Goal: Task Accomplishment & Management: Use online tool/utility

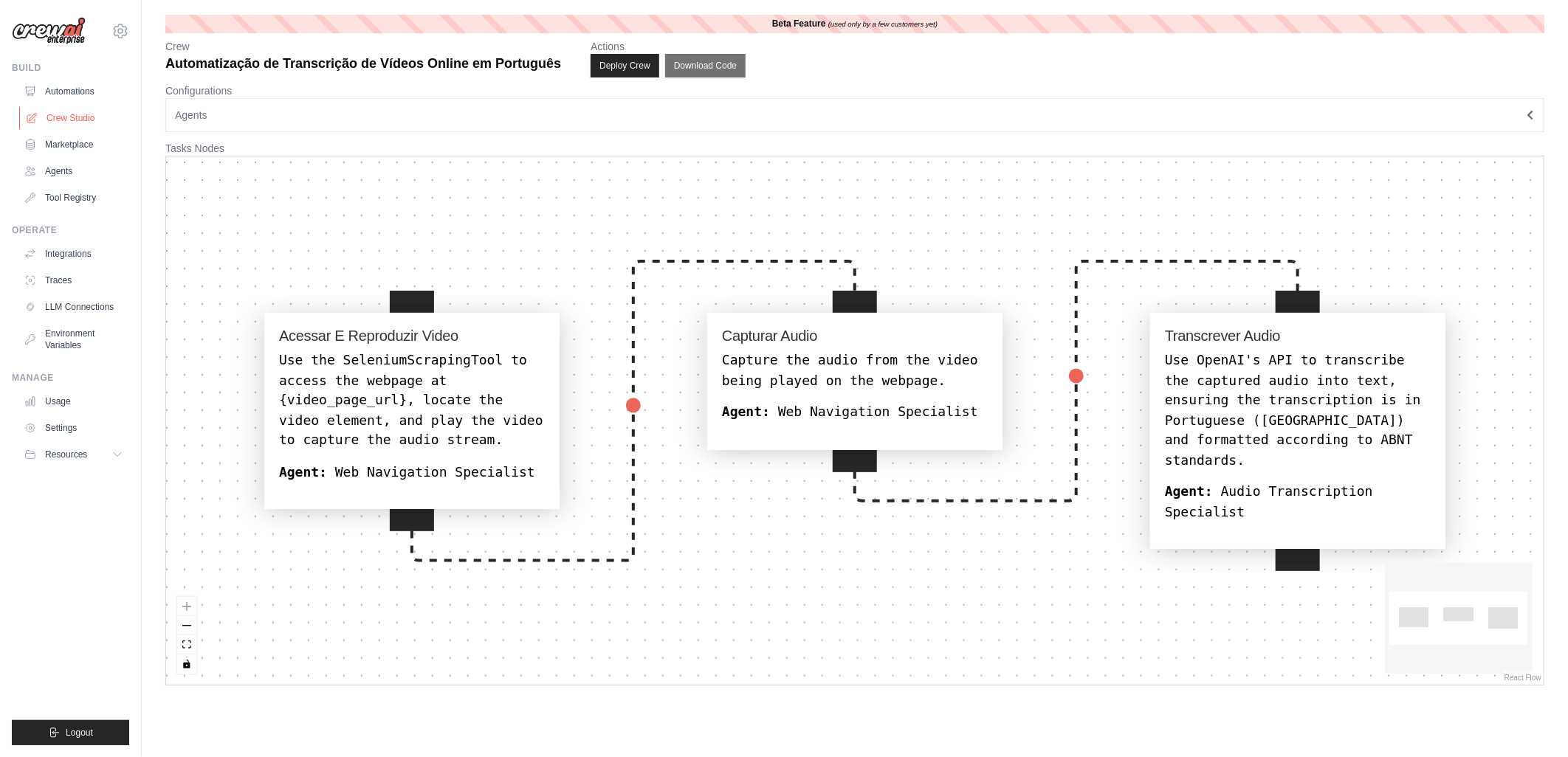
click at [68, 116] on link "Crew Studio" at bounding box center [75, 118] width 112 height 24
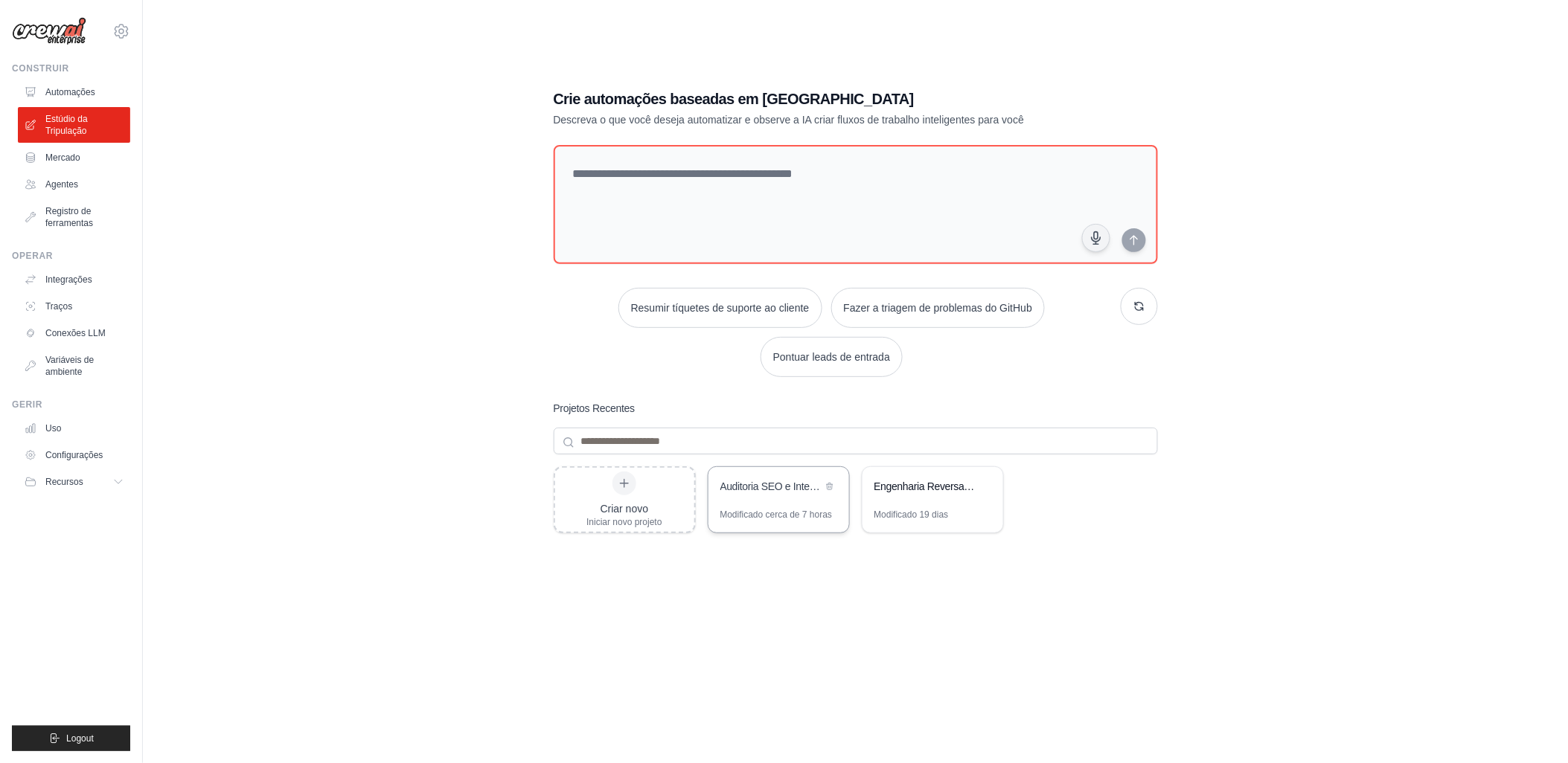
click at [770, 501] on div "Auditoria SEO e Inteligência de Conteúdo - Jati Arte" at bounding box center [779, 488] width 141 height 41
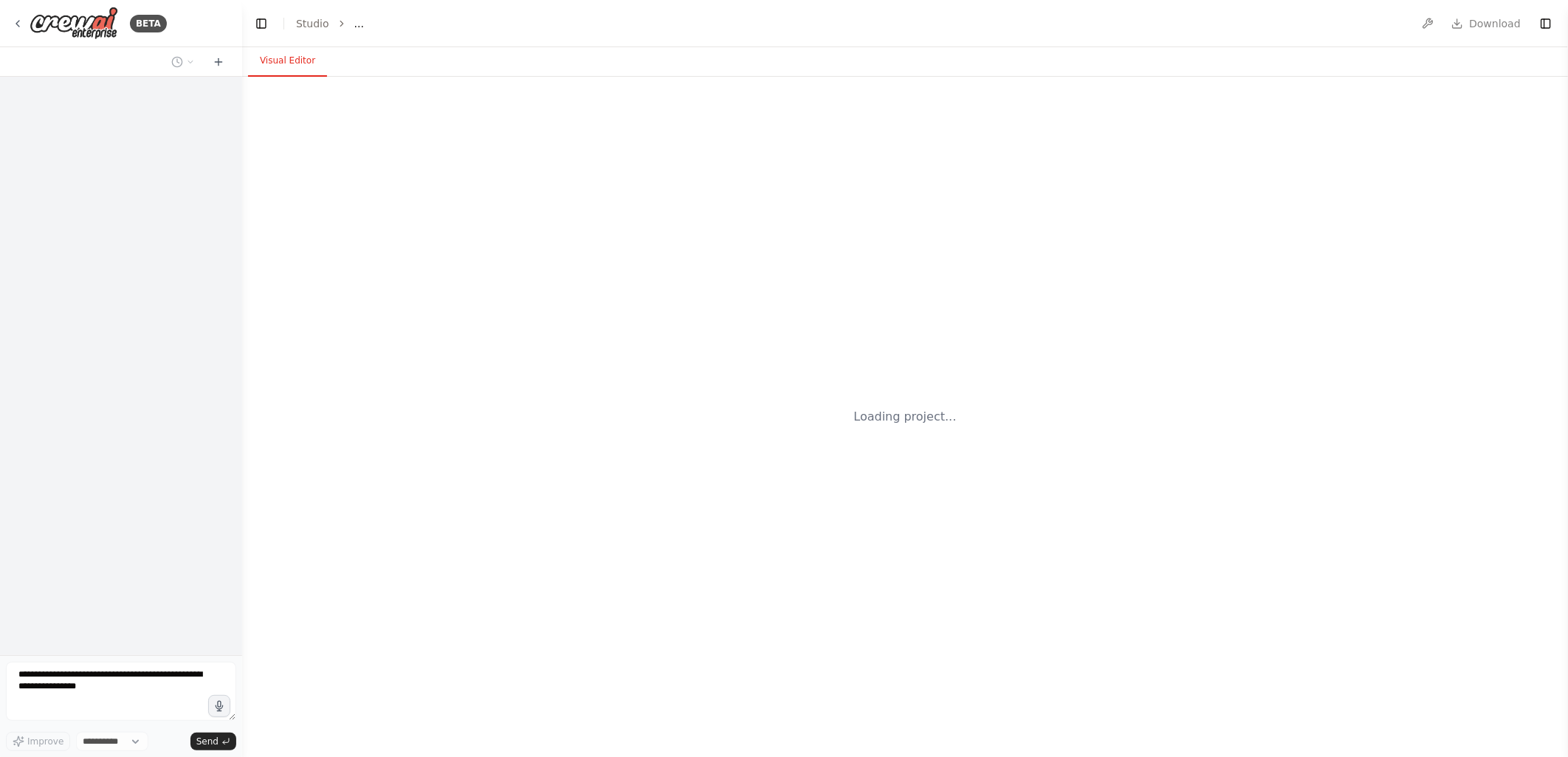
select select "****"
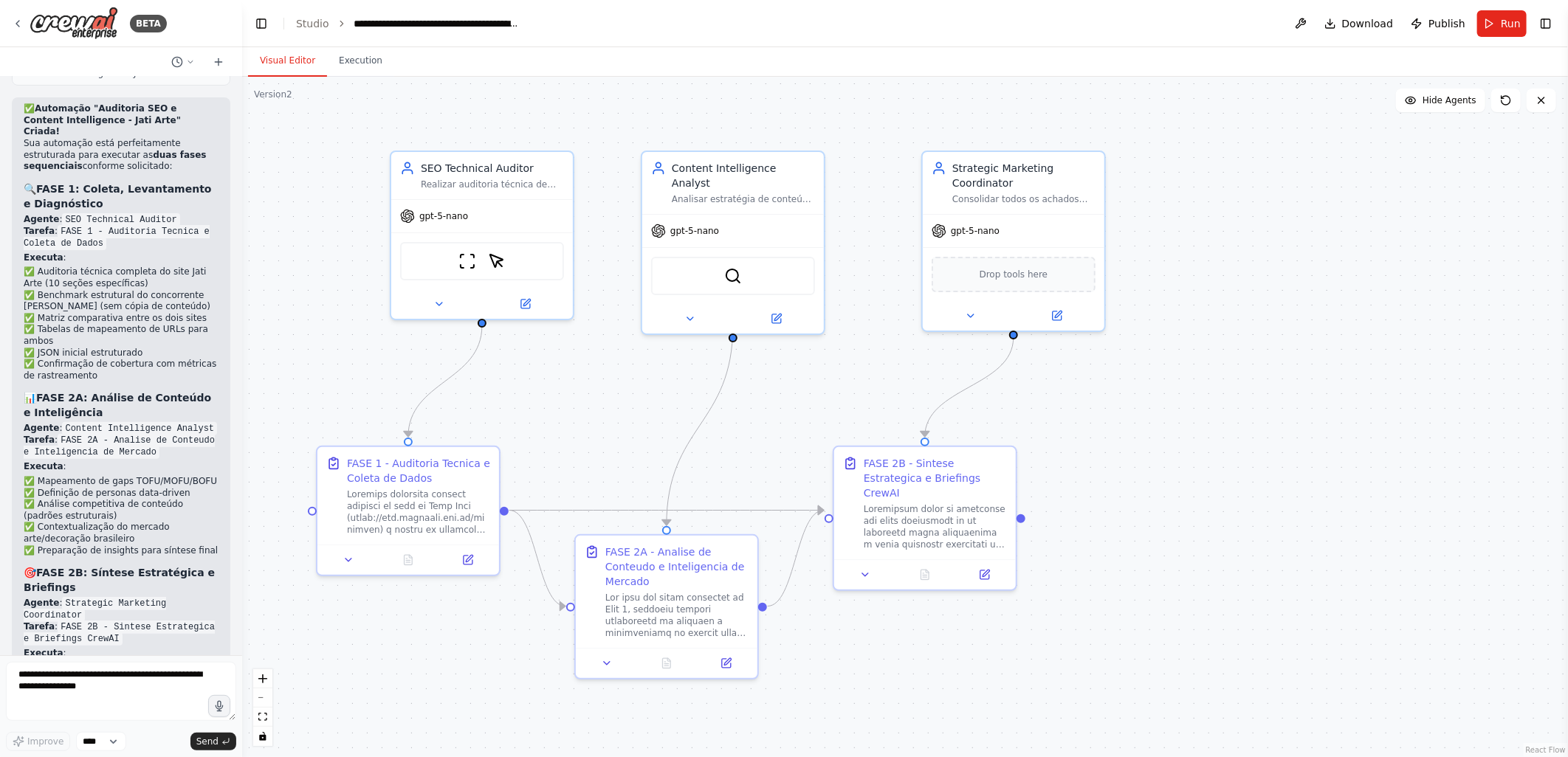
scroll to position [7144, 0]
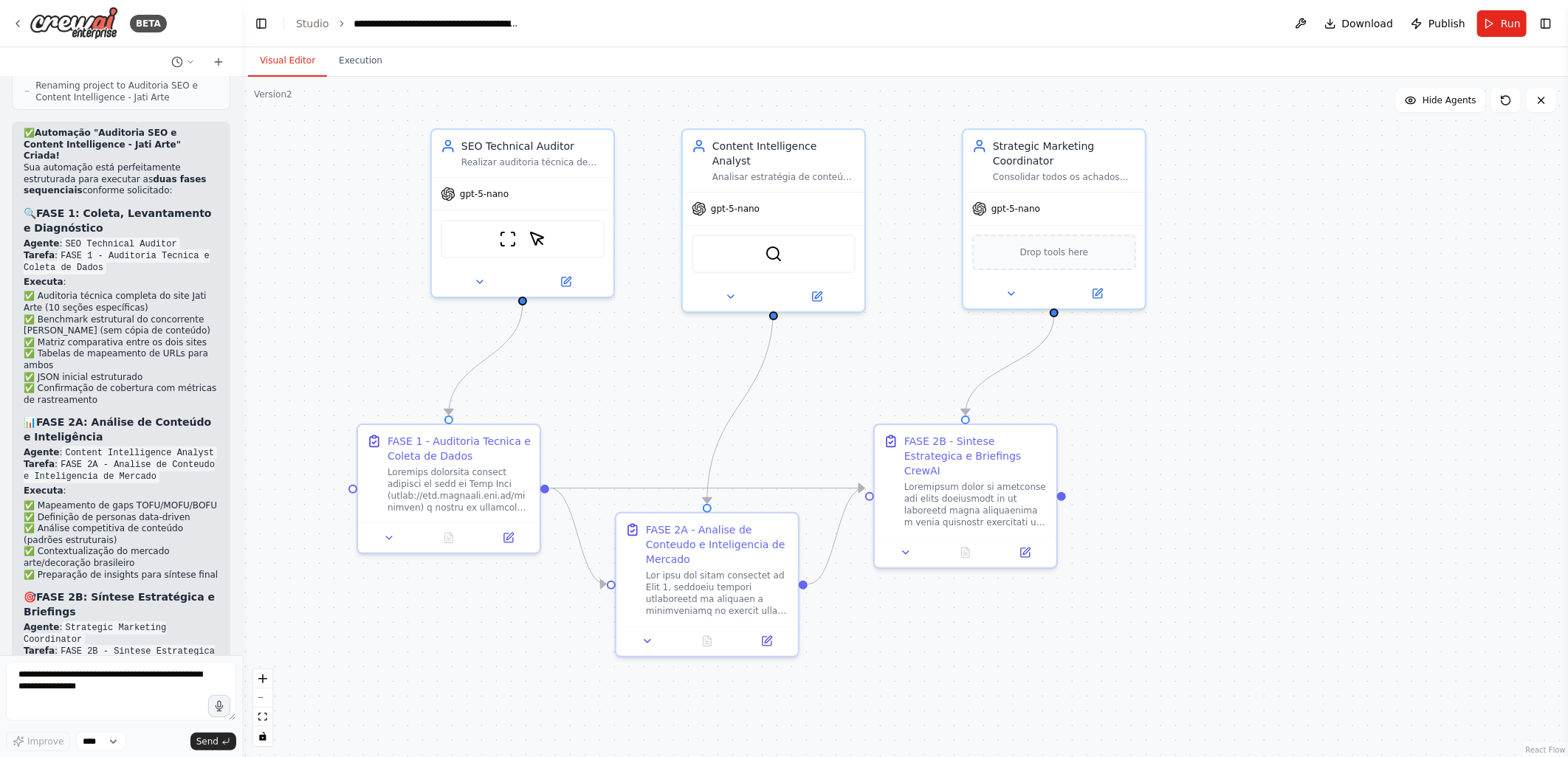
drag, startPoint x: 569, startPoint y: 424, endPoint x: 609, endPoint y: 396, distance: 48.8
click at [609, 399] on div ".deletable-edge-delete-btn { width: 20px; height: 20px; border: 0px solid #ffff…" at bounding box center [904, 416] width 1325 height 680
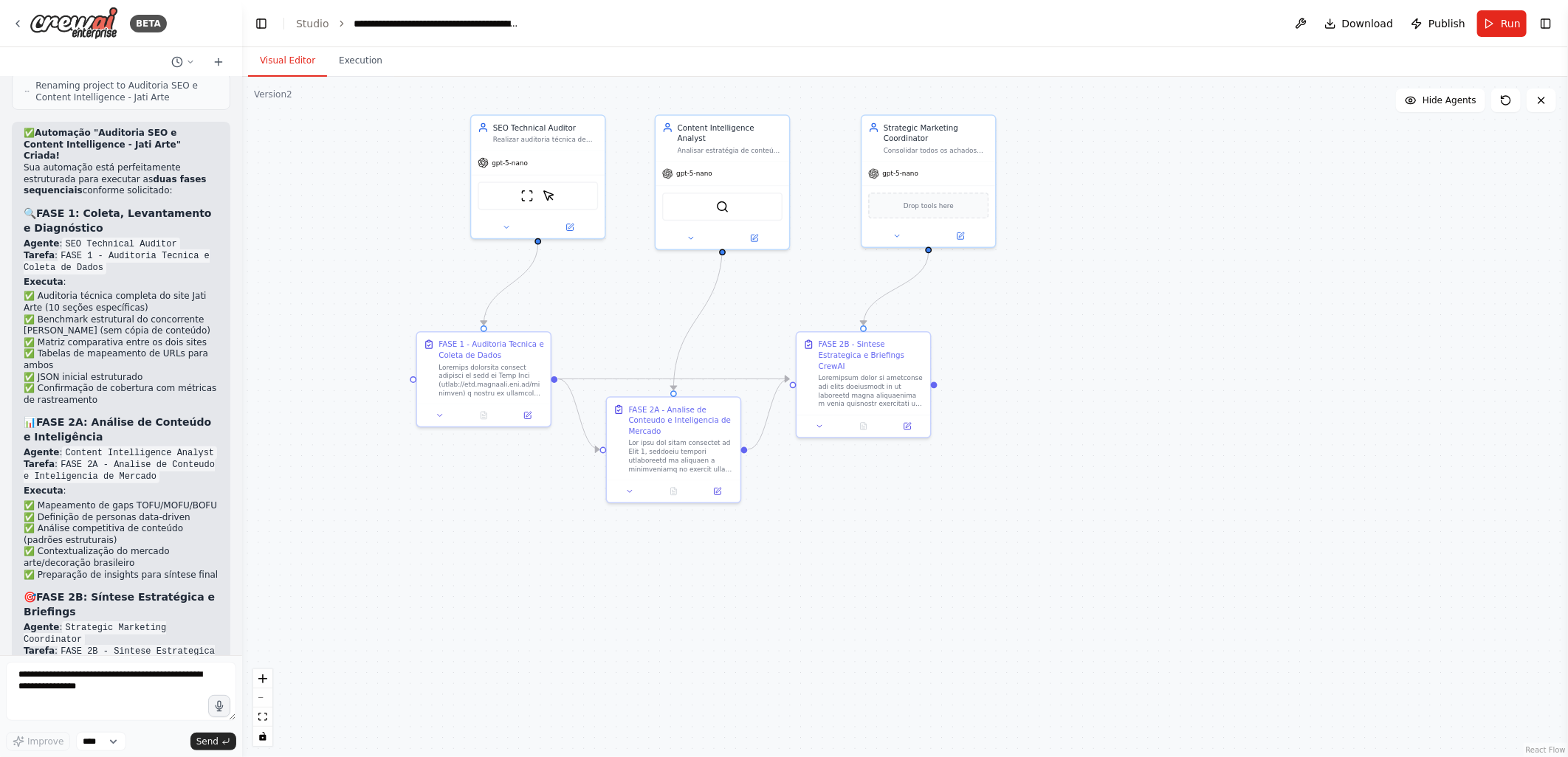
drag, startPoint x: 657, startPoint y: 408, endPoint x: 650, endPoint y: 318, distance: 90.3
click at [650, 318] on div ".deletable-edge-delete-btn { width: 20px; height: 20px; border: 0px solid #ffff…" at bounding box center [904, 416] width 1325 height 680
click at [505, 226] on icon at bounding box center [506, 225] width 9 height 9
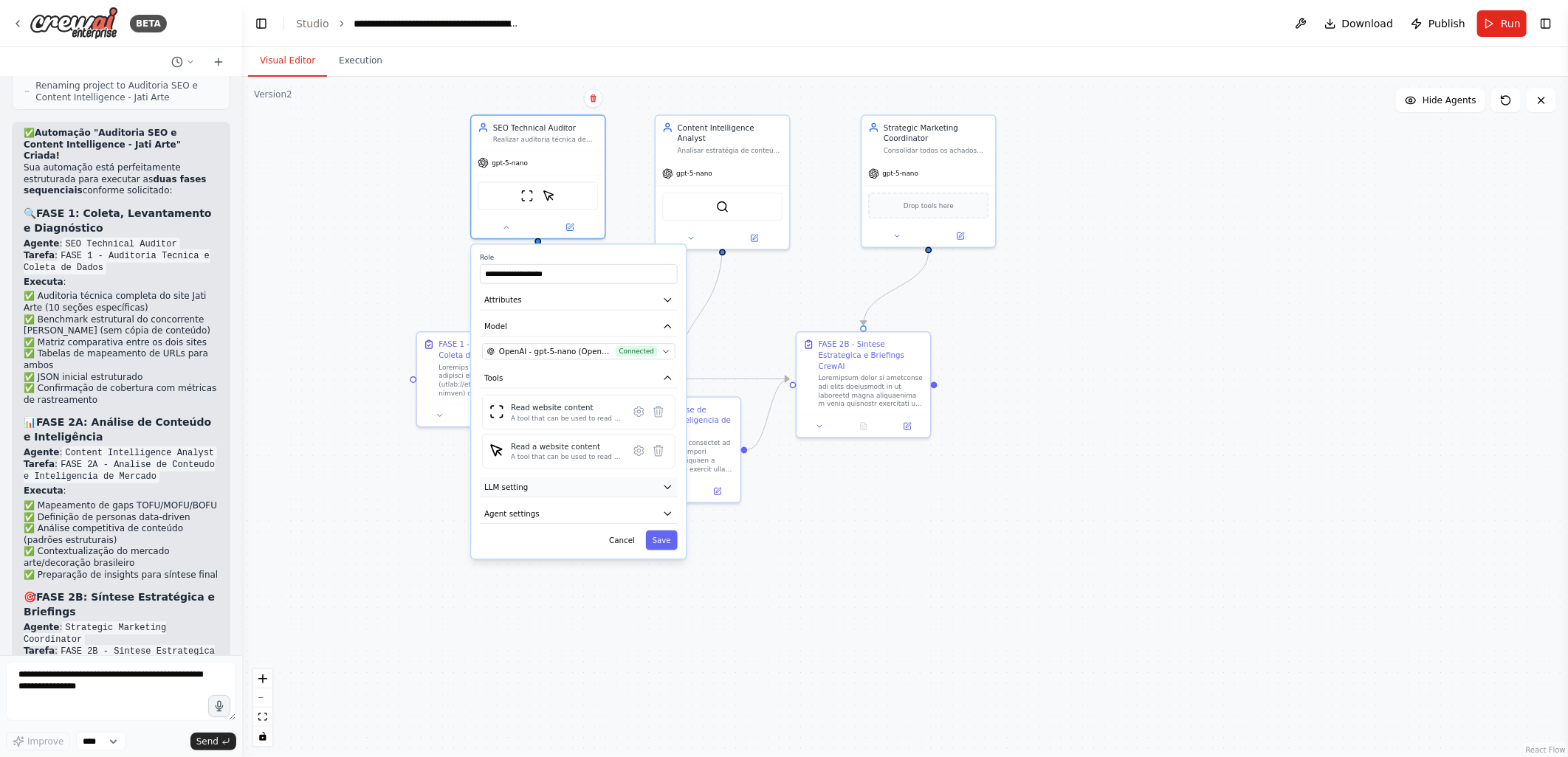
click at [506, 487] on span "LLM setting" at bounding box center [506, 487] width 44 height 11
click at [498, 590] on span "Agent settings" at bounding box center [512, 589] width 55 height 11
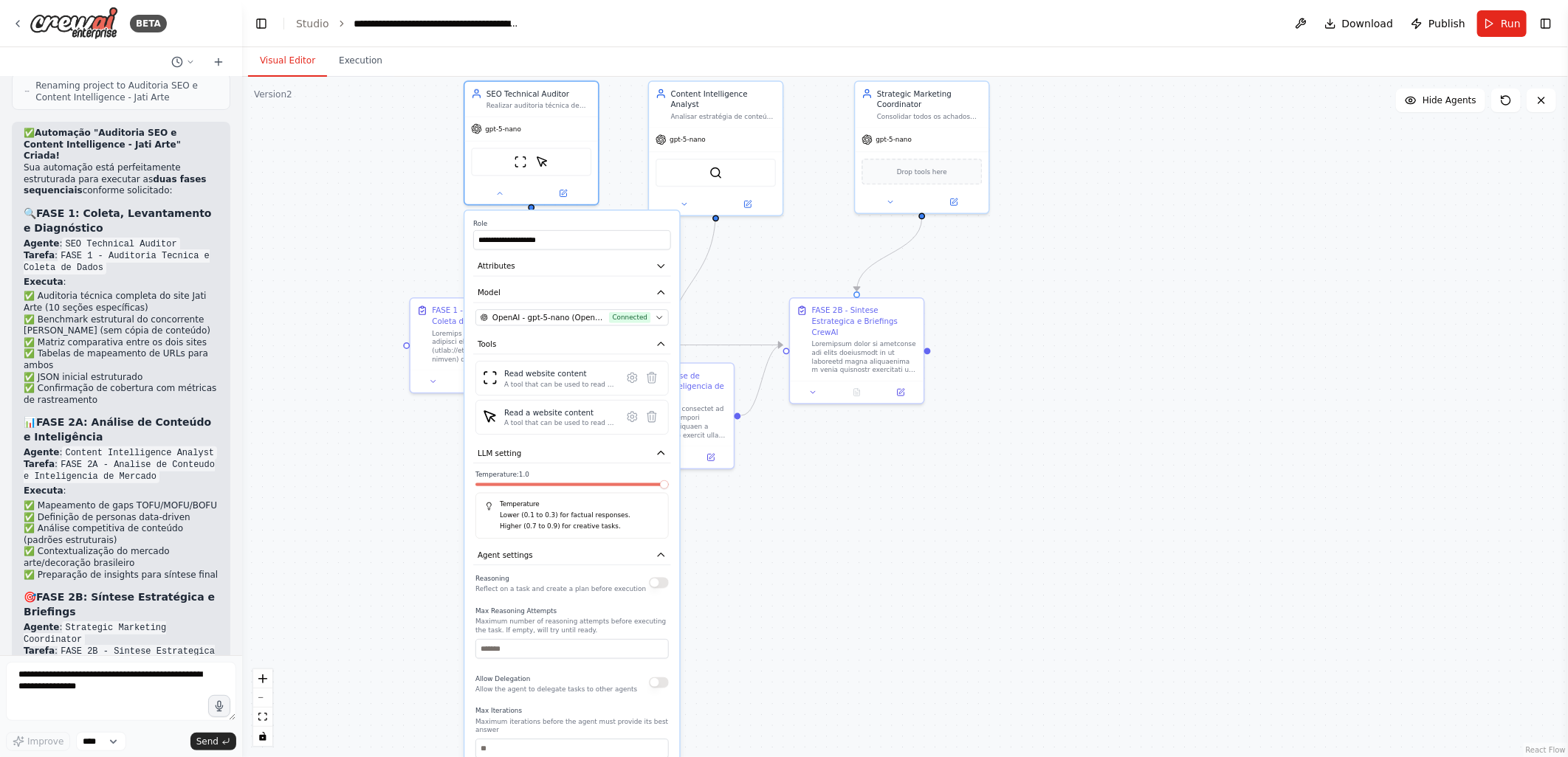
drag, startPoint x: 425, startPoint y: 618, endPoint x: 418, endPoint y: 584, distance: 34.7
click at [418, 584] on div ".deletable-edge-delete-btn { width: 20px; height: 20px; border: 0px solid #ffff…" at bounding box center [904, 416] width 1325 height 680
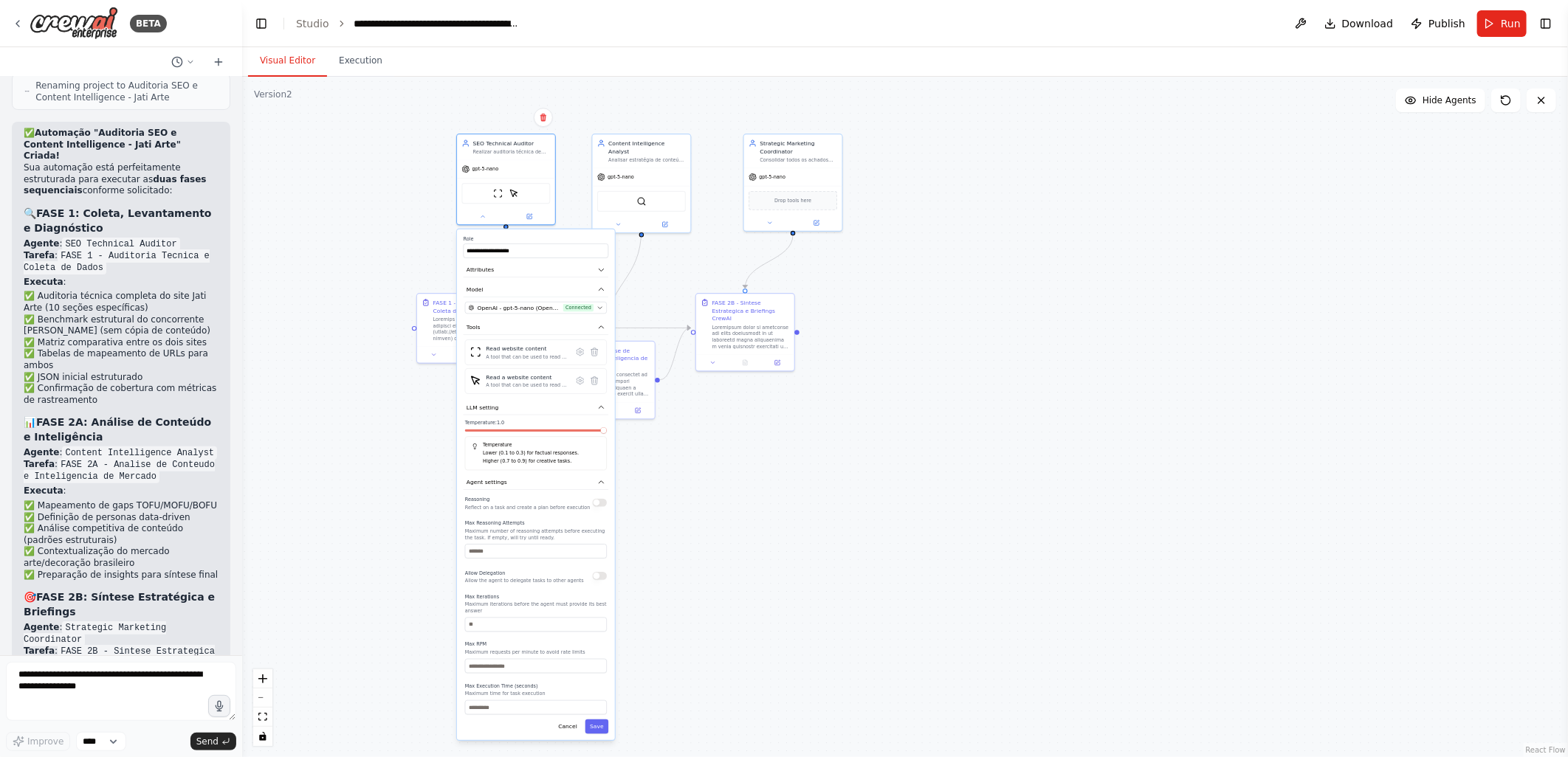
drag, startPoint x: 411, startPoint y: 600, endPoint x: 416, endPoint y: 520, distance: 80.2
click at [416, 520] on div ".deletable-edge-delete-btn { width: 20px; height: 20px; border: 0px solid #ffff…" at bounding box center [904, 416] width 1325 height 680
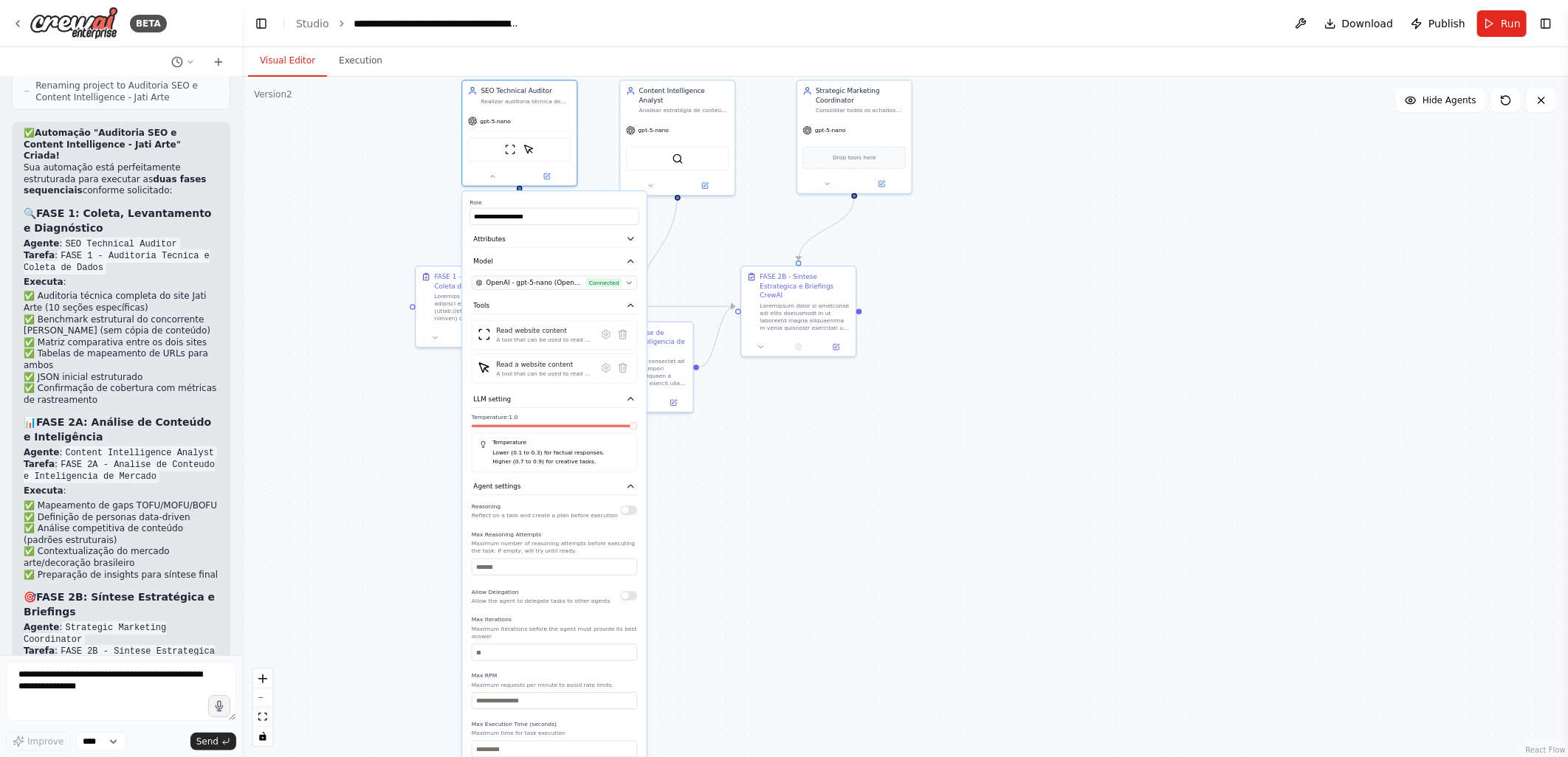
click at [409, 509] on div ".deletable-edge-delete-btn { width: 20px; height: 20px; border: 0px solid #ffff…" at bounding box center [904, 416] width 1325 height 680
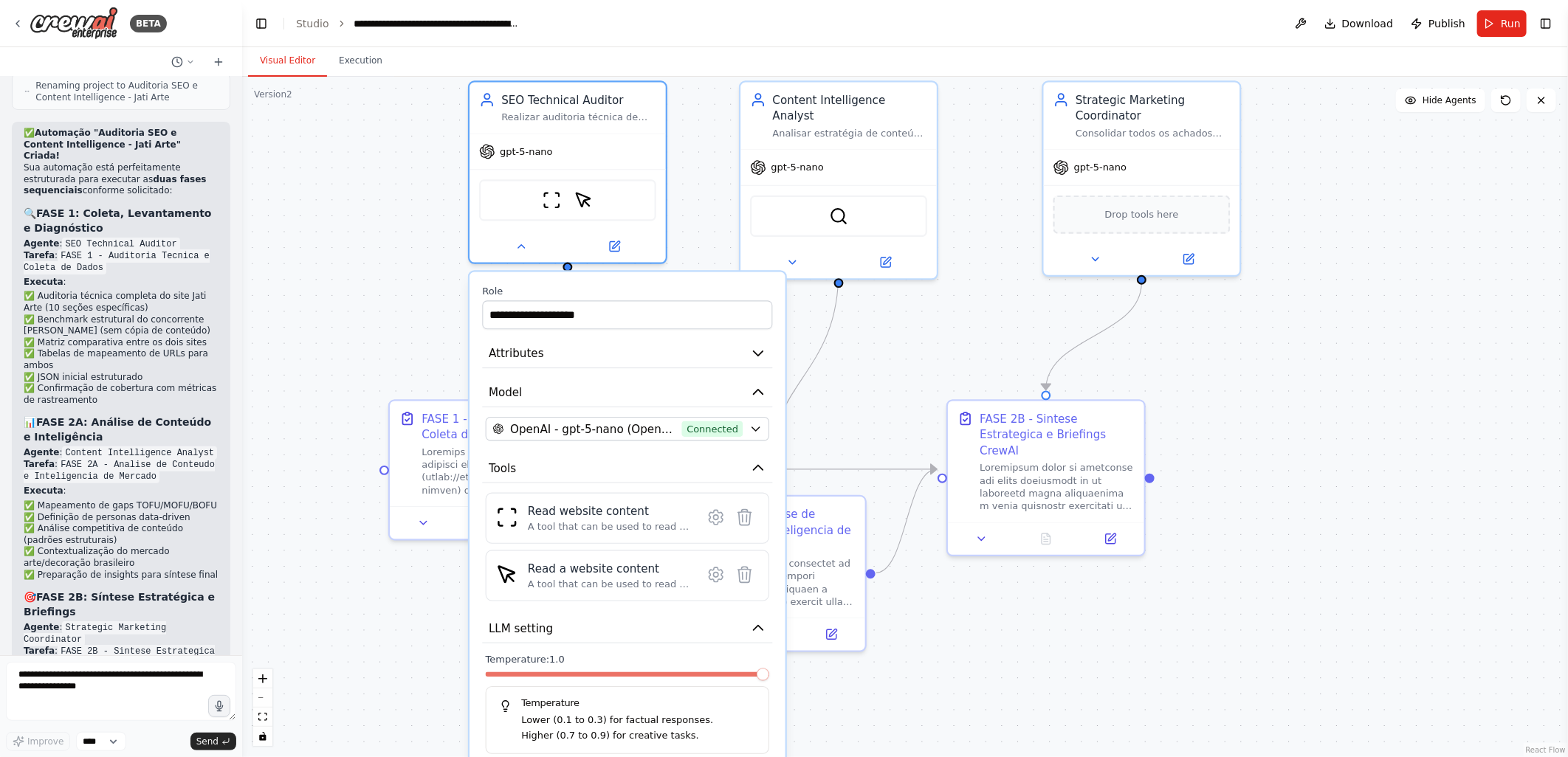
drag, startPoint x: 369, startPoint y: 156, endPoint x: 382, endPoint y: 280, distance: 124.7
click at [382, 280] on div ".deletable-edge-delete-btn { width: 20px; height: 20px; border: 0px solid #ffff…" at bounding box center [904, 416] width 1325 height 680
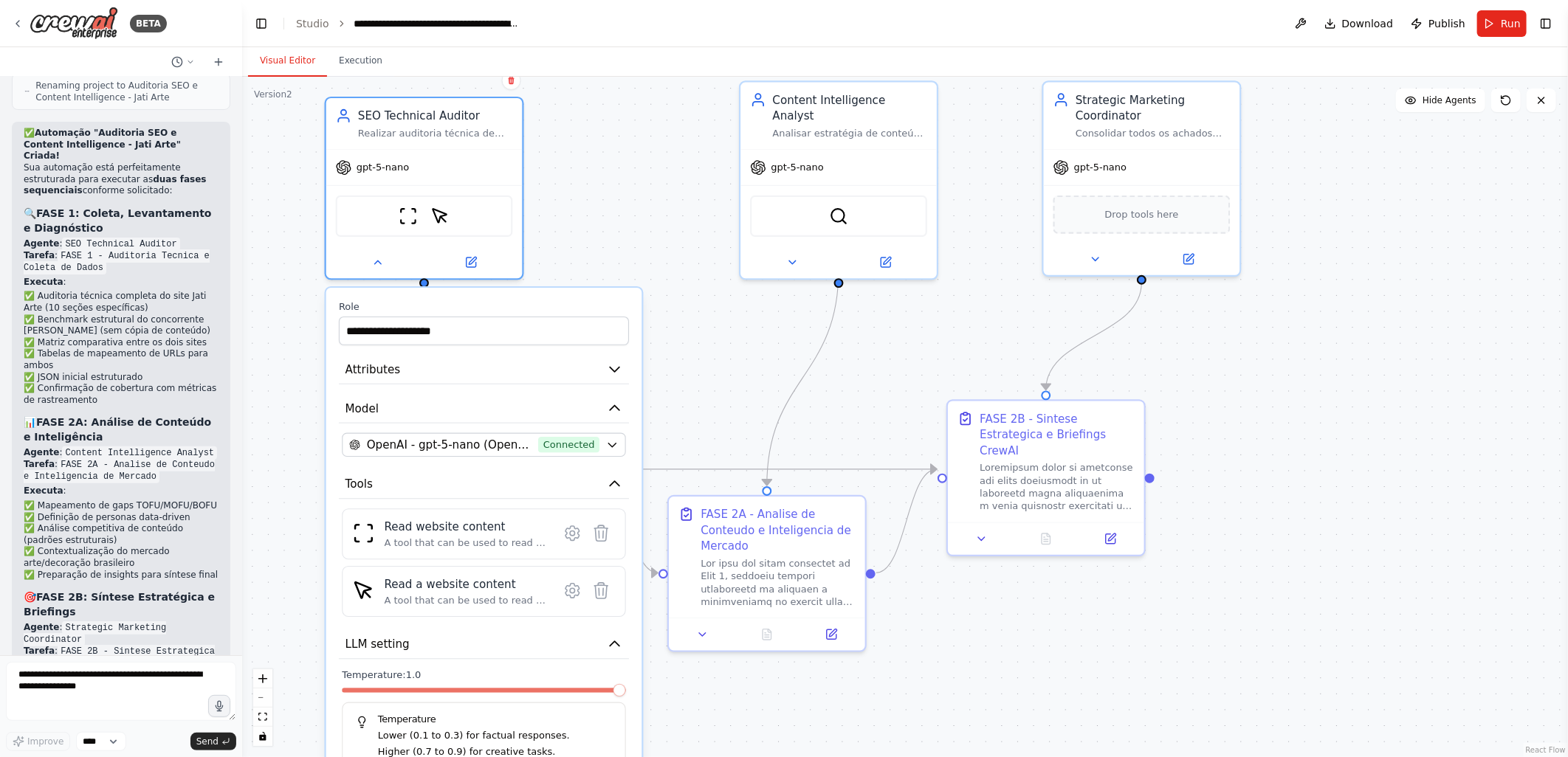
drag, startPoint x: 690, startPoint y: 283, endPoint x: 545, endPoint y: 298, distance: 145.8
click at [545, 300] on label "Role" at bounding box center [484, 306] width 290 height 12
click at [787, 253] on icon at bounding box center [791, 259] width 12 height 12
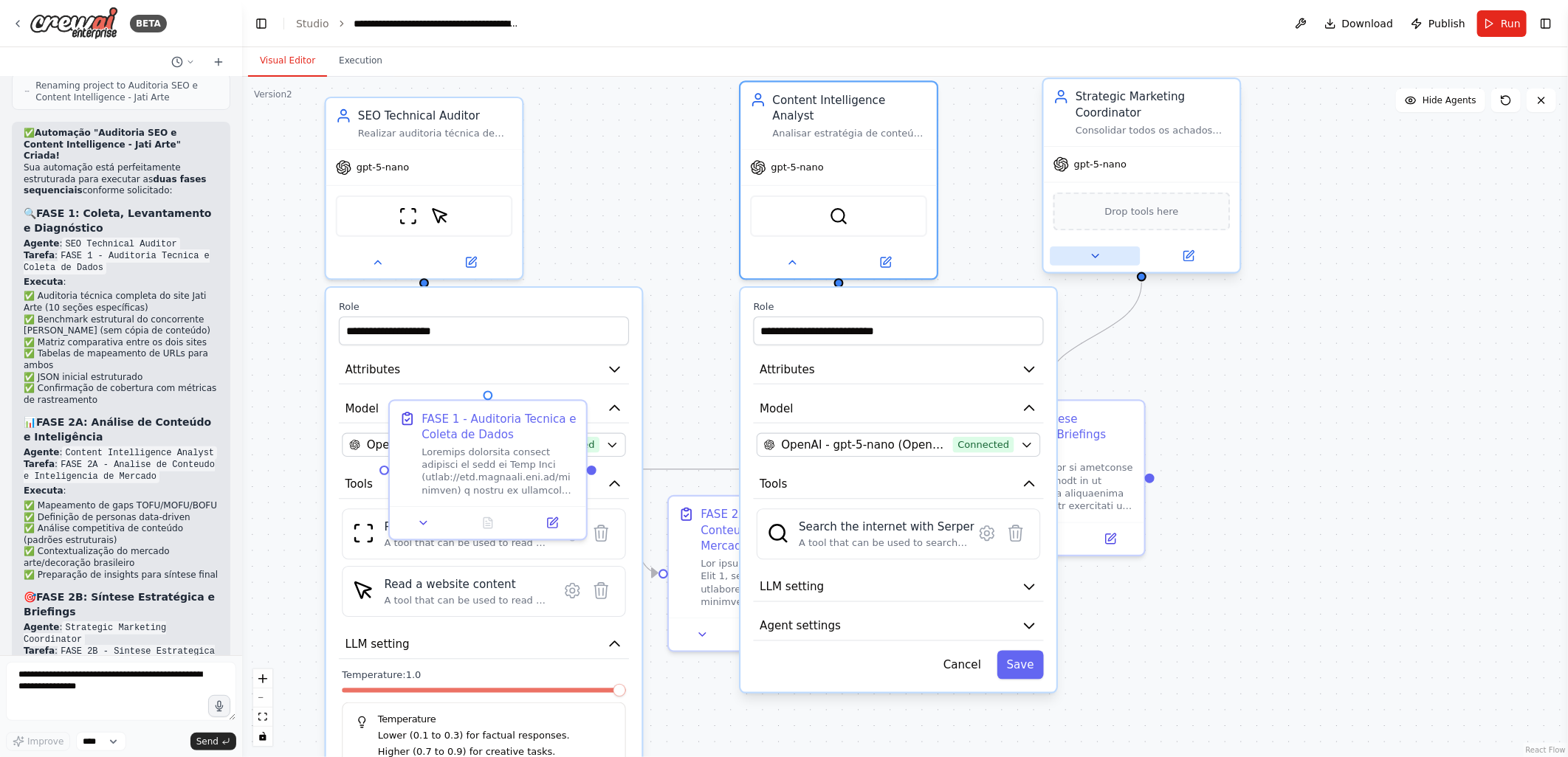
click at [1096, 260] on icon at bounding box center [1095, 256] width 12 height 12
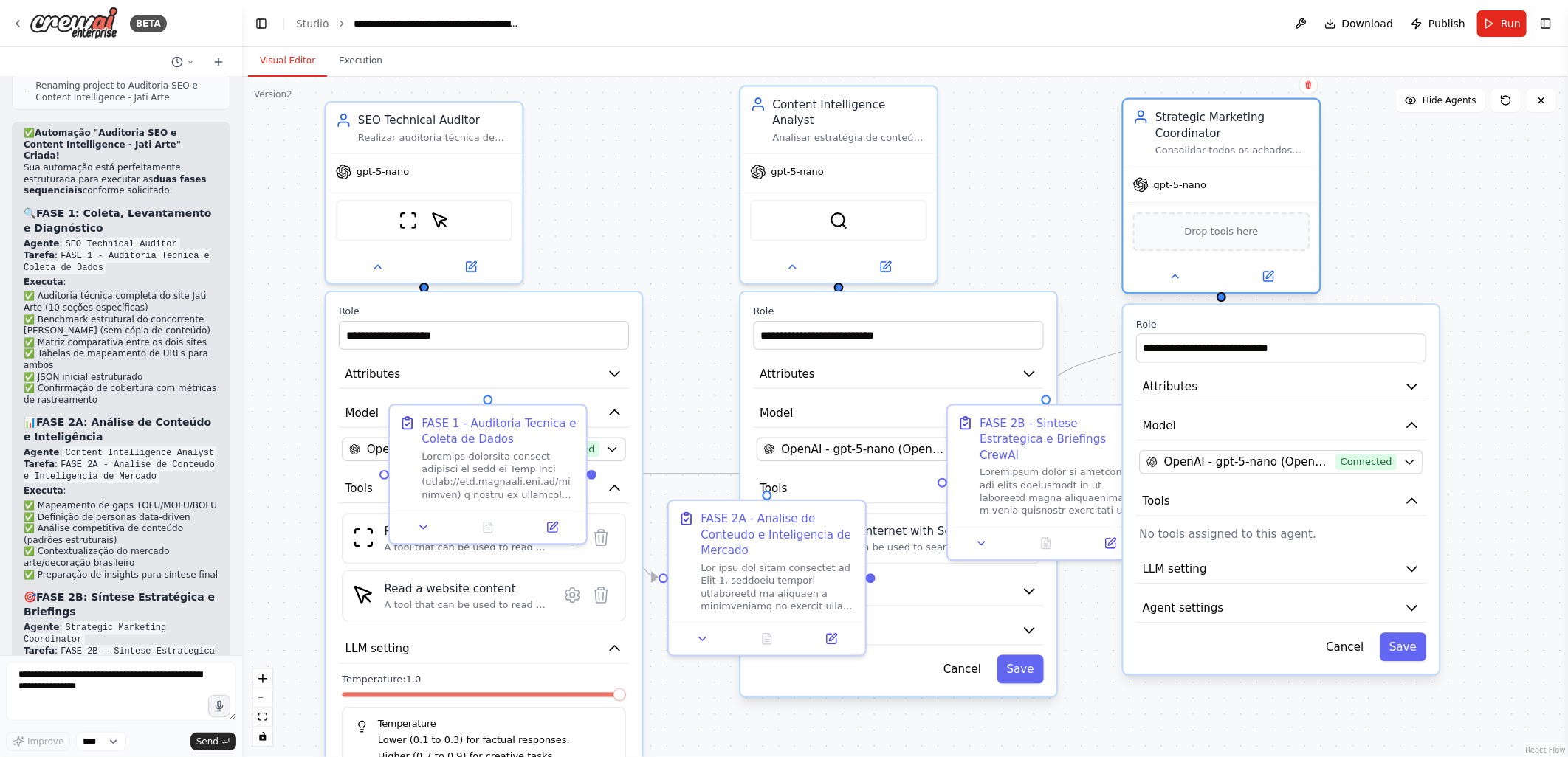
drag, startPoint x: 1201, startPoint y: 103, endPoint x: 1270, endPoint y: 115, distance: 70.0
click at [1270, 115] on div "Strategic Marketing Coordinator" at bounding box center [1233, 125] width 155 height 31
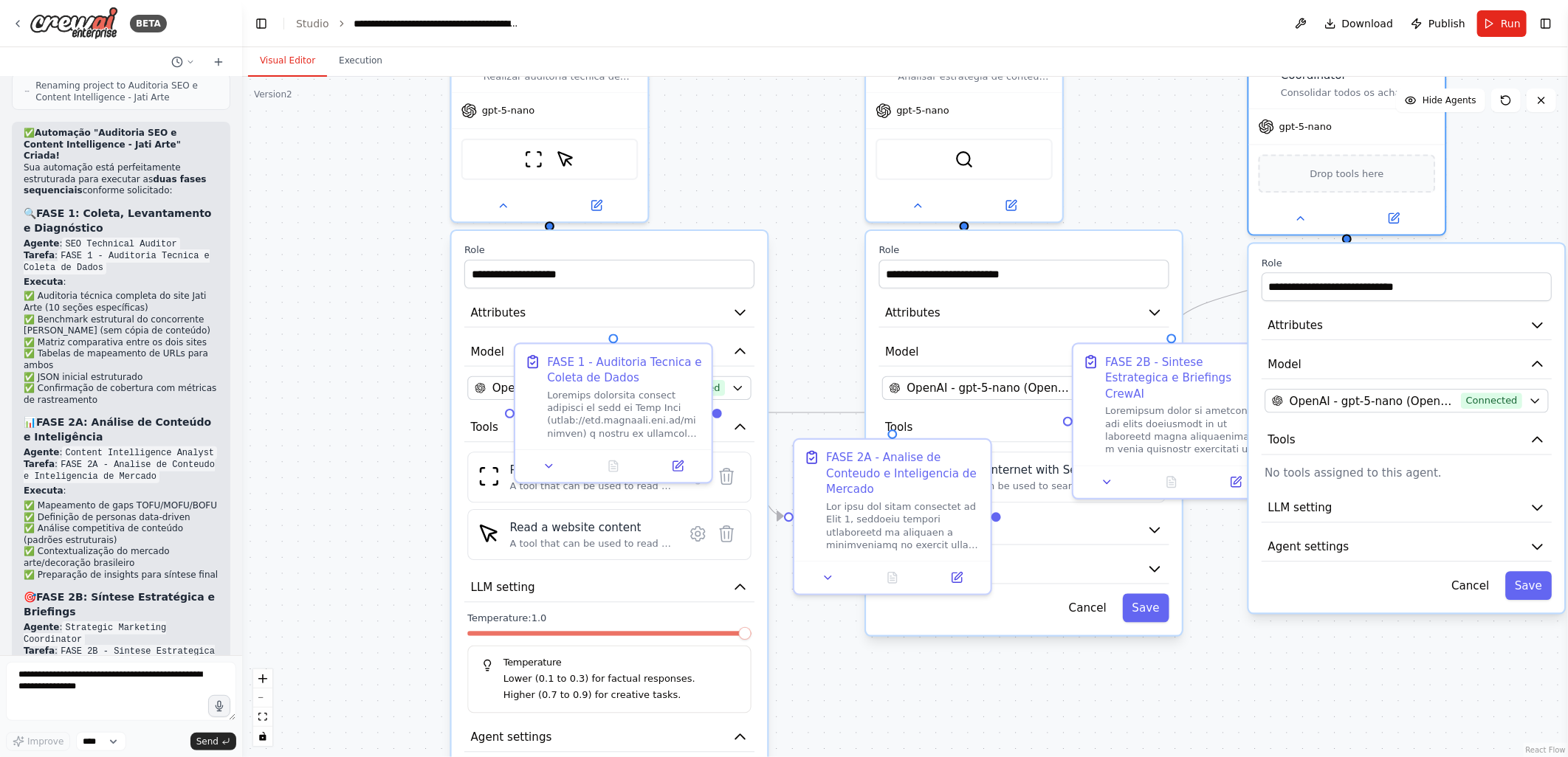
drag, startPoint x: 1061, startPoint y: 197, endPoint x: 1186, endPoint y: 136, distance: 139.1
click at [1186, 136] on div ".deletable-edge-delete-btn { width: 20px; height: 20px; border: 0px solid #ffff…" at bounding box center [904, 416] width 1325 height 680
click at [313, 388] on div ".deletable-edge-delete-btn { width: 20px; height: 20px; border: 0px solid #ffff…" at bounding box center [904, 416] width 1325 height 680
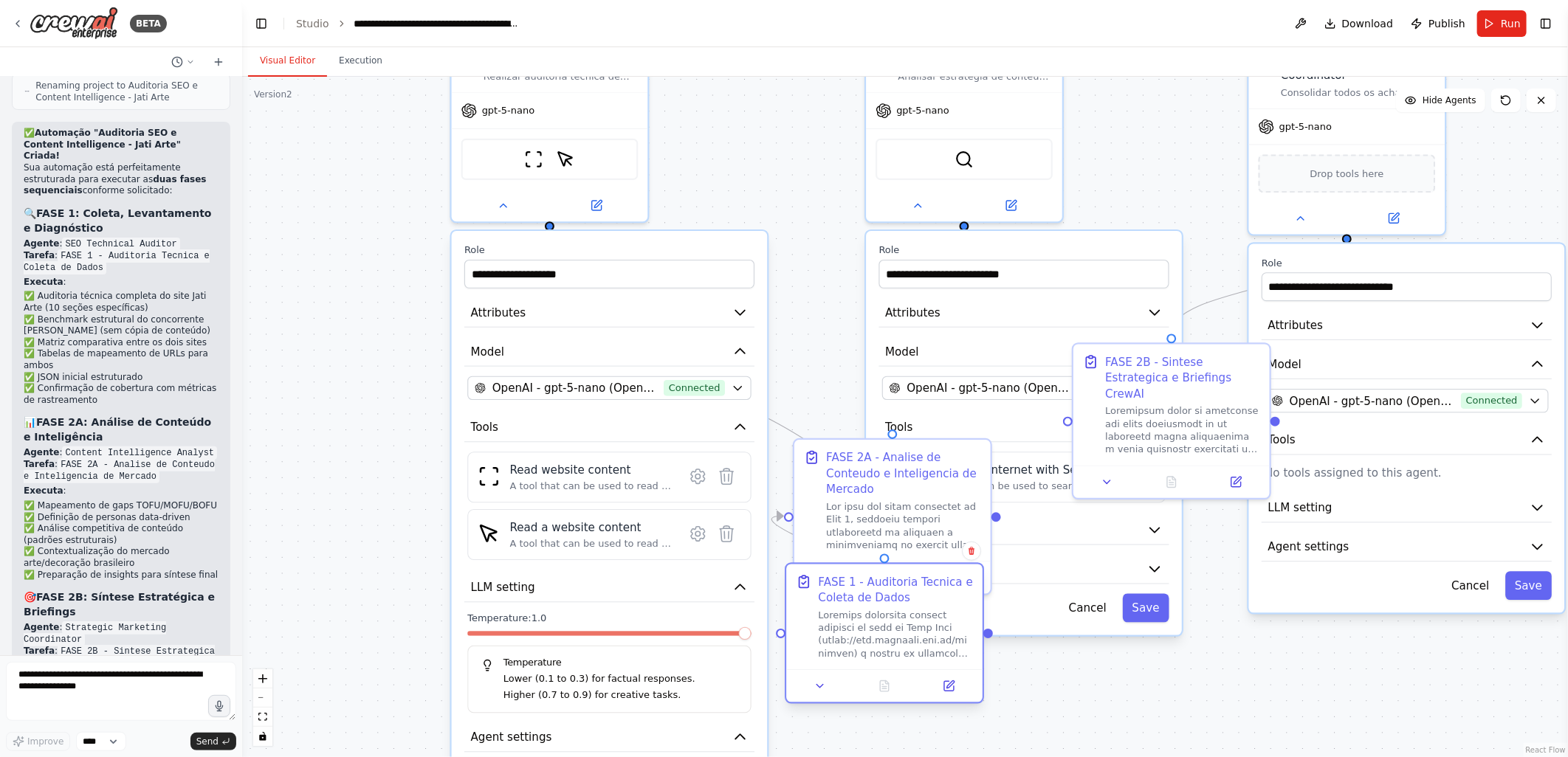
drag, startPoint x: 647, startPoint y: 368, endPoint x: 918, endPoint y: 594, distance: 352.9
click at [918, 594] on div "FASE 1 - Auditoria Tecnica e Coleta de Dados" at bounding box center [897, 590] width 155 height 31
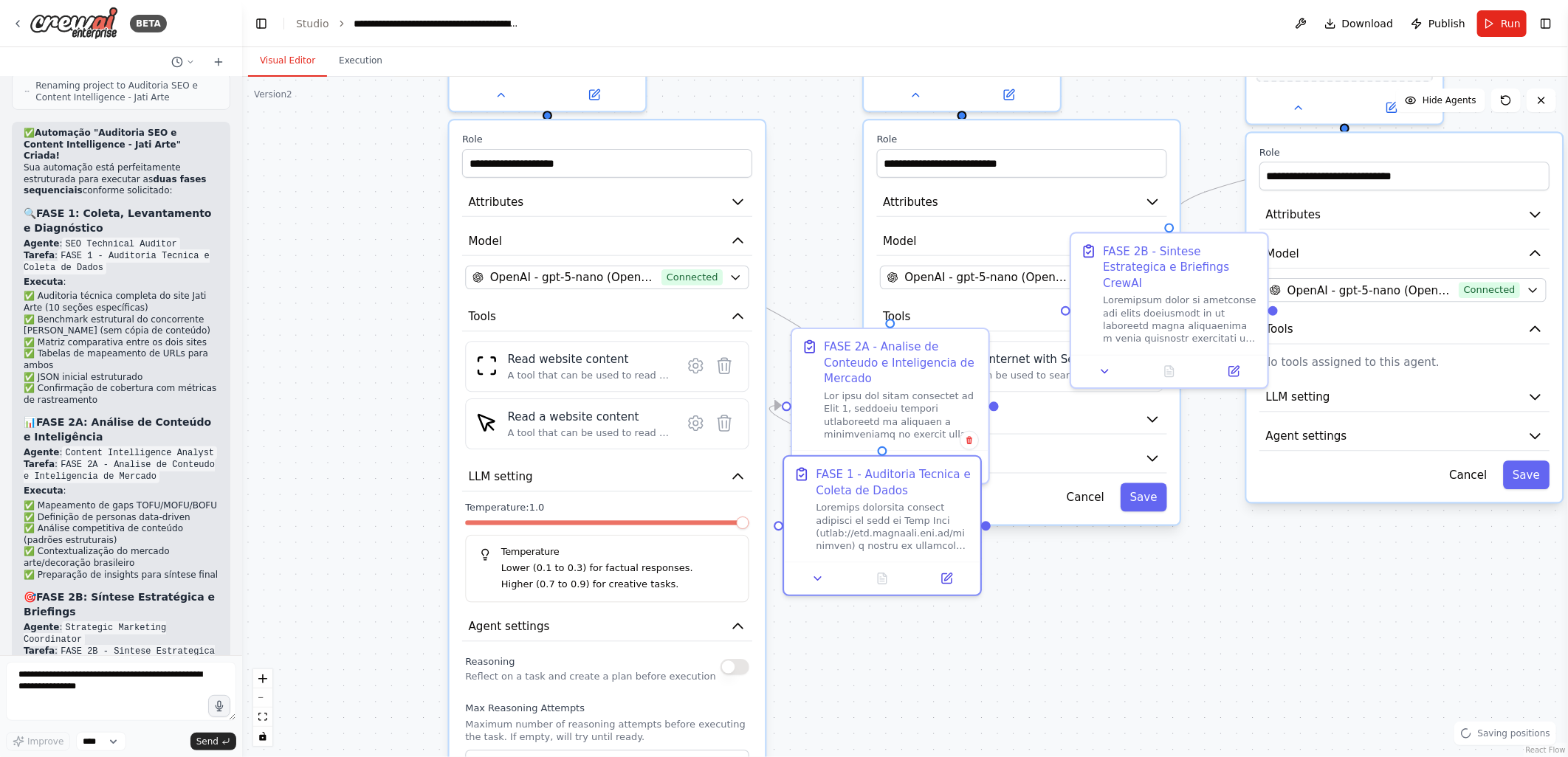
drag, startPoint x: 375, startPoint y: 403, endPoint x: 365, endPoint y: 318, distance: 85.6
click at [365, 318] on div ".deletable-edge-delete-btn { width: 20px; height: 20px; border: 0px solid #ffff…" at bounding box center [904, 416] width 1325 height 680
click at [696, 364] on icon at bounding box center [694, 366] width 4 height 4
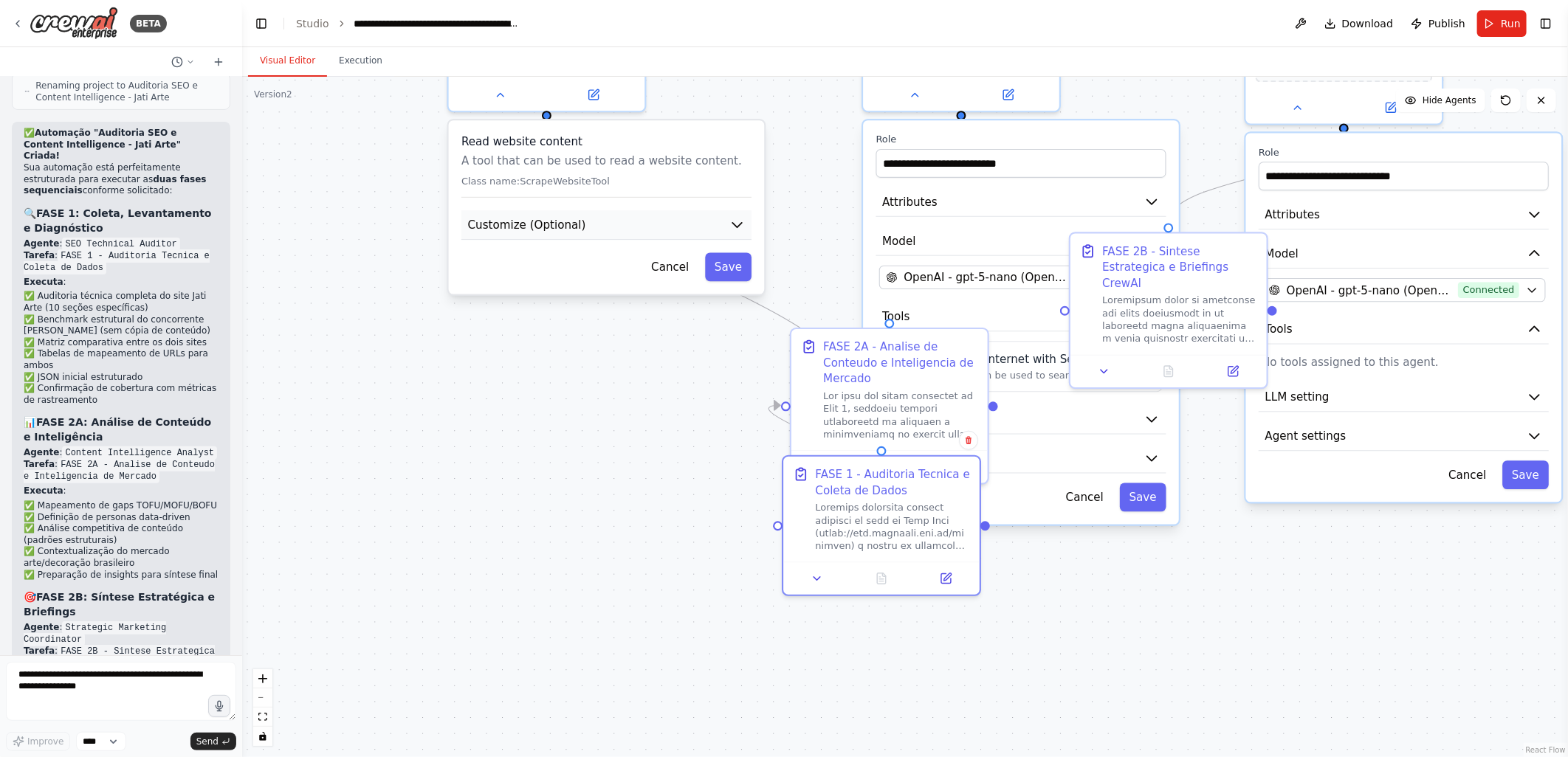
click at [581, 227] on button "Customize (Optional)" at bounding box center [606, 225] width 290 height 30
click at [595, 222] on button "Customize (Optional)" at bounding box center [606, 225] width 290 height 30
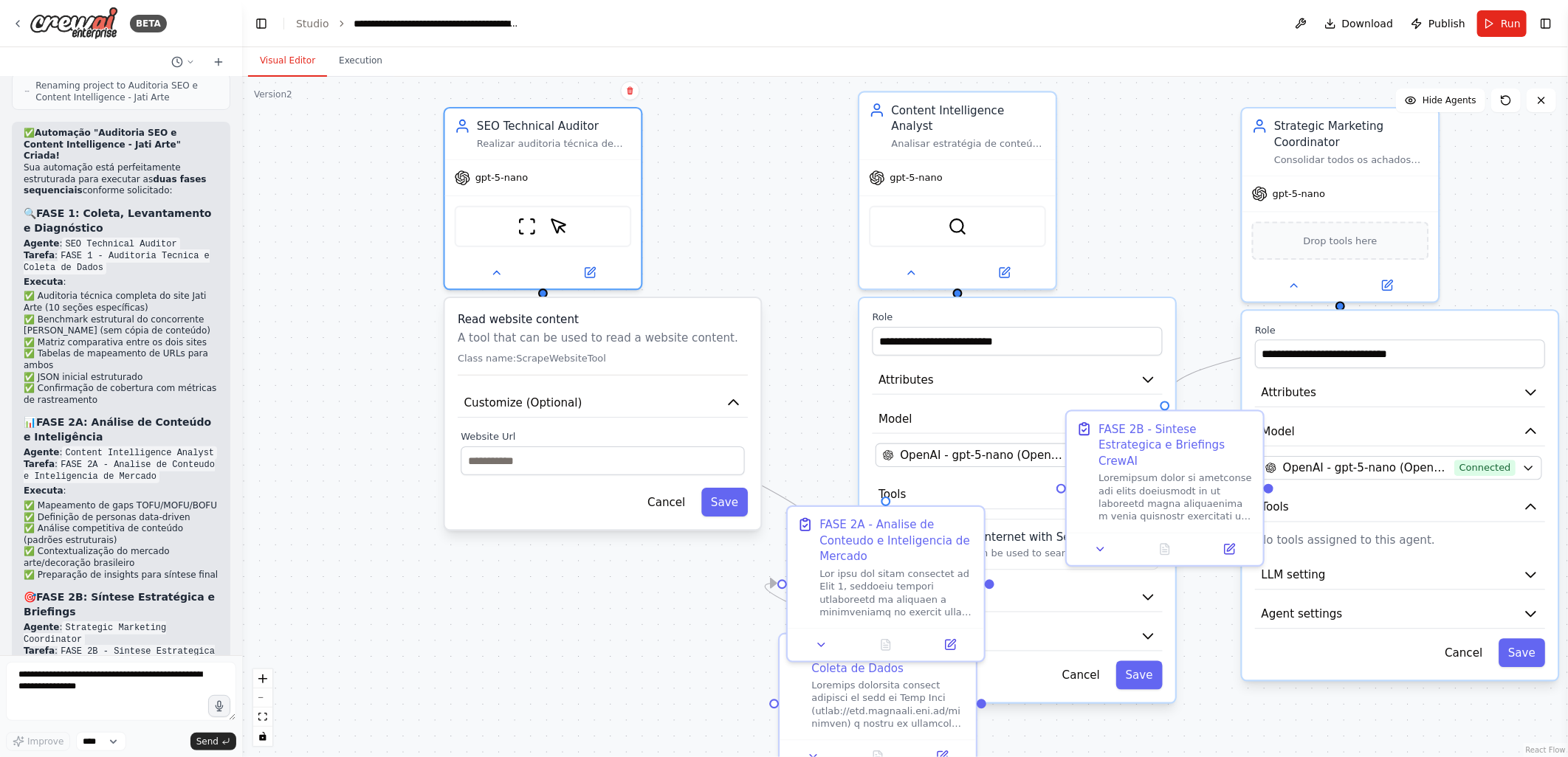
drag, startPoint x: 357, startPoint y: 337, endPoint x: 358, endPoint y: 485, distance: 148.0
click at [358, 485] on div ".deletable-edge-delete-btn { width: 20px; height: 20px; border: 0px solid #ffff…" at bounding box center [904, 416] width 1325 height 680
click at [497, 264] on icon at bounding box center [496, 270] width 12 height 12
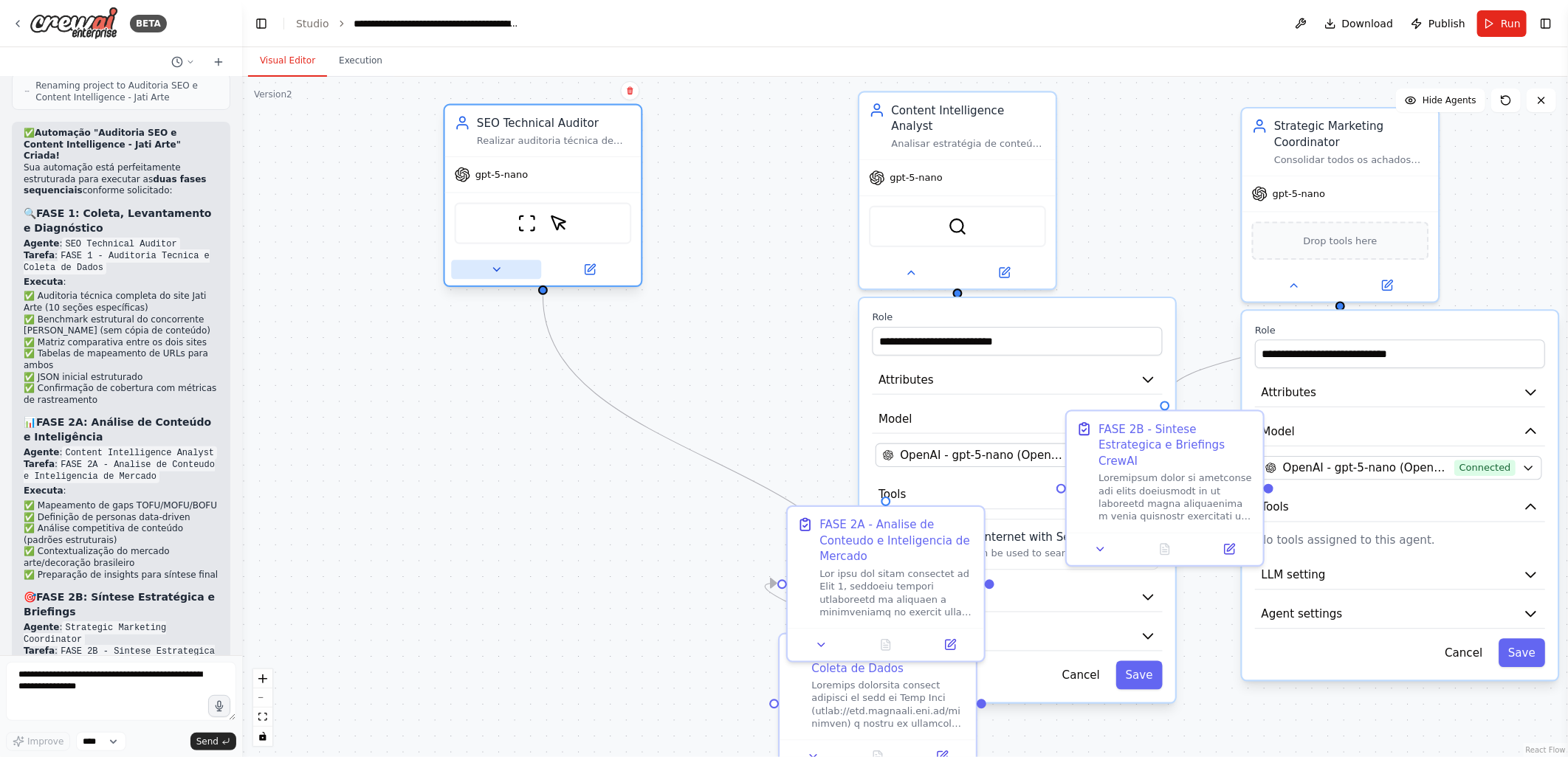
click at [485, 268] on button at bounding box center [496, 270] width 90 height 19
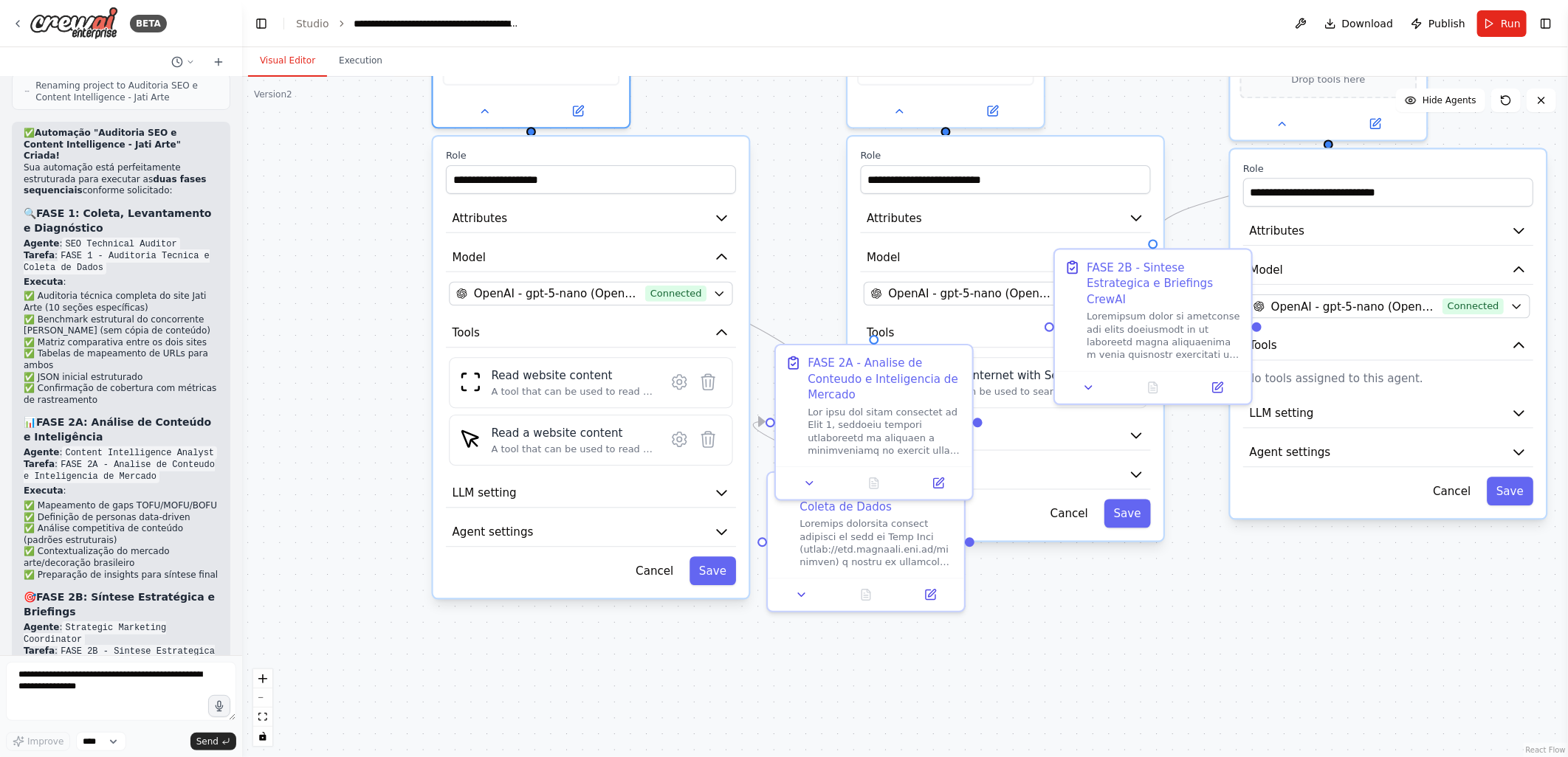
drag, startPoint x: 319, startPoint y: 475, endPoint x: 329, endPoint y: 322, distance: 153.3
click at [306, 313] on div ".deletable-edge-delete-btn { width: 20px; height: 20px; border: 0px solid #ffff…" at bounding box center [904, 416] width 1325 height 680
click at [679, 380] on icon at bounding box center [677, 382] width 4 height 4
click at [679, 373] on icon at bounding box center [678, 382] width 19 height 19
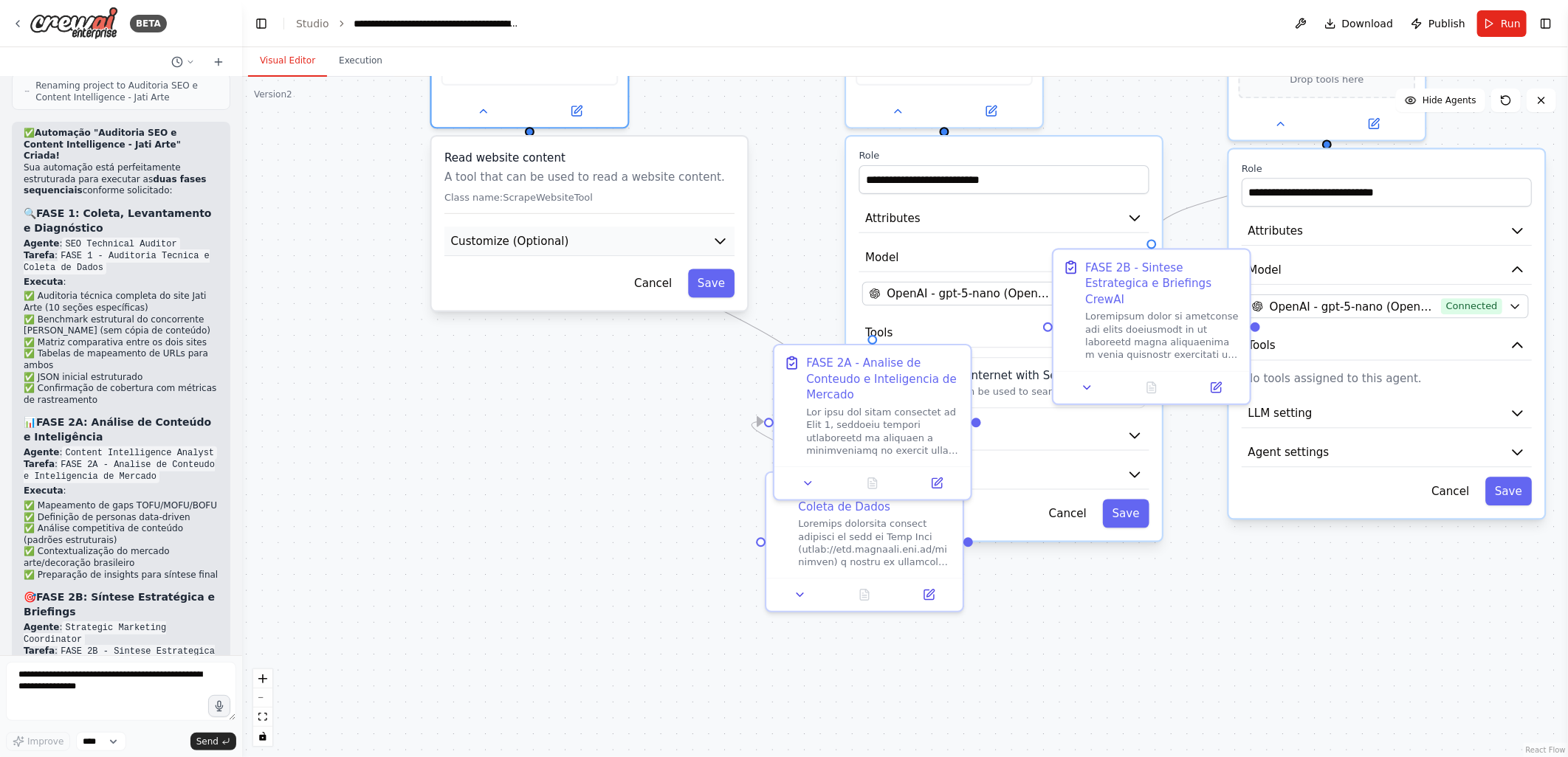
click at [495, 234] on span "Customize (Optional)" at bounding box center [510, 241] width 118 height 17
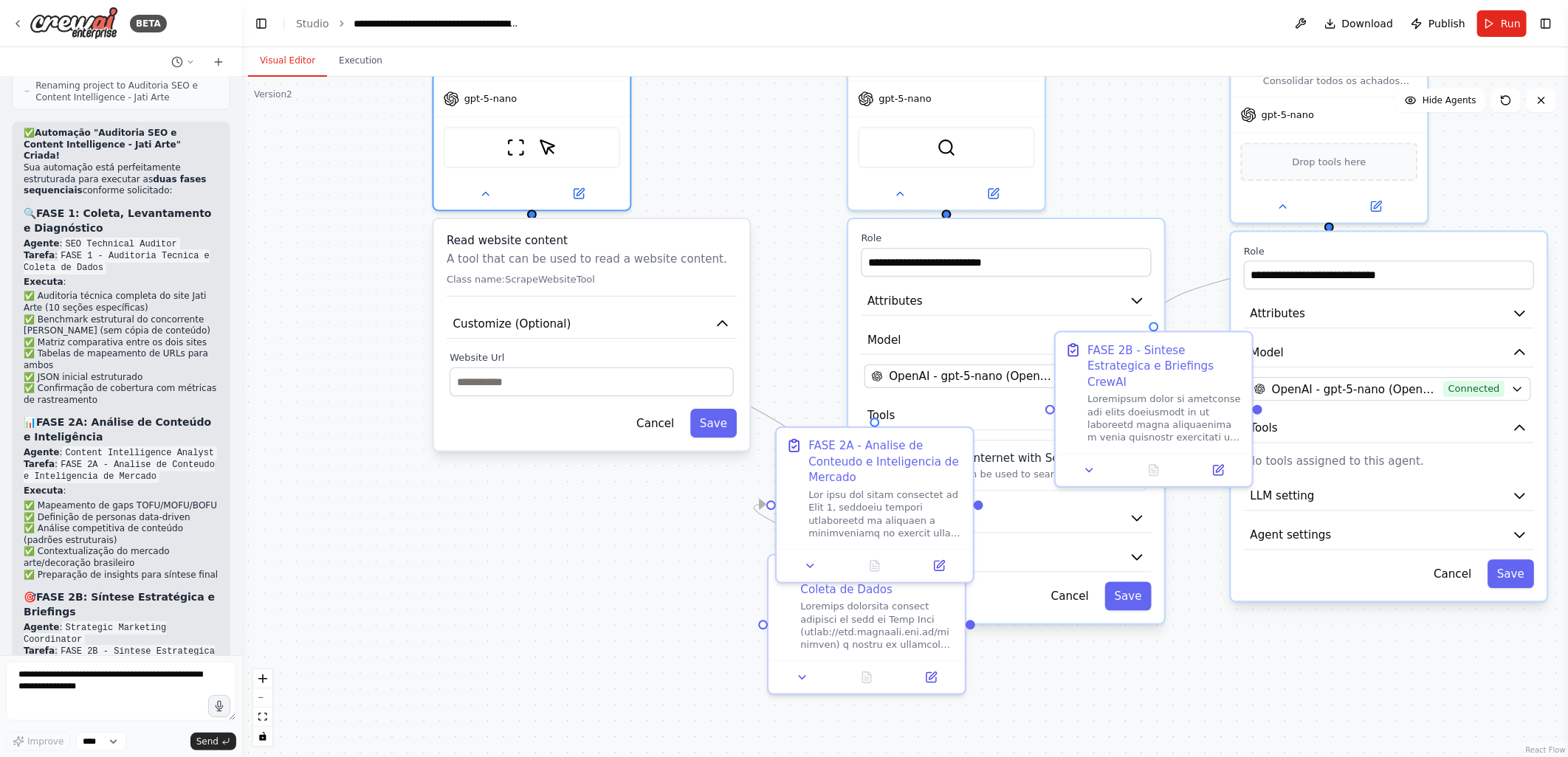
drag, startPoint x: 478, startPoint y: 454, endPoint x: 480, endPoint y: 527, distance: 73.0
click at [480, 527] on div ".deletable-edge-delete-btn { width: 20px; height: 20px; border: 0px solid #ffff…" at bounding box center [904, 416] width 1325 height 680
click at [487, 192] on icon at bounding box center [485, 190] width 12 height 12
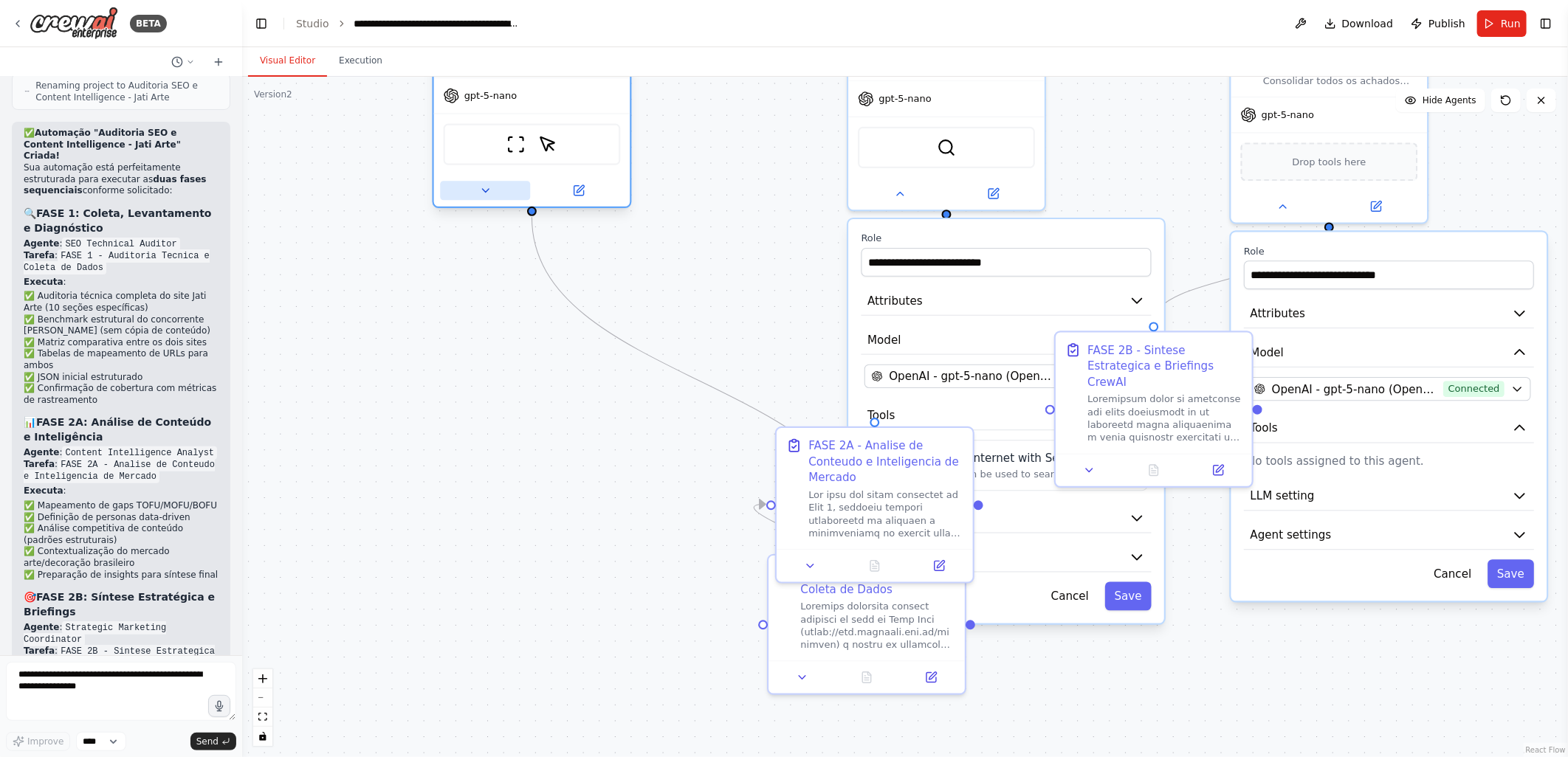
click at [483, 189] on icon at bounding box center [485, 189] width 7 height 3
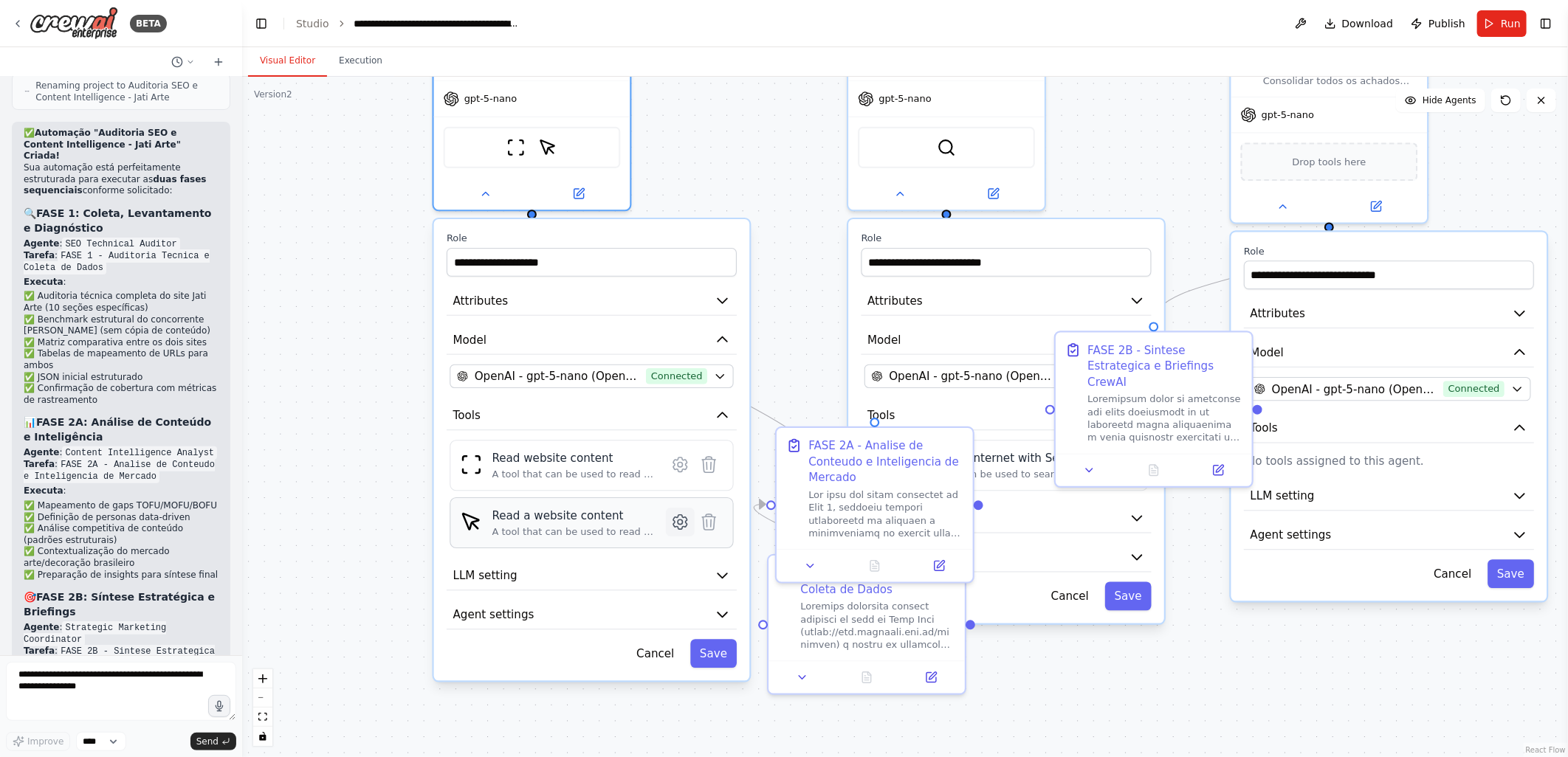
click at [676, 522] on icon at bounding box center [680, 522] width 14 height 14
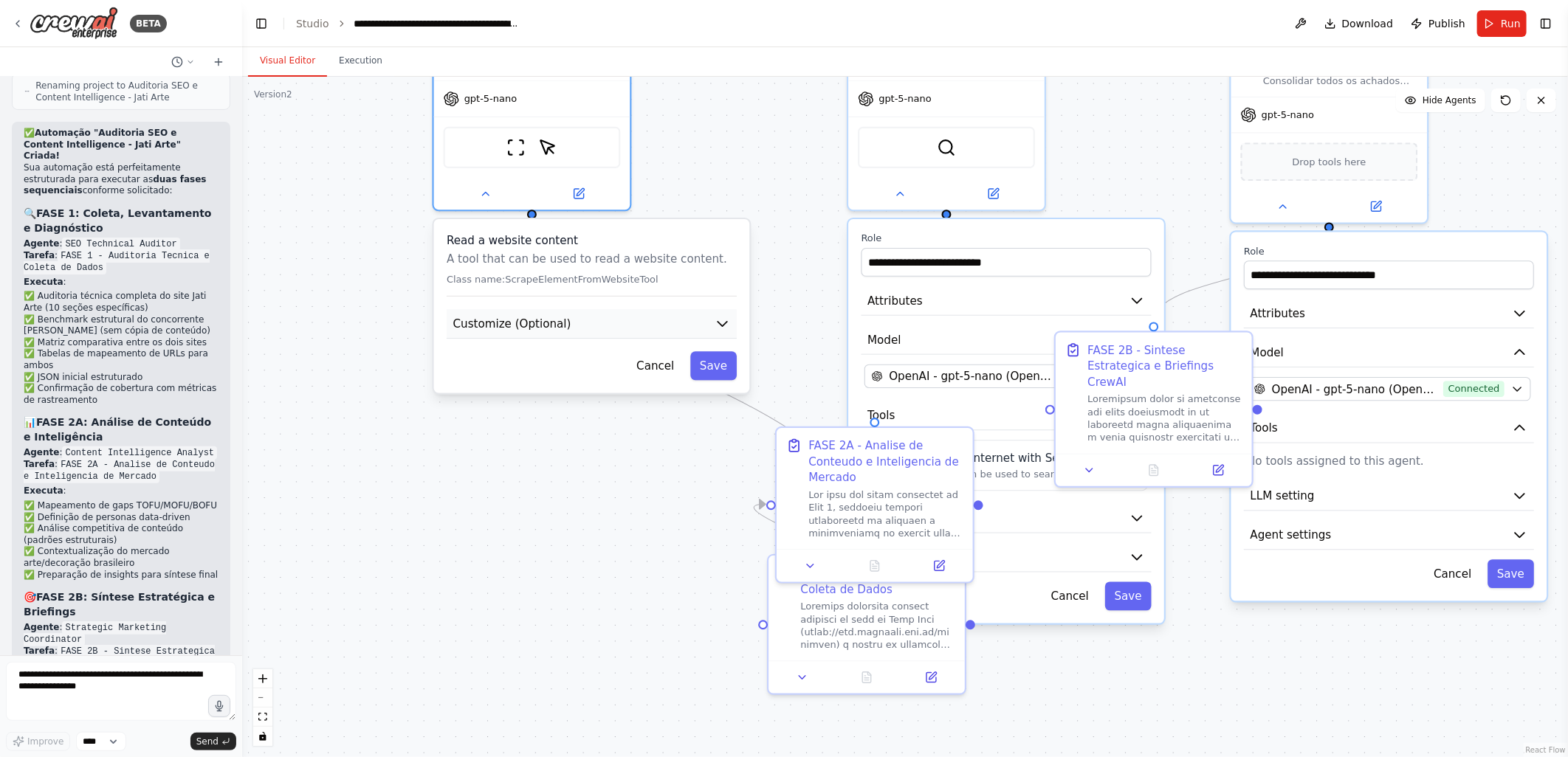
click at [533, 318] on span "Customize (Optional)" at bounding box center [512, 324] width 118 height 17
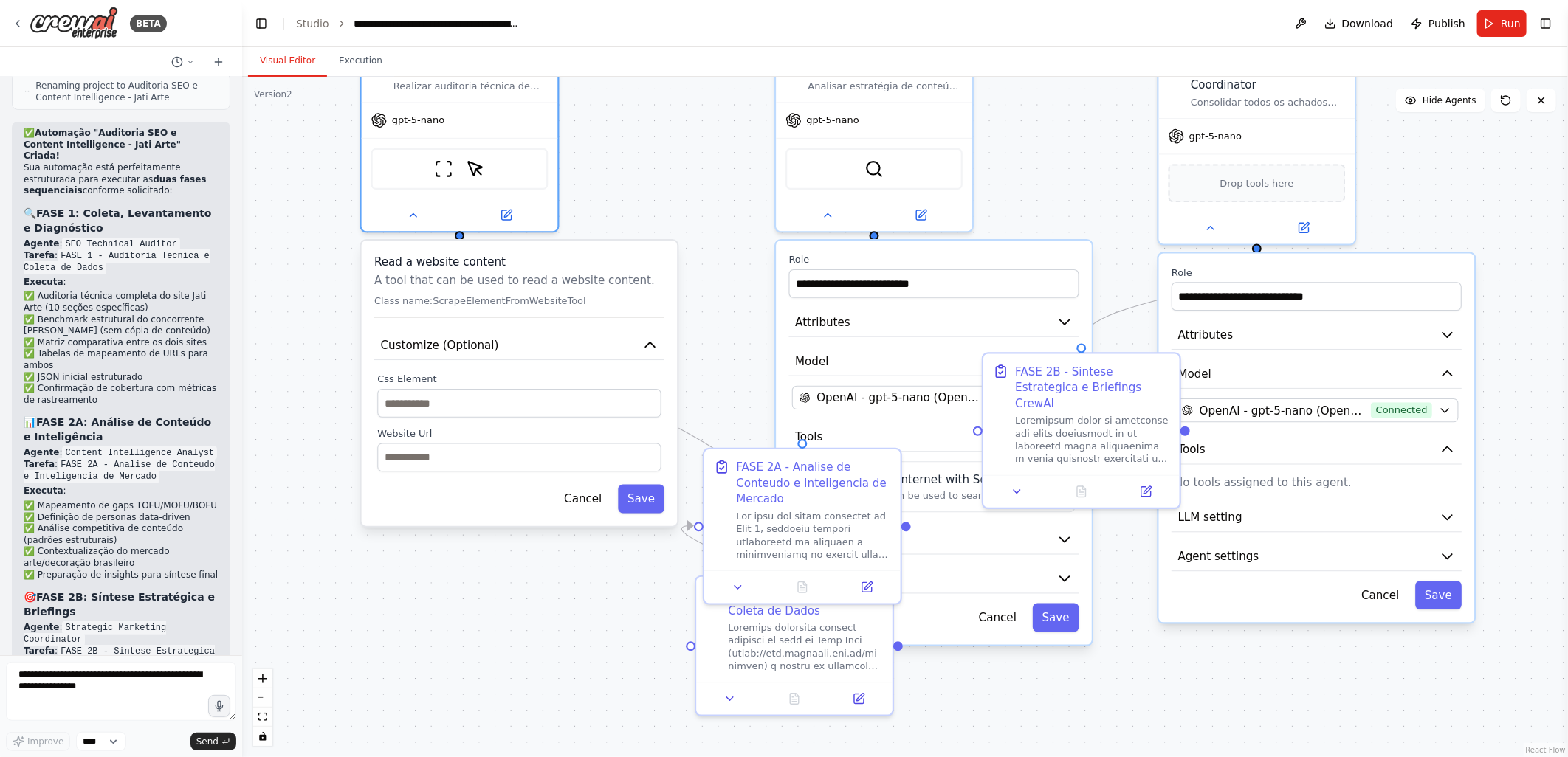
drag, startPoint x: 800, startPoint y: 231, endPoint x: 729, endPoint y: 253, distance: 74.3
click at [729, 253] on div ".deletable-edge-delete-btn { width: 20px; height: 20px; border: 0px solid #ffff…" at bounding box center [904, 416] width 1325 height 680
click at [891, 348] on button "Model" at bounding box center [934, 362] width 290 height 30
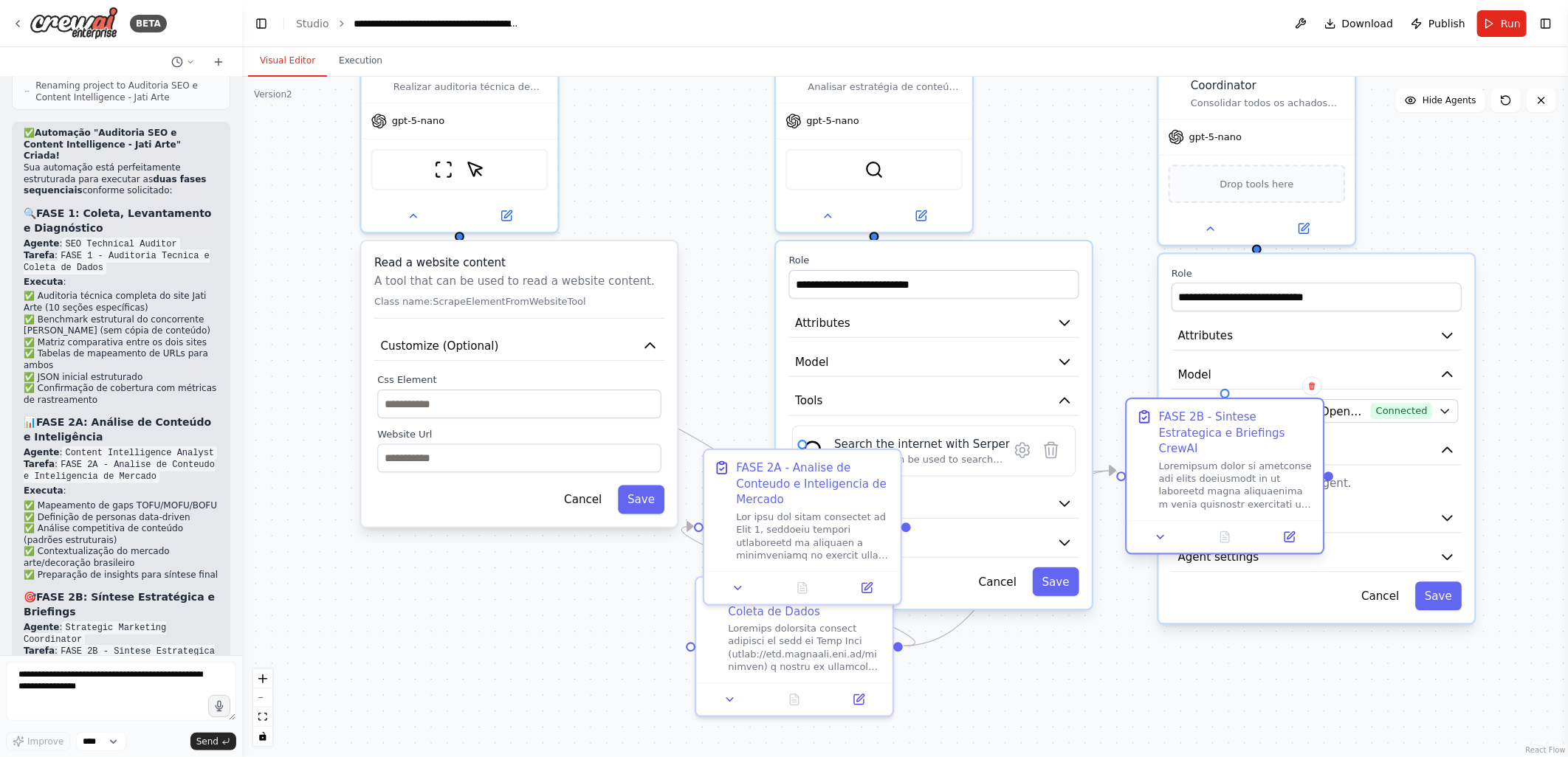
drag, startPoint x: 1122, startPoint y: 374, endPoint x: 1262, endPoint y: 418, distance: 146.8
click at [1262, 418] on div "FASE 2B - Sintese Estrategica e Briefings CrewAI" at bounding box center [1236, 432] width 155 height 48
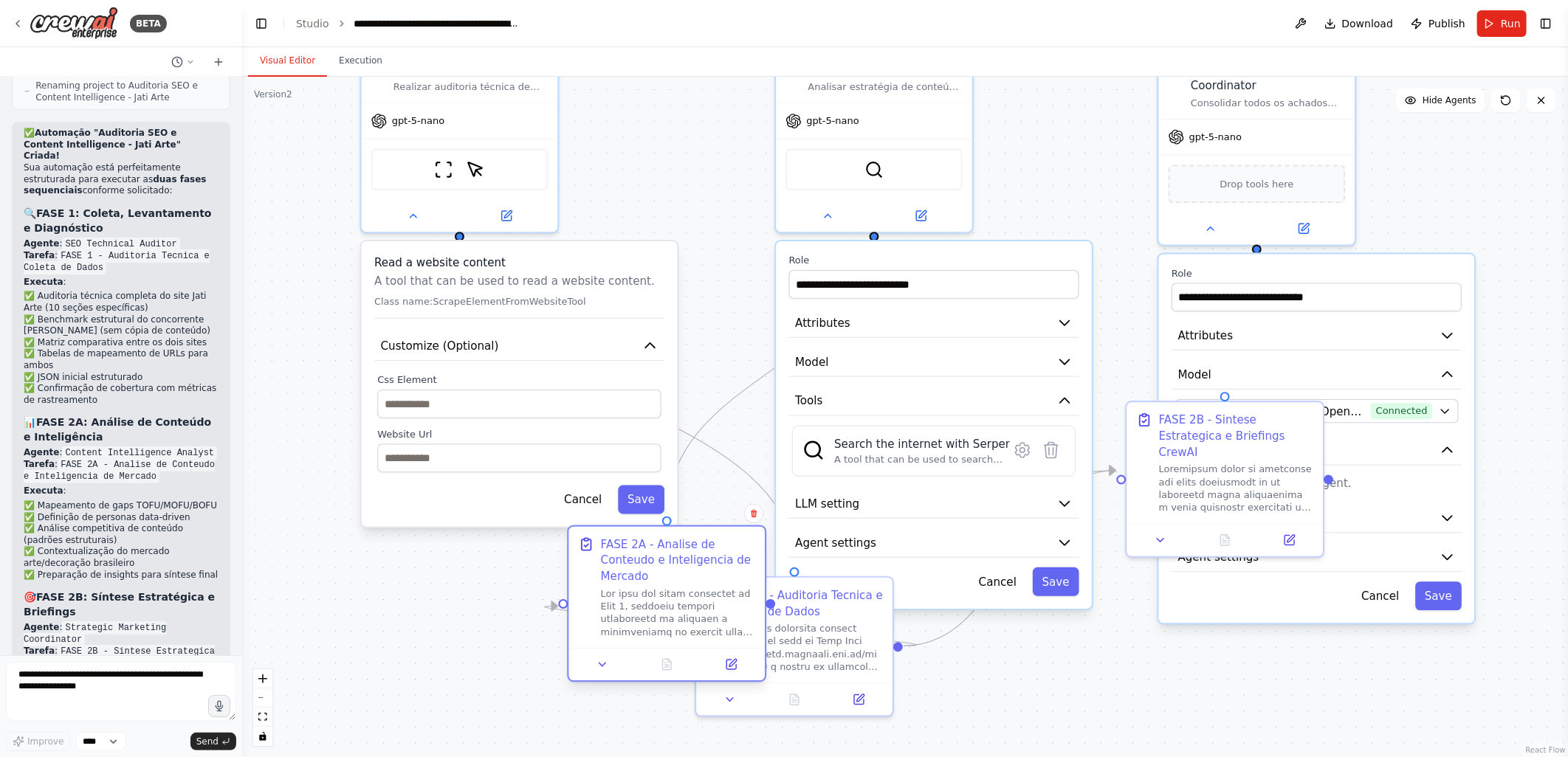
drag, startPoint x: 865, startPoint y: 475, endPoint x: 714, endPoint y: 563, distance: 174.8
click at [714, 563] on div "FASE 2A - Analise de Conteudo e Inteligencia de Mercado" at bounding box center [678, 561] width 155 height 48
click at [896, 308] on button "Attributes" at bounding box center [934, 323] width 290 height 30
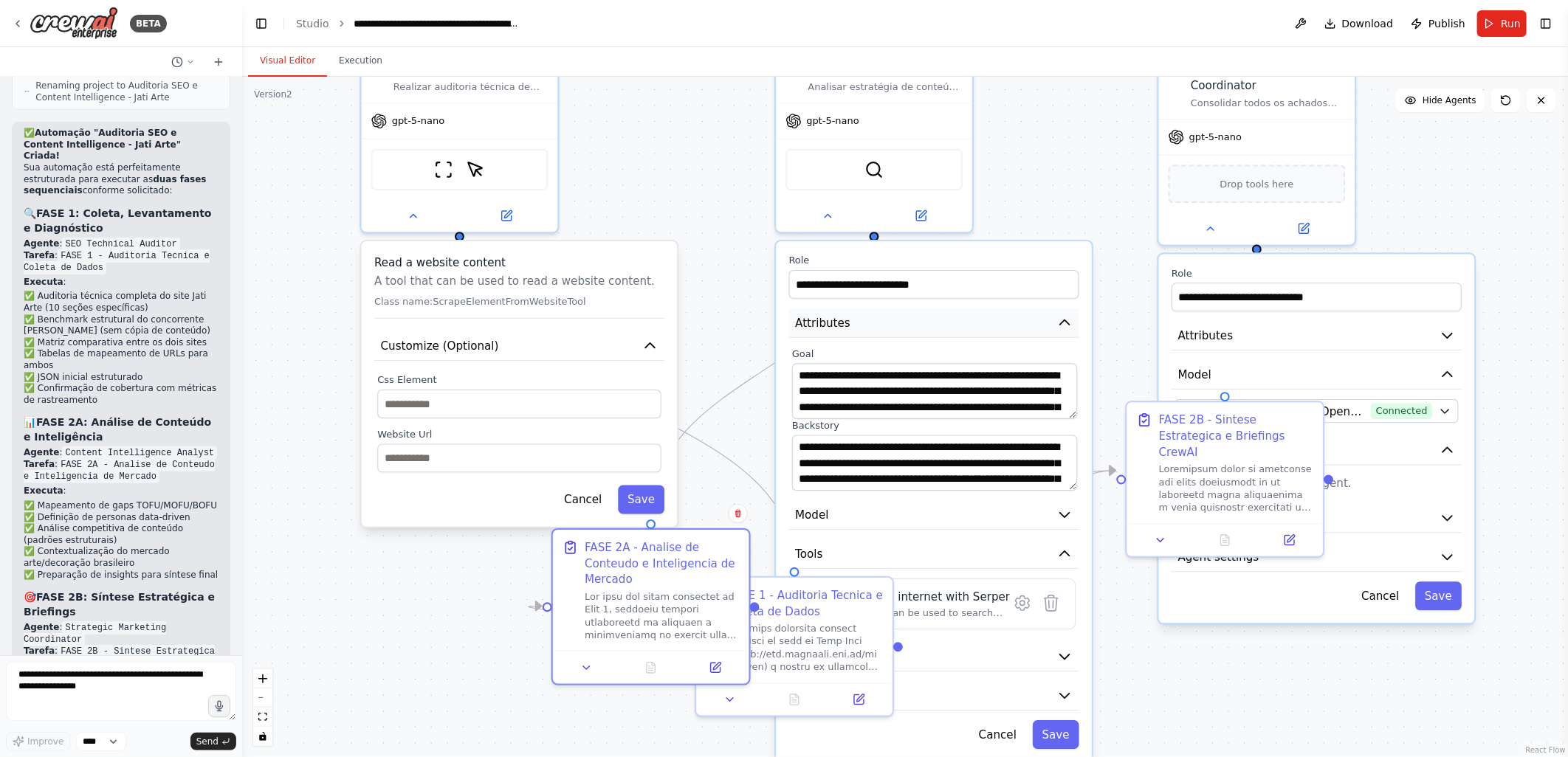
click at [861, 308] on button "Attributes" at bounding box center [934, 323] width 290 height 30
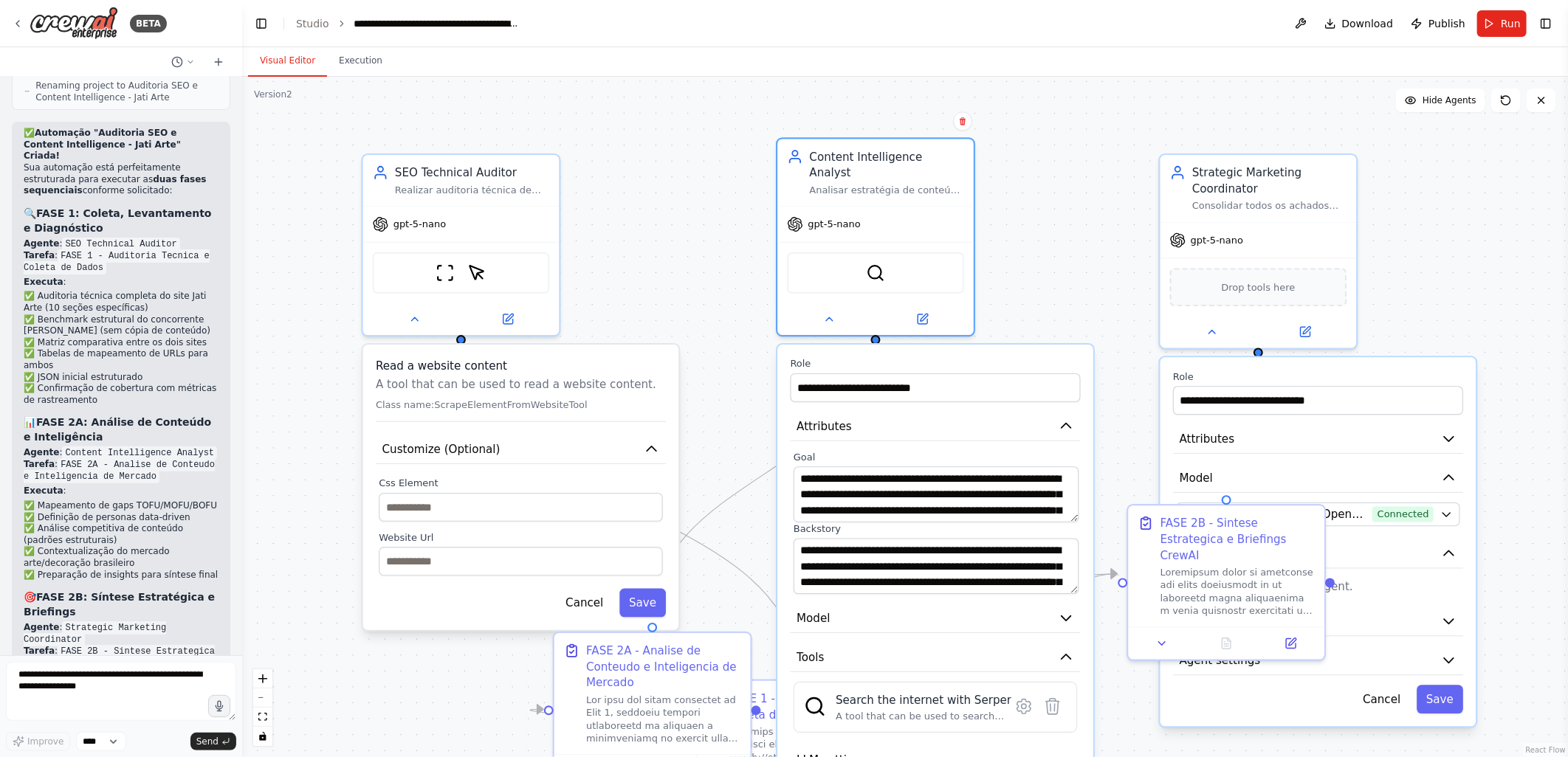
drag, startPoint x: 691, startPoint y: 227, endPoint x: 691, endPoint y: 350, distance: 123.0
click at [691, 350] on div ".deletable-edge-delete-btn { width: 20px; height: 20px; border: 0px solid #ffff…" at bounding box center [904, 416] width 1325 height 680
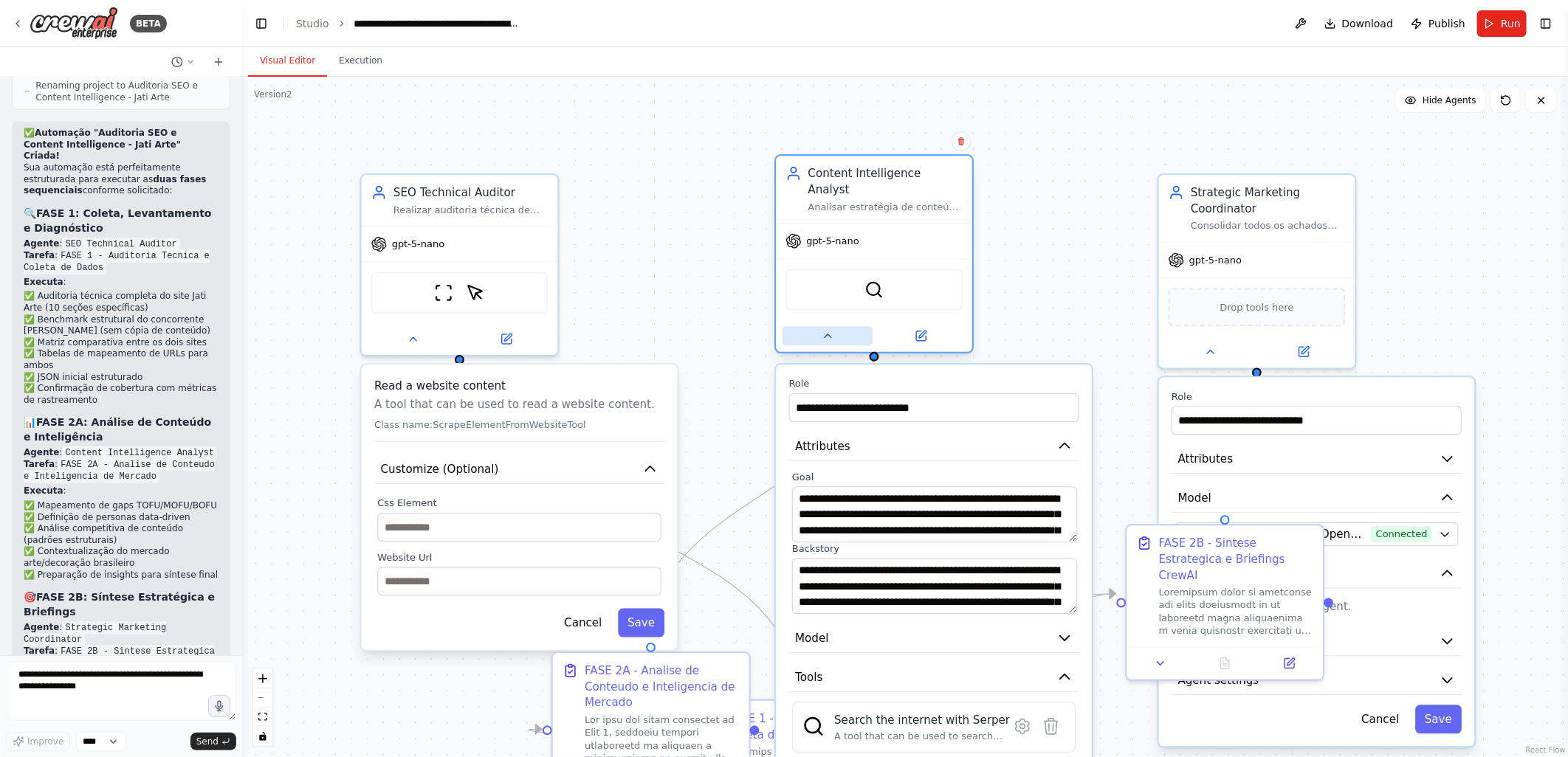
click at [829, 334] on icon at bounding box center [828, 335] width 7 height 3
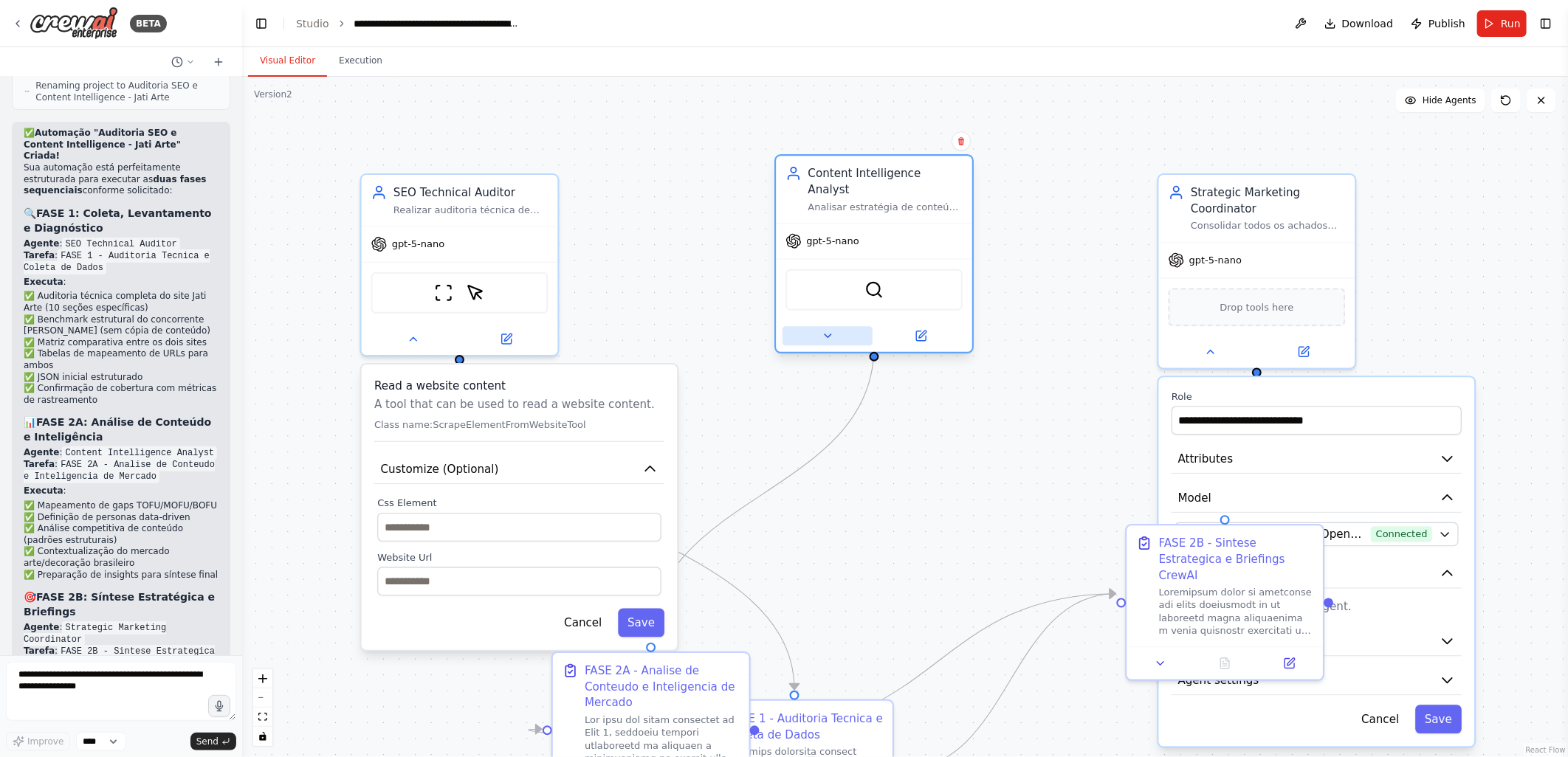
click at [829, 330] on icon at bounding box center [827, 336] width 12 height 12
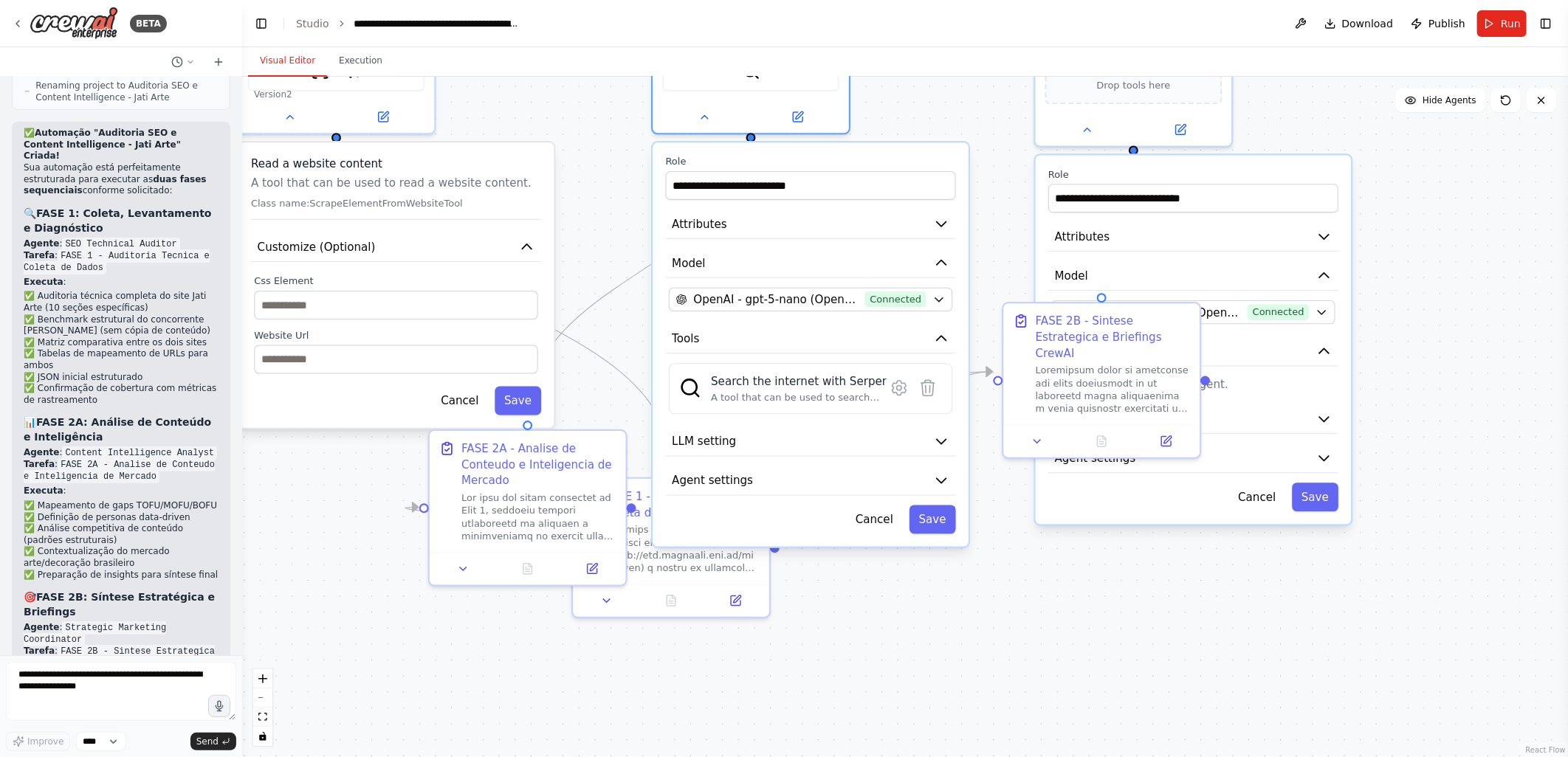
drag, startPoint x: 744, startPoint y: 403, endPoint x: 621, endPoint y: 180, distance: 254.7
click at [621, 180] on div ".deletable-edge-delete-btn { width: 20px; height: 20px; border: 0px solid #ffff…" at bounding box center [904, 416] width 1325 height 680
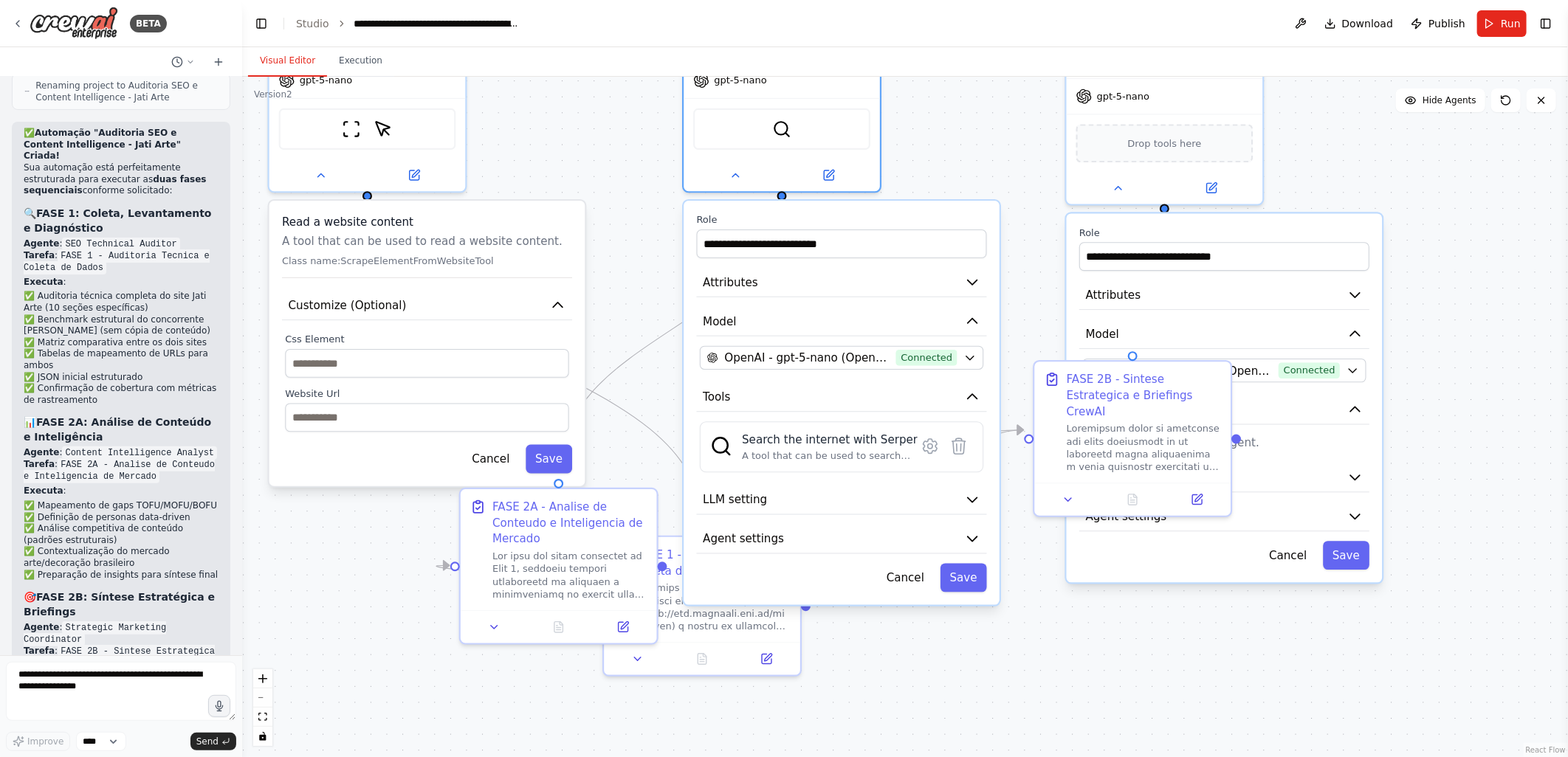
drag, startPoint x: 607, startPoint y: 260, endPoint x: 637, endPoint y: 318, distance: 65.3
click at [637, 318] on div ".deletable-edge-delete-btn { width: 20px; height: 20px; border: 0px solid #ffff…" at bounding box center [904, 416] width 1325 height 680
click at [320, 175] on icon at bounding box center [320, 172] width 12 height 12
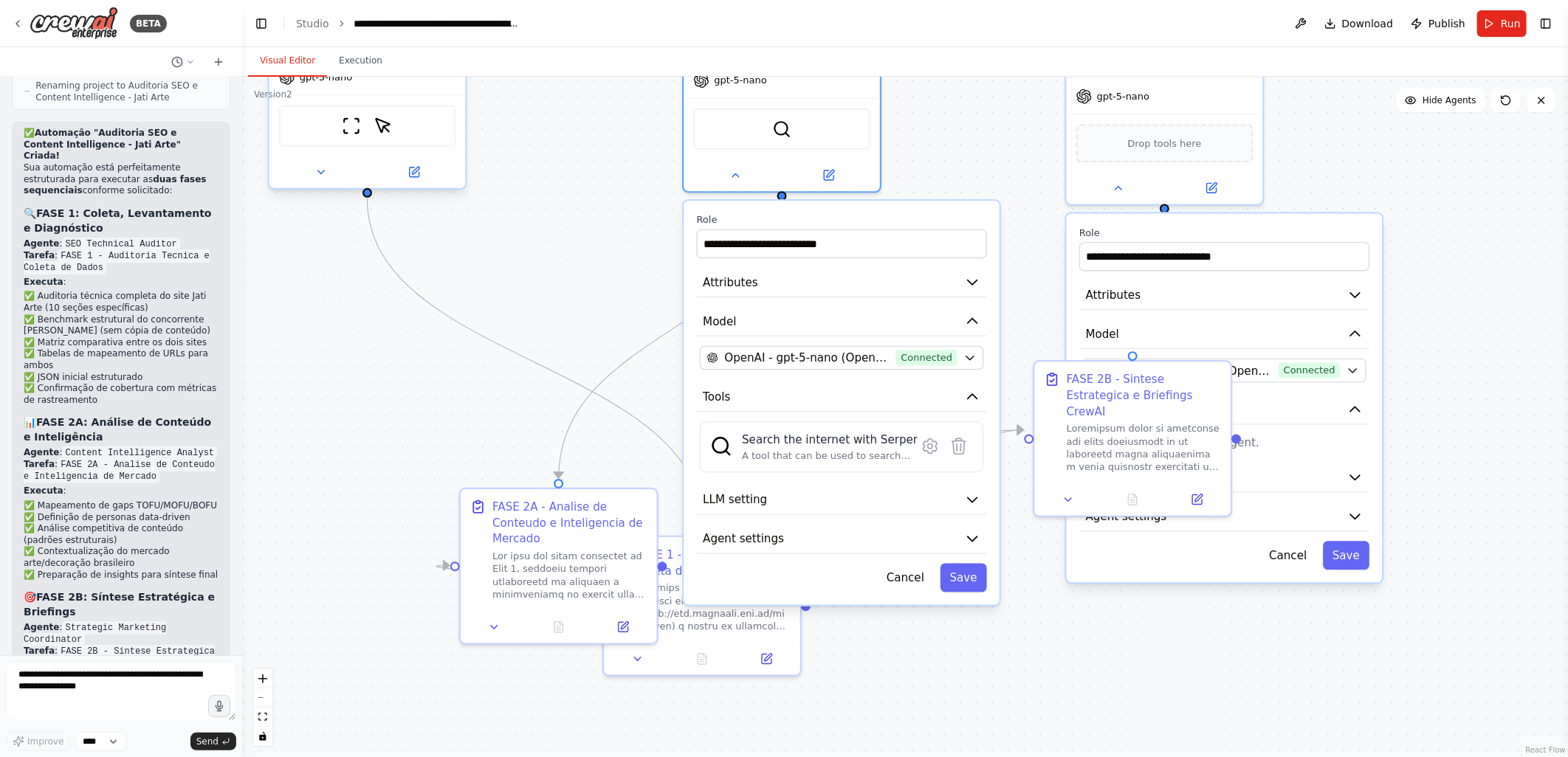
click at [313, 182] on div at bounding box center [368, 172] width 196 height 31
click at [314, 173] on icon at bounding box center [320, 172] width 12 height 12
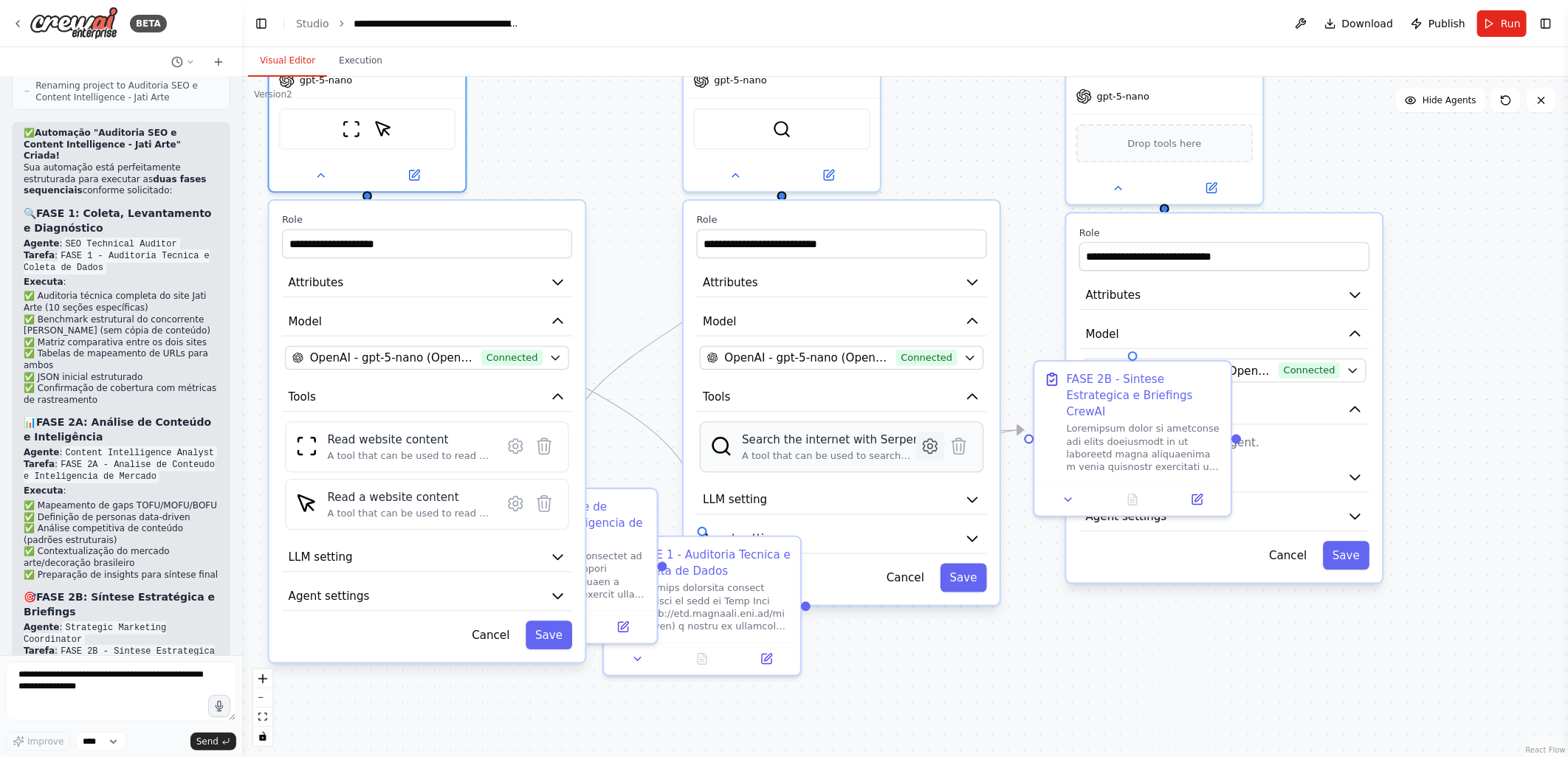
click at [928, 439] on icon at bounding box center [931, 446] width 14 height 14
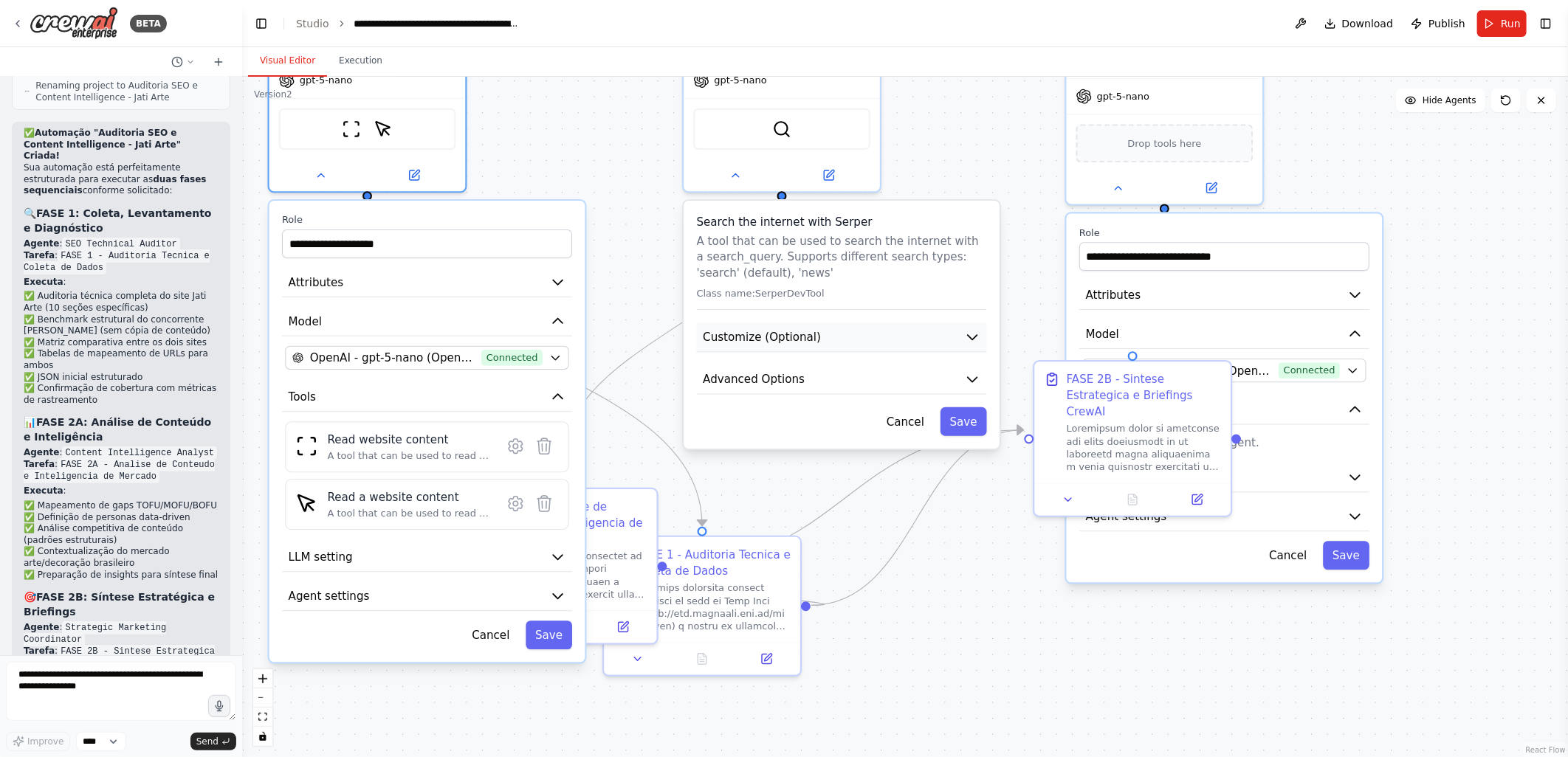
click at [835, 322] on button "Customize (Optional)" at bounding box center [842, 337] width 290 height 30
click at [824, 365] on button "Advanced Options" at bounding box center [842, 380] width 290 height 30
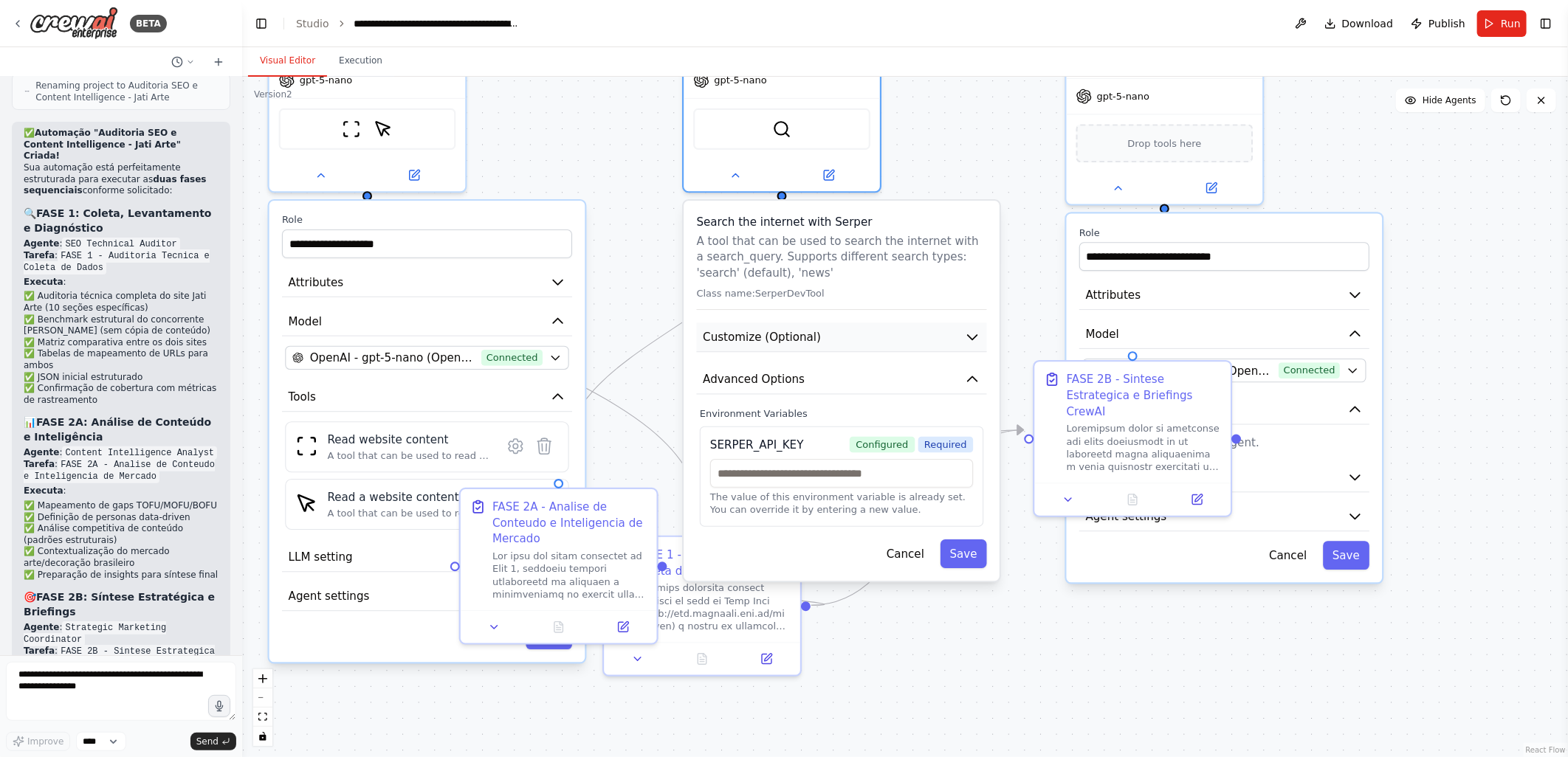
click at [832, 322] on button "Customize (Optional)" at bounding box center [842, 337] width 290 height 30
click at [842, 322] on button "Customize (Optional)" at bounding box center [842, 337] width 290 height 30
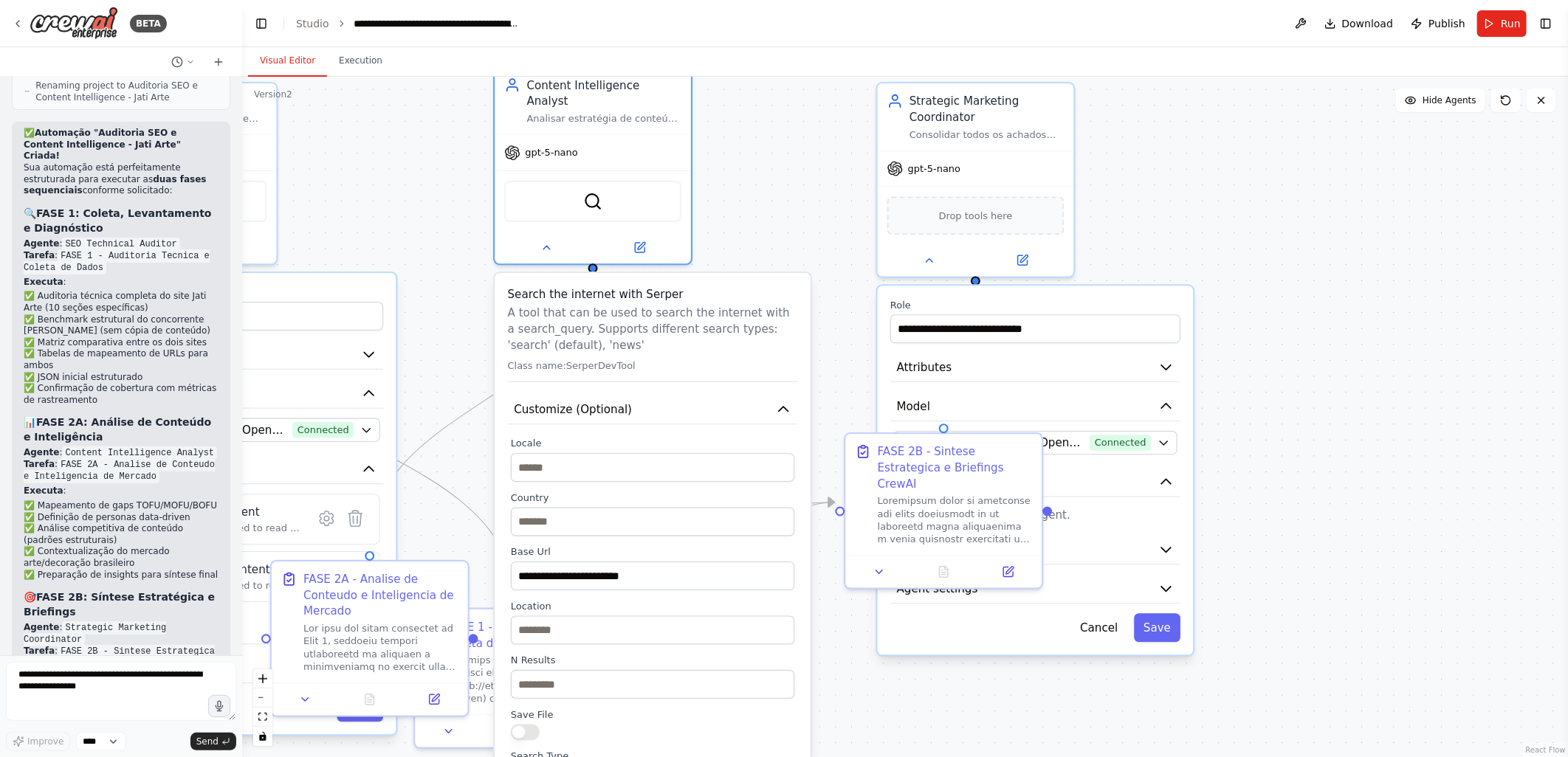
drag, startPoint x: 966, startPoint y: 133, endPoint x: 776, endPoint y: 205, distance: 203.2
click at [776, 205] on div ".deletable-edge-delete-btn { width: 20px; height: 20px; border: 0px solid #ffff…" at bounding box center [904, 416] width 1325 height 680
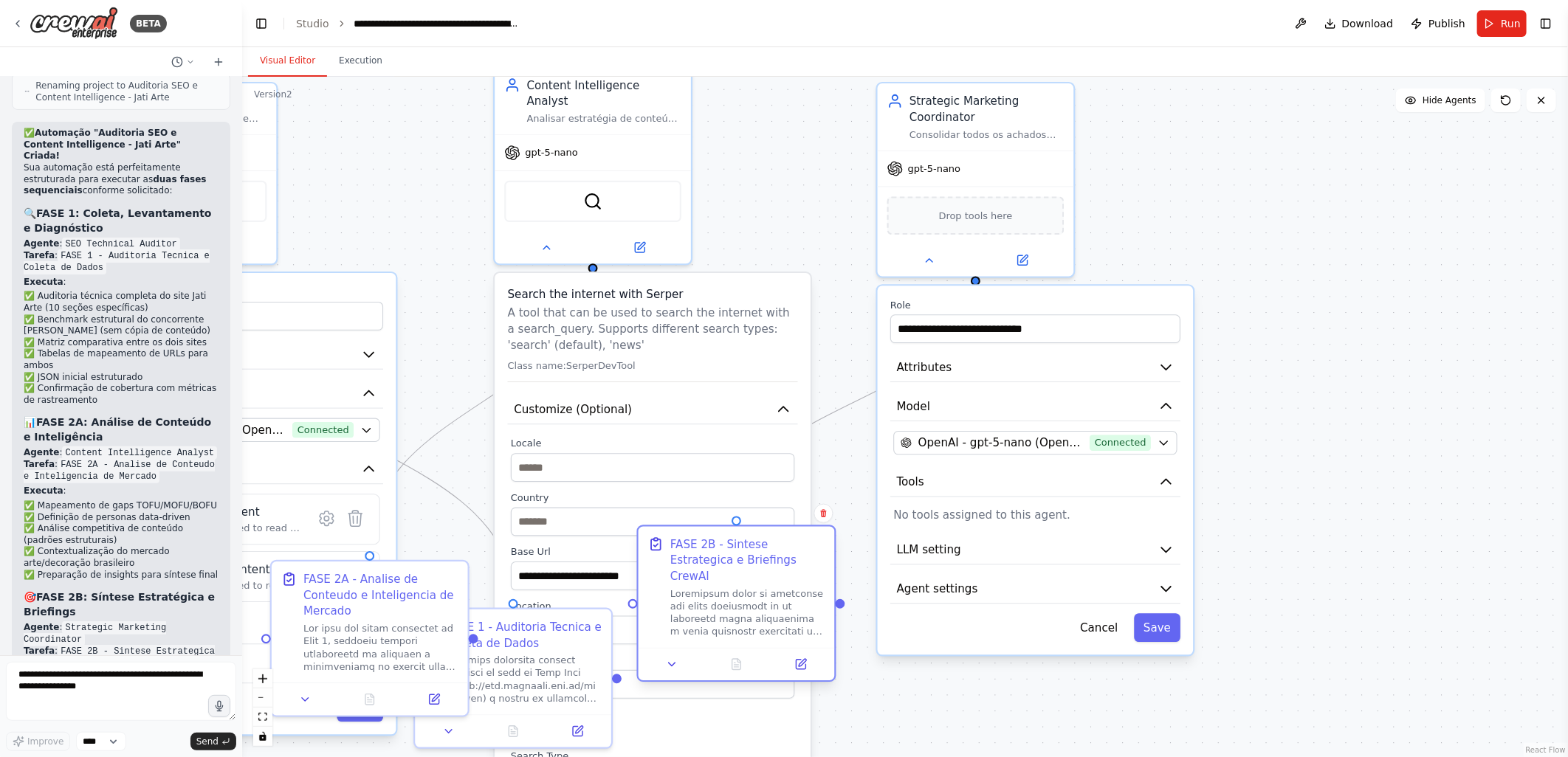
drag, startPoint x: 925, startPoint y: 475, endPoint x: 711, endPoint y: 567, distance: 232.9
click at [711, 567] on div "FASE 2B - Sintese Estrategica e Briefings CrewAI" at bounding box center [748, 588] width 155 height 102
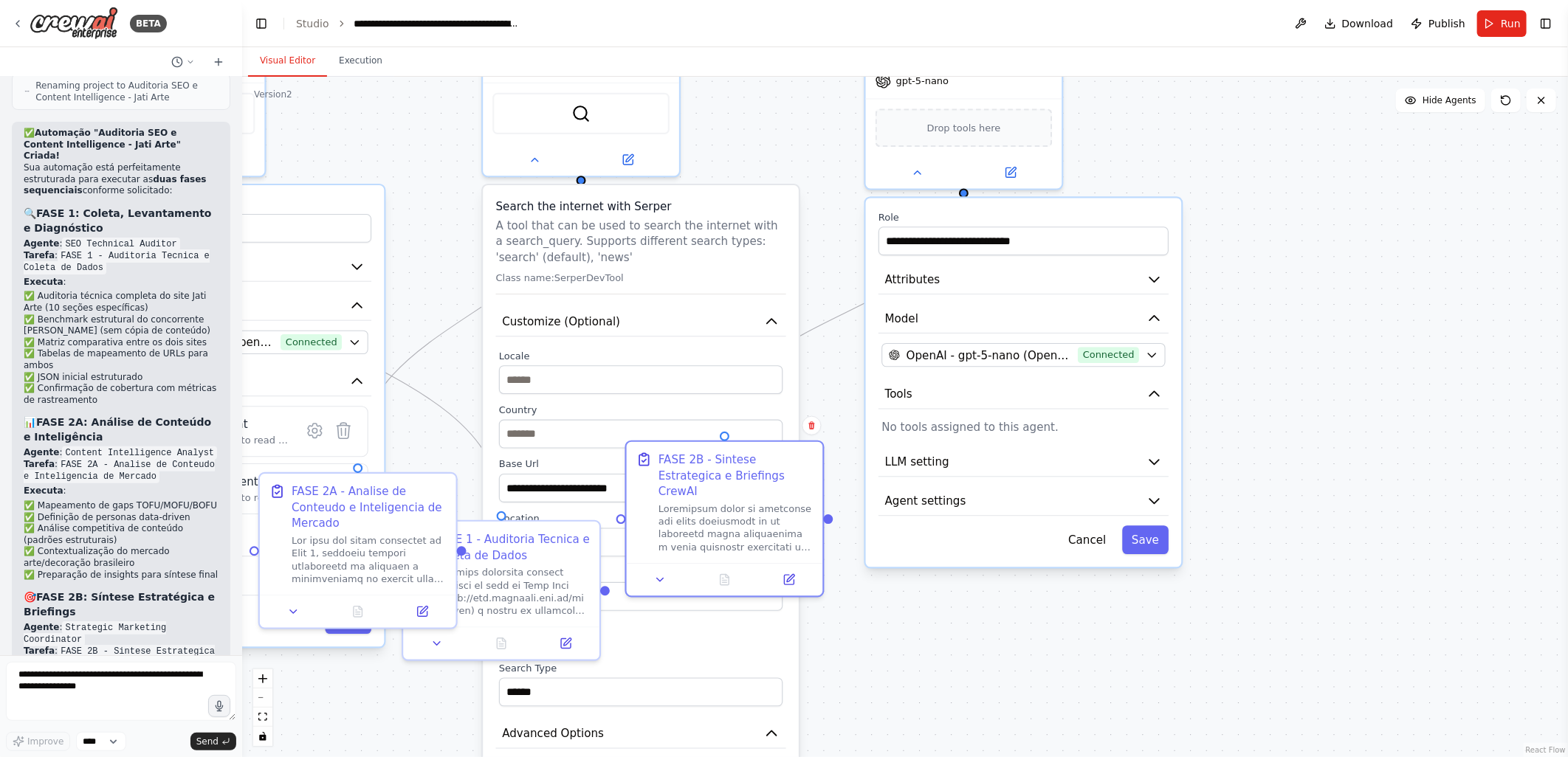
drag, startPoint x: 1162, startPoint y: 244, endPoint x: 1150, endPoint y: 156, distance: 88.8
click at [1150, 156] on div ".deletable-edge-delete-btn { width: 20px; height: 20px; border: 0px solid #ffff…" at bounding box center [904, 416] width 1325 height 680
click at [941, 468] on button "LLM setting" at bounding box center [1023, 463] width 290 height 30
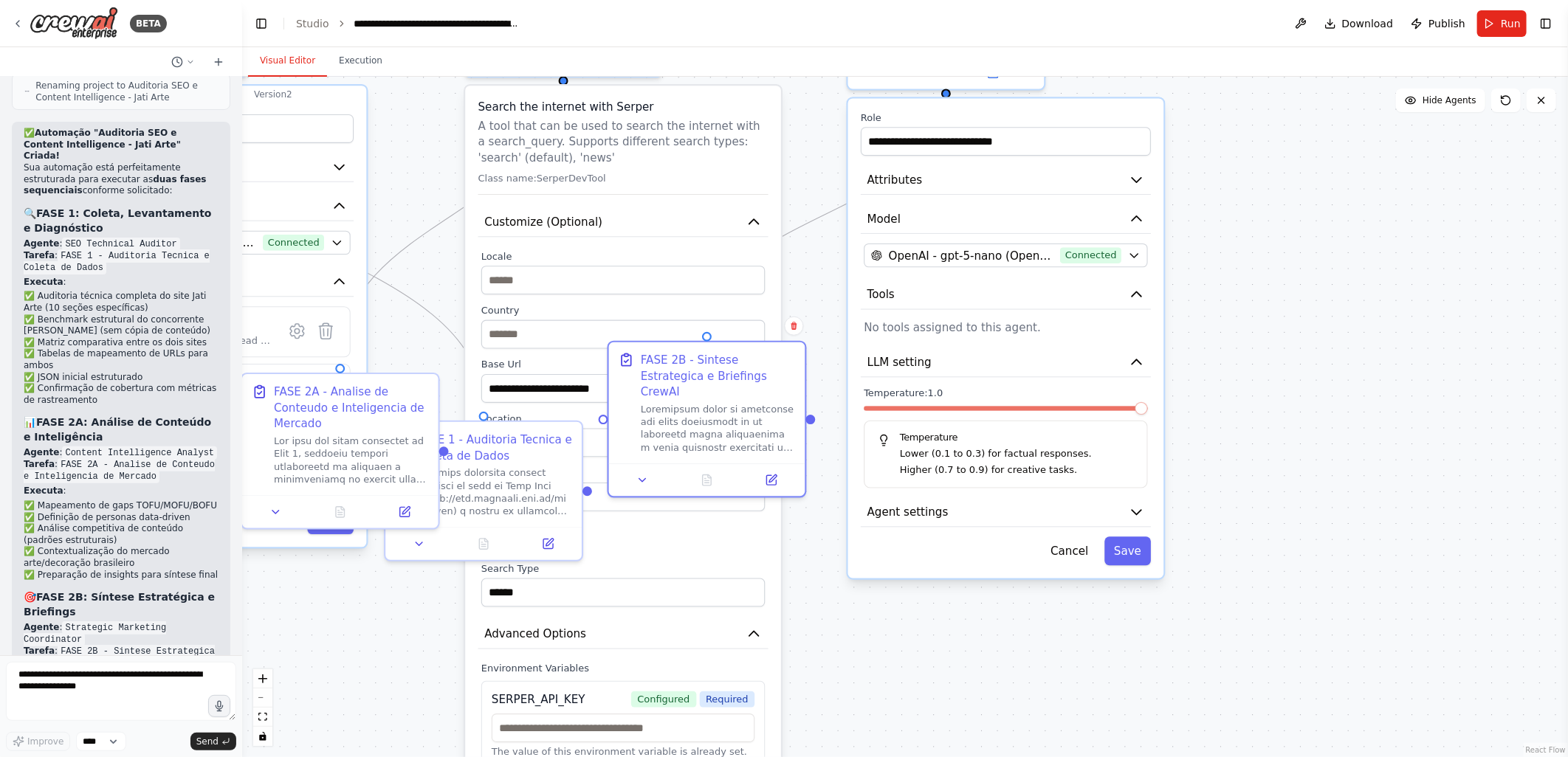
drag, startPoint x: 1287, startPoint y: 497, endPoint x: 1267, endPoint y: 356, distance: 142.4
click at [1267, 356] on div ".deletable-edge-delete-btn { width: 20px; height: 20px; border: 0px solid #ffff…" at bounding box center [904, 416] width 1325 height 680
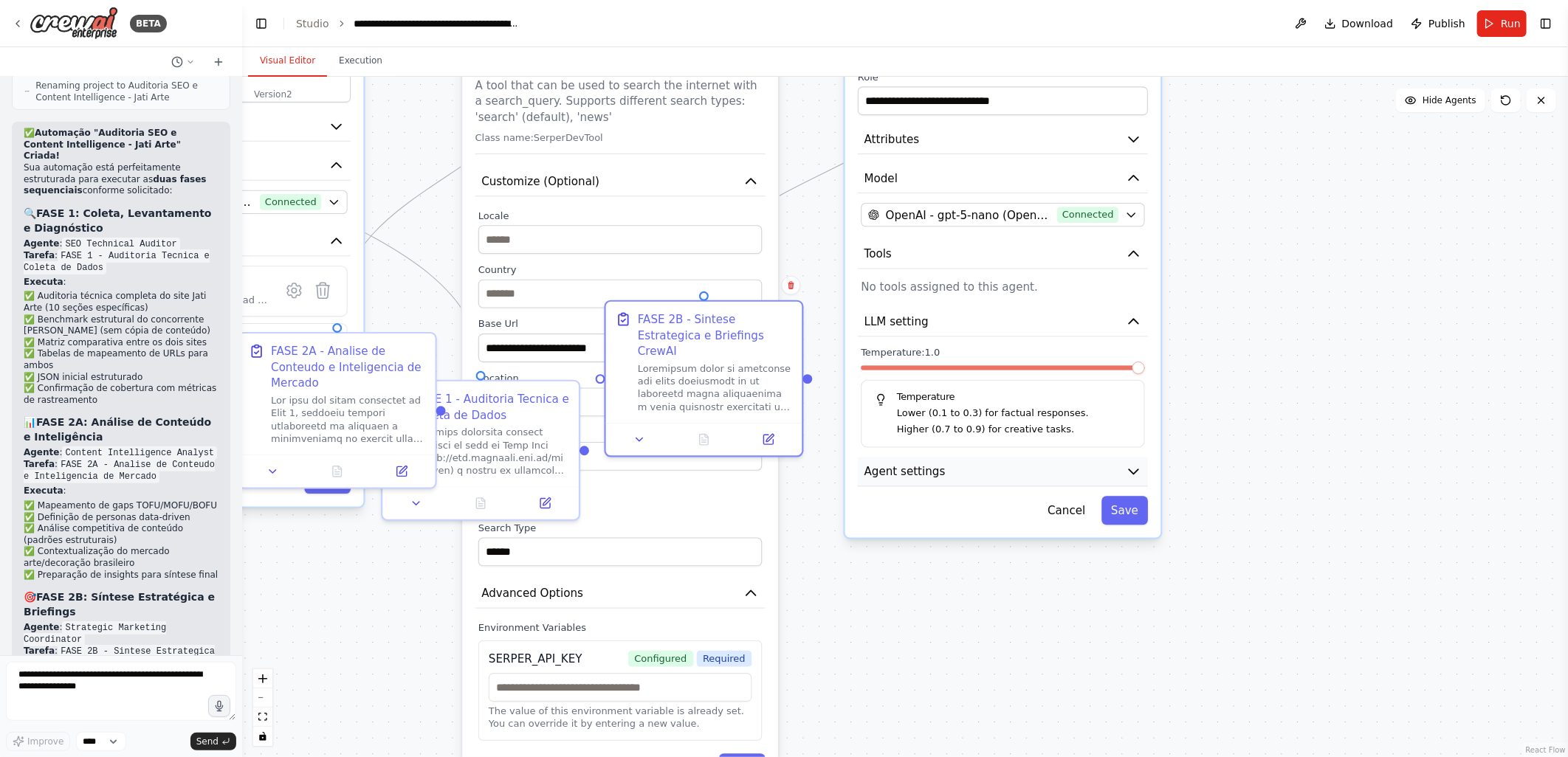
click at [904, 469] on span "Agent settings" at bounding box center [904, 471] width 81 height 17
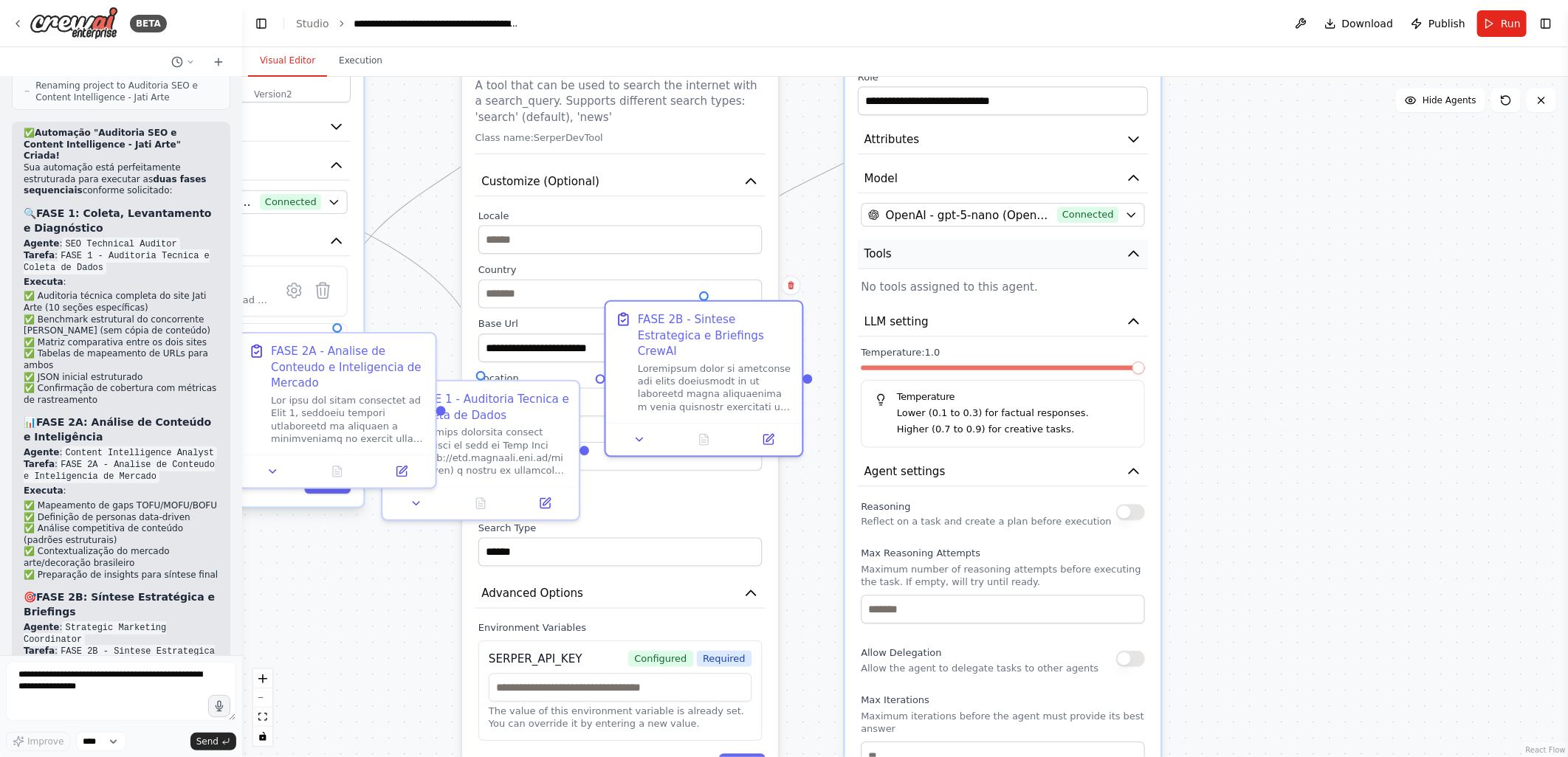
click at [887, 248] on span "Tools" at bounding box center [877, 254] width 27 height 17
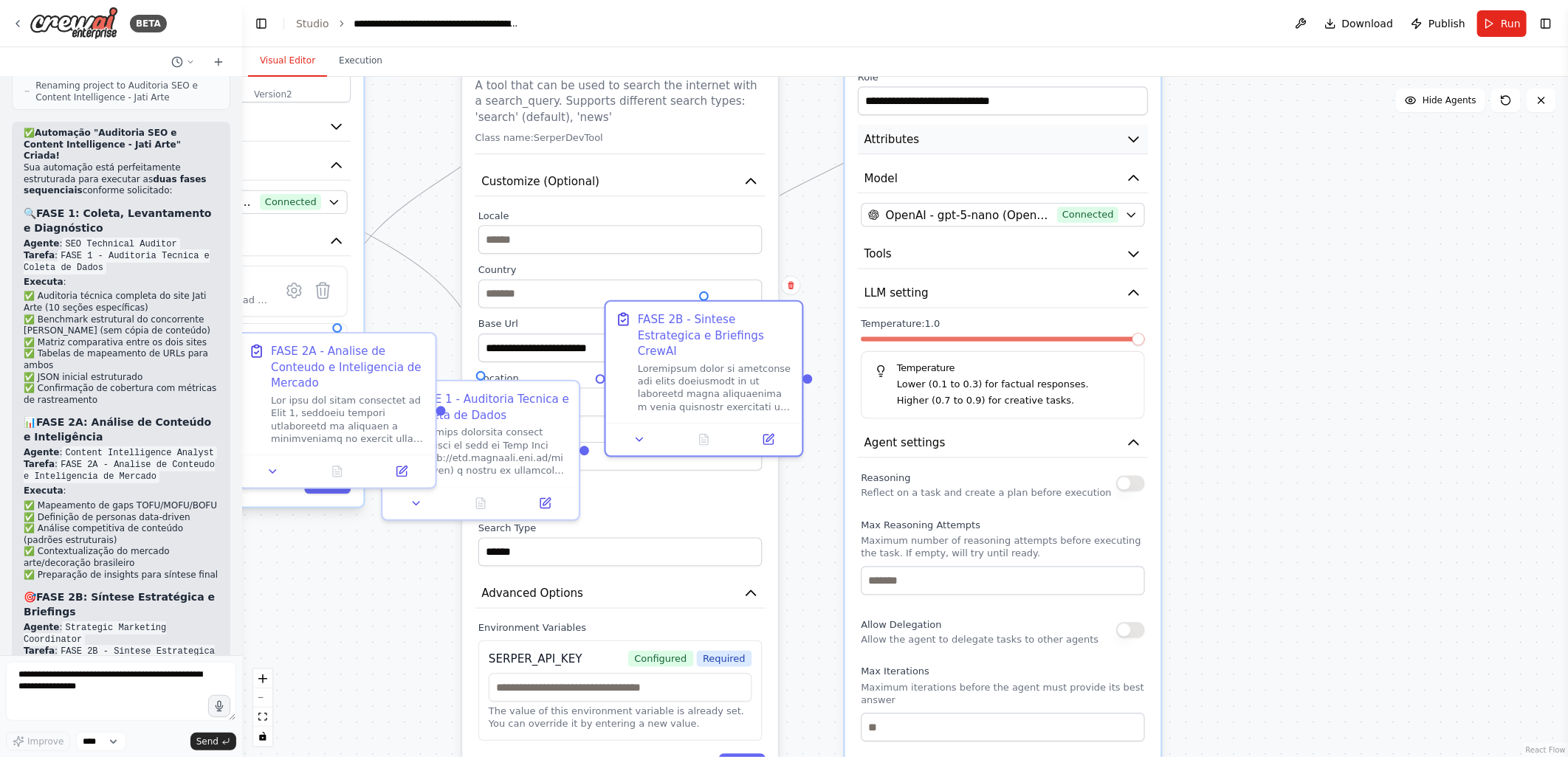
click at [906, 139] on span "Attributes" at bounding box center [891, 139] width 55 height 17
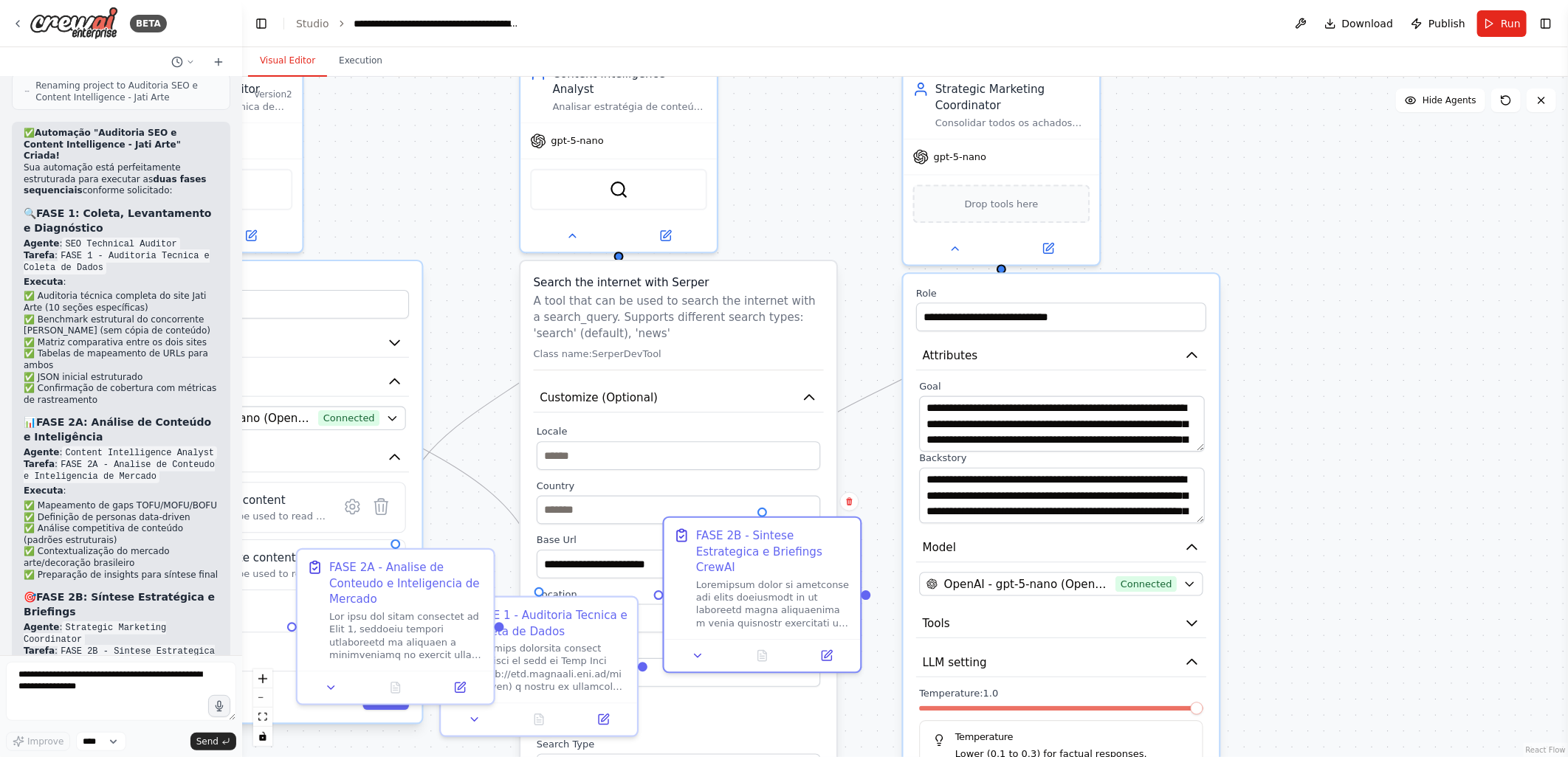
drag, startPoint x: 816, startPoint y: 134, endPoint x: 876, endPoint y: 358, distance: 231.9
click at [876, 358] on div ".deletable-edge-delete-btn { width: 20px; height: 20px; border: 0px solid #ffff…" at bounding box center [904, 416] width 1325 height 680
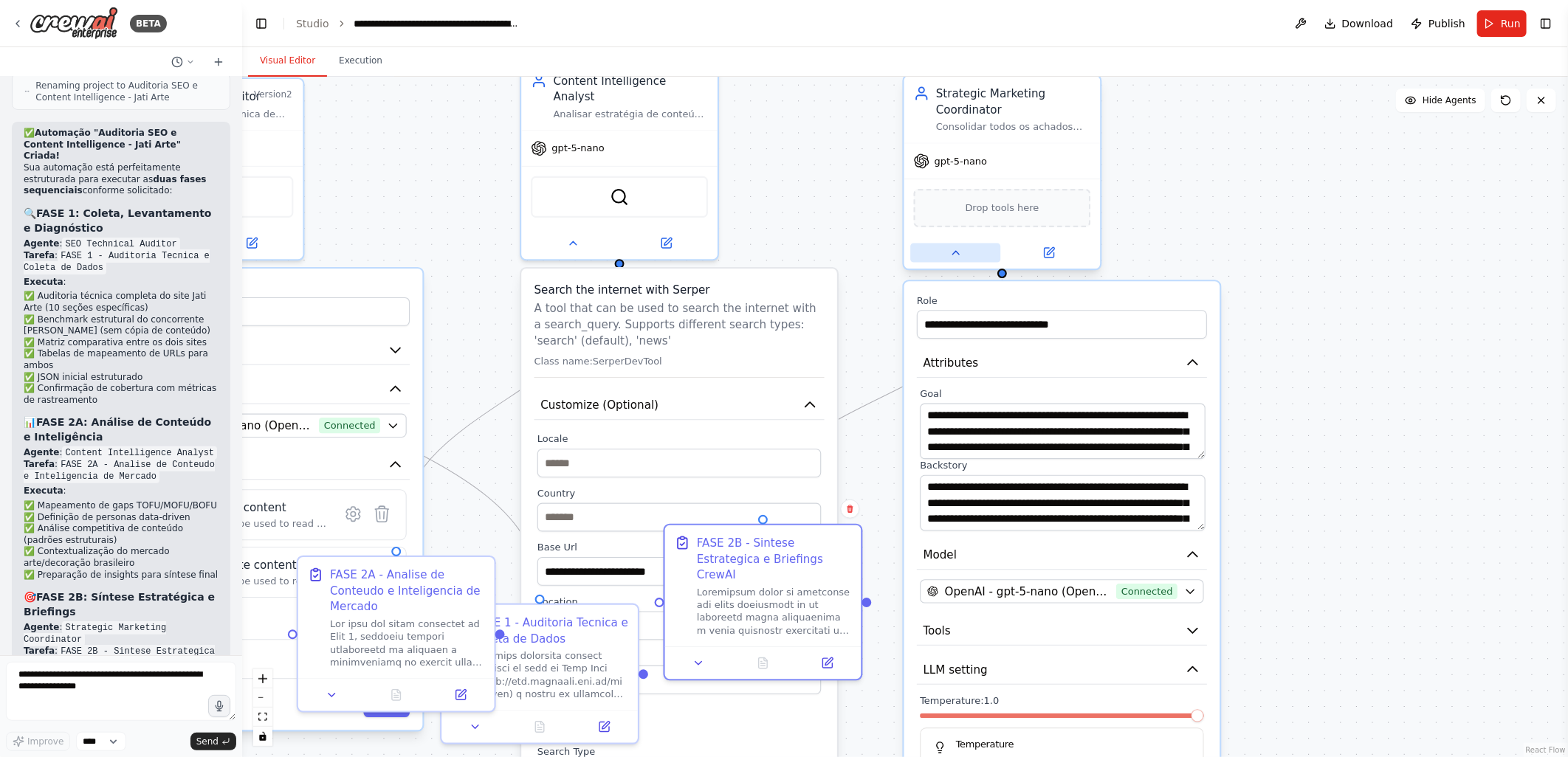
click at [952, 246] on icon at bounding box center [955, 252] width 12 height 12
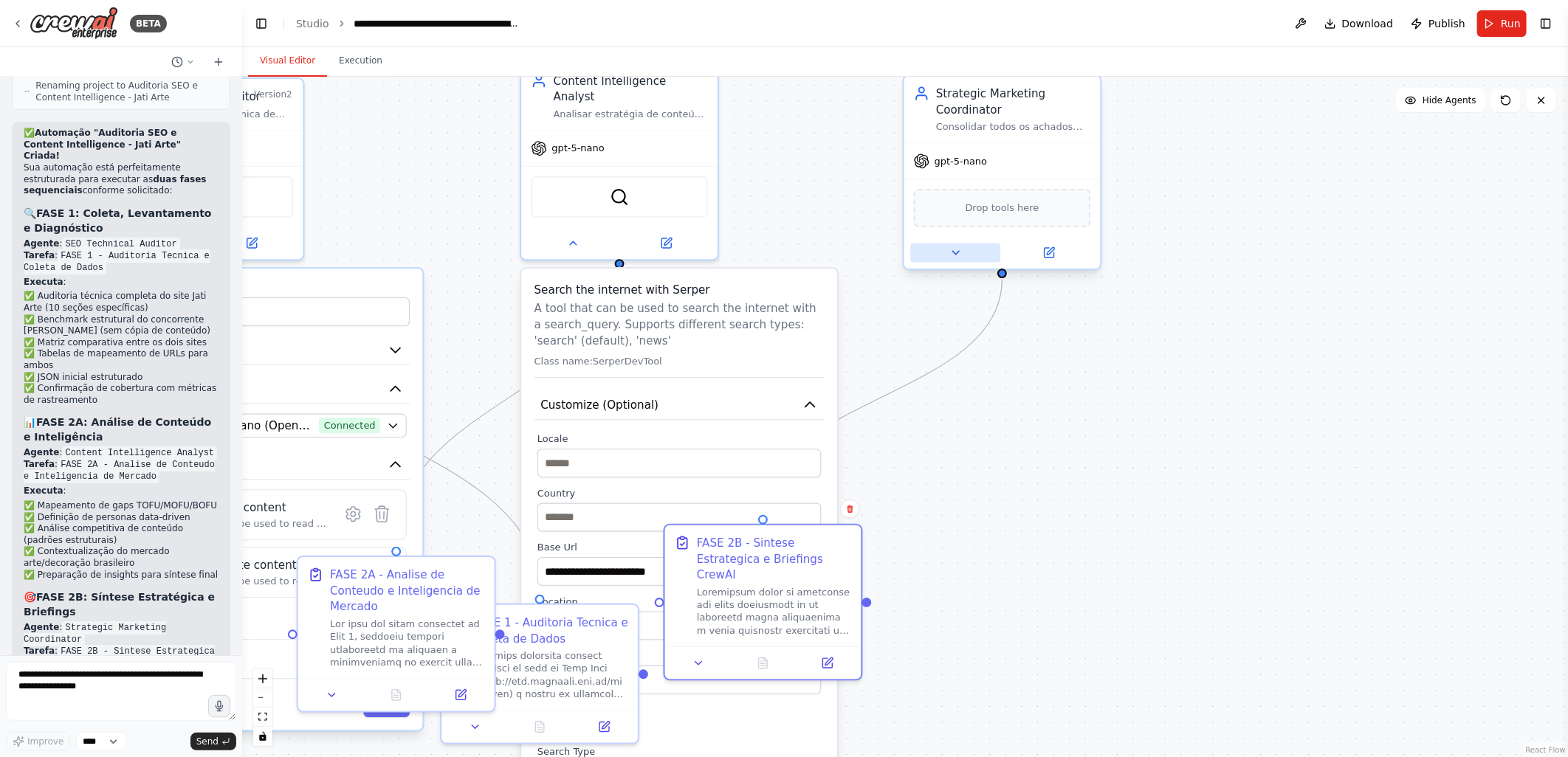
click at [957, 246] on icon at bounding box center [955, 252] width 12 height 12
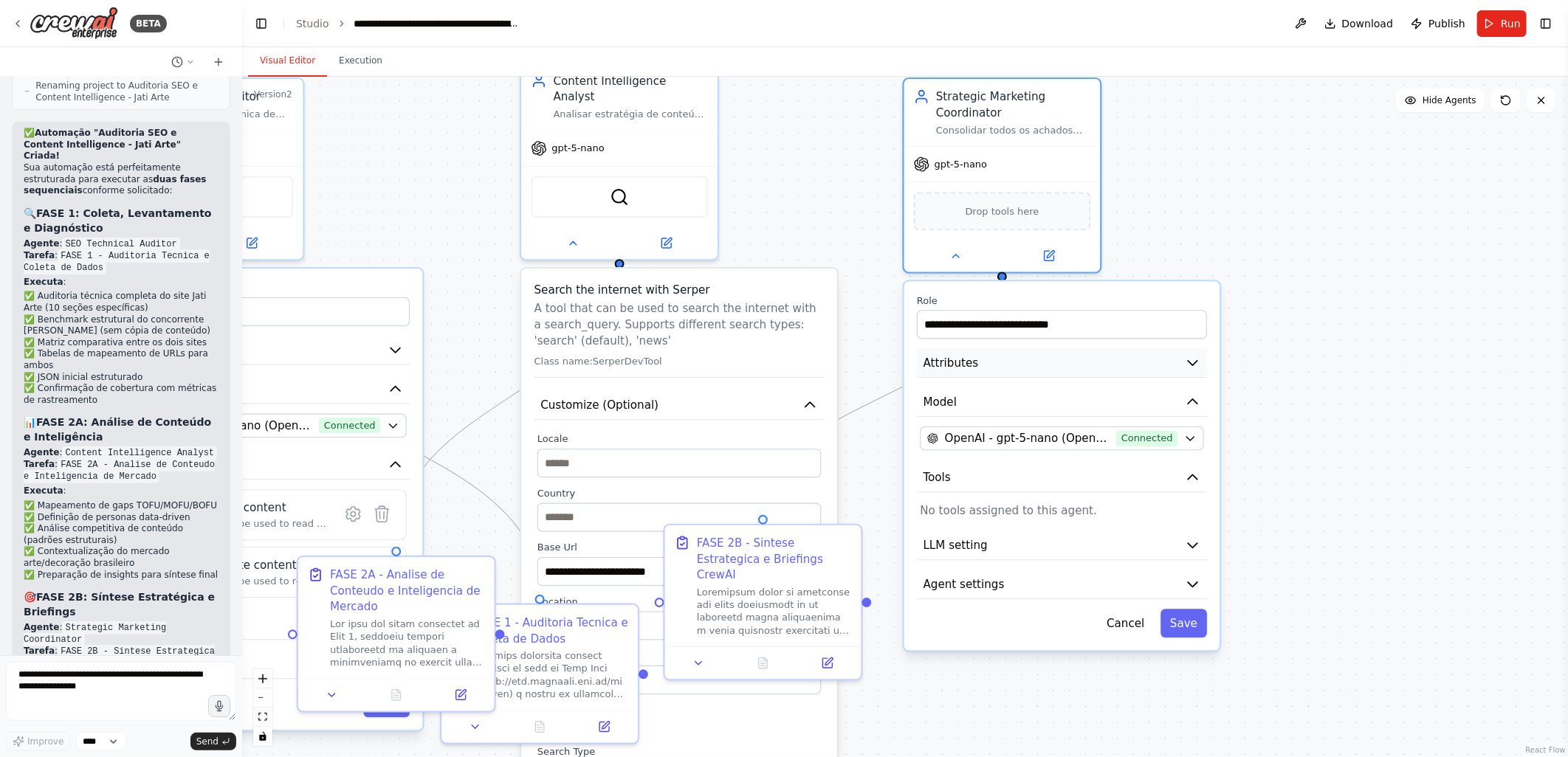
click at [947, 360] on span "Attributes" at bounding box center [951, 363] width 55 height 17
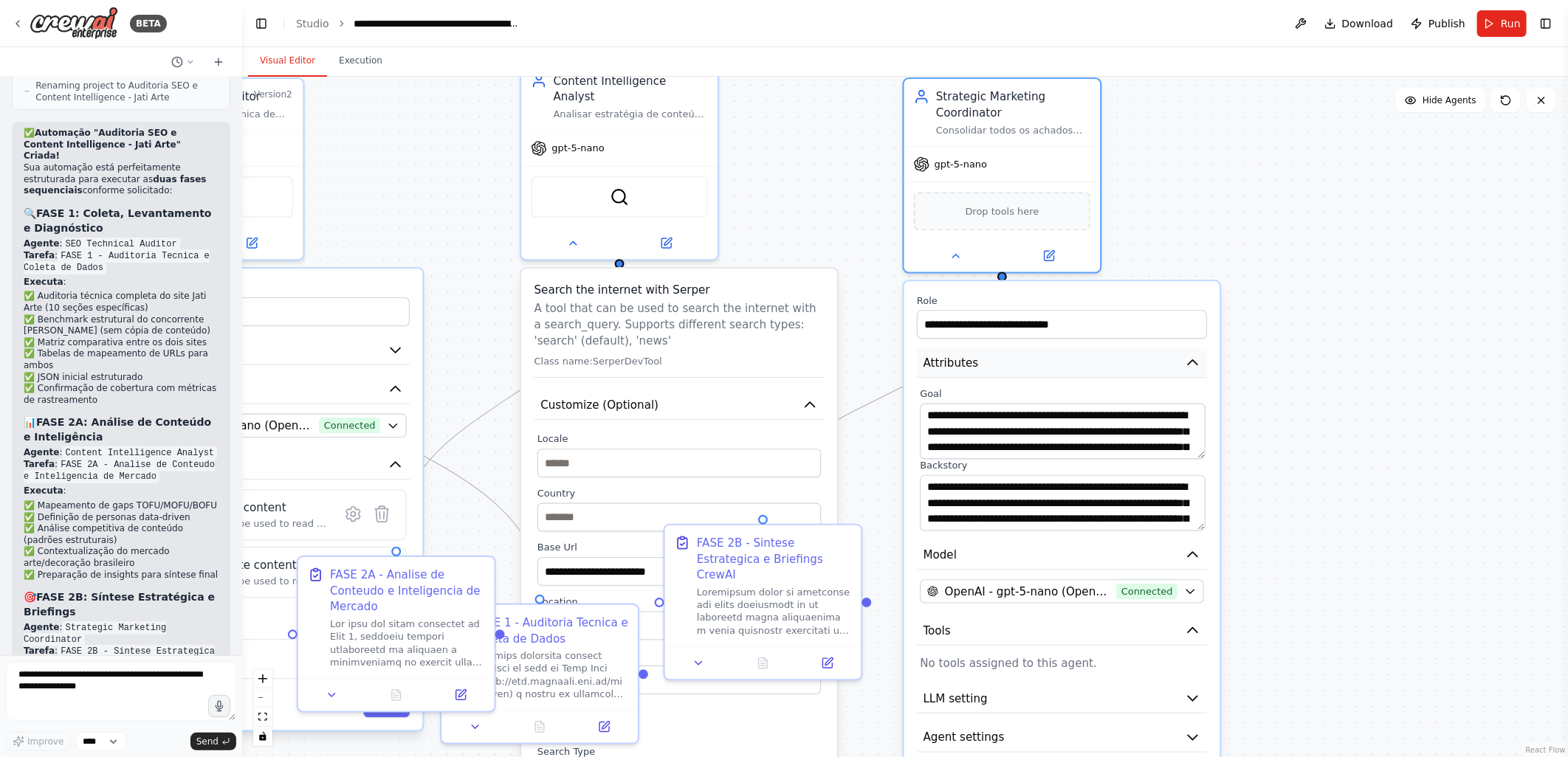
click at [939, 361] on span "Attributes" at bounding box center [951, 363] width 55 height 17
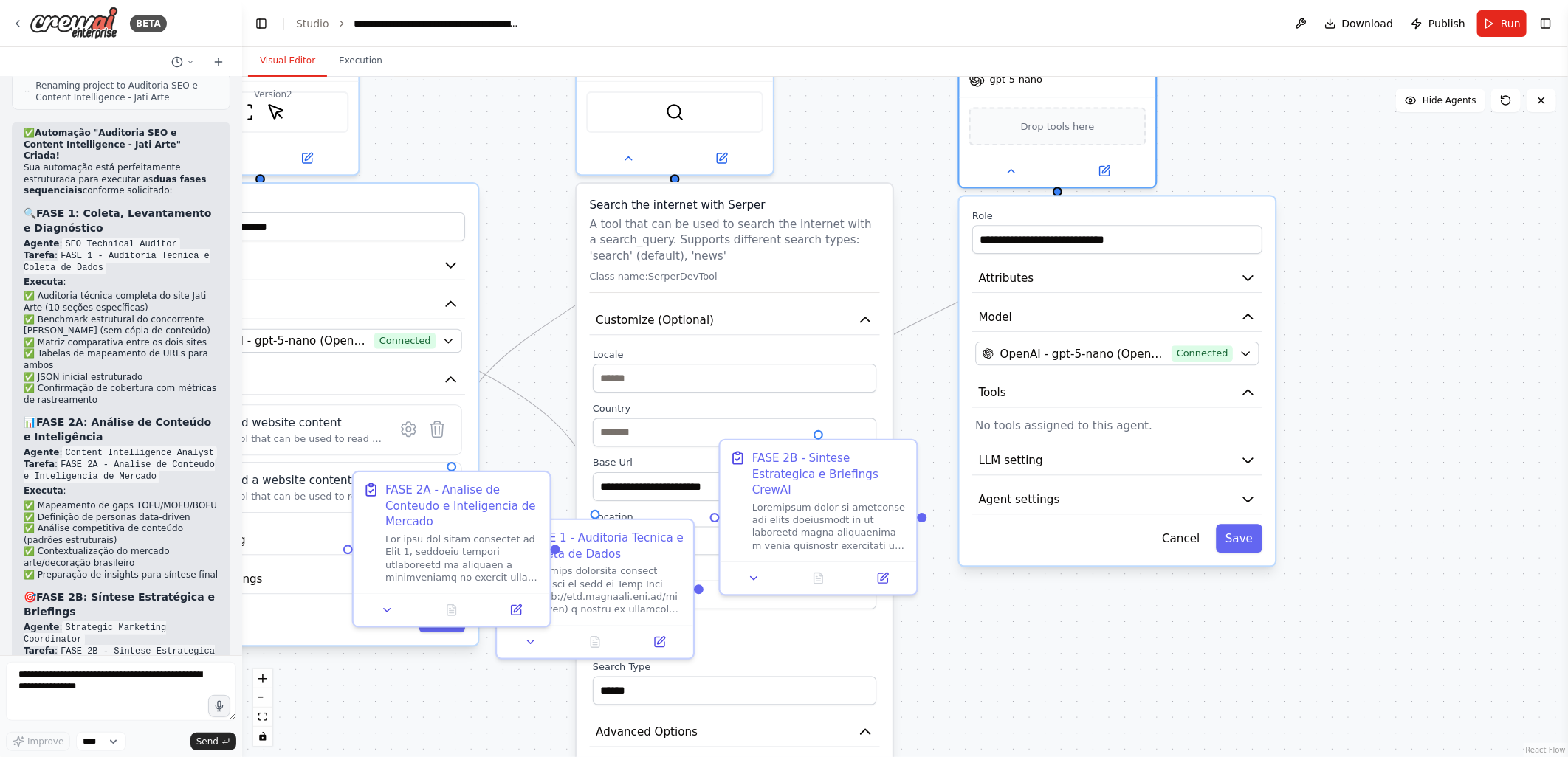
drag, startPoint x: 891, startPoint y: 500, endPoint x: 946, endPoint y: 416, distance: 100.4
click at [946, 416] on div ".deletable-edge-delete-btn { width: 20px; height: 20px; border: 0px solid #ffff…" at bounding box center [904, 416] width 1325 height 680
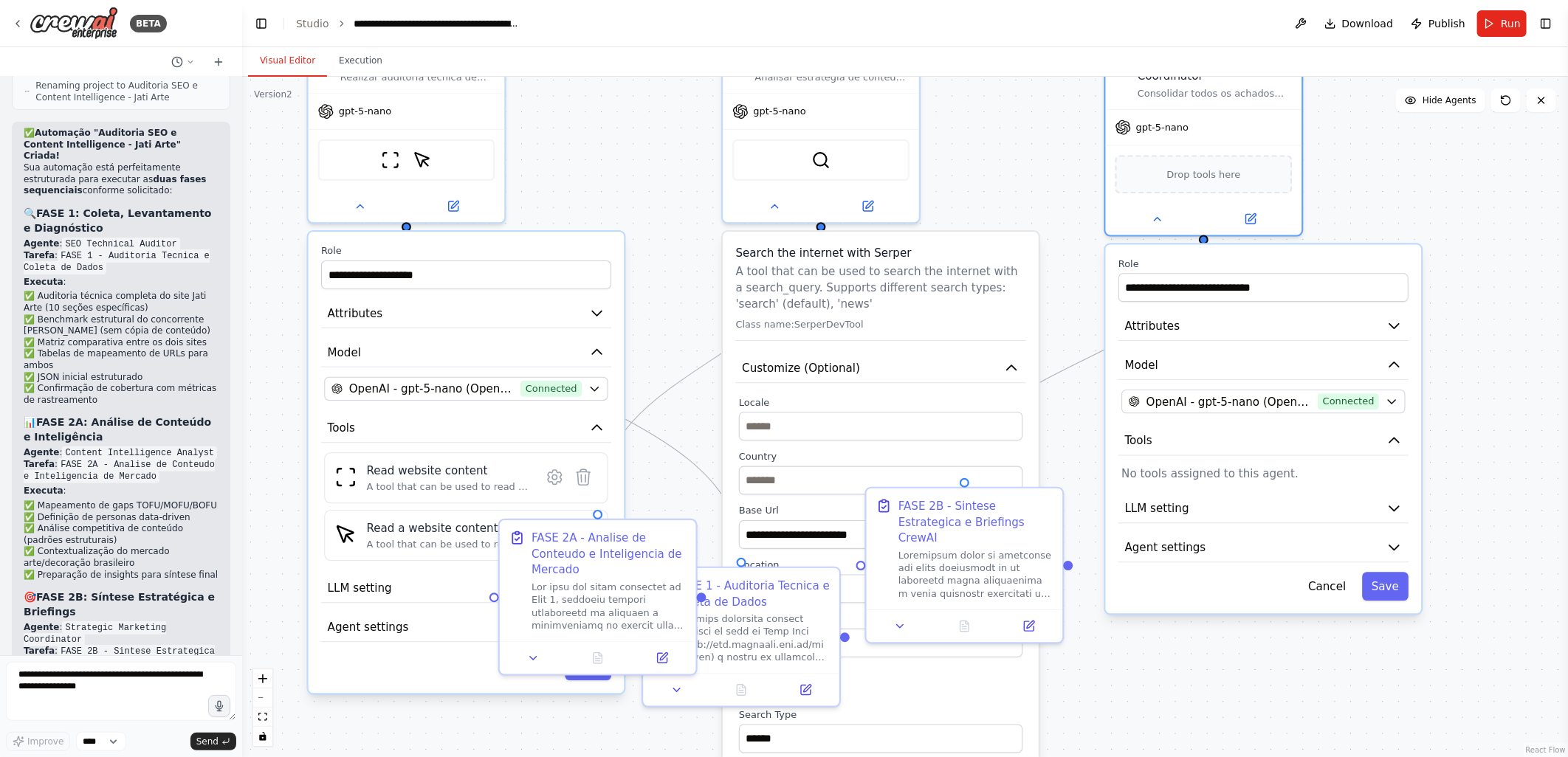
drag, startPoint x: 433, startPoint y: 134, endPoint x: 580, endPoint y: 182, distance: 154.6
click at [580, 182] on div ".deletable-edge-delete-btn { width: 20px; height: 20px; border: 0px solid #ffff…" at bounding box center [904, 416] width 1325 height 680
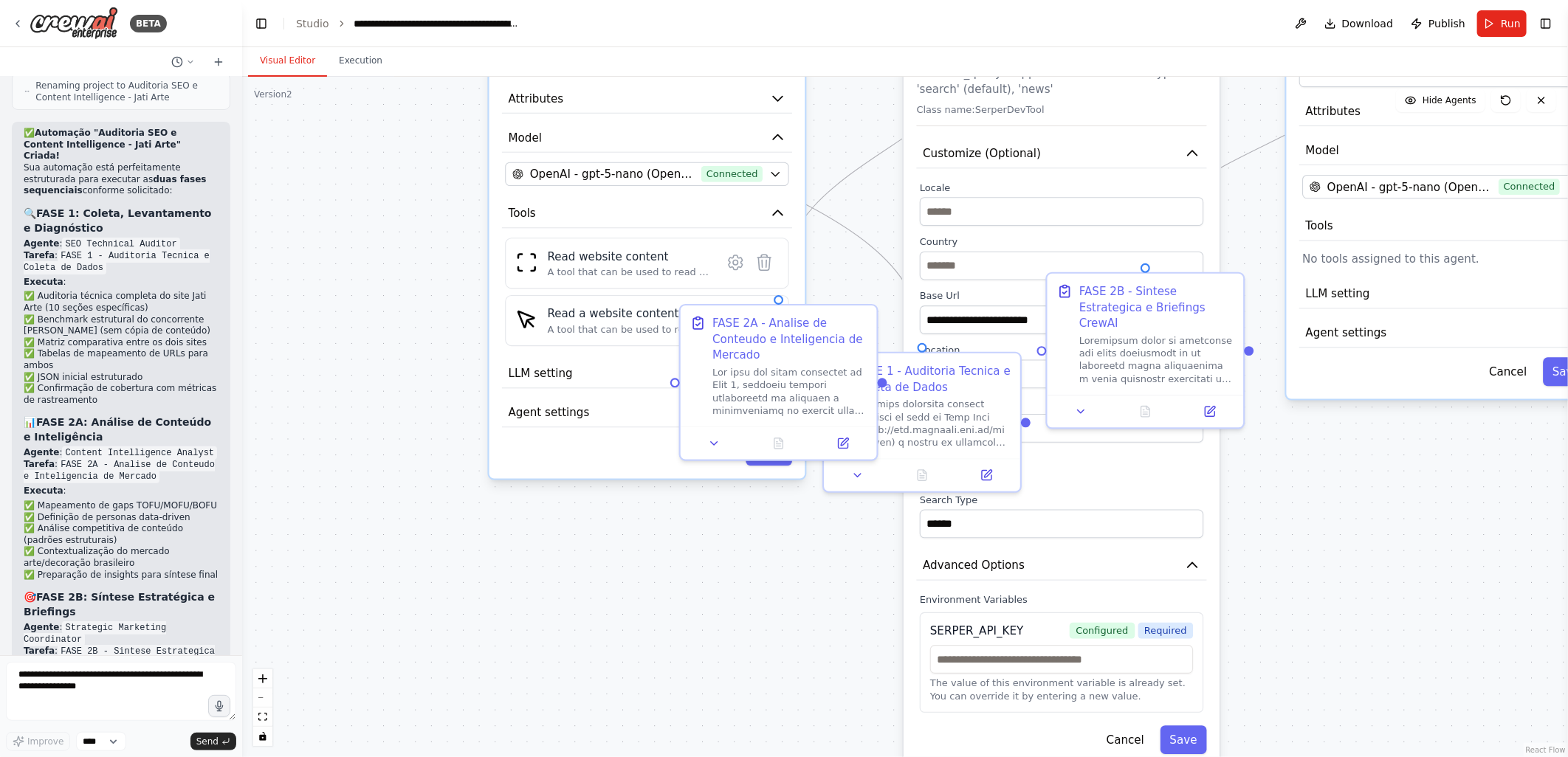
drag, startPoint x: 279, startPoint y: 432, endPoint x: 451, endPoint y: 222, distance: 271.4
click at [451, 222] on div ".deletable-edge-delete-btn { width: 20px; height: 20px; border: 0px solid #ffff…" at bounding box center [904, 416] width 1325 height 680
click at [605, 373] on button "LLM setting" at bounding box center [647, 375] width 290 height 30
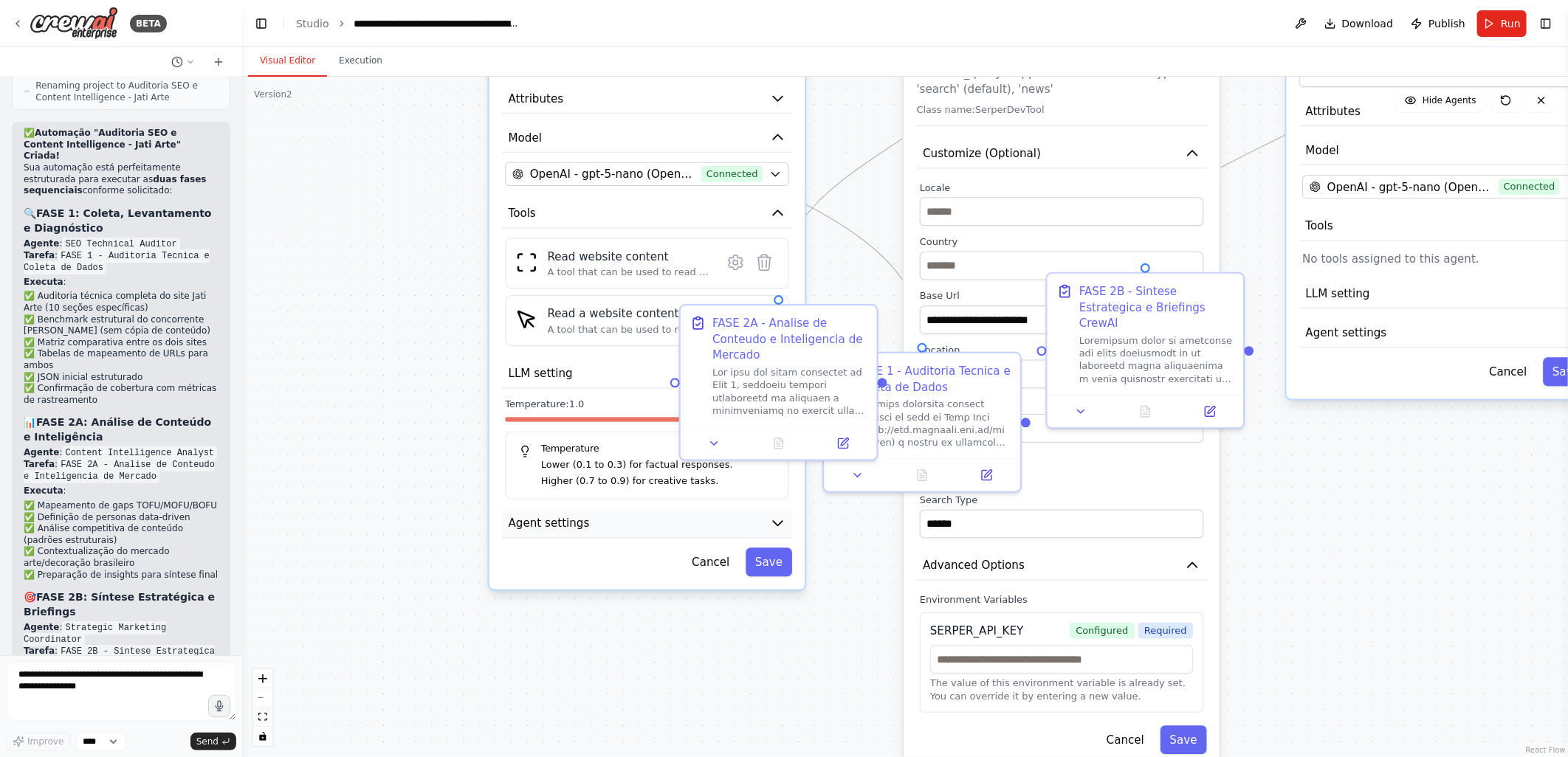
click at [579, 526] on span "Agent settings" at bounding box center [548, 523] width 81 height 17
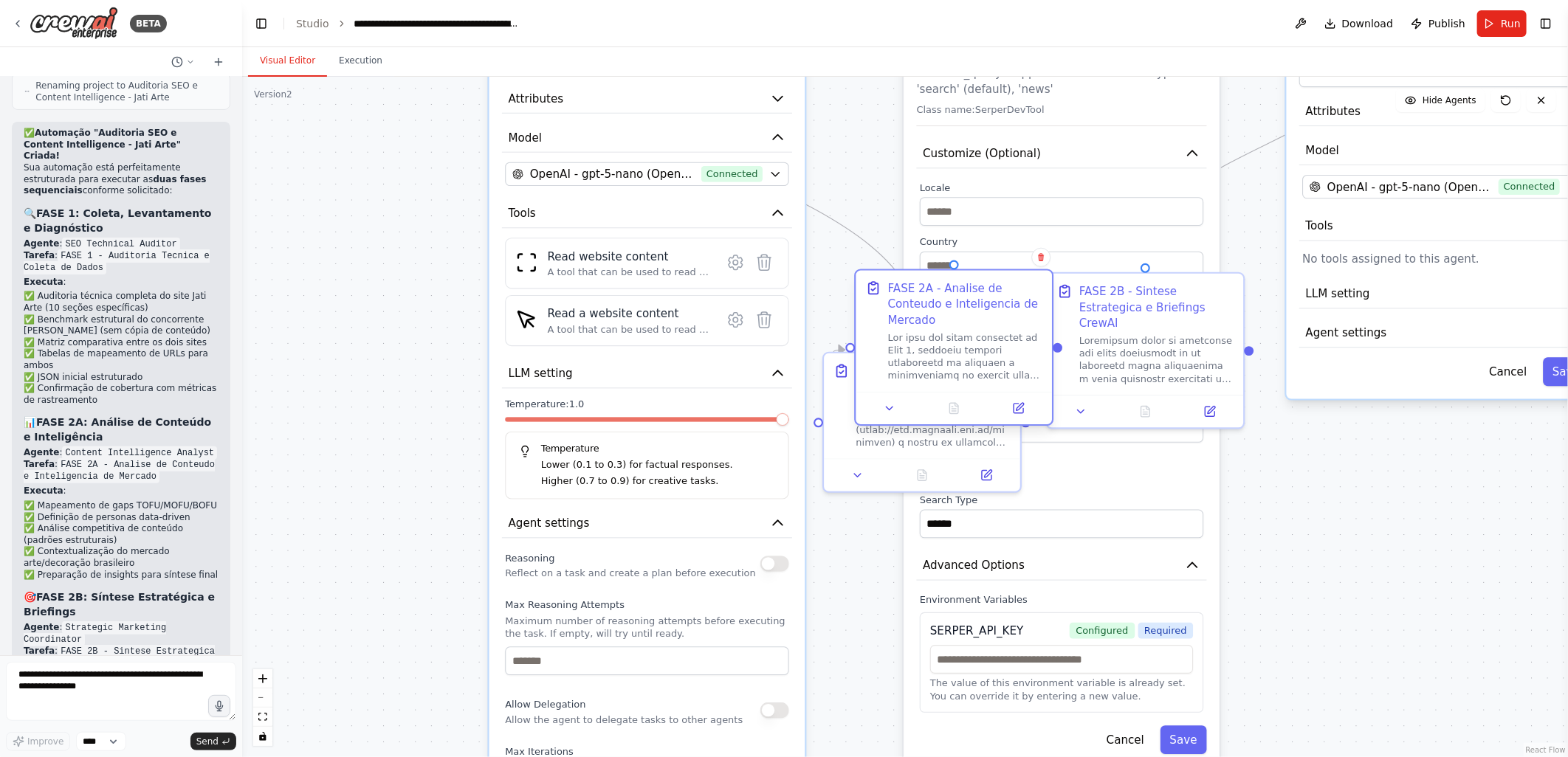
drag, startPoint x: 814, startPoint y: 331, endPoint x: 991, endPoint y: 303, distance: 179.2
click at [991, 303] on div "FASE 2A - Analise de Conteudo e Inteligencia de Mercado" at bounding box center [966, 304] width 155 height 48
click at [433, 485] on div ".deletable-edge-delete-btn { width: 20px; height: 20px; border: 0px solid #ffff…" at bounding box center [904, 416] width 1325 height 680
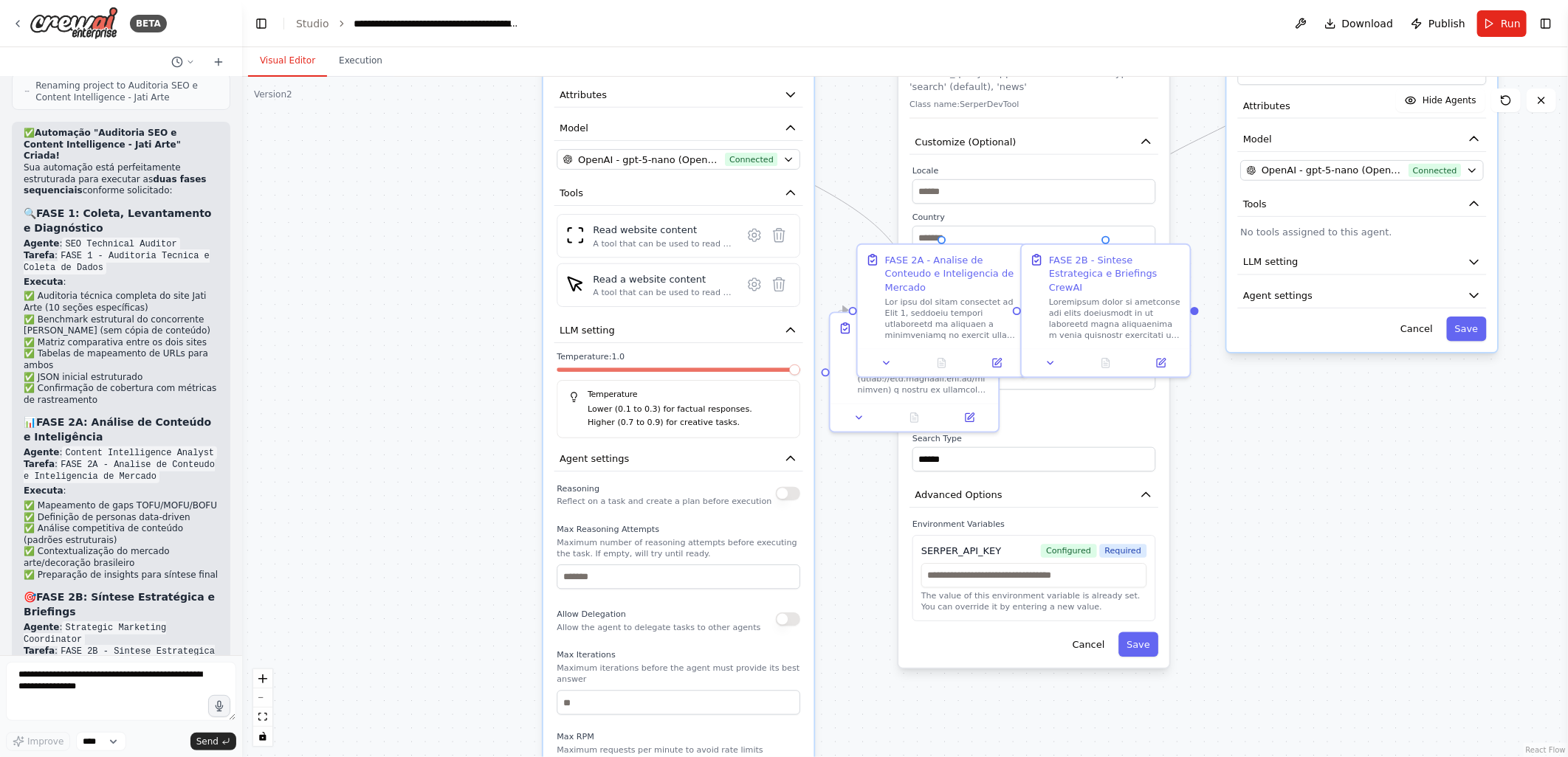
drag, startPoint x: 433, startPoint y: 485, endPoint x: 495, endPoint y: 425, distance: 86.3
click at [495, 425] on div ".deletable-edge-delete-btn { width: 20px; height: 20px; border: 0px solid #ffff…" at bounding box center [904, 416] width 1325 height 680
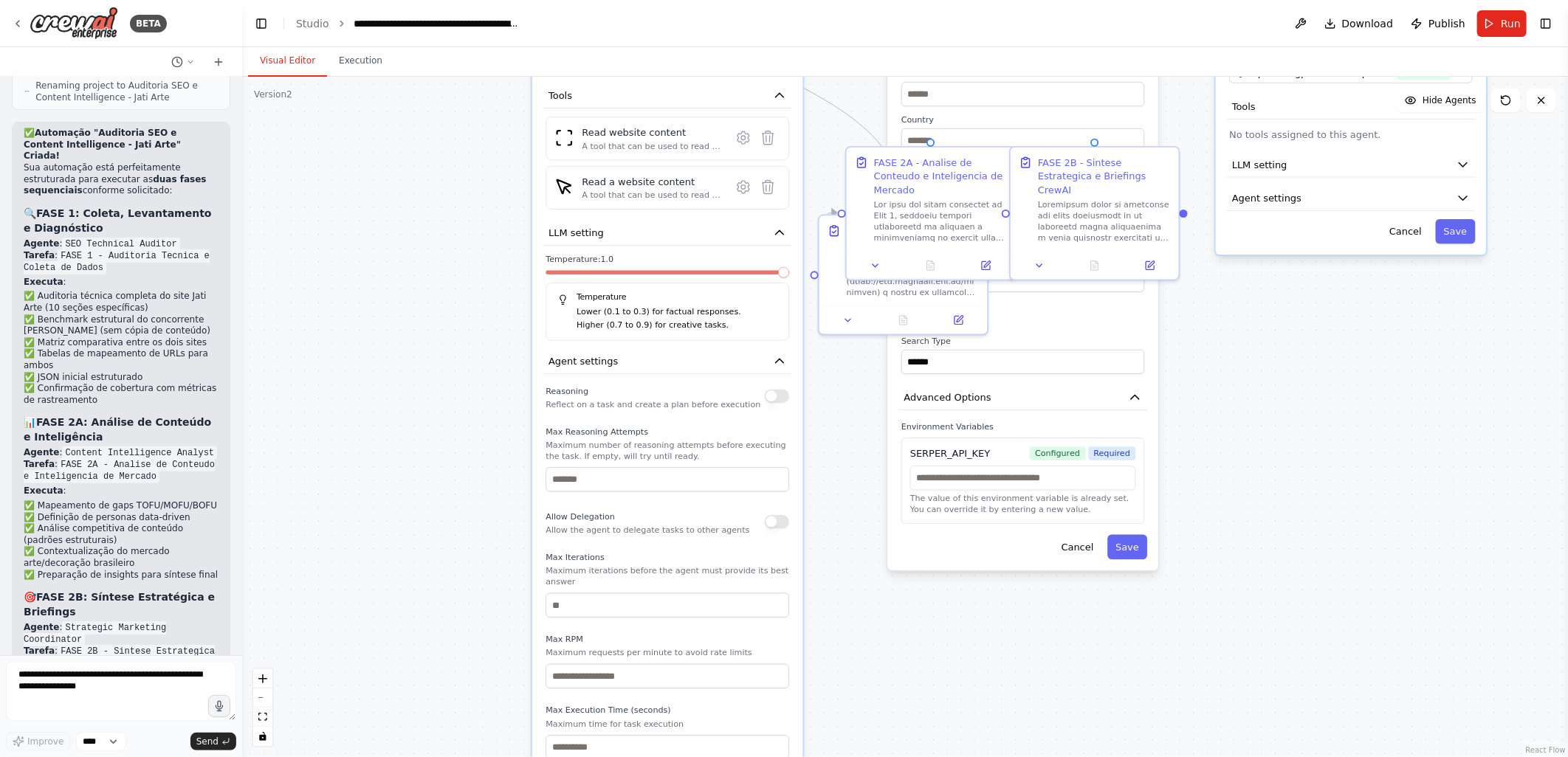
drag, startPoint x: 472, startPoint y: 540, endPoint x: 452, endPoint y: 466, distance: 76.7
click at [452, 466] on div ".deletable-edge-delete-btn { width: 20px; height: 20px; border: 0px solid #ffff…" at bounding box center [904, 416] width 1325 height 680
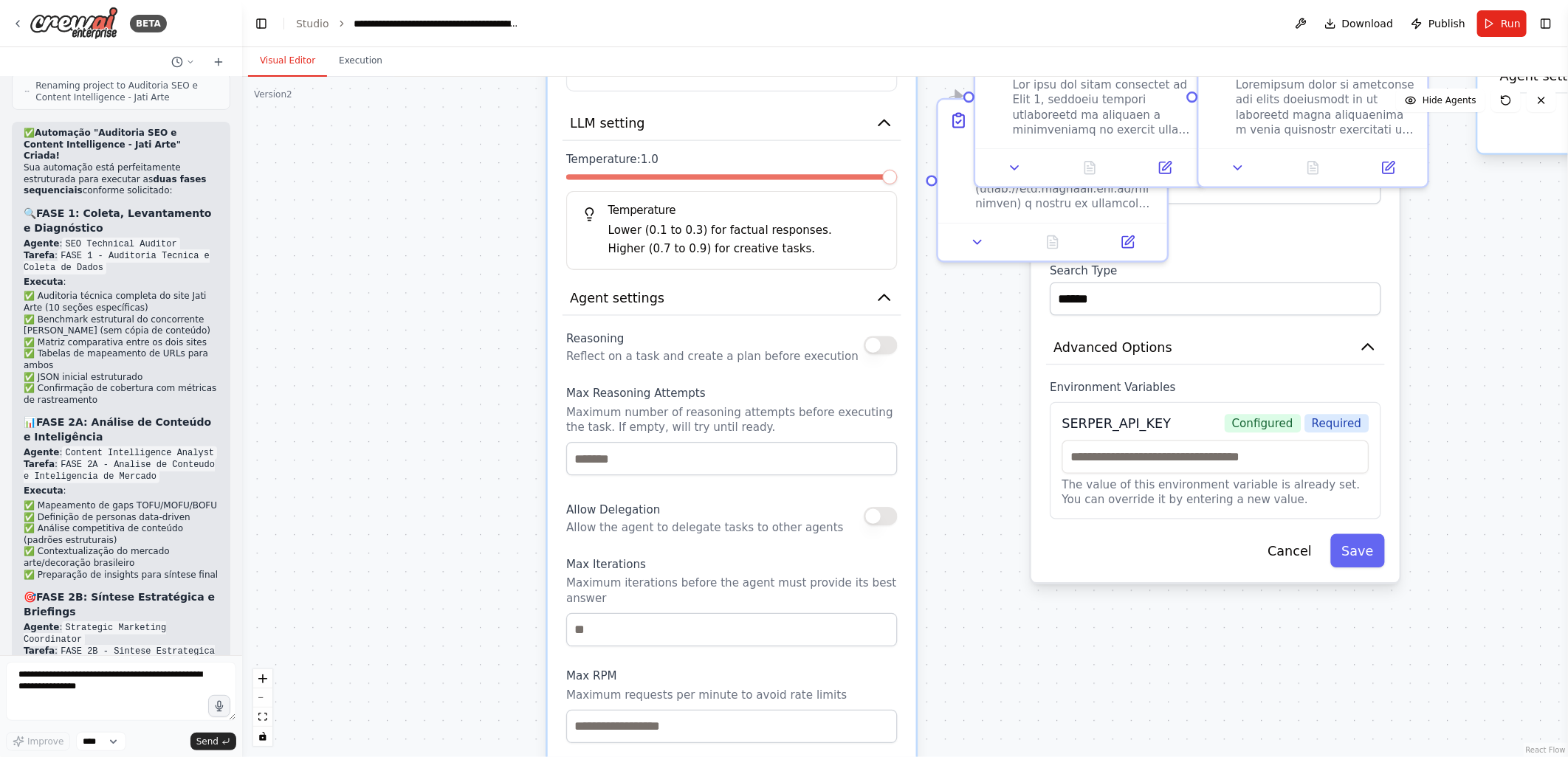
drag, startPoint x: 499, startPoint y: 488, endPoint x: 485, endPoint y: 466, distance: 26.1
click at [485, 466] on div ".deletable-edge-delete-btn { width: 20px; height: 20px; border: 0px solid #ffff…" at bounding box center [904, 416] width 1325 height 680
click at [881, 343] on button "button" at bounding box center [880, 345] width 33 height 18
click at [630, 458] on input "number" at bounding box center [732, 458] width 332 height 33
type input "*"
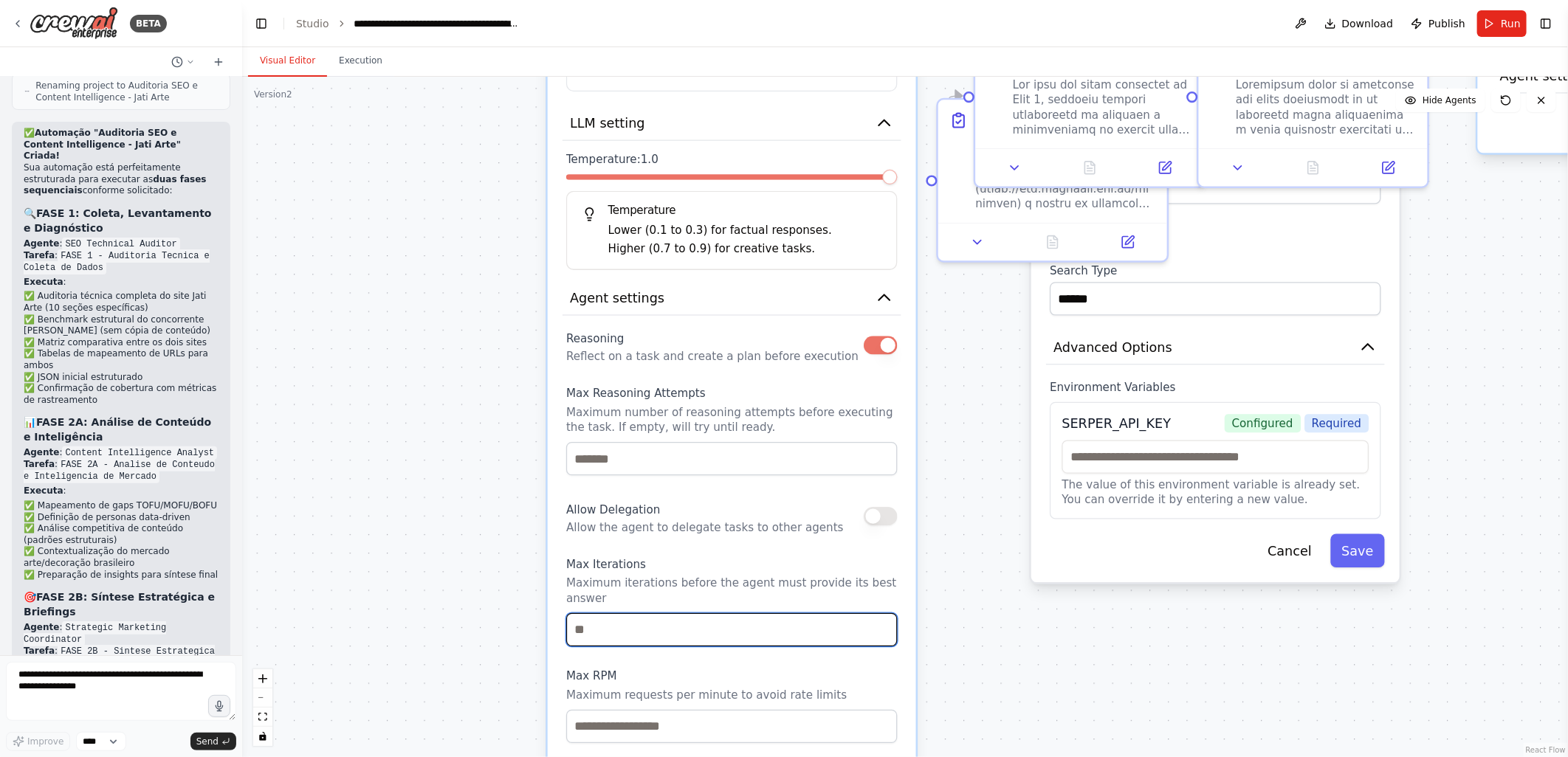
drag, startPoint x: 602, startPoint y: 616, endPoint x: 578, endPoint y: 616, distance: 24.0
click at [578, 616] on input "number" at bounding box center [732, 630] width 332 height 33
type input "**"
click at [394, 567] on div ".deletable-edge-delete-btn { width: 20px; height: 20px; border: 0px solid #ffff…" at bounding box center [904, 416] width 1325 height 680
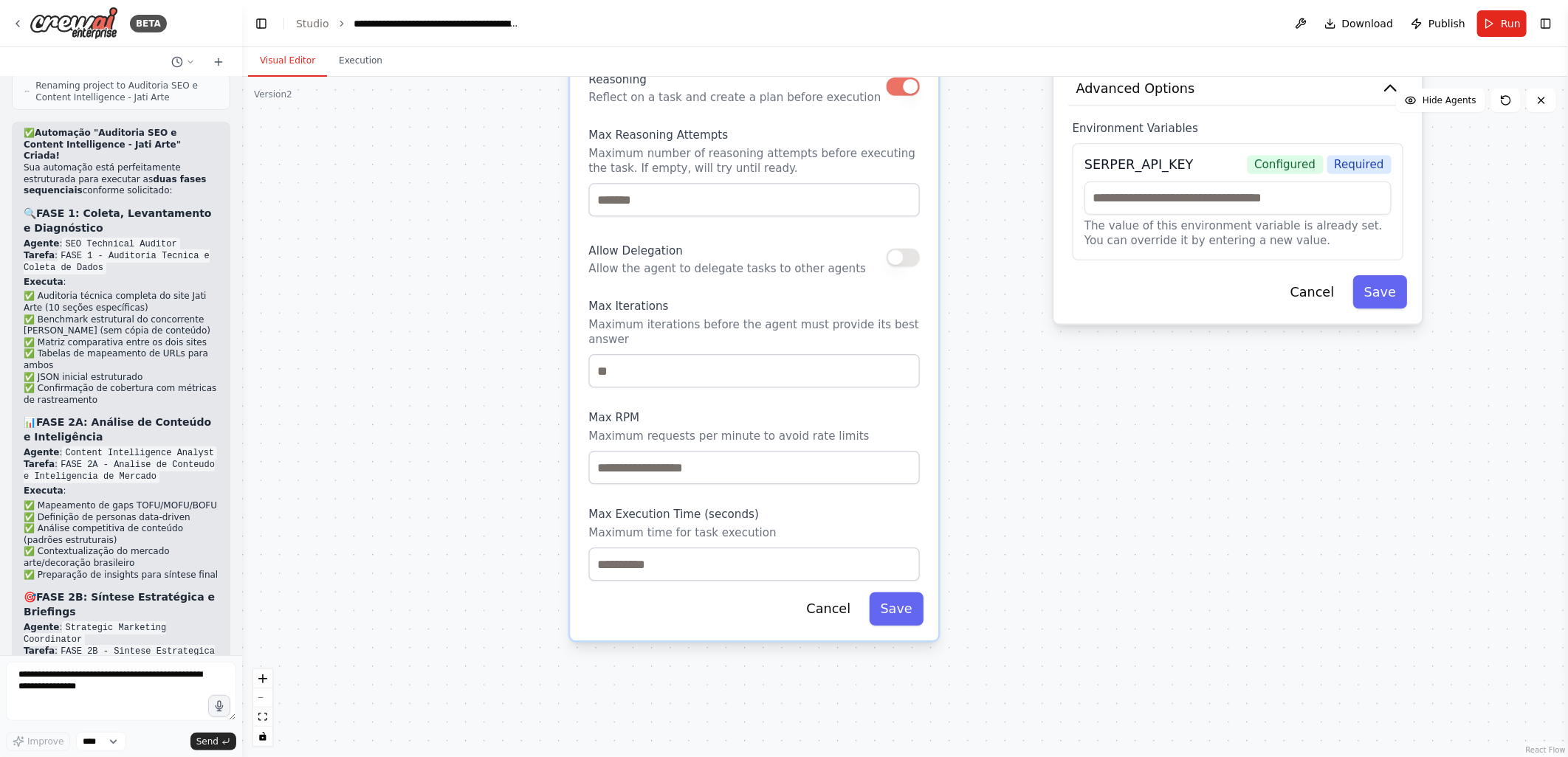
drag, startPoint x: 443, startPoint y: 595, endPoint x: 494, endPoint y: 345, distance: 255.1
click at [494, 345] on div ".deletable-edge-delete-btn { width: 20px; height: 20px; border: 0px solid #ffff…" at bounding box center [904, 416] width 1325 height 680
click at [1023, 403] on div ".deletable-edge-delete-btn { width: 20px; height: 20px; border: 0px solid #ffff…" at bounding box center [904, 416] width 1325 height 680
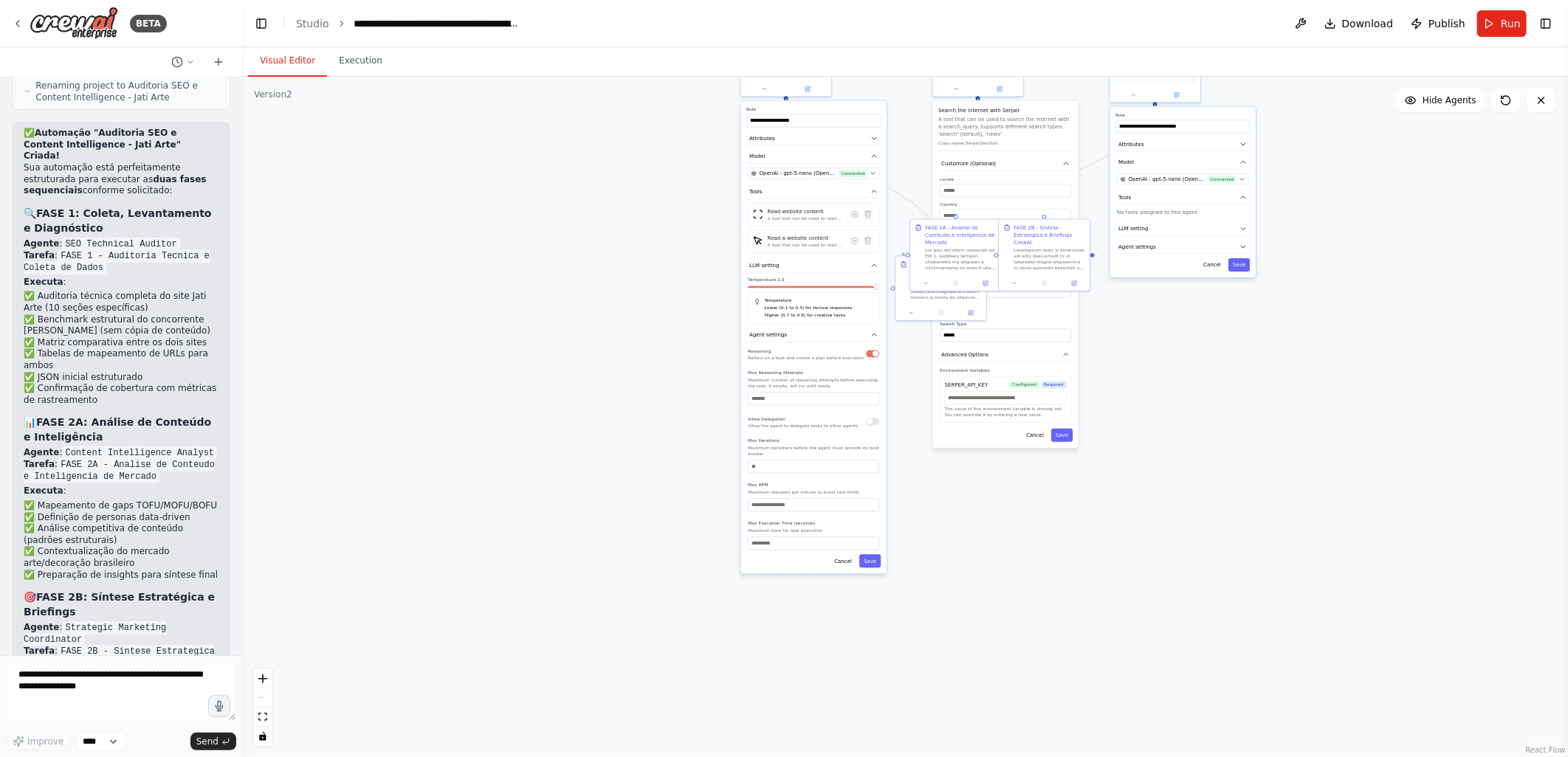
drag, startPoint x: 733, startPoint y: 291, endPoint x: 631, endPoint y: 387, distance: 140.1
click at [628, 394] on div ".deletable-edge-delete-btn { width: 20px; height: 20px; border: 0px solid #ffff…" at bounding box center [904, 416] width 1325 height 680
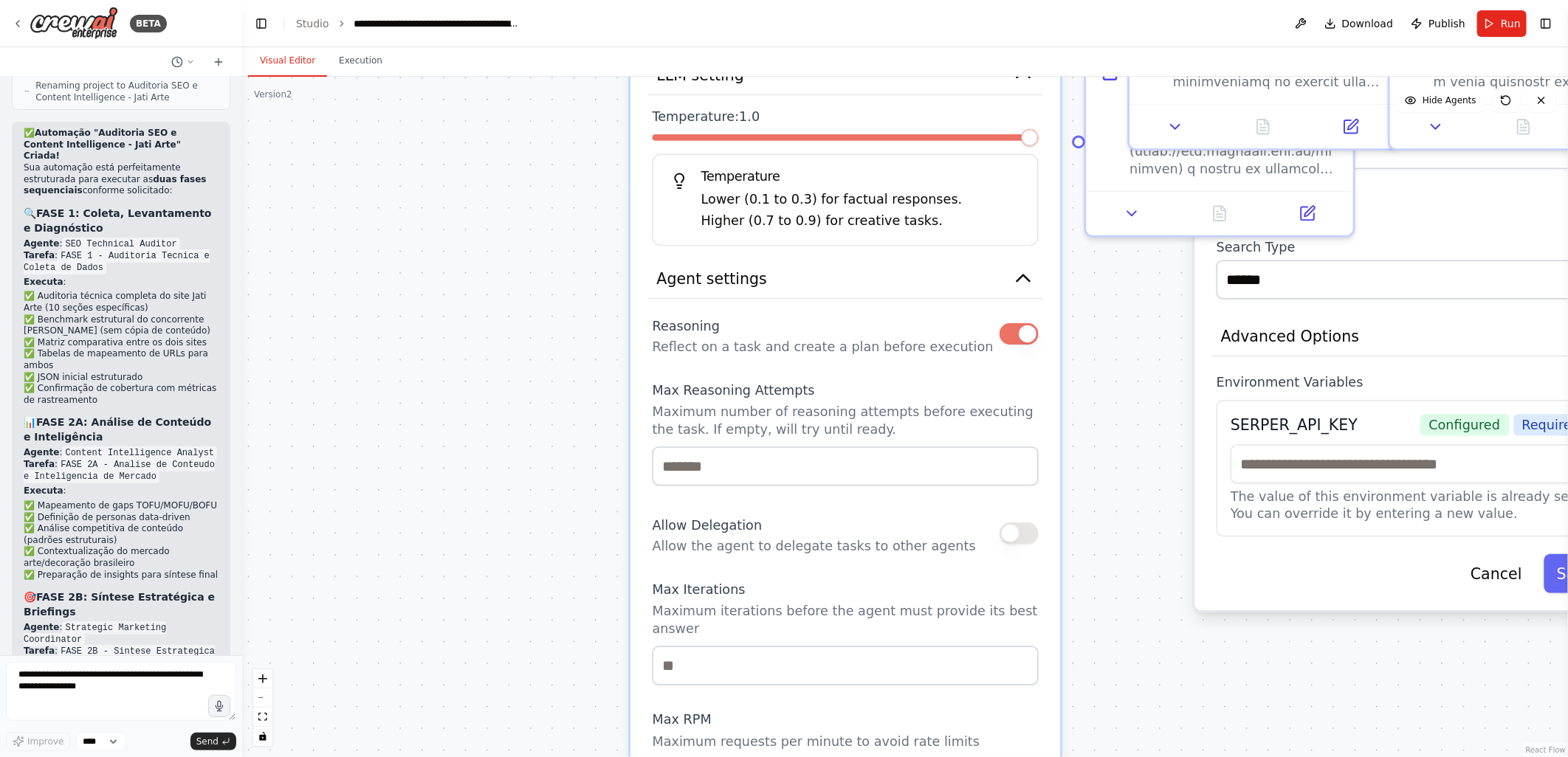
drag, startPoint x: 780, startPoint y: 403, endPoint x: 521, endPoint y: 312, distance: 274.5
click at [521, 312] on div ".deletable-edge-delete-btn { width: 20px; height: 20px; border: 0px solid #ffff…" at bounding box center [904, 416] width 1325 height 680
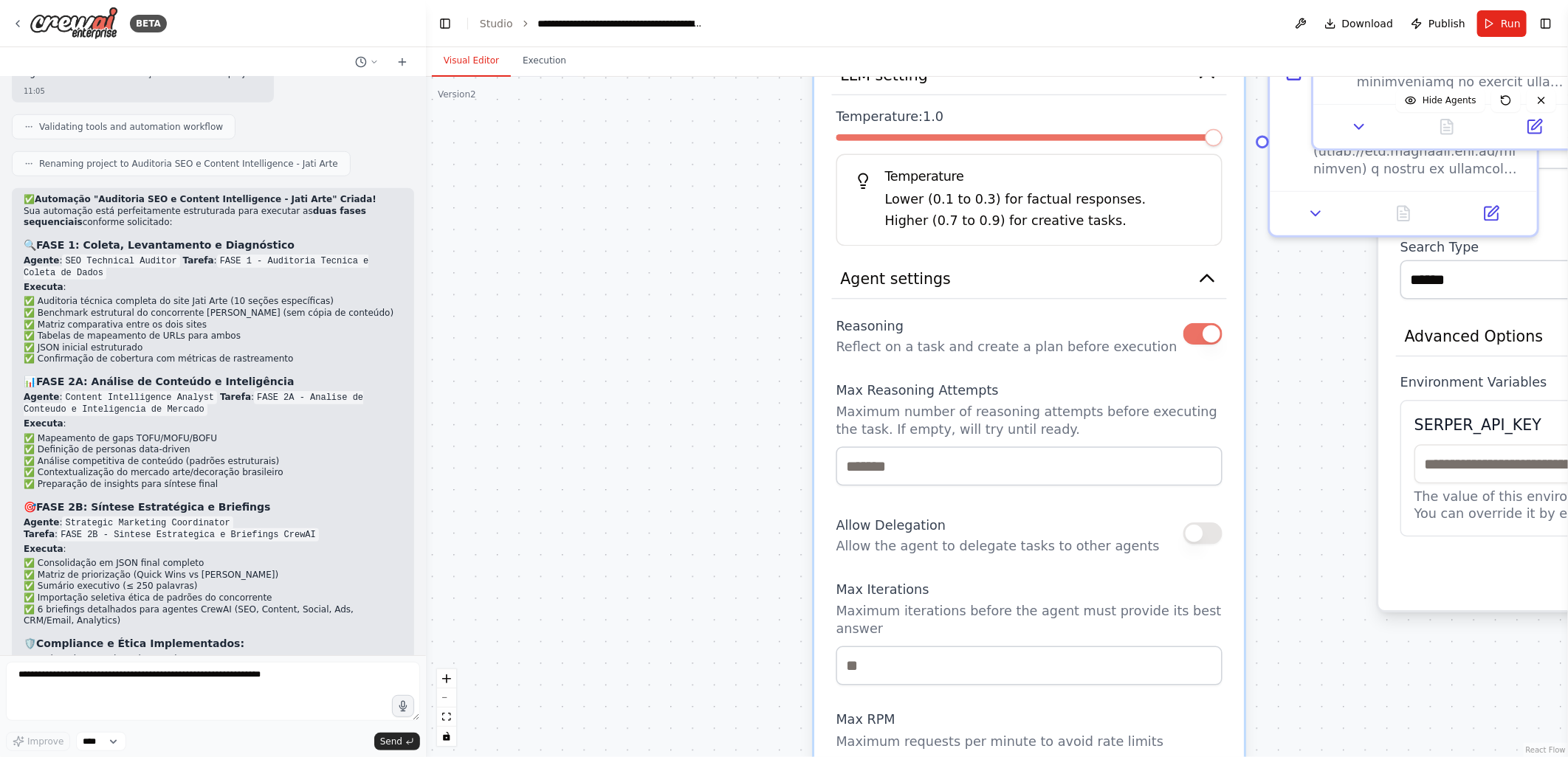
scroll to position [4514, 0]
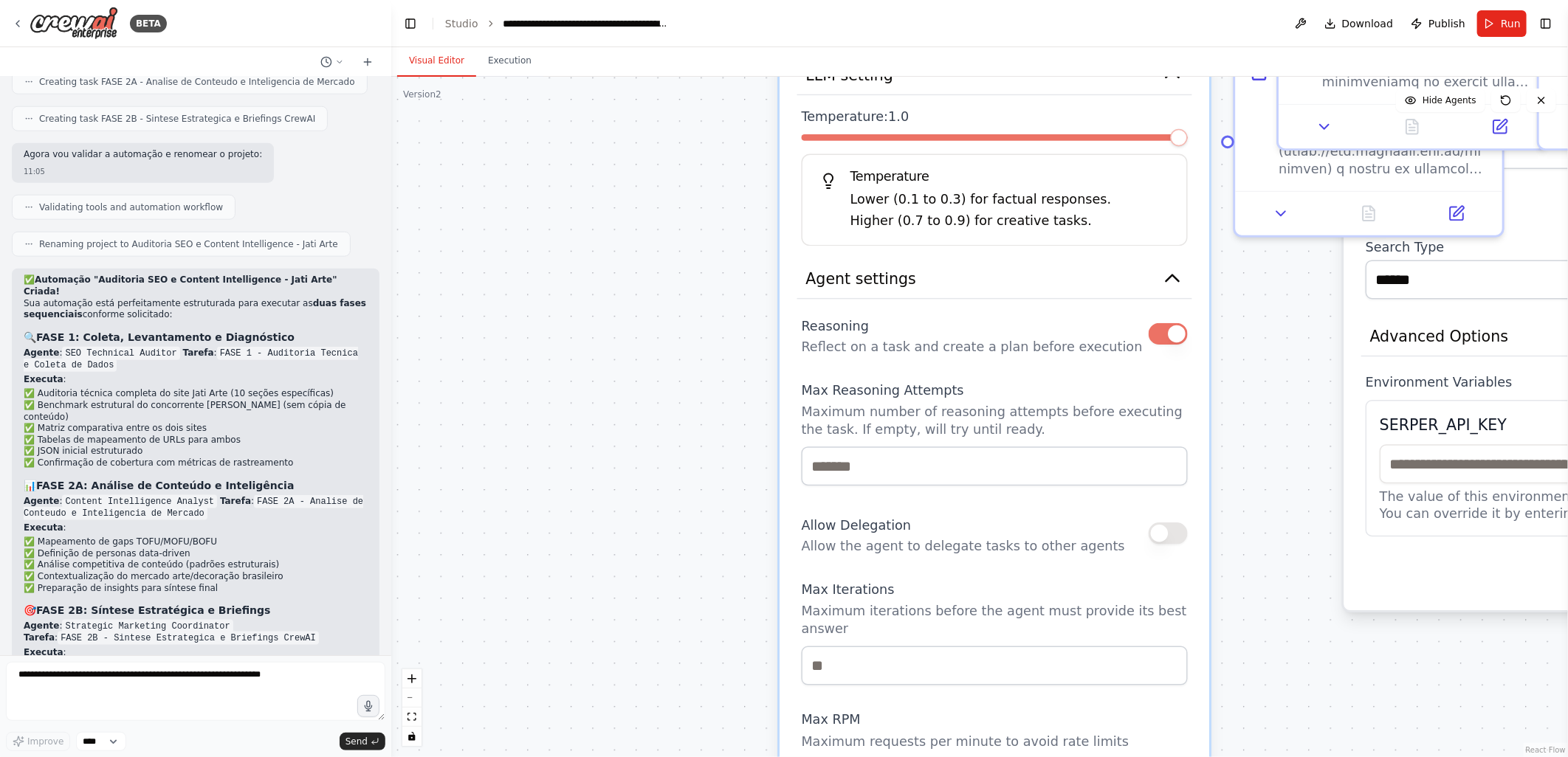
drag, startPoint x: 240, startPoint y: 340, endPoint x: 391, endPoint y: 362, distance: 152.6
click at [391, 362] on div "BETA 10:51 ▶ Thought process Vou ajudar você a criar uma automação CrewAI para …" at bounding box center [784, 378] width 1568 height 757
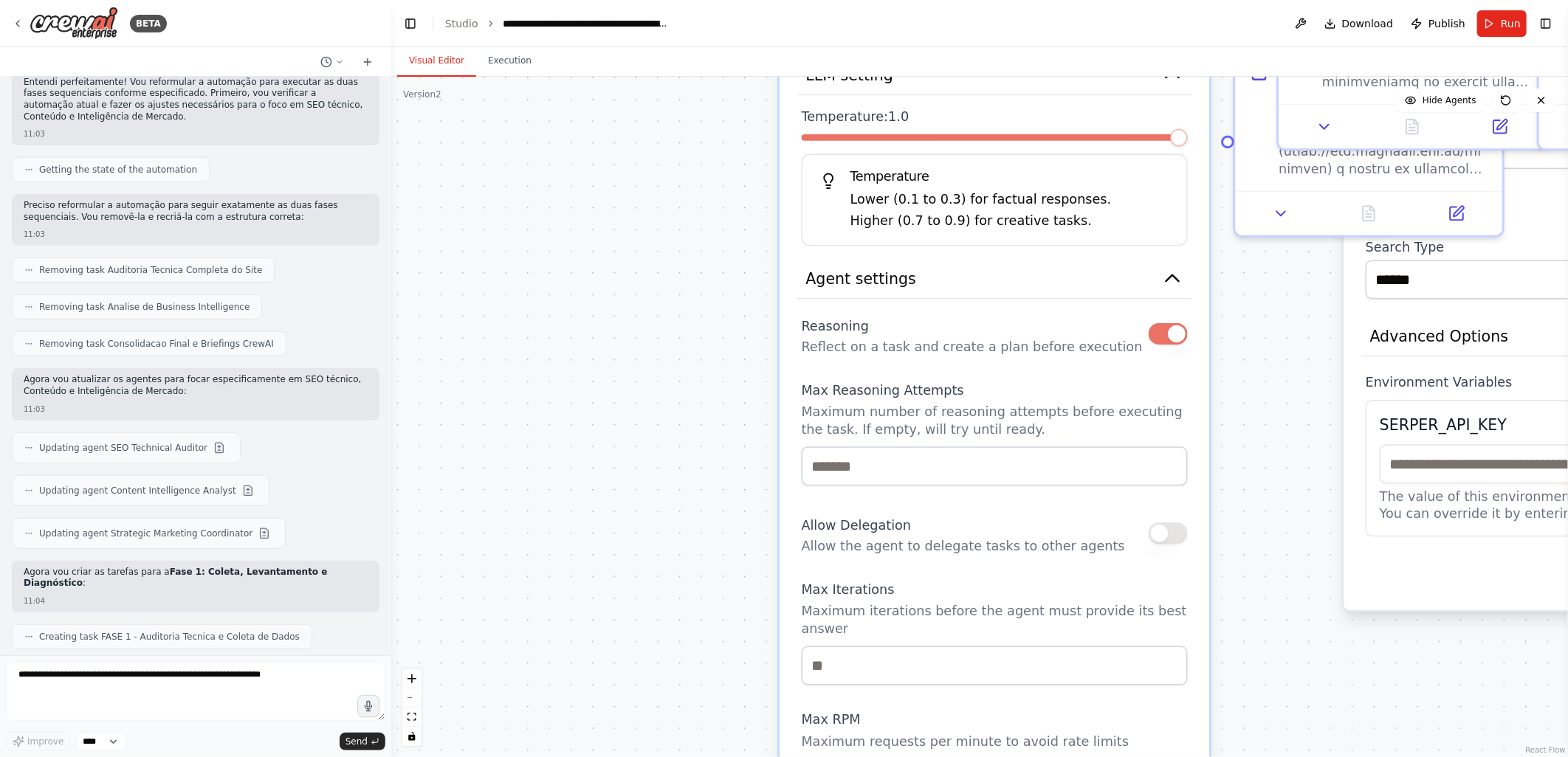
scroll to position [3613, 0]
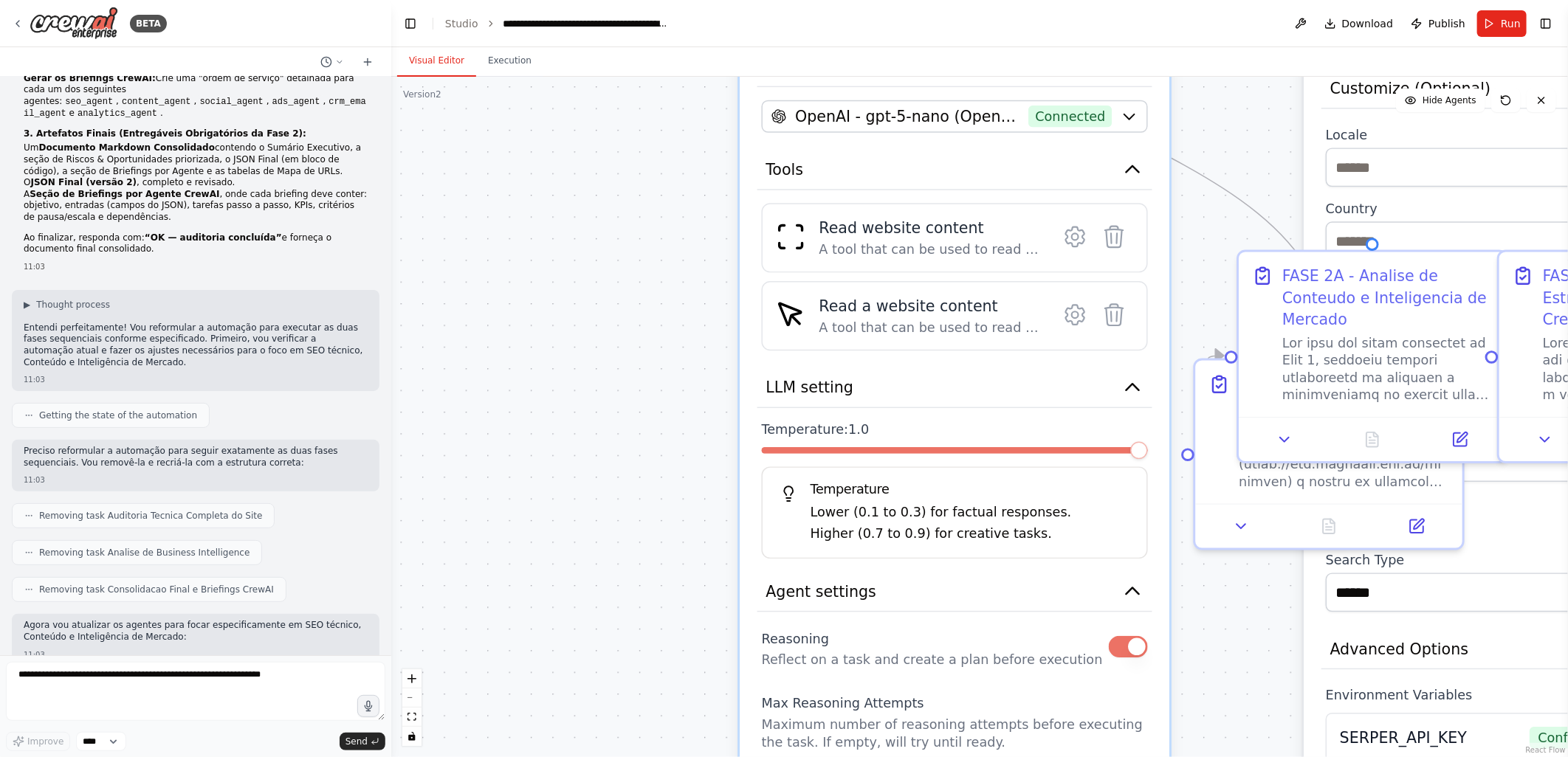
drag, startPoint x: 701, startPoint y: 374, endPoint x: 661, endPoint y: 686, distance: 314.6
click at [661, 686] on div ".deletable-edge-delete-btn { width: 20px; height: 20px; border: 0px solid #ffff…" at bounding box center [980, 416] width 1177 height 680
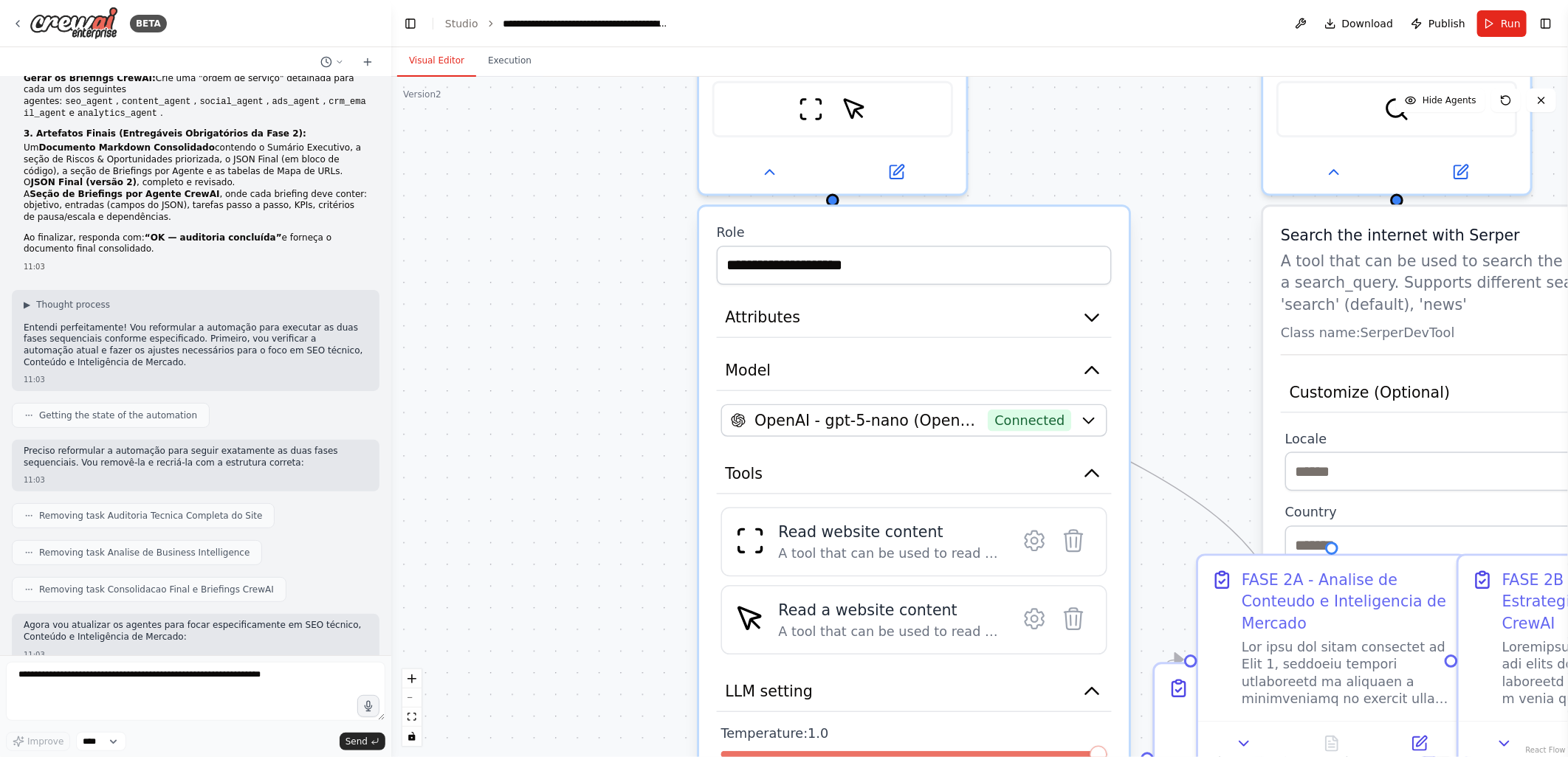
drag, startPoint x: 644, startPoint y: 336, endPoint x: 609, endPoint y: 615, distance: 281.2
click at [609, 615] on div ".deletable-edge-delete-btn { width: 20px; height: 20px; border: 0px solid #ffff…" at bounding box center [980, 416] width 1177 height 680
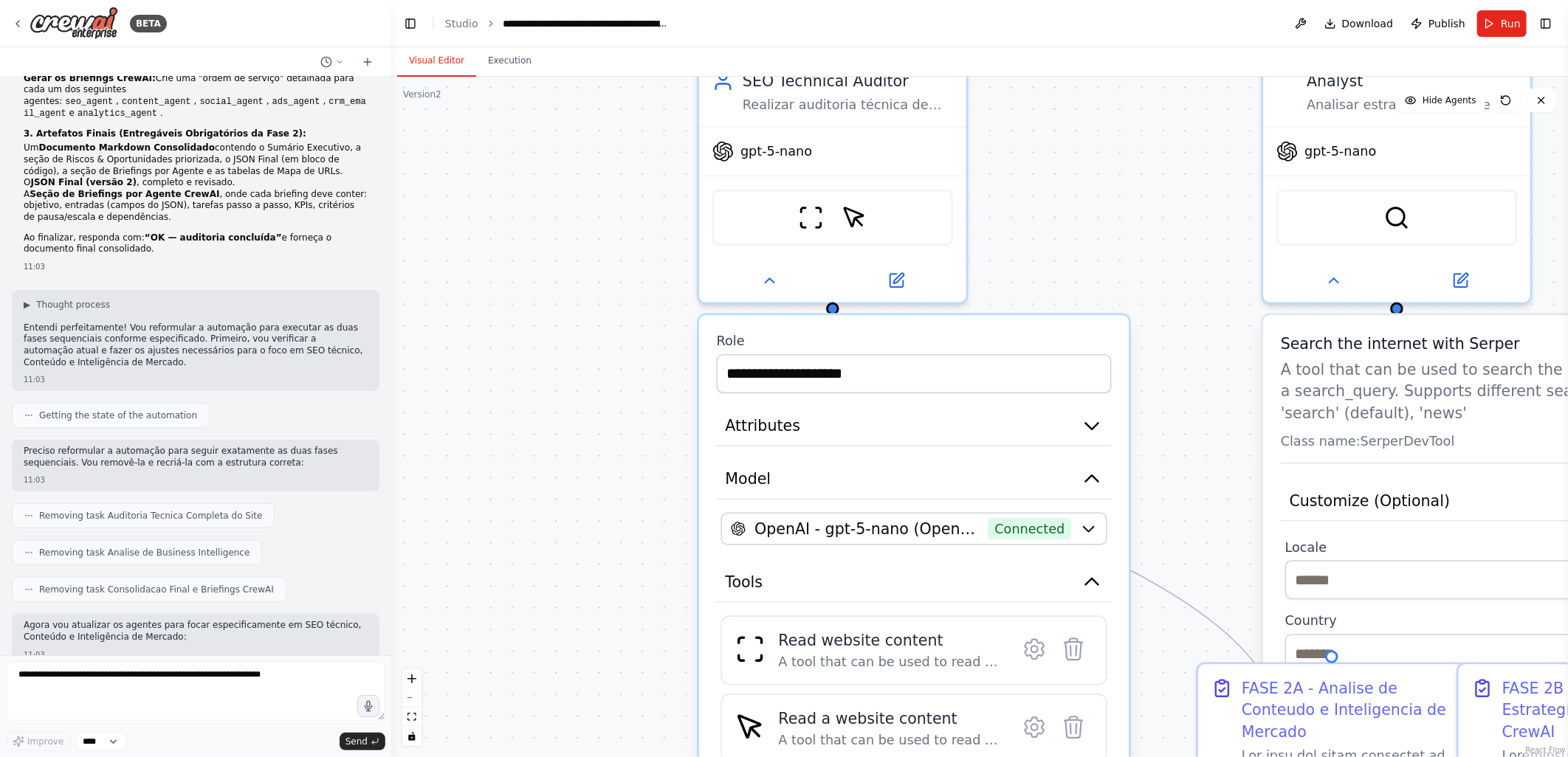
drag, startPoint x: 671, startPoint y: 351, endPoint x: 671, endPoint y: 460, distance: 109.0
click at [671, 460] on div ".deletable-edge-delete-btn { width: 20px; height: 20px; border: 0px solid #ffff…" at bounding box center [980, 416] width 1177 height 680
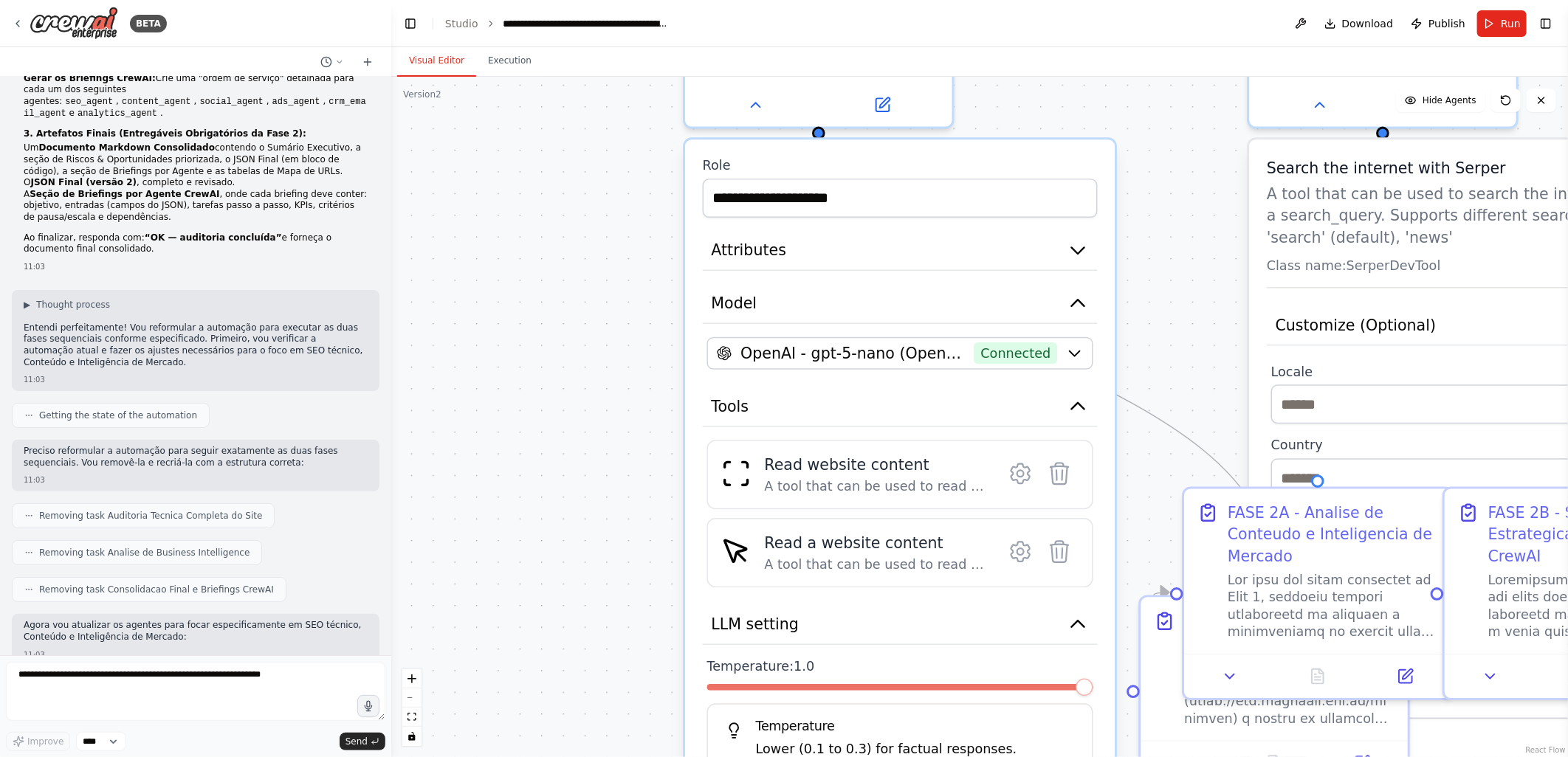
drag, startPoint x: 609, startPoint y: 532, endPoint x: 595, endPoint y: 355, distance: 177.6
click at [595, 355] on div ".deletable-edge-delete-btn { width: 20px; height: 20px; border: 0px solid #ffff…" at bounding box center [980, 416] width 1177 height 680
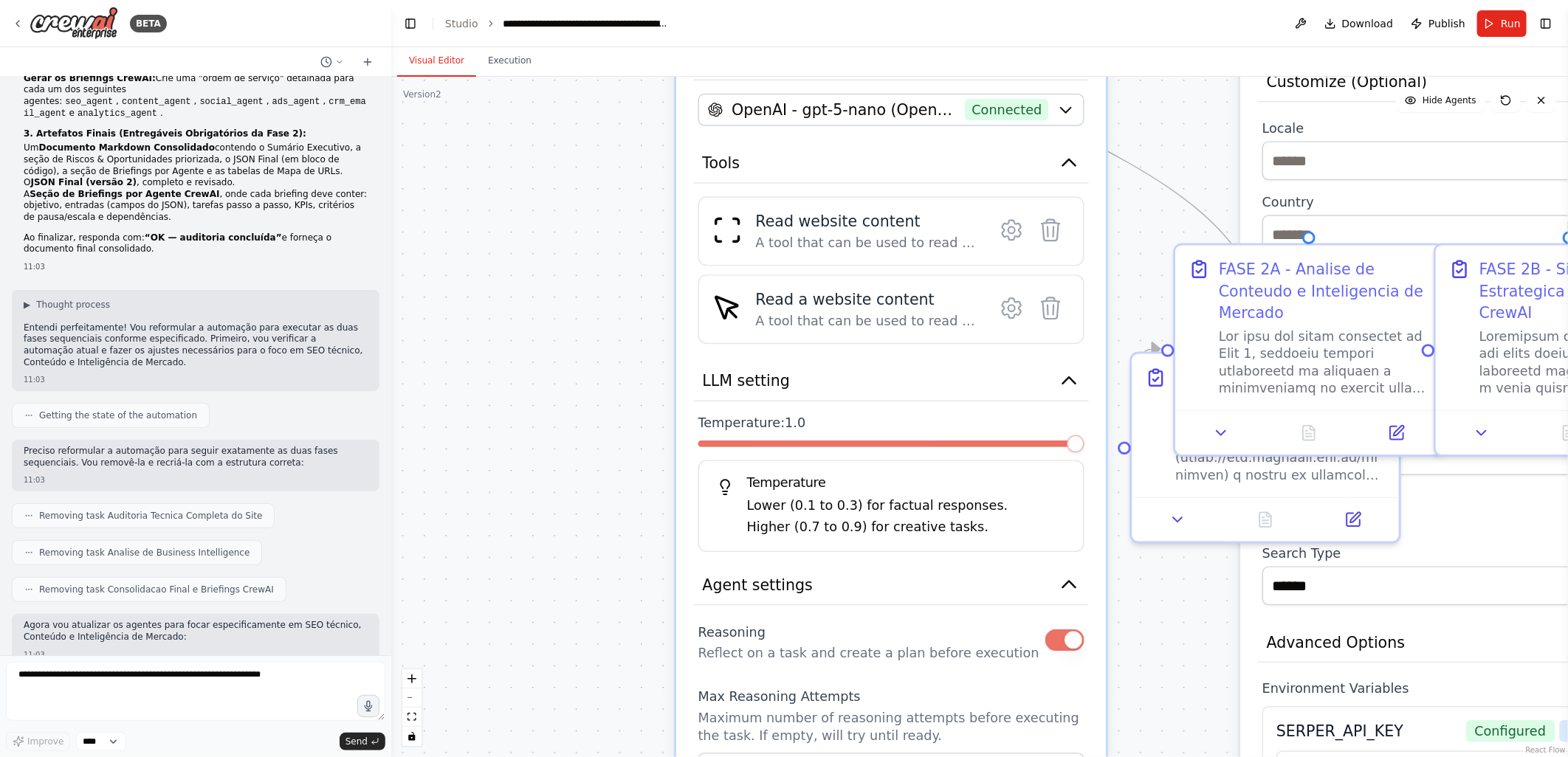
drag, startPoint x: 626, startPoint y: 439, endPoint x: 615, endPoint y: 196, distance: 243.2
click at [615, 196] on div ".deletable-edge-delete-btn { width: 20px; height: 20px; border: 0px solid #ffff…" at bounding box center [980, 416] width 1177 height 680
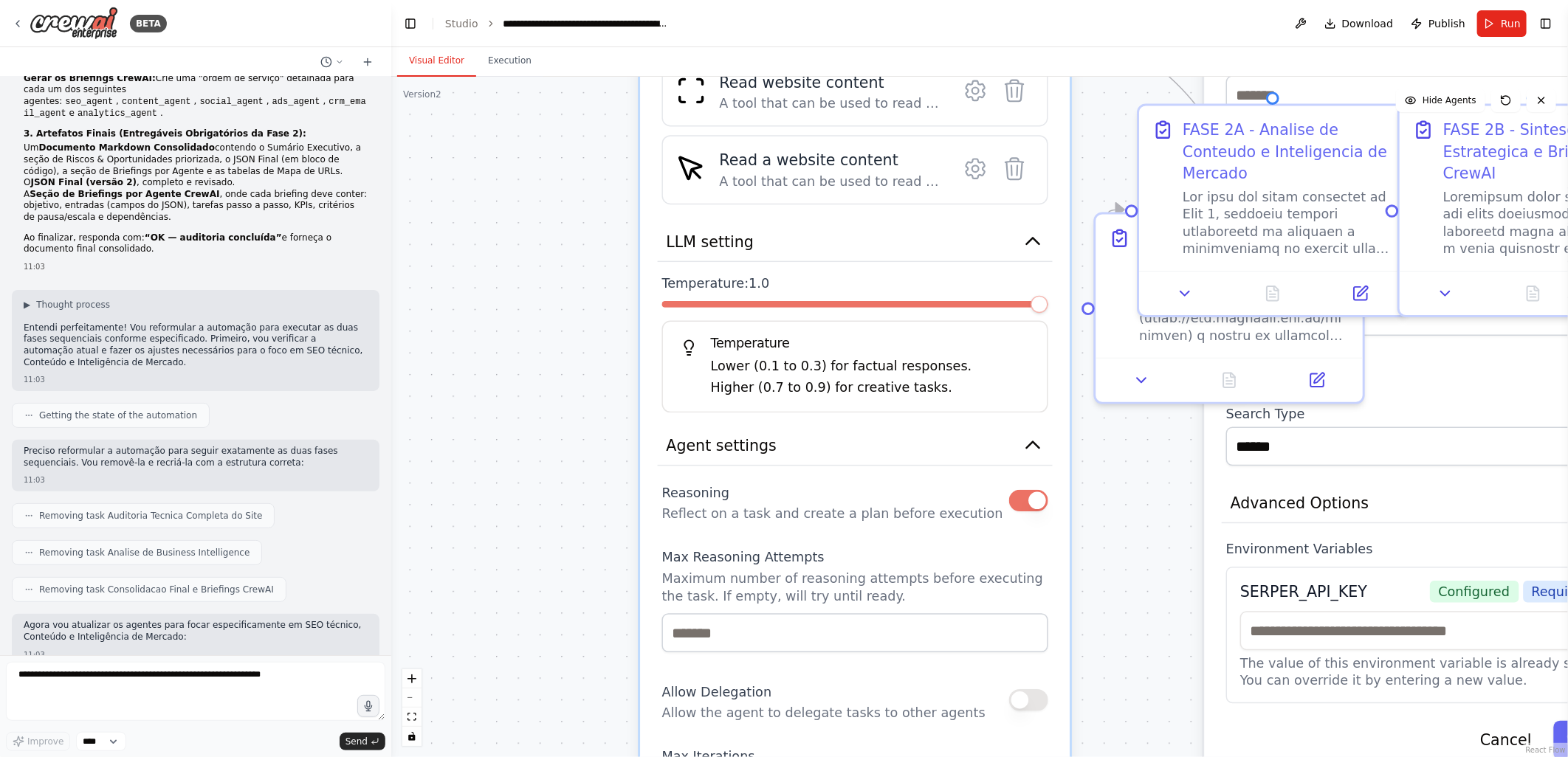
drag, startPoint x: 609, startPoint y: 421, endPoint x: 572, endPoint y: 283, distance: 142.9
click at [572, 283] on div ".deletable-edge-delete-btn { width: 20px; height: 20px; border: 0px solid #ffff…" at bounding box center [980, 416] width 1177 height 680
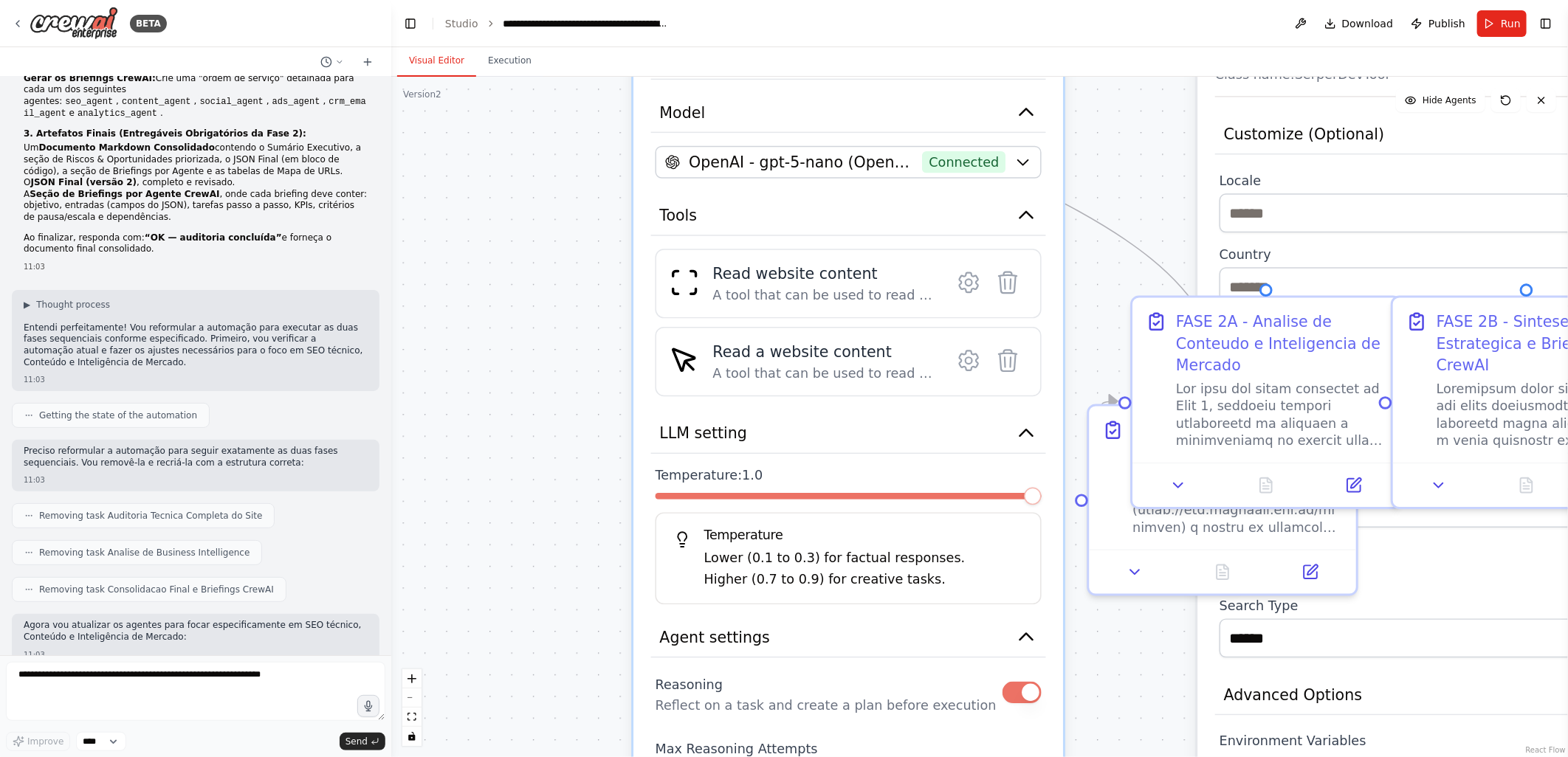
drag, startPoint x: 573, startPoint y: 283, endPoint x: 566, endPoint y: 475, distance: 192.1
click at [566, 475] on div ".deletable-edge-delete-btn { width: 20px; height: 20px; border: 0px solid #ffff…" at bounding box center [980, 416] width 1177 height 680
click at [537, 301] on div ".deletable-edge-delete-btn { width: 20px; height: 20px; border: 0px solid #ffff…" at bounding box center [980, 416] width 1177 height 680
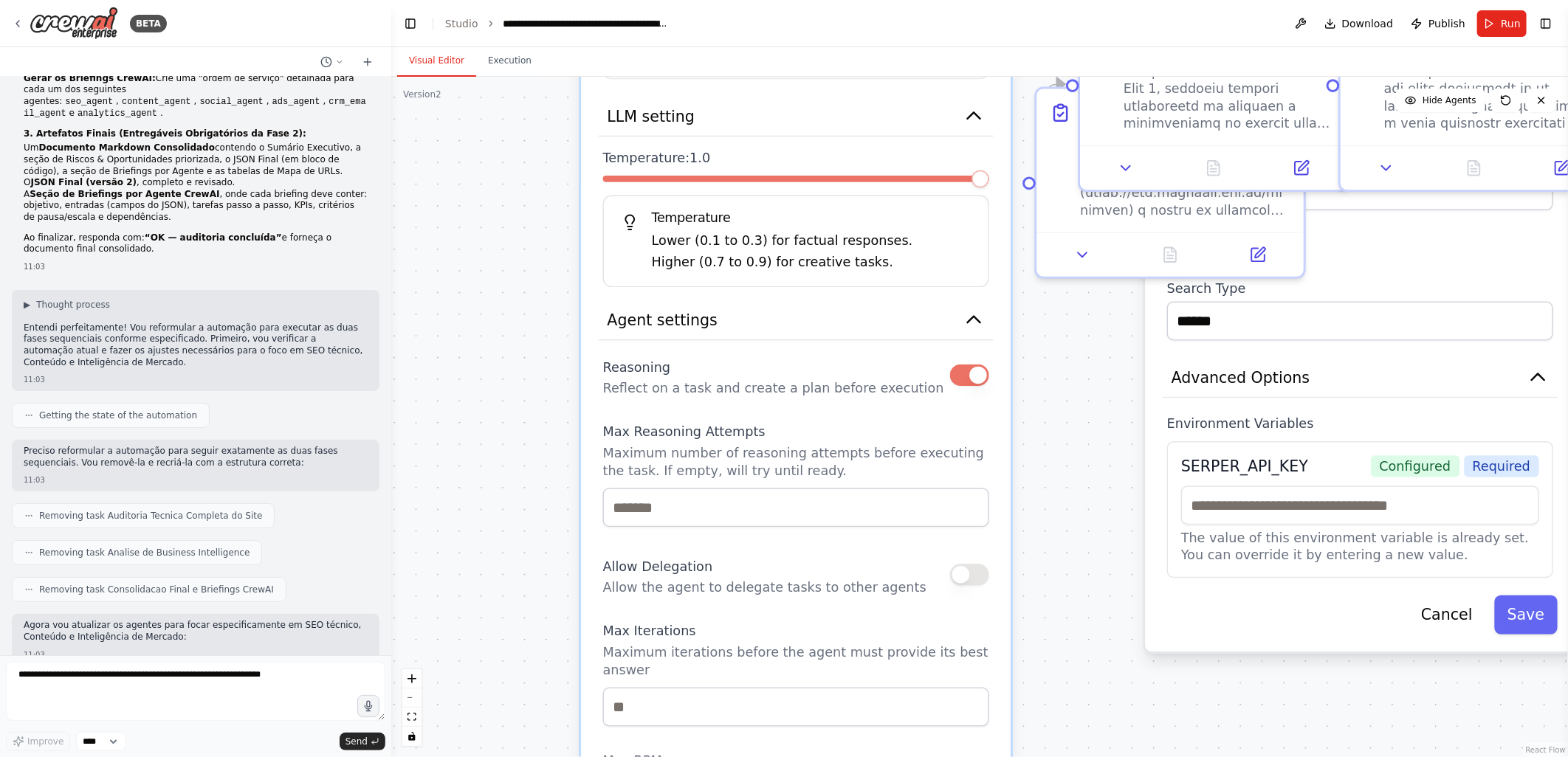
drag, startPoint x: 593, startPoint y: 641, endPoint x: 540, endPoint y: 323, distance: 322.4
click at [540, 323] on div ".deletable-edge-delete-btn { width: 20px; height: 20px; border: 0px solid #ffff…" at bounding box center [980, 416] width 1177 height 680
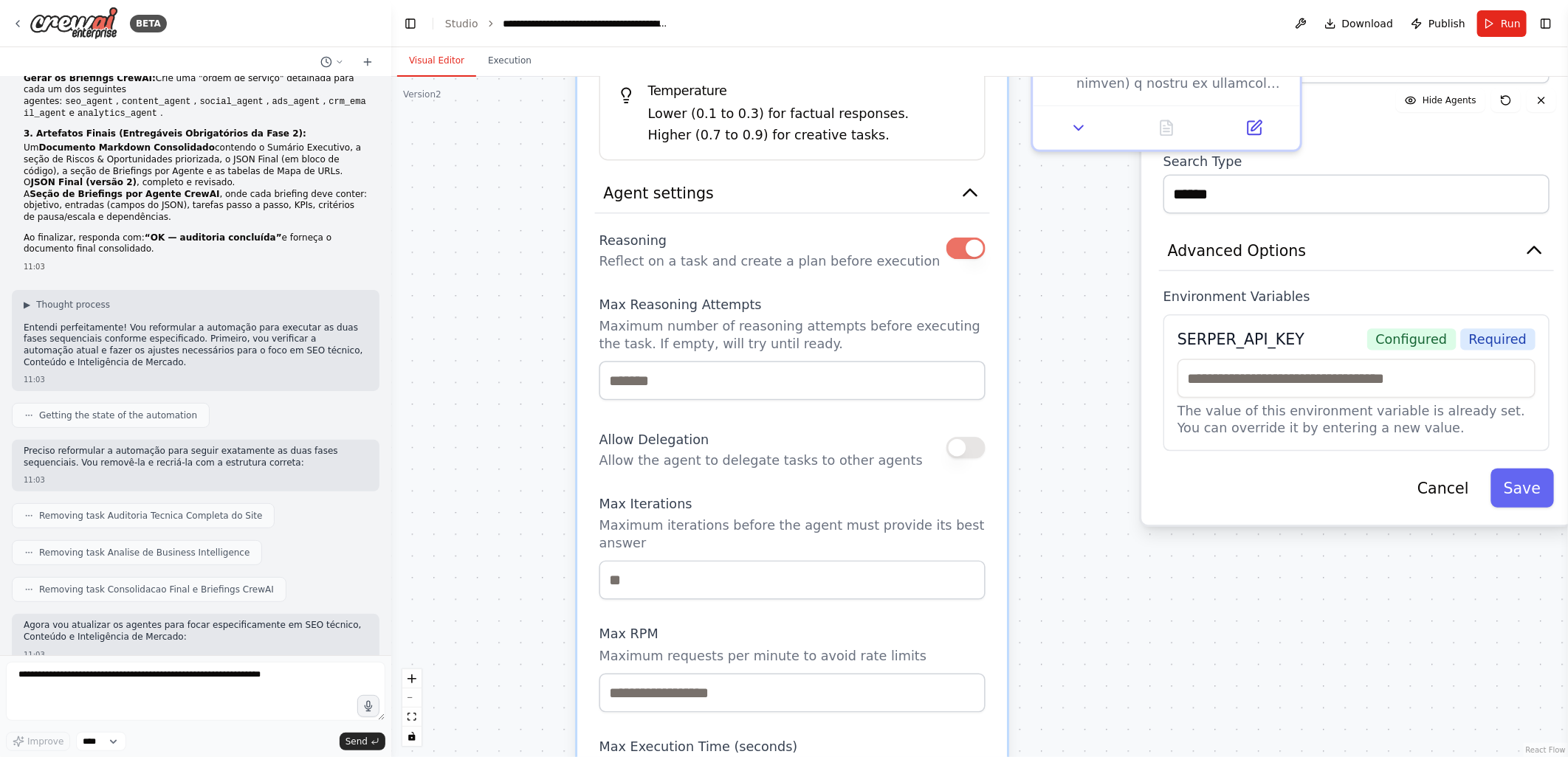
drag, startPoint x: 525, startPoint y: 535, endPoint x: 521, endPoint y: 407, distance: 128.1
click at [521, 407] on div ".deletable-edge-delete-btn { width: 20px; height: 20px; border: 0px solid #ffff…" at bounding box center [980, 416] width 1177 height 680
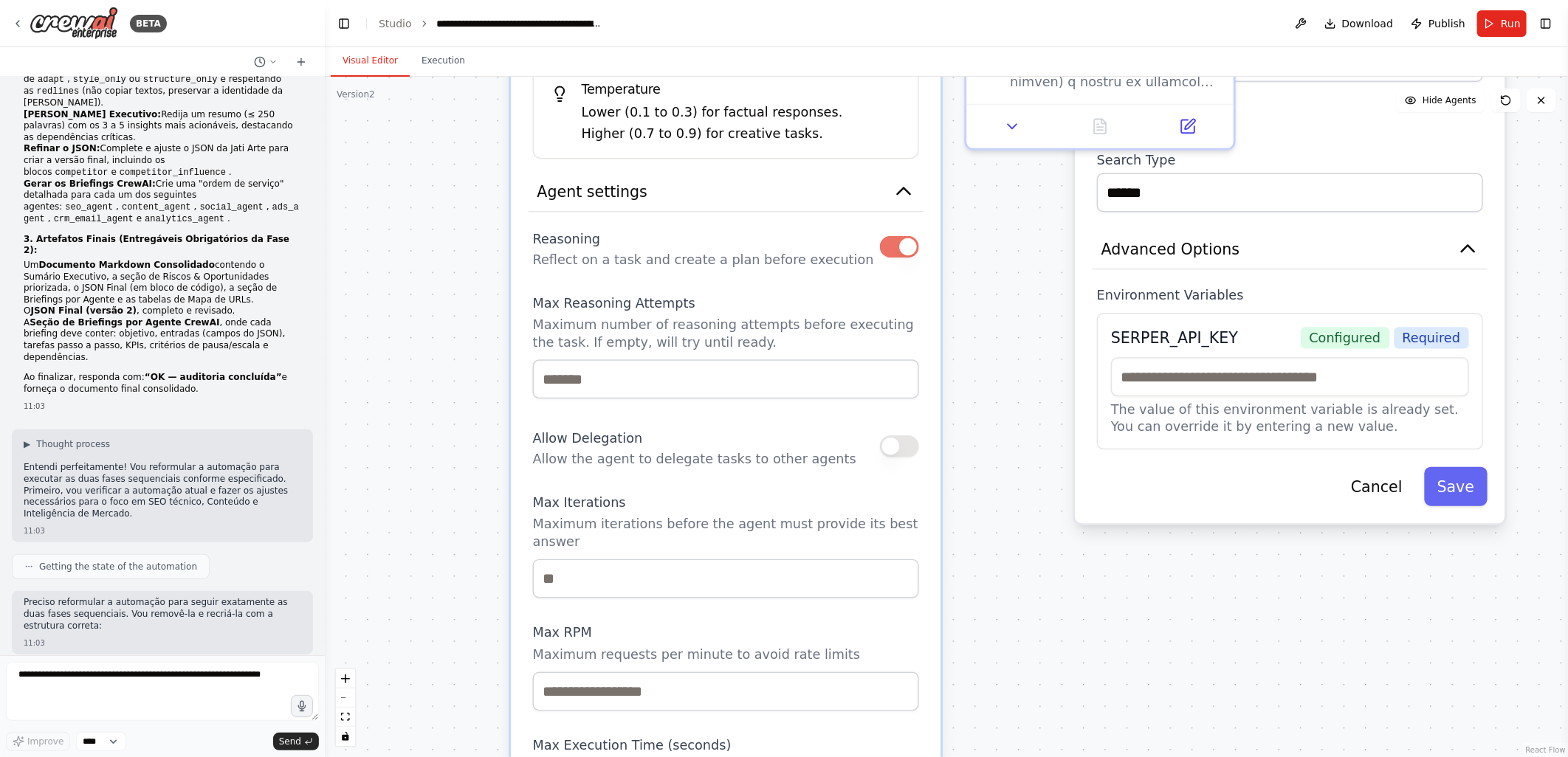
scroll to position [4422, 0]
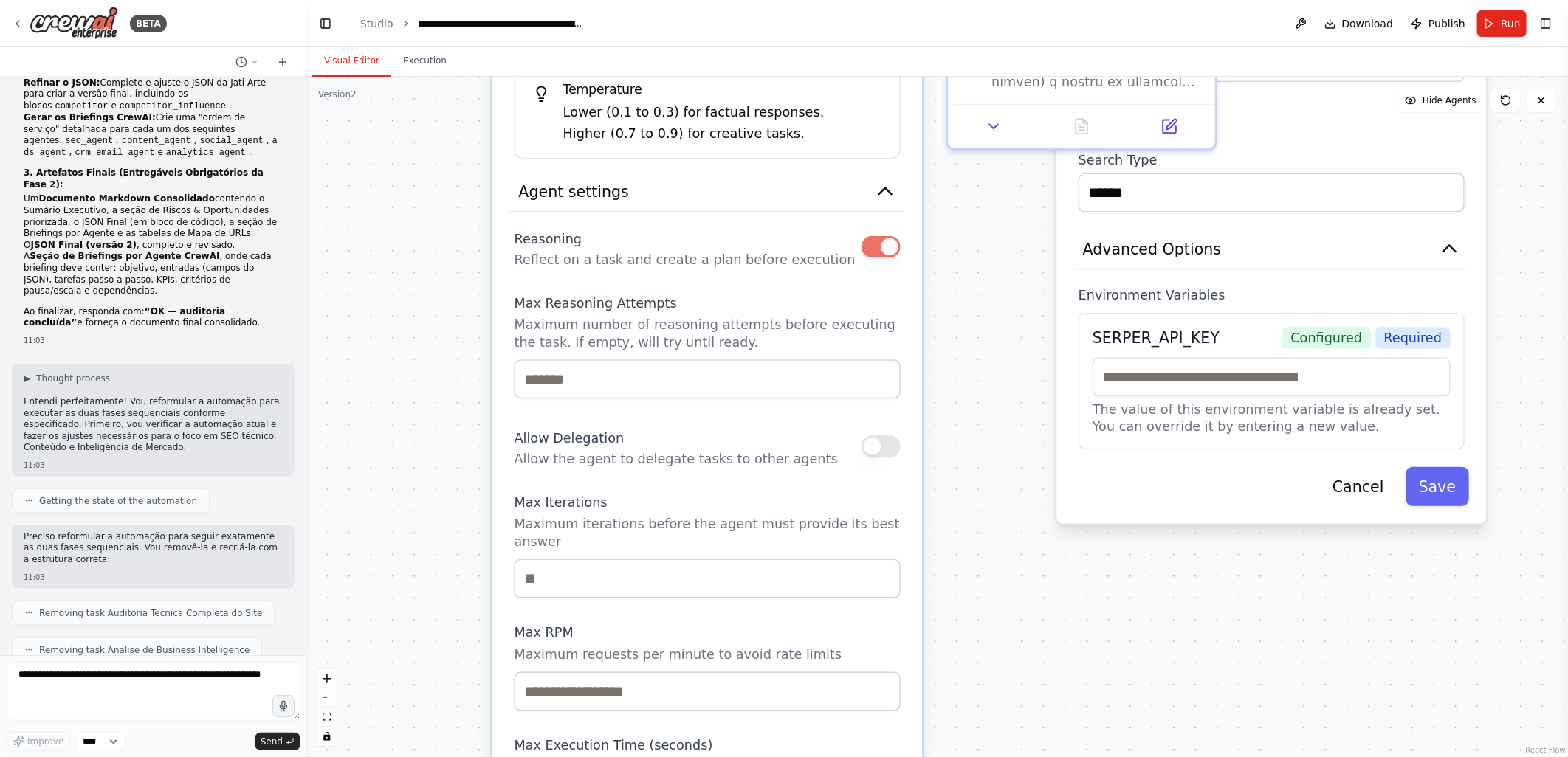
drag, startPoint x: 389, startPoint y: 348, endPoint x: 306, endPoint y: 359, distance: 83.7
click at [306, 359] on div "BETA 10:51 ▶ Thought process Vou ajudar você a criar uma automação CrewAI para …" at bounding box center [784, 378] width 1568 height 757
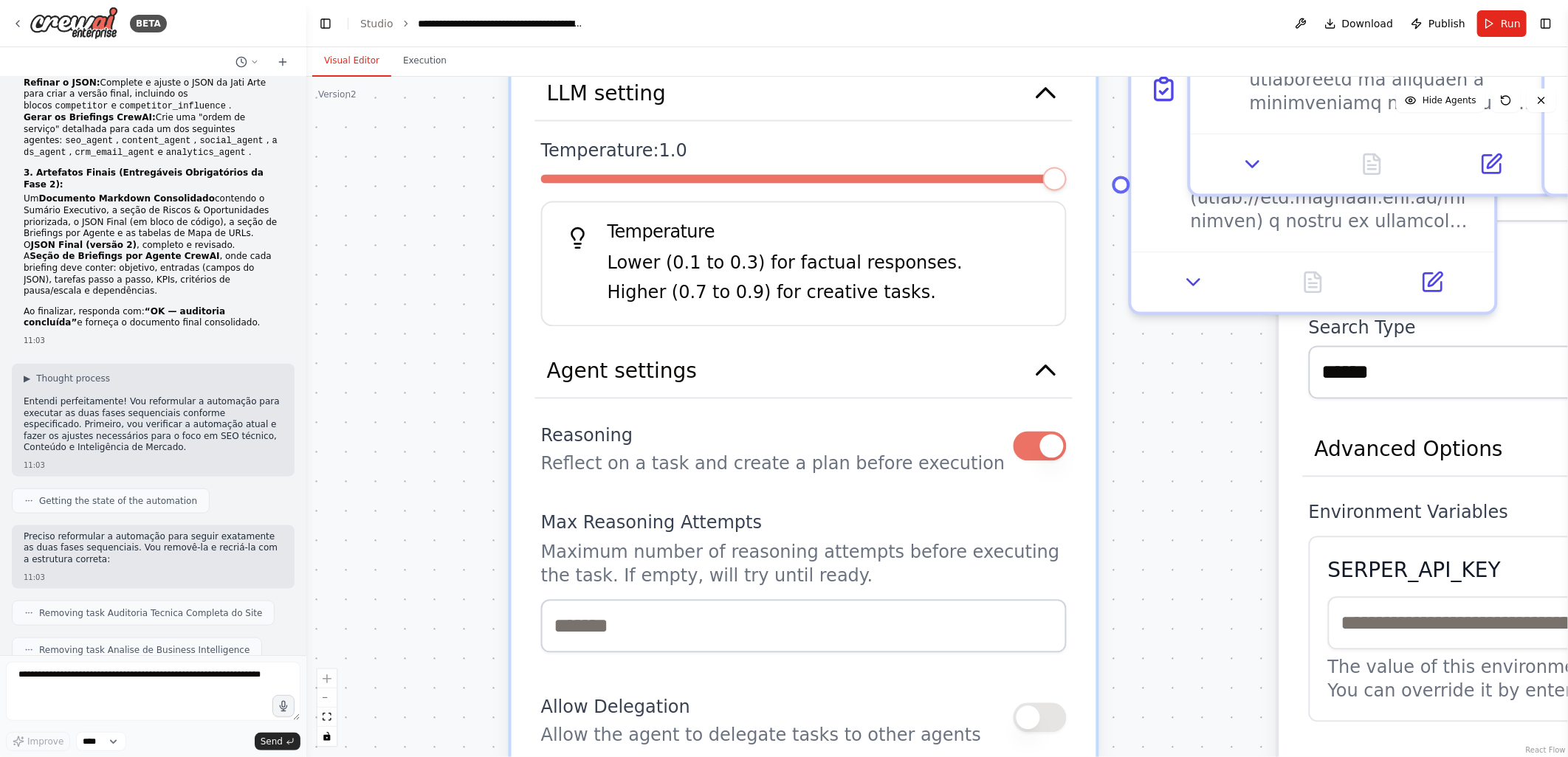
drag, startPoint x: 423, startPoint y: 265, endPoint x: 403, endPoint y: 513, distance: 248.8
click at [403, 513] on div ".deletable-edge-delete-btn { width: 20px; height: 20px; border: 0px solid #ffff…" at bounding box center [937, 416] width 1262 height 680
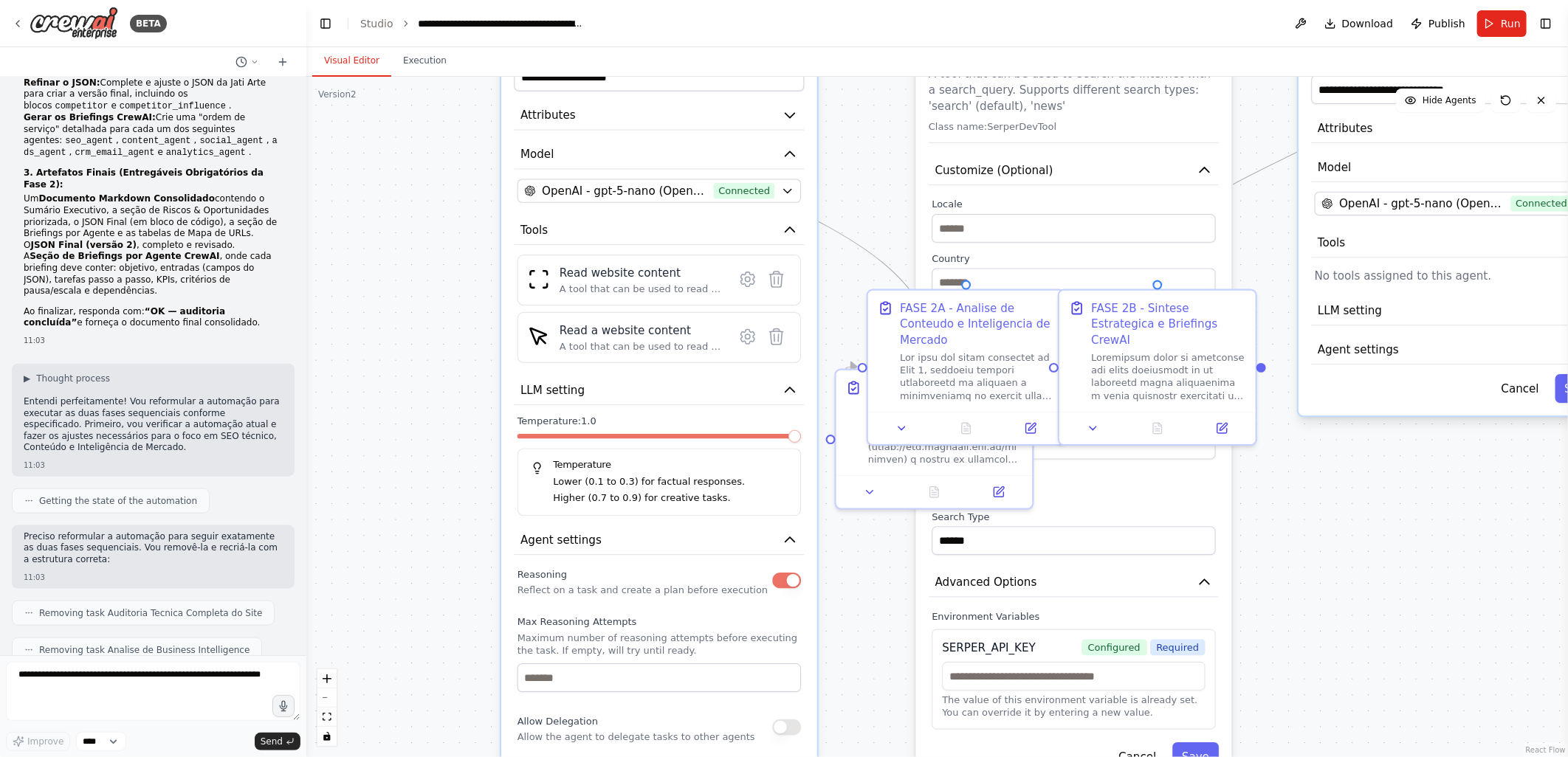
drag, startPoint x: 451, startPoint y: 360, endPoint x: 459, endPoint y: 512, distance: 152.2
click at [459, 512] on div ".deletable-edge-delete-btn { width: 20px; height: 20px; border: 0px solid #ffff…" at bounding box center [937, 416] width 1262 height 680
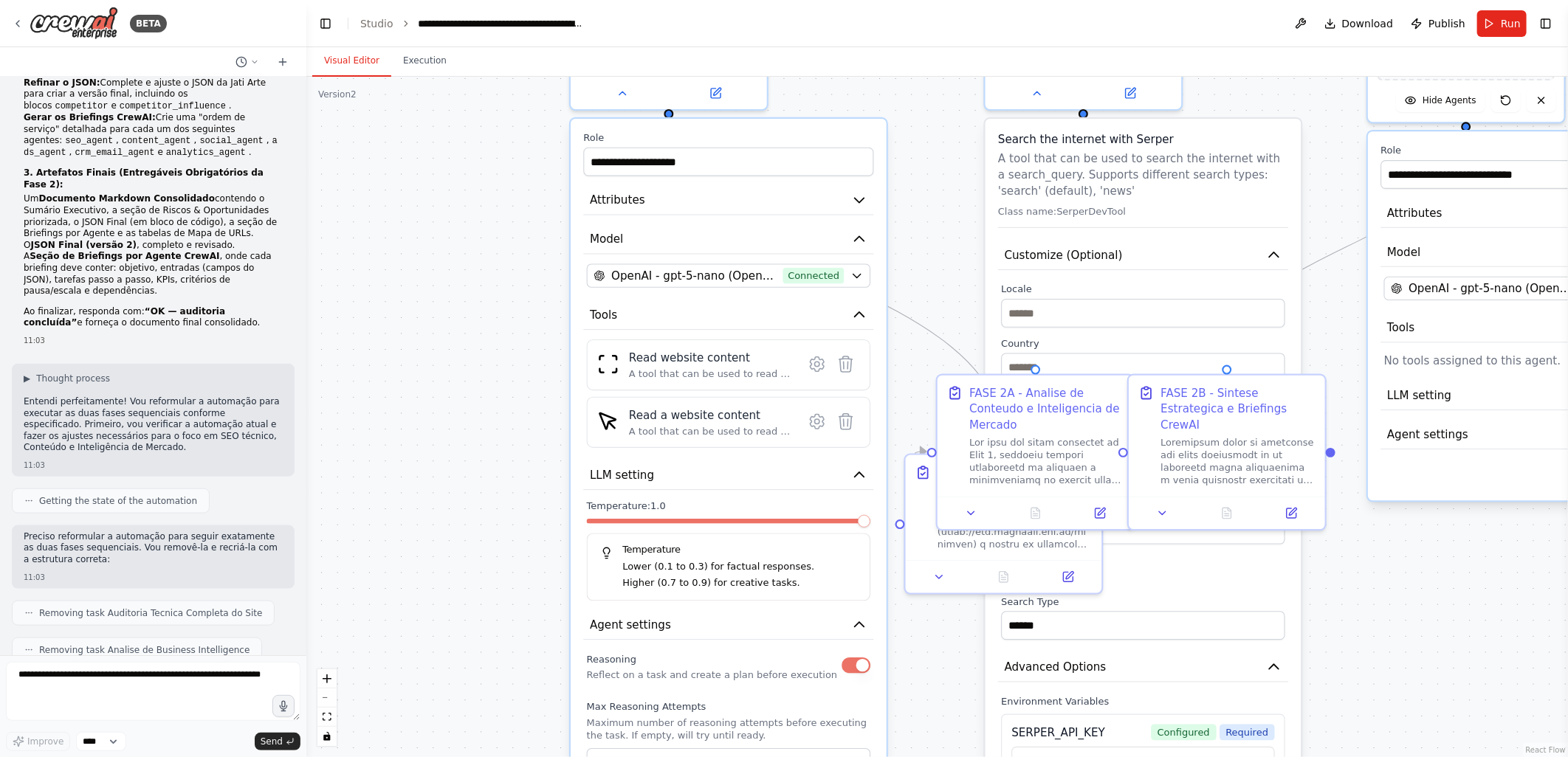
drag, startPoint x: 417, startPoint y: 334, endPoint x: 487, endPoint y: 419, distance: 110.1
click at [487, 419] on div ".deletable-edge-delete-btn { width: 20px; height: 20px; border: 0px solid #ffff…" at bounding box center [937, 416] width 1262 height 680
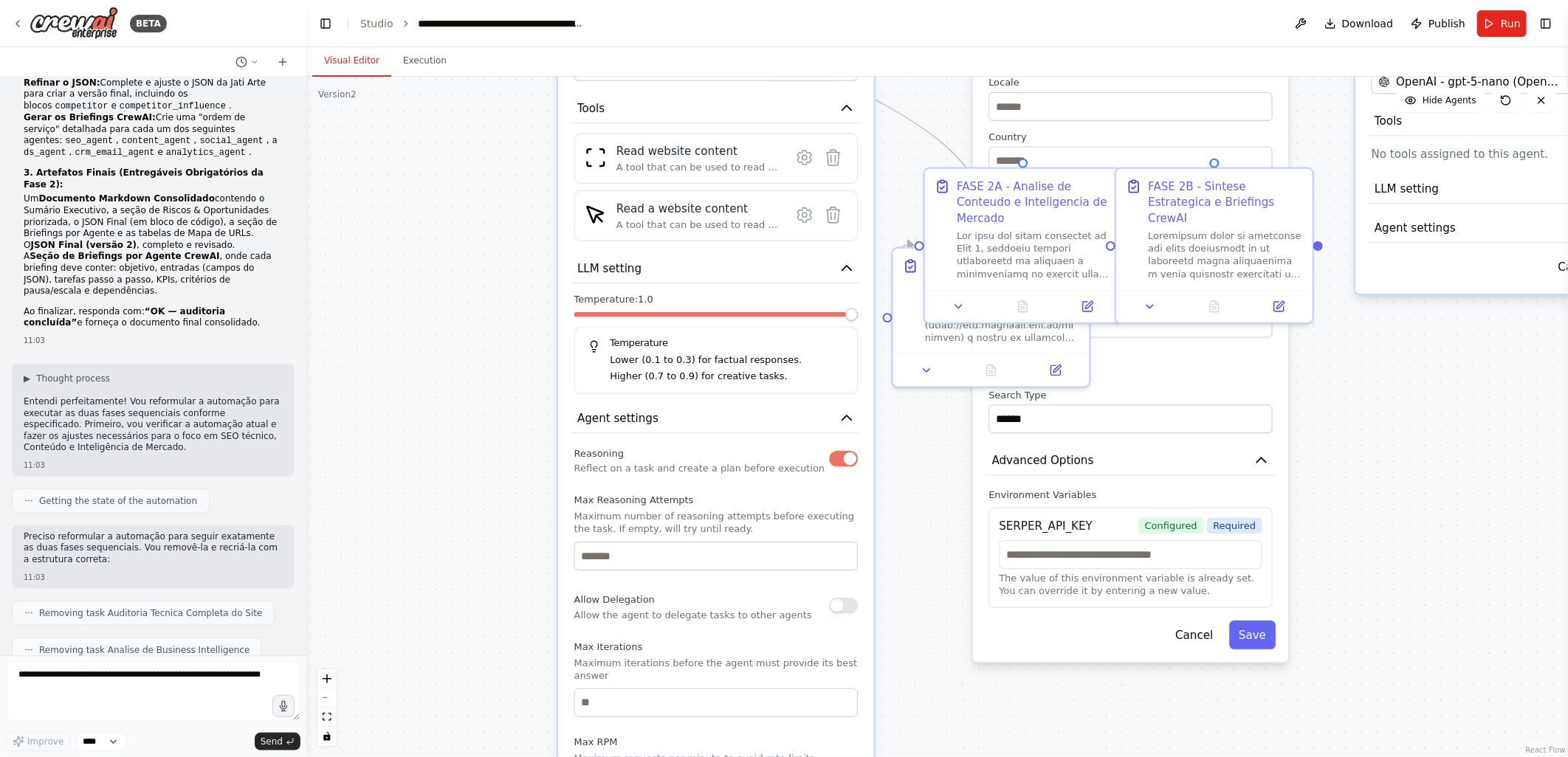
drag, startPoint x: 466, startPoint y: 499, endPoint x: 454, endPoint y: 292, distance: 207.3
click at [454, 292] on div ".deletable-edge-delete-btn { width: 20px; height: 20px; border: 0px solid #ffff…" at bounding box center [937, 416] width 1262 height 680
click at [506, 441] on div ".deletable-edge-delete-btn { width: 20px; height: 20px; border: 0px solid #ffff…" at bounding box center [937, 416] width 1262 height 680
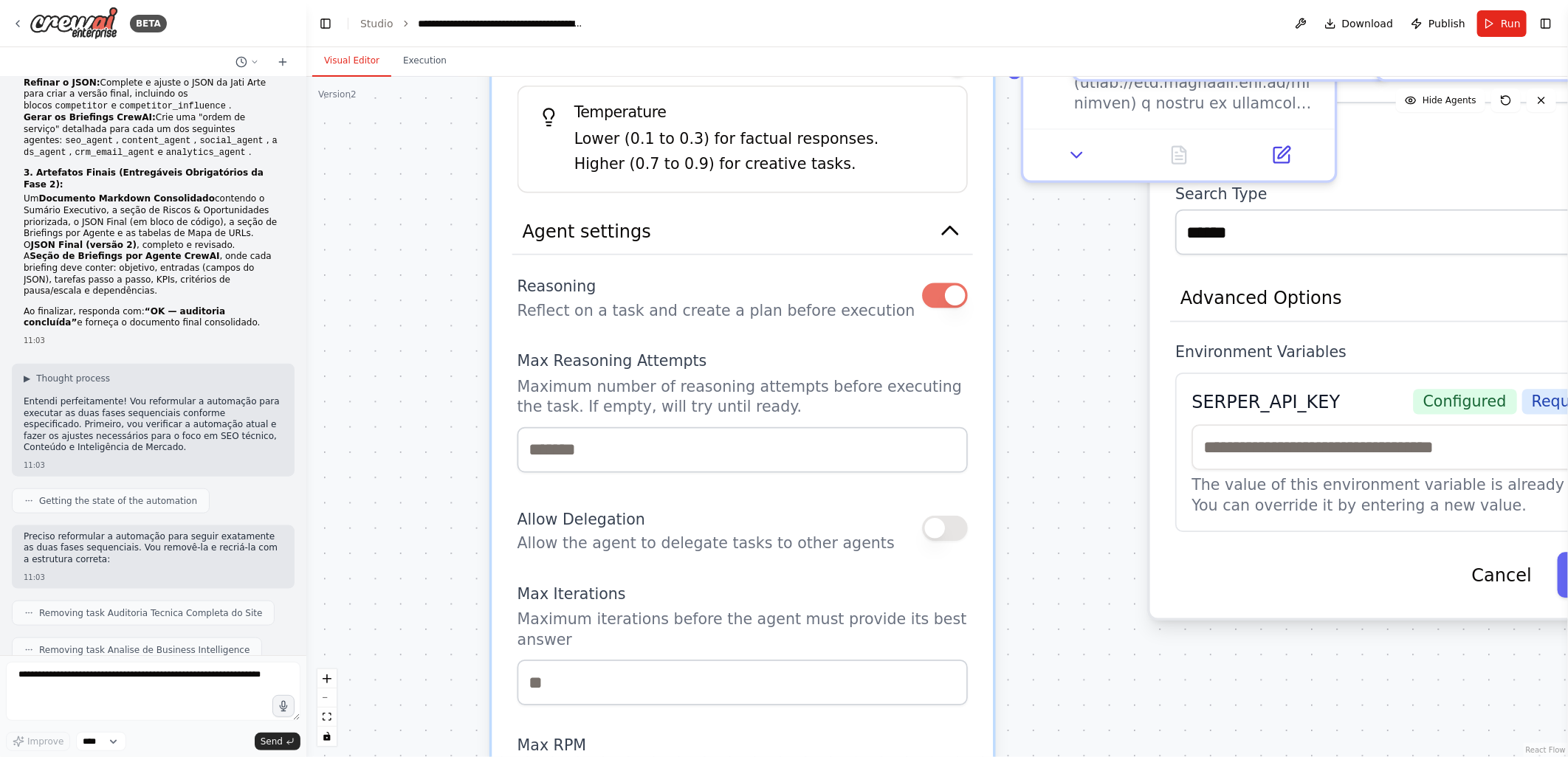
drag, startPoint x: 523, startPoint y: 493, endPoint x: 425, endPoint y: 316, distance: 202.3
click at [425, 316] on div ".deletable-edge-delete-btn { width: 20px; height: 20px; border: 0px solid #ffff…" at bounding box center [937, 416] width 1262 height 680
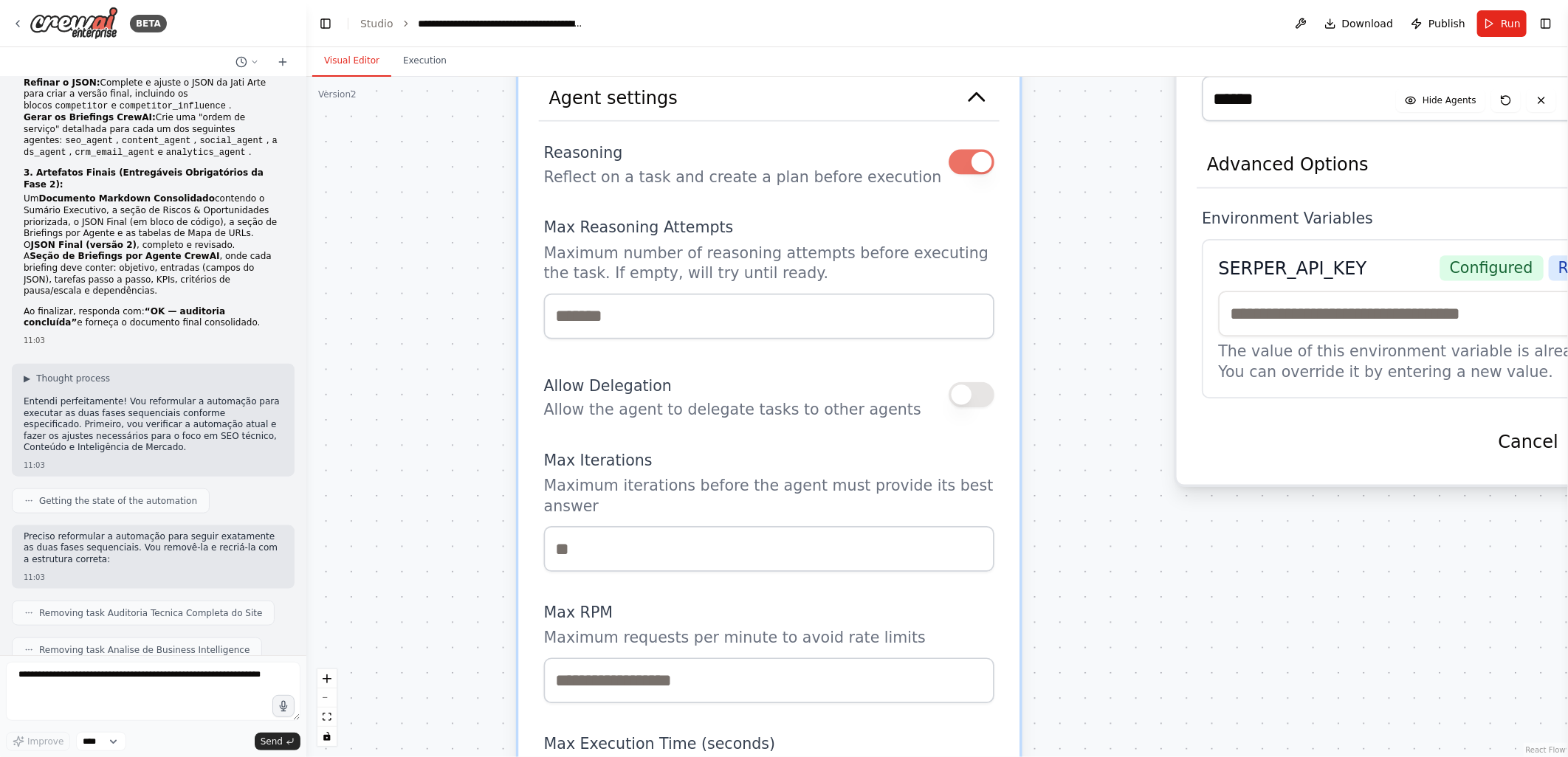
drag, startPoint x: 447, startPoint y: 496, endPoint x: 475, endPoint y: 364, distance: 134.9
click at [475, 364] on div ".deletable-edge-delete-btn { width: 20px; height: 20px; border: 0px solid #ffff…" at bounding box center [937, 416] width 1262 height 680
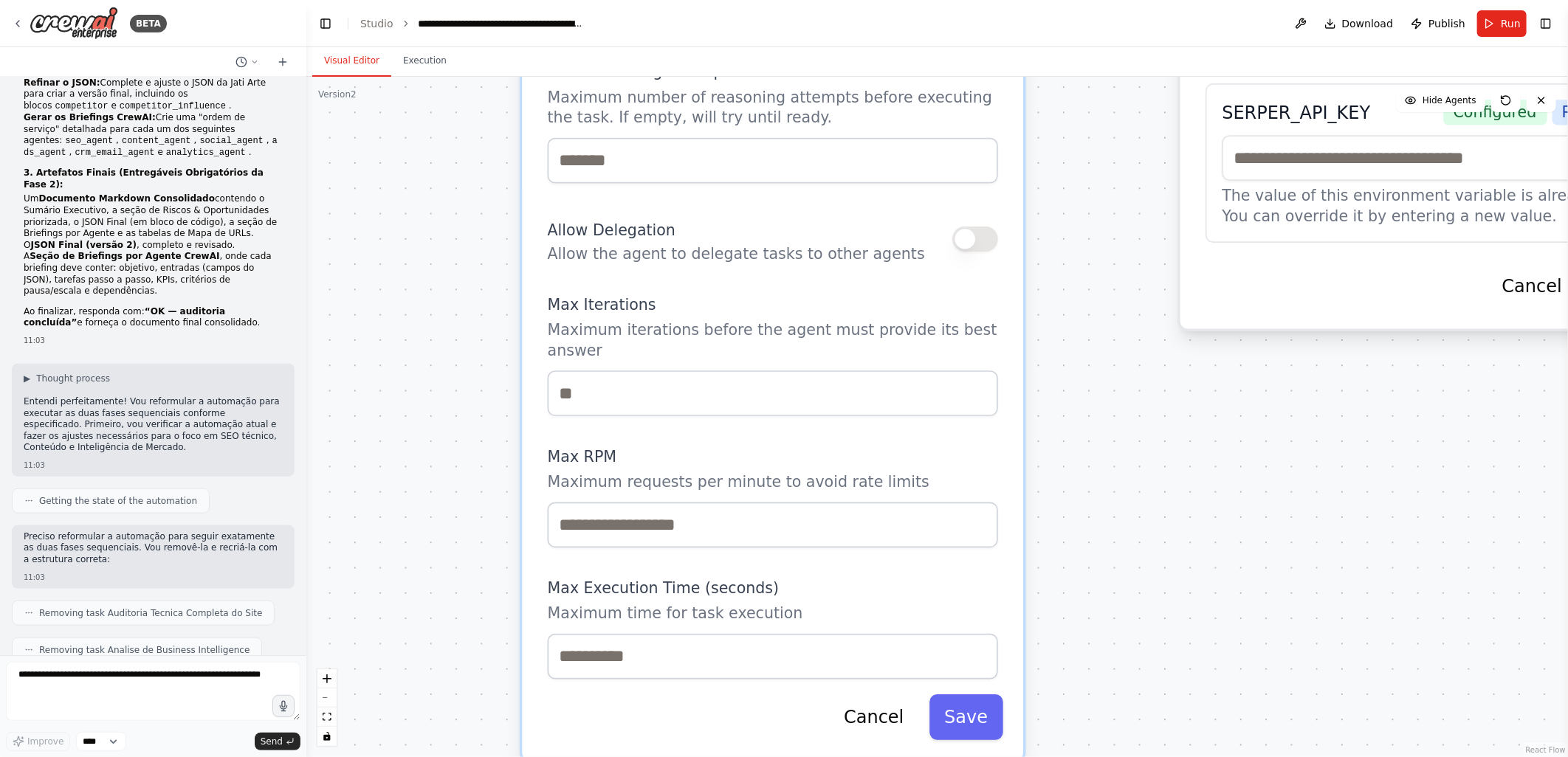
drag, startPoint x: 437, startPoint y: 446, endPoint x: 442, endPoint y: 292, distance: 154.1
click at [442, 292] on div ".deletable-edge-delete-btn { width: 20px; height: 20px; border: 0px solid #ffff…" at bounding box center [937, 416] width 1262 height 680
click at [1128, 369] on div ".deletable-edge-delete-btn { width: 20px; height: 20px; border: 0px solid #ffff…" at bounding box center [937, 416] width 1262 height 680
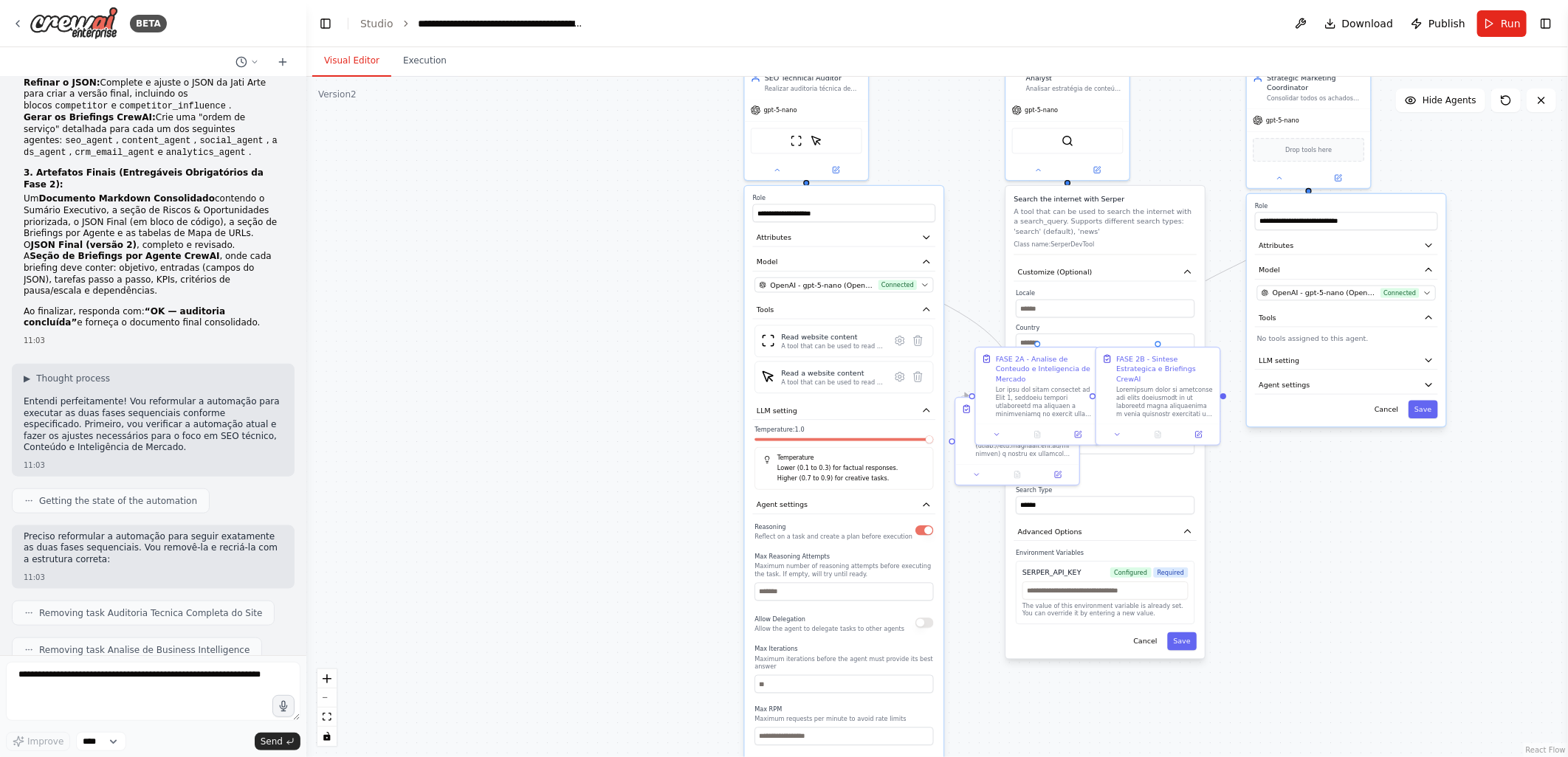
drag, startPoint x: 856, startPoint y: 222, endPoint x: 709, endPoint y: 522, distance: 334.1
click at [709, 523] on div ".deletable-edge-delete-btn { width: 20px; height: 20px; border: 0px solid #ffff…" at bounding box center [937, 416] width 1262 height 680
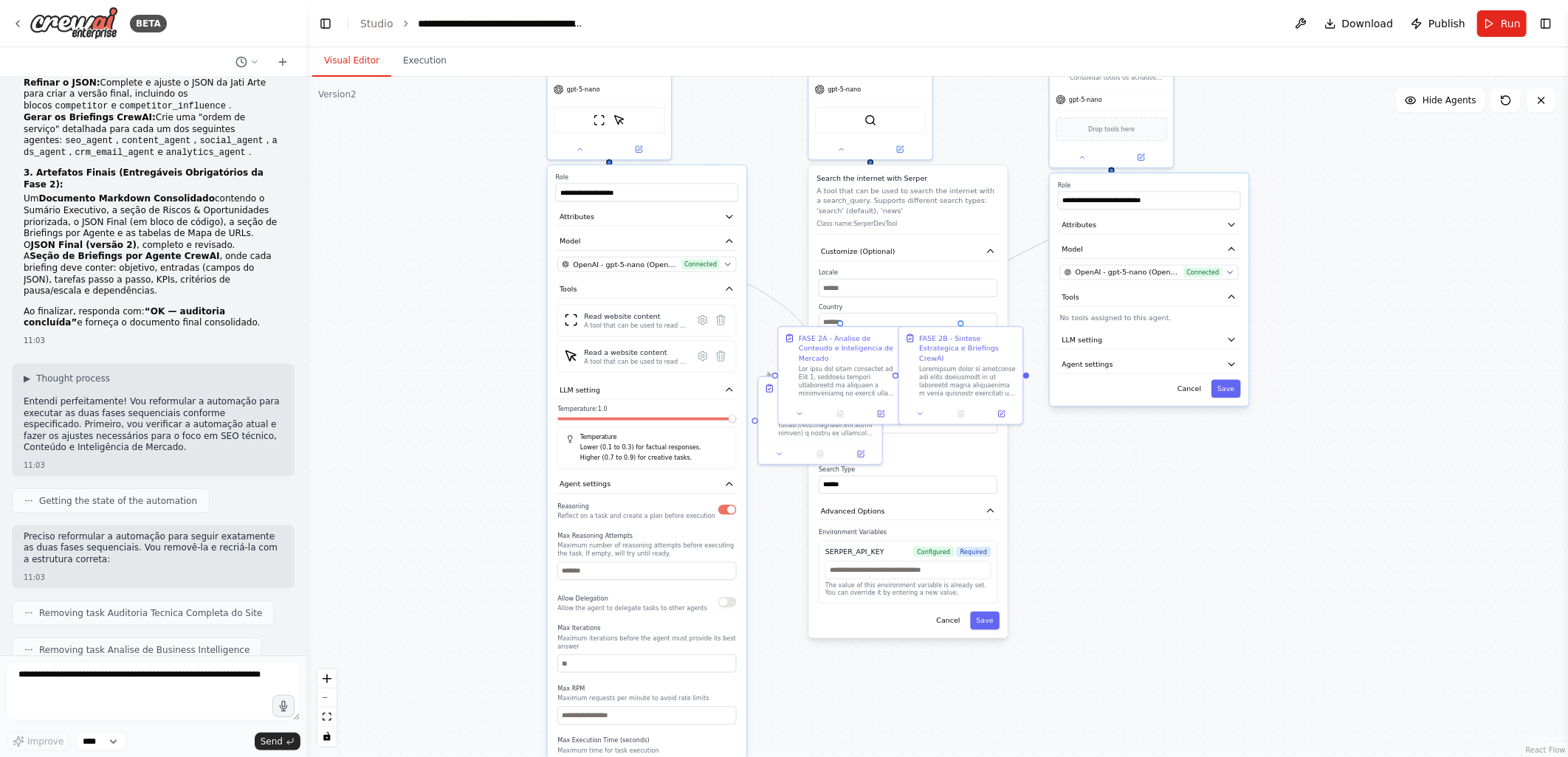
drag, startPoint x: 707, startPoint y: 478, endPoint x: 512, endPoint y: 464, distance: 195.5
click at [512, 464] on div ".deletable-edge-delete-btn { width: 20px; height: 20px; border: 0px solid #ffff…" at bounding box center [937, 416] width 1262 height 680
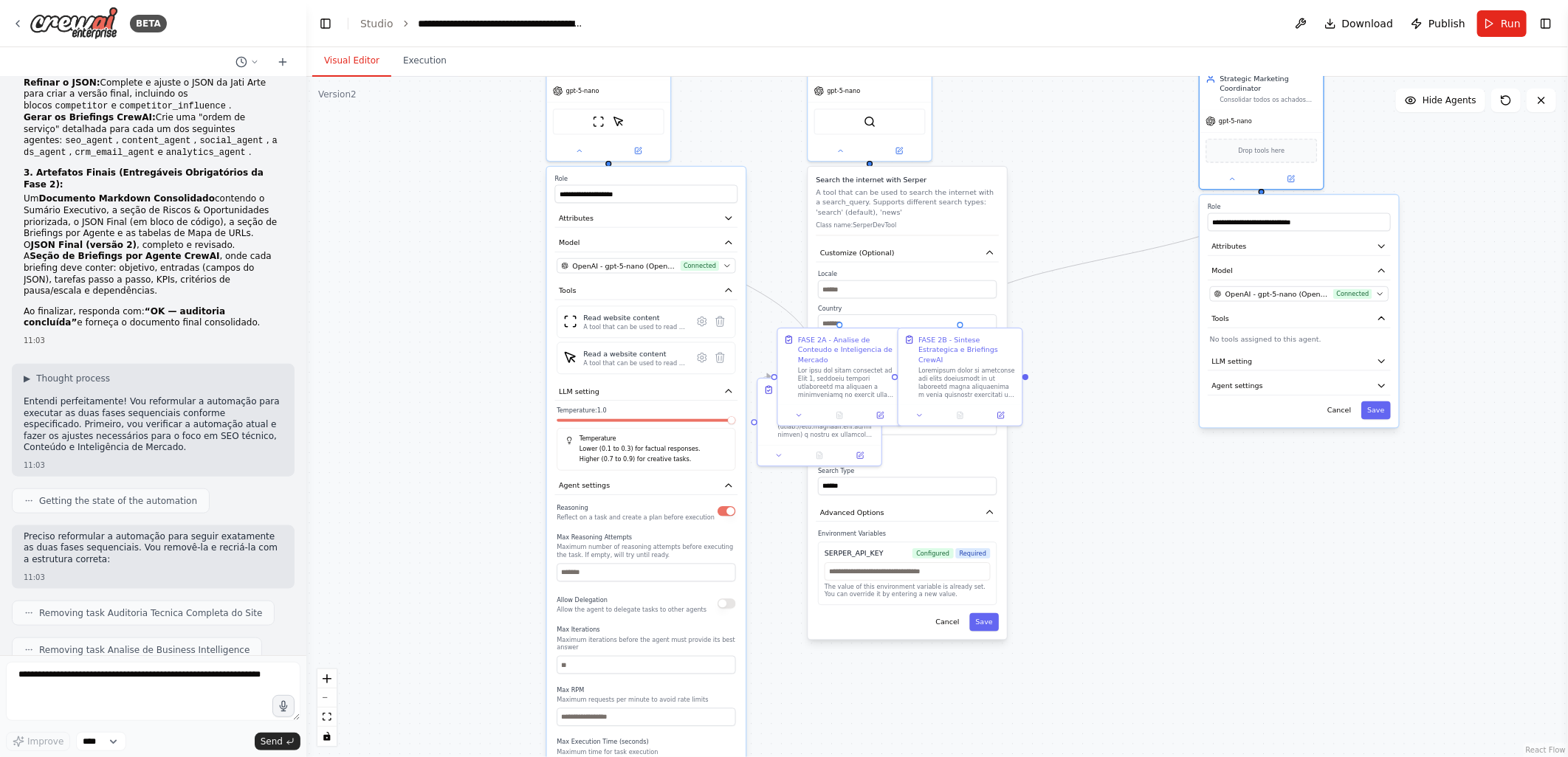
drag, startPoint x: 1163, startPoint y: 186, endPoint x: 1318, endPoint y: 207, distance: 156.4
click at [1318, 207] on label "Role" at bounding box center [1299, 206] width 183 height 8
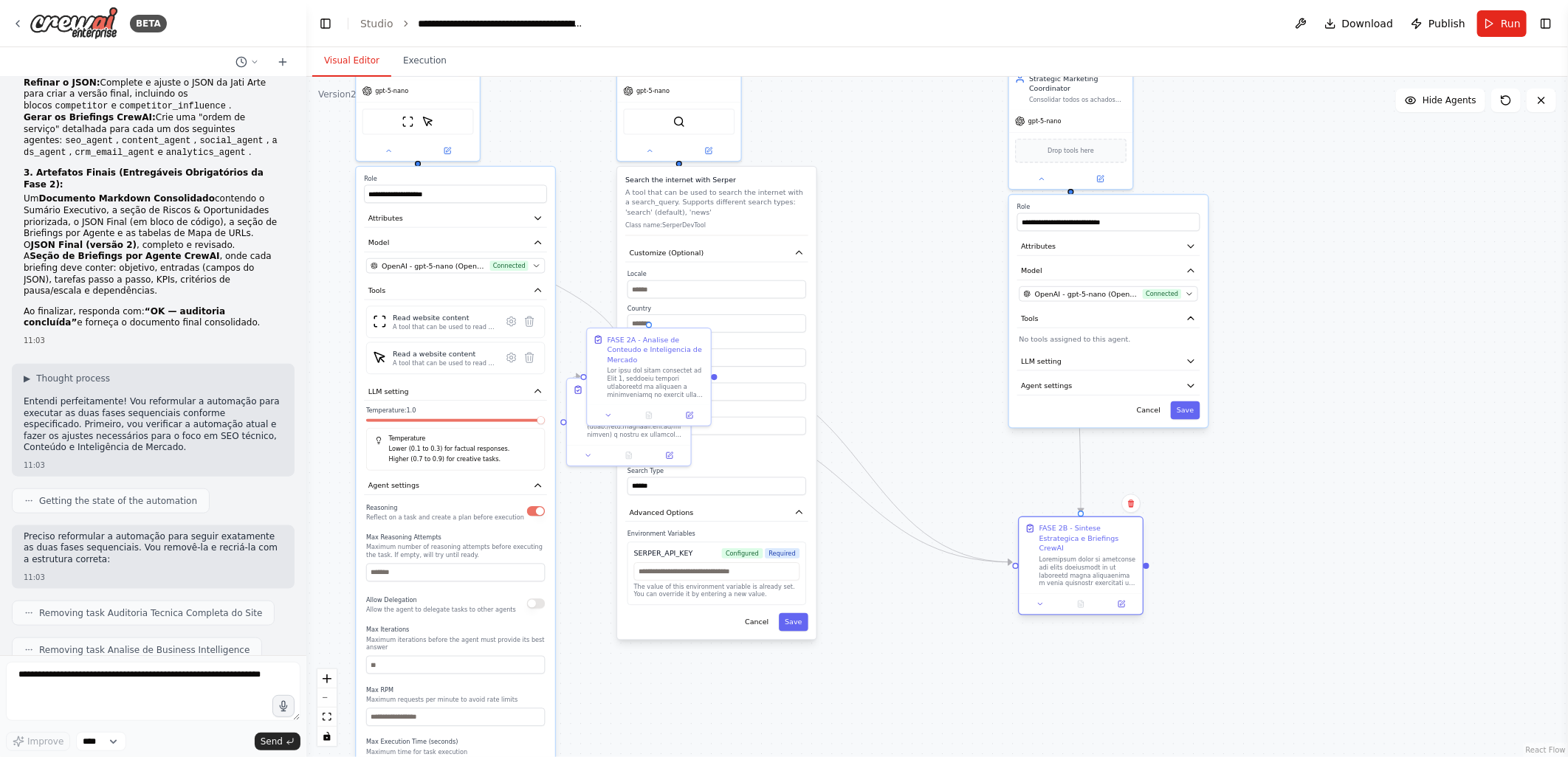
drag, startPoint x: 994, startPoint y: 408, endPoint x: 1063, endPoint y: 563, distance: 169.7
click at [1063, 563] on div at bounding box center [1088, 572] width 98 height 32
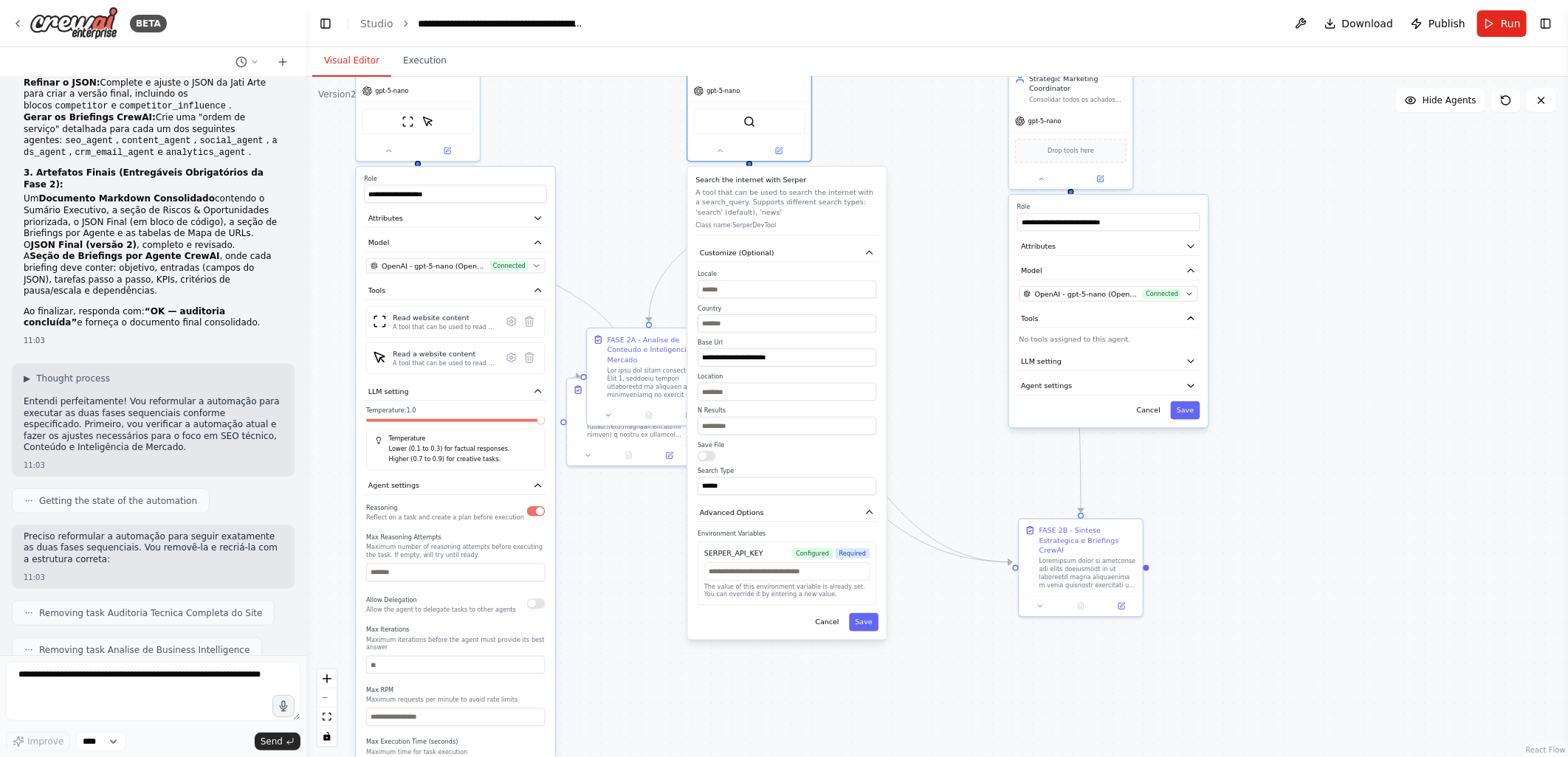
drag, startPoint x: 780, startPoint y: 174, endPoint x: 842, endPoint y: 172, distance: 62.0
click at [842, 175] on h3 "Search the internet with Serper" at bounding box center [787, 180] width 183 height 10
drag, startPoint x: 636, startPoint y: 345, endPoint x: 859, endPoint y: 679, distance: 401.6
click at [859, 679] on div "FASE 2A - Analise de Conteudo e Inteligencia de Mercado" at bounding box center [897, 679] width 98 height 31
drag, startPoint x: 648, startPoint y: 424, endPoint x: 676, endPoint y: 694, distance: 271.4
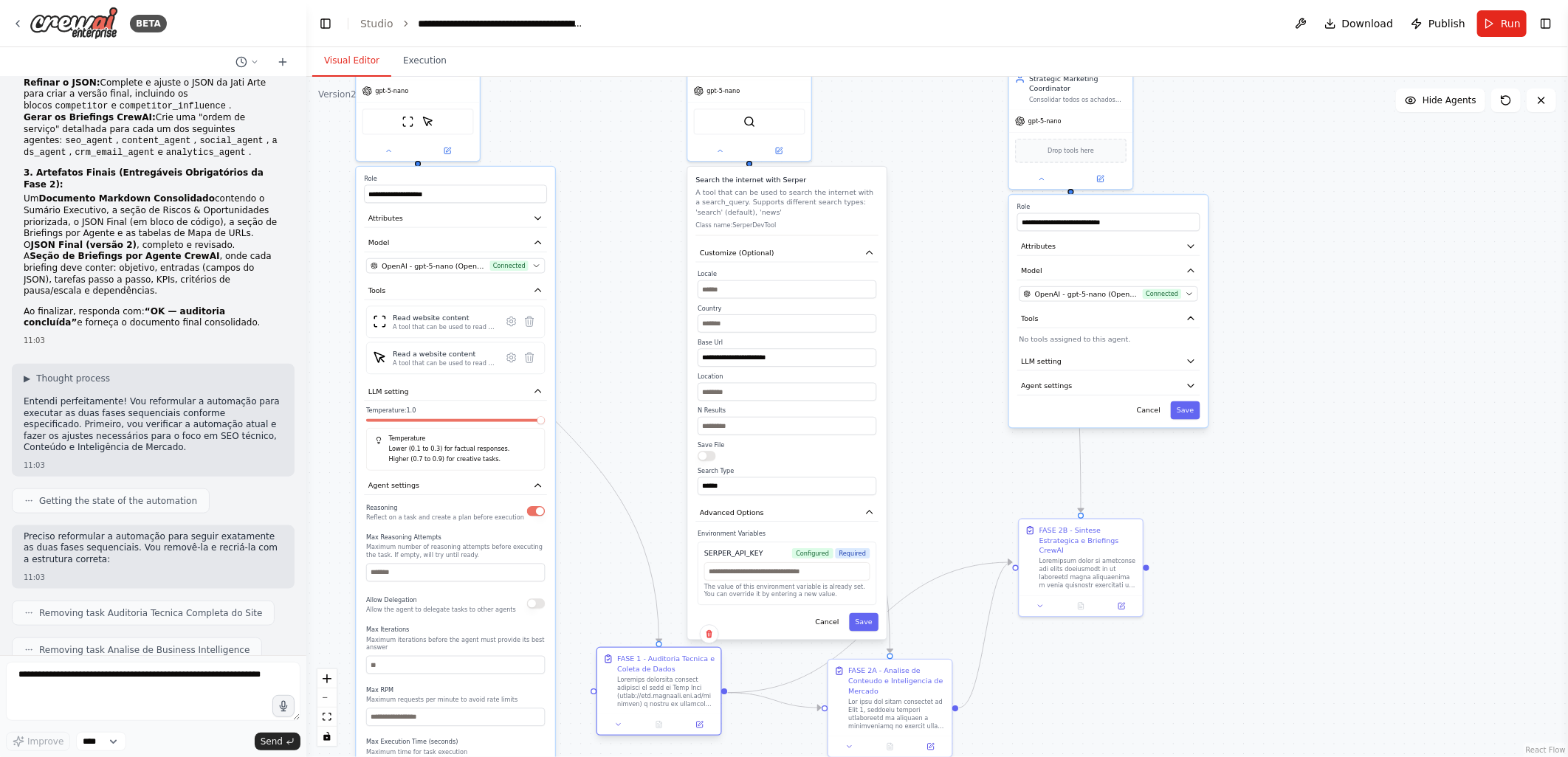
click at [676, 694] on div at bounding box center [666, 692] width 98 height 32
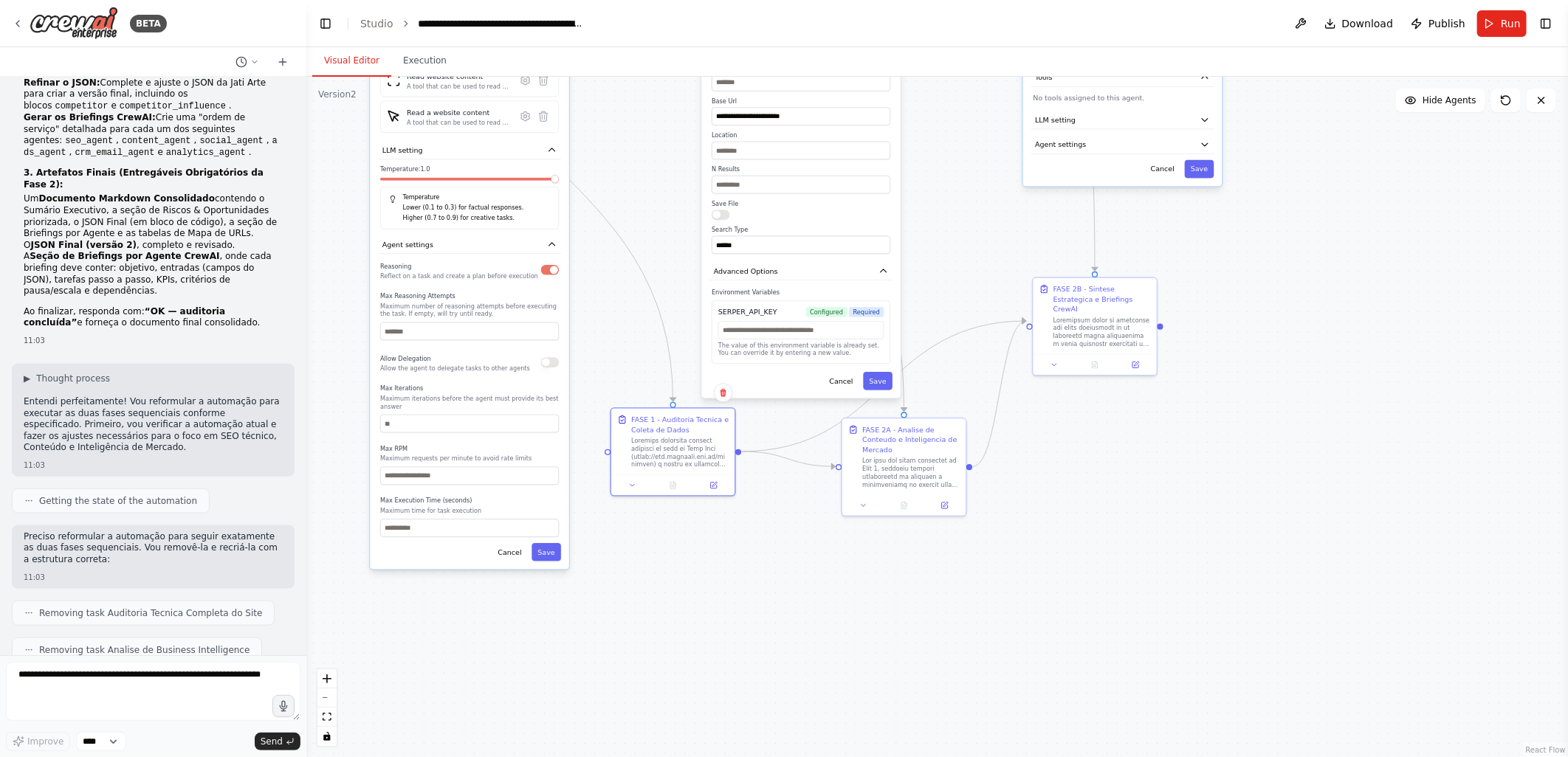
drag, startPoint x: 968, startPoint y: 489, endPoint x: 978, endPoint y: 232, distance: 257.2
click at [982, 234] on div ".deletable-edge-delete-btn { width: 20px; height: 20px; border: 0px solid #ffff…" at bounding box center [937, 416] width 1262 height 680
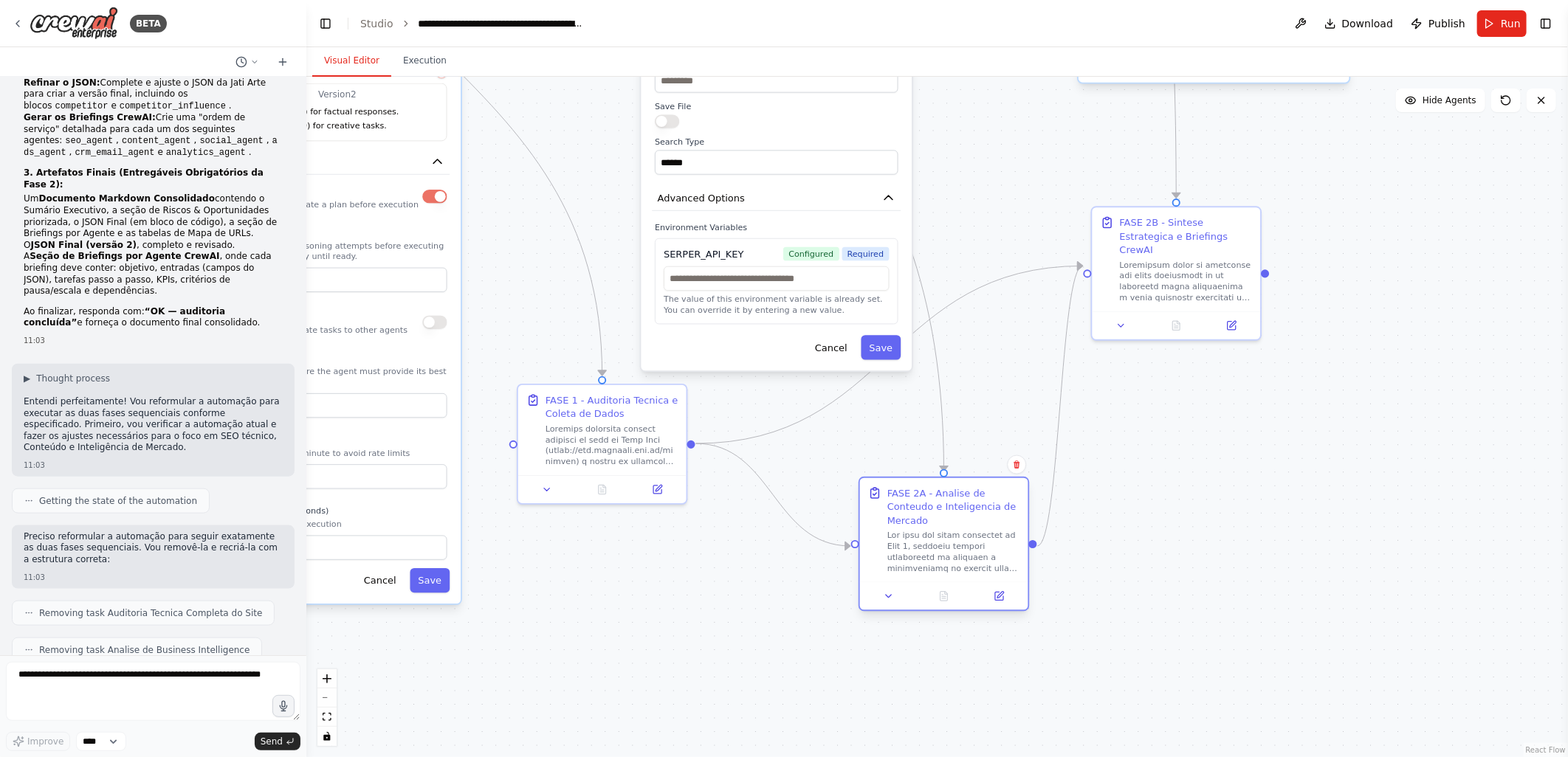
drag, startPoint x: 887, startPoint y: 430, endPoint x: 919, endPoint y: 507, distance: 83.4
click at [919, 507] on div "FASE 2A - Analise de Conteudo e Inteligencia de Mercado" at bounding box center [953, 506] width 133 height 41
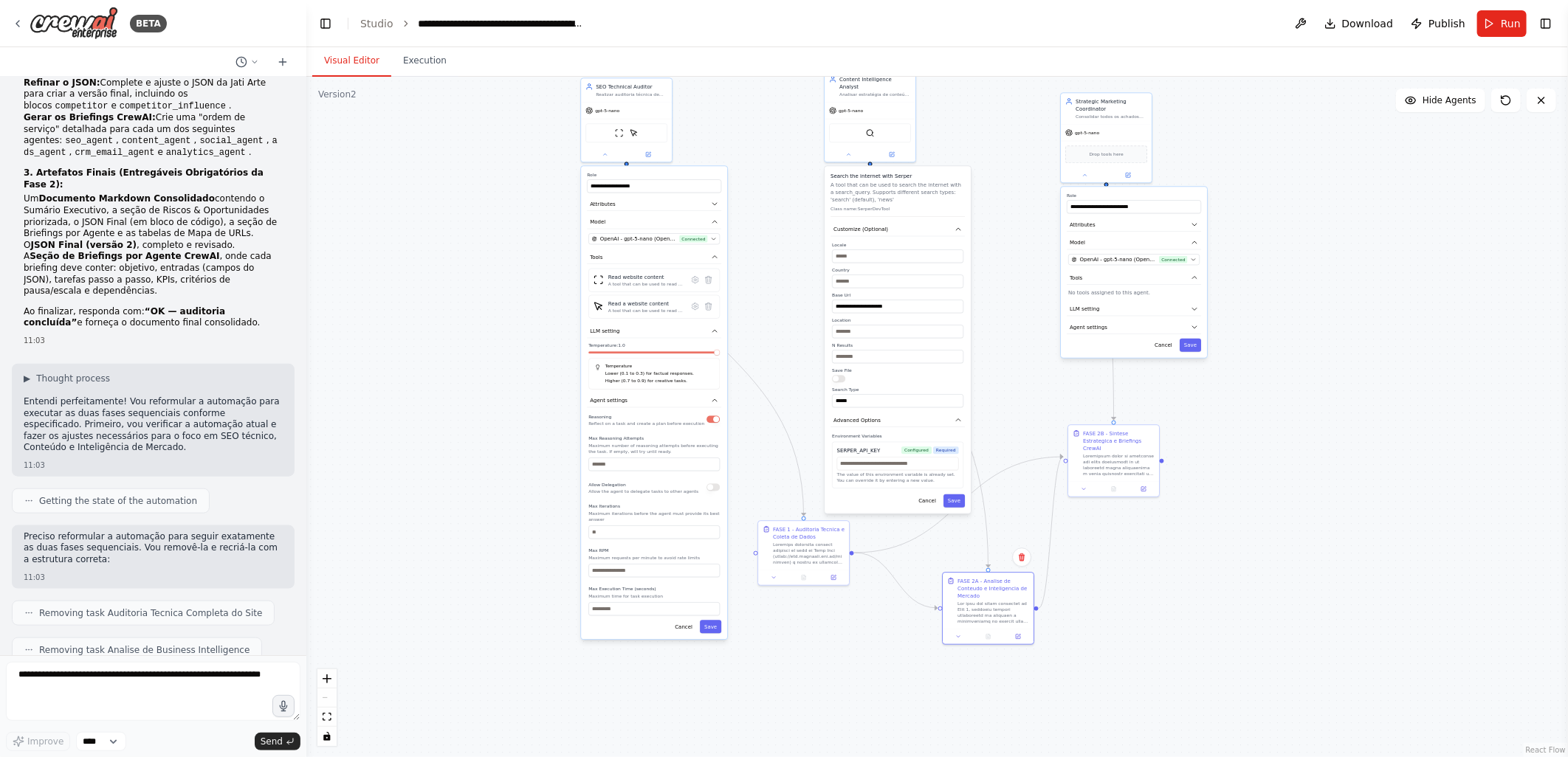
drag, startPoint x: 686, startPoint y: 175, endPoint x: 773, endPoint y: 369, distance: 212.6
click at [773, 369] on div ".deletable-edge-delete-btn { width: 20px; height: 20px; border: 0px solid #ffff…" at bounding box center [937, 416] width 1262 height 680
click at [670, 178] on div "**********" at bounding box center [662, 182] width 134 height 21
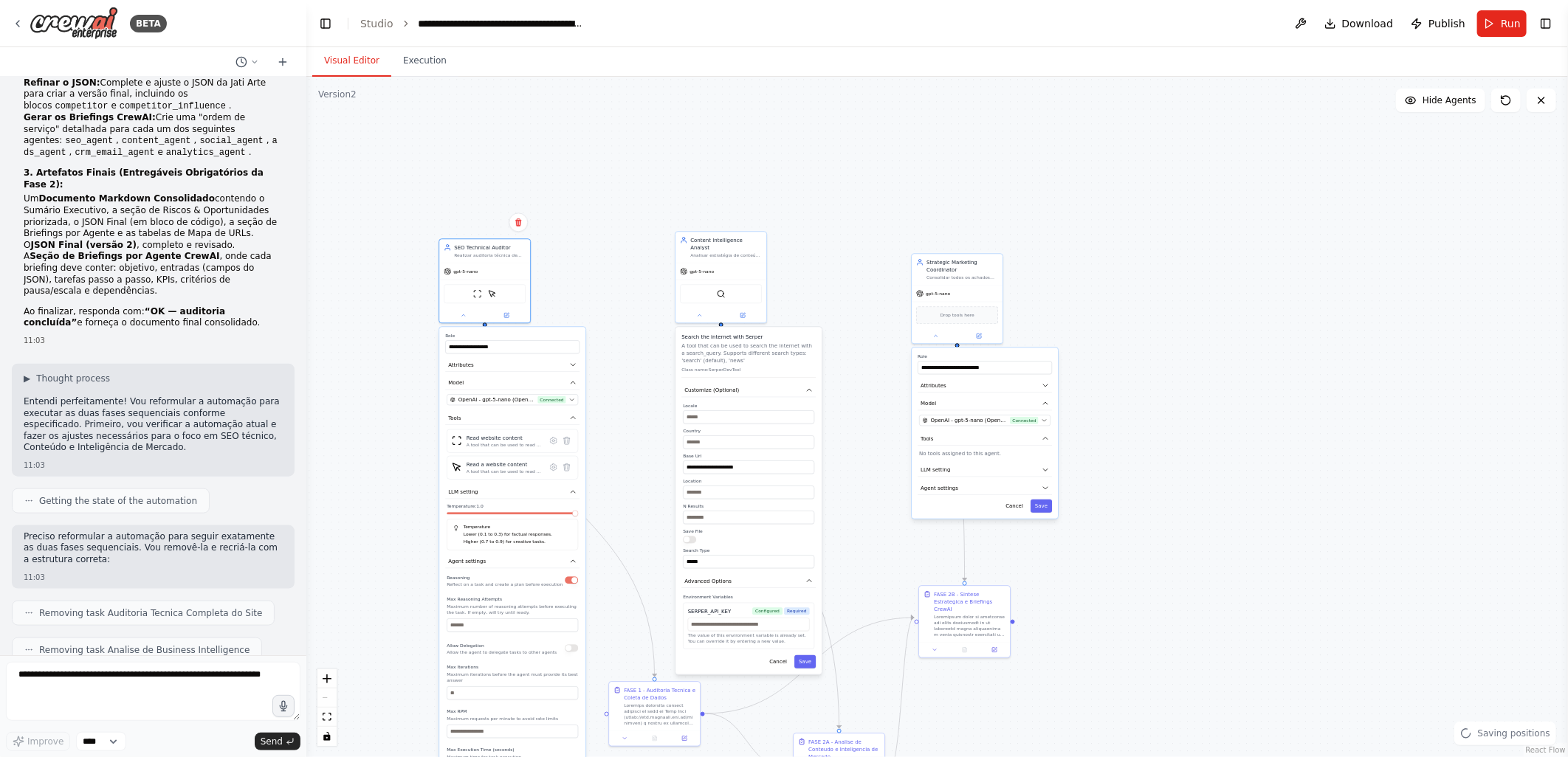
drag, startPoint x: 792, startPoint y: 205, endPoint x: 645, endPoint y: 365, distance: 217.3
click at [642, 368] on div ".deletable-edge-delete-btn { width: 20px; height: 20px; border: 0px solid #ffff…" at bounding box center [937, 416] width 1262 height 680
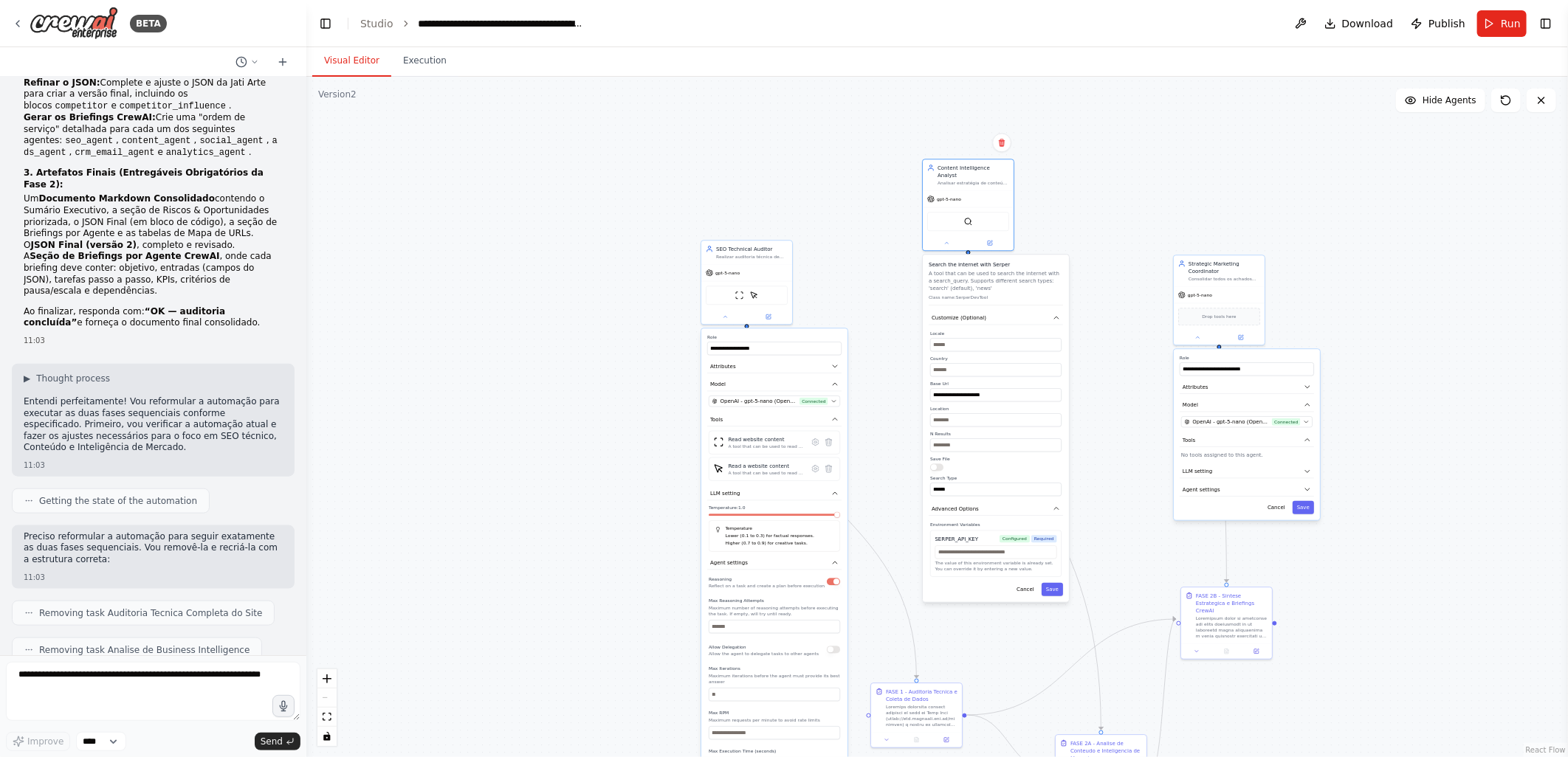
drag, startPoint x: 749, startPoint y: 349, endPoint x: 978, endPoint y: 296, distance: 235.1
click at [978, 296] on div "Search the internet with Serper A tool that can be used to search the internet …" at bounding box center [995, 283] width 134 height 45
click at [946, 241] on icon at bounding box center [946, 242] width 3 height 2
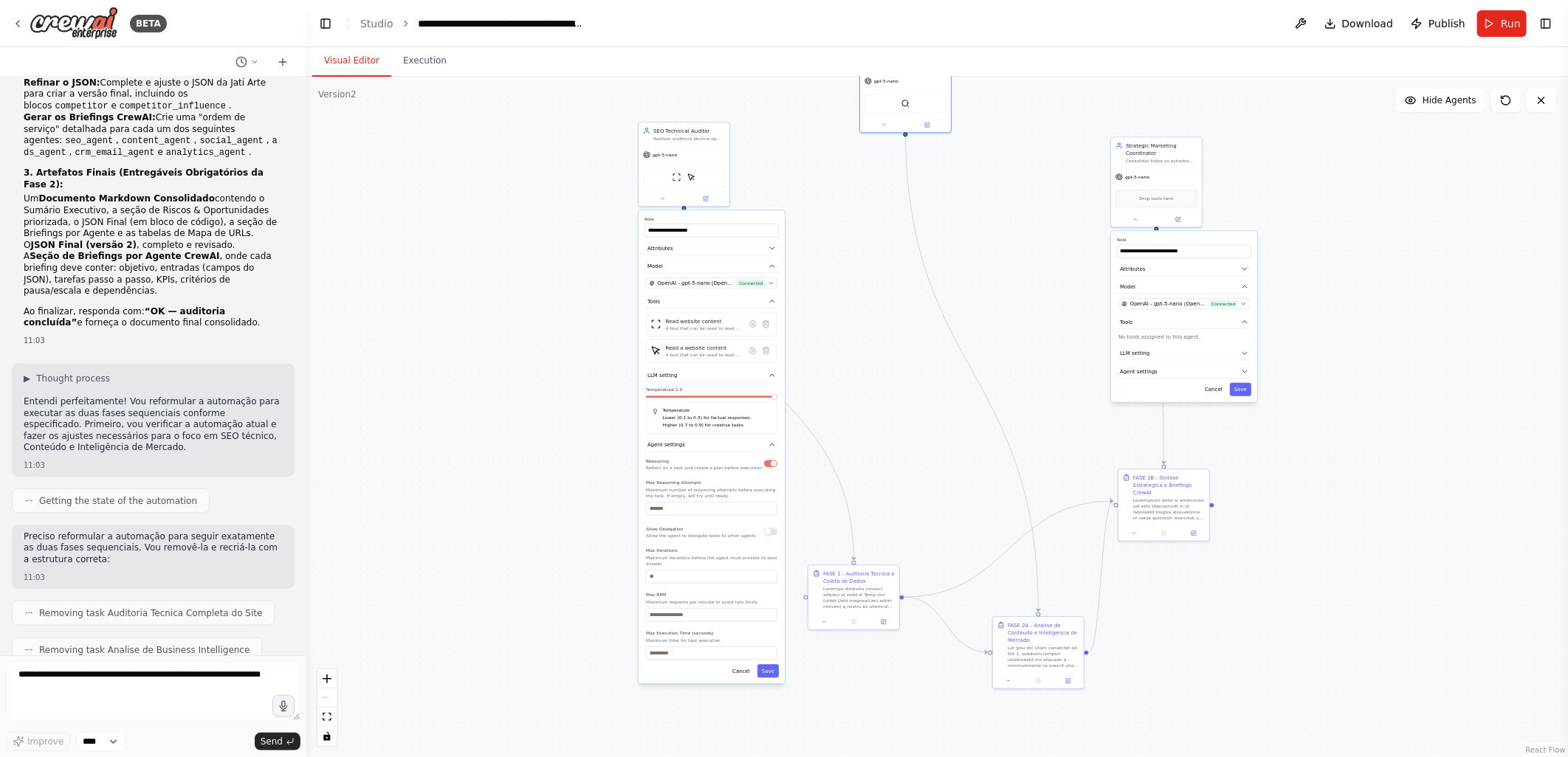
drag, startPoint x: 914, startPoint y: 396, endPoint x: 842, endPoint y: 267, distance: 147.7
click at [842, 267] on div ".deletable-edge-delete-btn { width: 20px; height: 20px; border: 0px solid #ffff…" at bounding box center [937, 416] width 1262 height 680
drag, startPoint x: 890, startPoint y: 96, endPoint x: 911, endPoint y: 182, distance: 88.5
click at [911, 182] on div "SerperDevTool" at bounding box center [920, 179] width 91 height 29
click at [650, 193] on button at bounding box center [655, 193] width 42 height 9
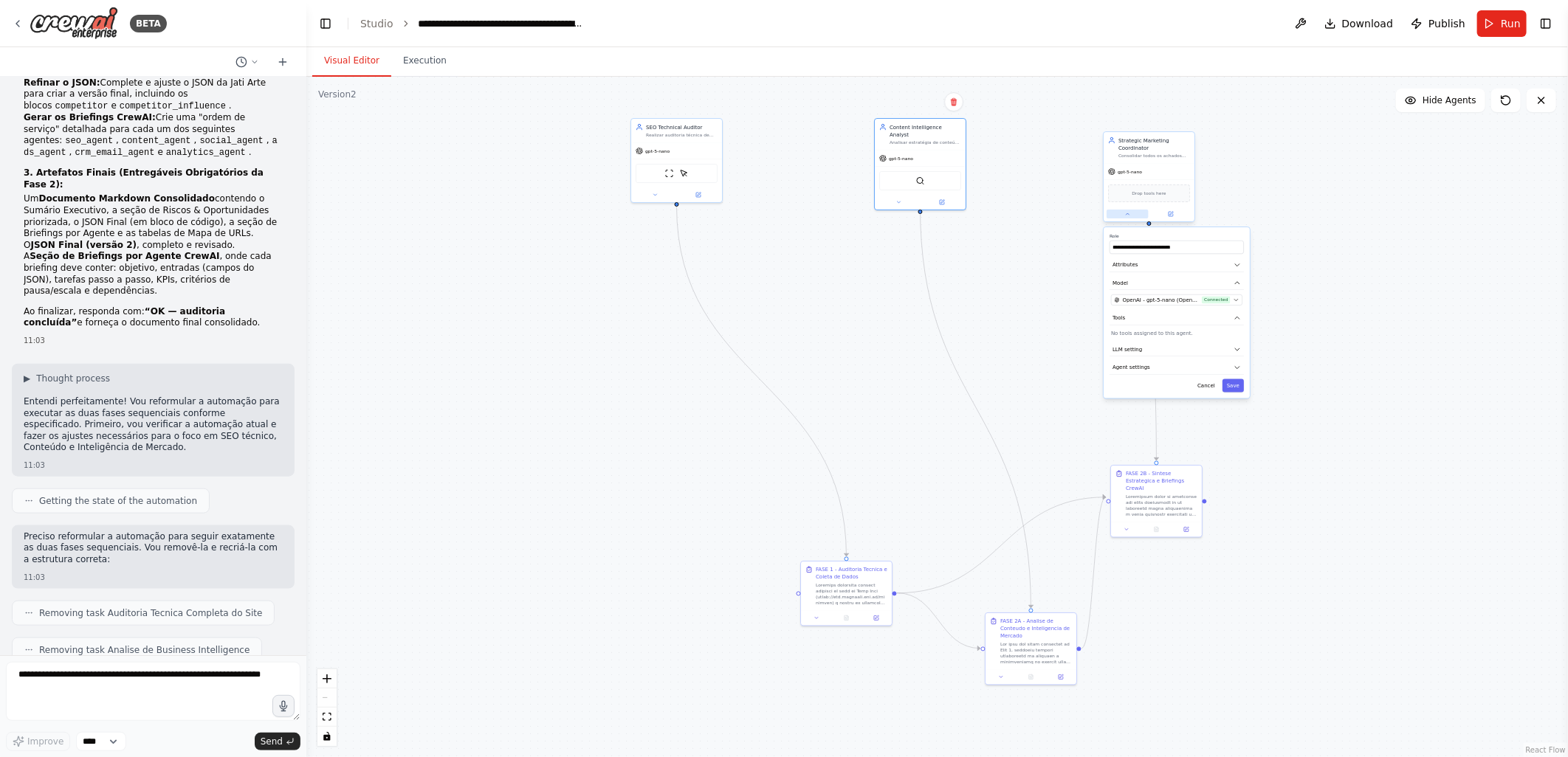
click at [1126, 214] on icon at bounding box center [1126, 214] width 3 height 2
drag, startPoint x: 1162, startPoint y: 143, endPoint x: 1185, endPoint y: 129, distance: 26.9
click at [1185, 129] on div "Strategic Marketing Coordinator" at bounding box center [1176, 128] width 72 height 15
click at [656, 198] on div at bounding box center [677, 193] width 91 height 15
click at [655, 193] on icon at bounding box center [654, 194] width 3 height 2
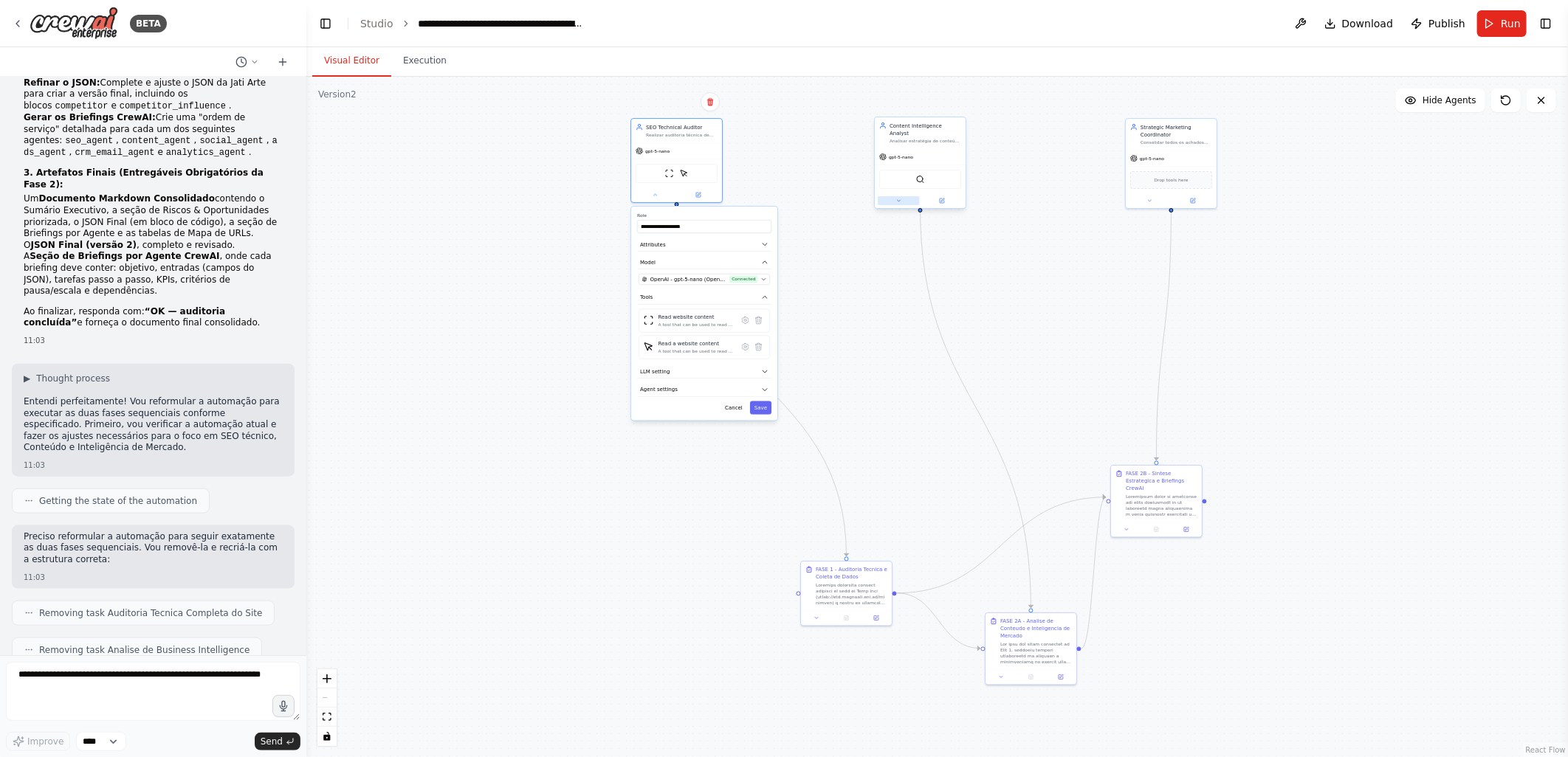
click at [899, 198] on icon at bounding box center [897, 201] width 6 height 6
click at [1148, 202] on button at bounding box center [1150, 199] width 42 height 9
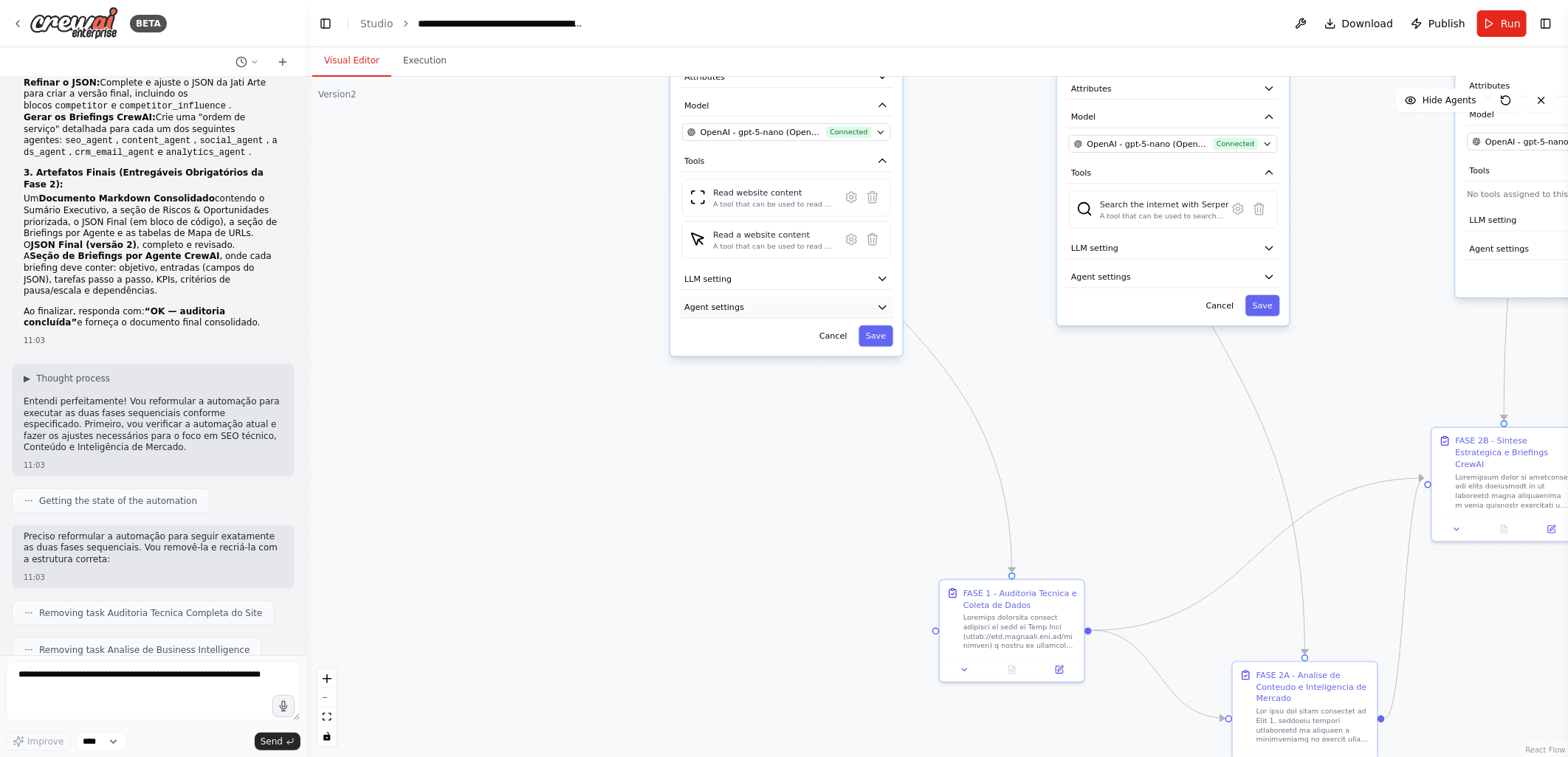
click at [762, 305] on button "Agent settings" at bounding box center [787, 307] width 213 height 22
click at [1118, 271] on span "Agent settings" at bounding box center [1101, 277] width 59 height 12
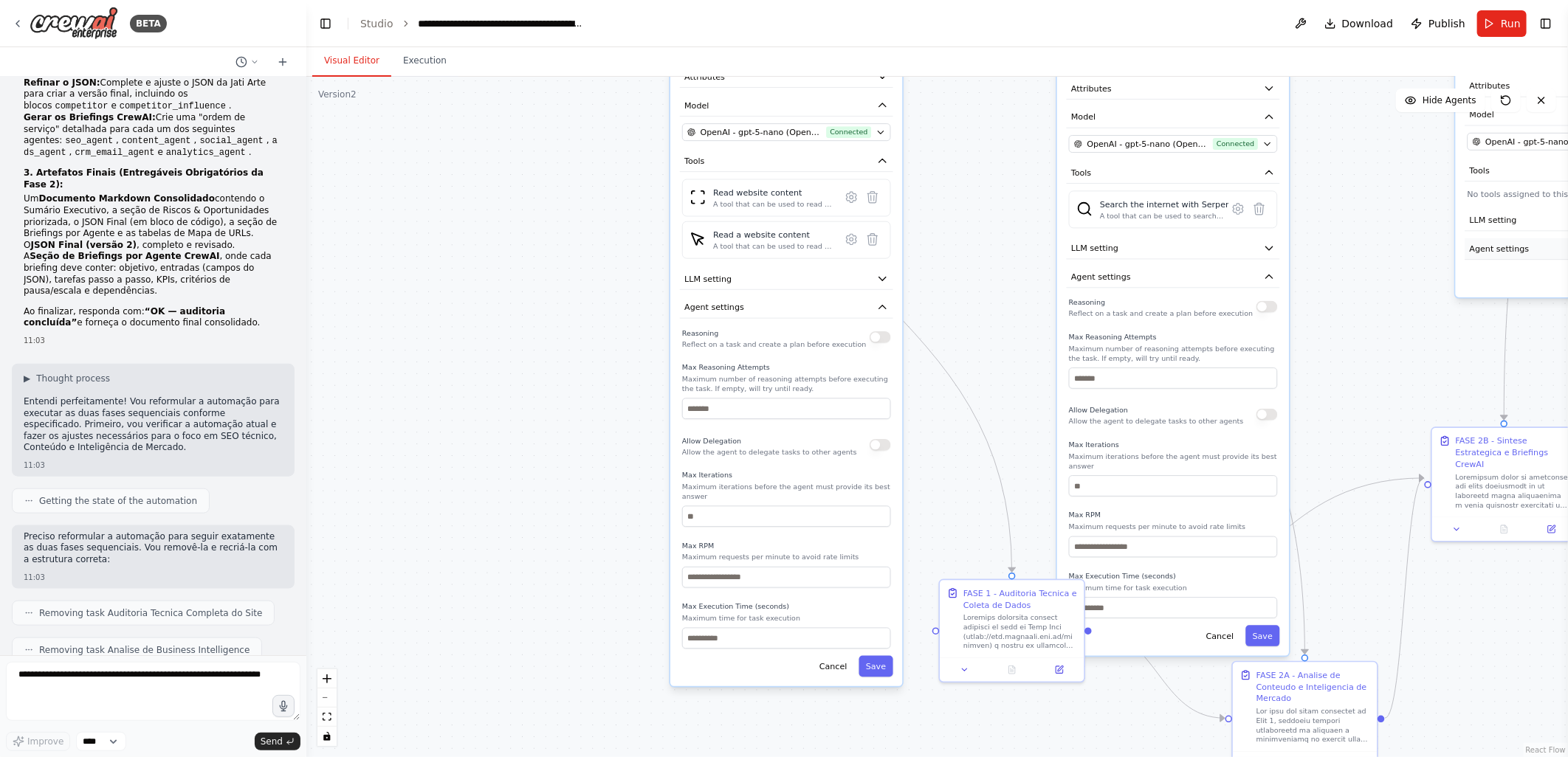
click at [1515, 251] on span "Agent settings" at bounding box center [1499, 249] width 59 height 12
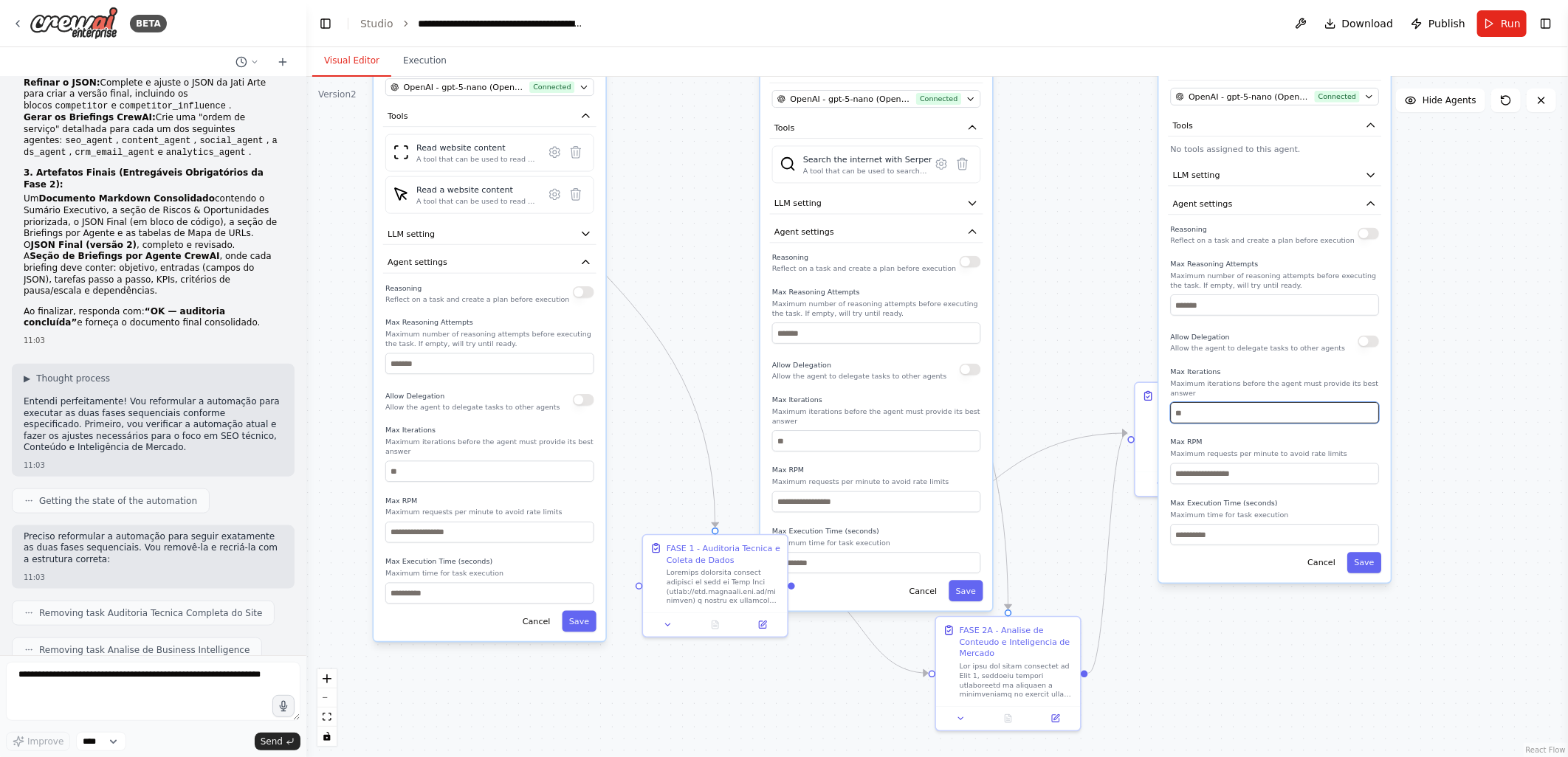
drag, startPoint x: 1347, startPoint y: 385, endPoint x: 1006, endPoint y: 330, distance: 345.4
click at [1006, 330] on div ".deletable-edge-delete-btn { width: 20px; height: 20px; border: 0px solid #ffff…" at bounding box center [937, 416] width 1262 height 680
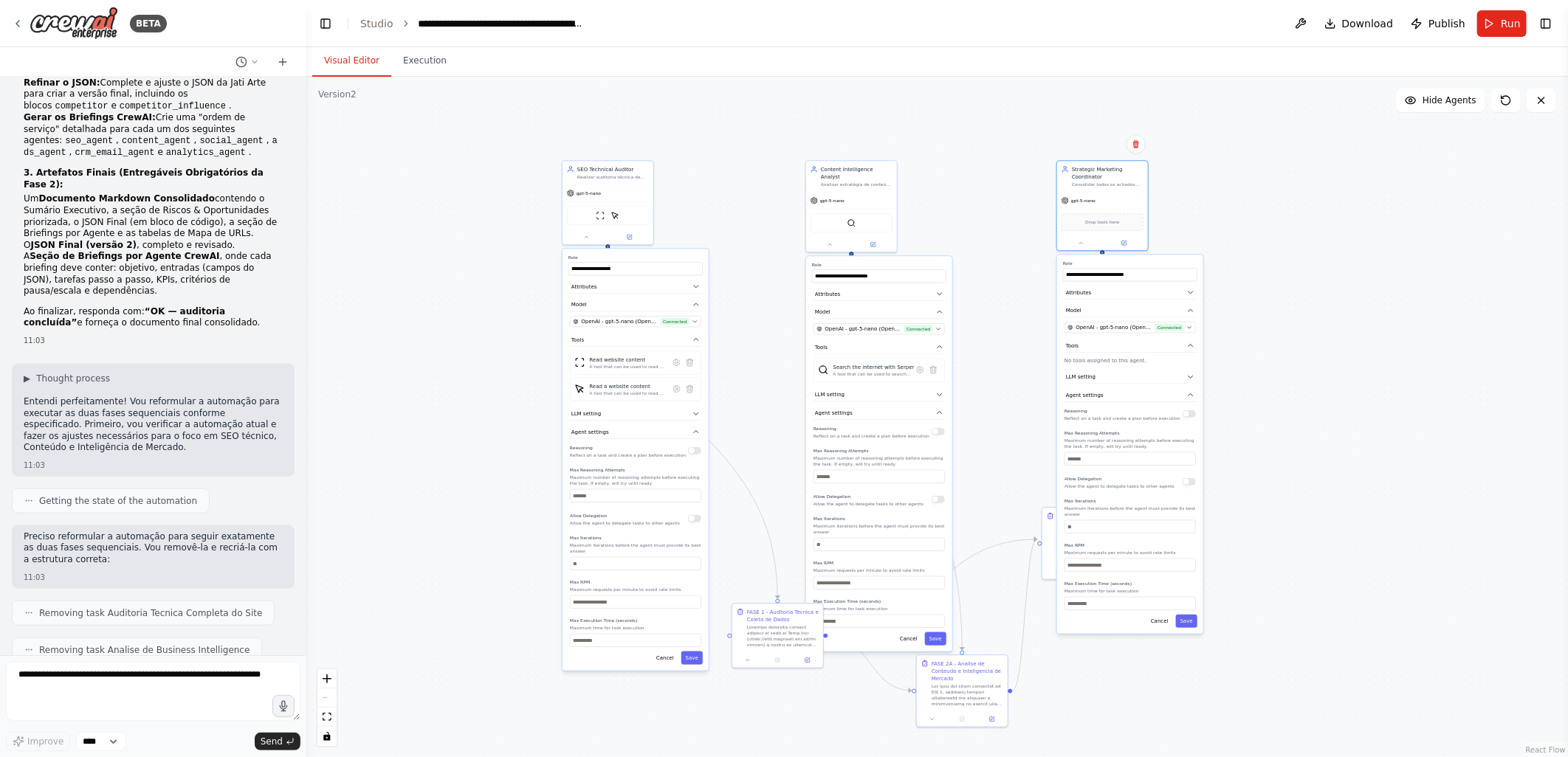
drag, startPoint x: 1034, startPoint y: 270, endPoint x: 938, endPoint y: 271, distance: 96.0
click at [1028, 402] on div ".deletable-edge-delete-btn { width: 20px; height: 20px; border: 0px solid #ffff…" at bounding box center [937, 416] width 1262 height 680
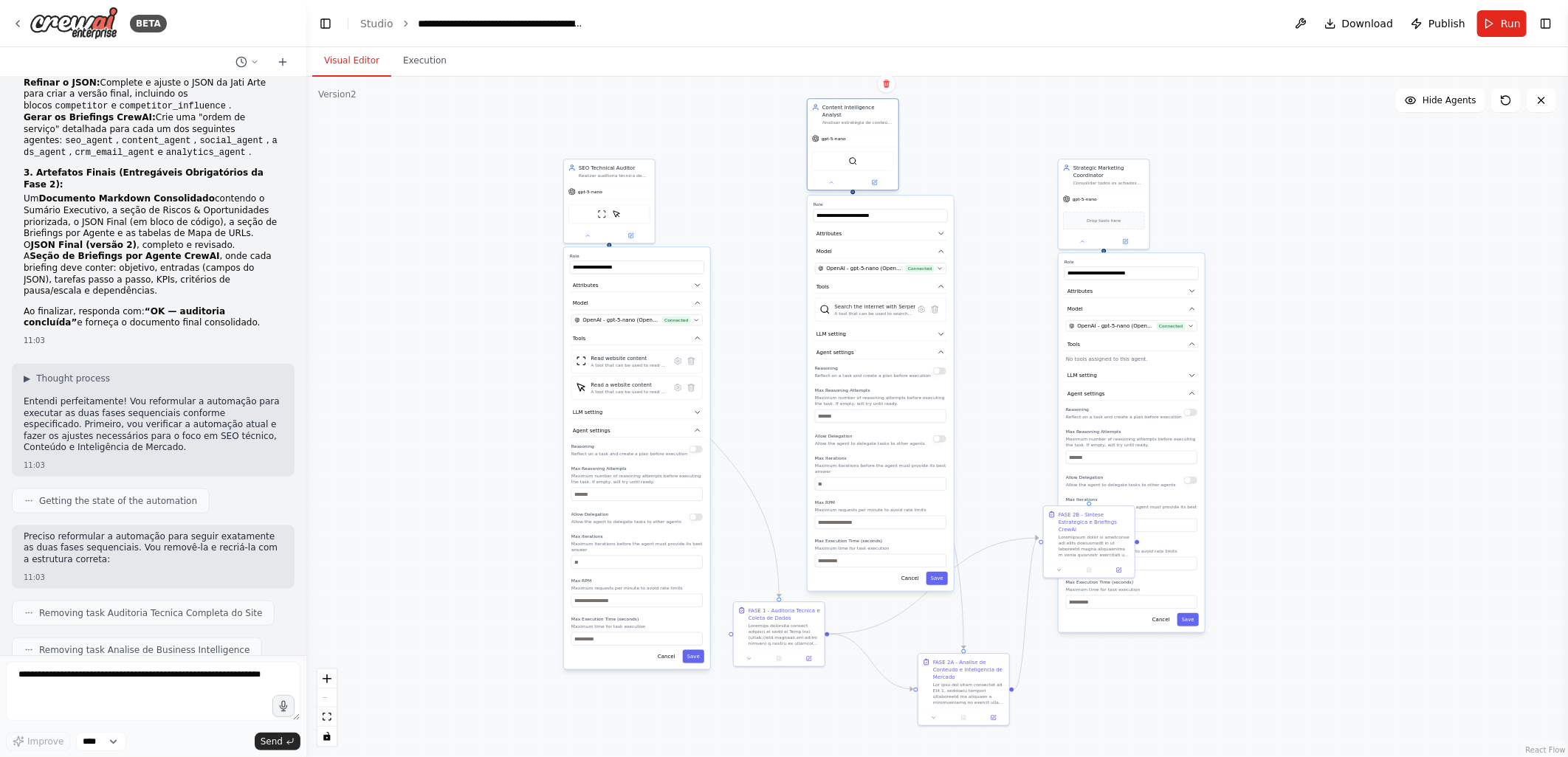
drag, startPoint x: 876, startPoint y: 200, endPoint x: 871, endPoint y: 144, distance: 56.2
click at [871, 147] on div "SerperDevTool" at bounding box center [853, 161] width 91 height 29
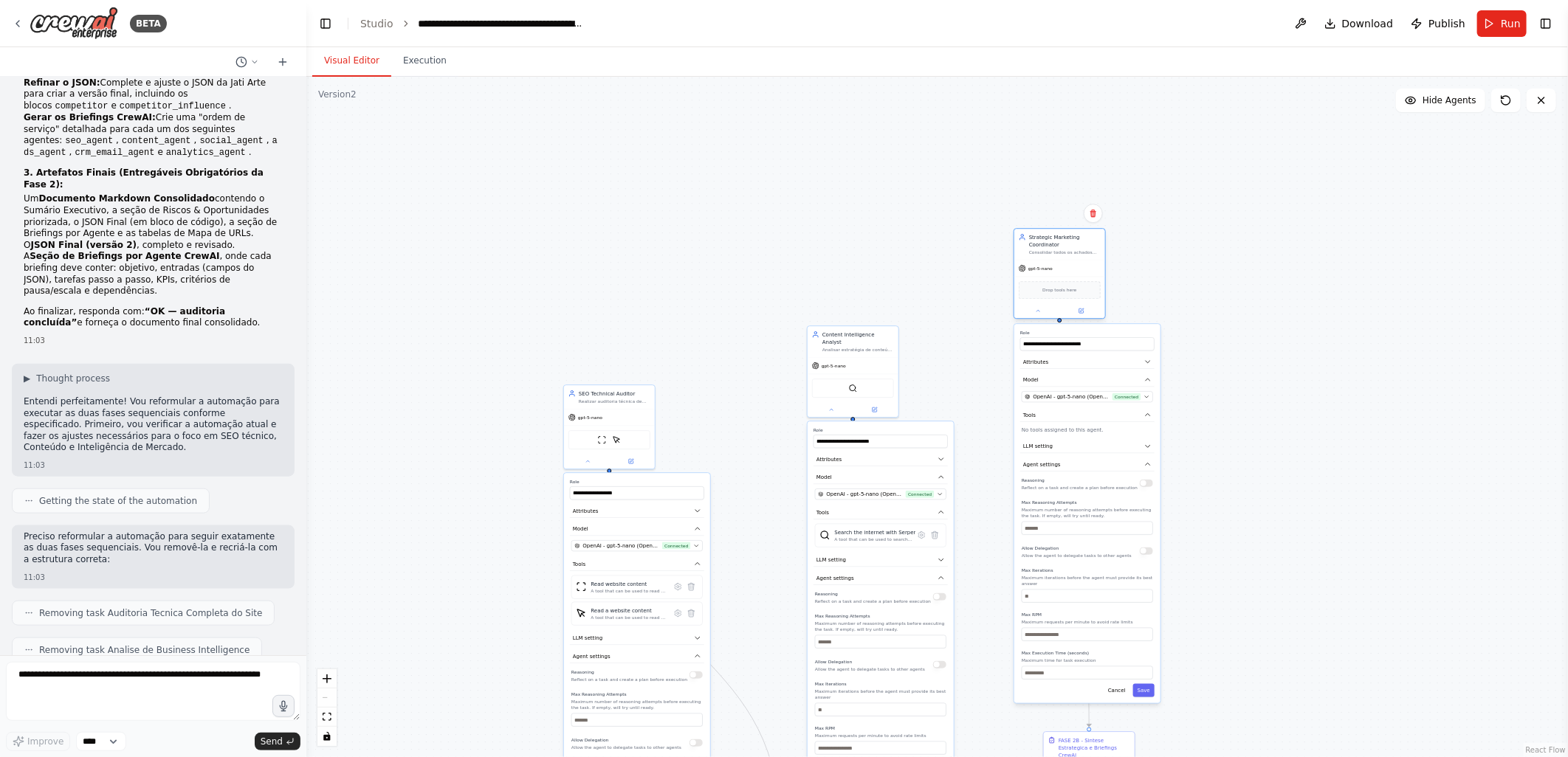
drag, startPoint x: 1088, startPoint y: 203, endPoint x: 1041, endPoint y: 270, distance: 81.8
click at [1041, 270] on div "gpt-5-nano" at bounding box center [1060, 268] width 91 height 17
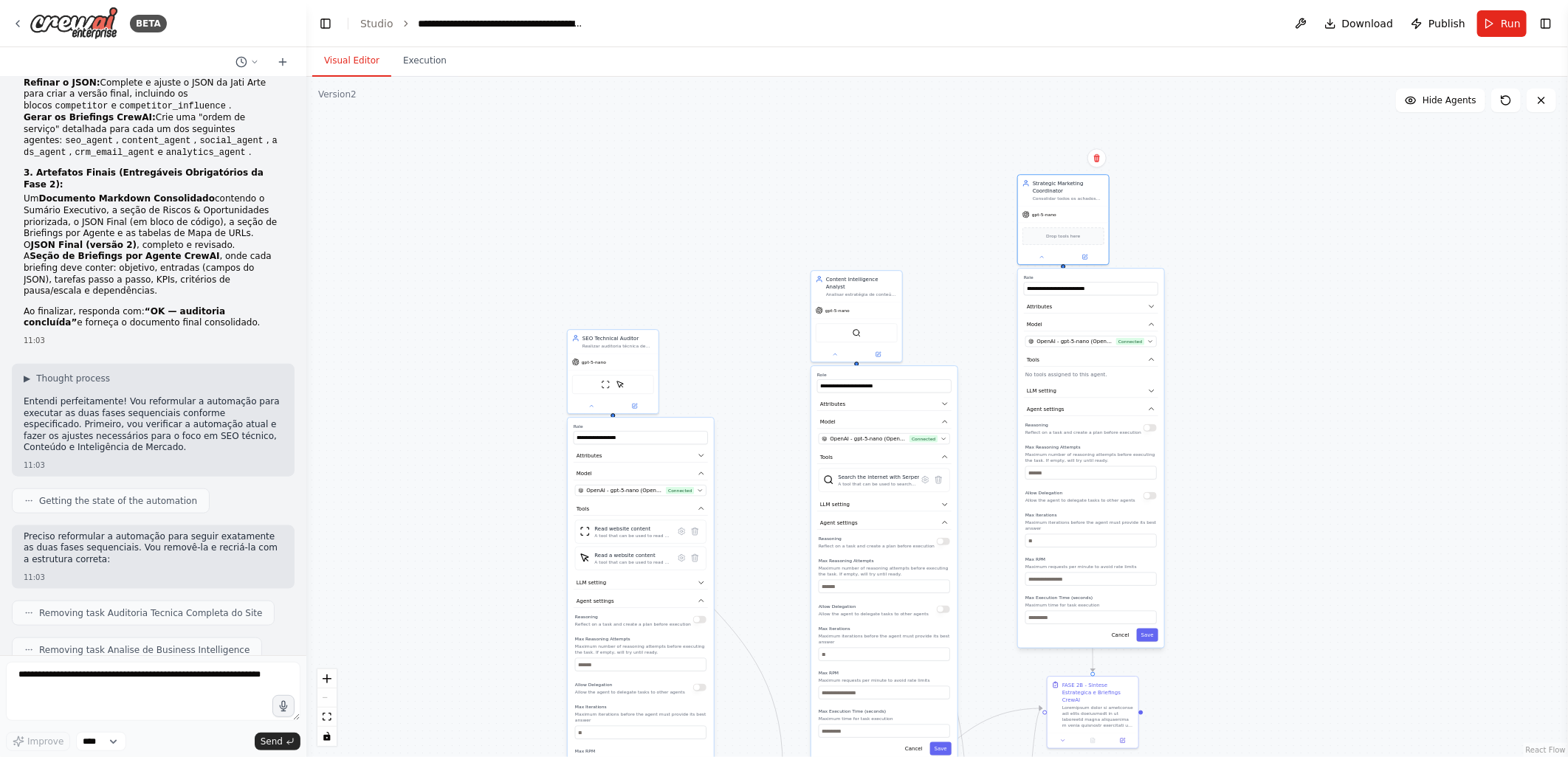
drag, startPoint x: 746, startPoint y: 455, endPoint x: 748, endPoint y: 185, distance: 270.0
click at [748, 185] on div ".deletable-edge-delete-btn { width: 20px; height: 20px; border: 0px solid #ffff…" at bounding box center [937, 416] width 1262 height 680
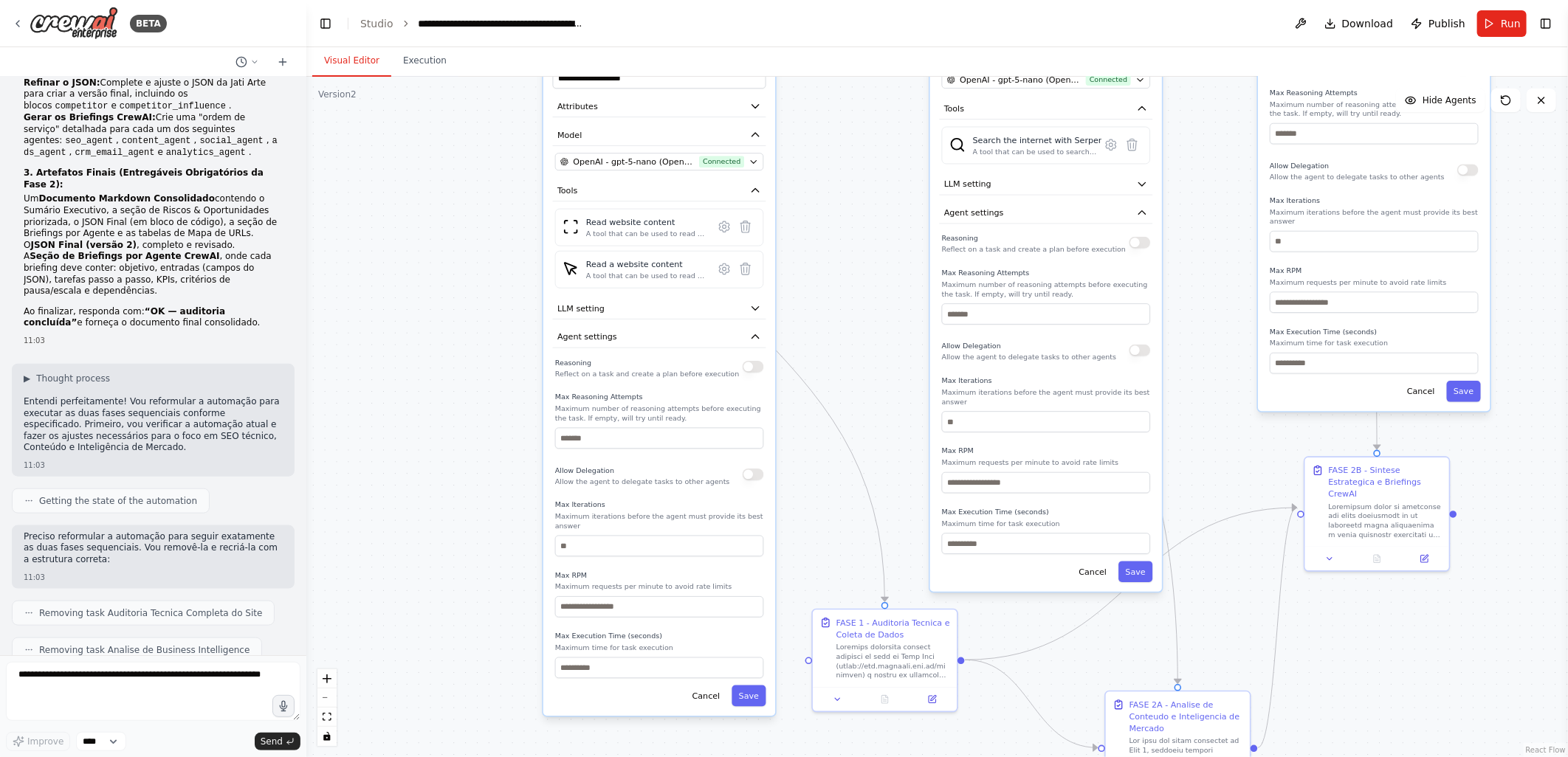
drag, startPoint x: 771, startPoint y: 384, endPoint x: 848, endPoint y: 313, distance: 104.7
click at [848, 313] on div ".deletable-edge-delete-btn { width: 20px; height: 20px; border: 0px solid #ffff…" at bounding box center [937, 416] width 1262 height 680
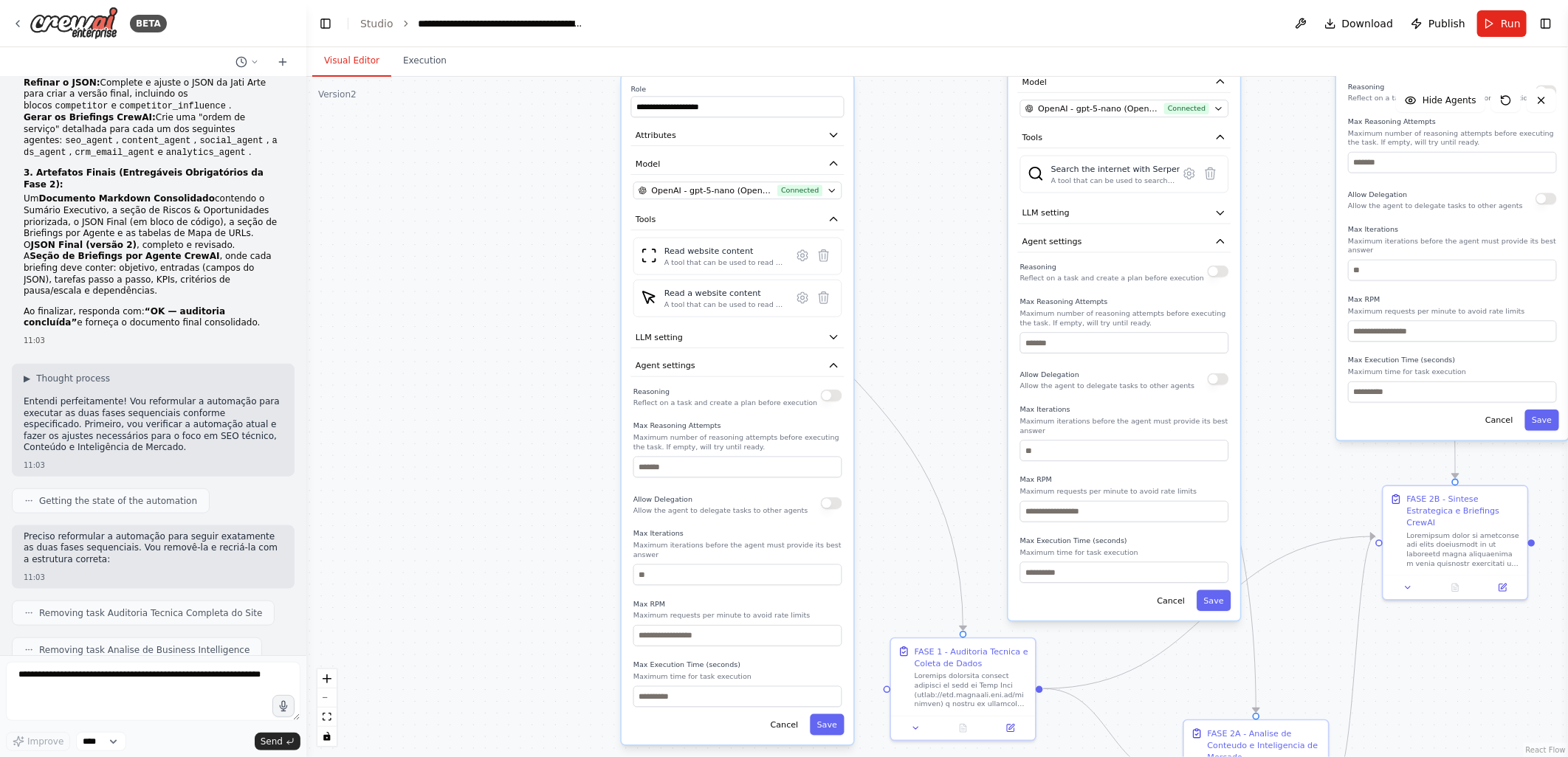
drag, startPoint x: 444, startPoint y: 334, endPoint x: 519, endPoint y: 362, distance: 80.1
click at [519, 362] on div ".deletable-edge-delete-btn { width: 20px; height: 20px; border: 0px solid #ffff…" at bounding box center [937, 416] width 1262 height 680
click at [556, 436] on div ".deletable-edge-delete-btn { width: 20px; height: 20px; border: 0px solid #ffff…" at bounding box center [937, 416] width 1262 height 680
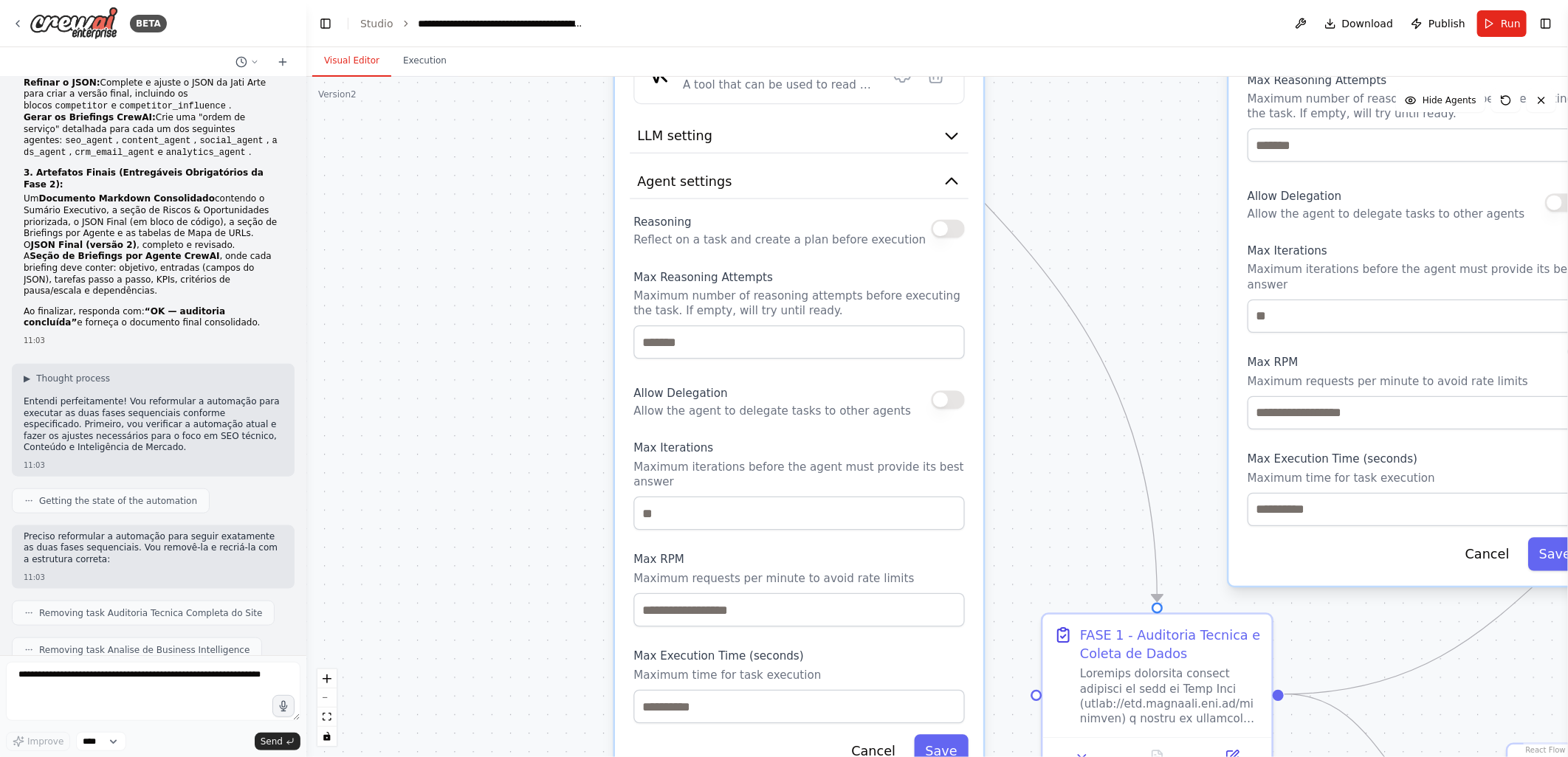
drag, startPoint x: 554, startPoint y: 520, endPoint x: 517, endPoint y: 407, distance: 118.9
click at [517, 407] on div ".deletable-edge-delete-btn { width: 20px; height: 20px; border: 0px solid #ffff…" at bounding box center [937, 416] width 1262 height 680
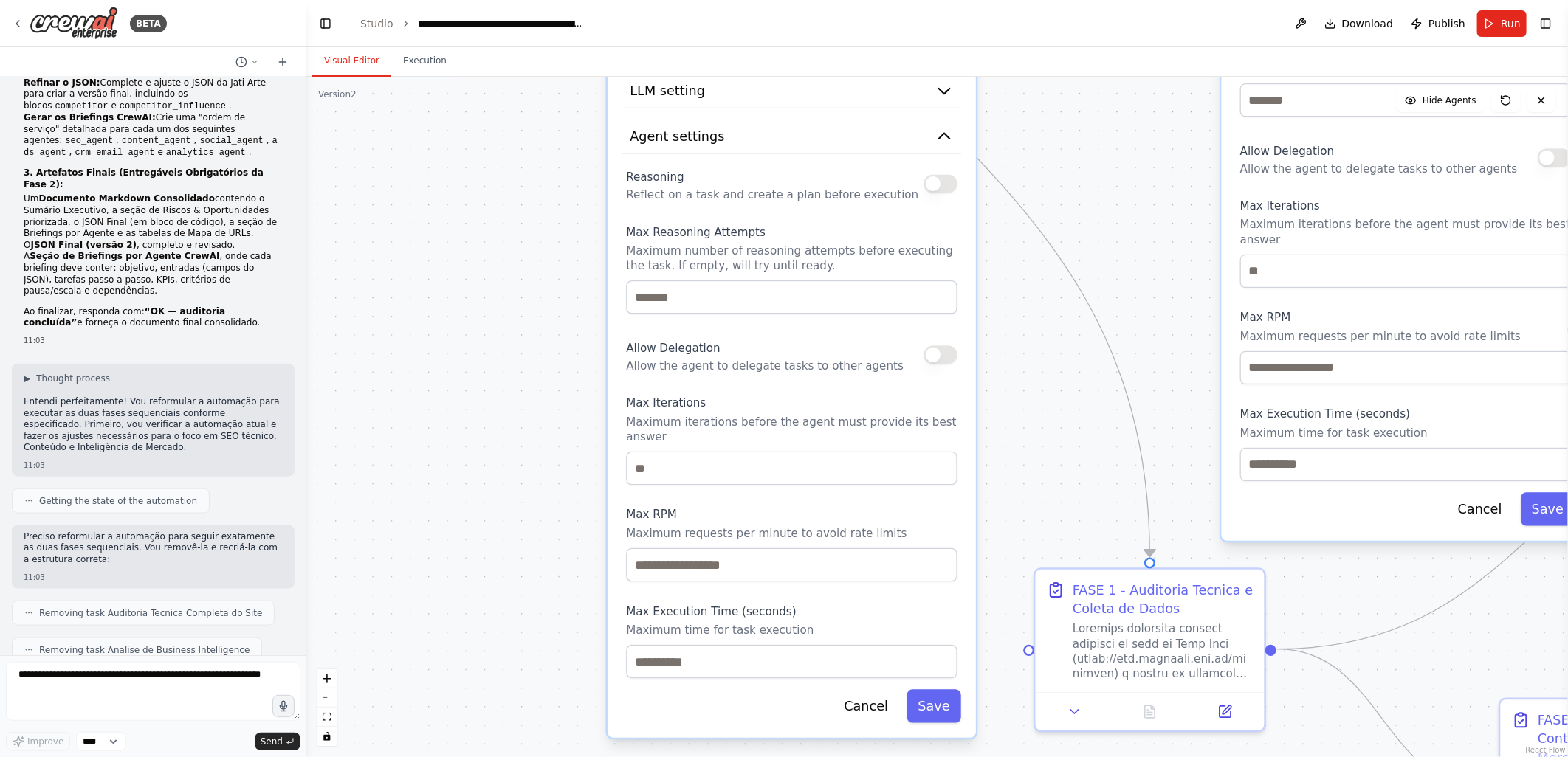
drag, startPoint x: 563, startPoint y: 514, endPoint x: 564, endPoint y: 489, distance: 25.0
click at [564, 489] on div ".deletable-edge-delete-btn { width: 20px; height: 20px; border: 0px solid #ffff…" at bounding box center [937, 416] width 1262 height 680
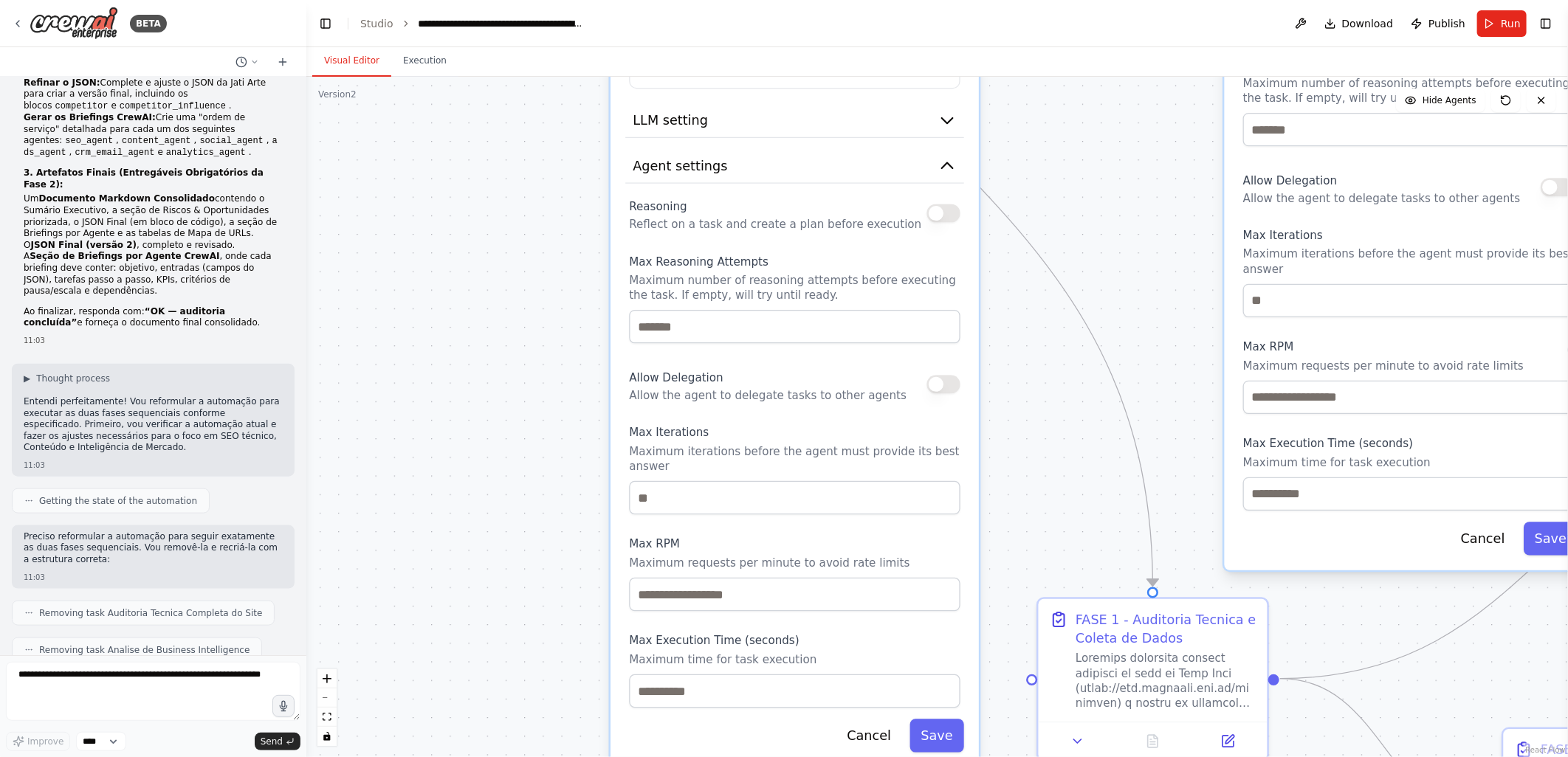
drag, startPoint x: 558, startPoint y: 442, endPoint x: 554, endPoint y: 565, distance: 123.1
click at [554, 565] on div ".deletable-edge-delete-btn { width: 20px; height: 20px; border: 0px solid #ffff…" at bounding box center [937, 416] width 1262 height 680
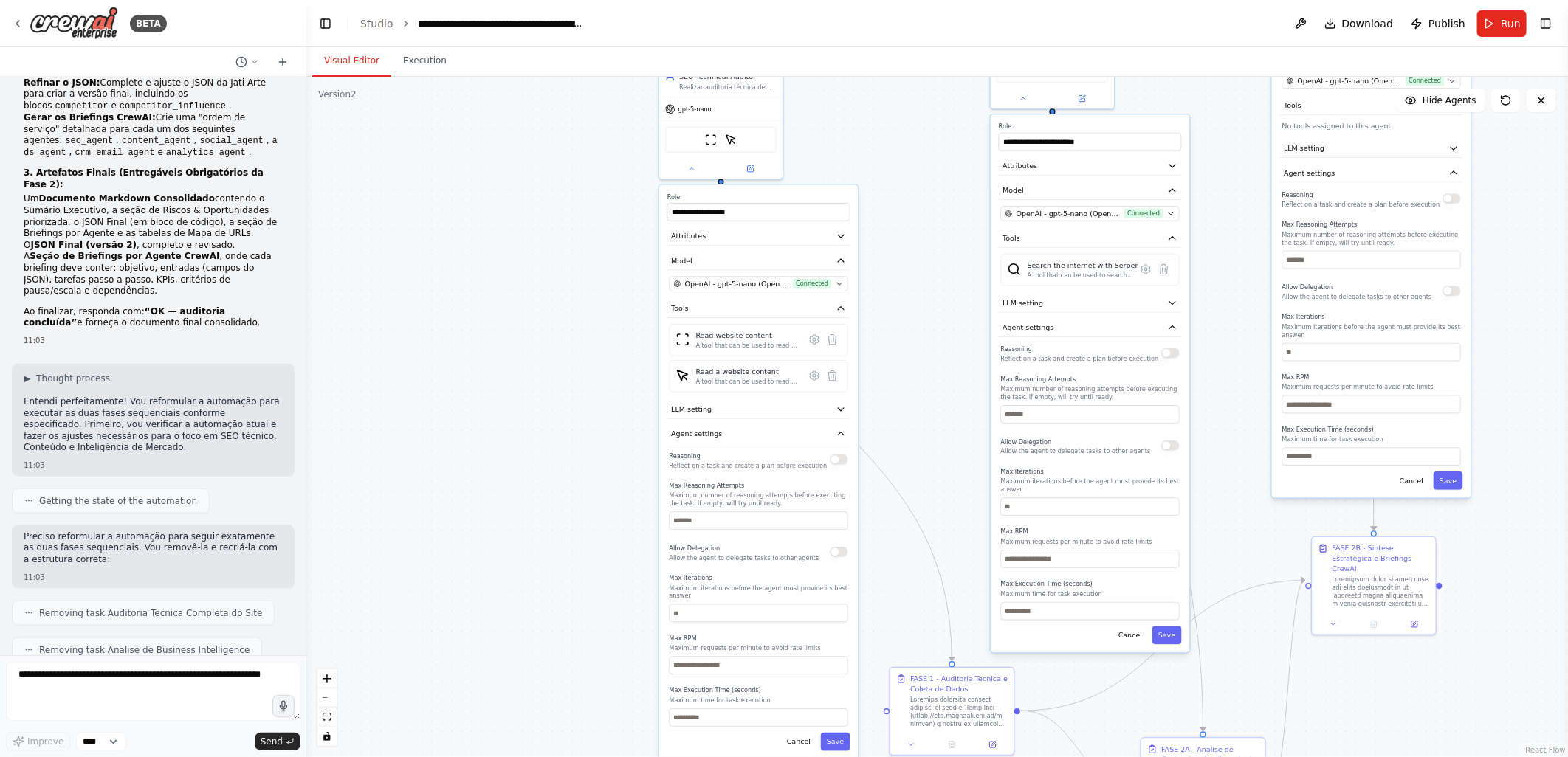
drag, startPoint x: 495, startPoint y: 384, endPoint x: 563, endPoint y: 454, distance: 97.6
click at [563, 454] on div ".deletable-edge-delete-btn { width: 20px; height: 20px; border: 0px solid #ffff…" at bounding box center [937, 416] width 1262 height 680
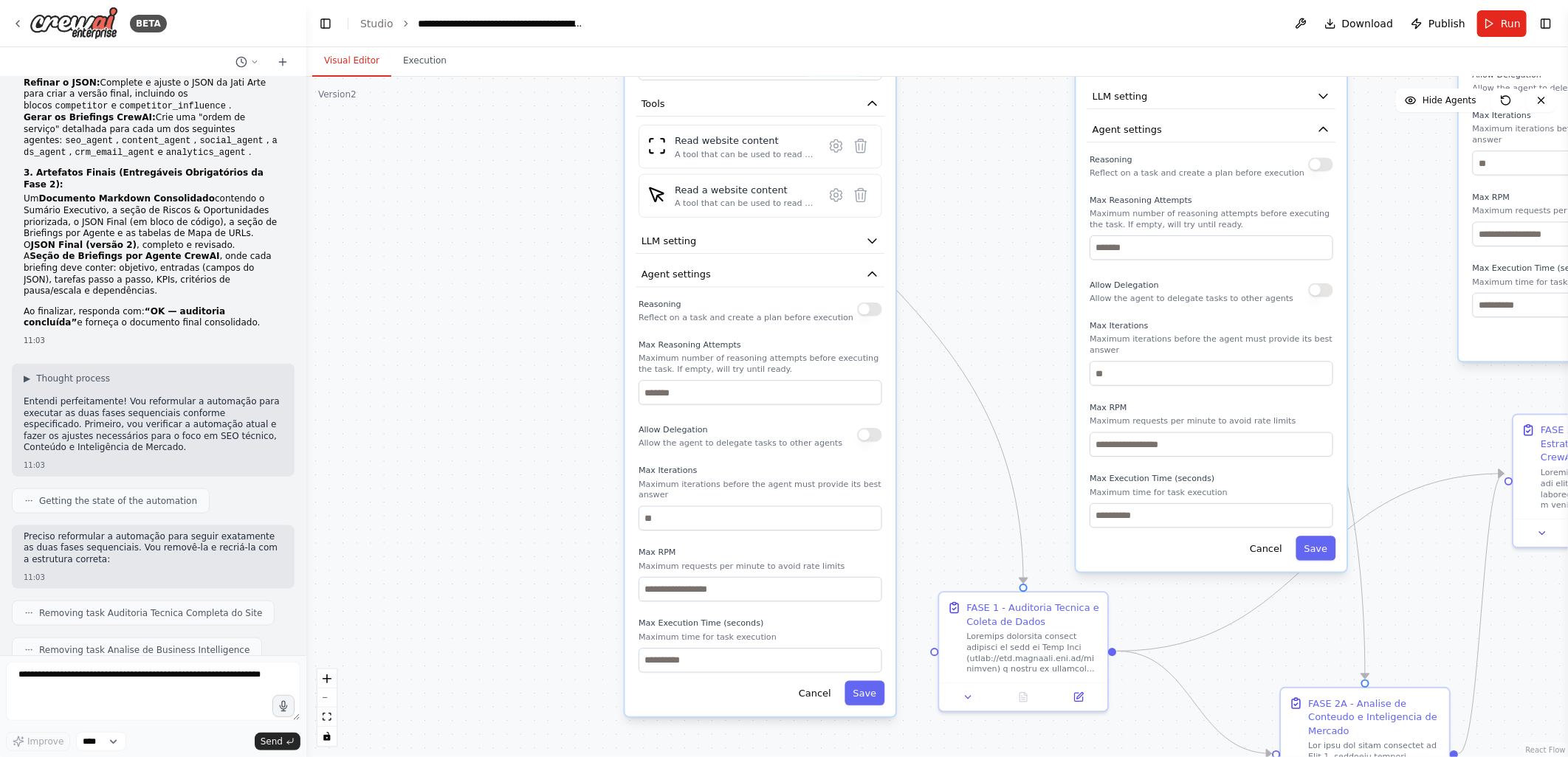
drag, startPoint x: 618, startPoint y: 545, endPoint x: 558, endPoint y: 400, distance: 156.9
click at [558, 400] on div ".deletable-edge-delete-btn { width: 20px; height: 20px; border: 0px solid #ffff…" at bounding box center [937, 416] width 1262 height 680
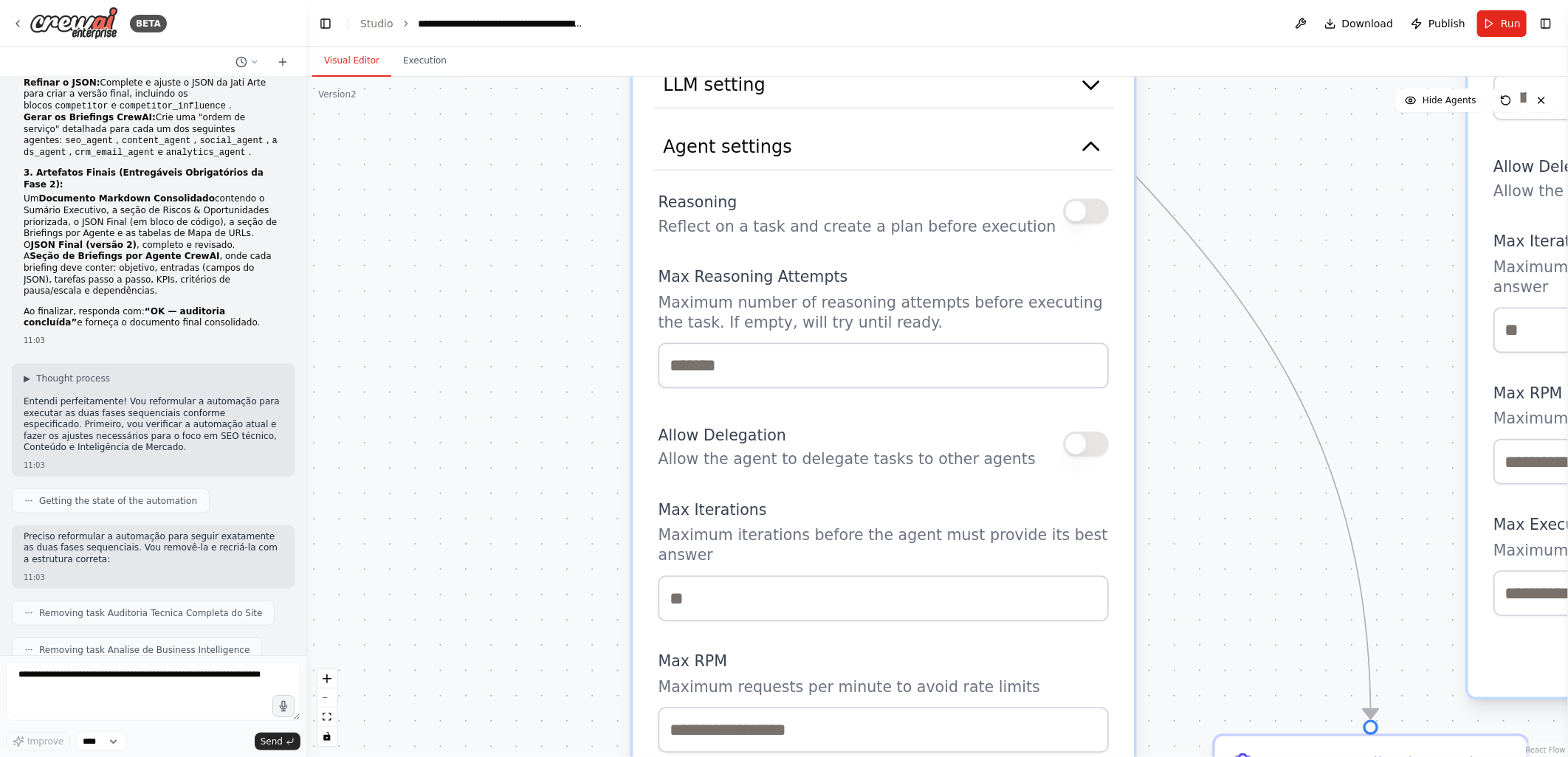
drag, startPoint x: 585, startPoint y: 463, endPoint x: 569, endPoint y: 468, distance: 16.8
click at [569, 468] on div ".deletable-edge-delete-btn { width: 20px; height: 20px; border: 0px solid #ffff…" at bounding box center [937, 416] width 1262 height 680
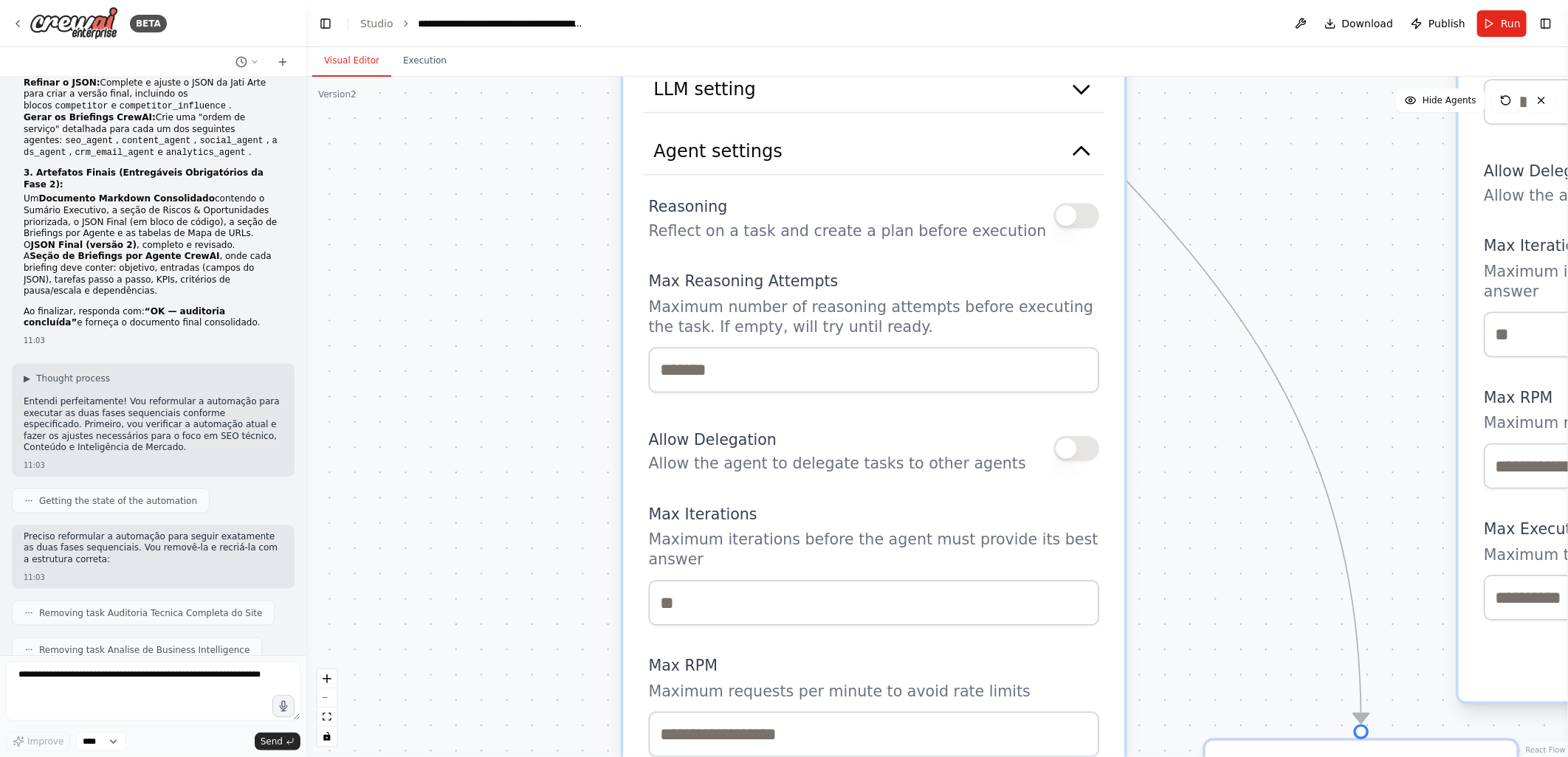
drag, startPoint x: 551, startPoint y: 379, endPoint x: 543, endPoint y: 458, distance: 79.4
click at [543, 458] on div ".deletable-edge-delete-btn { width: 20px; height: 20px; border: 0px solid #ffff…" at bounding box center [937, 416] width 1262 height 680
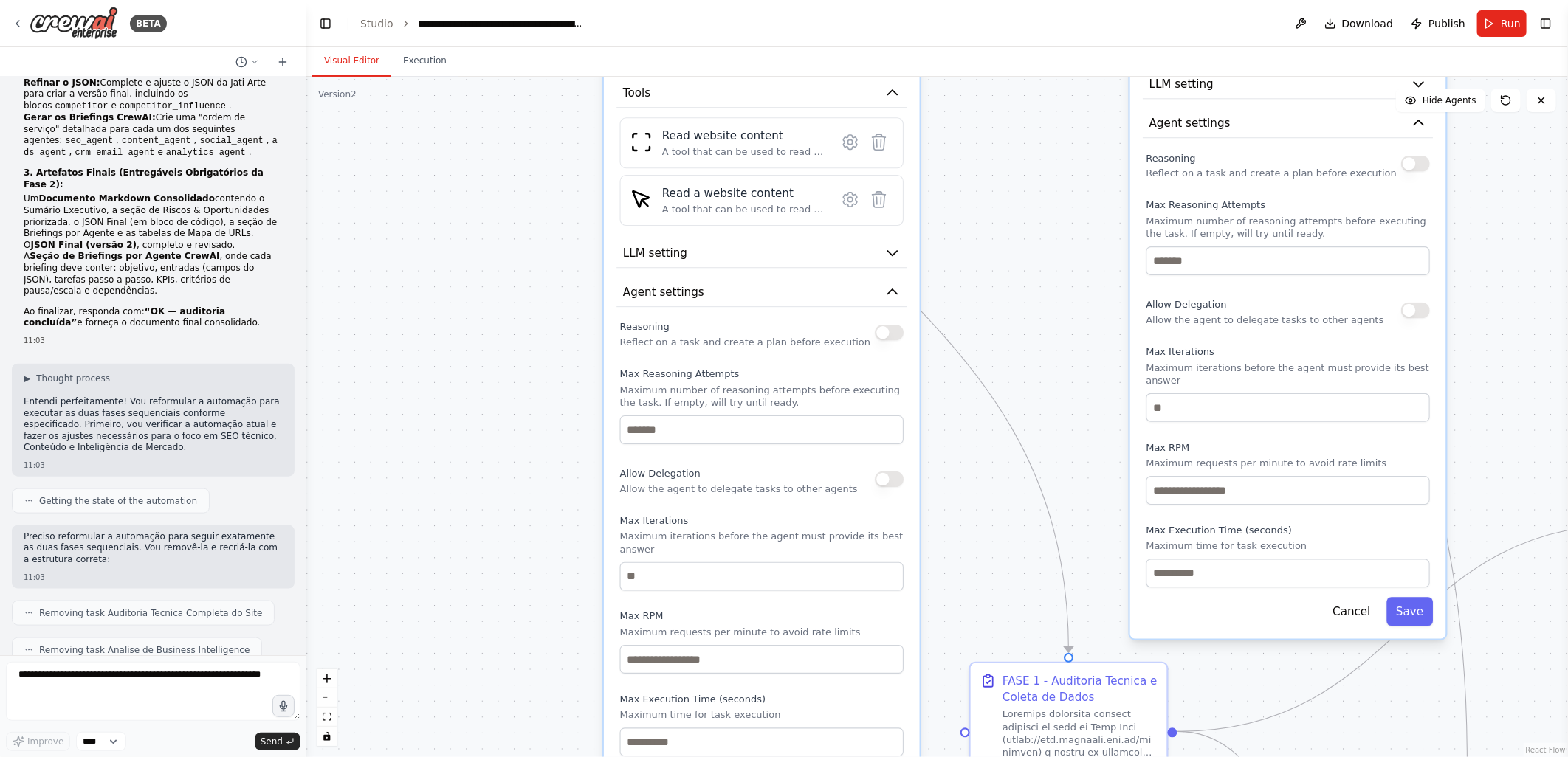
drag, startPoint x: 570, startPoint y: 461, endPoint x: 581, endPoint y: 444, distance: 20.2
click at [581, 444] on div ".deletable-edge-delete-btn { width: 20px; height: 20px; border: 0px solid #ffff…" at bounding box center [937, 416] width 1262 height 680
click at [699, 247] on button "LLM setting" at bounding box center [761, 253] width 290 height 30
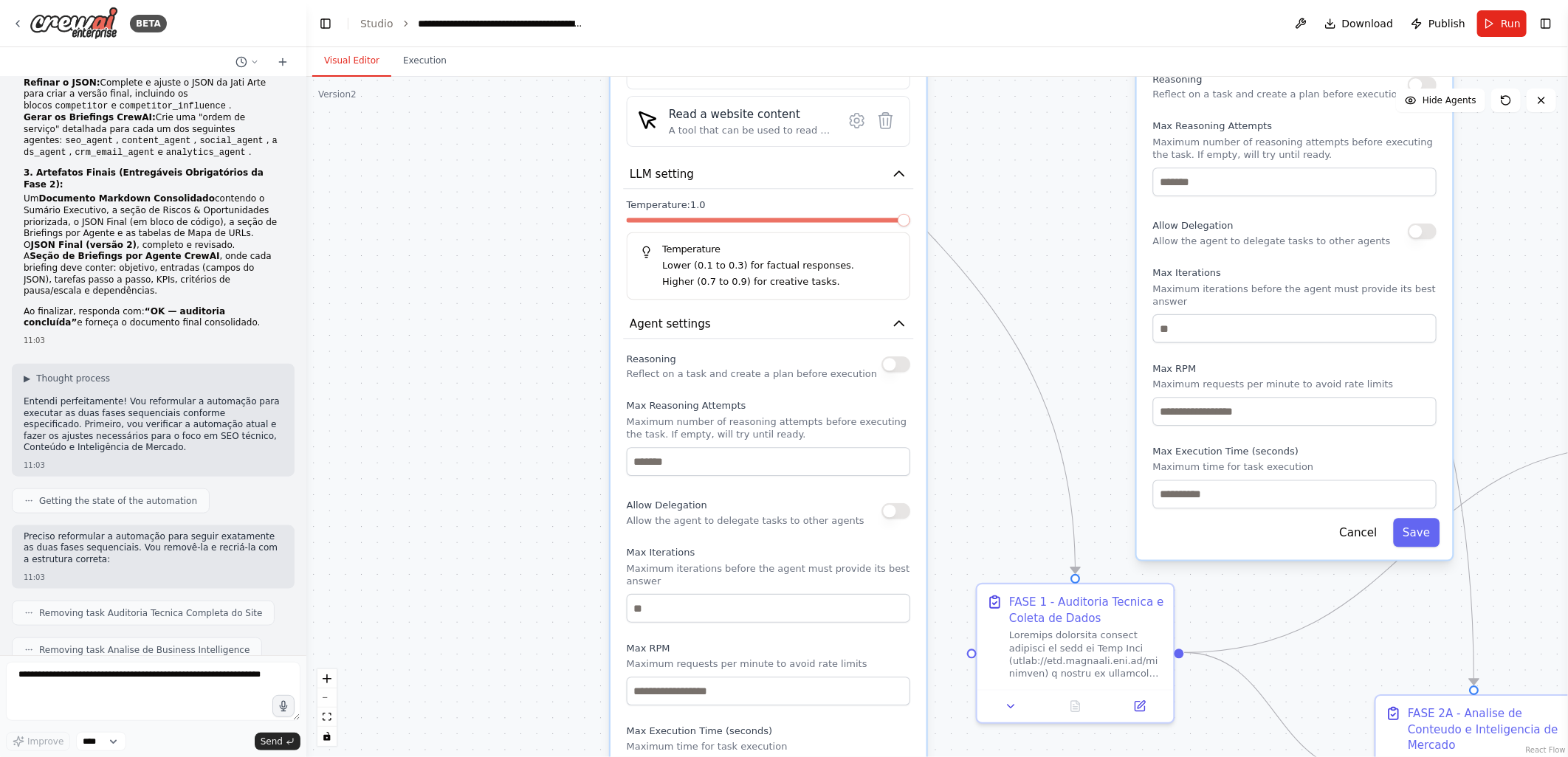
drag, startPoint x: 554, startPoint y: 527, endPoint x: 560, endPoint y: 448, distance: 79.2
click at [560, 448] on div ".deletable-edge-delete-btn { width: 20px; height: 20px; border: 0px solid #ffff…" at bounding box center [937, 416] width 1262 height 680
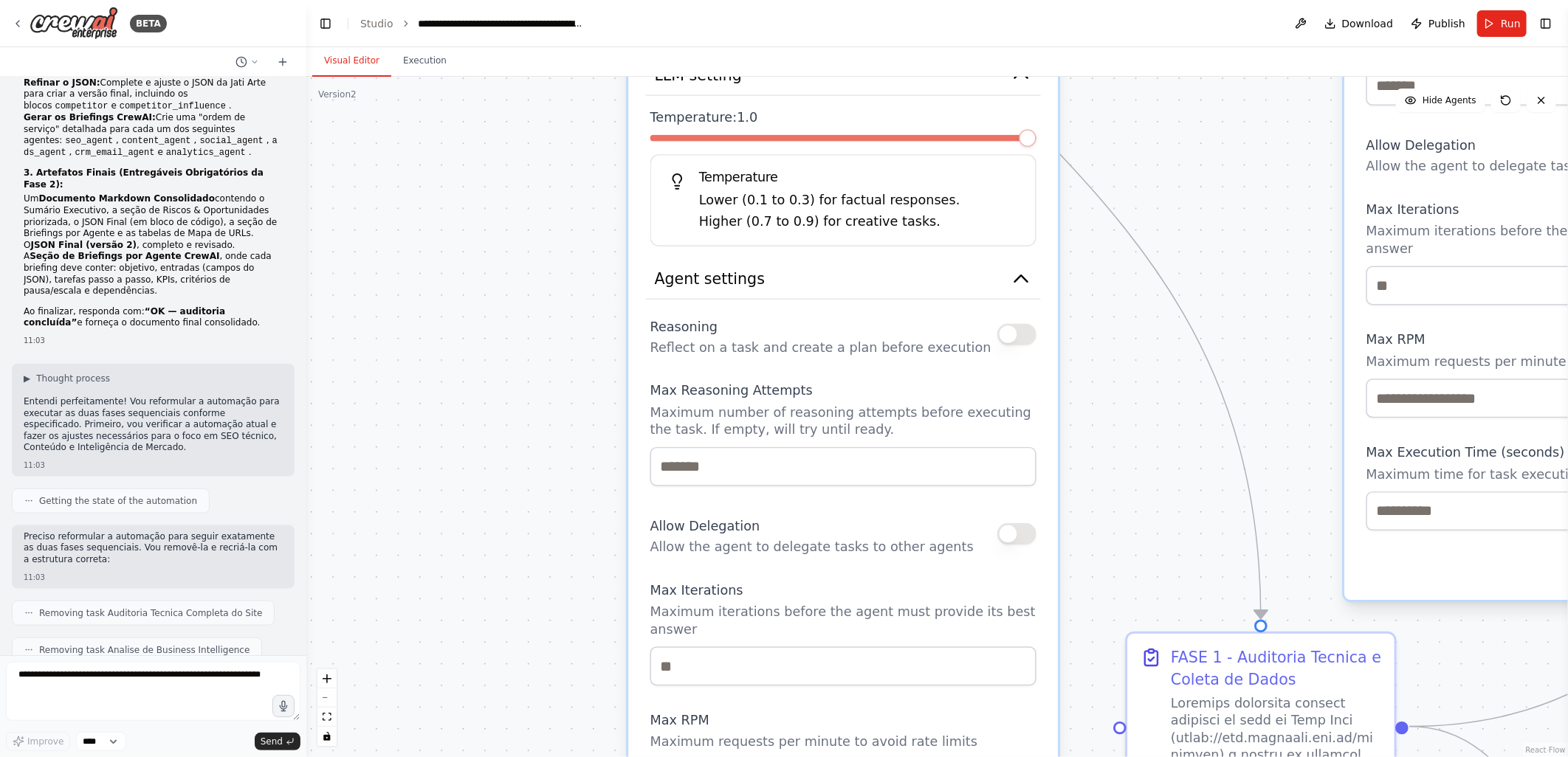
click at [1028, 332] on button "button" at bounding box center [1016, 334] width 39 height 22
click at [741, 463] on input "number" at bounding box center [843, 466] width 386 height 39
type input "*"
click at [687, 669] on div "Reasoning Reflect on a task and create a plan before execution Max Reasoning At…" at bounding box center [843, 612] width 386 height 599
click at [677, 647] on input "number" at bounding box center [843, 666] width 386 height 39
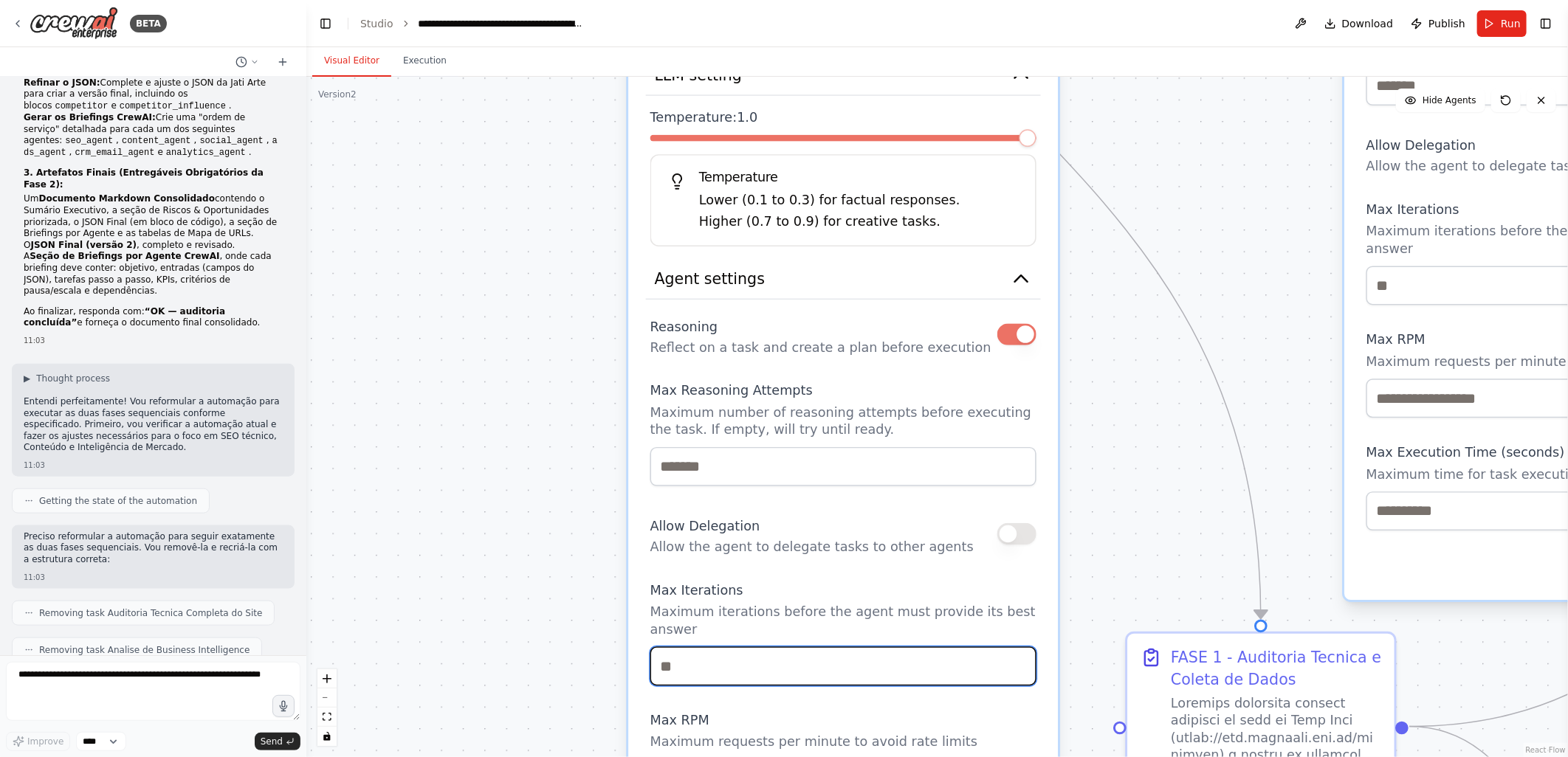
click at [677, 647] on input "number" at bounding box center [843, 666] width 386 height 39
type input "**"
click at [519, 556] on div ".deletable-edge-delete-btn { width: 20px; height: 20px; border: 0px solid #ffff…" at bounding box center [937, 416] width 1262 height 680
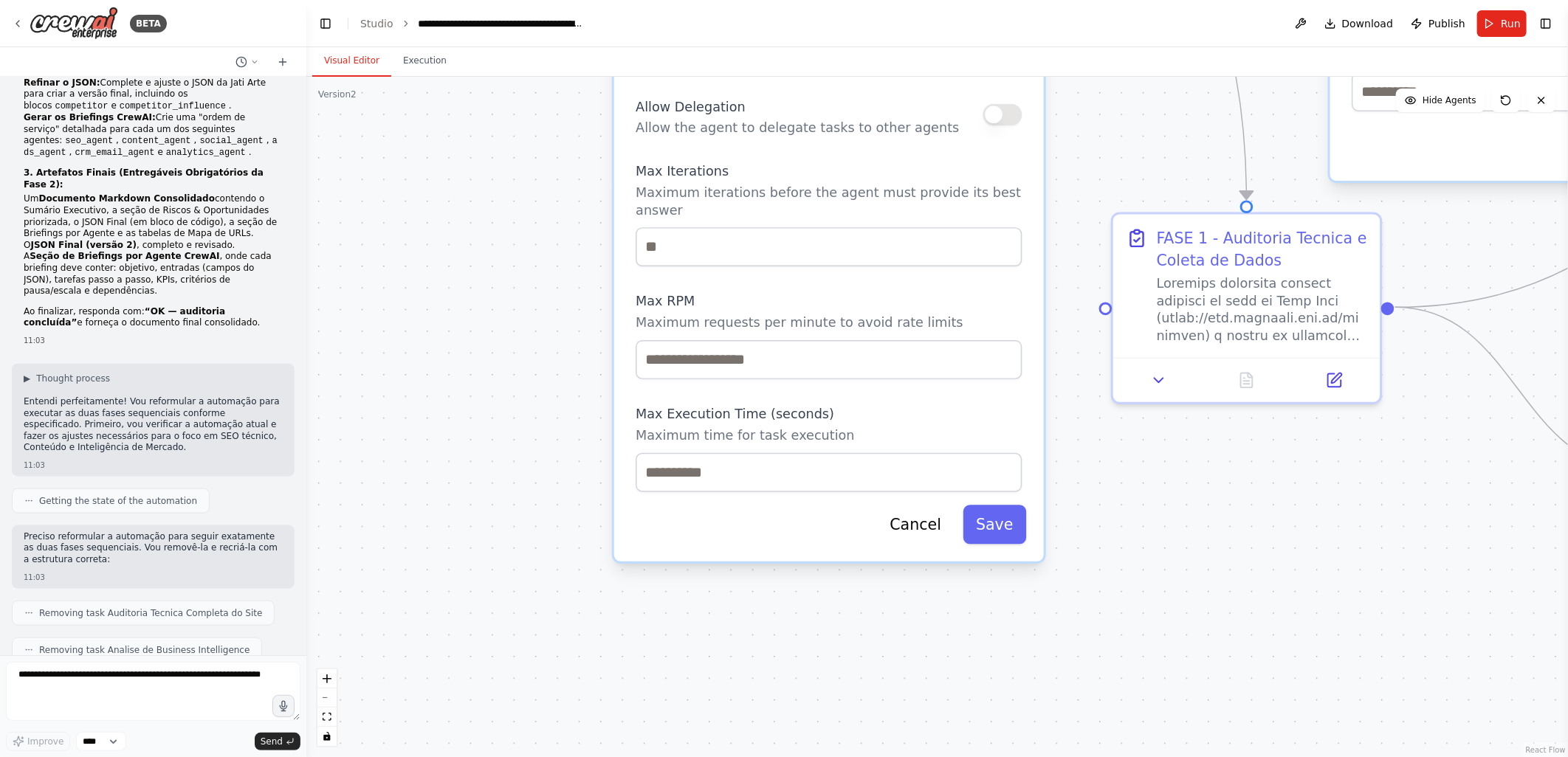
drag, startPoint x: 558, startPoint y: 575, endPoint x: 535, endPoint y: 265, distance: 310.9
click at [535, 265] on div ".deletable-edge-delete-btn { width: 20px; height: 20px; border: 0px solid #ffff…" at bounding box center [937, 416] width 1262 height 680
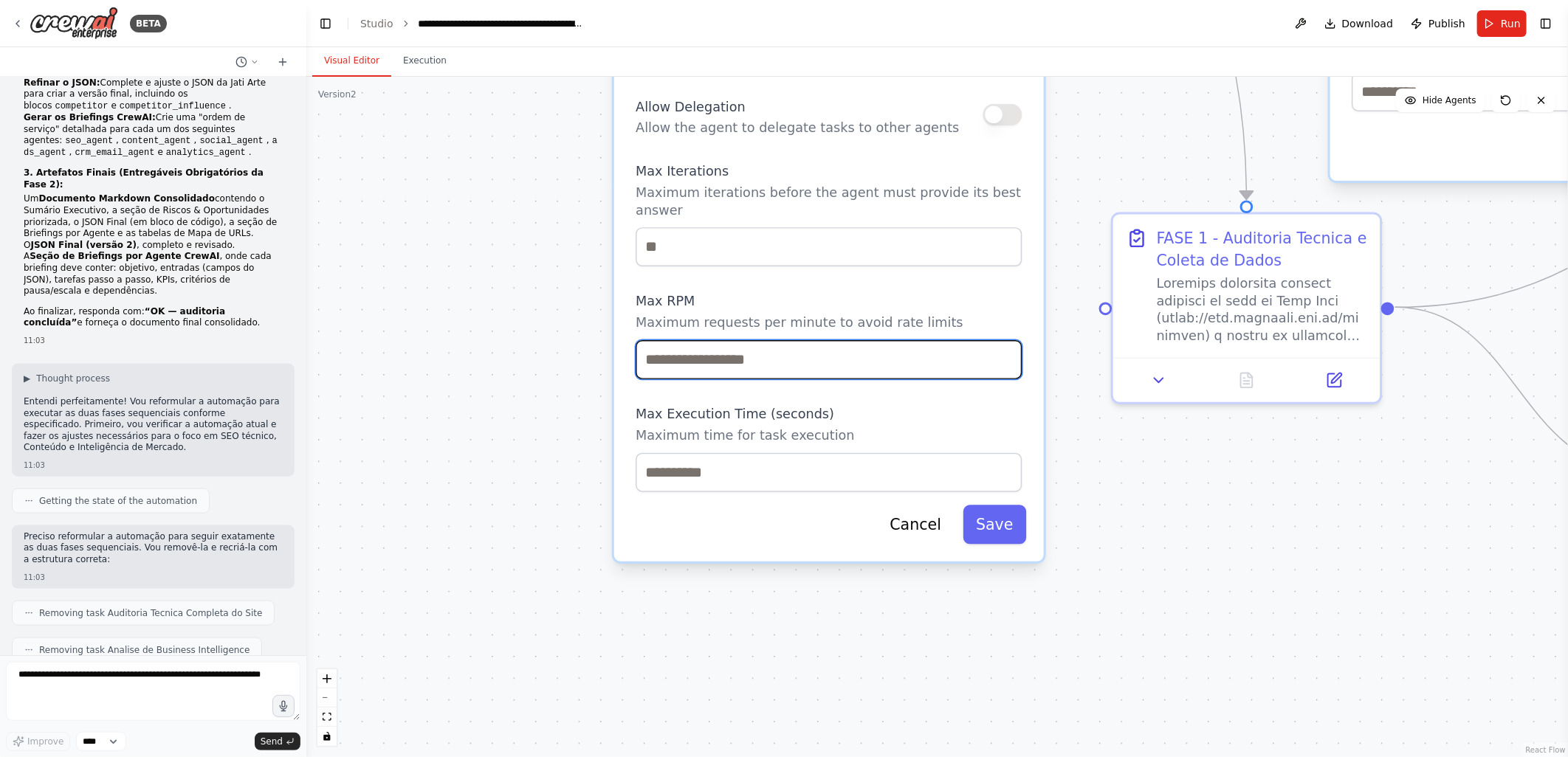
click at [648, 341] on input "number" at bounding box center [829, 360] width 386 height 39
type input "**"
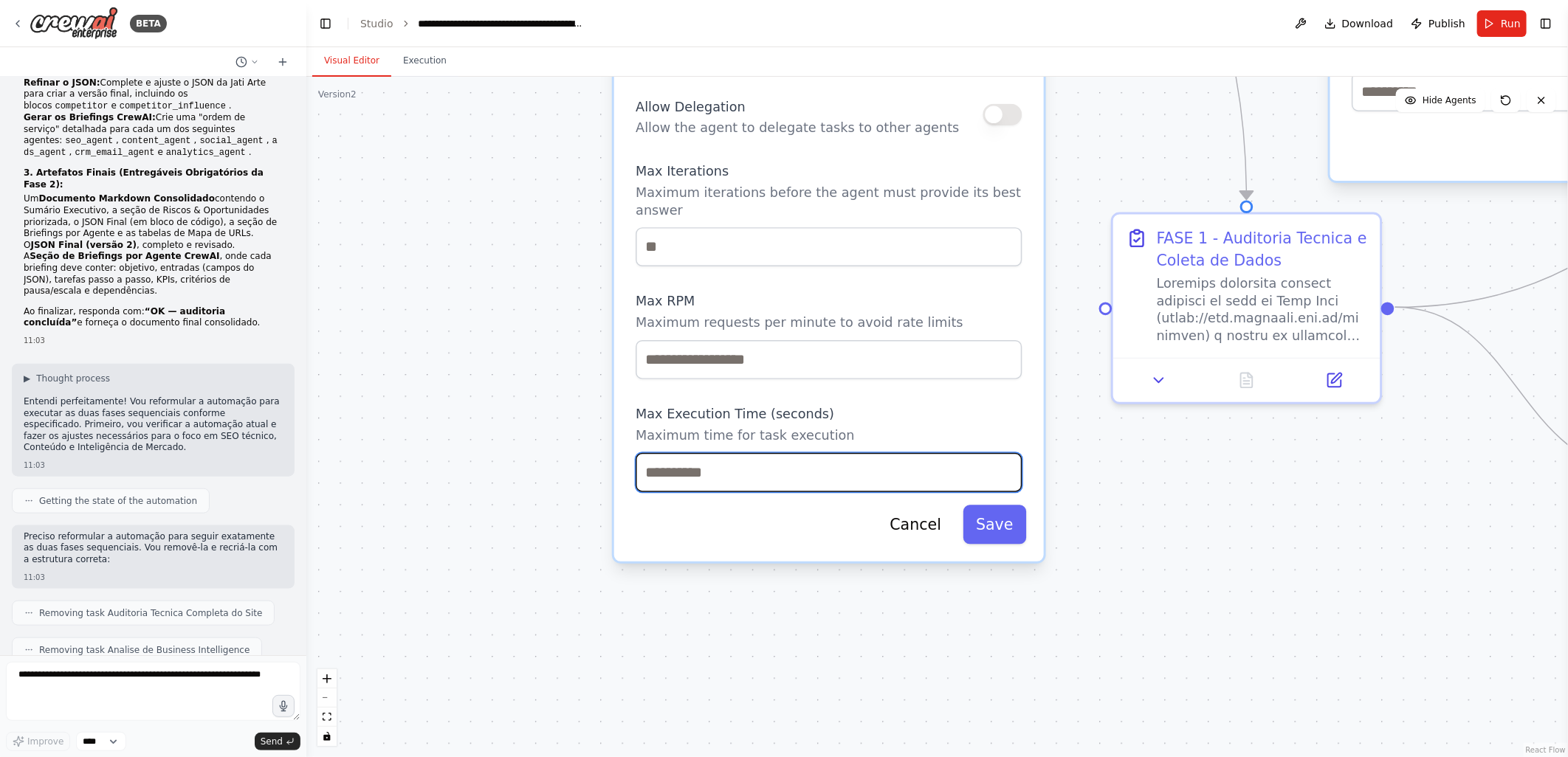
click at [684, 453] on input "number" at bounding box center [829, 472] width 386 height 39
type input "***"
click at [566, 580] on div ".deletable-edge-delete-btn { width: 20px; height: 20px; border: 0px solid #ffff…" at bounding box center [937, 416] width 1262 height 680
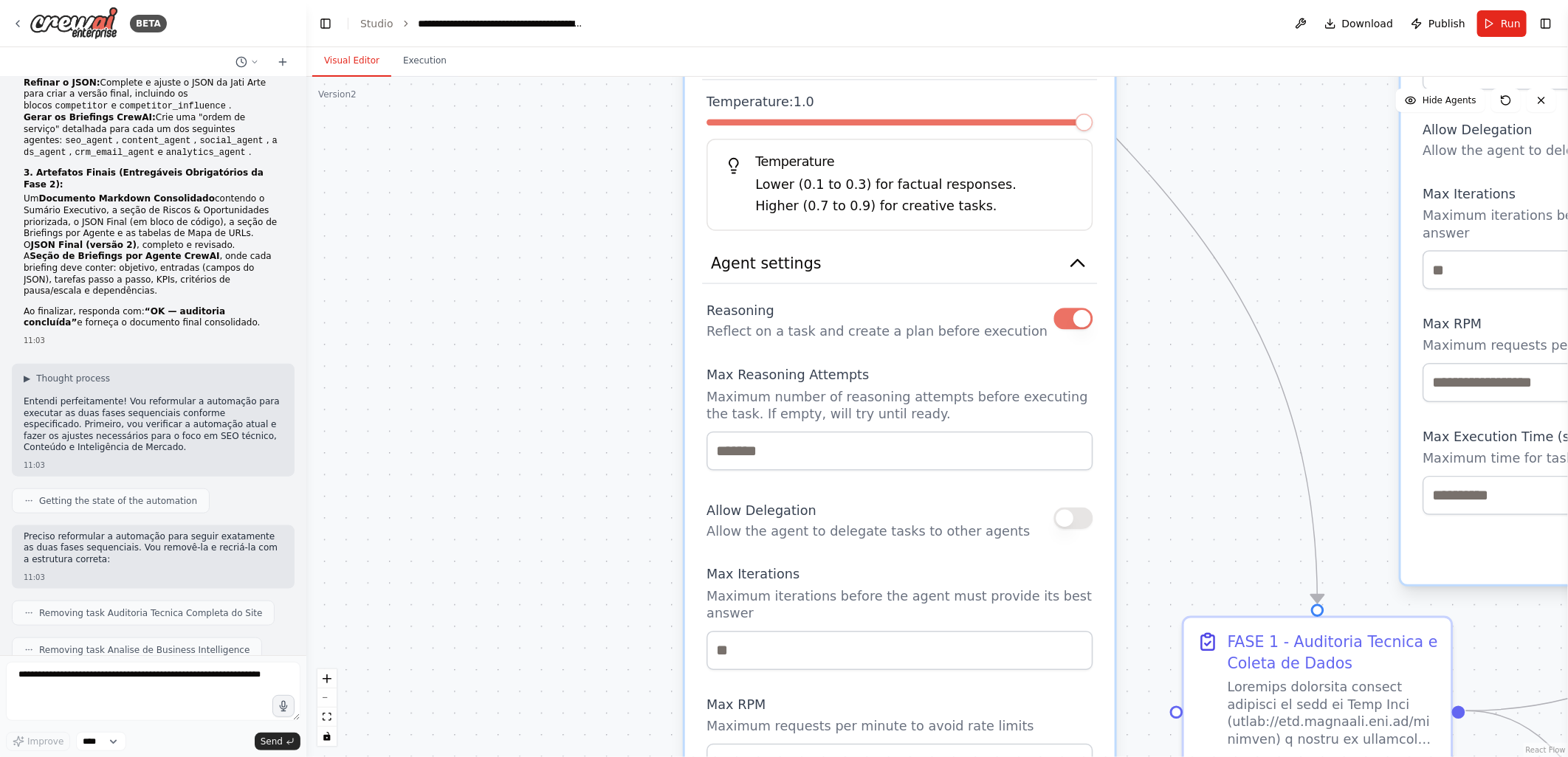
drag, startPoint x: 510, startPoint y: 311, endPoint x: 625, endPoint y: 577, distance: 289.8
click at [587, 737] on div ".deletable-edge-delete-btn { width: 20px; height: 20px; border: 0px solid #ffff…" at bounding box center [937, 416] width 1262 height 680
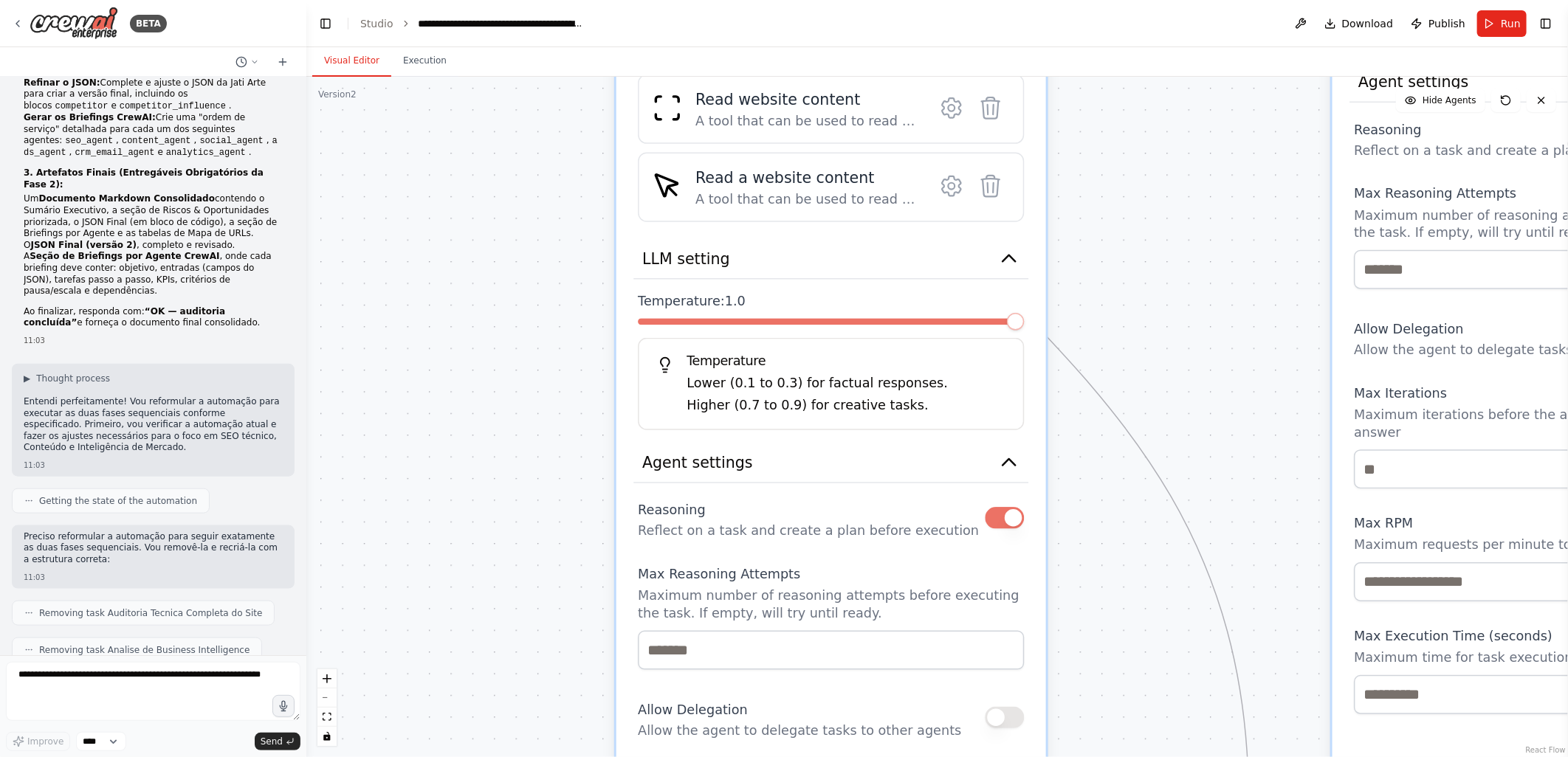
drag, startPoint x: 636, startPoint y: 343, endPoint x: 533, endPoint y: 609, distance: 285.2
click at [533, 609] on div ".deletable-edge-delete-btn { width: 20px; height: 20px; border: 0px solid #ffff…" at bounding box center [937, 416] width 1262 height 680
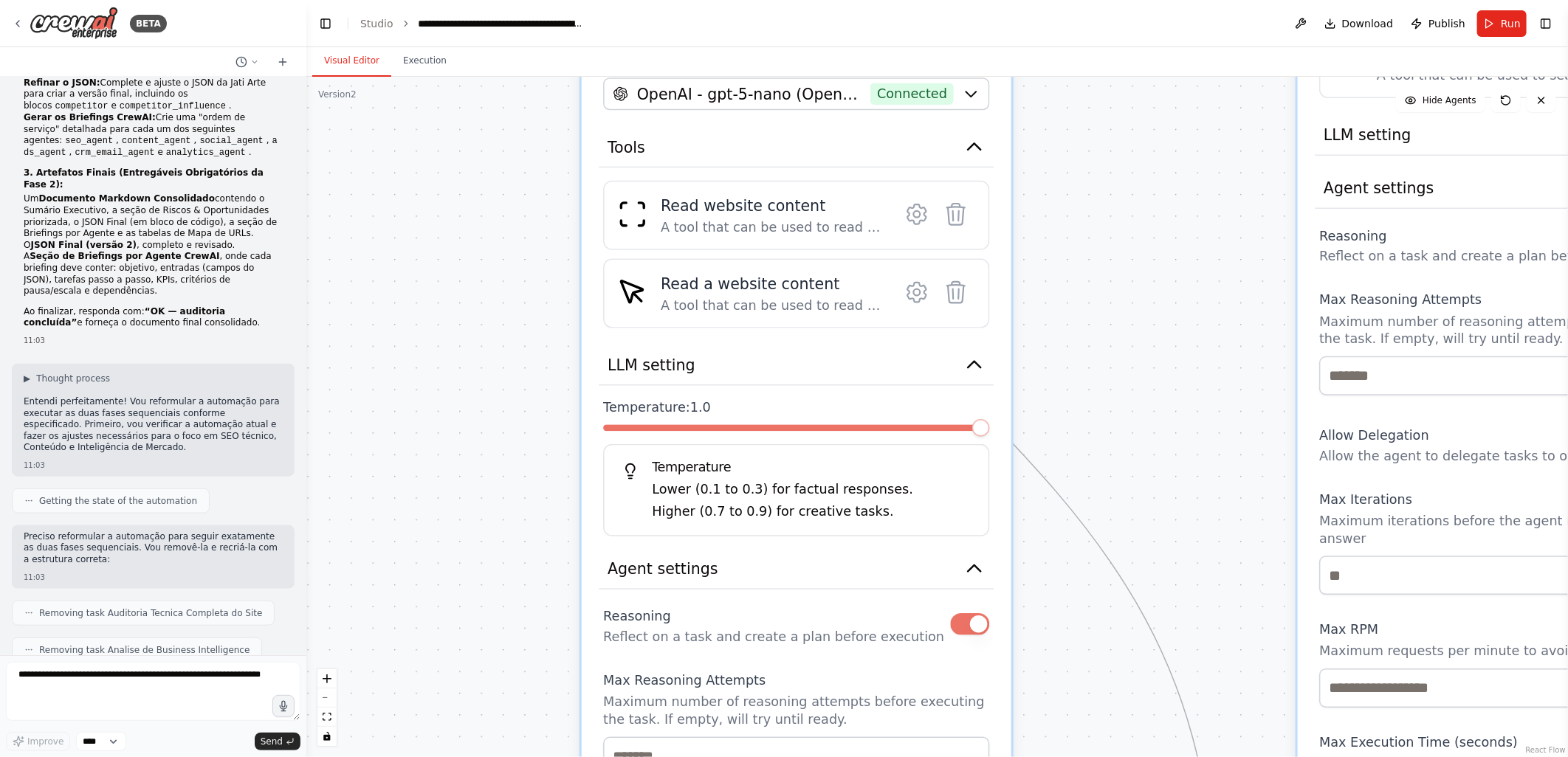
drag, startPoint x: 540, startPoint y: 384, endPoint x: 535, endPoint y: 401, distance: 17.7
click at [535, 401] on div ".deletable-edge-delete-btn { width: 20px; height: 20px; border: 0px solid #ffff…" at bounding box center [937, 416] width 1262 height 680
click at [717, 218] on div "A tool that can be used to read a website content." at bounding box center [773, 227] width 224 height 17
click at [918, 216] on icon at bounding box center [916, 214] width 18 height 19
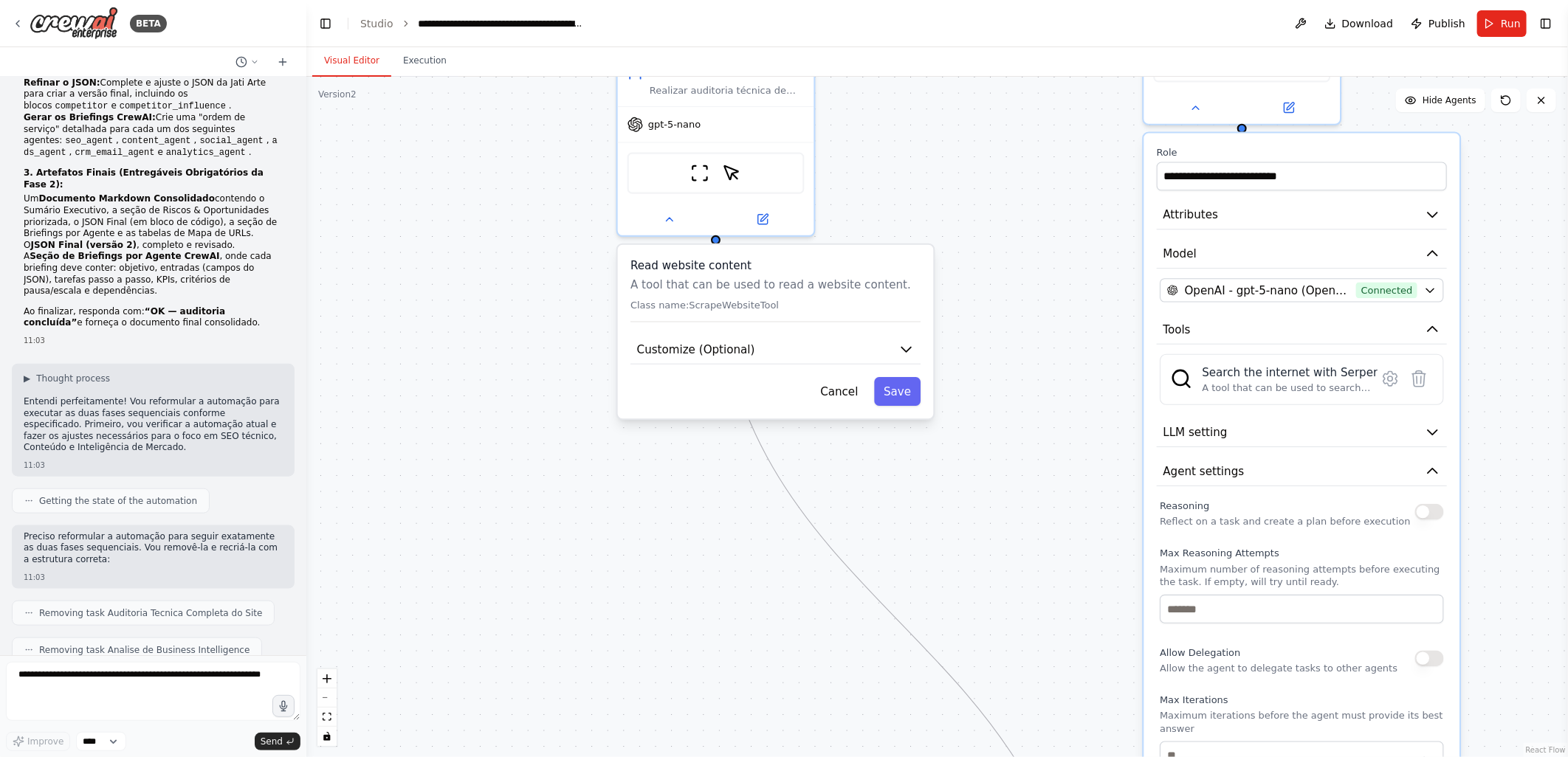
drag, startPoint x: 705, startPoint y: 408, endPoint x: 710, endPoint y: 548, distance: 140.1
click at [710, 548] on div ".deletable-edge-delete-btn { width: 20px; height: 20px; border: 0px solid #ffff…" at bounding box center [937, 416] width 1262 height 680
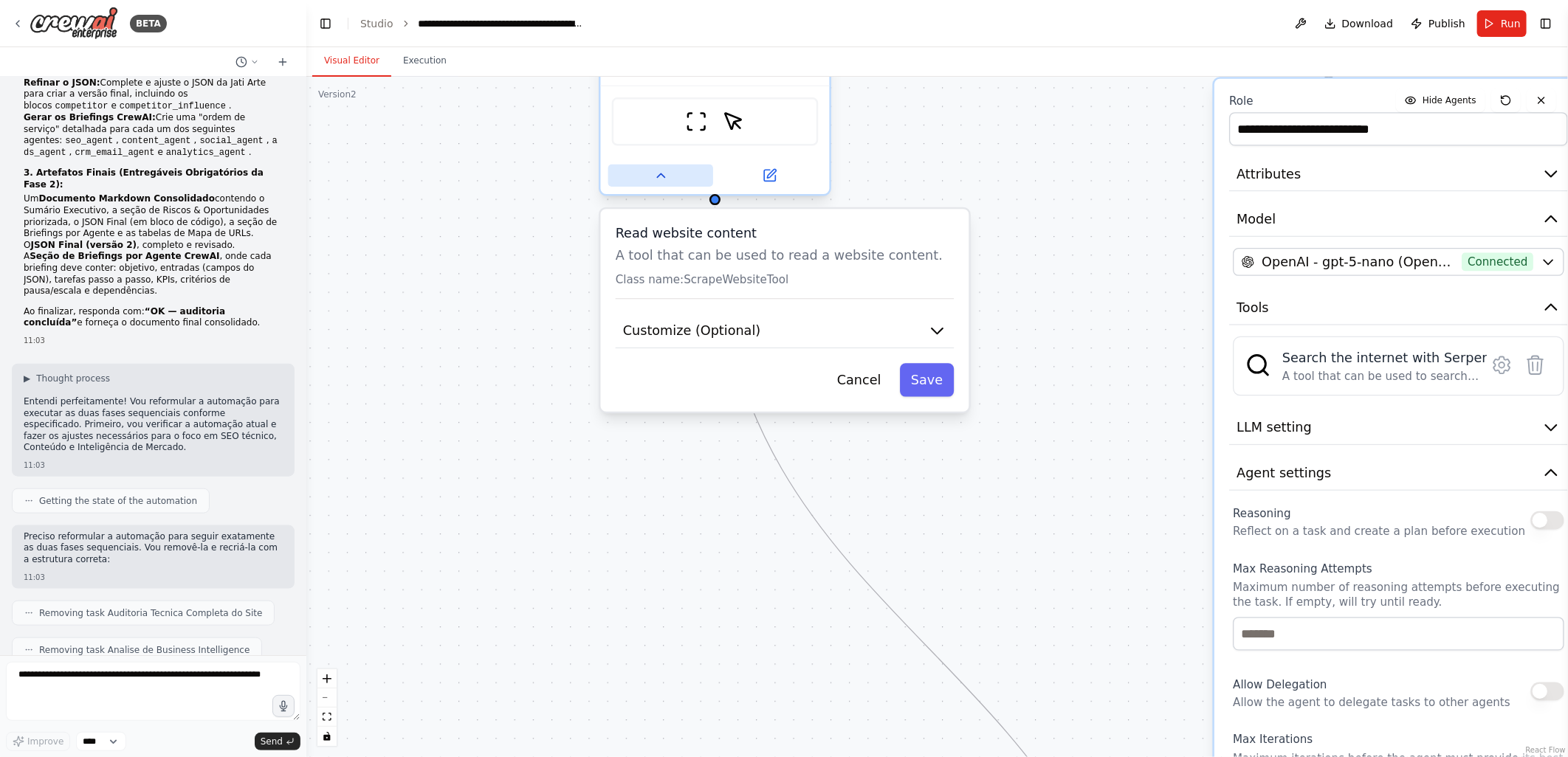
click at [664, 175] on icon at bounding box center [660, 175] width 15 height 15
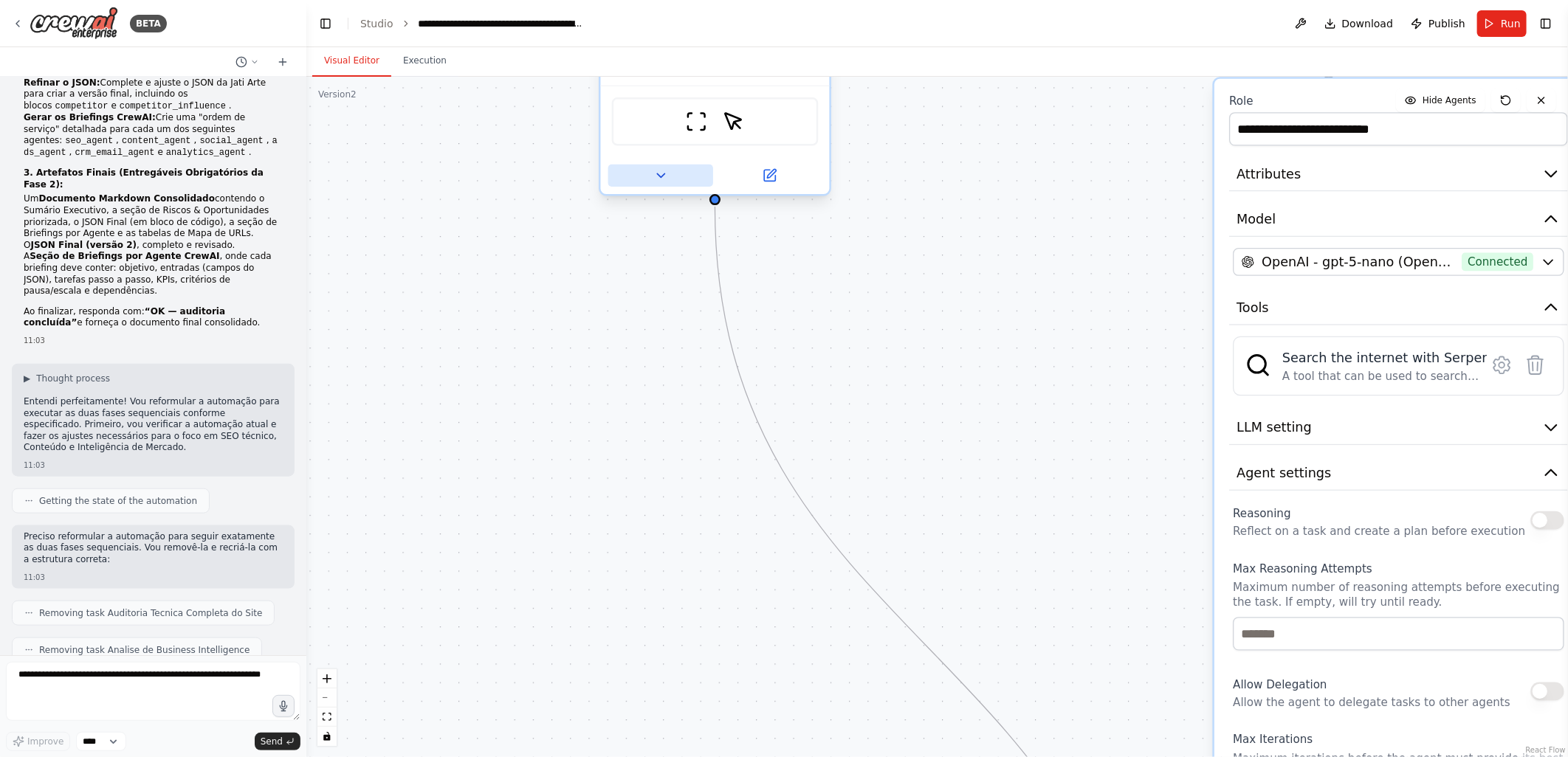
click at [664, 175] on icon at bounding box center [660, 175] width 15 height 15
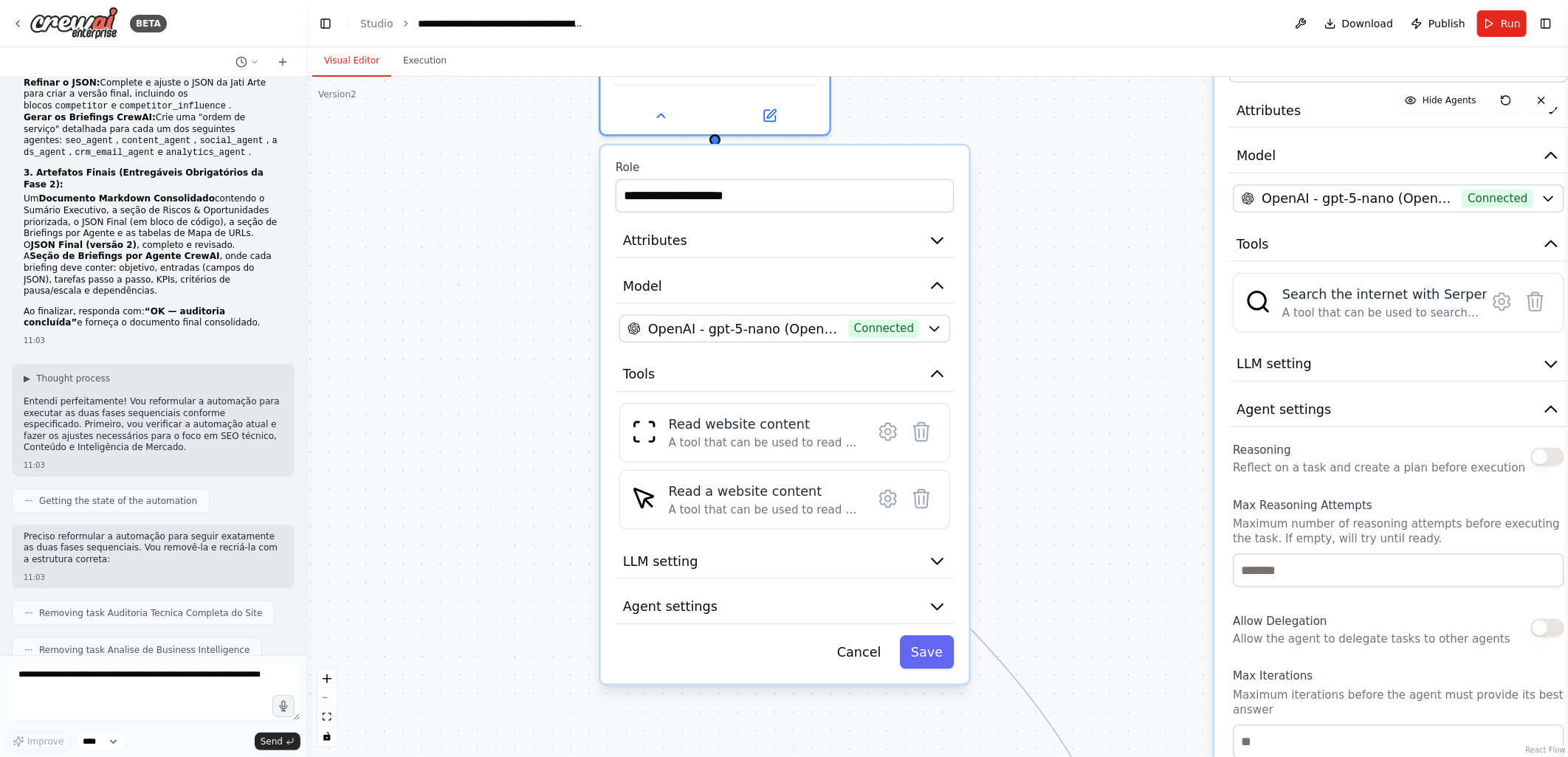
drag, startPoint x: 530, startPoint y: 582, endPoint x: 517, endPoint y: 483, distance: 99.8
click at [517, 483] on div ".deletable-edge-delete-btn { width: 20px; height: 20px; border: 0px solid #ffff…" at bounding box center [937, 416] width 1262 height 680
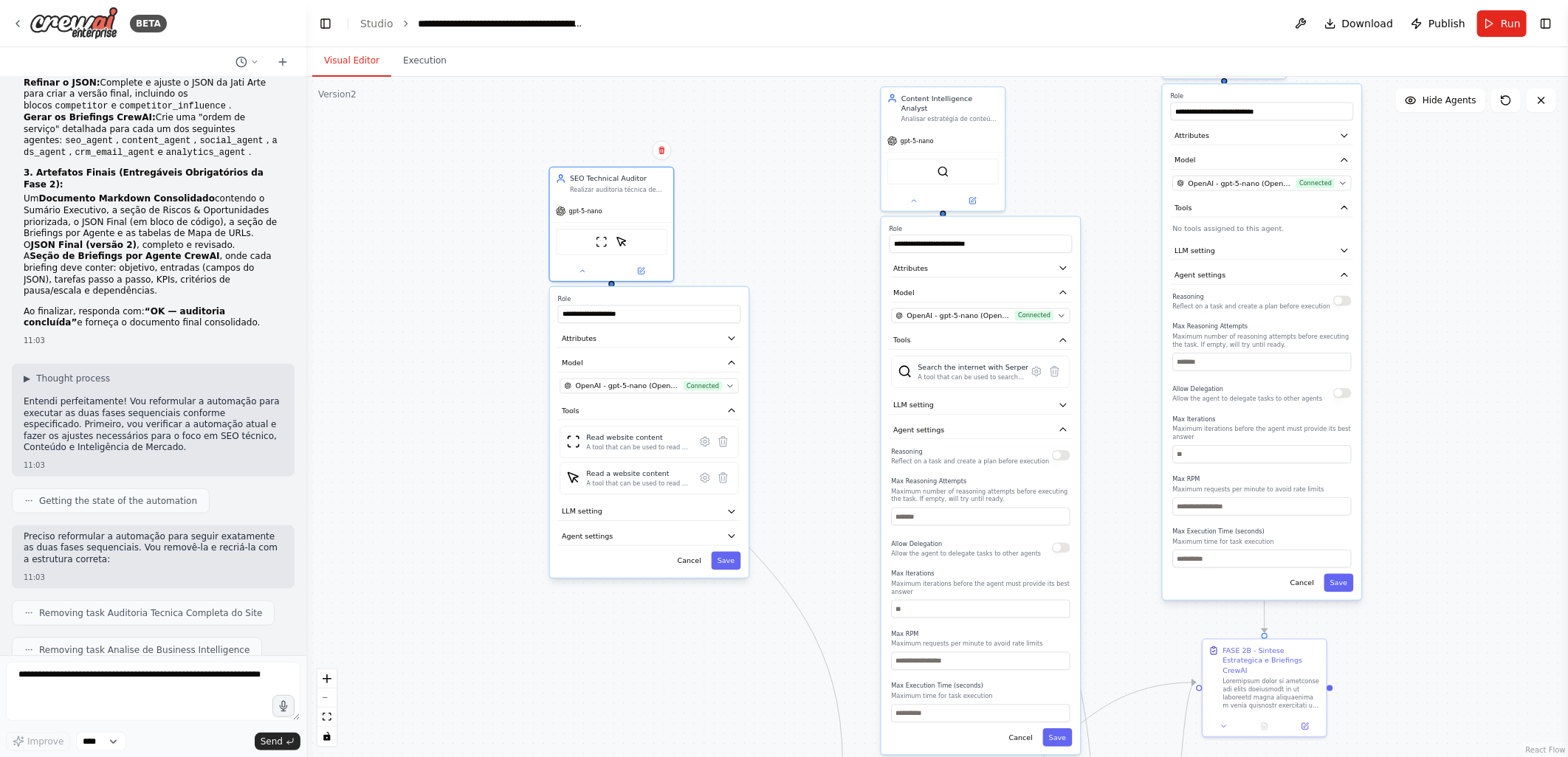
drag, startPoint x: 866, startPoint y: 492, endPoint x: 844, endPoint y: 499, distance: 23.1
click at [844, 499] on div ".deletable-edge-delete-btn { width: 20px; height: 20px; border: 0px solid #ffff…" at bounding box center [937, 416] width 1262 height 680
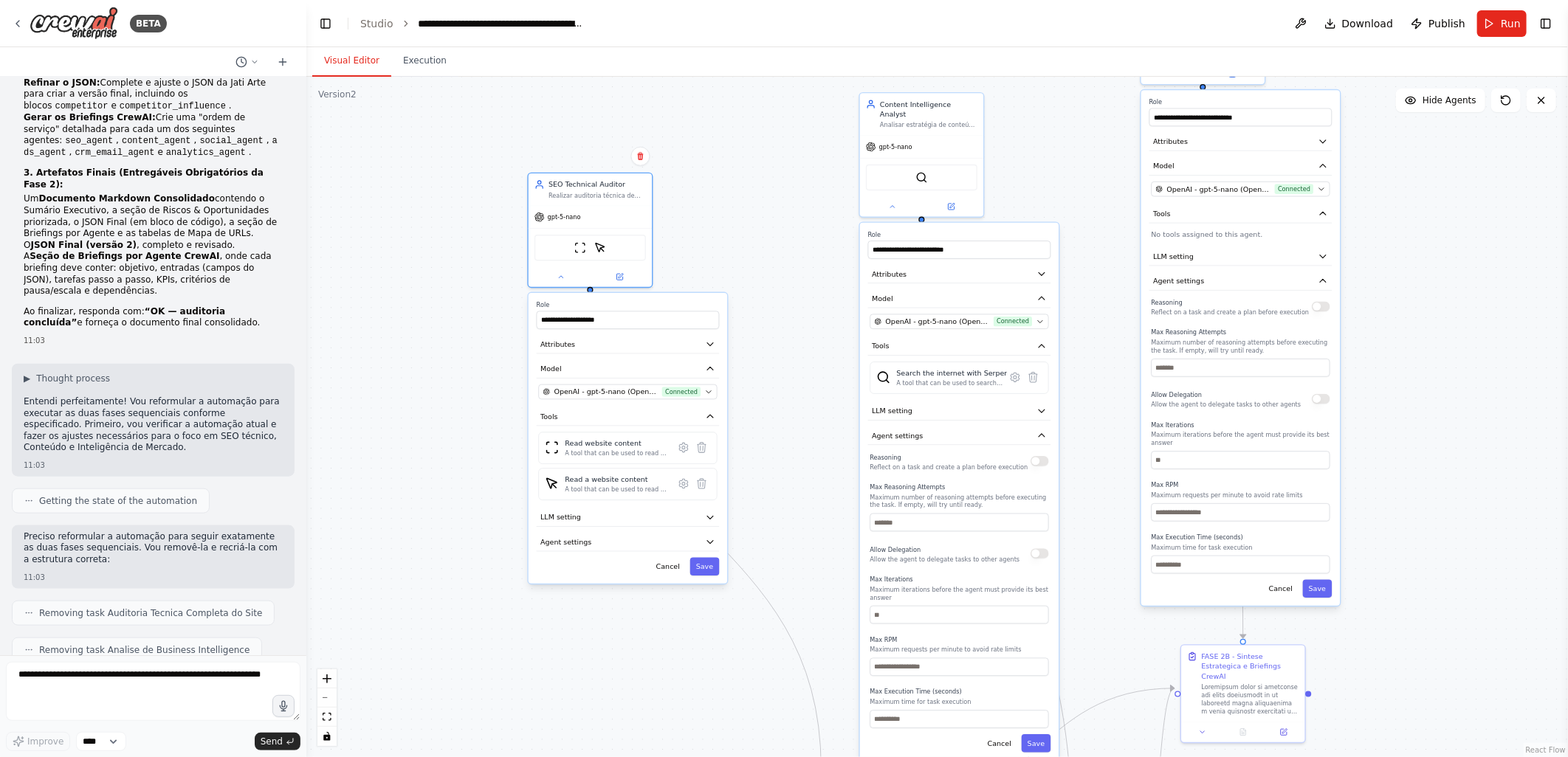
click at [828, 175] on div ".deletable-edge-delete-btn { width: 20px; height: 20px; border: 0px solid #ffff…" at bounding box center [937, 416] width 1262 height 680
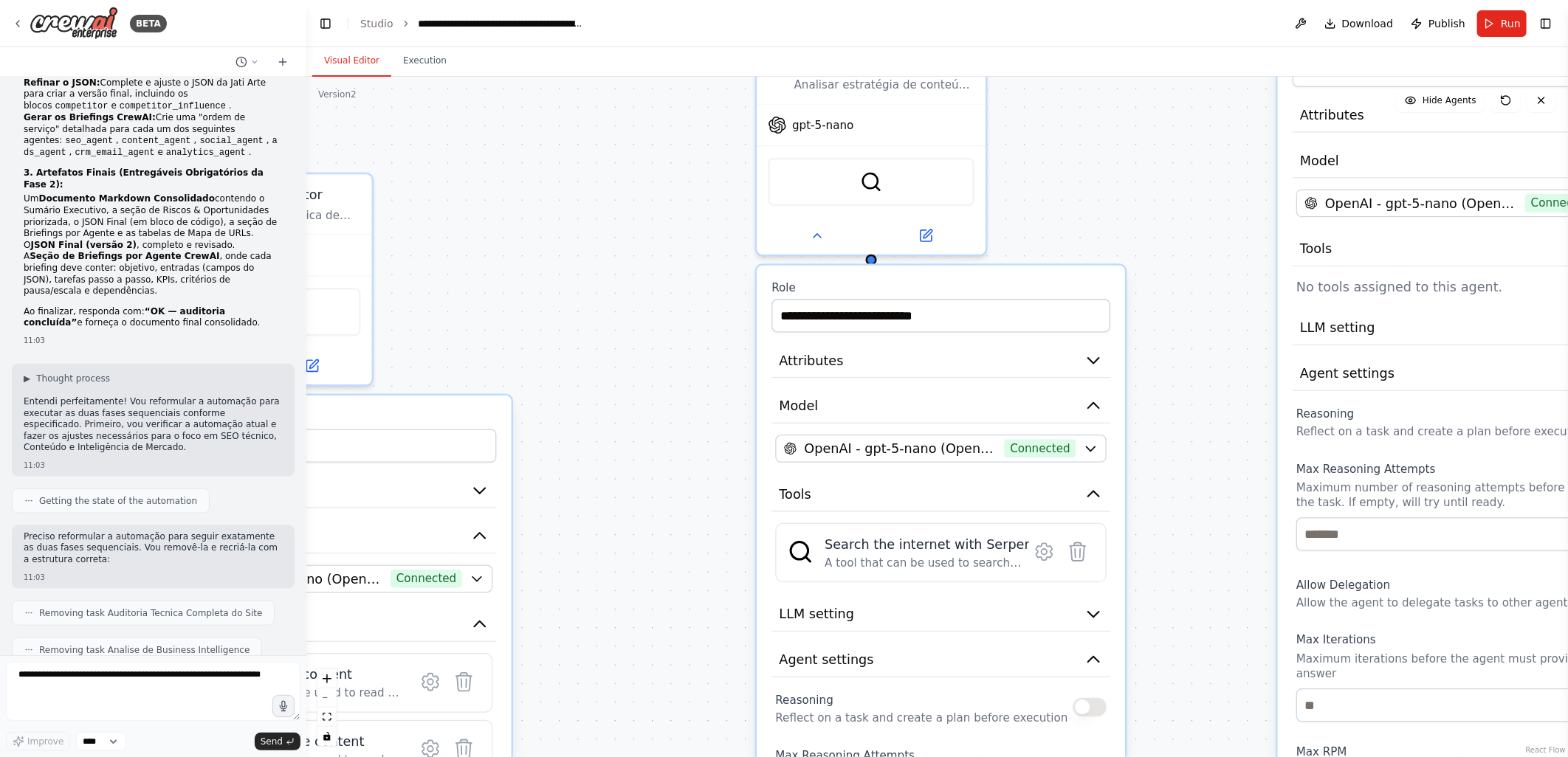
drag, startPoint x: 834, startPoint y: 263, endPoint x: 704, endPoint y: 265, distance: 130.0
click at [704, 265] on div ".deletable-edge-delete-btn { width: 20px; height: 20px; border: 0px solid #ffff…" at bounding box center [937, 416] width 1262 height 680
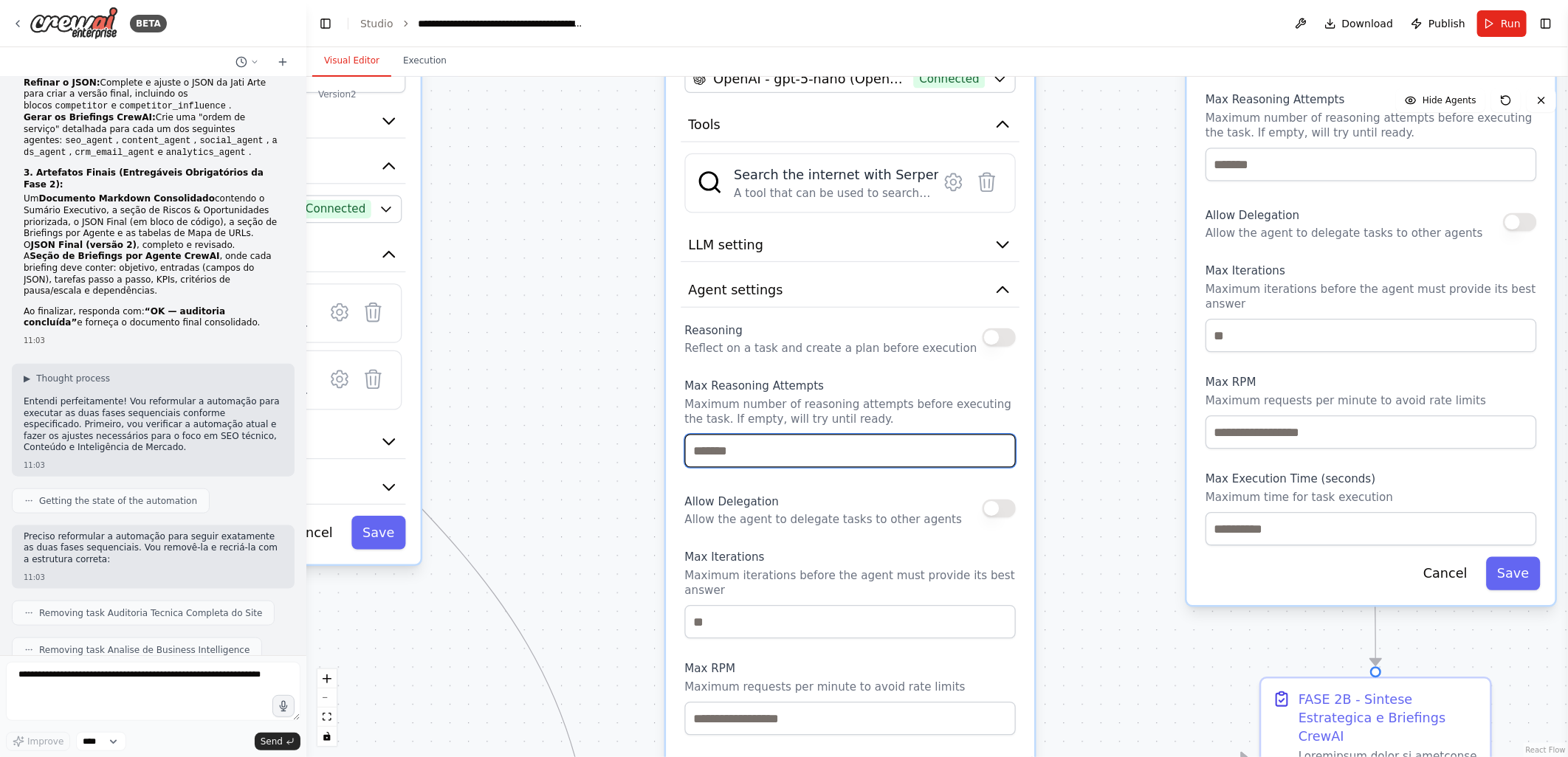
drag, startPoint x: 722, startPoint y: 465, endPoint x: 628, endPoint y: 97, distance: 379.8
click at [628, 97] on div ".deletable-edge-delete-btn { width: 20px; height: 20px; border: 0px solid #ffff…" at bounding box center [937, 416] width 1262 height 680
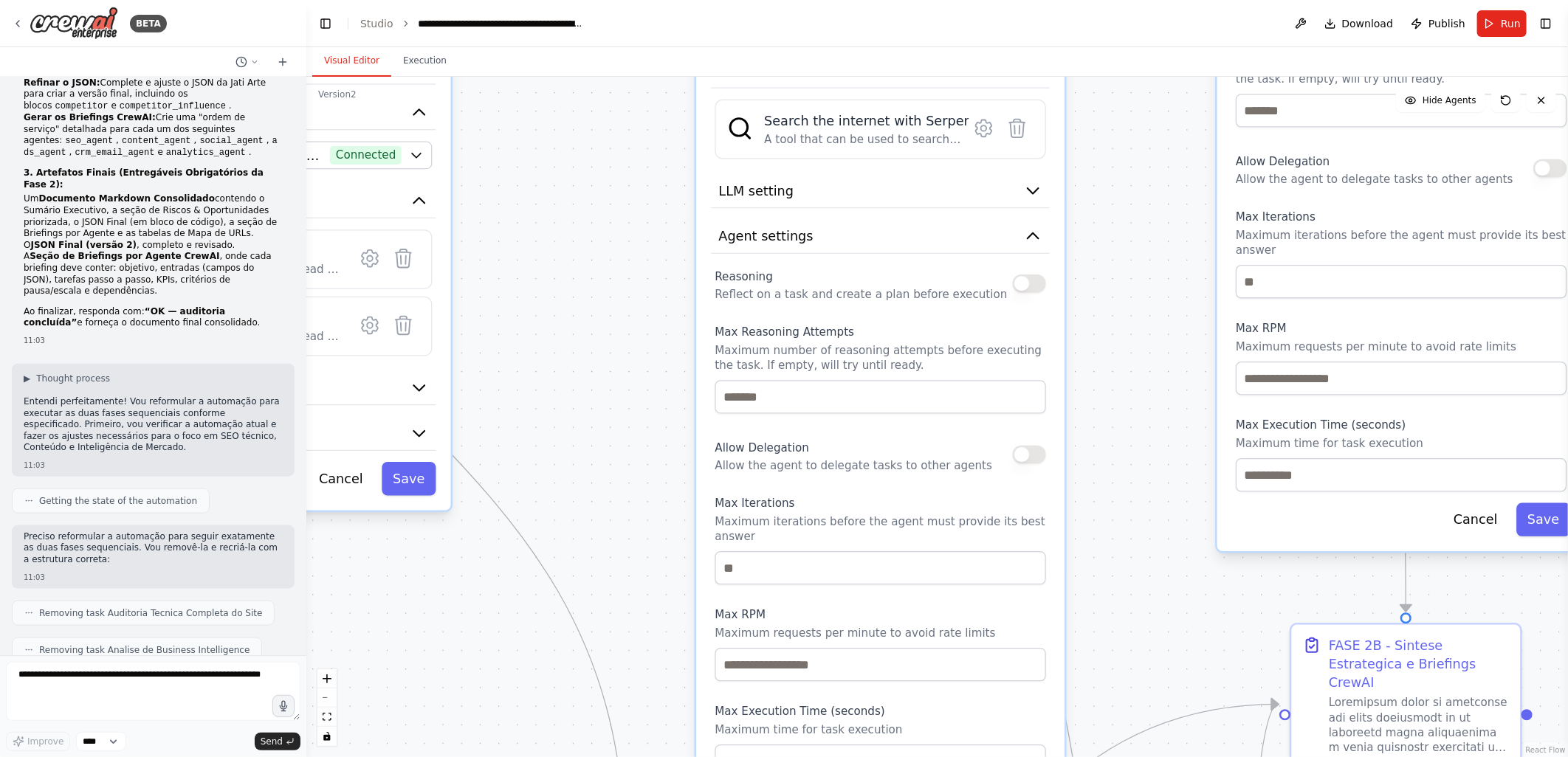
drag, startPoint x: 644, startPoint y: 328, endPoint x: 692, endPoint y: 208, distance: 129.2
click at [692, 208] on div ".deletable-edge-delete-btn { width: 20px; height: 20px; border: 0px solid #ffff…" at bounding box center [937, 416] width 1262 height 680
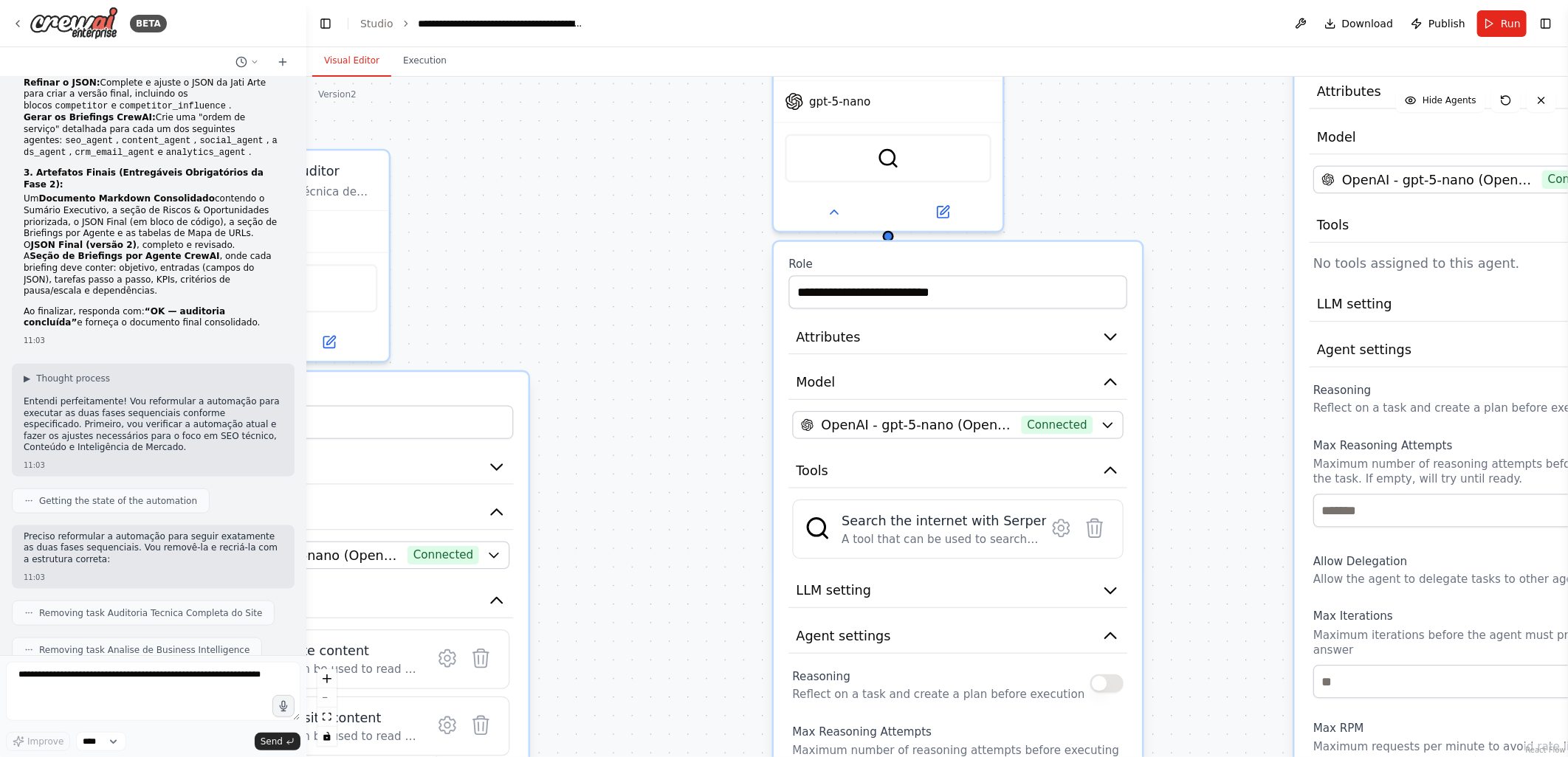
drag, startPoint x: 661, startPoint y: 208, endPoint x: 736, endPoint y: 407, distance: 212.7
click at [721, 658] on div ".deletable-edge-delete-btn { width: 20px; height: 20px; border: 0px solid #ffff…" at bounding box center [937, 416] width 1262 height 680
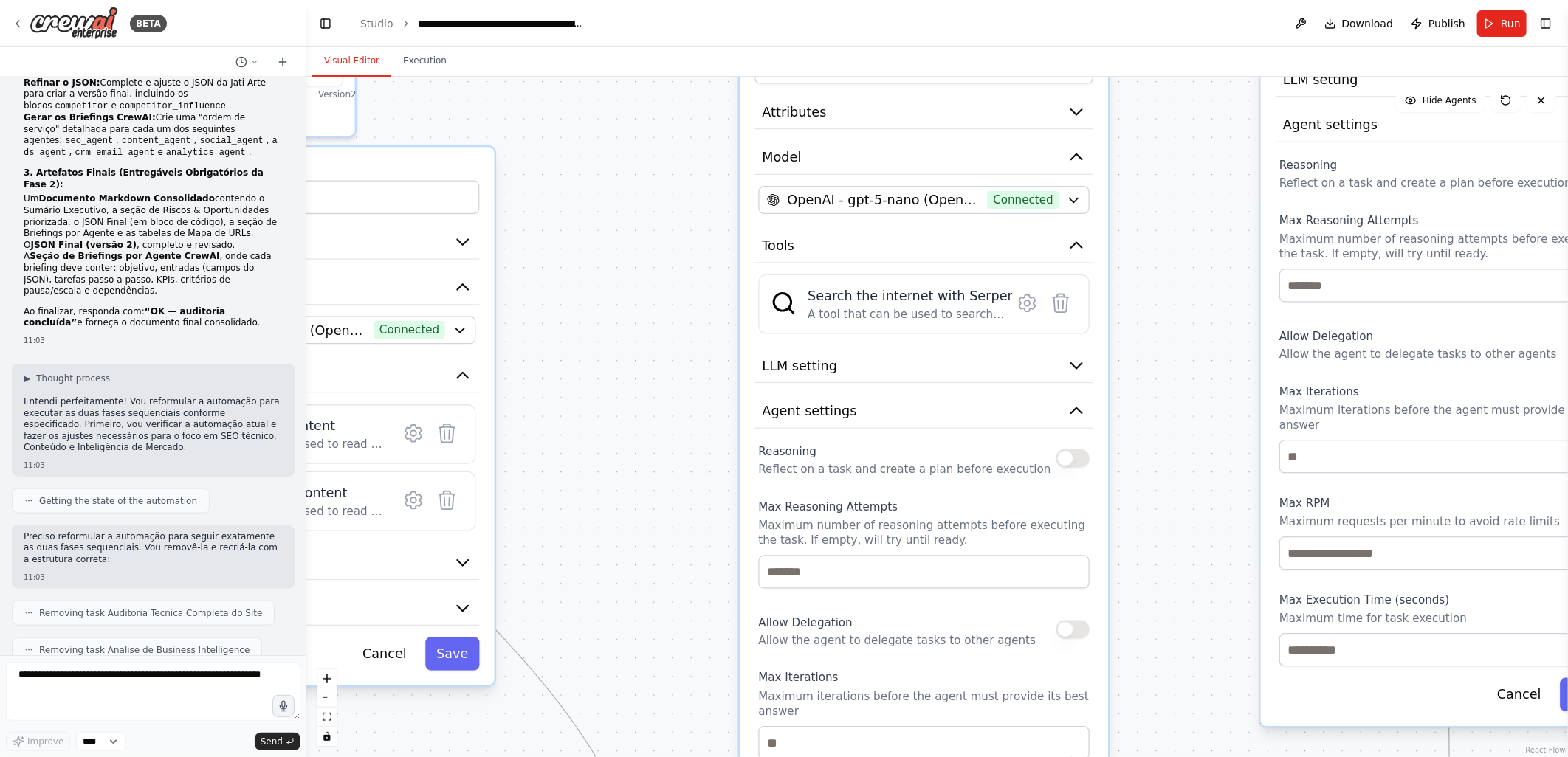
drag, startPoint x: 717, startPoint y: 355, endPoint x: 677, endPoint y: 0, distance: 357.2
click at [677, 0] on main "**********" at bounding box center [937, 378] width 1262 height 757
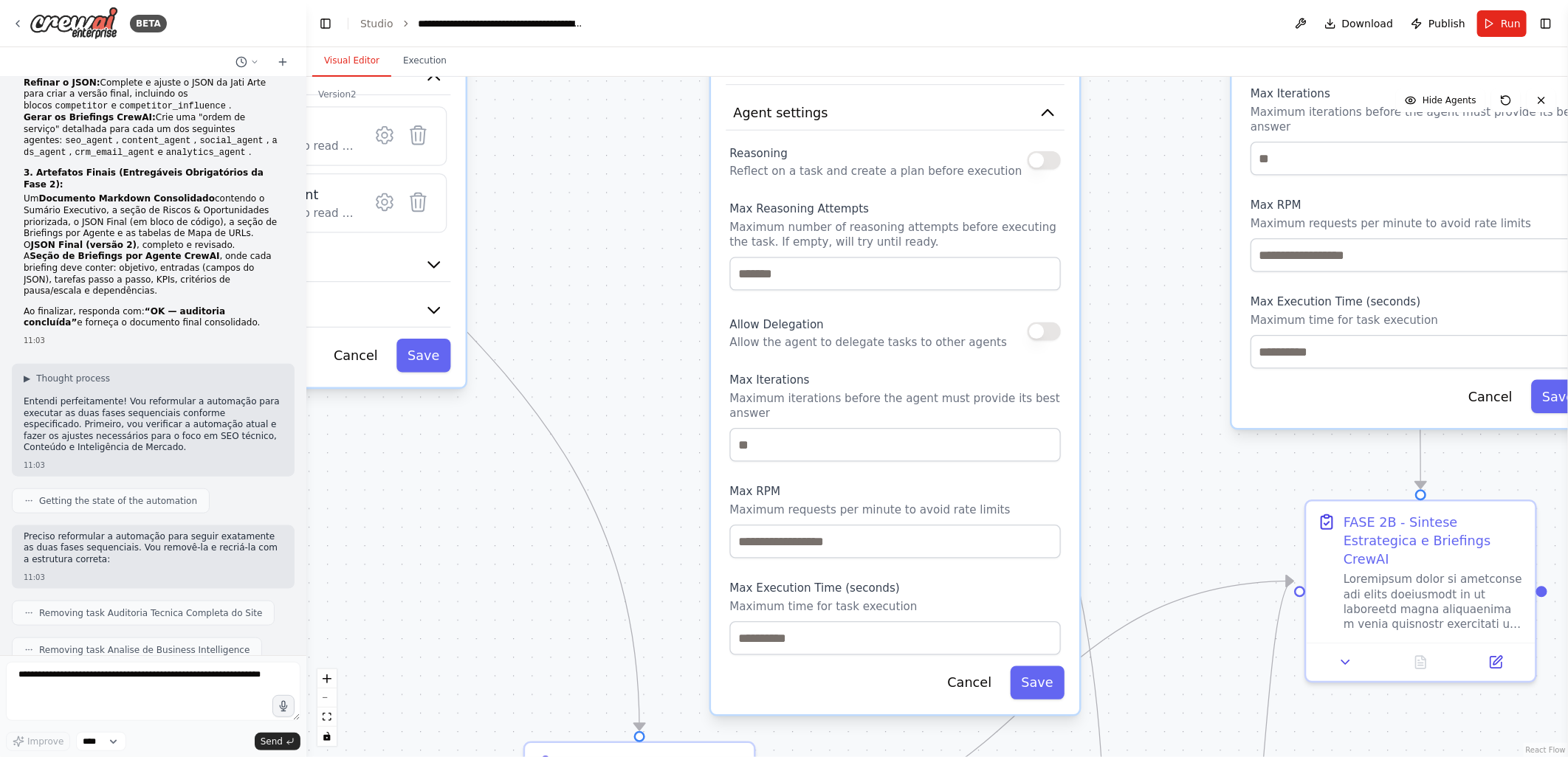
drag, startPoint x: 609, startPoint y: 409, endPoint x: 580, endPoint y: 111, distance: 299.4
click at [580, 111] on div ".deletable-edge-delete-btn { width: 20px; height: 20px; border: 0px solid #ffff…" at bounding box center [937, 416] width 1262 height 680
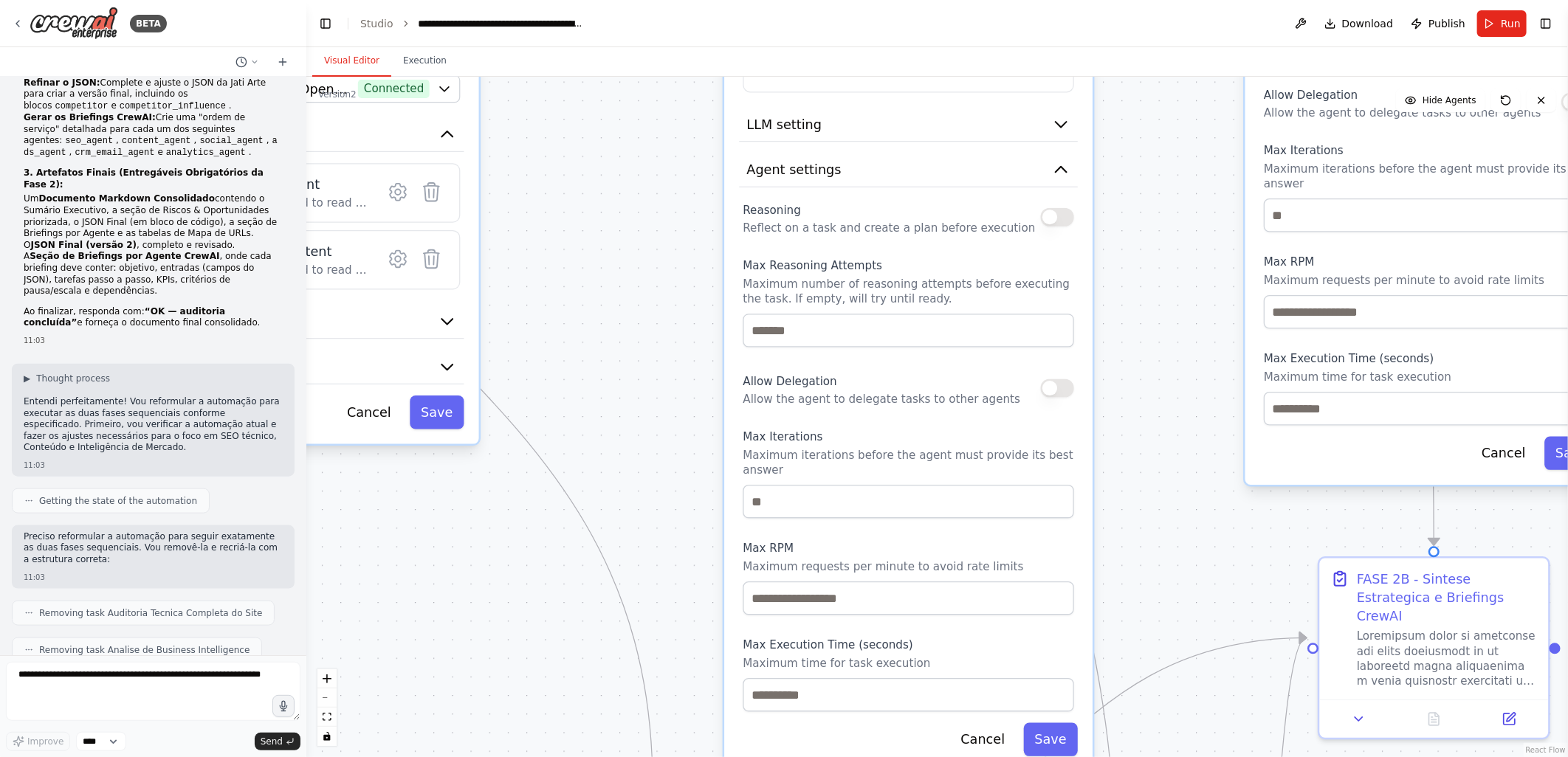
drag, startPoint x: 581, startPoint y: 237, endPoint x: 595, endPoint y: 293, distance: 57.7
click at [595, 293] on div ".deletable-edge-delete-btn { width: 20px; height: 20px; border: 0px solid #ffff…" at bounding box center [937, 416] width 1262 height 680
click at [671, 360] on div ".deletable-edge-delete-btn { width: 20px; height: 20px; border: 0px solid #ffff…" at bounding box center [937, 416] width 1262 height 680
click at [855, 107] on button "LLM setting" at bounding box center [908, 125] width 339 height 35
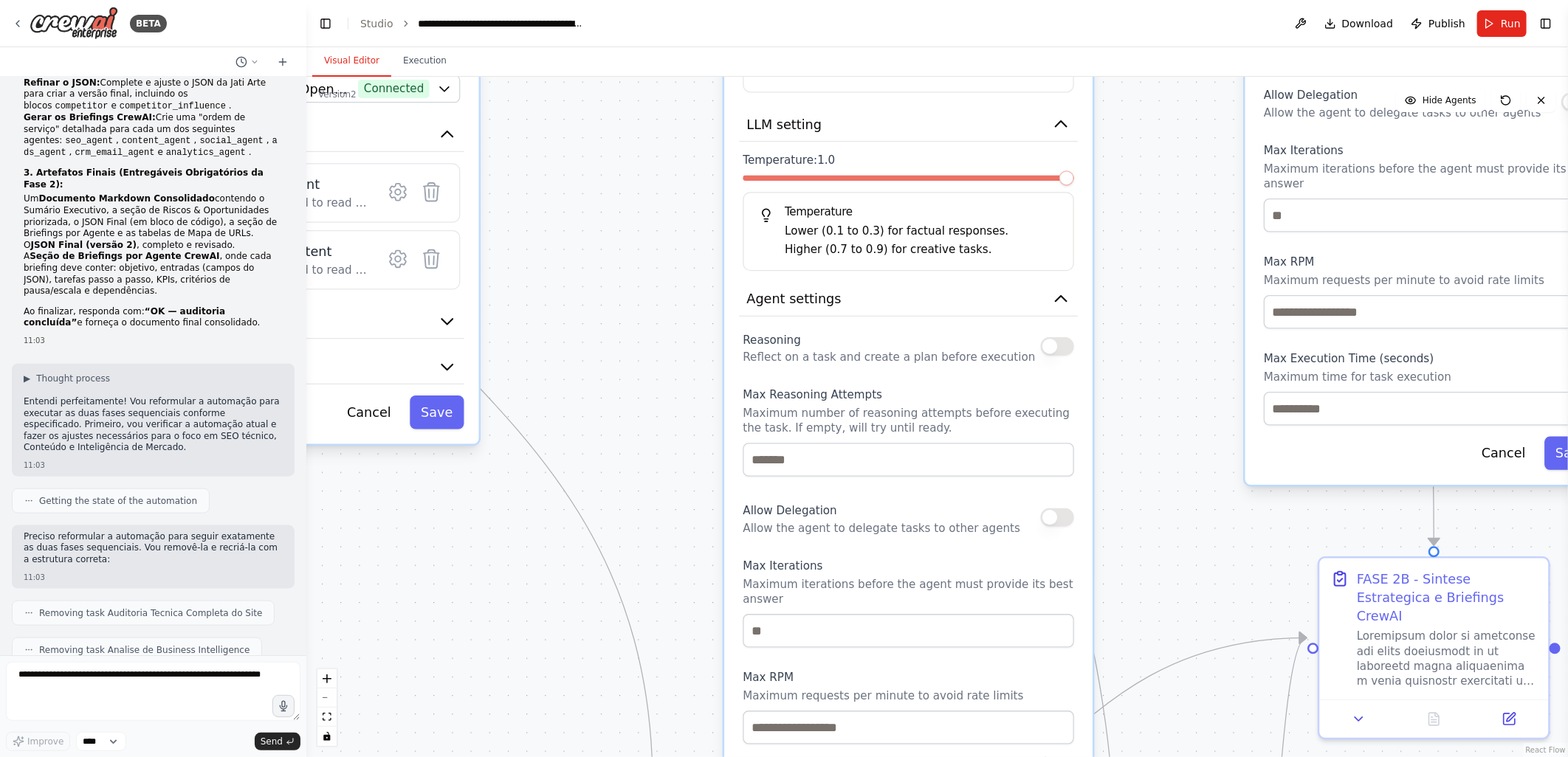
drag, startPoint x: 690, startPoint y: 388, endPoint x: 658, endPoint y: 327, distance: 68.9
click at [658, 327] on div ".deletable-edge-delete-btn { width: 20px; height: 20px; border: 0px solid #ffff…" at bounding box center [937, 416] width 1262 height 680
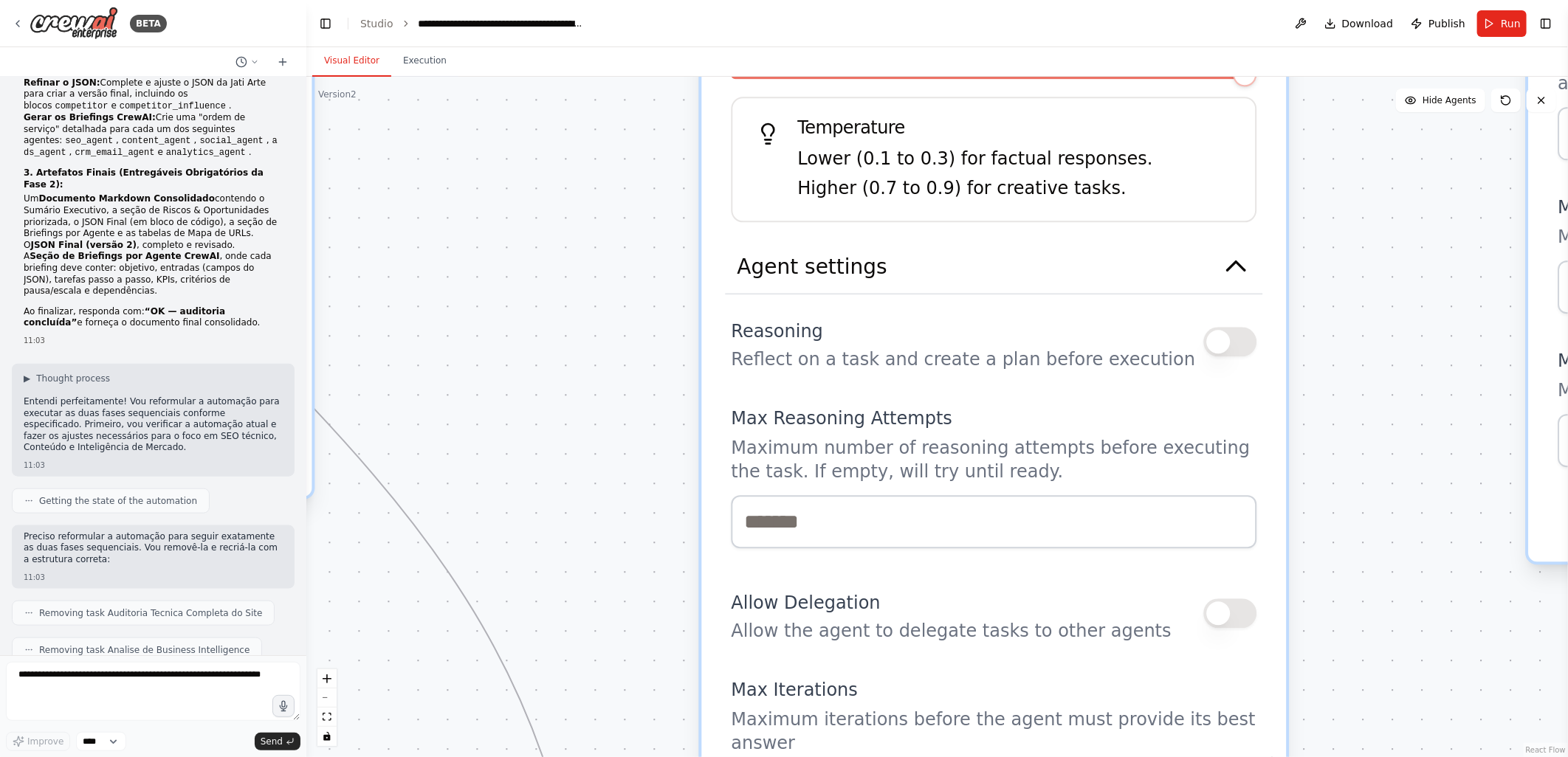
drag, startPoint x: 685, startPoint y: 313, endPoint x: 677, endPoint y: 318, distance: 9.4
click at [677, 318] on div ".deletable-edge-delete-btn { width: 20px; height: 20px; border: 0px solid #ffff…" at bounding box center [937, 416] width 1262 height 680
click at [662, 433] on div ".deletable-edge-delete-btn { width: 20px; height: 20px; border: 0px solid #ffff…" at bounding box center [937, 416] width 1262 height 680
click at [578, 447] on div ".deletable-edge-delete-btn { width: 20px; height: 20px; border: 0px solid #ffff…" at bounding box center [937, 416] width 1262 height 680
click at [599, 351] on div ".deletable-edge-delete-btn { width: 20px; height: 20px; border: 0px solid #ffff…" at bounding box center [937, 416] width 1262 height 680
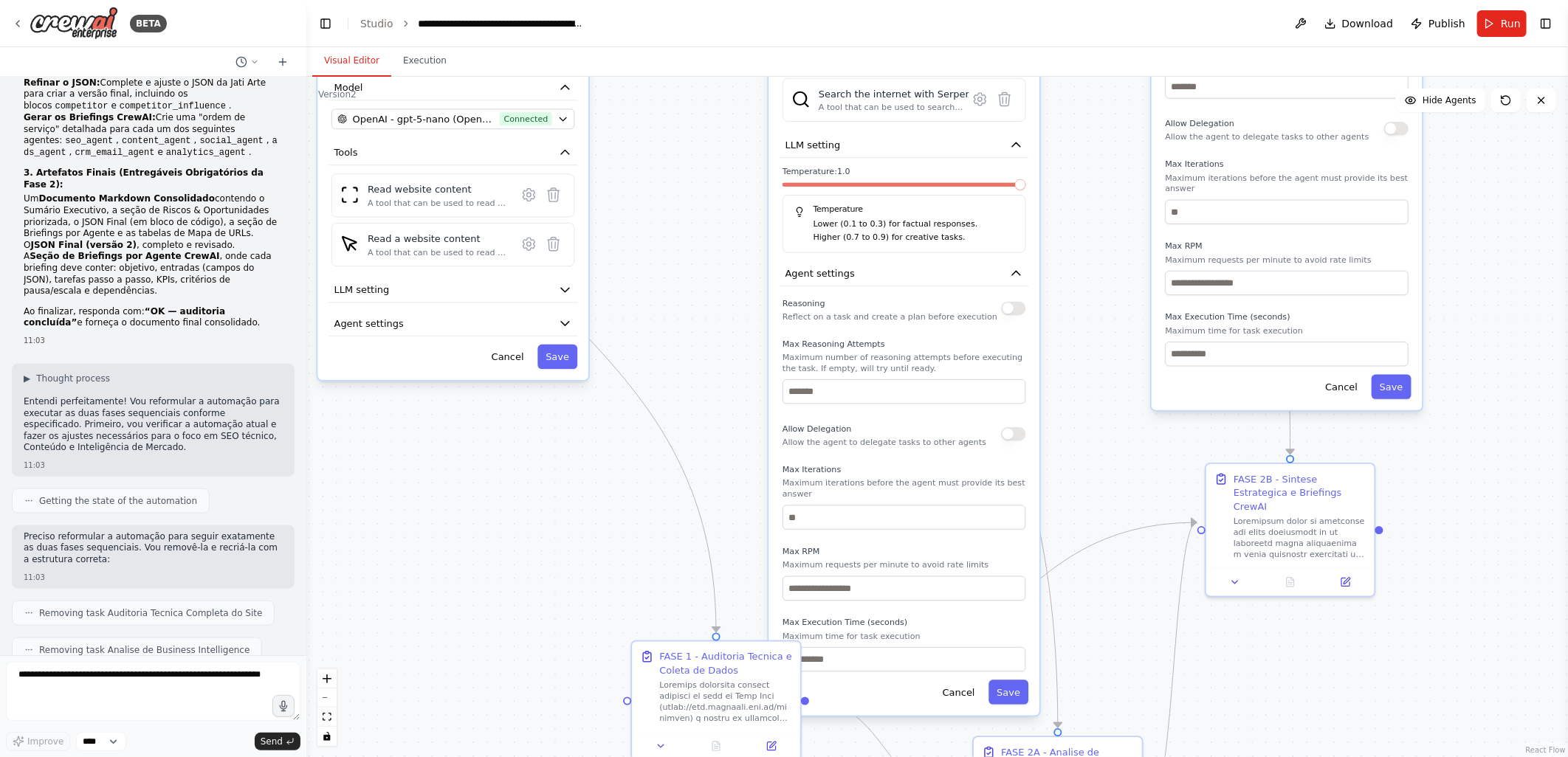
drag, startPoint x: 732, startPoint y: 494, endPoint x: 737, endPoint y: 319, distance: 175.1
click at [737, 319] on div ".deletable-edge-delete-btn { width: 20px; height: 20px; border: 0px solid #ffff…" at bounding box center [937, 416] width 1262 height 680
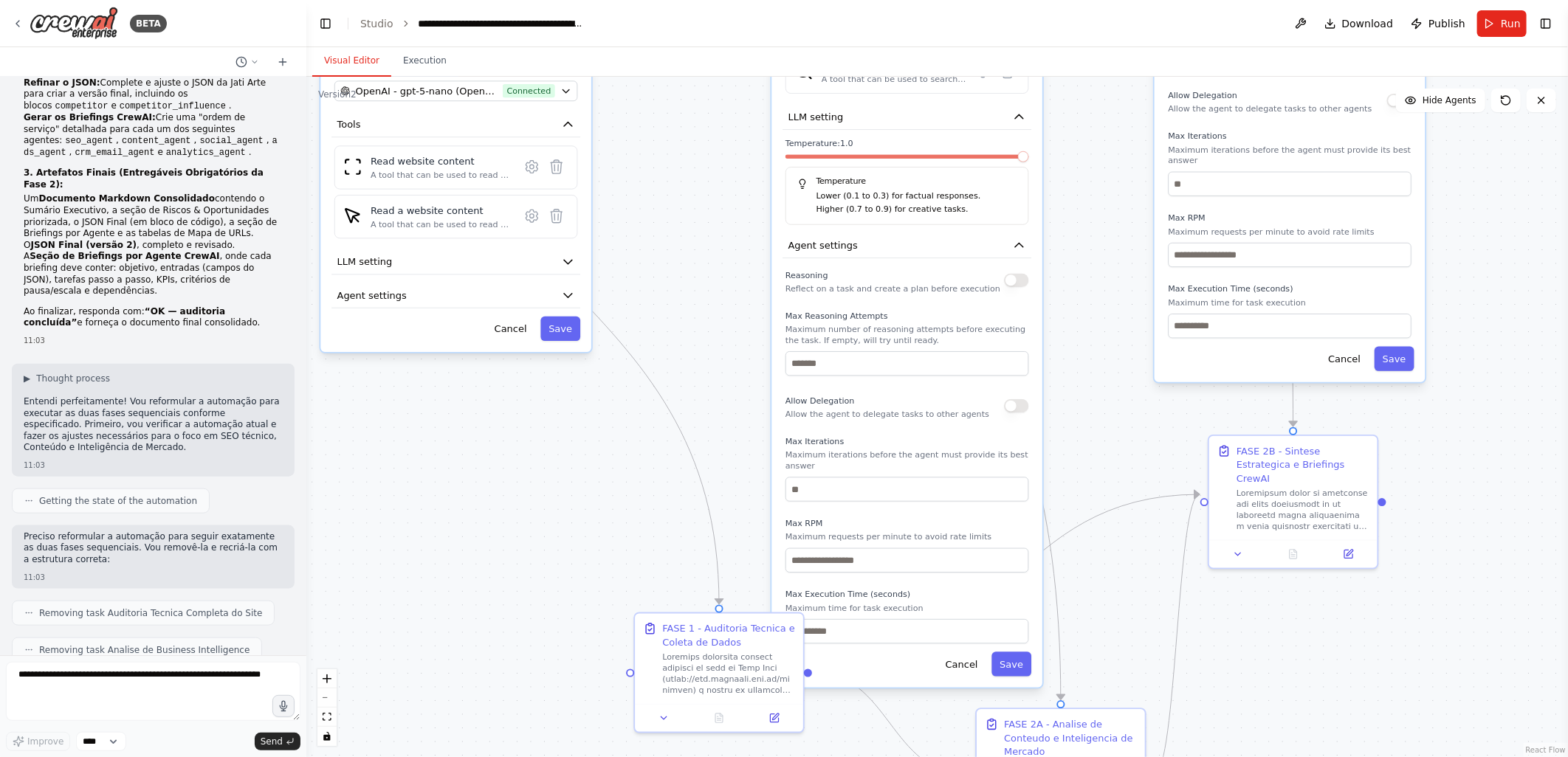
click at [743, 327] on div ".deletable-edge-delete-btn { width: 20px; height: 20px; border: 0px solid #ffff…" at bounding box center [937, 416] width 1262 height 680
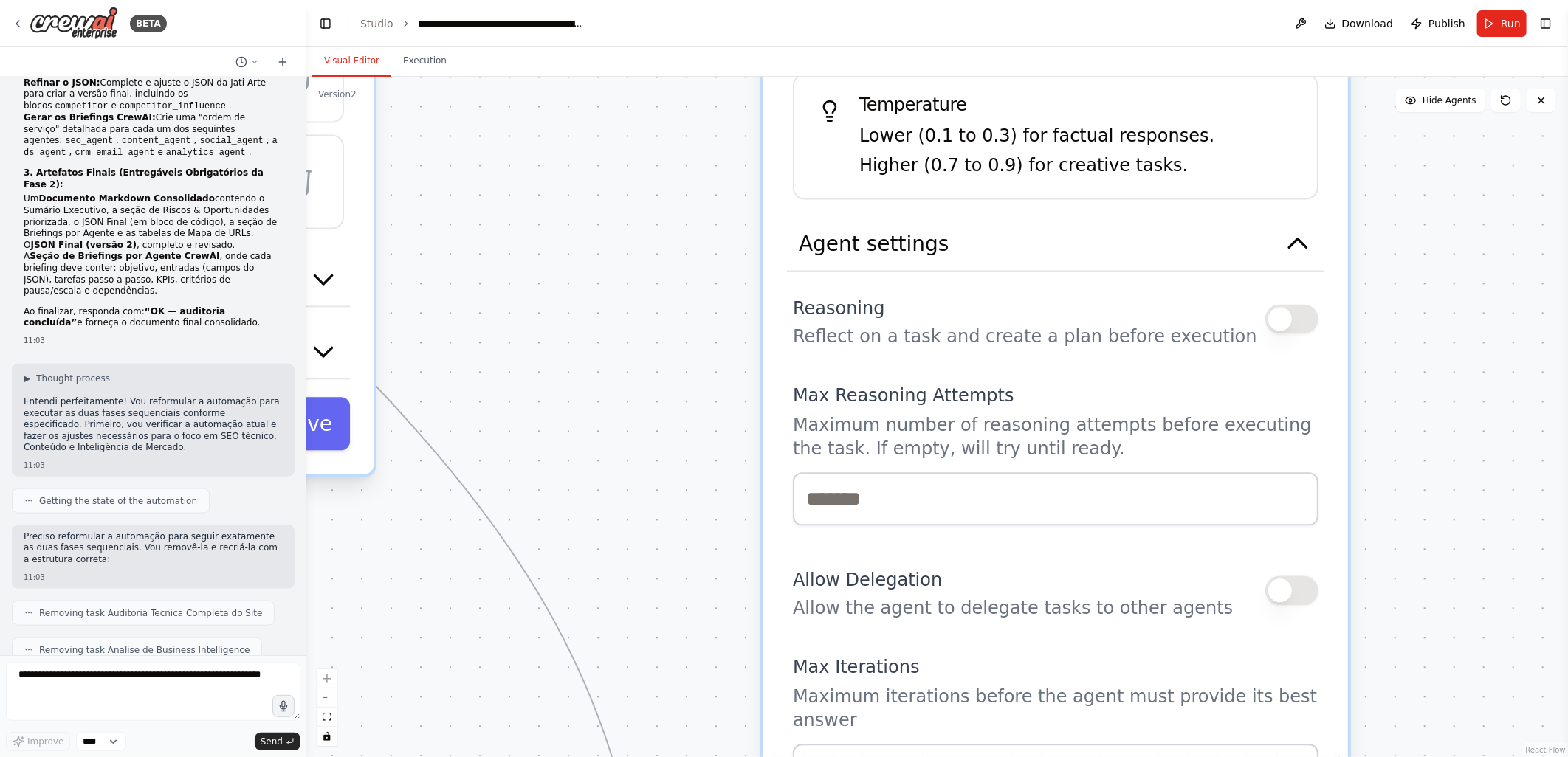
click at [672, 498] on div ".deletable-edge-delete-btn { width: 20px; height: 20px; border: 0px solid #ffff…" at bounding box center [937, 416] width 1262 height 680
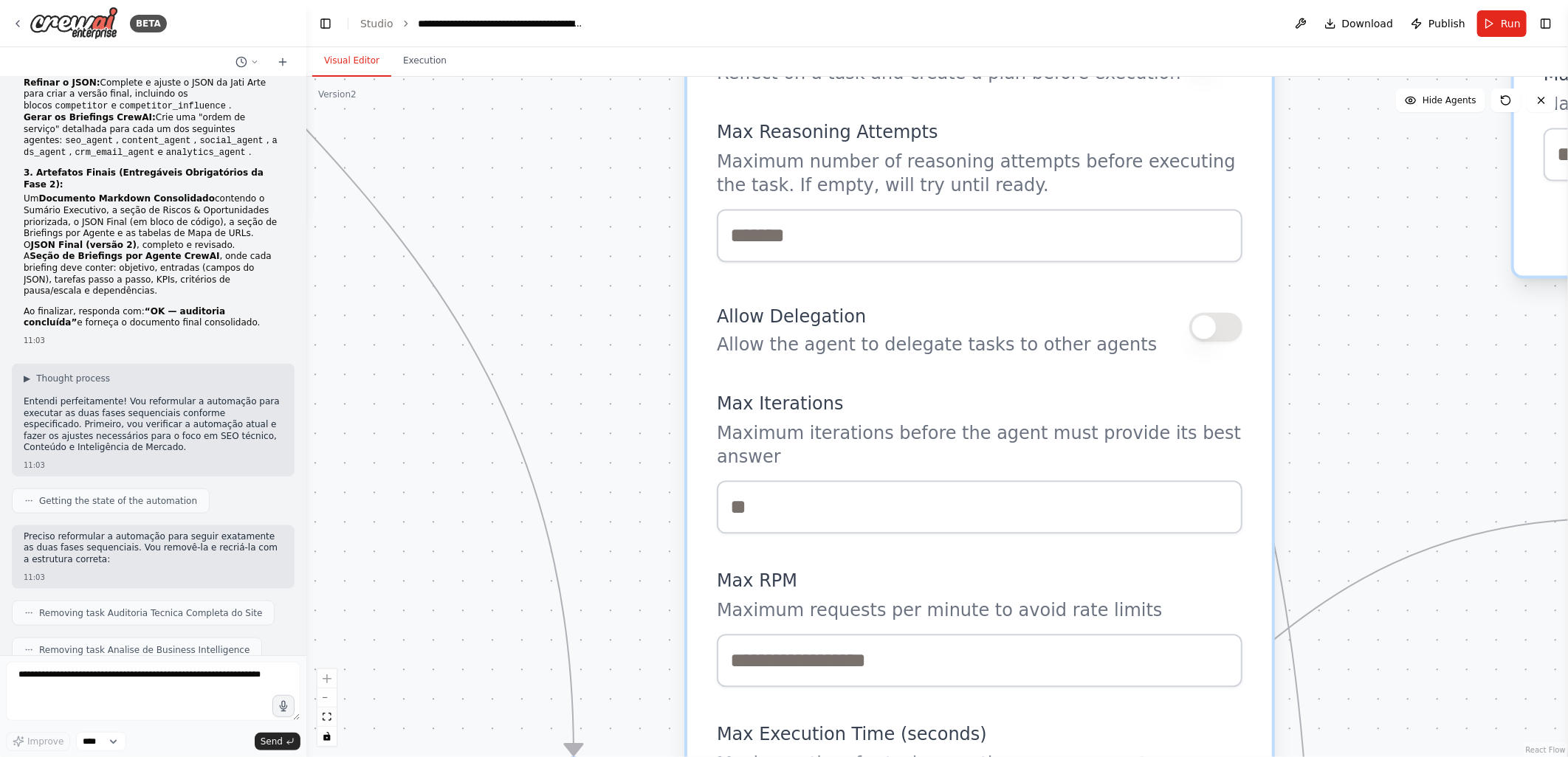
drag, startPoint x: 705, startPoint y: 533, endPoint x: 630, endPoint y: 269, distance: 274.4
click at [630, 269] on div ".deletable-edge-delete-btn { width: 20px; height: 20px; border: 0px solid #ffff…" at bounding box center [937, 416] width 1262 height 680
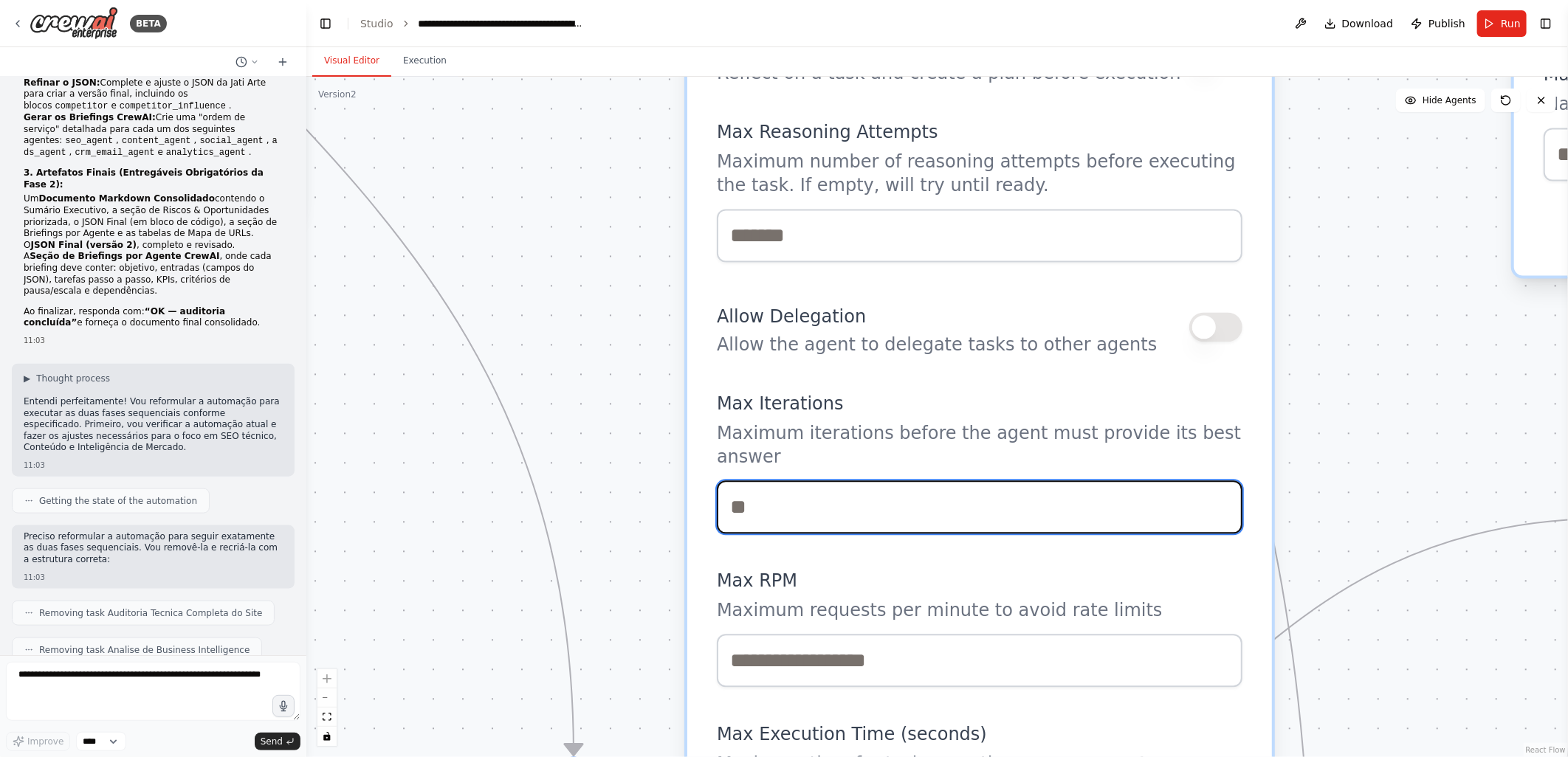
click at [780, 480] on input "number" at bounding box center [980, 506] width 526 height 53
type input "**"
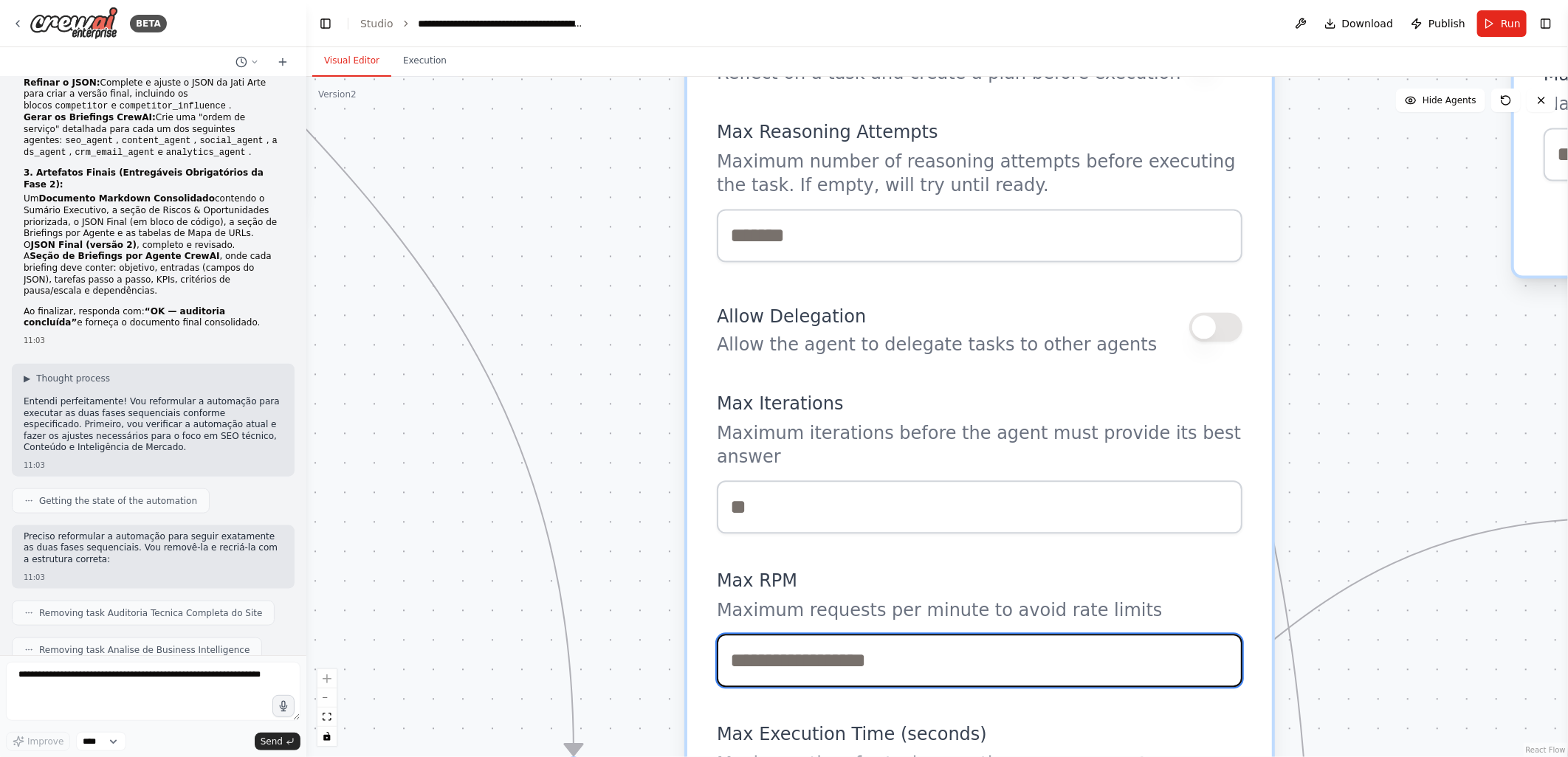
click at [757, 634] on input "number" at bounding box center [980, 660] width 526 height 53
type input "**"
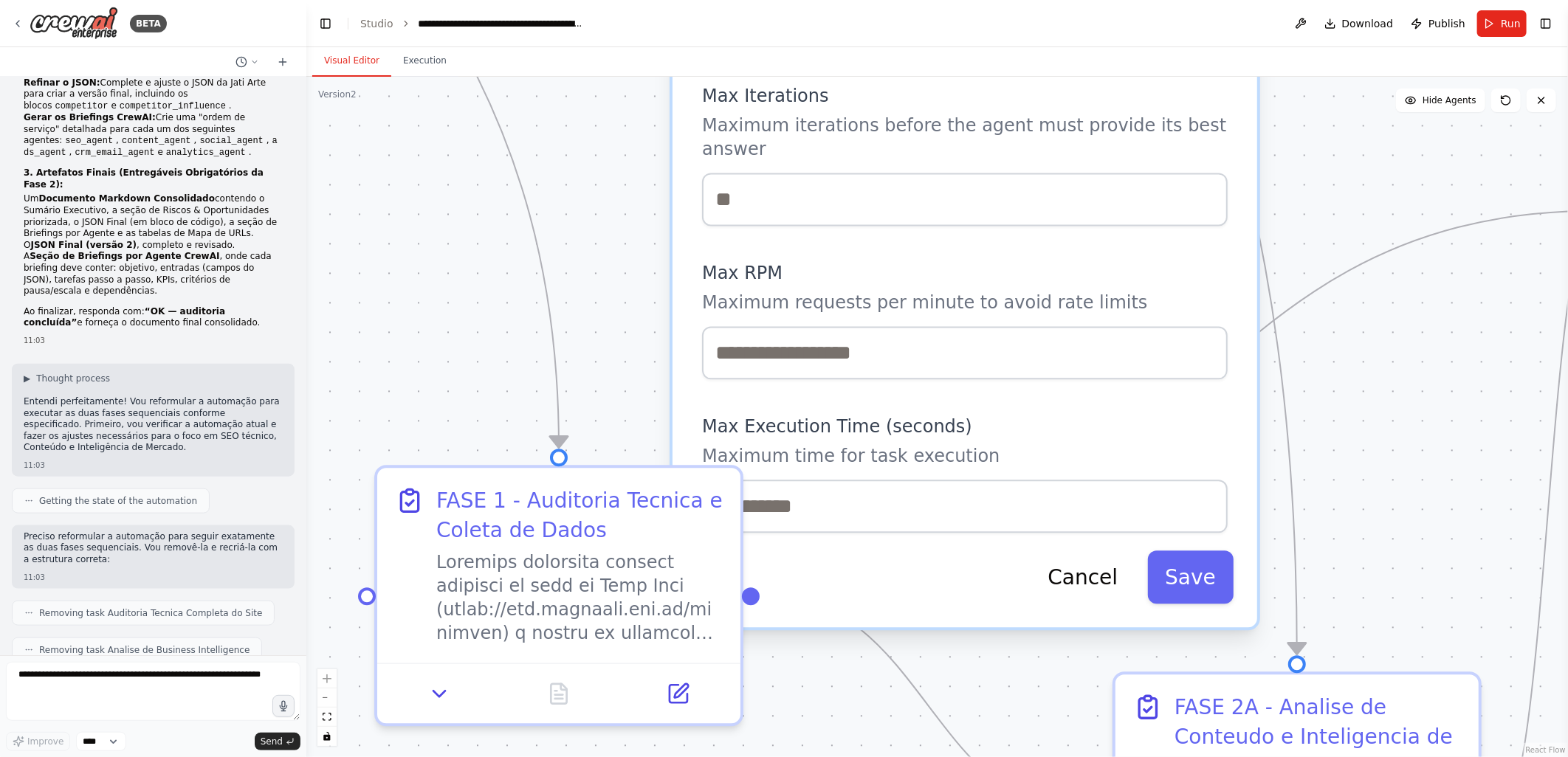
drag, startPoint x: 666, startPoint y: 572, endPoint x: 641, endPoint y: 318, distance: 255.2
click at [641, 318] on div ".deletable-edge-delete-btn { width: 20px; height: 20px; border: 0px solid #ffff…" at bounding box center [937, 416] width 1262 height 680
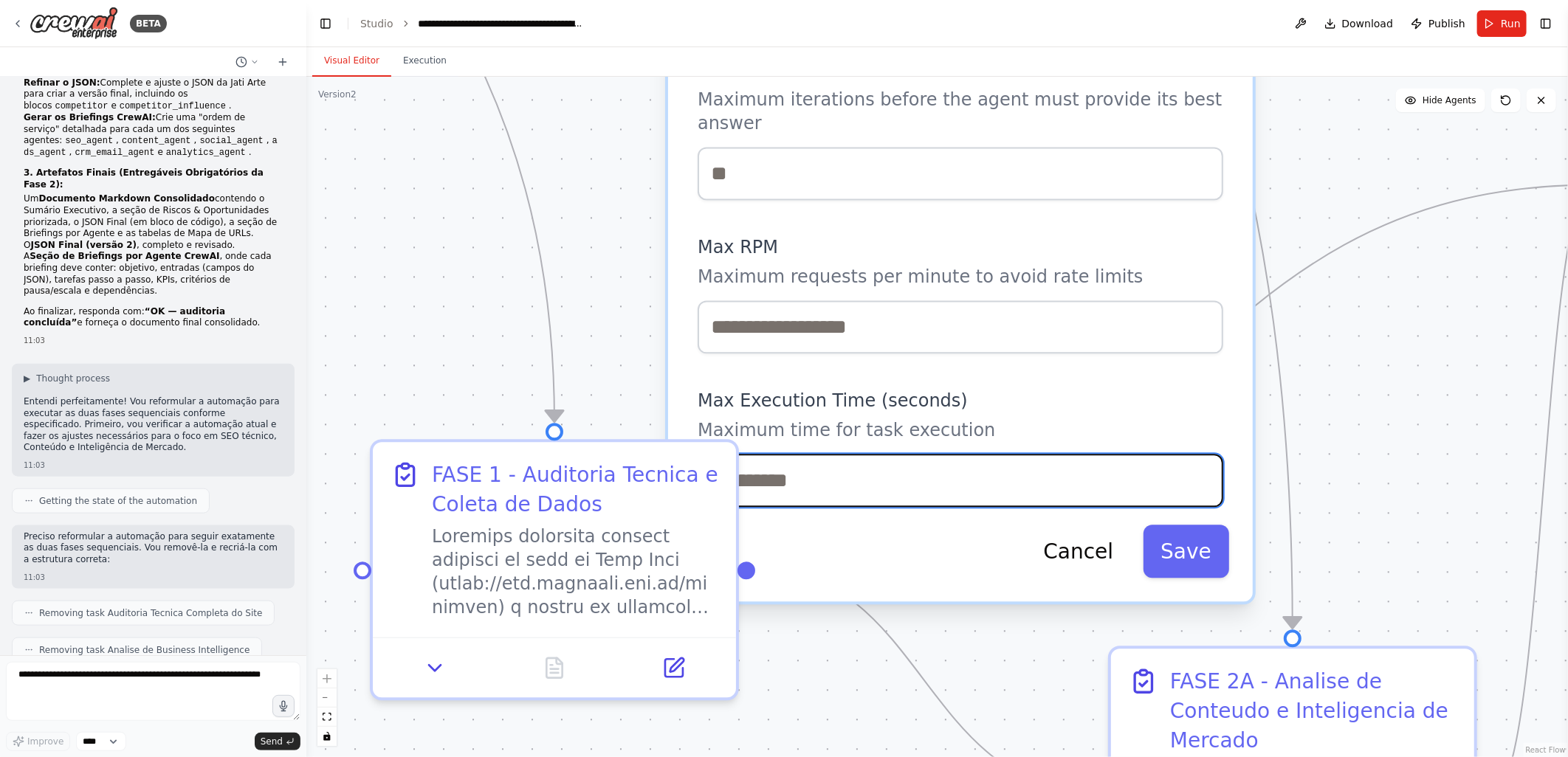
click at [772, 454] on input "number" at bounding box center [960, 480] width 526 height 53
type input "***"
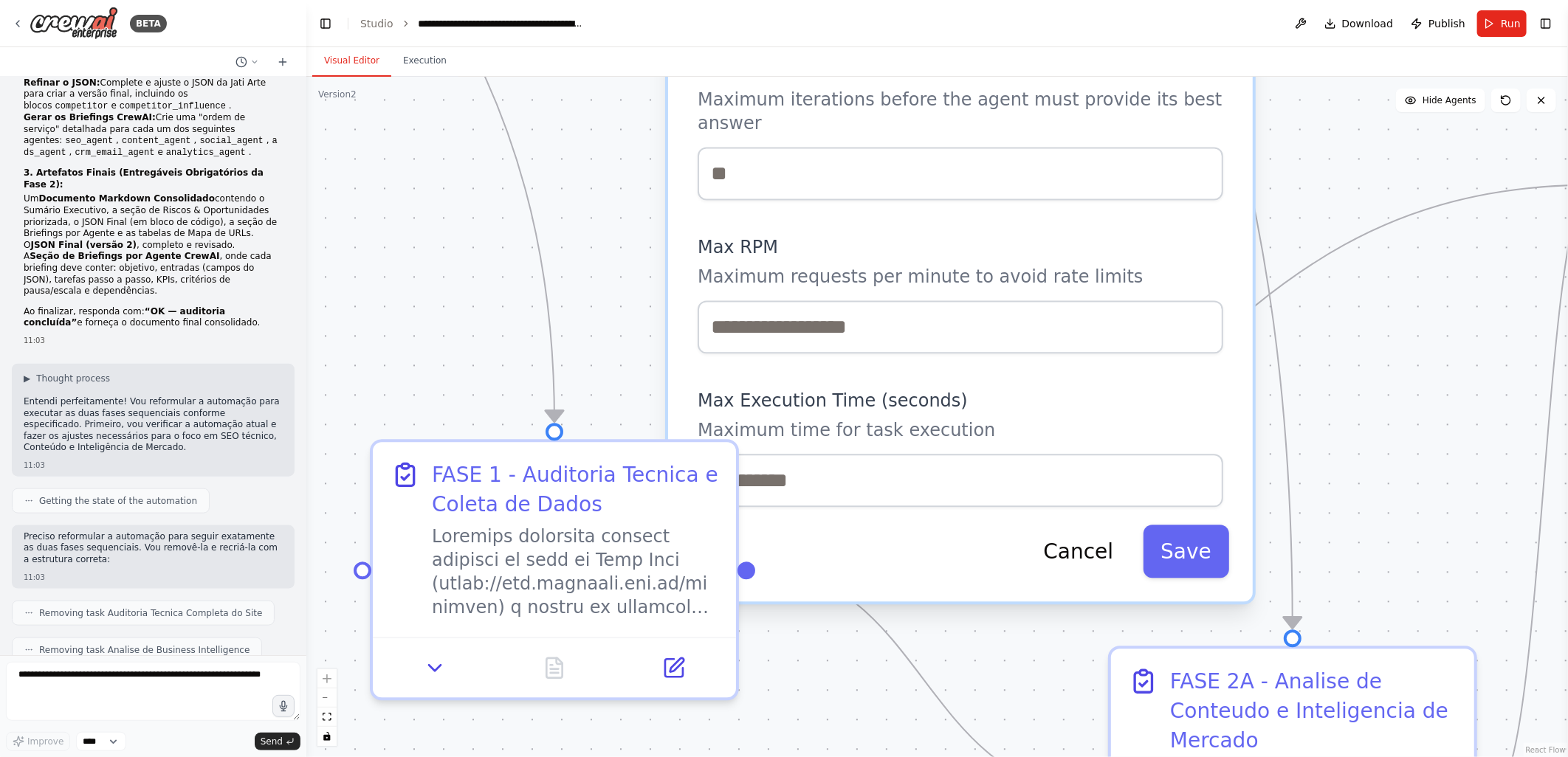
click at [650, 313] on div ".deletable-edge-delete-btn { width: 20px; height: 20px; border: 0px solid #ffff…" at bounding box center [937, 416] width 1262 height 680
click at [601, 240] on div ".deletable-edge-delete-btn { width: 20px; height: 20px; border: 0px solid #ffff…" at bounding box center [937, 416] width 1262 height 680
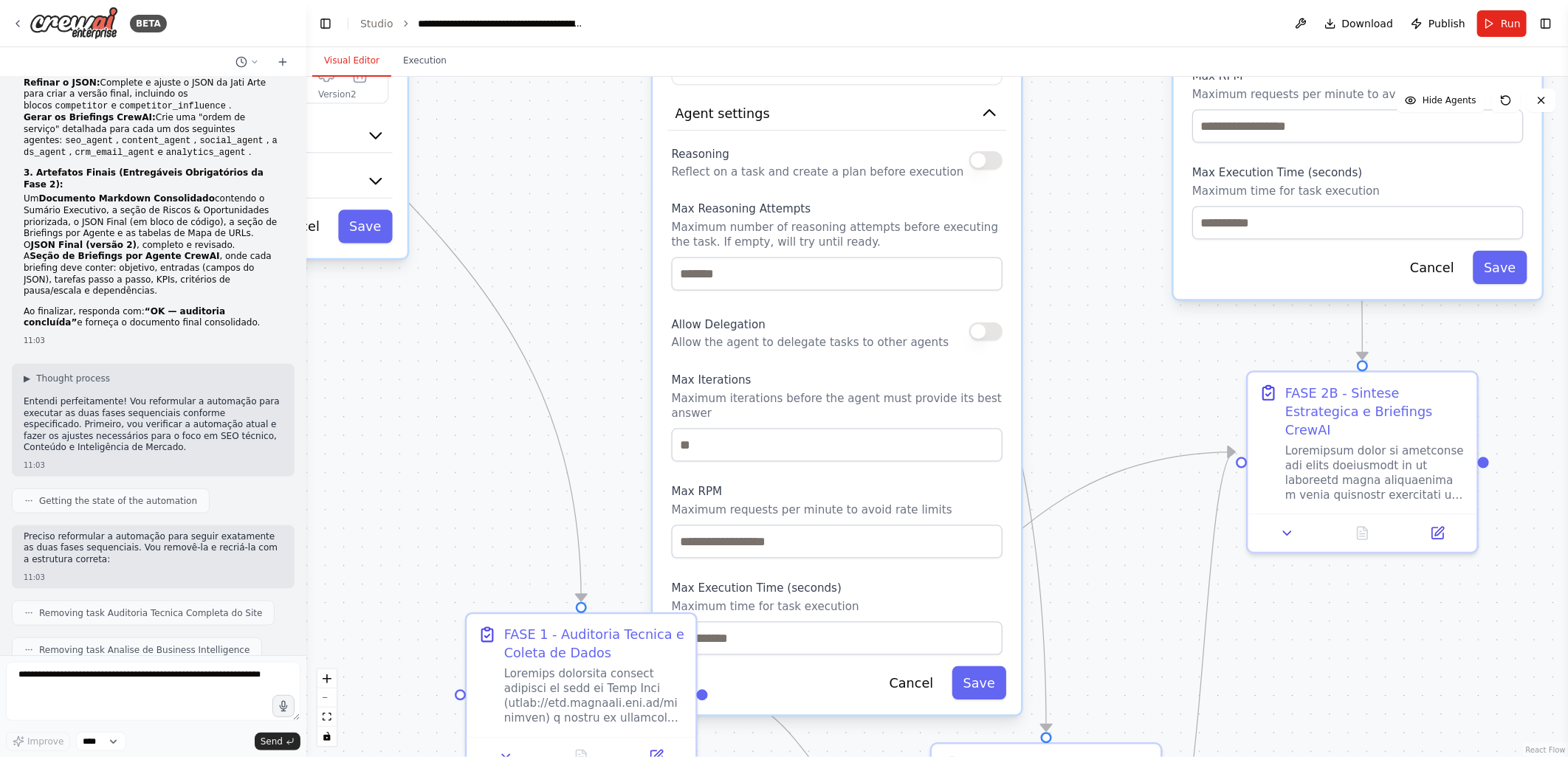
drag, startPoint x: 599, startPoint y: 197, endPoint x: 622, endPoint y: 590, distance: 393.7
click at [622, 590] on div ".deletable-edge-delete-btn { width: 20px; height: 20px; border: 0px solid #ffff…" at bounding box center [937, 416] width 1262 height 680
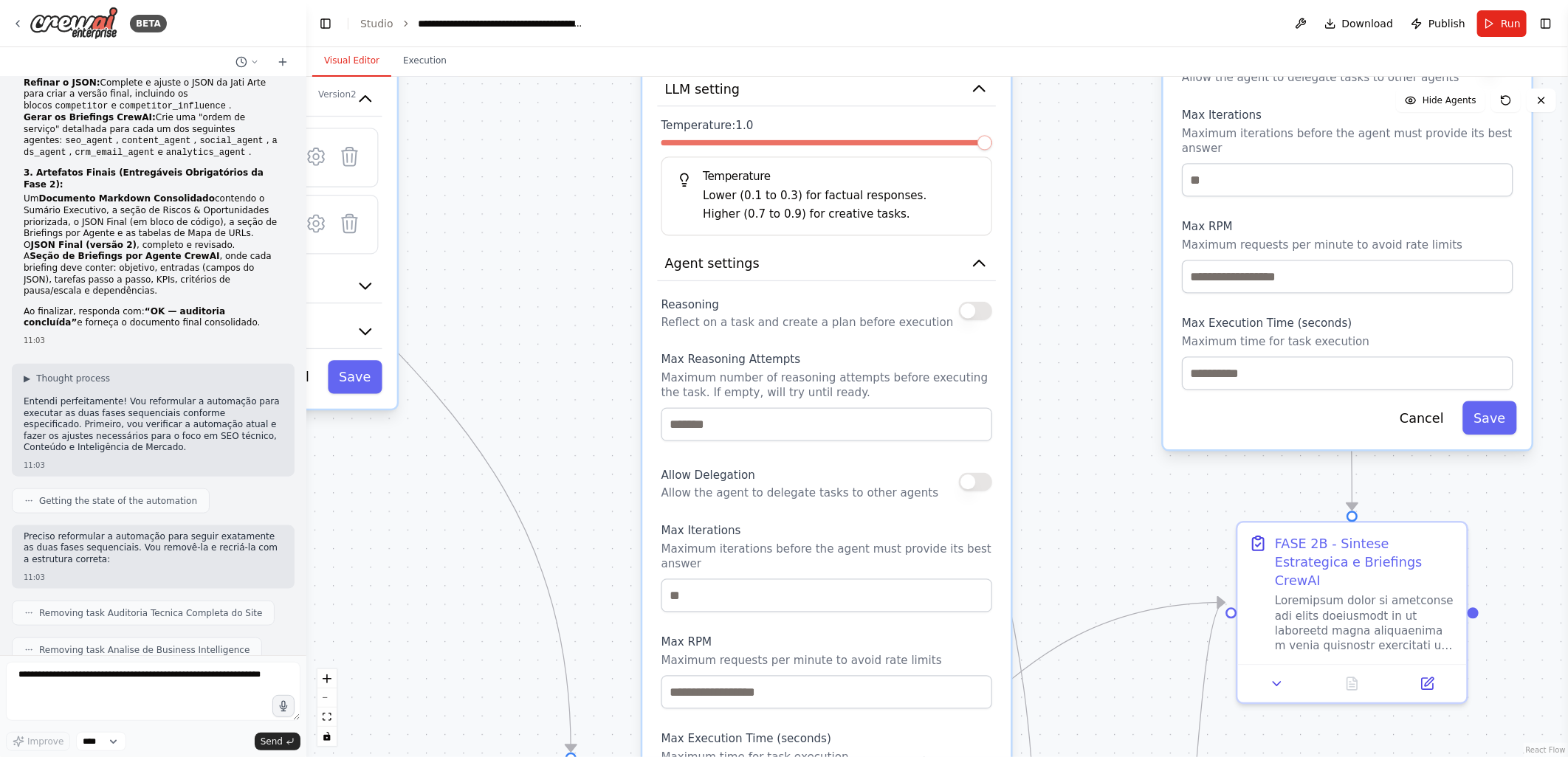
drag, startPoint x: 624, startPoint y: 333, endPoint x: 596, endPoint y: 388, distance: 61.7
click at [602, 336] on div ".deletable-edge-delete-btn { width: 20px; height: 20px; border: 0px solid #ffff…" at bounding box center [937, 416] width 1262 height 680
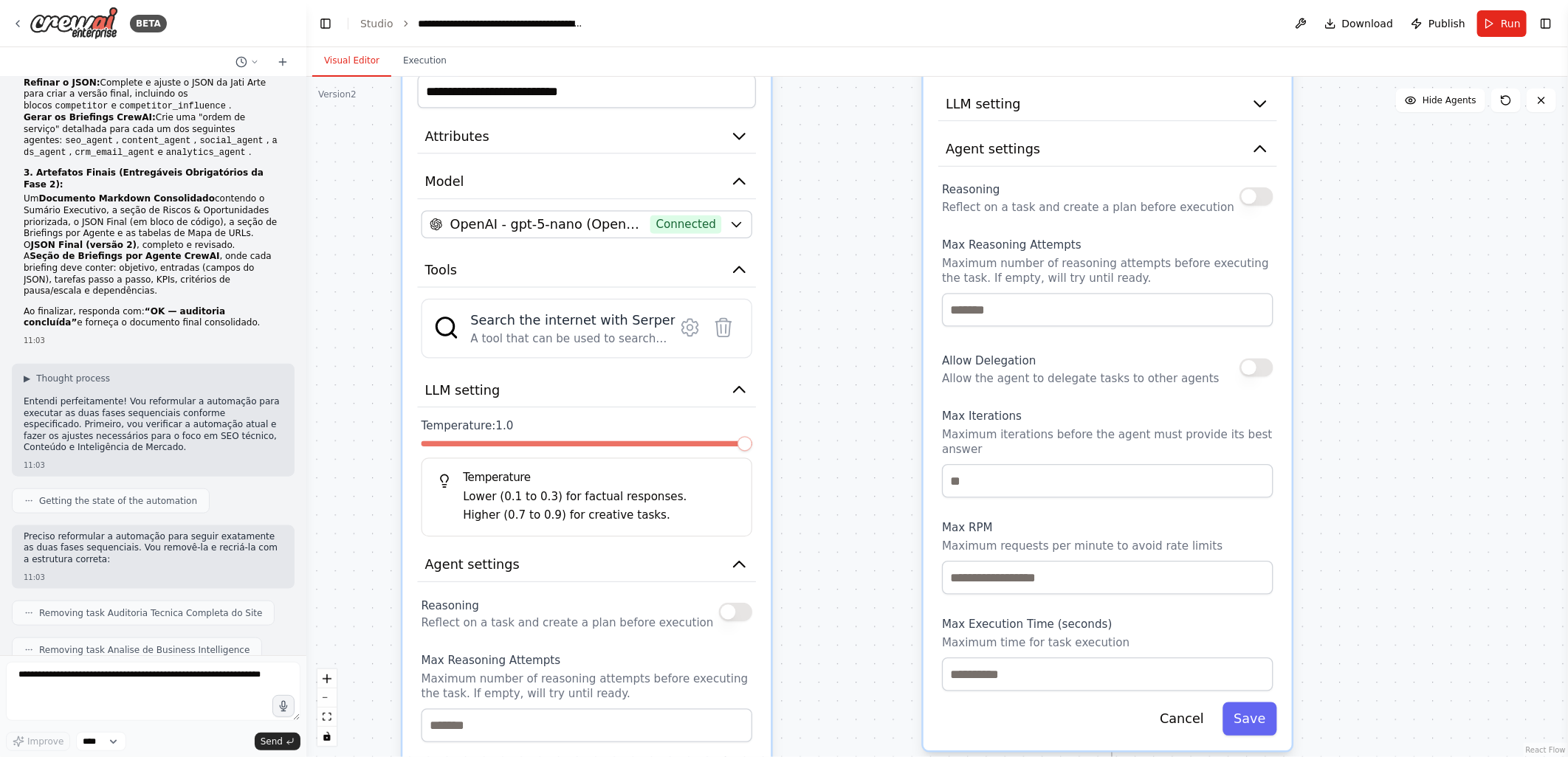
drag, startPoint x: 1021, startPoint y: 322, endPoint x: 853, endPoint y: 560, distance: 291.3
click at [853, 560] on div ".deletable-edge-delete-btn { width: 20px; height: 20px; border: 0px solid #ffff…" at bounding box center [937, 416] width 1262 height 680
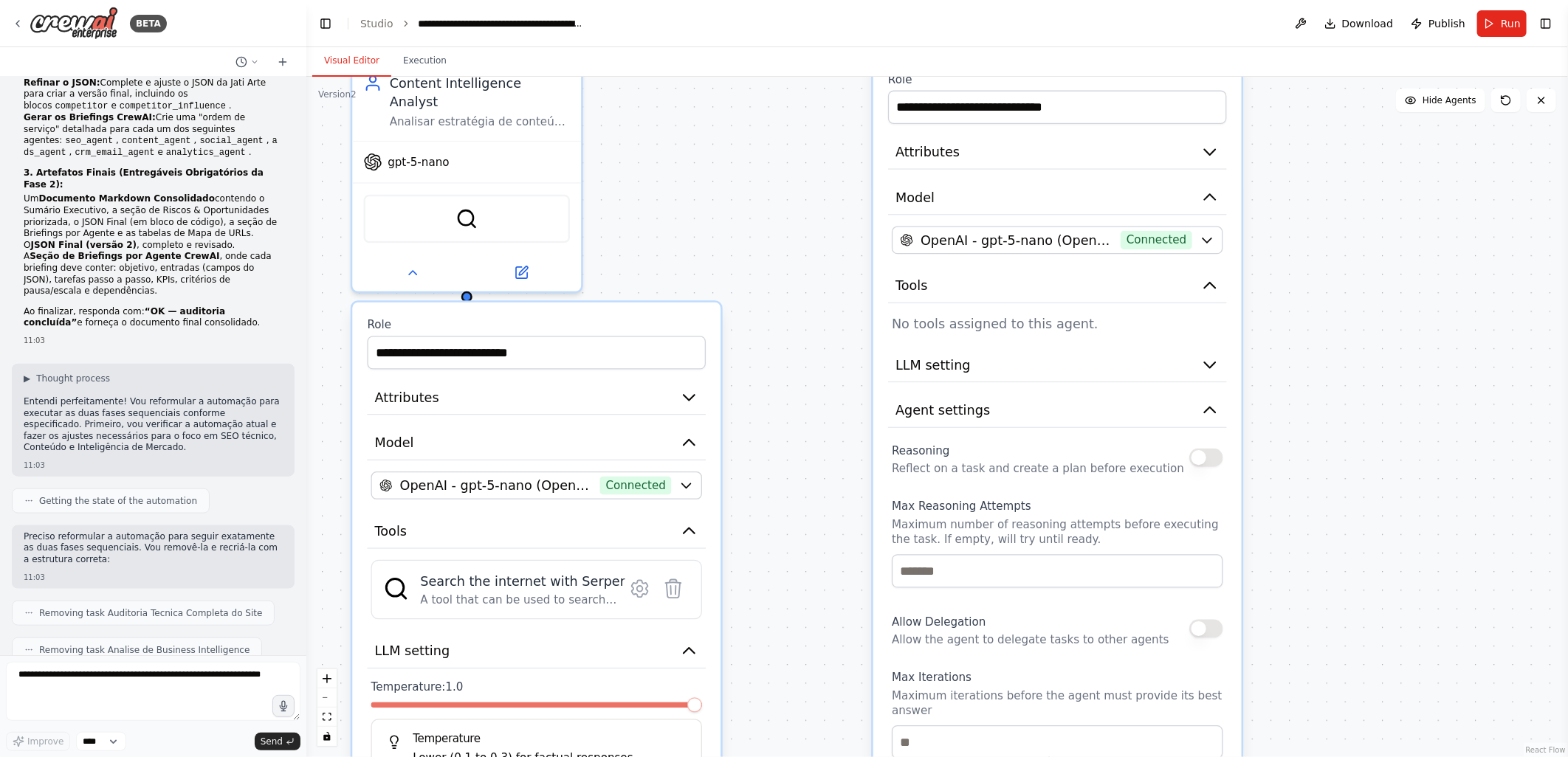
drag, startPoint x: 883, startPoint y: 348, endPoint x: 838, endPoint y: 599, distance: 255.0
click at [838, 599] on div ".deletable-edge-delete-btn { width: 20px; height: 20px; border: 0px solid #ffff…" at bounding box center [937, 416] width 1262 height 680
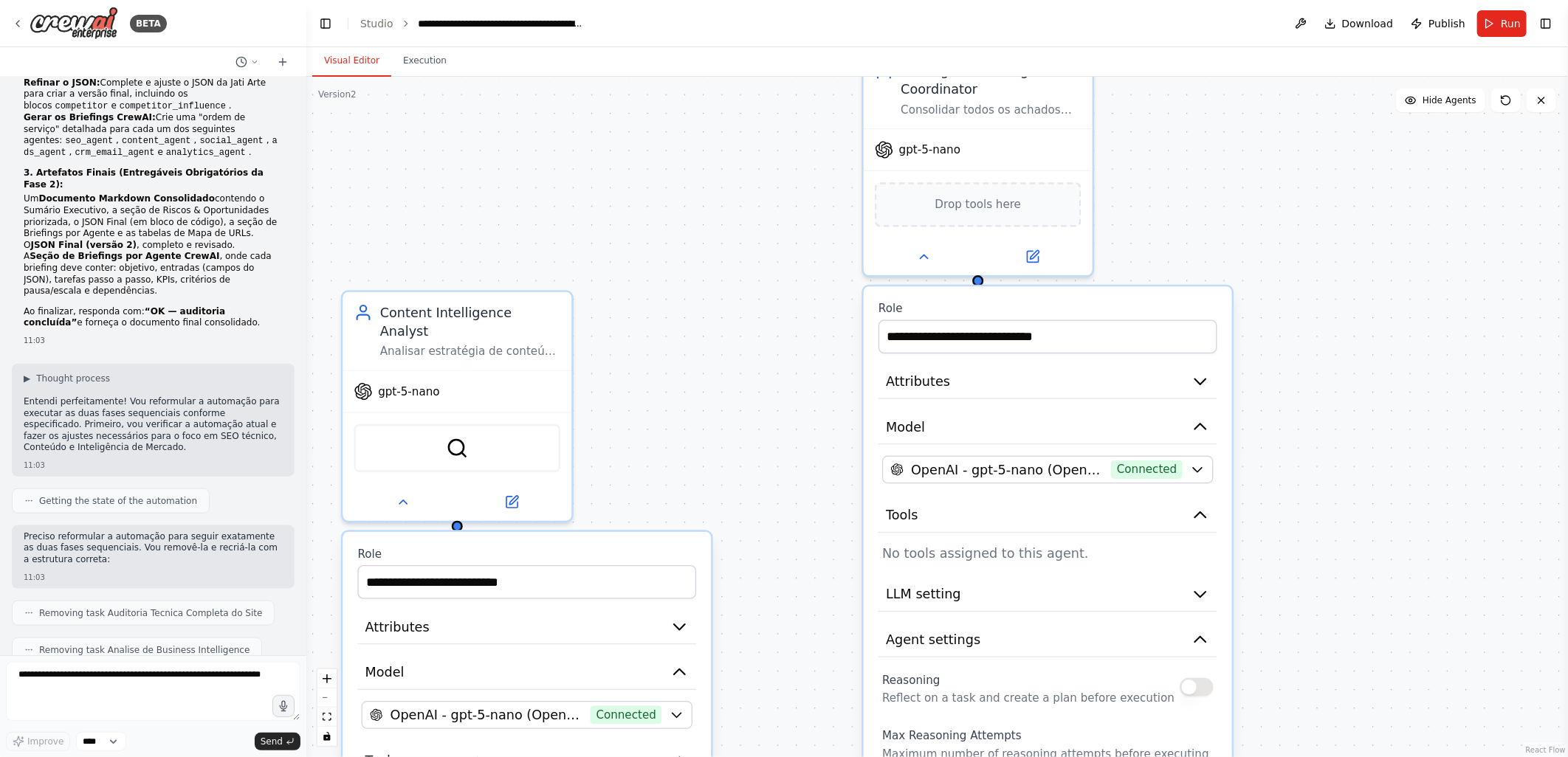
drag, startPoint x: 839, startPoint y: 360, endPoint x: 829, endPoint y: 589, distance: 229.2
click at [829, 589] on div ".deletable-edge-delete-btn { width: 20px; height: 20px; border: 0px solid #ffff…" at bounding box center [937, 416] width 1262 height 680
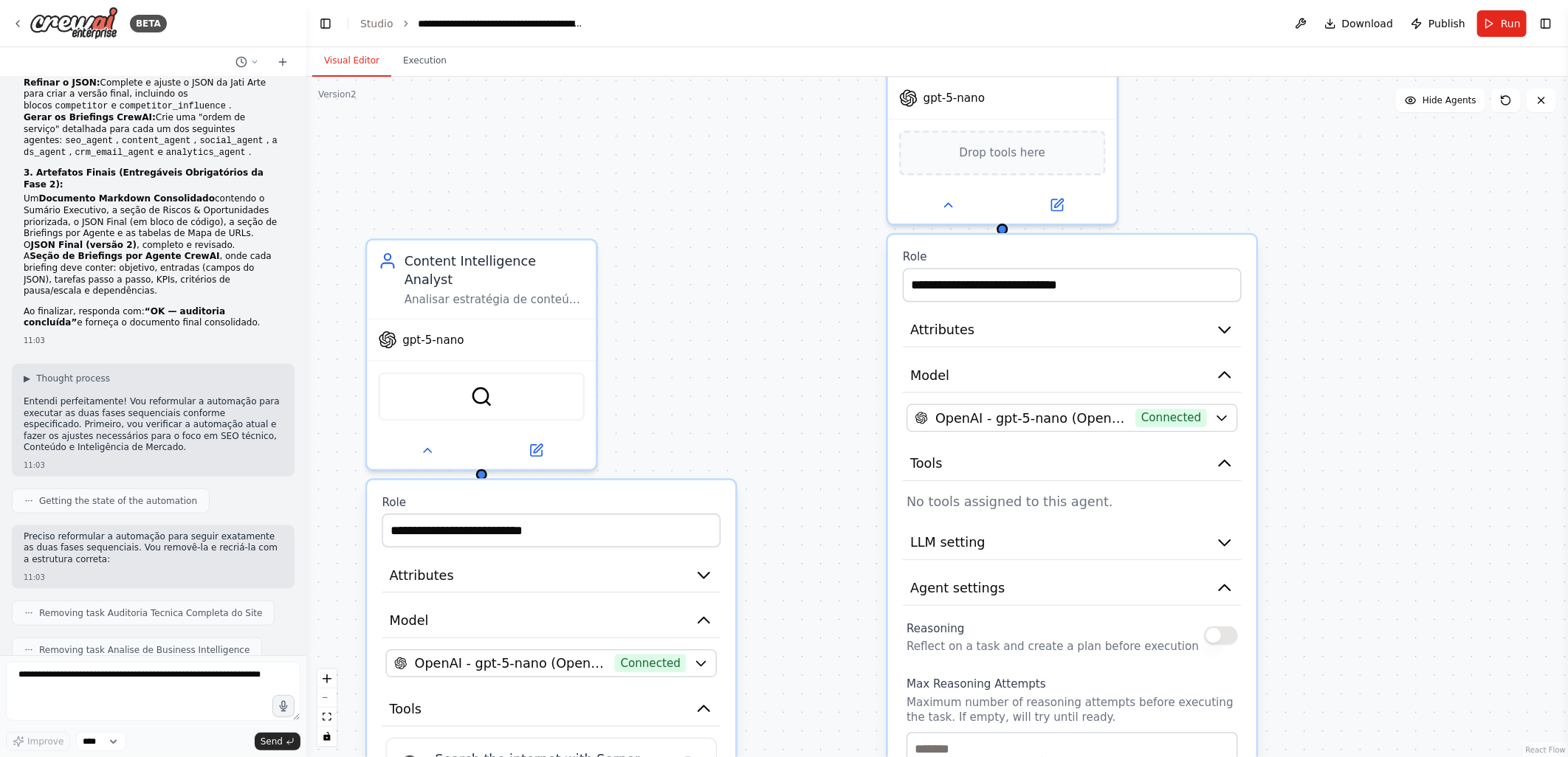
drag, startPoint x: 835, startPoint y: 358, endPoint x: 864, endPoint y: 177, distance: 183.3
click at [865, 177] on div ".deletable-edge-delete-btn { width: 20px; height: 20px; border: 0px solid #ffff…" at bounding box center [937, 416] width 1262 height 680
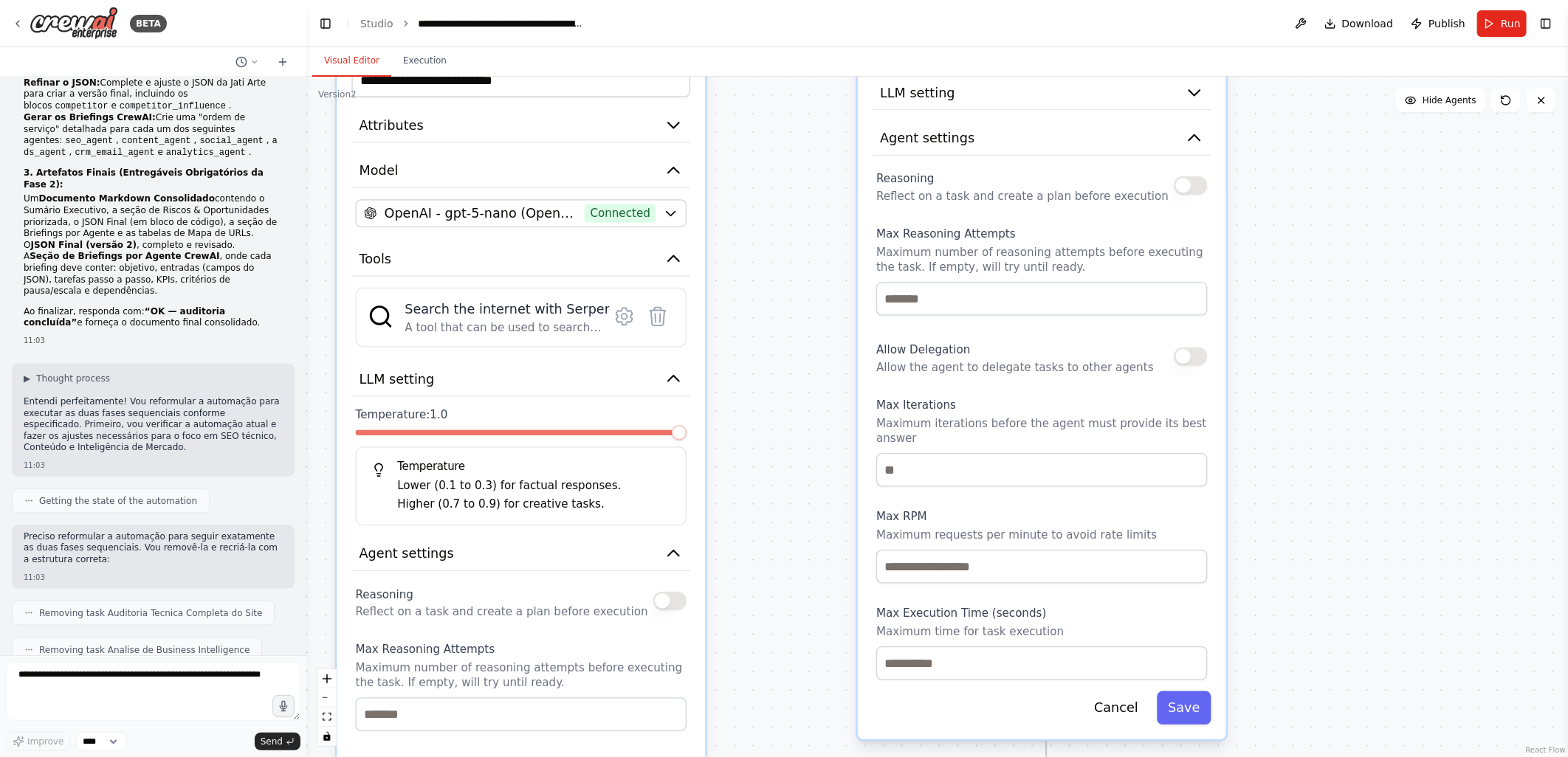
drag, startPoint x: 864, startPoint y: 485, endPoint x: 829, endPoint y: 164, distance: 322.9
click at [829, 164] on div ".deletable-edge-delete-btn { width: 20px; height: 20px; border: 0px solid #ffff…" at bounding box center [937, 416] width 1262 height 680
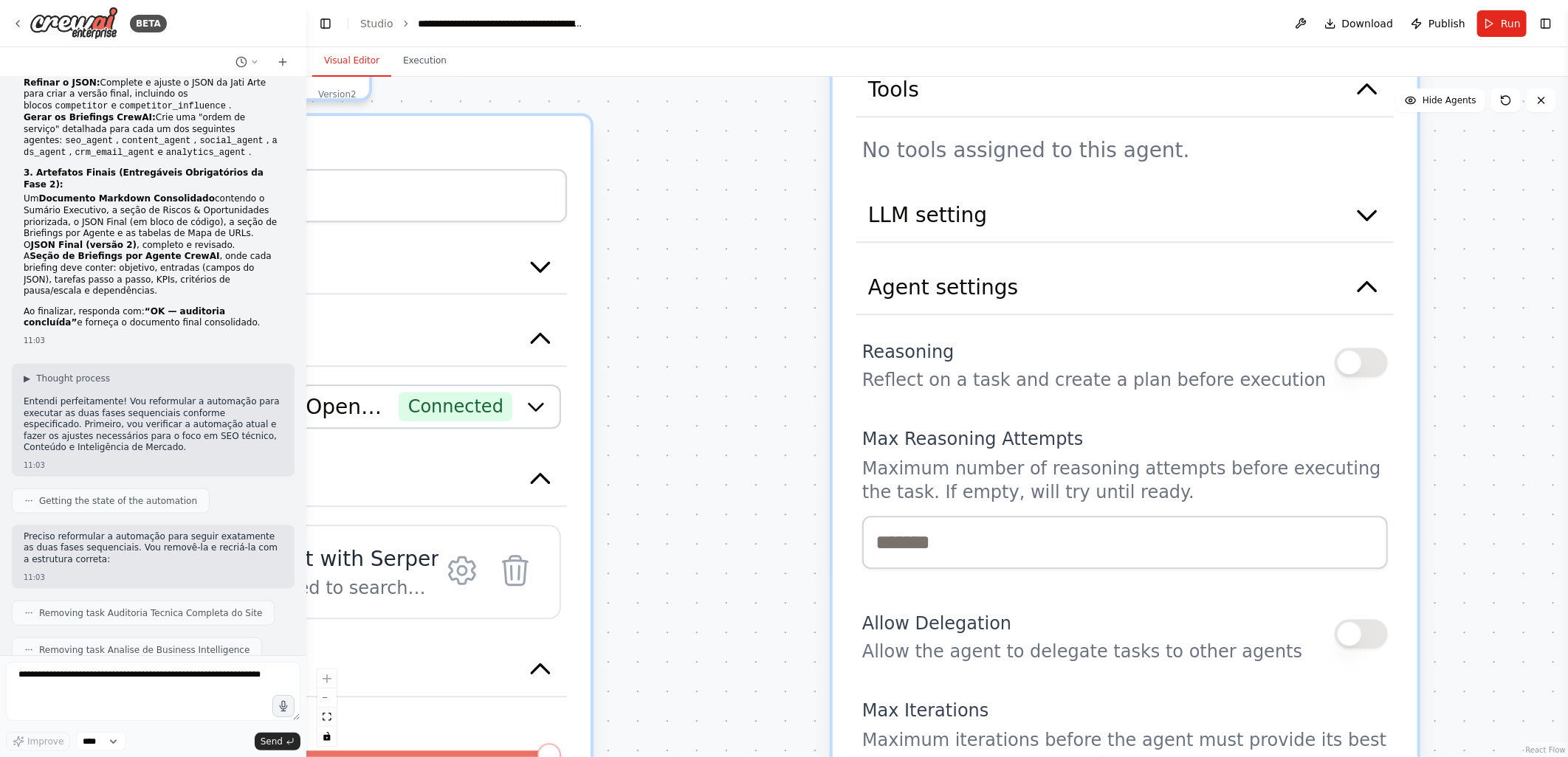
click at [784, 377] on div ".deletable-edge-delete-btn { width: 20px; height: 20px; border: 0px solid #ffff…" at bounding box center [937, 416] width 1262 height 680
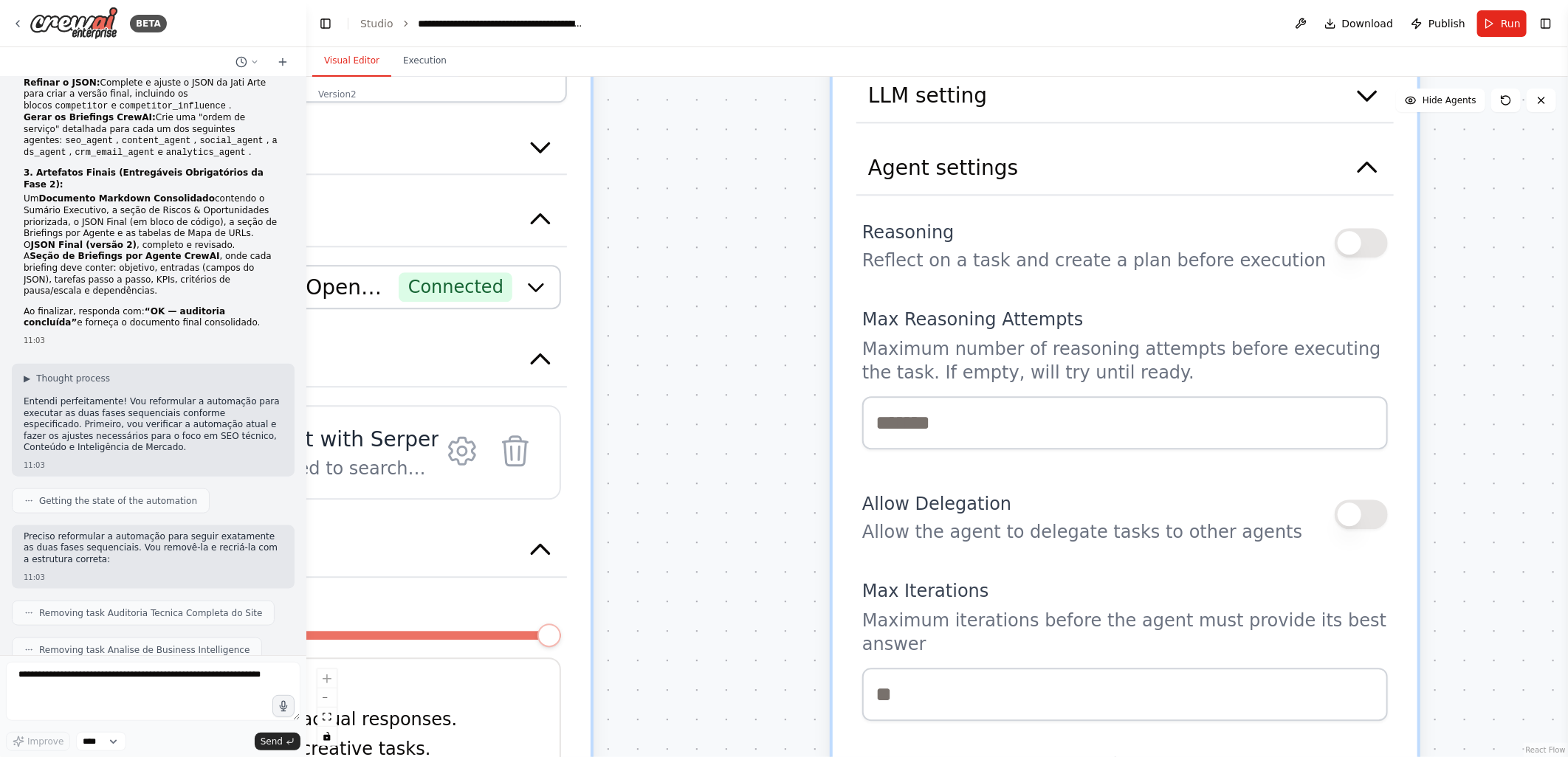
drag, startPoint x: 717, startPoint y: 513, endPoint x: 717, endPoint y: 394, distance: 119.0
click at [717, 394] on div ".deletable-edge-delete-btn { width: 20px; height: 20px; border: 0px solid #ffff…" at bounding box center [937, 416] width 1262 height 680
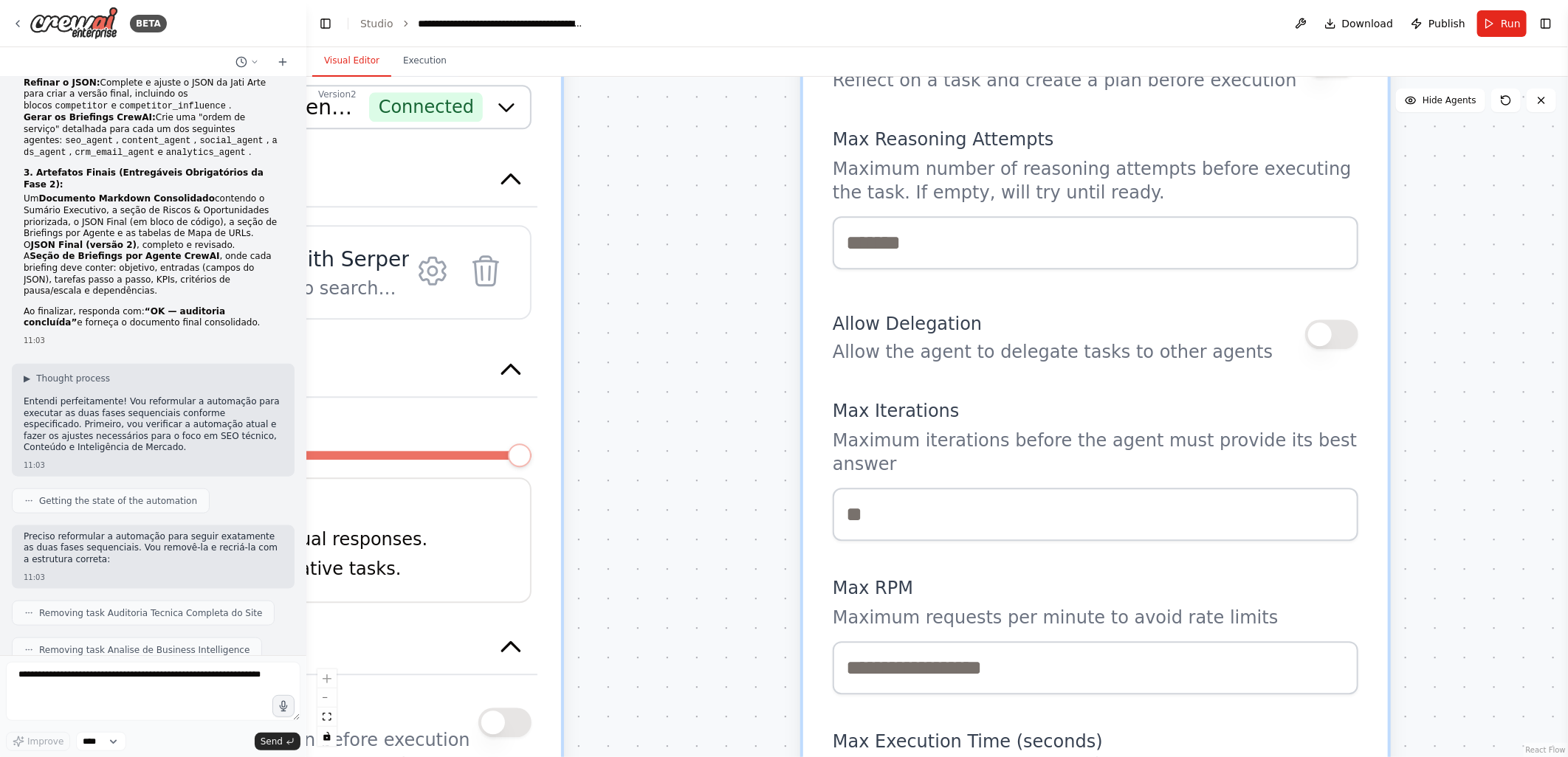
drag, startPoint x: 822, startPoint y: 601, endPoint x: 790, endPoint y: 336, distance: 266.9
click at [790, 336] on div ".deletable-edge-delete-btn { width: 20px; height: 20px; border: 0px solid #ffff…" at bounding box center [937, 416] width 1262 height 680
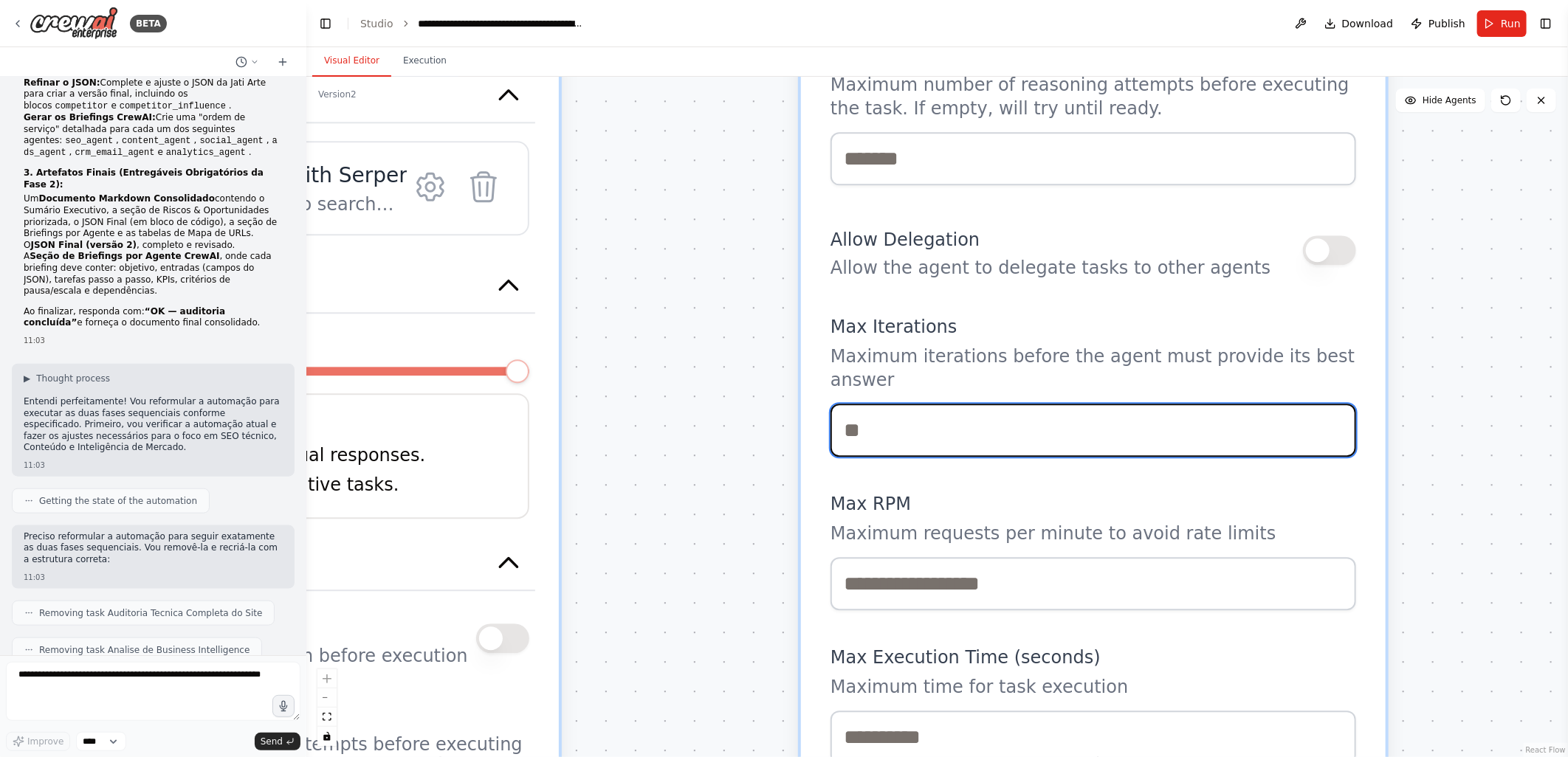
click at [868, 422] on input "number" at bounding box center [1093, 430] width 526 height 53
type input "**"
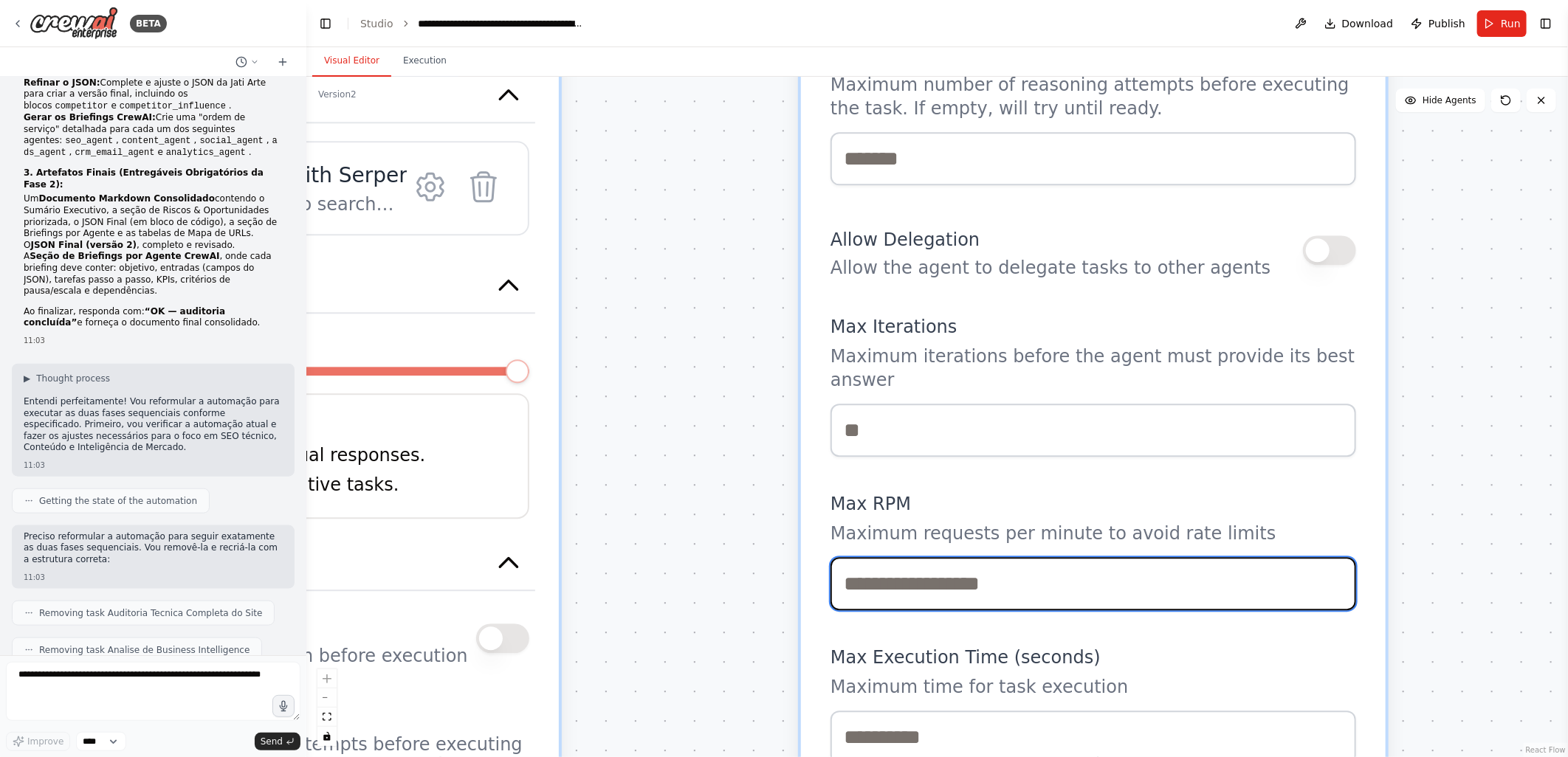
click at [878, 557] on input "number" at bounding box center [1093, 583] width 526 height 53
type input "**"
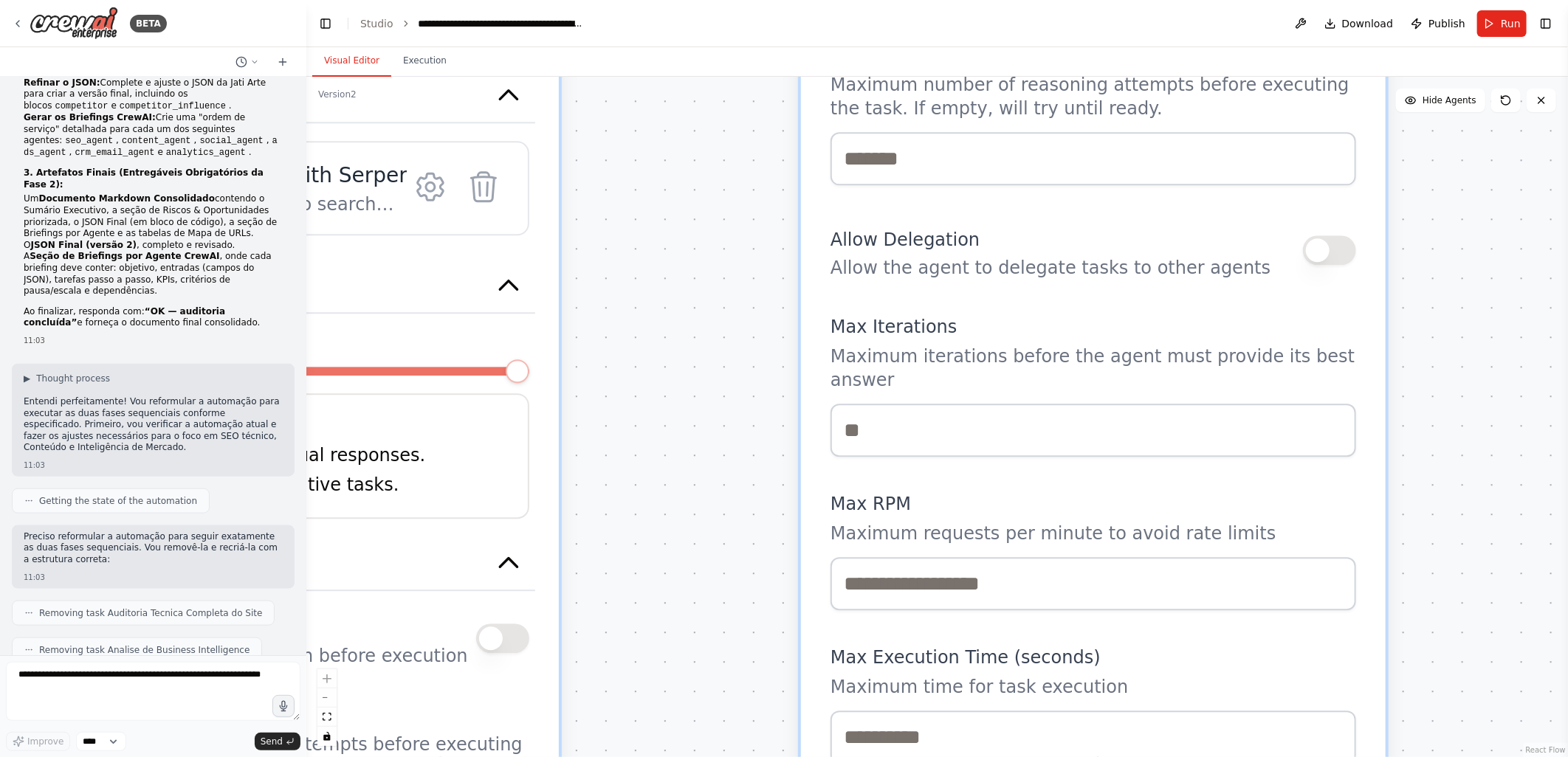
click at [635, 462] on div ".deletable-edge-delete-btn { width: 20px; height: 20px; border: 0px solid #ffff…" at bounding box center [937, 416] width 1262 height 680
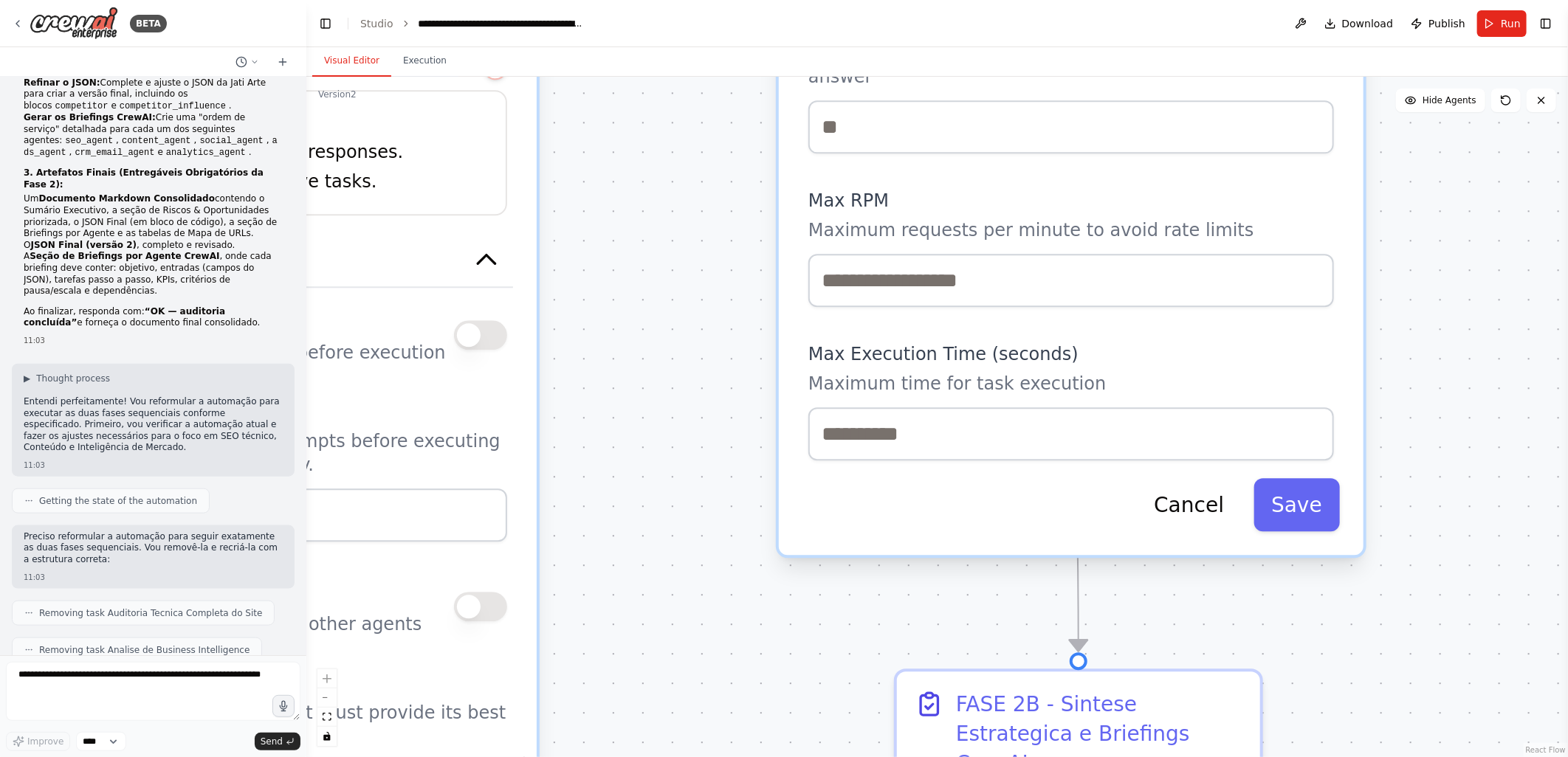
drag, startPoint x: 661, startPoint y: 570, endPoint x: 638, endPoint y: 255, distance: 315.8
click at [638, 255] on div ".deletable-edge-delete-btn { width: 20px; height: 20px; border: 0px solid #ffff…" at bounding box center [937, 416] width 1262 height 680
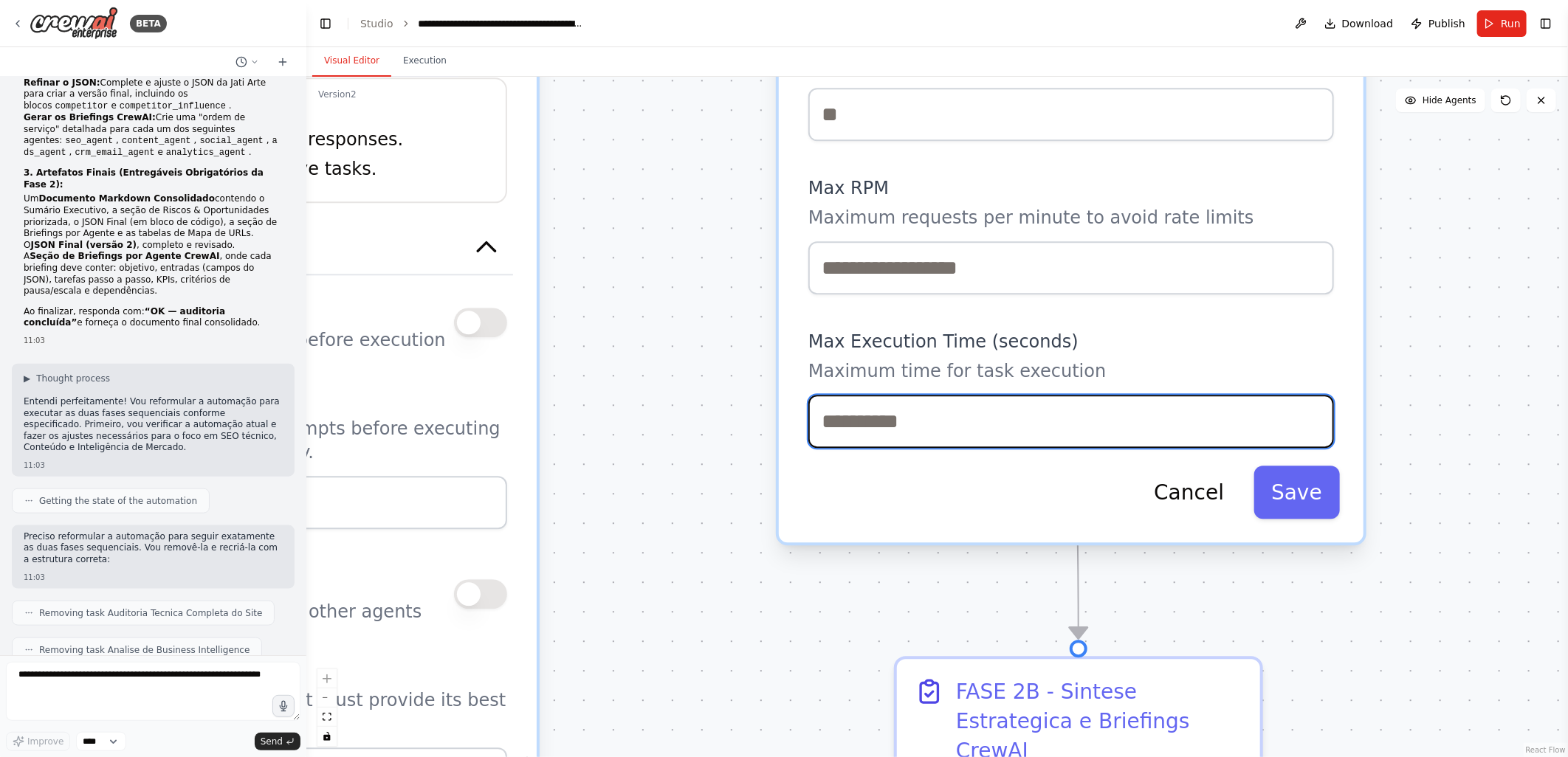
click at [846, 401] on input "number" at bounding box center [1071, 421] width 526 height 53
type input "***"
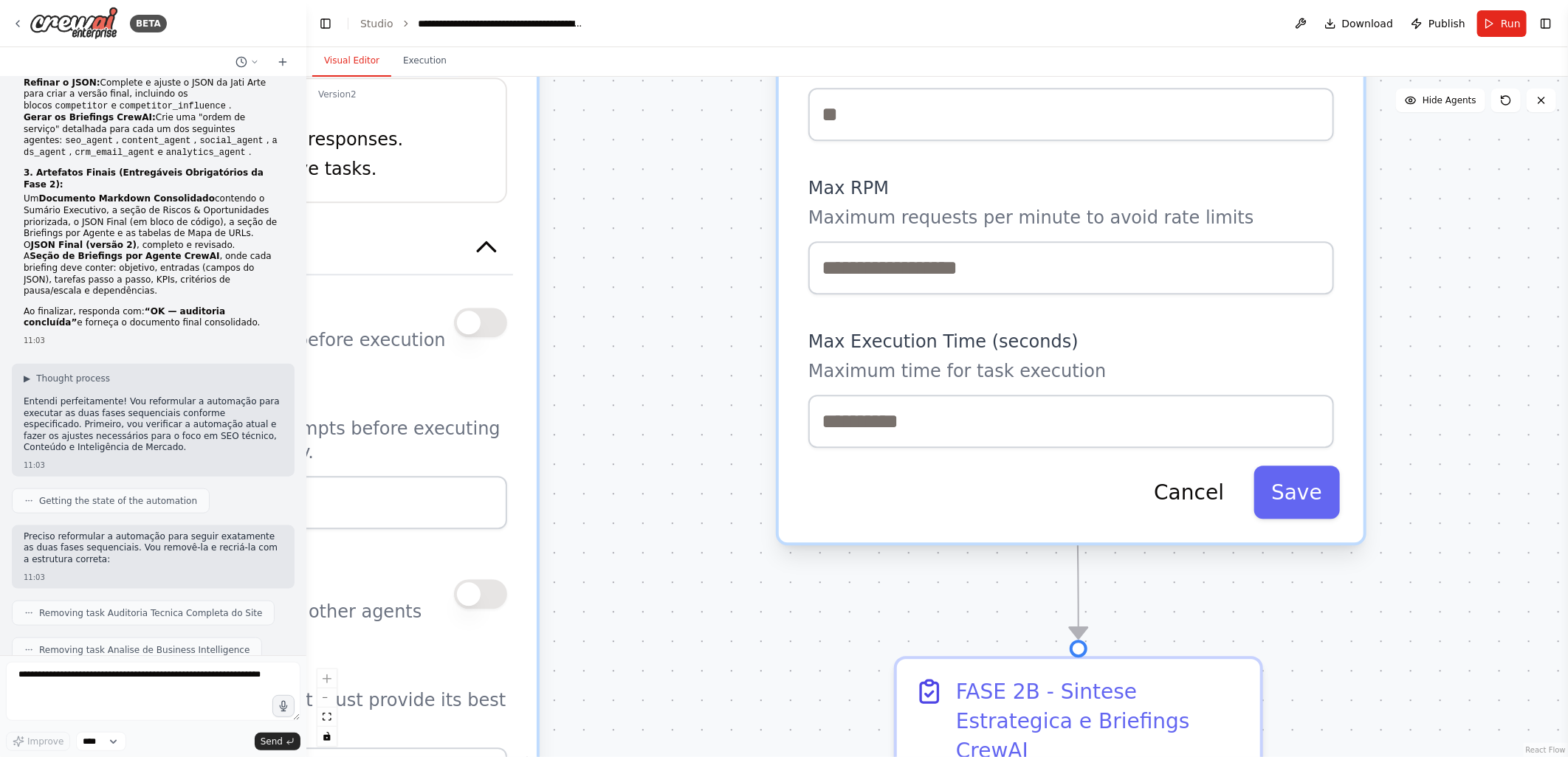
click at [736, 499] on div ".deletable-edge-delete-btn { width: 20px; height: 20px; border: 0px solid #ffff…" at bounding box center [937, 416] width 1262 height 680
click at [651, 467] on div ".deletable-edge-delete-btn { width: 20px; height: 20px; border: 0px solid #ffff…" at bounding box center [937, 416] width 1262 height 680
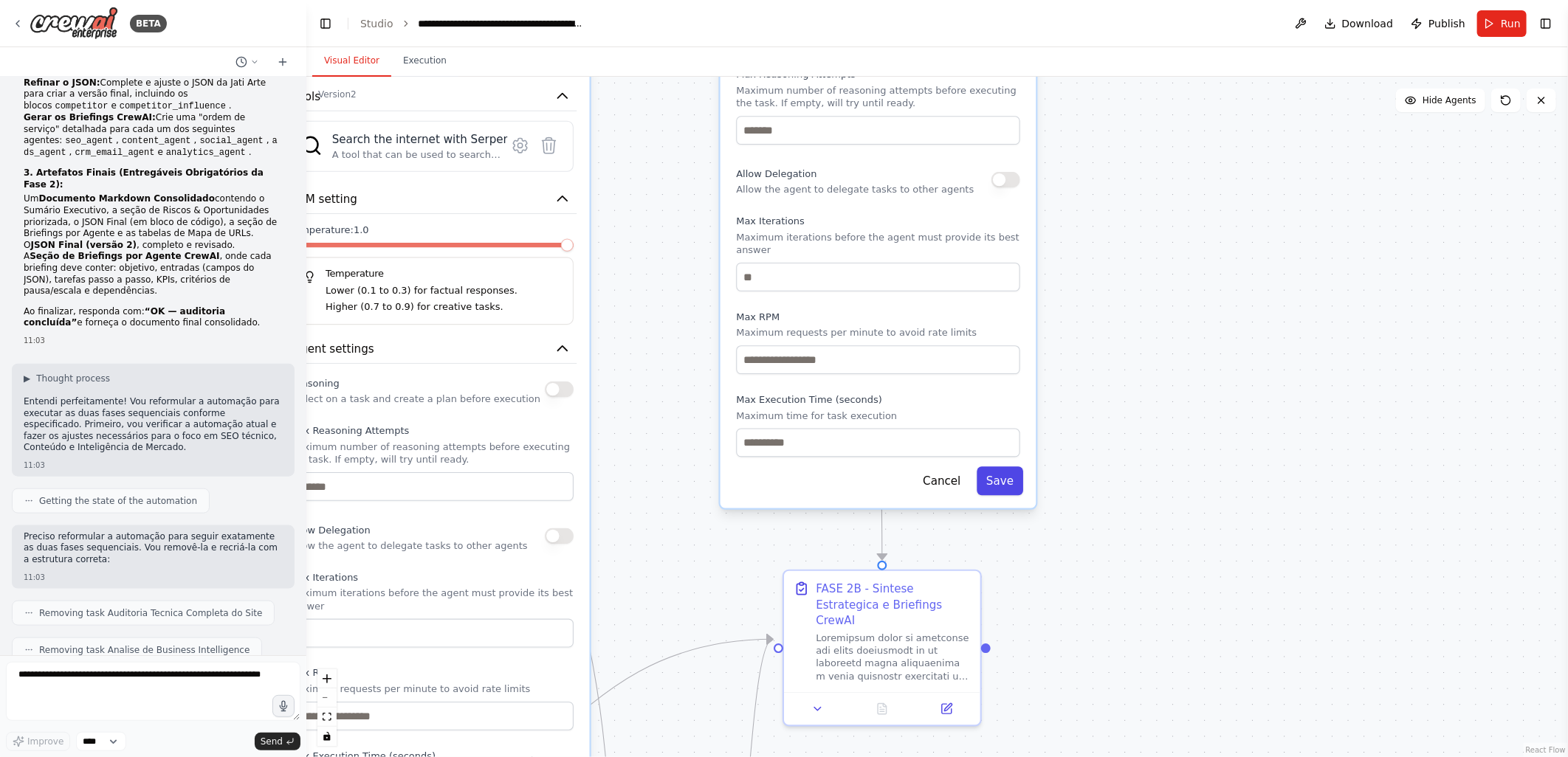
click at [1001, 467] on button "Save" at bounding box center [999, 480] width 46 height 29
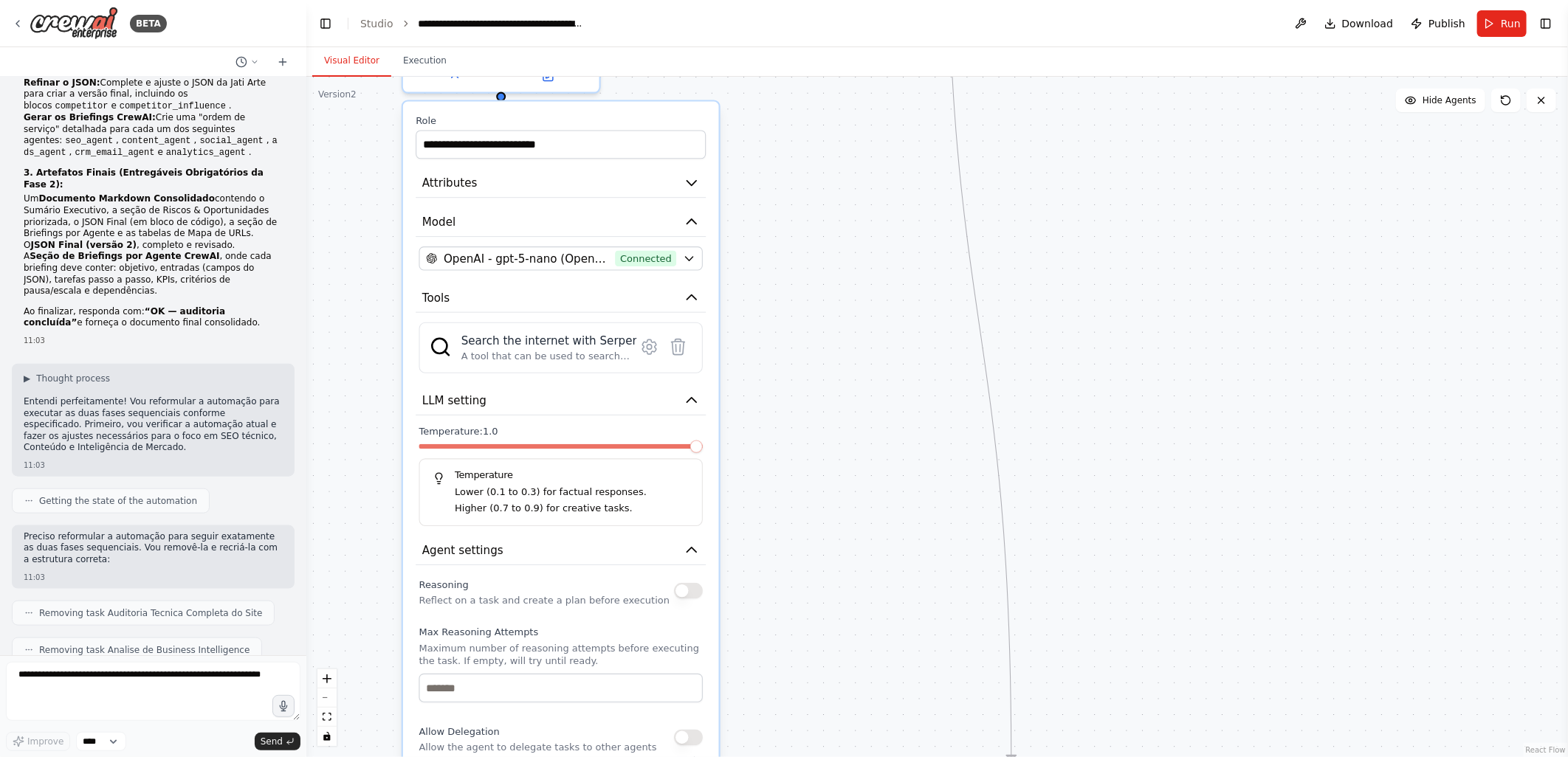
drag, startPoint x: 805, startPoint y: 393, endPoint x: 934, endPoint y: 595, distance: 239.7
click at [934, 595] on div ".deletable-edge-delete-btn { width: 20px; height: 20px; border: 0px solid #ffff…" at bounding box center [937, 416] width 1262 height 680
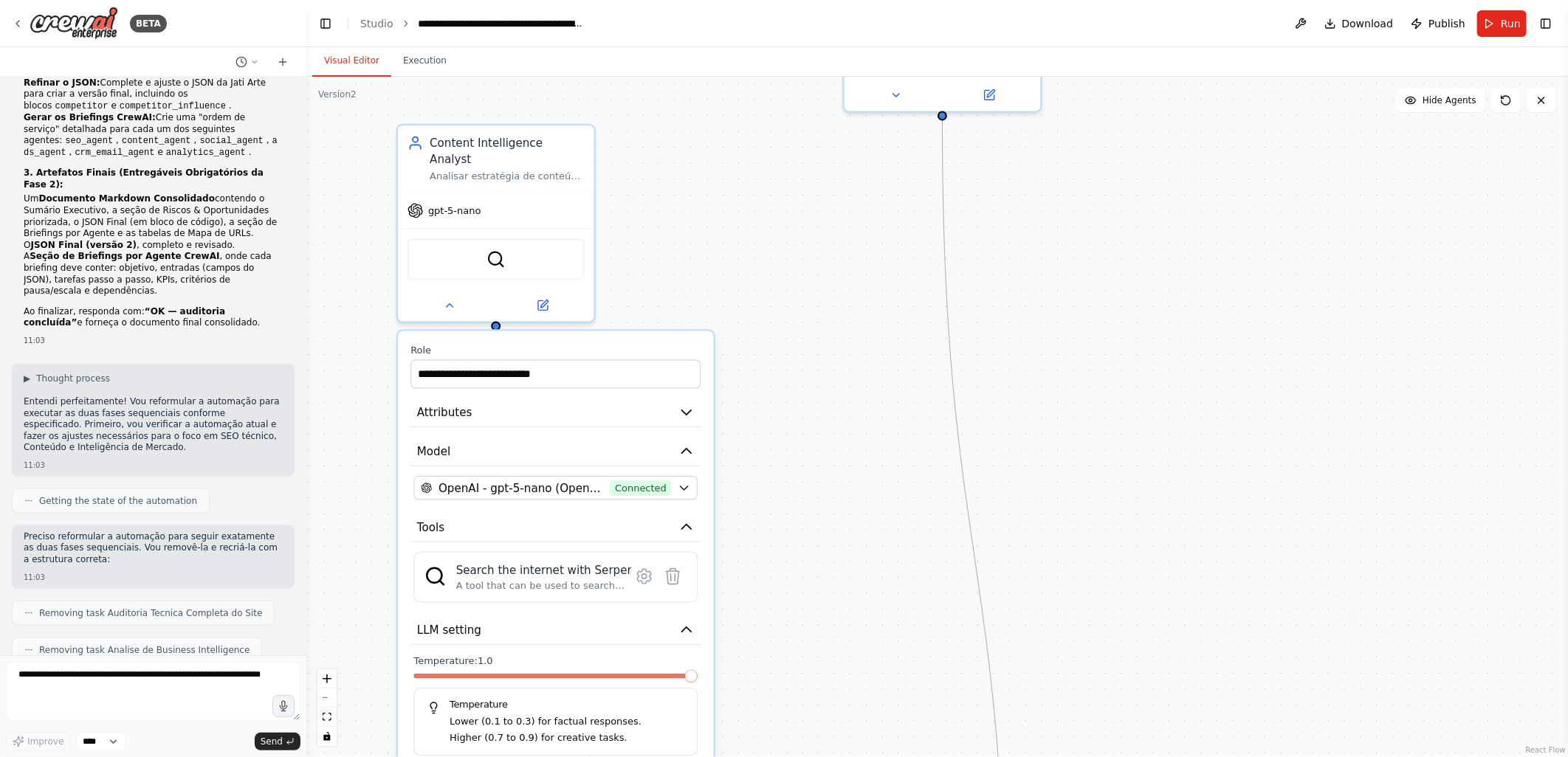
drag, startPoint x: 945, startPoint y: 437, endPoint x: 936, endPoint y: 728, distance: 291.1
click at [936, 728] on div ".deletable-edge-delete-btn { width: 20px; height: 20px; border: 0px solid #ffff…" at bounding box center [937, 416] width 1262 height 680
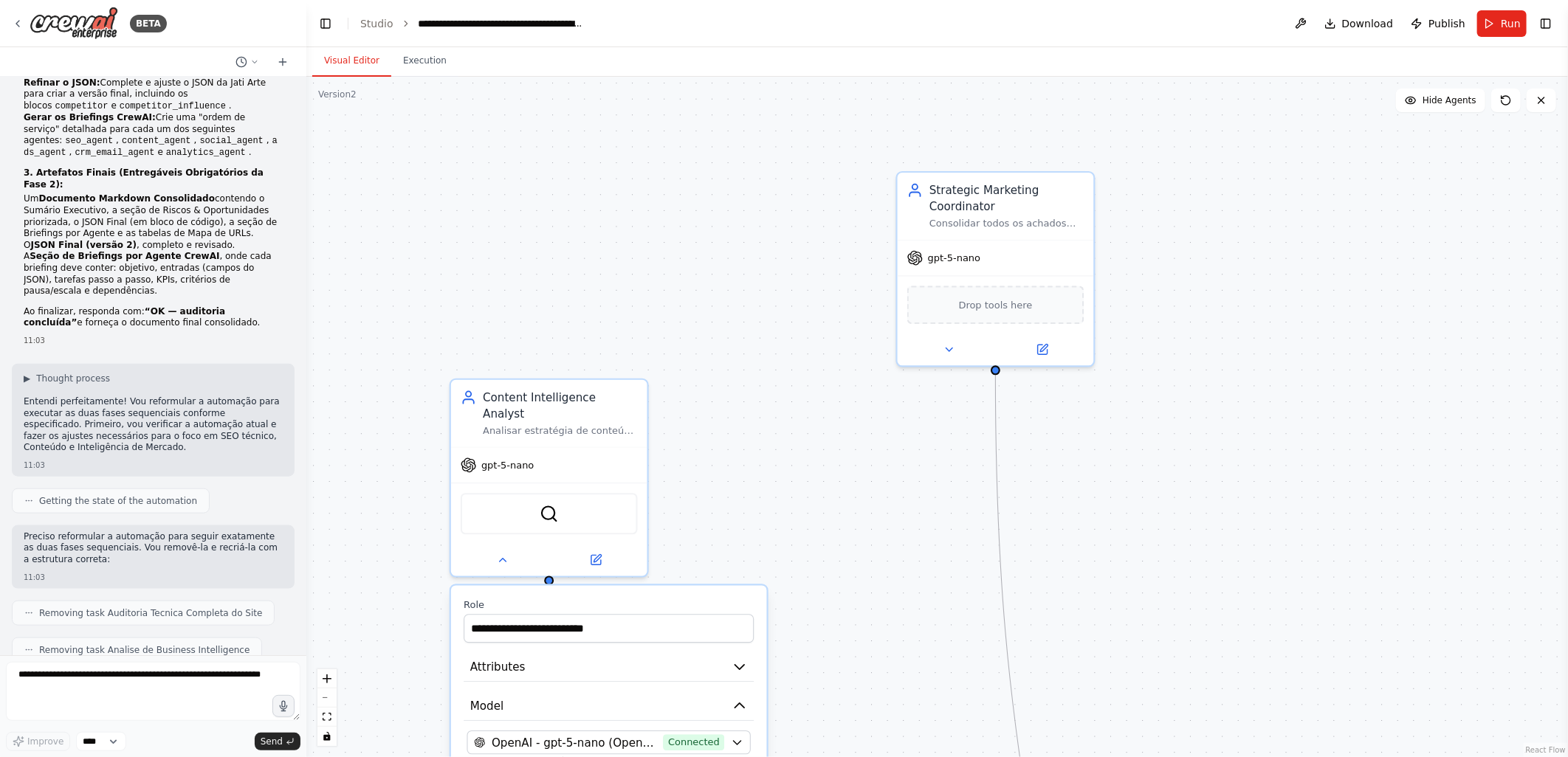
drag, startPoint x: 861, startPoint y: 343, endPoint x: 918, endPoint y: 579, distance: 242.8
click at [918, 579] on div ".deletable-edge-delete-btn { width: 20px; height: 20px; border: 0px solid #ffff…" at bounding box center [937, 416] width 1262 height 680
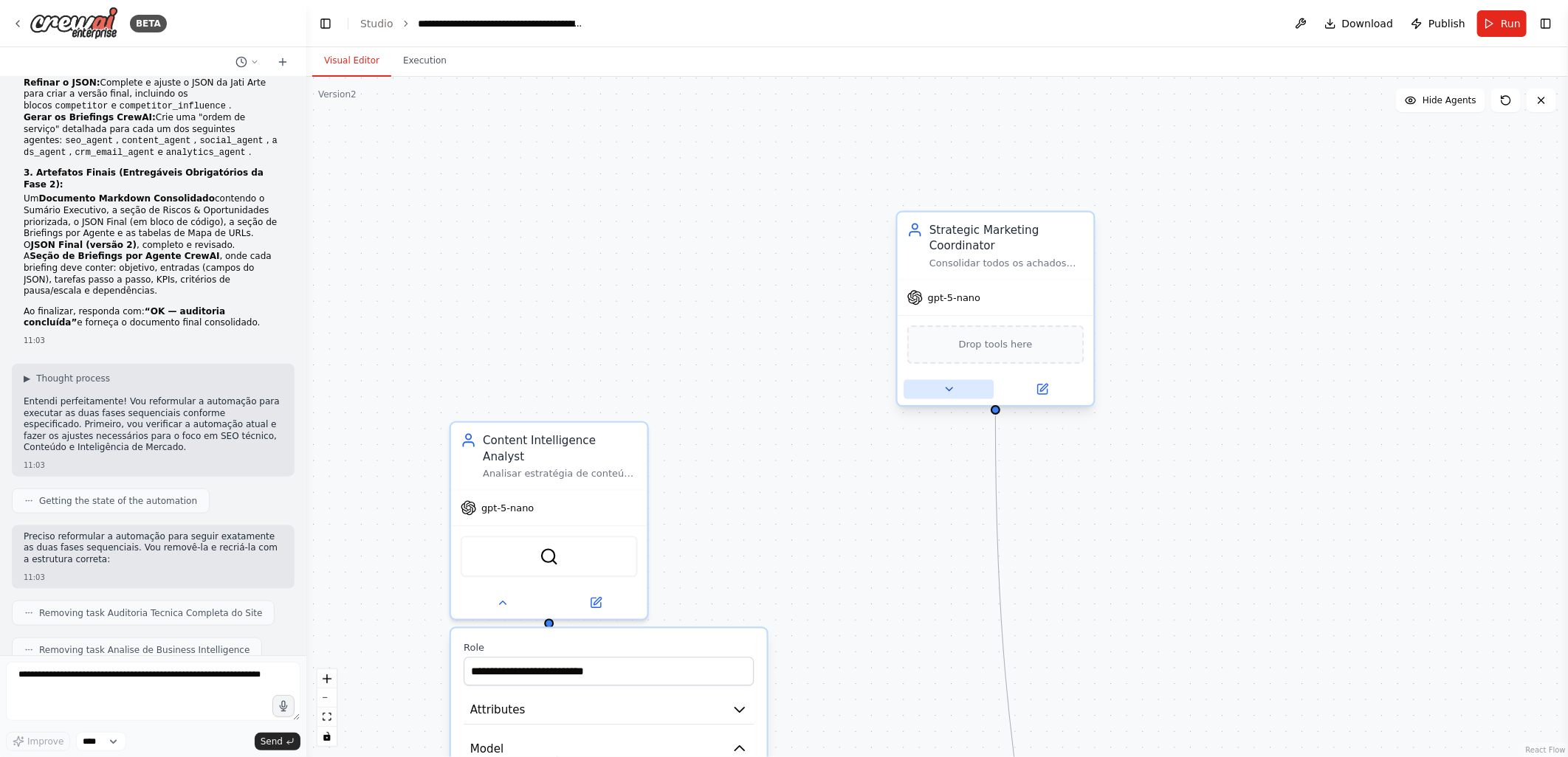
click at [953, 388] on icon at bounding box center [949, 389] width 12 height 12
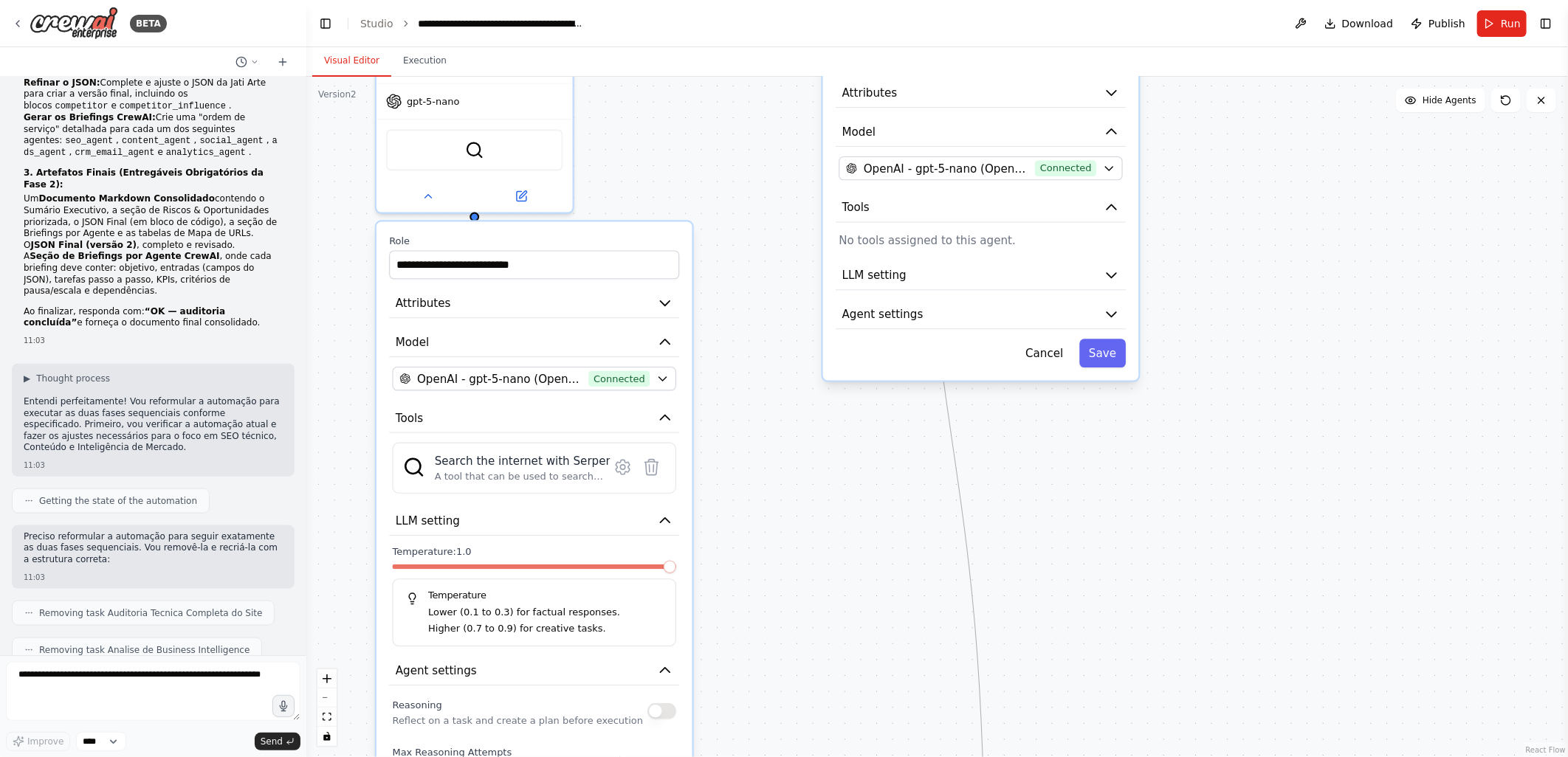
drag, startPoint x: 838, startPoint y: 680, endPoint x: 762, endPoint y: 280, distance: 407.2
click at [762, 280] on div ".deletable-edge-delete-btn { width: 20px; height: 20px; border: 0px solid #ffff…" at bounding box center [937, 416] width 1262 height 680
click at [868, 316] on span "Agent settings" at bounding box center [883, 314] width 81 height 17
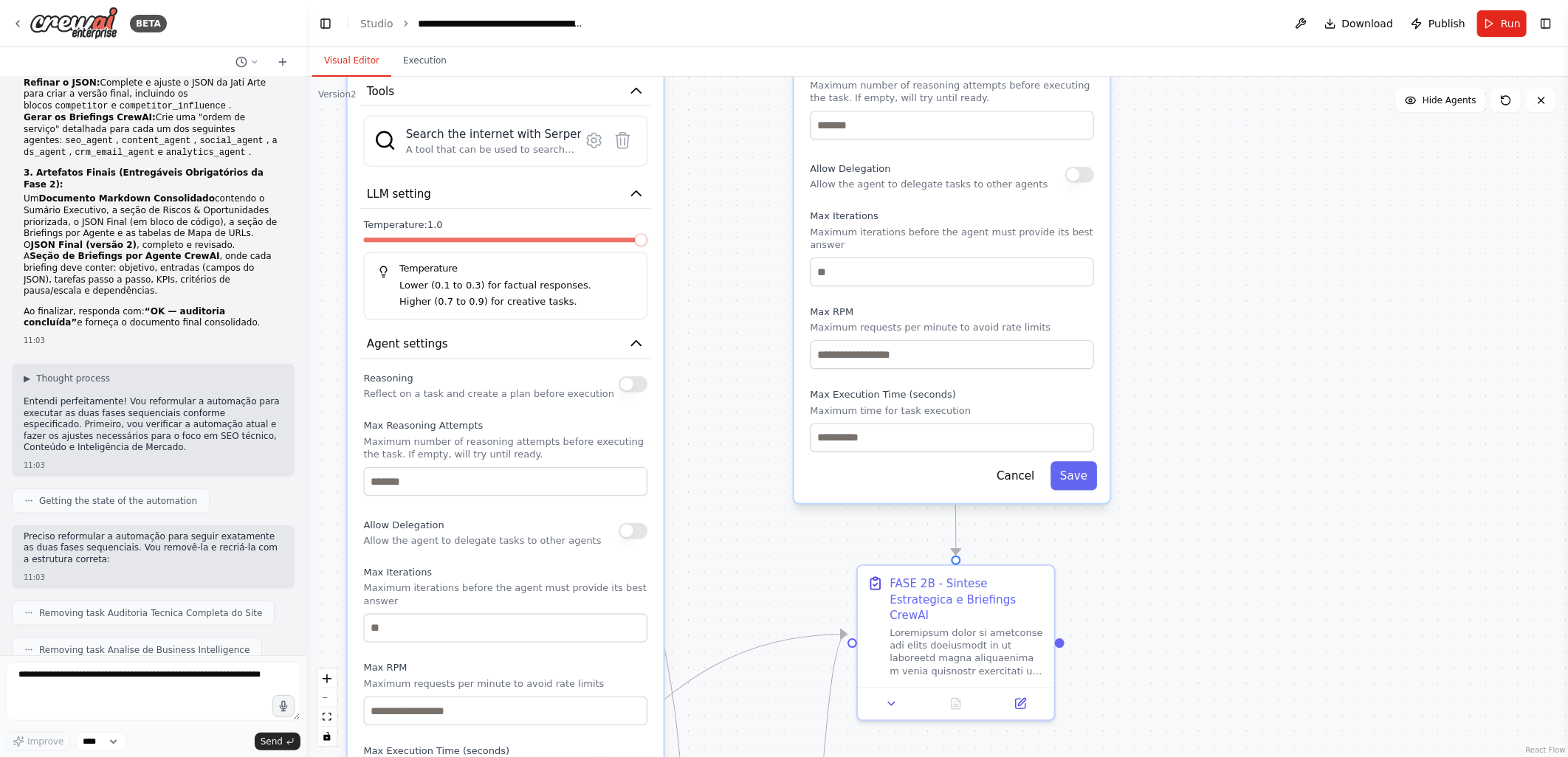
drag, startPoint x: 768, startPoint y: 667, endPoint x: 739, endPoint y: 341, distance: 327.3
click at [739, 341] on div ".deletable-edge-delete-btn { width: 20px; height: 20px; border: 0px solid #ffff…" at bounding box center [937, 416] width 1262 height 680
click at [1078, 462] on button "Save" at bounding box center [1073, 475] width 46 height 29
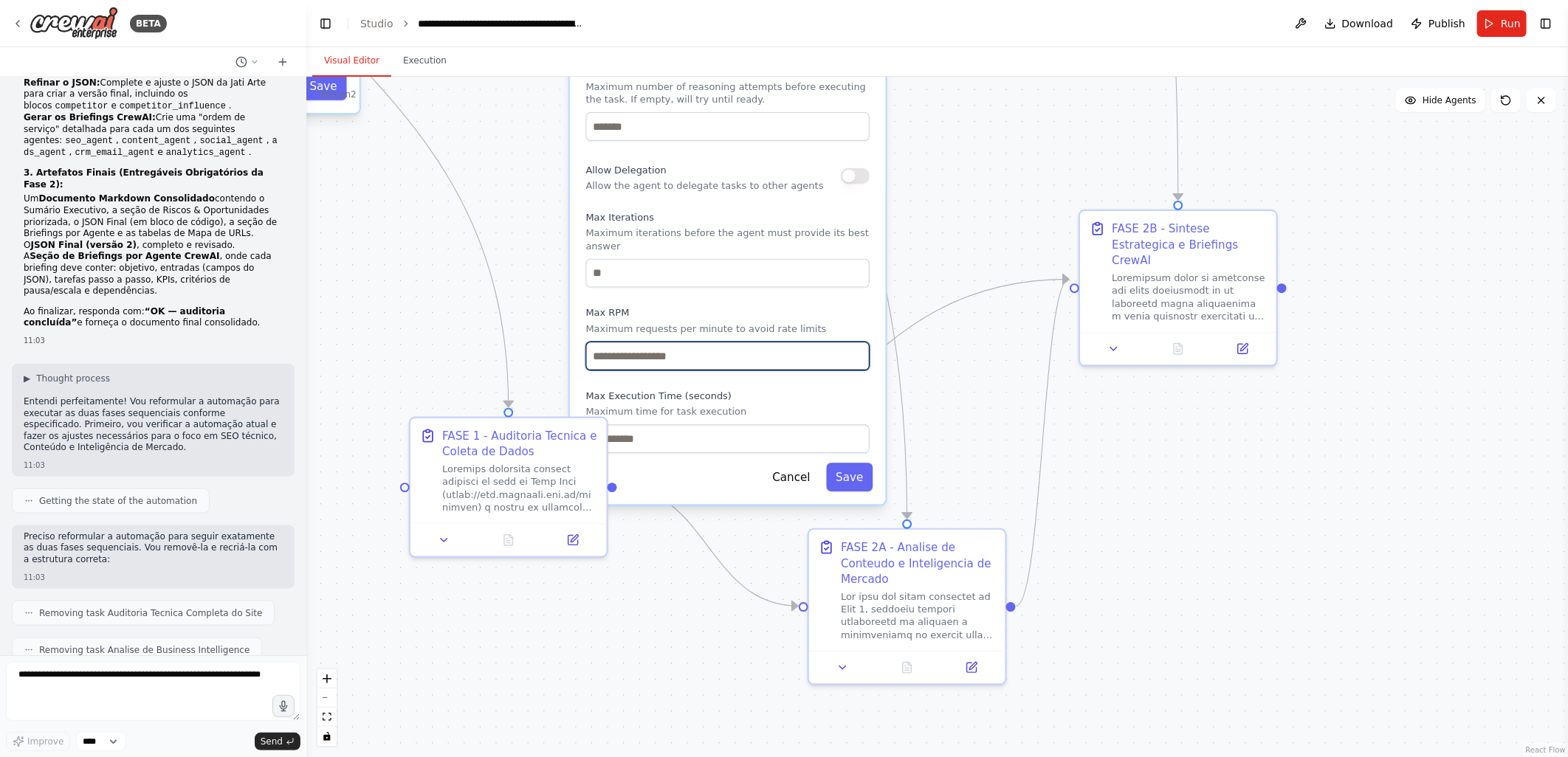
drag, startPoint x: 785, startPoint y: 528, endPoint x: 994, endPoint y: 193, distance: 394.8
click at [994, 193] on div ".deletable-edge-delete-btn { width: 20px; height: 20px; border: 0px solid #ffff…" at bounding box center [937, 416] width 1262 height 680
click at [849, 461] on button "Save" at bounding box center [849, 475] width 46 height 29
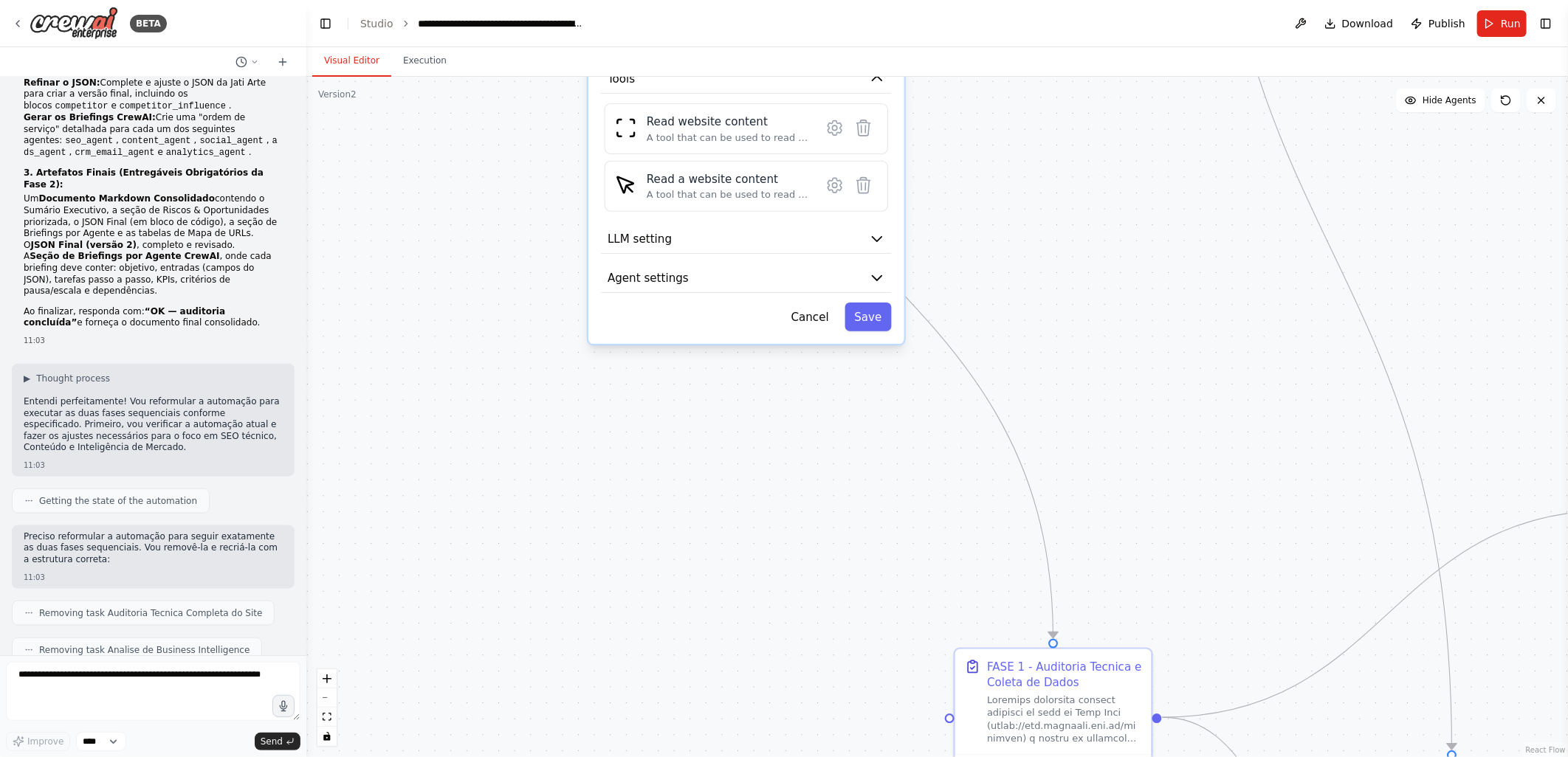
drag, startPoint x: 677, startPoint y: 408, endPoint x: 1028, endPoint y: 540, distance: 375.0
click at [1028, 540] on div ".deletable-edge-delete-btn { width: 20px; height: 20px; border: 0px solid #ffff…" at bounding box center [937, 416] width 1262 height 680
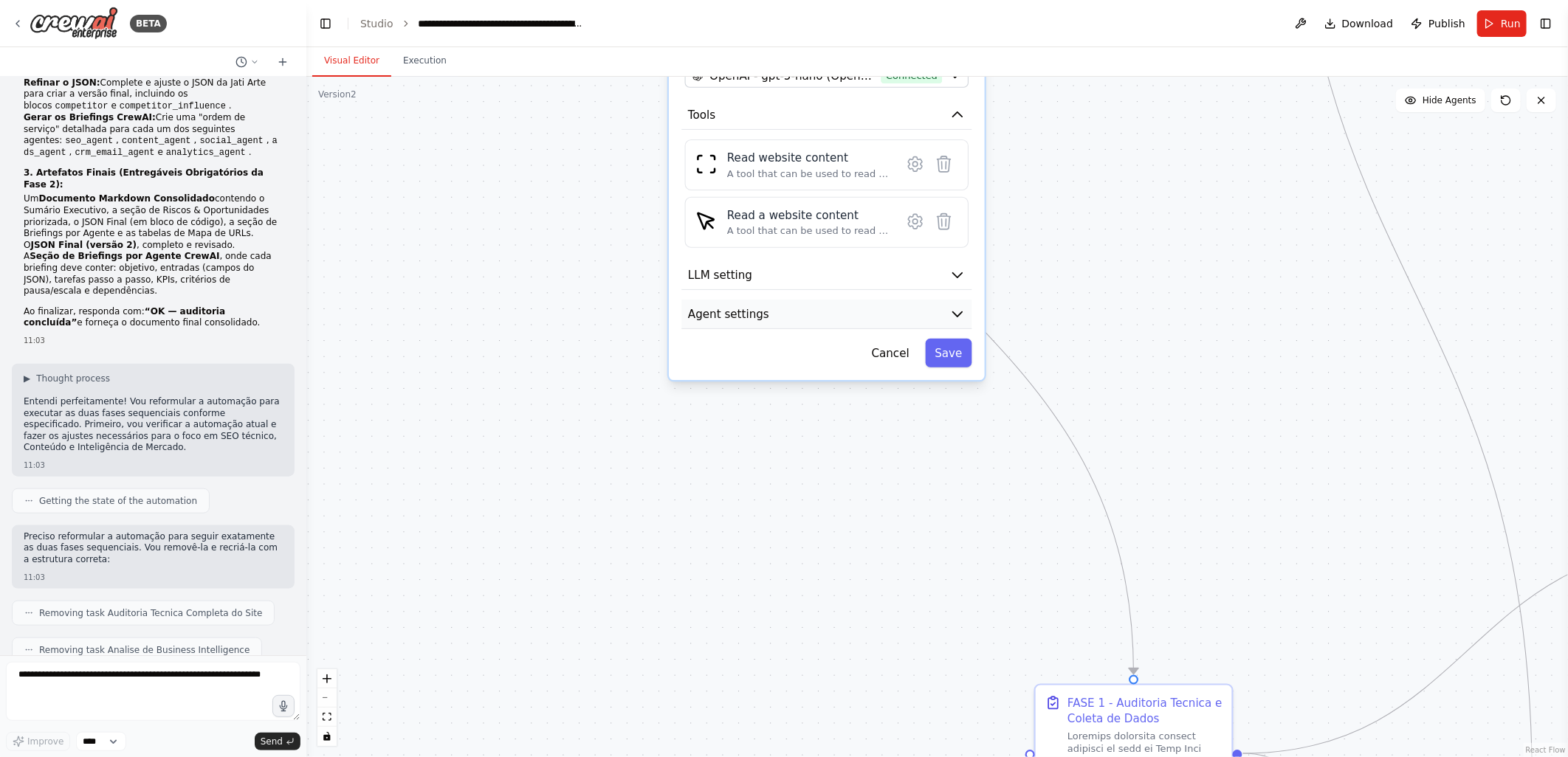
click at [804, 322] on button "Agent settings" at bounding box center [826, 314] width 290 height 30
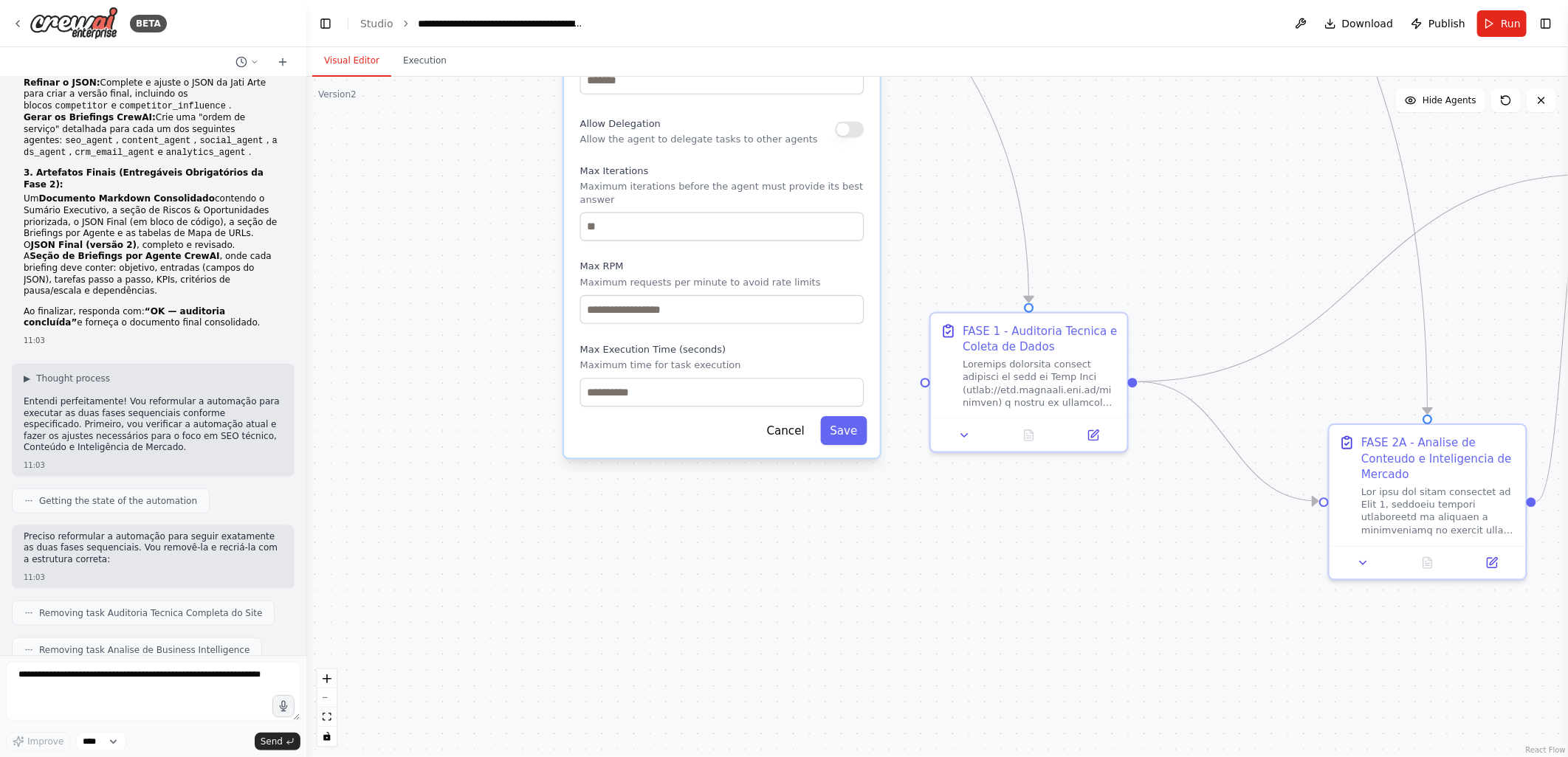
drag, startPoint x: 586, startPoint y: 517, endPoint x: 533, endPoint y: 310, distance: 213.7
click at [533, 310] on div ".deletable-edge-delete-btn { width: 20px; height: 20px; border: 0px solid #ffff…" at bounding box center [937, 416] width 1262 height 680
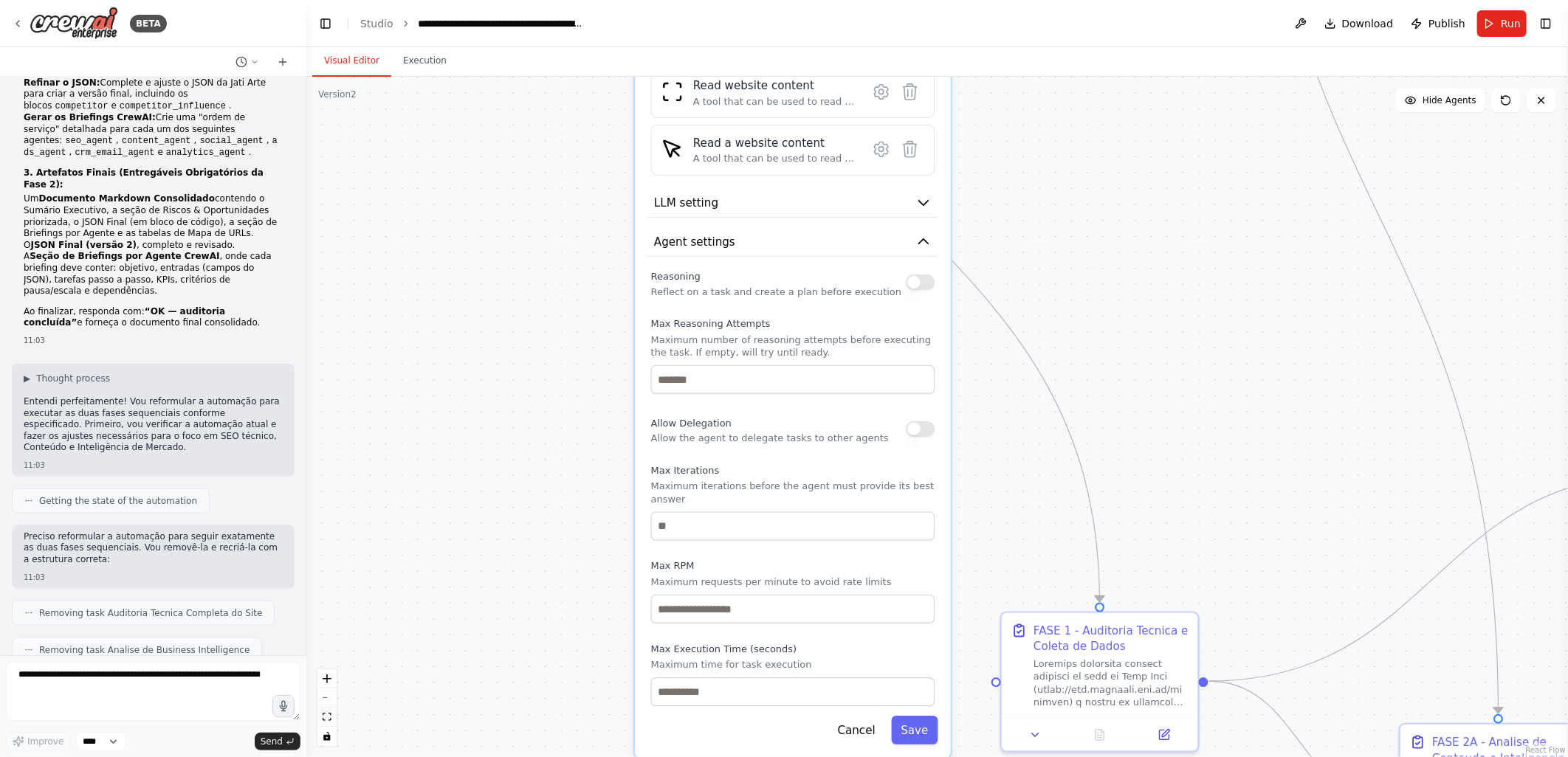
drag, startPoint x: 513, startPoint y: 278, endPoint x: 584, endPoint y: 603, distance: 332.7
click at [584, 603] on div ".deletable-edge-delete-btn { width: 20px; height: 20px; border: 0px solid #ffff…" at bounding box center [937, 416] width 1262 height 680
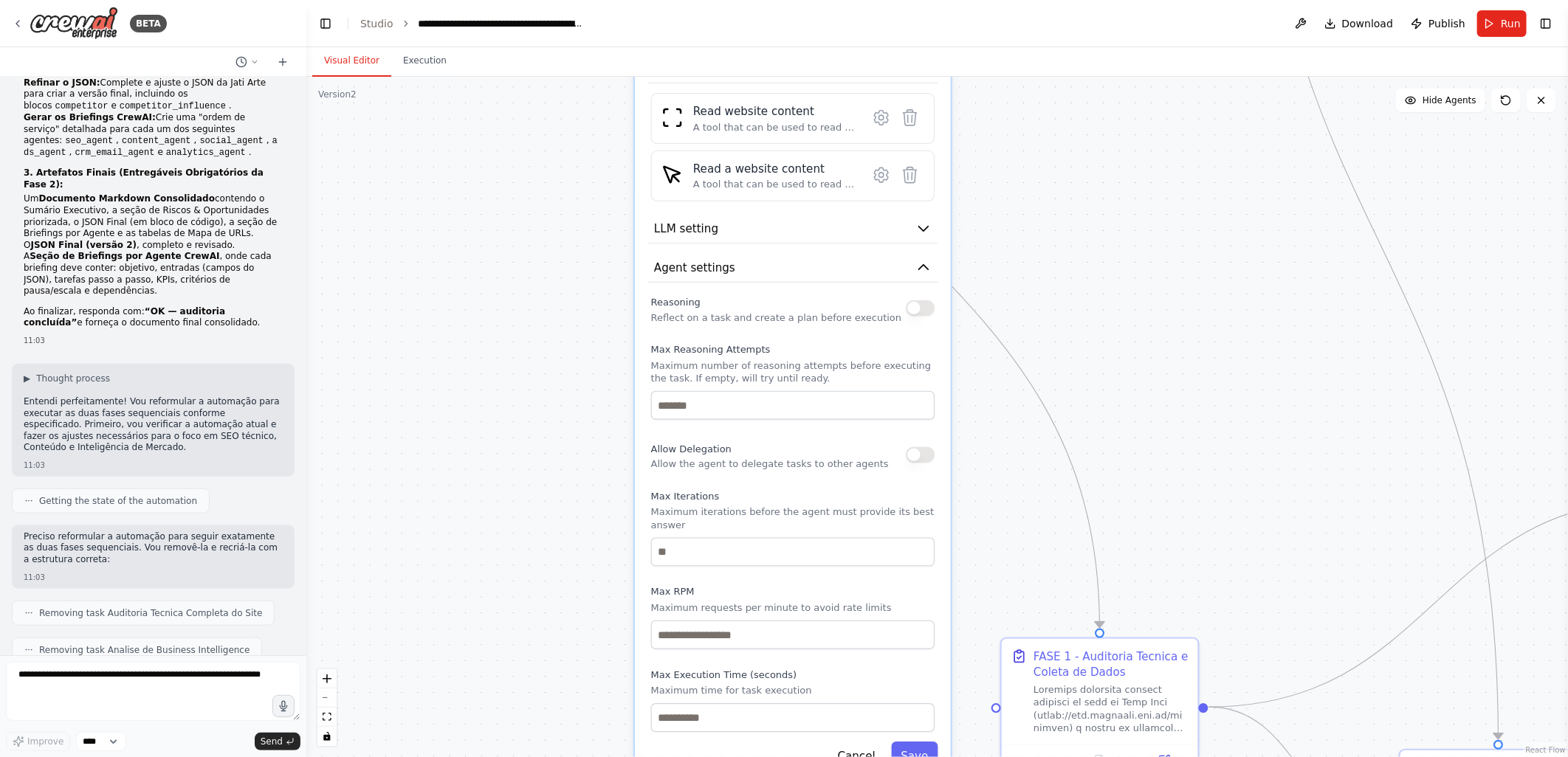
click at [575, 363] on div ".deletable-edge-delete-btn { width: 20px; height: 20px; border: 0px solid #ffff…" at bounding box center [937, 416] width 1262 height 680
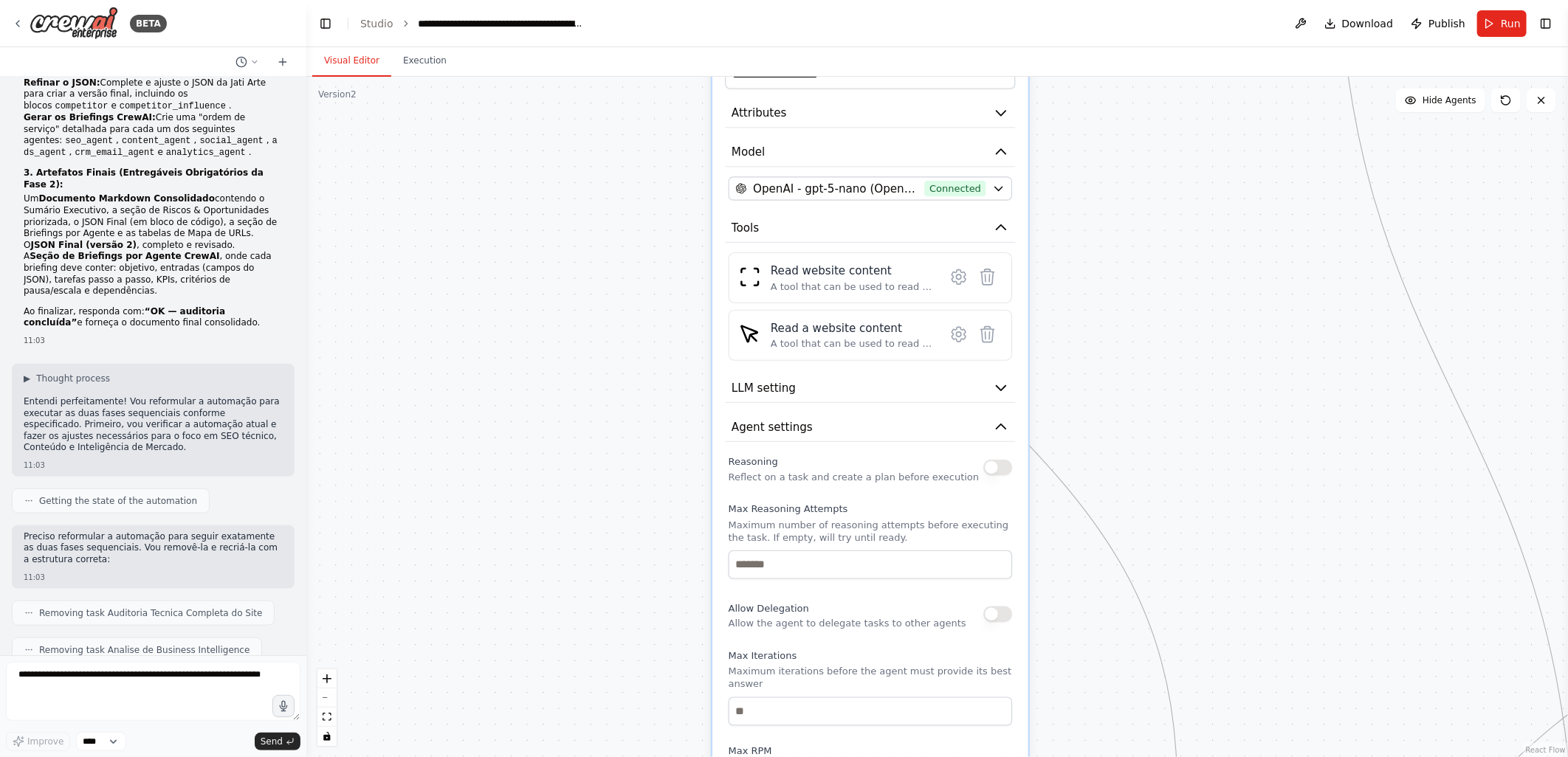
drag, startPoint x: 454, startPoint y: 257, endPoint x: 528, endPoint y: 416, distance: 175.4
click at [530, 410] on div ".deletable-edge-delete-btn { width: 20px; height: 20px; border: 0px solid #ffff…" at bounding box center [937, 416] width 1262 height 680
click at [615, 375] on div ".deletable-edge-delete-btn { width: 20px; height: 20px; border: 0px solid #ffff…" at bounding box center [937, 416] width 1262 height 680
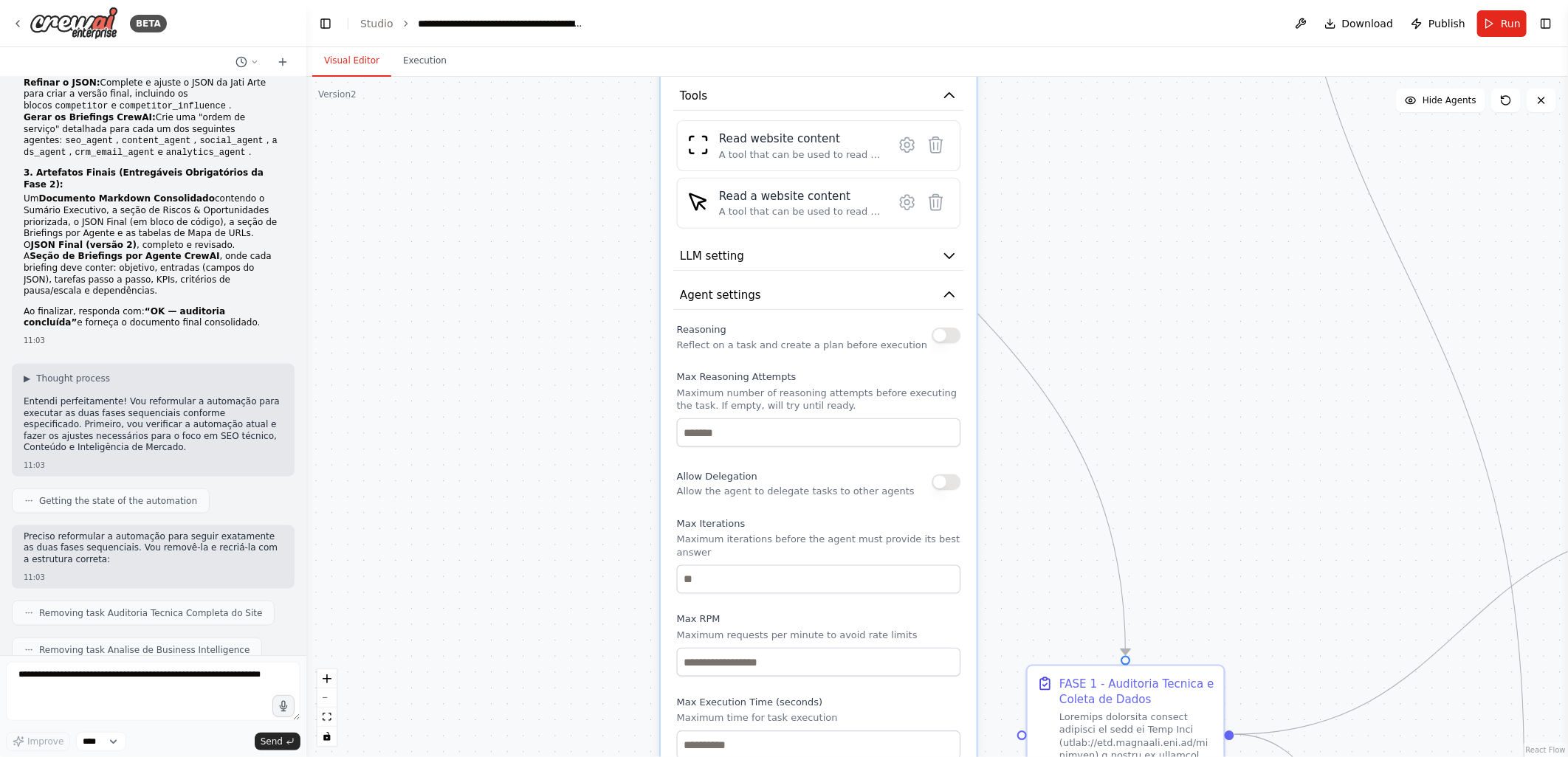
drag, startPoint x: 653, startPoint y: 537, endPoint x: 603, endPoint y: 411, distance: 135.6
click at [603, 411] on div ".deletable-edge-delete-btn { width: 20px; height: 20px; border: 0px solid #ffff…" at bounding box center [937, 416] width 1262 height 680
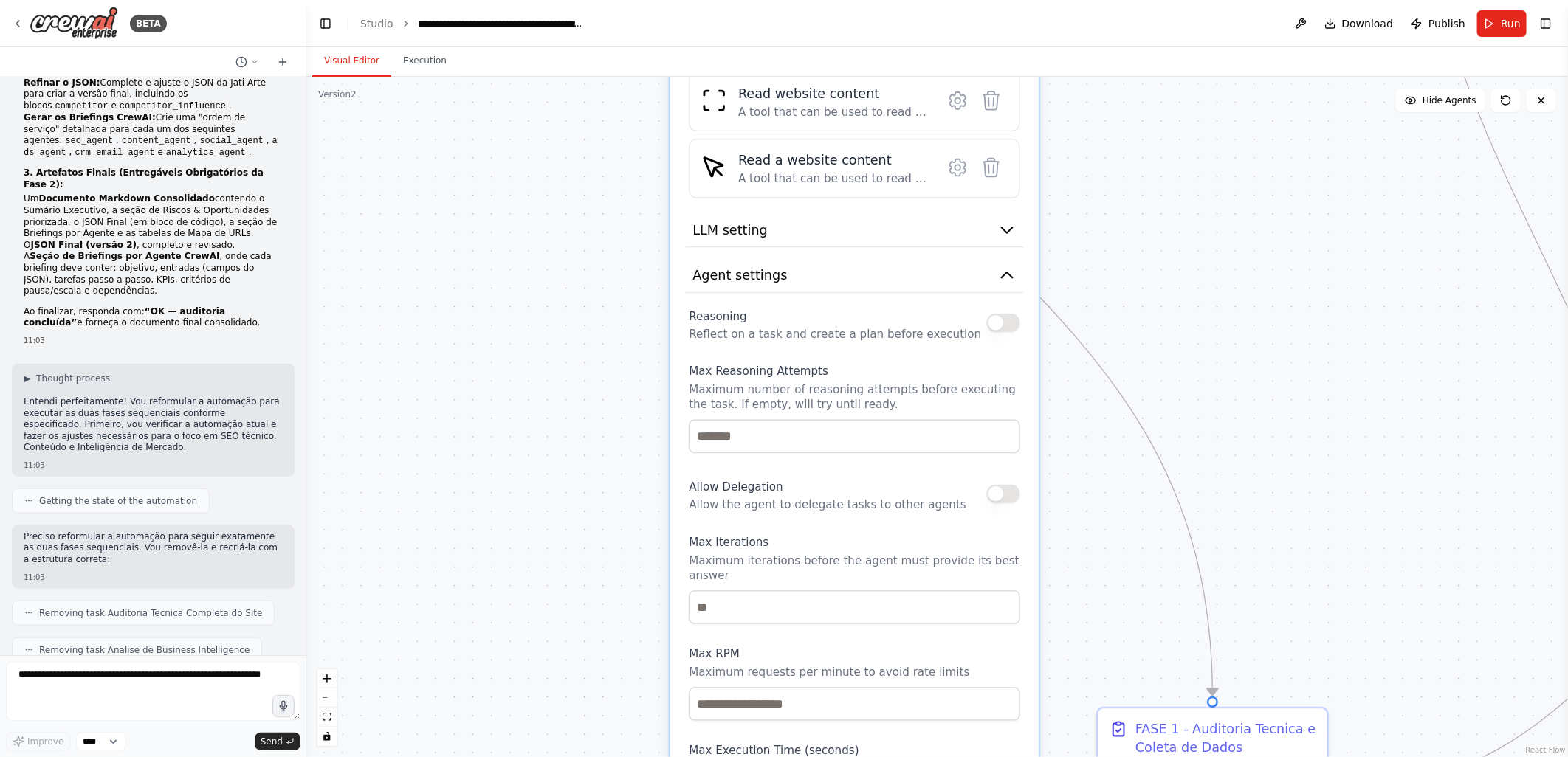
click at [1007, 325] on button "button" at bounding box center [1003, 322] width 33 height 18
click at [719, 437] on input "number" at bounding box center [855, 437] width 332 height 33
type input "*"
click at [584, 561] on div ".deletable-edge-delete-btn { width: 20px; height: 20px; border: 0px solid #ffff…" at bounding box center [937, 416] width 1262 height 680
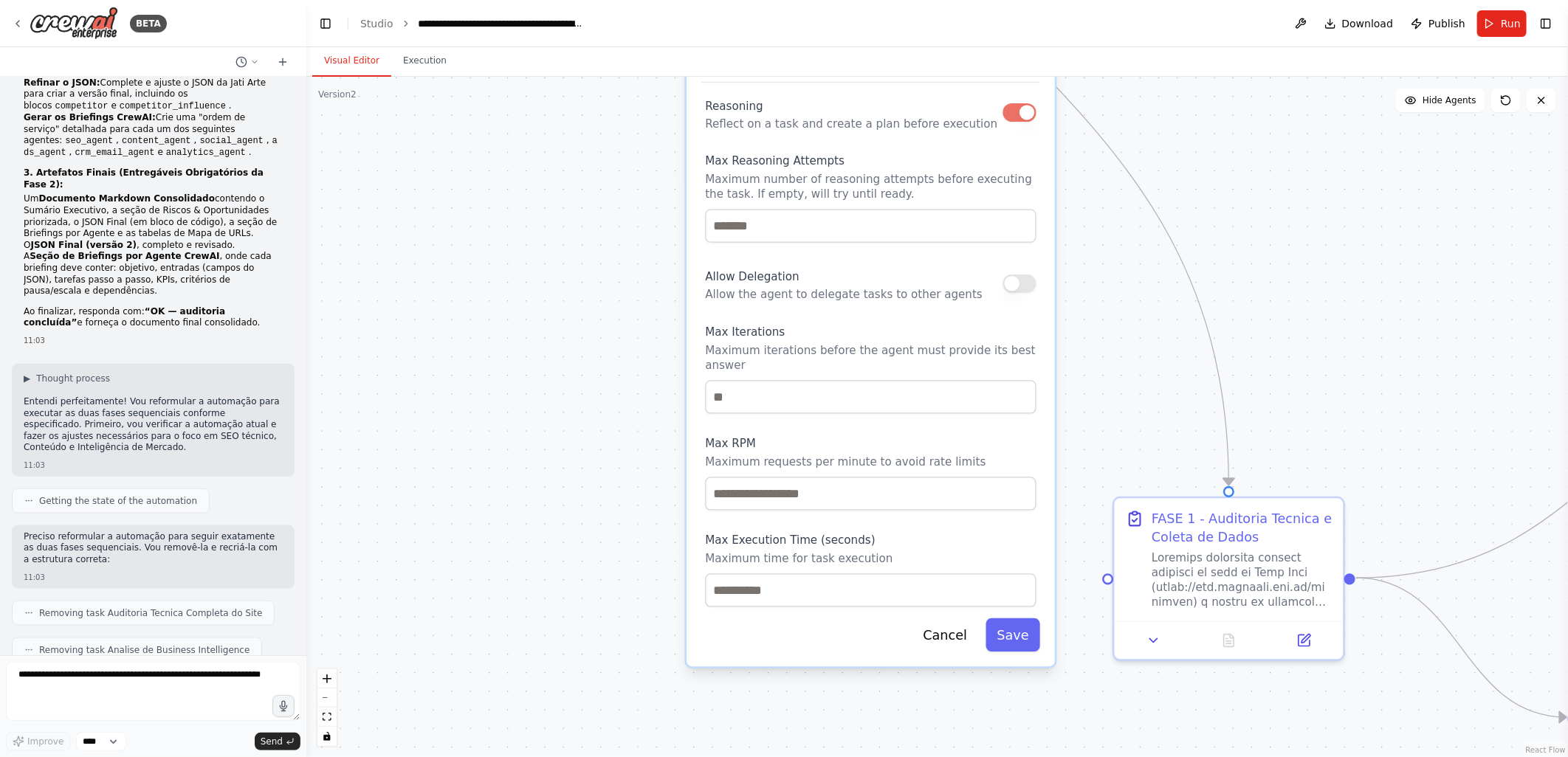
drag, startPoint x: 570, startPoint y: 598, endPoint x: 587, endPoint y: 381, distance: 217.7
click at [587, 381] on div ".deletable-edge-delete-btn { width: 20px; height: 20px; border: 0px solid #ffff…" at bounding box center [937, 416] width 1262 height 680
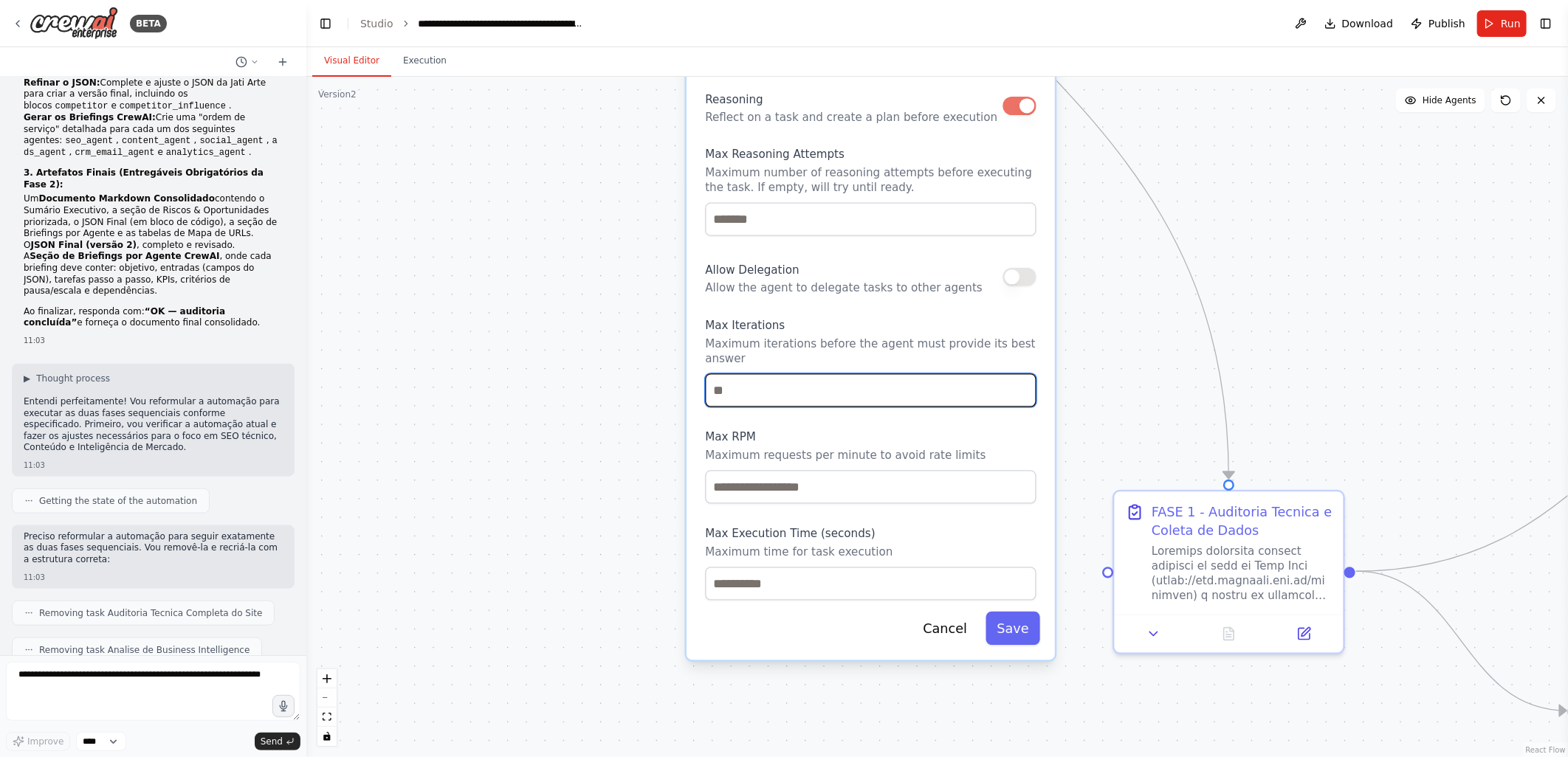
click at [739, 381] on input "number" at bounding box center [870, 390] width 332 height 33
type input "**"
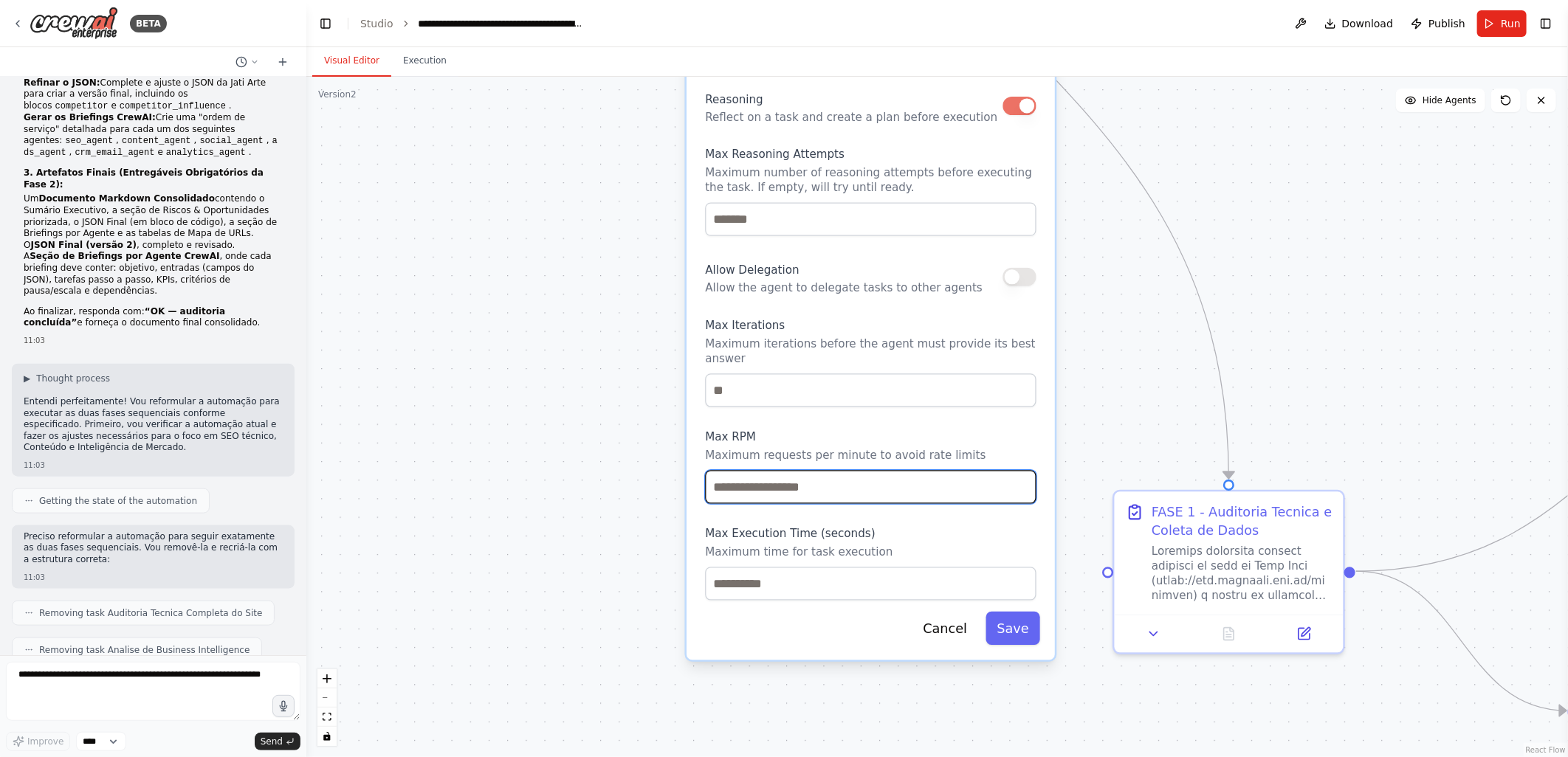
click at [747, 471] on input "number" at bounding box center [870, 487] width 332 height 33
type input "**"
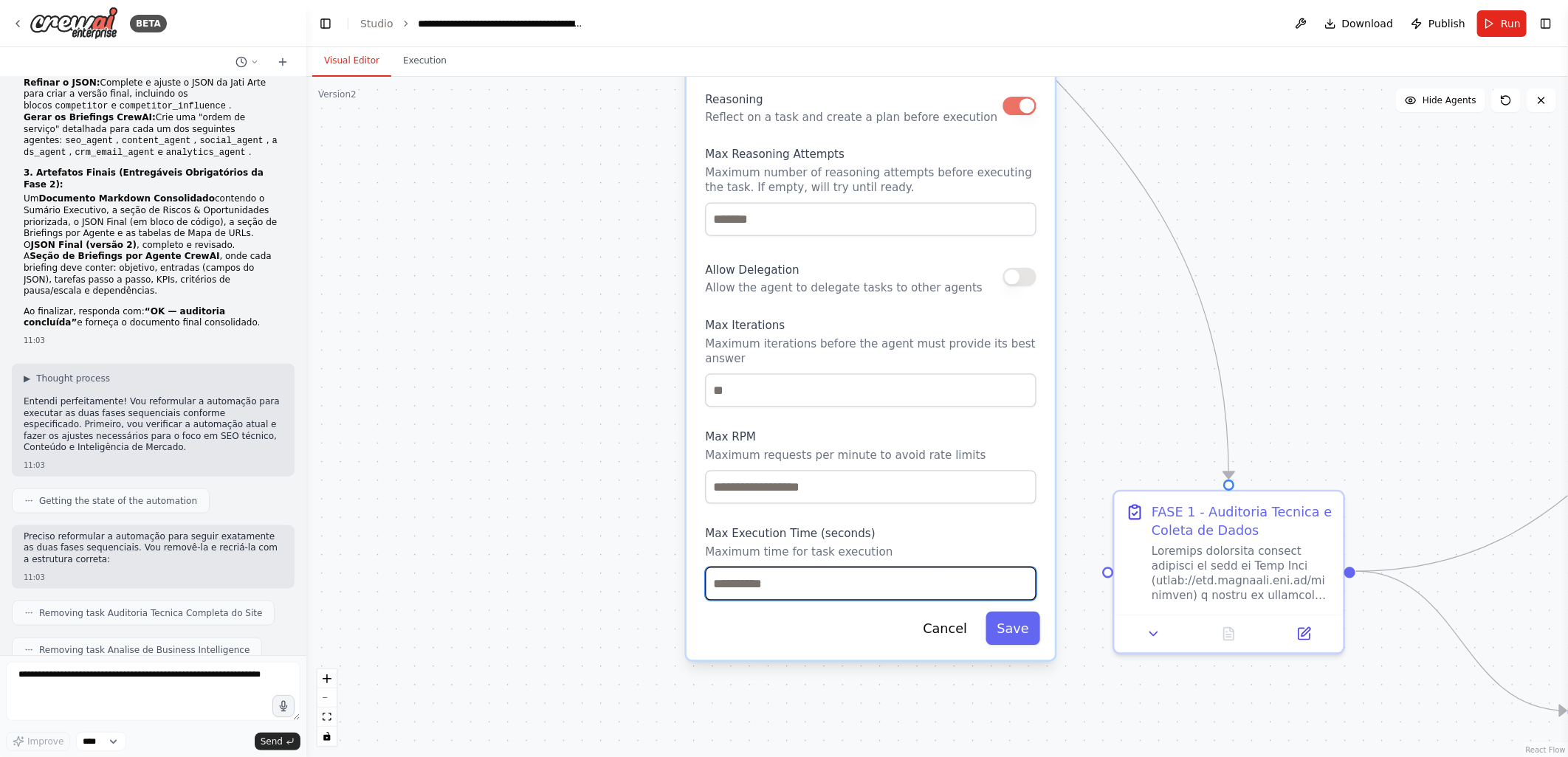
click at [740, 572] on input "number" at bounding box center [870, 583] width 332 height 33
type input "***"
click at [1014, 623] on button "Save" at bounding box center [1013, 629] width 55 height 33
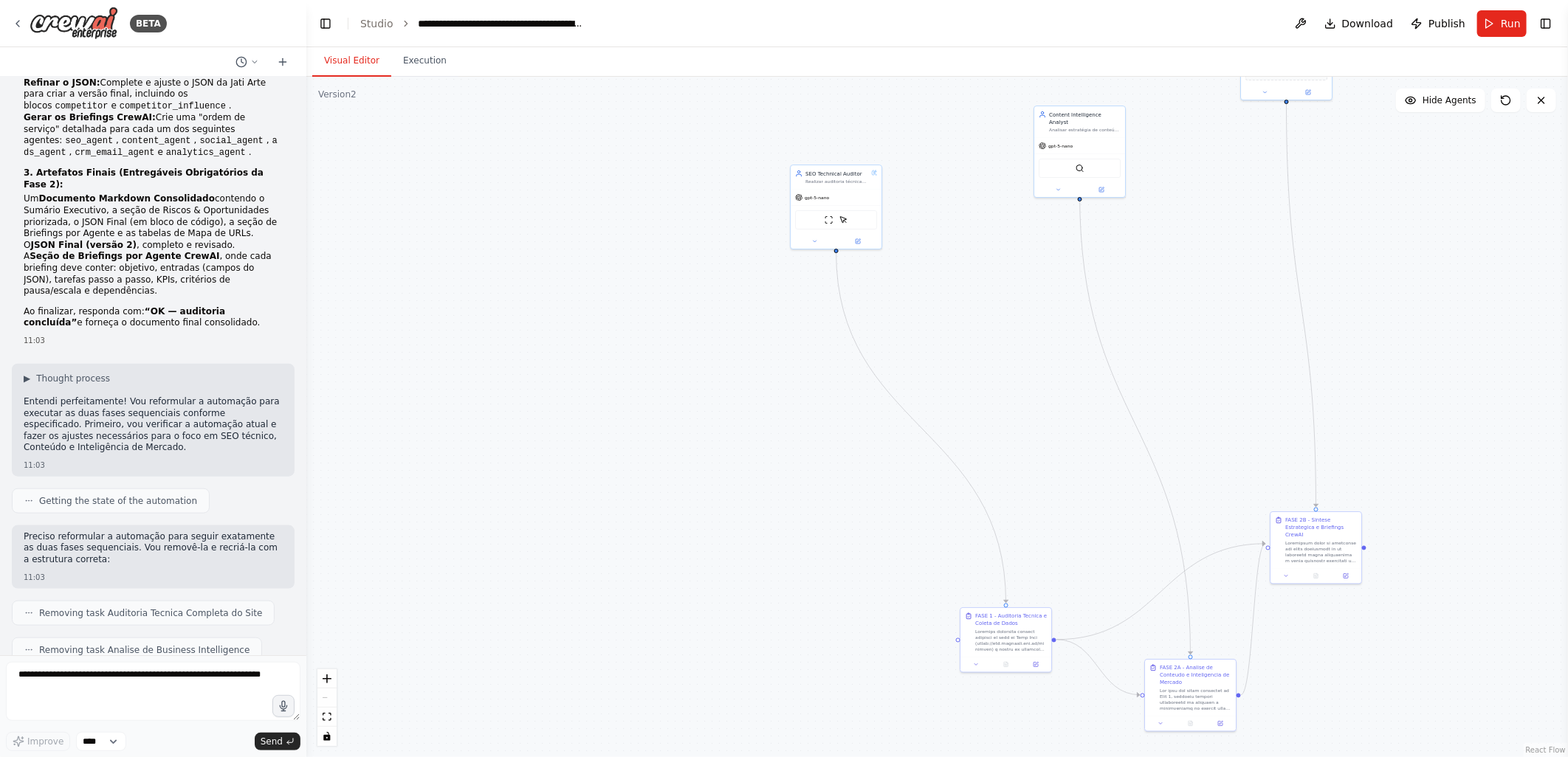
drag, startPoint x: 740, startPoint y: 337, endPoint x: 710, endPoint y: 445, distance: 112.1
click at [710, 445] on div ".deletable-edge-delete-btn { width: 20px; height: 20px; border: 0px solid #ffff…" at bounding box center [937, 416] width 1262 height 680
click at [756, 284] on div ".deletable-edge-delete-btn { width: 20px; height: 20px; border: 0px solid #ffff…" at bounding box center [937, 416] width 1262 height 680
drag, startPoint x: 767, startPoint y: 248, endPoint x: 673, endPoint y: 475, distance: 245.7
click at [673, 480] on div ".deletable-edge-delete-btn { width: 20px; height: 20px; border: 0px solid #ffff…" at bounding box center [937, 416] width 1262 height 680
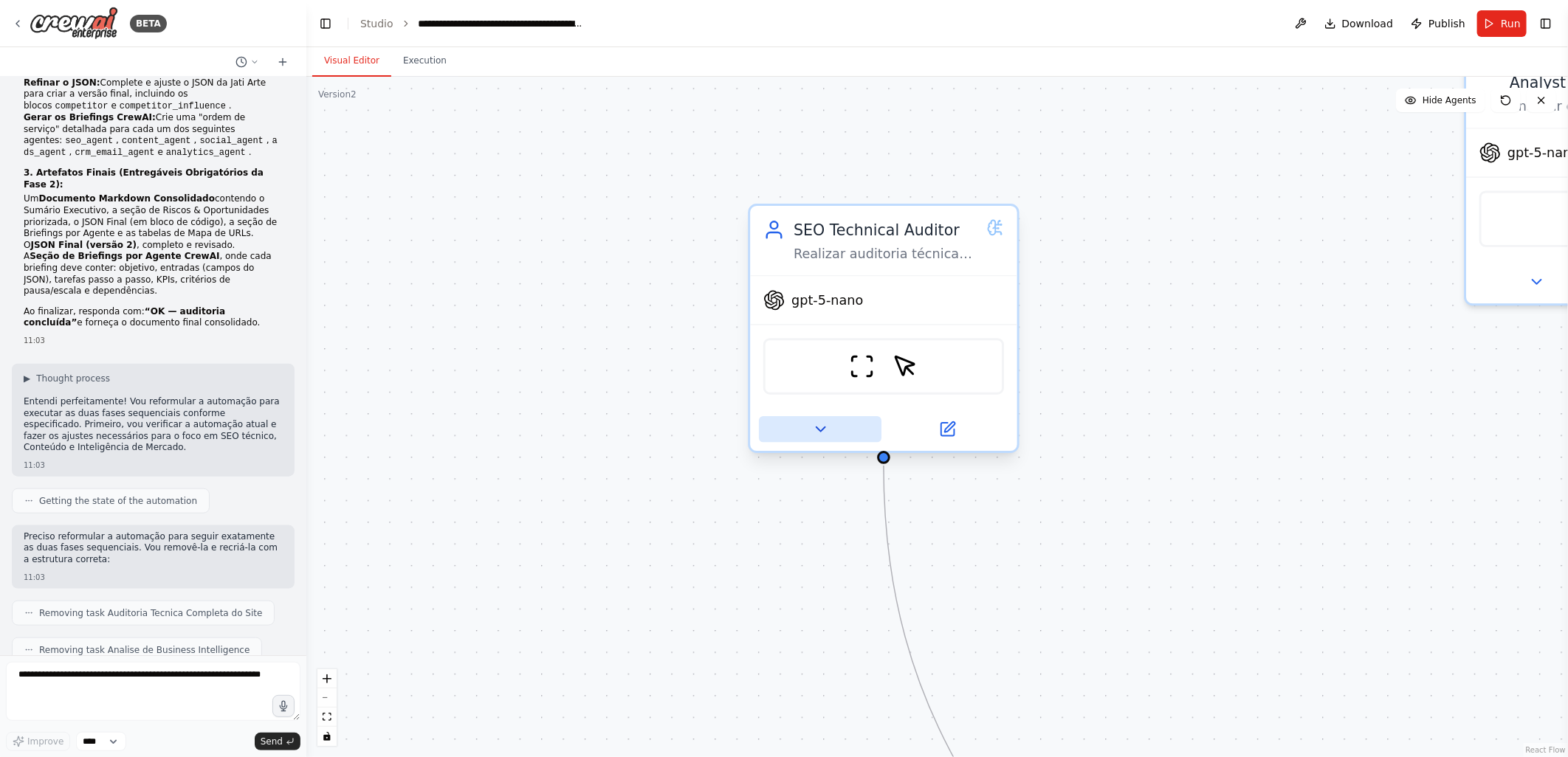
click at [818, 430] on icon at bounding box center [820, 430] width 17 height 17
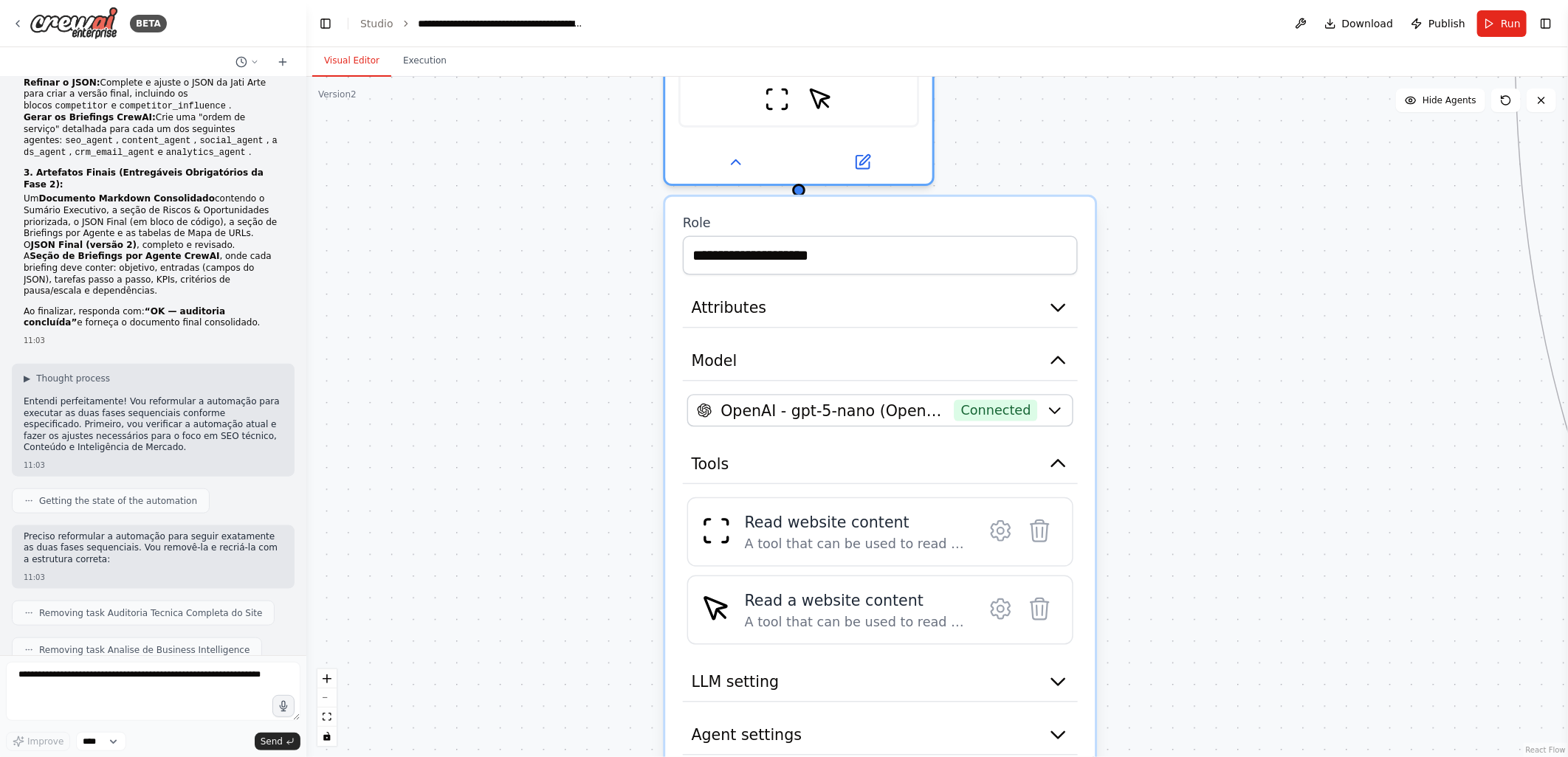
drag, startPoint x: 671, startPoint y: 592, endPoint x: 585, endPoint y: 318, distance: 287.2
click at [585, 318] on div ".deletable-edge-delete-btn { width: 20px; height: 20px; border: 0px solid #ffff…" at bounding box center [937, 416] width 1262 height 680
click at [805, 533] on div "A tool that can be used to read a website content." at bounding box center [856, 541] width 224 height 17
click at [1001, 527] on icon at bounding box center [1001, 528] width 7 height 7
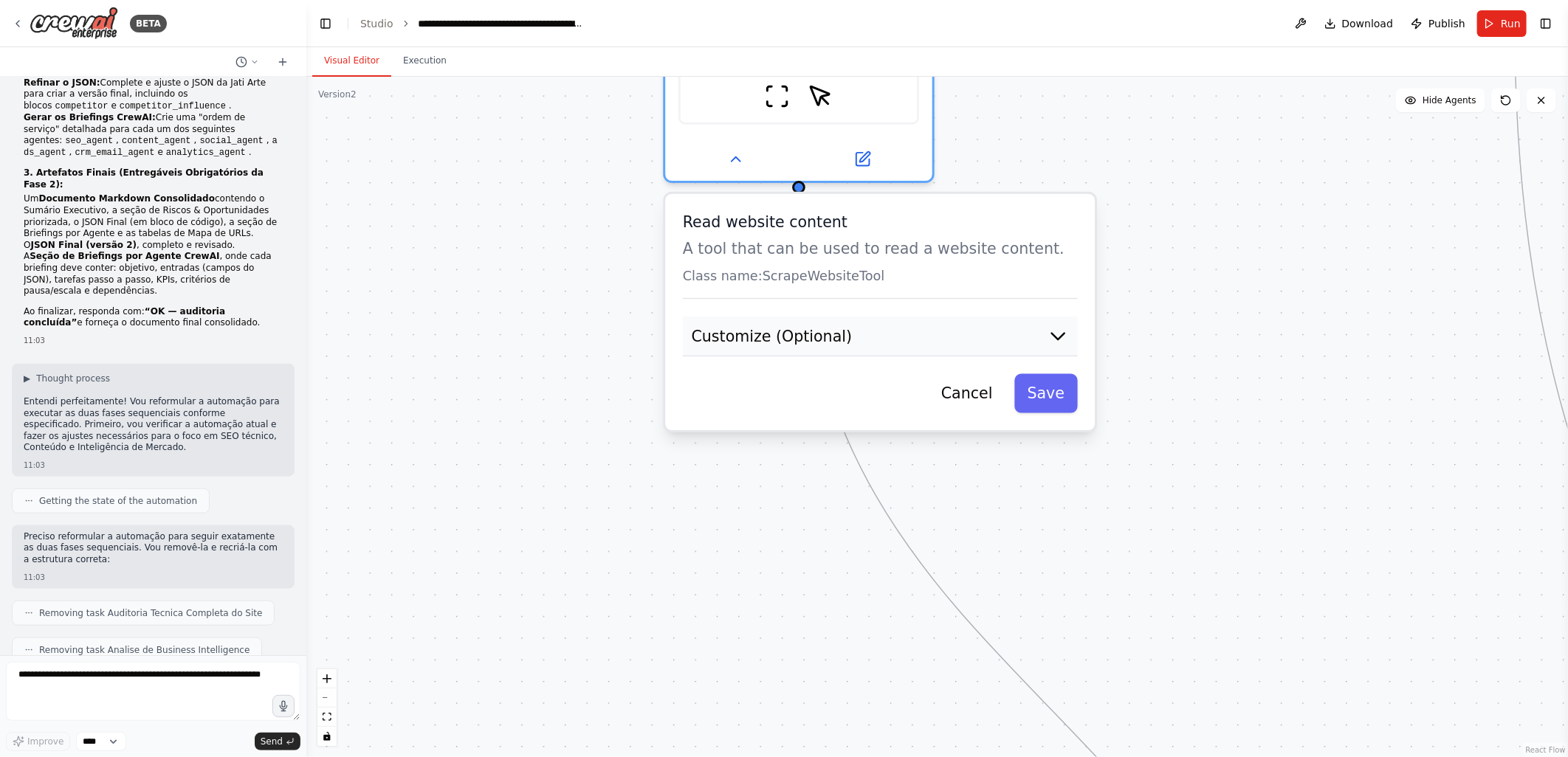
click at [861, 327] on button "Customize (Optional)" at bounding box center [880, 337] width 395 height 40
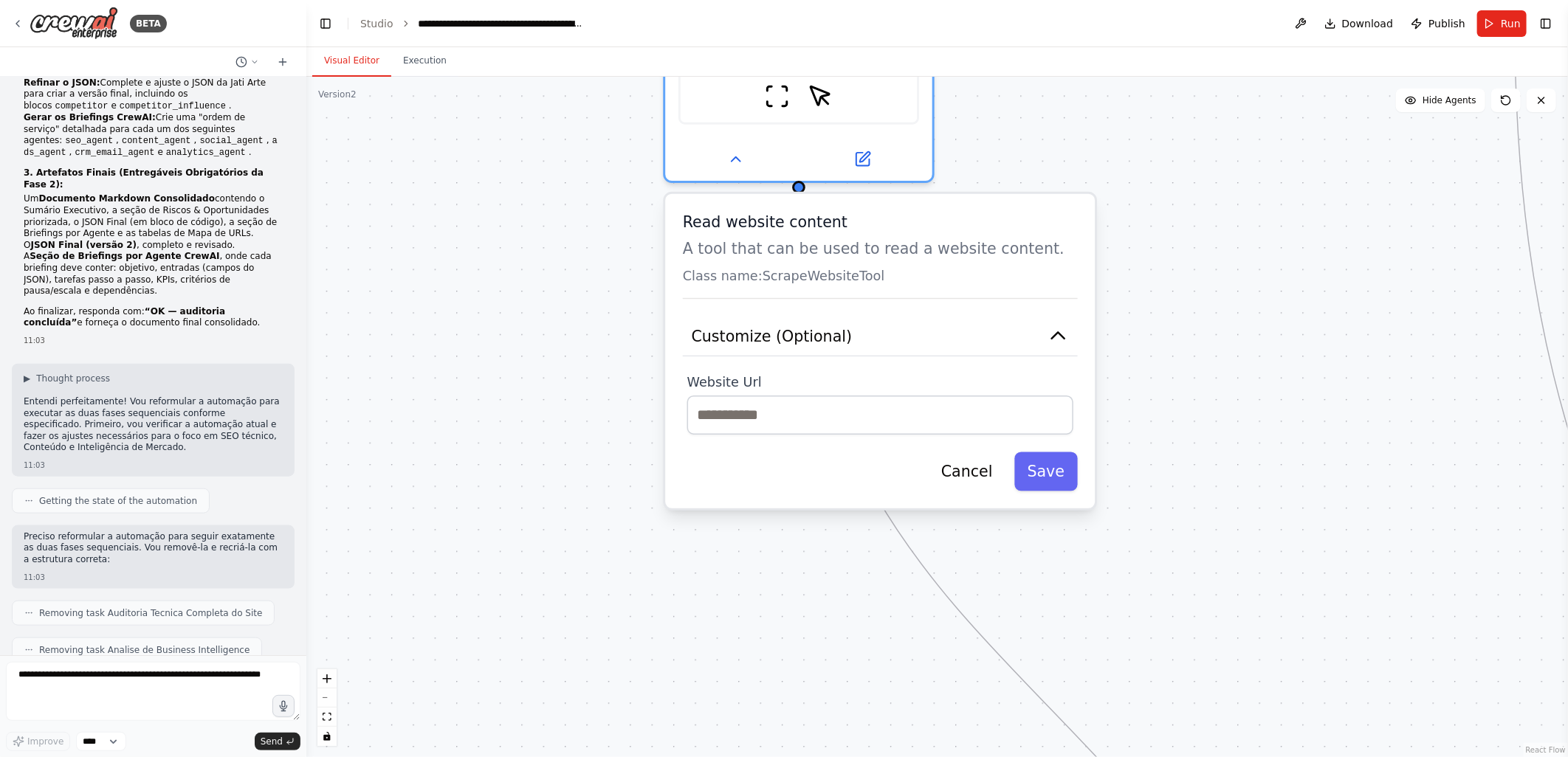
click at [598, 400] on div ".deletable-edge-delete-btn { width: 20px; height: 20px; border: 0px solid #ffff…" at bounding box center [937, 416] width 1262 height 680
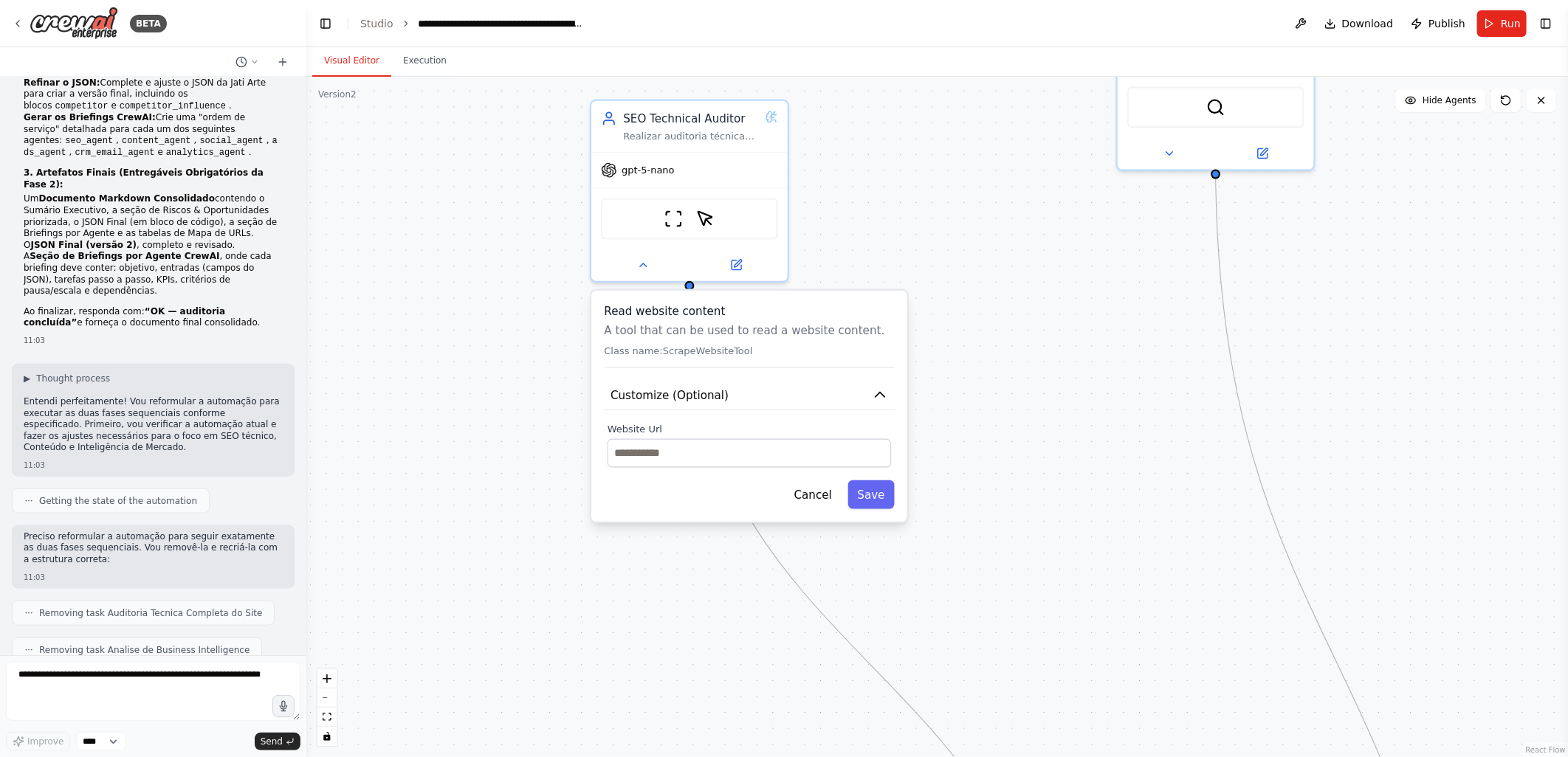
drag, startPoint x: 1065, startPoint y: 411, endPoint x: 991, endPoint y: 470, distance: 94.6
click at [991, 470] on div ".deletable-edge-delete-btn { width: 20px; height: 20px; border: 0px solid #ffff…" at bounding box center [937, 416] width 1262 height 680
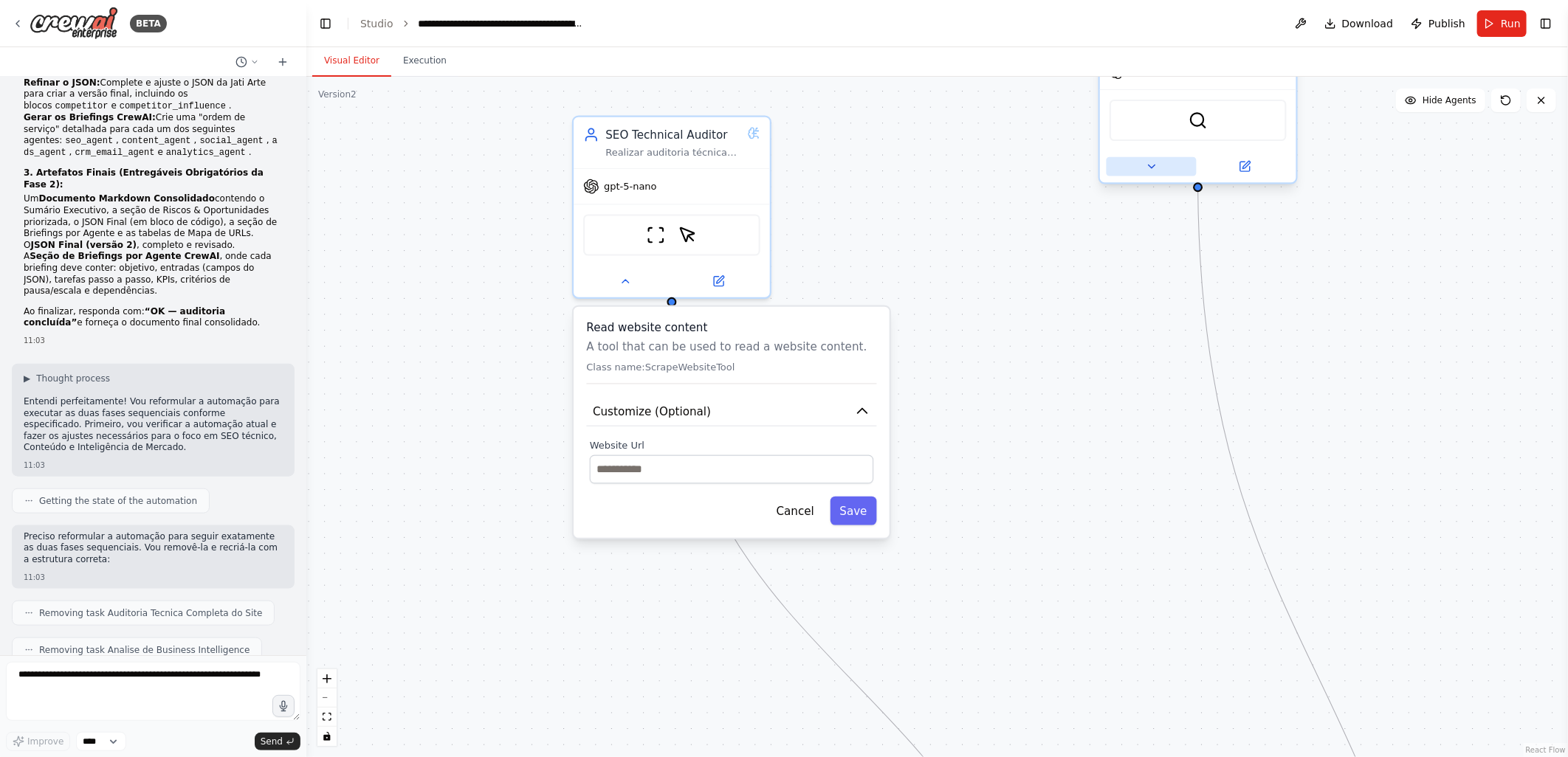
click at [1152, 160] on icon at bounding box center [1151, 166] width 12 height 12
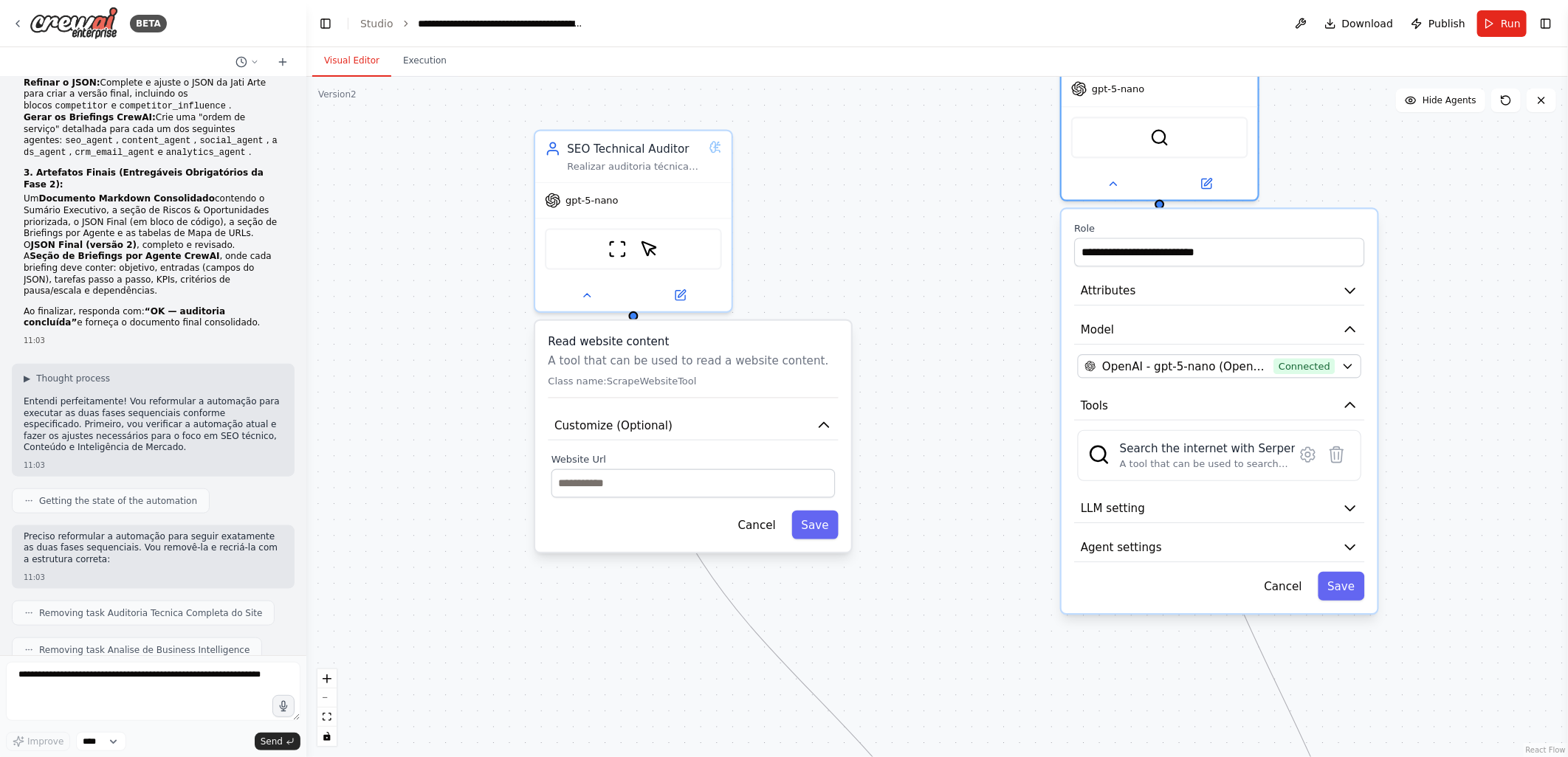
drag, startPoint x: 1014, startPoint y: 256, endPoint x: 975, endPoint y: 270, distance: 41.4
click at [975, 270] on div ".deletable-edge-delete-btn { width: 20px; height: 20px; border: 0px solid #ffff…" at bounding box center [937, 416] width 1262 height 680
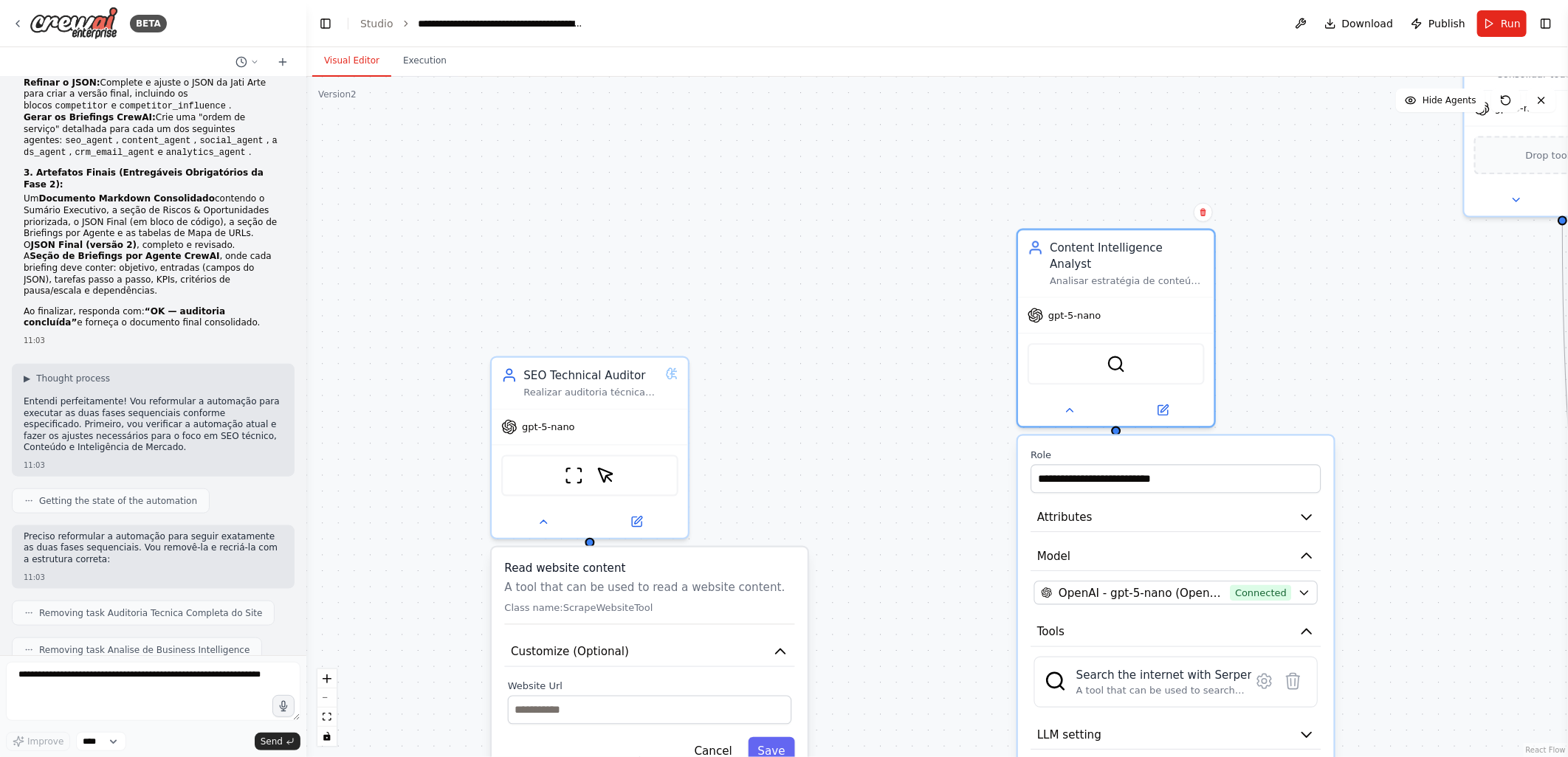
drag, startPoint x: 974, startPoint y: 254, endPoint x: 931, endPoint y: 480, distance: 230.1
click at [931, 480] on div ".deletable-edge-delete-btn { width: 20px; height: 20px; border: 0px solid #ffff…" at bounding box center [937, 416] width 1262 height 680
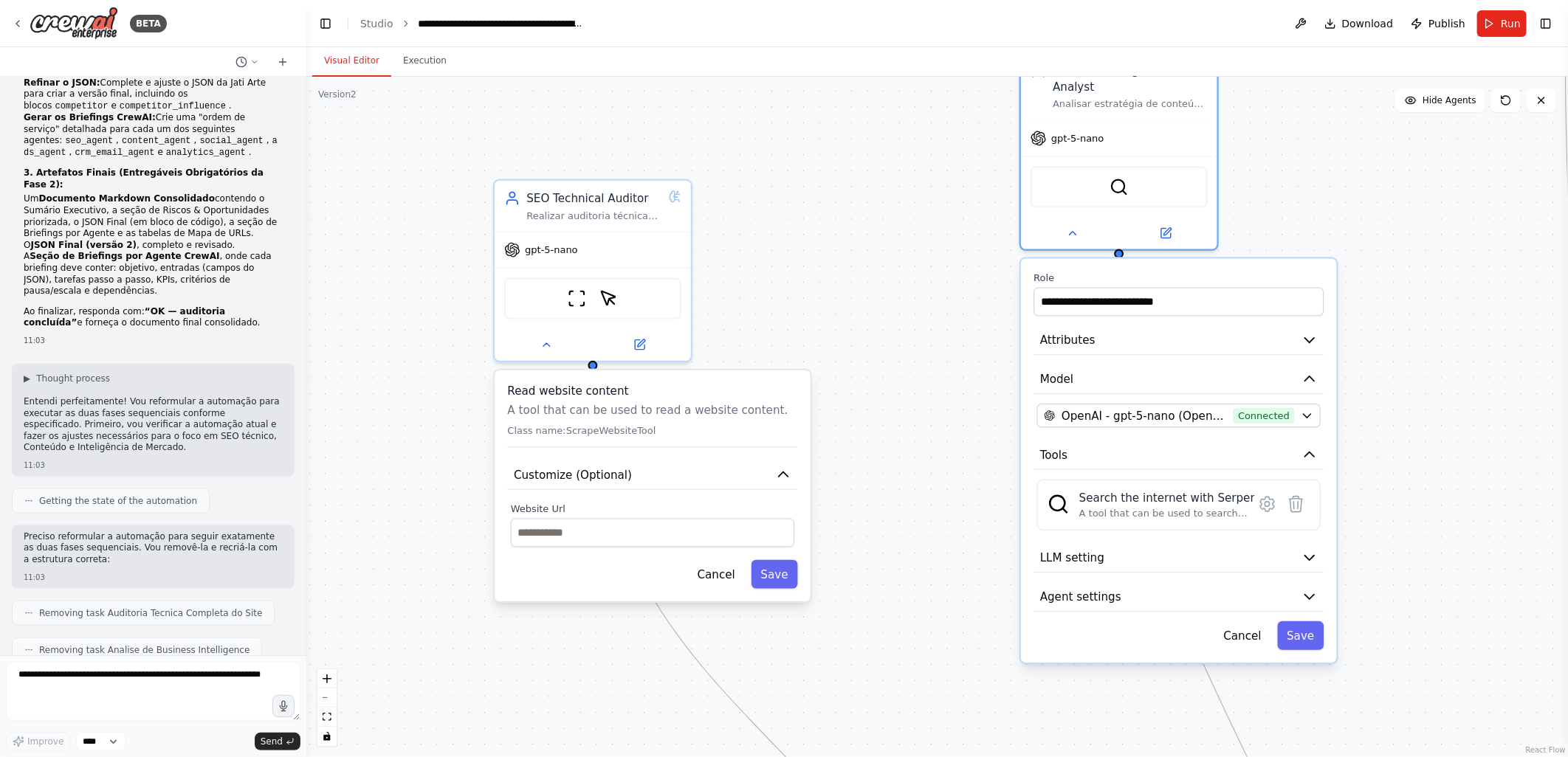
drag, startPoint x: 973, startPoint y: 396, endPoint x: 962, endPoint y: 263, distance: 133.5
click at [962, 263] on div ".deletable-edge-delete-btn { width: 20px; height: 20px; border: 0px solid #ffff…" at bounding box center [937, 416] width 1262 height 680
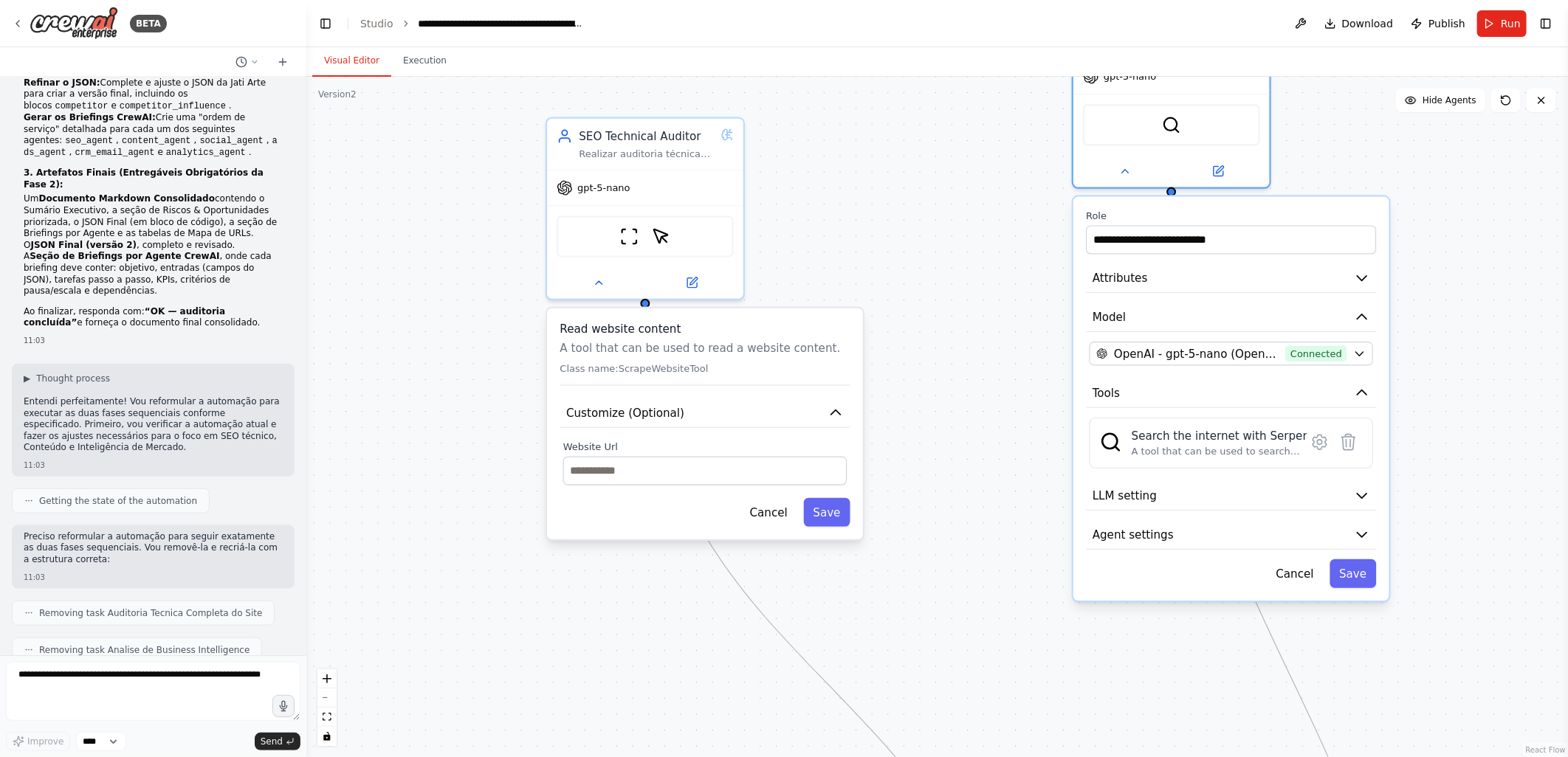
drag, startPoint x: 931, startPoint y: 506, endPoint x: 1017, endPoint y: 403, distance: 134.2
click at [1017, 409] on div ".deletable-edge-delete-btn { width: 20px; height: 20px; border: 0px solid #ffff…" at bounding box center [937, 416] width 1262 height 680
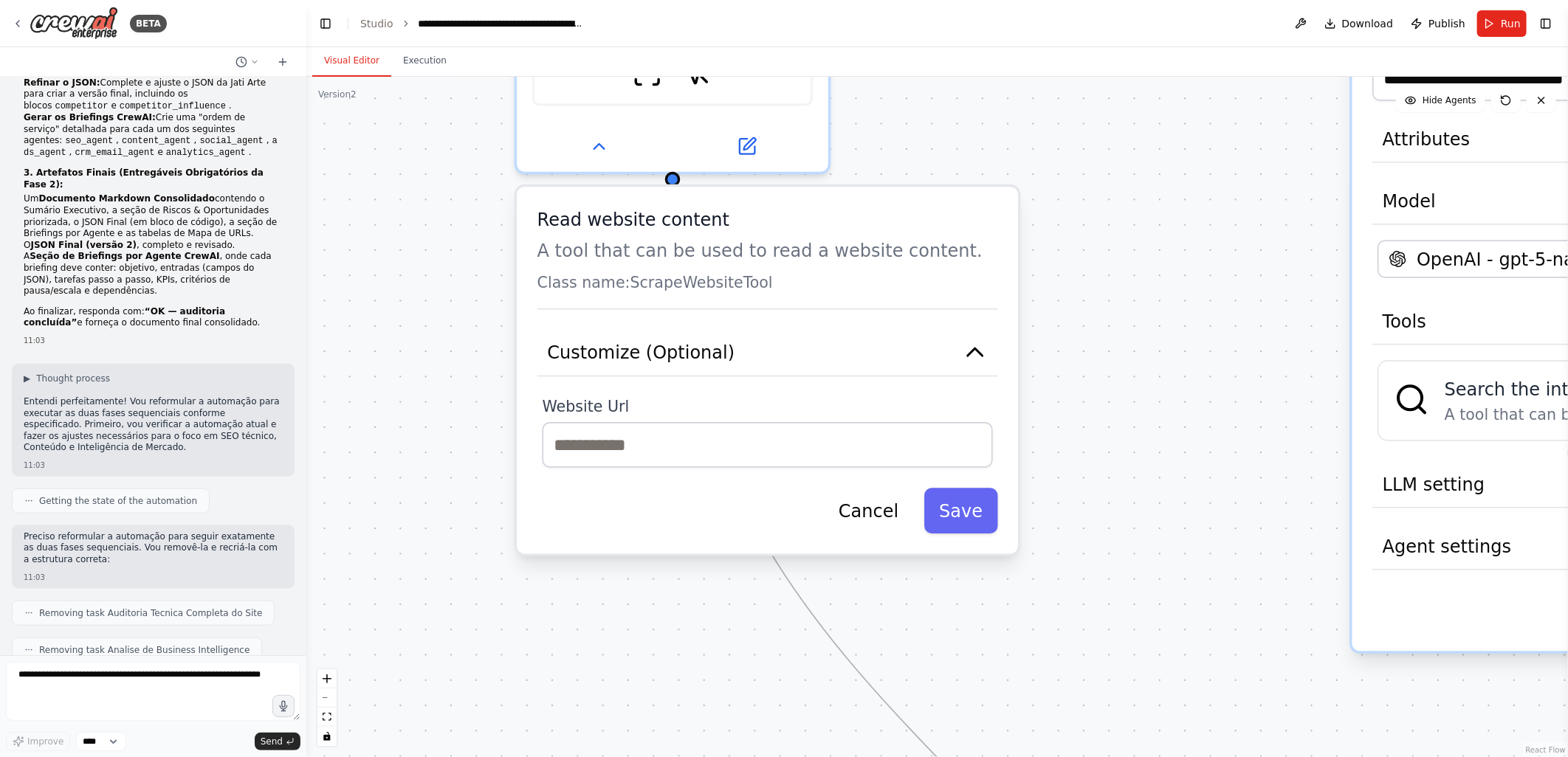
drag, startPoint x: 964, startPoint y: 403, endPoint x: 1146, endPoint y: 389, distance: 182.5
click at [1146, 389] on div ".deletable-edge-delete-btn { width: 20px; height: 20px; border: 0px solid #ffff…" at bounding box center [937, 416] width 1262 height 680
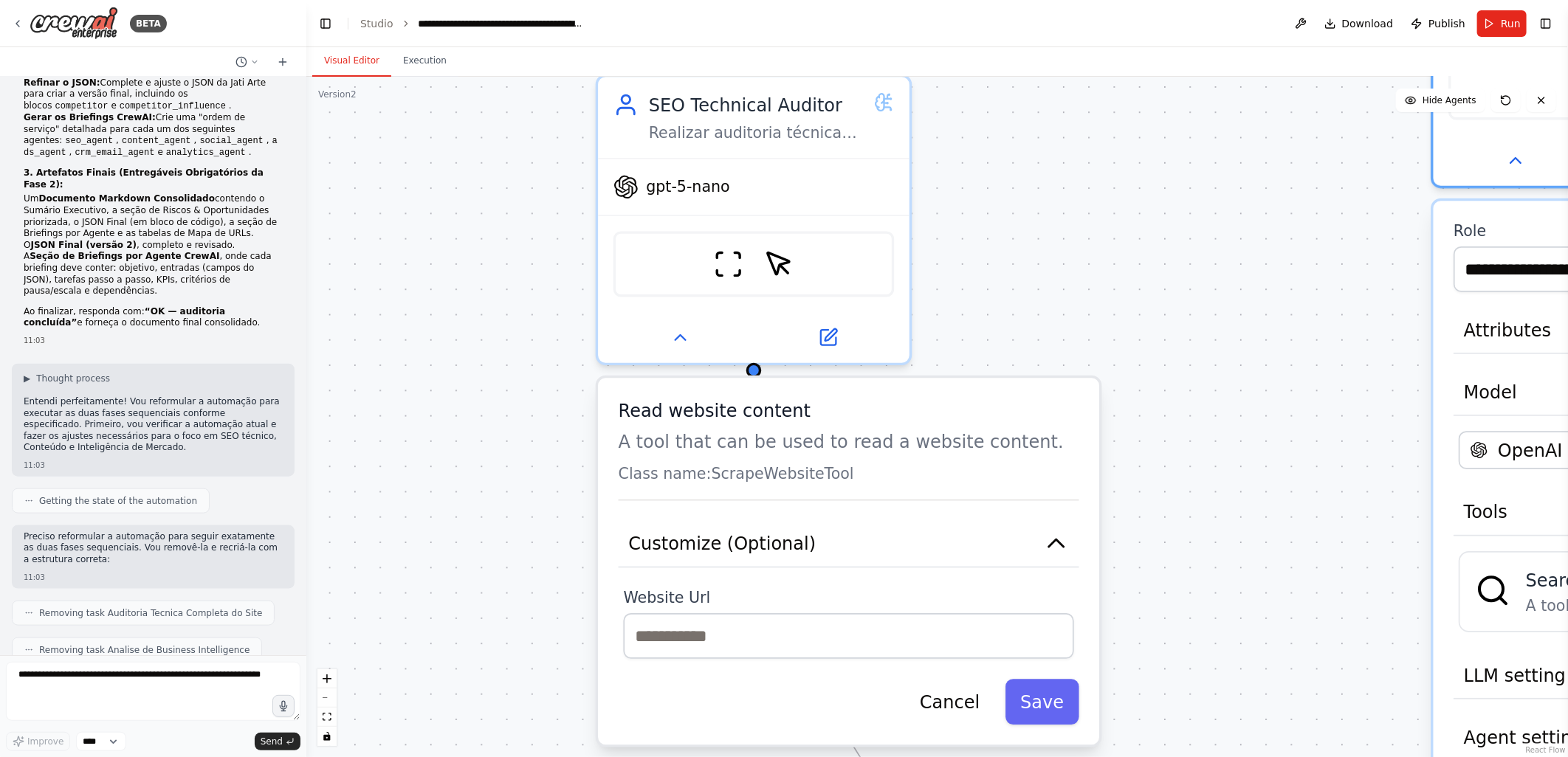
drag, startPoint x: 434, startPoint y: 308, endPoint x: 525, endPoint y: 533, distance: 242.7
click at [525, 533] on div ".deletable-edge-delete-btn { width: 20px; height: 20px; border: 0px solid #ffff…" at bounding box center [937, 416] width 1262 height 680
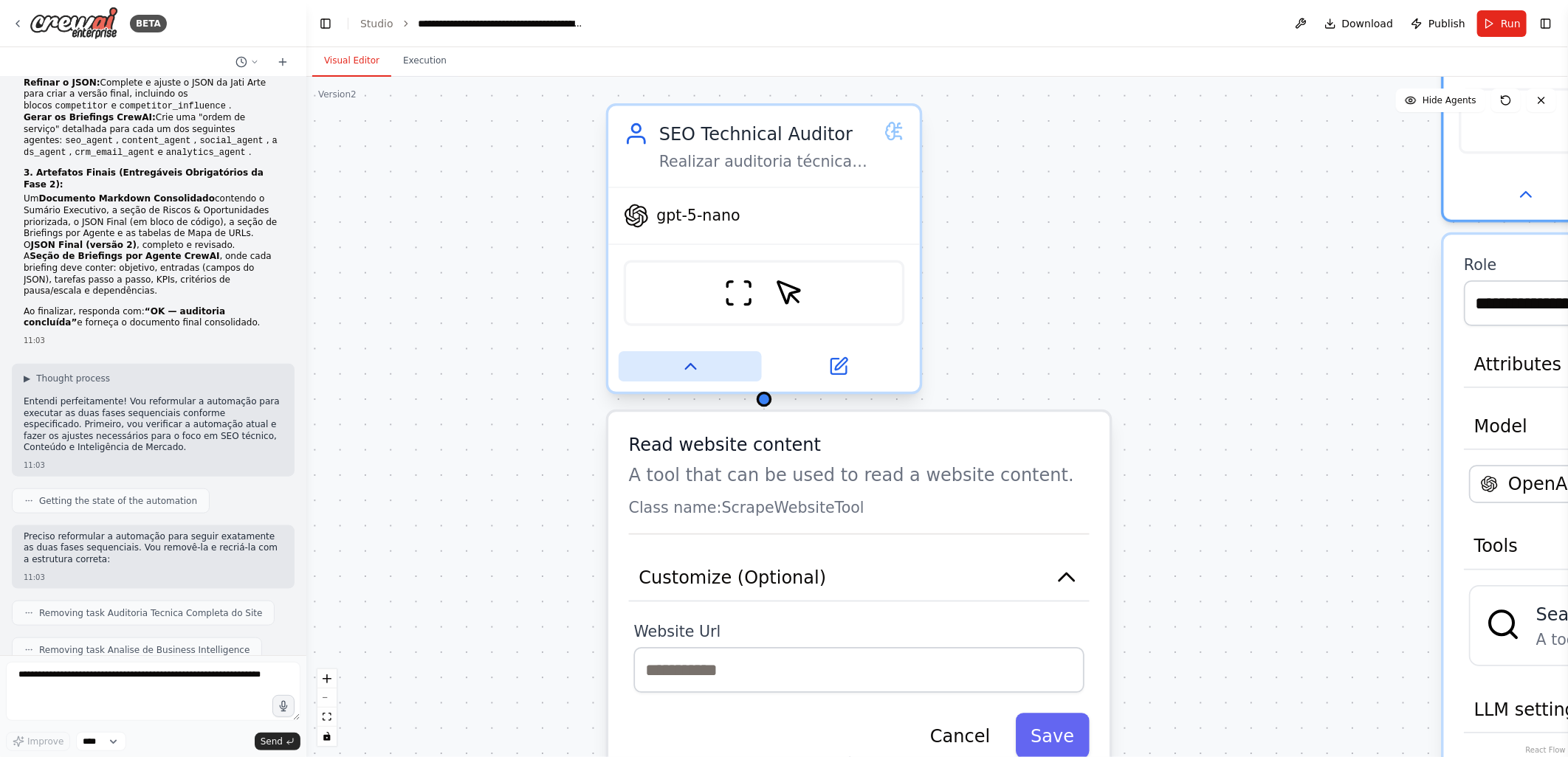
click at [695, 364] on icon at bounding box center [690, 366] width 20 height 20
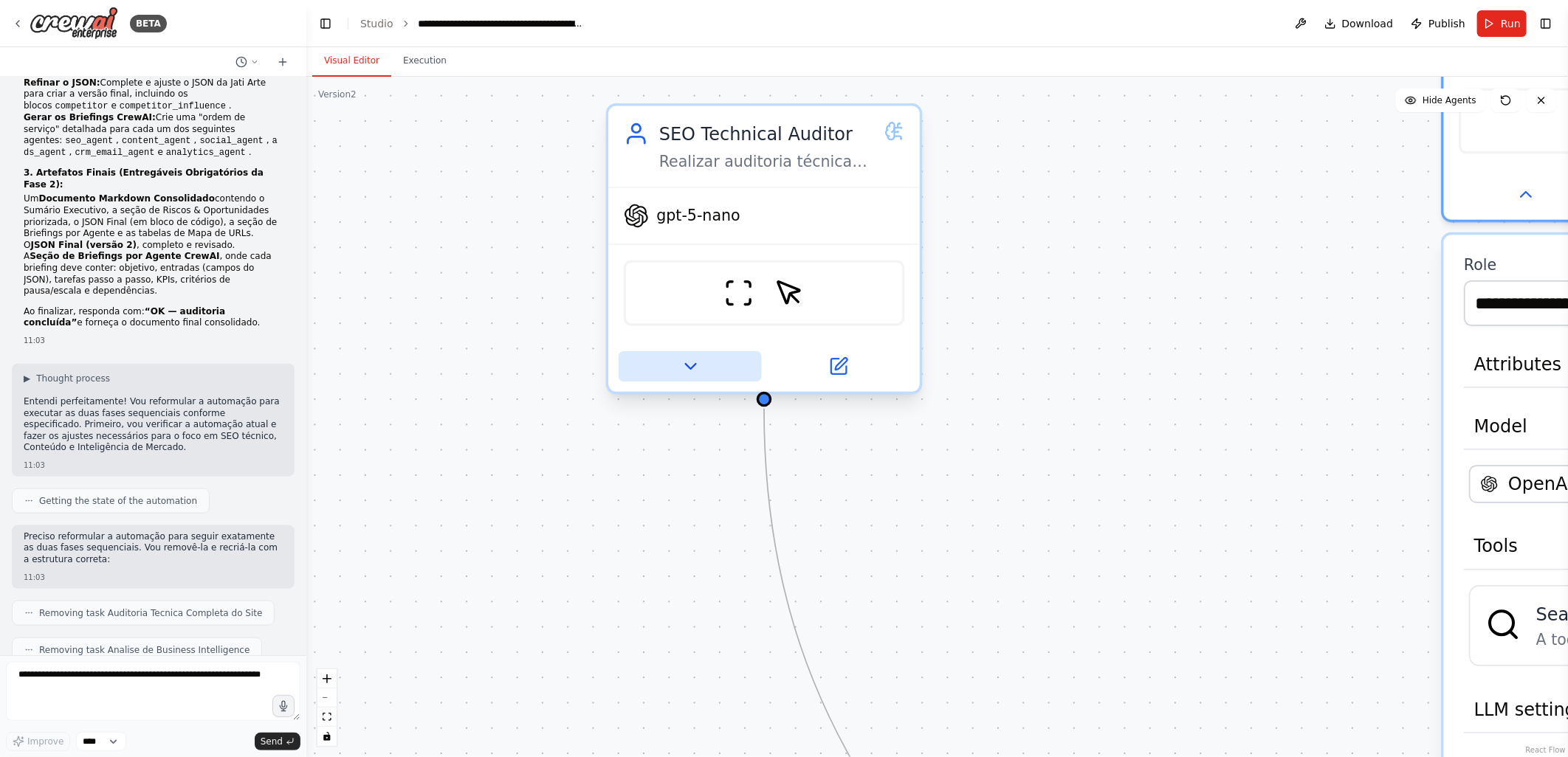
click at [690, 360] on icon at bounding box center [690, 366] width 20 height 20
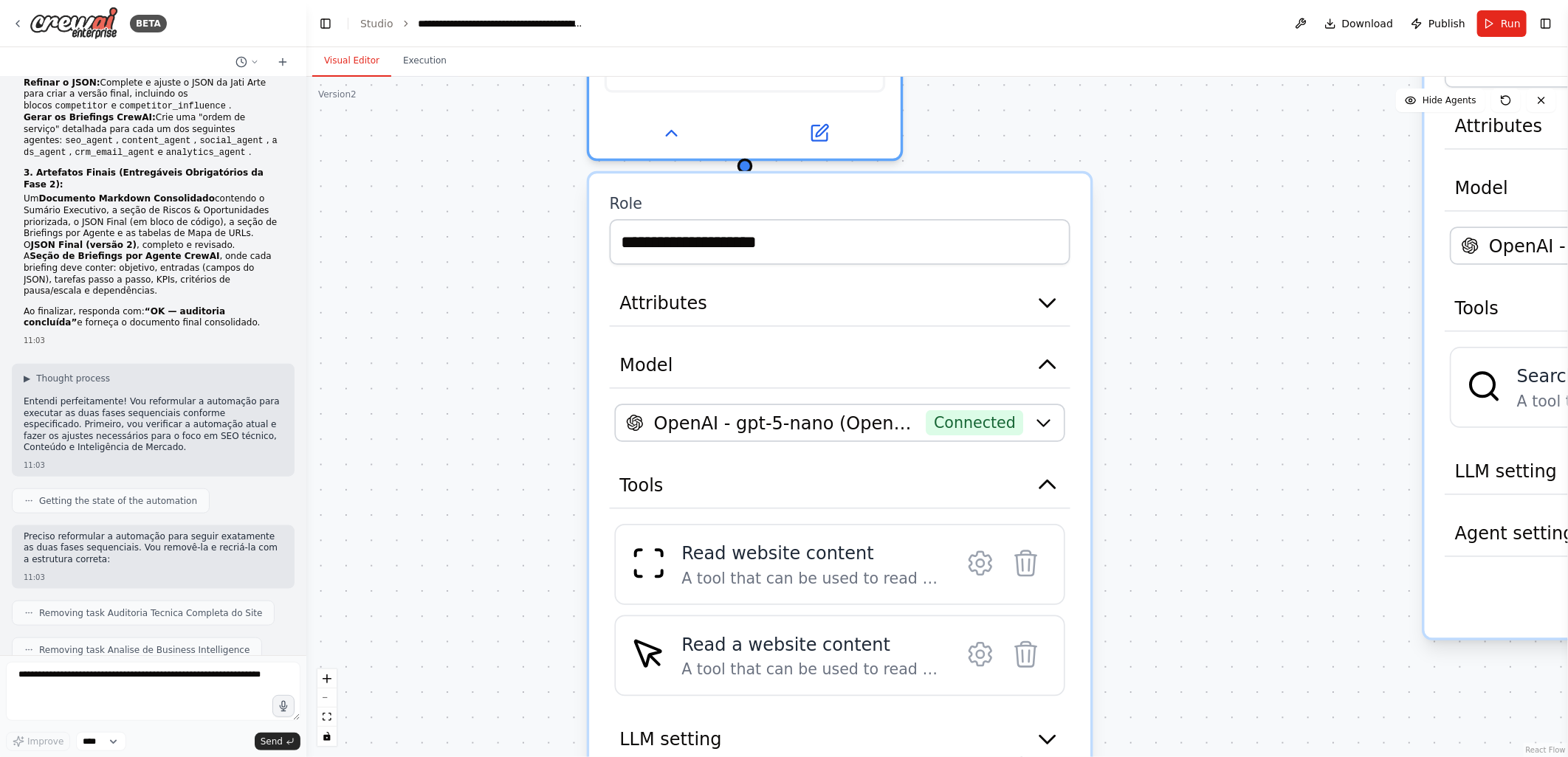
drag, startPoint x: 547, startPoint y: 602, endPoint x: 527, endPoint y: 333, distance: 269.7
click at [527, 333] on div ".deletable-edge-delete-btn { width: 20px; height: 20px; border: 0px solid #ffff…" at bounding box center [937, 416] width 1262 height 680
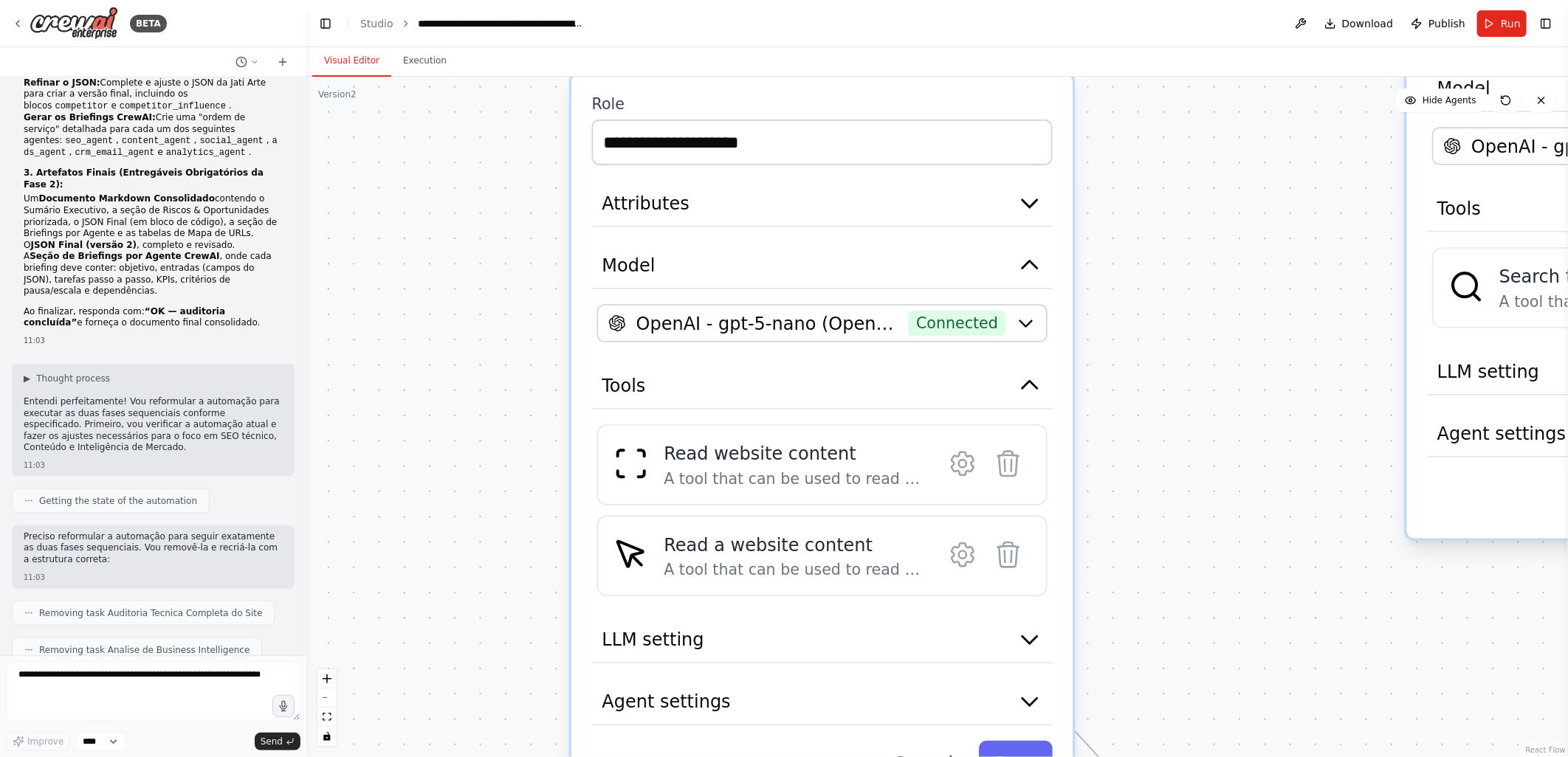
drag, startPoint x: 585, startPoint y: 554, endPoint x: 567, endPoint y: 483, distance: 73.2
click at [567, 483] on div ".deletable-edge-delete-btn { width: 20px; height: 20px; border: 0px solid #ffff…" at bounding box center [937, 416] width 1262 height 680
click at [950, 461] on icon at bounding box center [962, 461] width 31 height 31
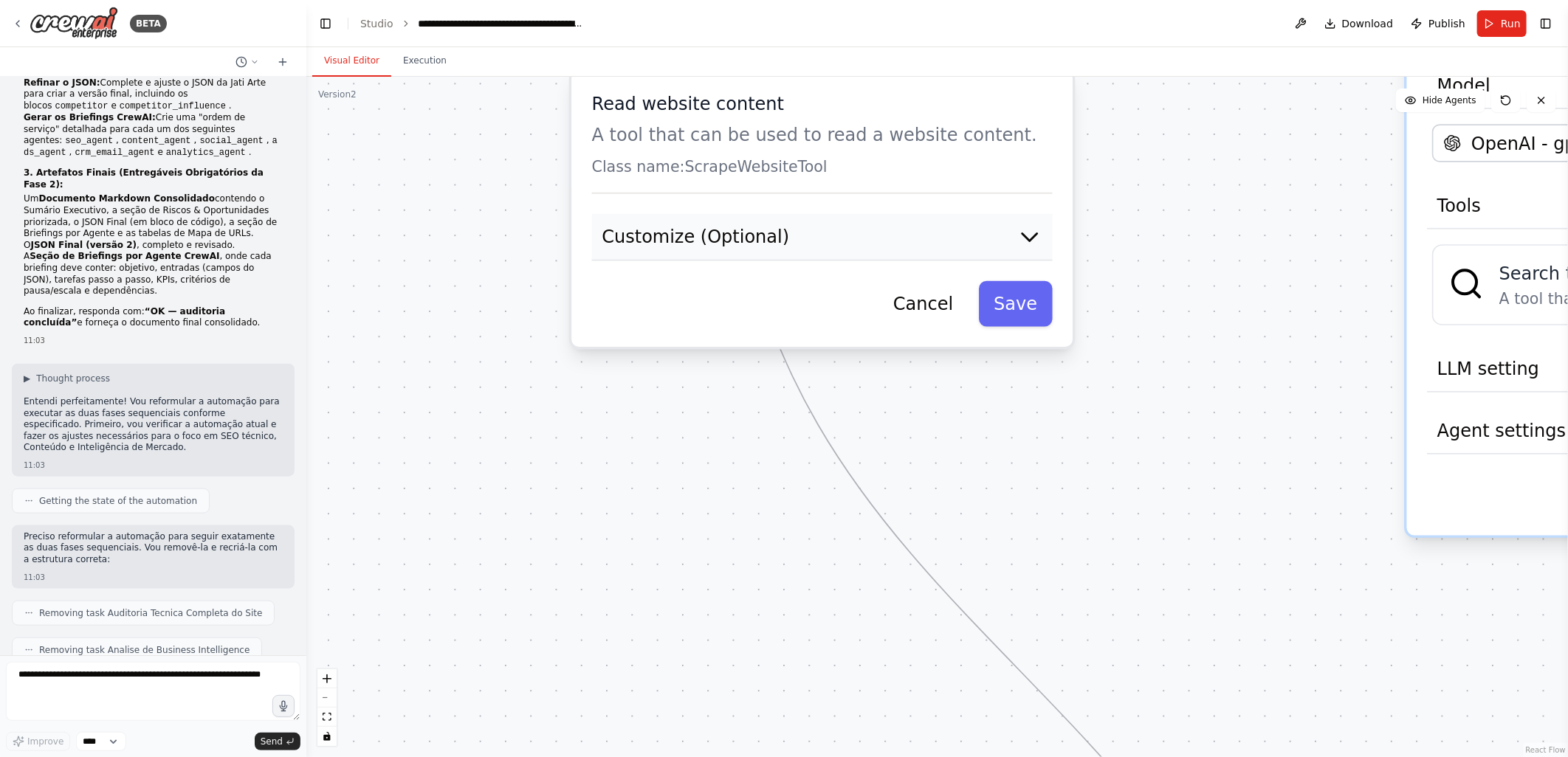
click at [809, 224] on button "Customize (Optional)" at bounding box center [822, 237] width 461 height 46
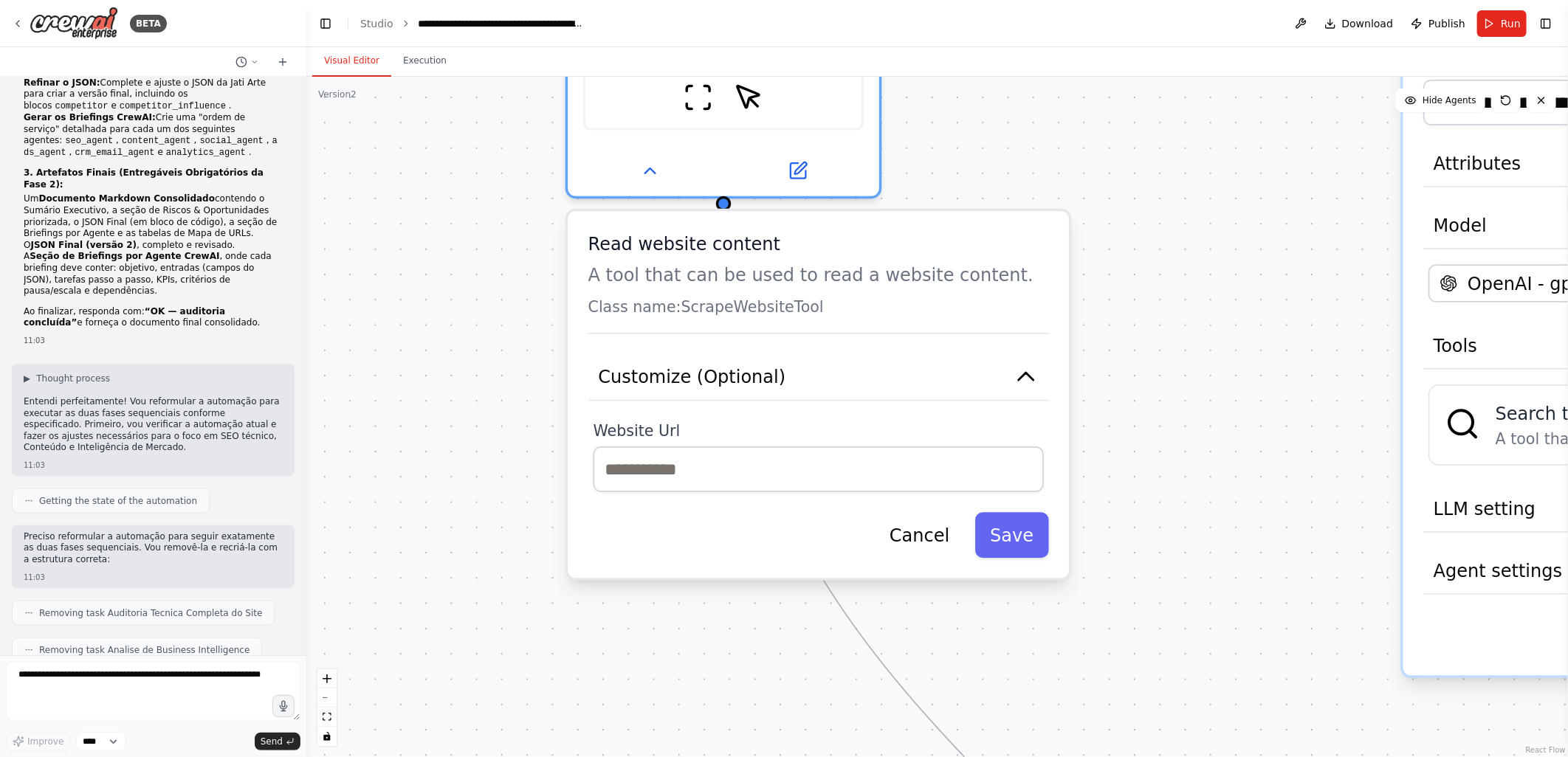
drag, startPoint x: 514, startPoint y: 391, endPoint x: 511, endPoint y: 532, distance: 141.0
click at [511, 532] on div ".deletable-edge-delete-btn { width: 20px; height: 20px; border: 0px solid #ffff…" at bounding box center [937, 416] width 1262 height 680
click at [1023, 366] on icon "button" at bounding box center [1026, 377] width 25 height 25
click at [643, 162] on icon at bounding box center [649, 165] width 20 height 20
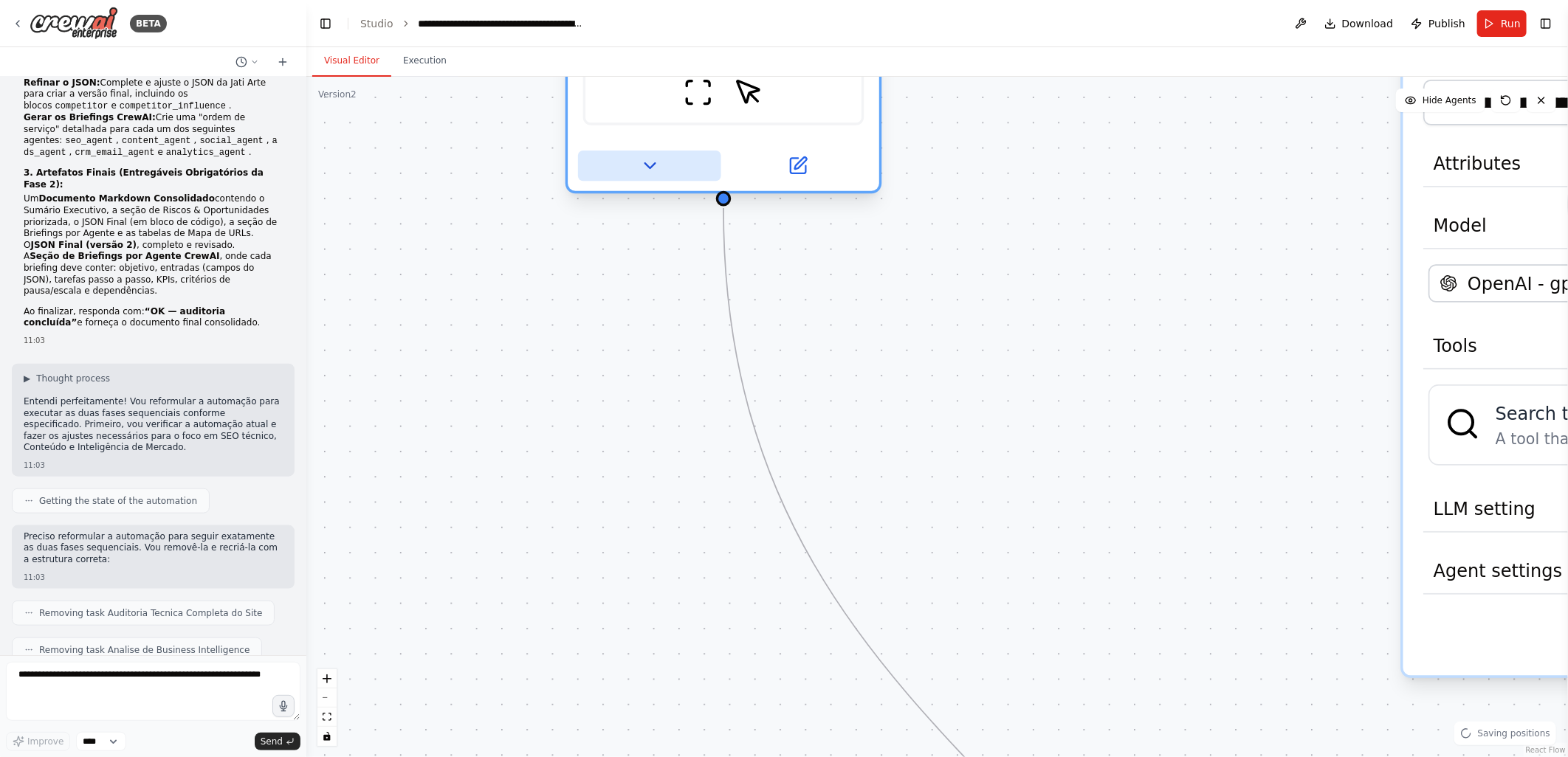
click at [643, 162] on icon at bounding box center [649, 165] width 20 height 20
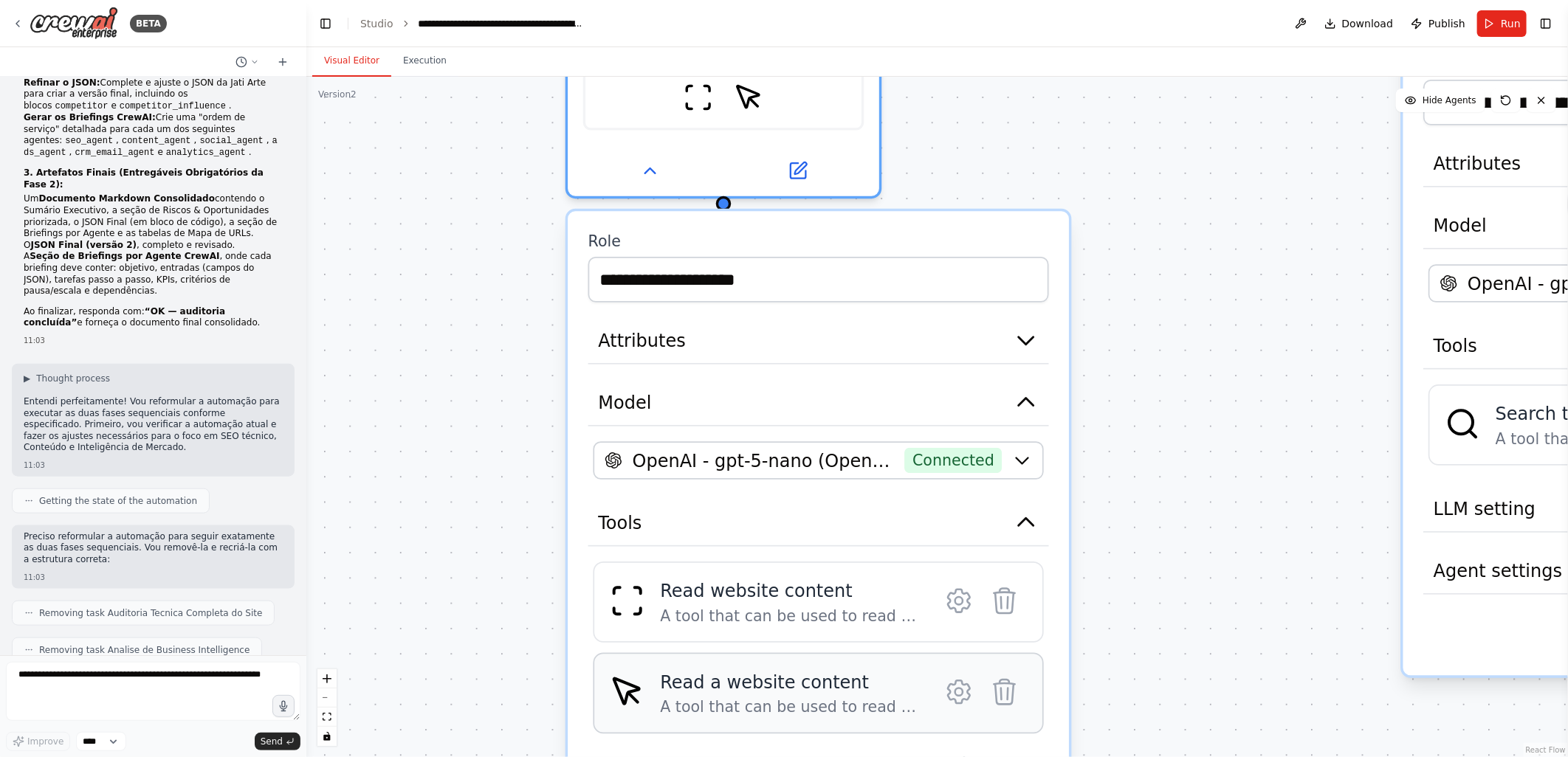
click at [719, 698] on div "A tool that can be used to read a website content." at bounding box center [790, 707] width 260 height 20
click at [963, 696] on icon at bounding box center [958, 692] width 22 height 23
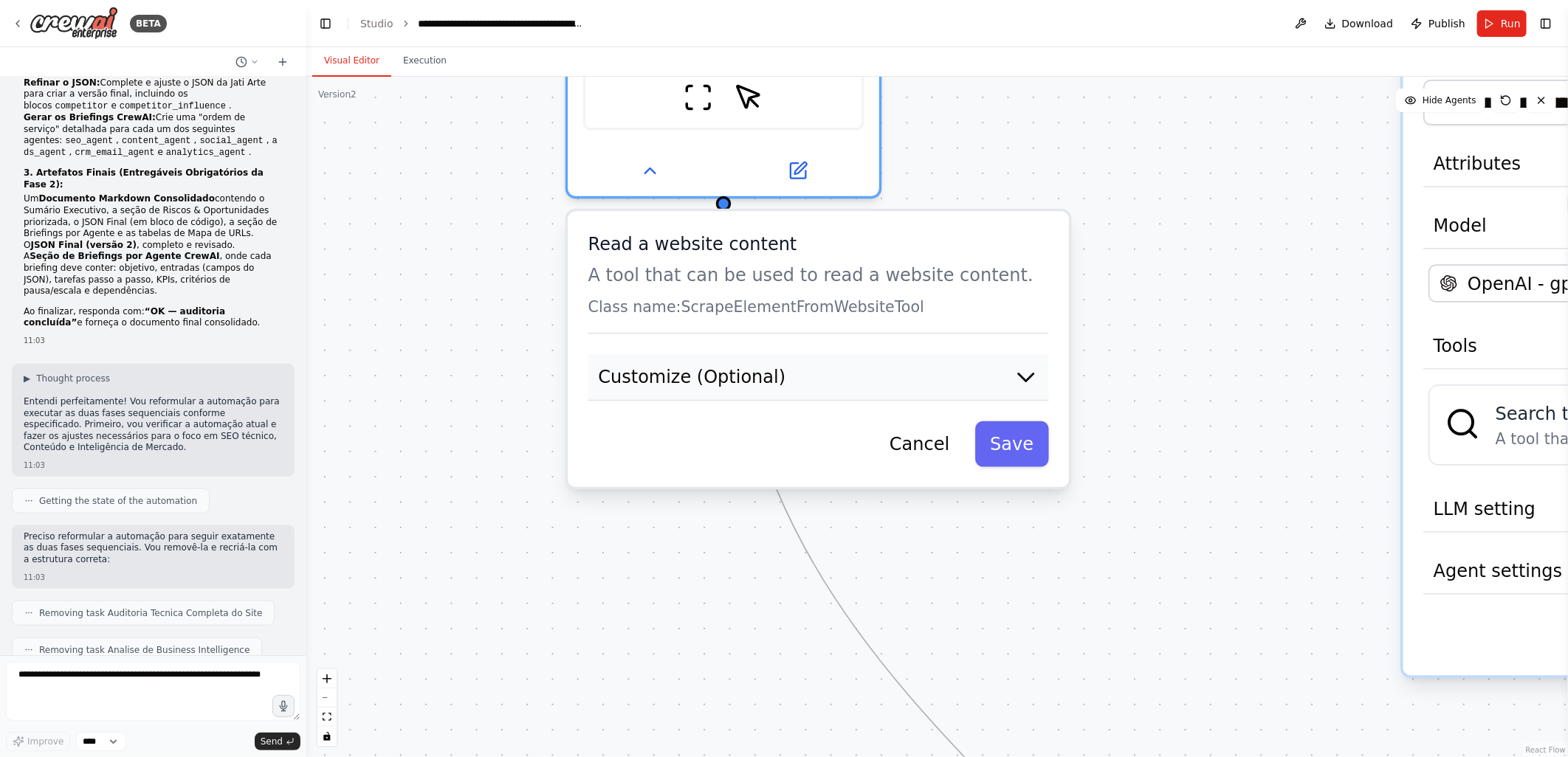
click at [714, 369] on span "Customize (Optional)" at bounding box center [691, 377] width 188 height 25
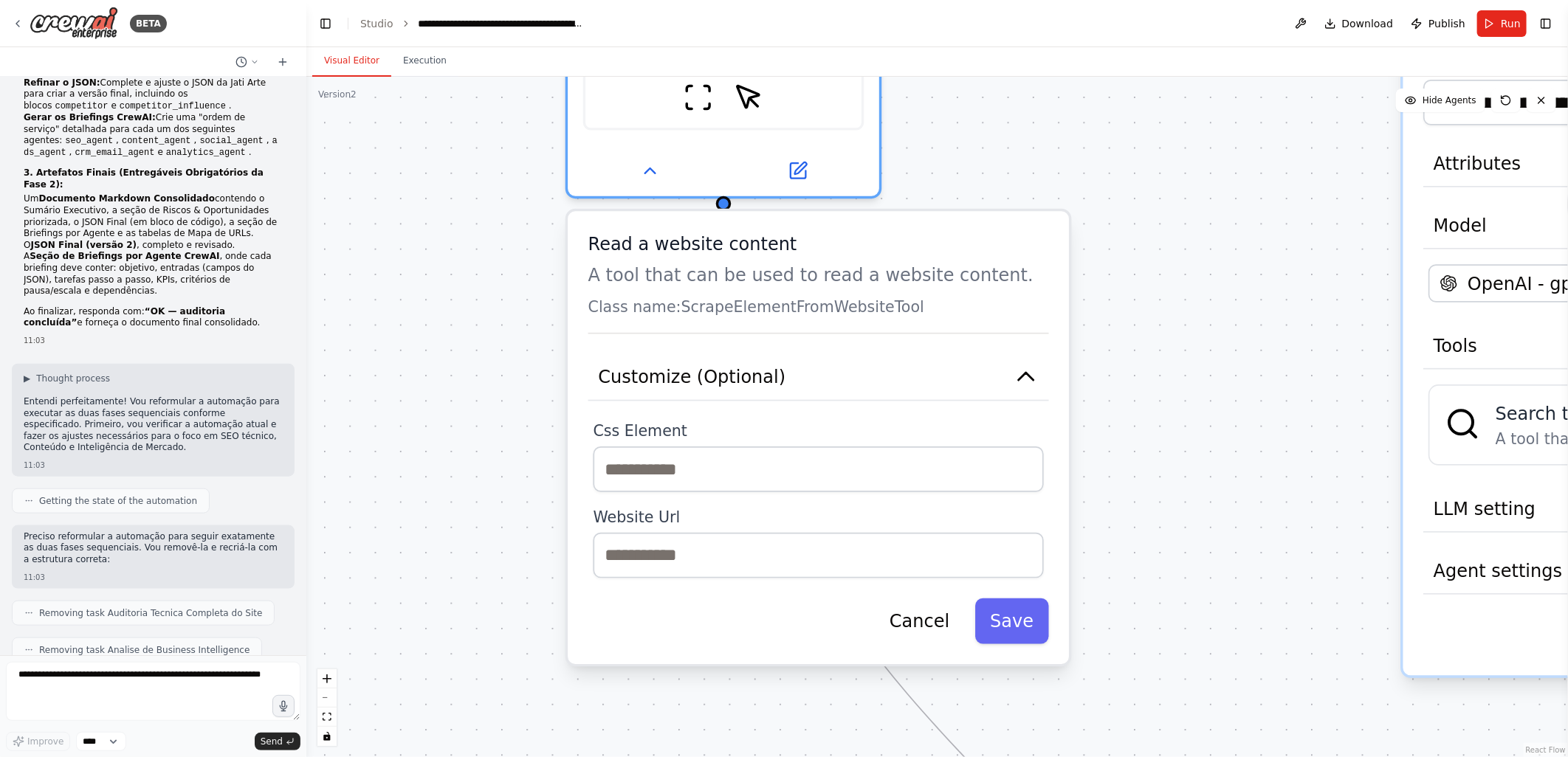
click at [598, 425] on div "Css Element Website Url" at bounding box center [819, 500] width 461 height 157
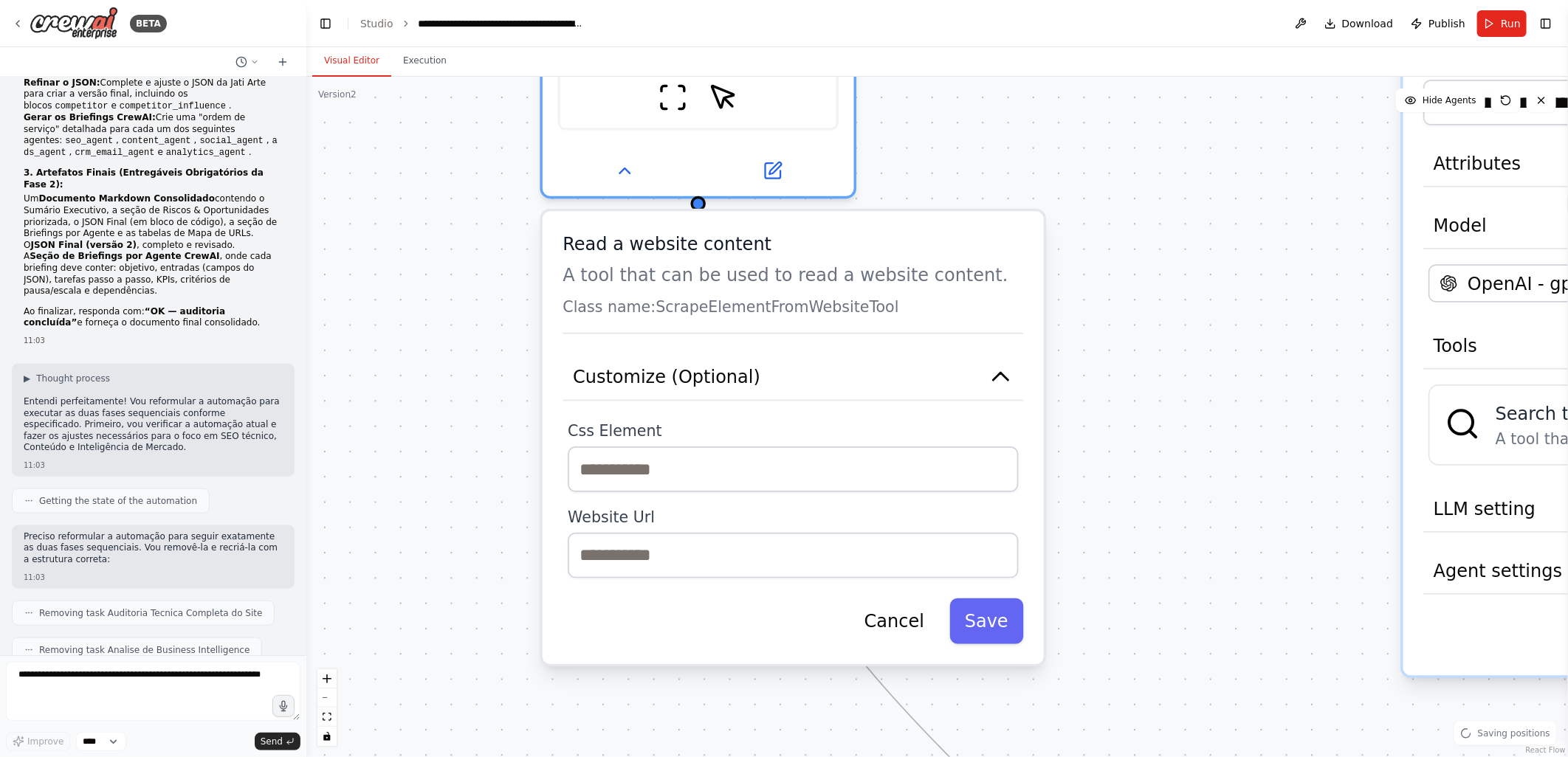
drag, startPoint x: 682, startPoint y: 430, endPoint x: 667, endPoint y: 428, distance: 15.1
click at [667, 428] on label "Css Element" at bounding box center [793, 431] width 450 height 20
click at [430, 527] on div ".deletable-edge-delete-btn { width: 20px; height: 20px; border: 0px solid #ffff…" at bounding box center [937, 416] width 1262 height 680
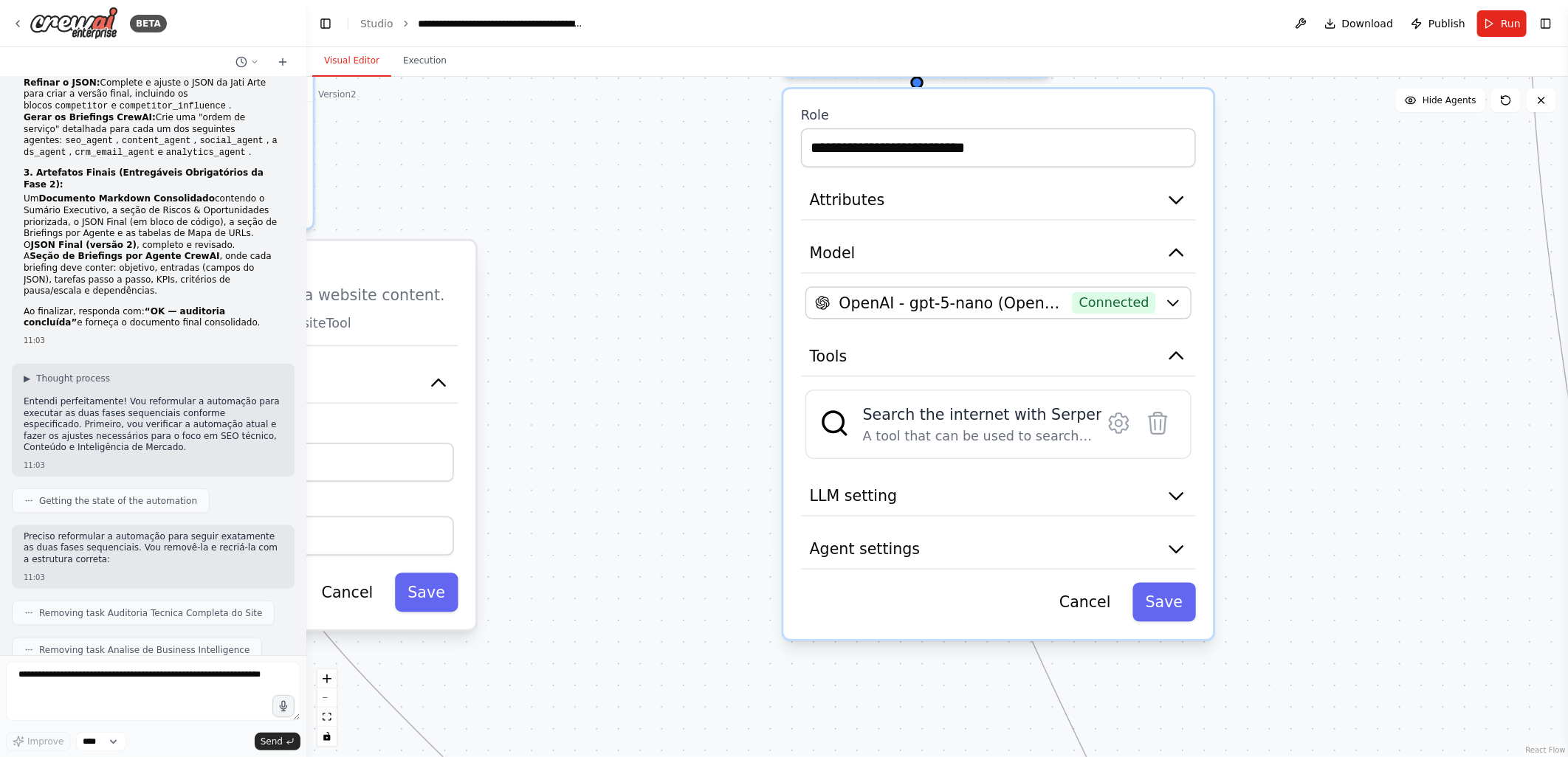
drag, startPoint x: 767, startPoint y: 581, endPoint x: 714, endPoint y: 340, distance: 246.8
click at [714, 340] on div ".deletable-edge-delete-btn { width: 20px; height: 20px; border: 0px solid #ffff…" at bounding box center [937, 416] width 1262 height 680
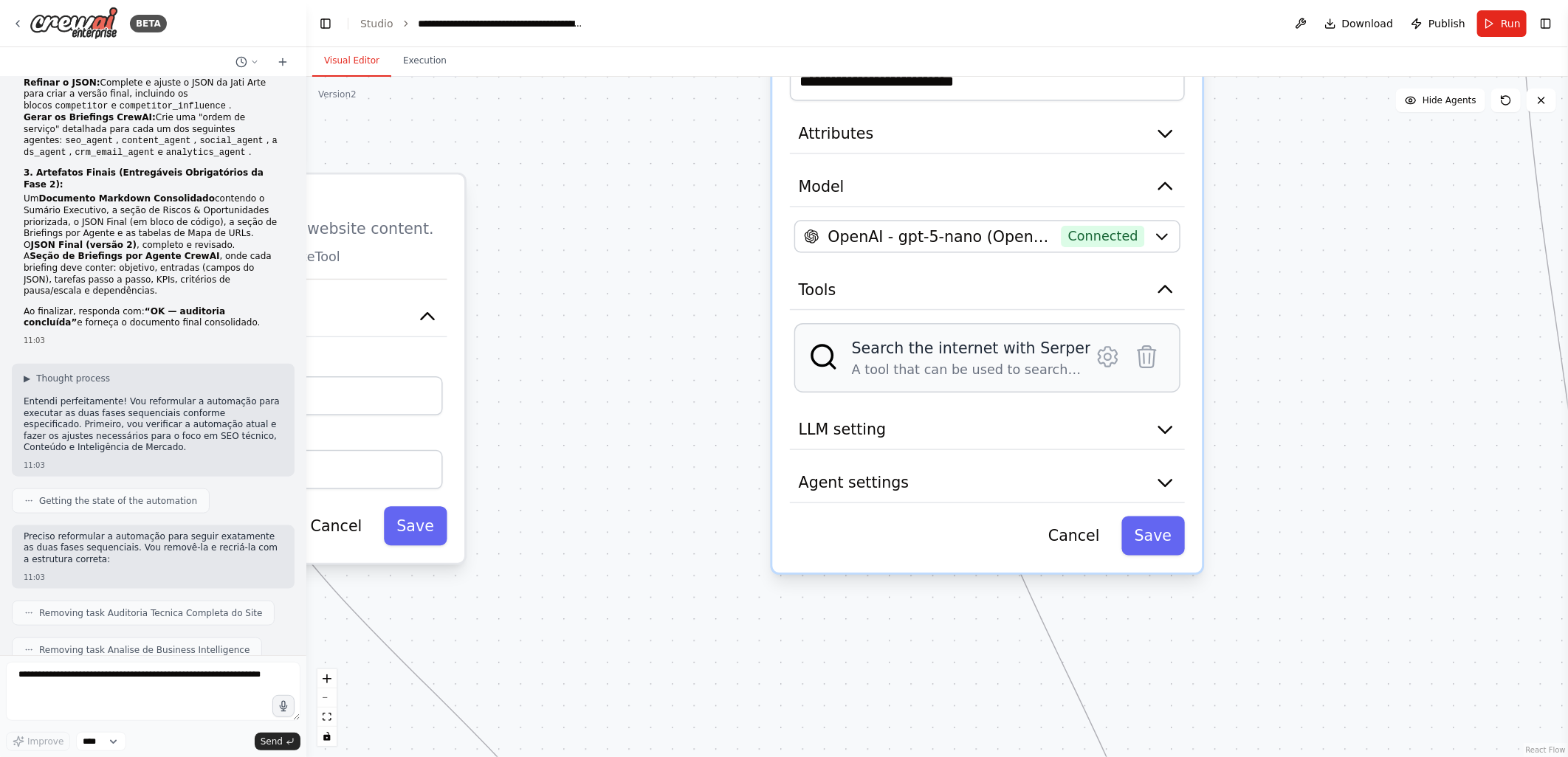
click at [926, 361] on div "A tool that can be used to search the internet with a search_query. Supports di…" at bounding box center [972, 369] width 239 height 17
click at [1111, 347] on icon at bounding box center [1107, 356] width 18 height 19
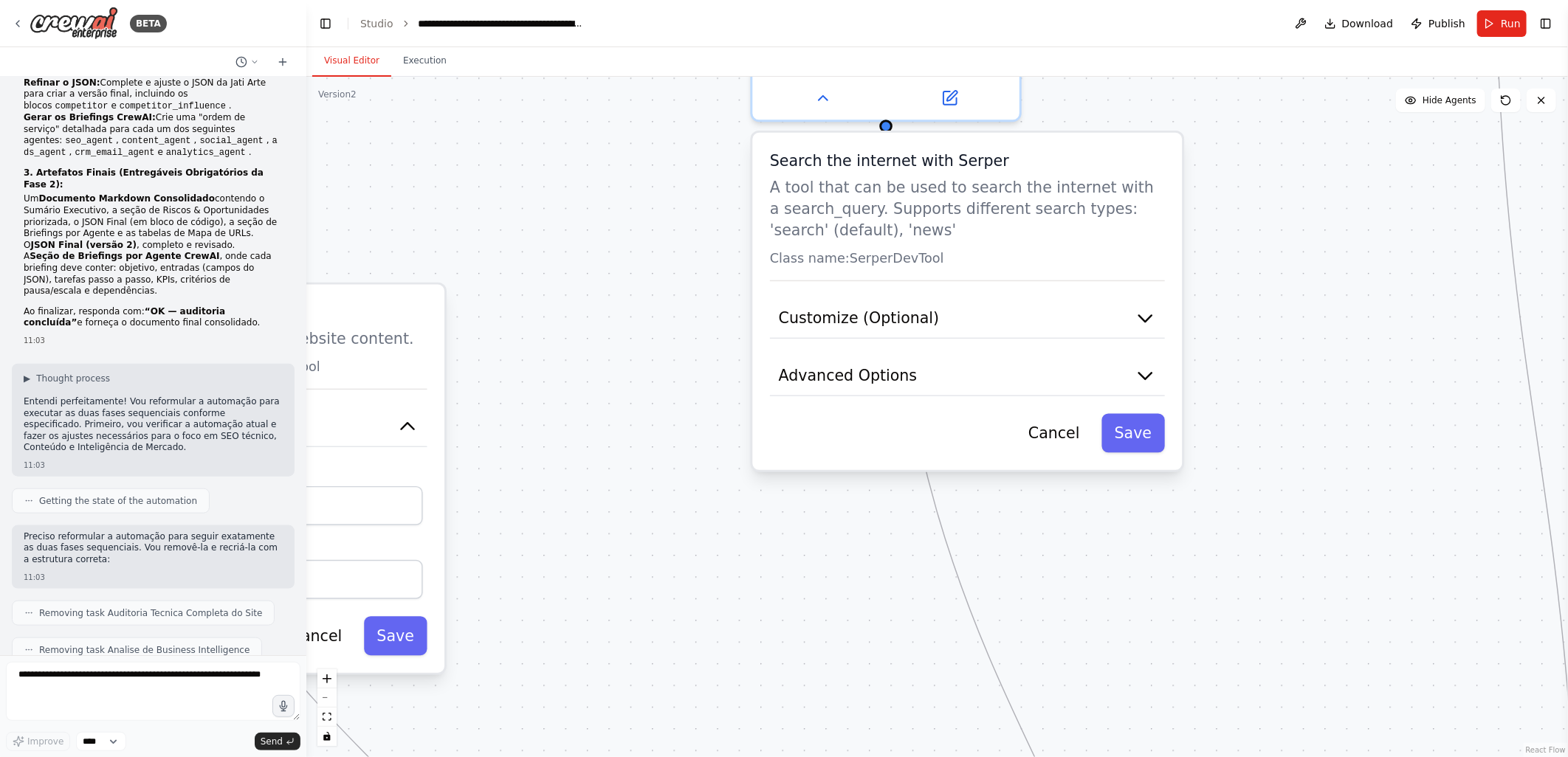
drag, startPoint x: 753, startPoint y: 217, endPoint x: 727, endPoint y: 359, distance: 144.4
click at [727, 359] on div ".deletable-edge-delete-btn { width: 20px; height: 20px; border: 0px solid #ffff…" at bounding box center [937, 416] width 1262 height 680
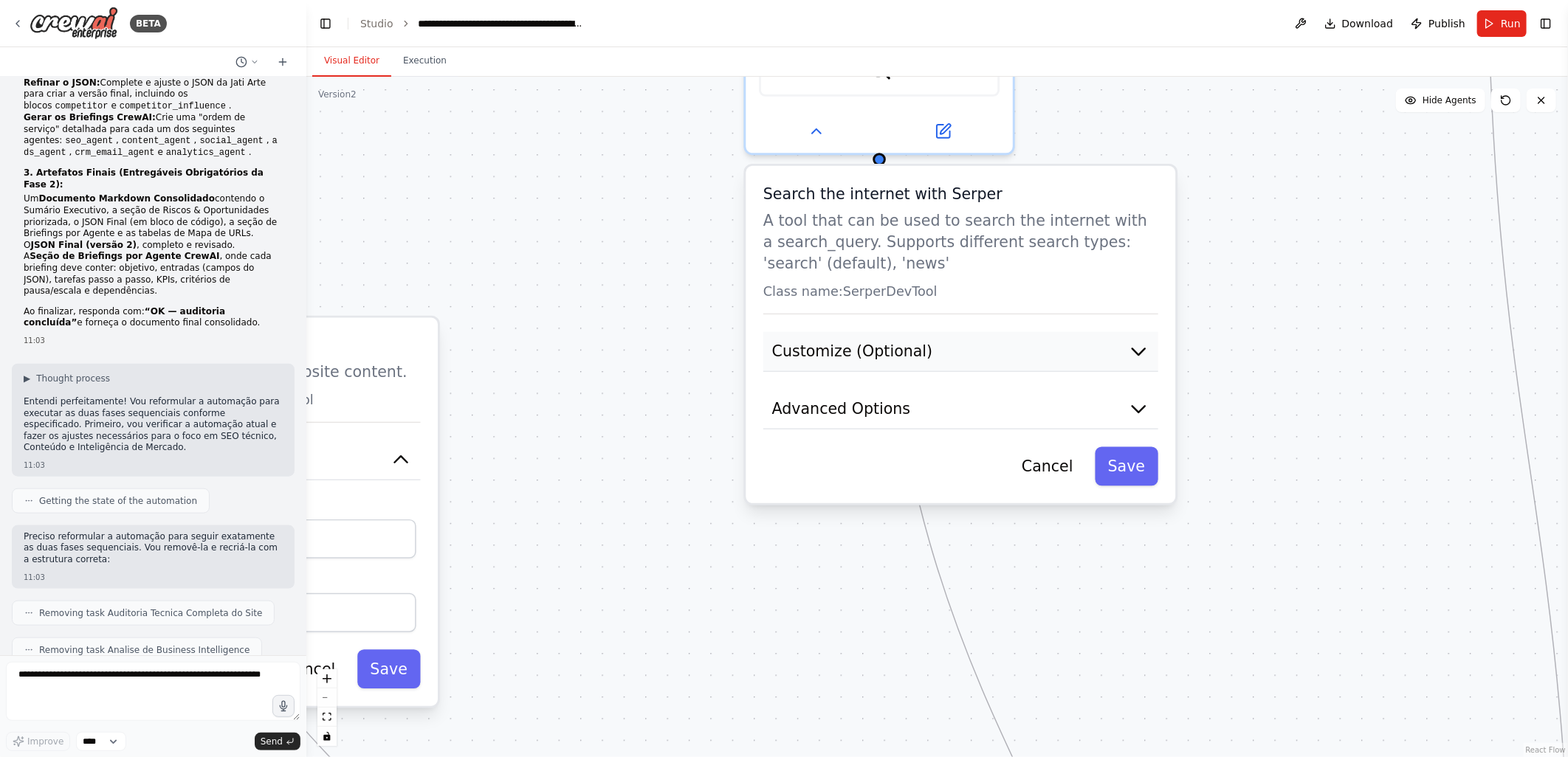
click at [818, 346] on button "Customize (Optional)" at bounding box center [960, 352] width 395 height 40
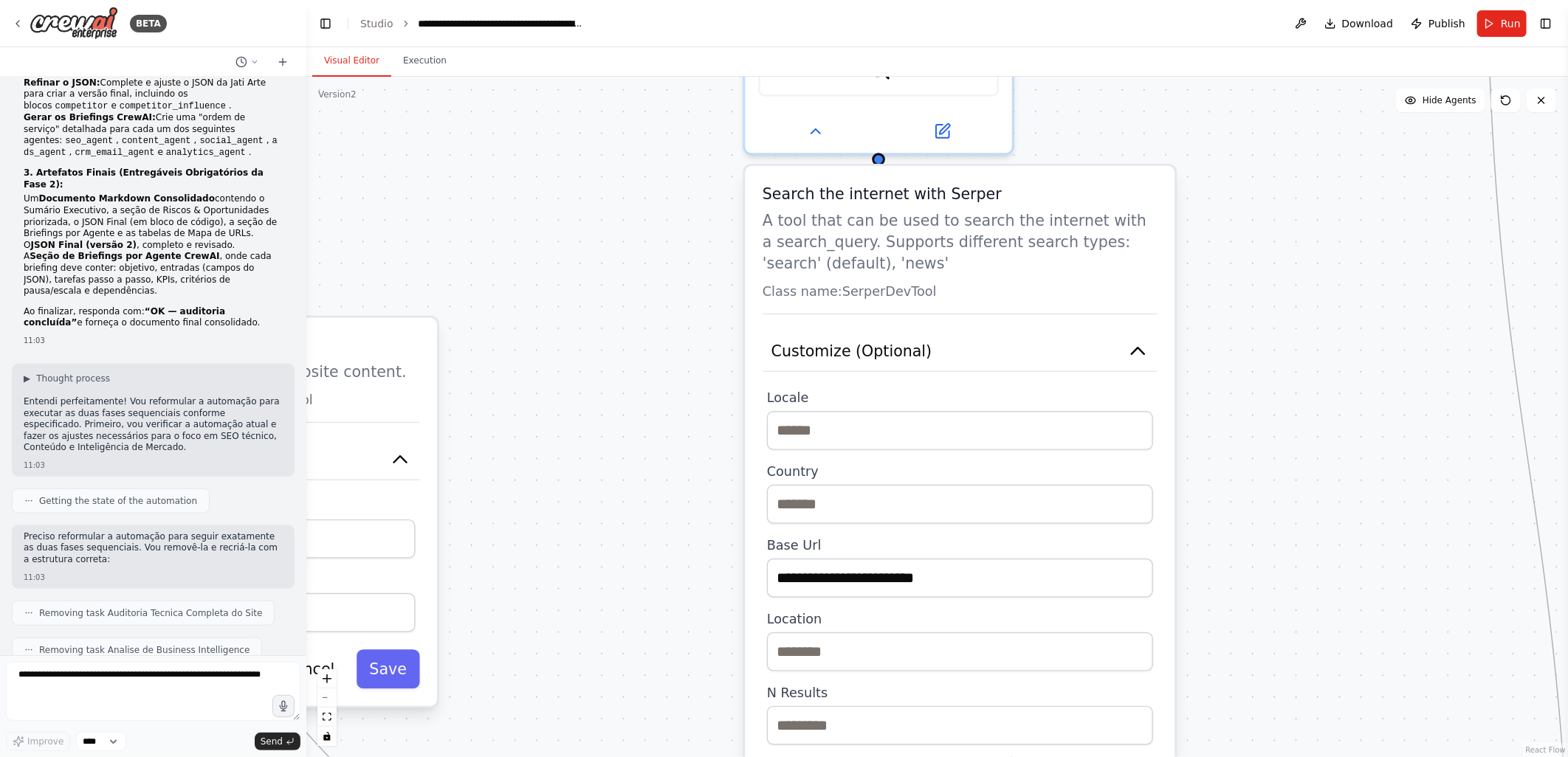
drag, startPoint x: 647, startPoint y: 476, endPoint x: 628, endPoint y: 423, distance: 56.3
click at [628, 423] on div ".deletable-edge-delete-btn { width: 20px; height: 20px; border: 0px solid #ffff…" at bounding box center [937, 416] width 1262 height 680
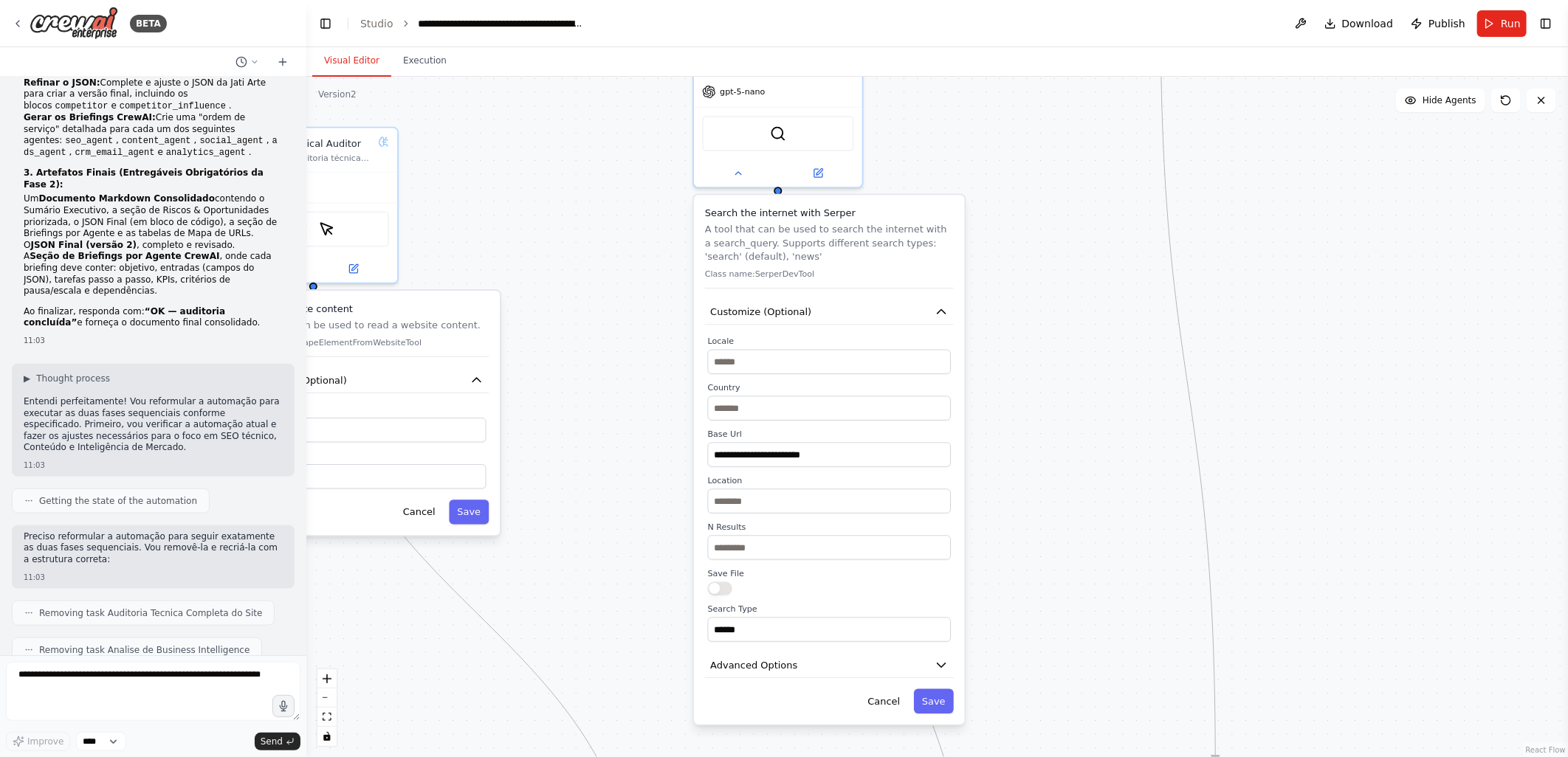
drag, startPoint x: 624, startPoint y: 470, endPoint x: 628, endPoint y: 416, distance: 54.1
click at [628, 416] on div ".deletable-edge-delete-btn { width: 20px; height: 20px; border: 0px solid #ffff…" at bounding box center [937, 416] width 1262 height 680
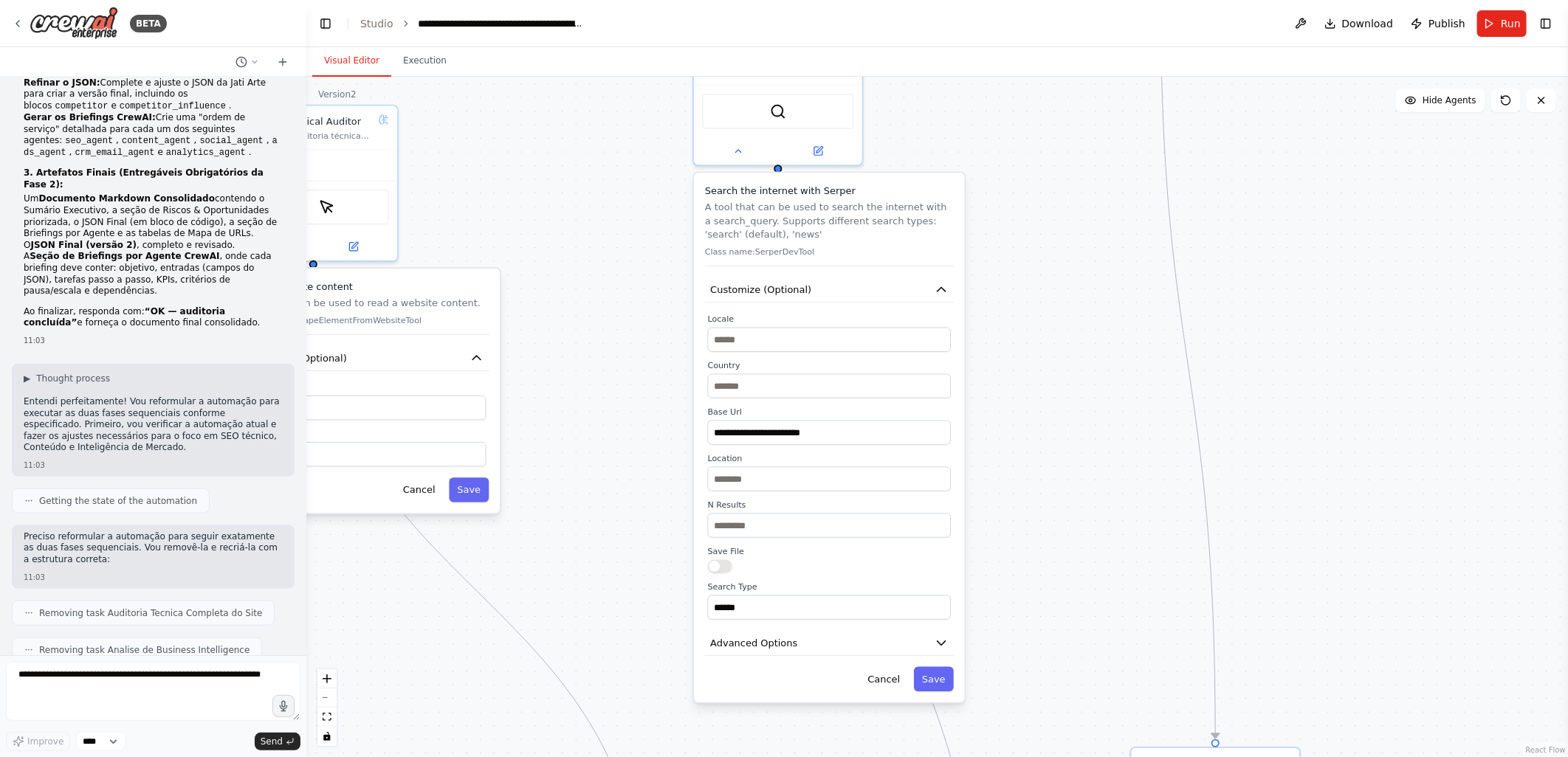
click at [648, 416] on div ".deletable-edge-delete-btn { width: 20px; height: 20px; border: 0px solid #ffff…" at bounding box center [937, 416] width 1262 height 680
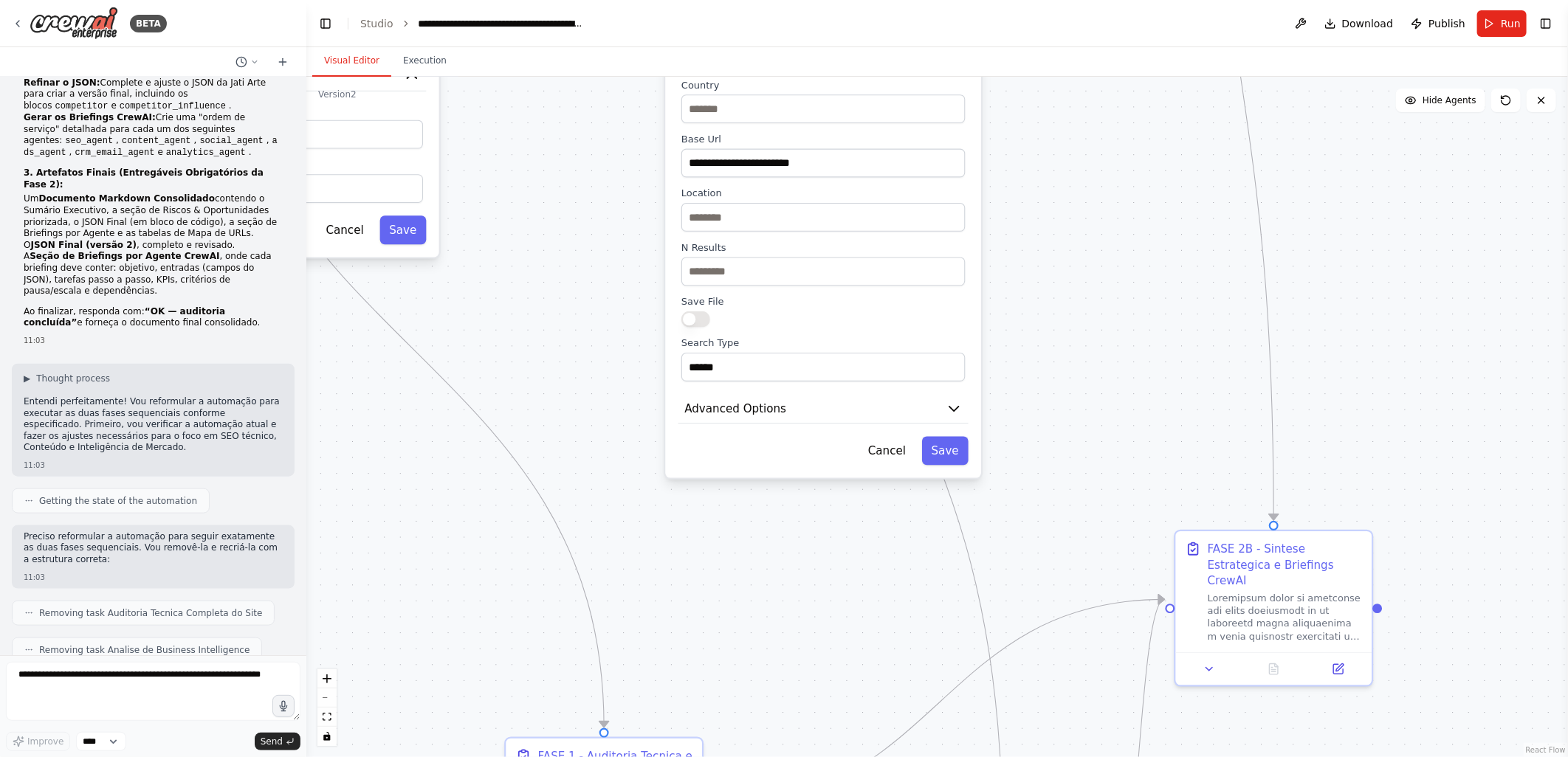
drag, startPoint x: 657, startPoint y: 587, endPoint x: 621, endPoint y: 305, distance: 284.3
click at [621, 305] on div ".deletable-edge-delete-btn { width: 20px; height: 20px; border: 0px solid #ffff…" at bounding box center [937, 416] width 1262 height 680
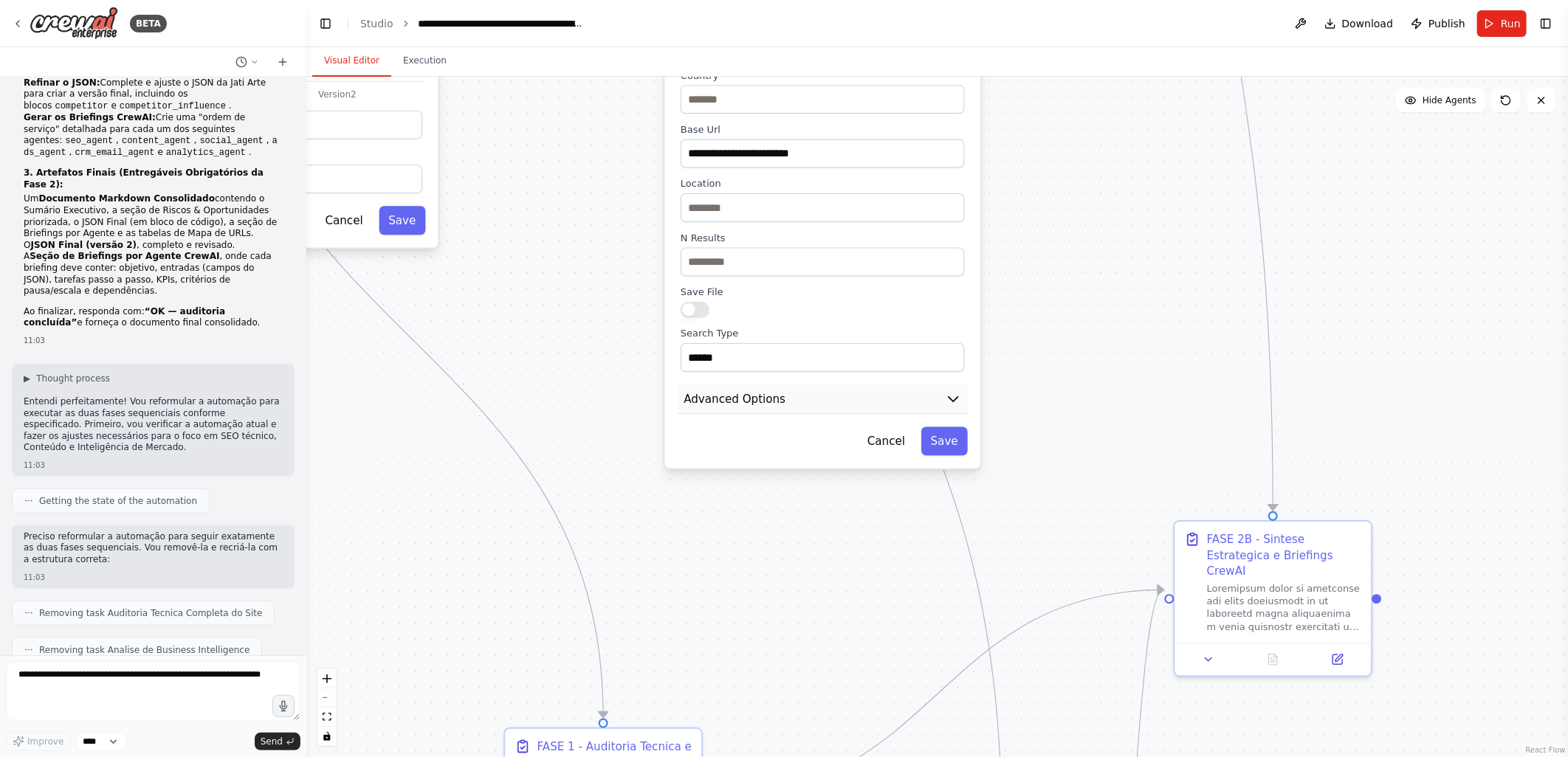
click at [718, 391] on span "Advanced Options" at bounding box center [734, 399] width 102 height 17
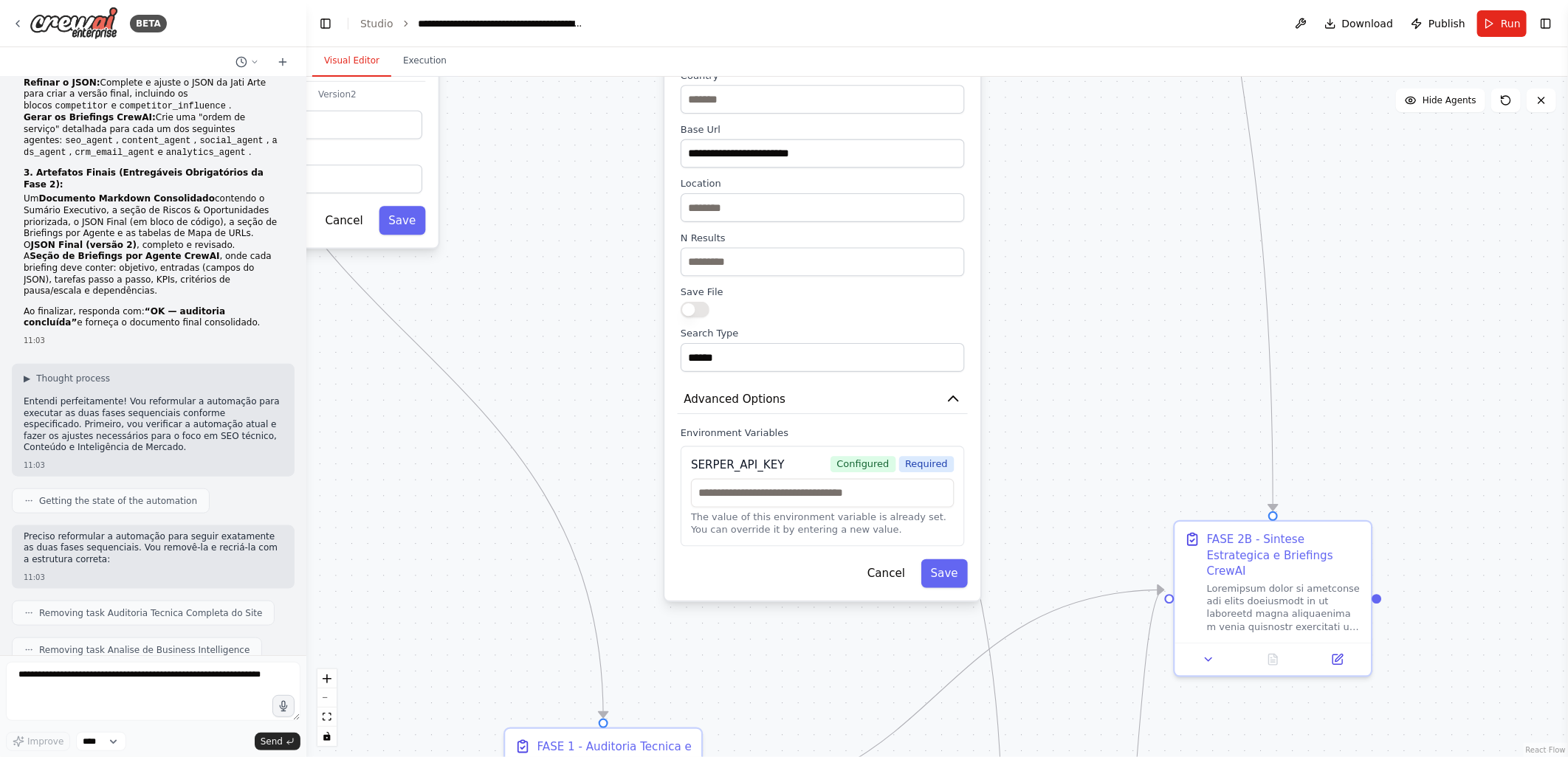
click at [623, 451] on div ".deletable-edge-delete-btn { width: 20px; height: 20px; border: 0px solid #ffff…" at bounding box center [937, 416] width 1262 height 680
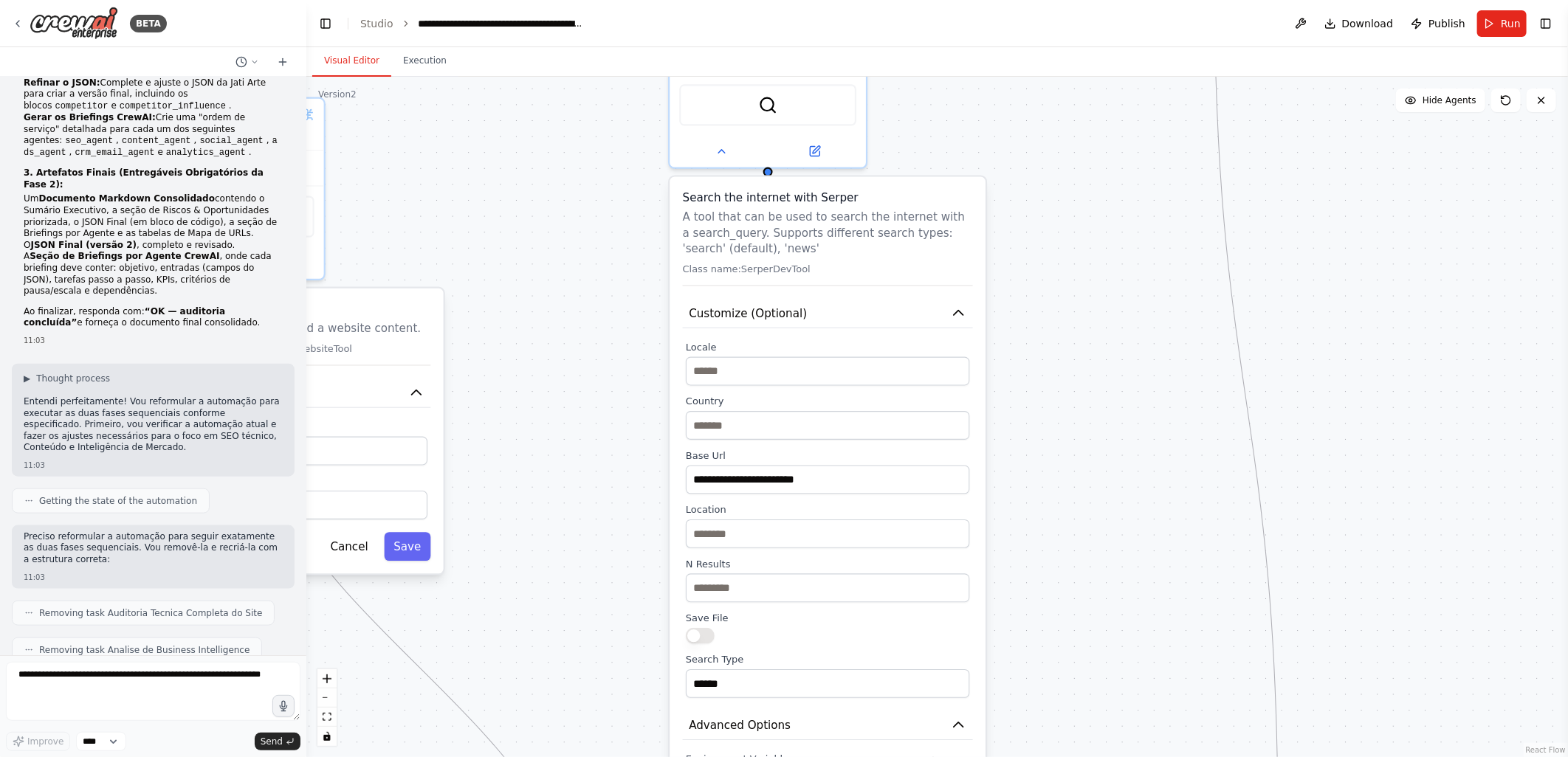
drag, startPoint x: 622, startPoint y: 237, endPoint x: 628, endPoint y: 564, distance: 327.1
click at [628, 564] on div ".deletable-edge-delete-btn { width: 20px; height: 20px; border: 0px solid #ffff…" at bounding box center [937, 416] width 1262 height 680
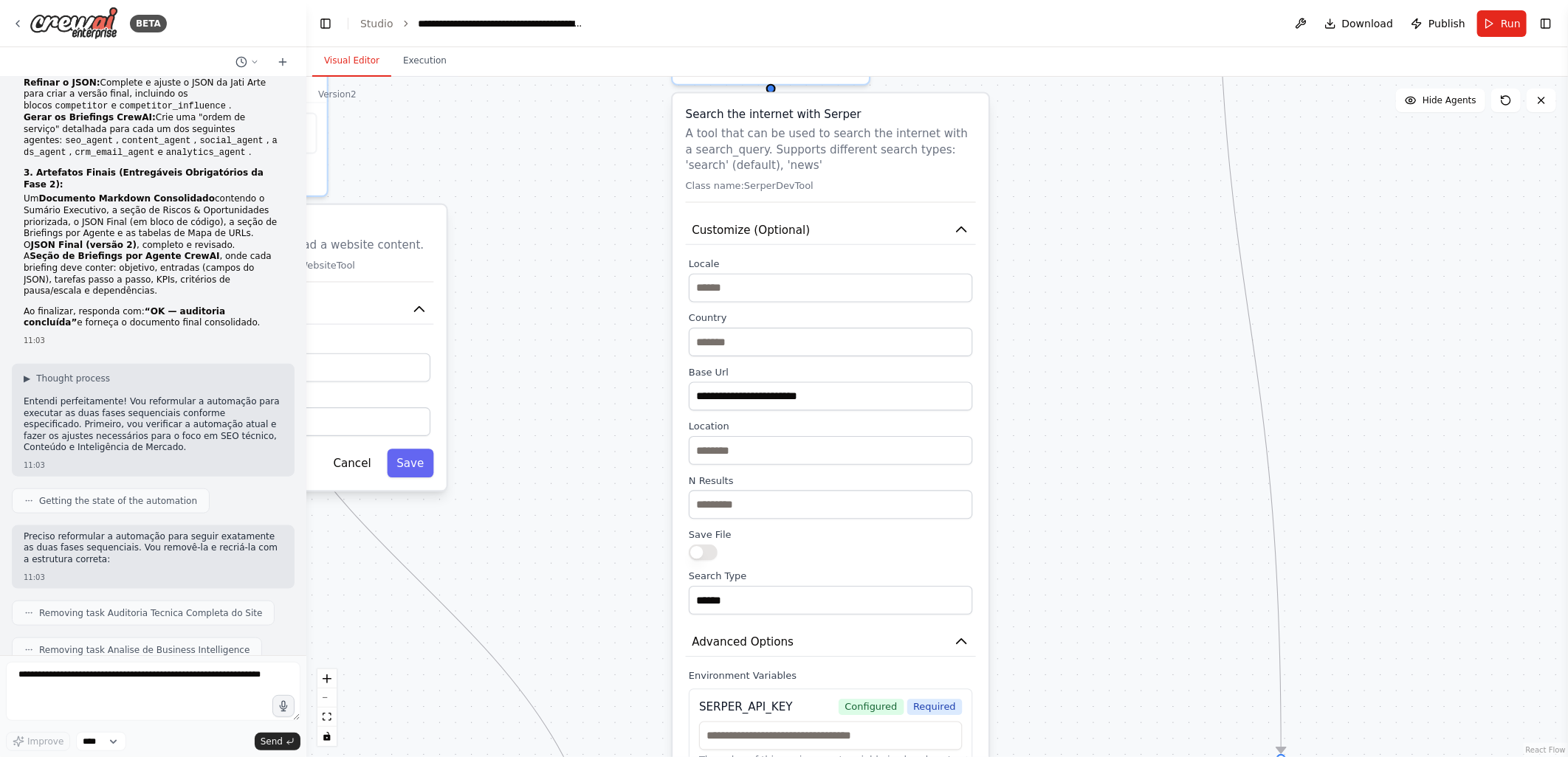
drag, startPoint x: 633, startPoint y: 426, endPoint x: 636, endPoint y: 342, distance: 84.1
click at [636, 342] on div ".deletable-edge-delete-btn { width: 20px; height: 20px; border: 0px solid #ffff…" at bounding box center [937, 416] width 1262 height 680
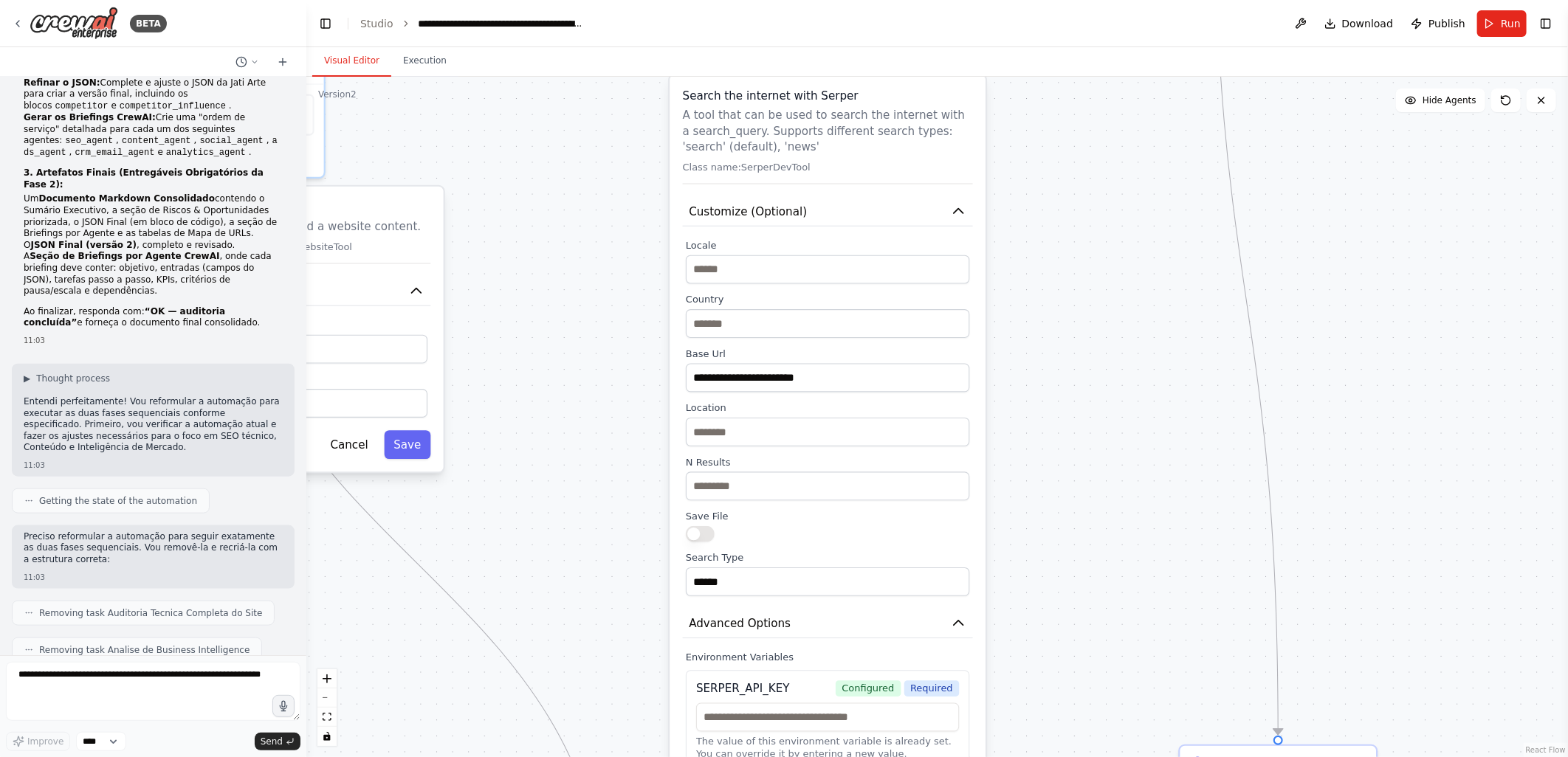
drag, startPoint x: 650, startPoint y: 481, endPoint x: 650, endPoint y: 471, distance: 10.0
click at [650, 471] on div ".deletable-edge-delete-btn { width: 20px; height: 20px; border: 0px solid #ffff…" at bounding box center [937, 416] width 1262 height 680
click at [1213, 341] on div ".deletable-edge-delete-btn { width: 20px; height: 20px; border: 0px solid #ffff…" at bounding box center [937, 416] width 1262 height 680
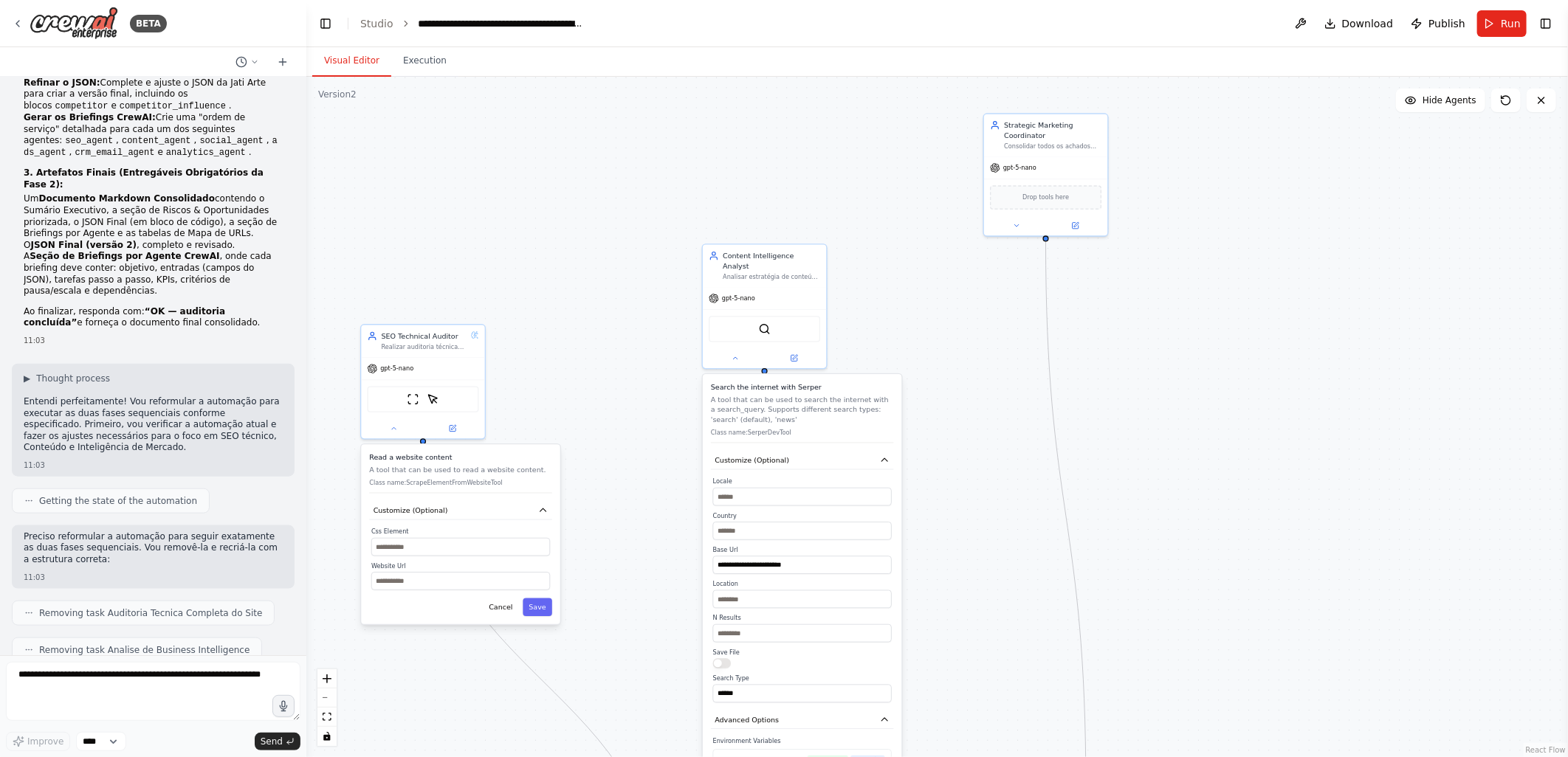
drag, startPoint x: 1157, startPoint y: 274, endPoint x: 993, endPoint y: 500, distance: 279.2
click at [993, 500] on div ".deletable-edge-delete-btn { width: 20px; height: 20px; border: 0px solid #ffff…" at bounding box center [937, 416] width 1262 height 680
drag, startPoint x: 1021, startPoint y: 382, endPoint x: 963, endPoint y: 389, distance: 58.4
click at [963, 389] on div ".deletable-edge-delete-btn { width: 20px; height: 20px; border: 0px solid #ffff…" at bounding box center [937, 416] width 1262 height 680
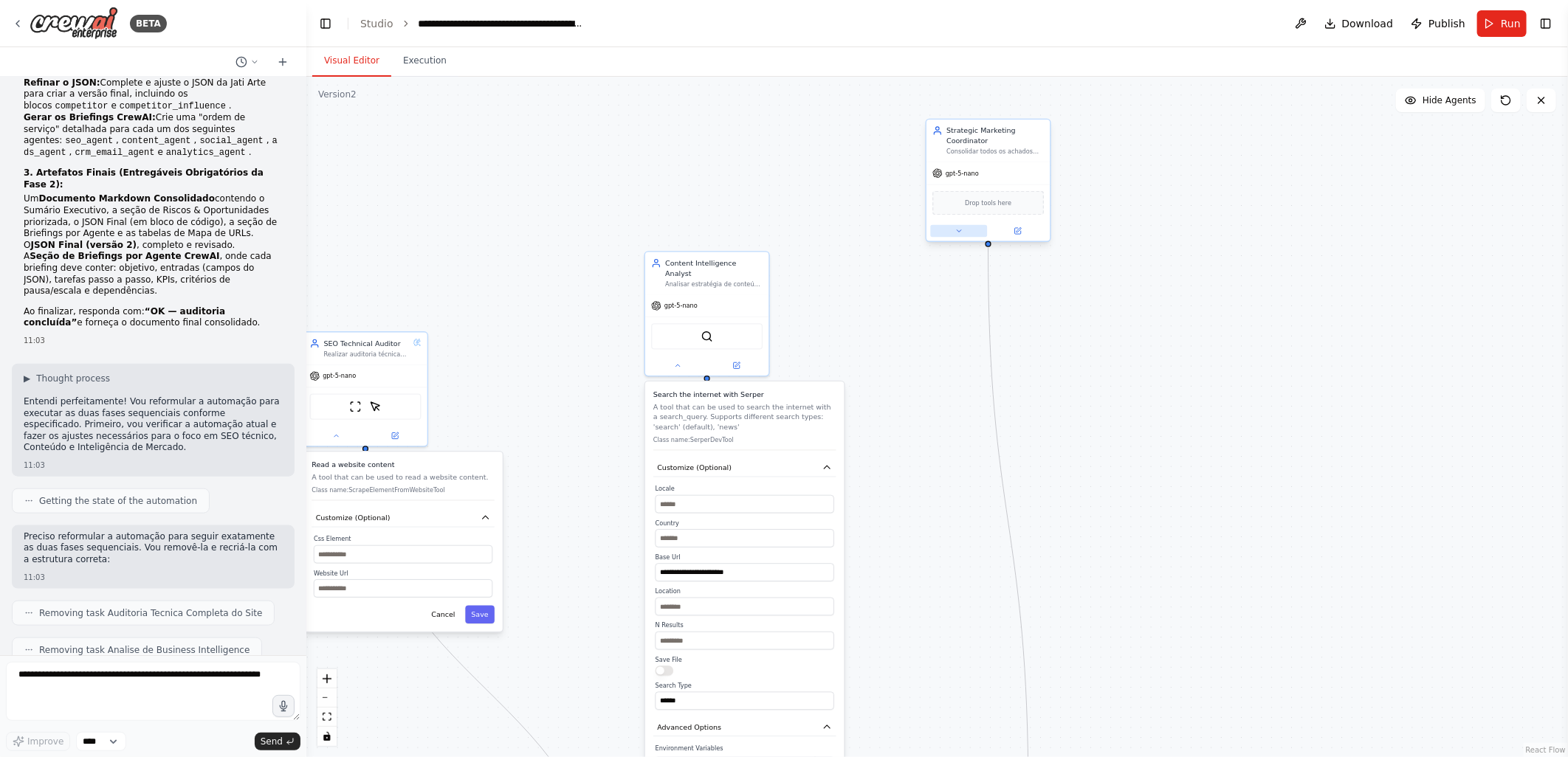
click at [963, 230] on button at bounding box center [959, 231] width 57 height 12
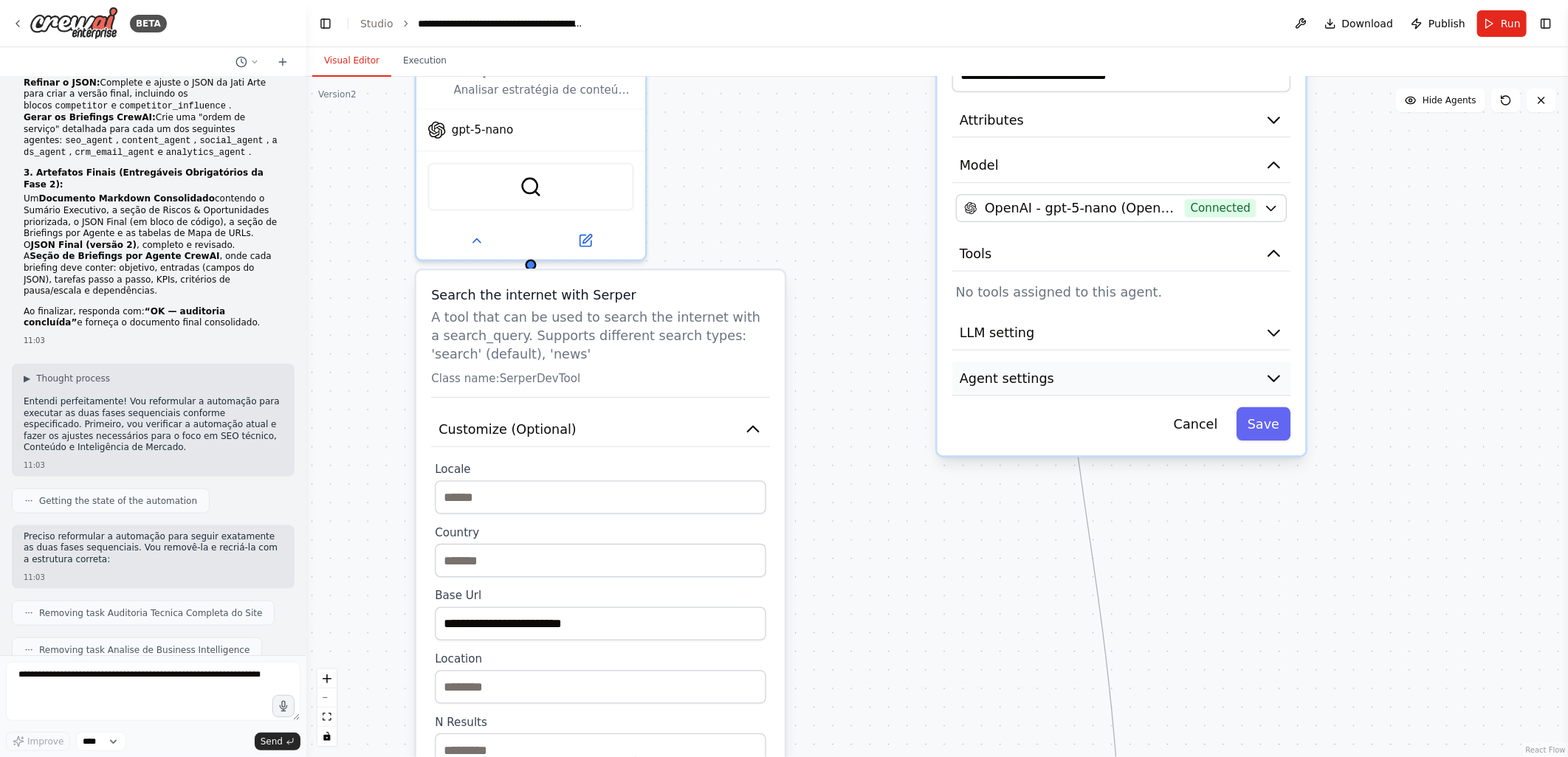
click at [1000, 375] on span "Agent settings" at bounding box center [1007, 378] width 94 height 18
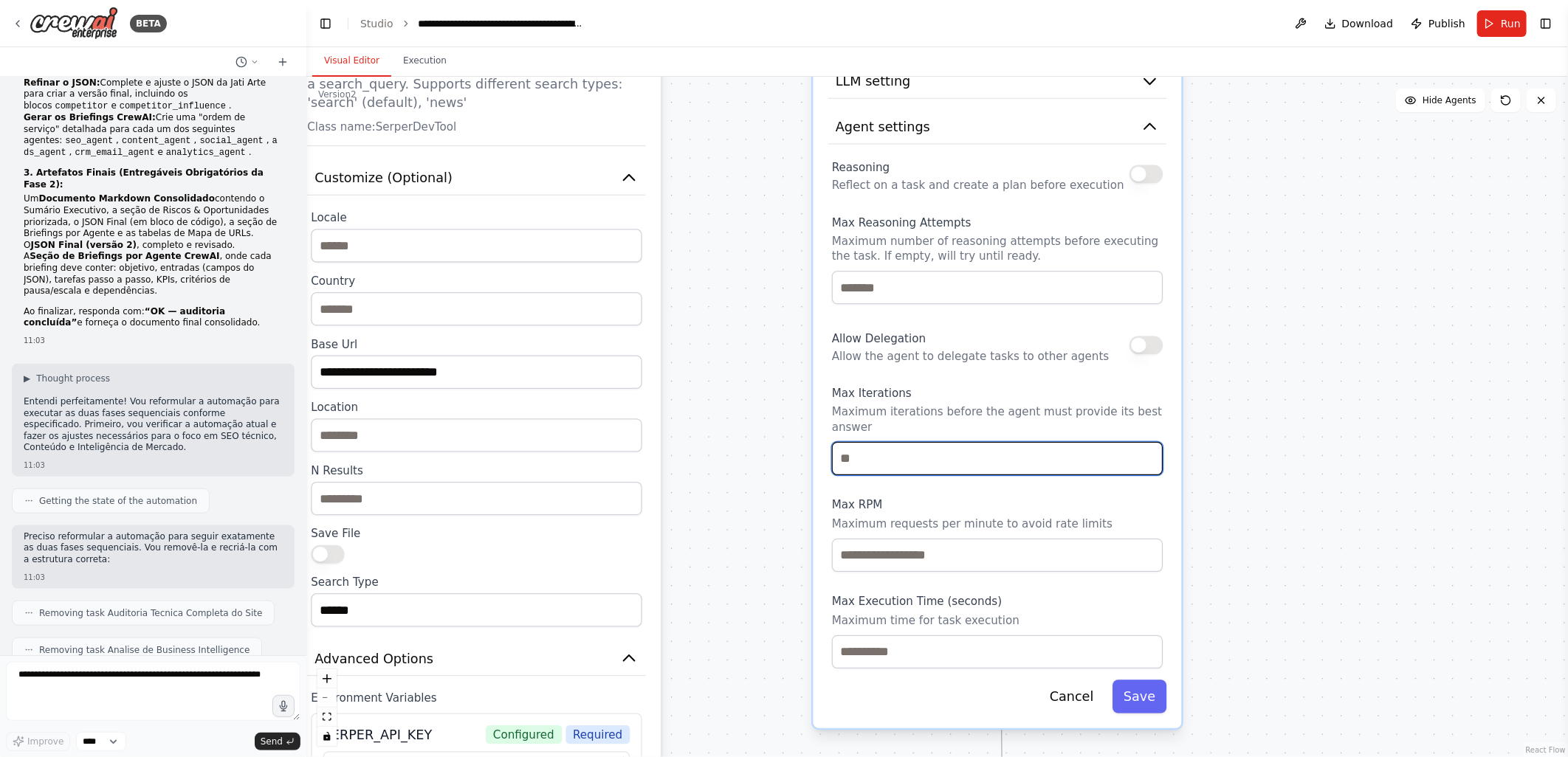
drag, startPoint x: 904, startPoint y: 494, endPoint x: 780, endPoint y: 247, distance: 276.4
click at [780, 247] on div ".deletable-edge-delete-btn { width: 20px; height: 20px; border: 0px solid #ffff…" at bounding box center [937, 416] width 1262 height 680
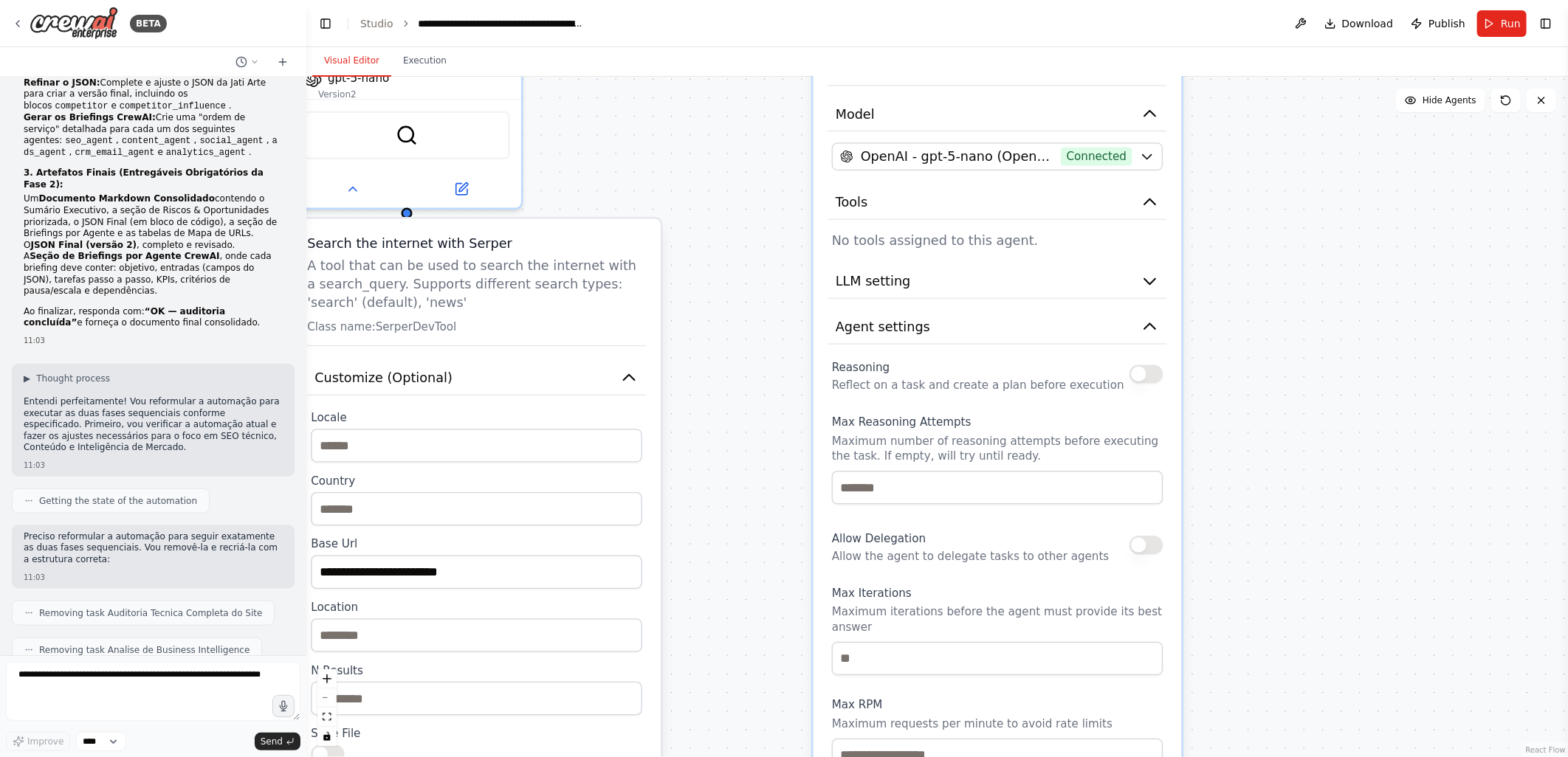
drag, startPoint x: 786, startPoint y: 411, endPoint x: 780, endPoint y: 452, distance: 41.4
click at [780, 452] on div ".deletable-edge-delete-btn { width: 20px; height: 20px; border: 0px solid #ffff…" at bounding box center [937, 416] width 1262 height 680
click at [870, 275] on span "LLM setting" at bounding box center [873, 280] width 75 height 18
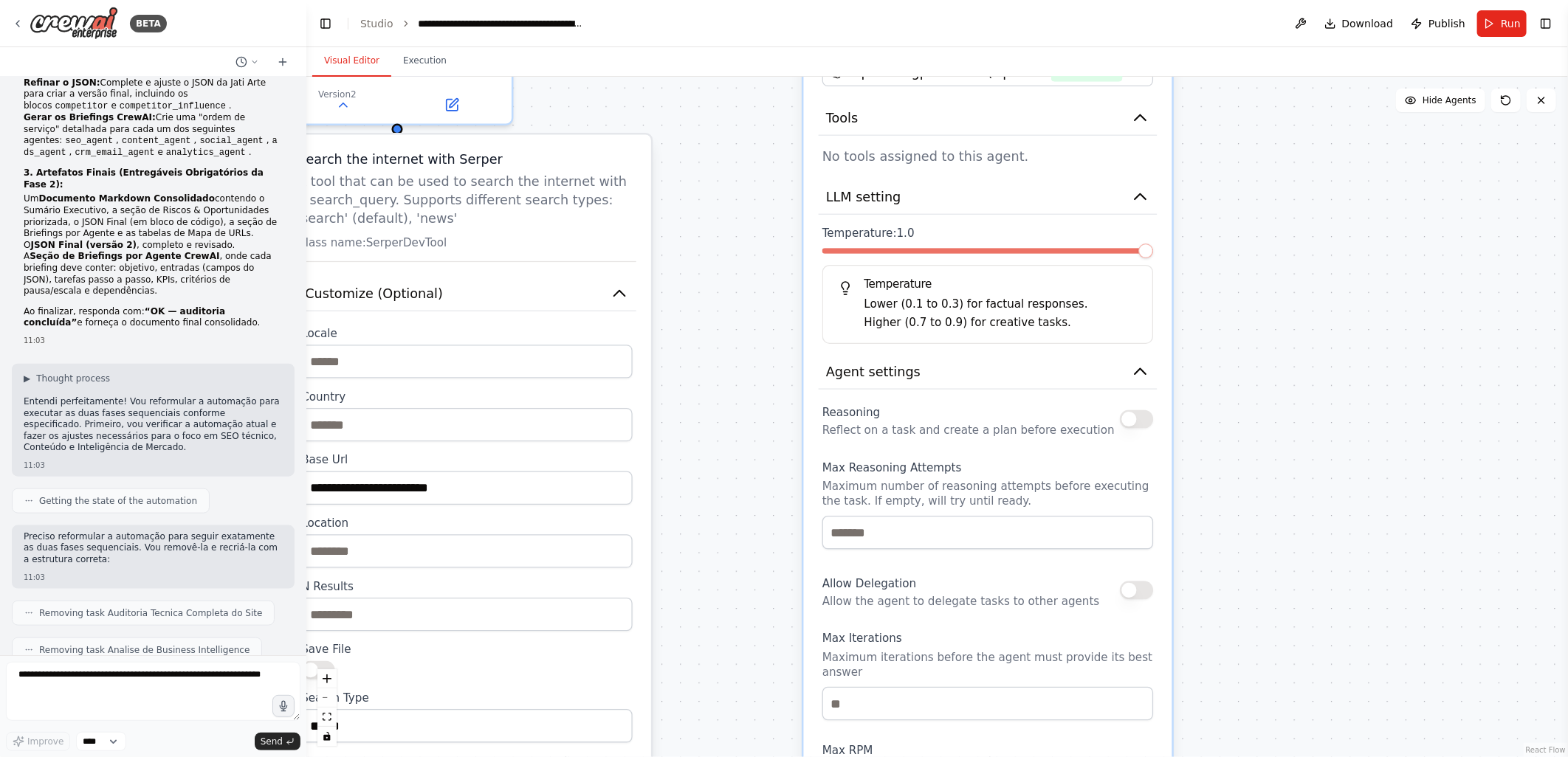
drag, startPoint x: 783, startPoint y: 399, endPoint x: 774, endPoint y: 315, distance: 84.5
click at [774, 315] on div ".deletable-edge-delete-btn { width: 20px; height: 20px; border: 0px solid #ffff…" at bounding box center [937, 416] width 1262 height 680
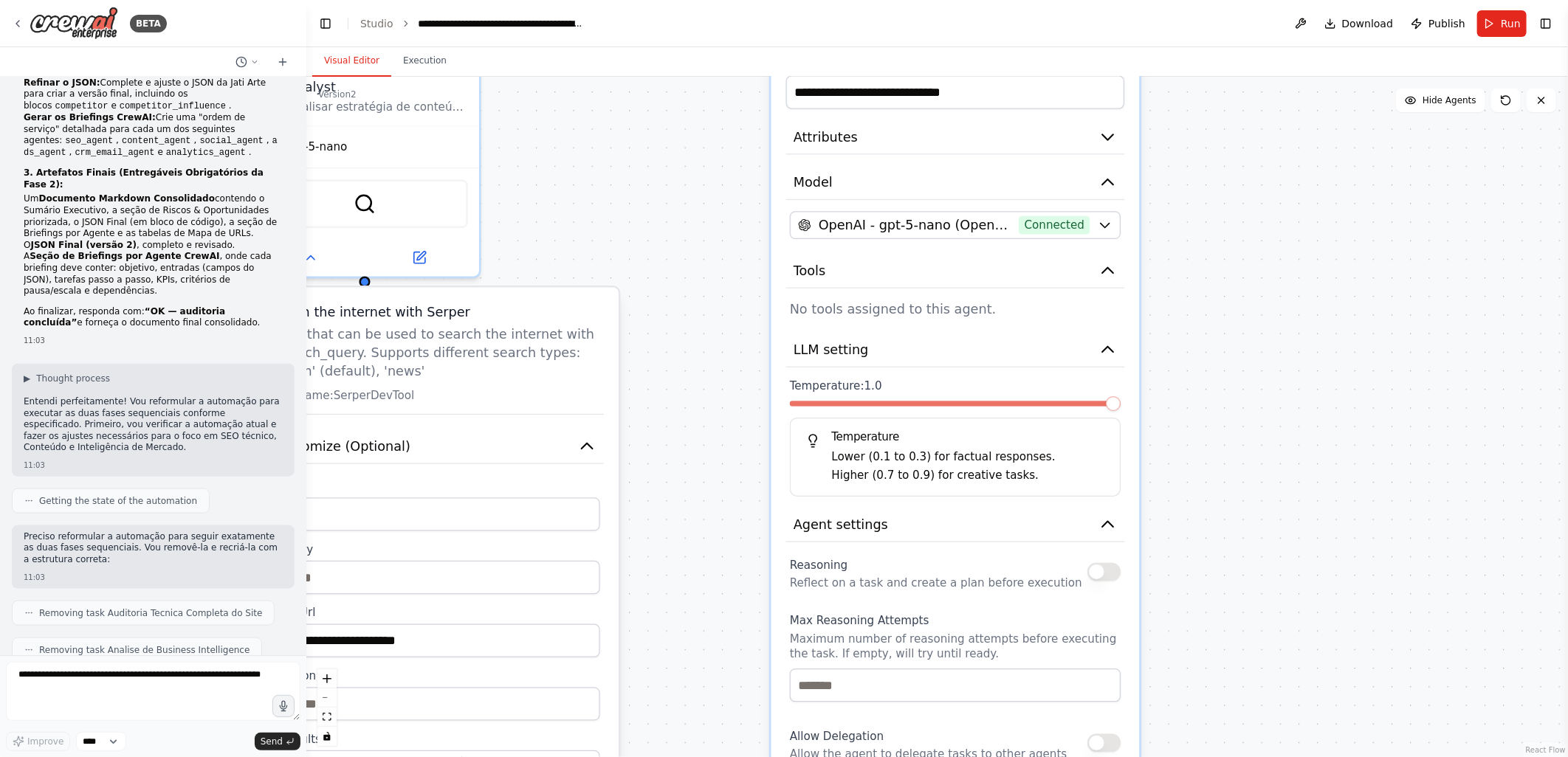
drag, startPoint x: 763, startPoint y: 362, endPoint x: 741, endPoint y: 468, distance: 108.3
click at [741, 468] on div ".deletable-edge-delete-btn { width: 20px; height: 20px; border: 0px solid #ffff…" at bounding box center [937, 416] width 1262 height 680
click at [801, 131] on span "Attributes" at bounding box center [826, 136] width 65 height 18
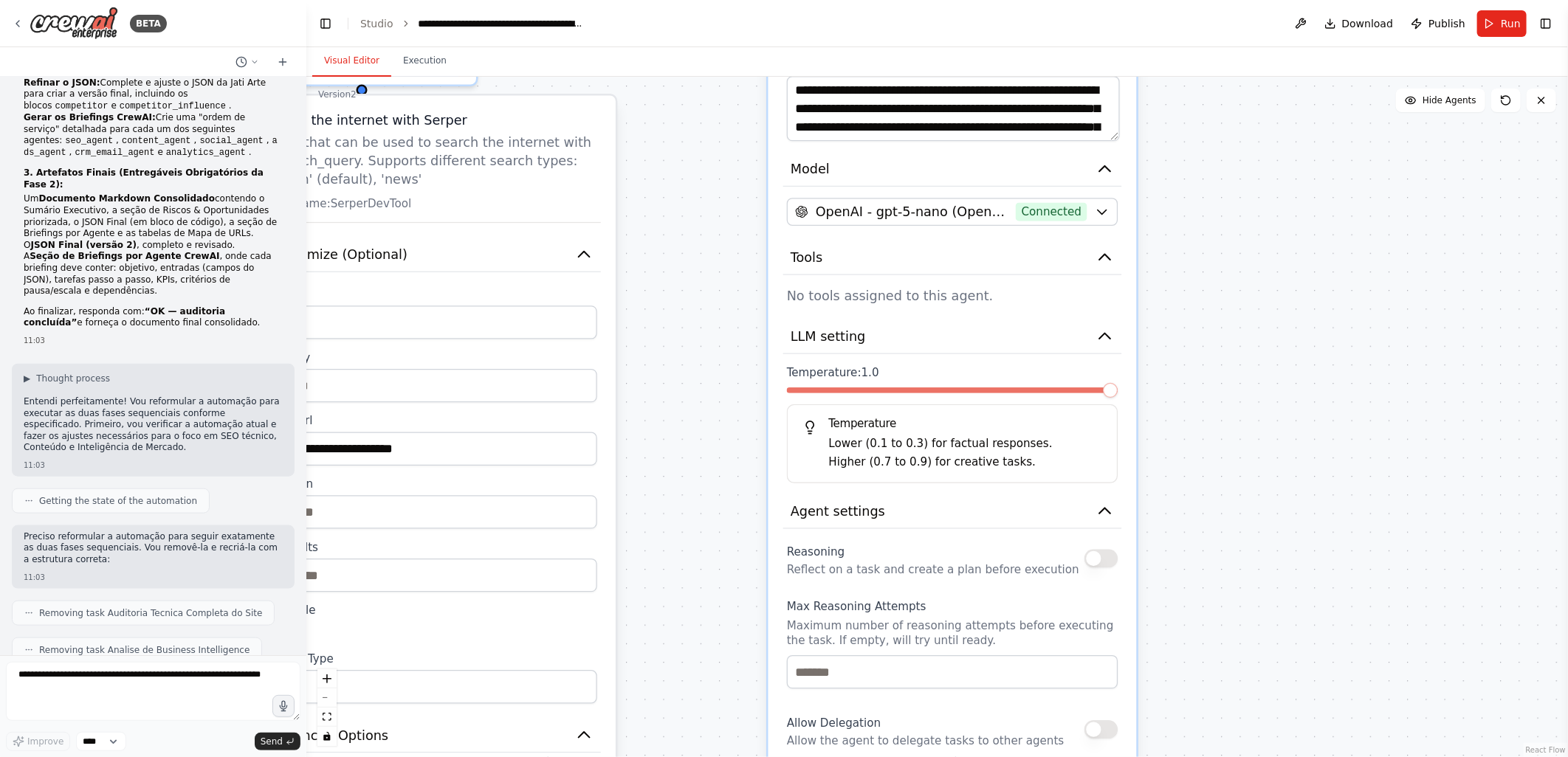
drag, startPoint x: 734, startPoint y: 461, endPoint x: 732, endPoint y: 257, distance: 204.0
click at [732, 257] on div ".deletable-edge-delete-btn { width: 20px; height: 20px; border: 0px solid #ffff…" at bounding box center [937, 416] width 1262 height 680
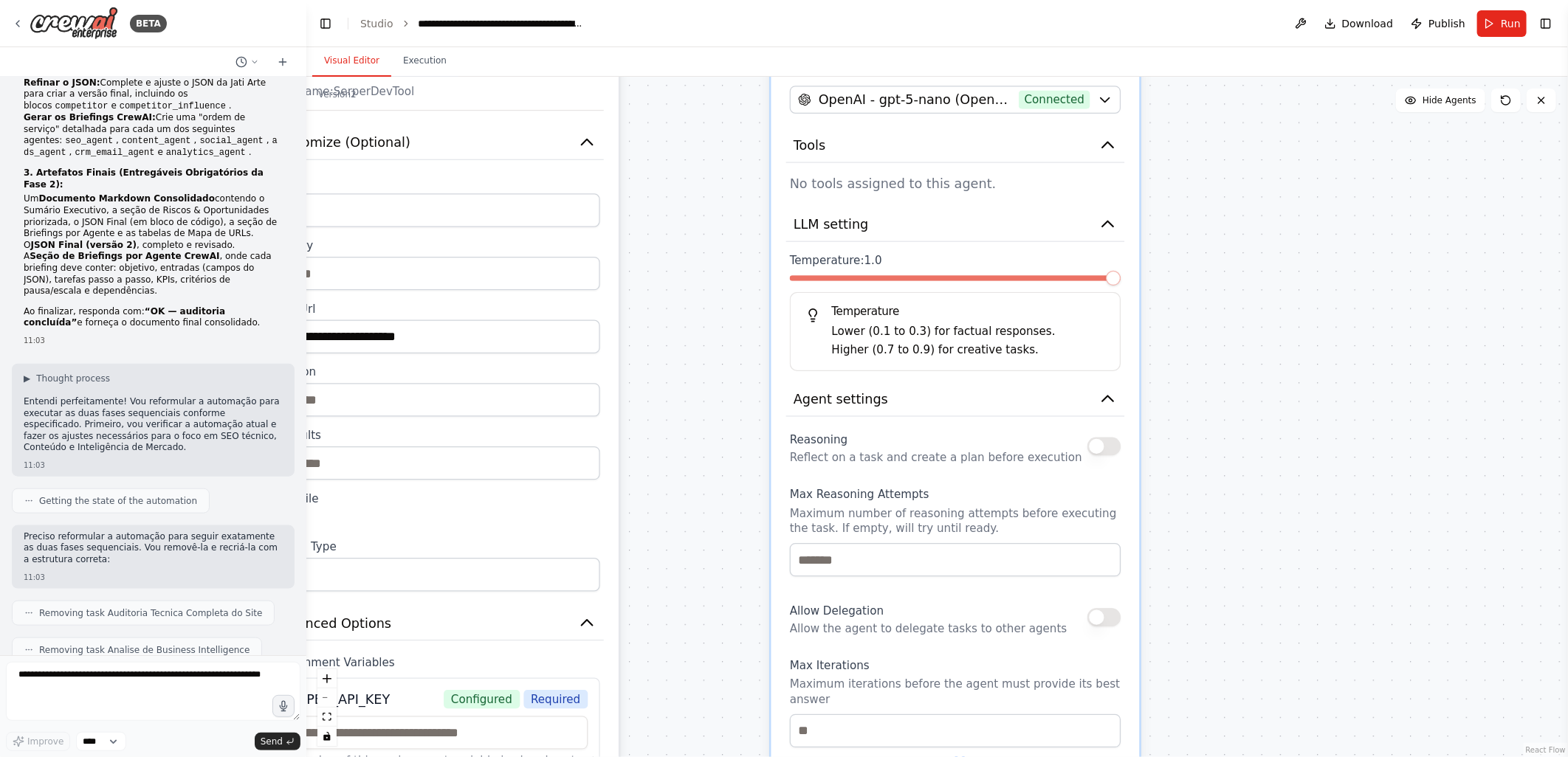
drag, startPoint x: 720, startPoint y: 464, endPoint x: 703, endPoint y: 189, distance: 275.5
click at [703, 189] on div ".deletable-edge-delete-btn { width: 20px; height: 20px; border: 0px solid #ffff…" at bounding box center [937, 416] width 1262 height 680
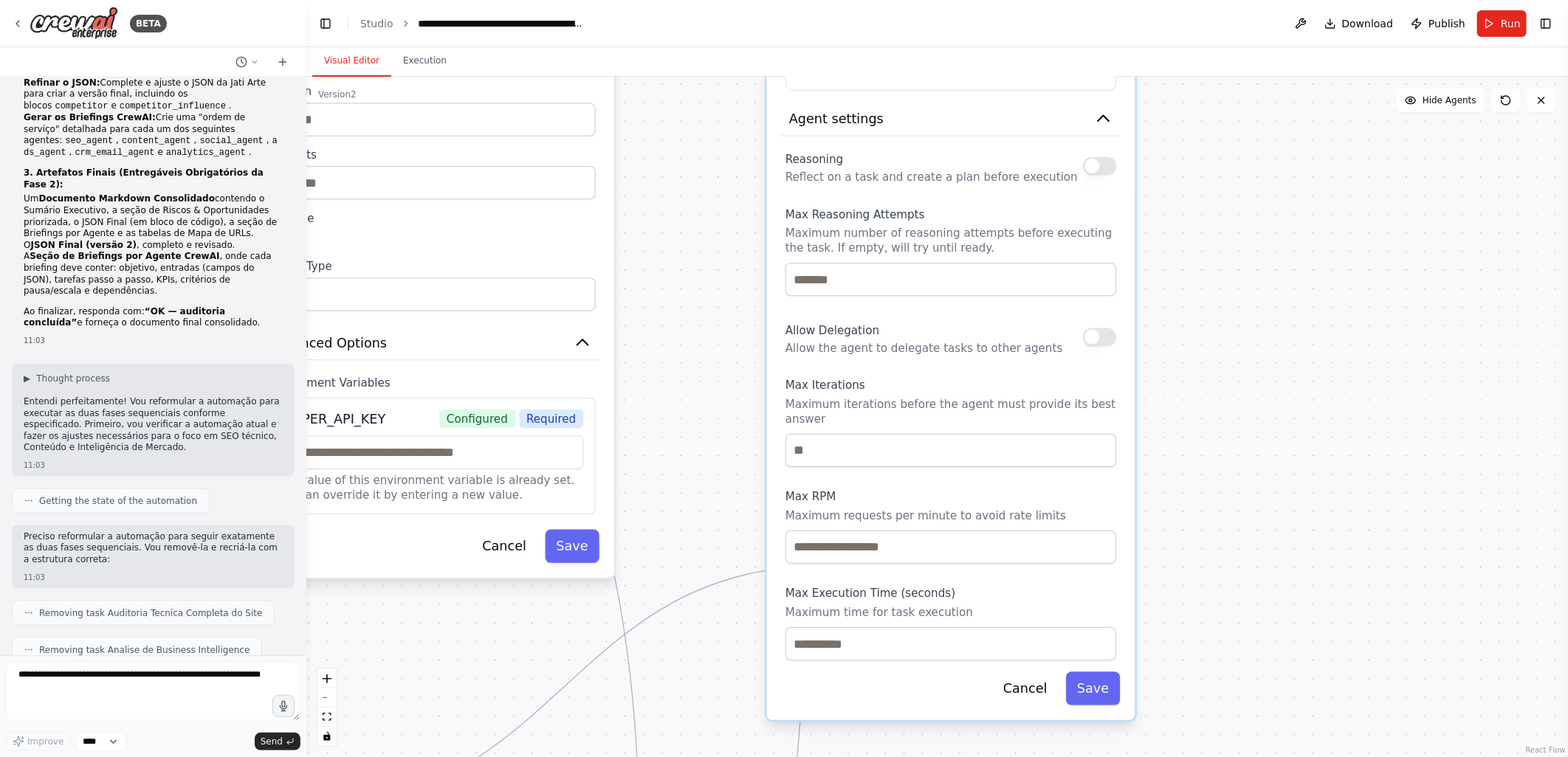
drag, startPoint x: 719, startPoint y: 432, endPoint x: 705, endPoint y: 179, distance: 253.4
click at [705, 179] on div ".deletable-edge-delete-btn { width: 20px; height: 20px; border: 0px solid #ffff…" at bounding box center [937, 416] width 1262 height 680
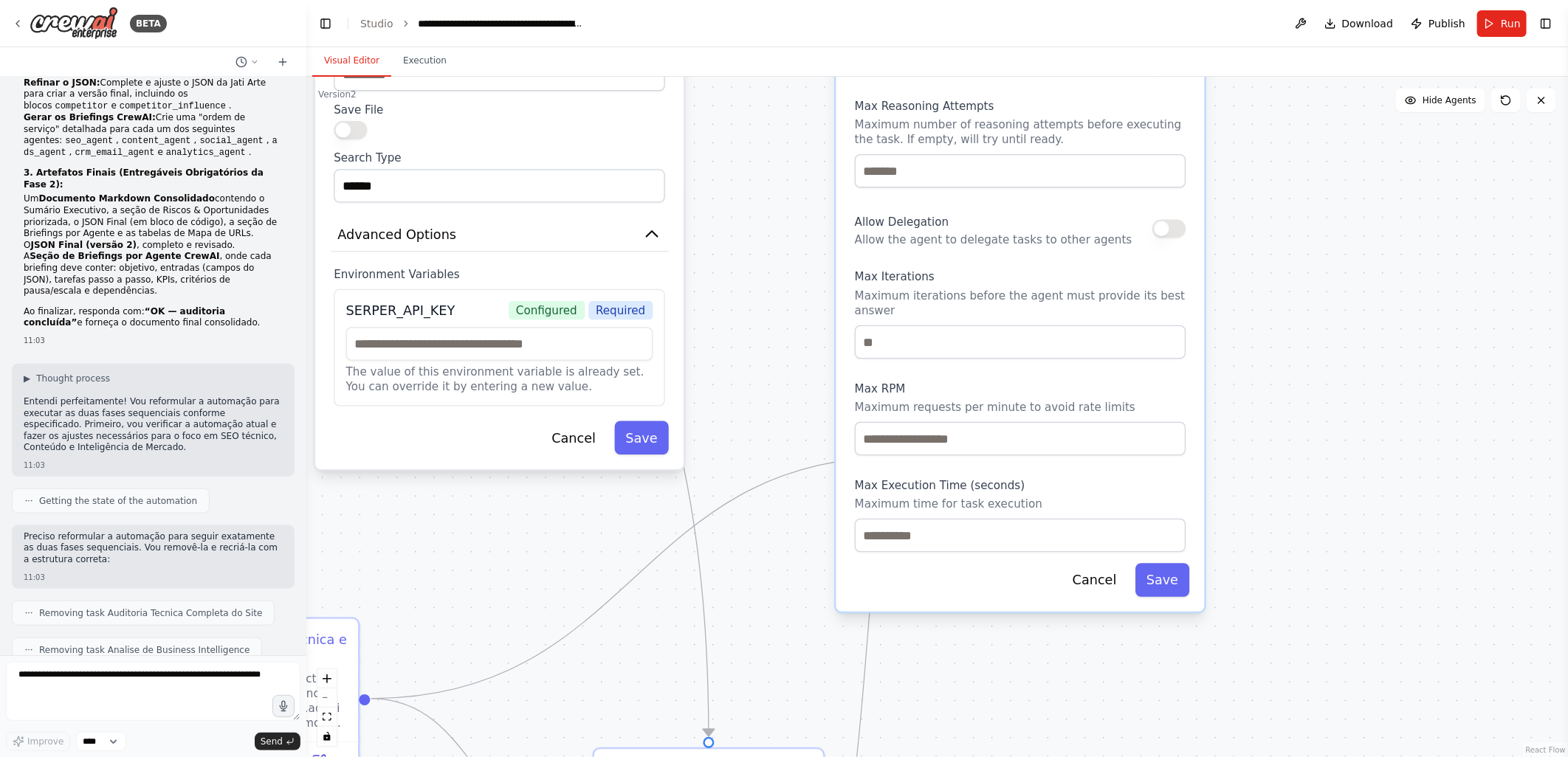
drag, startPoint x: 762, startPoint y: 518, endPoint x: 813, endPoint y: 540, distance: 55.5
click at [813, 540] on div ".deletable-edge-delete-btn { width: 20px; height: 20px; border: 0px solid #ffff…" at bounding box center [937, 416] width 1262 height 680
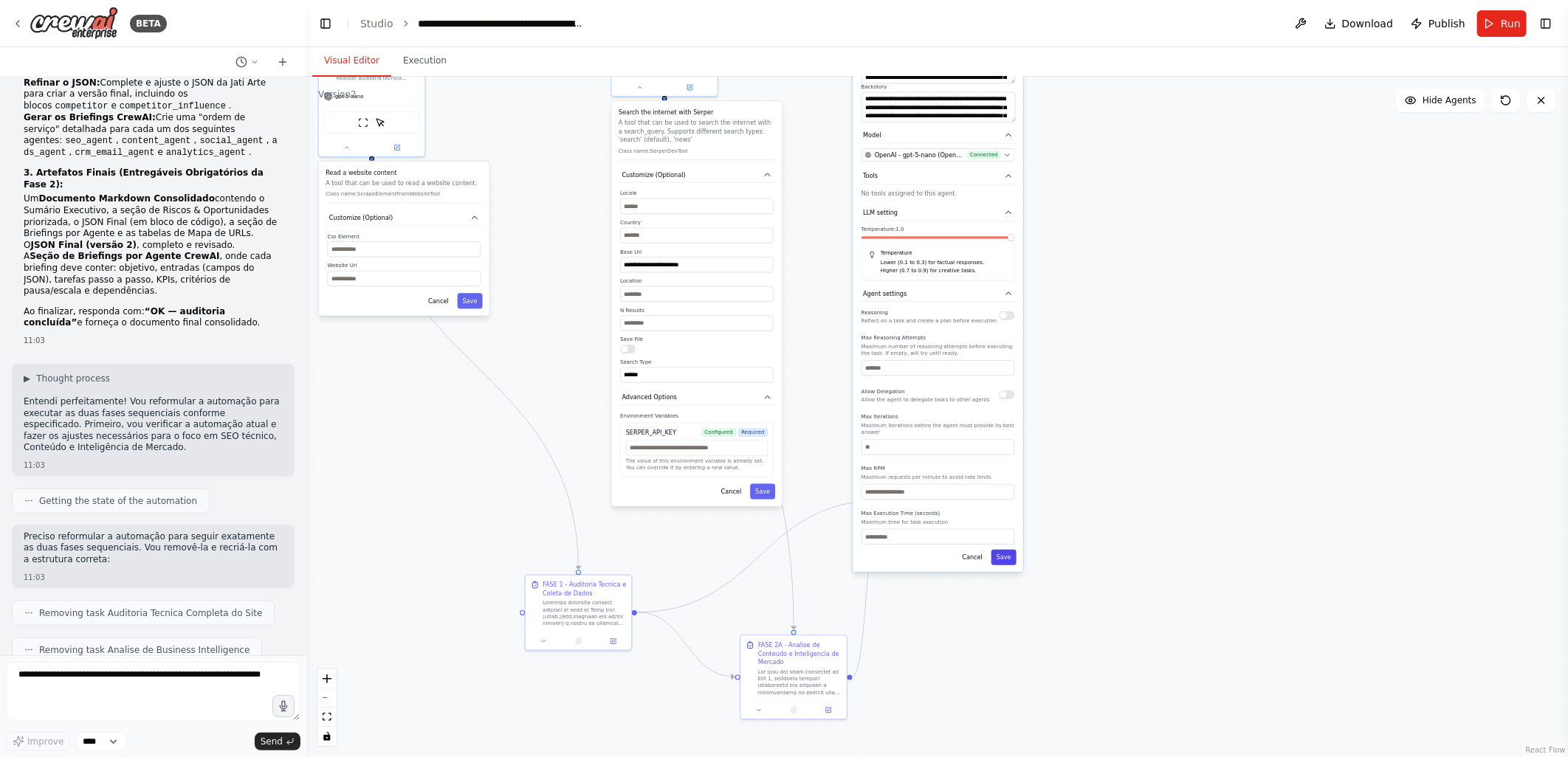
click at [1004, 550] on button "Save" at bounding box center [1003, 558] width 25 height 16
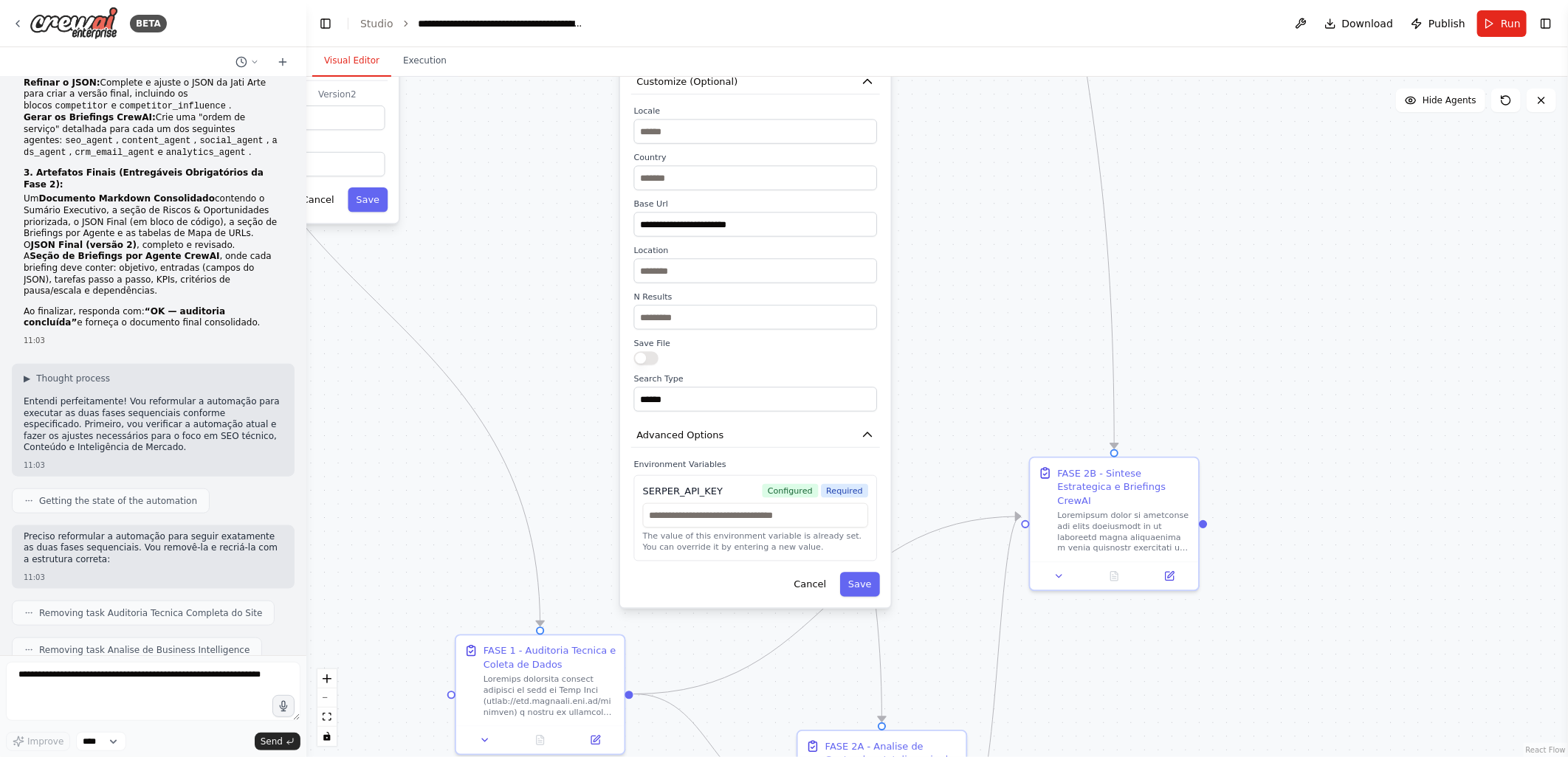
drag, startPoint x: 717, startPoint y: 251, endPoint x: 750, endPoint y: 334, distance: 89.3
click at [750, 338] on div "Save File" at bounding box center [755, 351] width 244 height 27
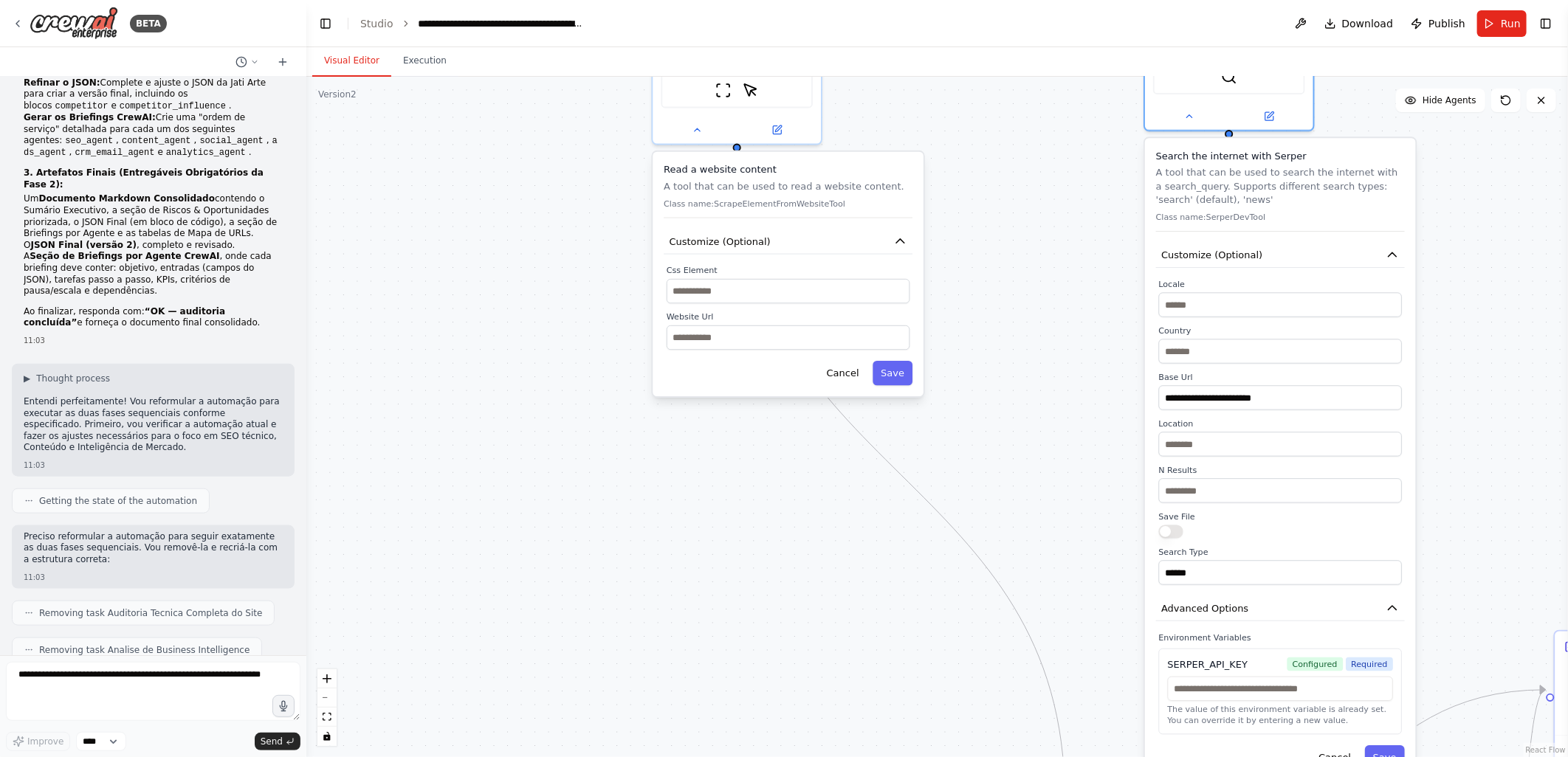
drag, startPoint x: 554, startPoint y: 226, endPoint x: 1079, endPoint y: 399, distance: 552.8
click at [1079, 399] on div ".deletable-edge-delete-btn { width: 20px; height: 20px; border: 0px solid #ffff…" at bounding box center [937, 416] width 1262 height 680
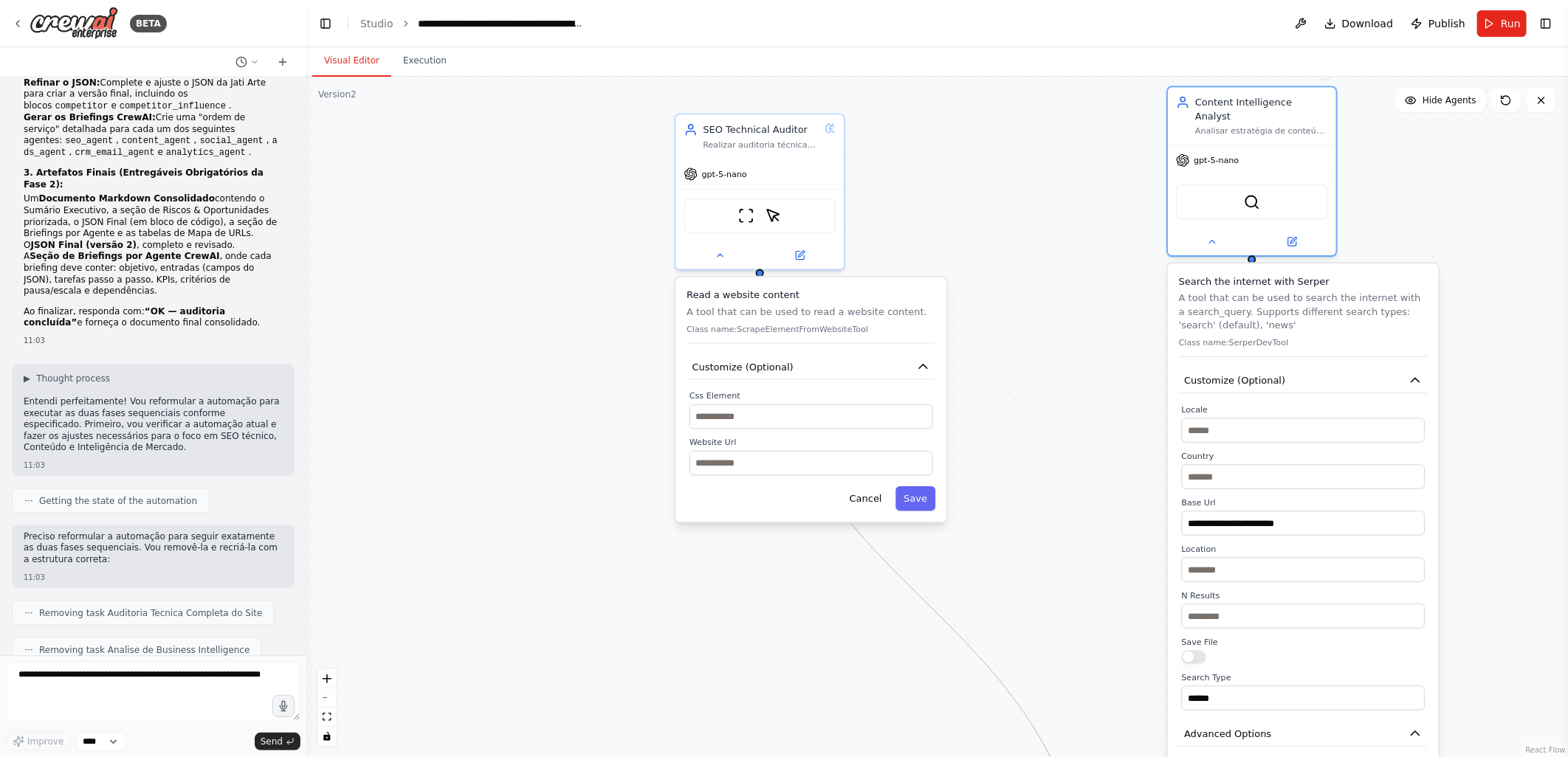
drag, startPoint x: 574, startPoint y: 292, endPoint x: 596, endPoint y: 418, distance: 127.9
click at [596, 418] on div ".deletable-edge-delete-btn { width: 20px; height: 20px; border: 0px solid #ffff…" at bounding box center [937, 416] width 1262 height 680
click at [722, 256] on icon at bounding box center [719, 254] width 11 height 11
click at [723, 253] on icon at bounding box center [719, 254] width 11 height 11
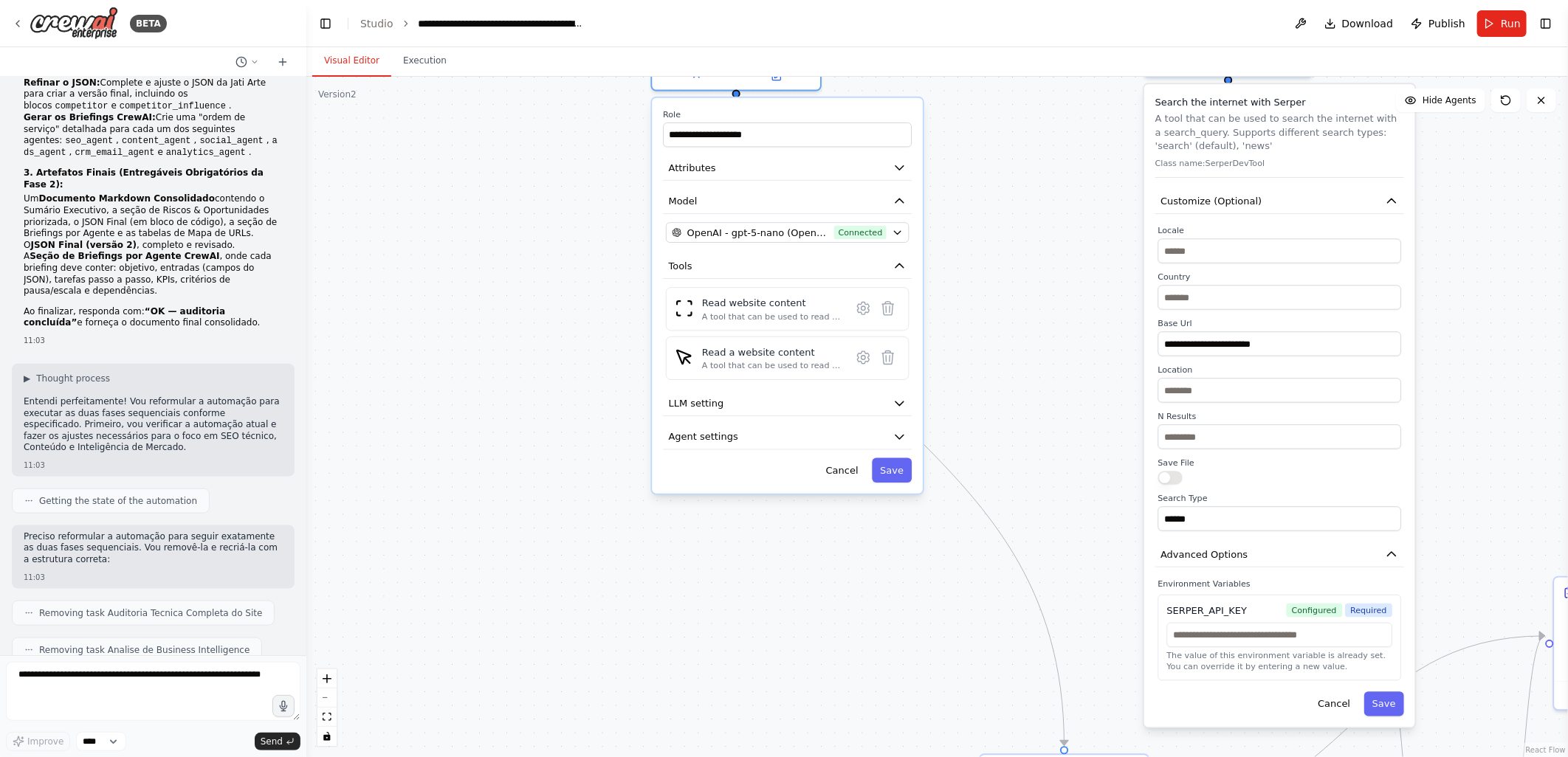
drag, startPoint x: 641, startPoint y: 537, endPoint x: 617, endPoint y: 356, distance: 182.6
click at [617, 356] on div ".deletable-edge-delete-btn { width: 20px; height: 20px; border: 0px solid #ffff…" at bounding box center [937, 416] width 1262 height 680
click at [699, 436] on span "Agent settings" at bounding box center [703, 437] width 69 height 14
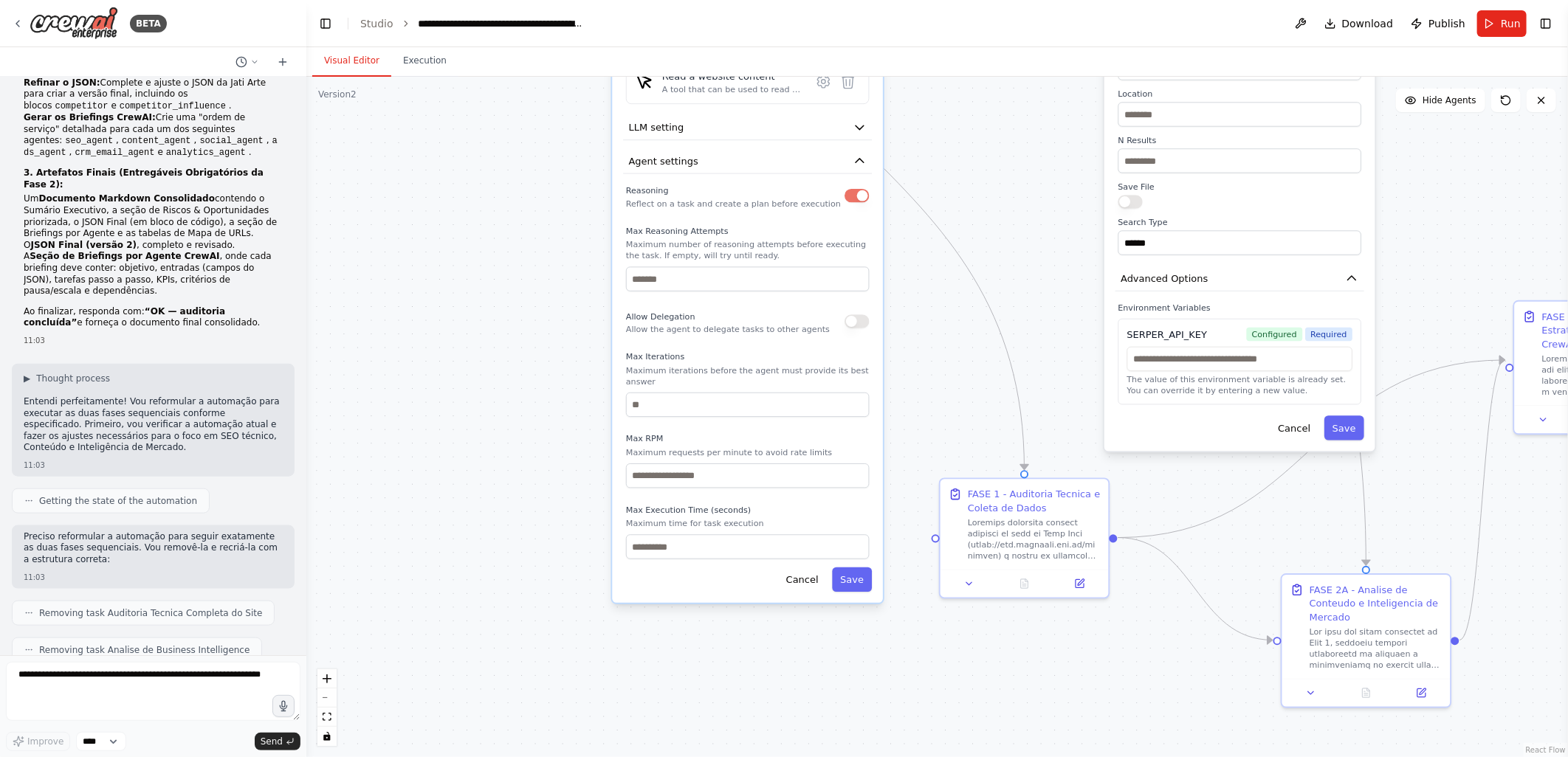
drag, startPoint x: 587, startPoint y: 576, endPoint x: 547, endPoint y: 300, distance: 278.9
click at [547, 300] on div ".deletable-edge-delete-btn { width: 20px; height: 20px; border: 0px solid #ffff…" at bounding box center [937, 416] width 1262 height 680
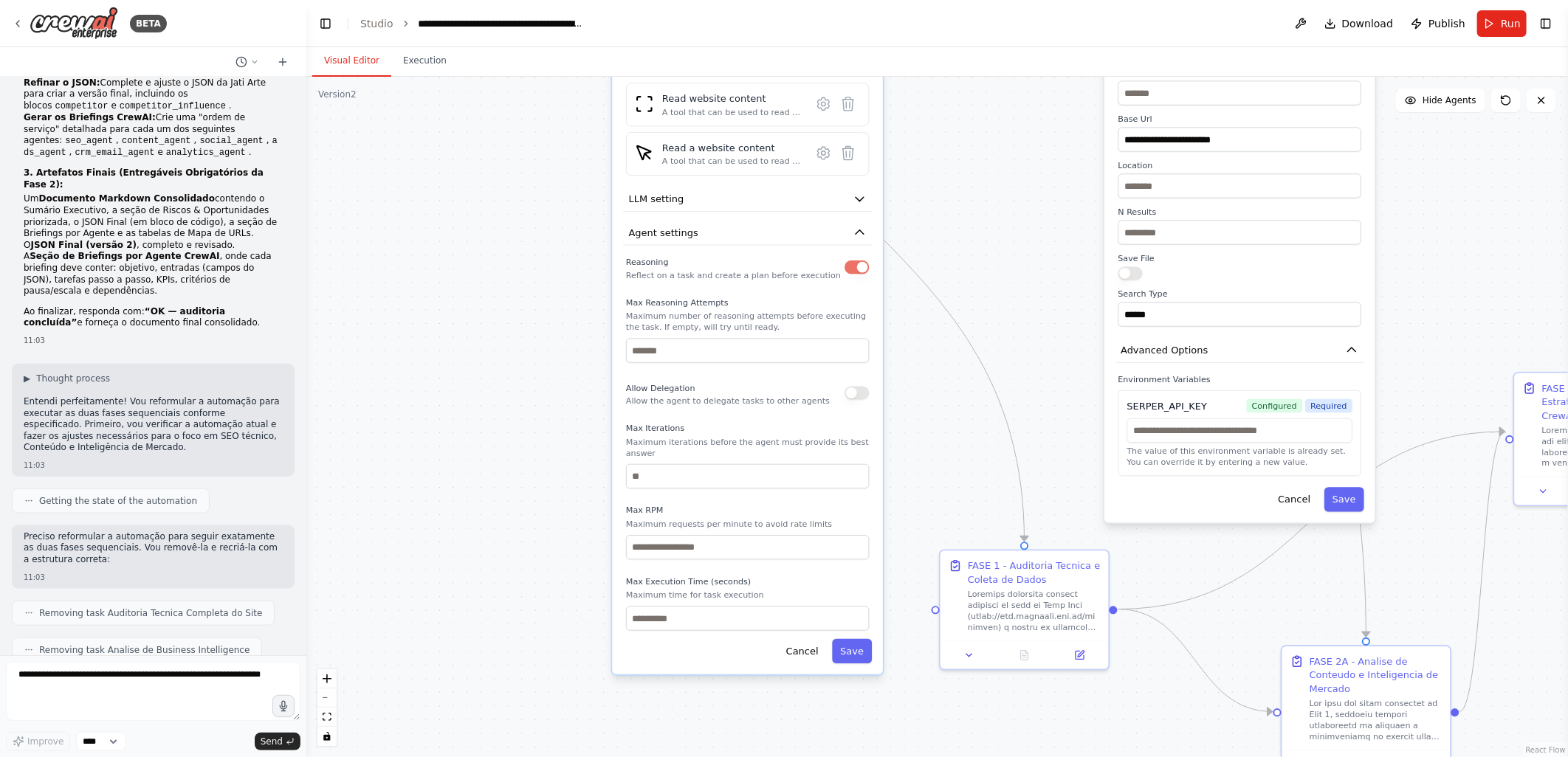
drag, startPoint x: 547, startPoint y: 331, endPoint x: 526, endPoint y: 593, distance: 262.8
click at [526, 593] on div ".deletable-edge-delete-btn { width: 20px; height: 20px; border: 0px solid #ffff…" at bounding box center [937, 416] width 1262 height 680
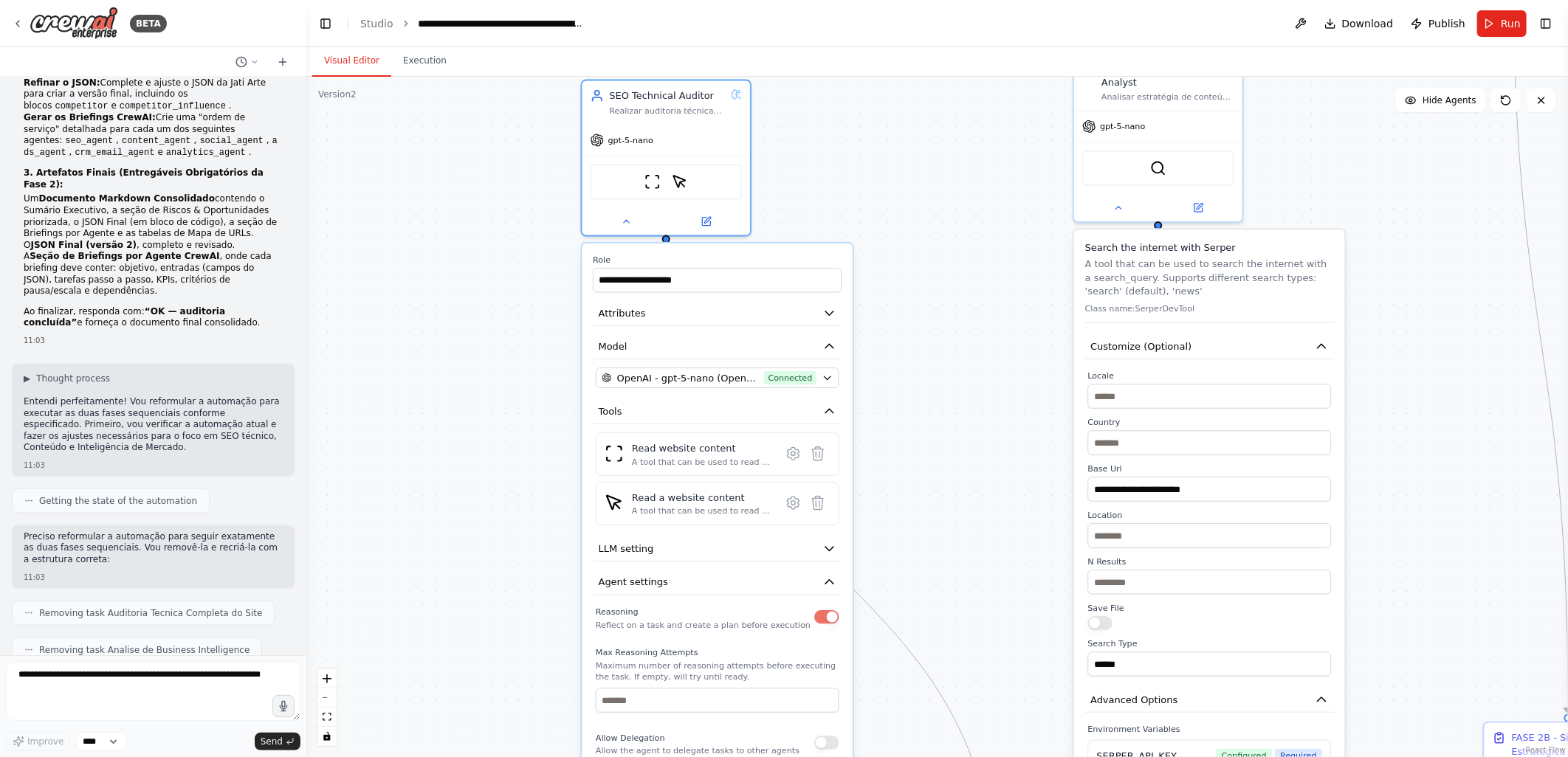
drag, startPoint x: 556, startPoint y: 338, endPoint x: 556, endPoint y: 351, distance: 13.0
click at [556, 351] on div ".deletable-edge-delete-btn { width: 20px; height: 20px; border: 0px solid #ffff…" at bounding box center [937, 416] width 1262 height 680
click at [628, 217] on icon at bounding box center [626, 218] width 11 height 11
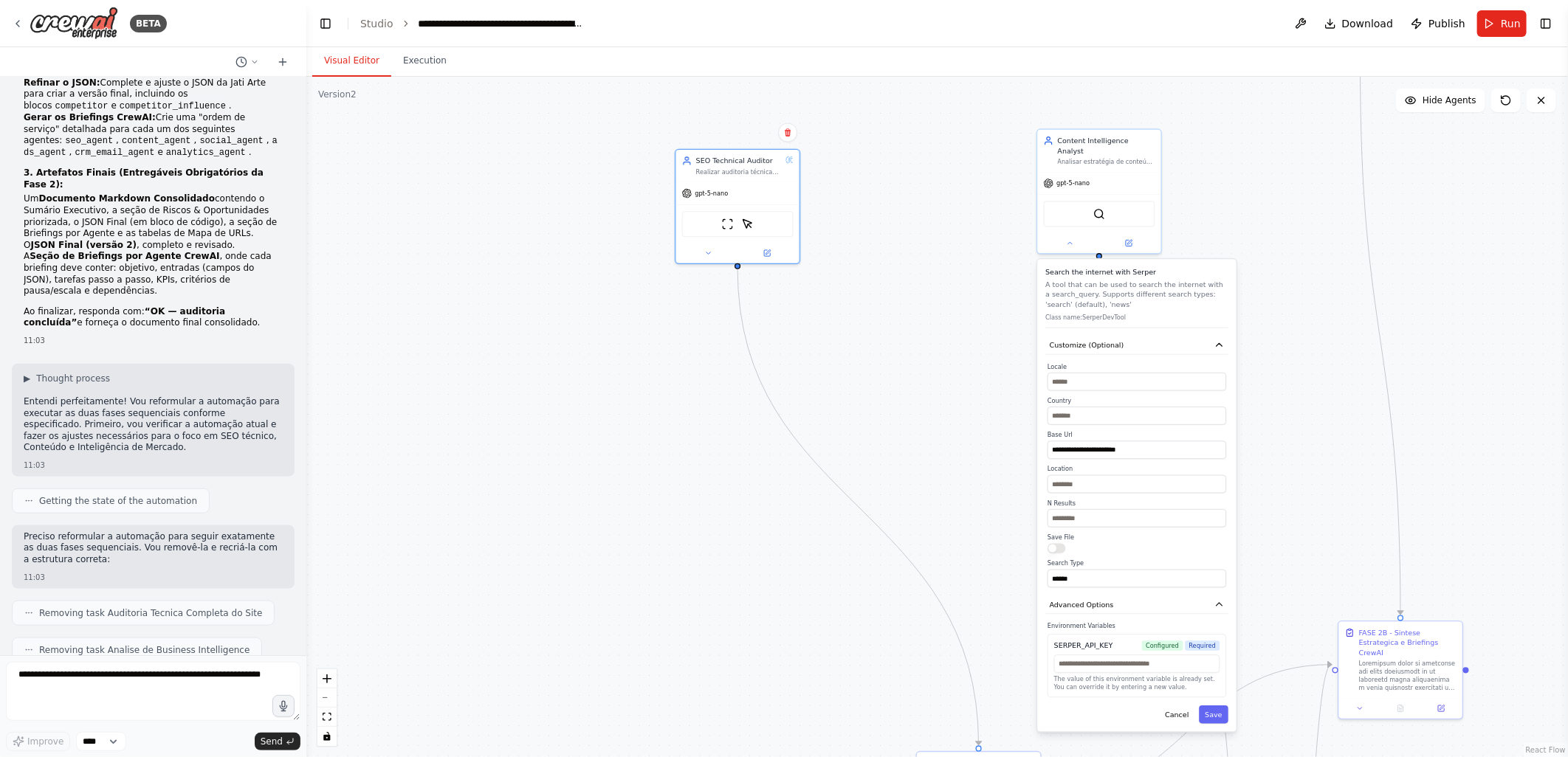
click at [1342, 542] on div ".deletable-edge-delete-btn { width: 20px; height: 20px; border: 0px solid #ffff…" at bounding box center [937, 416] width 1262 height 680
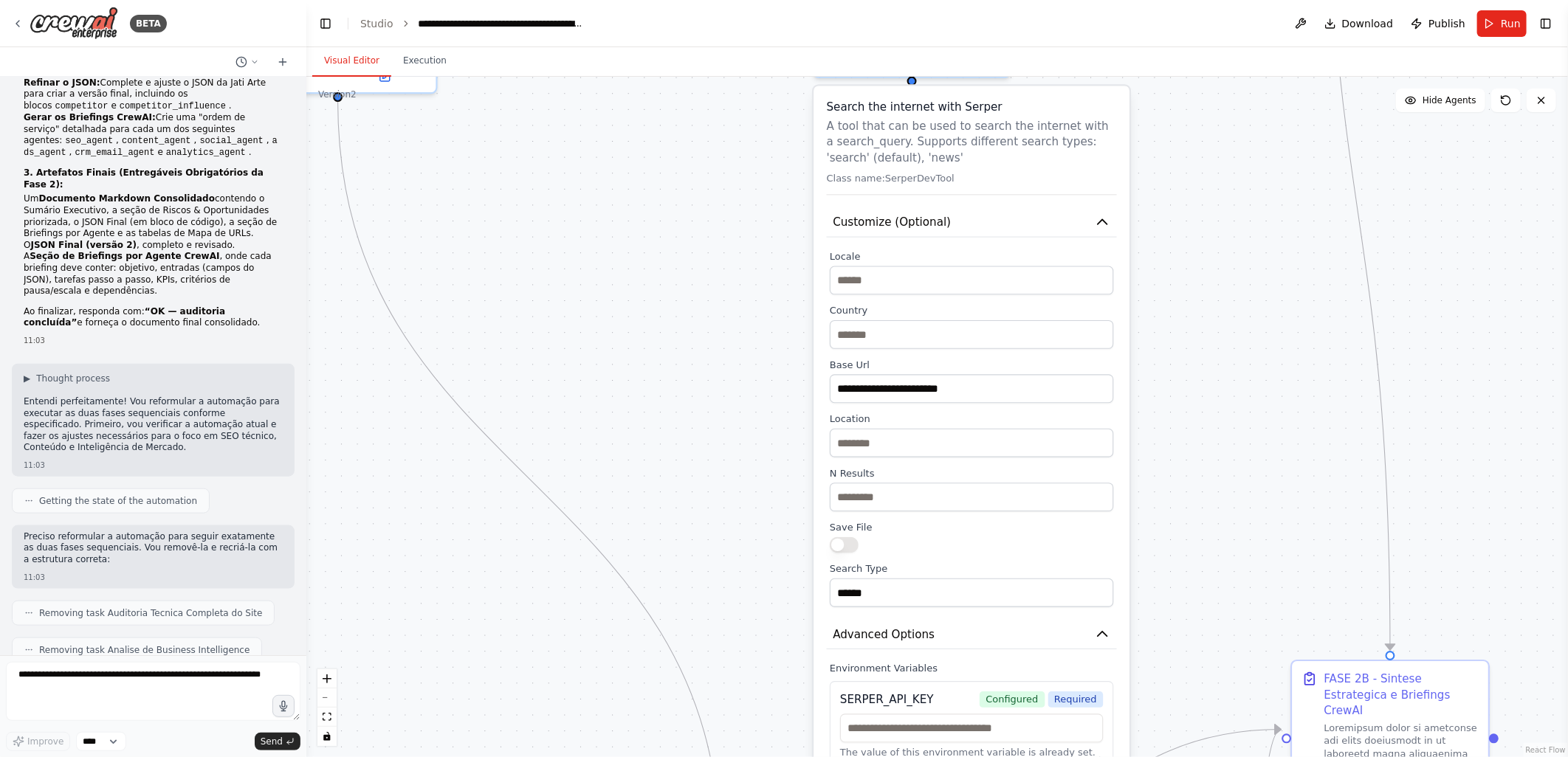
drag, startPoint x: 812, startPoint y: 396, endPoint x: 739, endPoint y: 401, distance: 73.2
click at [739, 401] on div ".deletable-edge-delete-btn { width: 20px; height: 20px; border: 0px solid #ffff…" at bounding box center [937, 416] width 1262 height 680
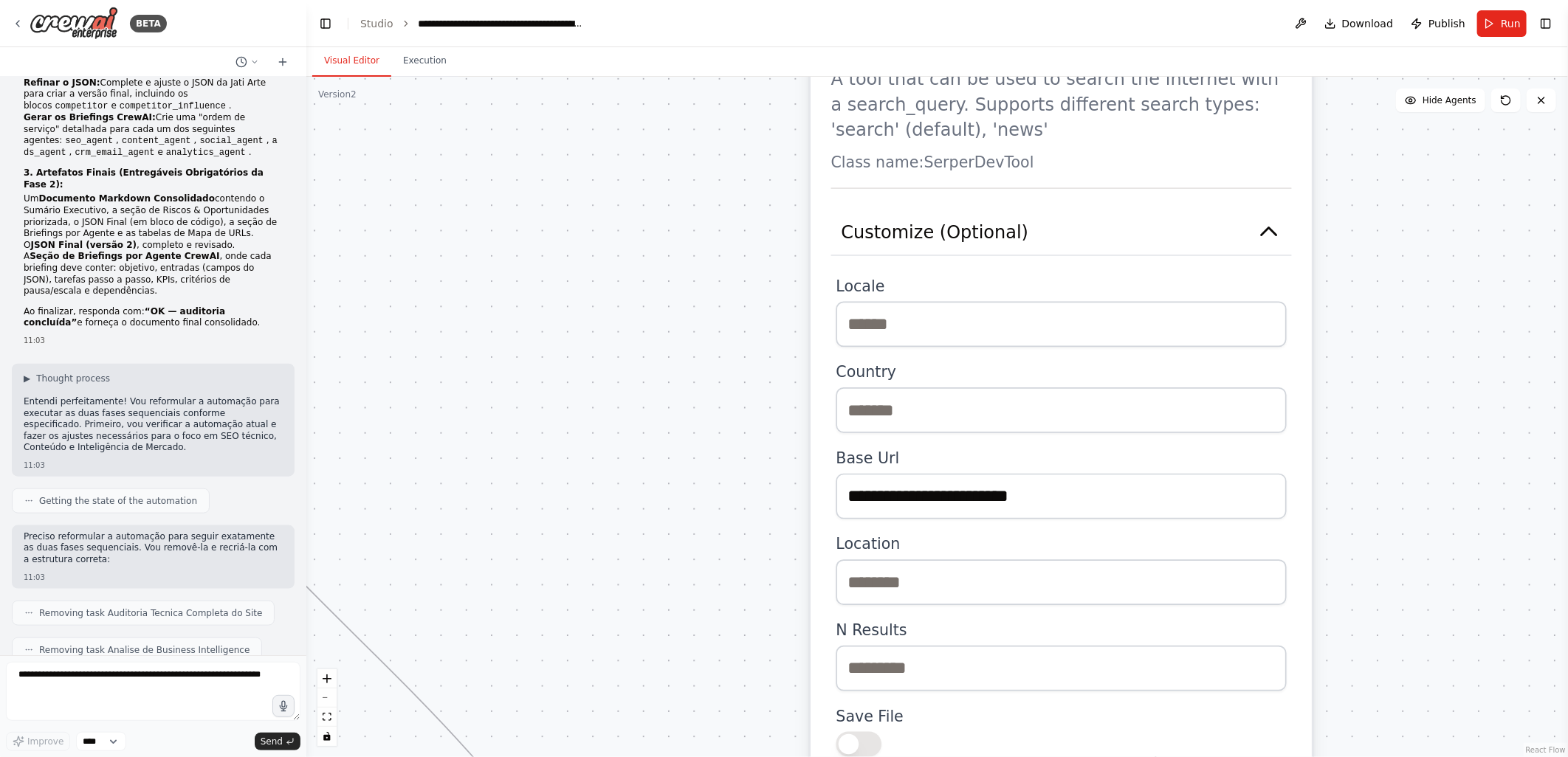
click at [800, 346] on div ".deletable-edge-delete-btn { width: 20px; height: 20px; border: 0px solid #ffff…" at bounding box center [937, 416] width 1262 height 680
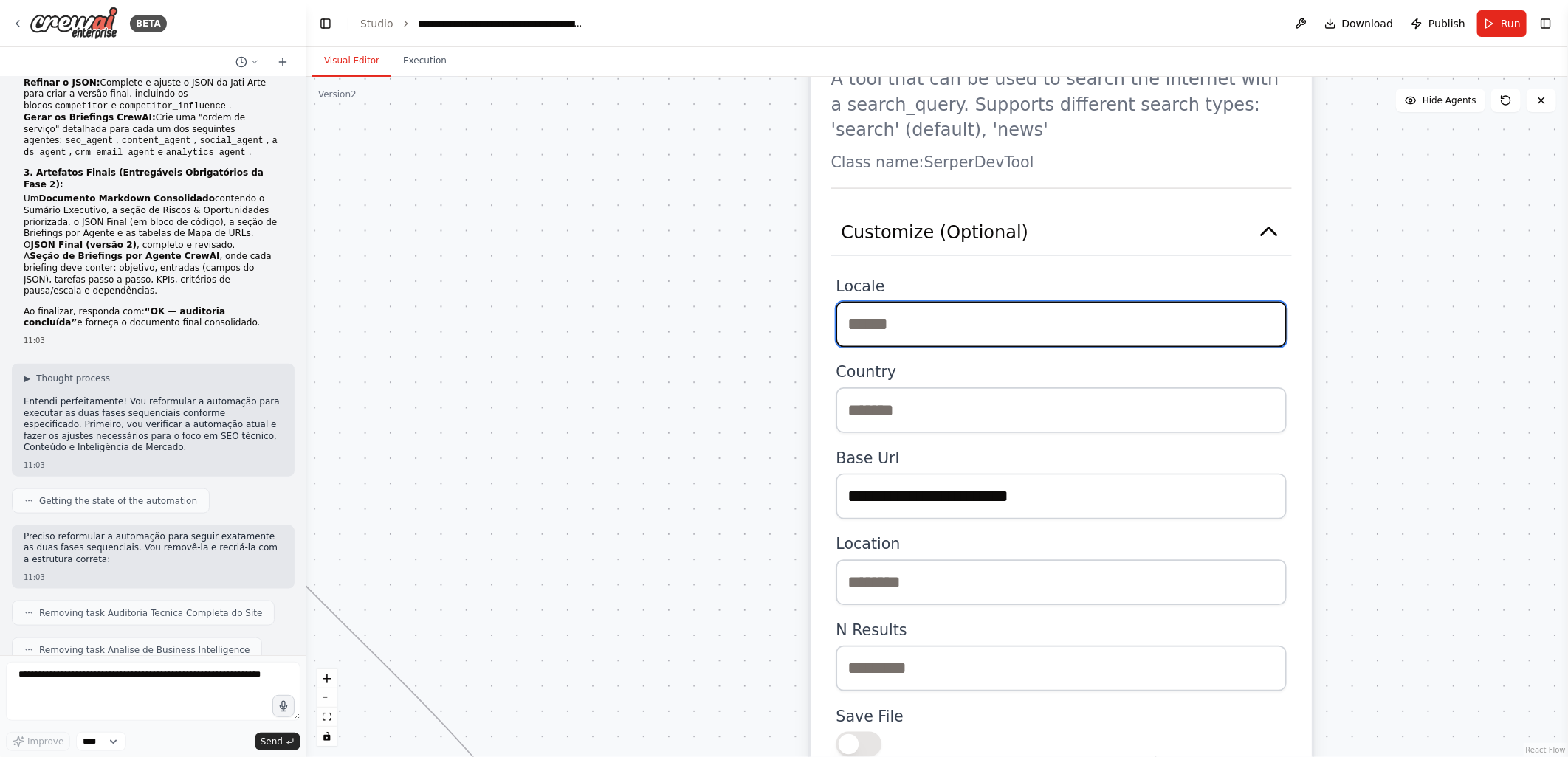
click at [891, 302] on input "text" at bounding box center [1062, 325] width 450 height 45
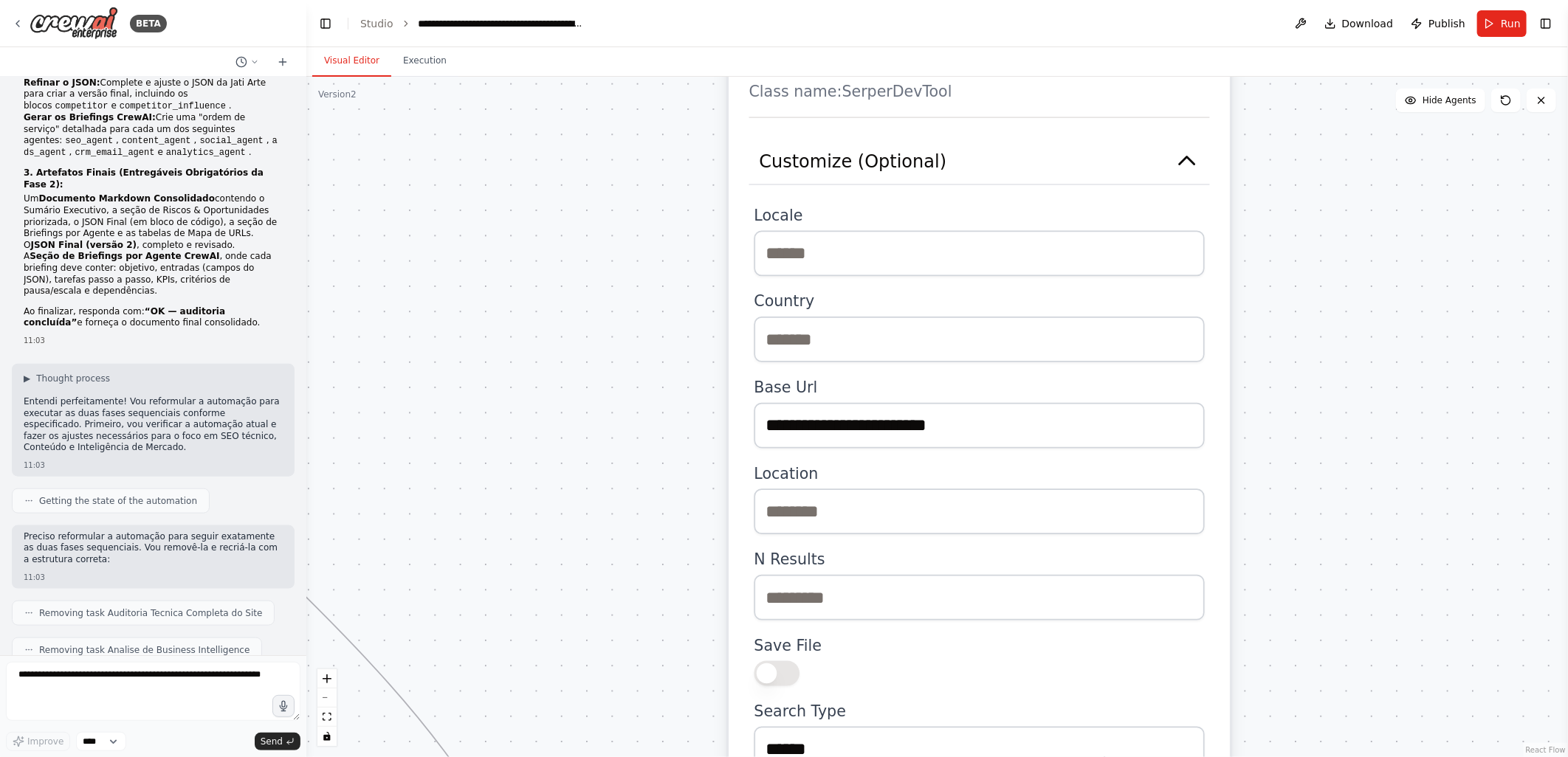
drag, startPoint x: 698, startPoint y: 444, endPoint x: 615, endPoint y: 374, distance: 108.6
click at [615, 374] on div ".deletable-edge-delete-btn { width: 20px; height: 20px; border: 0px solid #ffff…" at bounding box center [937, 416] width 1262 height 680
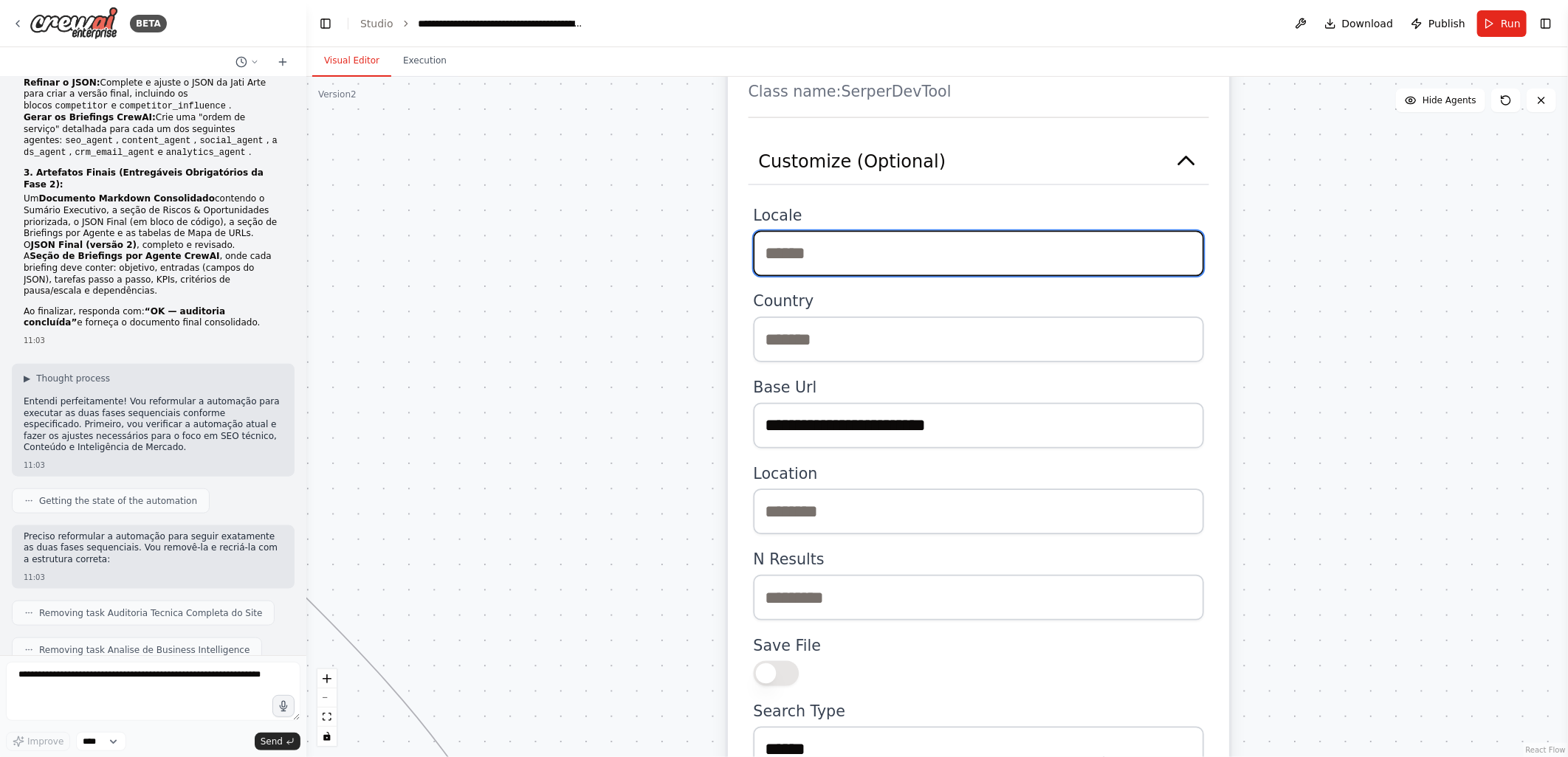
click at [788, 231] on input "text" at bounding box center [979, 254] width 450 height 45
type input "**"
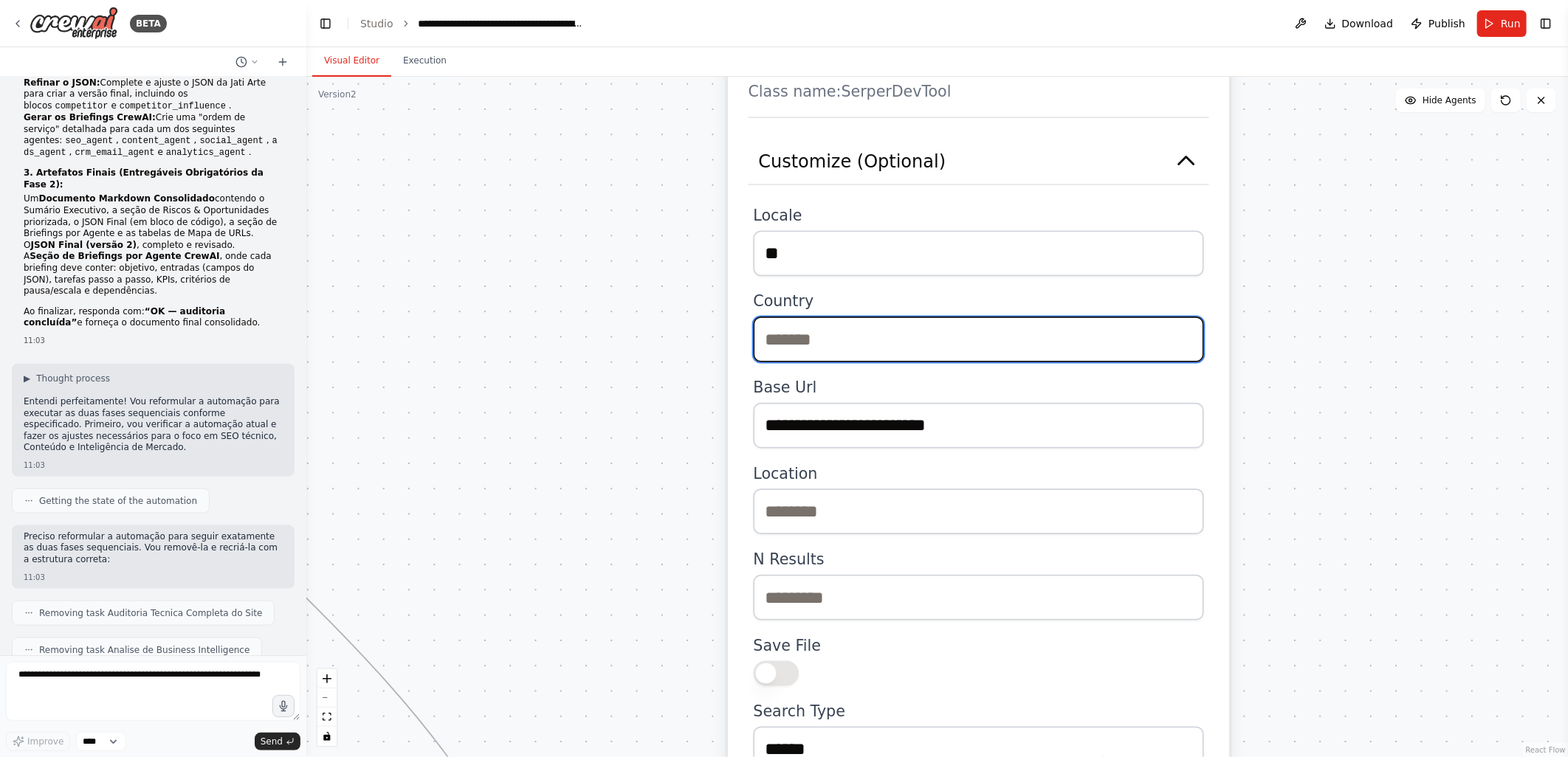
click at [774, 317] on input "text" at bounding box center [979, 340] width 450 height 45
type input "**"
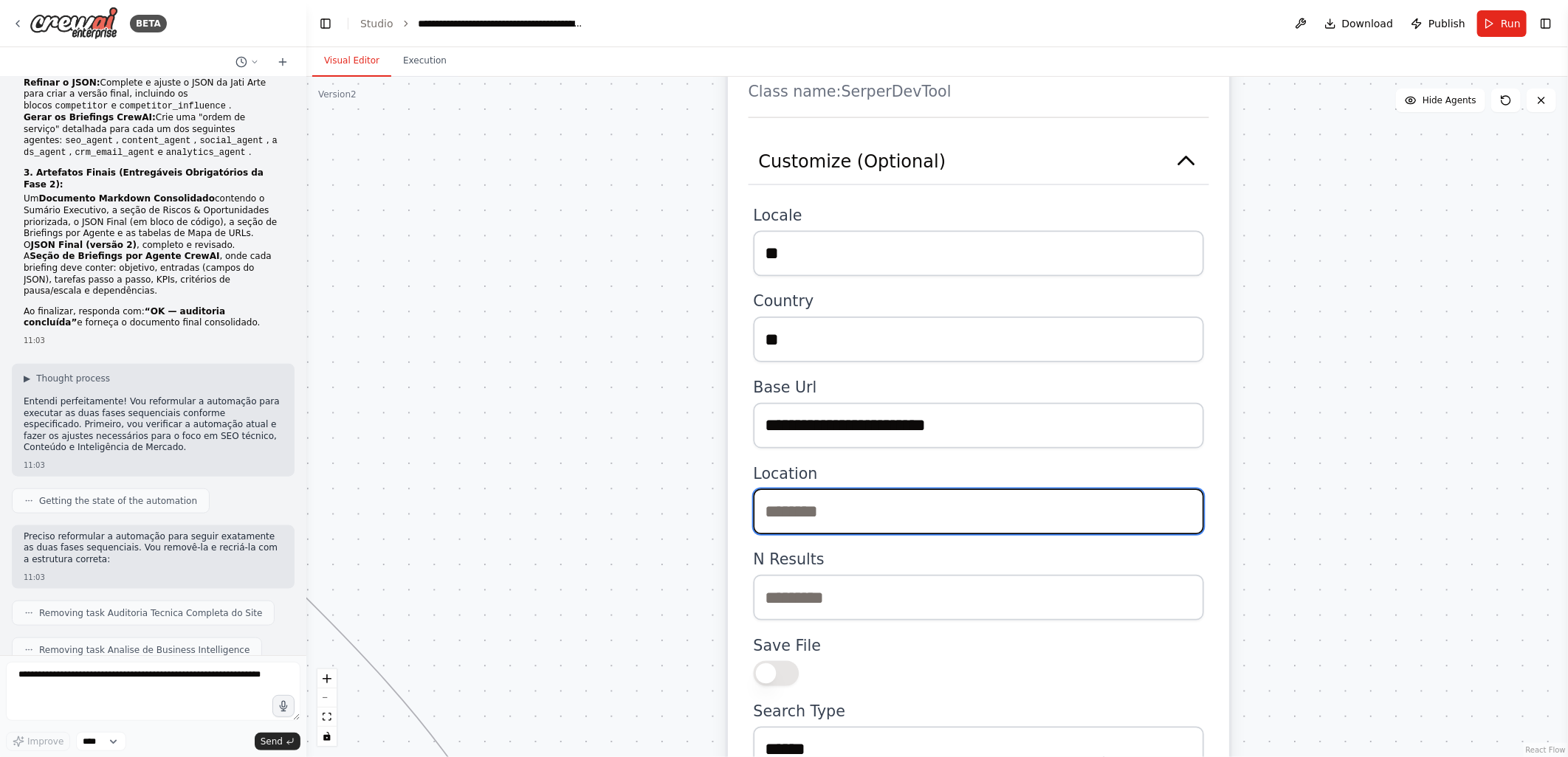
click at [781, 489] on input "text" at bounding box center [979, 512] width 450 height 45
type input "******"
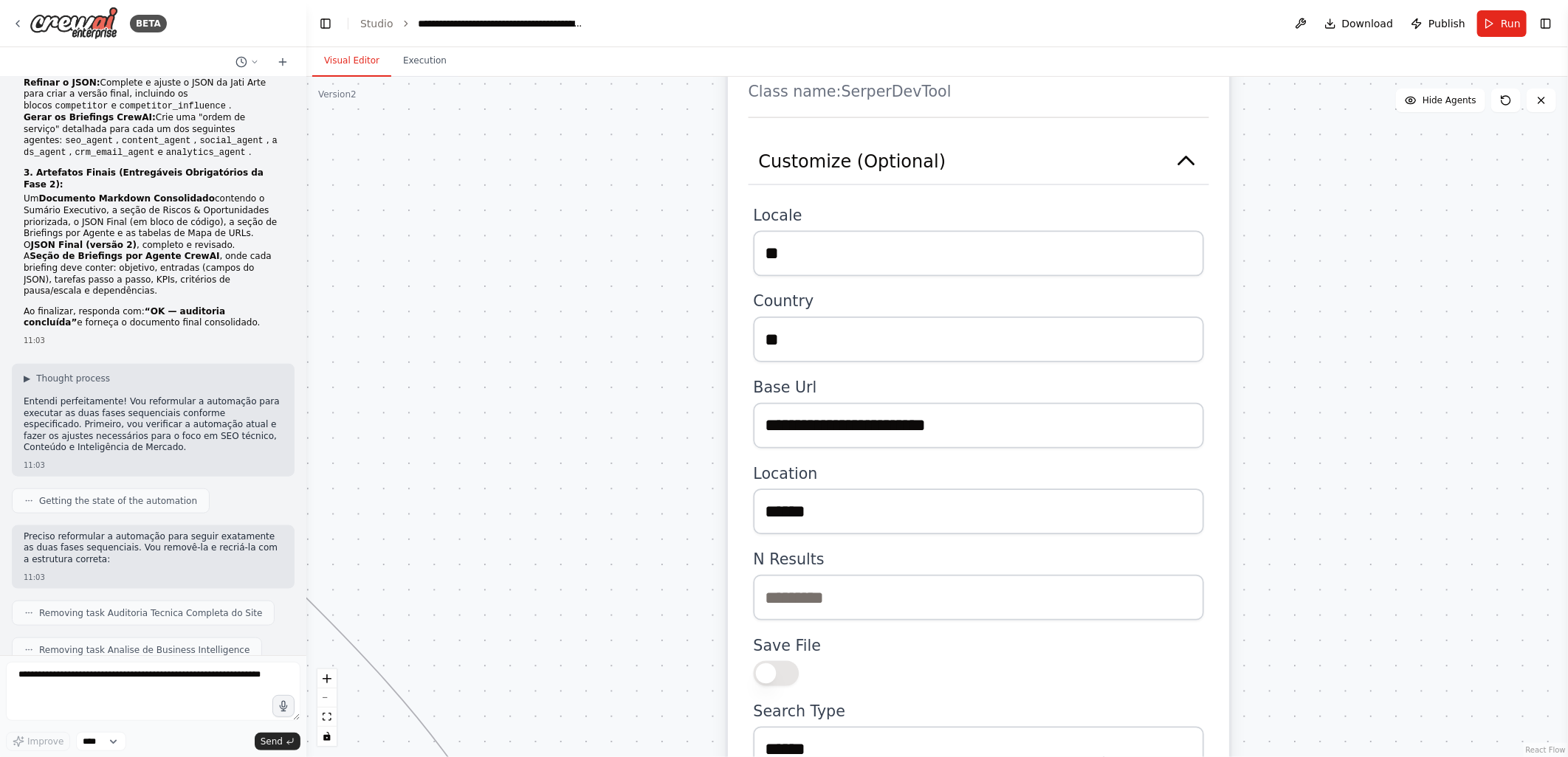
click at [622, 471] on div ".deletable-edge-delete-btn { width: 20px; height: 20px; border: 0px solid #ffff…" at bounding box center [937, 416] width 1262 height 680
click at [656, 547] on div ".deletable-edge-delete-btn { width: 20px; height: 20px; border: 0px solid #ffff…" at bounding box center [937, 416] width 1262 height 680
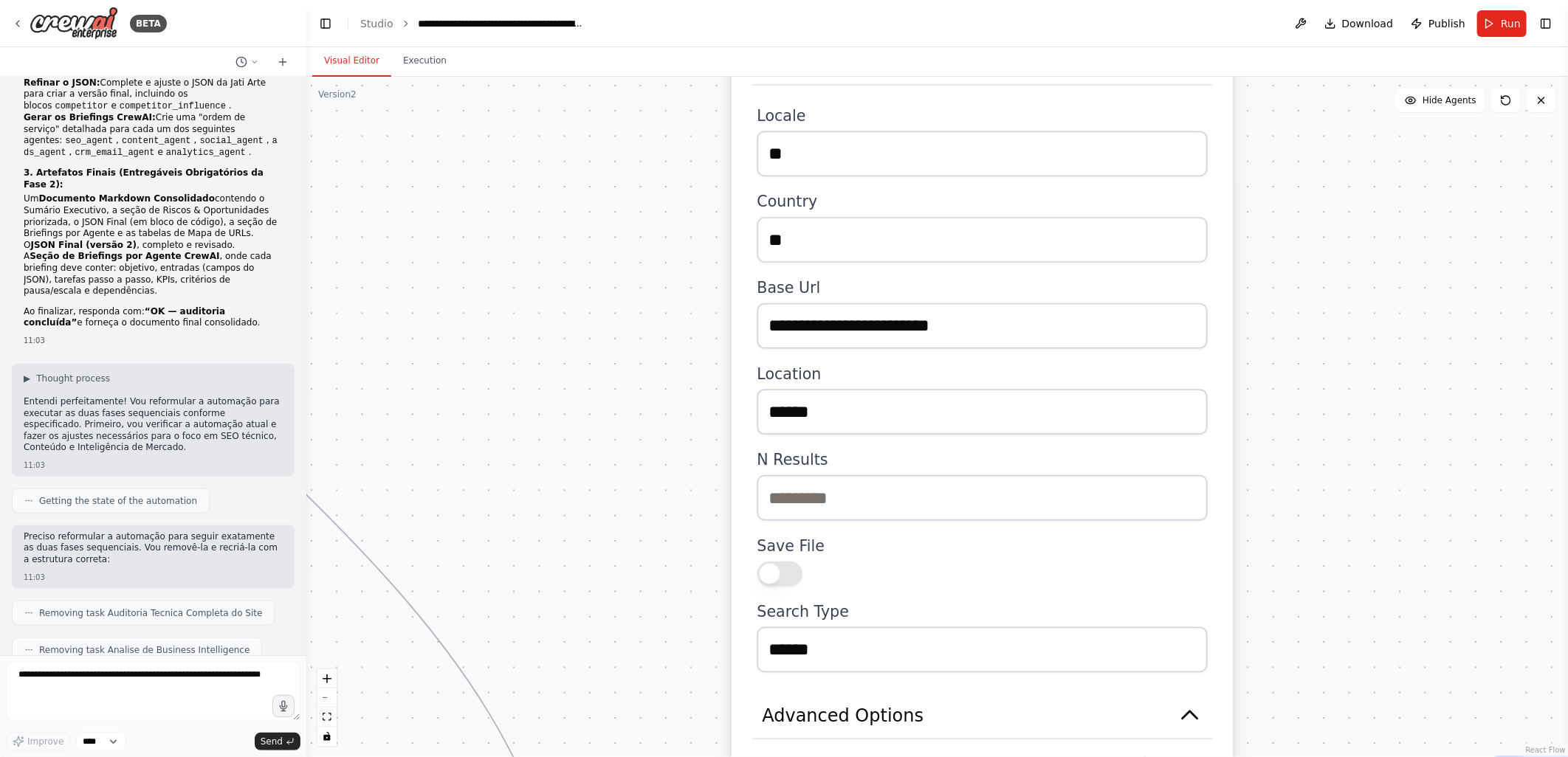
drag, startPoint x: 659, startPoint y: 642, endPoint x: 661, endPoint y: 517, distance: 125.0
click at [661, 517] on div ".deletable-edge-delete-btn { width: 20px; height: 20px; border: 0px solid #ffff…" at bounding box center [937, 416] width 1262 height 680
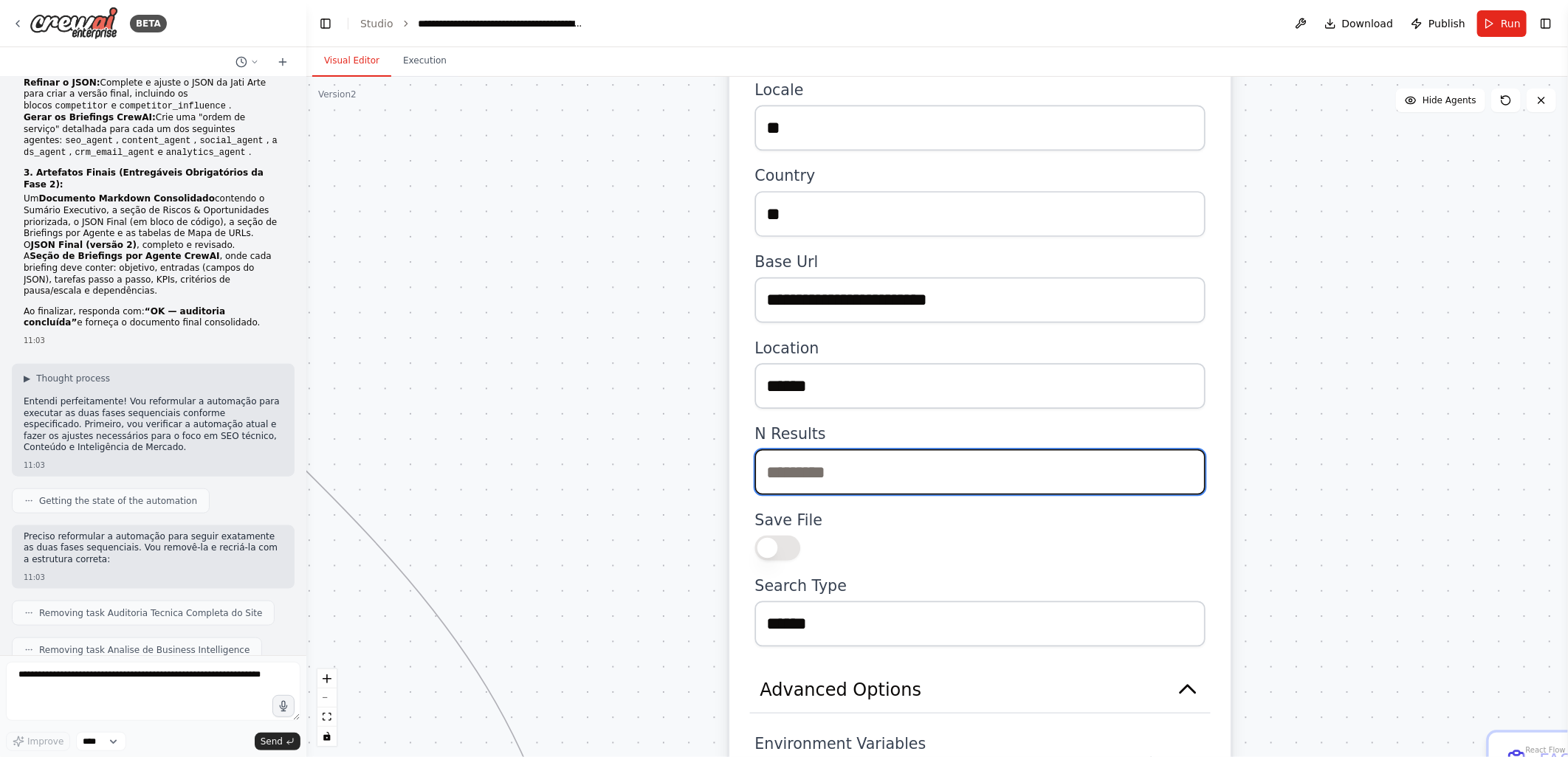
click at [800, 450] on input "**" at bounding box center [980, 472] width 450 height 45
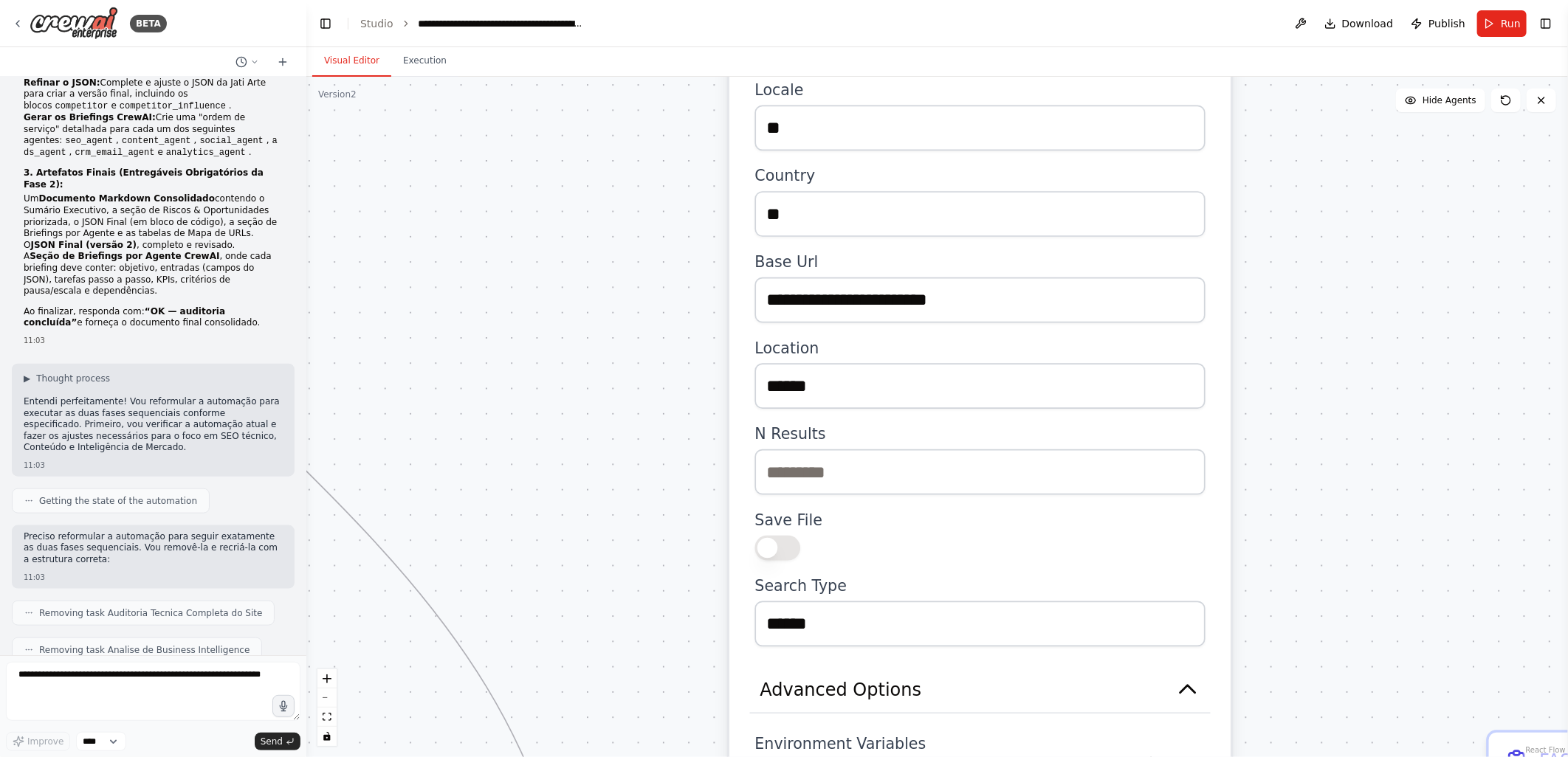
click at [787, 536] on button "button" at bounding box center [778, 548] width 45 height 25
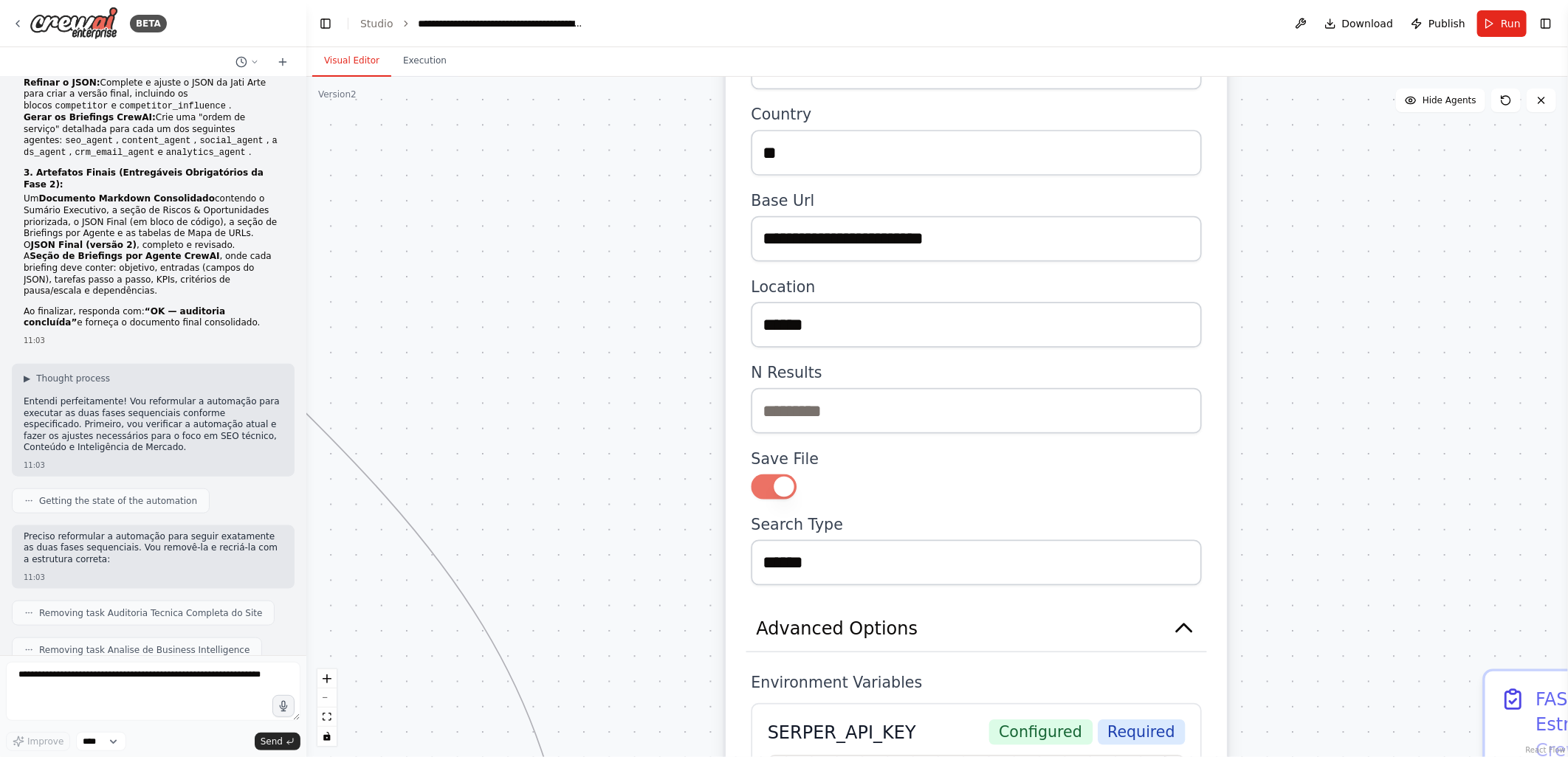
drag, startPoint x: 635, startPoint y: 595, endPoint x: 631, endPoint y: 534, distance: 61.1
click at [631, 534] on div ".deletable-edge-delete-btn { width: 20px; height: 20px; border: 0px solid #ffff…" at bounding box center [937, 416] width 1262 height 680
click at [591, 566] on div ".deletable-edge-delete-btn { width: 20px; height: 20px; border: 0px solid #ffff…" at bounding box center [937, 416] width 1262 height 680
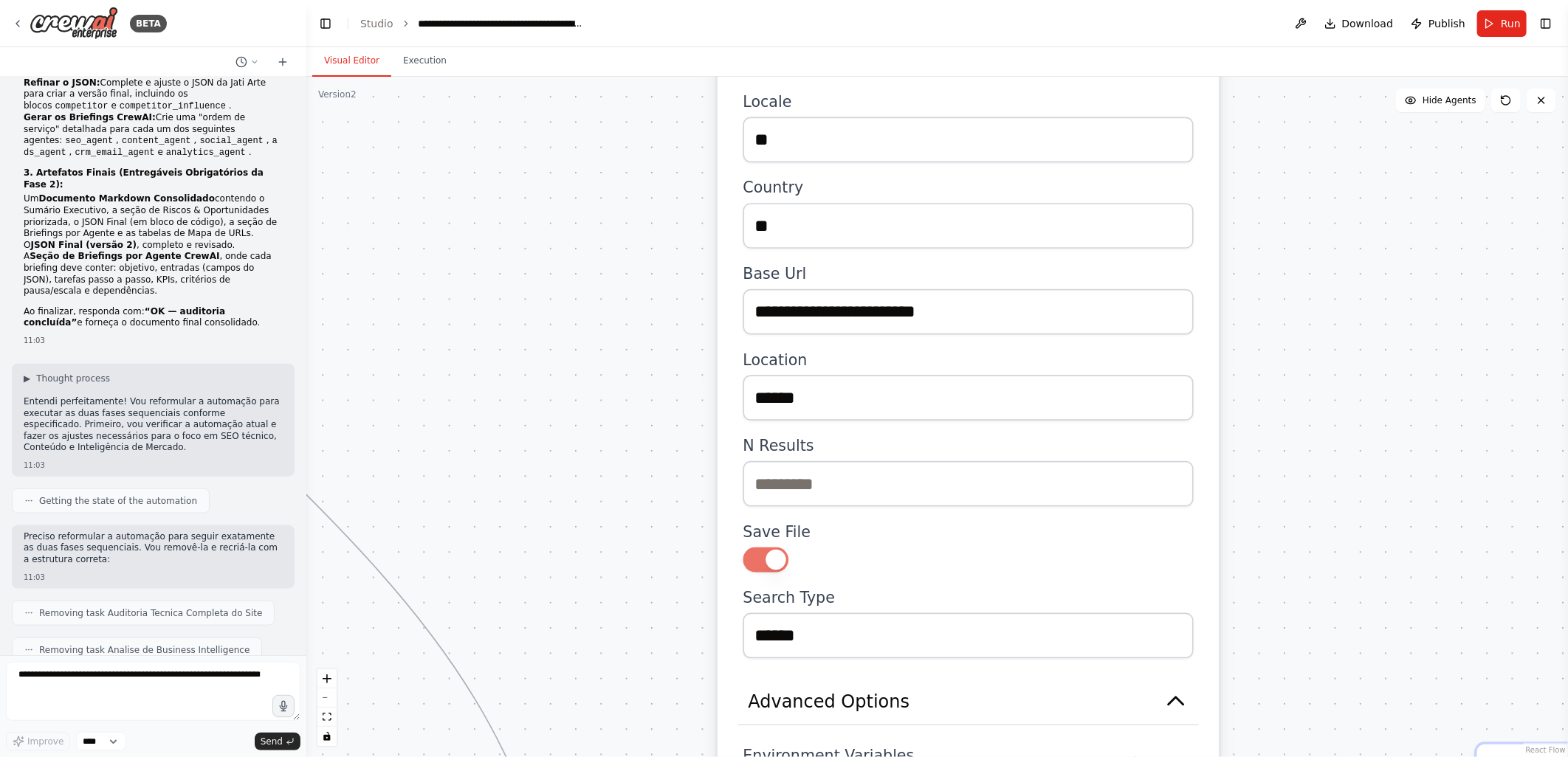
drag, startPoint x: 704, startPoint y: 433, endPoint x: 695, endPoint y: 506, distance: 73.6
click at [695, 506] on div ".deletable-edge-delete-btn { width: 20px; height: 20px; border: 0px solid #ffff…" at bounding box center [937, 416] width 1262 height 680
click at [861, 543] on div "**********" at bounding box center [968, 375] width 450 height 567
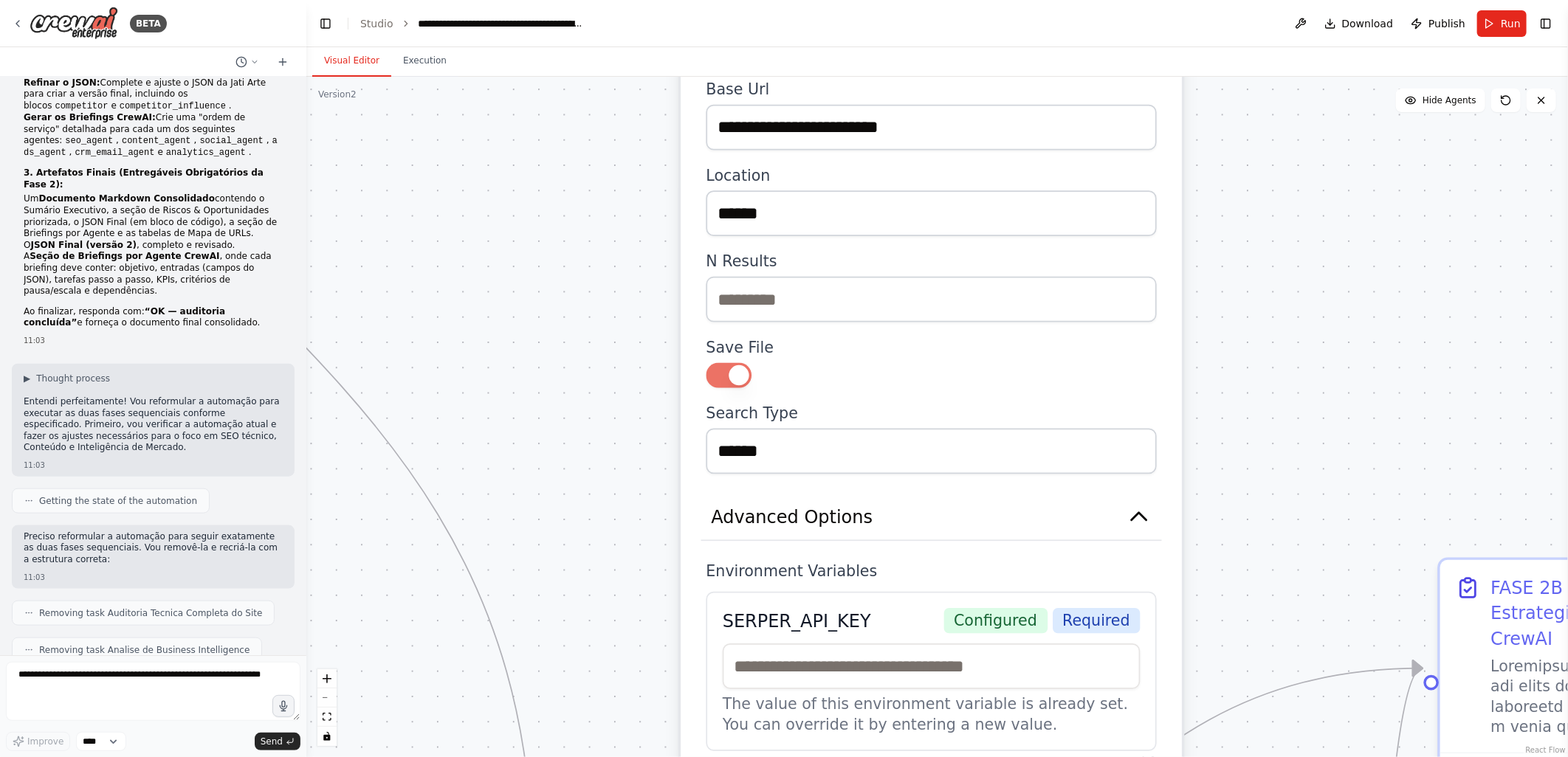
drag, startPoint x: 630, startPoint y: 575, endPoint x: 594, endPoint y: 391, distance: 187.5
click at [594, 391] on div ".deletable-edge-delete-btn { width: 20px; height: 20px; border: 0px solid #ffff…" at bounding box center [937, 416] width 1262 height 680
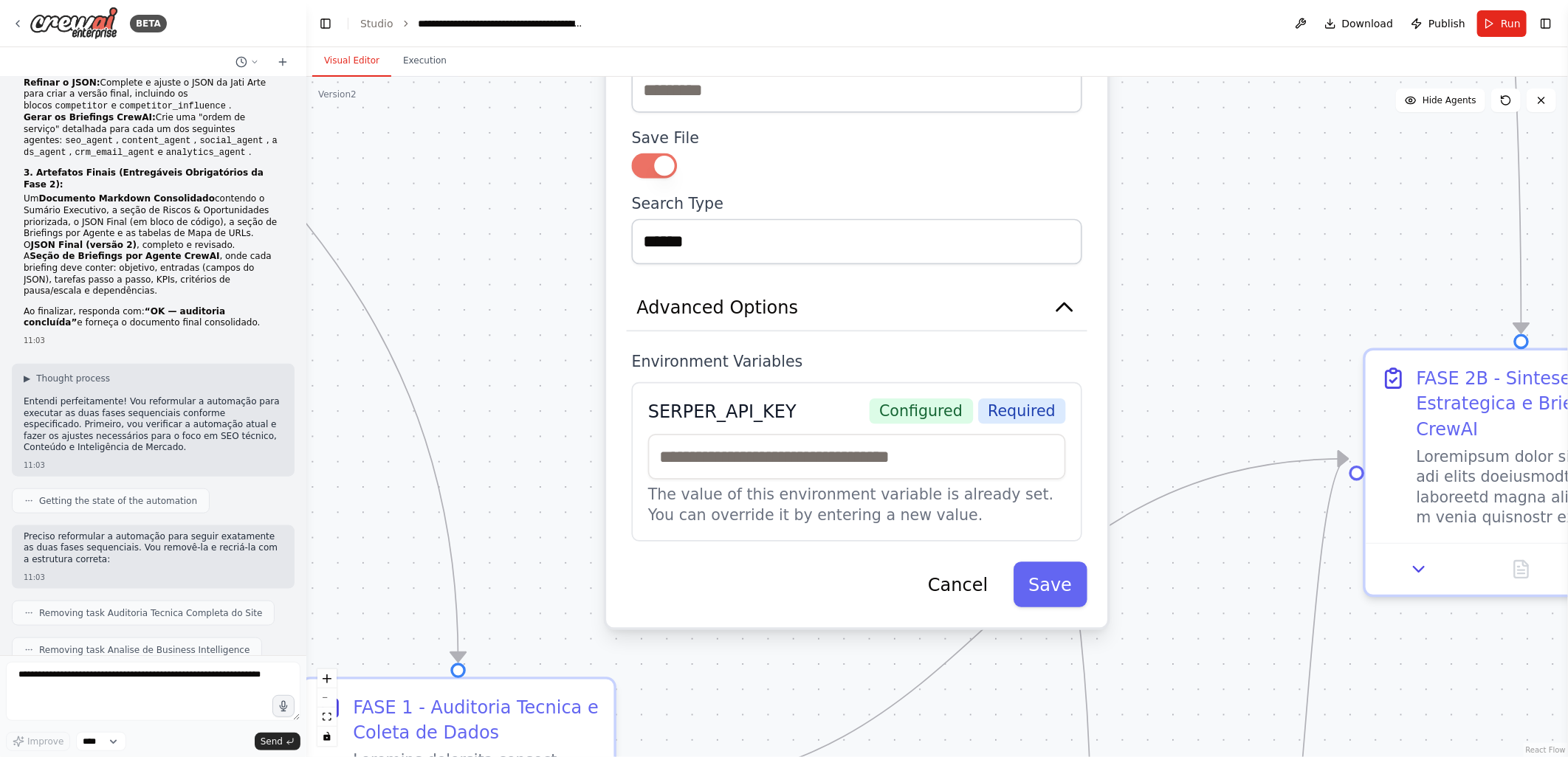
drag, startPoint x: 655, startPoint y: 598, endPoint x: 580, endPoint y: 386, distance: 224.9
click at [580, 386] on div ".deletable-edge-delete-btn { width: 20px; height: 20px; border: 0px solid #ffff…" at bounding box center [937, 416] width 1262 height 680
click at [1059, 560] on button "Save" at bounding box center [1049, 582] width 74 height 45
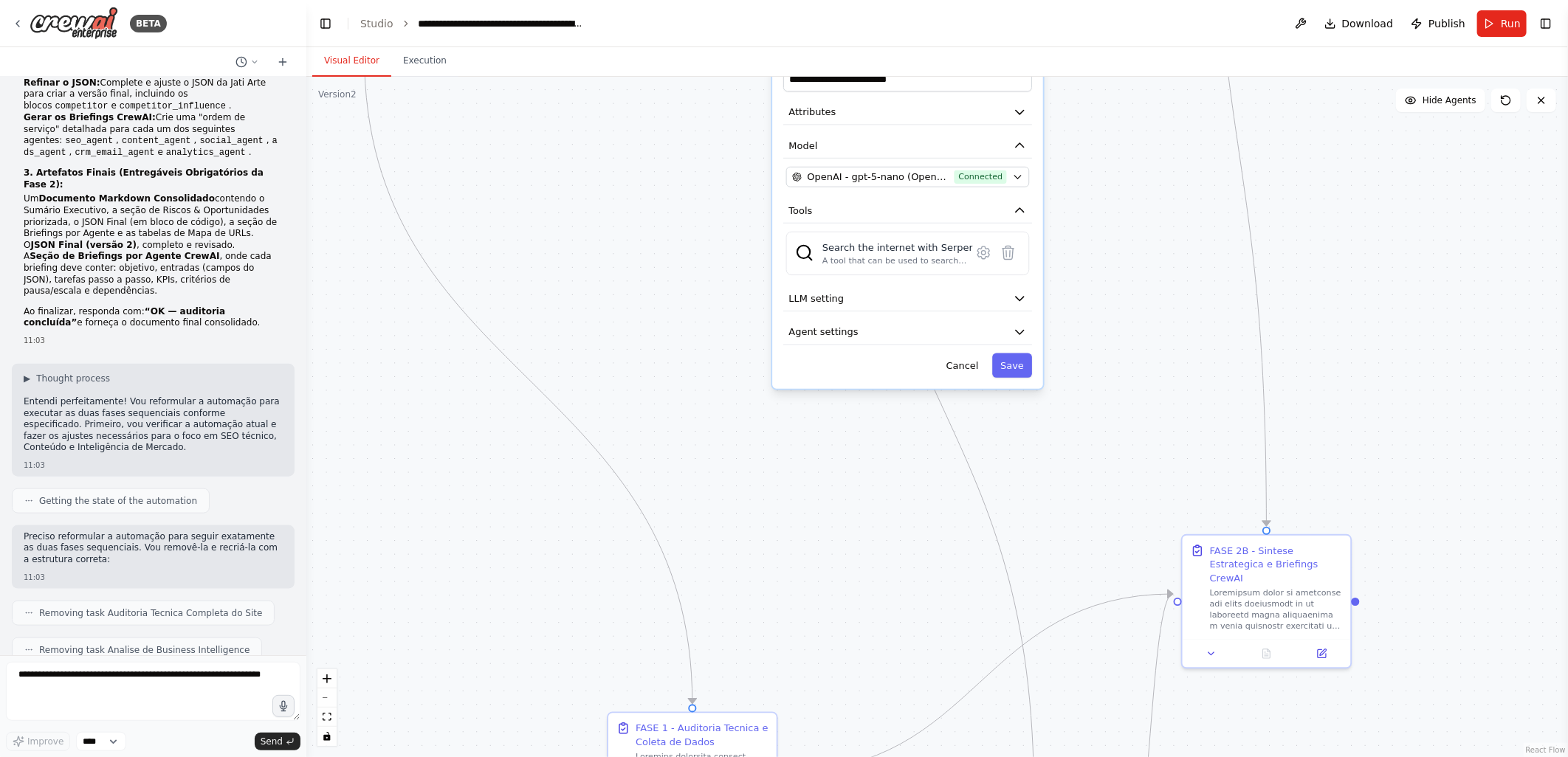
drag, startPoint x: 742, startPoint y: 488, endPoint x: 891, endPoint y: 602, distance: 187.6
click at [891, 605] on div ".deletable-edge-delete-btn { width: 20px; height: 20px; border: 0px solid #ffff…" at bounding box center [937, 416] width 1262 height 680
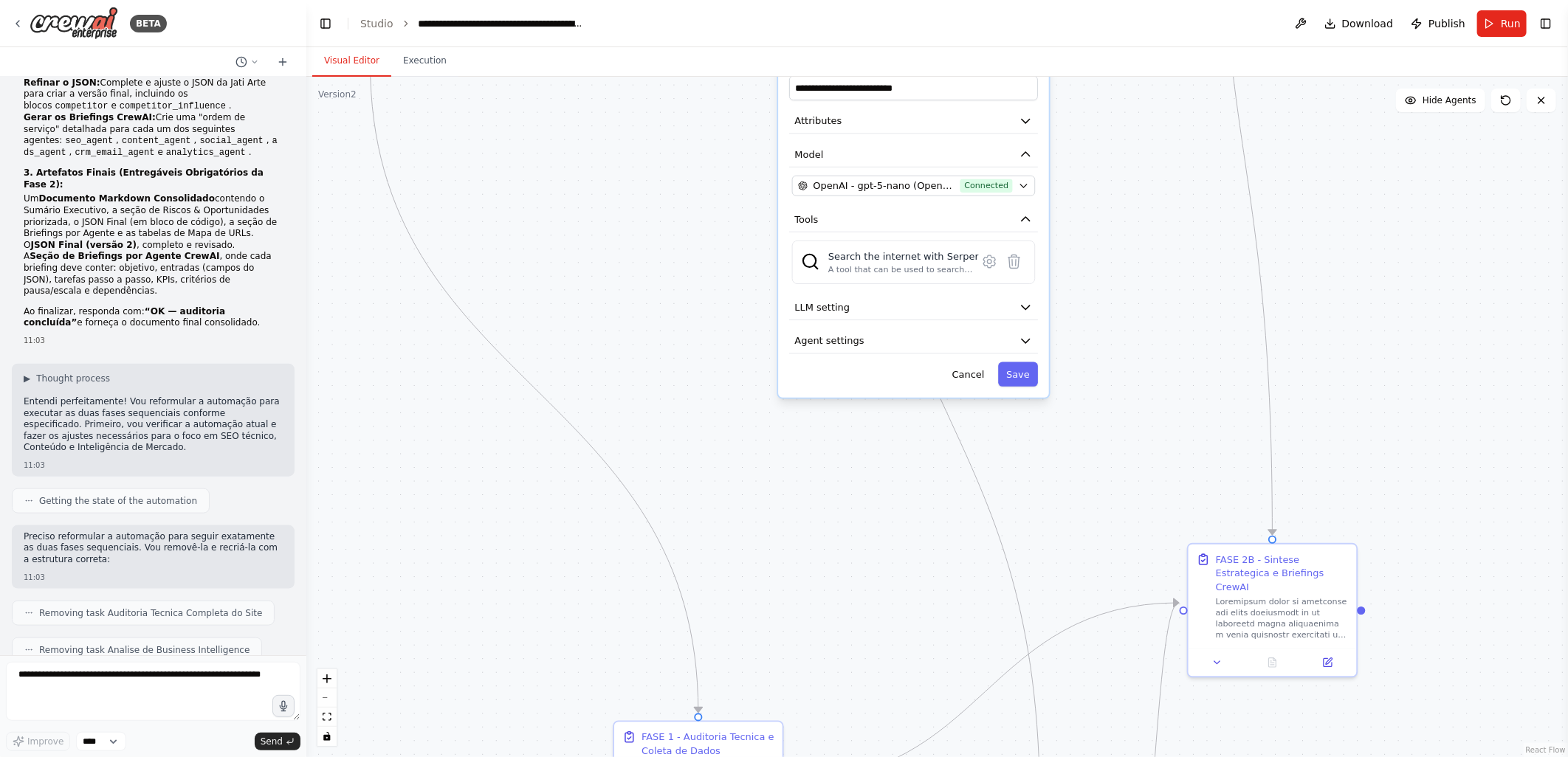
click at [882, 554] on div ".deletable-edge-delete-btn { width: 20px; height: 20px; border: 0px solid #ffff…" at bounding box center [937, 416] width 1262 height 680
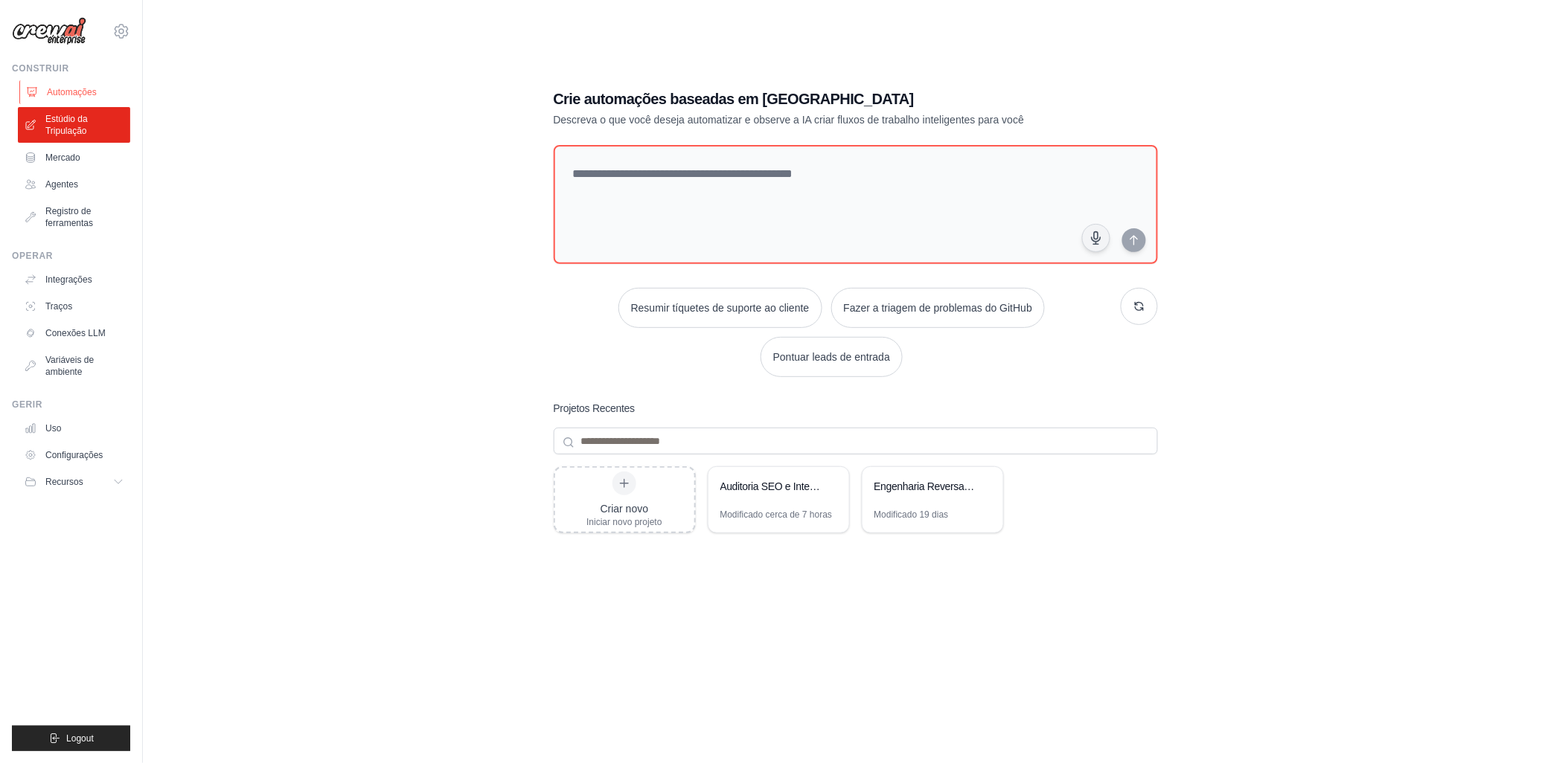
click at [48, 89] on font "Automações" at bounding box center [71, 92] width 50 height 12
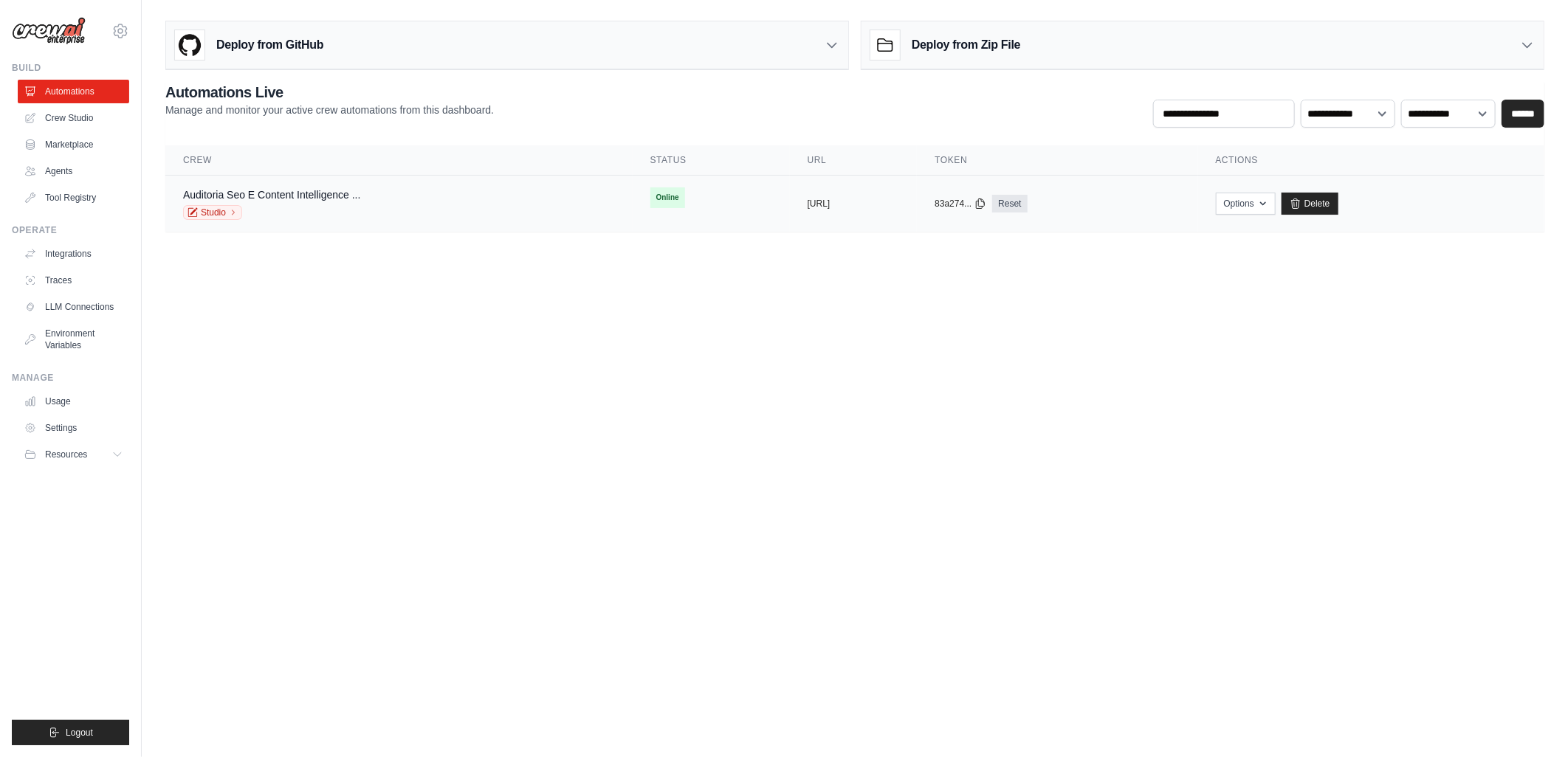
click at [650, 195] on span "Online" at bounding box center [668, 198] width 35 height 21
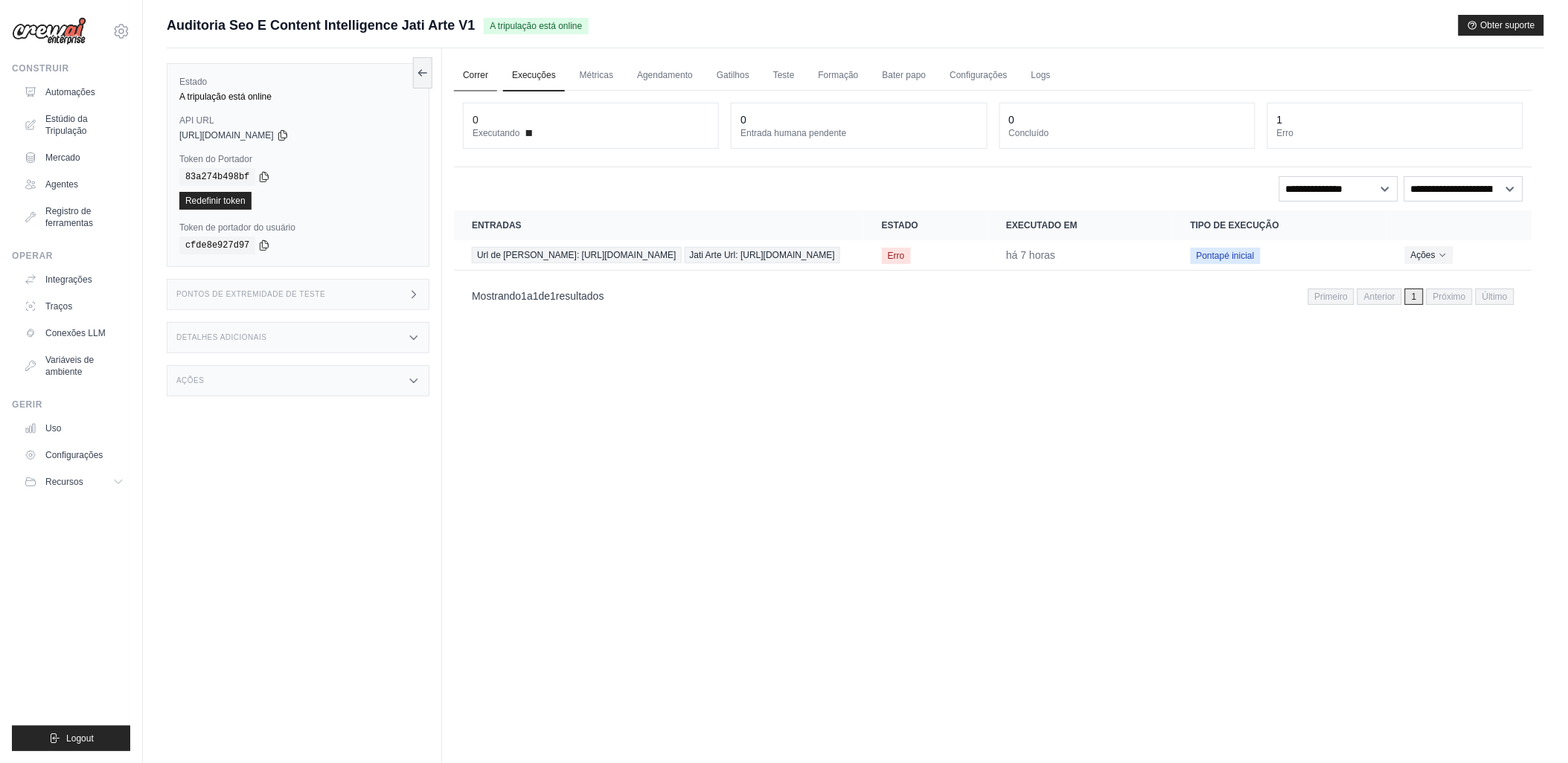
click at [479, 75] on link "Correr" at bounding box center [475, 76] width 43 height 32
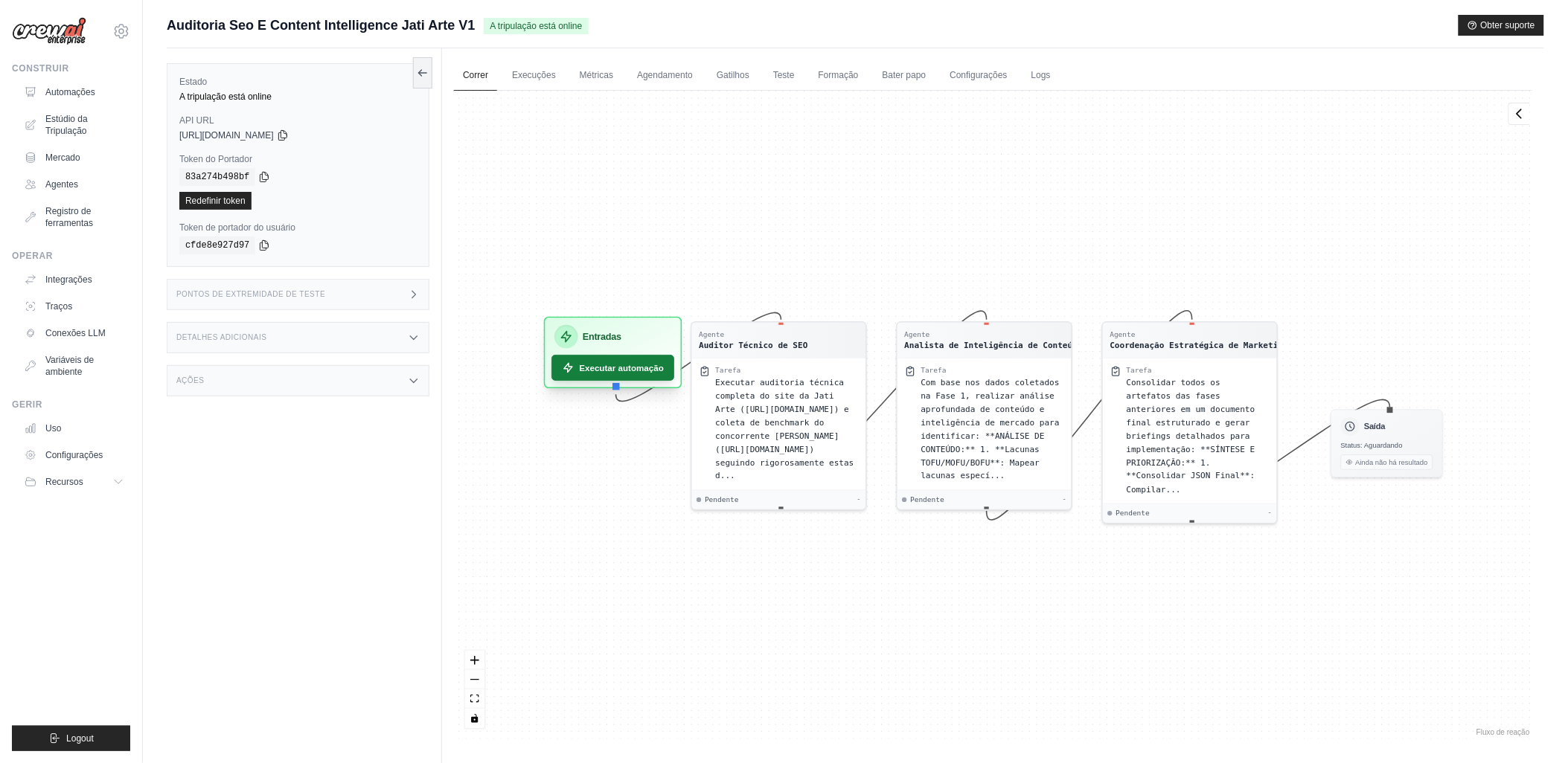
click at [600, 366] on font "Executar automação" at bounding box center [622, 368] width 85 height 12
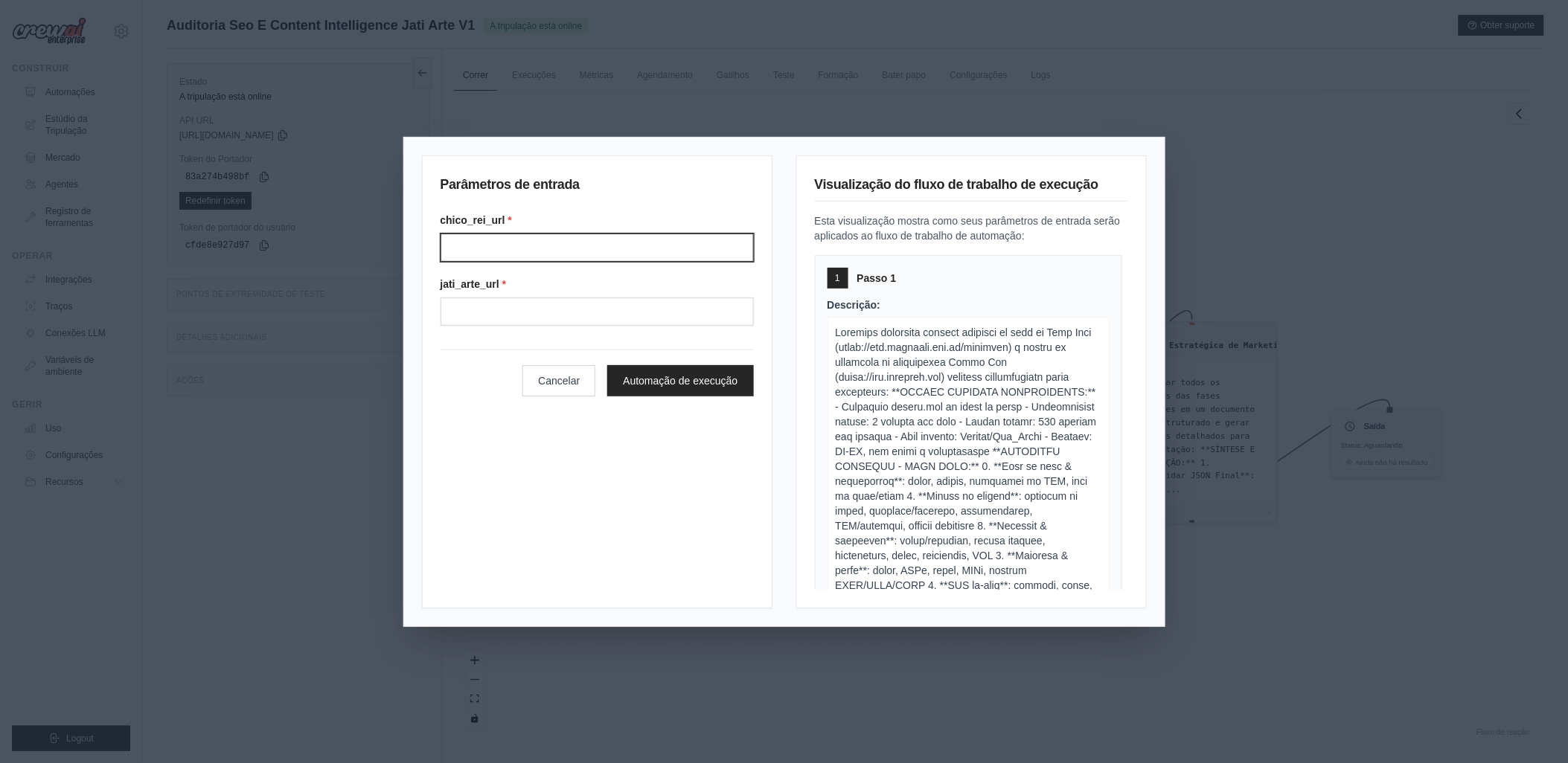
click at [512, 248] on input "Chico rei url" at bounding box center [597, 247] width 313 height 28
type input "**********"
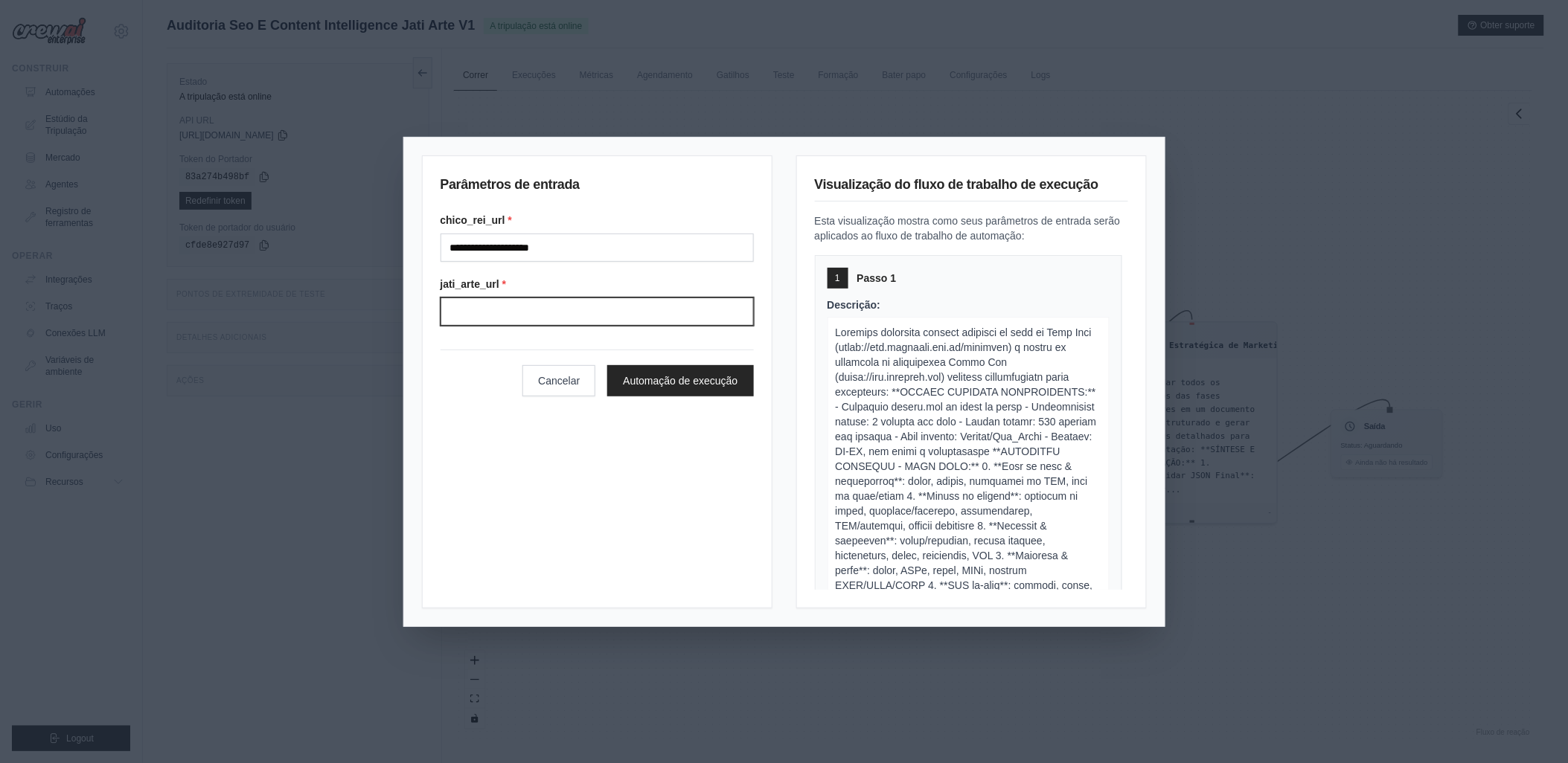
type input "**********"
click at [655, 382] on button "Automação de execução" at bounding box center [681, 380] width 146 height 32
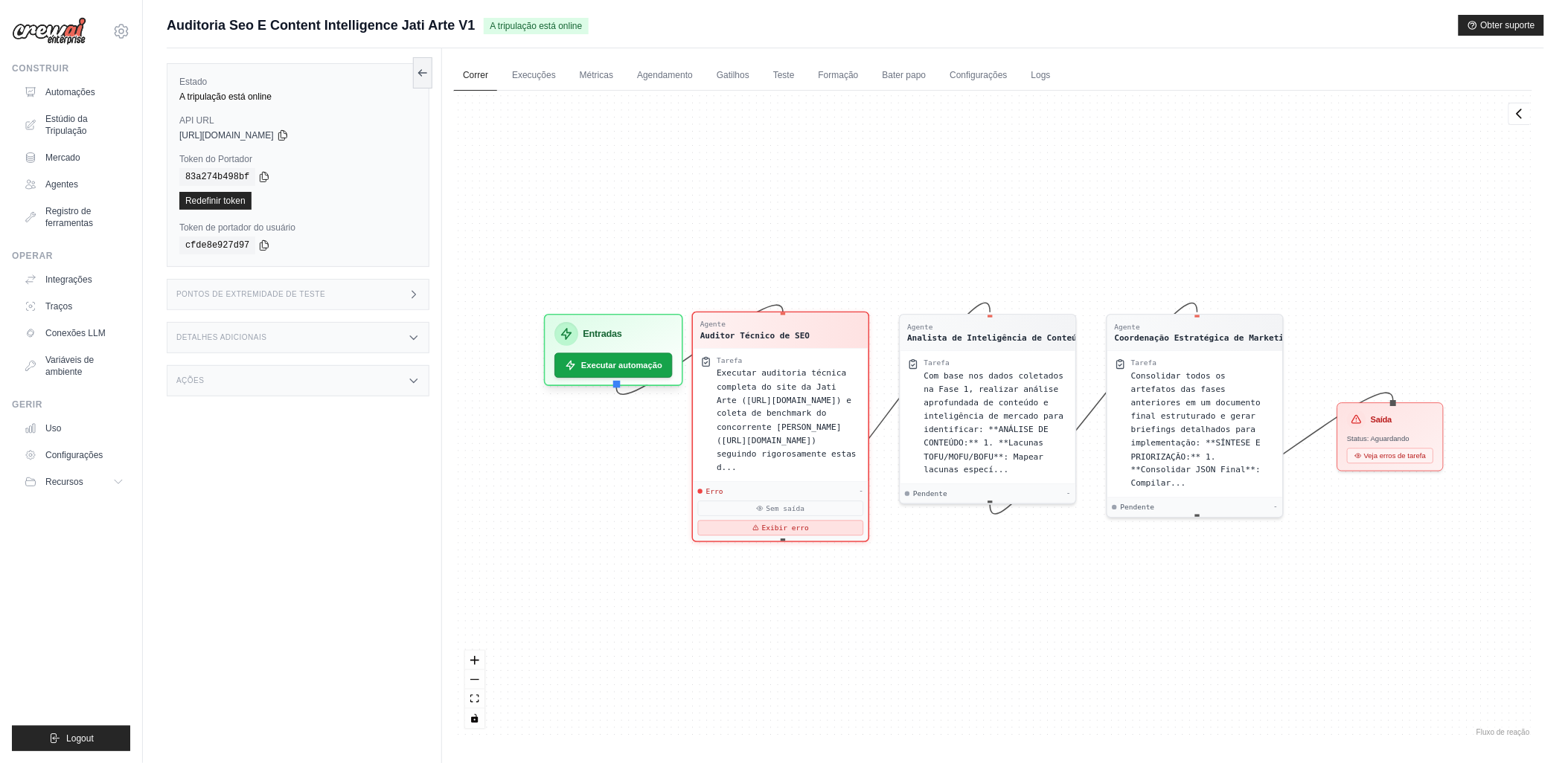
click at [777, 524] on font "Exibir erro" at bounding box center [785, 528] width 47 height 10
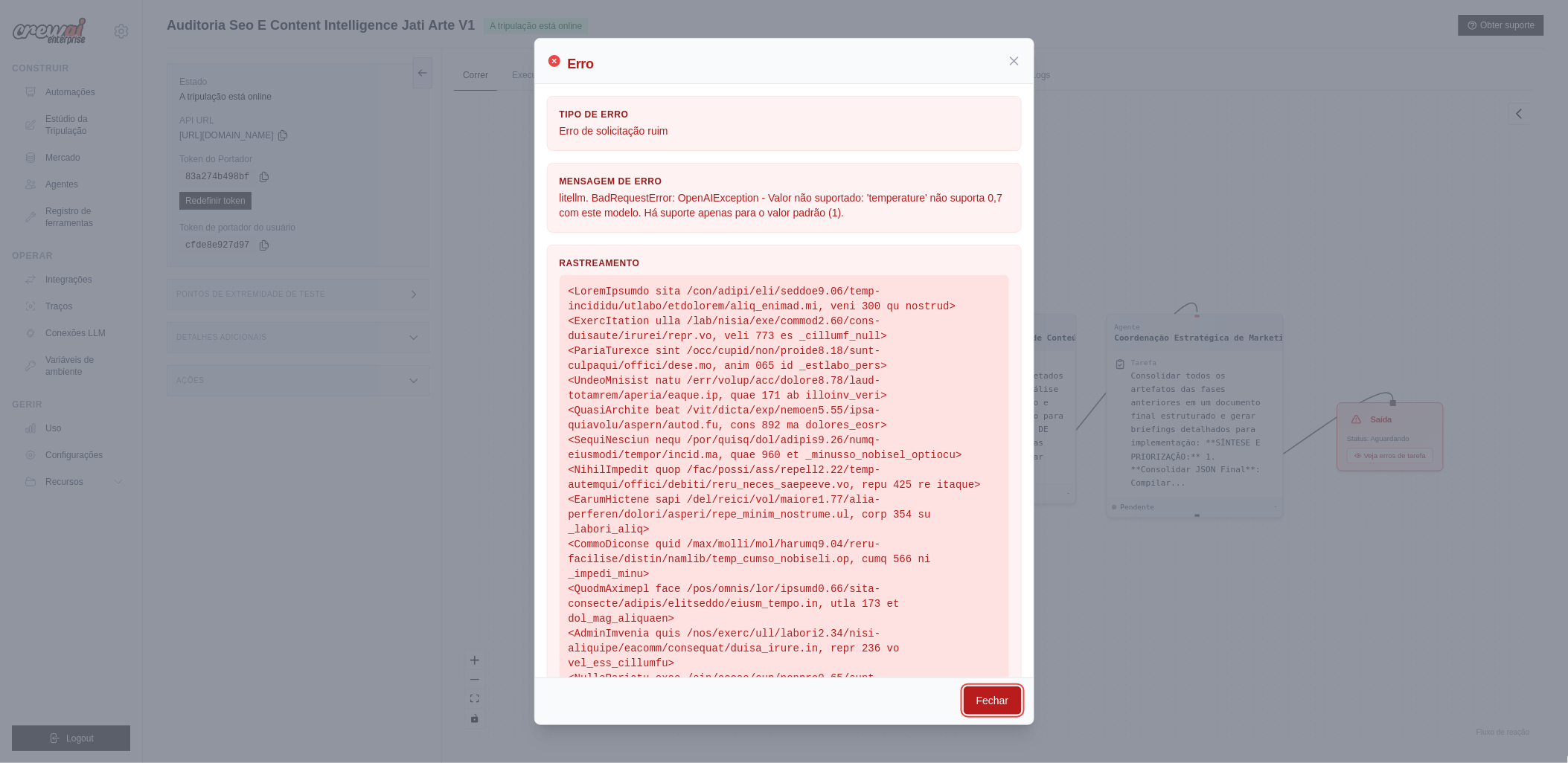
click at [992, 701] on button "Fechar" at bounding box center [993, 701] width 58 height 28
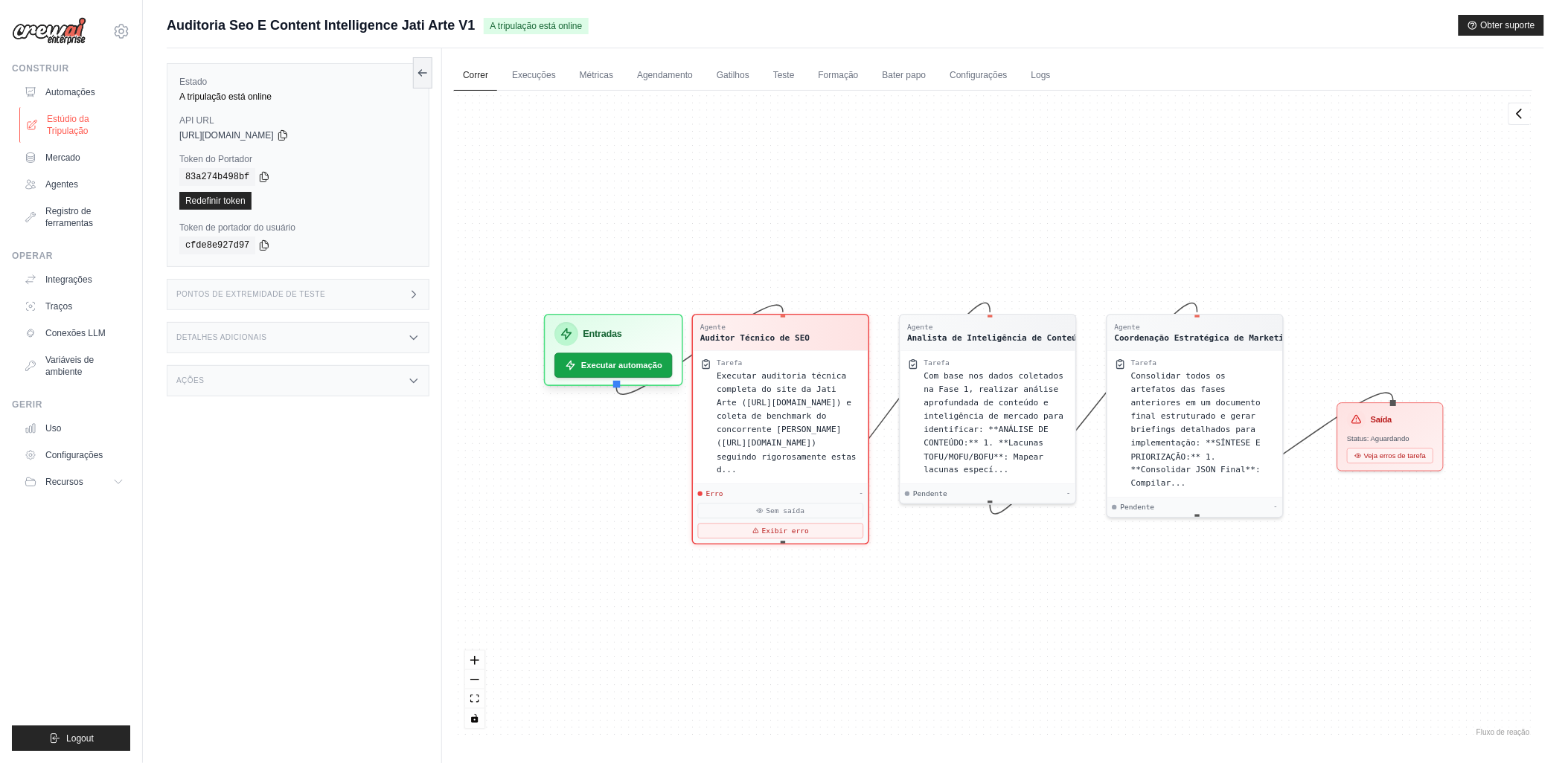
click at [67, 122] on font "Estúdio da Tripulação" at bounding box center [86, 124] width 79 height 24
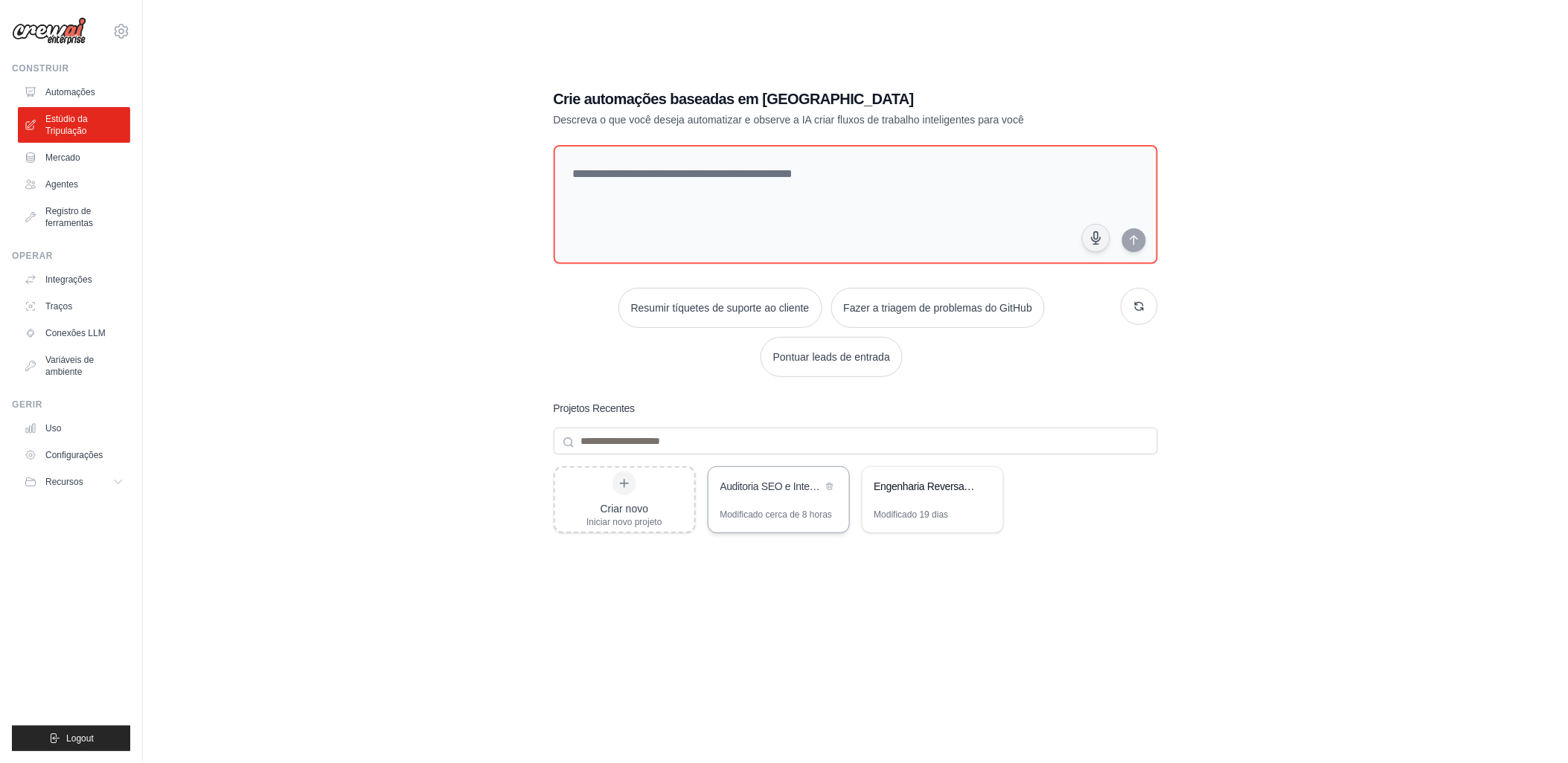
click at [764, 482] on div "Auditoria SEO e Inteligência de Conteúdo - Jati Arte" at bounding box center [771, 486] width 102 height 15
click at [758, 506] on div "Auditoria SEO e Inteligência de Conteúdo - Jati Arte" at bounding box center [779, 488] width 141 height 41
click at [62, 93] on font "Automações" at bounding box center [71, 92] width 50 height 12
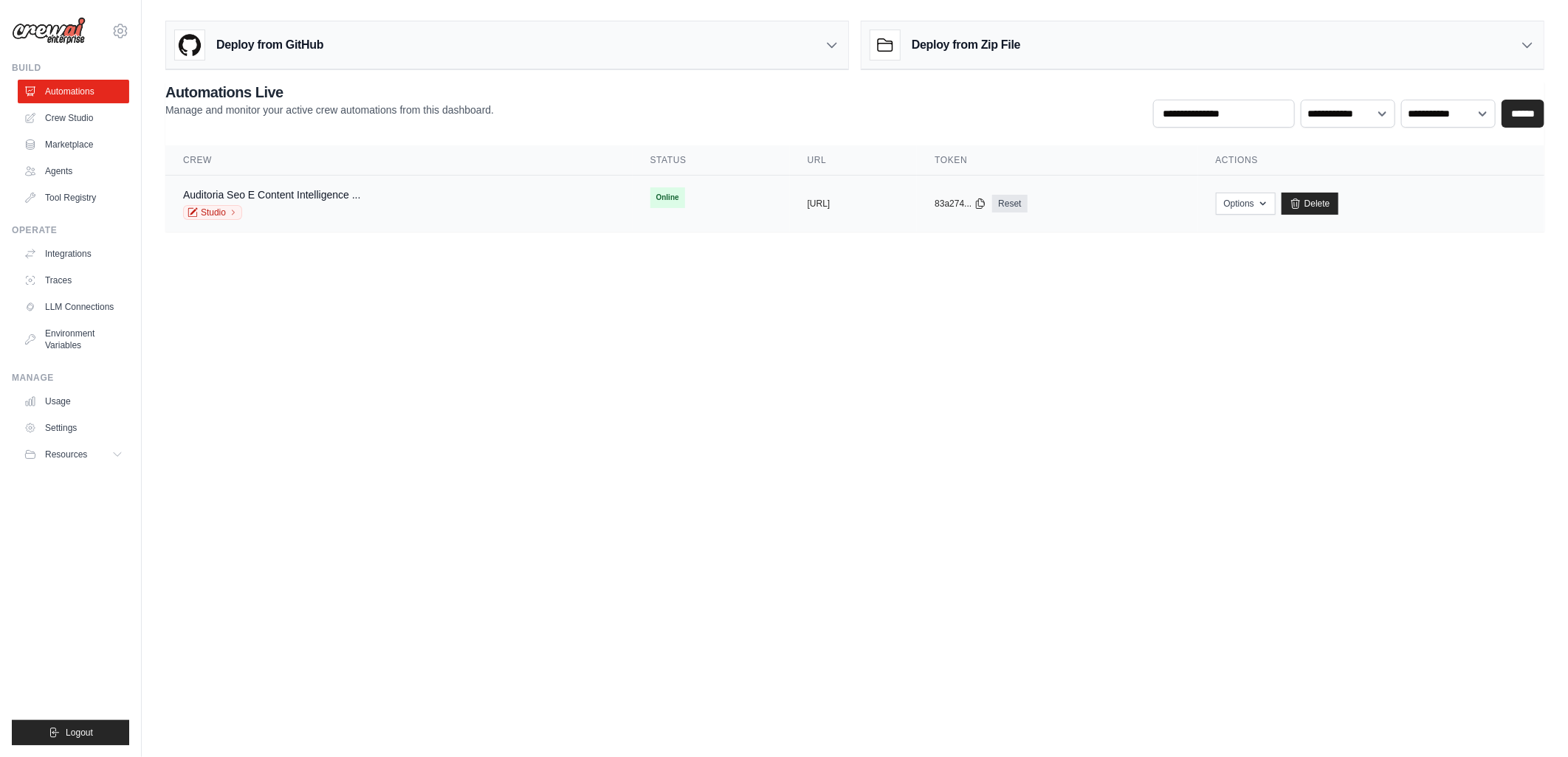
click at [650, 207] on span "Online" at bounding box center [668, 198] width 35 height 21
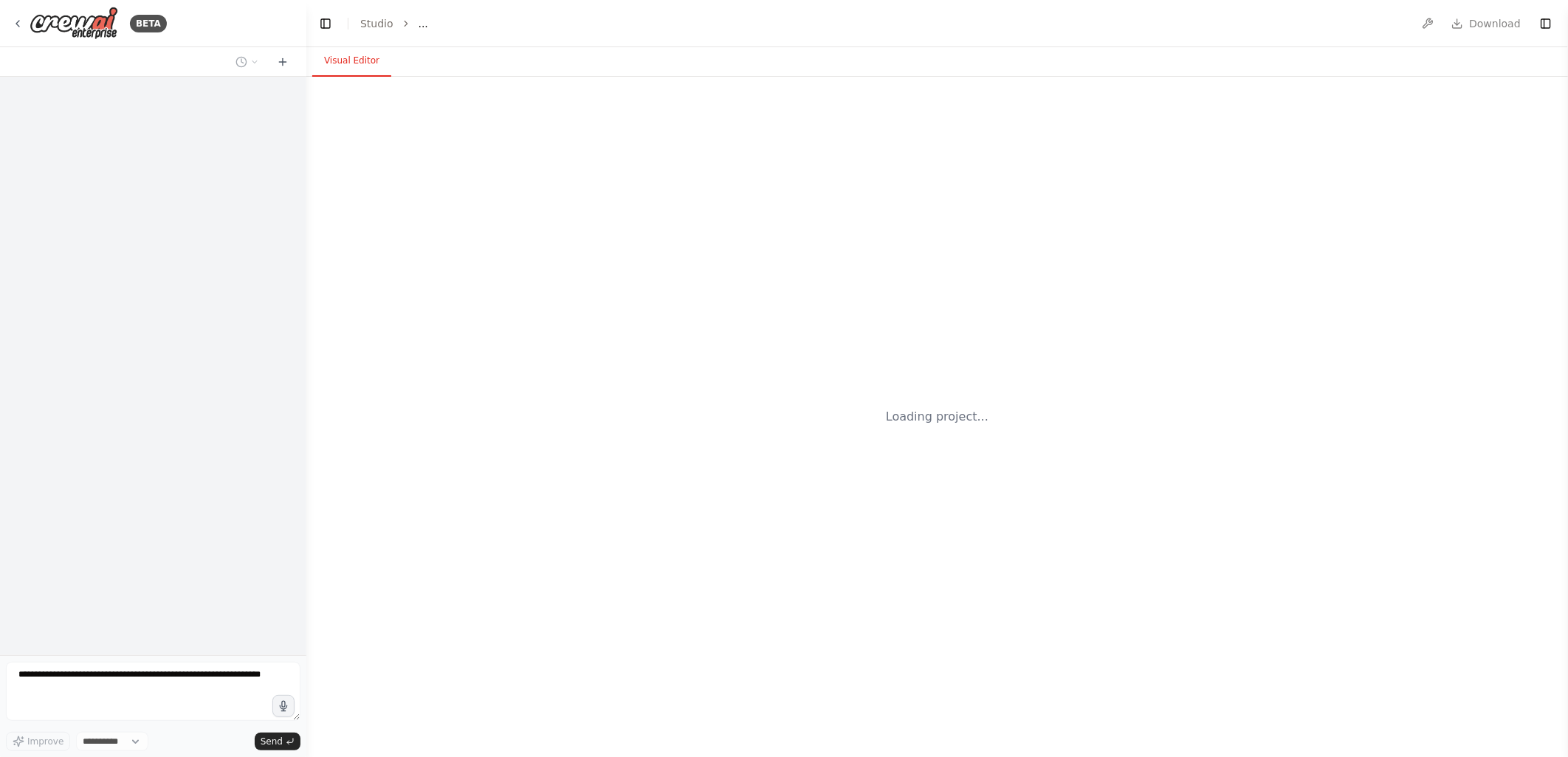
select select "****"
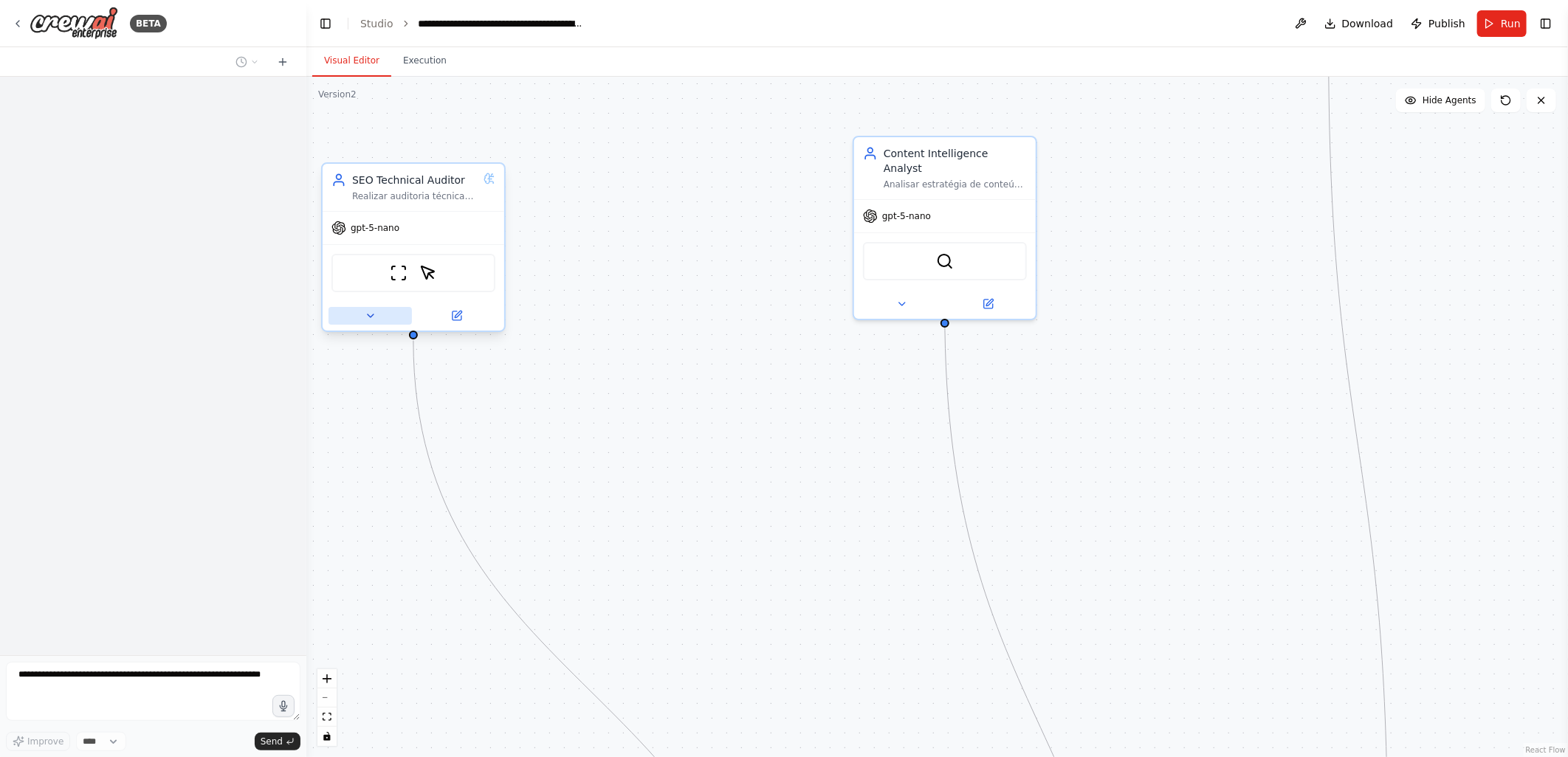
click at [374, 314] on icon at bounding box center [371, 316] width 12 height 12
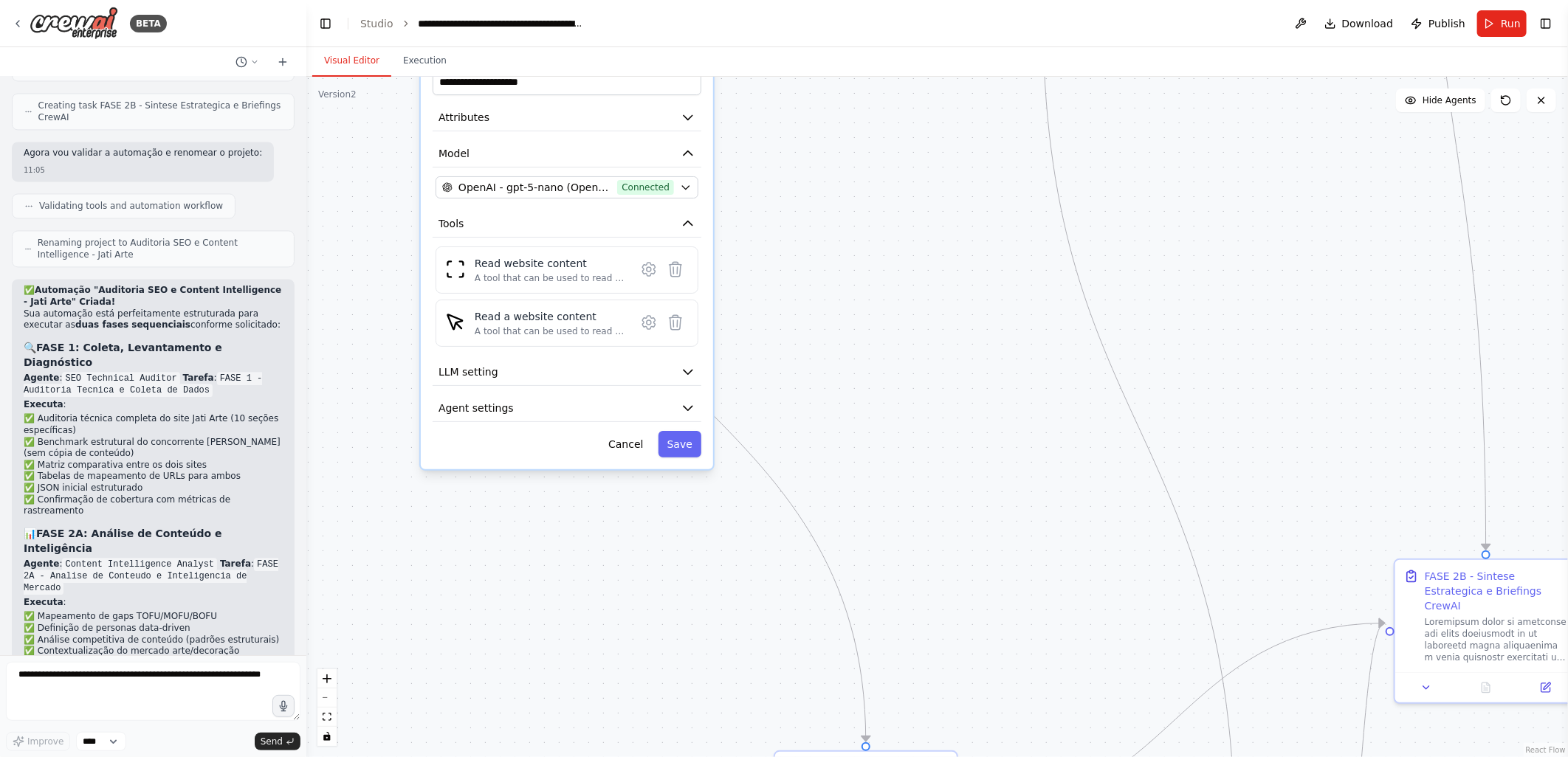
scroll to position [5463, 0]
drag, startPoint x: 785, startPoint y: 512, endPoint x: 877, endPoint y: 220, distance: 306.2
click at [877, 220] on div ".deletable-edge-delete-btn { width: 20px; height: 20px; border: 0px solid #ffff…" at bounding box center [937, 416] width 1262 height 680
click at [500, 365] on button "LLM setting" at bounding box center [567, 372] width 269 height 27
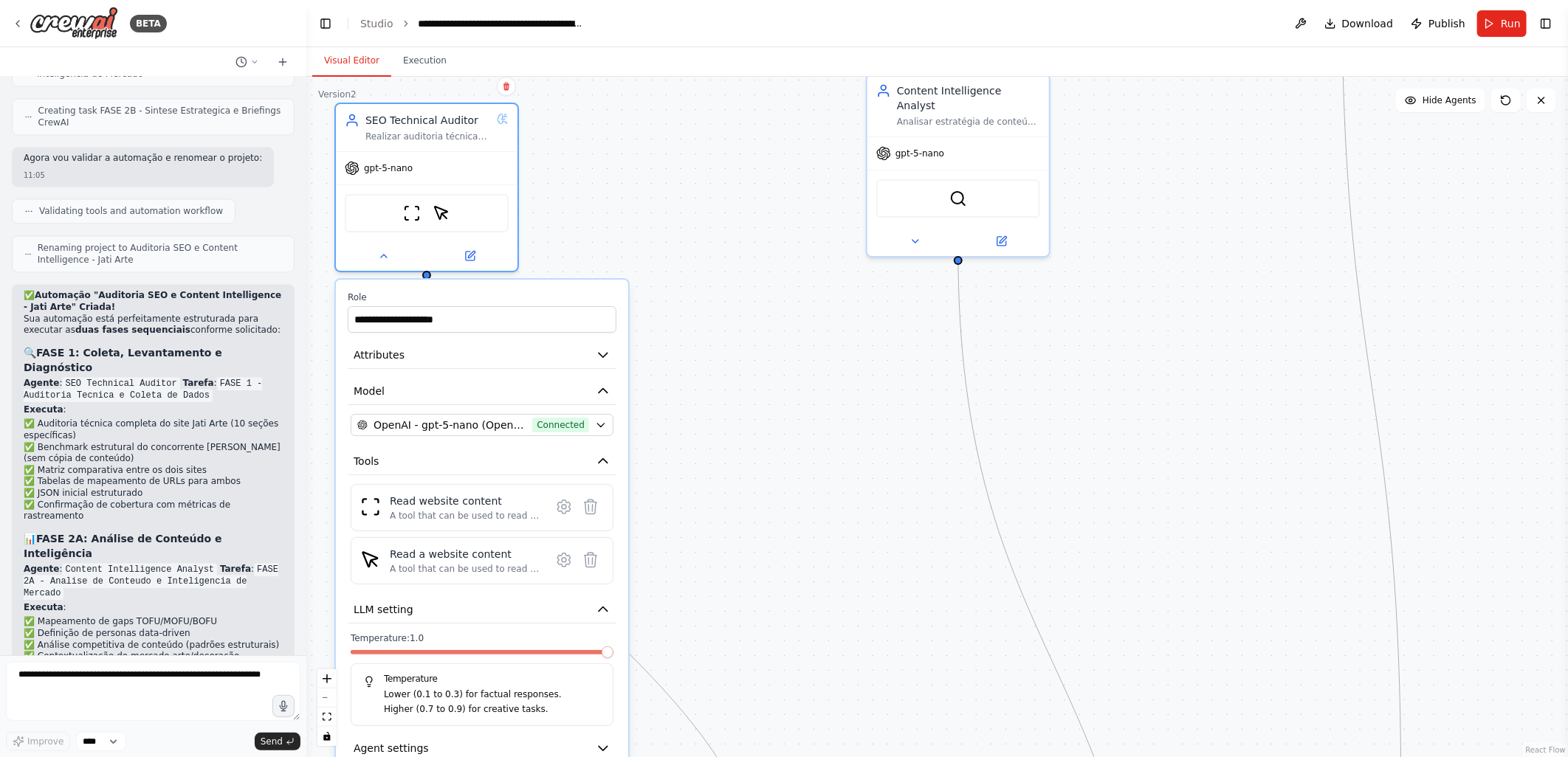
drag, startPoint x: 799, startPoint y: 319, endPoint x: 713, endPoint y: 556, distance: 252.1
click at [713, 556] on div ".deletable-edge-delete-btn { width: 20px; height: 20px; border: 0px solid #ffff…" at bounding box center [937, 416] width 1262 height 680
click at [910, 232] on icon at bounding box center [916, 238] width 12 height 12
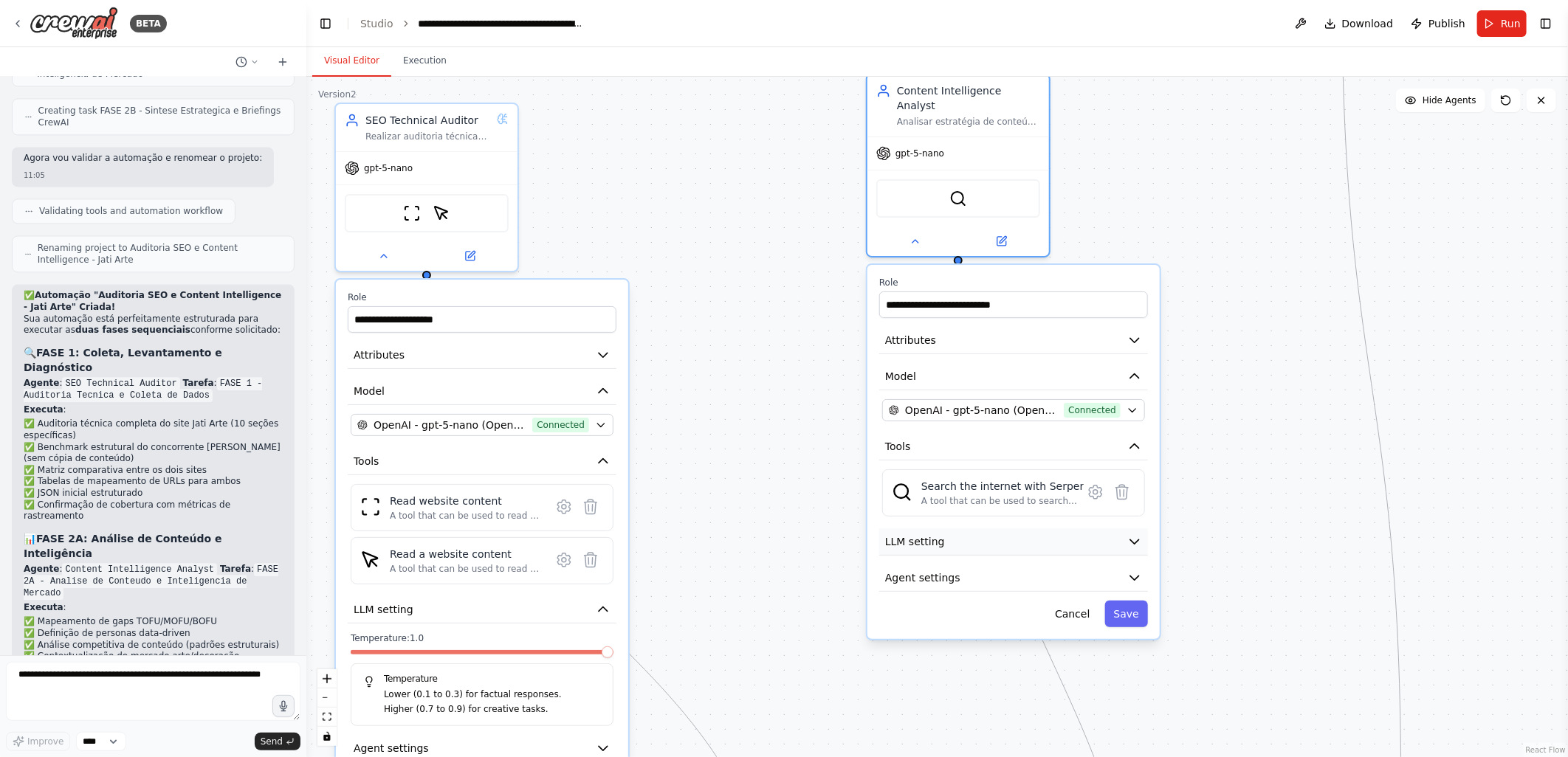
click at [928, 534] on span "LLM setting" at bounding box center [915, 541] width 59 height 15
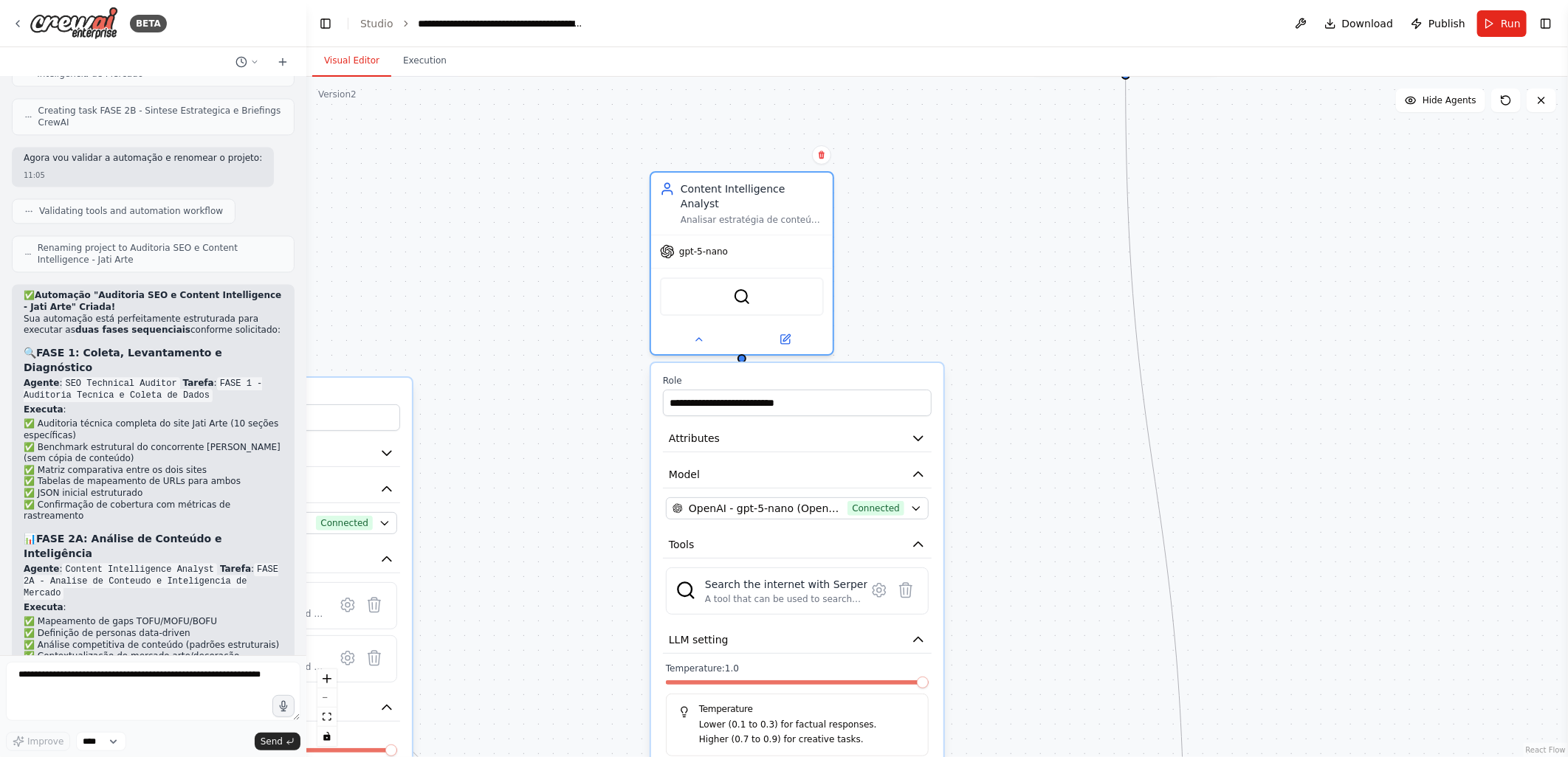
drag, startPoint x: 777, startPoint y: 525, endPoint x: 560, endPoint y: 623, distance: 238.1
click at [560, 623] on div ".deletable-edge-delete-btn { width: 20px; height: 20px; border: 0px solid #ffff…" at bounding box center [937, 416] width 1262 height 680
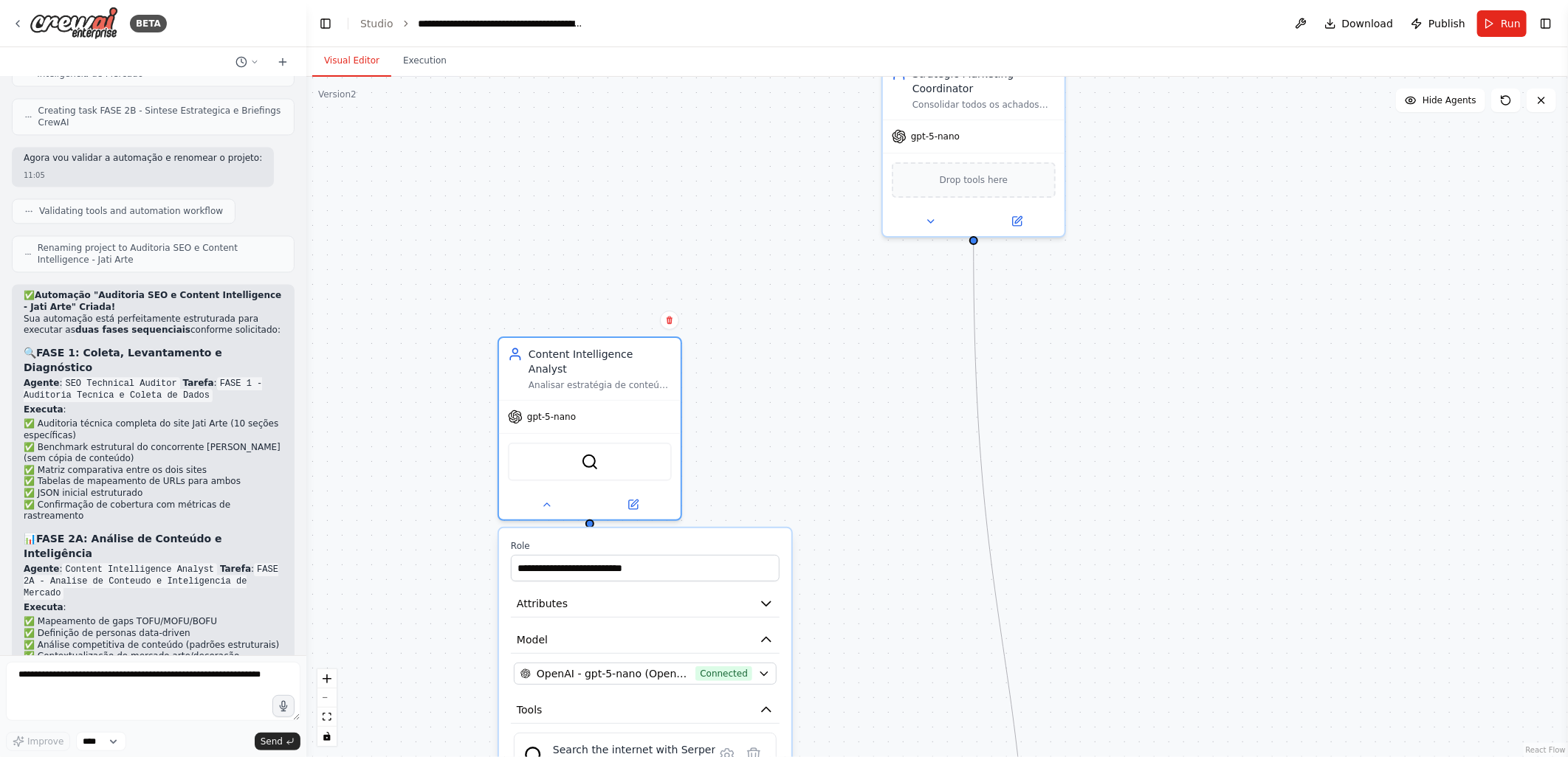
drag, startPoint x: 1063, startPoint y: 271, endPoint x: 881, endPoint y: 413, distance: 230.8
click at [881, 413] on div ".deletable-edge-delete-btn { width: 20px; height: 20px; border: 0px solid #ffff…" at bounding box center [937, 416] width 1262 height 680
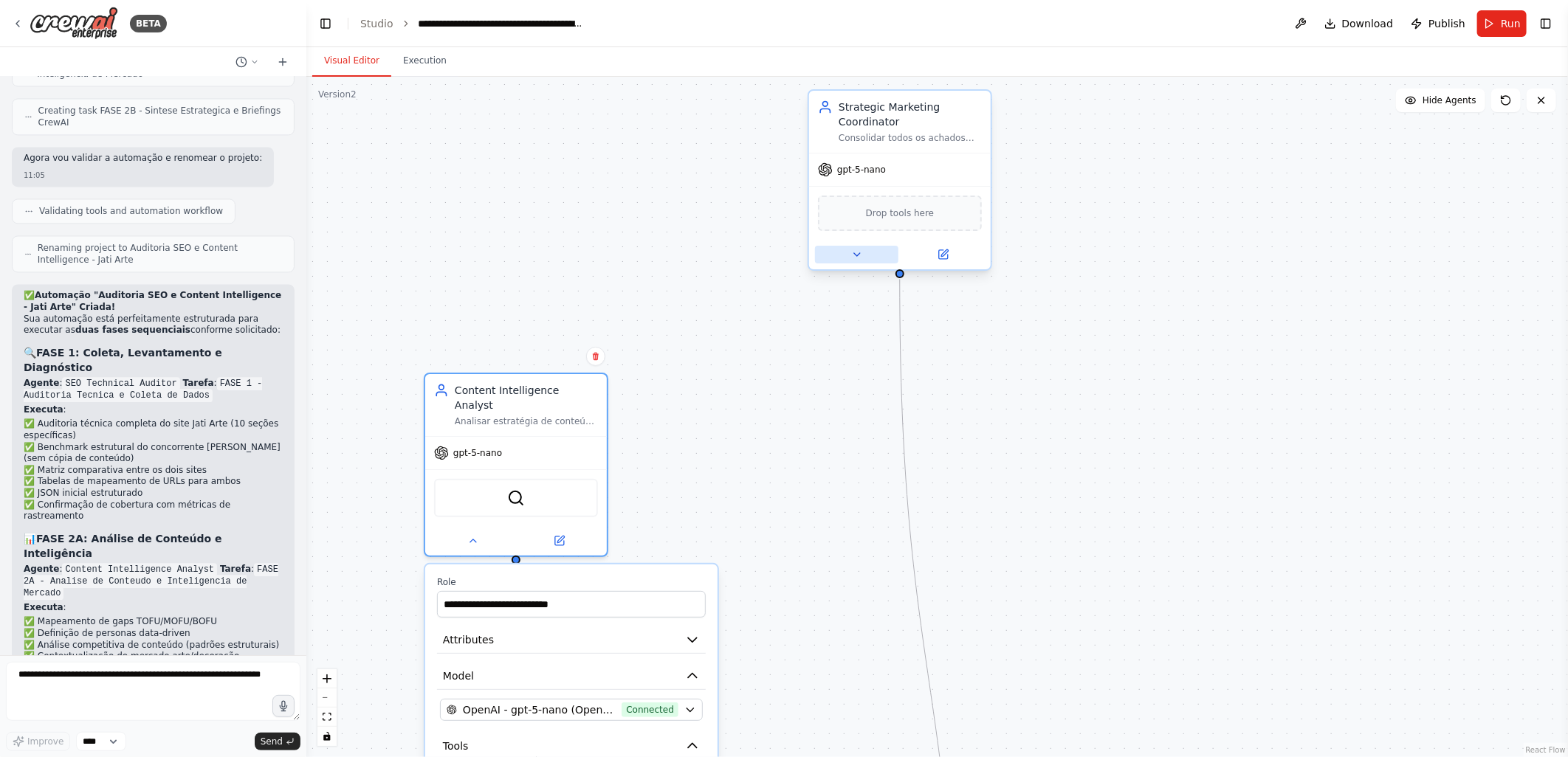
click at [855, 256] on icon at bounding box center [857, 255] width 12 height 12
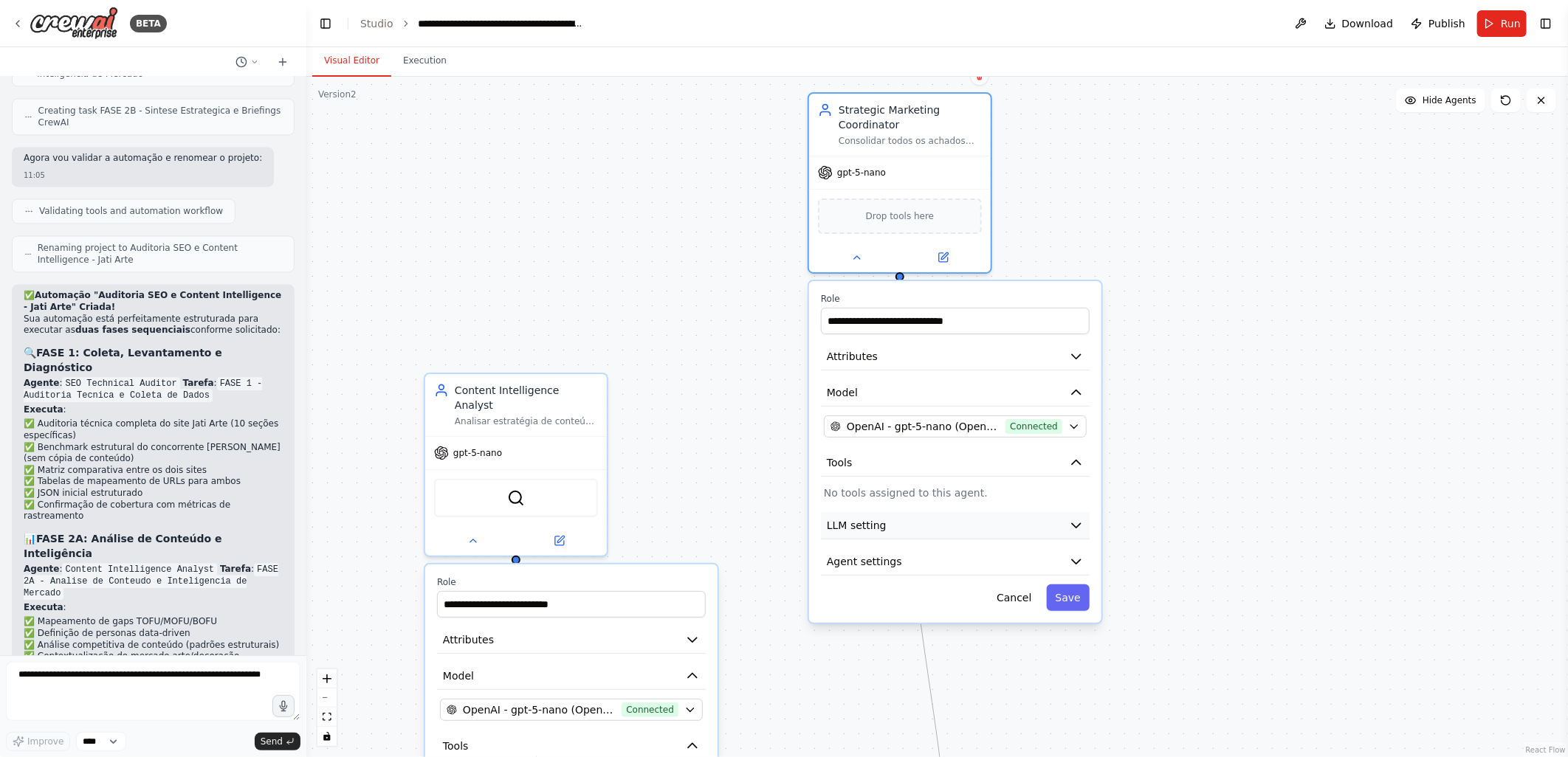
click at [873, 524] on span "LLM setting" at bounding box center [856, 525] width 59 height 15
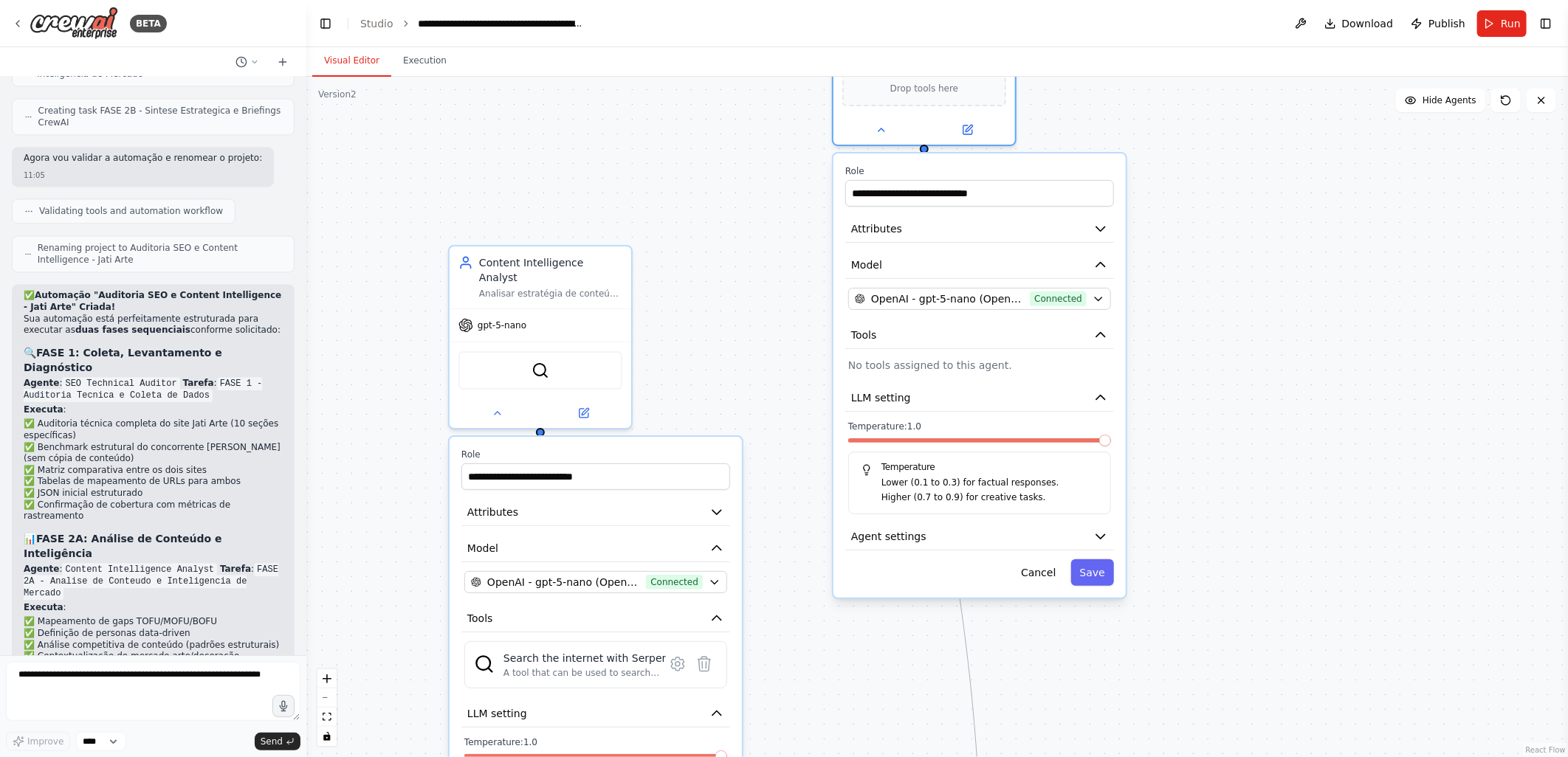
drag, startPoint x: 726, startPoint y: 456, endPoint x: 753, endPoint y: 296, distance: 162.3
click at [753, 296] on div ".deletable-edge-delete-btn { width: 20px; height: 20px; border: 0px solid #ffff…" at bounding box center [937, 416] width 1262 height 680
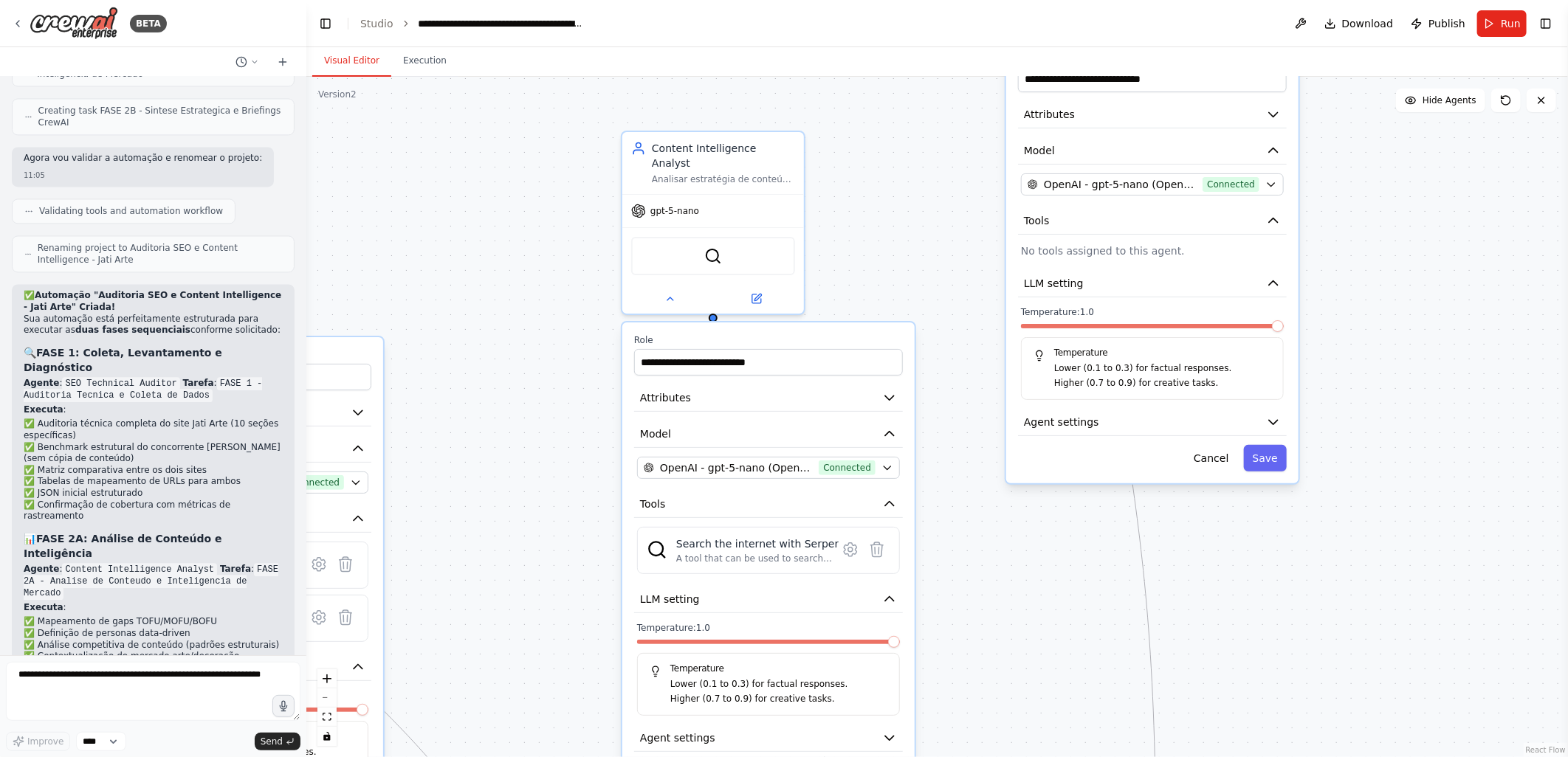
drag, startPoint x: 767, startPoint y: 283, endPoint x: 931, endPoint y: 208, distance: 180.3
click at [931, 208] on div ".deletable-edge-delete-btn { width: 20px; height: 20px; border: 0px solid #ffff…" at bounding box center [937, 416] width 1262 height 680
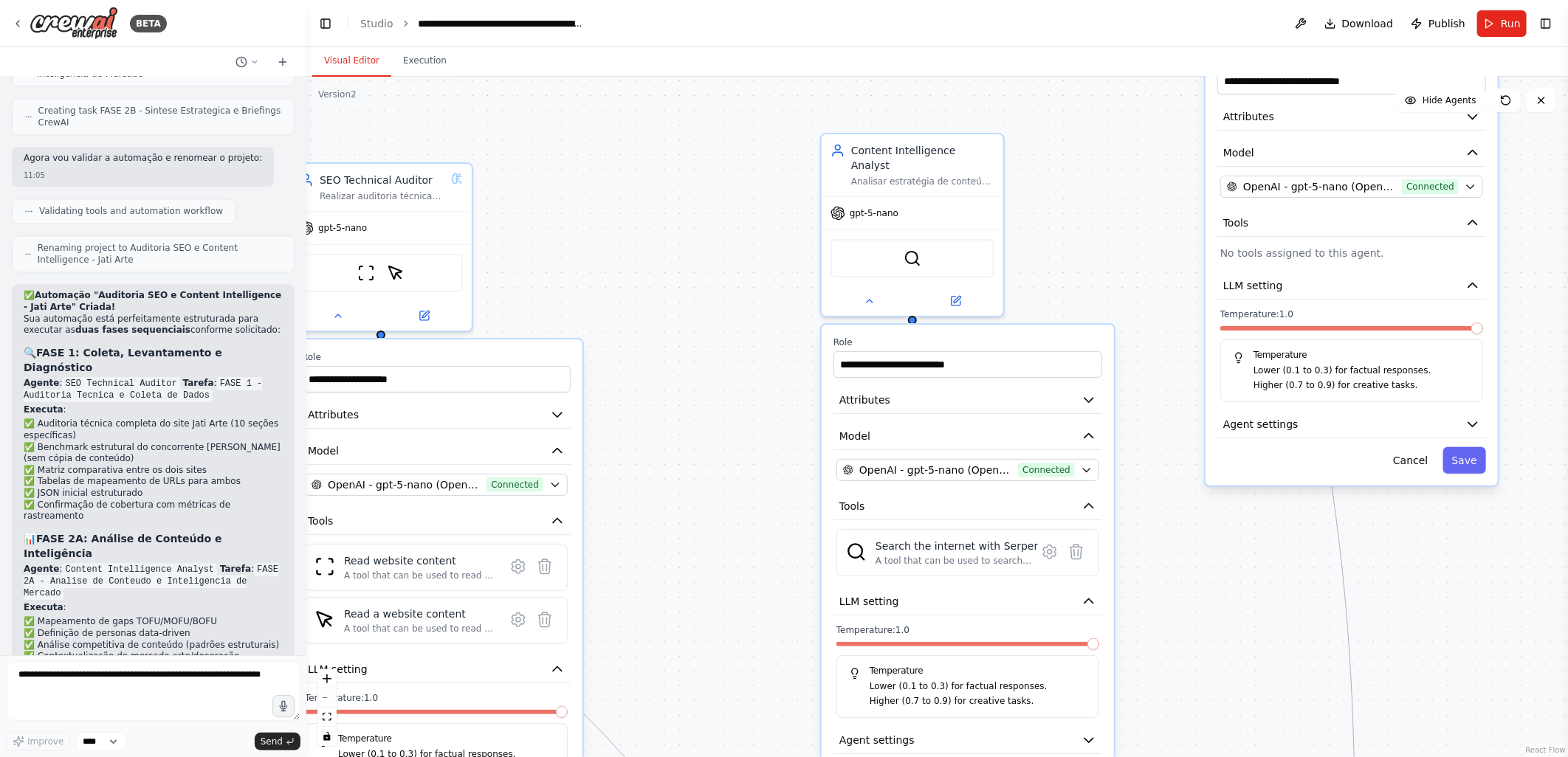
drag, startPoint x: 559, startPoint y: 265, endPoint x: 882, endPoint y: 281, distance: 323.4
click at [882, 281] on div ".deletable-edge-delete-btn { width: 20px; height: 20px; border: 0px solid #ffff…" at bounding box center [937, 416] width 1262 height 680
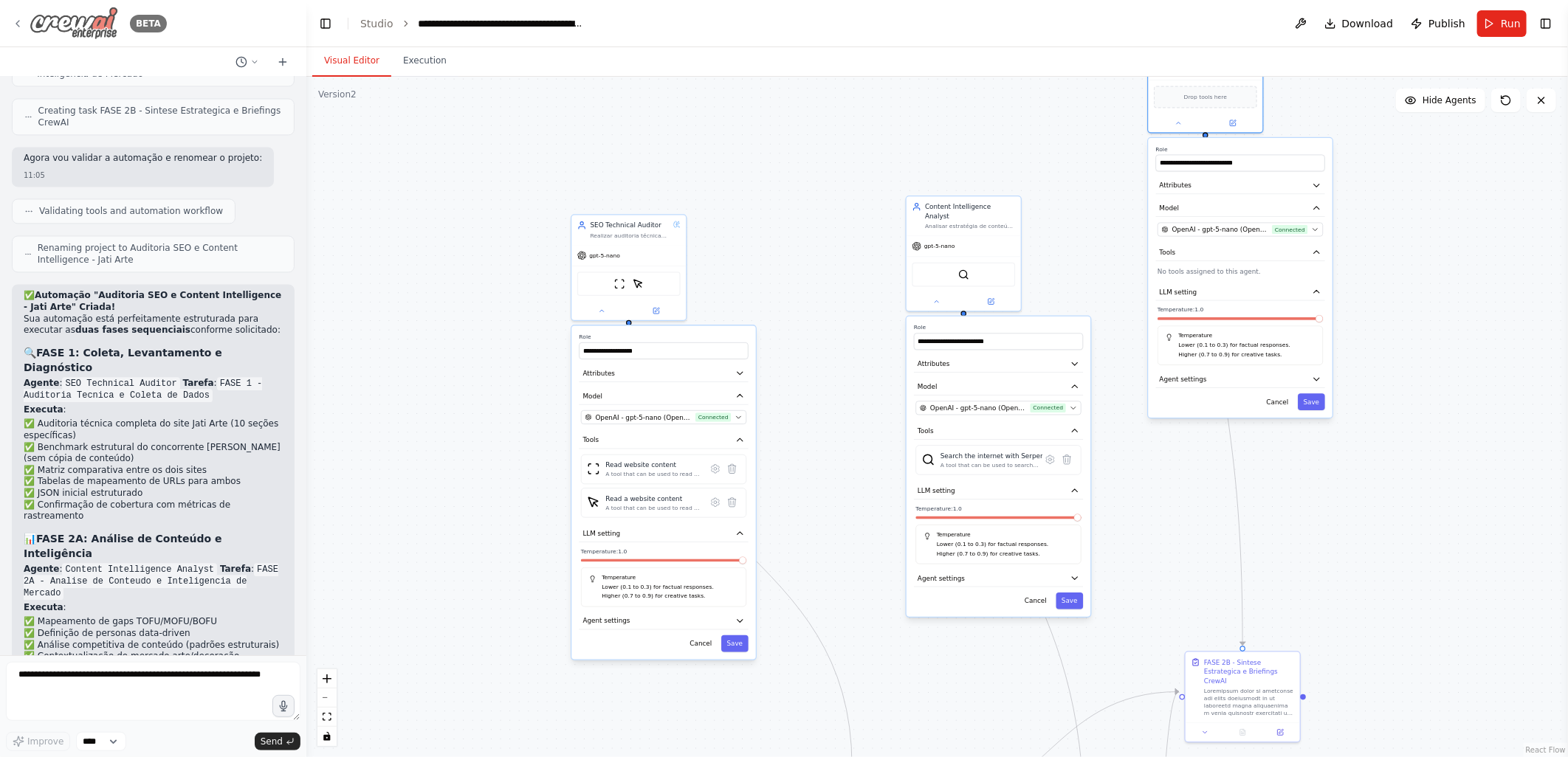
click at [23, 27] on icon at bounding box center [18, 24] width 12 height 12
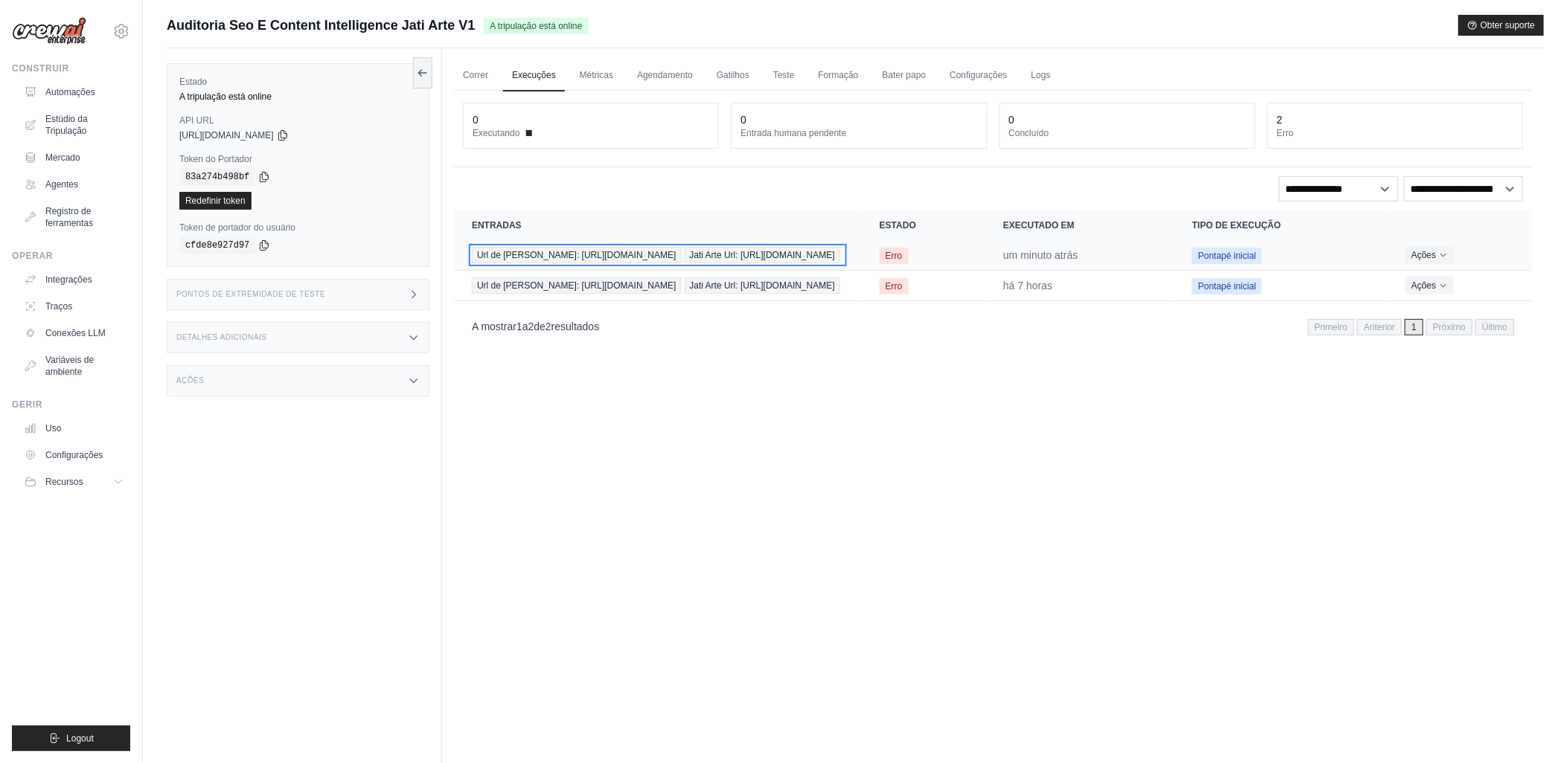
click at [551, 254] on span "Url de [PERSON_NAME]: [URL][DOMAIN_NAME]" at bounding box center [577, 255] width 210 height 17
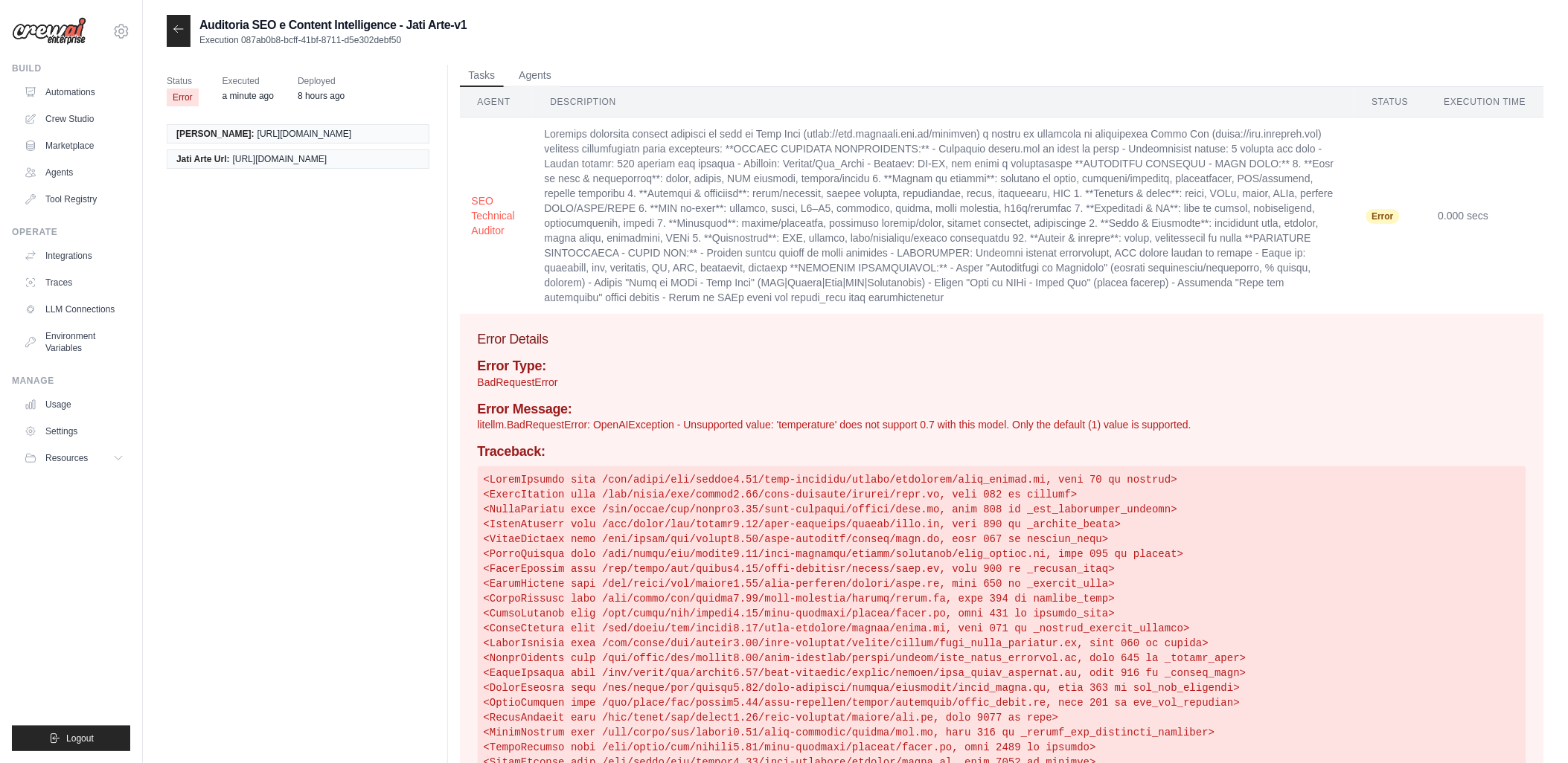
scroll to position [113, 0]
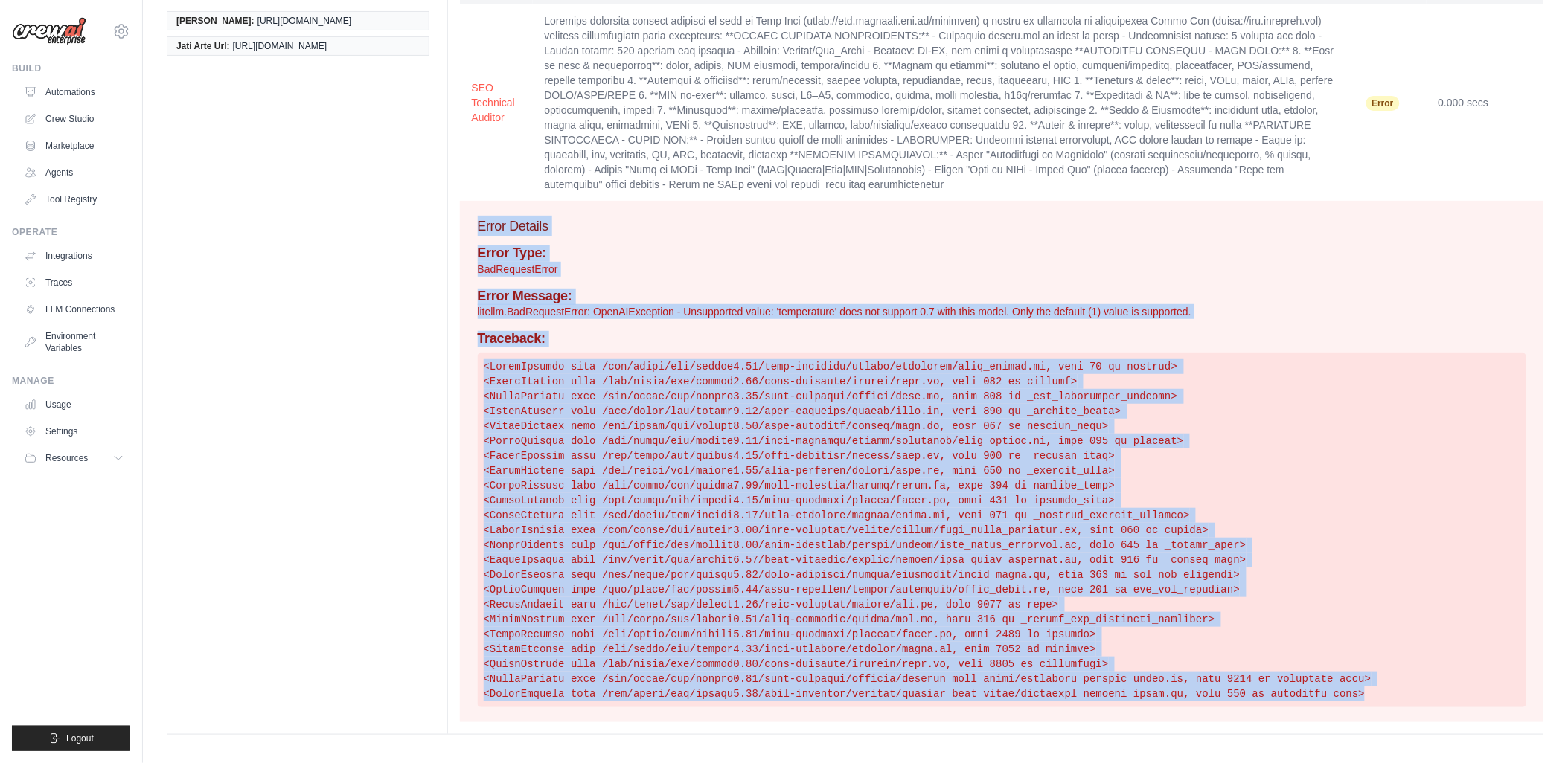
drag, startPoint x: 477, startPoint y: 224, endPoint x: 1417, endPoint y: 705, distance: 1055.9
click at [1417, 705] on div "Error Details Error Type: BadRequestError Error Message: litellm.BadRequestErro…" at bounding box center [1002, 461] width 1085 height 522
copy div "Error Details Error Type: BadRequestError Error Message: litellm.BadRequestErro…"
click at [65, 121] on link "Crew Studio" at bounding box center [76, 119] width 113 height 24
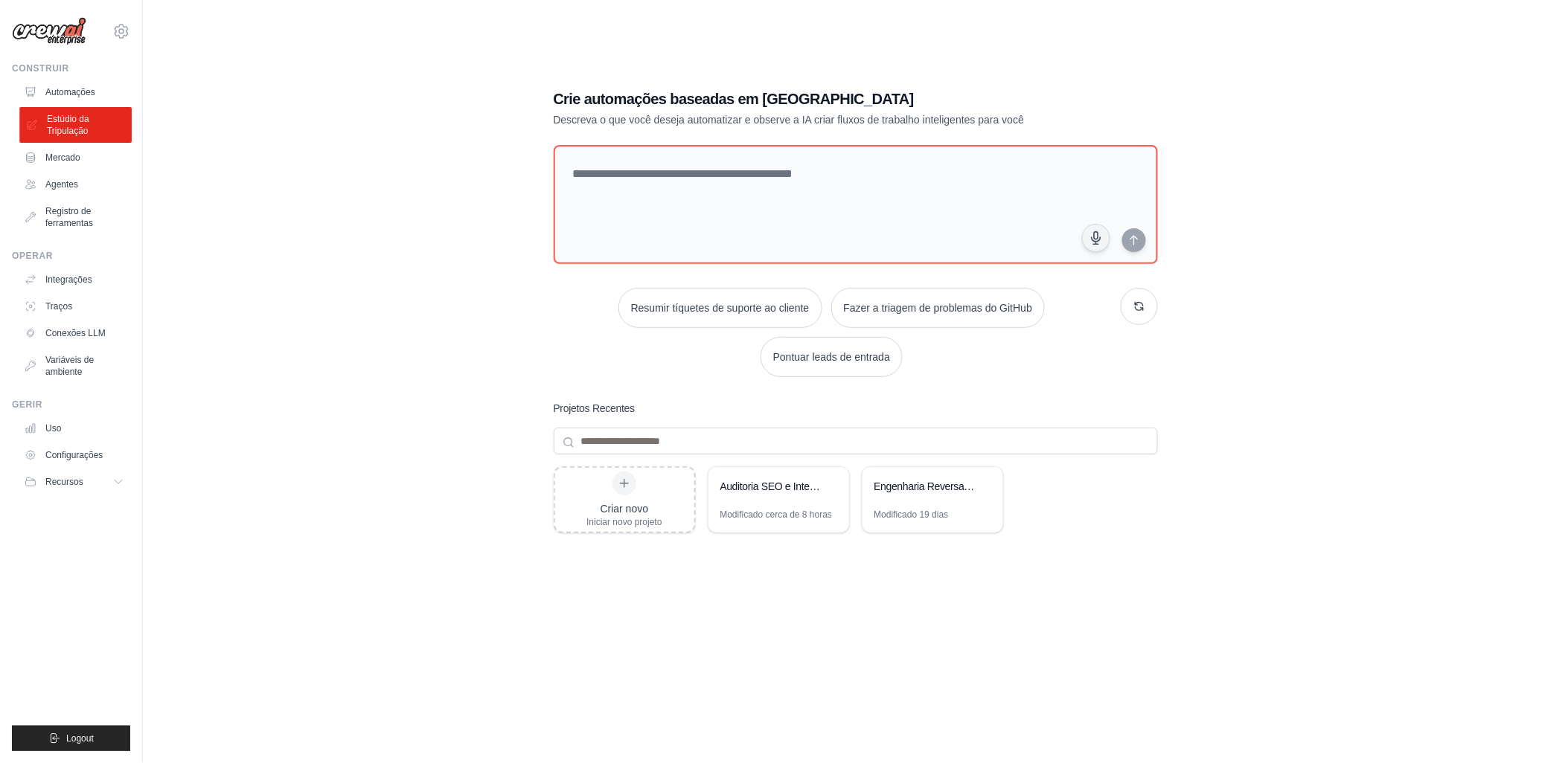
click at [70, 123] on font "Estúdio da Tripulação" at bounding box center [86, 124] width 79 height 24
click at [747, 494] on div "Auditoria SEO e Inteligência de Conteúdo - Jati Arte" at bounding box center [771, 488] width 102 height 18
click at [778, 493] on div "Auditoria SEO e Inteligência de Conteúdo - Jati Arte" at bounding box center [771, 486] width 102 height 15
click at [55, 79] on div "Construir Automações Estúdio da Tripulação Mercado Agentes Registro de ferramen…" at bounding box center [71, 149] width 118 height 172
click at [54, 94] on font "Automações" at bounding box center [71, 92] width 50 height 12
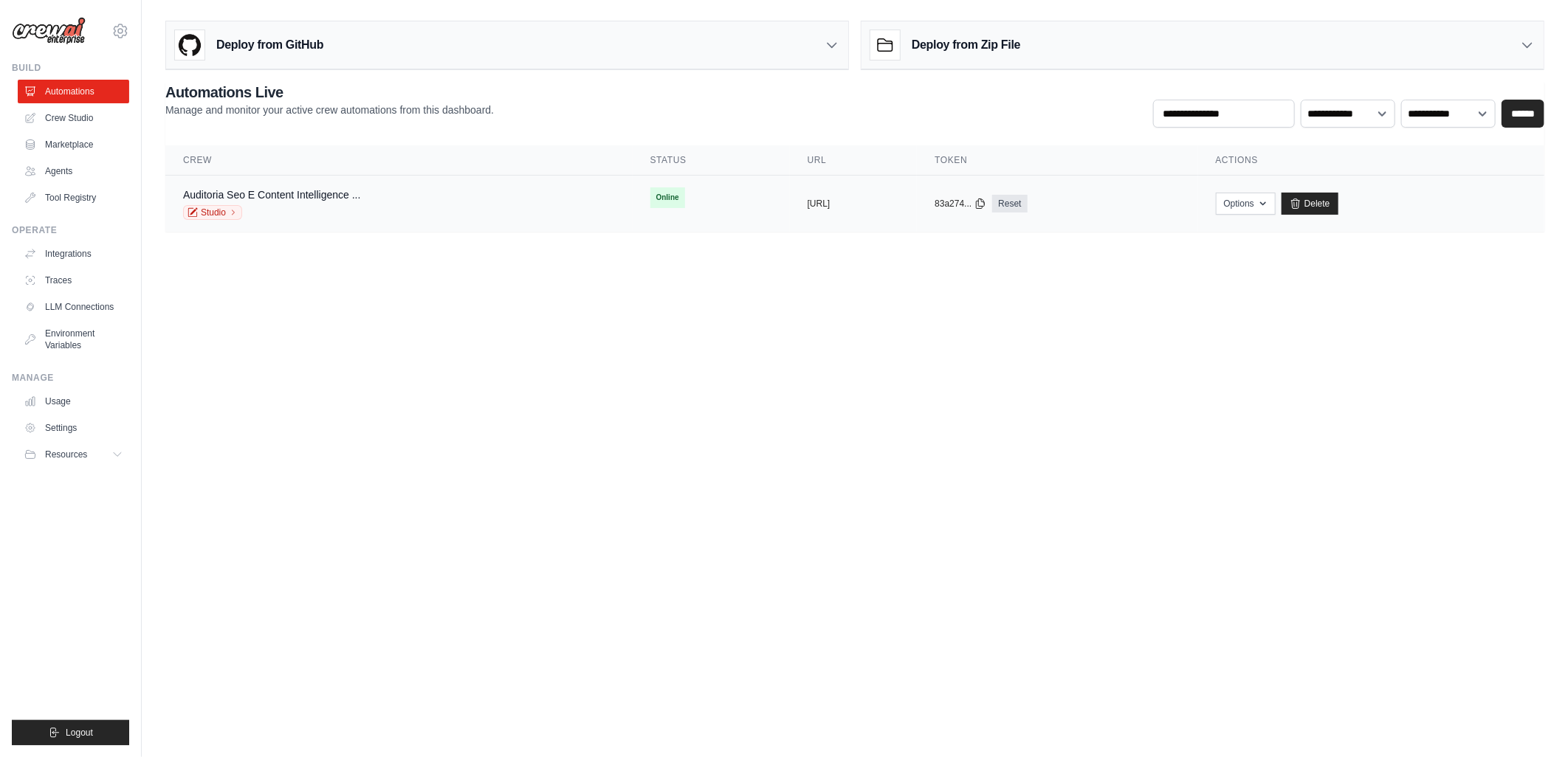
click at [650, 193] on span "Online" at bounding box center [668, 198] width 35 height 21
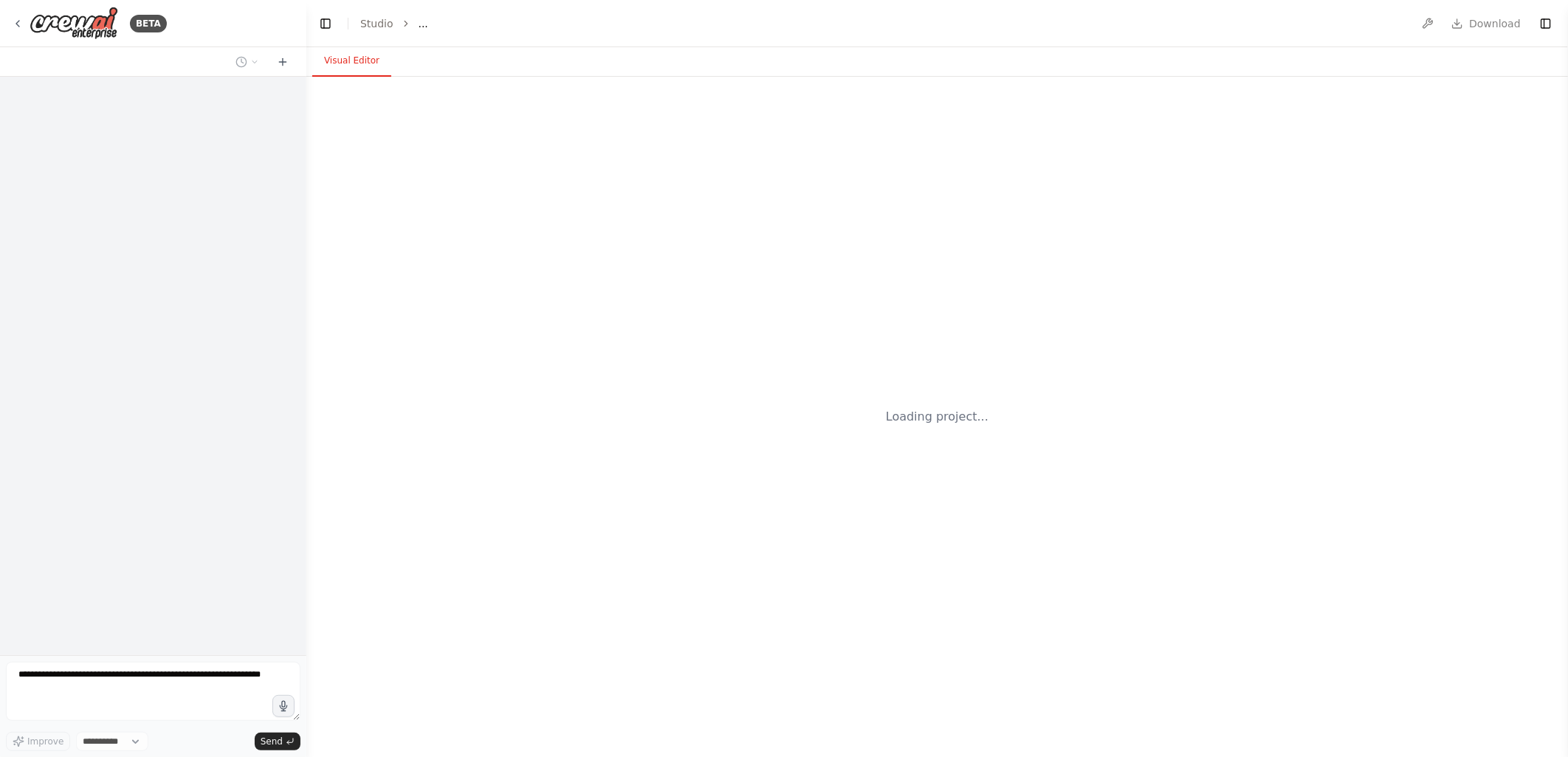
select select "****"
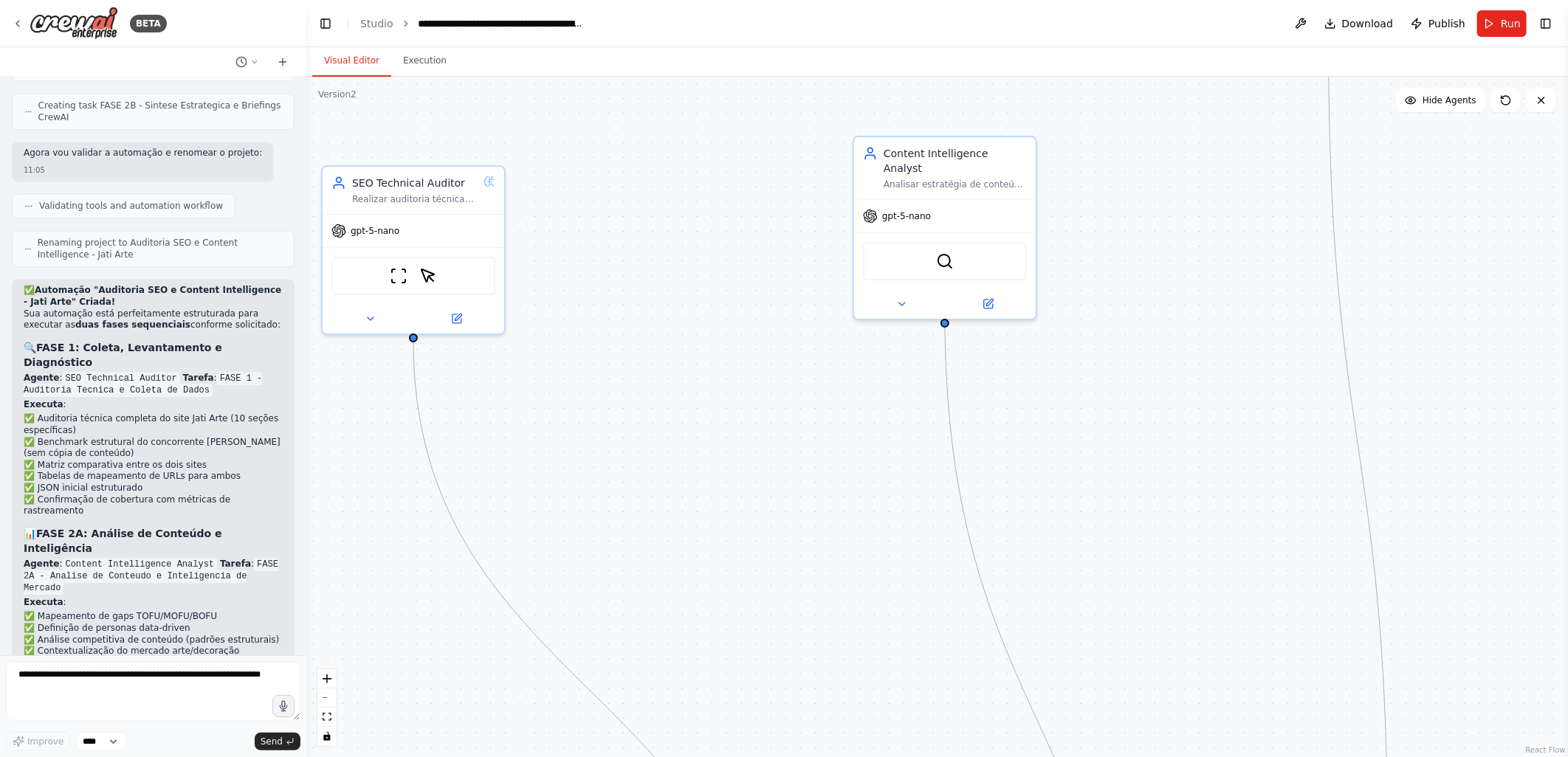
scroll to position [5463, 0]
click at [416, 237] on div "gpt-5-nano" at bounding box center [413, 228] width 182 height 32
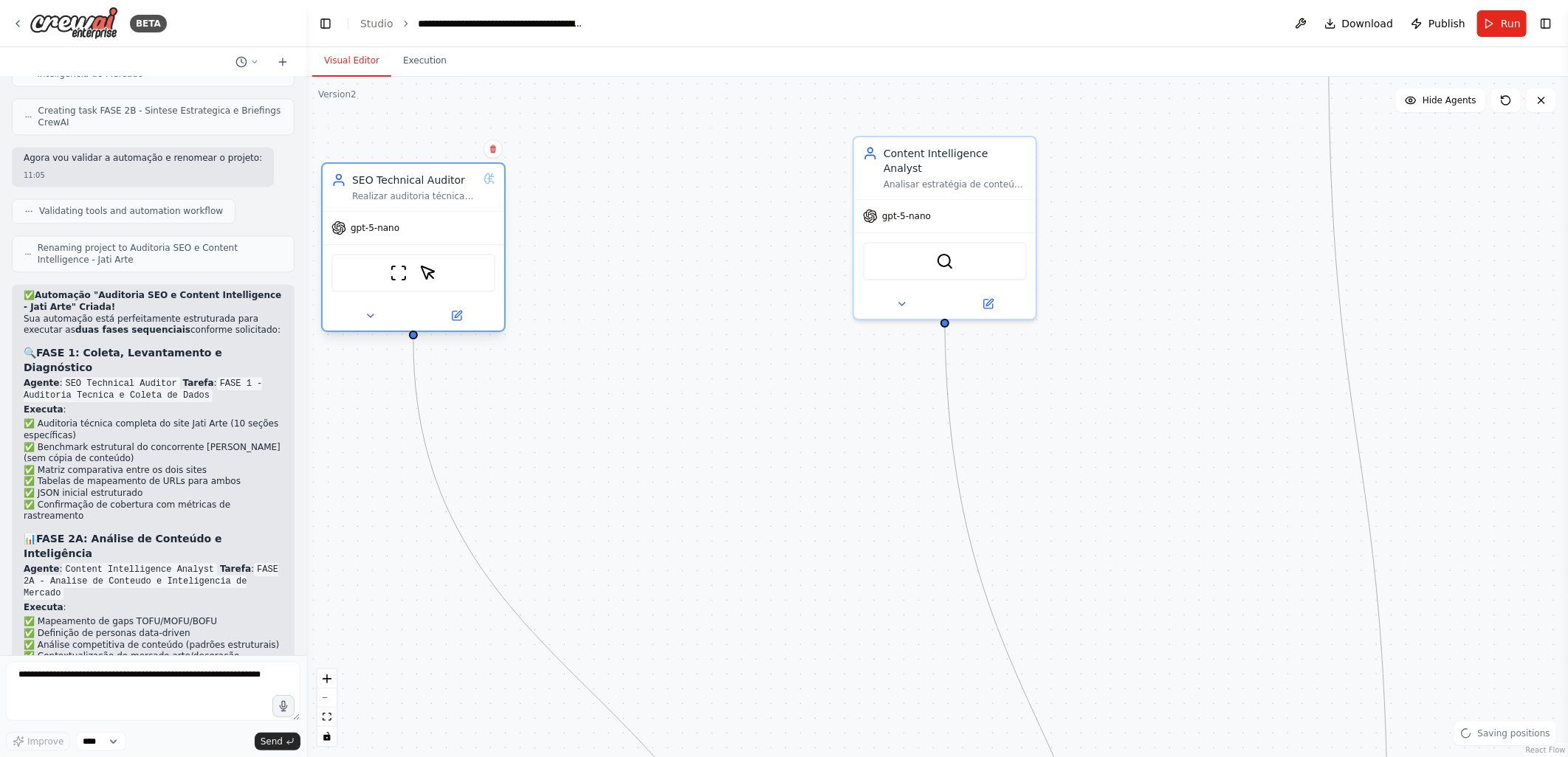
click at [437, 227] on div "gpt-5-nano" at bounding box center [413, 228] width 182 height 32
click at [371, 316] on icon at bounding box center [371, 316] width 12 height 12
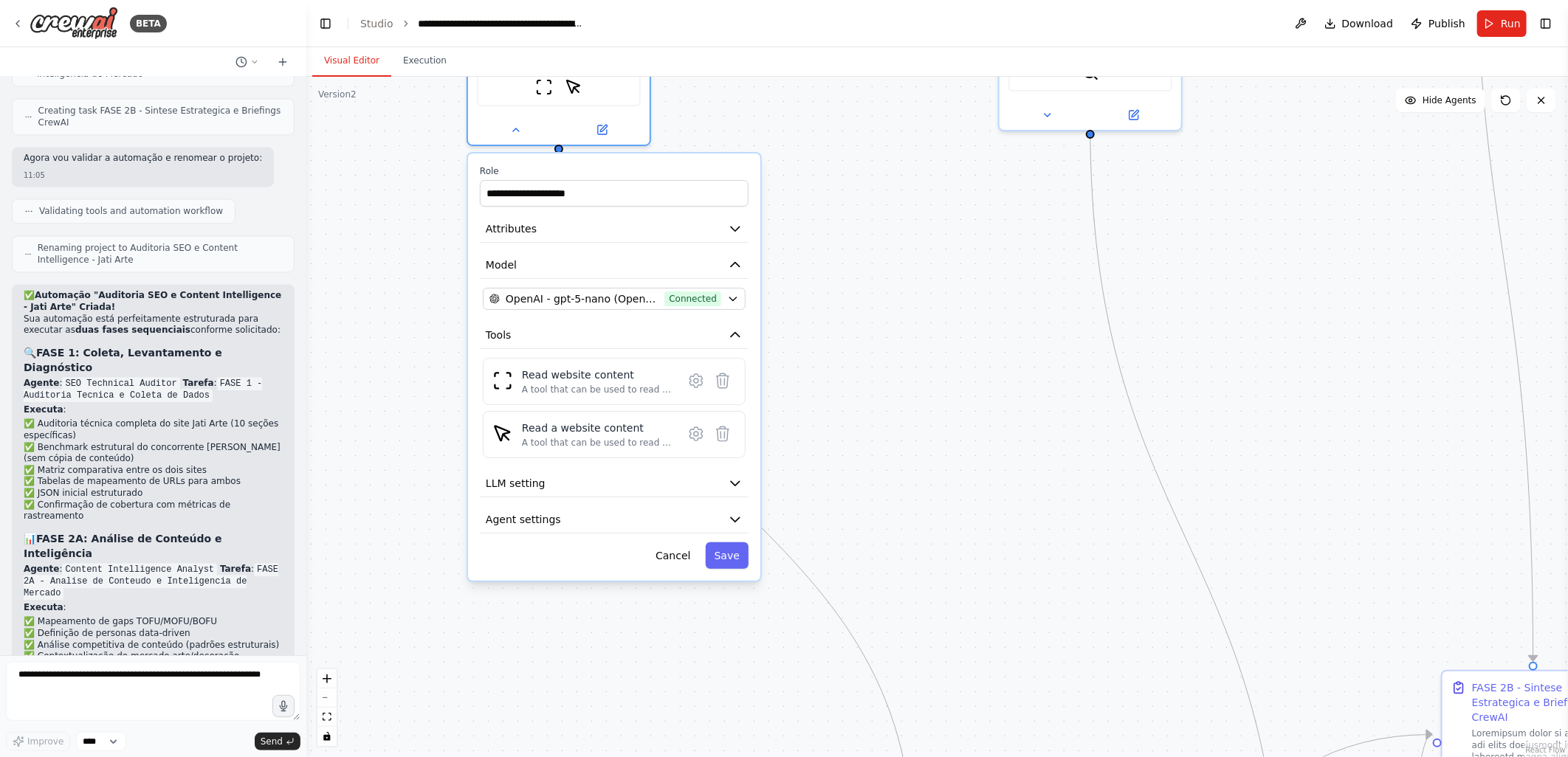
drag, startPoint x: 691, startPoint y: 541, endPoint x: 834, endPoint y: 349, distance: 239.4
click at [834, 350] on div ".deletable-edge-delete-btn { width: 20px; height: 20px; border: 0px solid #ffff…" at bounding box center [937, 416] width 1262 height 680
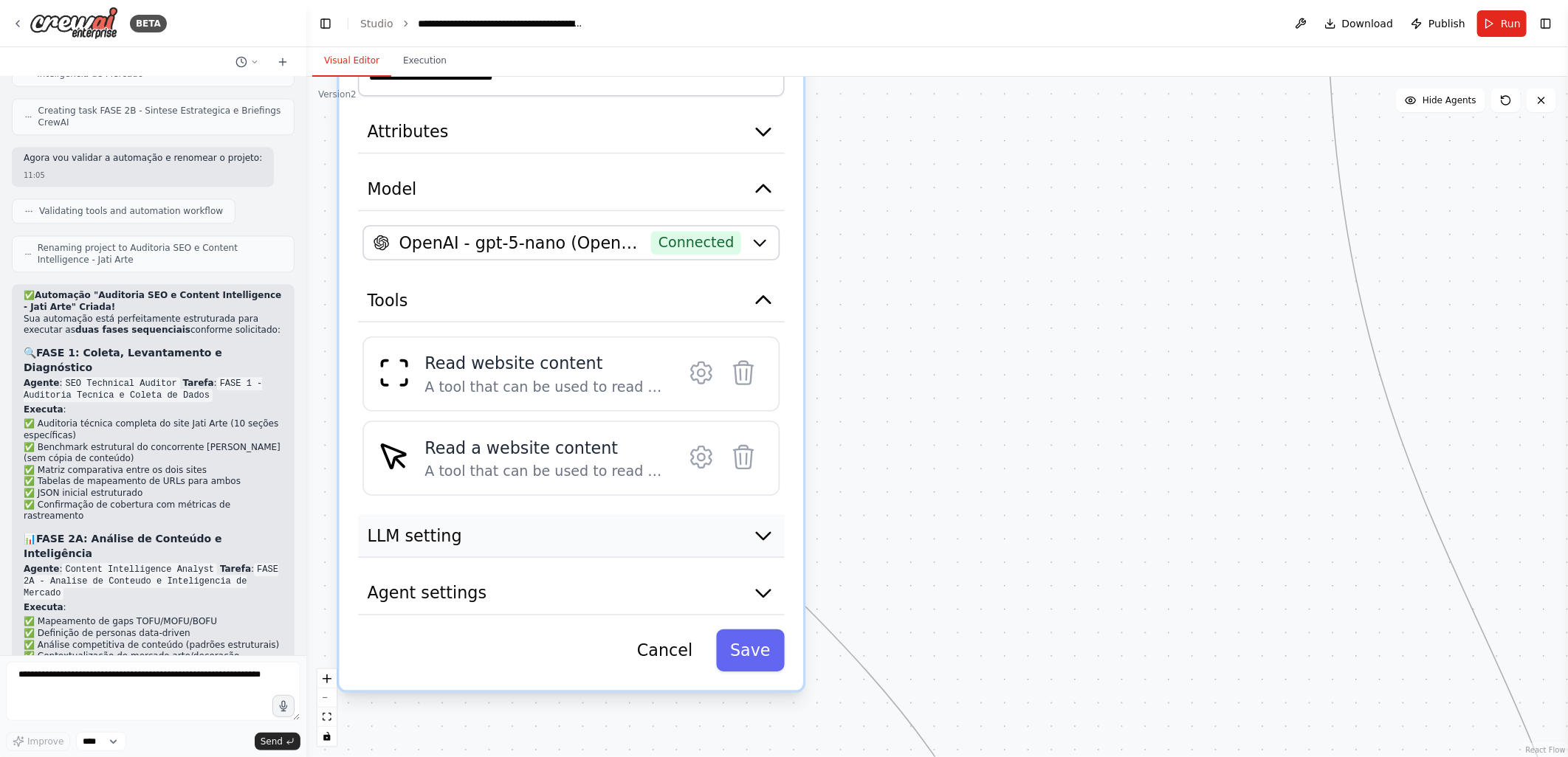
click at [488, 532] on button "LLM setting" at bounding box center [571, 536] width 427 height 44
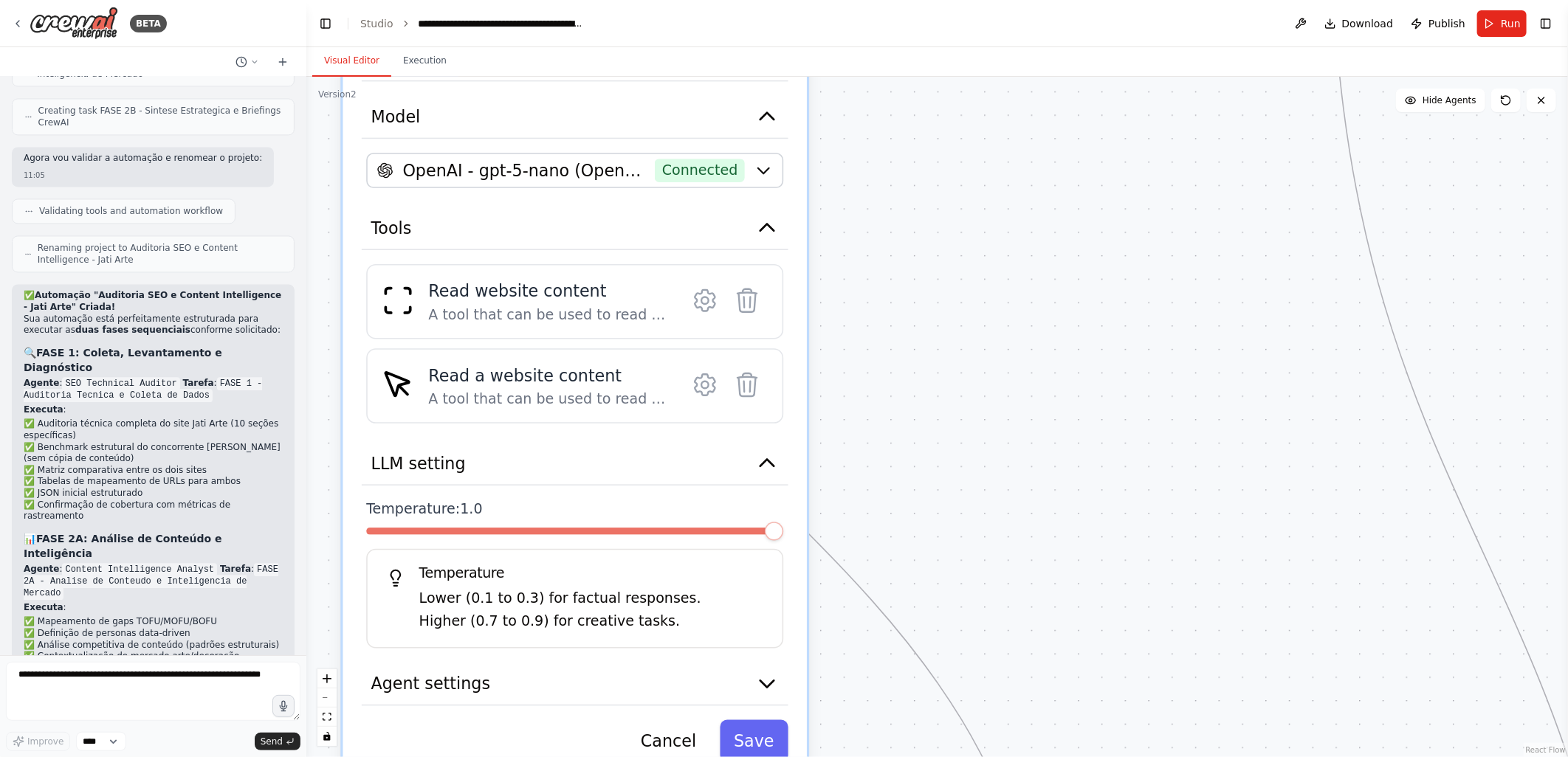
drag, startPoint x: 924, startPoint y: 504, endPoint x: 934, endPoint y: 346, distance: 158.3
click at [934, 346] on div ".deletable-edge-delete-btn { width: 20px; height: 20px; border: 0px solid #ffff…" at bounding box center [937, 416] width 1262 height 680
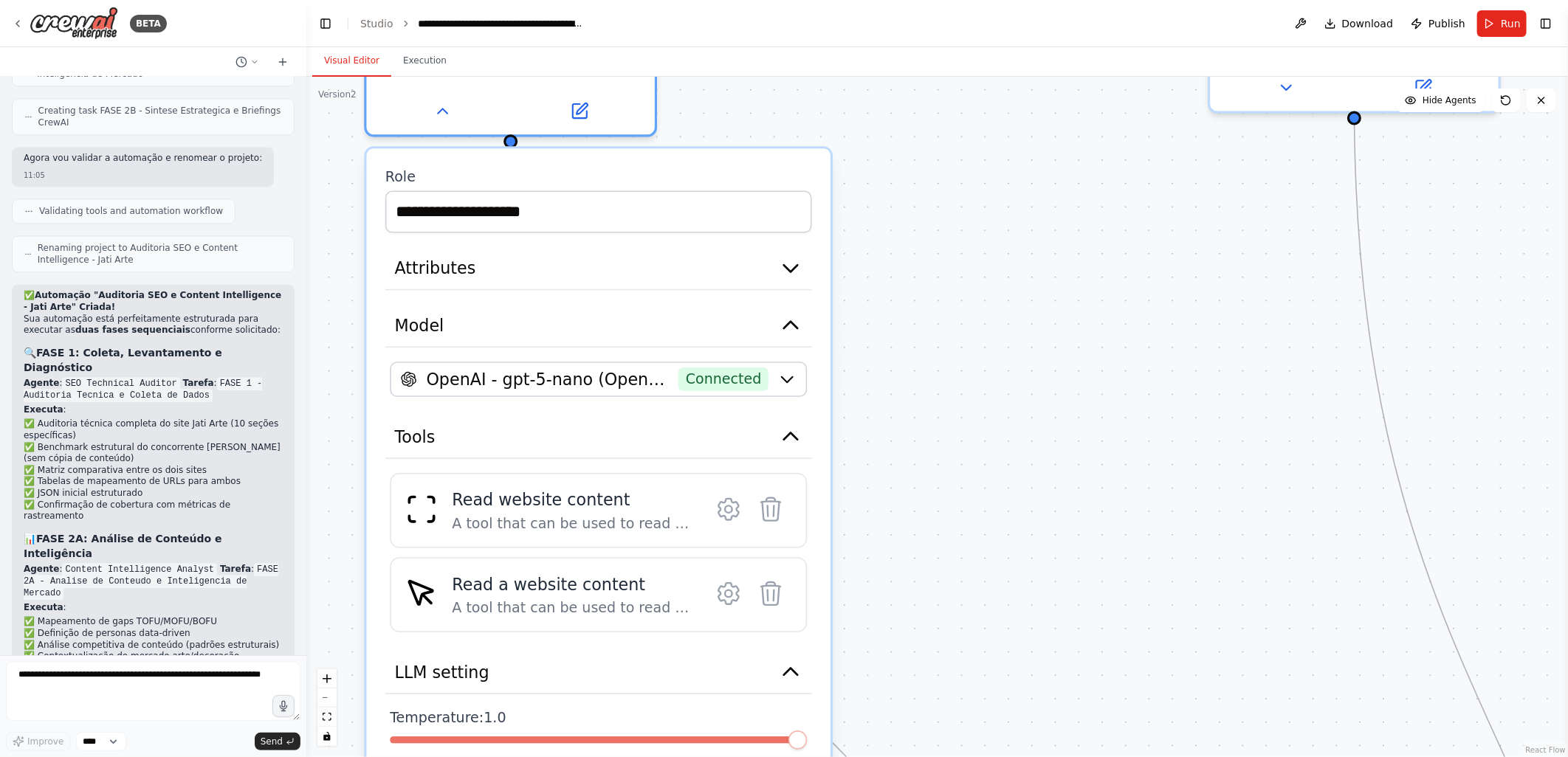
drag, startPoint x: 927, startPoint y: 285, endPoint x: 938, endPoint y: 633, distance: 348.2
click at [938, 633] on div ".deletable-edge-delete-btn { width: 20px; height: 20px; border: 0px solid #ffff…" at bounding box center [937, 416] width 1262 height 680
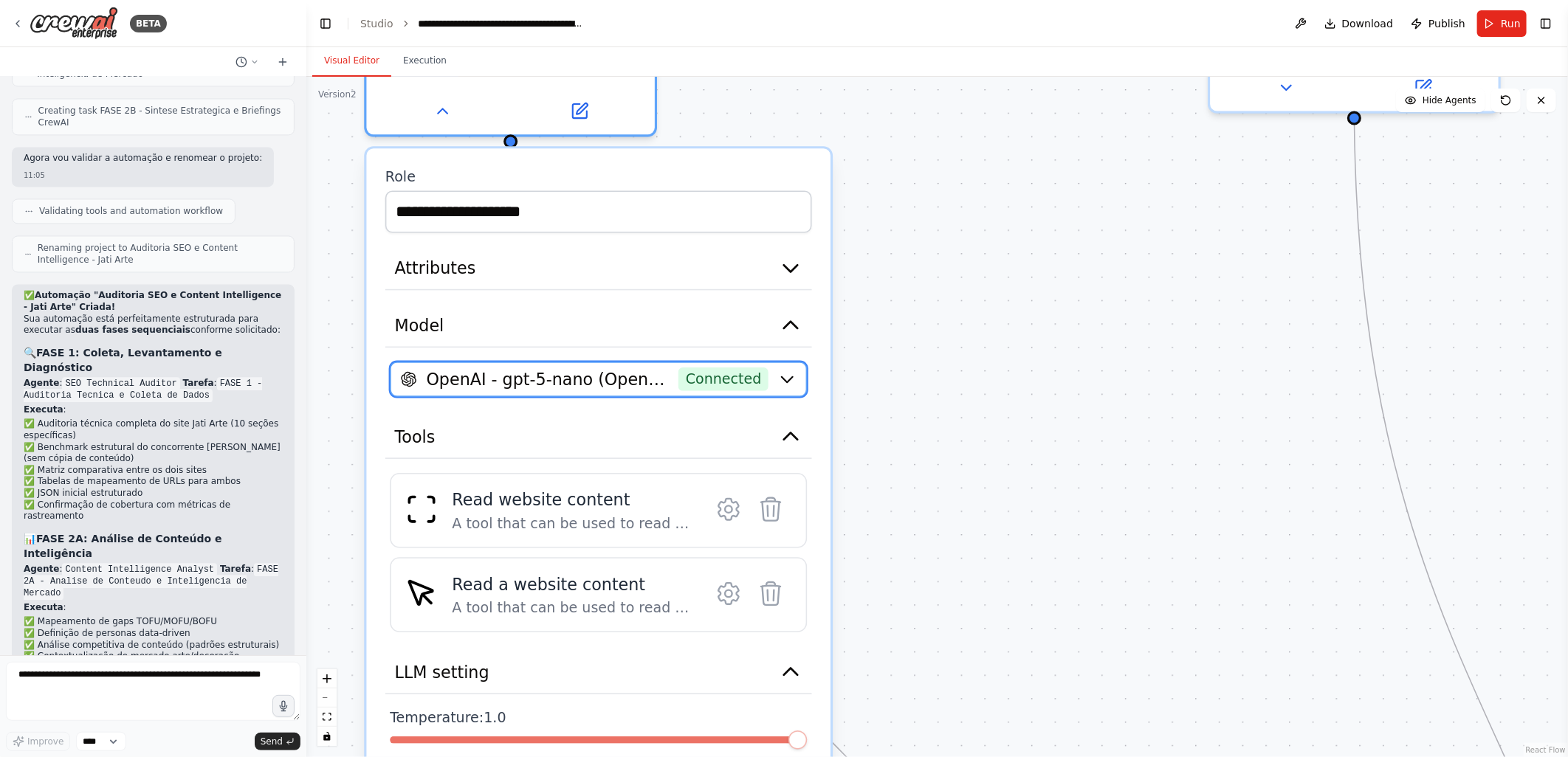
click at [591, 381] on span "OpenAI - gpt-5-nano (Openai)" at bounding box center [547, 379] width 243 height 24
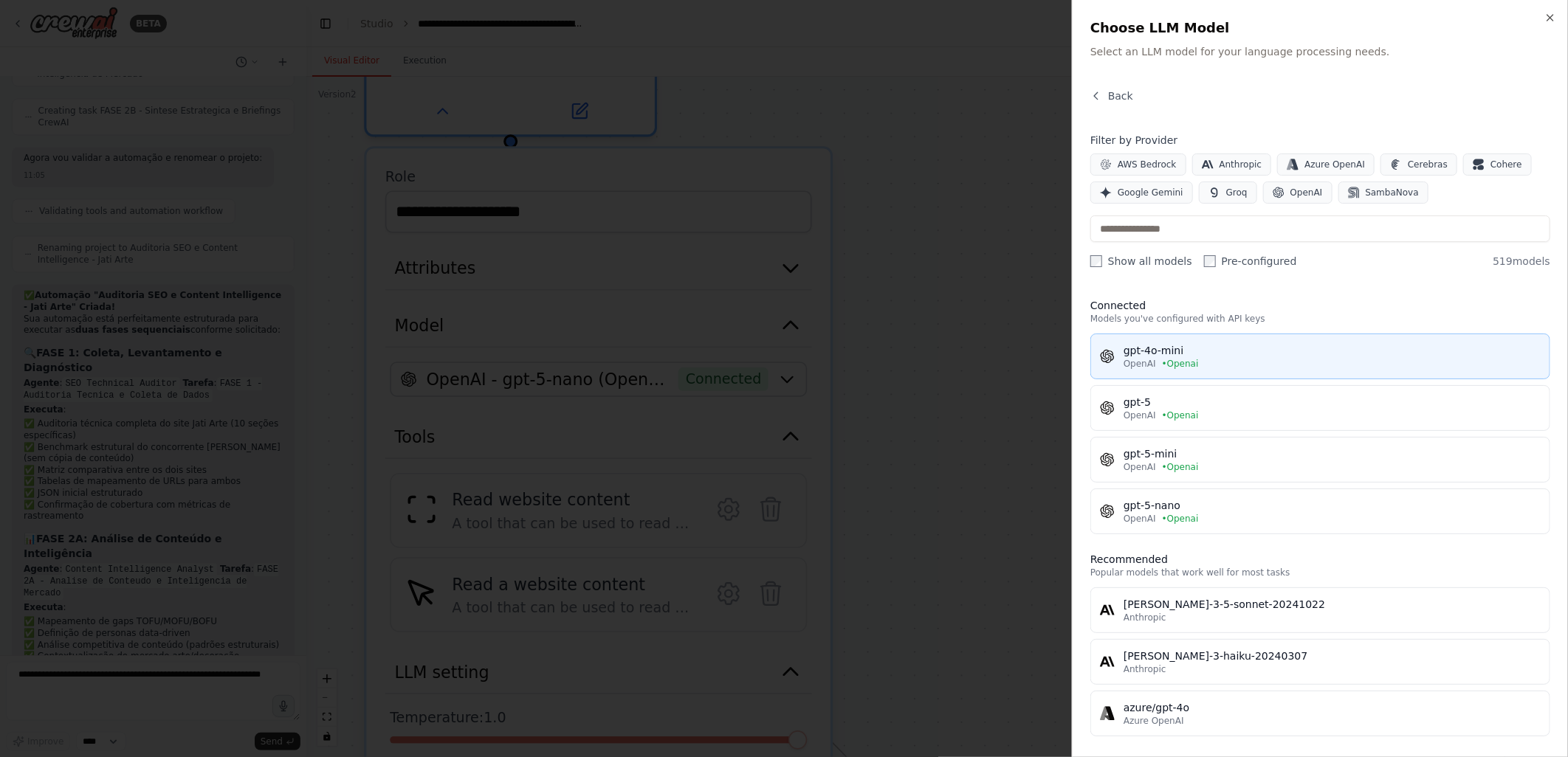
click at [1174, 351] on div "gpt-4o-mini" at bounding box center [1332, 350] width 417 height 15
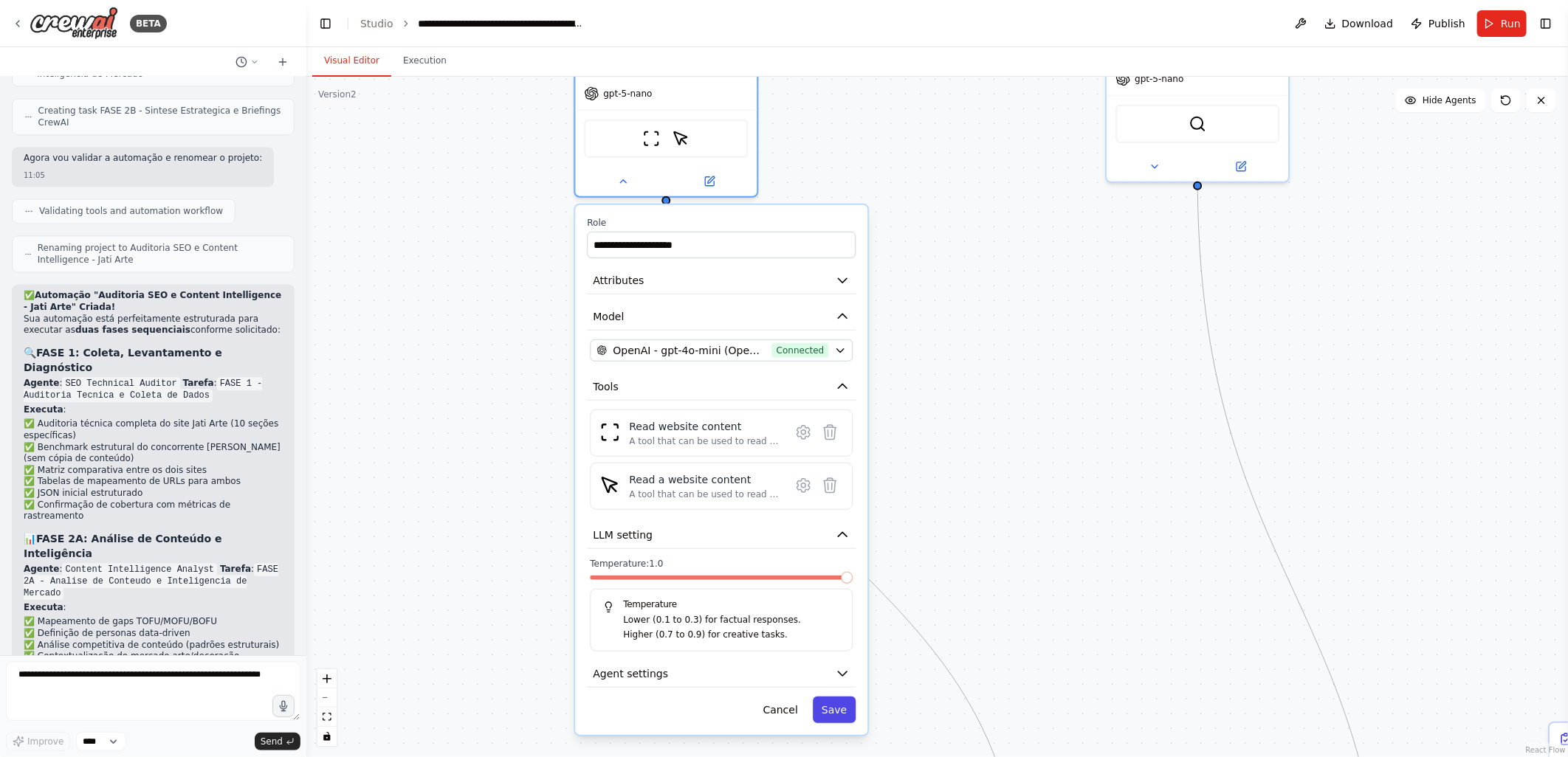
click at [834, 713] on button "Save" at bounding box center [834, 710] width 43 height 26
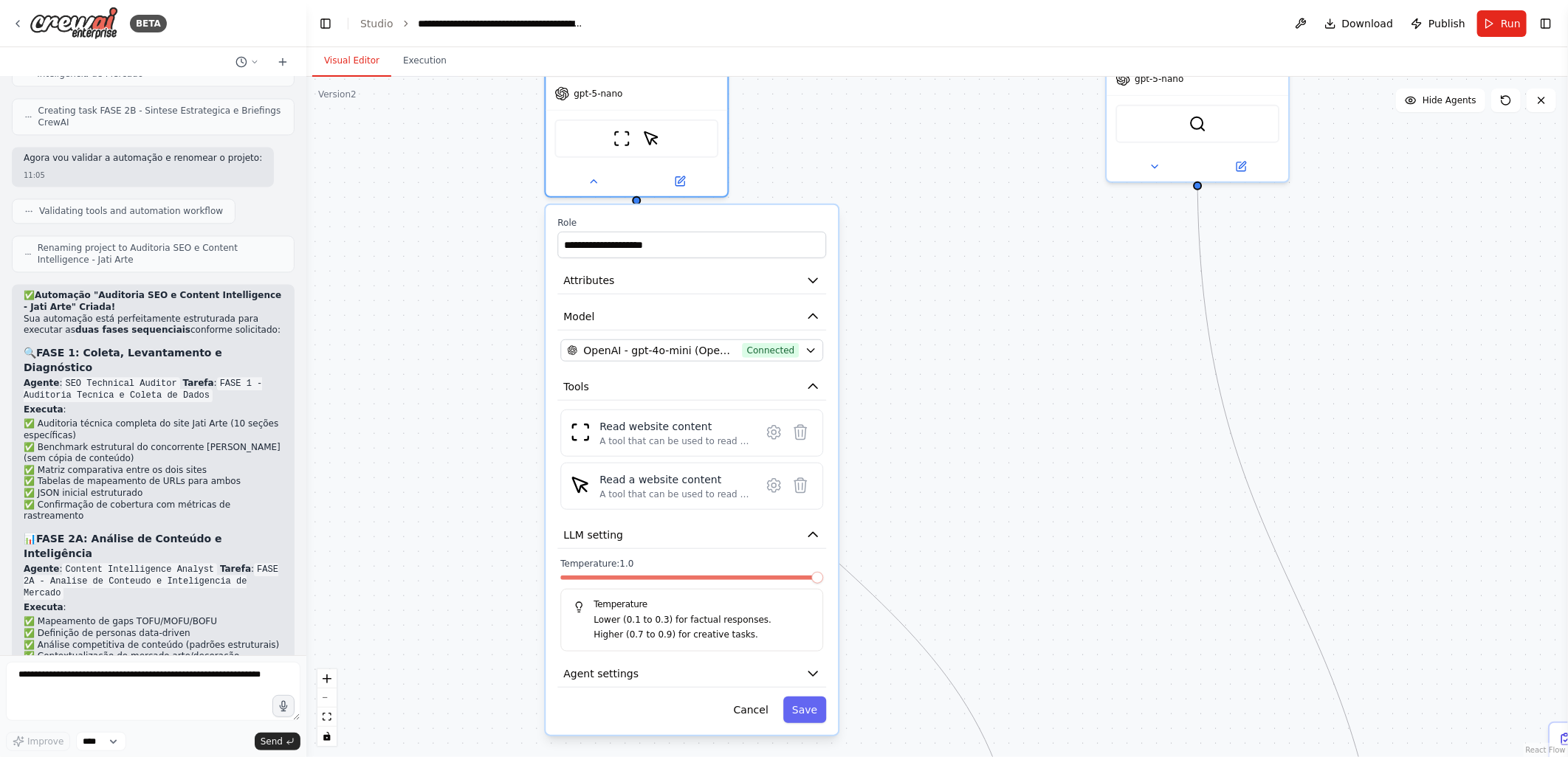
drag, startPoint x: 847, startPoint y: 582, endPoint x: 819, endPoint y: 585, distance: 28.2
click at [819, 585] on div "Temperature: 1.0 Temperature Lower (0.1 to 0.3) for factual responses. Higher (…" at bounding box center [691, 604] width 263 height 93
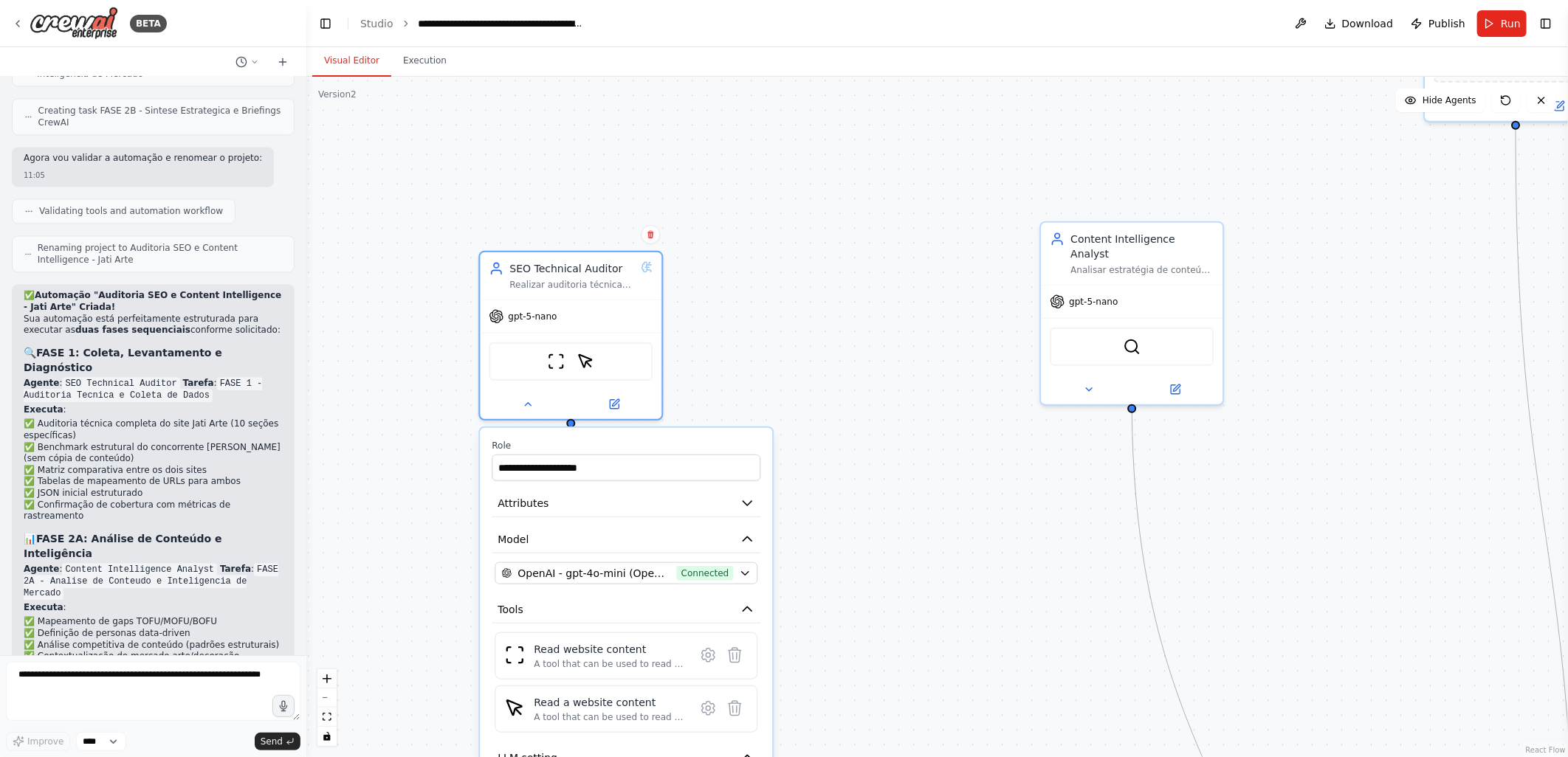
drag, startPoint x: 1037, startPoint y: 346, endPoint x: 918, endPoint y: 643, distance: 320.0
click at [918, 642] on div ".deletable-edge-delete-btn { width: 20px; height: 20px; border: 0px solid #ffff…" at bounding box center [937, 416] width 1262 height 680
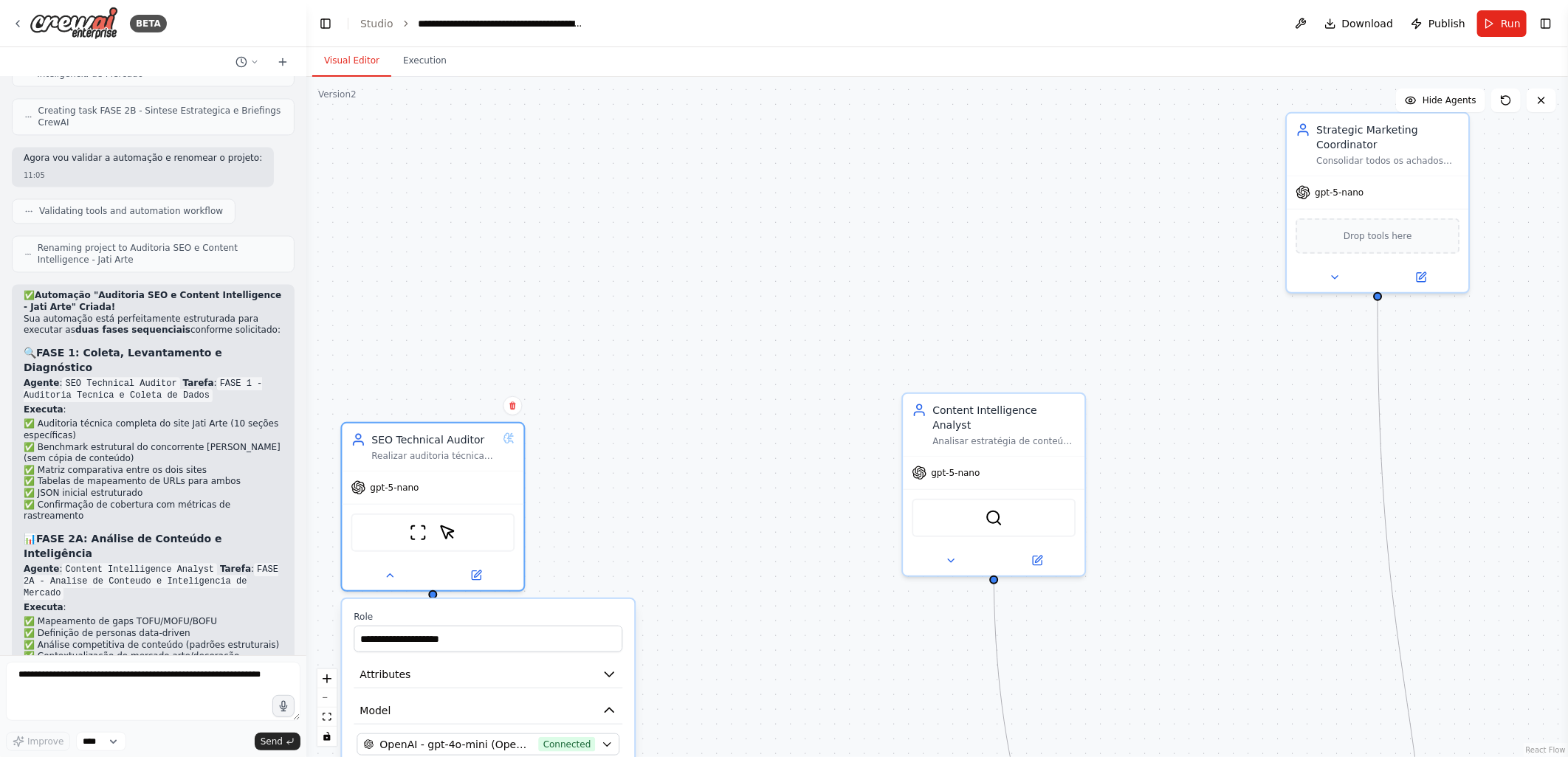
drag, startPoint x: 891, startPoint y: 494, endPoint x: 806, endPoint y: 592, distance: 129.7
click at [806, 592] on div ".deletable-edge-delete-btn { width: 20px; height: 20px; border: 0px solid #ffff…" at bounding box center [937, 416] width 1262 height 680
click at [1324, 272] on button at bounding box center [1334, 274] width 84 height 17
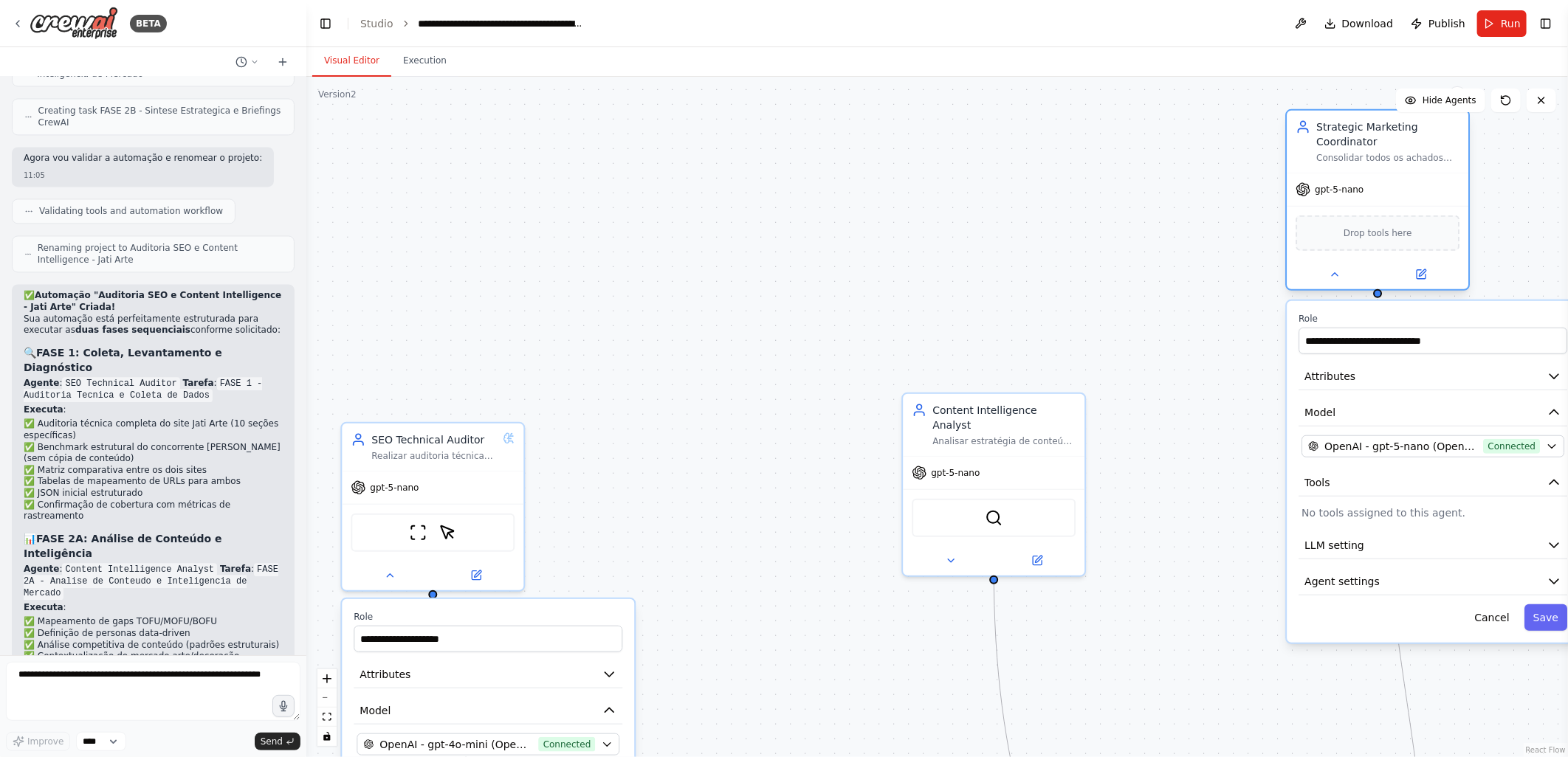
click at [1344, 193] on span "gpt-5-nano" at bounding box center [1339, 190] width 49 height 12
click at [1344, 198] on div "gpt-5-nano" at bounding box center [1378, 189] width 182 height 32
click at [1353, 439] on span "OpenAI - gpt-5-nano (Openai)" at bounding box center [1400, 446] width 153 height 15
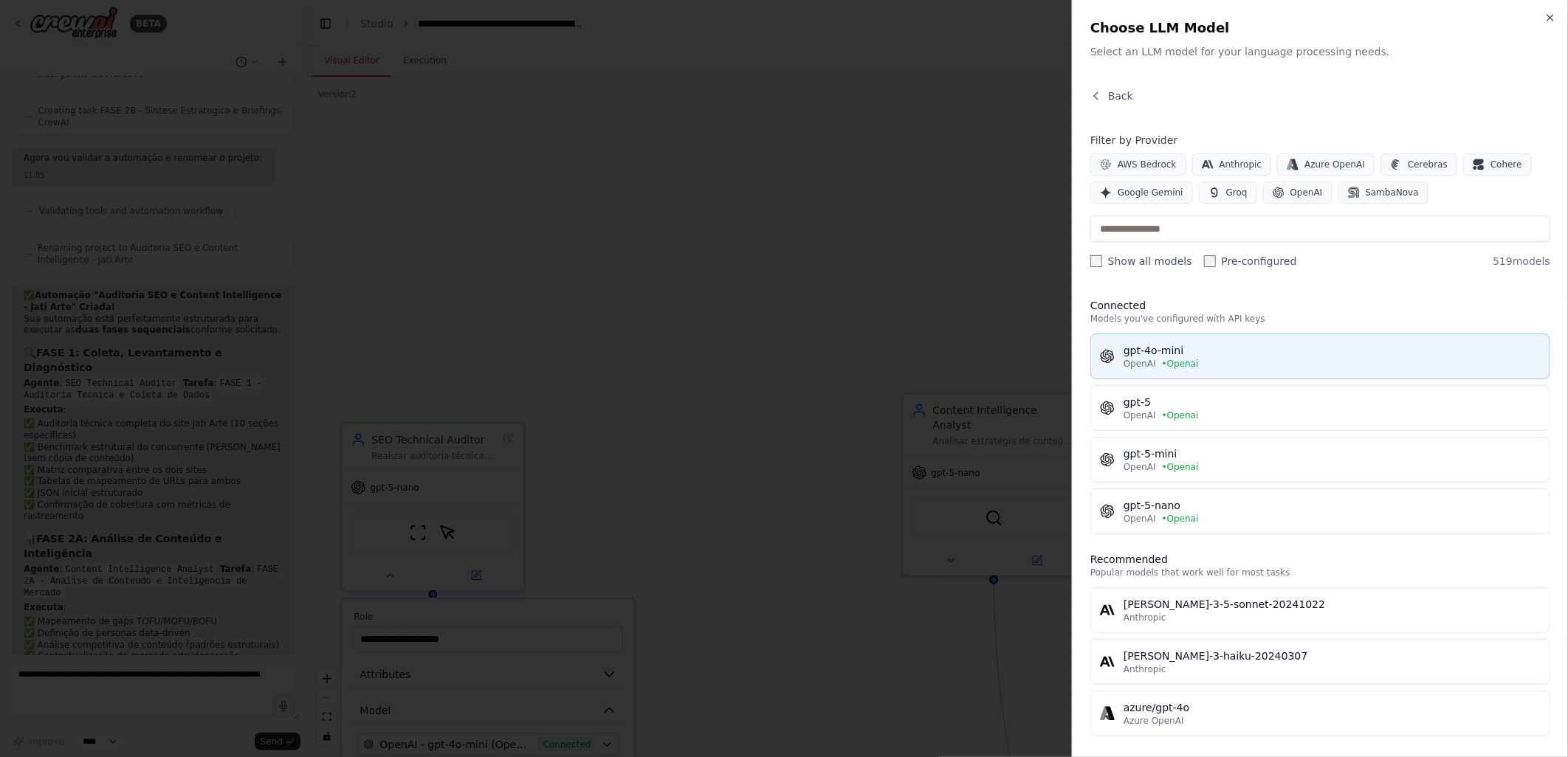
click at [1156, 348] on div "gpt-4o-mini" at bounding box center [1332, 350] width 417 height 15
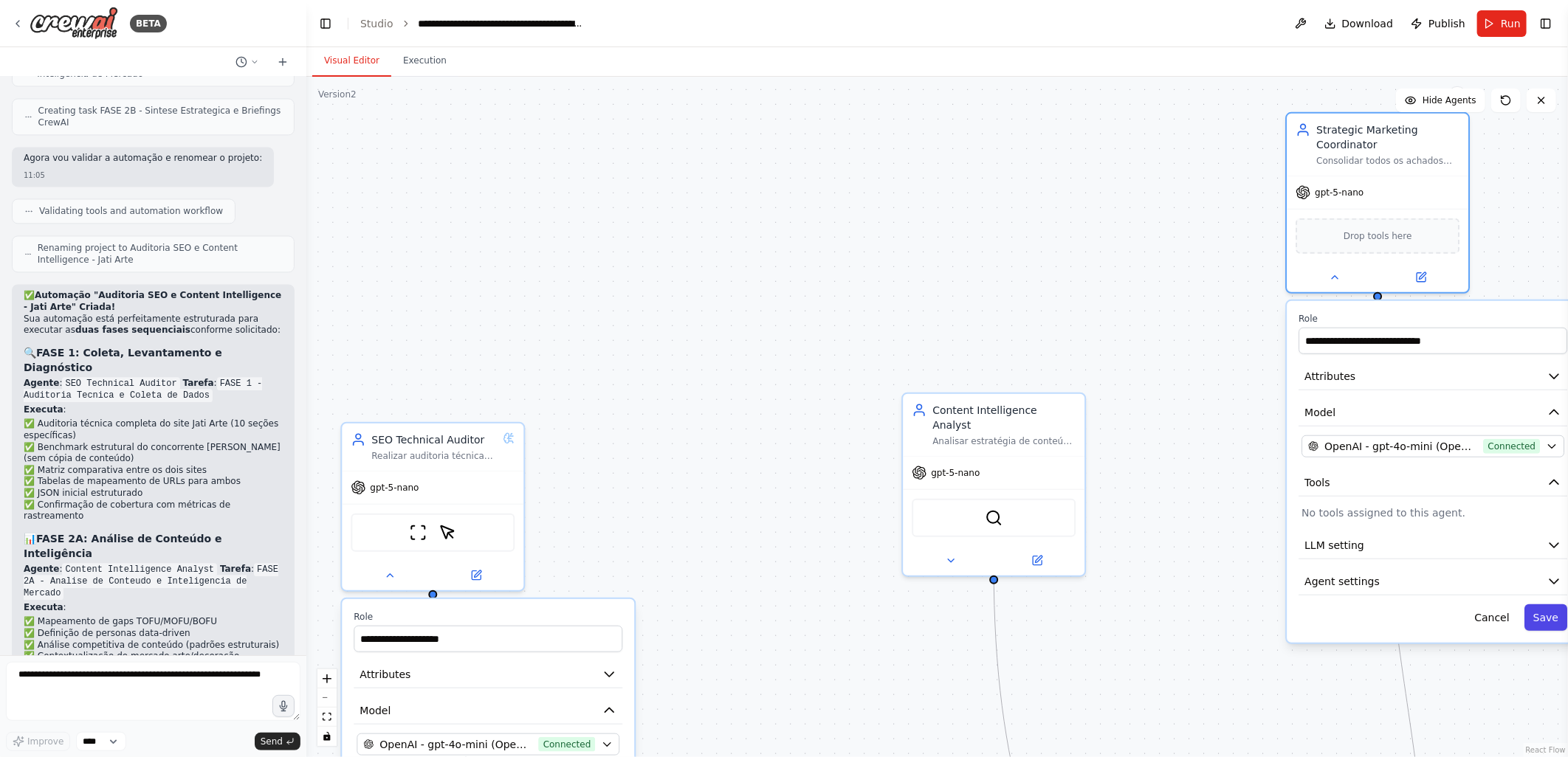
click at [1549, 616] on button "Save" at bounding box center [1545, 617] width 43 height 26
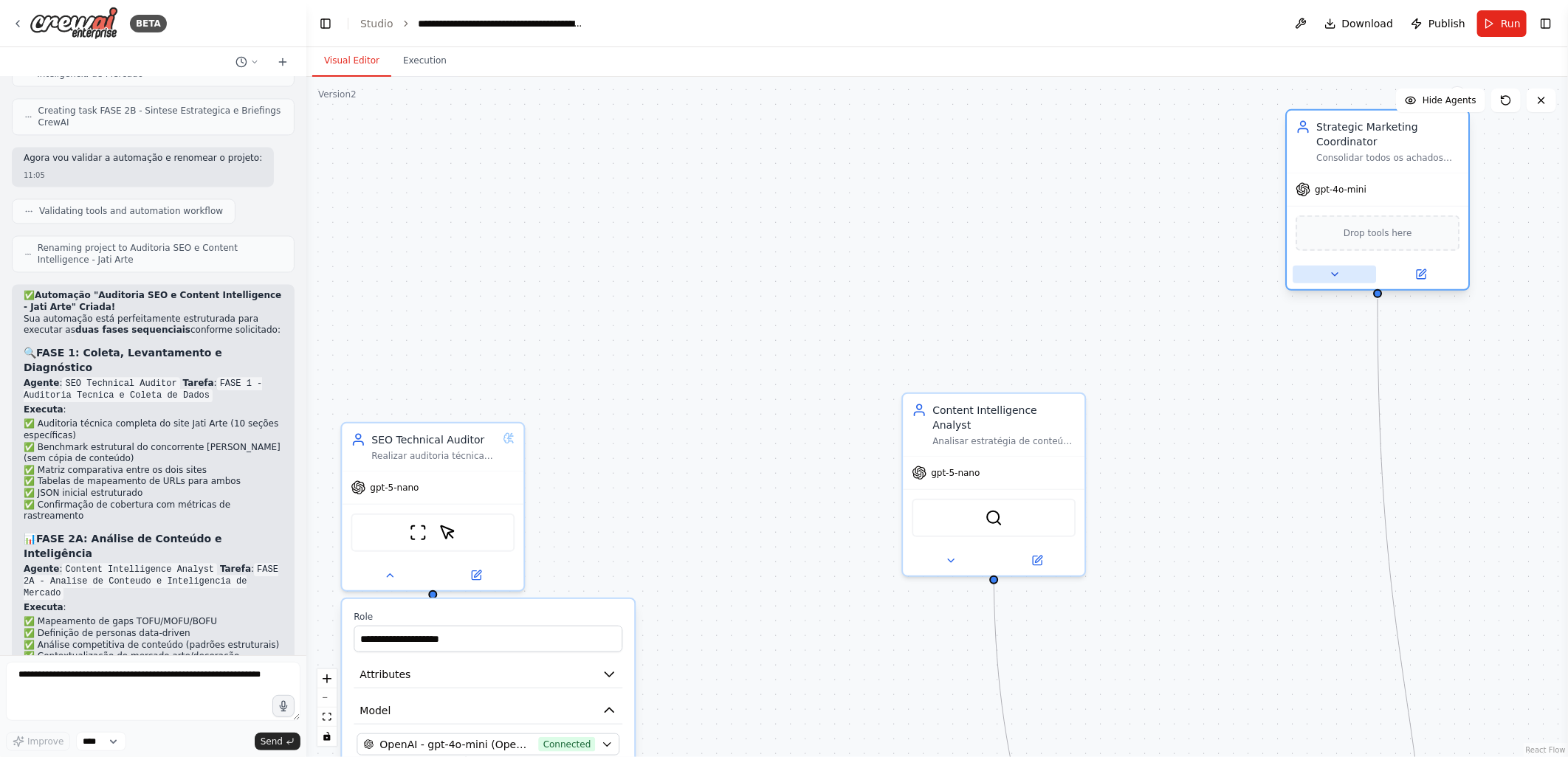
click at [1330, 276] on icon at bounding box center [1335, 275] width 12 height 12
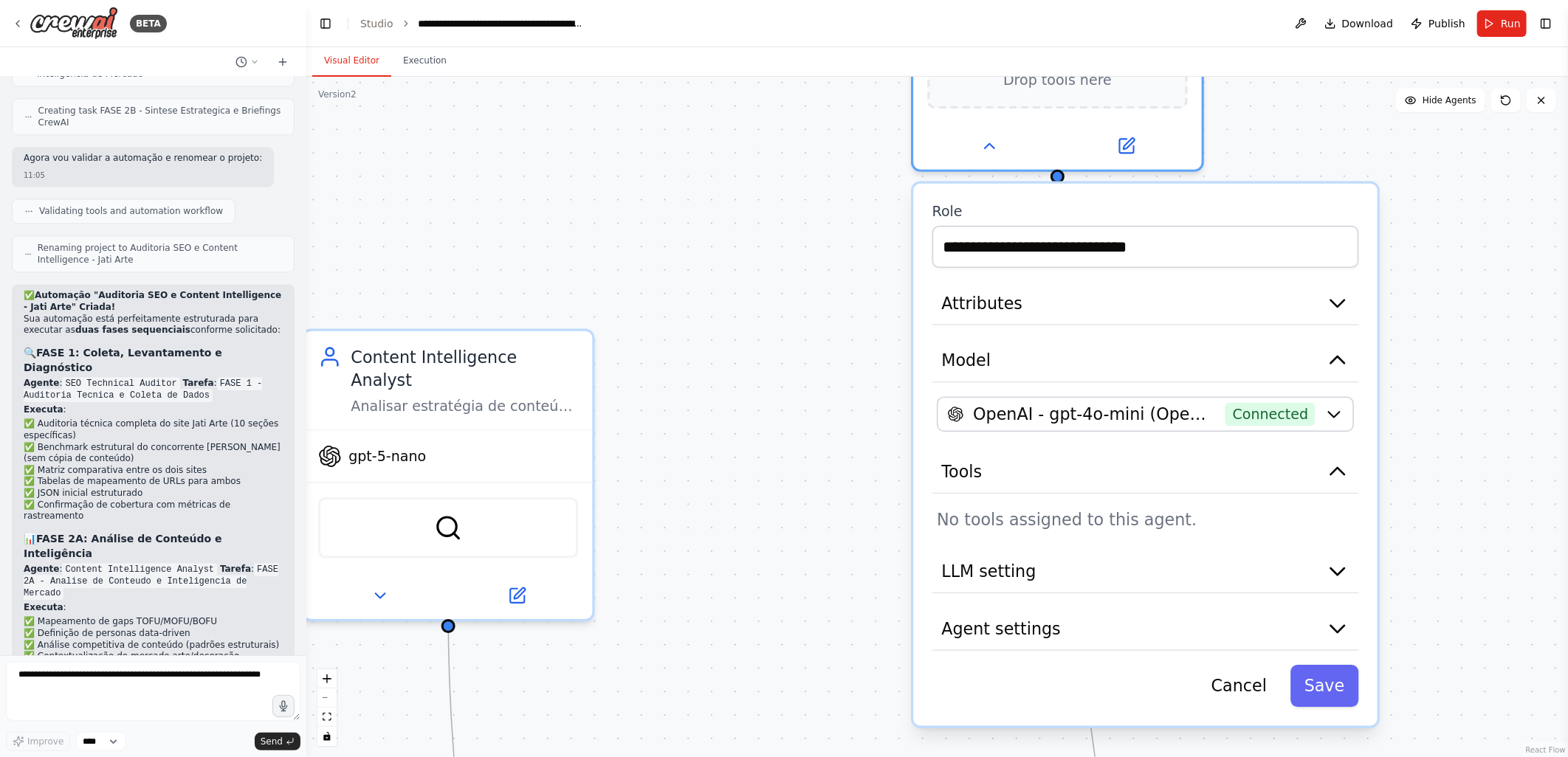
drag, startPoint x: 1248, startPoint y: 334, endPoint x: 903, endPoint y: 217, distance: 364.3
click at [903, 217] on div ".deletable-edge-delete-btn { width: 20px; height: 20px; border: 0px solid #ffff…" at bounding box center [937, 416] width 1262 height 680
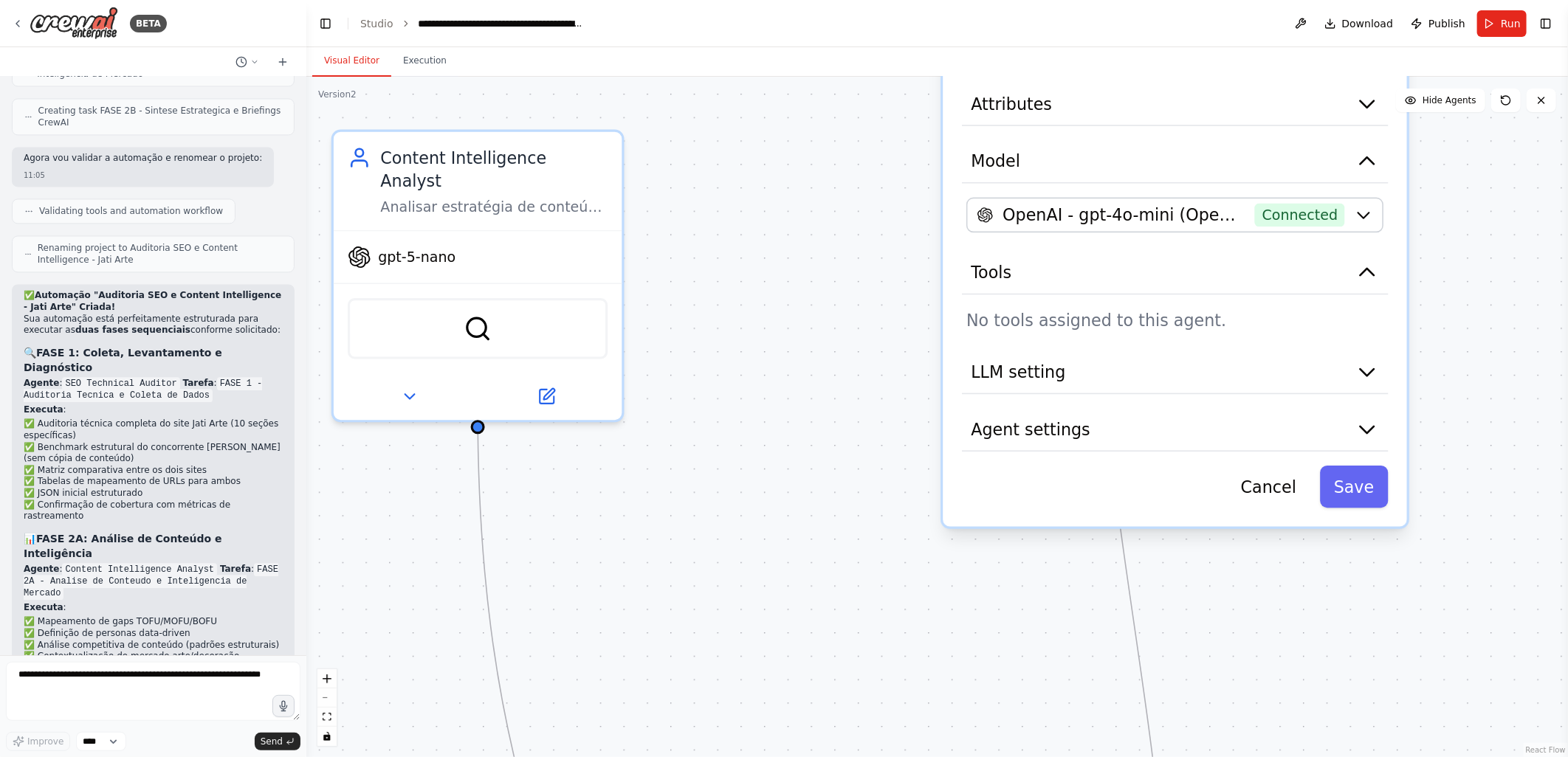
drag, startPoint x: 836, startPoint y: 506, endPoint x: 865, endPoint y: 304, distance: 204.1
click at [865, 306] on div ".deletable-edge-delete-btn { width: 20px; height: 20px; border: 0px solid #ffff…" at bounding box center [937, 416] width 1262 height 680
click at [1039, 369] on span "LLM setting" at bounding box center [1019, 371] width 94 height 24
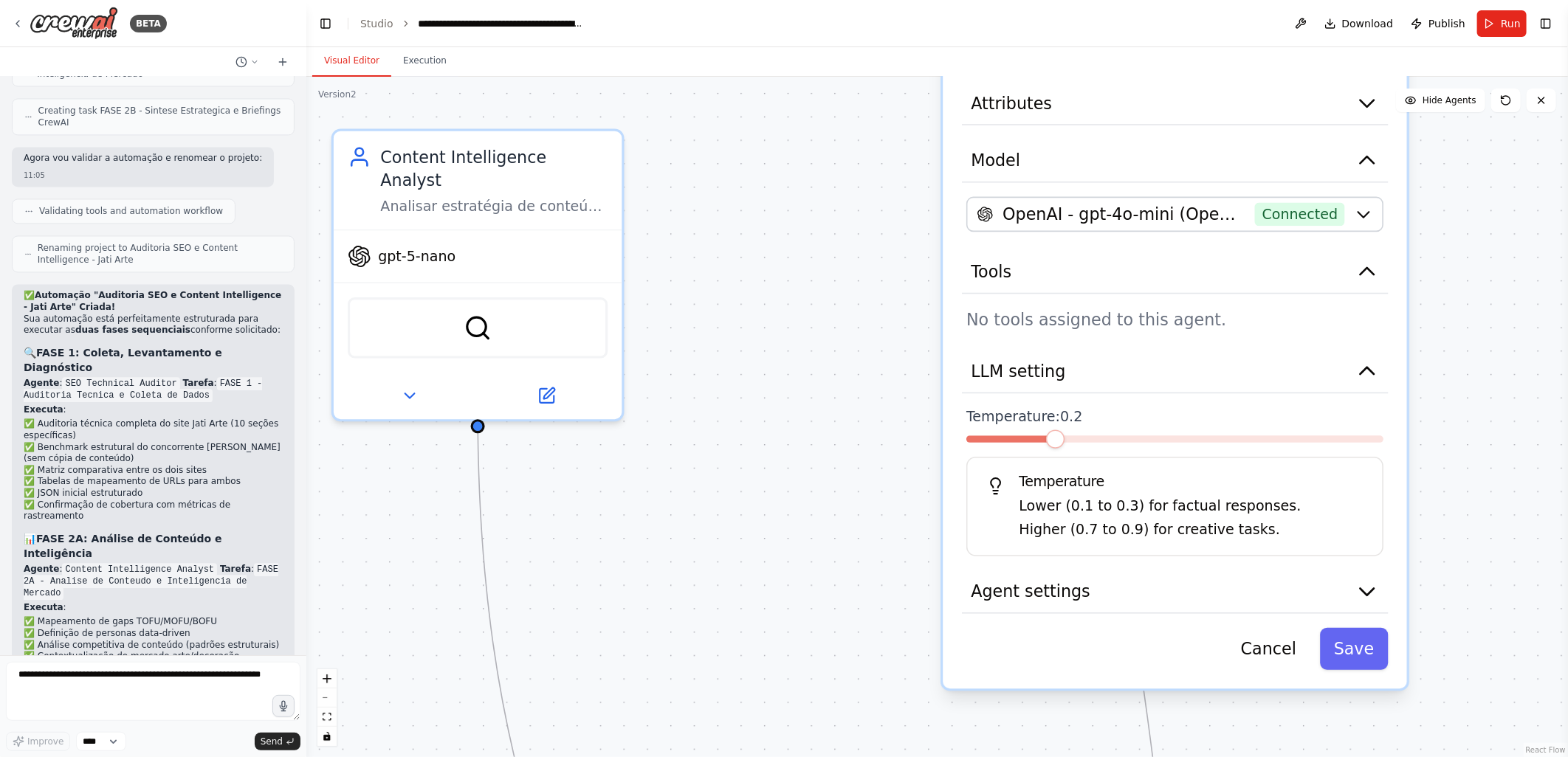
click at [1046, 449] on span at bounding box center [1055, 439] width 18 height 18
click at [1352, 645] on button "Save" at bounding box center [1354, 649] width 69 height 42
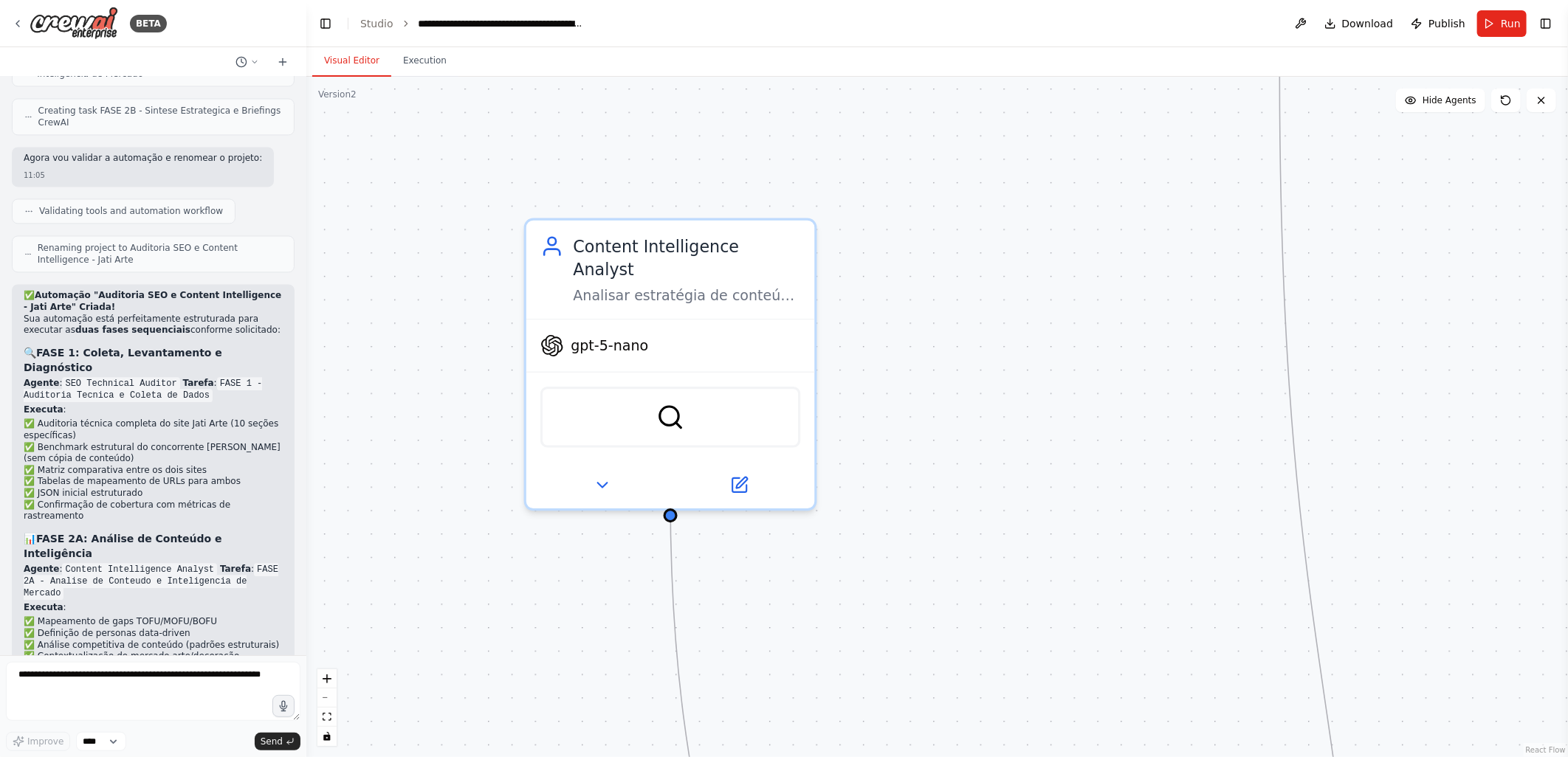
drag, startPoint x: 863, startPoint y: 458, endPoint x: 1056, endPoint y: 547, distance: 212.5
click at [1056, 547] on div ".deletable-edge-delete-btn { width: 20px; height: 20px; border: 0px solid #ffff…" at bounding box center [937, 416] width 1262 height 680
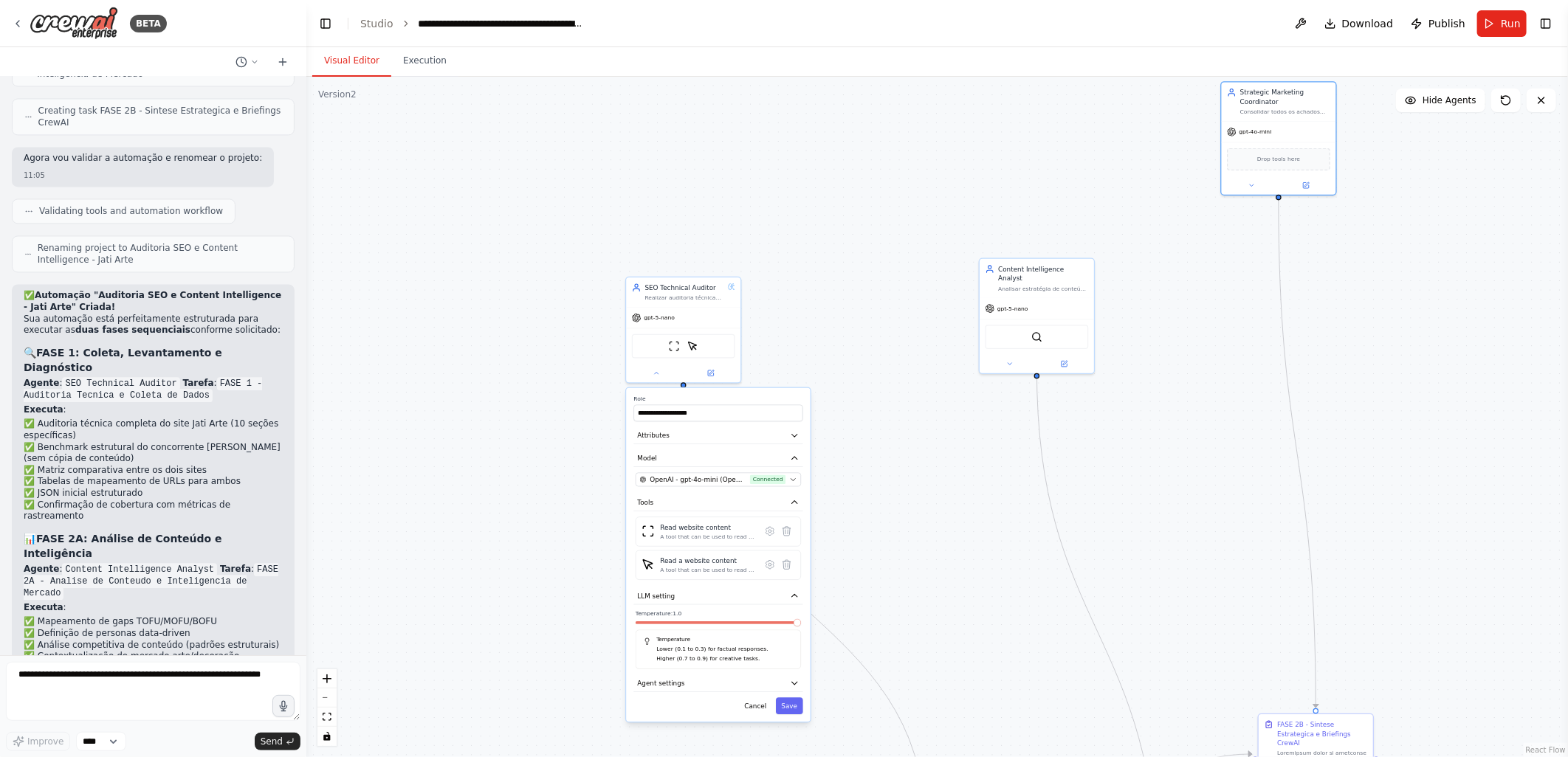
drag, startPoint x: 684, startPoint y: 465, endPoint x: 856, endPoint y: 237, distance: 285.6
click at [856, 237] on div ".deletable-edge-delete-btn { width: 20px; height: 20px; border: 0px solid #ffff…" at bounding box center [937, 416] width 1262 height 680
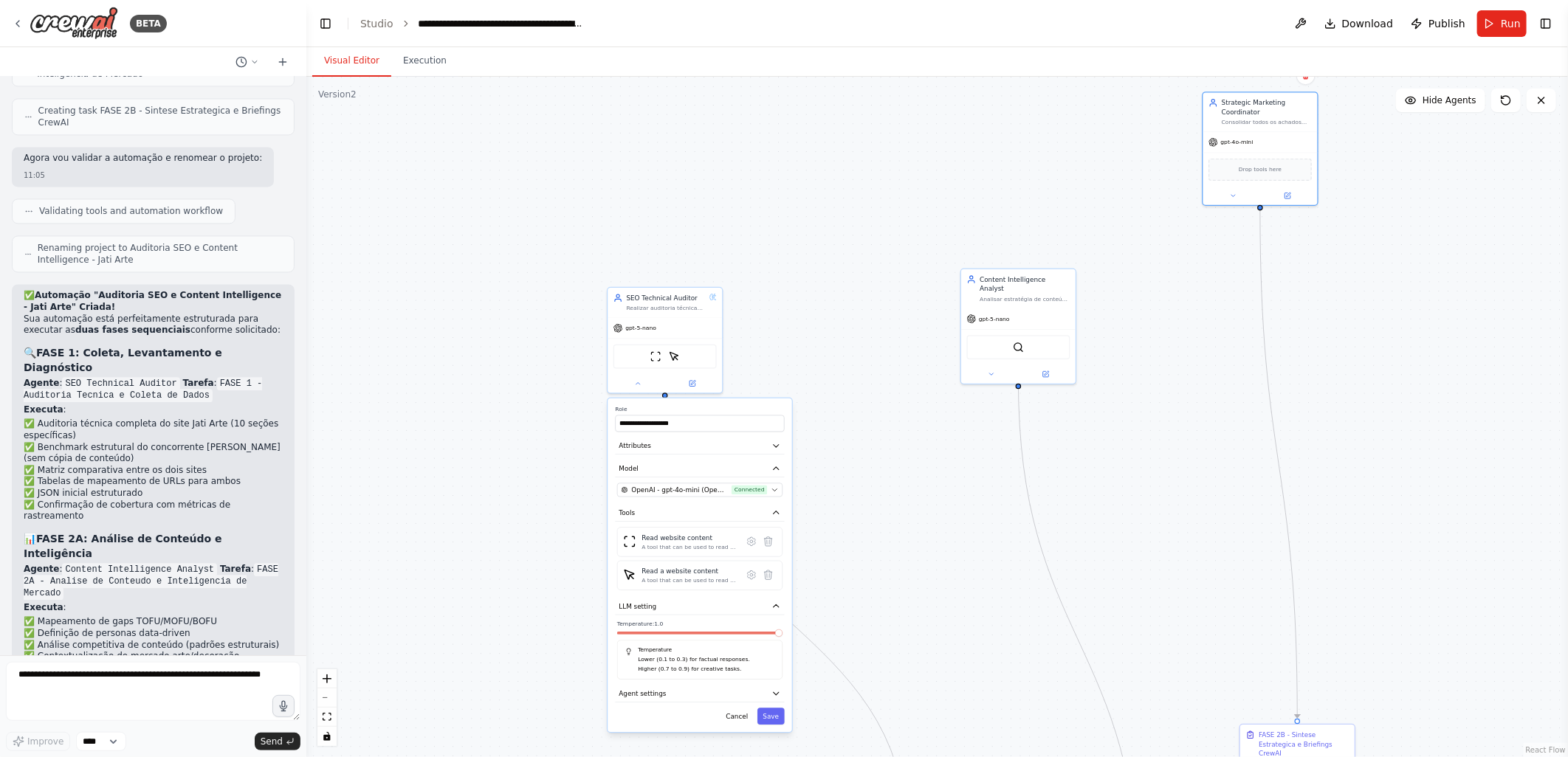
drag, startPoint x: 891, startPoint y: 274, endPoint x: 870, endPoint y: 308, distance: 40.0
click at [870, 308] on div ".deletable-edge-delete-btn { width: 20px; height: 20px; border: 0px solid #ffff…" at bounding box center [937, 416] width 1262 height 680
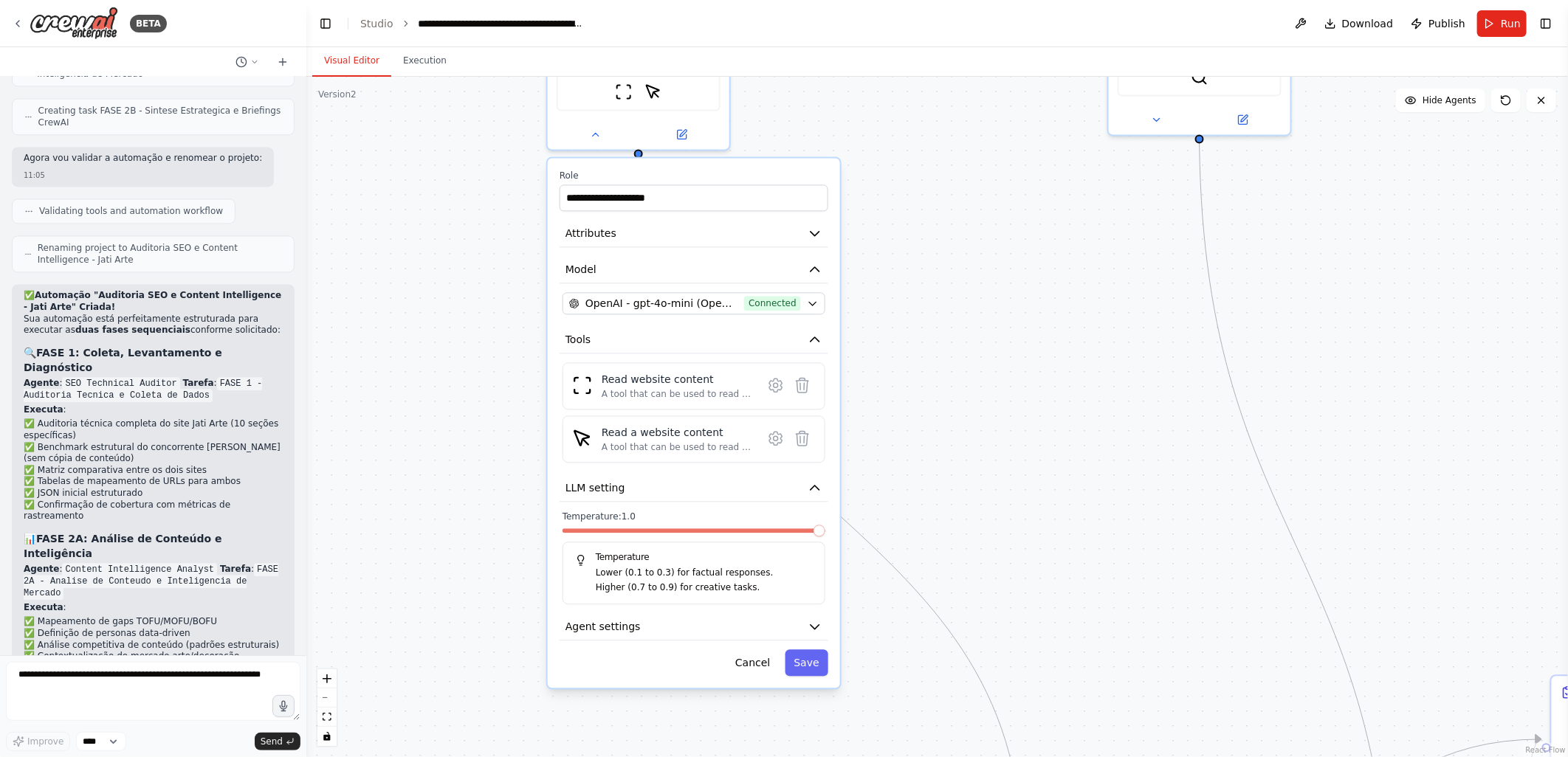
drag, startPoint x: 845, startPoint y: 520, endPoint x: 927, endPoint y: 314, distance: 221.7
click at [927, 314] on div ".deletable-edge-delete-btn { width: 20px; height: 20px; border: 0px solid #ffff…" at bounding box center [937, 416] width 1262 height 680
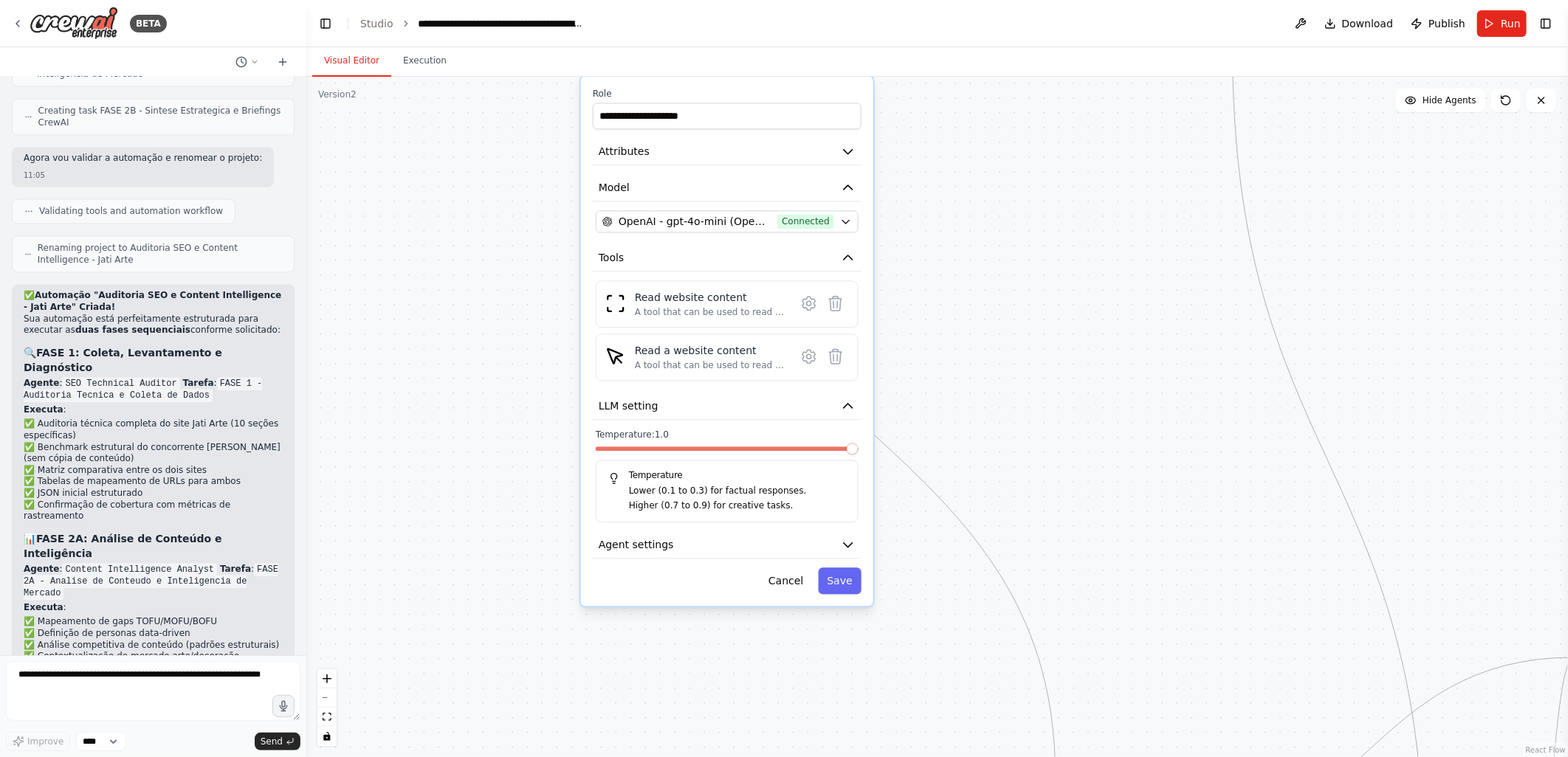
drag, startPoint x: 464, startPoint y: 393, endPoint x: 497, endPoint y: 311, distance: 88.4
click at [497, 311] on div ".deletable-edge-delete-btn { width: 20px; height: 20px; border: 0px solid #ffff…" at bounding box center [937, 416] width 1262 height 680
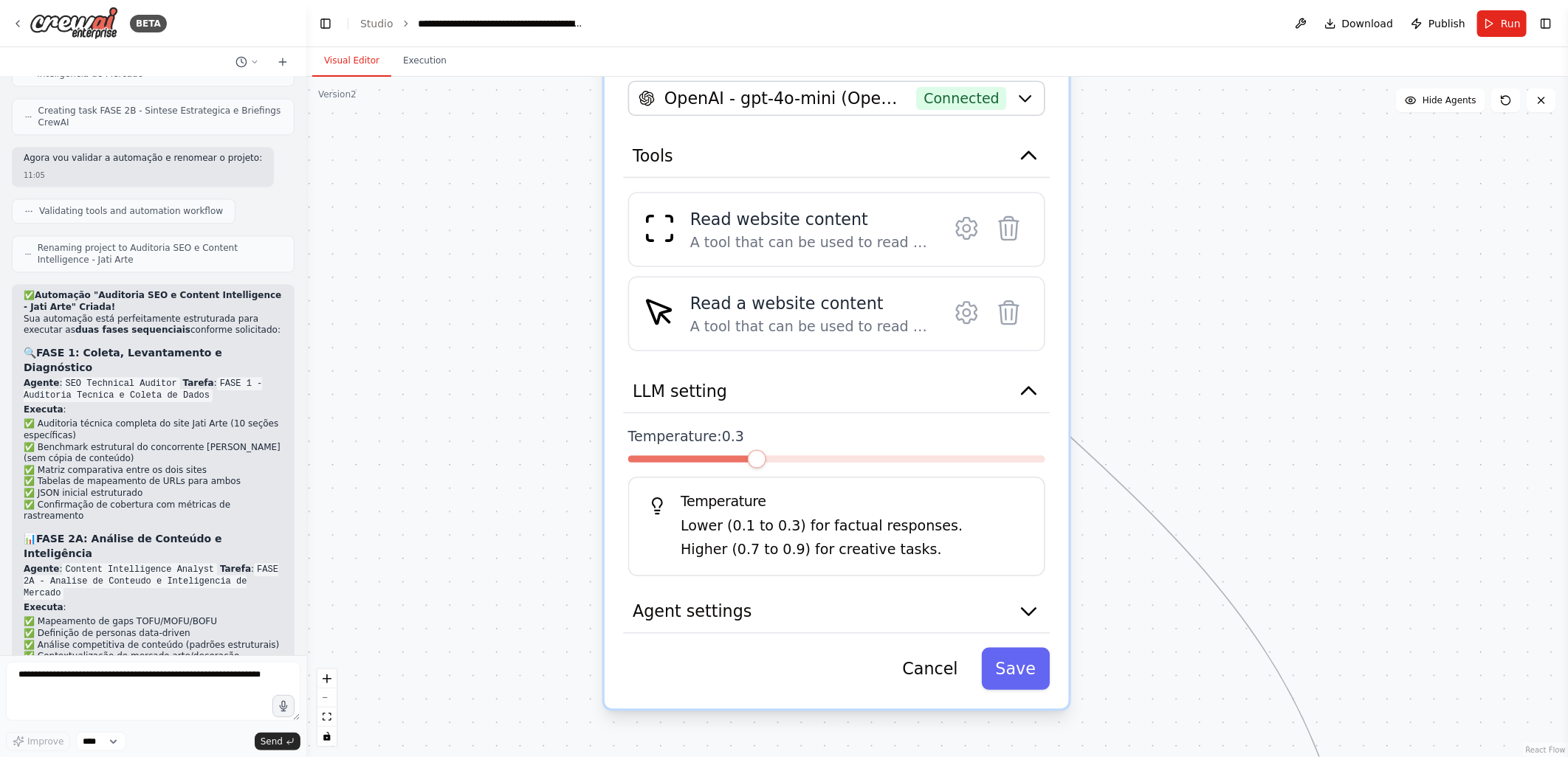
click at [747, 469] on span at bounding box center [756, 459] width 18 height 18
click at [1013, 666] on button "Save" at bounding box center [1015, 669] width 69 height 42
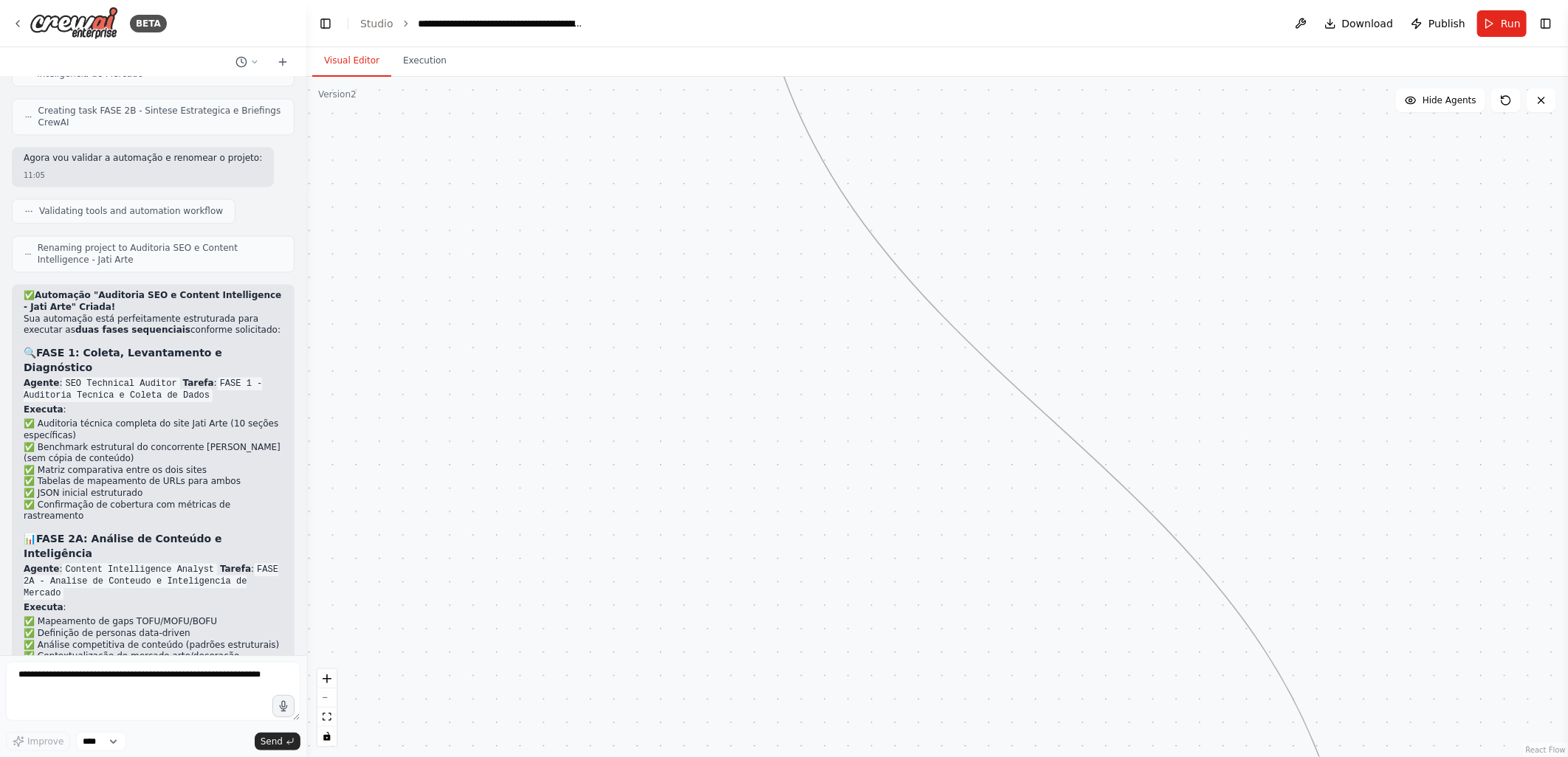
click at [1168, 311] on div ".deletable-edge-delete-btn { width: 20px; height: 20px; border: 0px solid #ffff…" at bounding box center [937, 416] width 1262 height 680
drag, startPoint x: 1156, startPoint y: 249, endPoint x: 909, endPoint y: 572, distance: 406.6
click at [897, 673] on div ".deletable-edge-delete-btn { width: 20px; height: 20px; border: 0px solid #ffff…" at bounding box center [937, 416] width 1262 height 680
drag, startPoint x: 821, startPoint y: 439, endPoint x: 720, endPoint y: 434, distance: 101.1
click at [720, 434] on div ".deletable-edge-delete-btn { width: 20px; height: 20px; border: 0px solid #ffff…" at bounding box center [937, 416] width 1262 height 680
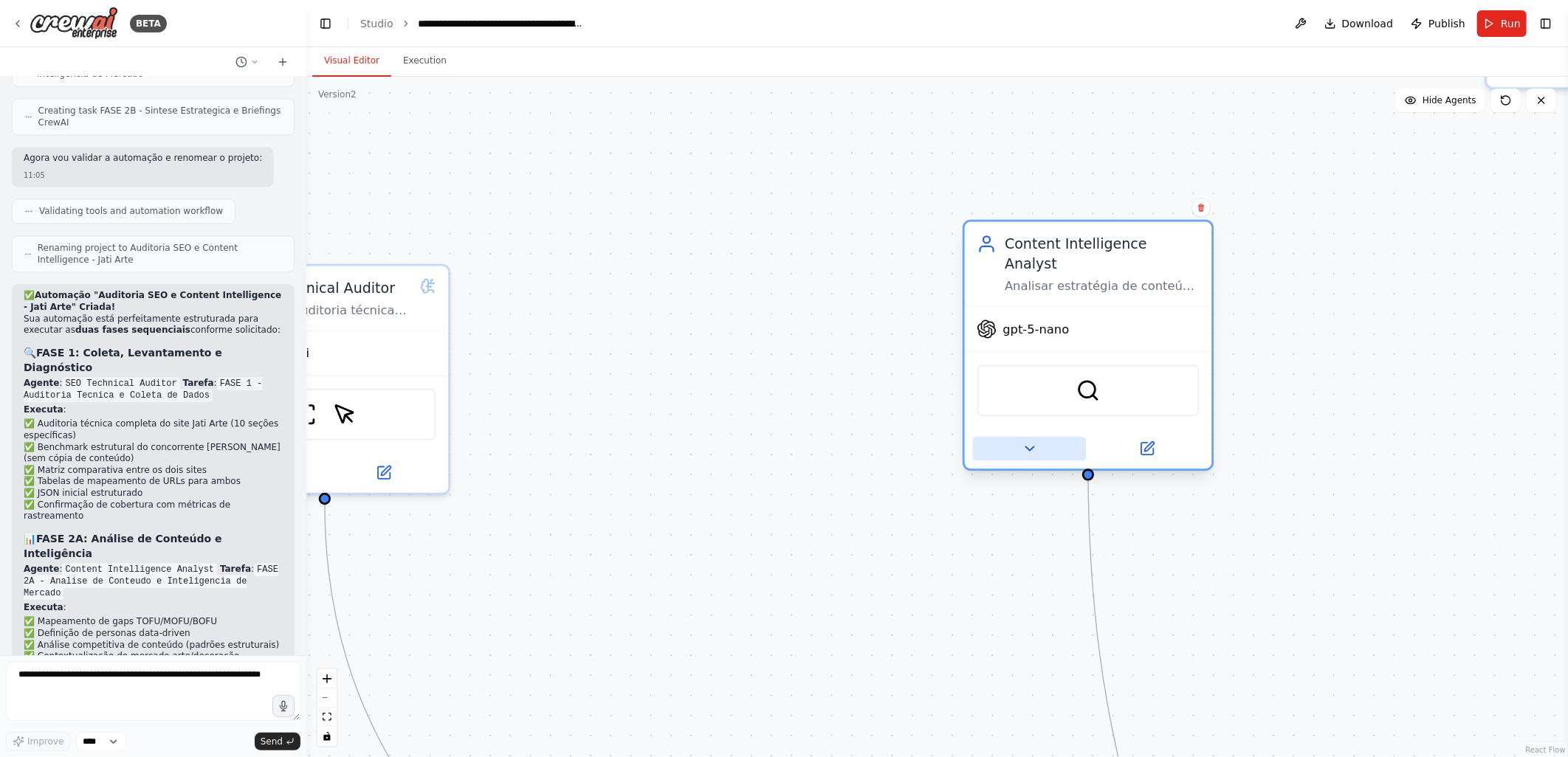
click at [1036, 437] on button at bounding box center [1029, 449] width 113 height 24
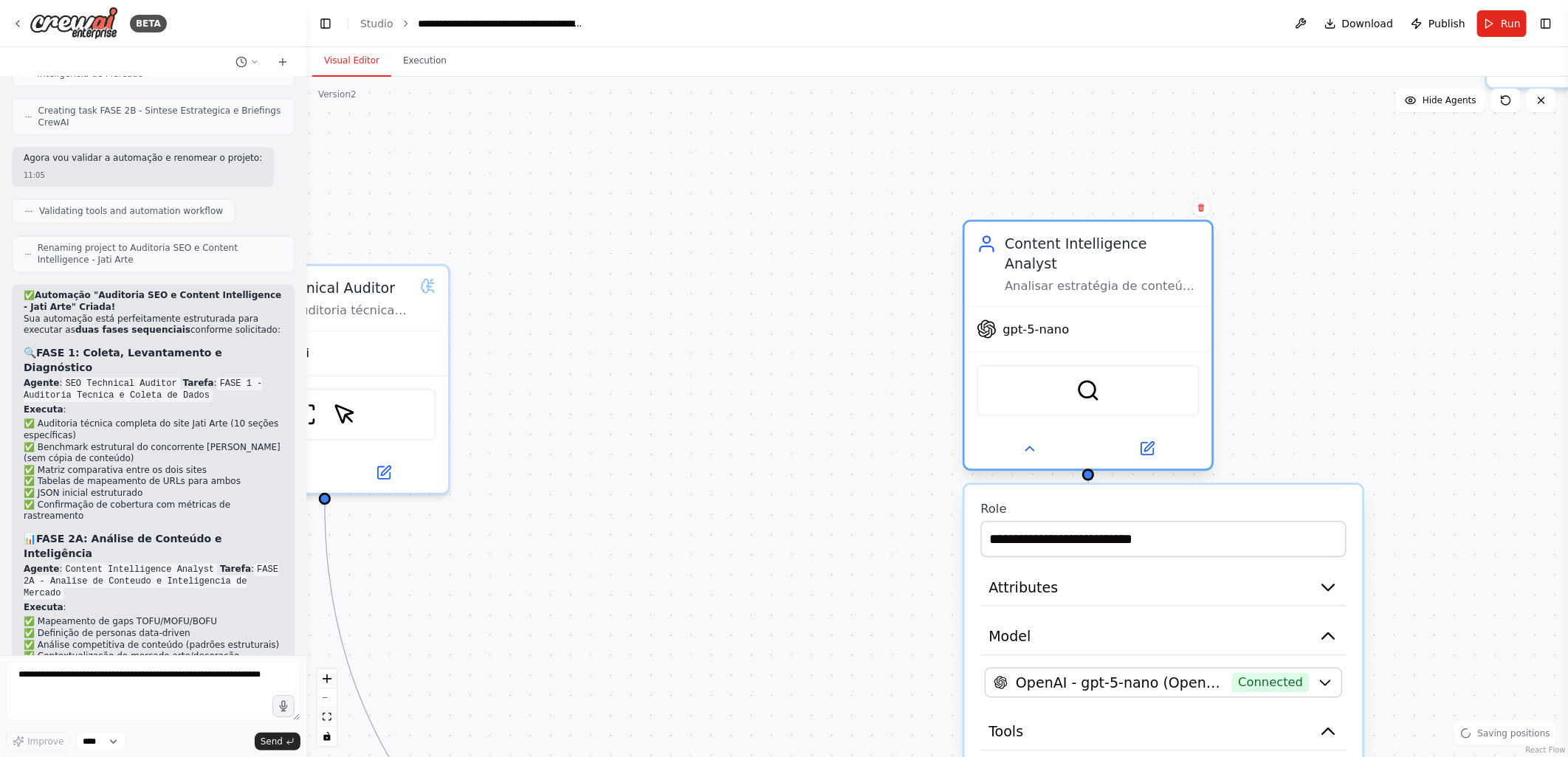
click at [1016, 320] on div "gpt-5-nano" at bounding box center [1088, 329] width 247 height 45
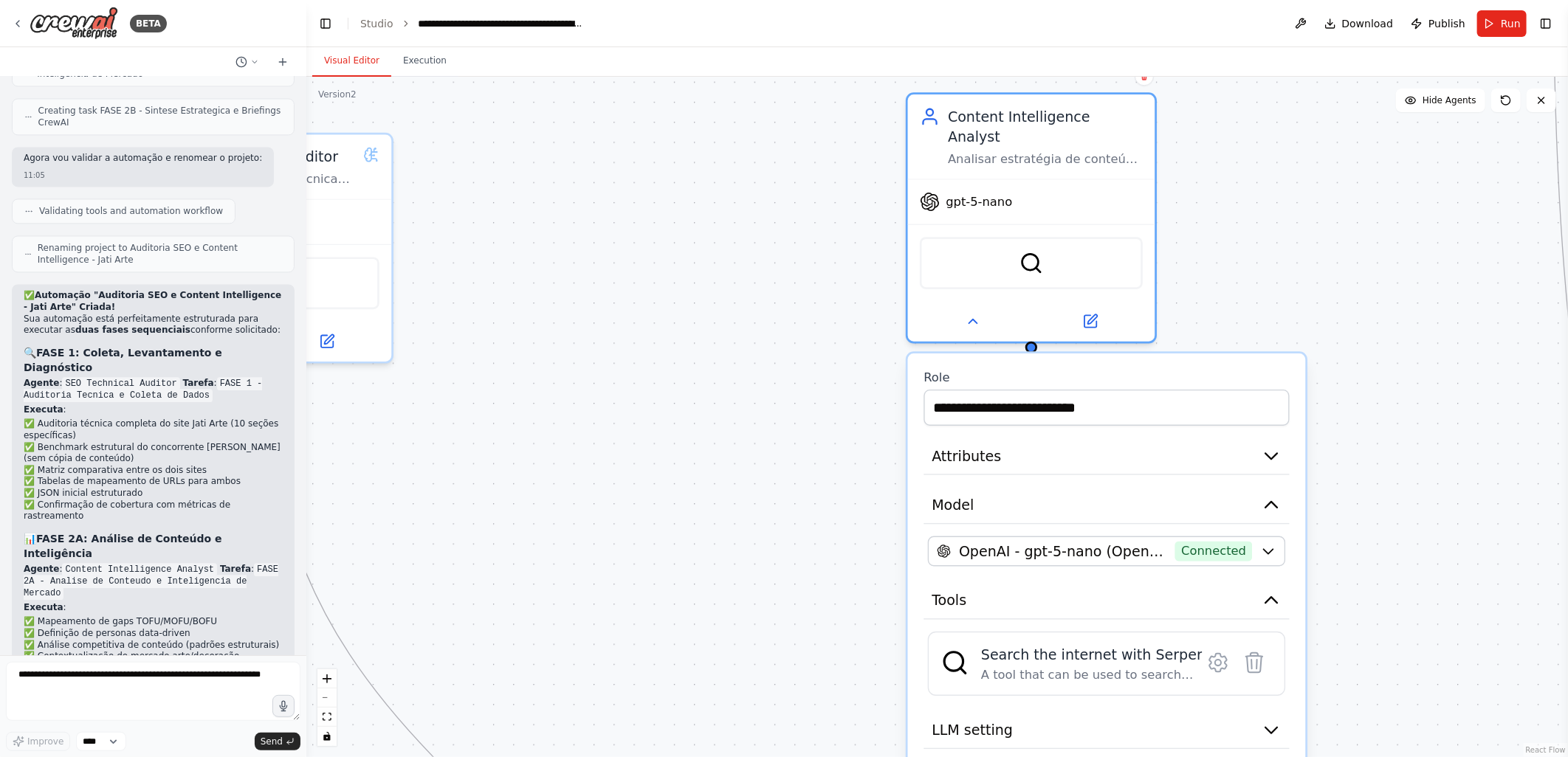
drag, startPoint x: 802, startPoint y: 430, endPoint x: 738, endPoint y: 258, distance: 183.5
click at [738, 258] on div ".deletable-edge-delete-btn { width: 20px; height: 20px; border: 0px solid #ffff…" at bounding box center [937, 416] width 1262 height 680
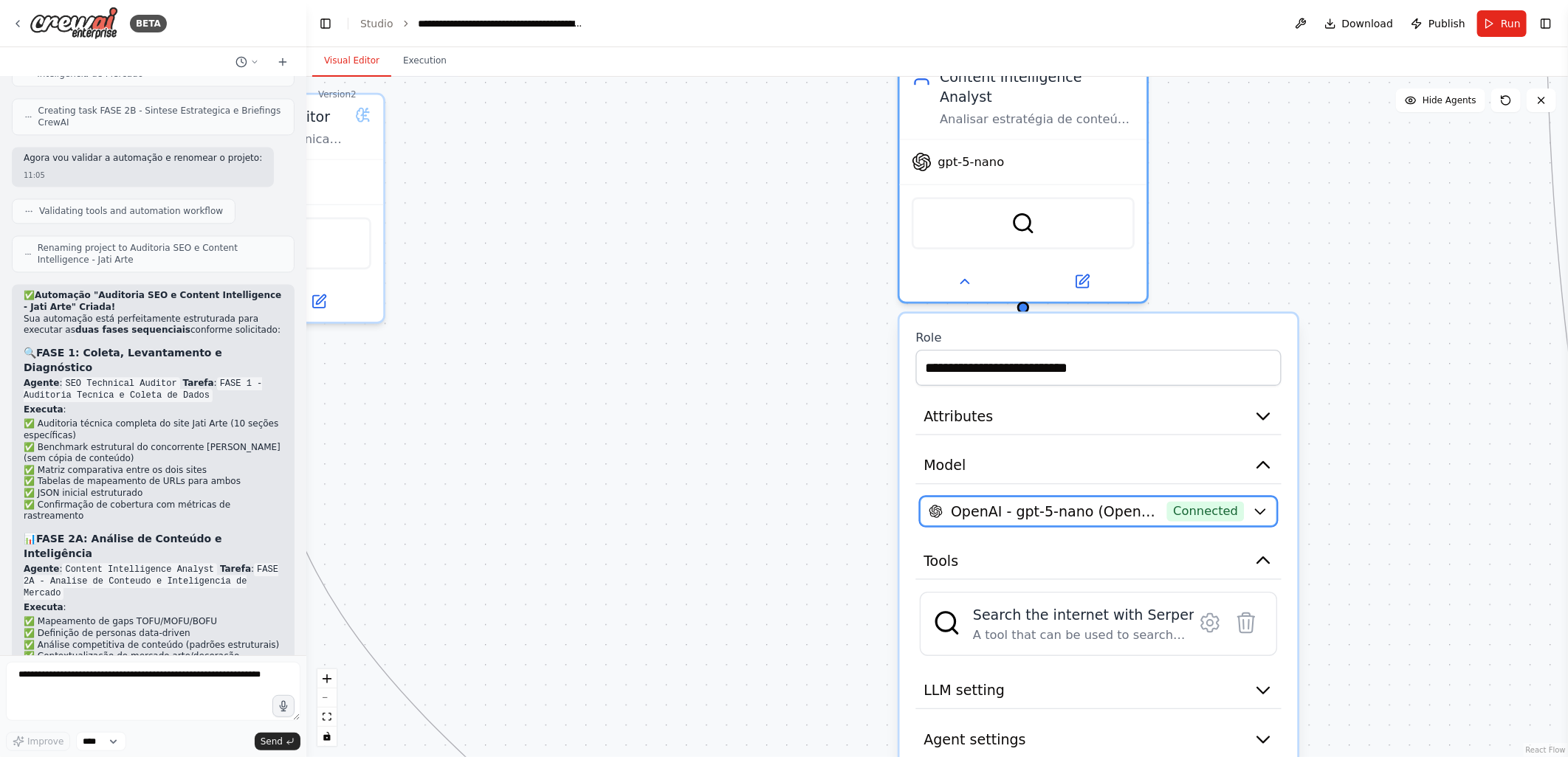
click at [991, 502] on span "OpenAI - gpt-5-nano (Openai)" at bounding box center [1055, 512] width 208 height 20
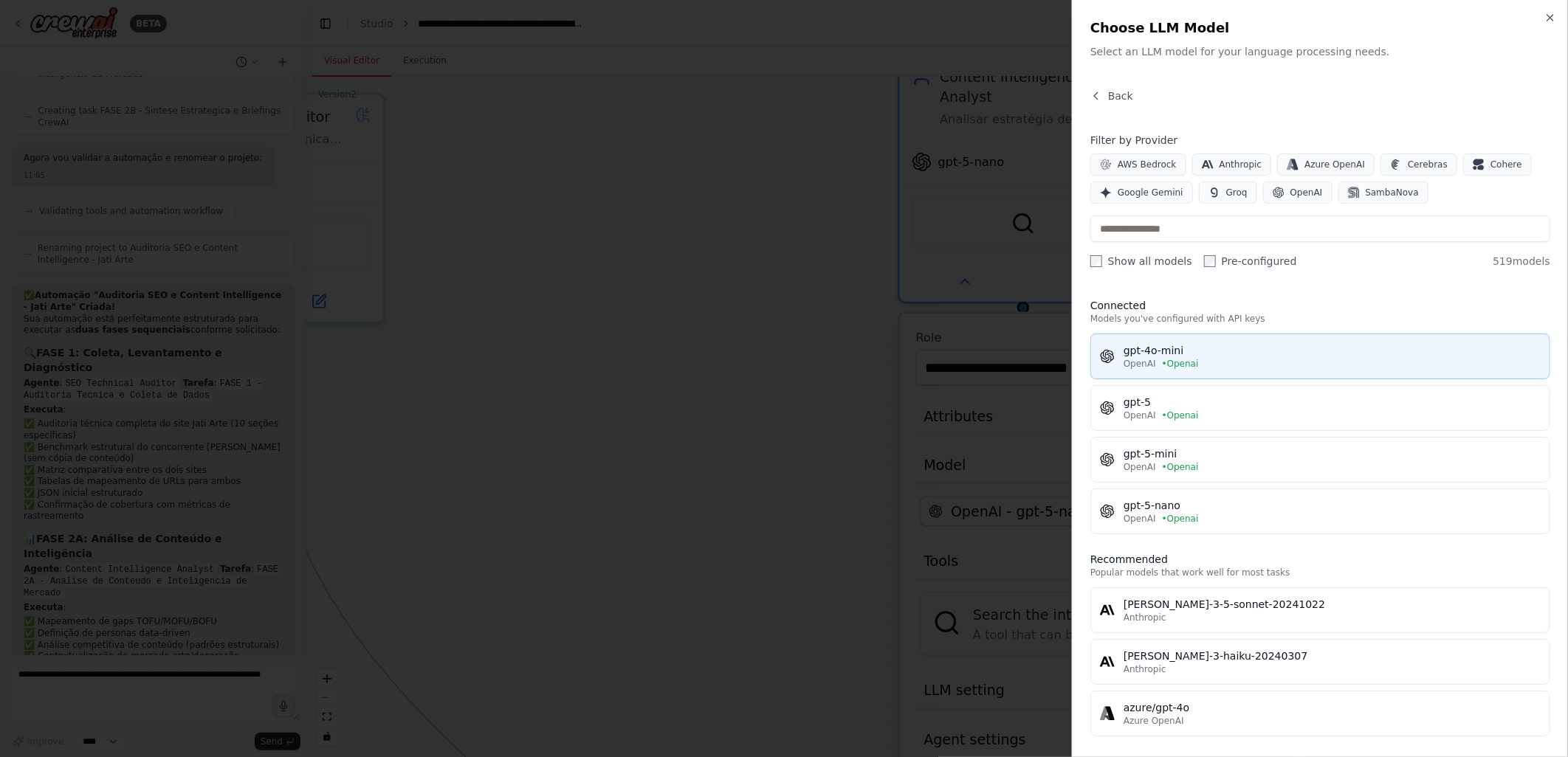
click at [1185, 354] on div "gpt-4o-mini" at bounding box center [1332, 350] width 417 height 15
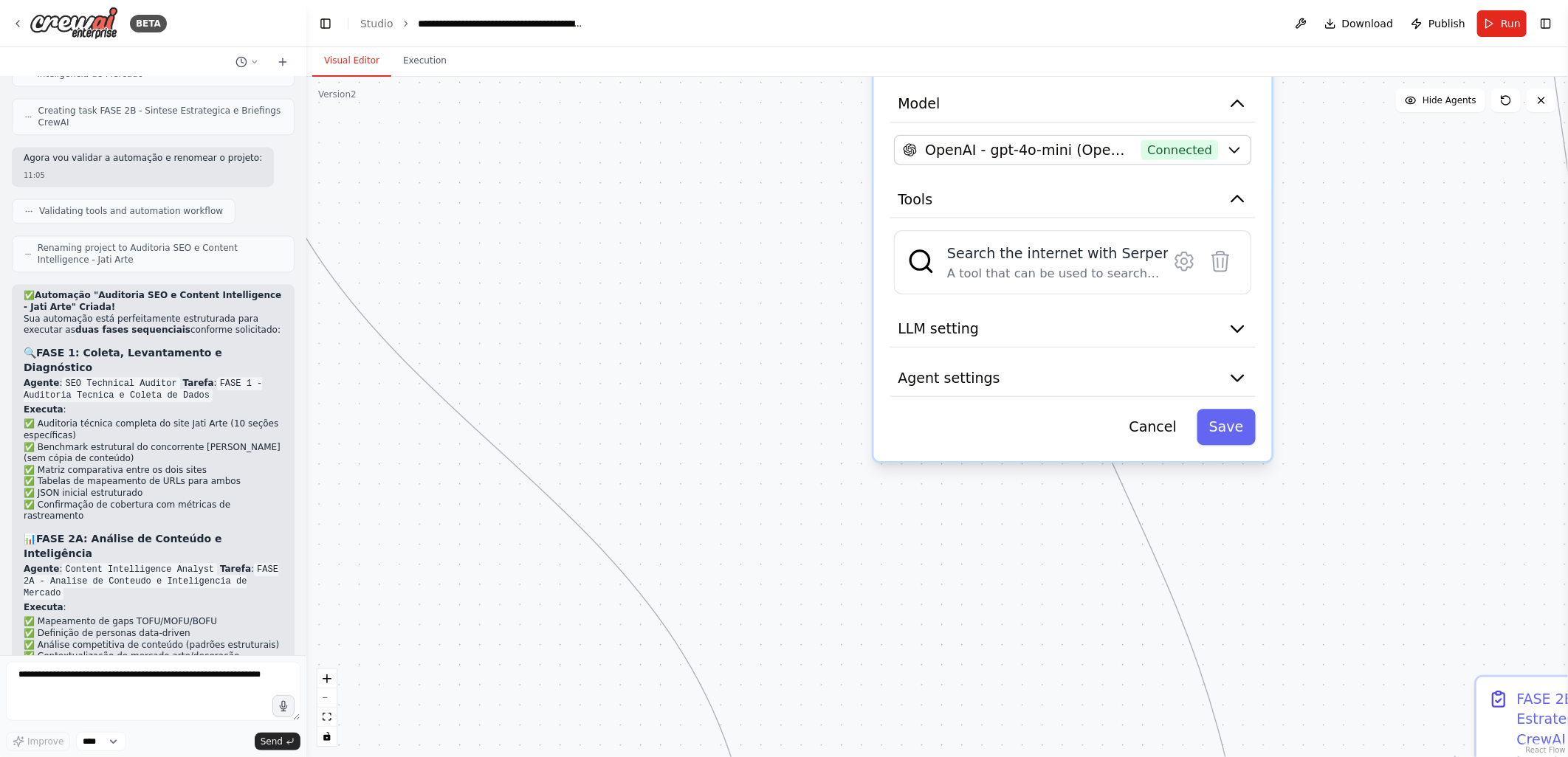
drag, startPoint x: 753, startPoint y: 559, endPoint x: 728, endPoint y: 197, distance: 362.9
click at [728, 197] on div ".deletable-edge-delete-btn { width: 20px; height: 20px; border: 0px solid #ffff…" at bounding box center [937, 416] width 1262 height 680
click at [933, 368] on span "Agent settings" at bounding box center [948, 377] width 102 height 20
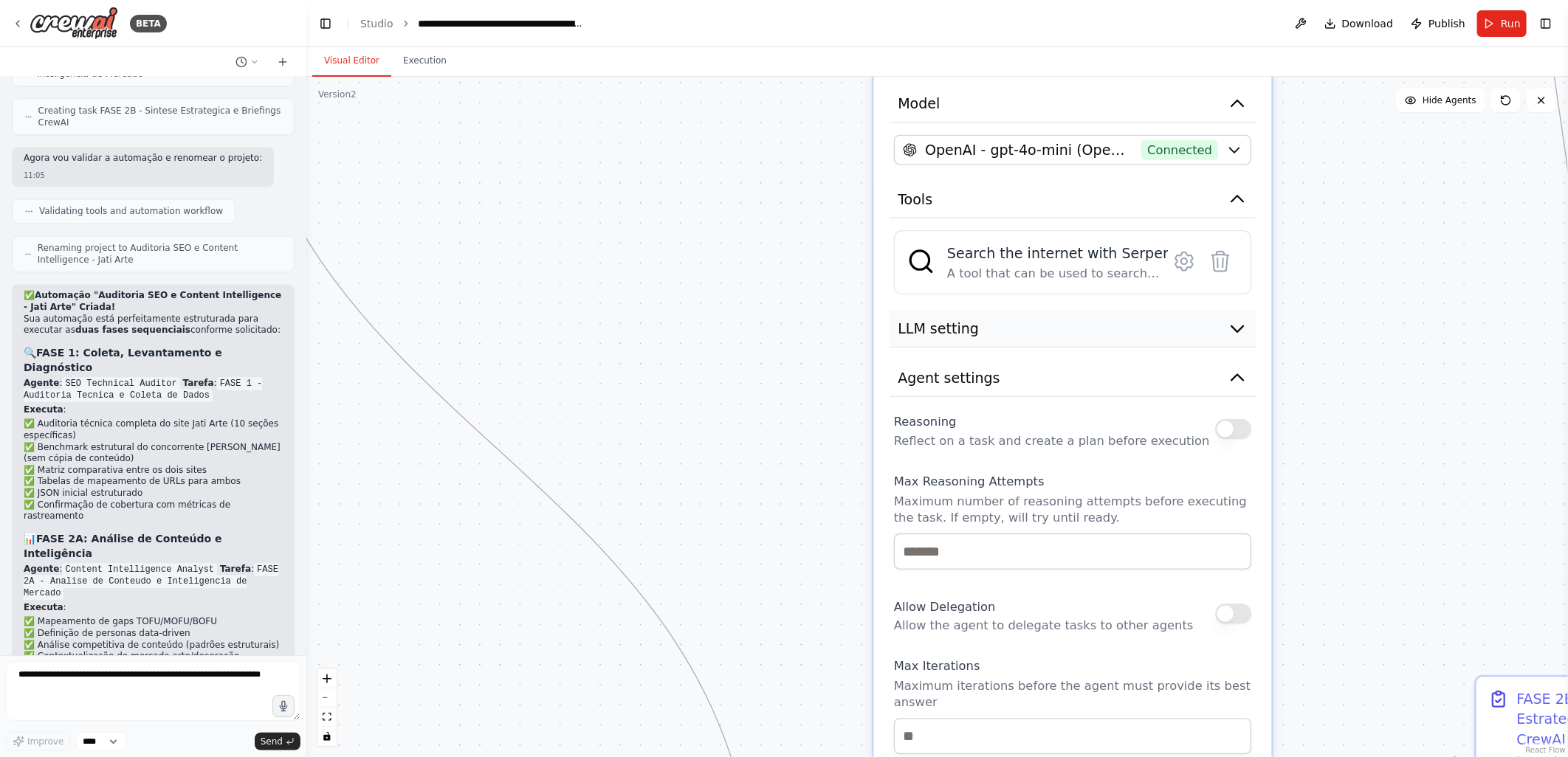
click at [919, 319] on span "LLM setting" at bounding box center [938, 328] width 81 height 20
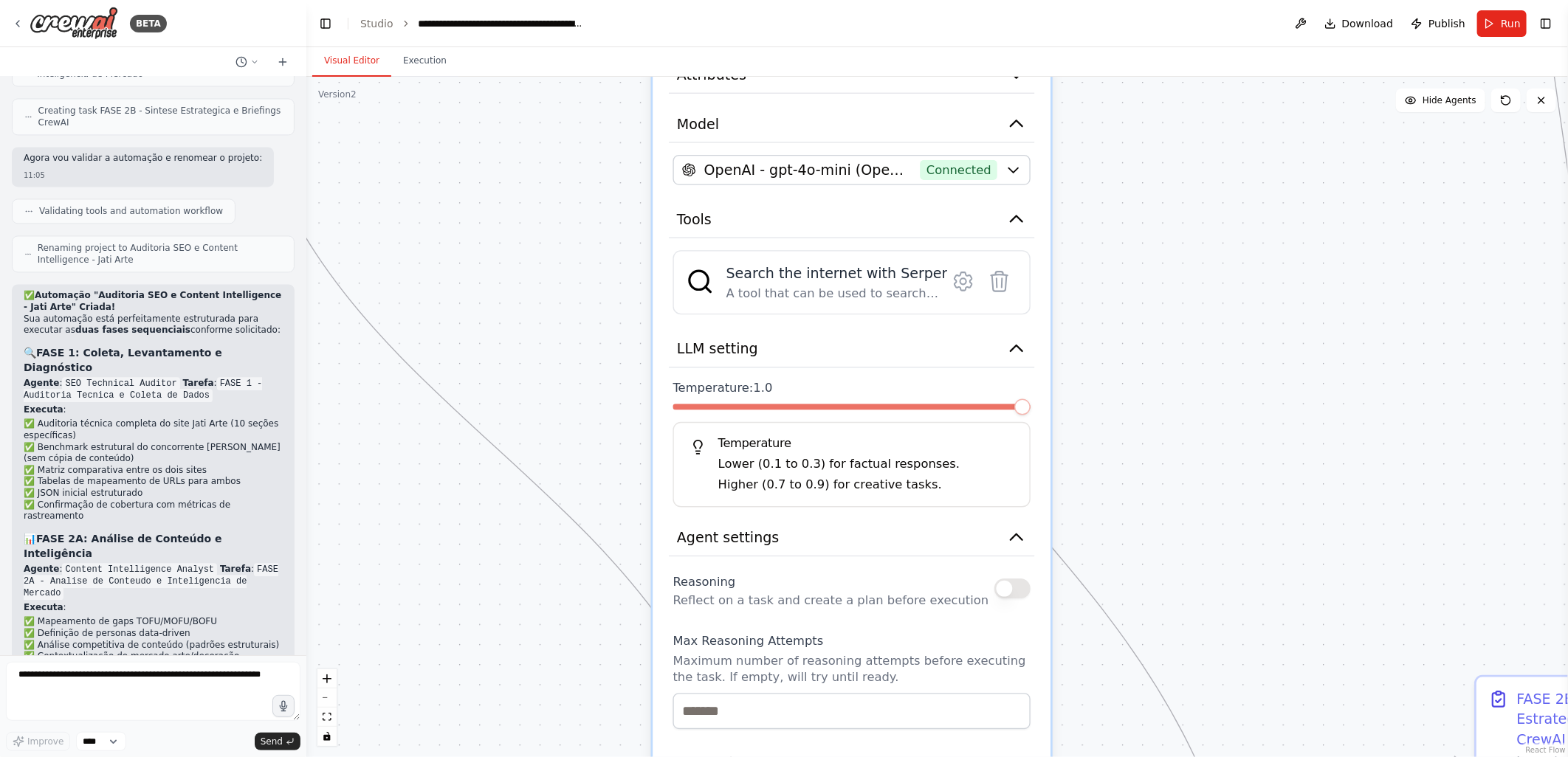
drag, startPoint x: 1242, startPoint y: 374, endPoint x: 1019, endPoint y: 391, distance: 223.6
click at [1019, 403] on div at bounding box center [851, 410] width 357 height 14
click at [684, 399] on span at bounding box center [681, 407] width 17 height 17
click at [570, 440] on div ".deletable-edge-delete-btn { width: 20px; height: 20px; border: 0px solid #ffff…" at bounding box center [937, 416] width 1262 height 680
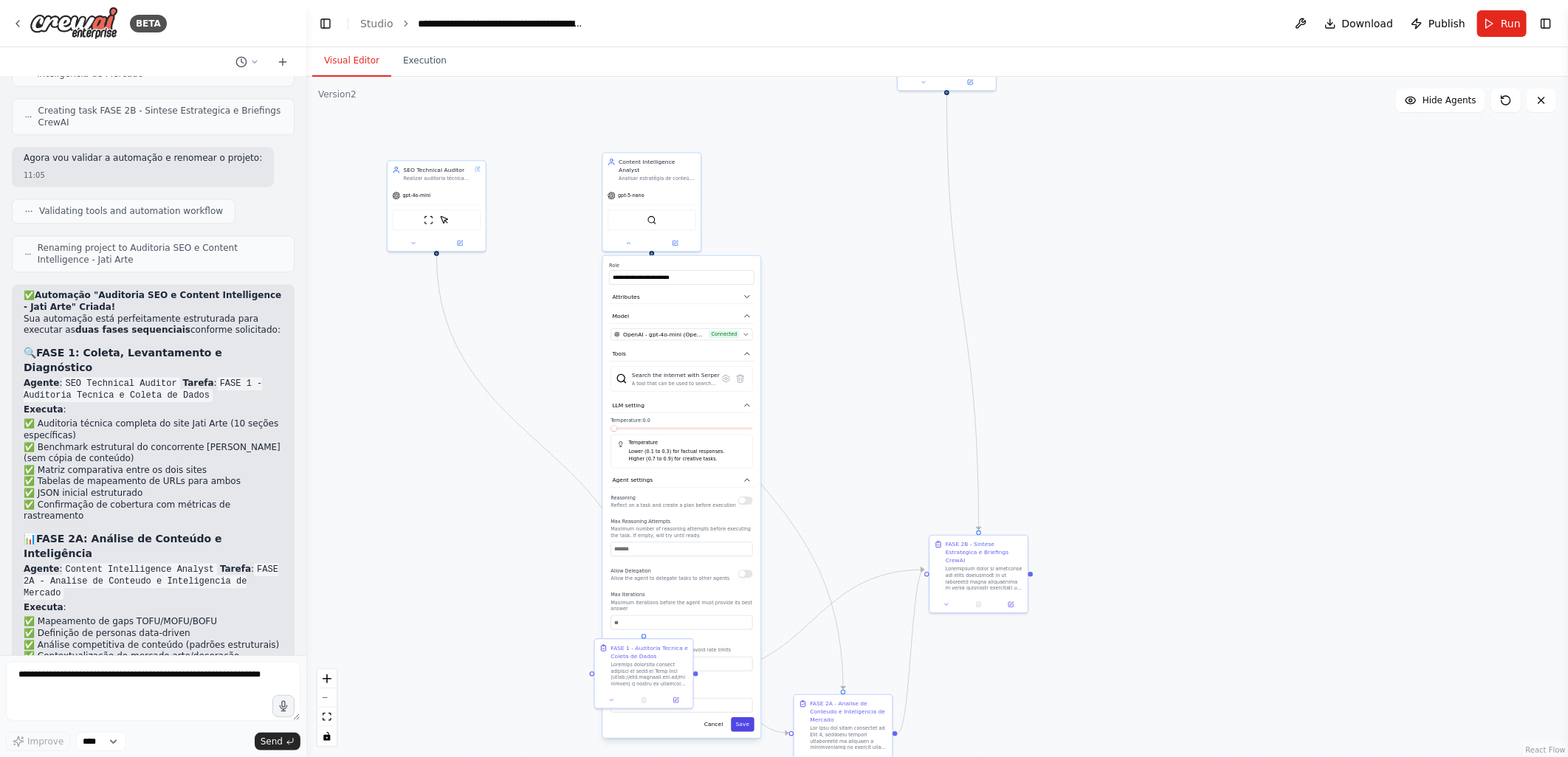
click at [743, 718] on button "Save" at bounding box center [742, 725] width 24 height 14
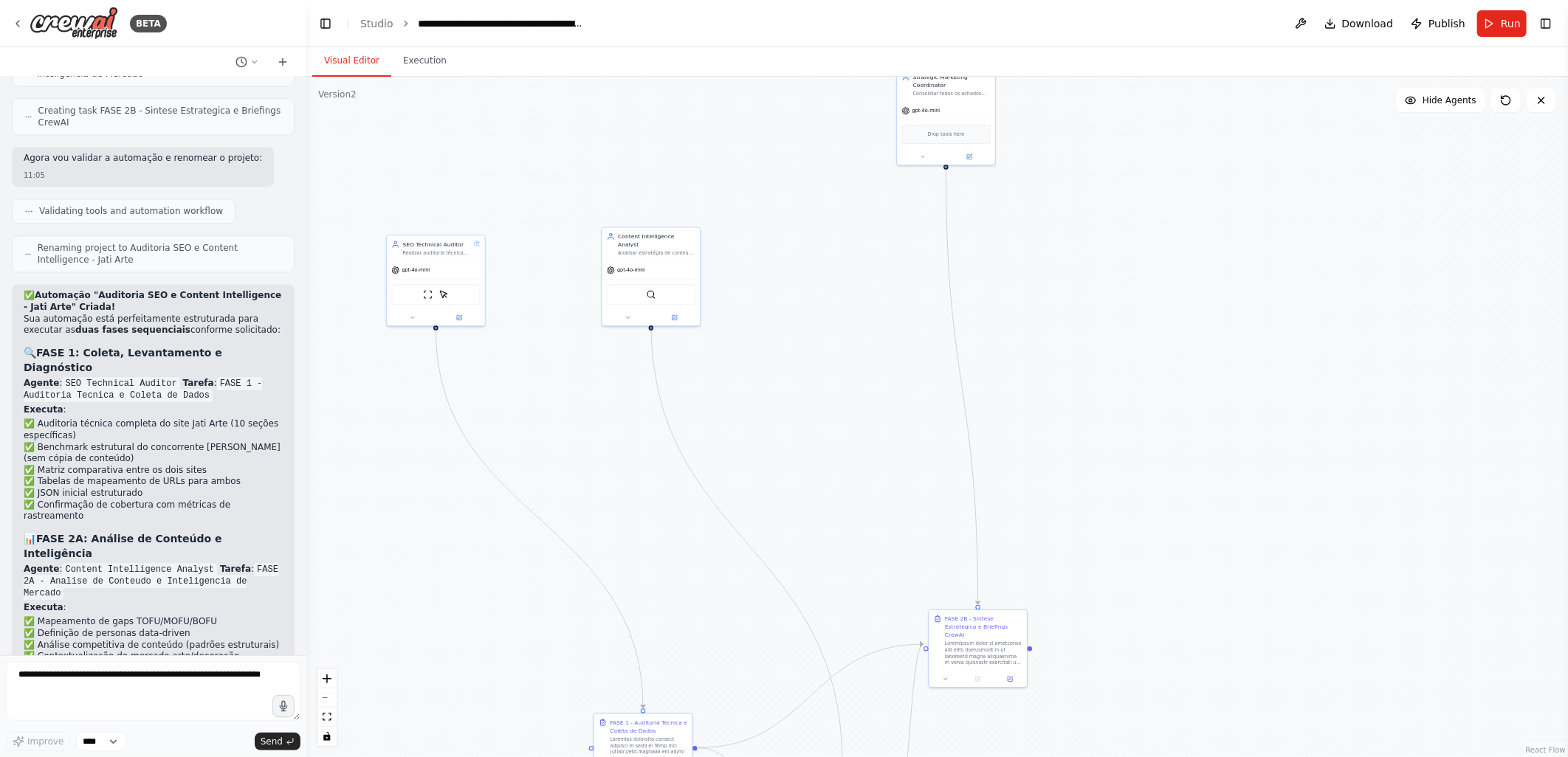
drag, startPoint x: 829, startPoint y: 279, endPoint x: 820, endPoint y: 447, distance: 168.2
click at [815, 463] on div ".deletable-edge-delete-btn { width: 20px; height: 20px; border: 0px solid #ffff…" at bounding box center [937, 416] width 1262 height 680
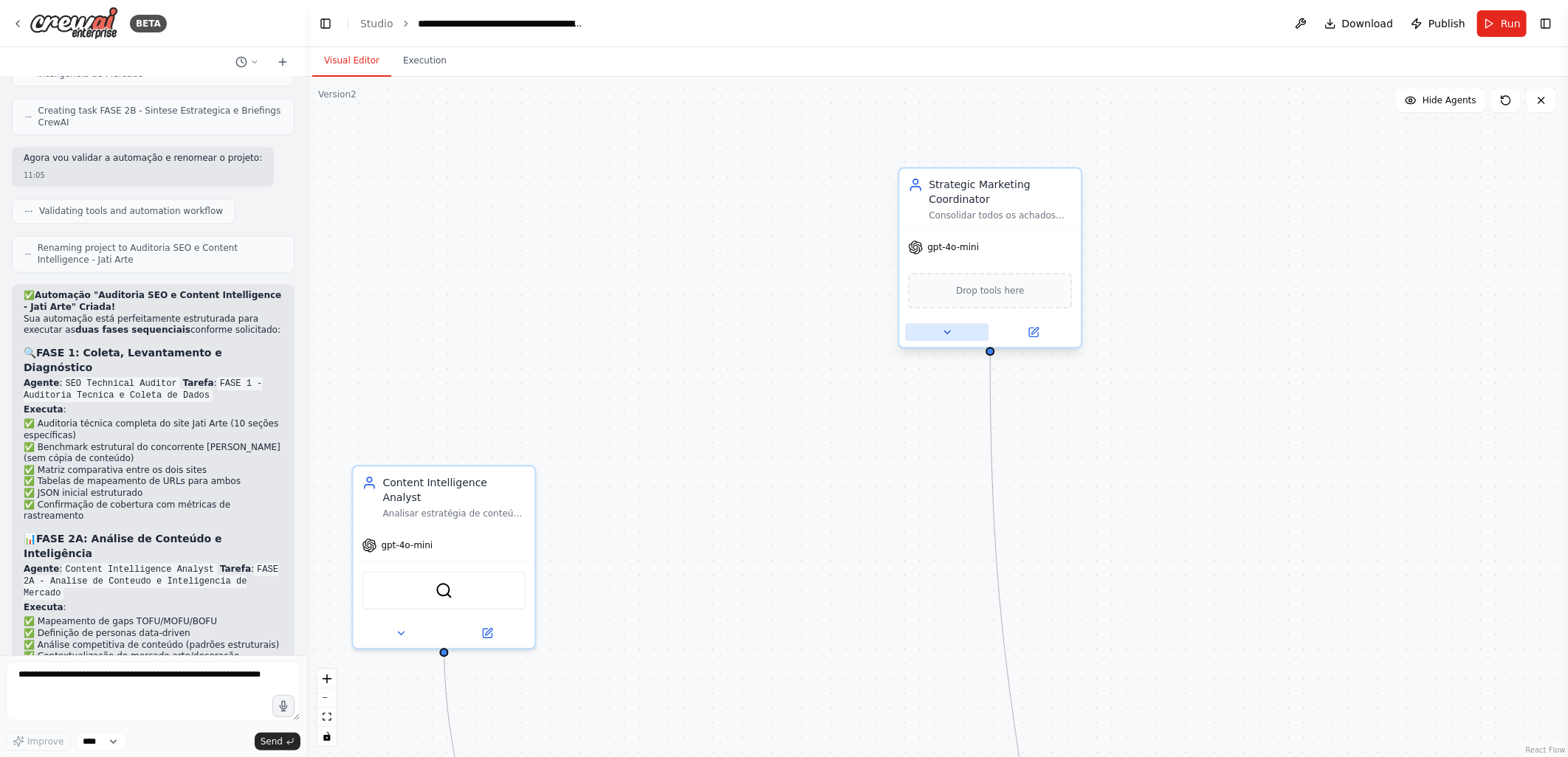
click at [941, 329] on icon at bounding box center [947, 333] width 12 height 12
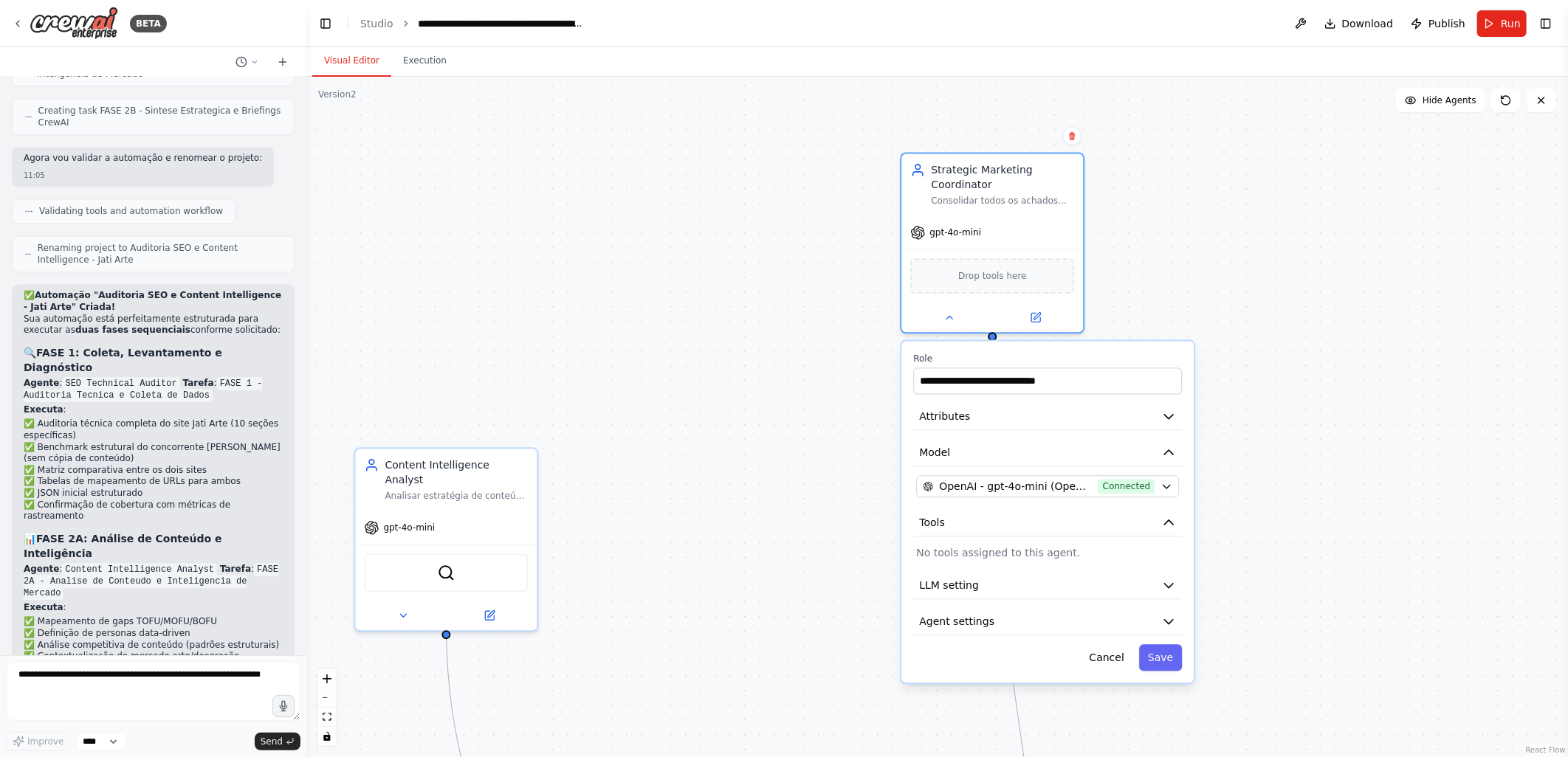
drag, startPoint x: 815, startPoint y: 588, endPoint x: 786, endPoint y: 335, distance: 254.7
click at [786, 335] on div ".deletable-edge-delete-btn { width: 20px; height: 20px; border: 0px solid #ffff…" at bounding box center [937, 416] width 1262 height 680
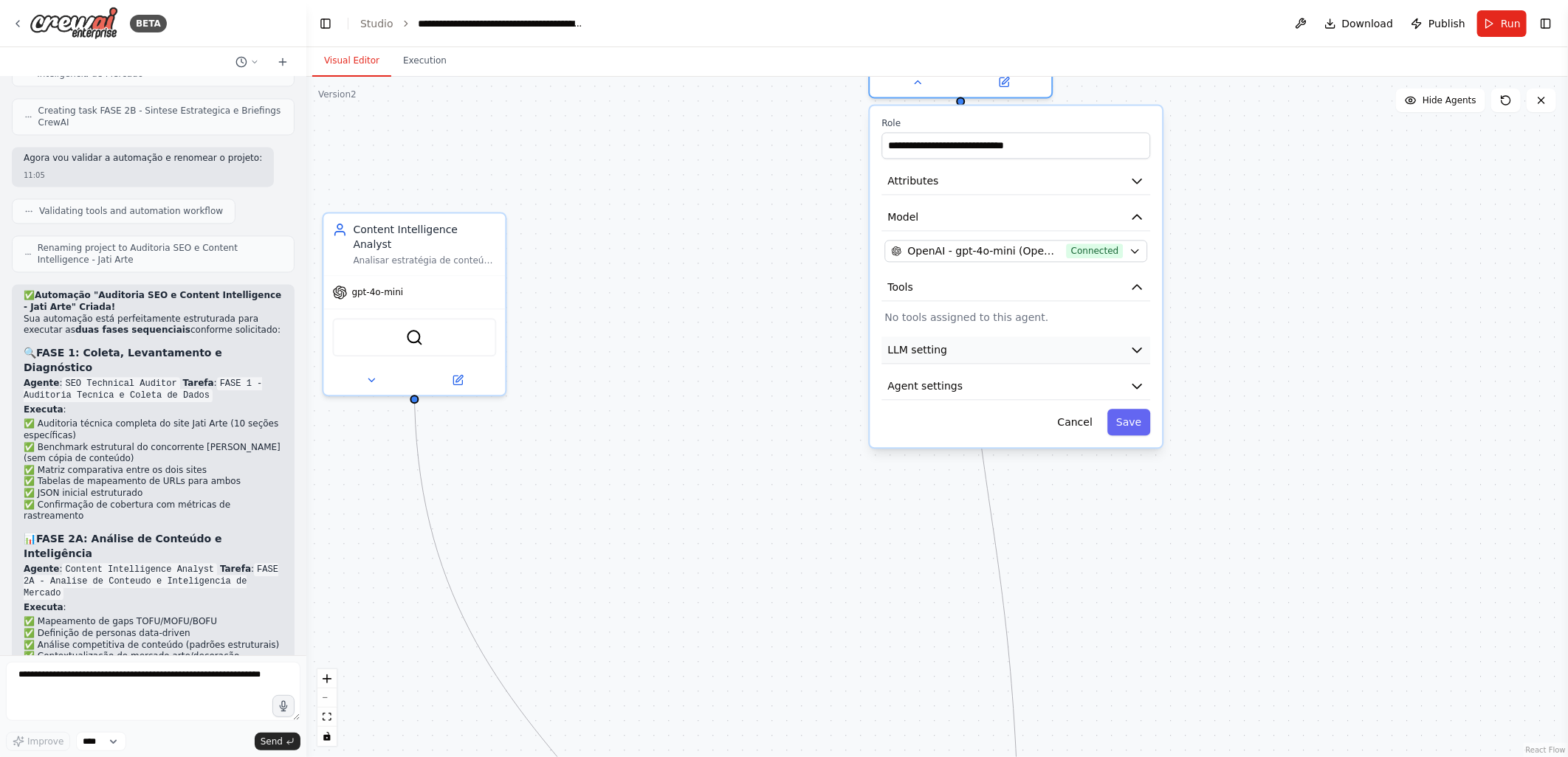
click at [948, 341] on button "LLM setting" at bounding box center [1015, 349] width 269 height 27
click at [945, 344] on button "LLM setting" at bounding box center [1015, 349] width 269 height 27
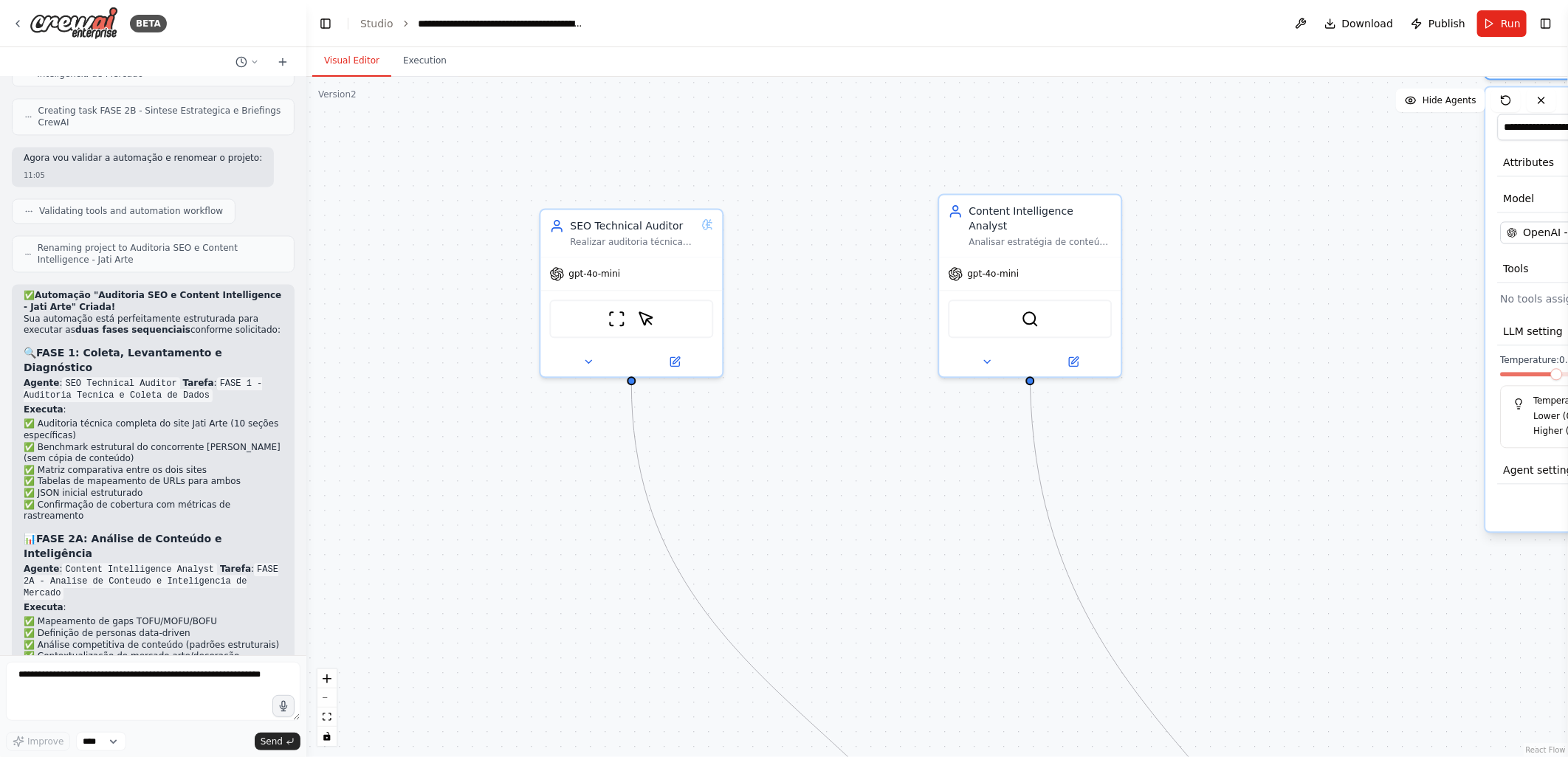
drag, startPoint x: 732, startPoint y: 381, endPoint x: 1348, endPoint y: 362, distance: 616.3
click at [1348, 362] on div ".deletable-edge-delete-btn { width: 20px; height: 20px; border: 0px solid #ffff…" at bounding box center [937, 416] width 1262 height 680
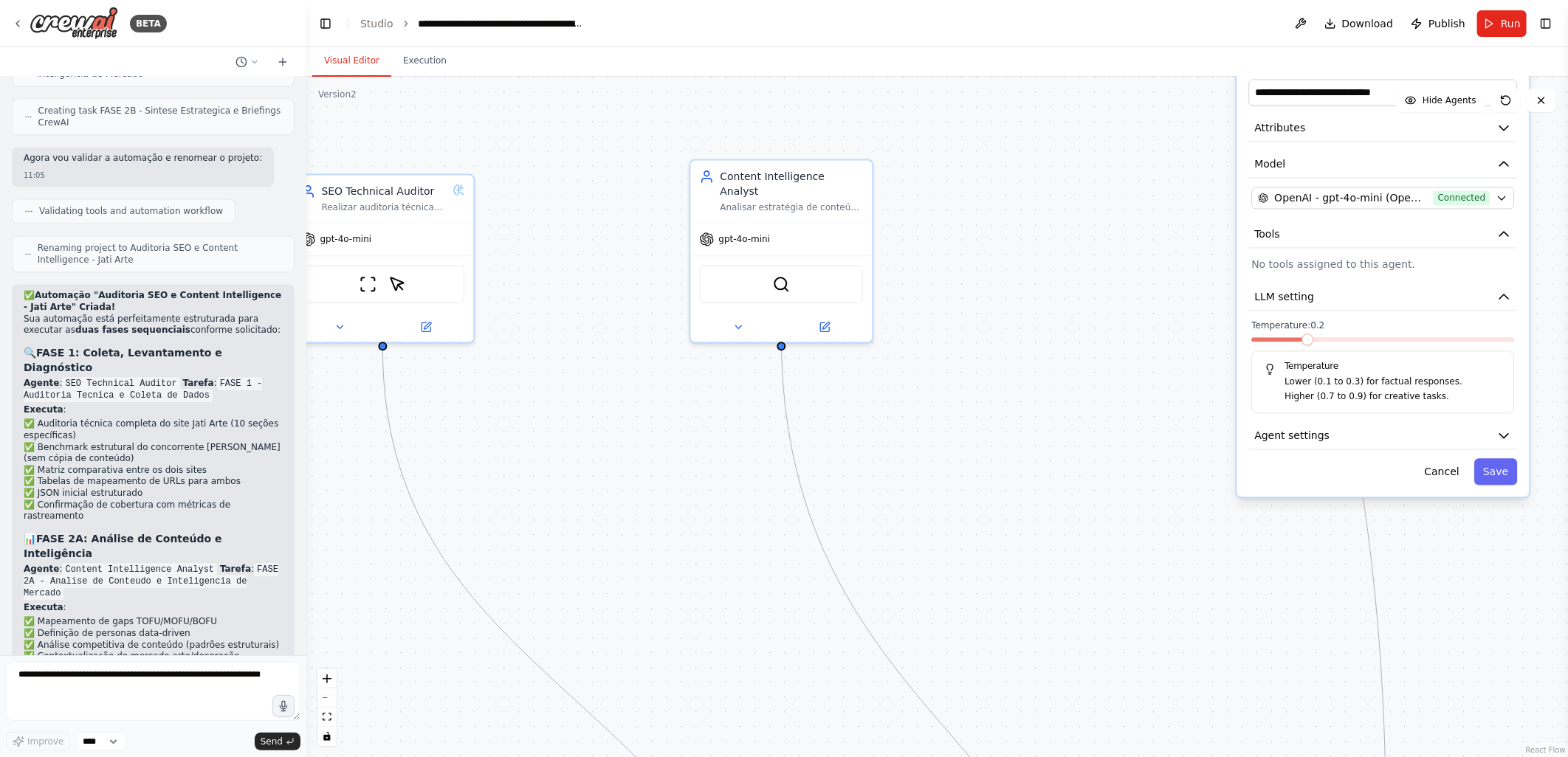
drag, startPoint x: 1310, startPoint y: 444, endPoint x: 1102, endPoint y: 404, distance: 211.8
click at [1102, 404] on div ".deletable-edge-delete-btn { width: 20px; height: 20px; border: 0px solid #ffff…" at bounding box center [937, 416] width 1262 height 680
click at [1502, 475] on button "Save" at bounding box center [1495, 471] width 43 height 26
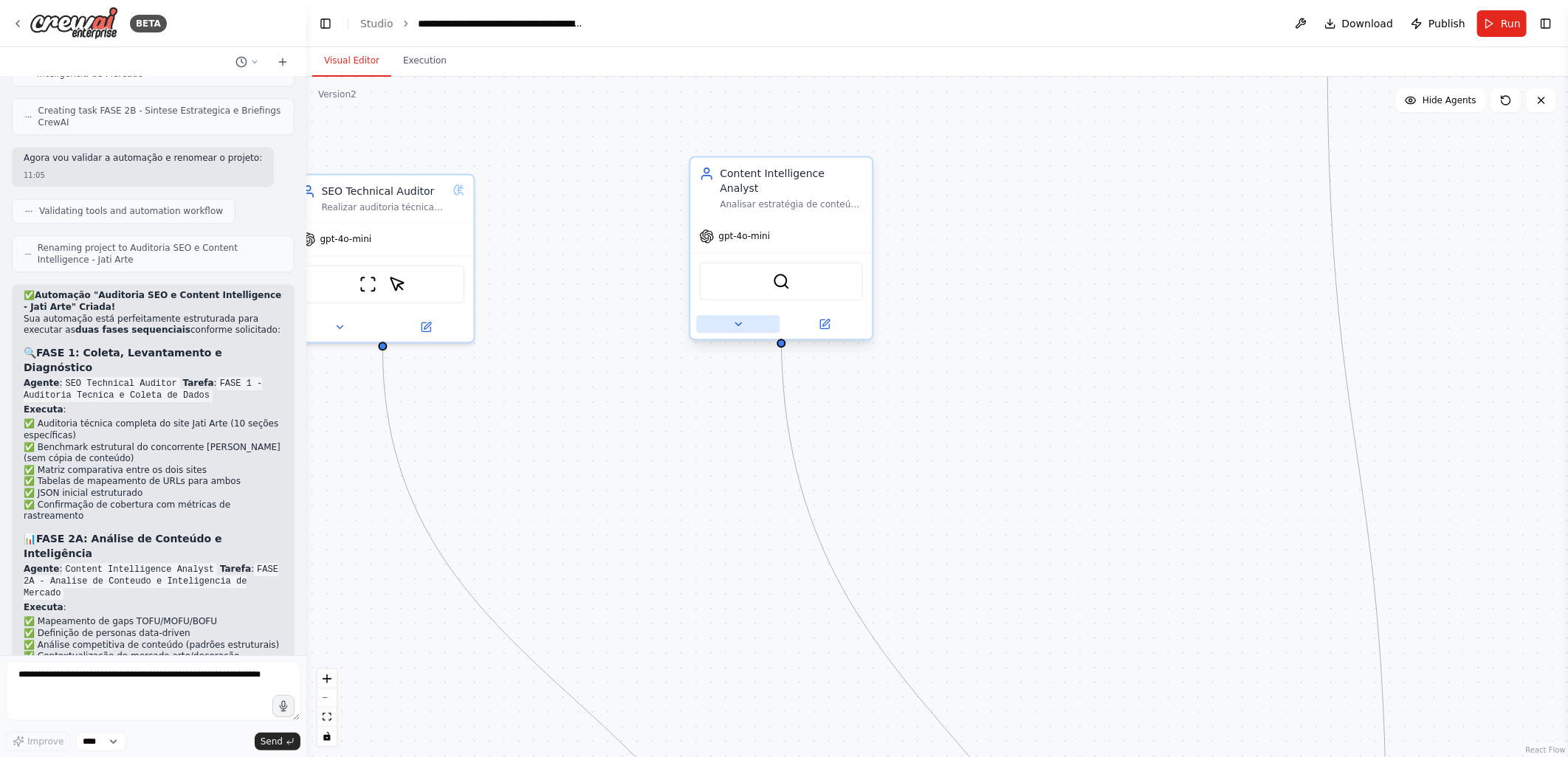
click at [736, 322] on icon at bounding box center [738, 323] width 6 height 3
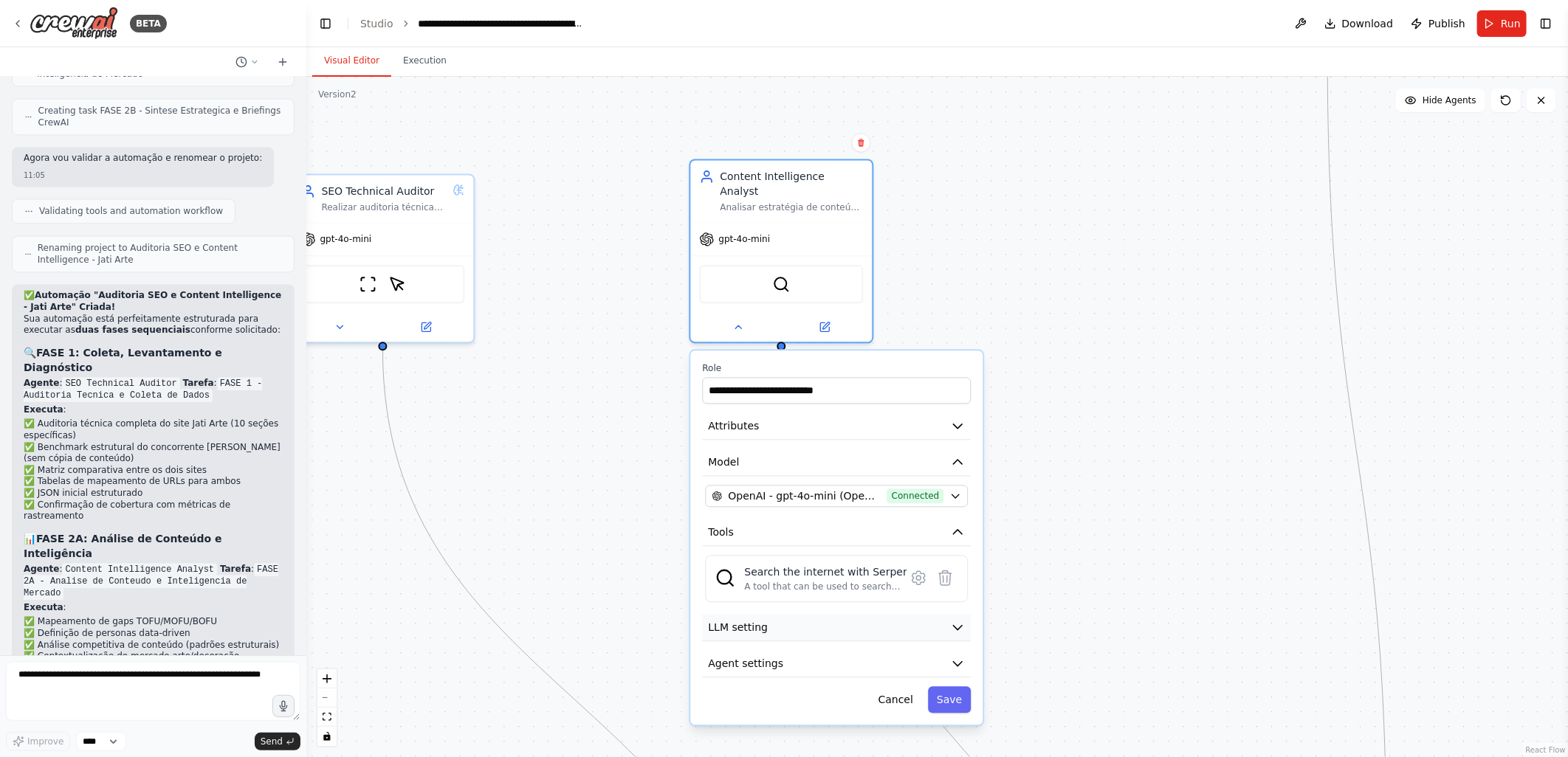
click at [753, 620] on span "LLM setting" at bounding box center [738, 627] width 59 height 15
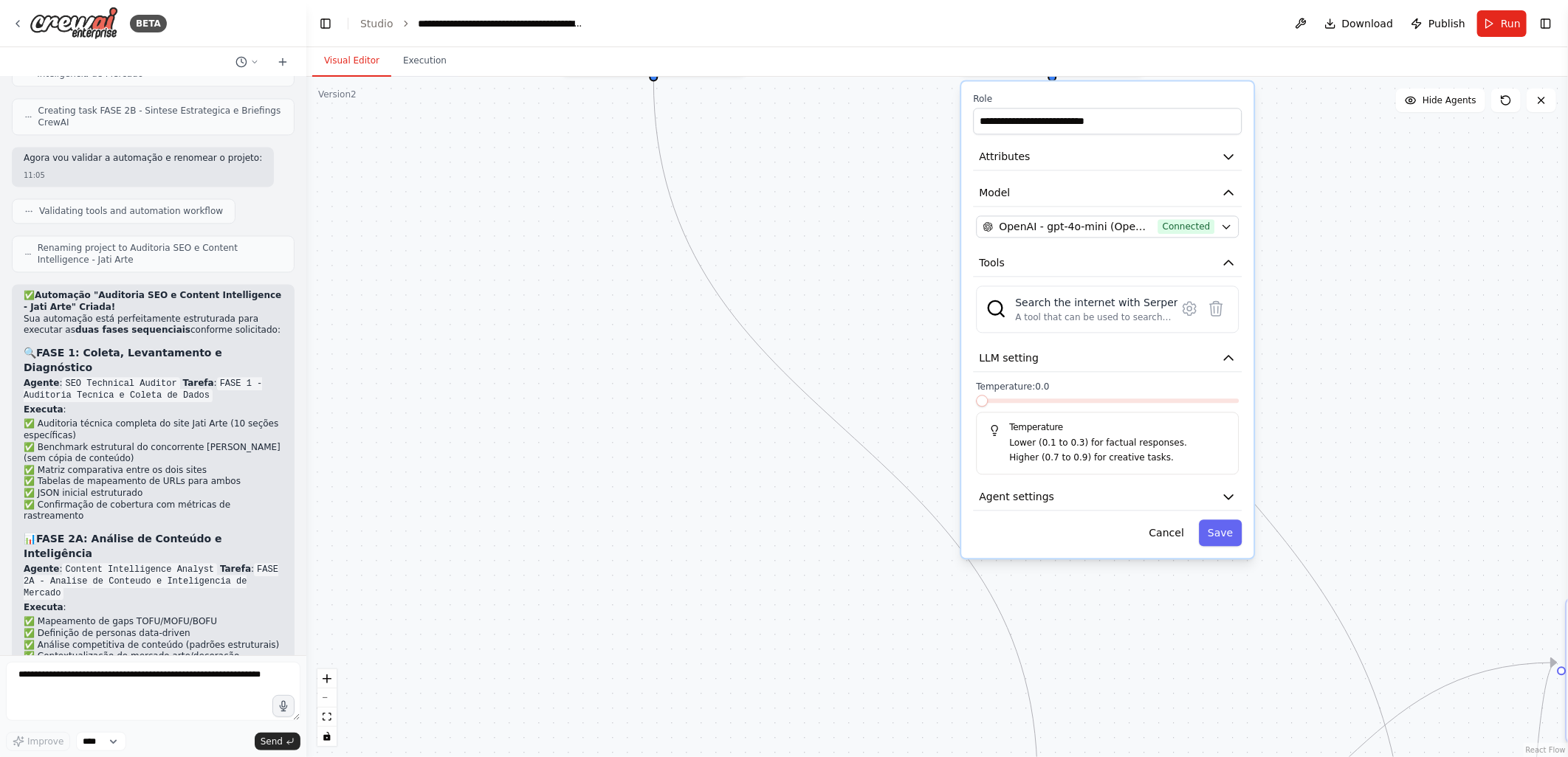
drag, startPoint x: 726, startPoint y: 403, endPoint x: 847, endPoint y: 280, distance: 172.5
click at [847, 280] on div ".deletable-edge-delete-btn { width: 20px; height: 20px; border: 0px solid #ffff…" at bounding box center [937, 416] width 1262 height 680
click at [1224, 520] on button "Save" at bounding box center [1220, 533] width 43 height 26
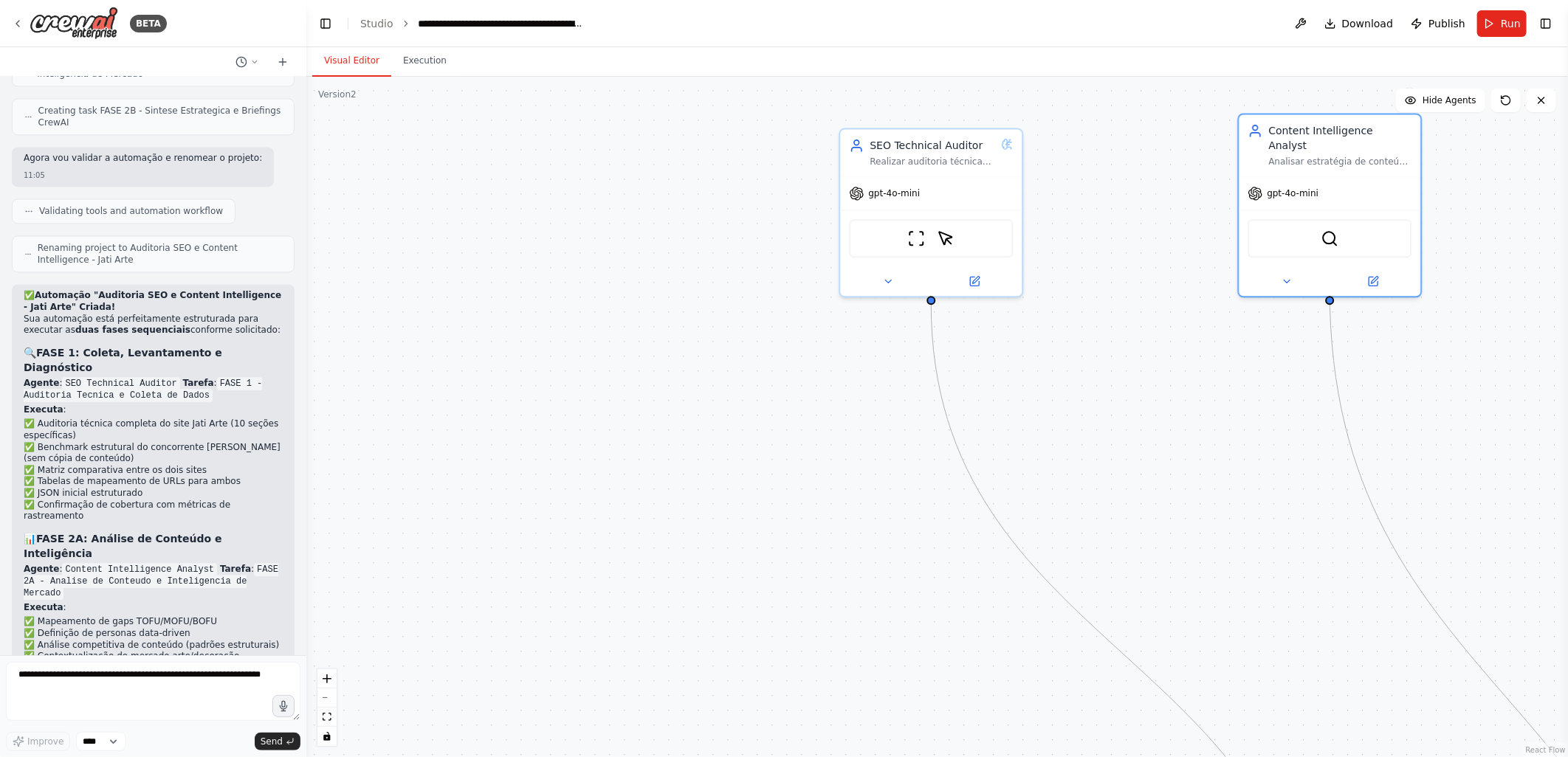
drag, startPoint x: 483, startPoint y: 328, endPoint x: 750, endPoint y: 547, distance: 345.3
click at [752, 550] on div ".deletable-edge-delete-btn { width: 20px; height: 20px; border: 0px solid #ffff…" at bounding box center [937, 416] width 1262 height 680
click at [891, 275] on icon at bounding box center [886, 279] width 12 height 12
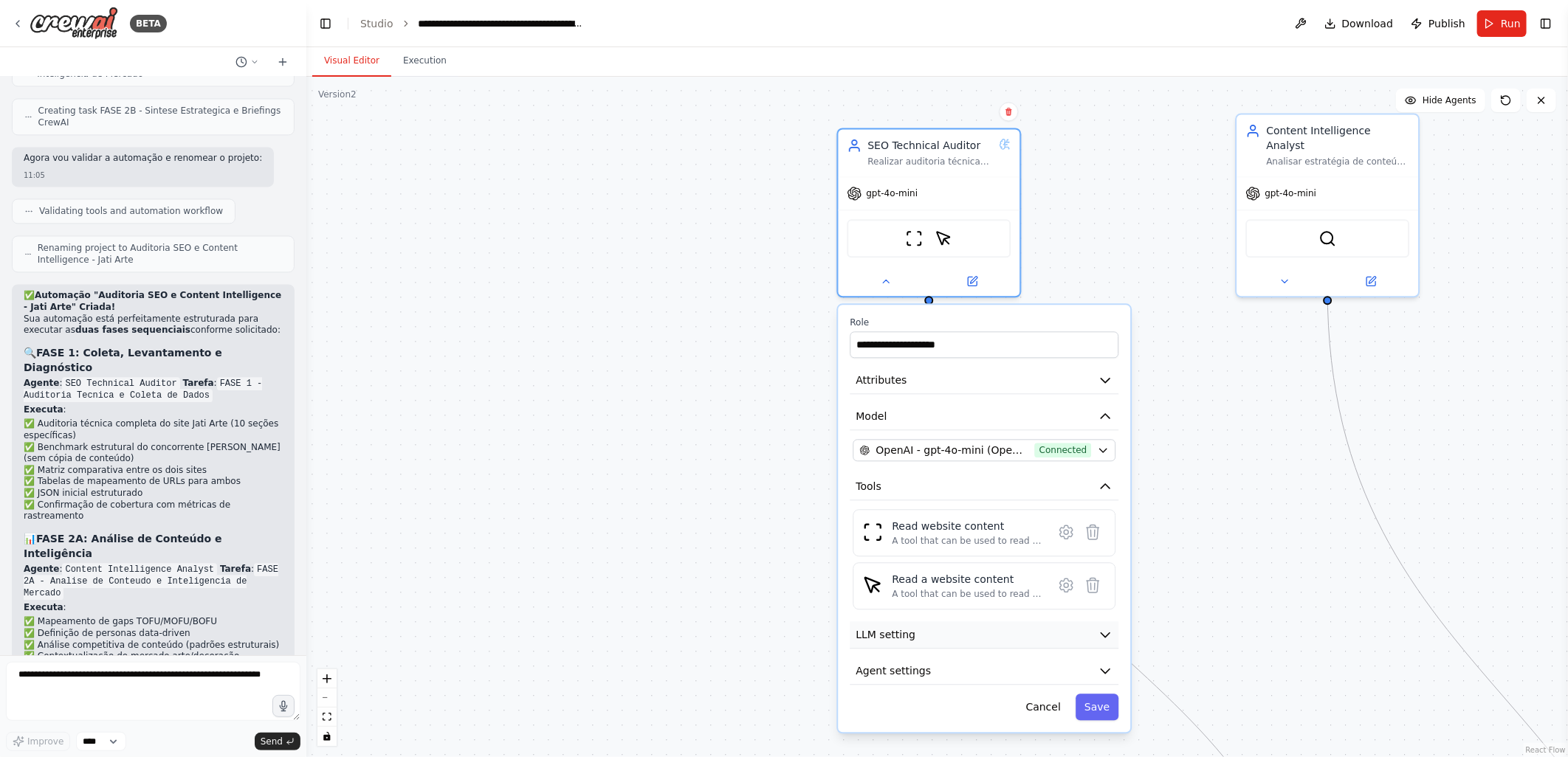
click at [887, 628] on span "LLM setting" at bounding box center [885, 635] width 59 height 15
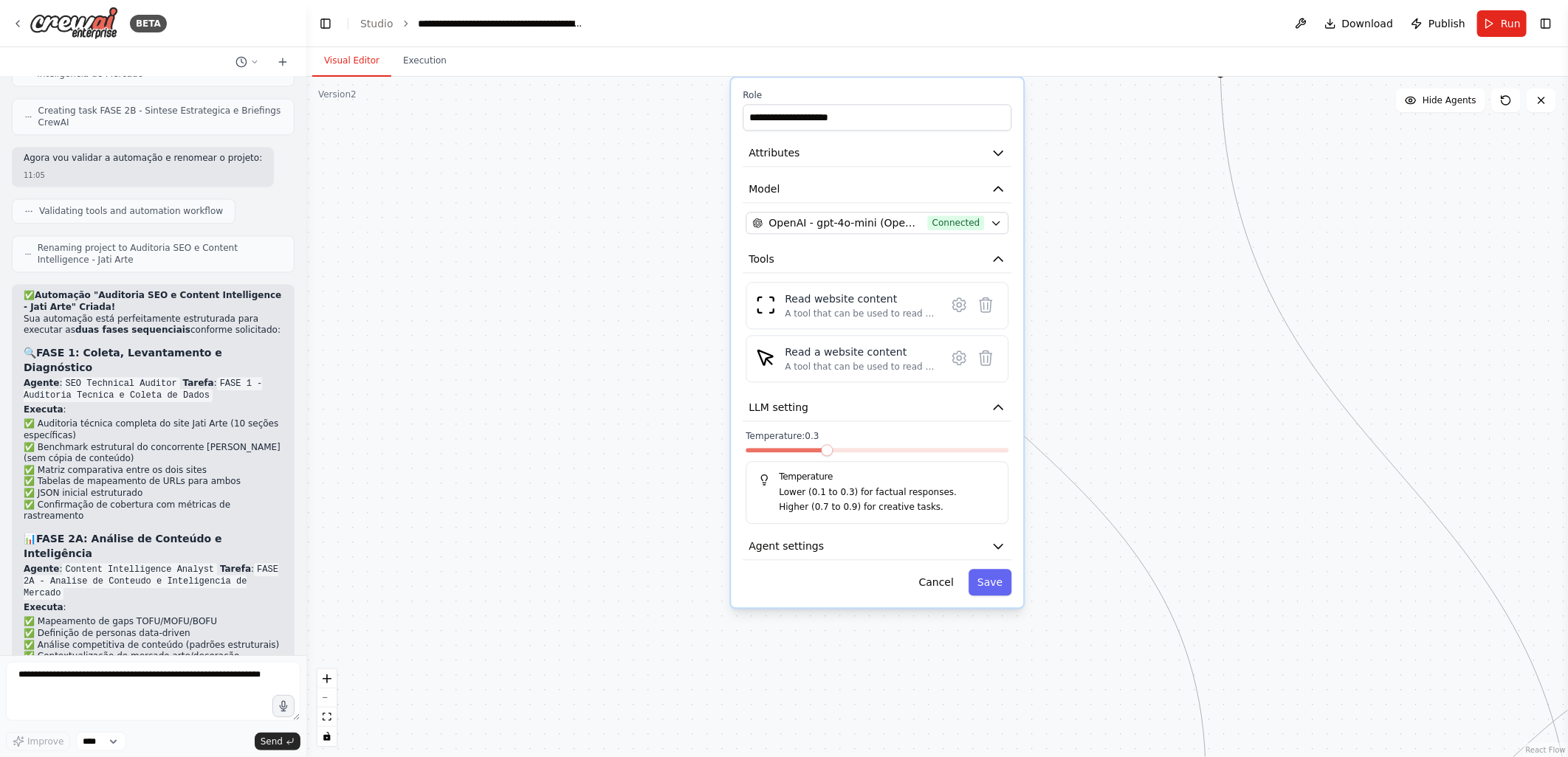
drag, startPoint x: 767, startPoint y: 660, endPoint x: 661, endPoint y: 434, distance: 249.6
click at [661, 434] on div ".deletable-edge-delete-btn { width: 20px; height: 20px; border: 0px solid #ffff…" at bounding box center [937, 416] width 1262 height 680
click at [994, 580] on button "Save" at bounding box center [989, 582] width 43 height 26
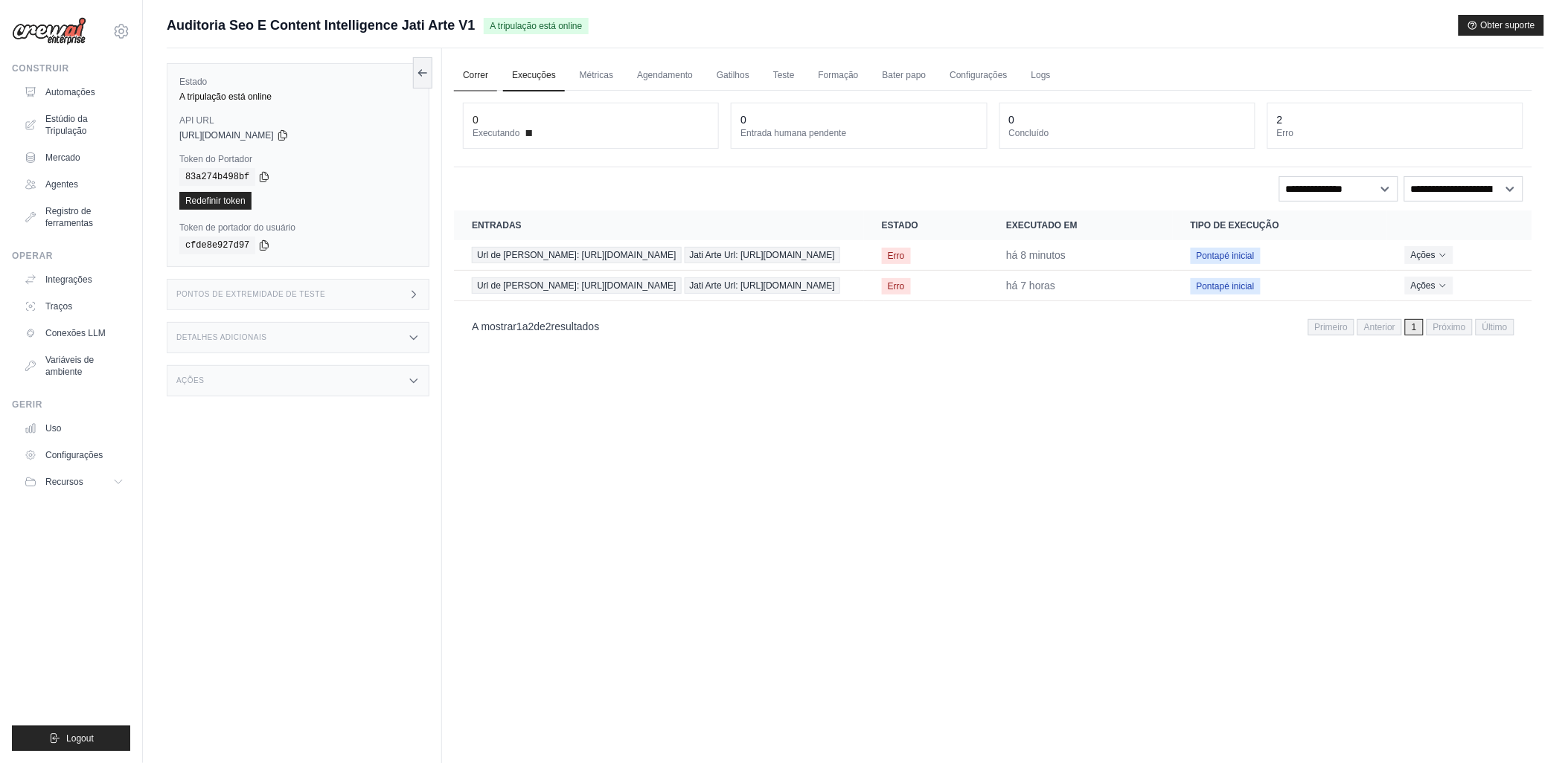
click at [474, 70] on link "Correr" at bounding box center [475, 76] width 43 height 32
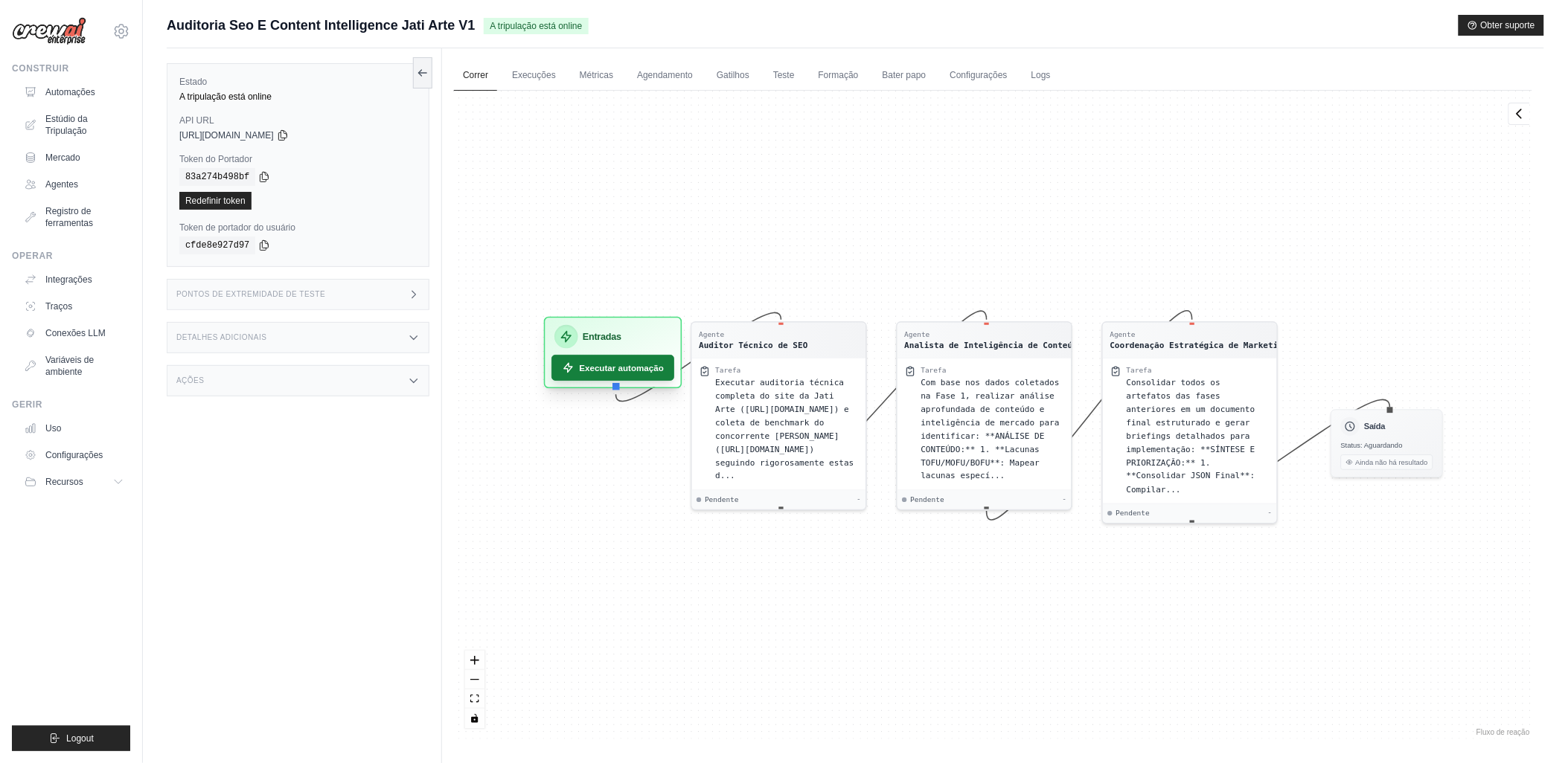
click at [607, 368] on font "Executar automação" at bounding box center [622, 368] width 85 height 12
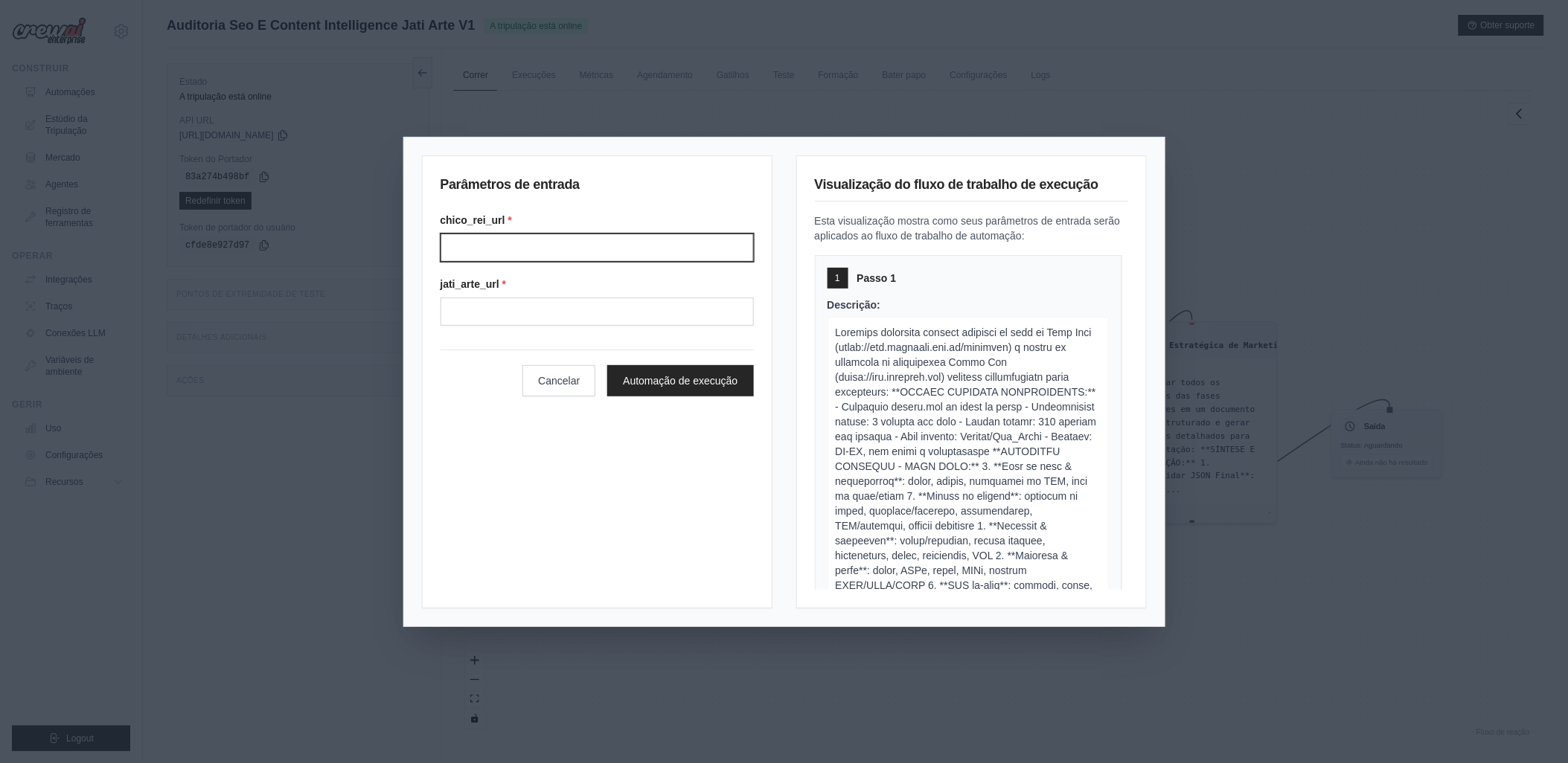
click at [534, 253] on input "Chico rei url" at bounding box center [597, 247] width 313 height 28
type input "**********"
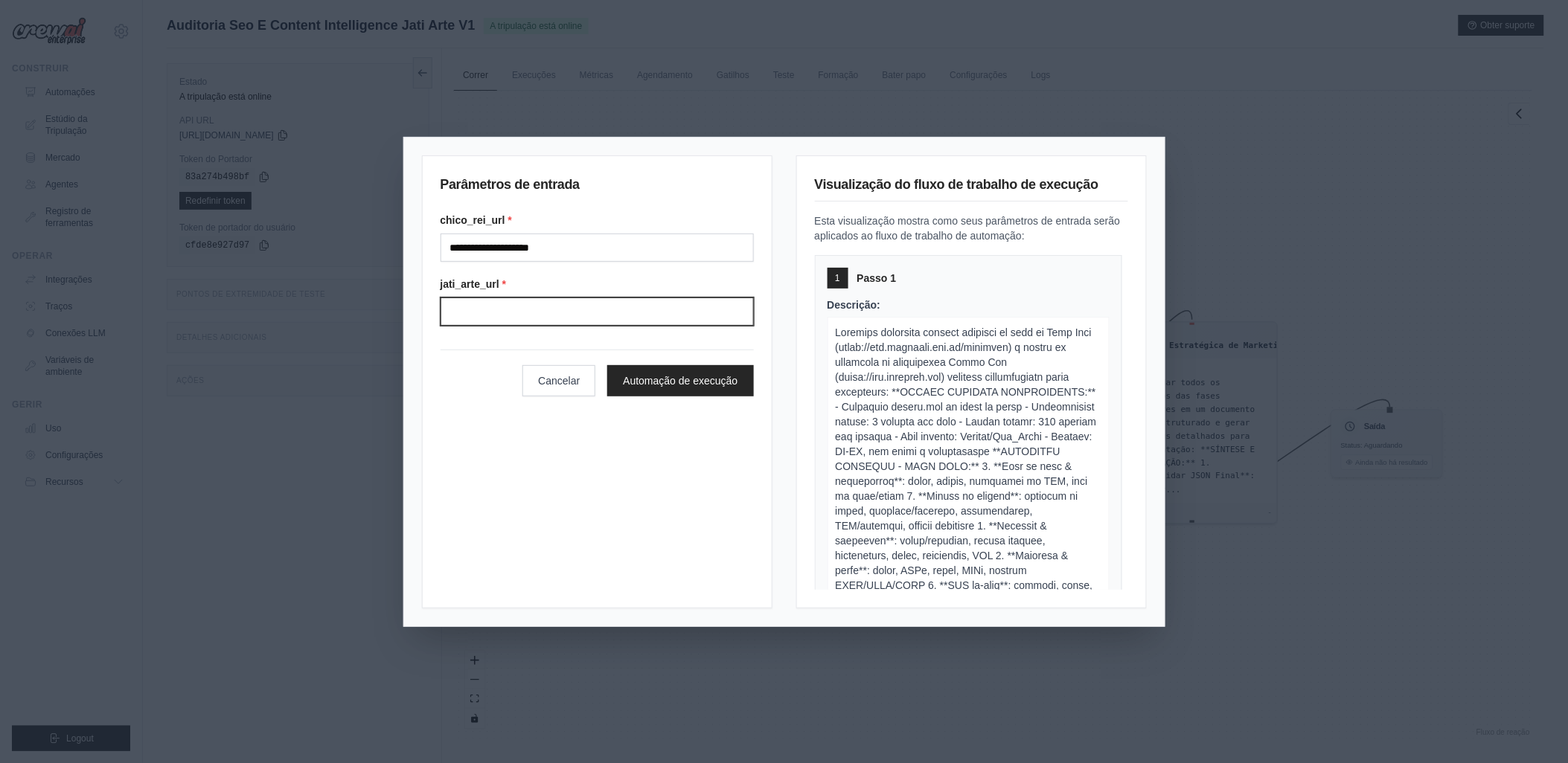
type input "**********"
click at [677, 379] on button "Automação de execução" at bounding box center [681, 381] width 146 height 32
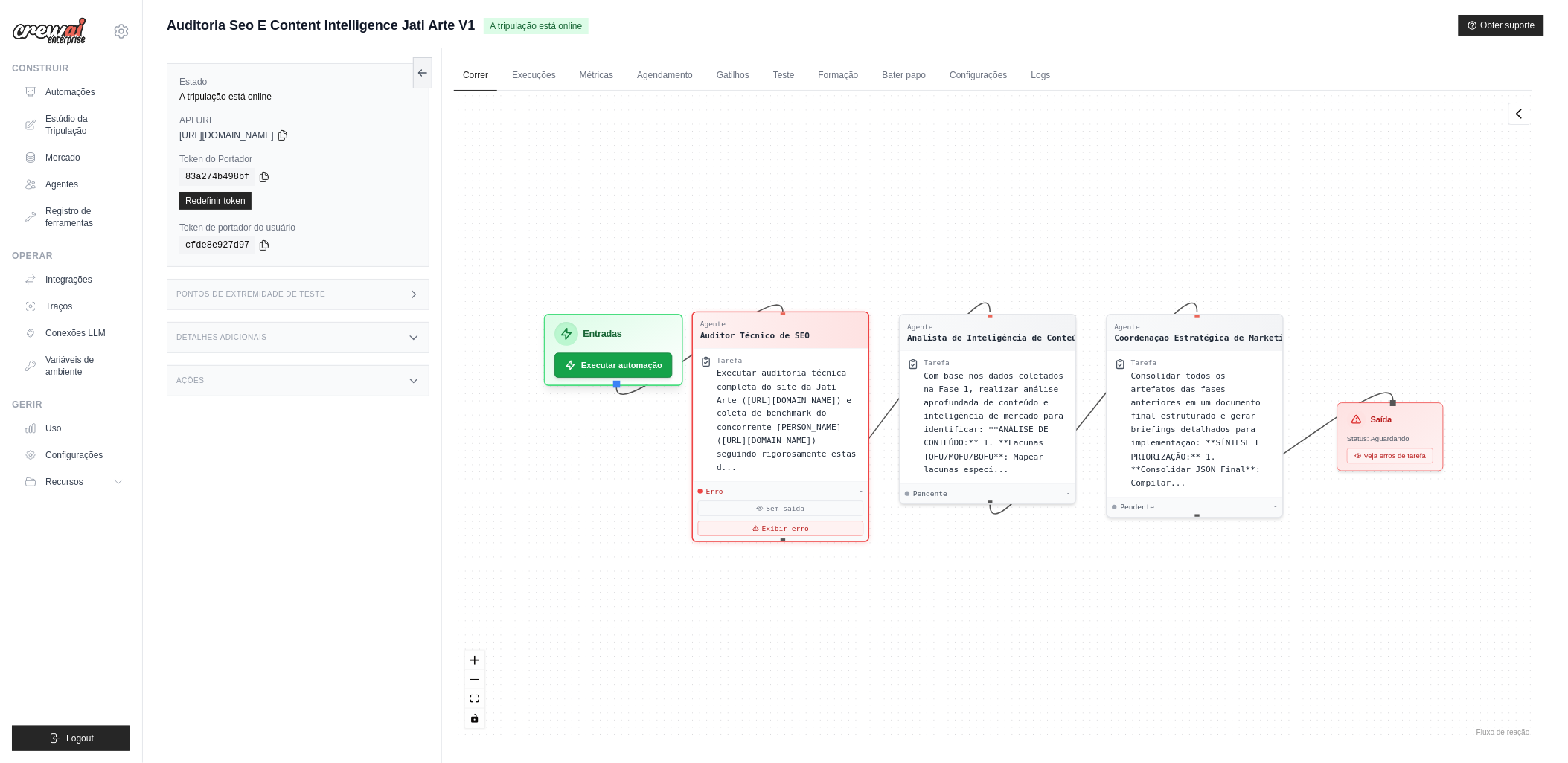
click at [778, 388] on span "Executar auditoria técnica completa do site da Jati Arte ([URL][DOMAIN_NAME]) e…" at bounding box center [786, 420] width 140 height 104
click at [771, 524] on font "Exibir erro" at bounding box center [785, 528] width 47 height 10
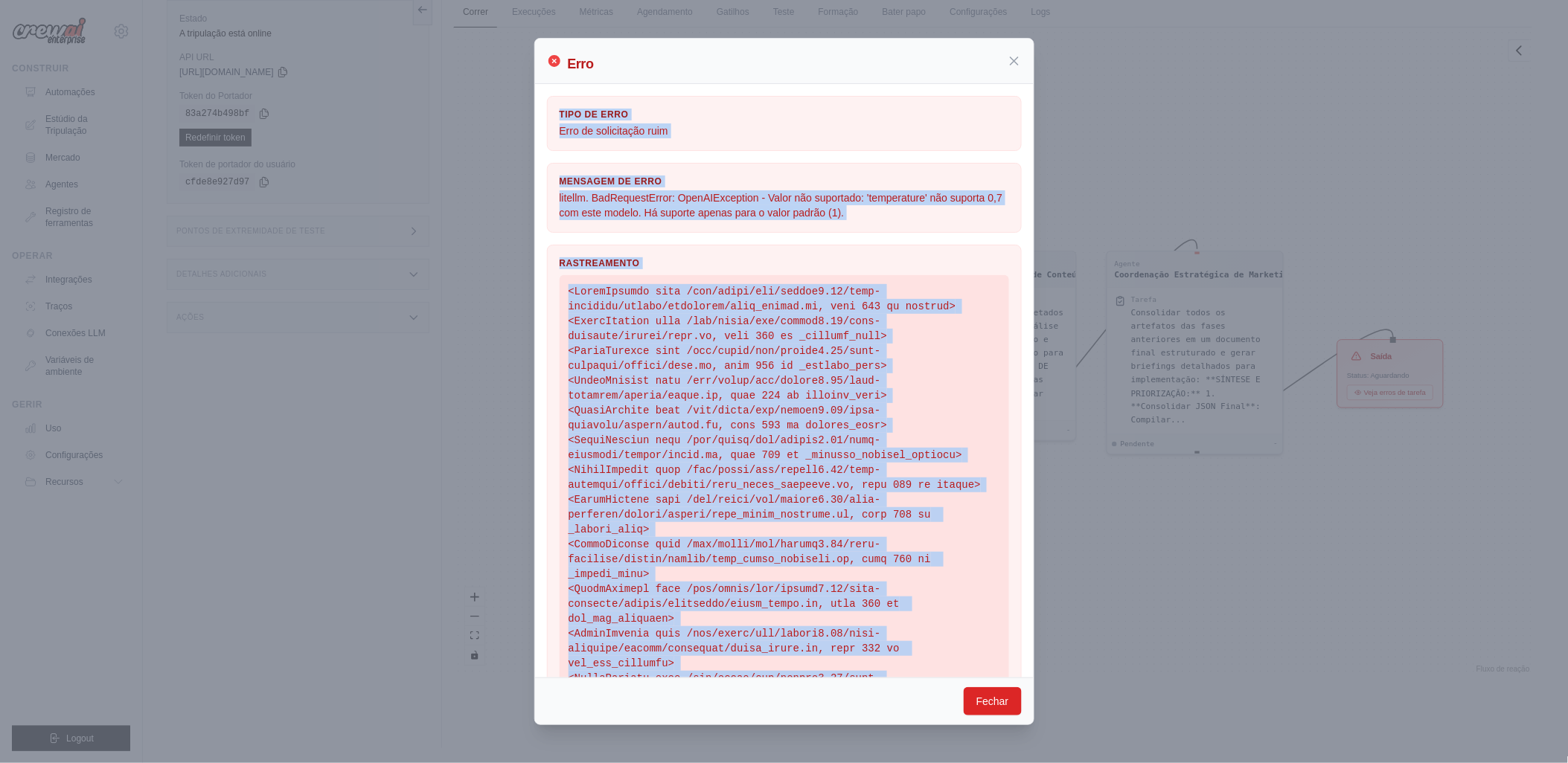
scroll to position [205, 0]
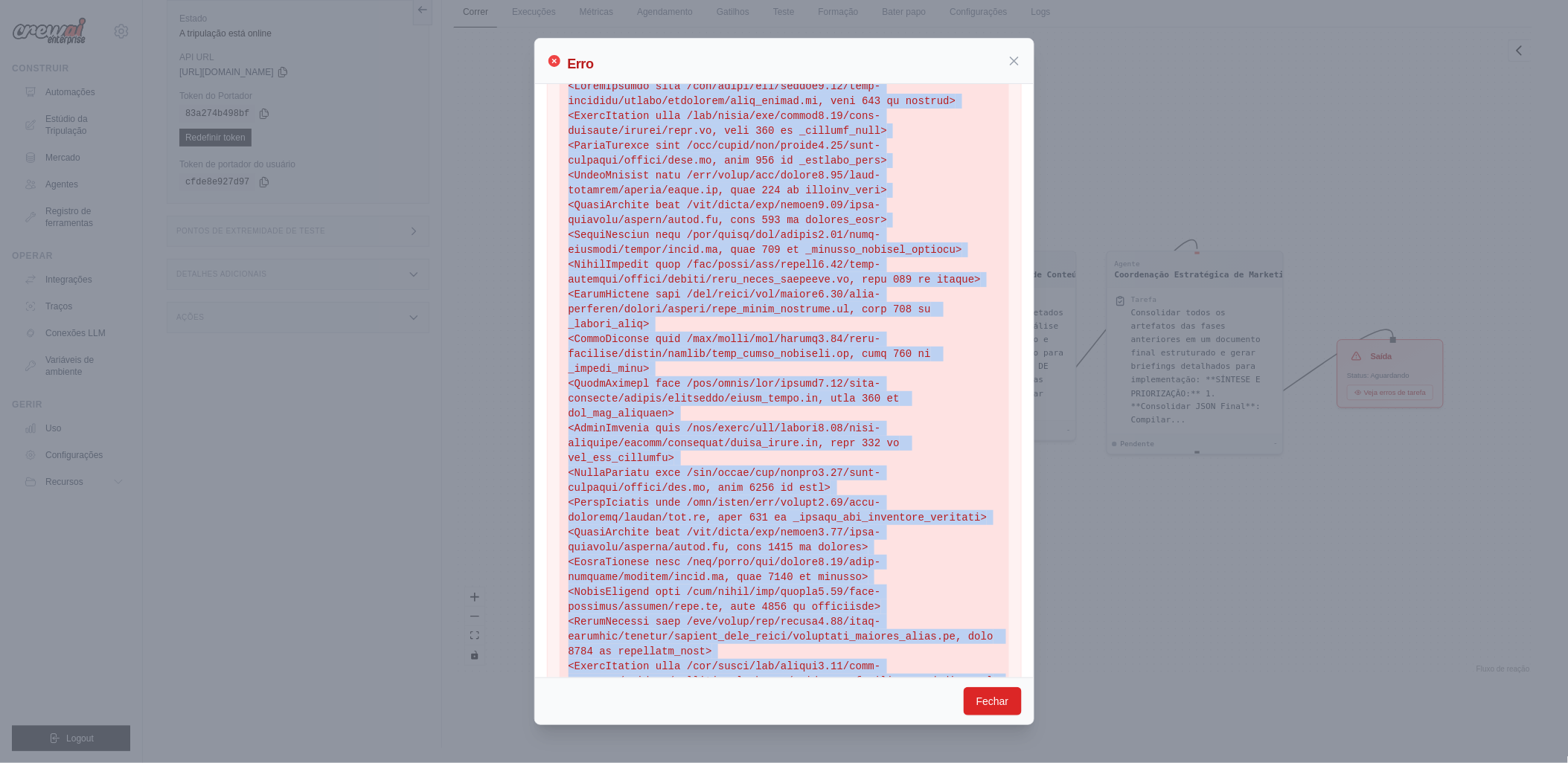
drag, startPoint x: 560, startPoint y: 108, endPoint x: 865, endPoint y: 641, distance: 614.1
click at [865, 641] on div "Tipo de erro Erro de solicitação ruim Mensagem de erro litellm. BadRequestError…" at bounding box center [784, 308] width 475 height 835
copy div "Lore ip dolo Sita co adipiscinge sedd Eiusmodt in utla etdolor. MagNaaliquAenim…"
click at [509, 154] on div "Erro Tipo de erro Erro de solicitação ruim Mensagem de erro litellm. BadRequest…" at bounding box center [784, 381] width 1568 height 763
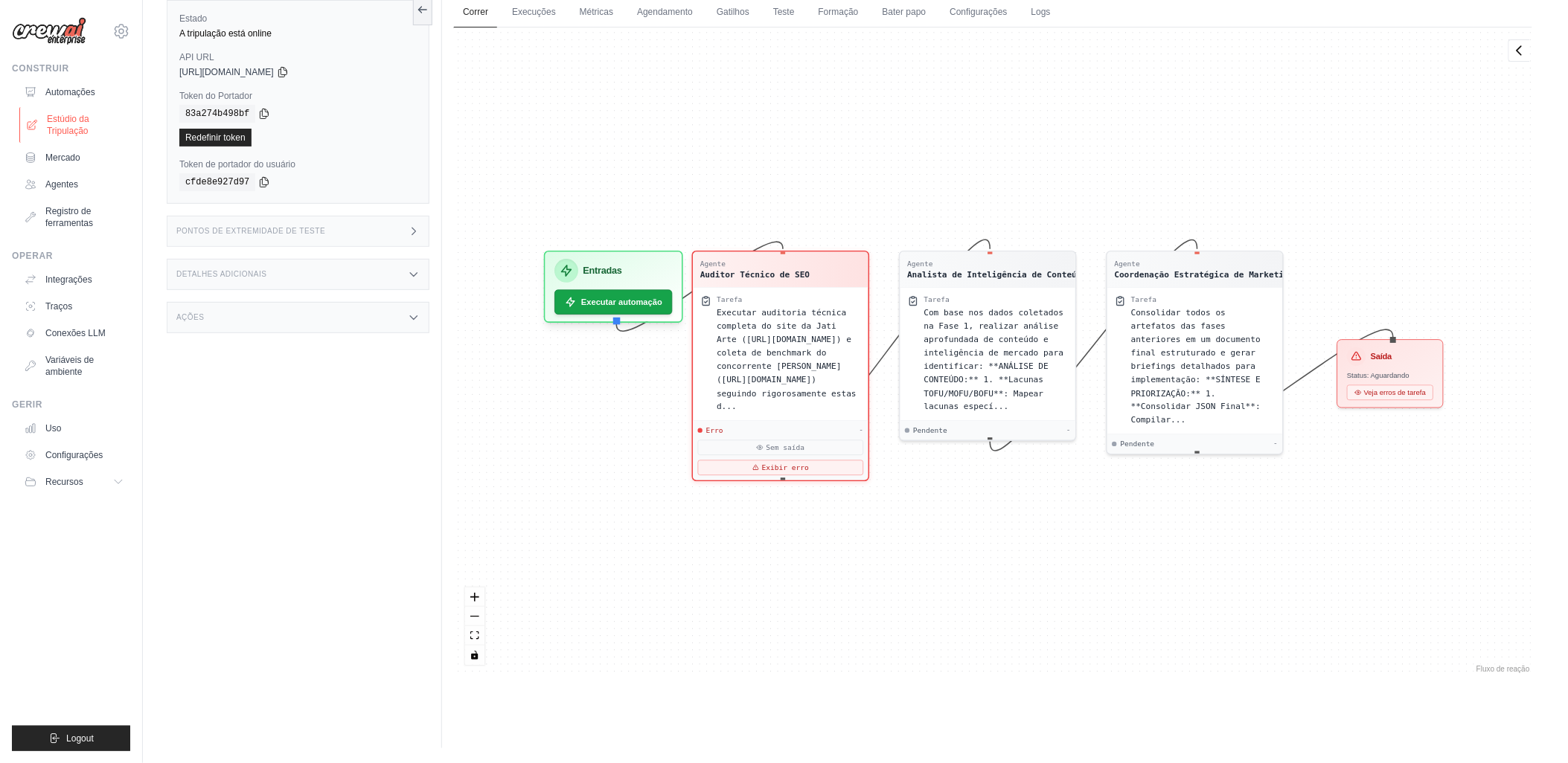
click at [56, 128] on font "Estúdio da Tripulação" at bounding box center [86, 124] width 79 height 24
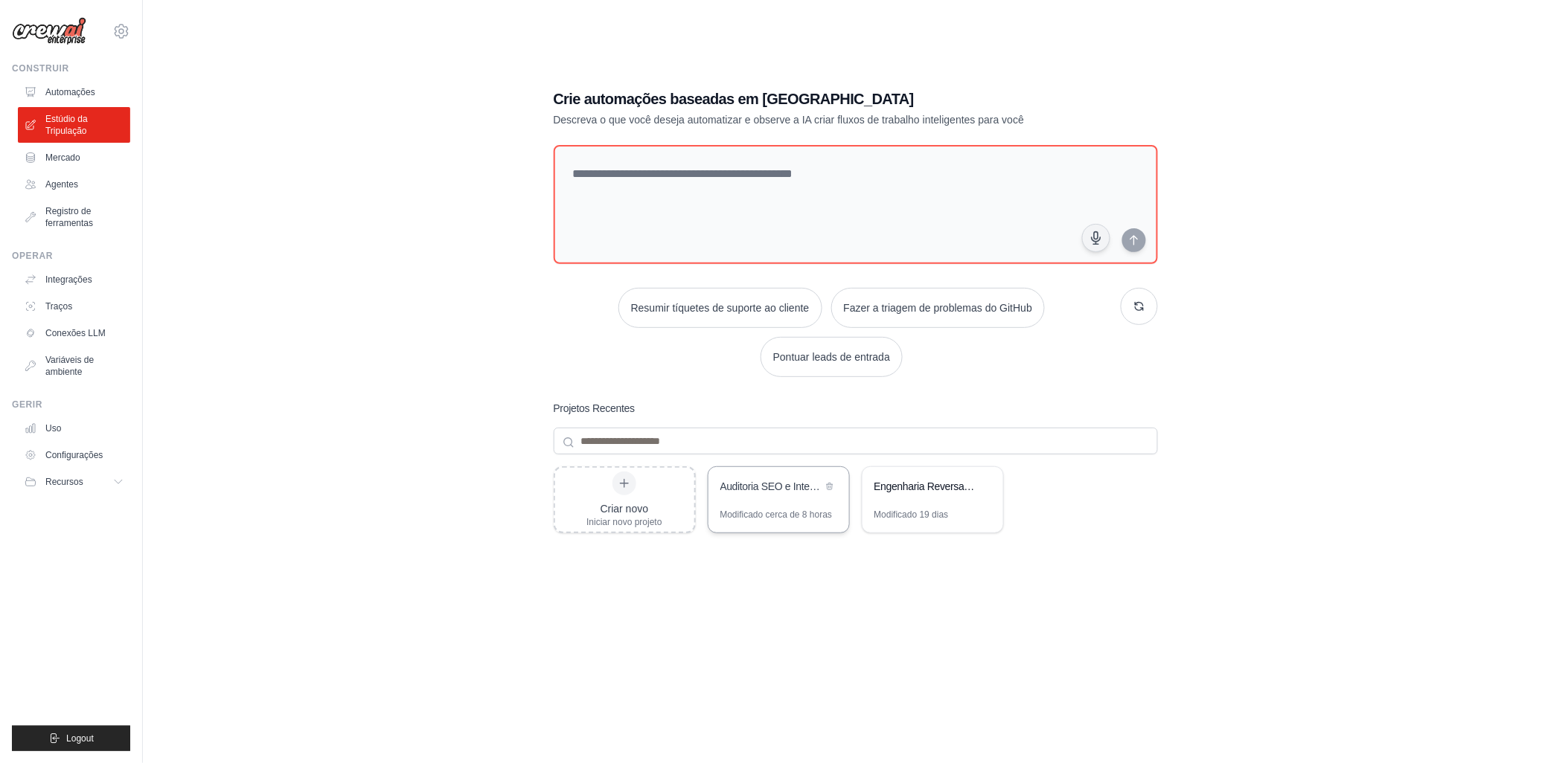
click at [779, 488] on div "Auditoria SEO e Inteligência de Conteúdo - Jati Arte" at bounding box center [771, 486] width 102 height 15
click at [62, 89] on font "Automações" at bounding box center [71, 92] width 50 height 12
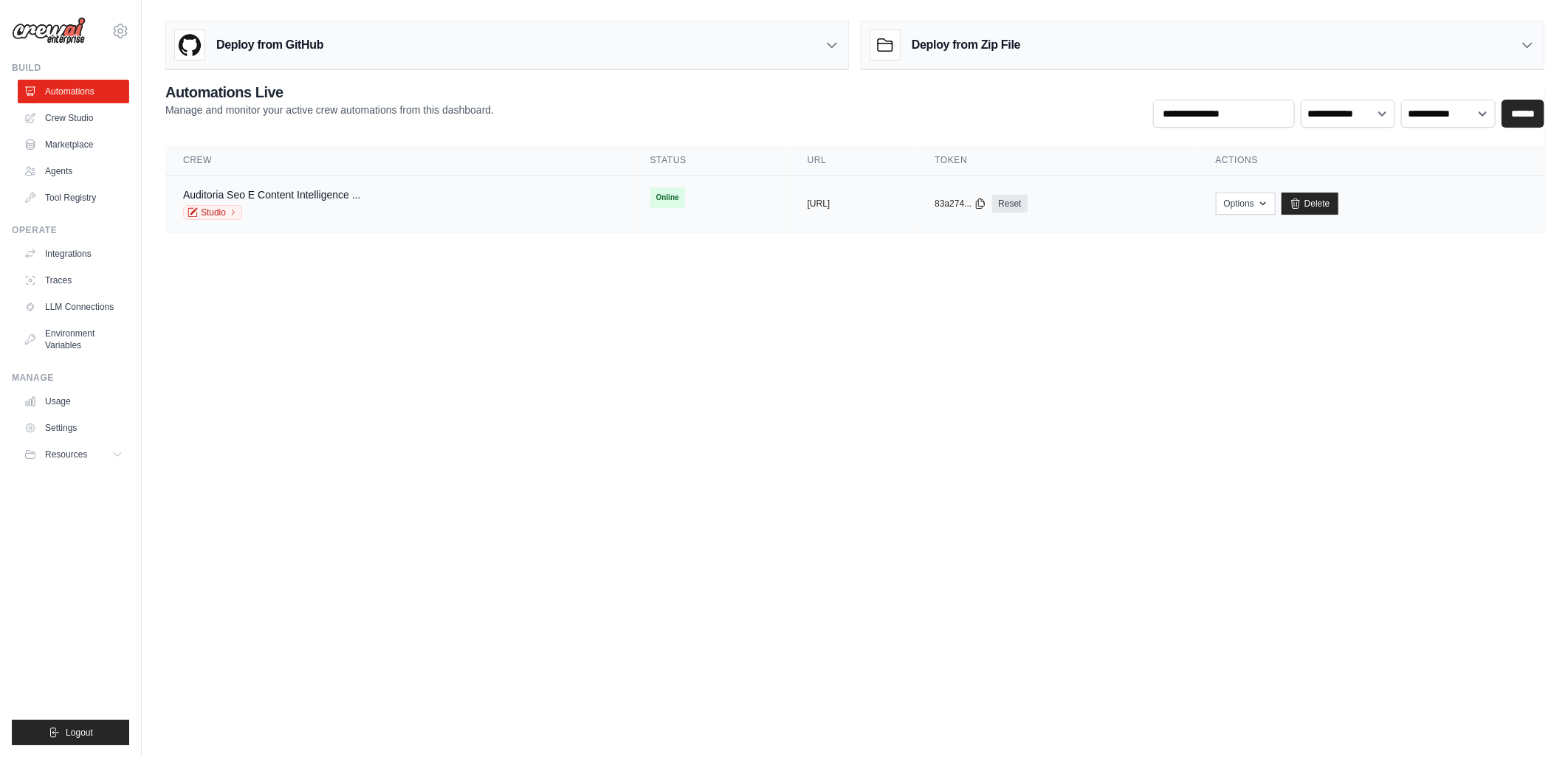
click at [650, 198] on span "Online" at bounding box center [668, 198] width 35 height 21
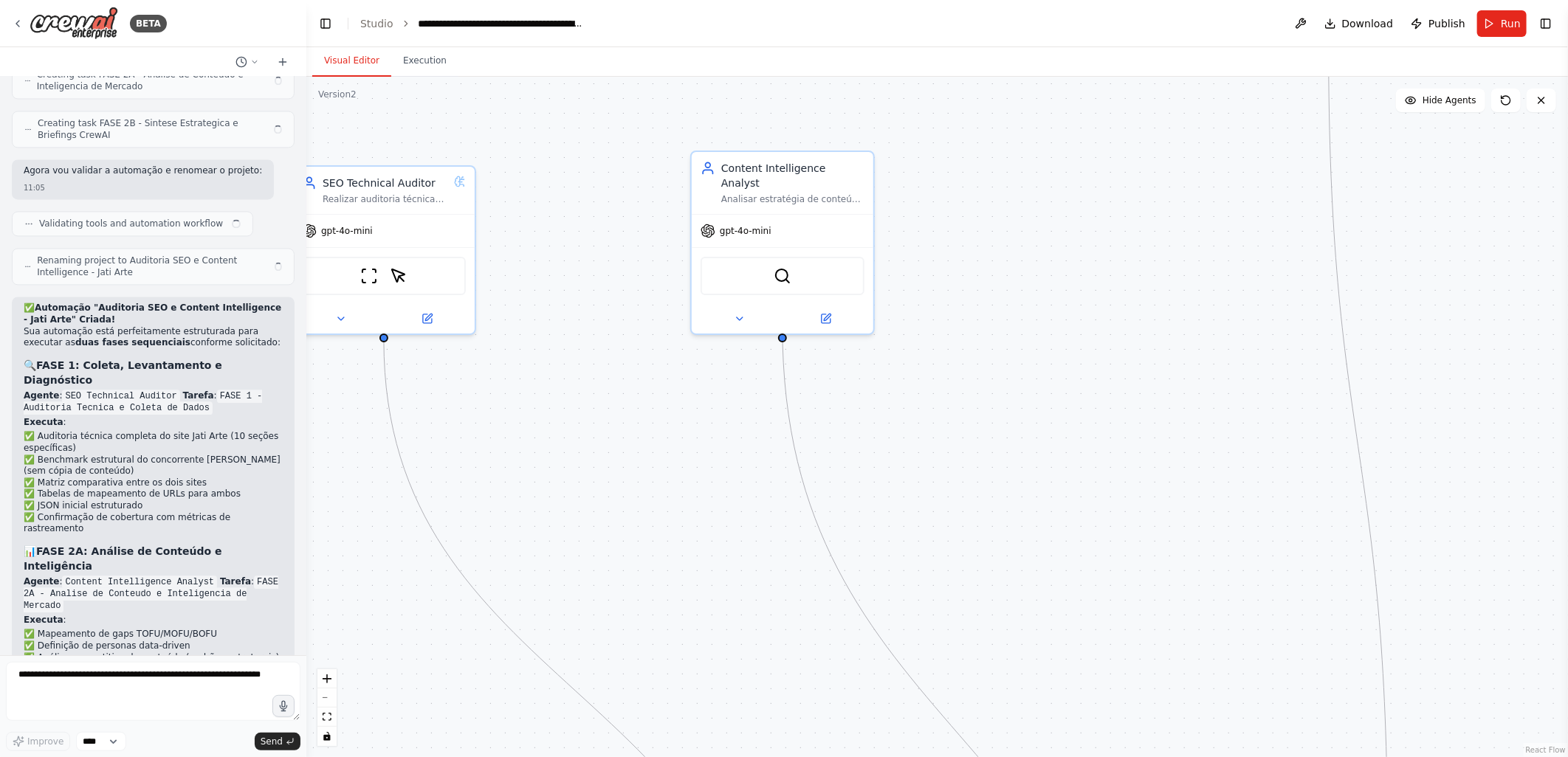
scroll to position [5463, 0]
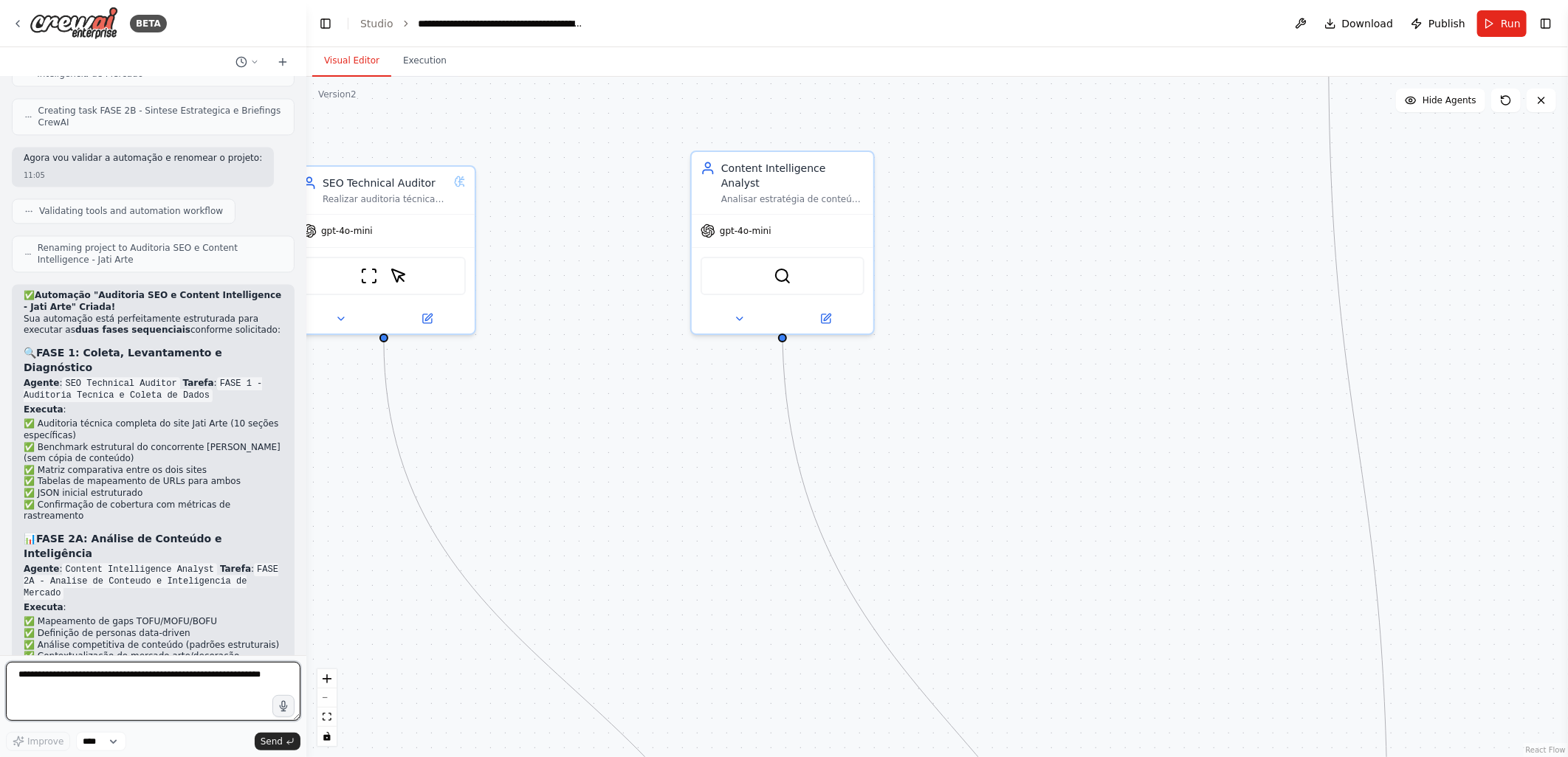
click at [32, 685] on textarea at bounding box center [153, 692] width 294 height 59
click at [1363, 22] on span "Download" at bounding box center [1367, 24] width 52 height 15
click at [237, 690] on textarea "**********" at bounding box center [153, 692] width 294 height 59
paste textarea "**********"
type textarea "**********"
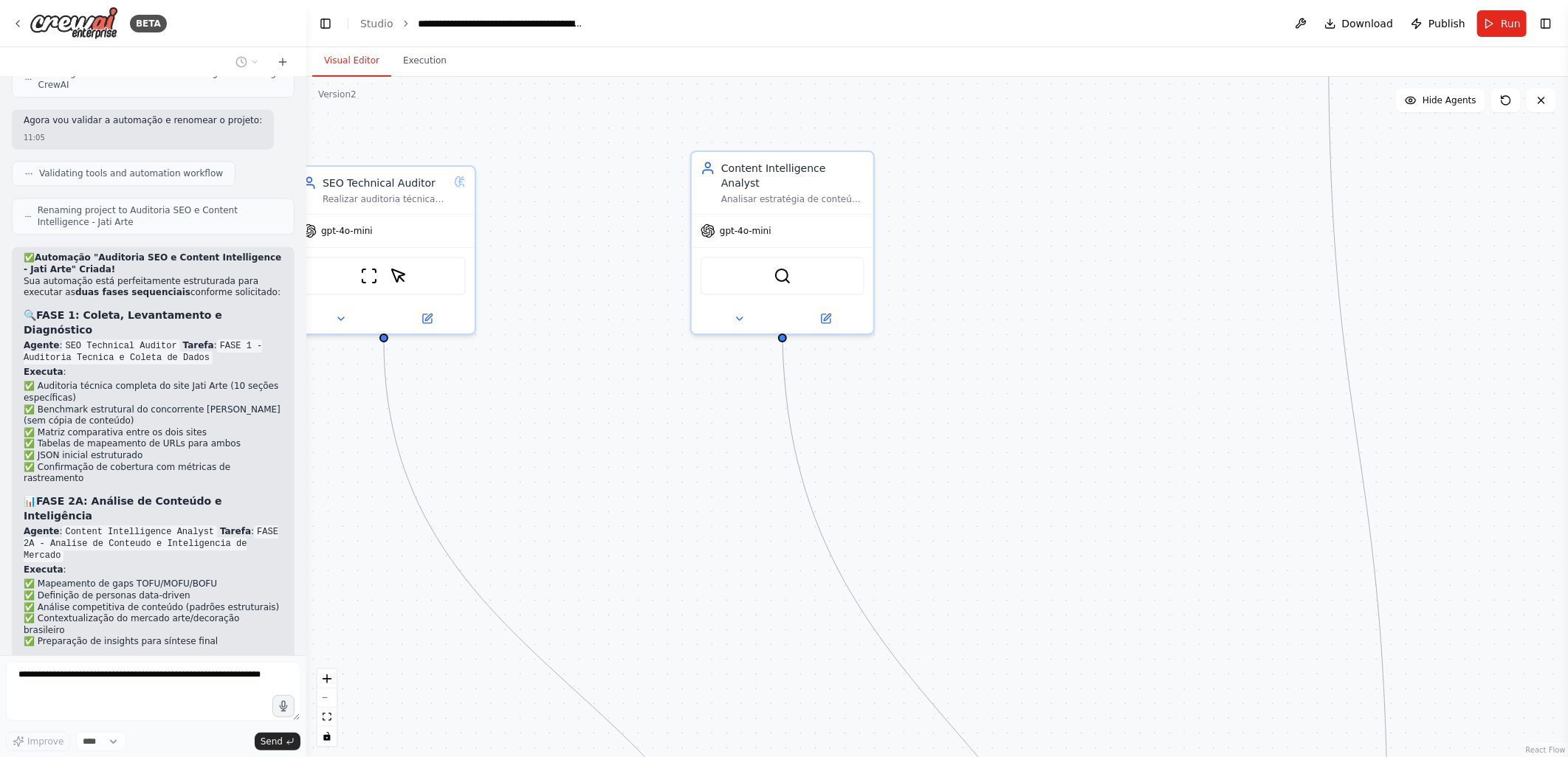
scroll to position [6135, 0]
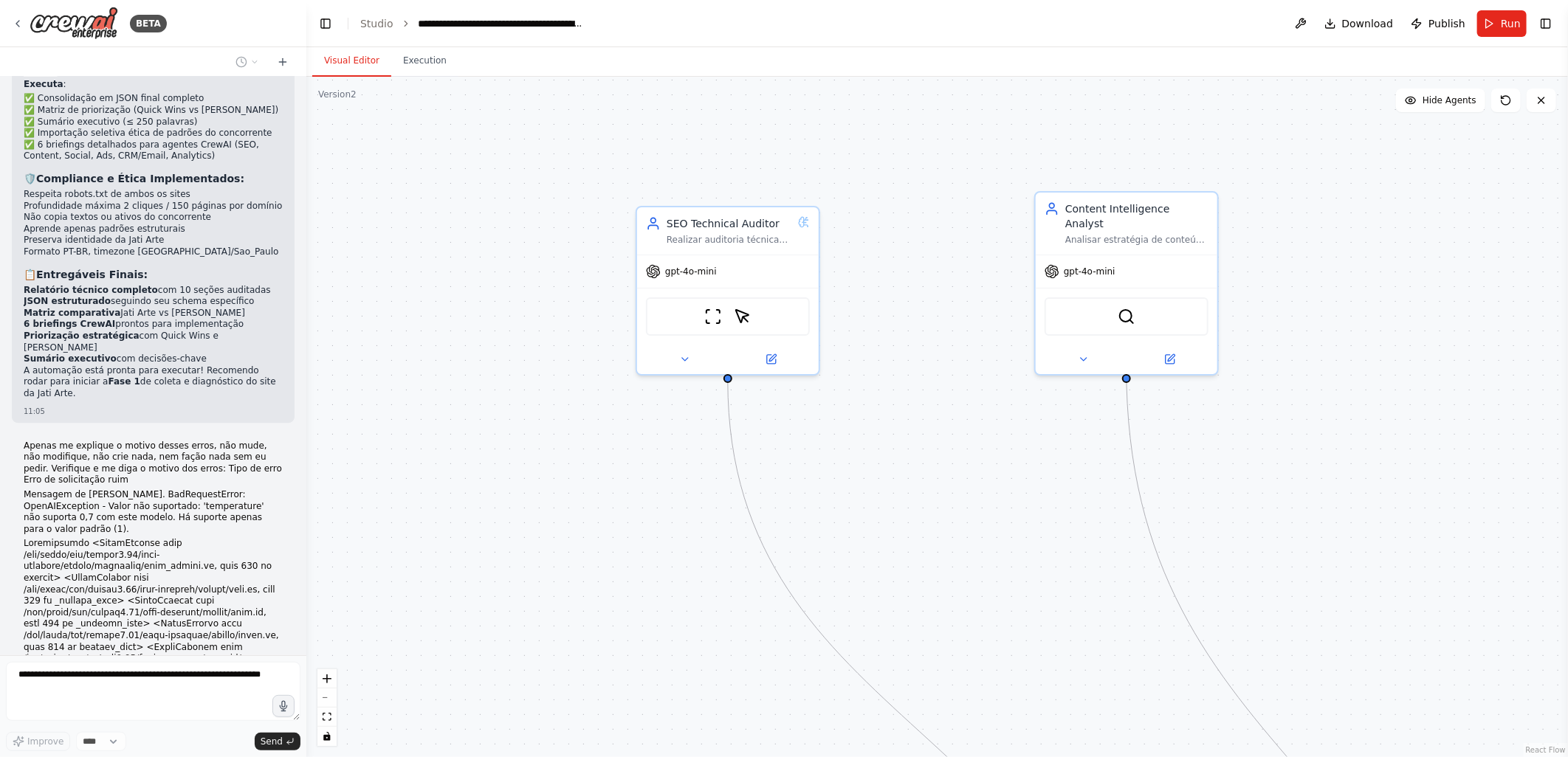
drag, startPoint x: 579, startPoint y: 391, endPoint x: 923, endPoint y: 432, distance: 346.4
click at [923, 432] on div ".deletable-edge-delete-btn { width: 20px; height: 20px; border: 0px solid #ffff…" at bounding box center [937, 416] width 1262 height 680
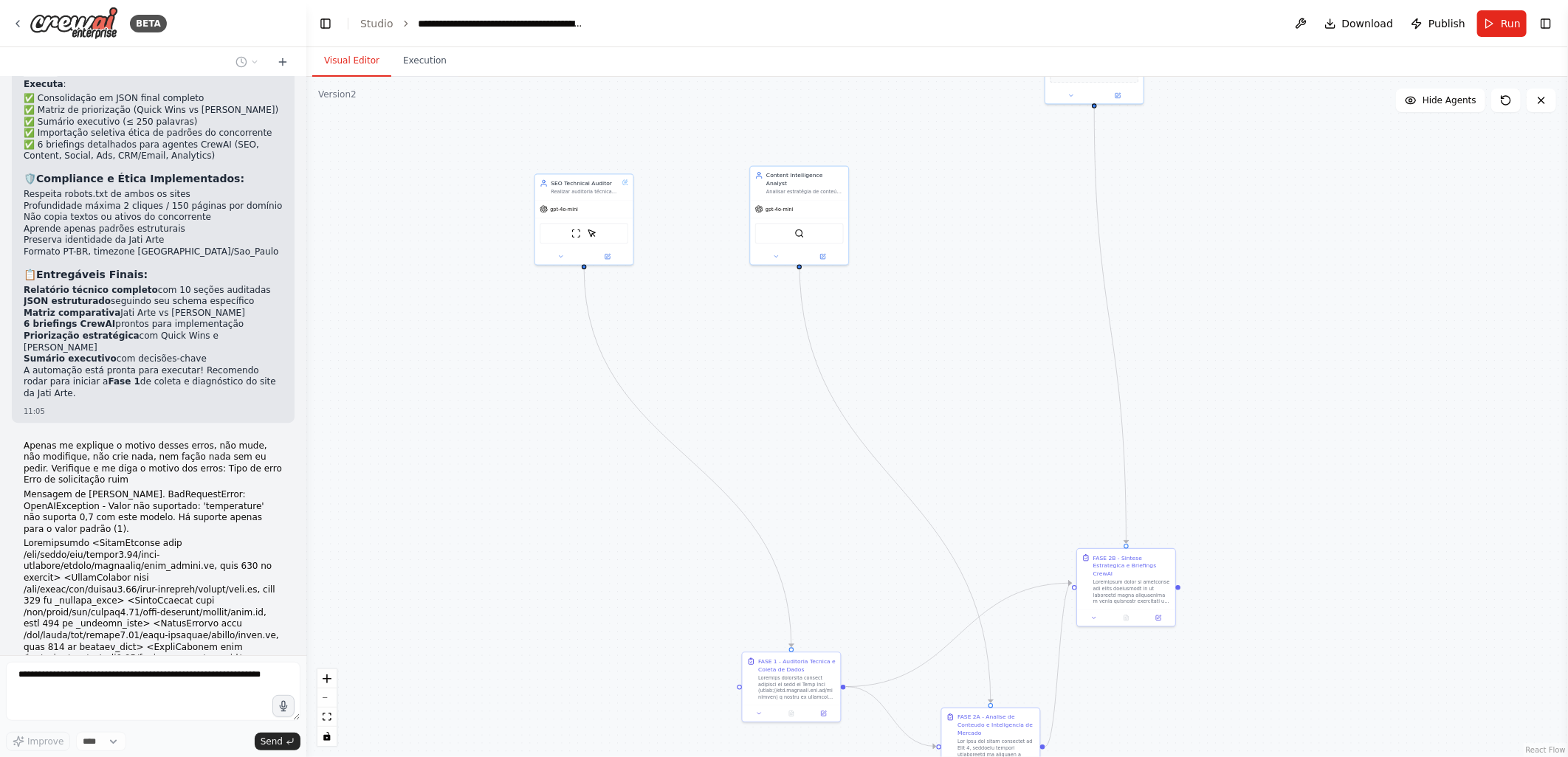
drag, startPoint x: 932, startPoint y: 492, endPoint x: 720, endPoint y: 365, distance: 247.1
click at [720, 365] on div ".deletable-edge-delete-btn { width: 20px; height: 20px; border: 0px solid #ffff…" at bounding box center [937, 416] width 1262 height 680
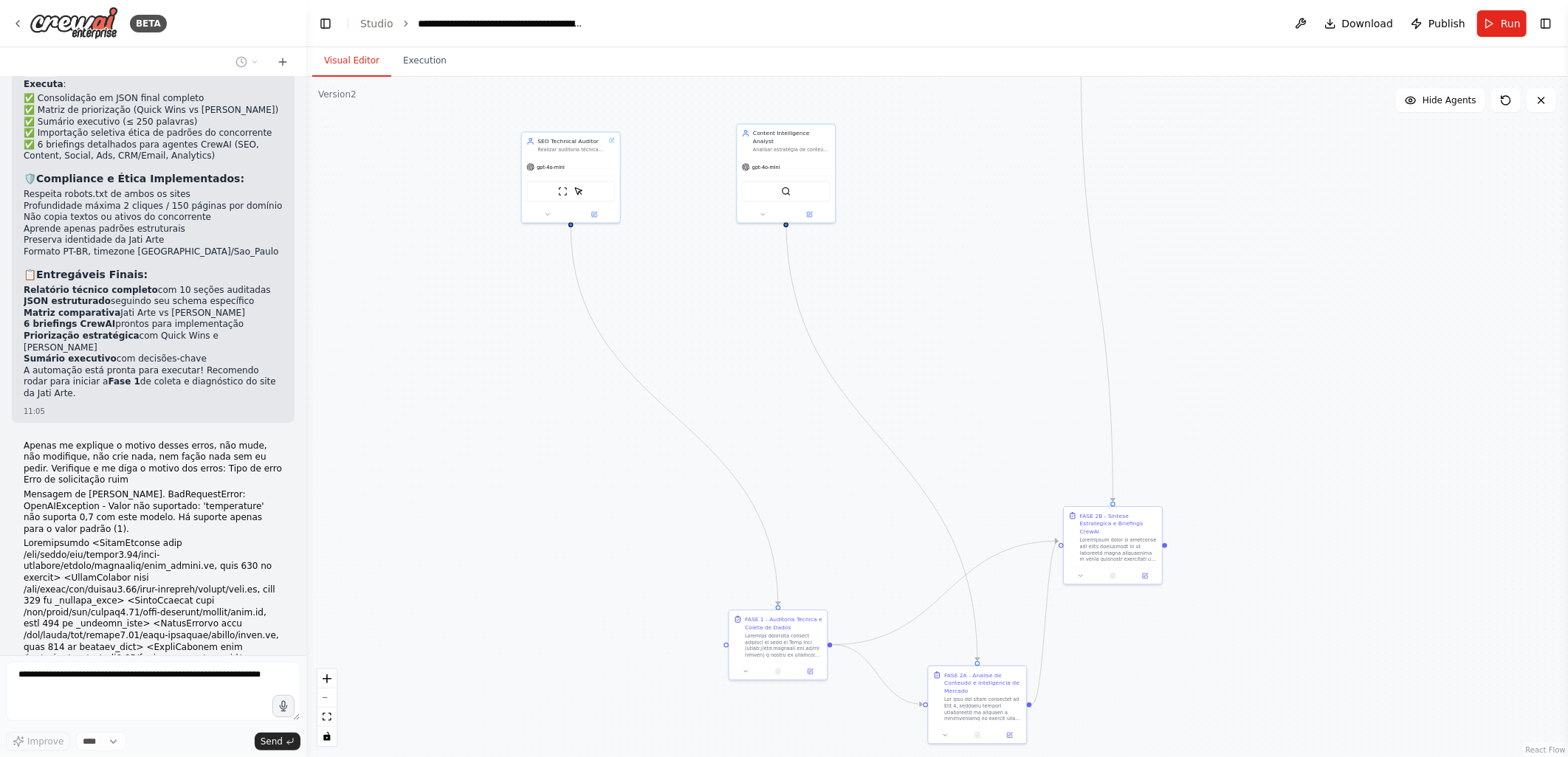
drag, startPoint x: 783, startPoint y: 510, endPoint x: 770, endPoint y: 468, distance: 44.0
click at [770, 468] on div ".deletable-edge-delete-btn { width: 20px; height: 20px; border: 0px solid #ffff…" at bounding box center [937, 416] width 1262 height 680
drag, startPoint x: 808, startPoint y: 623, endPoint x: 605, endPoint y: 260, distance: 415.9
click at [605, 260] on div "FASE 1 - Auditoria Tecnica e Coleta de Dados" at bounding box center [584, 264] width 78 height 17
drag, startPoint x: 976, startPoint y: 692, endPoint x: 776, endPoint y: 273, distance: 464.3
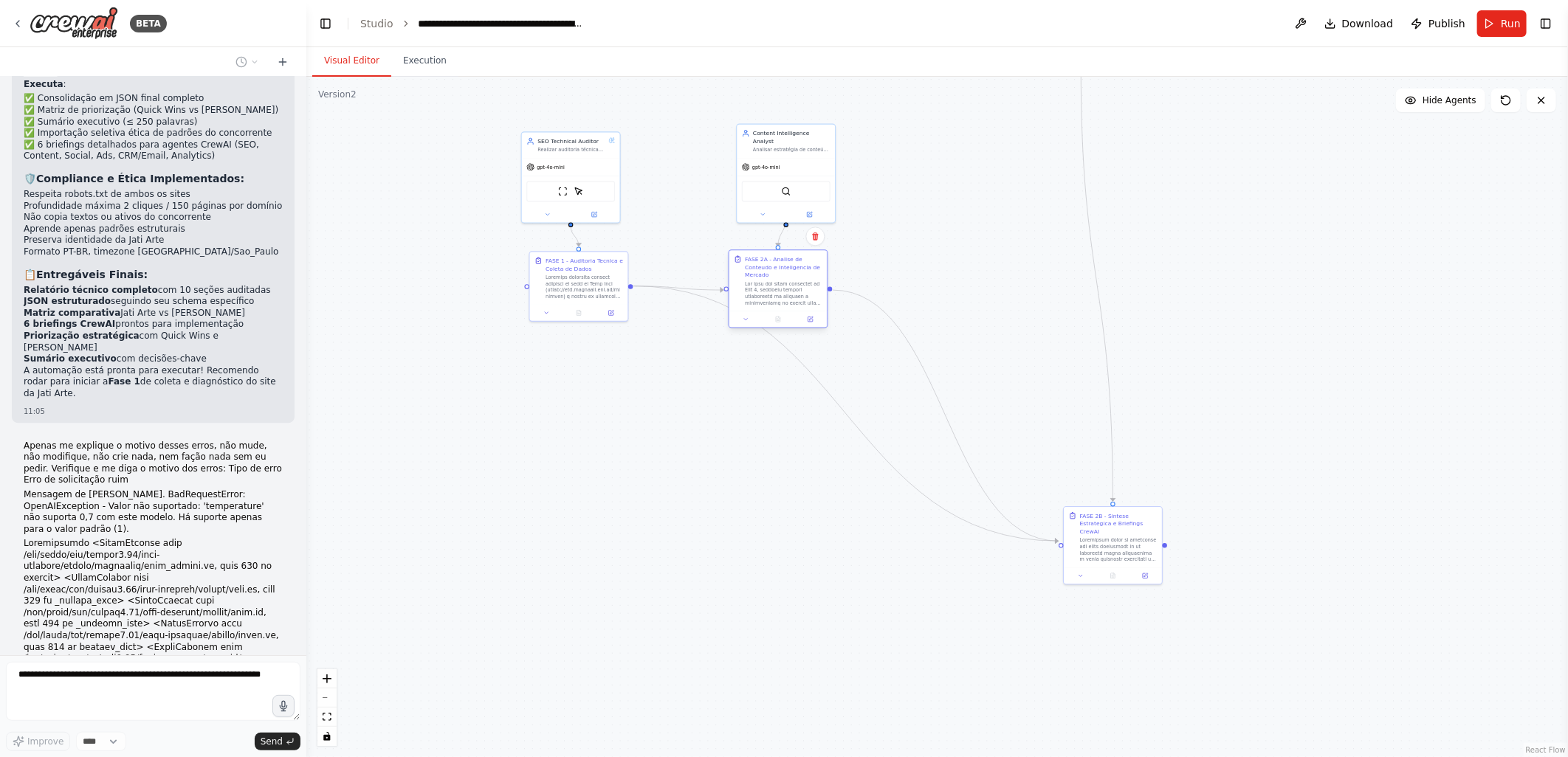
click at [776, 273] on div "FASE 2A - Analise de Conteudo e Inteligencia de Mercado" at bounding box center [783, 267] width 78 height 24
drag, startPoint x: 776, startPoint y: 273, endPoint x: 784, endPoint y: 272, distance: 8.1
click at [784, 272] on div "FASE 2A - Analise de Conteudo e Inteligencia de Mercado" at bounding box center [791, 267] width 78 height 24
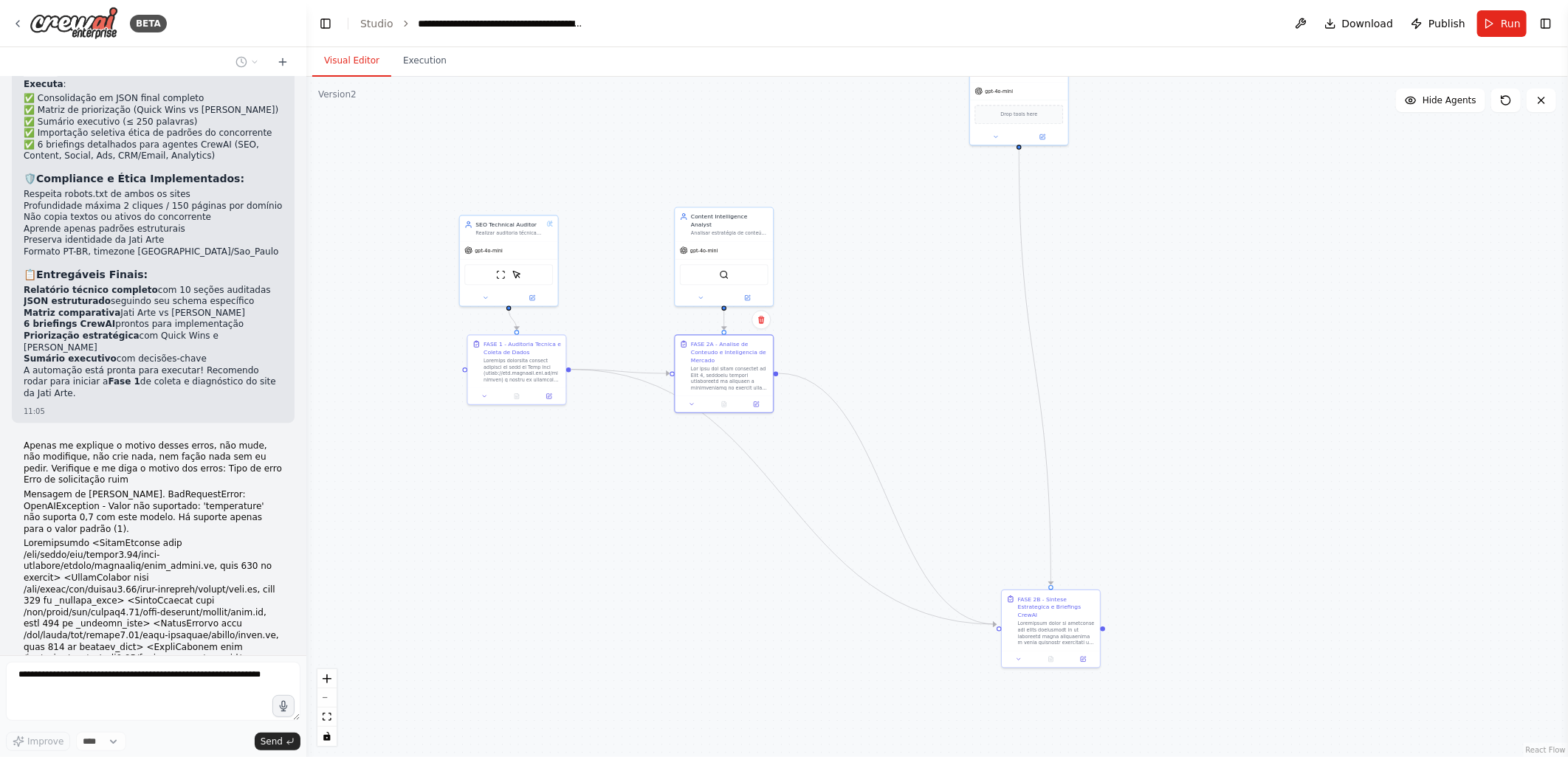
drag, startPoint x: 998, startPoint y: 205, endPoint x: 939, endPoint y: 284, distance: 98.6
click at [939, 284] on div ".deletable-edge-delete-btn { width: 20px; height: 20px; border: 0px solid #ffff…" at bounding box center [937, 416] width 1262 height 680
drag, startPoint x: 1014, startPoint y: 106, endPoint x: 949, endPoint y: 270, distance: 176.4
click at [949, 270] on div "Drop tools here" at bounding box center [954, 272] width 88 height 19
drag, startPoint x: 1008, startPoint y: 550, endPoint x: 958, endPoint y: 388, distance: 169.5
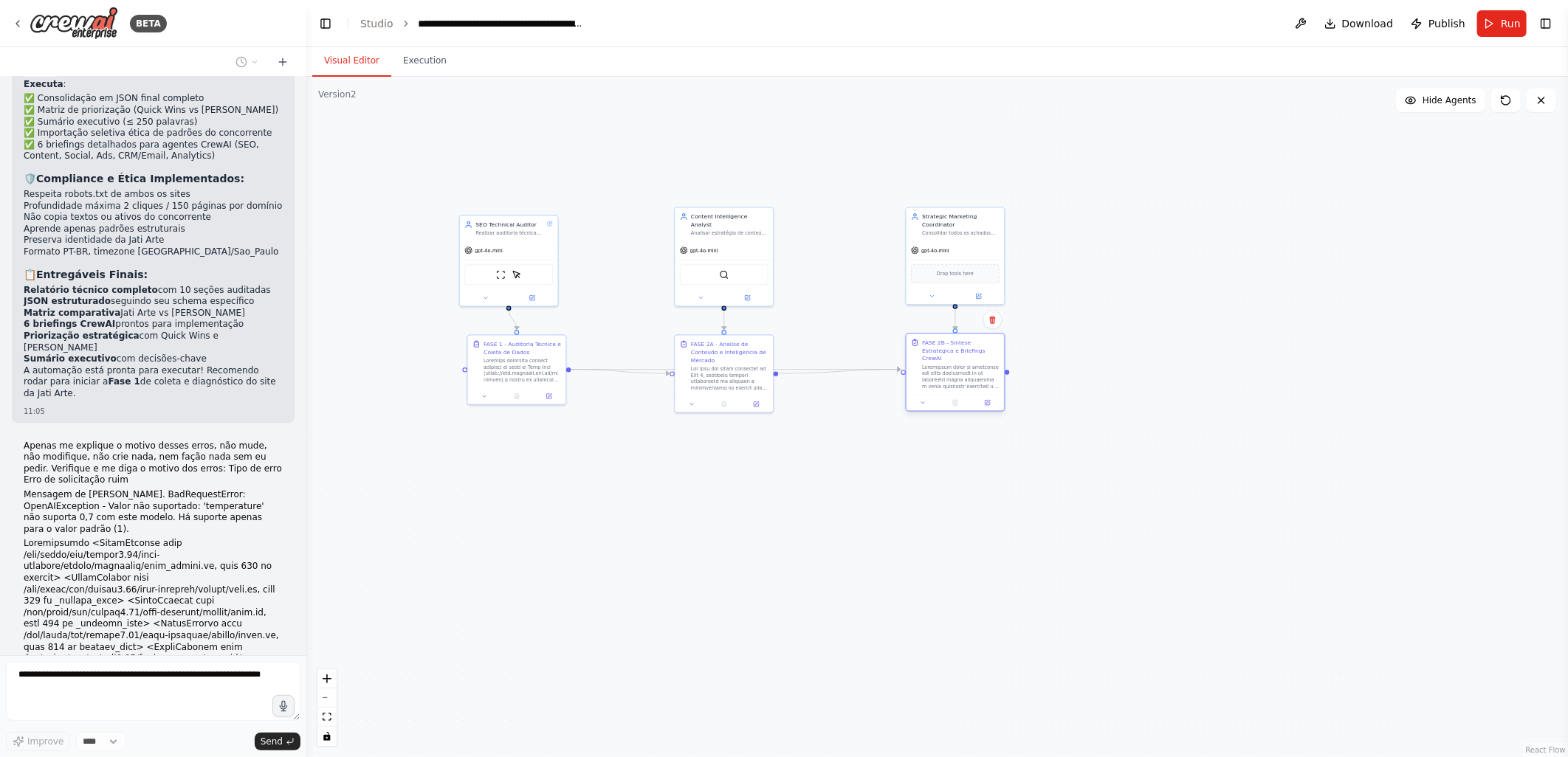
click at [958, 388] on div "FASE 2B - Sintese Estrategica e Briefings CrewAI" at bounding box center [955, 372] width 100 height 79
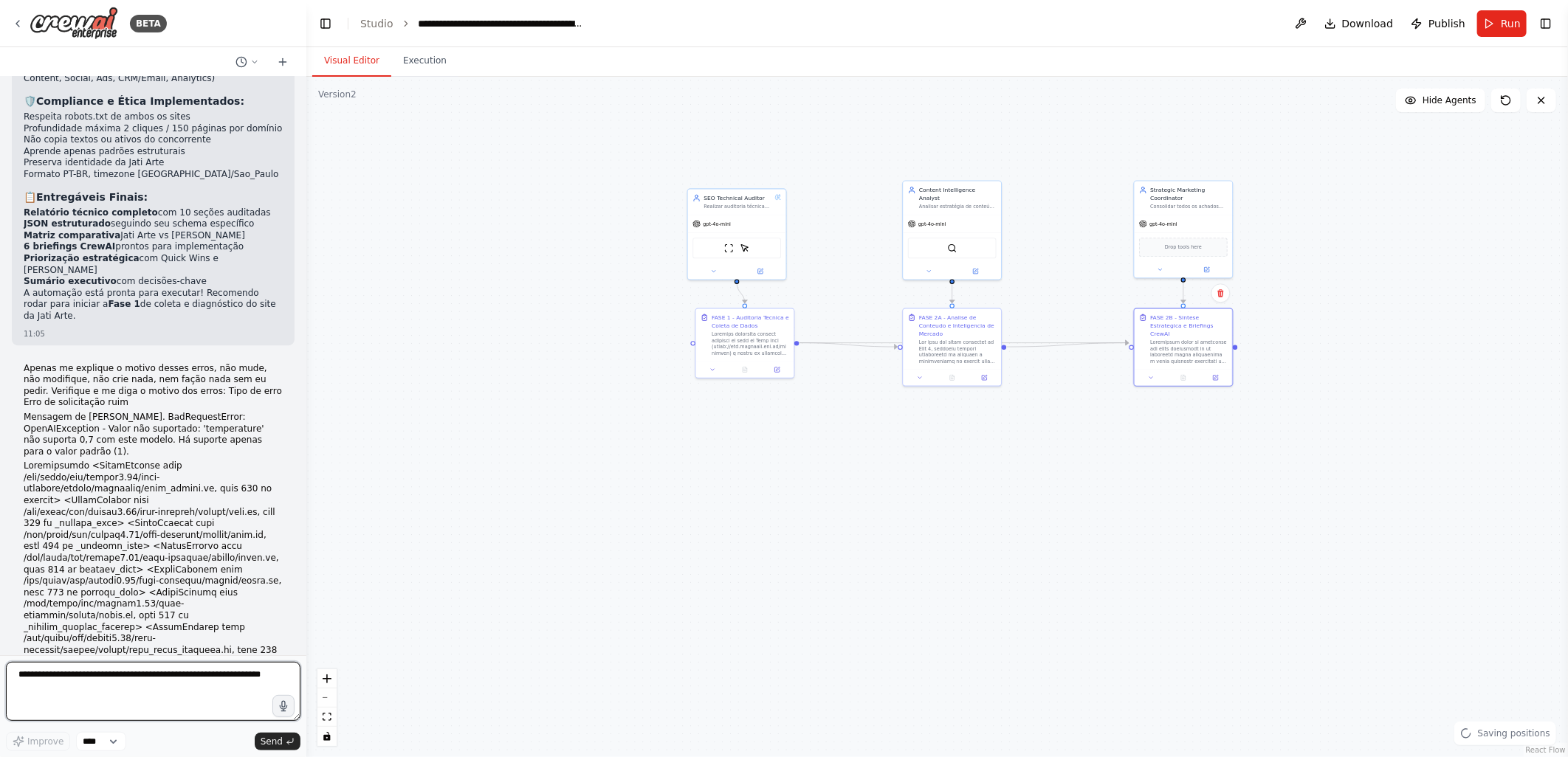
drag, startPoint x: 788, startPoint y: 588, endPoint x: 1000, endPoint y: 559, distance: 214.0
click at [1014, 561] on div ".deletable-edge-delete-btn { width: 20px; height: 20px; border: 0px solid #ffff…" at bounding box center [937, 416] width 1262 height 680
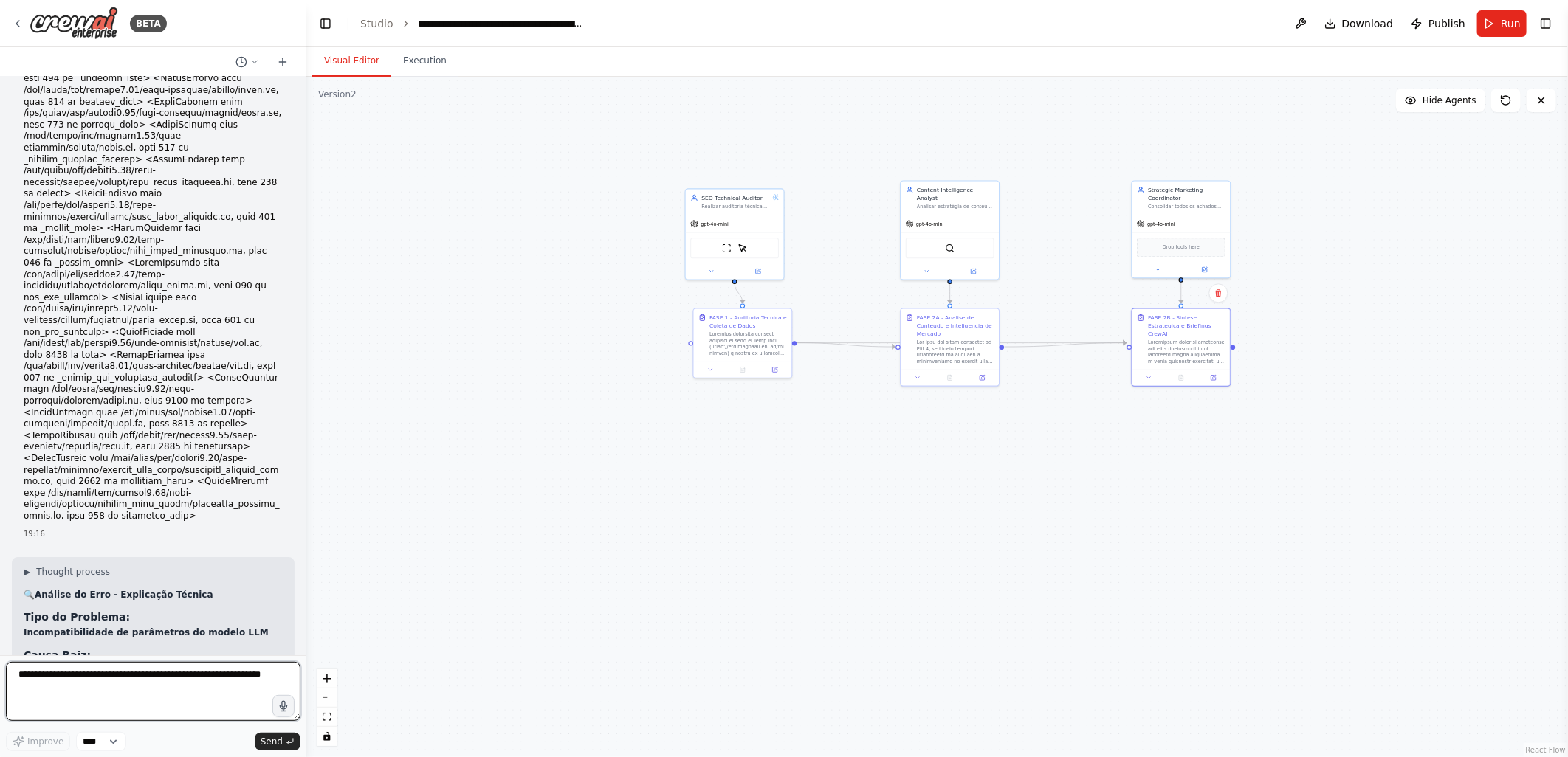
scroll to position [6691, 0]
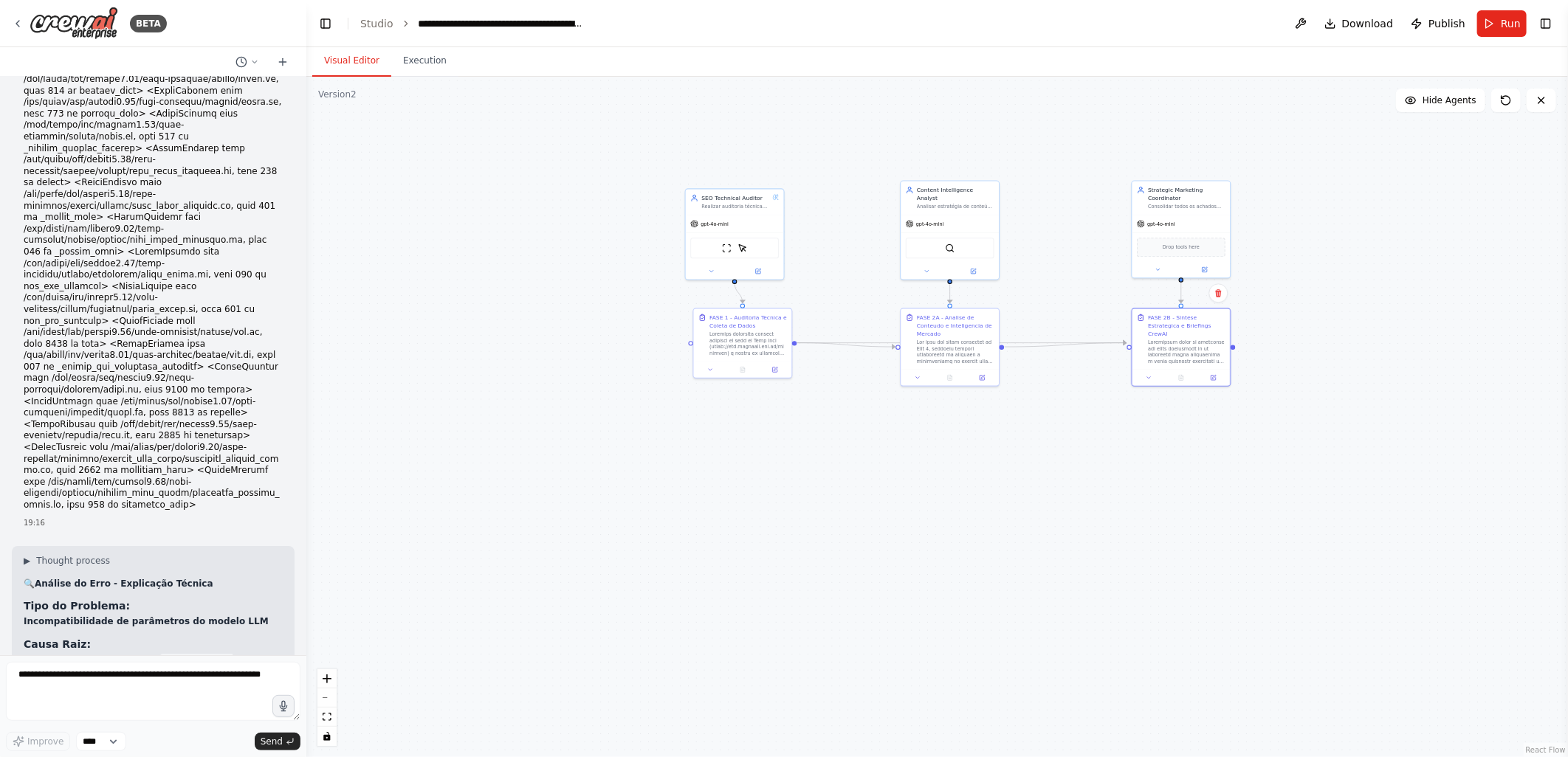
click at [459, 468] on div ".deletable-edge-delete-btn { width: 20px; height: 20px; border: 0px solid #ffff…" at bounding box center [937, 416] width 1262 height 680
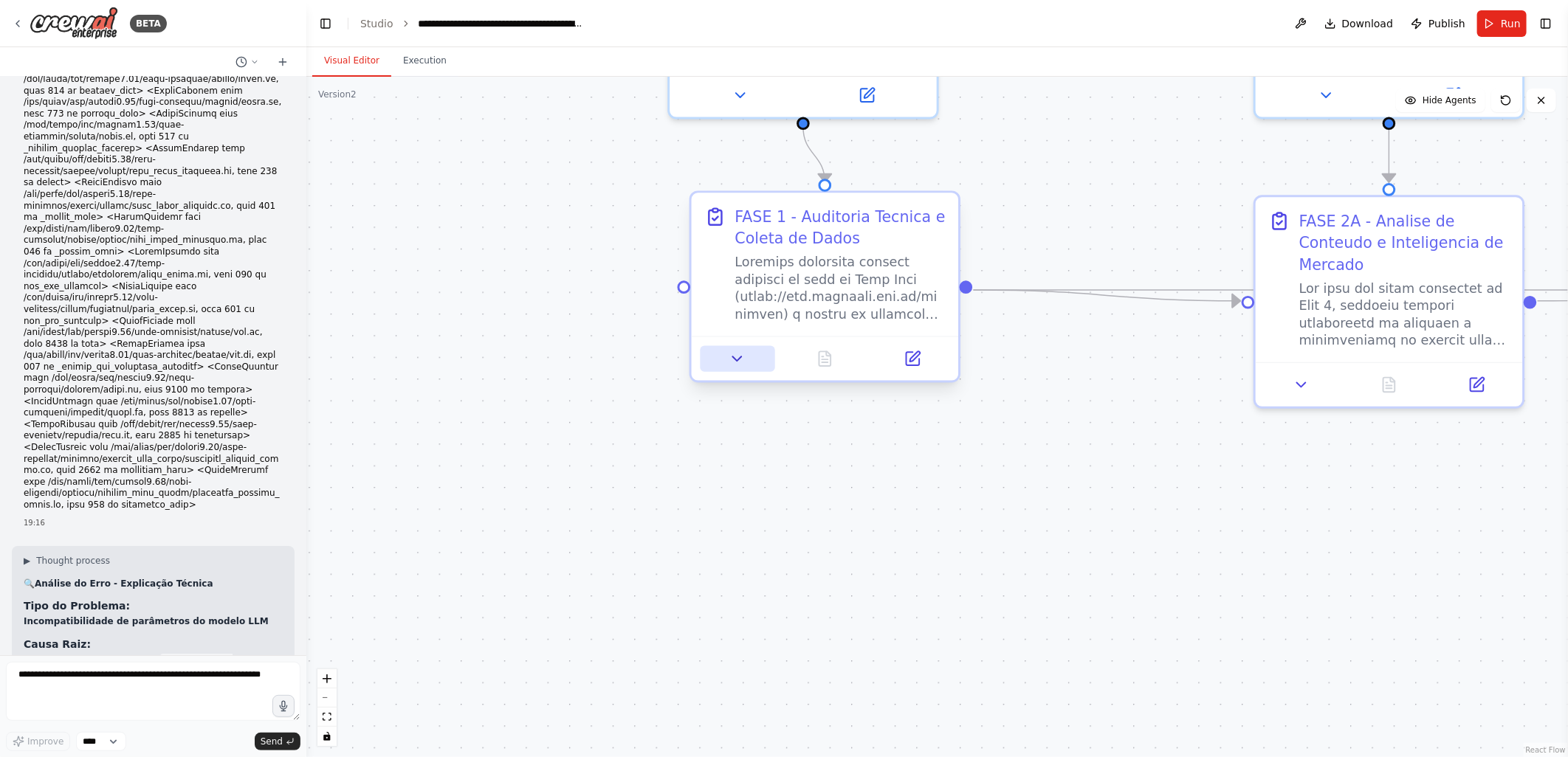
click at [735, 363] on icon at bounding box center [737, 359] width 17 height 17
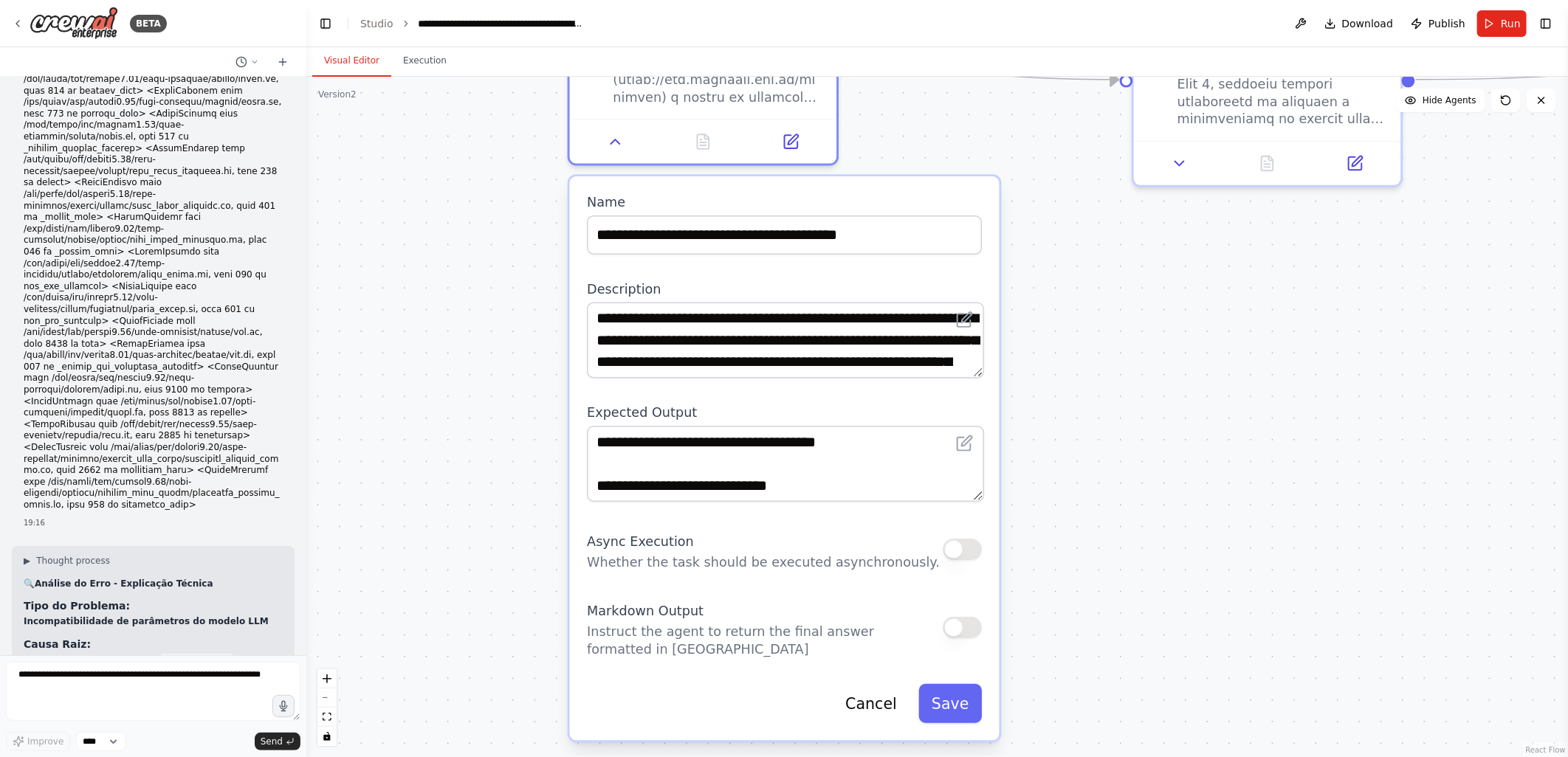
drag, startPoint x: 592, startPoint y: 556, endPoint x: 471, endPoint y: 334, distance: 252.8
click at [471, 334] on div ".deletable-edge-delete-btn { width: 20px; height: 20px; border: 0px solid #ffff…" at bounding box center [937, 416] width 1262 height 680
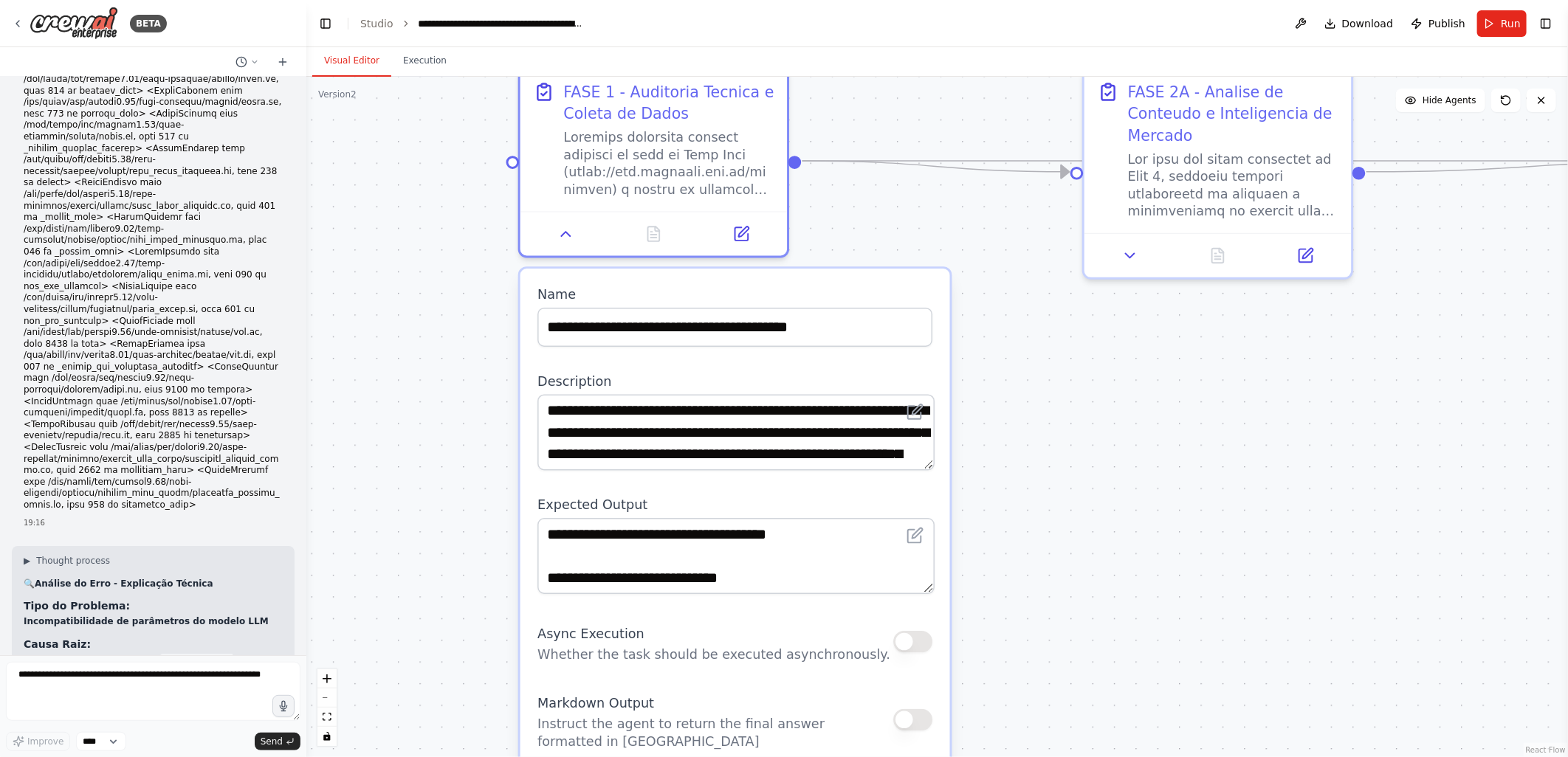
drag, startPoint x: 497, startPoint y: 367, endPoint x: 447, endPoint y: 459, distance: 104.7
click at [447, 459] on div ".deletable-edge-delete-btn { width: 20px; height: 20px; border: 0px solid #ffff…" at bounding box center [937, 416] width 1262 height 680
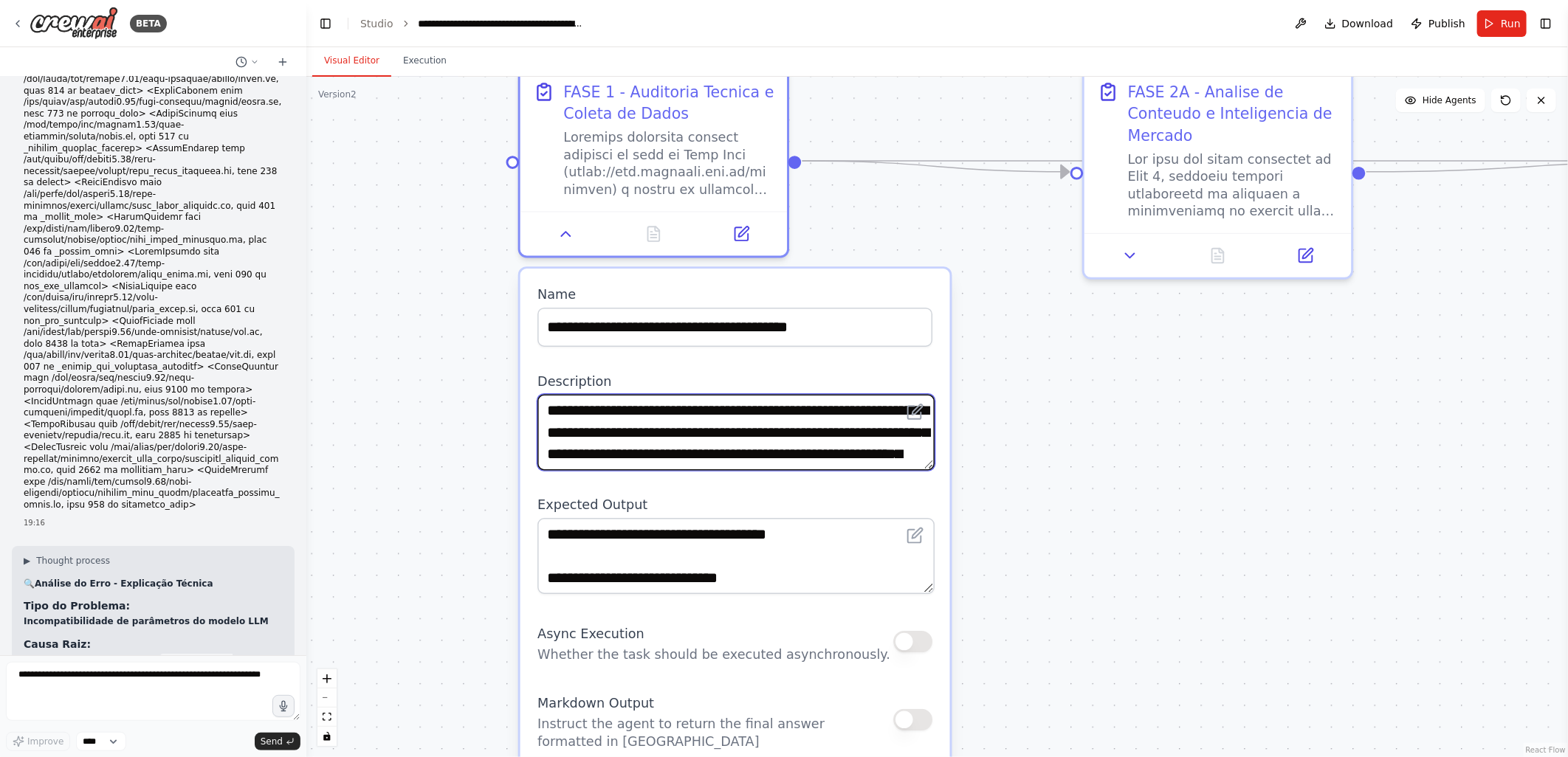
click at [660, 441] on textarea at bounding box center [735, 432] width 396 height 76
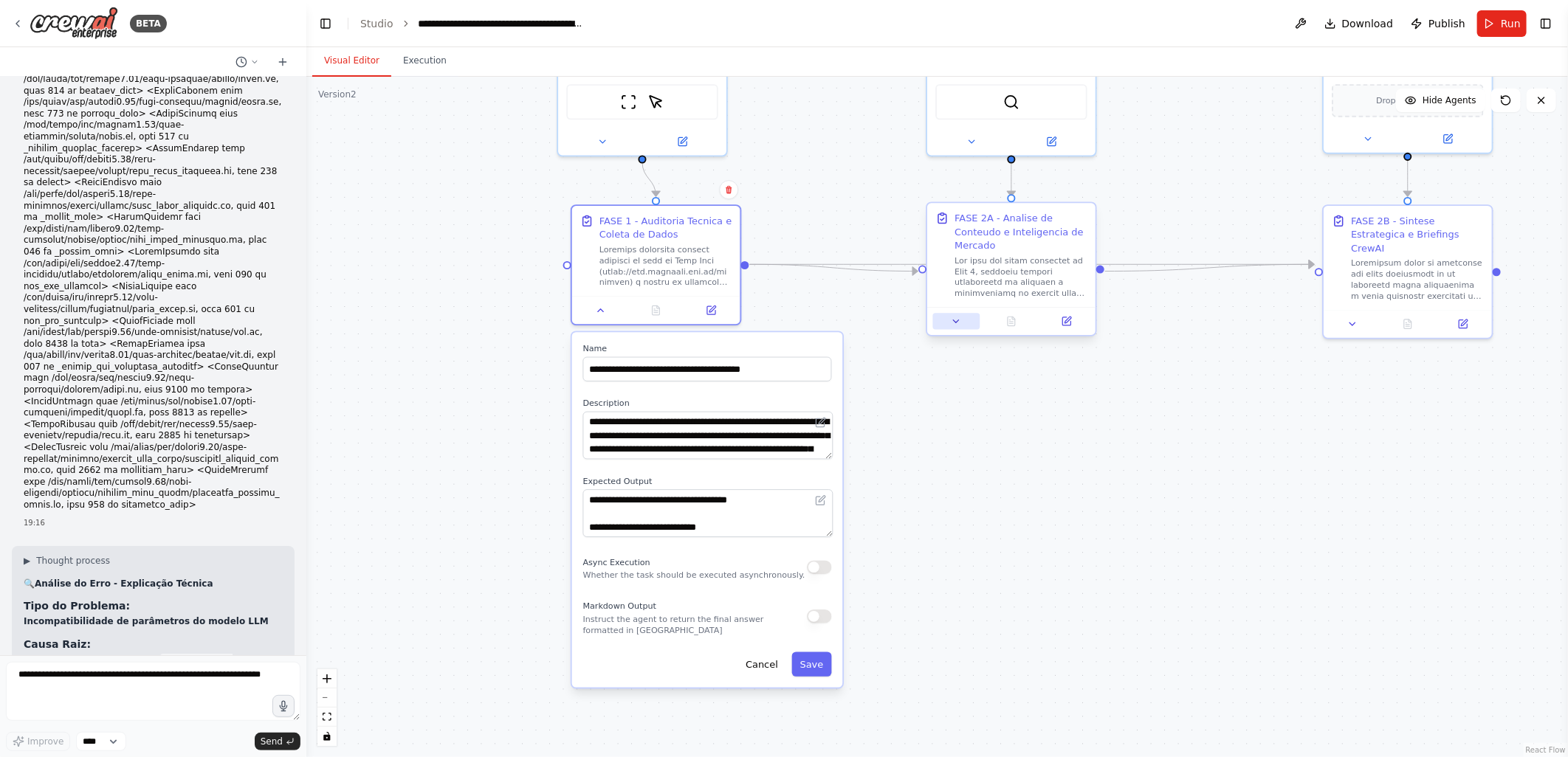
click at [954, 327] on button at bounding box center [957, 320] width 47 height 17
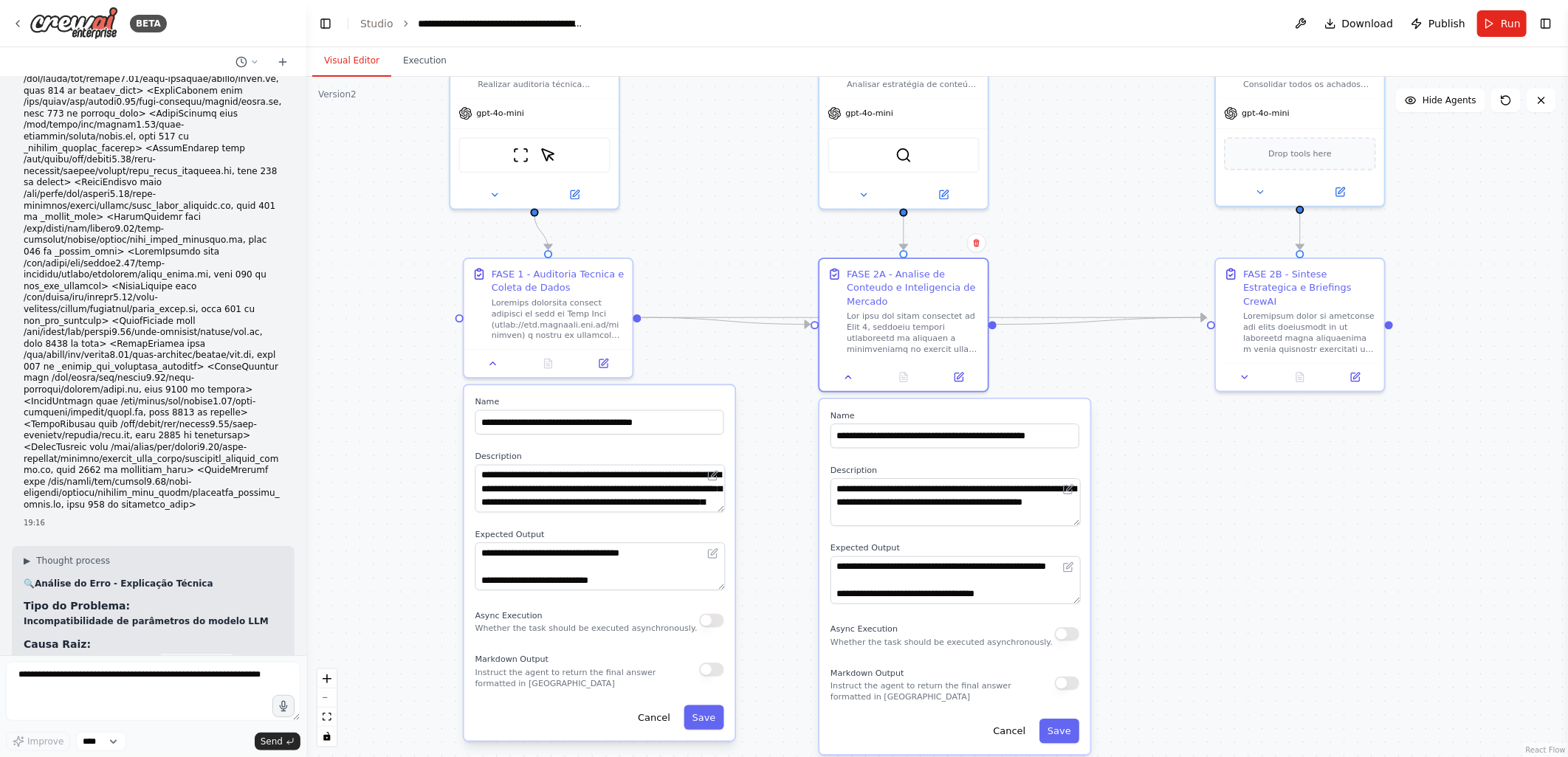
drag, startPoint x: 820, startPoint y: 482, endPoint x: 791, endPoint y: 497, distance: 32.6
click at [791, 497] on div ".deletable-edge-delete-btn { width: 20px; height: 20px; border: 0px solid #ffff…" at bounding box center [937, 416] width 1262 height 680
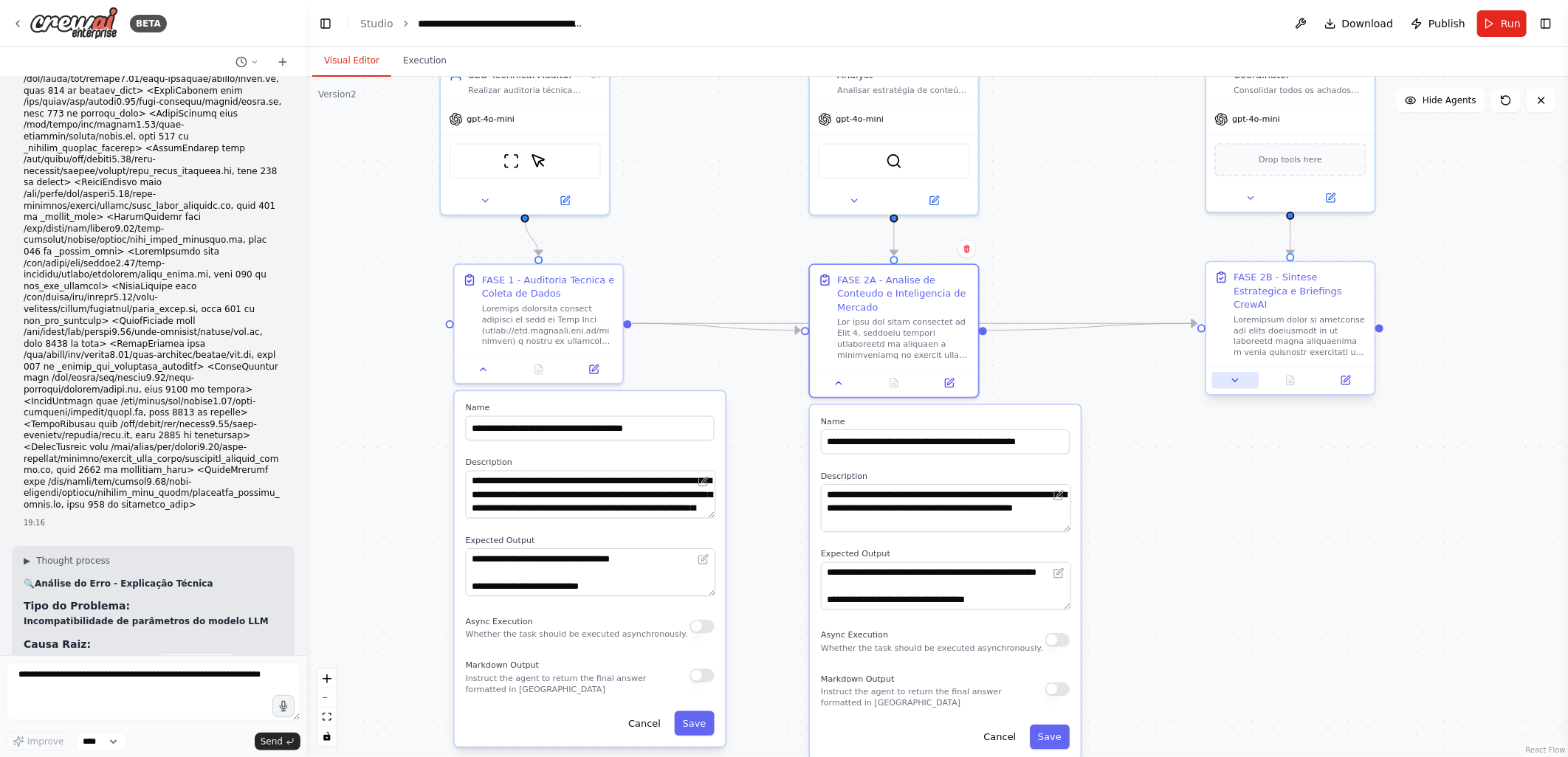
click at [1235, 374] on button at bounding box center [1235, 380] width 47 height 17
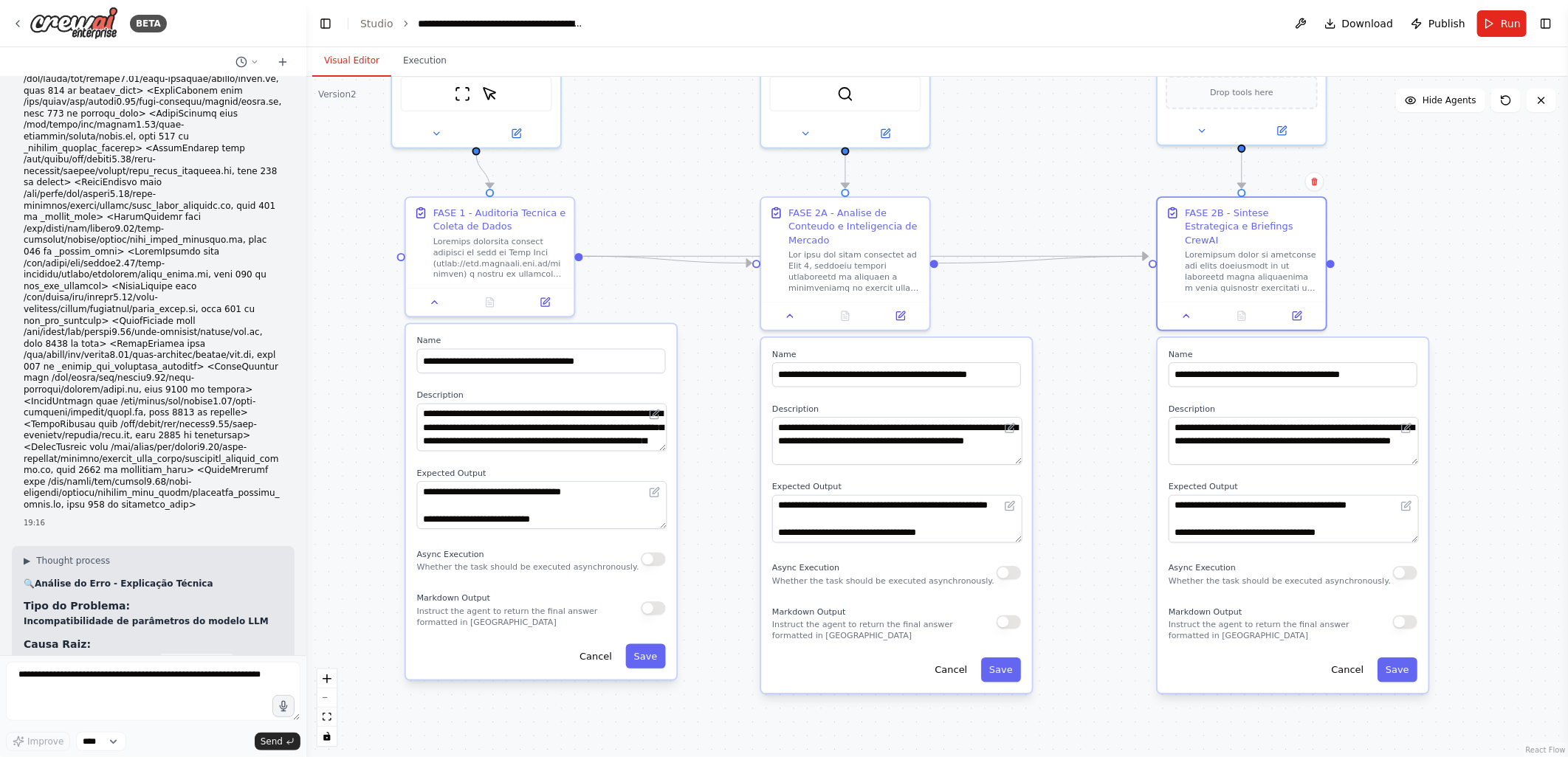
drag, startPoint x: 1161, startPoint y: 522, endPoint x: 1112, endPoint y: 455, distance: 83.0
click at [1112, 455] on div ".deletable-edge-delete-btn { width: 20px; height: 20px; border: 0px solid #ffff…" at bounding box center [937, 416] width 1262 height 680
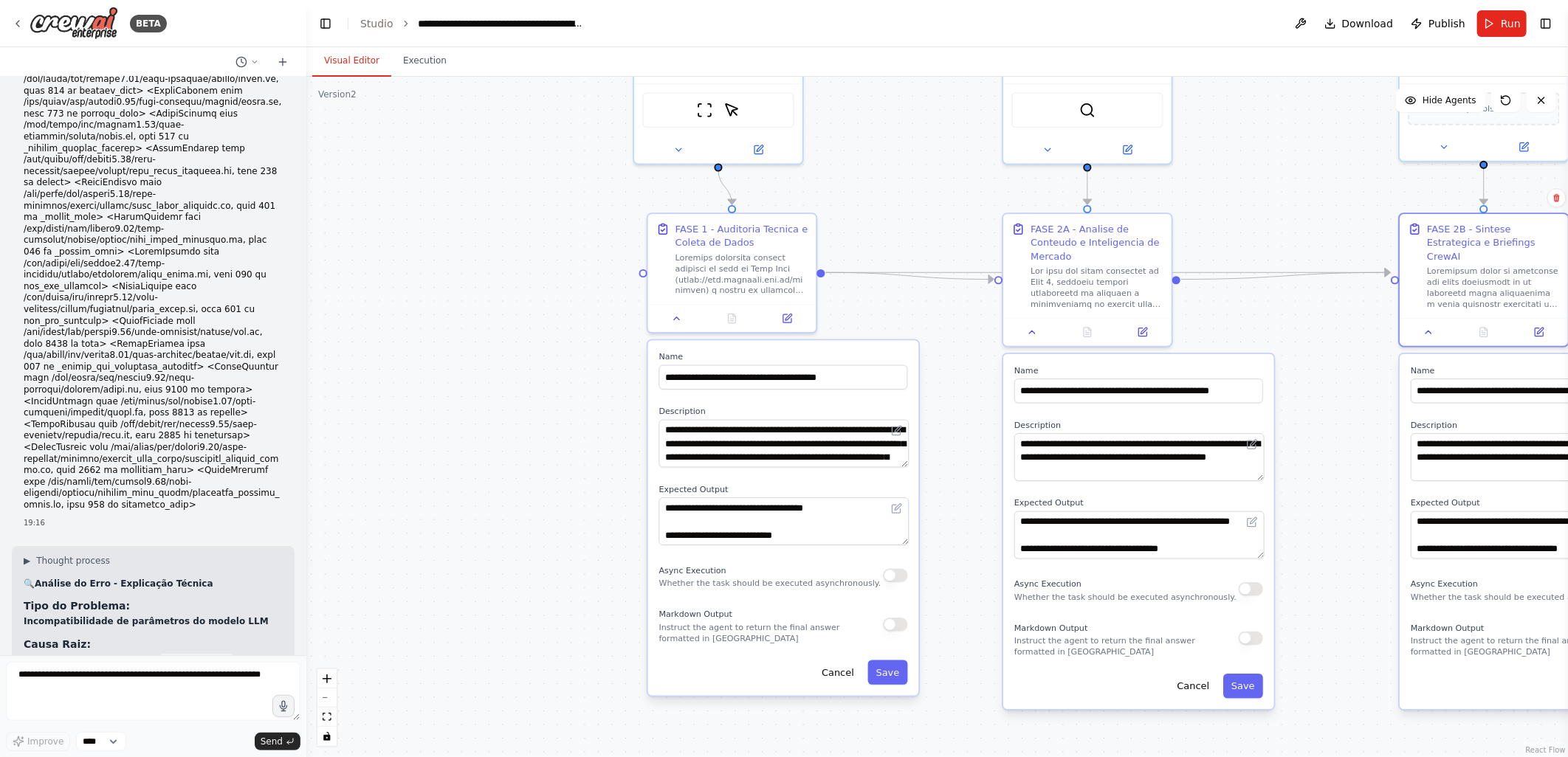
drag, startPoint x: 371, startPoint y: 379, endPoint x: 614, endPoint y: 395, distance: 243.5
click at [614, 395] on div ".deletable-edge-delete-btn { width: 20px; height: 20px; border: 0px solid #ffff…" at bounding box center [937, 416] width 1262 height 680
click at [43, 681] on textarea at bounding box center [153, 692] width 294 height 59
type textarea "**********"
click at [264, 741] on span "Send" at bounding box center [271, 742] width 22 height 12
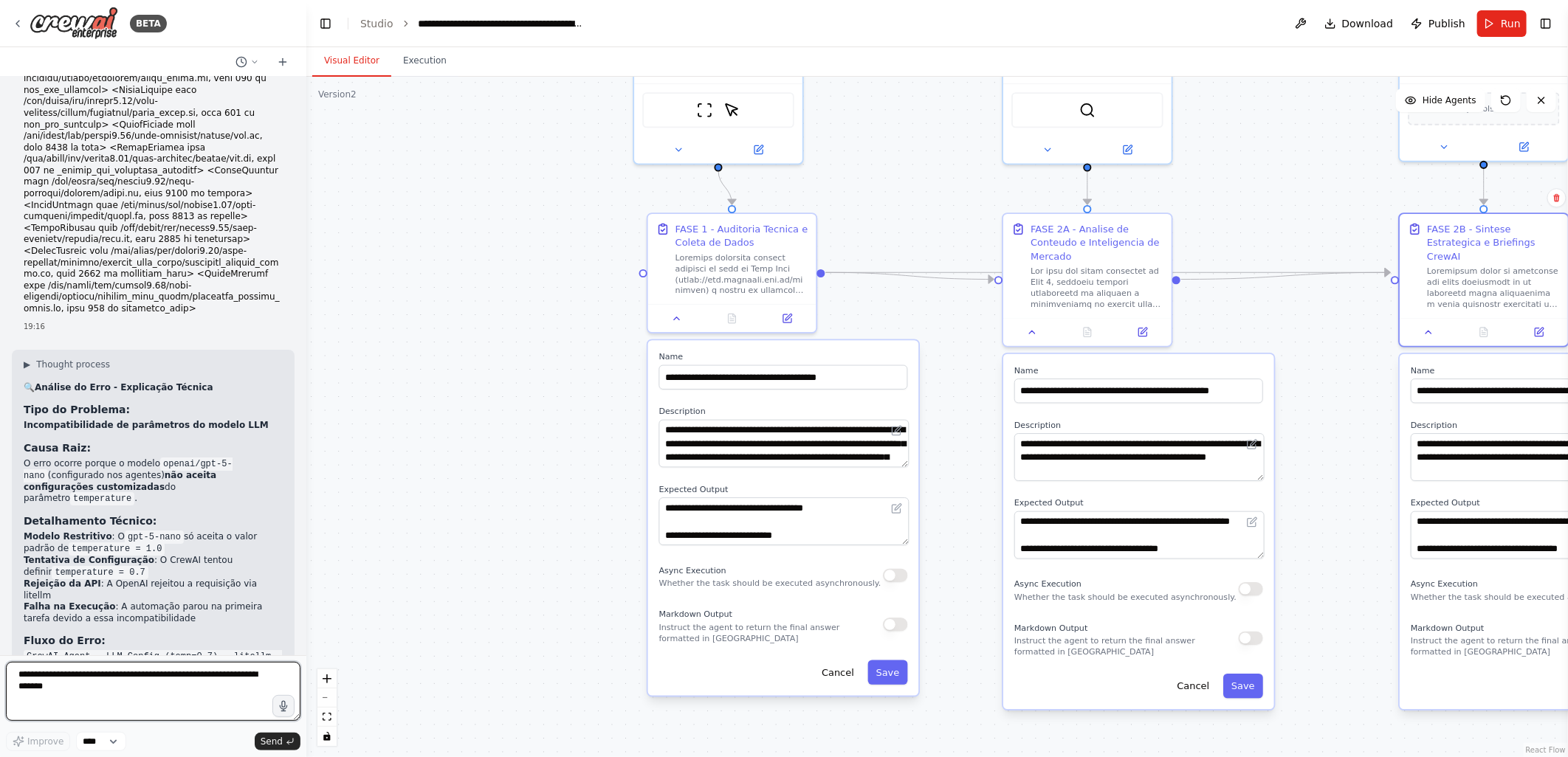
scroll to position [6899, 0]
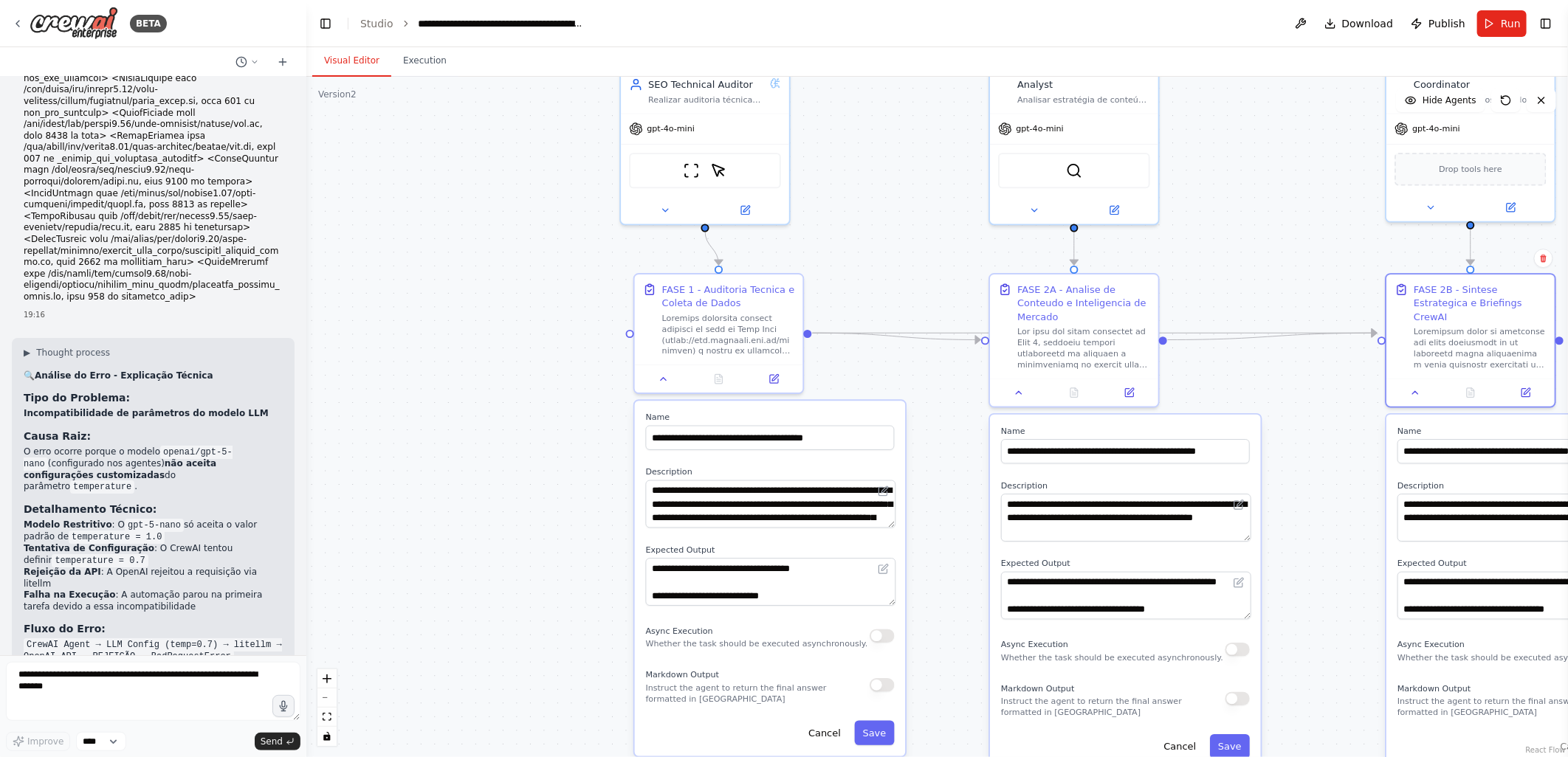
drag, startPoint x: 558, startPoint y: 299, endPoint x: 537, endPoint y: 411, distance: 114.0
click at [537, 411] on div ".deletable-edge-delete-btn { width: 20px; height: 20px; border: 0px solid #ffff…" at bounding box center [937, 416] width 1262 height 680
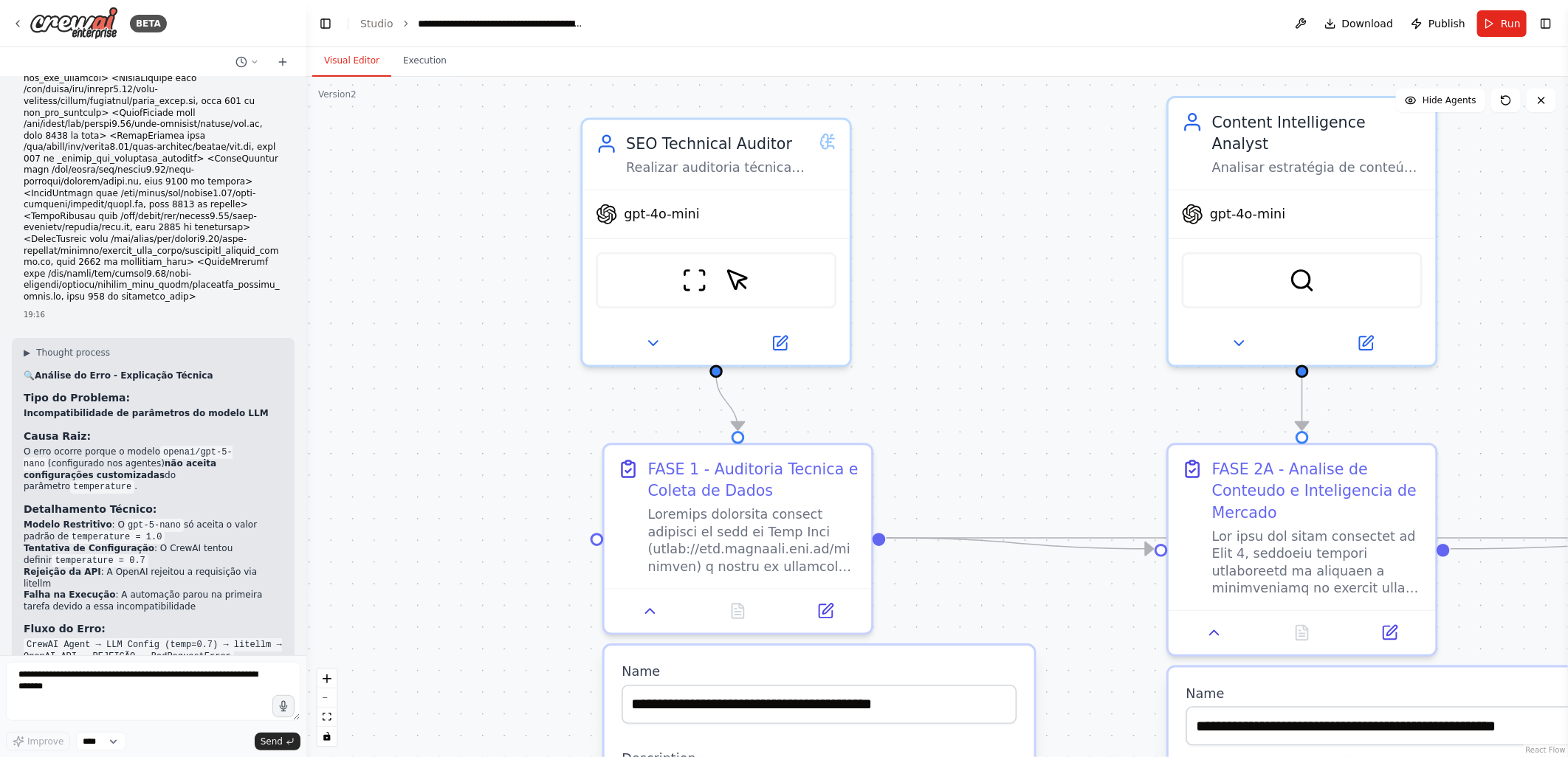
drag, startPoint x: 556, startPoint y: 291, endPoint x: 510, endPoint y: 370, distance: 91.4
click at [510, 370] on div ".deletable-edge-delete-btn { width: 20px; height: 20px; border: 0px solid #ffff…" at bounding box center [937, 416] width 1262 height 680
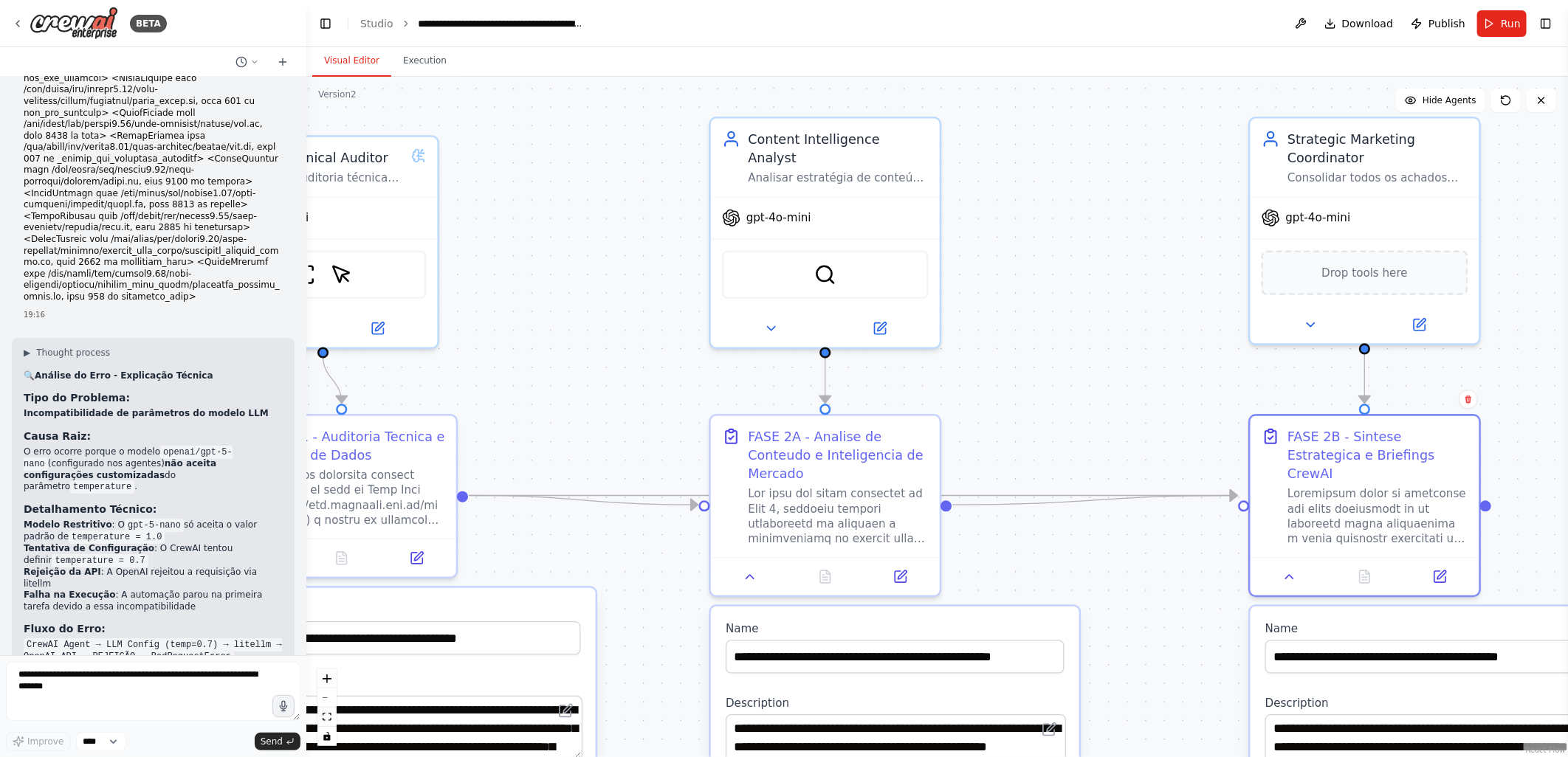
drag, startPoint x: 1005, startPoint y: 356, endPoint x: 571, endPoint y: 337, distance: 434.4
click at [571, 337] on div ".deletable-edge-delete-btn { width: 20px; height: 20px; border: 0px solid #ffff…" at bounding box center [937, 416] width 1262 height 680
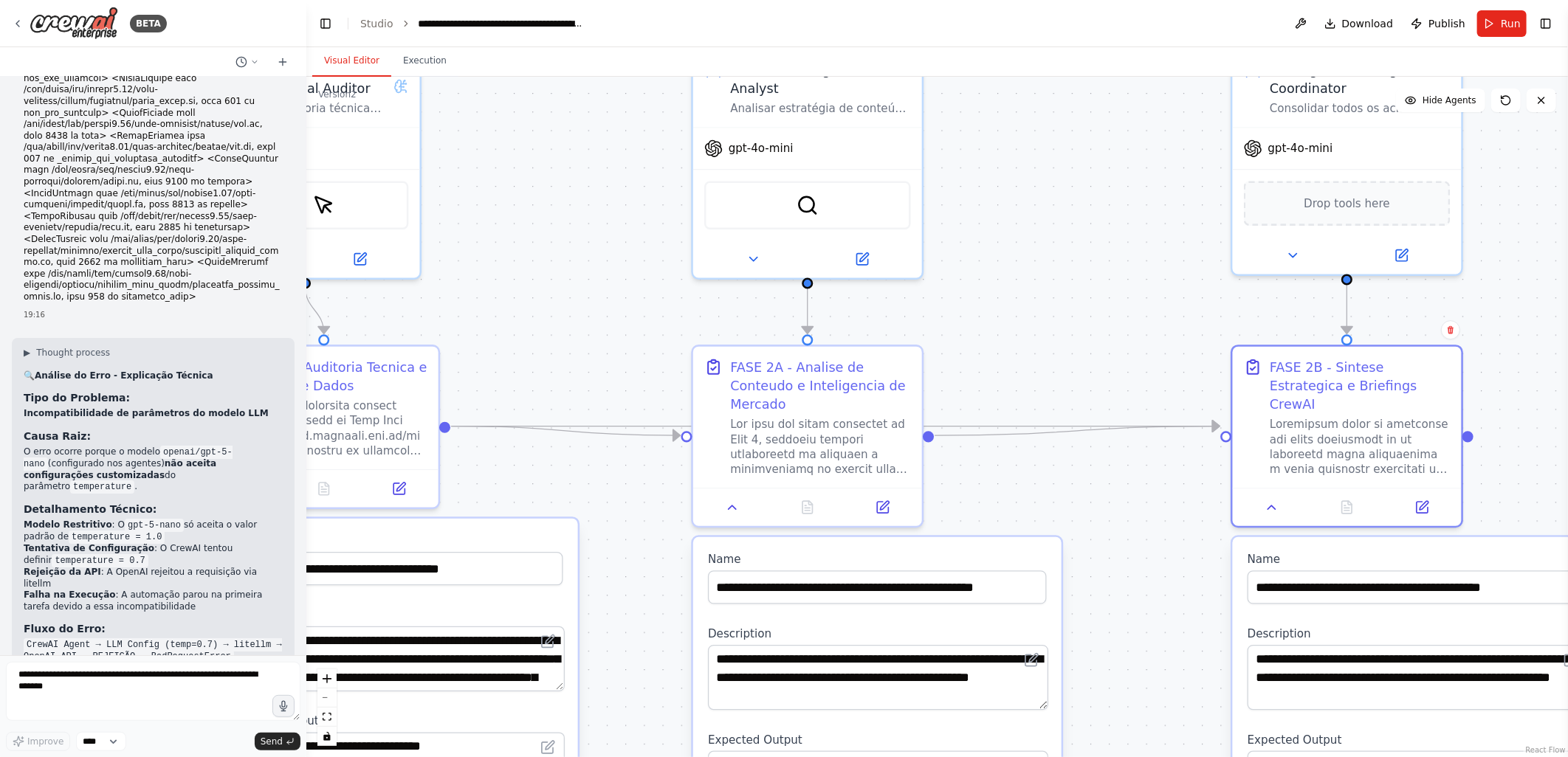
drag, startPoint x: 1089, startPoint y: 303, endPoint x: 1071, endPoint y: 234, distance: 71.3
click at [1071, 234] on div ".deletable-edge-delete-btn { width: 20px; height: 20px; border: 0px solid #ffff…" at bounding box center [937, 416] width 1262 height 680
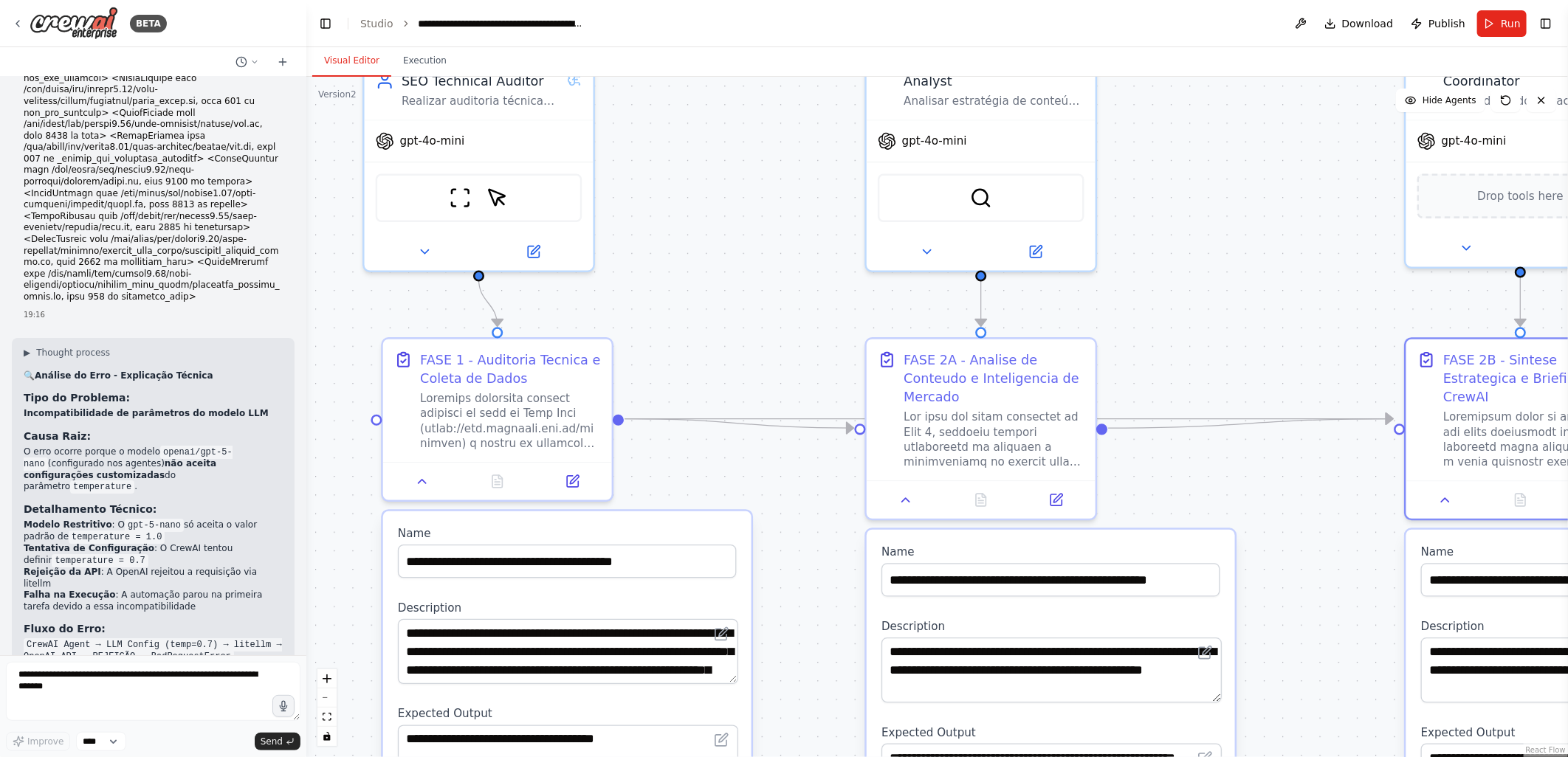
drag, startPoint x: 581, startPoint y: 273, endPoint x: 755, endPoint y: 265, distance: 174.2
click at [755, 265] on div ".deletable-edge-delete-btn { width: 20px; height: 20px; border: 0px solid #ffff…" at bounding box center [937, 416] width 1262 height 680
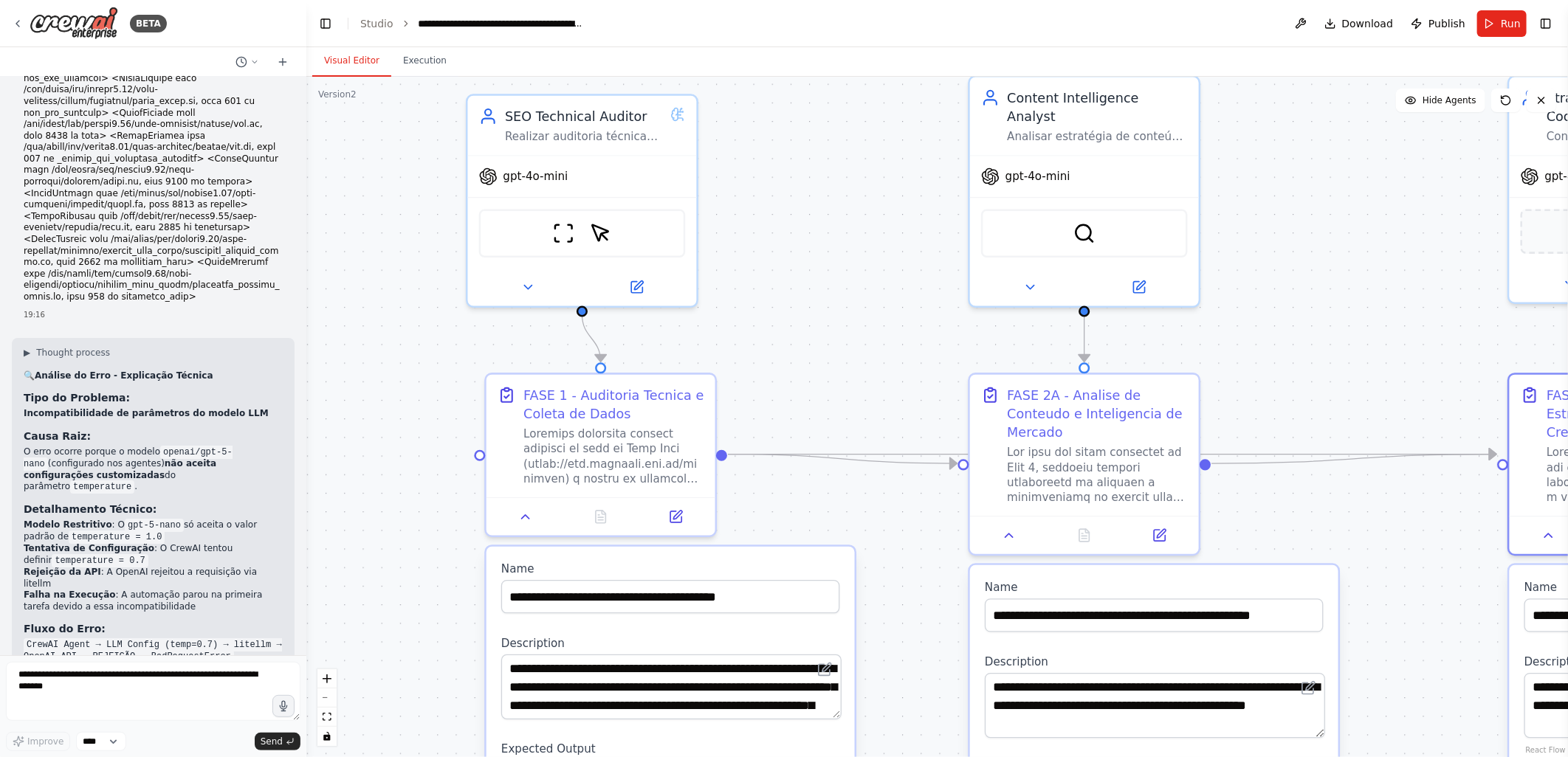
drag, startPoint x: 755, startPoint y: 265, endPoint x: 858, endPoint y: 301, distance: 109.1
click at [858, 301] on div ".deletable-edge-delete-btn { width: 20px; height: 20px; border: 0px solid #ffff…" at bounding box center [937, 416] width 1262 height 680
click at [515, 285] on button at bounding box center [527, 283] width 105 height 22
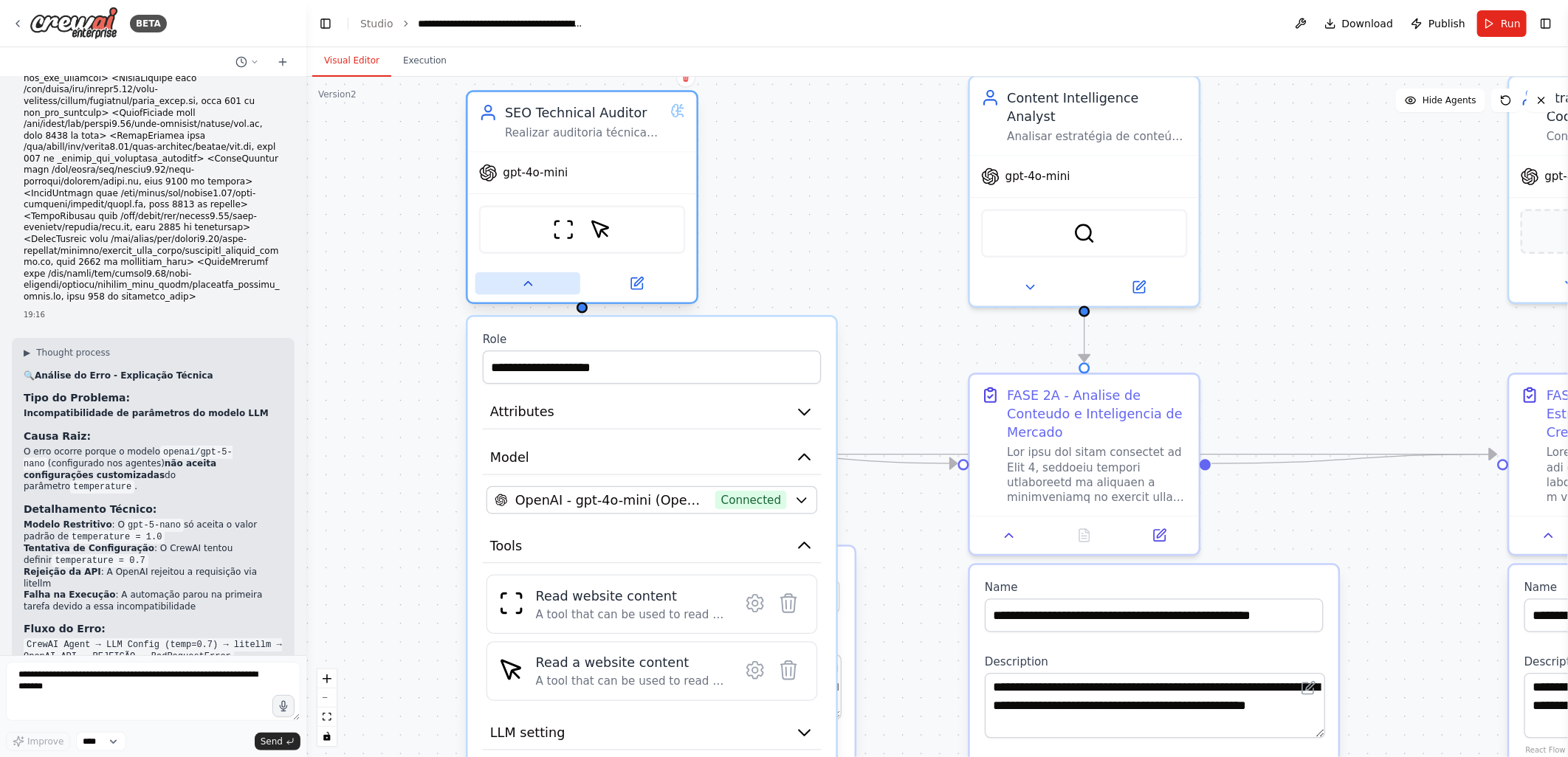
click at [526, 284] on icon at bounding box center [527, 283] width 15 height 15
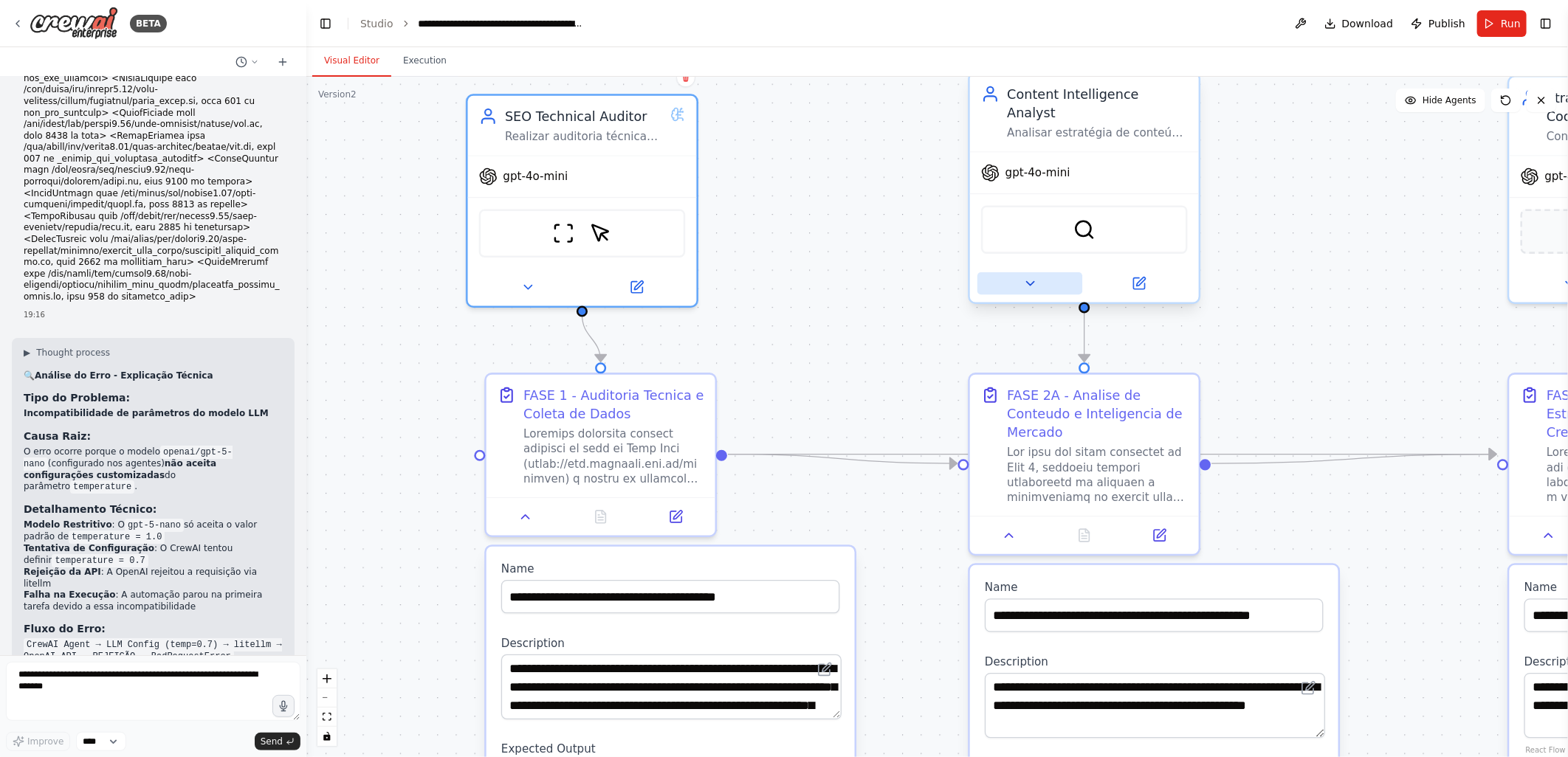
click at [1037, 272] on button at bounding box center [1029, 283] width 105 height 22
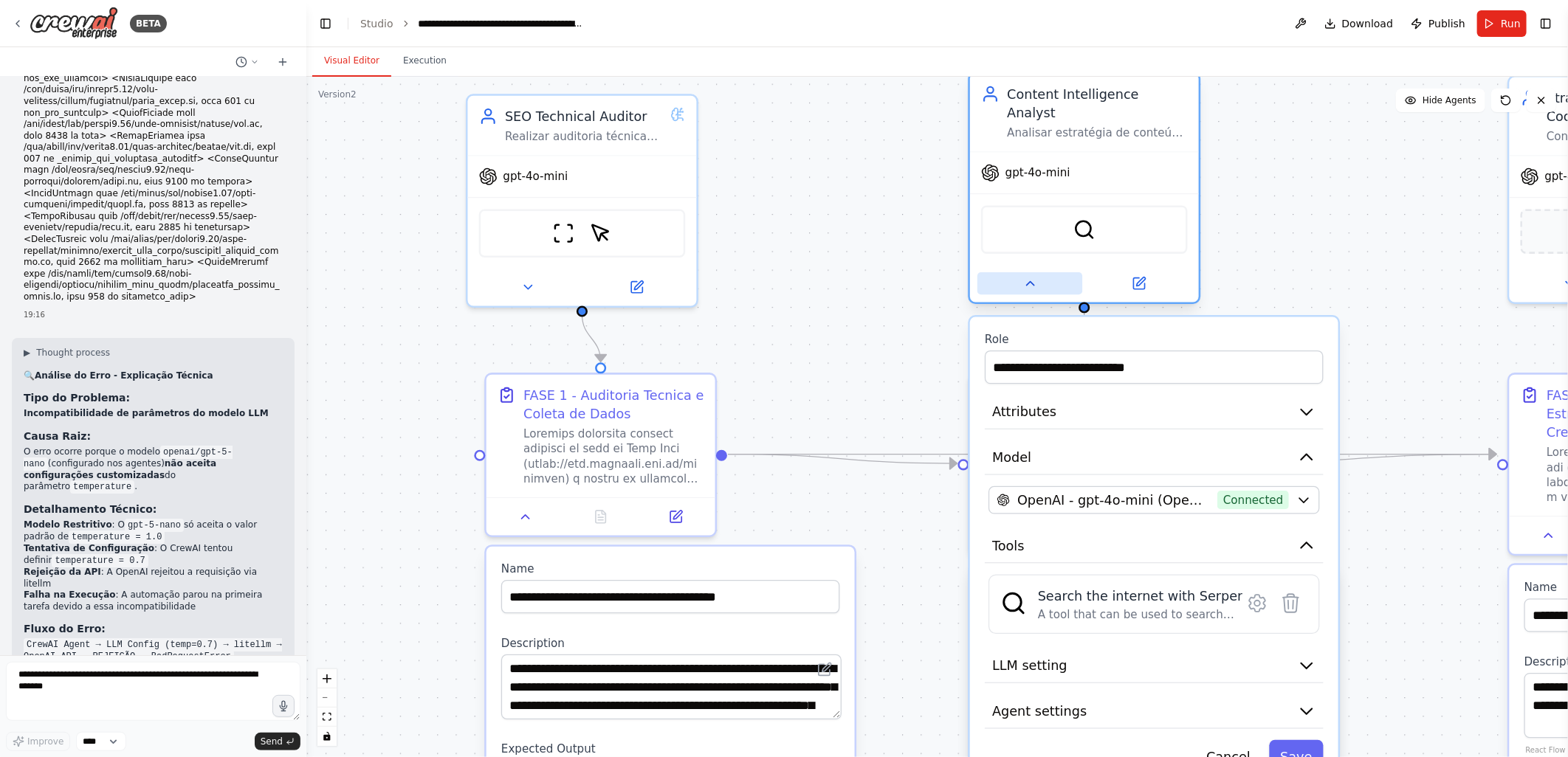
click at [1037, 272] on button at bounding box center [1029, 283] width 105 height 22
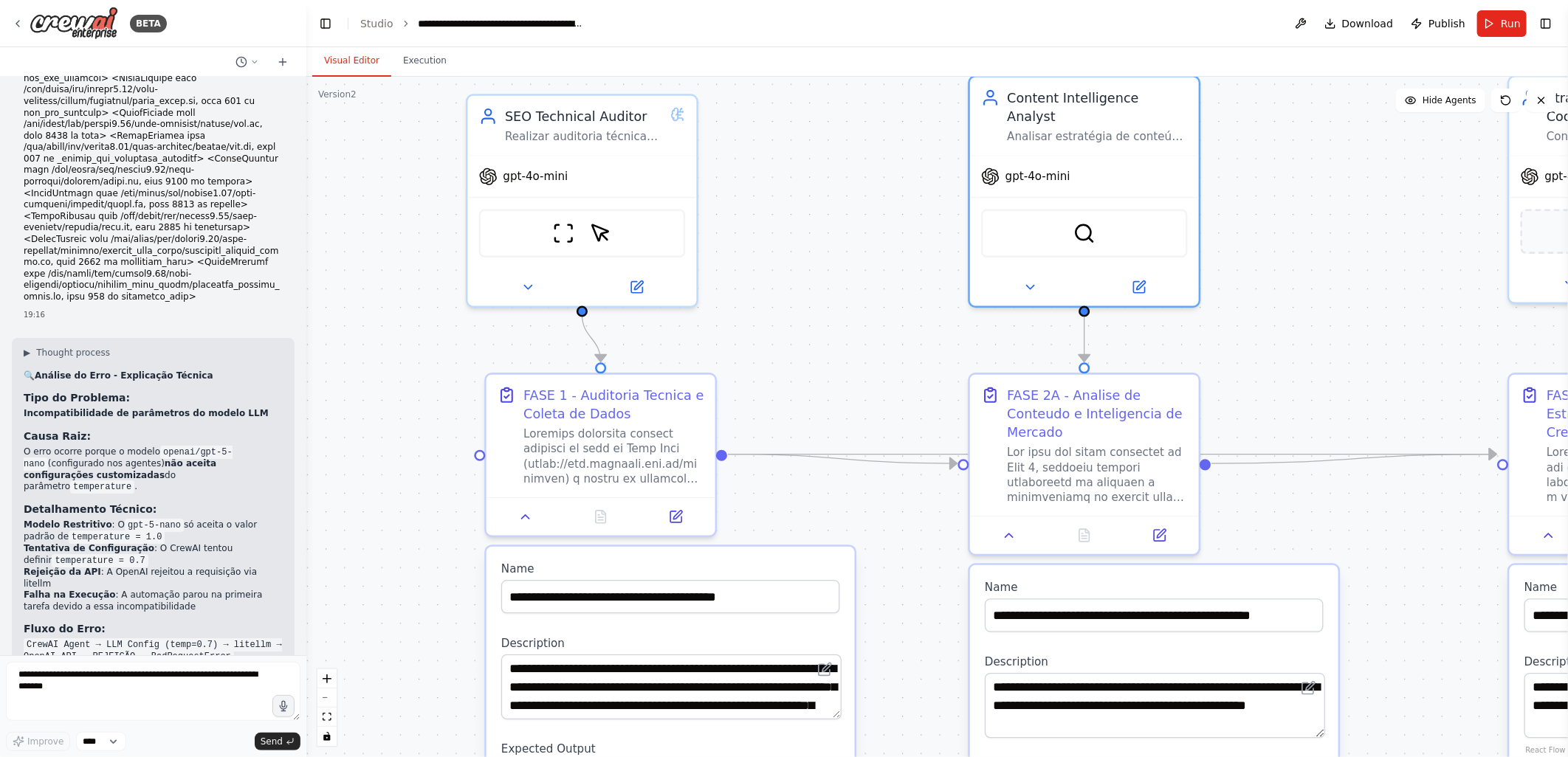
drag, startPoint x: 891, startPoint y: 345, endPoint x: 884, endPoint y: 318, distance: 27.9
click at [884, 318] on div ".deletable-edge-delete-btn { width: 20px; height: 20px; border: 0px solid #ffff…" at bounding box center [937, 416] width 1262 height 680
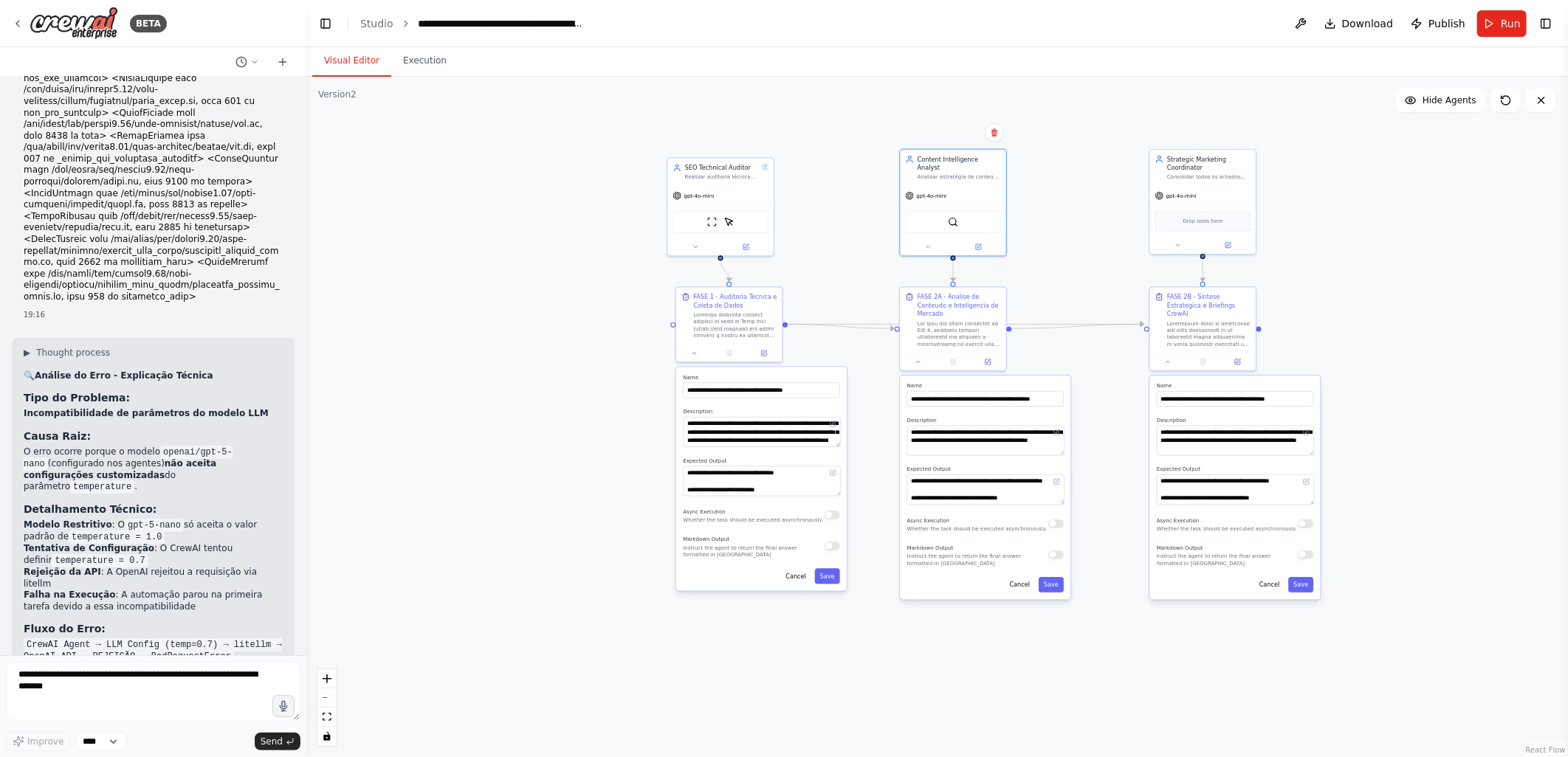
drag, startPoint x: 623, startPoint y: 480, endPoint x: 583, endPoint y: 381, distance: 106.8
click at [583, 381] on div ".deletable-edge-delete-btn { width: 20px; height: 20px; border: 0px solid #ffff…" at bounding box center [937, 416] width 1262 height 680
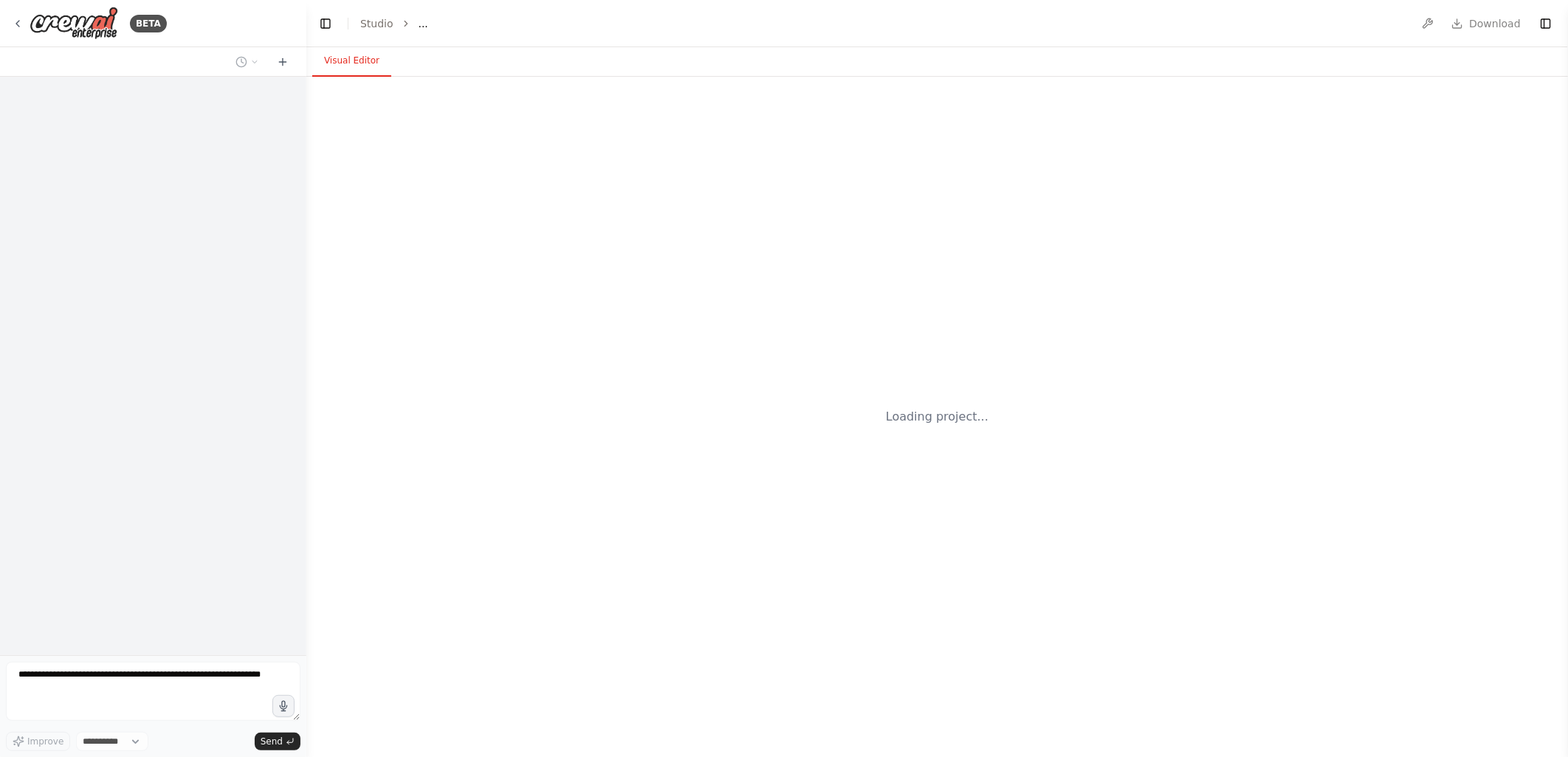
select select "****"
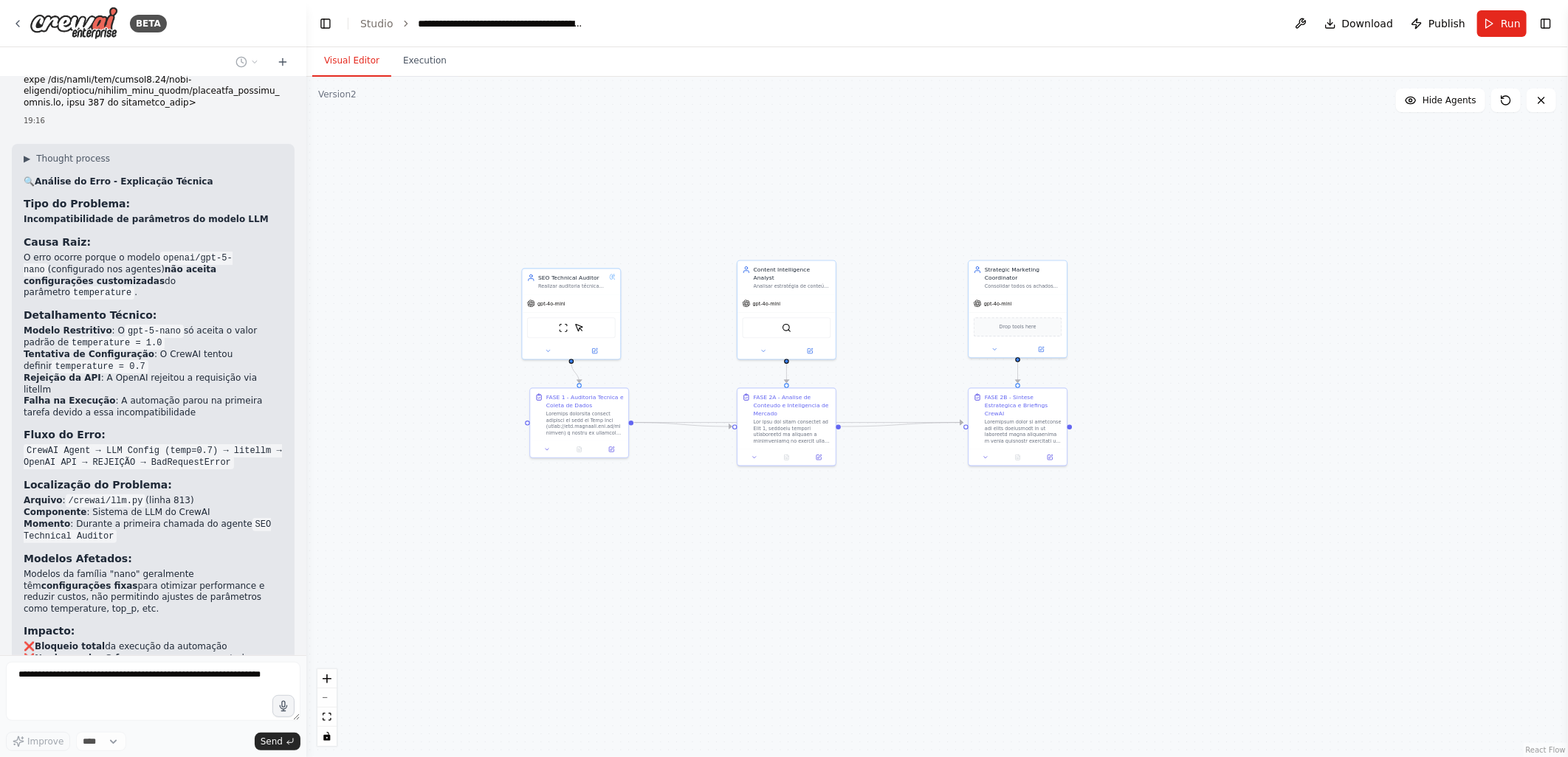
drag, startPoint x: 370, startPoint y: 244, endPoint x: 452, endPoint y: 292, distance: 95.0
click at [452, 292] on div ".deletable-edge-delete-btn { width: 20px; height: 20px; border: 0px solid #ffff…" at bounding box center [937, 416] width 1262 height 680
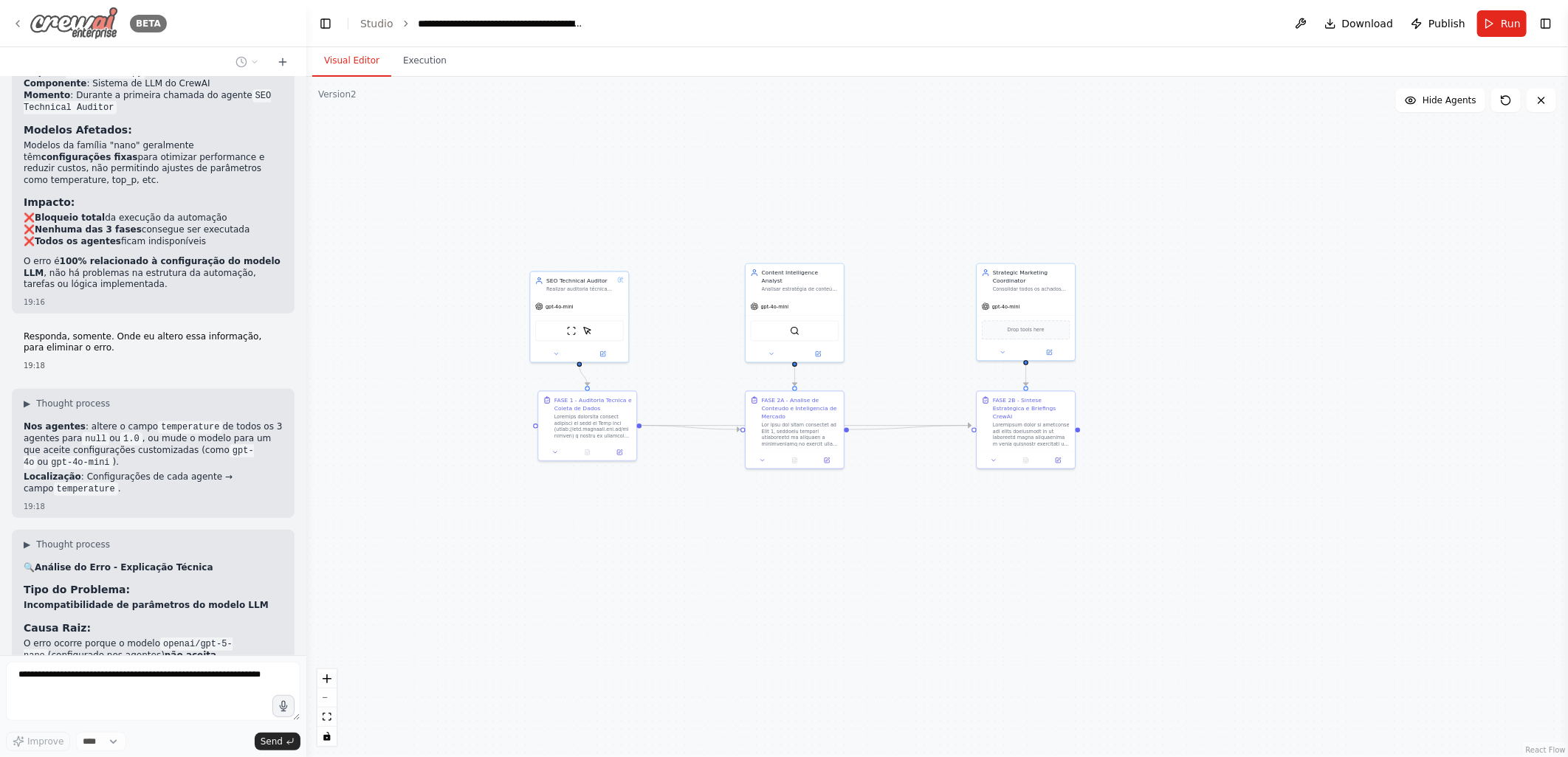
scroll to position [7533, 0]
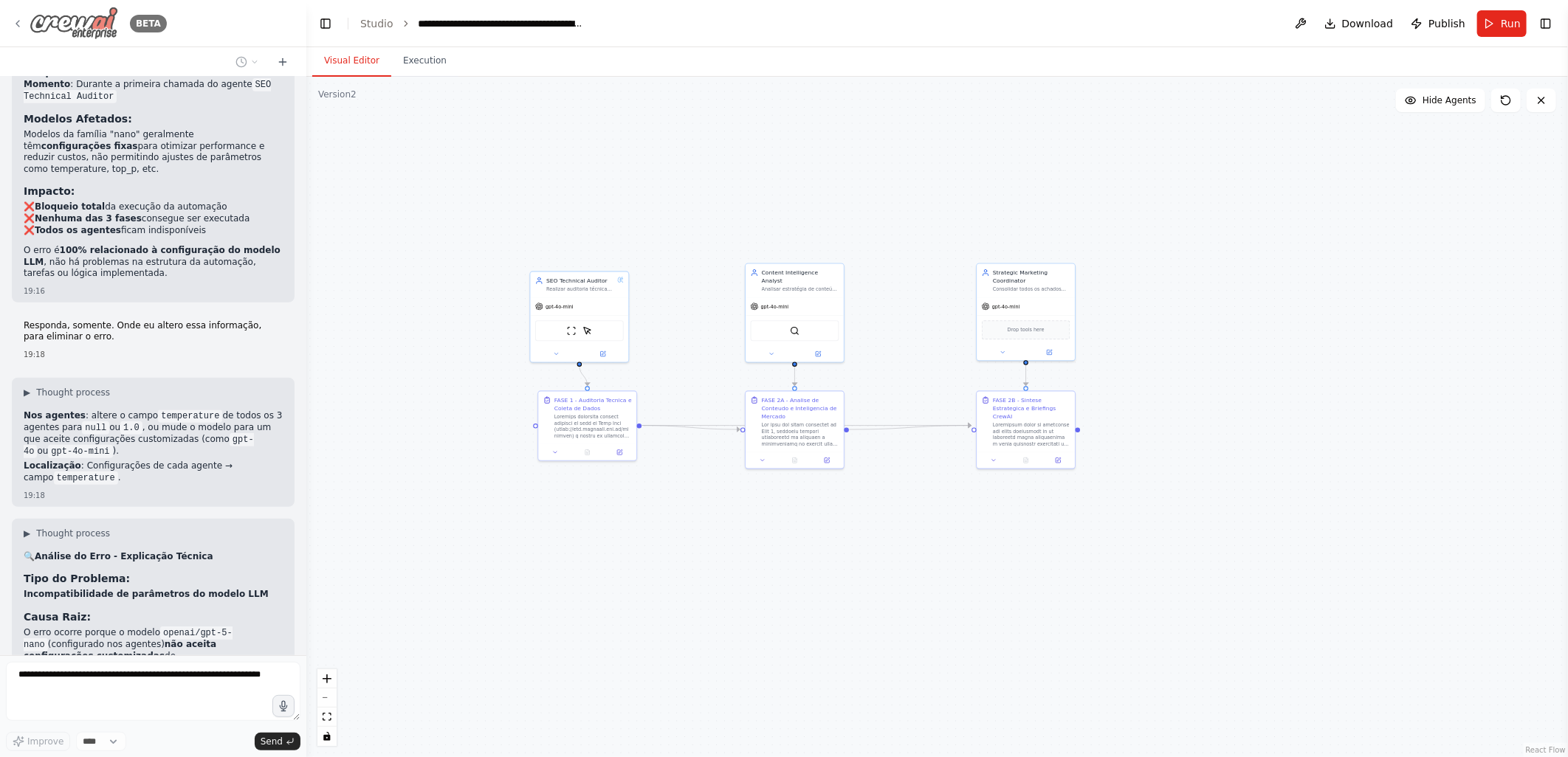
click at [12, 26] on icon at bounding box center [18, 24] width 12 height 12
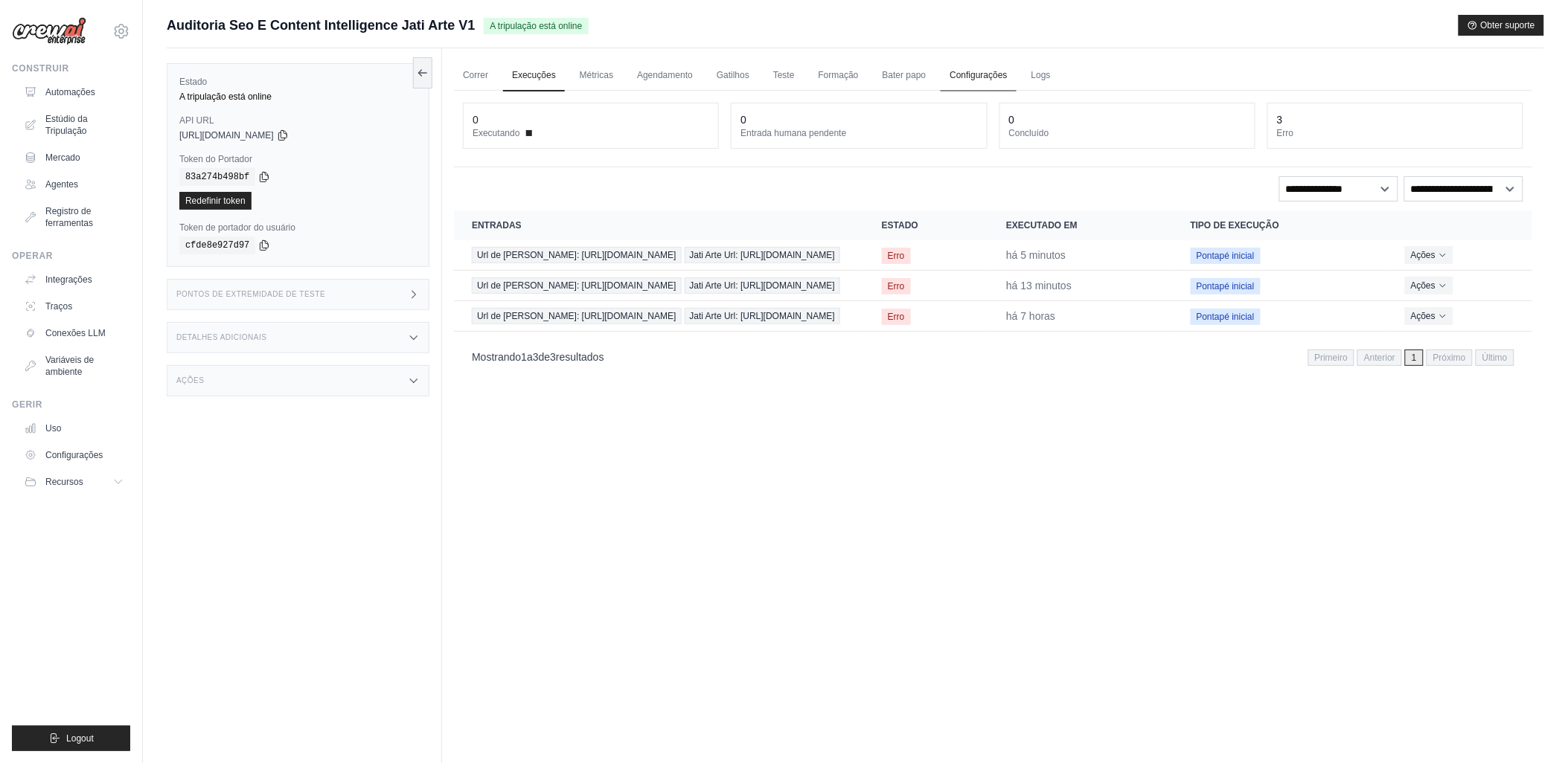
click at [983, 76] on link "Configurações" at bounding box center [978, 76] width 75 height 32
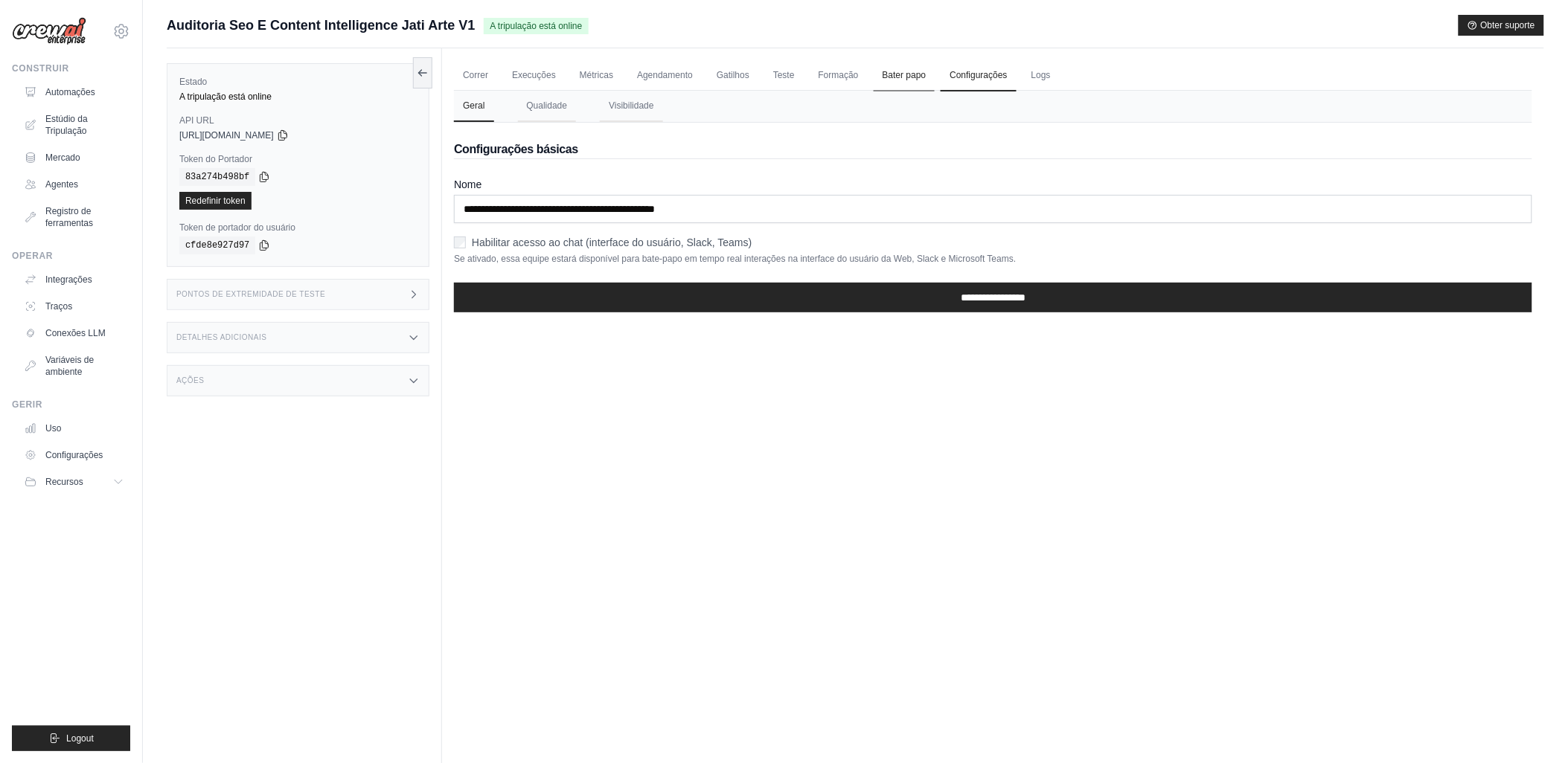
click at [890, 77] on link "Bater papo" at bounding box center [904, 76] width 62 height 32
click at [843, 76] on link "Formação" at bounding box center [839, 76] width 58 height 32
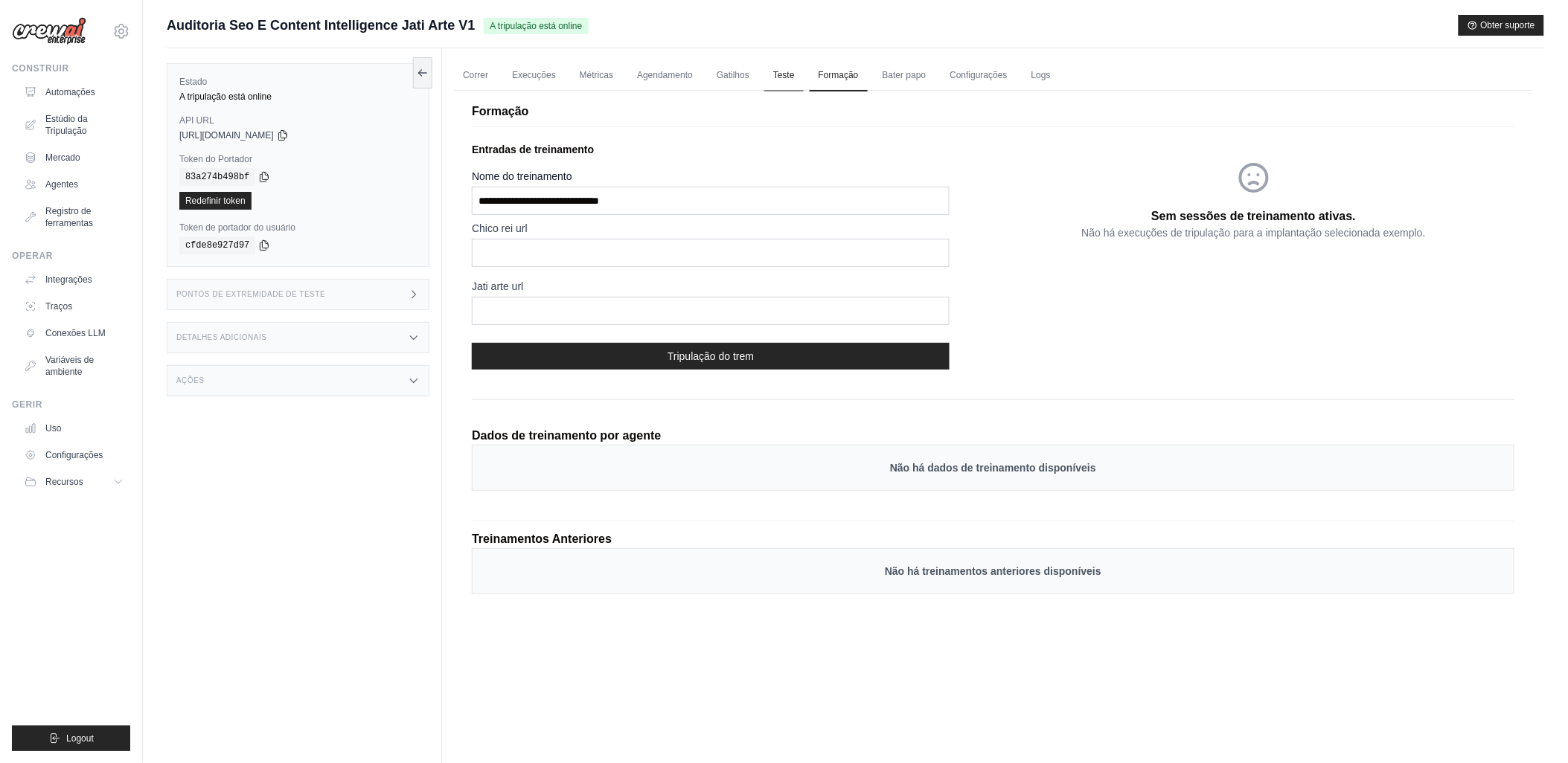
click at [787, 71] on link "Teste" at bounding box center [784, 76] width 40 height 32
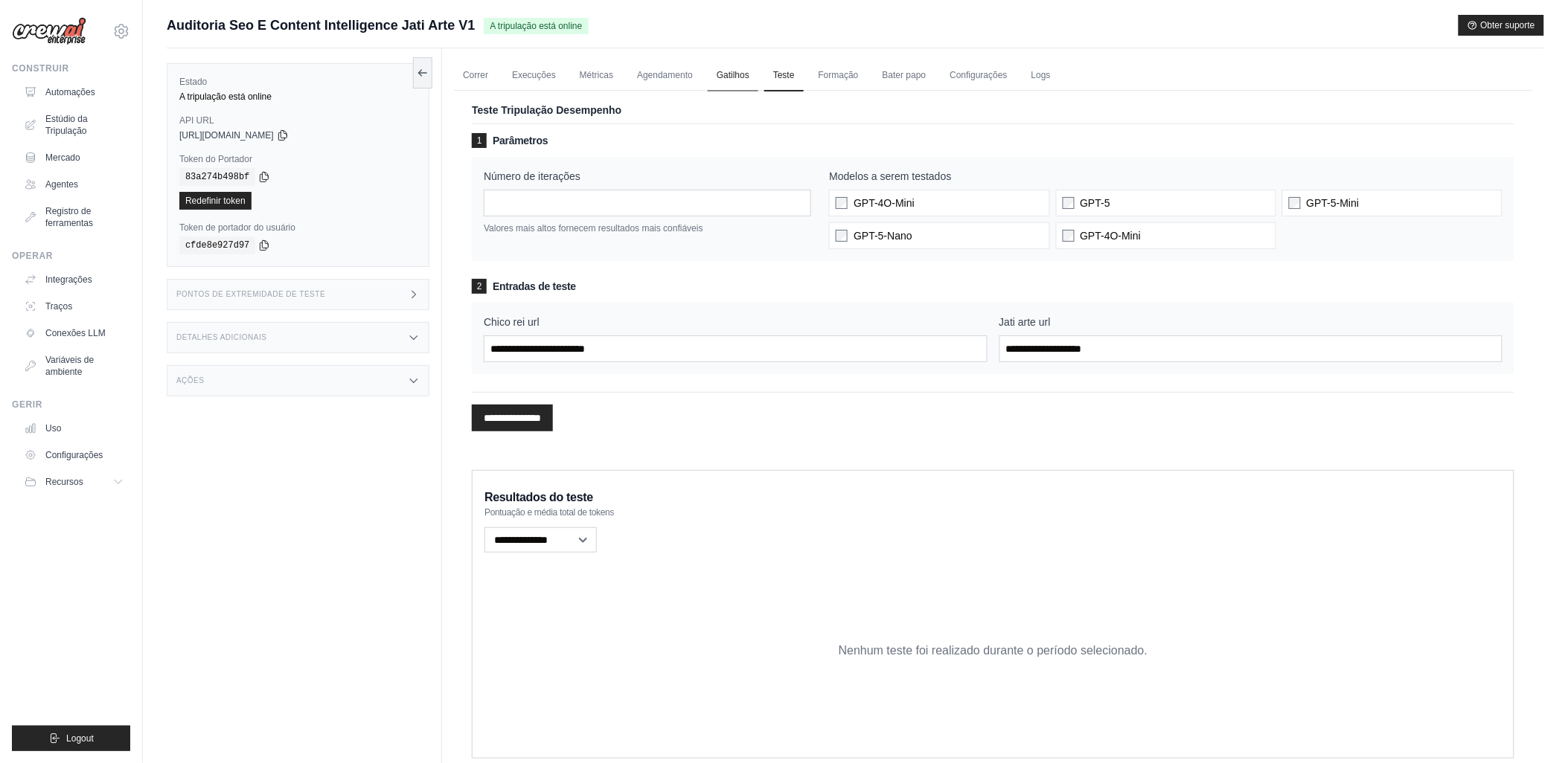
click at [730, 75] on link "Gatilhos" at bounding box center [732, 76] width 50 height 32
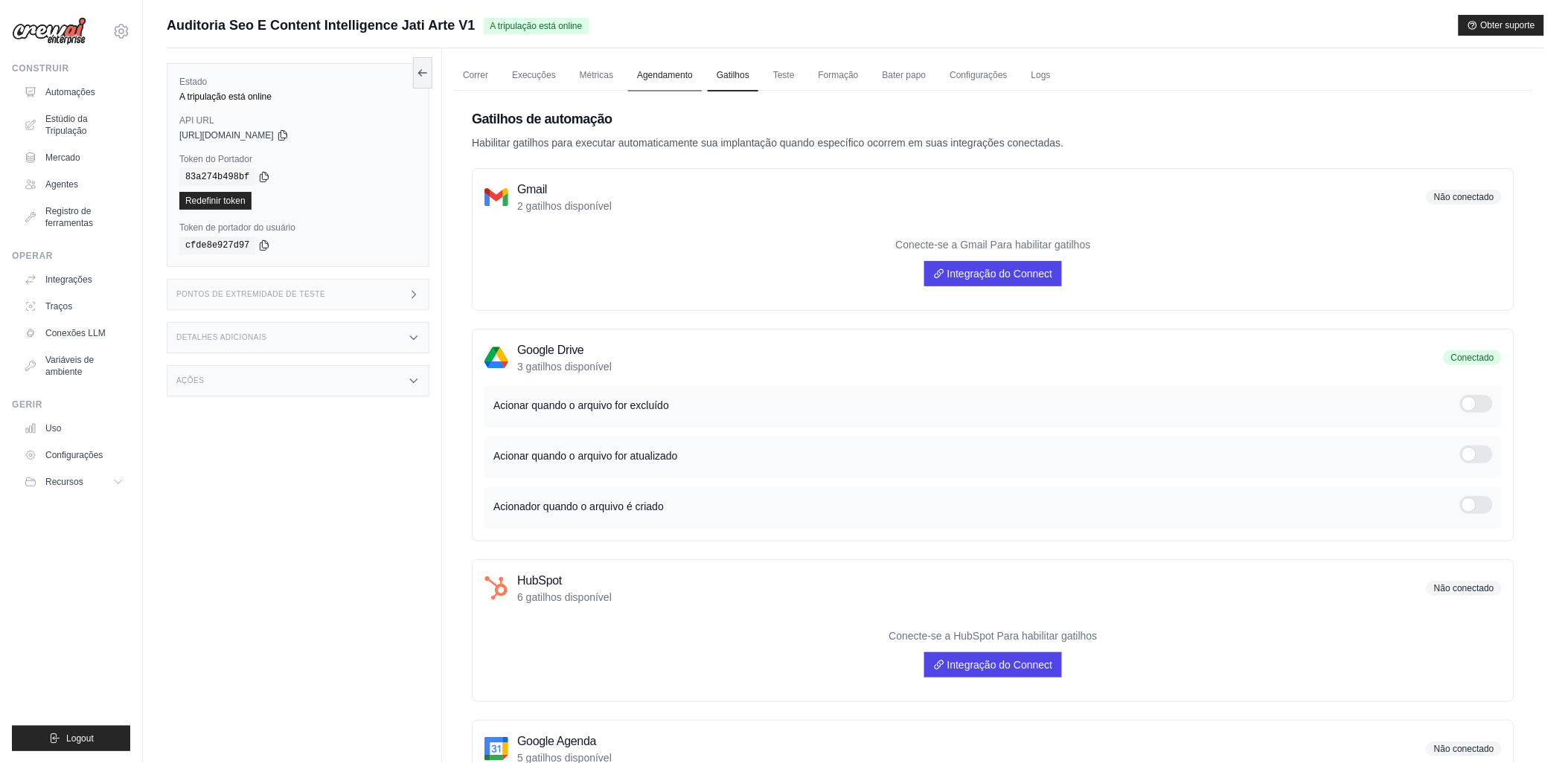
click at [650, 75] on link "Agendamento" at bounding box center [666, 76] width 74 height 32
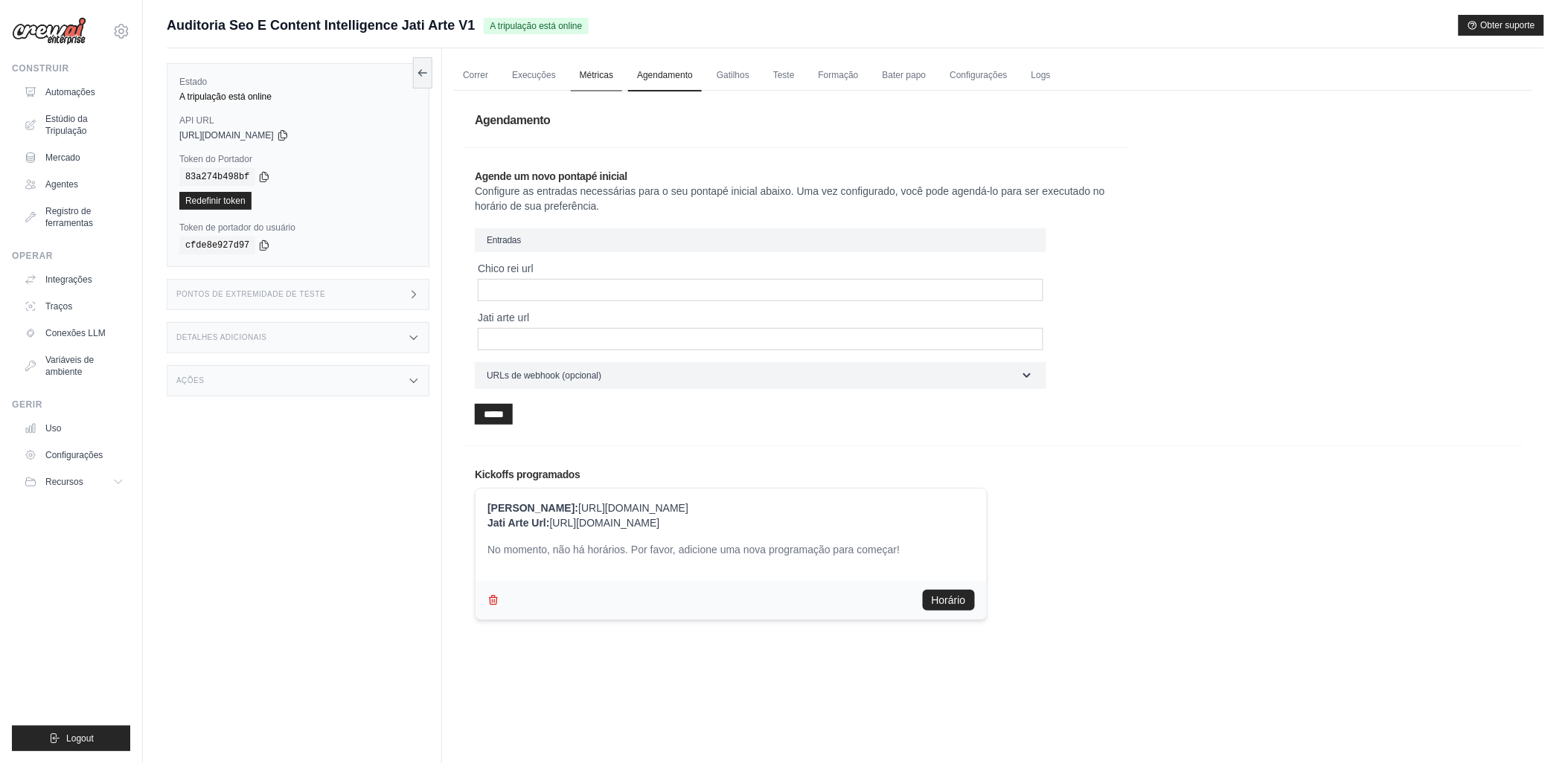
click at [595, 78] on link "Métricas" at bounding box center [596, 76] width 51 height 32
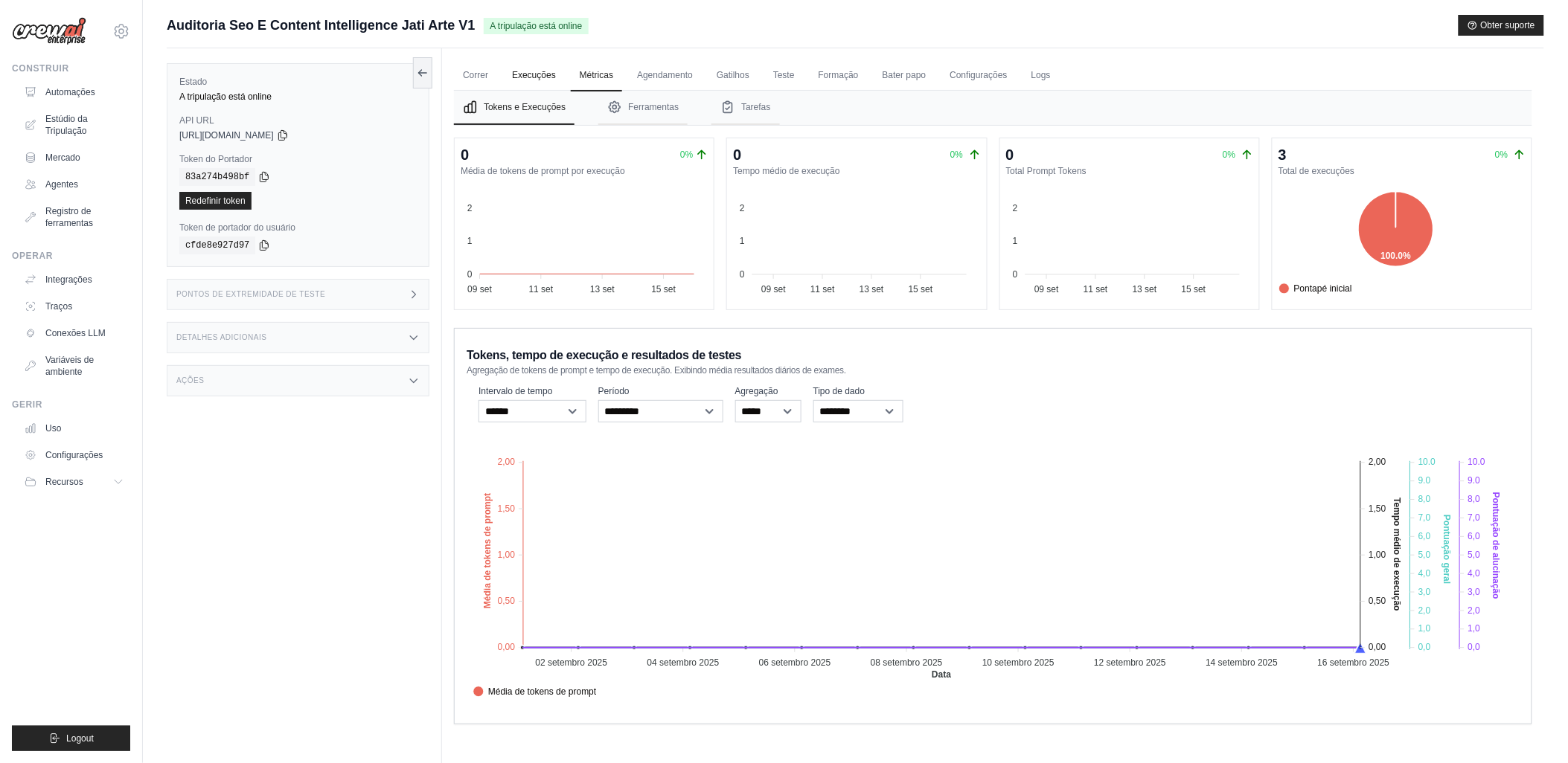
click at [534, 70] on link "Execuções" at bounding box center [534, 76] width 62 height 32
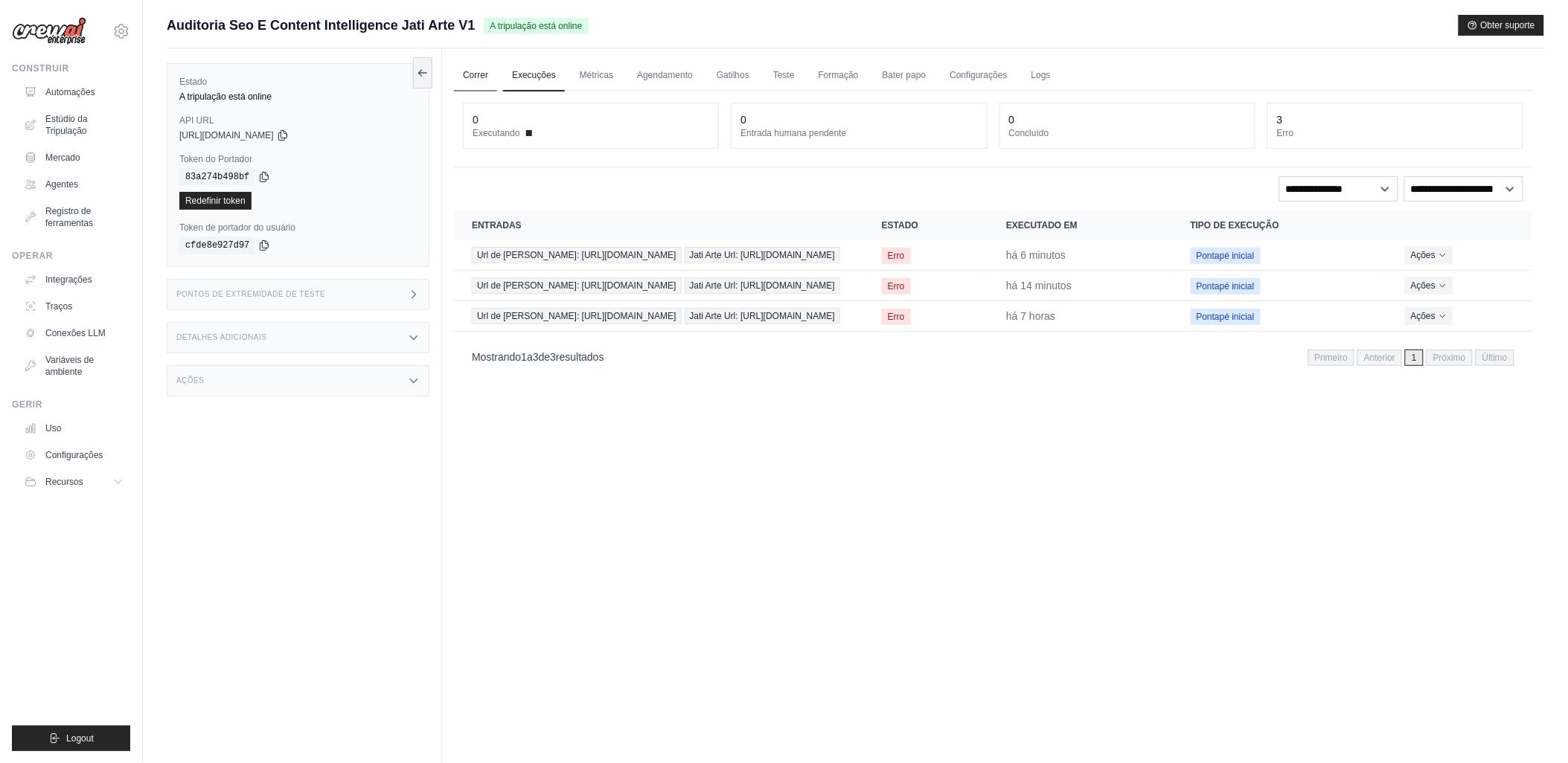
click at [476, 72] on link "Correr" at bounding box center [475, 76] width 43 height 32
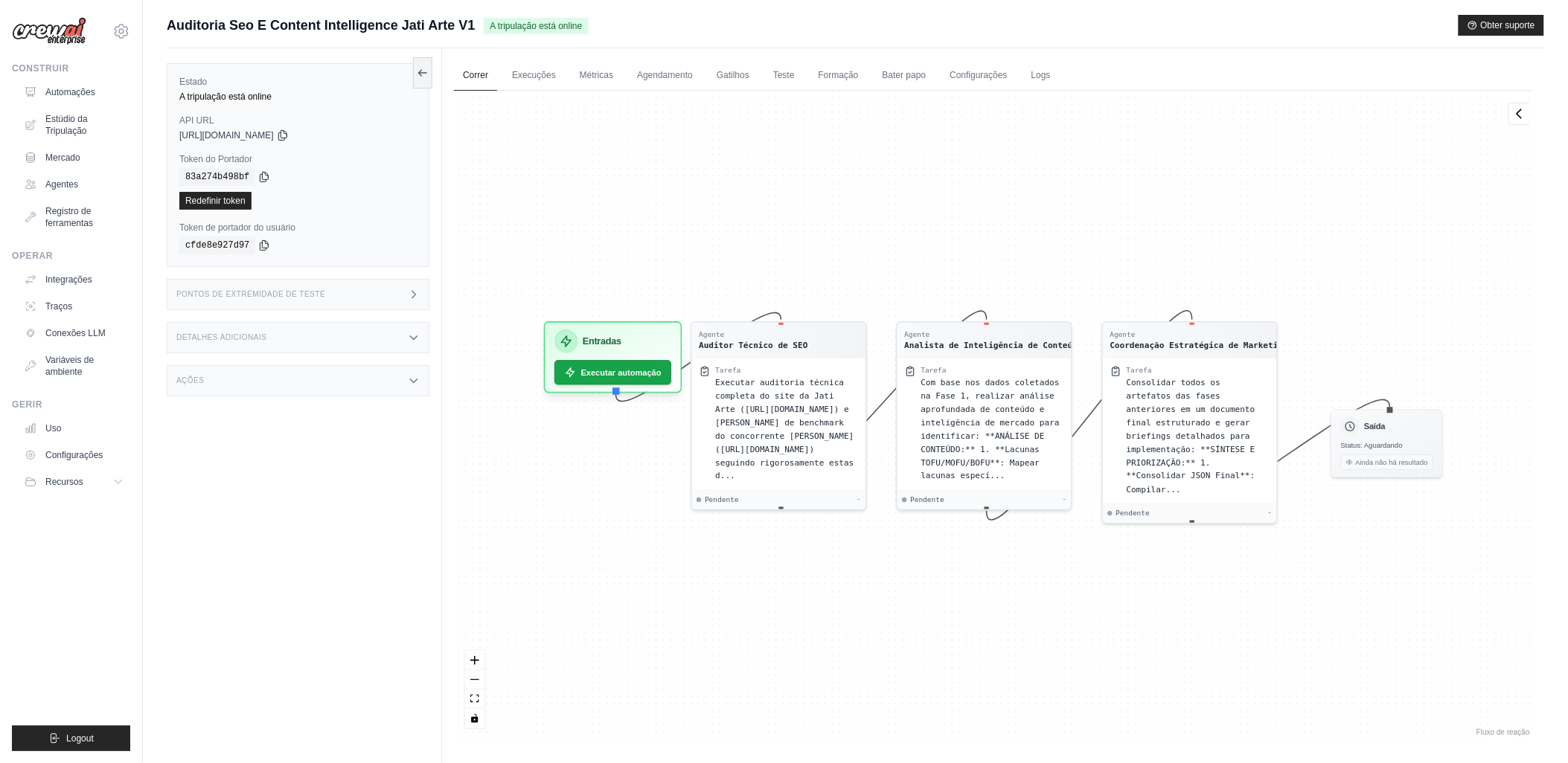
click at [339, 293] on div "Pontos de extremidade de teste" at bounding box center [298, 295] width 262 height 32
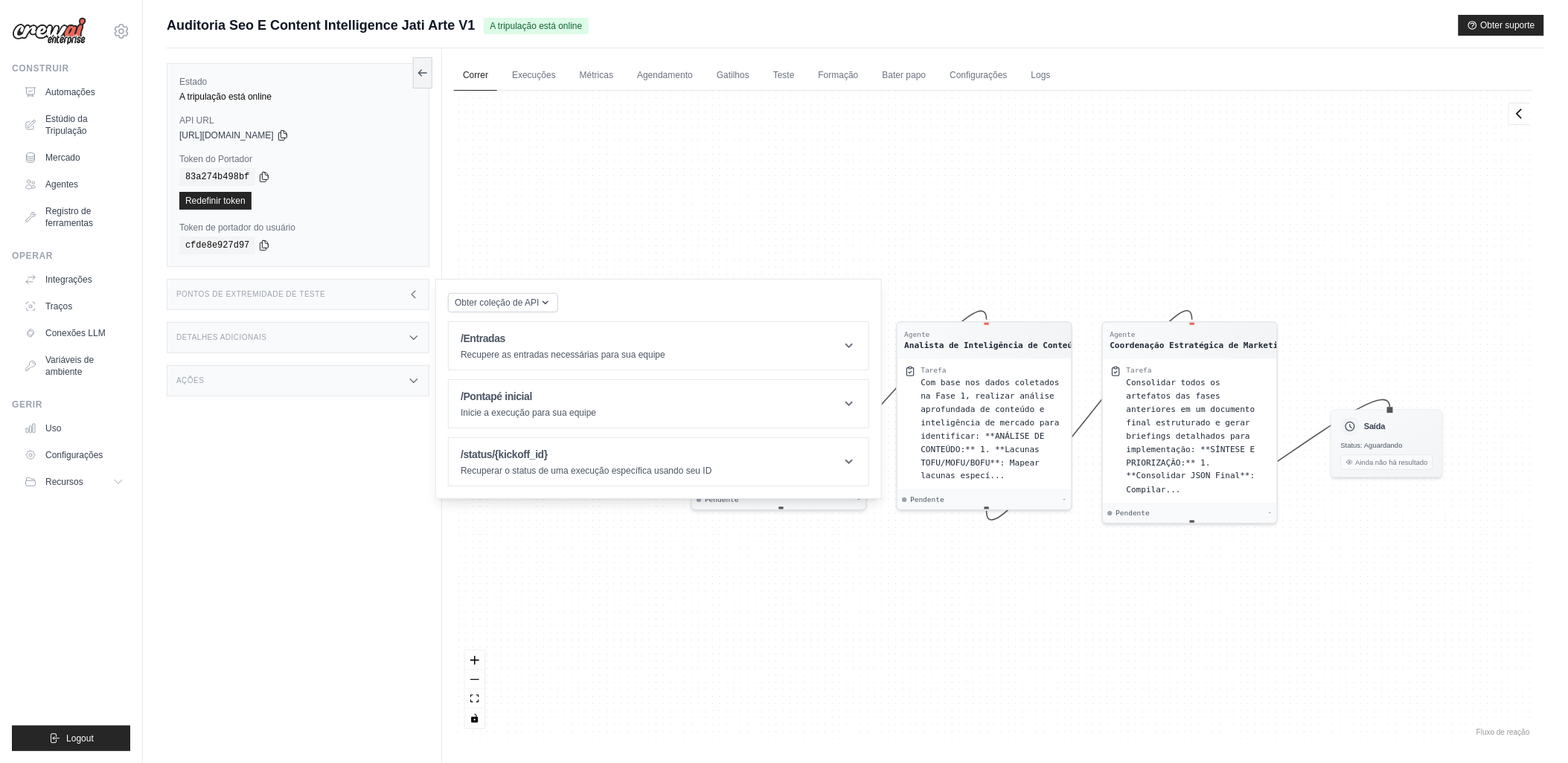
click at [508, 218] on div "Agente Auditor Técnico de SEO Tarefa Executar auditoria técnica completa do sit…" at bounding box center [993, 415] width 1078 height 649
click at [1033, 76] on link "Logs" at bounding box center [1042, 76] width 37 height 32
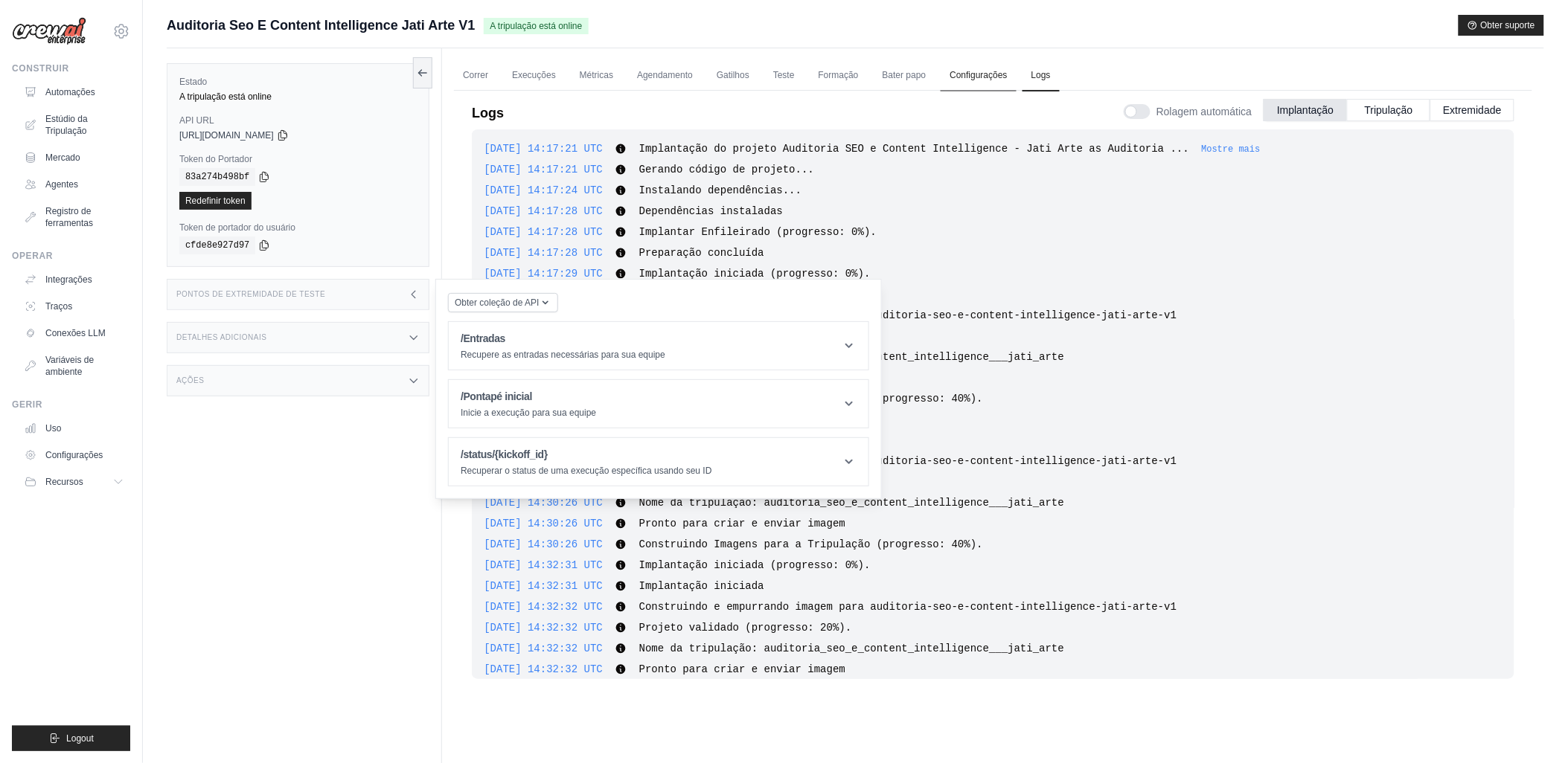
click at [961, 70] on link "Configurações" at bounding box center [978, 76] width 75 height 32
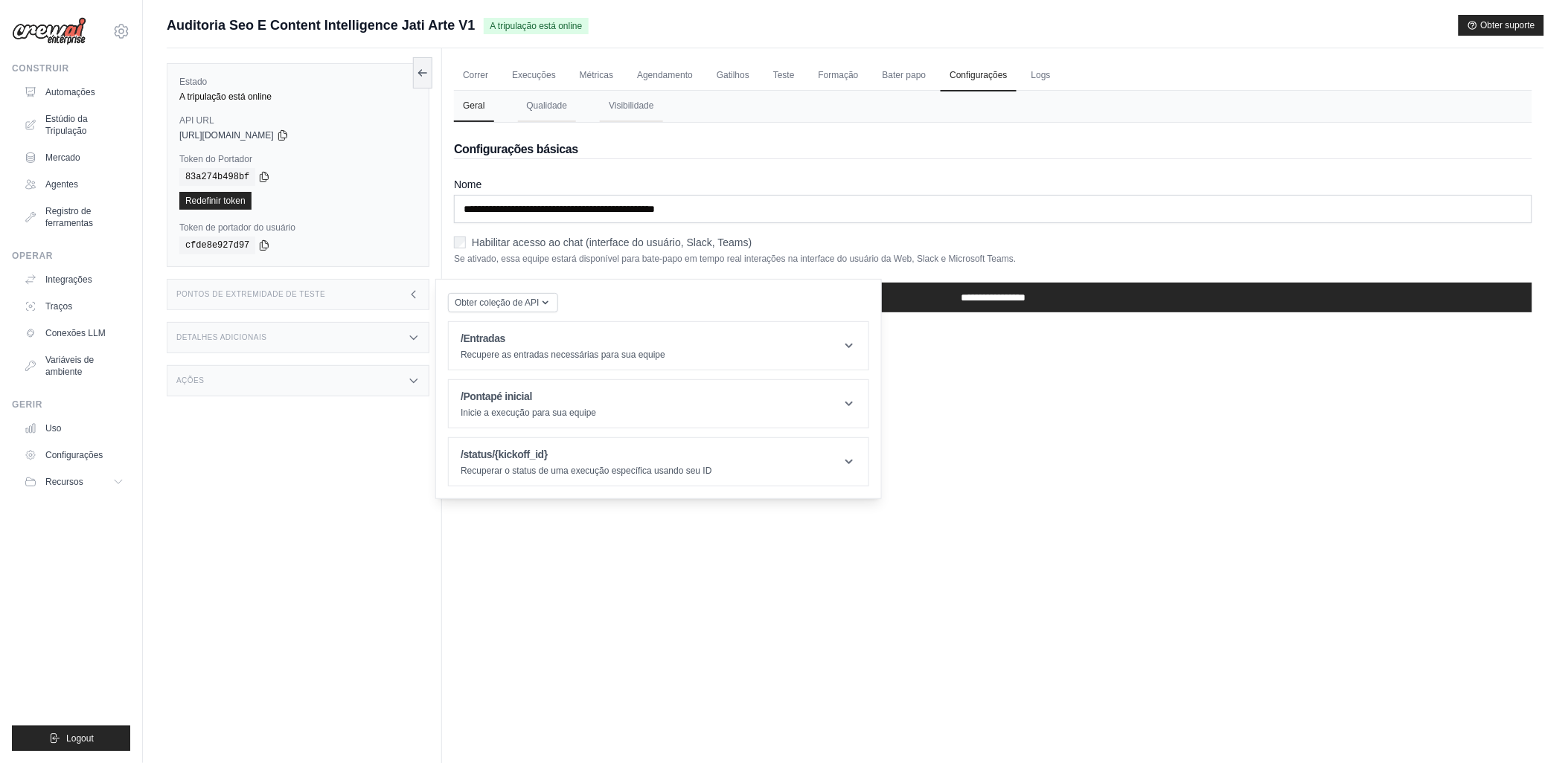
click at [834, 160] on div "**********" at bounding box center [993, 223] width 1078 height 202
click at [715, 344] on header "/Entradas Recupere as entradas necessárias para sua equipe" at bounding box center [659, 346] width 420 height 48
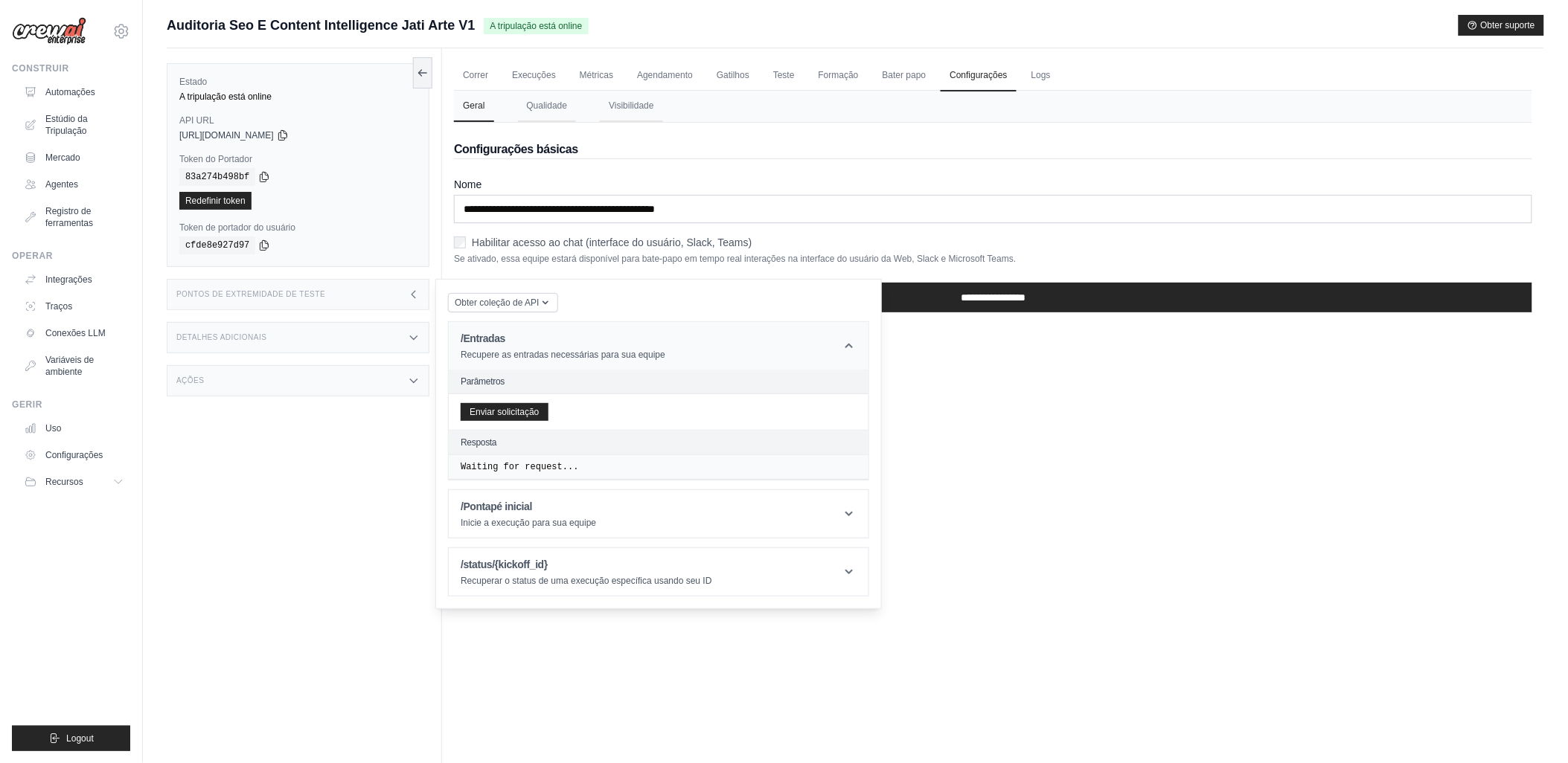
click at [774, 336] on header "/Entradas Recupere as entradas necessárias para sua equipe" at bounding box center [659, 346] width 420 height 48
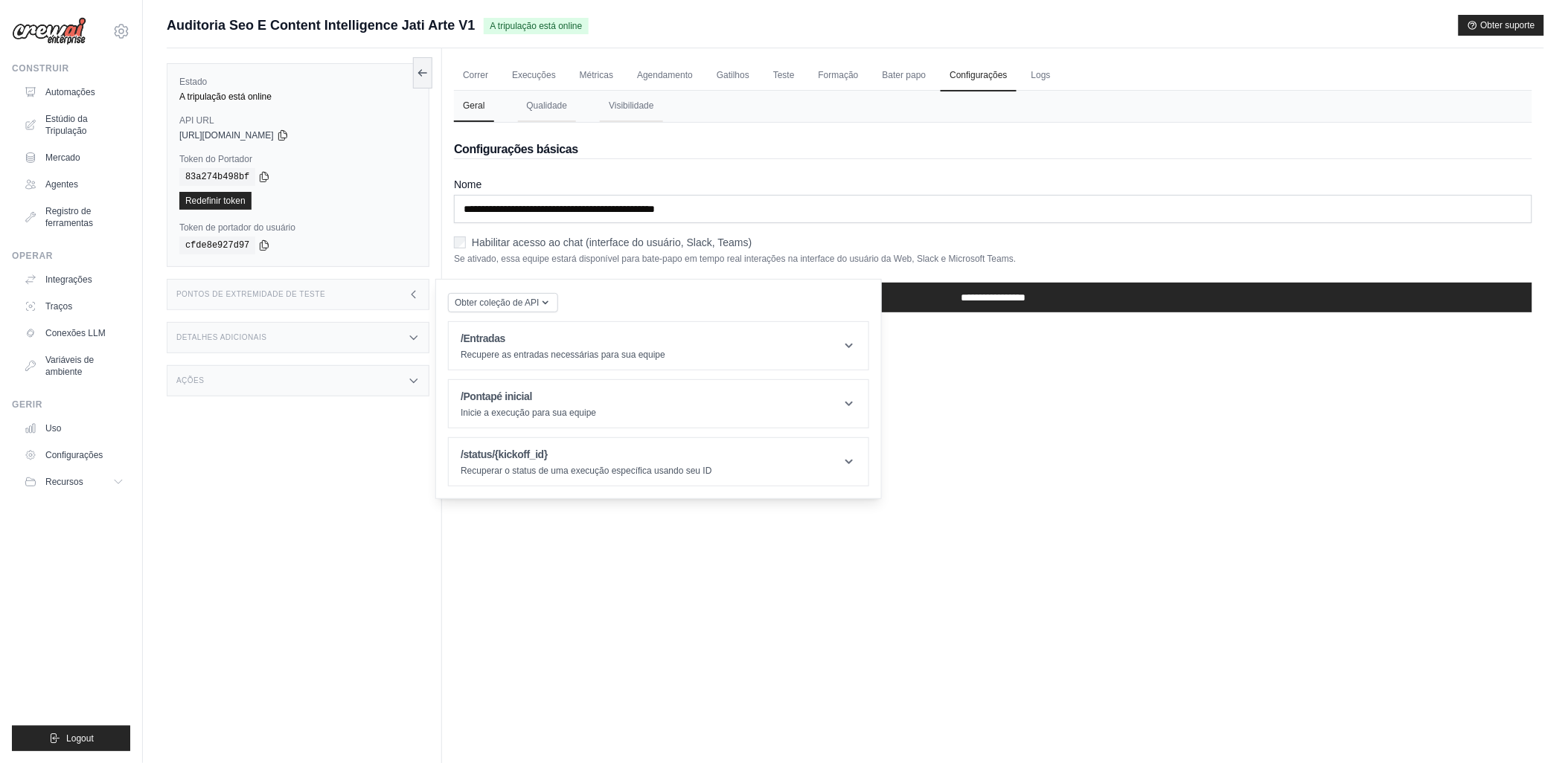
click at [414, 301] on icon at bounding box center [414, 295] width 12 height 12
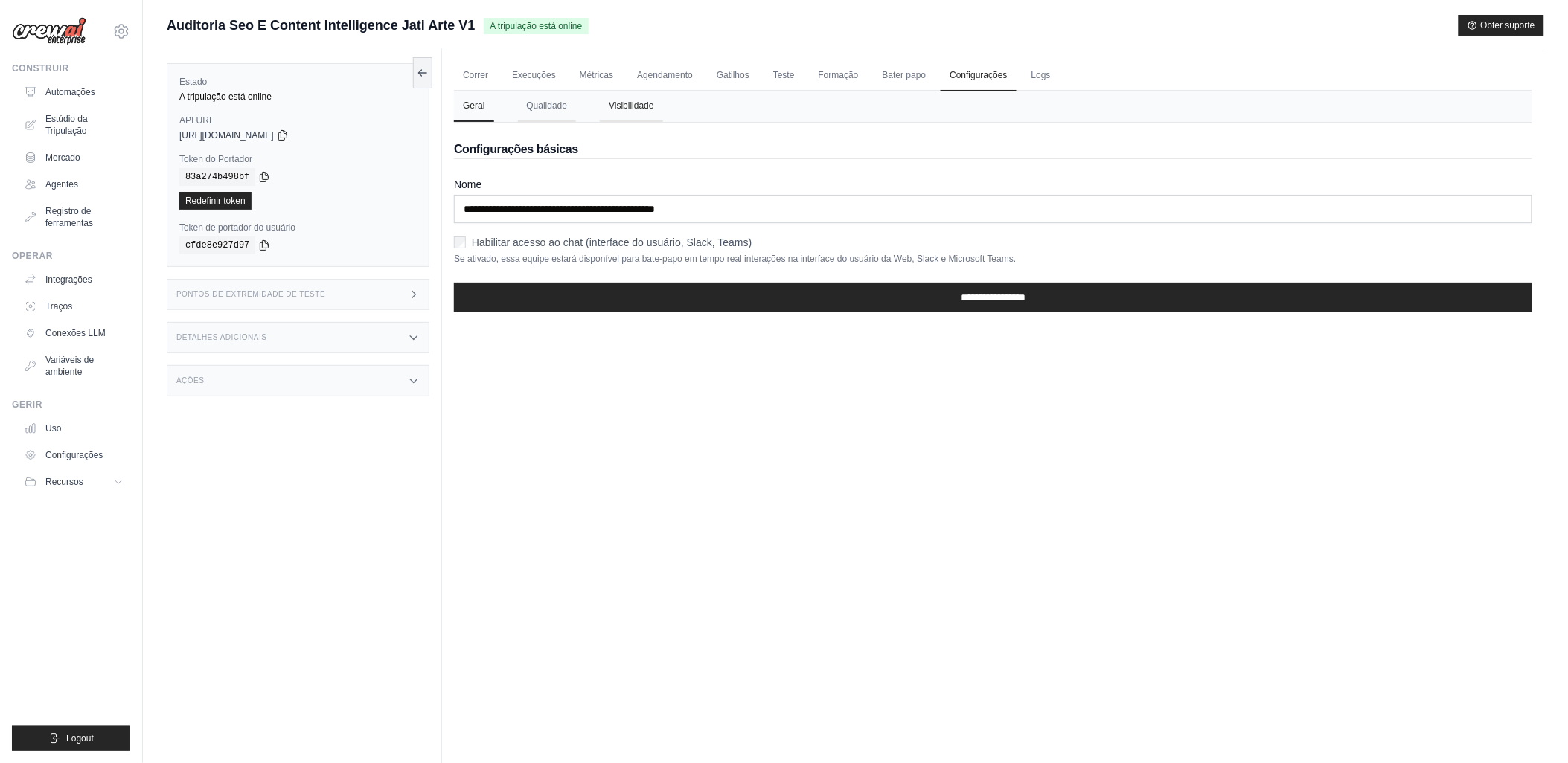
click at [627, 99] on button "Visibilidade" at bounding box center [631, 106] width 63 height 32
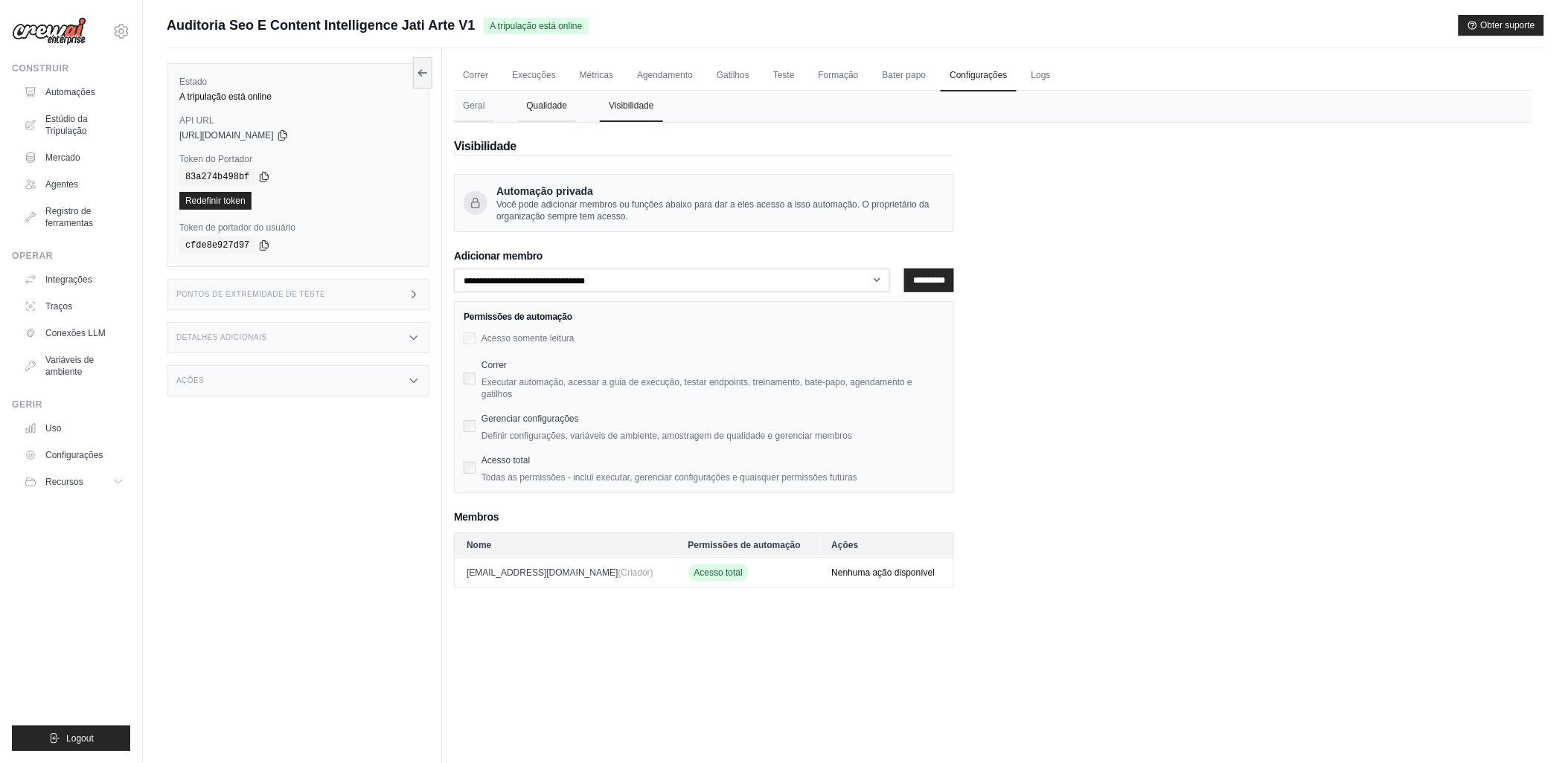
click at [546, 101] on button "Qualidade" at bounding box center [547, 106] width 59 height 32
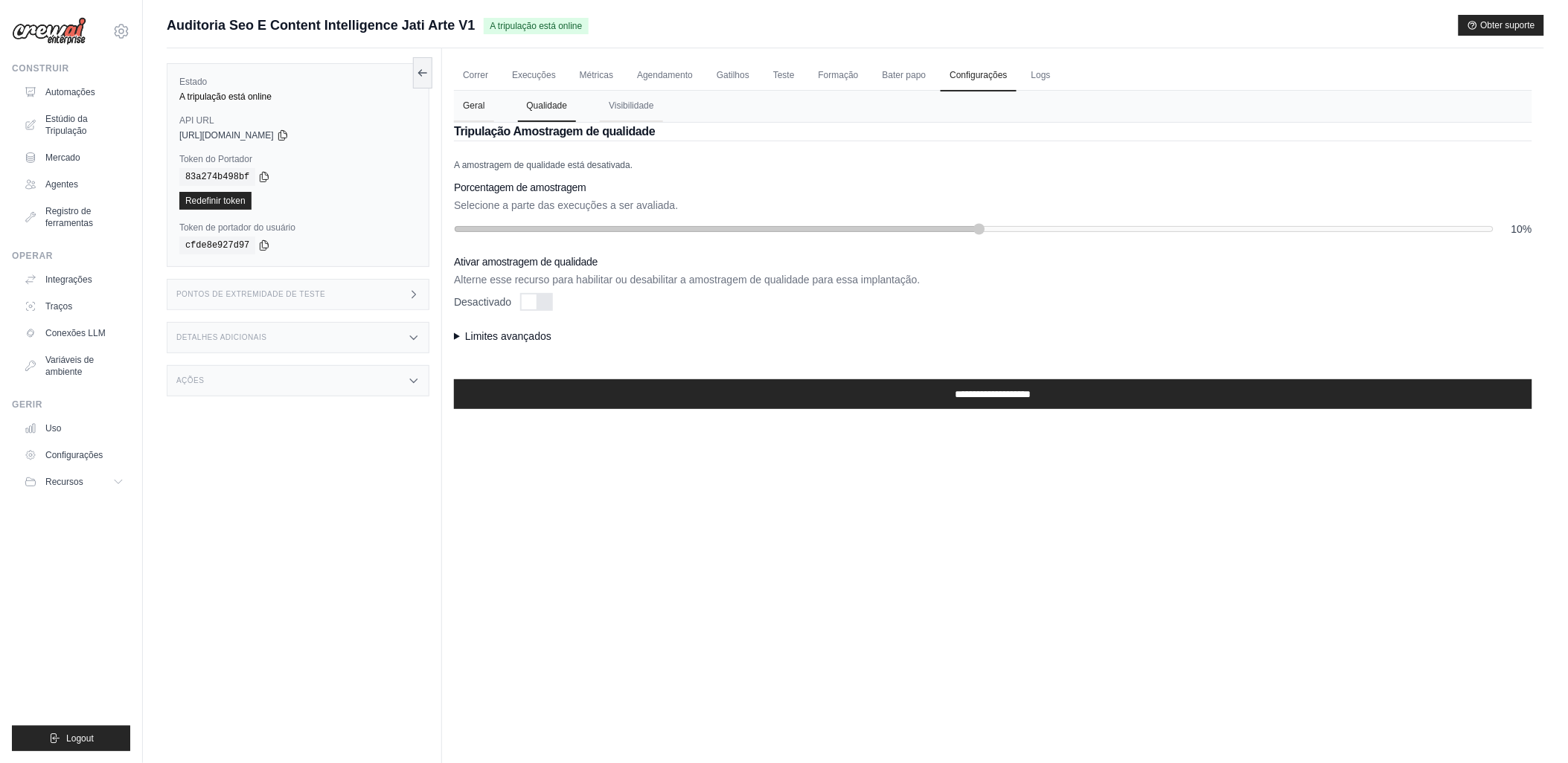
click at [475, 103] on button "Geral" at bounding box center [474, 106] width 40 height 32
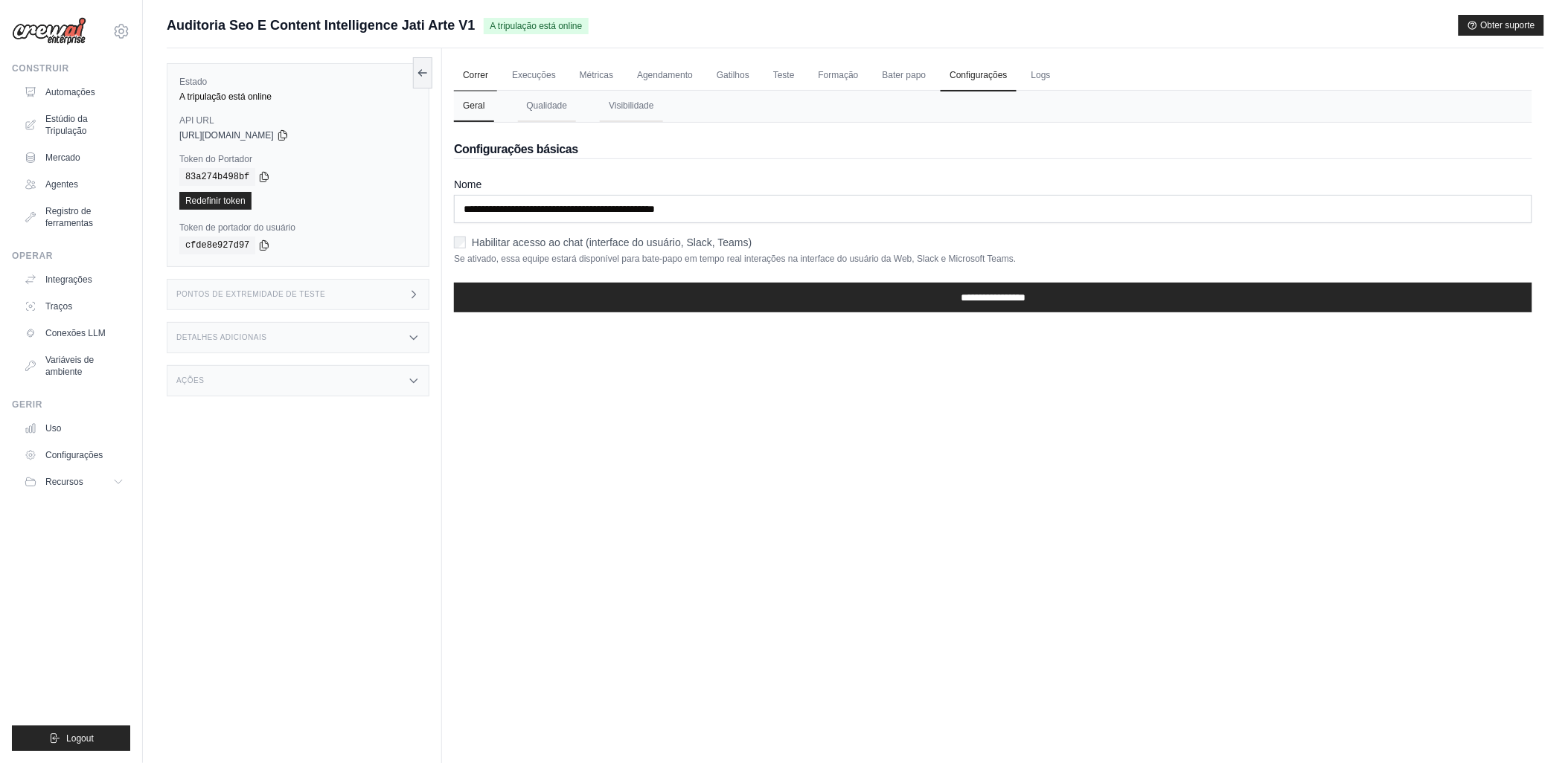
click at [467, 72] on link "Correr" at bounding box center [475, 76] width 43 height 32
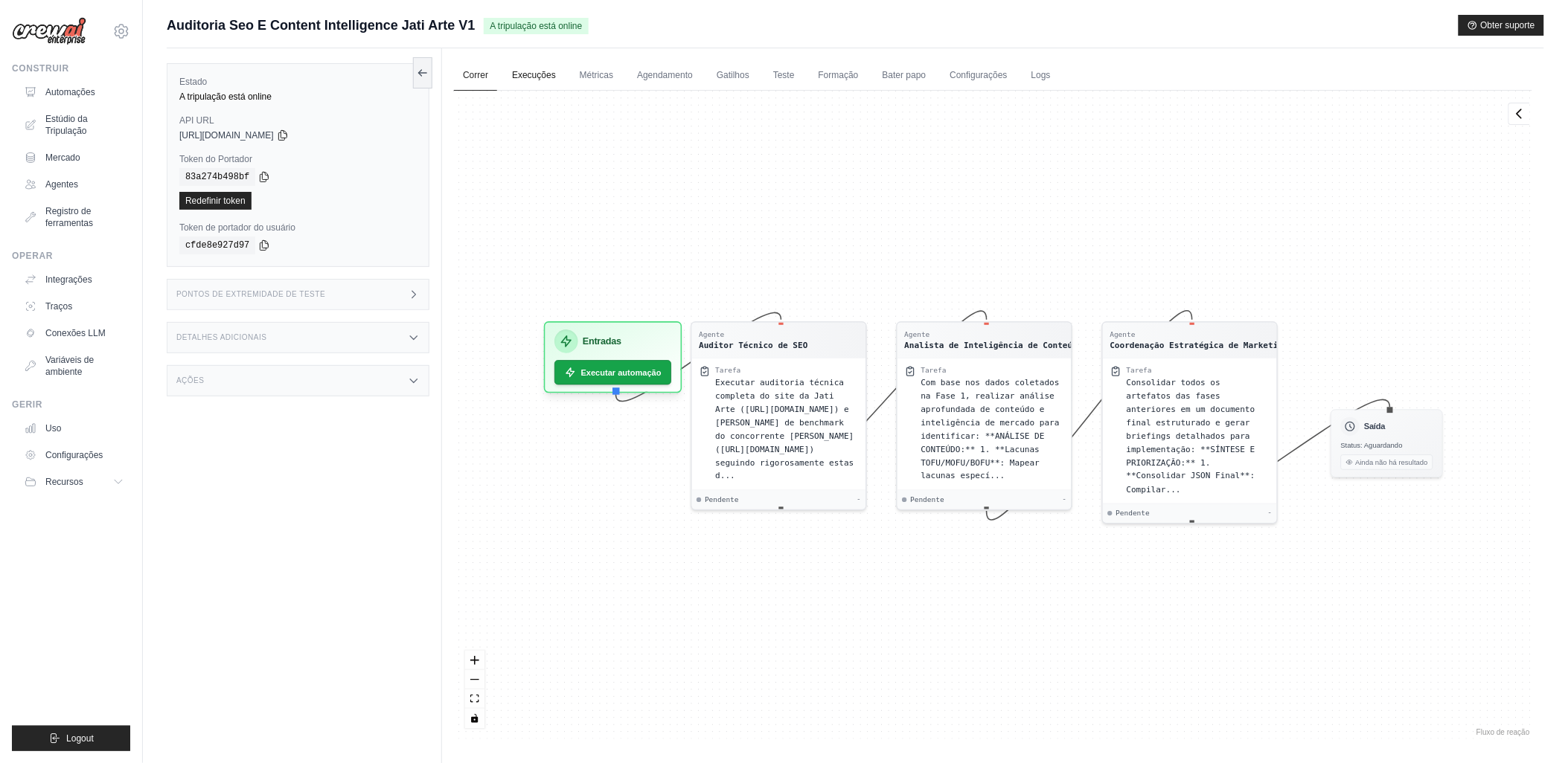
click at [532, 80] on link "Execuções" at bounding box center [534, 76] width 62 height 32
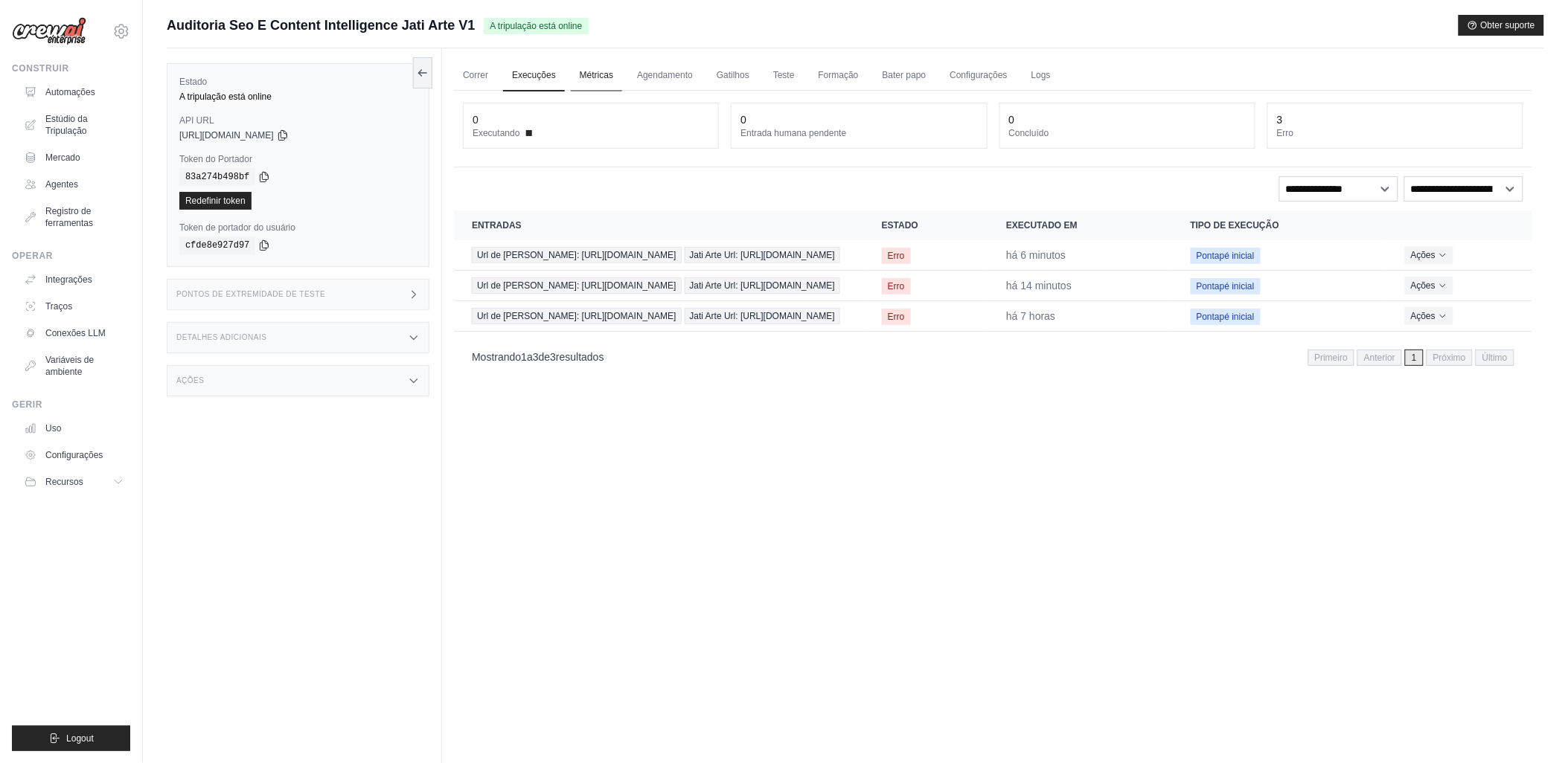
click at [586, 71] on link "Métricas" at bounding box center [596, 76] width 51 height 32
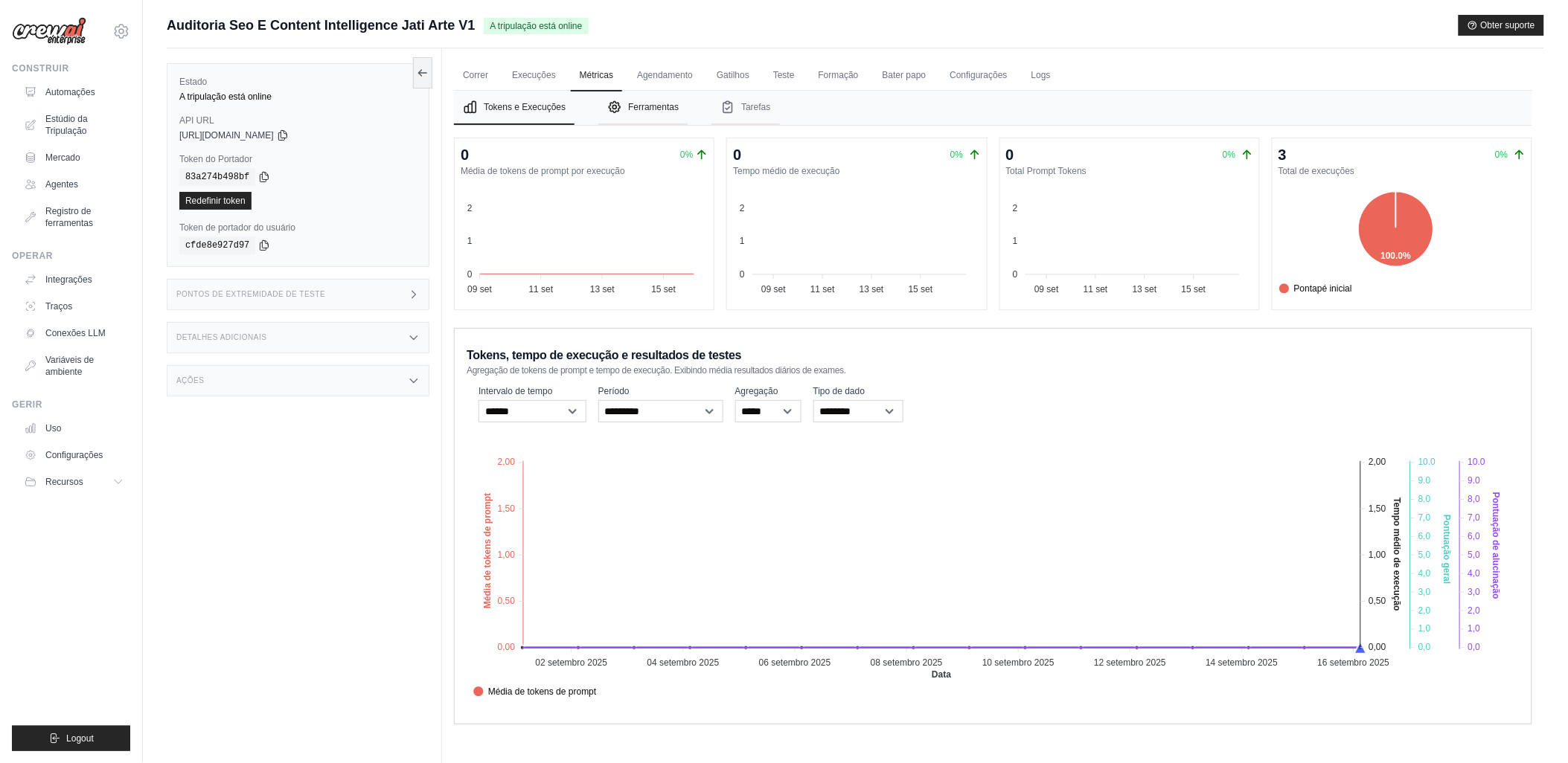
click at [653, 110] on font "Ferramentas" at bounding box center [653, 107] width 50 height 12
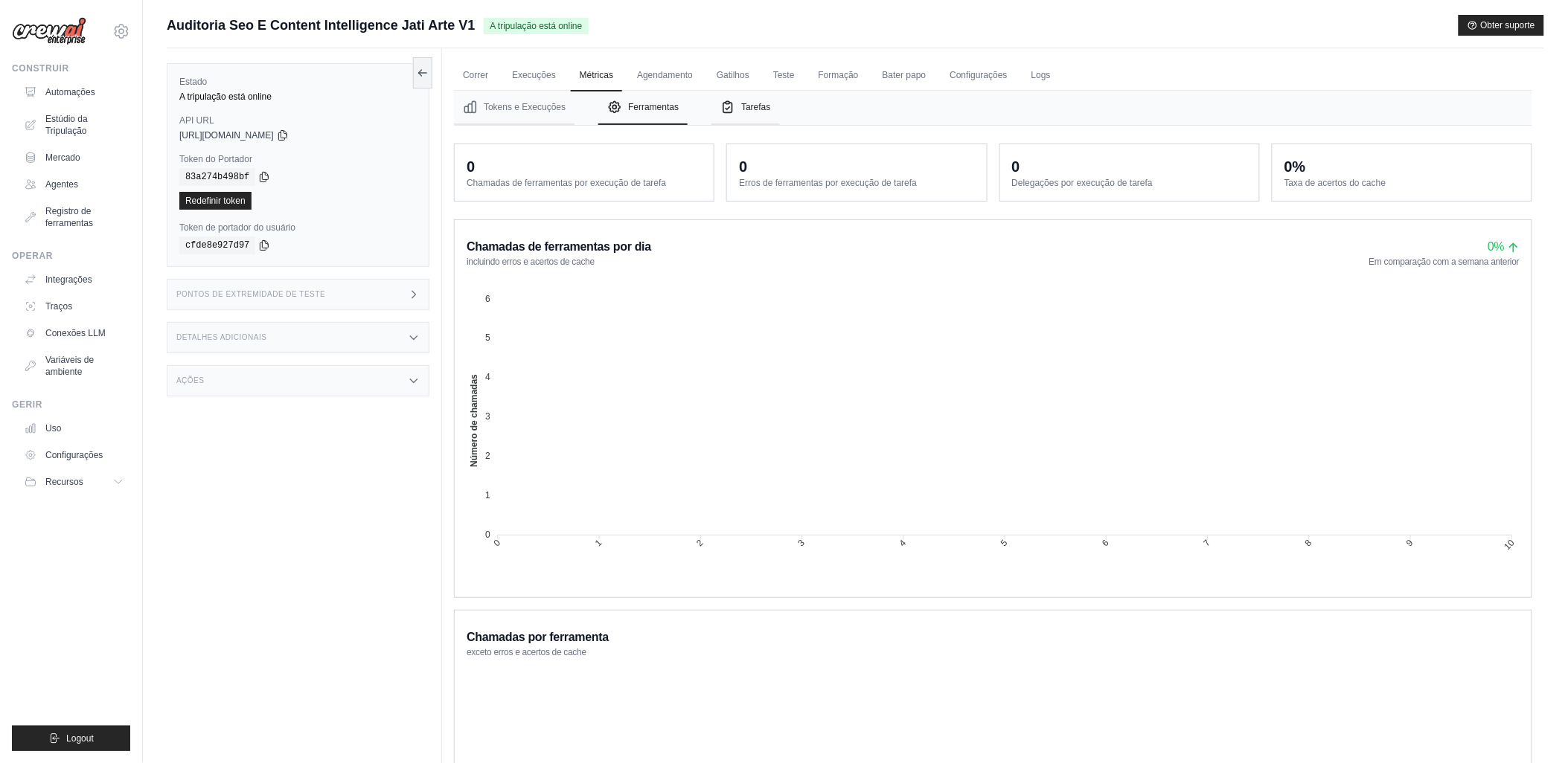
click at [772, 108] on button "Tarefas" at bounding box center [745, 107] width 68 height 34
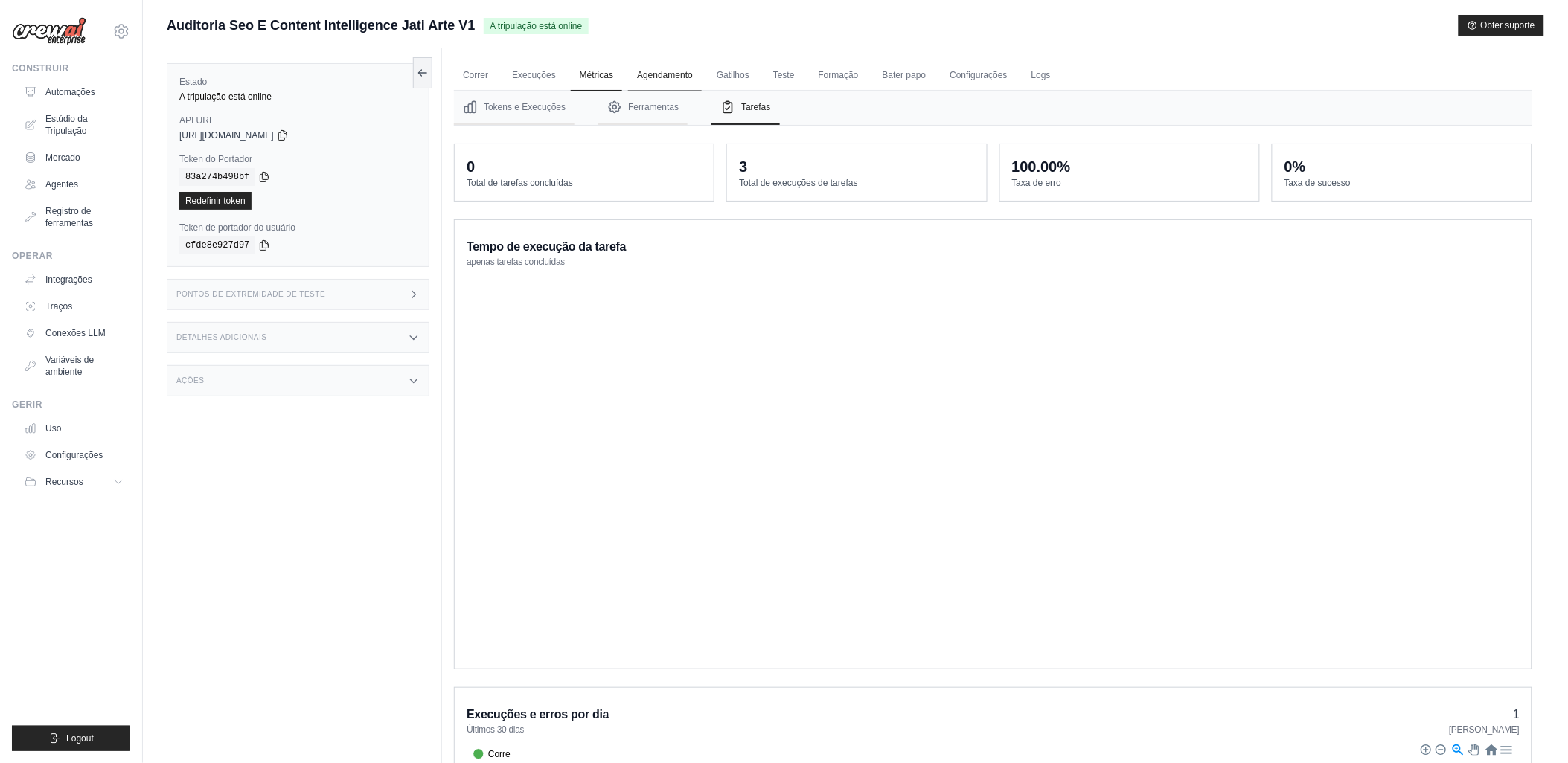
click at [652, 76] on link "Agendamento" at bounding box center [666, 76] width 74 height 32
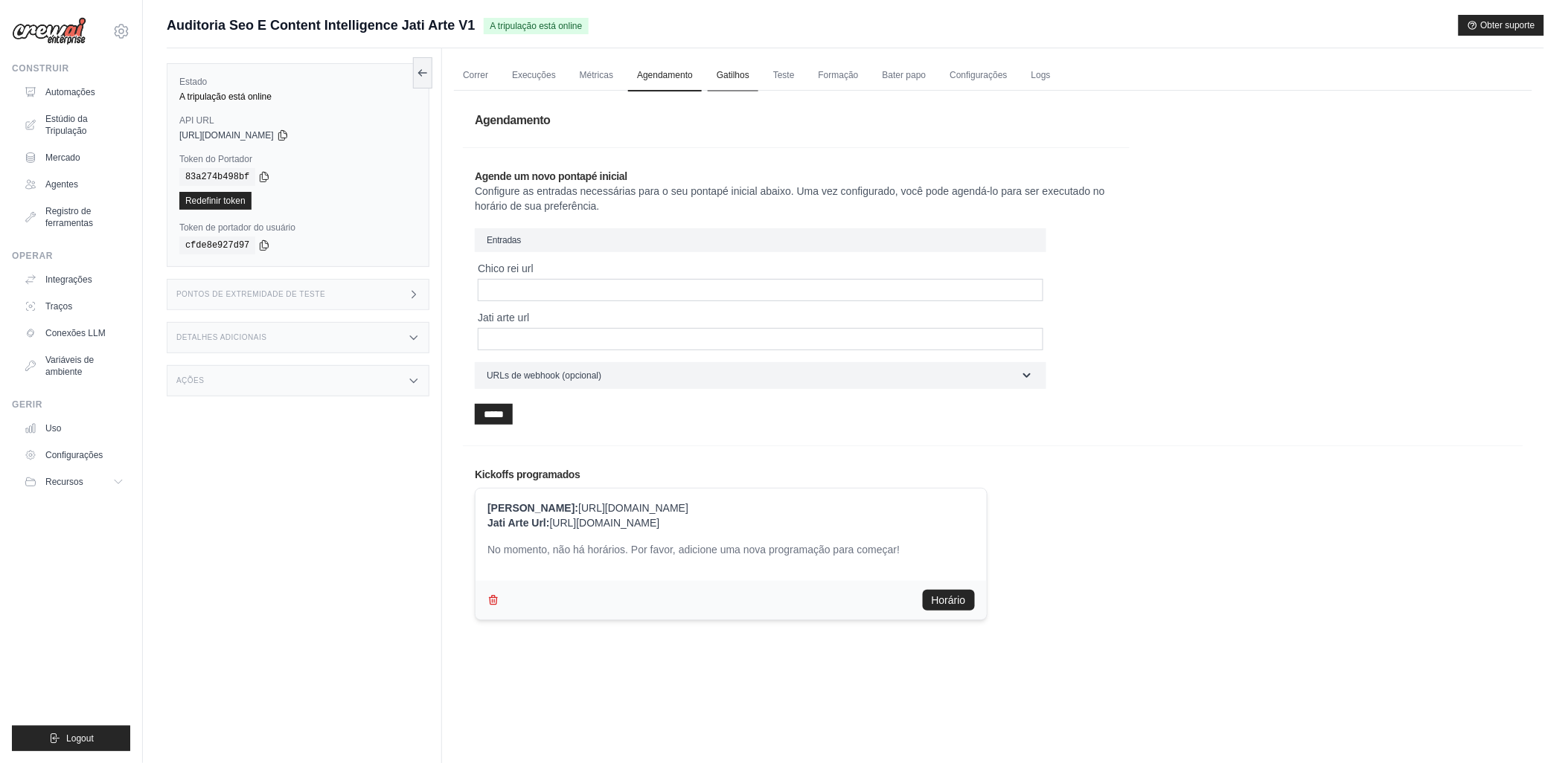
click at [725, 78] on link "Gatilhos" at bounding box center [732, 76] width 50 height 32
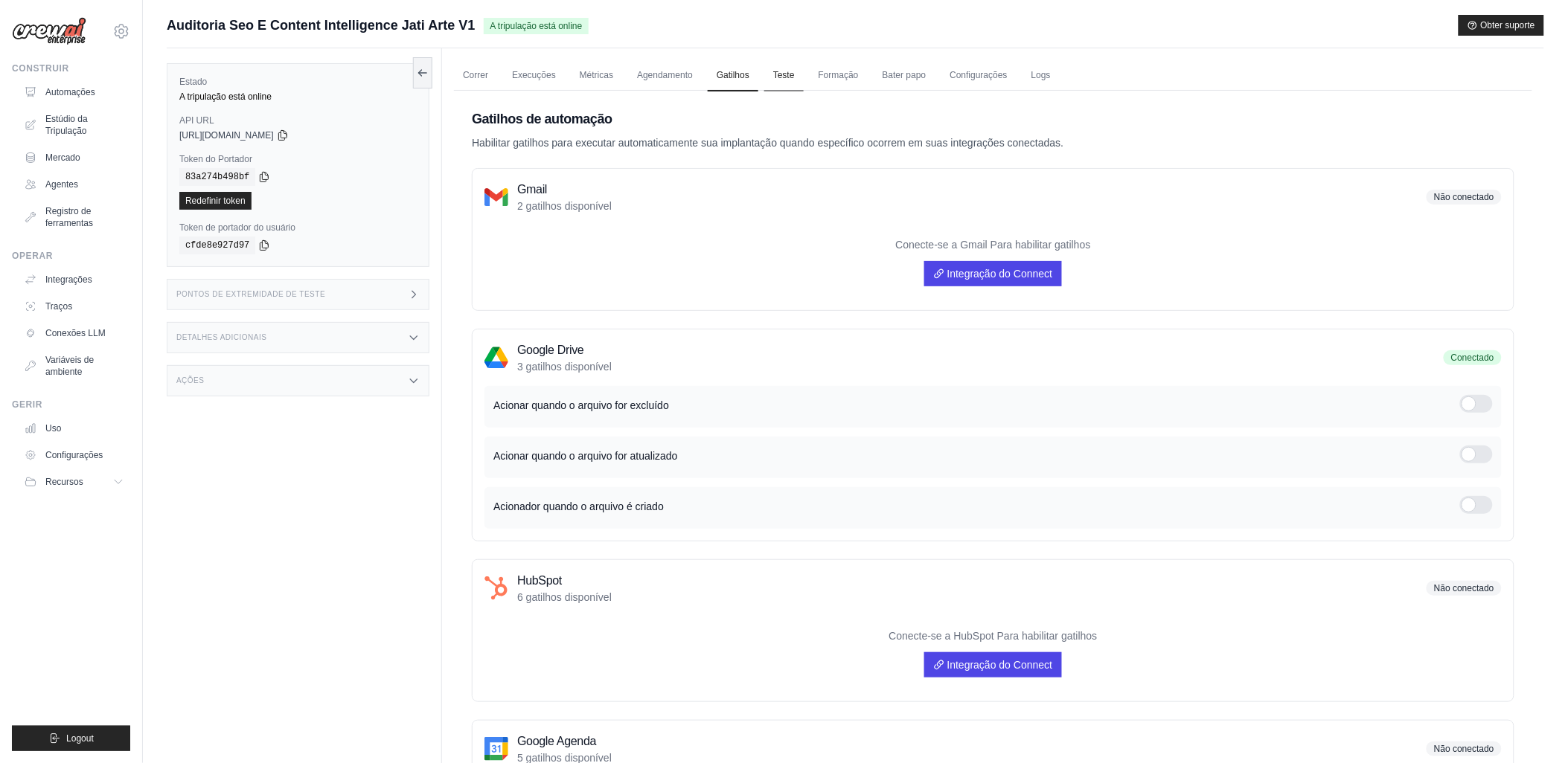
click at [783, 79] on link "Teste" at bounding box center [784, 76] width 40 height 32
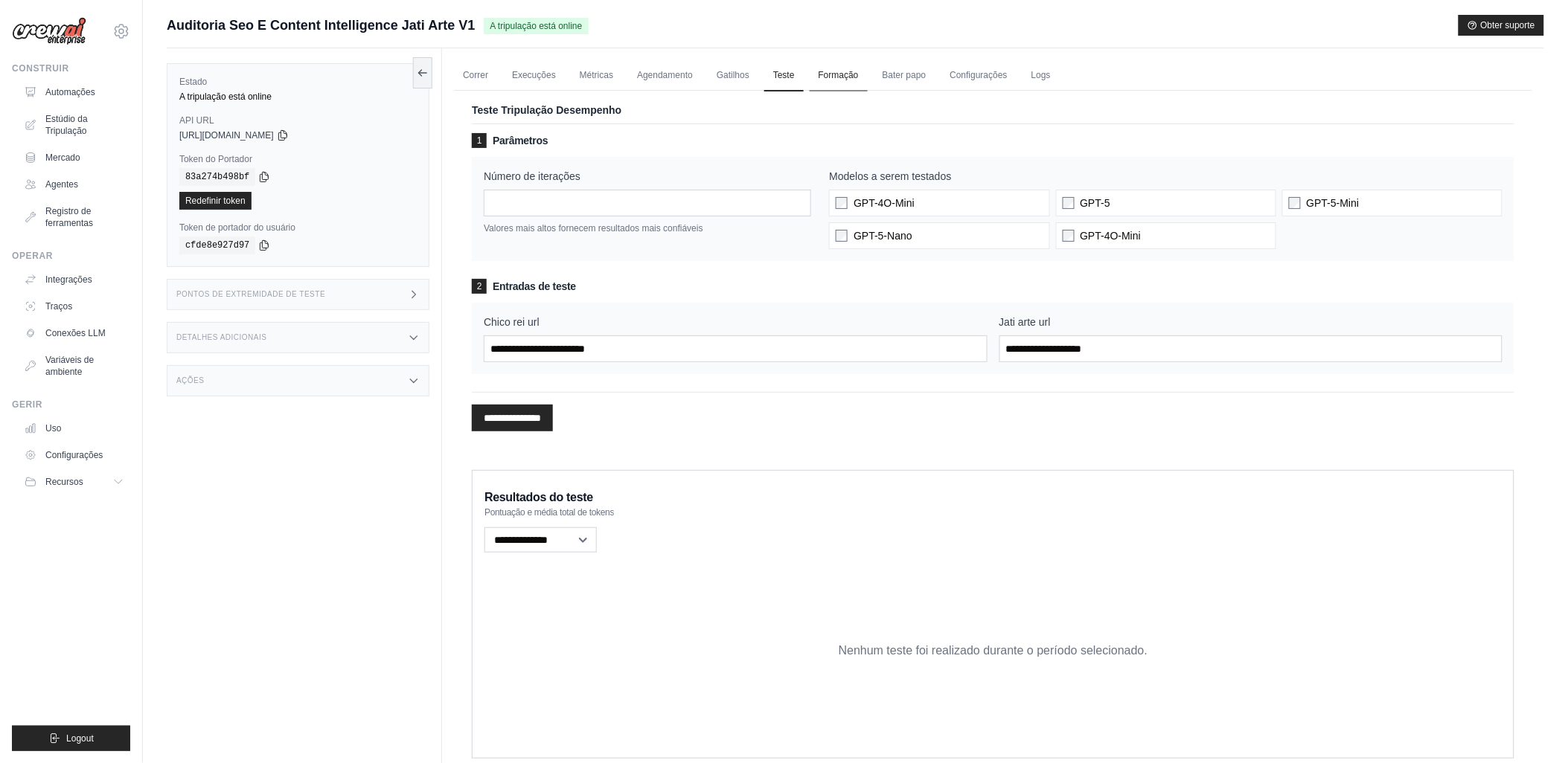
click at [847, 75] on link "Formação" at bounding box center [839, 76] width 58 height 32
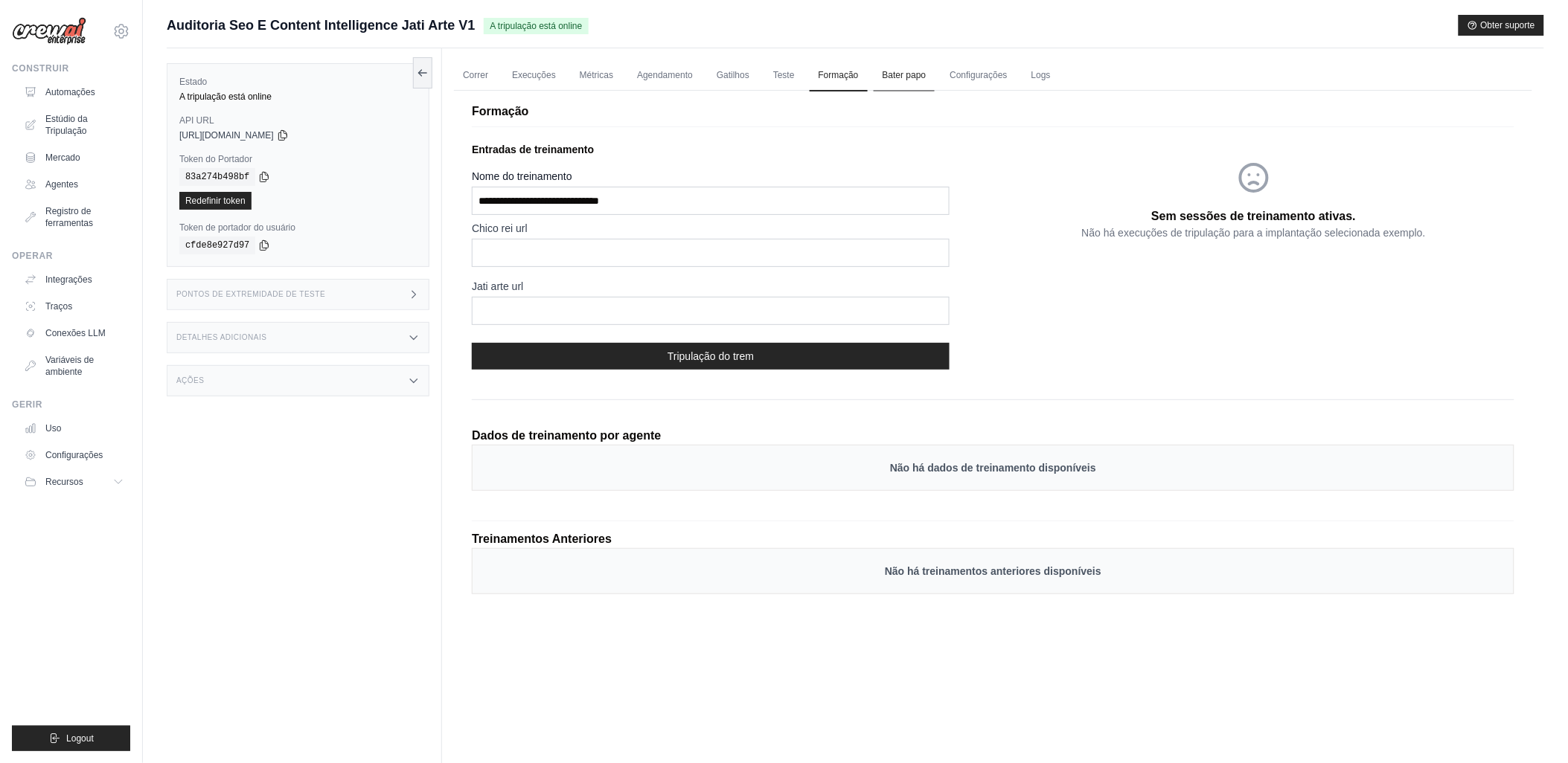
click at [898, 73] on link "Bater papo" at bounding box center [904, 76] width 62 height 32
click at [902, 71] on link "Bater papo" at bounding box center [904, 76] width 62 height 32
click at [897, 80] on link "Bater papo" at bounding box center [904, 76] width 62 height 32
click at [987, 76] on link "Configurações" at bounding box center [978, 76] width 75 height 32
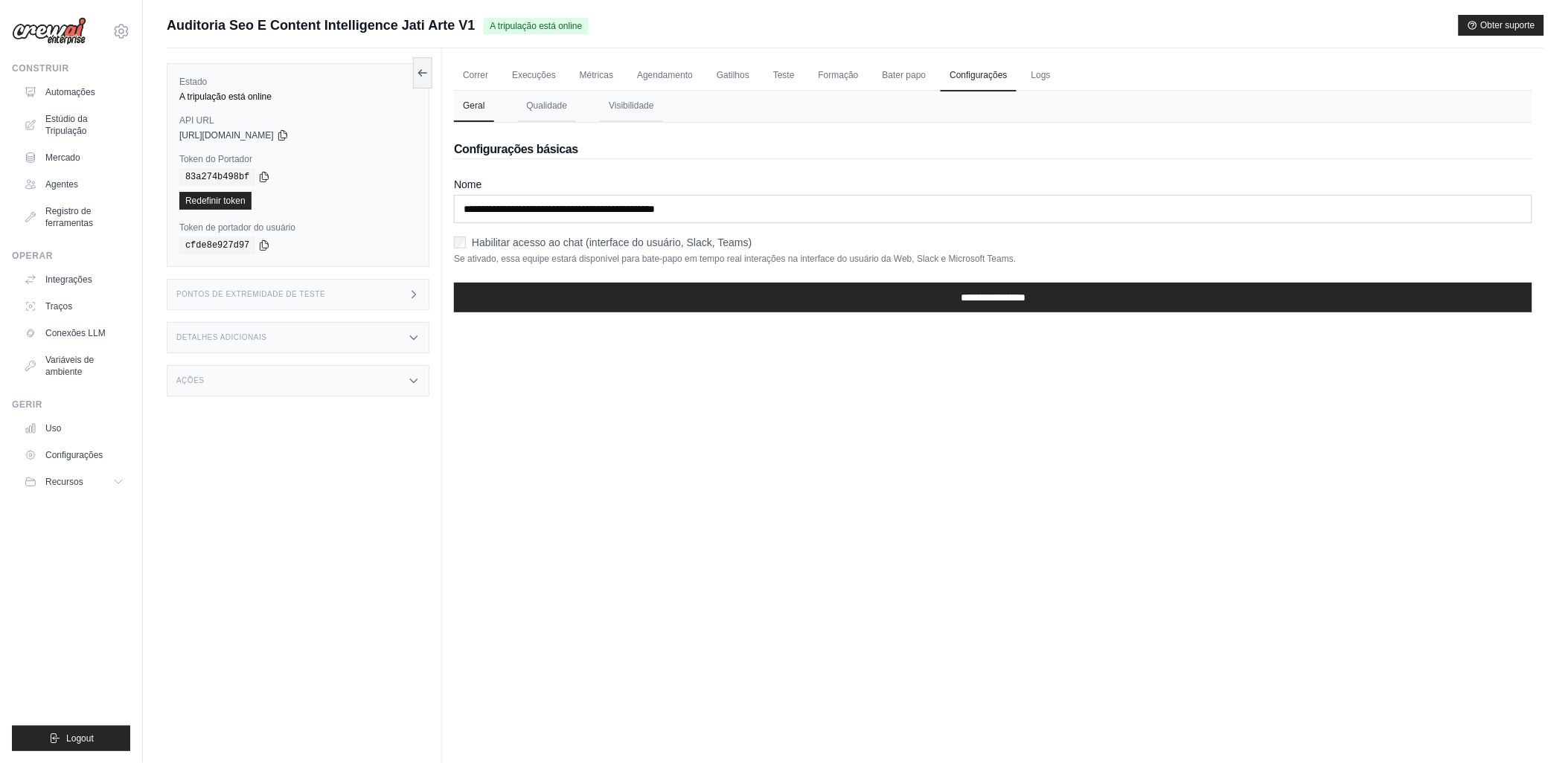
click at [360, 382] on div "Ações" at bounding box center [298, 381] width 262 height 32
click at [416, 65] on button at bounding box center [423, 72] width 19 height 32
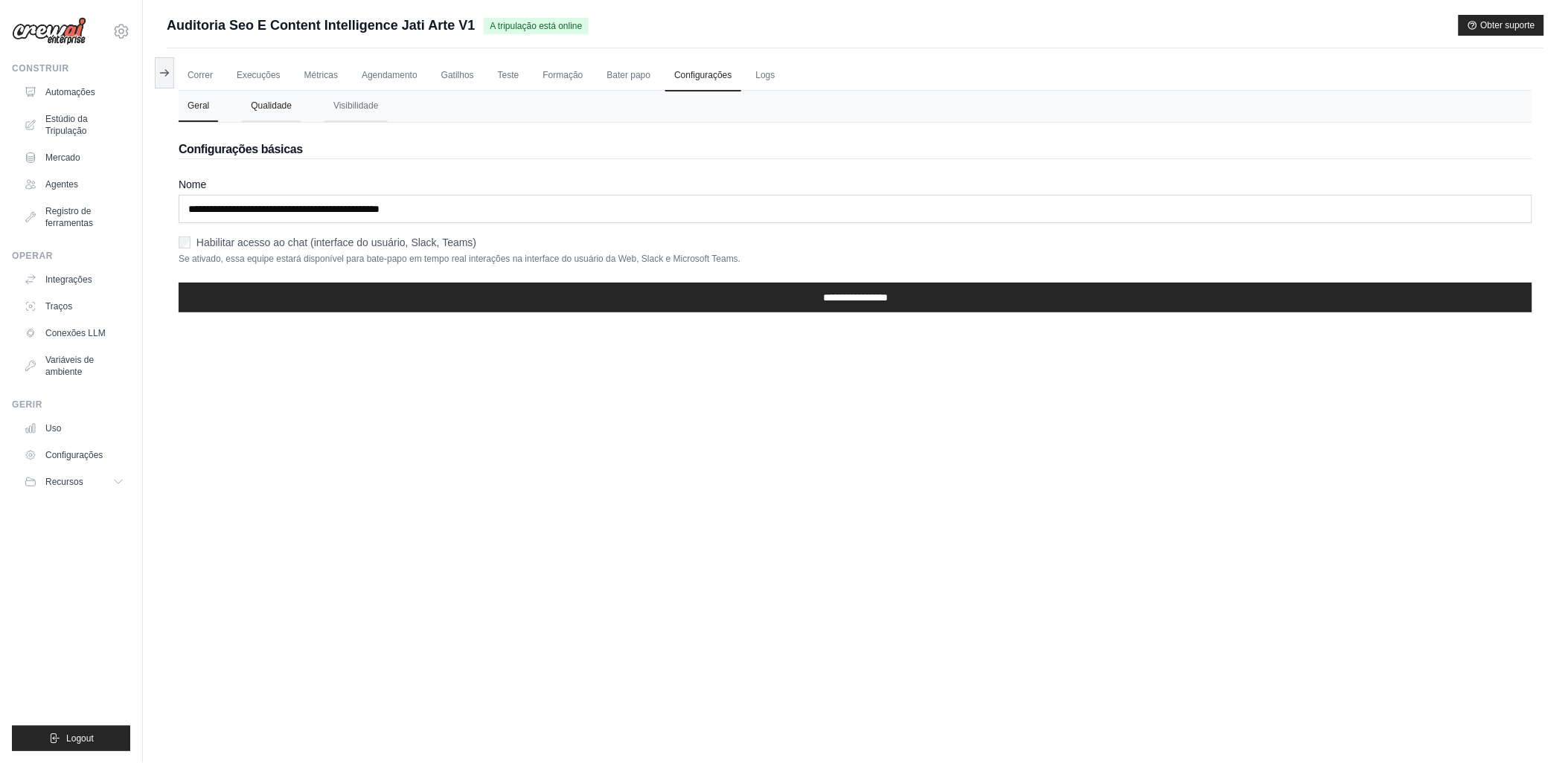
click at [256, 106] on button "Qualidade" at bounding box center [271, 106] width 59 height 32
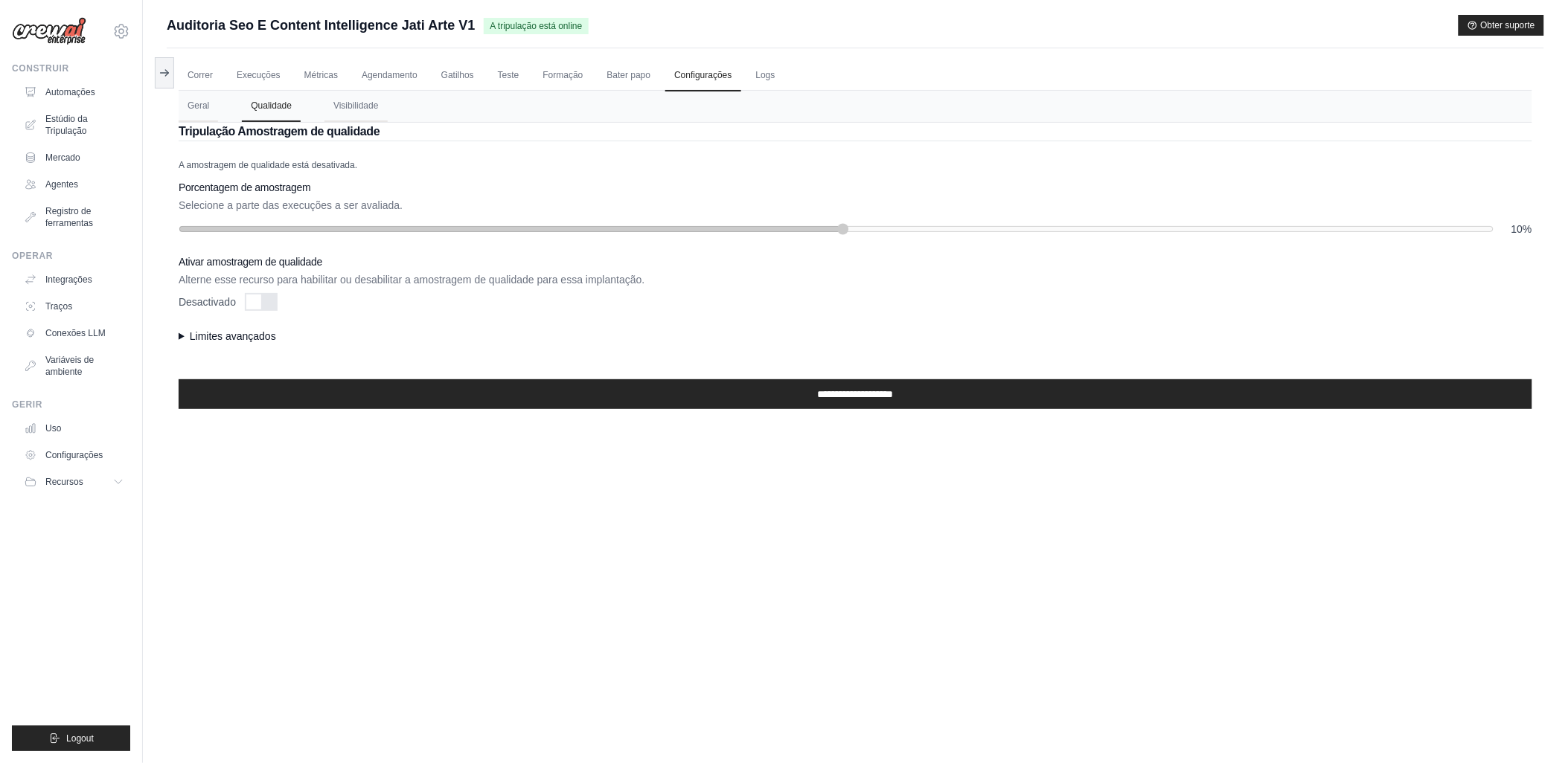
click at [254, 331] on summary "Limites avançados" at bounding box center [856, 336] width 1354 height 15
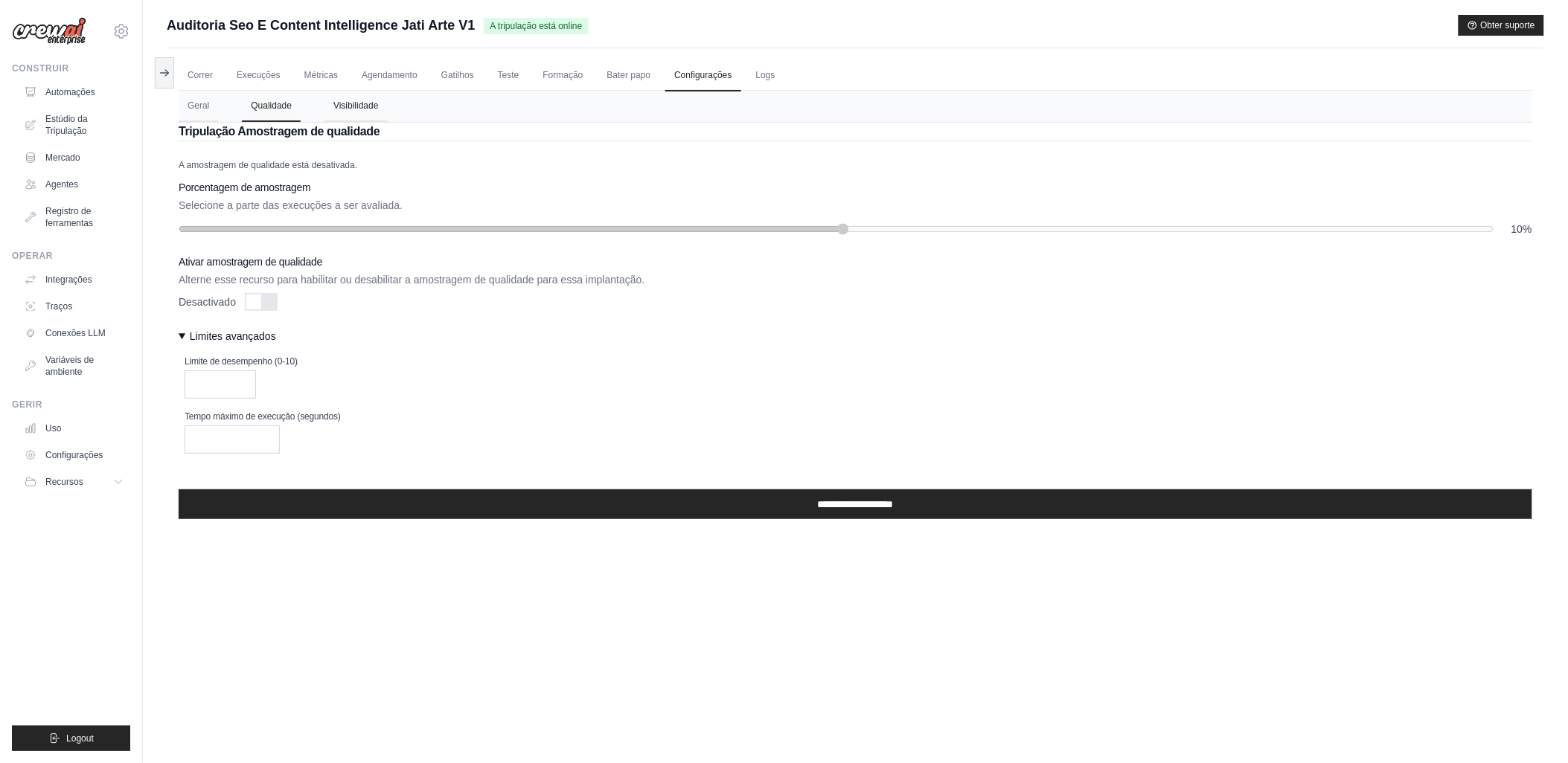
click at [353, 107] on button "Visibilidade" at bounding box center [357, 106] width 63 height 32
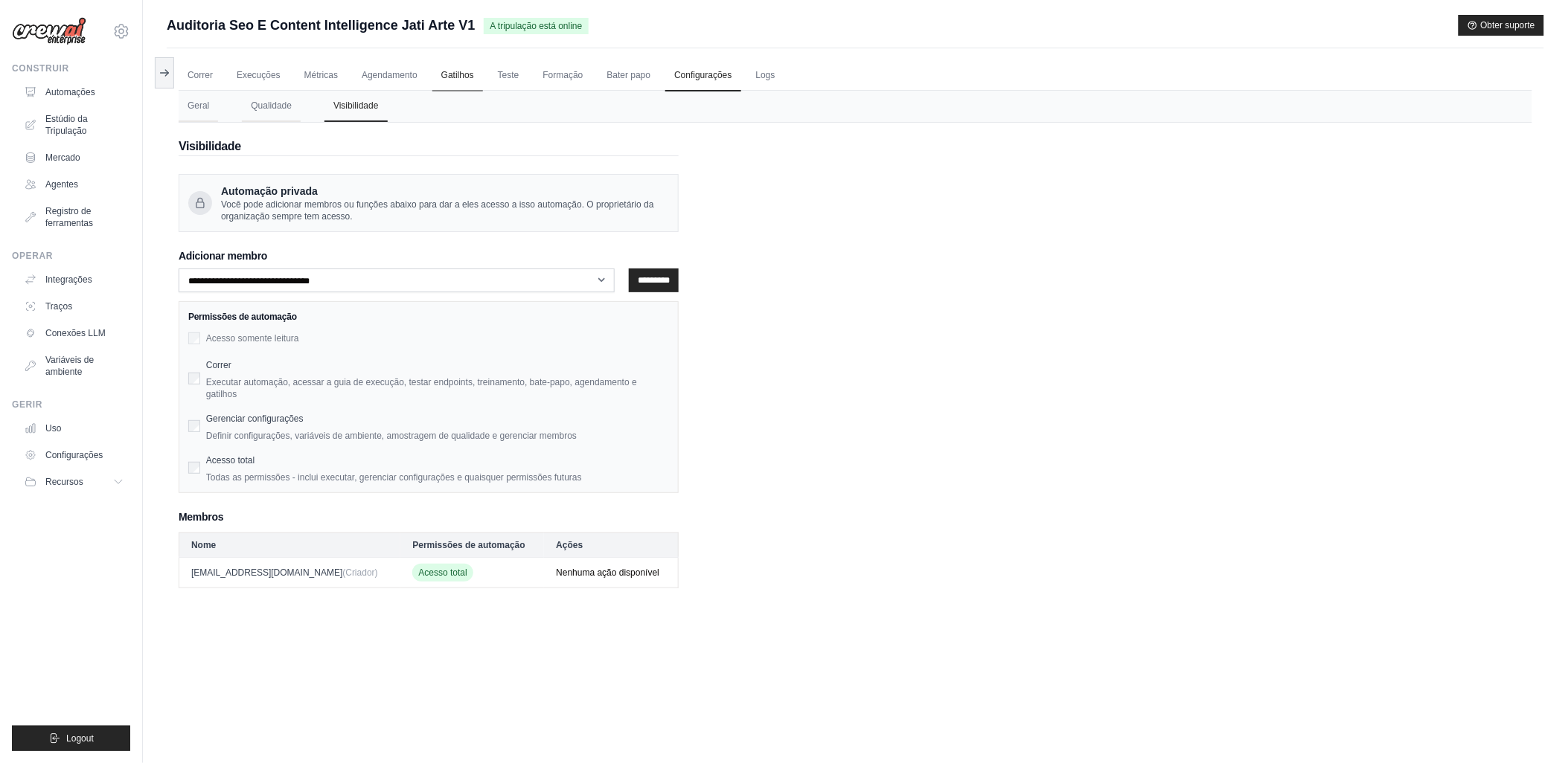
click at [451, 75] on link "Gatilhos" at bounding box center [457, 76] width 50 height 32
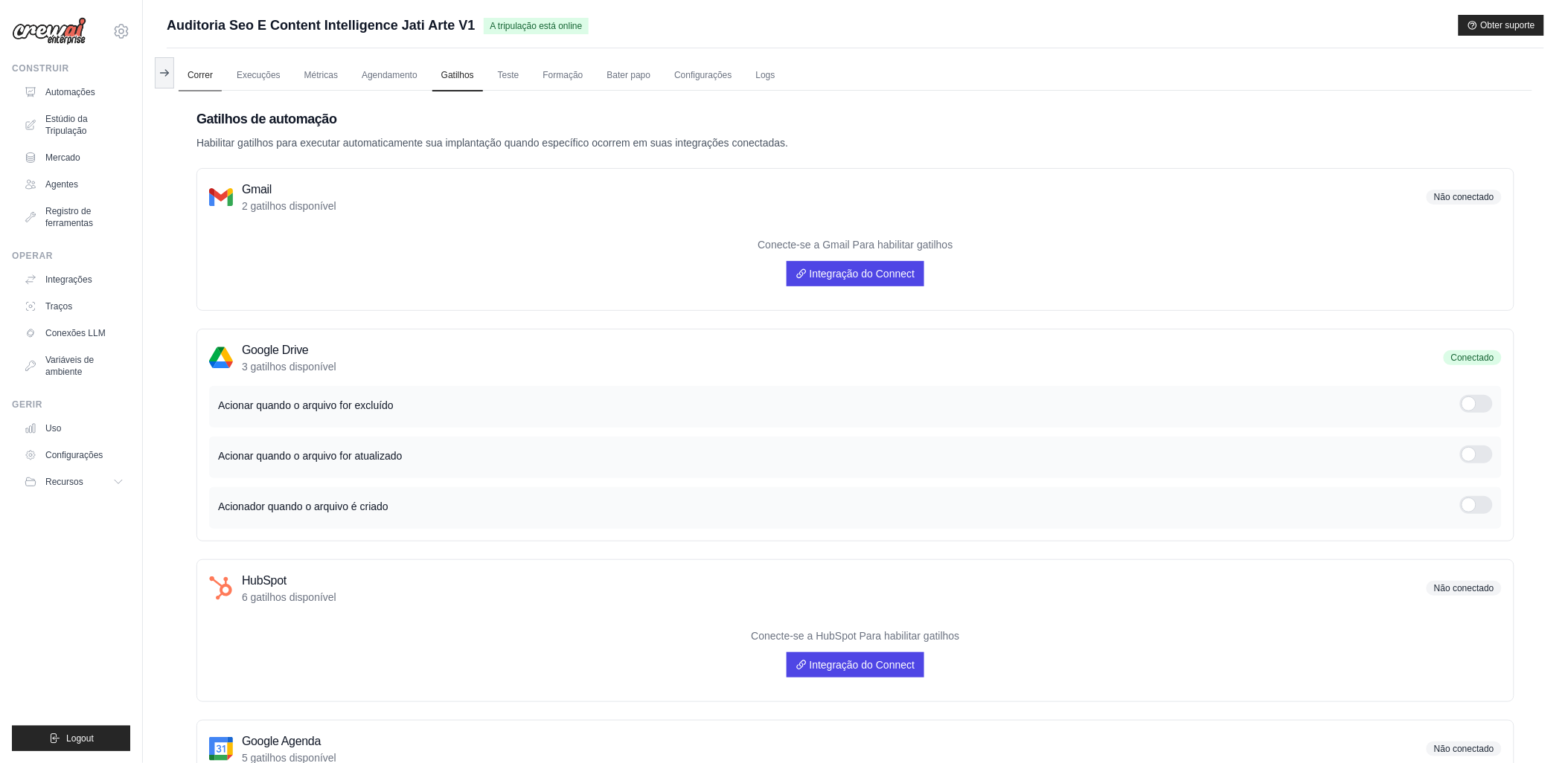
click at [197, 75] on link "Correr" at bounding box center [200, 76] width 43 height 32
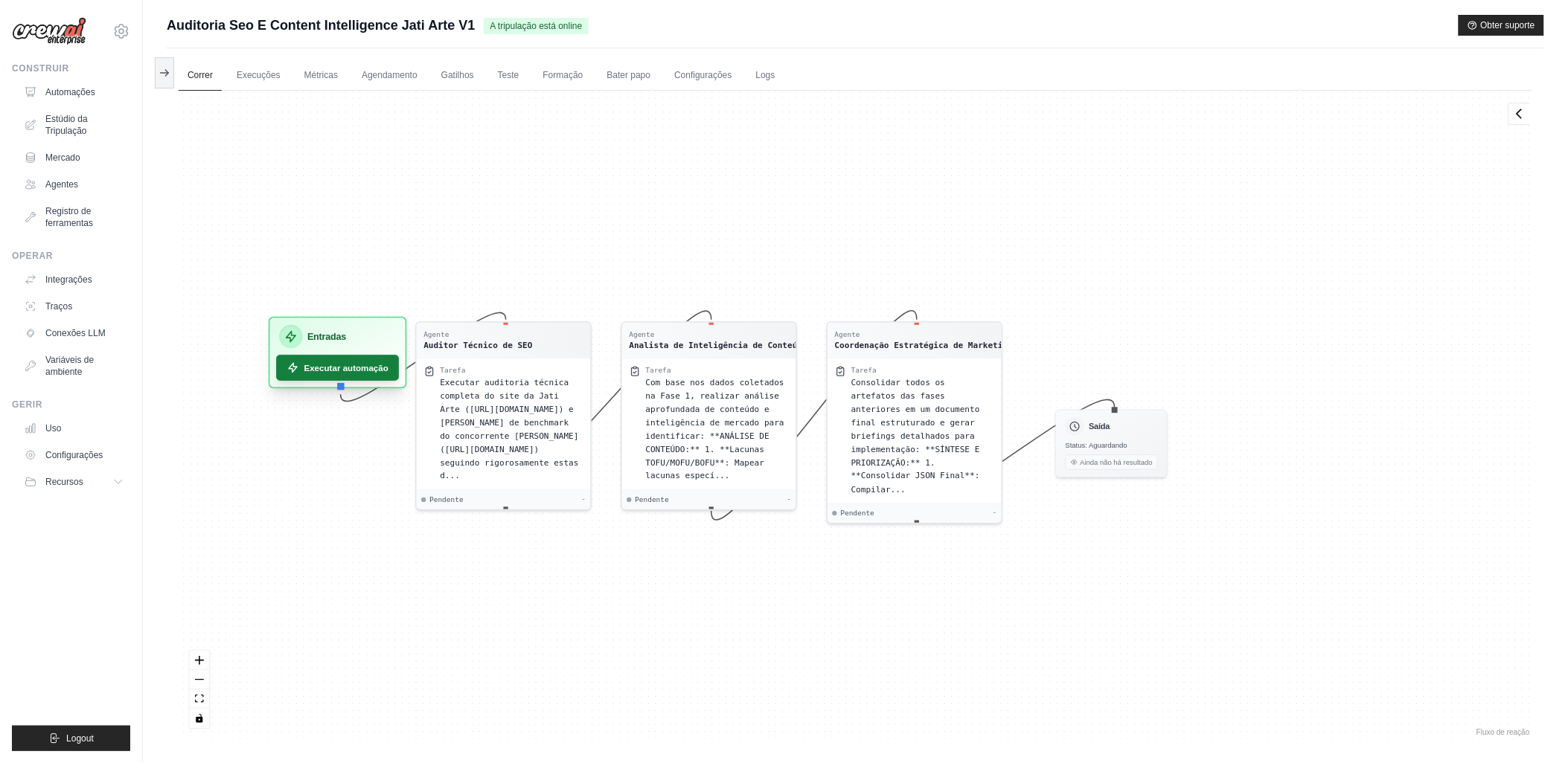
click at [320, 370] on font "Executar automação" at bounding box center [347, 368] width 85 height 12
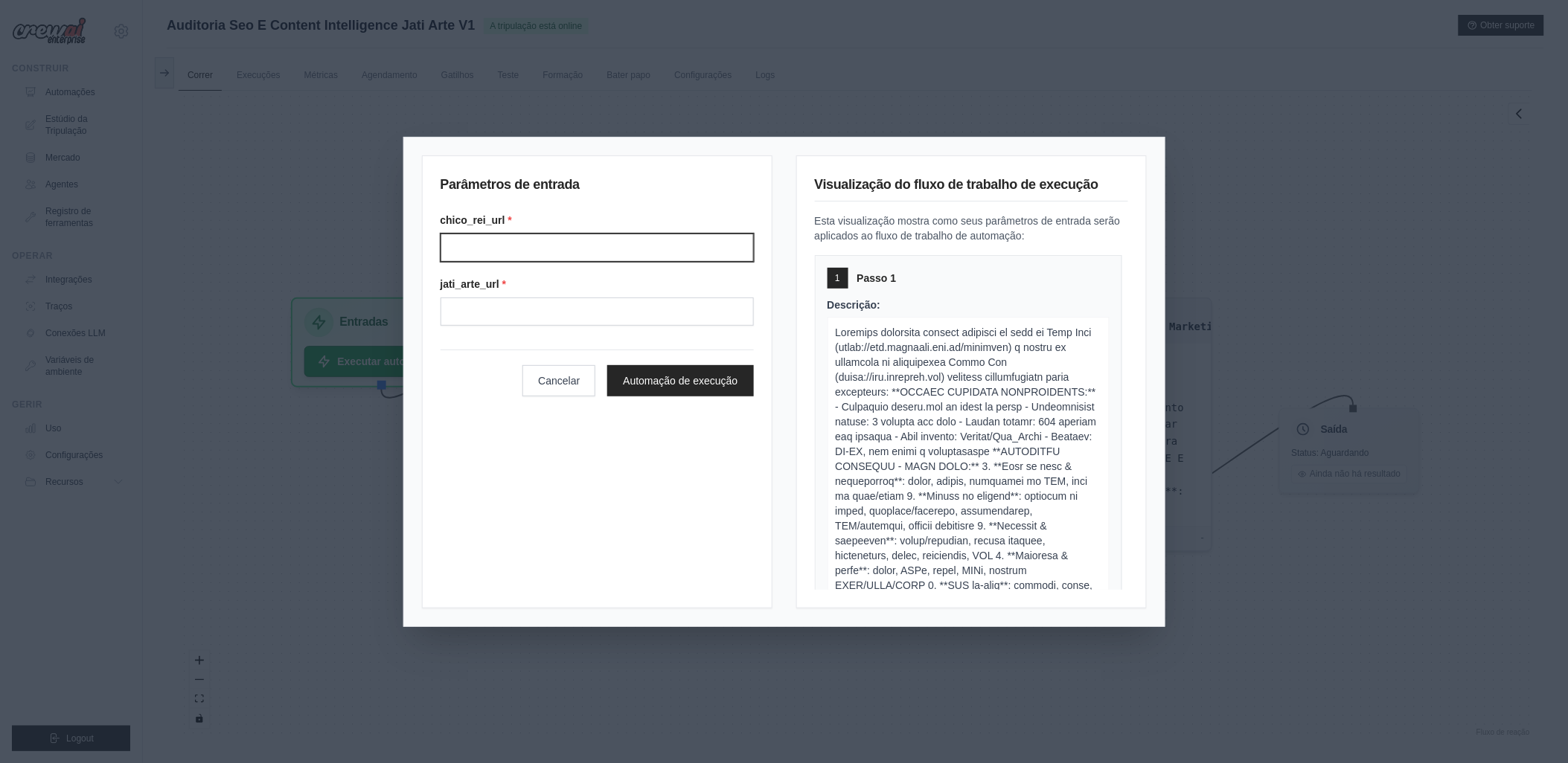
click at [477, 235] on input "Chico rei url" at bounding box center [597, 247] width 313 height 28
type input "**********"
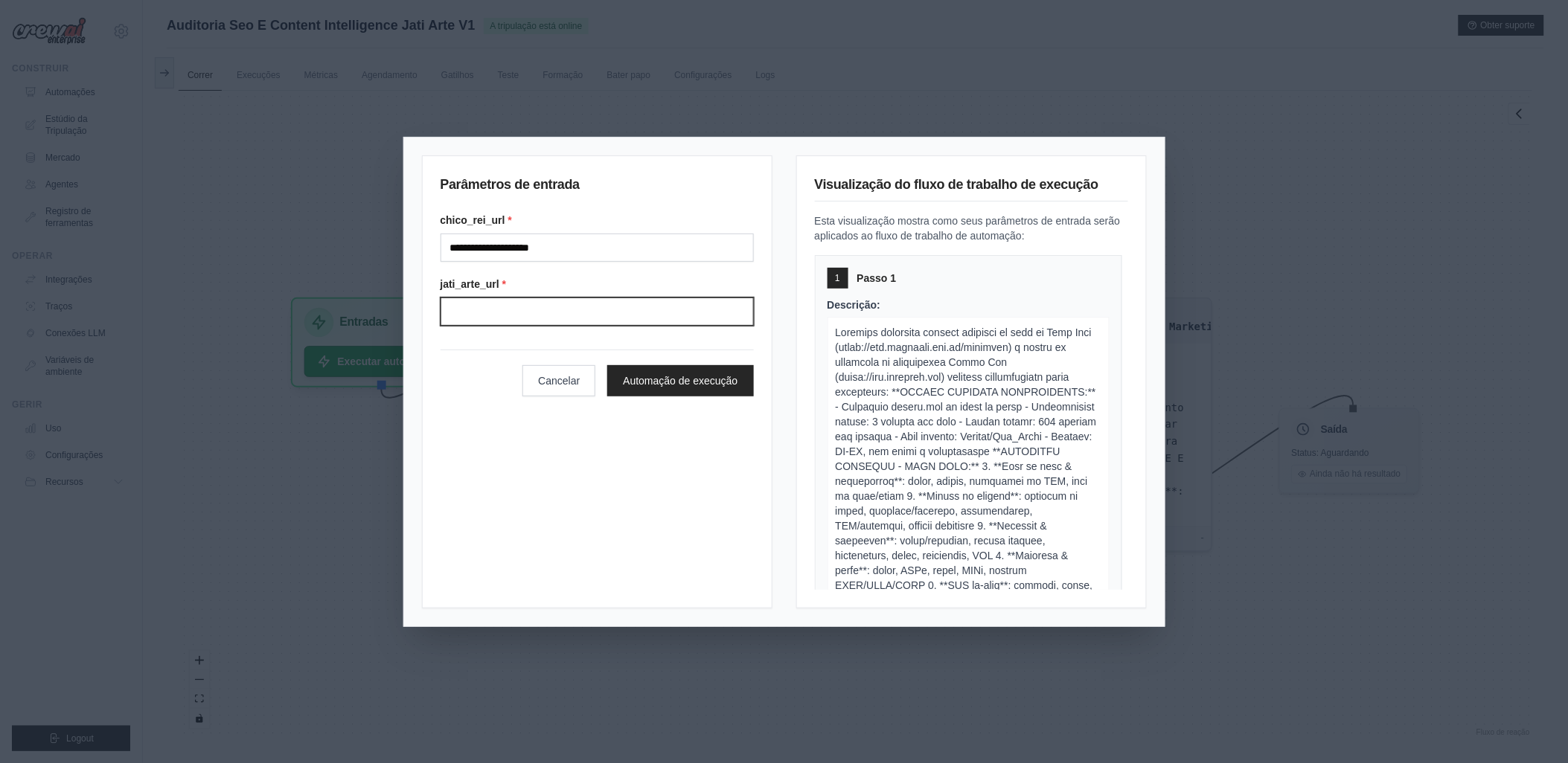
type input "**********"
click at [650, 370] on button "Automação de execução" at bounding box center [681, 380] width 146 height 32
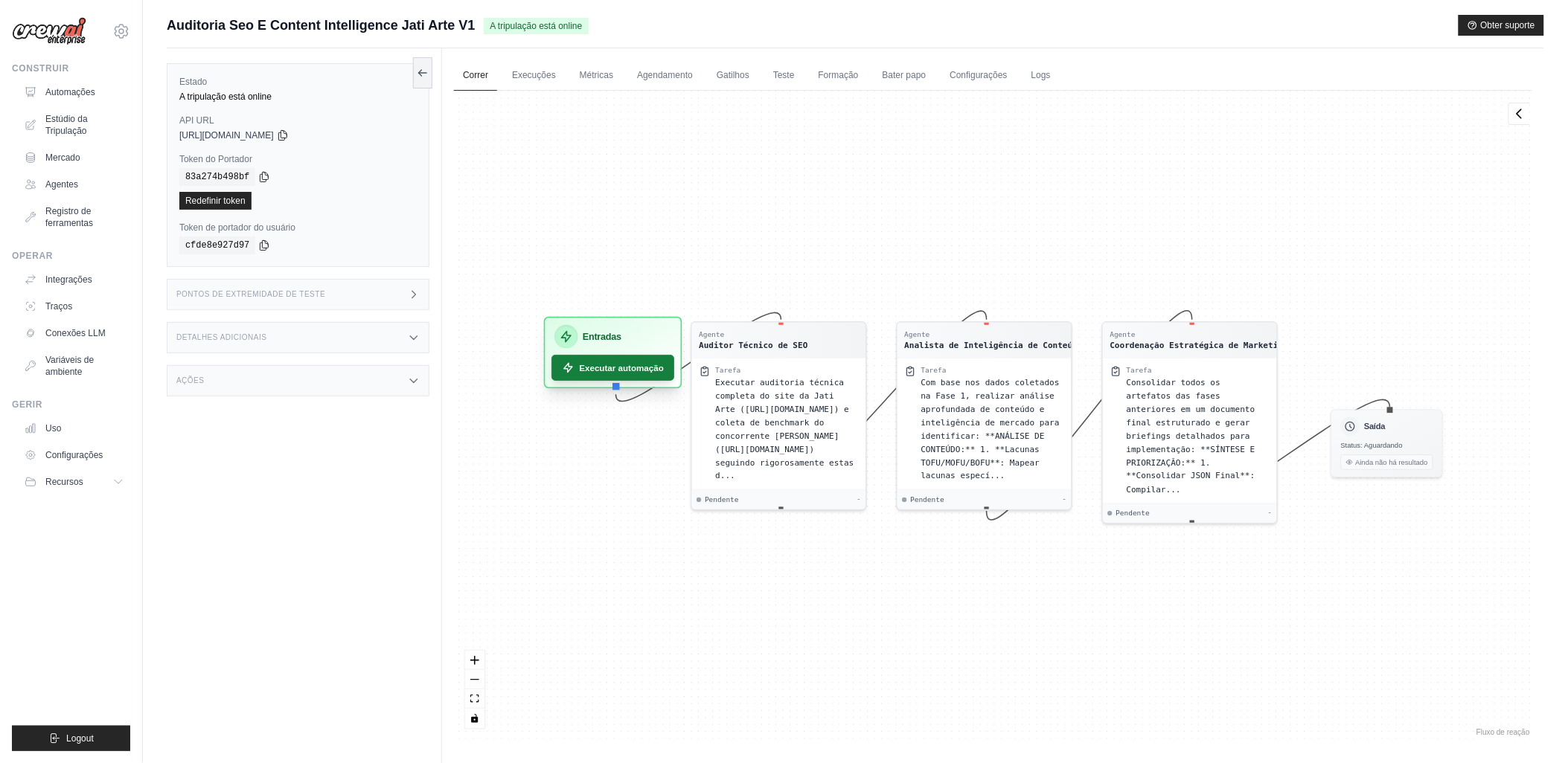
click at [607, 362] on font "Executar automação" at bounding box center [622, 368] width 85 height 12
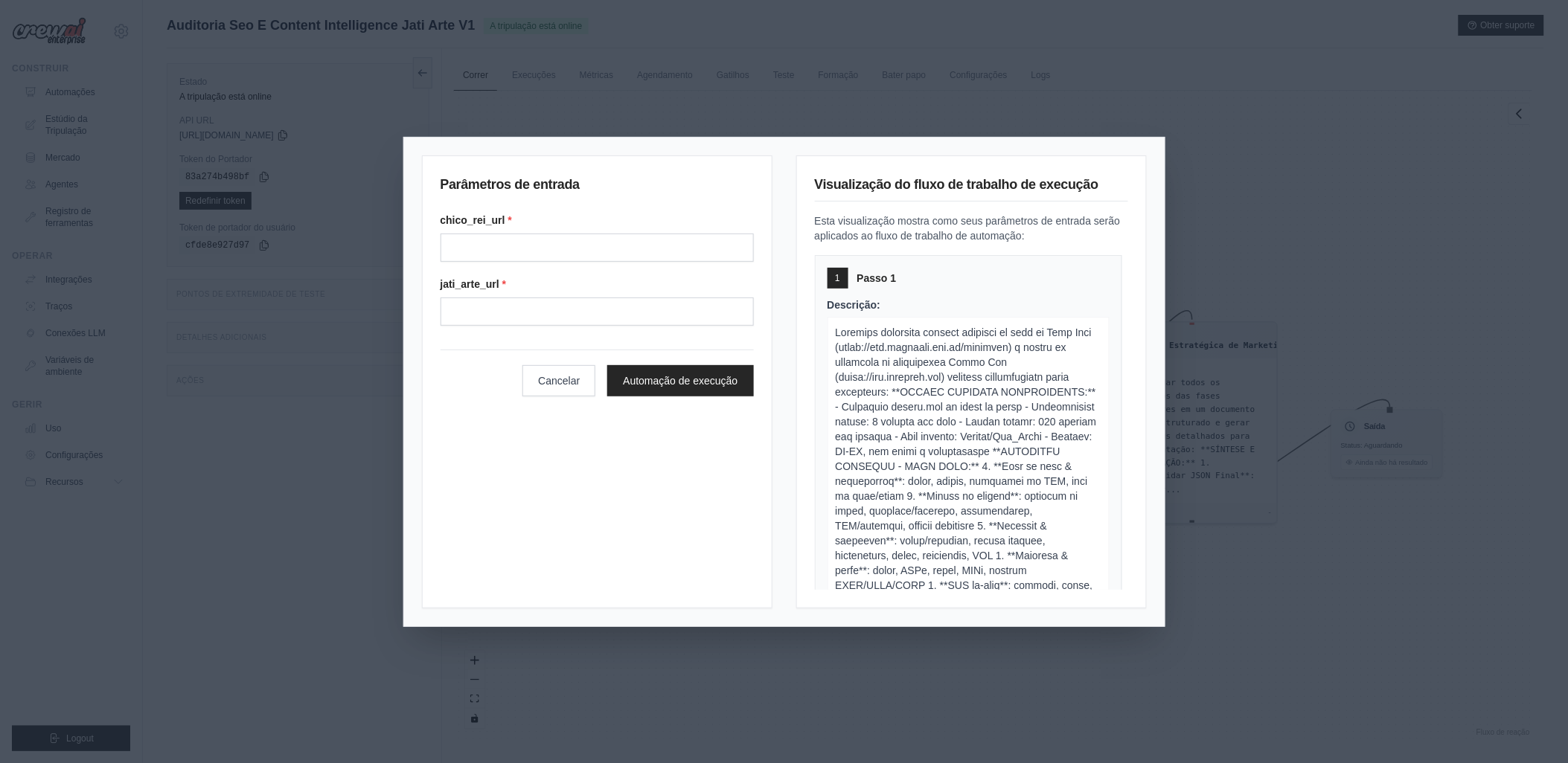
click at [519, 229] on div "chico_rei_url *" at bounding box center [597, 238] width 313 height 49
click at [515, 244] on input "Chico rei url" at bounding box center [597, 247] width 313 height 28
type input "**********"
click at [643, 376] on button "Automação de execução" at bounding box center [681, 380] width 146 height 32
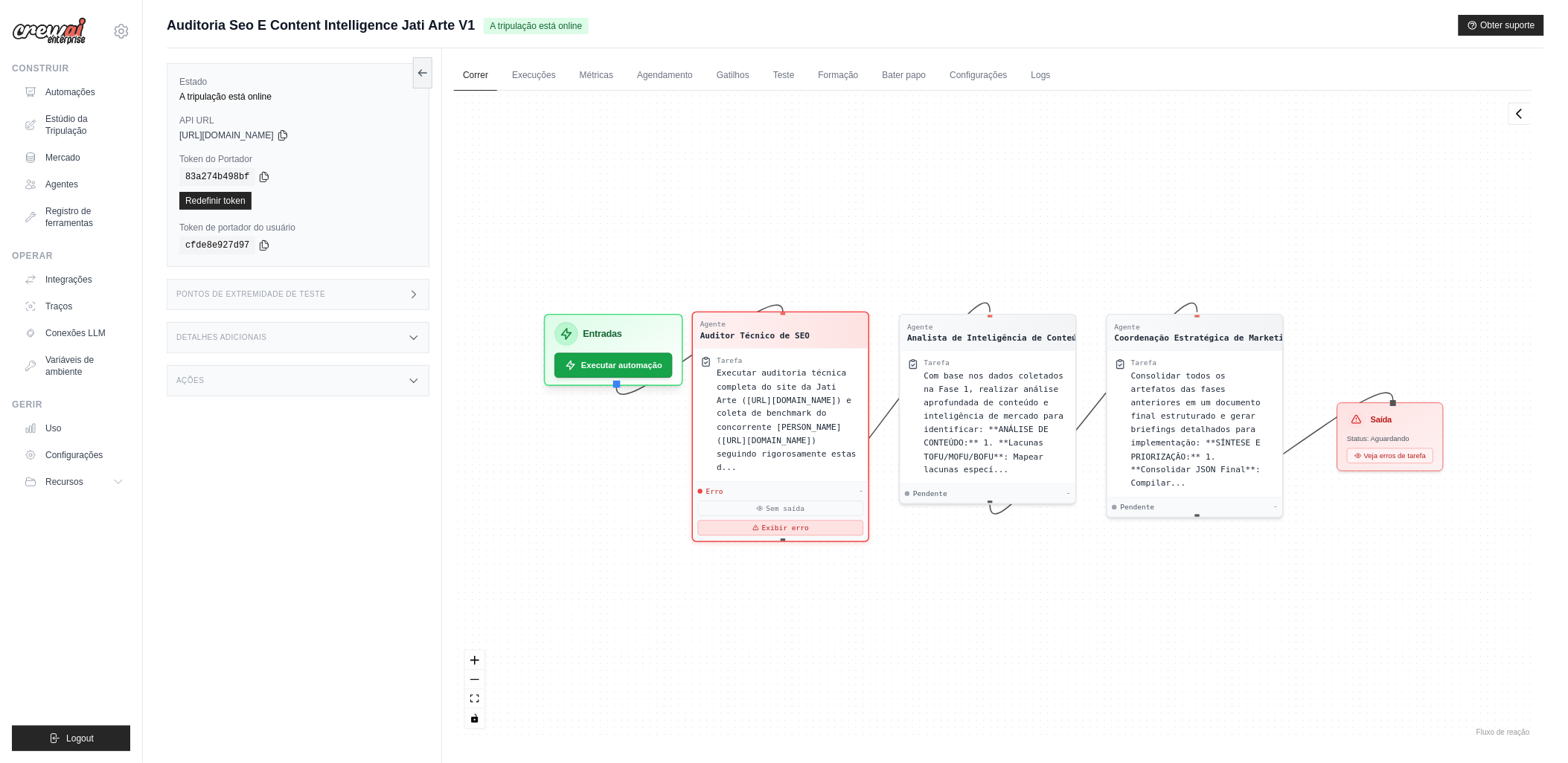
click at [773, 524] on font "Exibir erro" at bounding box center [785, 528] width 47 height 10
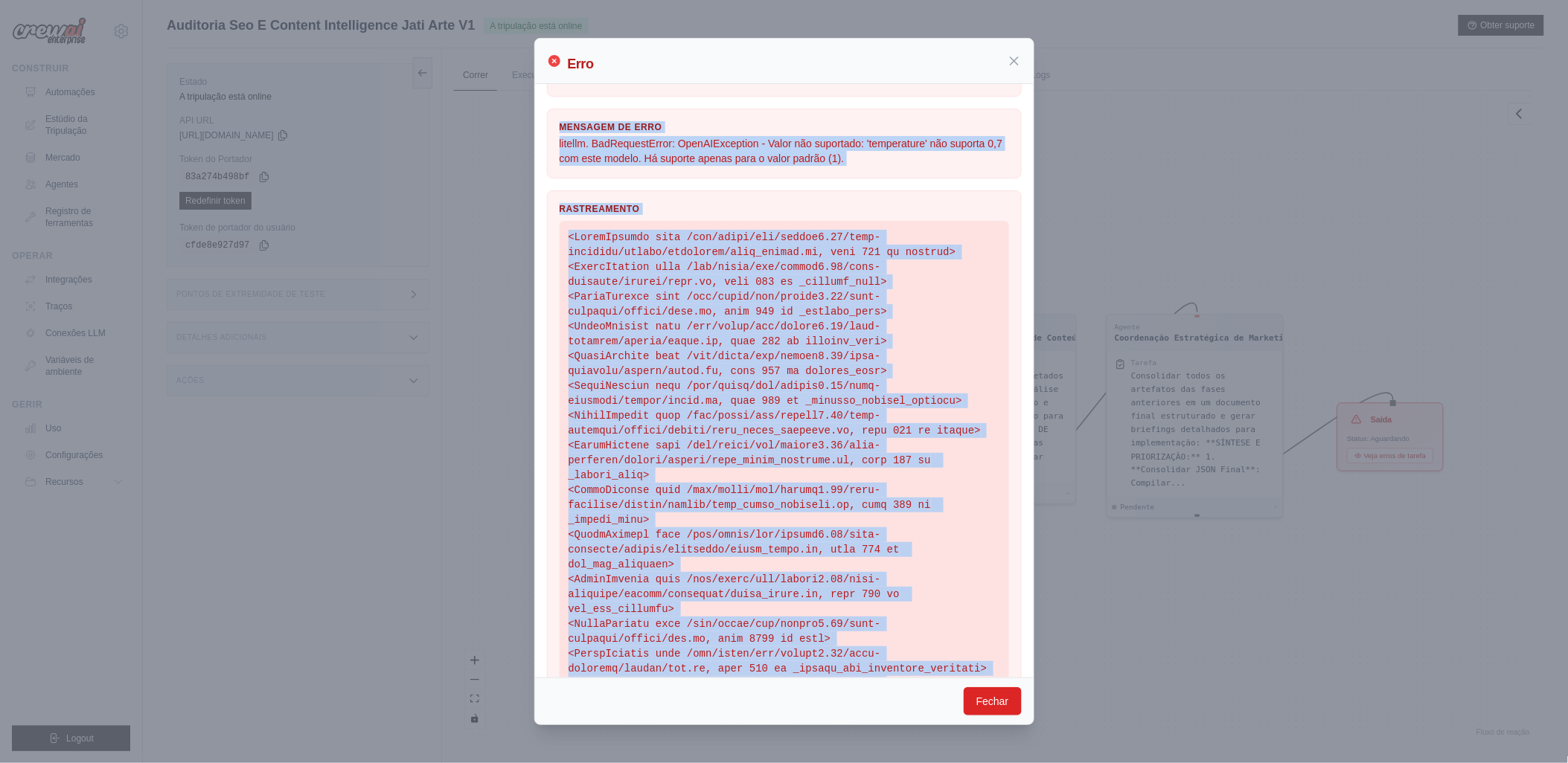
scroll to position [205, 0]
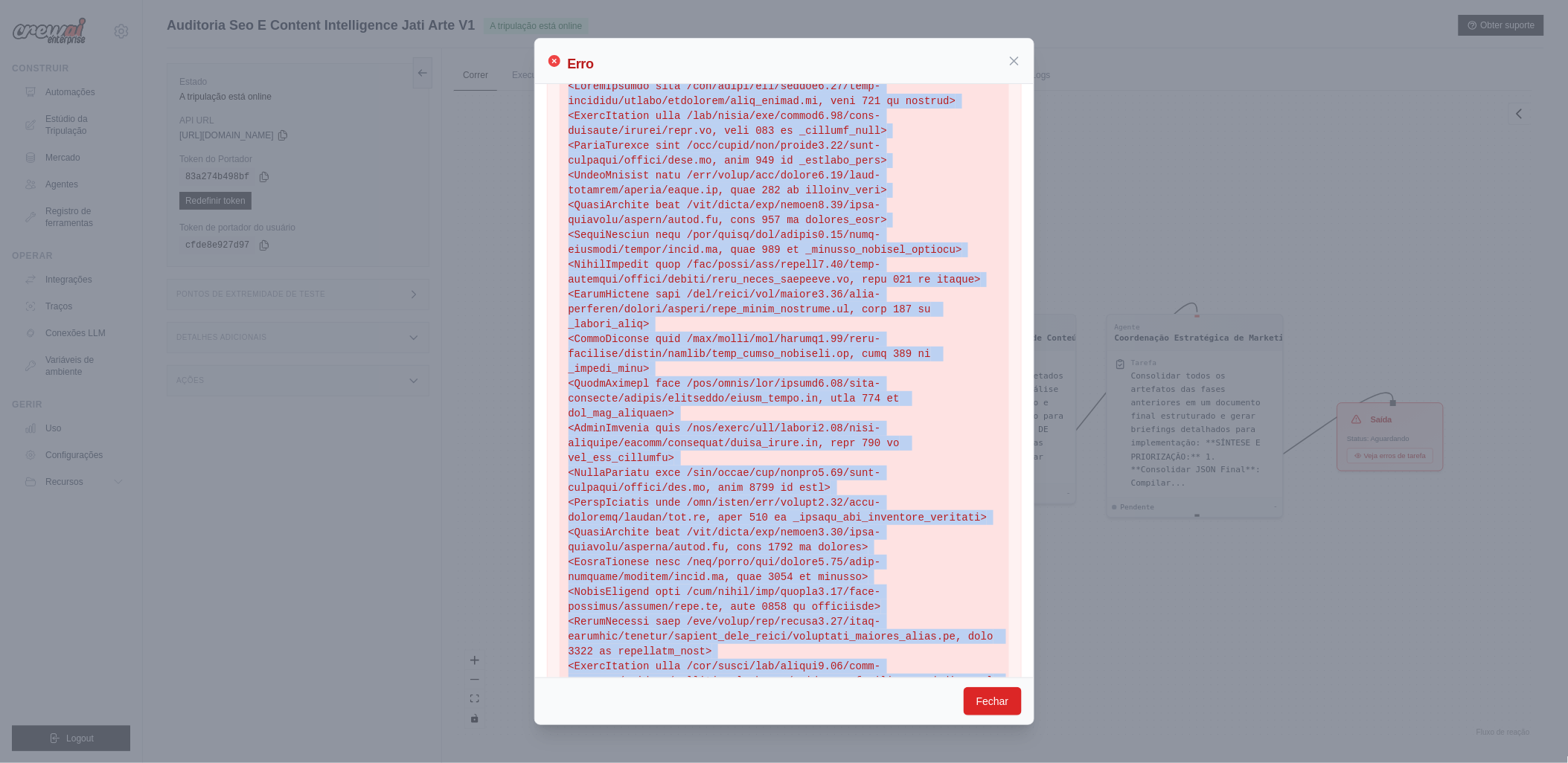
drag, startPoint x: 563, startPoint y: 113, endPoint x: 966, endPoint y: 679, distance: 694.8
click at [965, 689] on div "Erro Tipo de erro Erro de solicitação ruim Mensagem de erro litellm. BadRequest…" at bounding box center [784, 381] width 500 height 686
copy div "ipo de erro Erro de solicitação ruim Mensagem de erro litellm. BadRequestError:…"
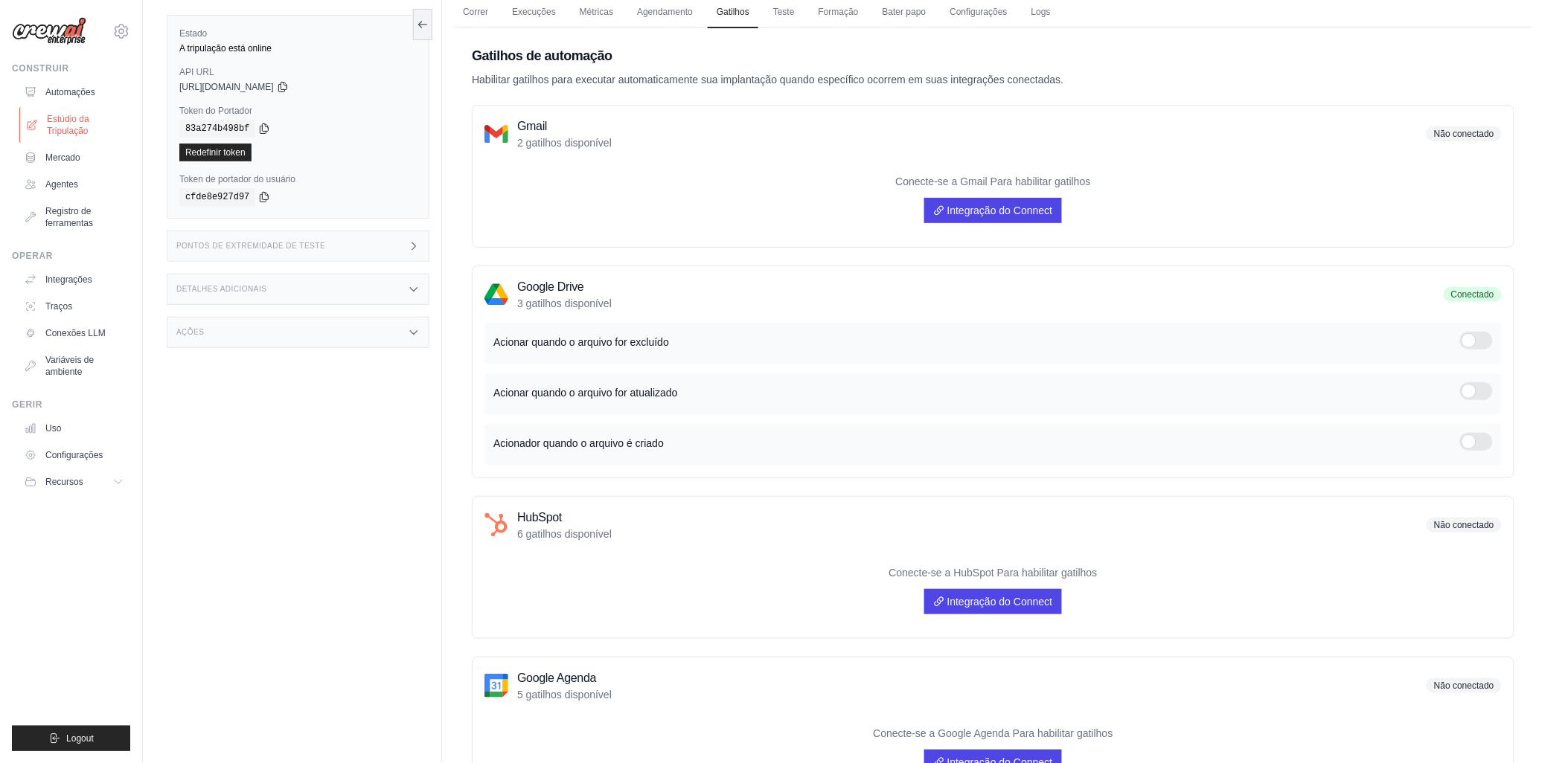
click at [56, 128] on font "Estúdio da Tripulação" at bounding box center [86, 124] width 79 height 24
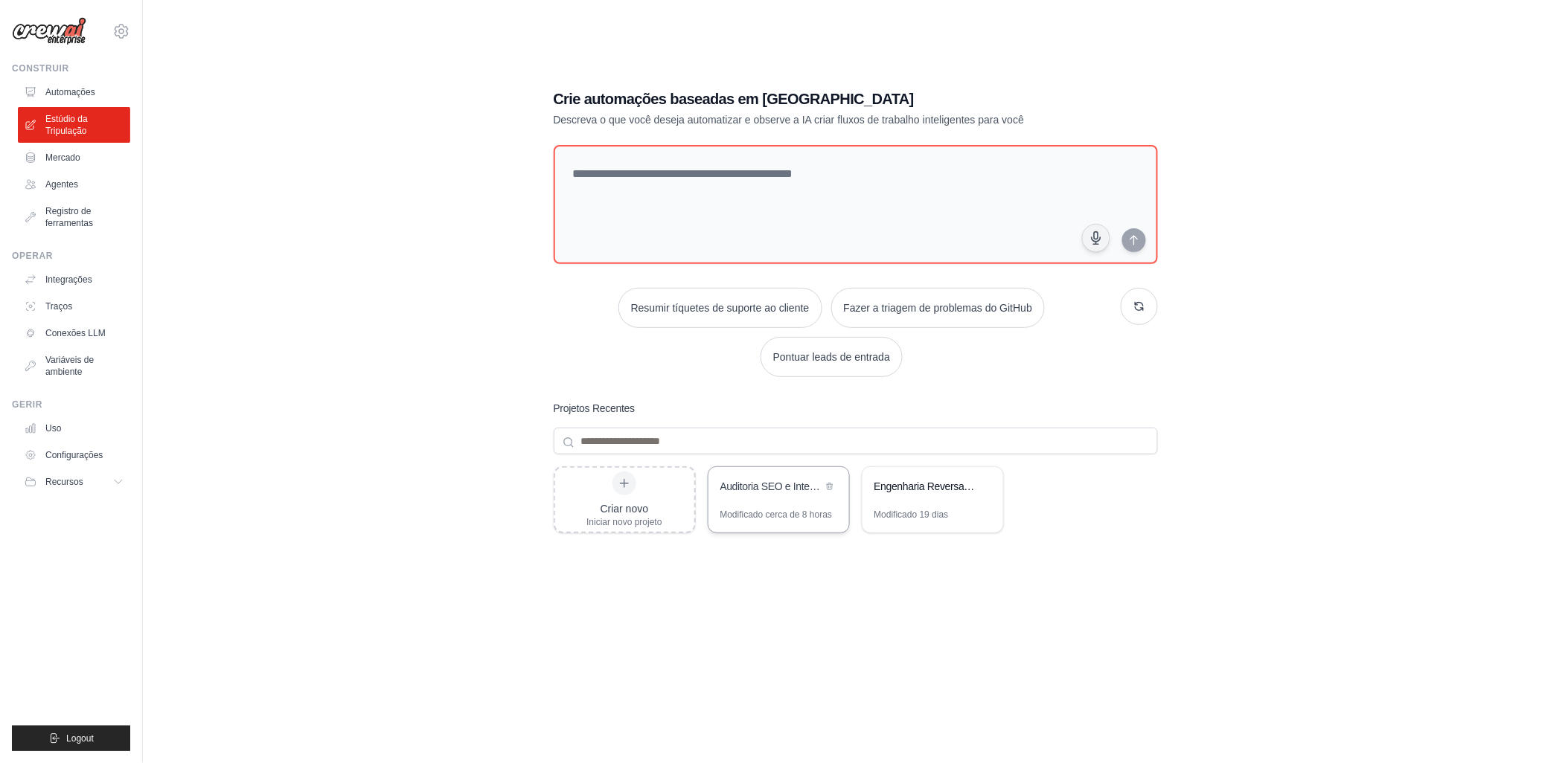
click at [754, 493] on div "Auditoria SEO e Inteligência de Conteúdo - Jati Arte" at bounding box center [771, 486] width 102 height 15
click at [82, 84] on link "Automações" at bounding box center [76, 92] width 113 height 24
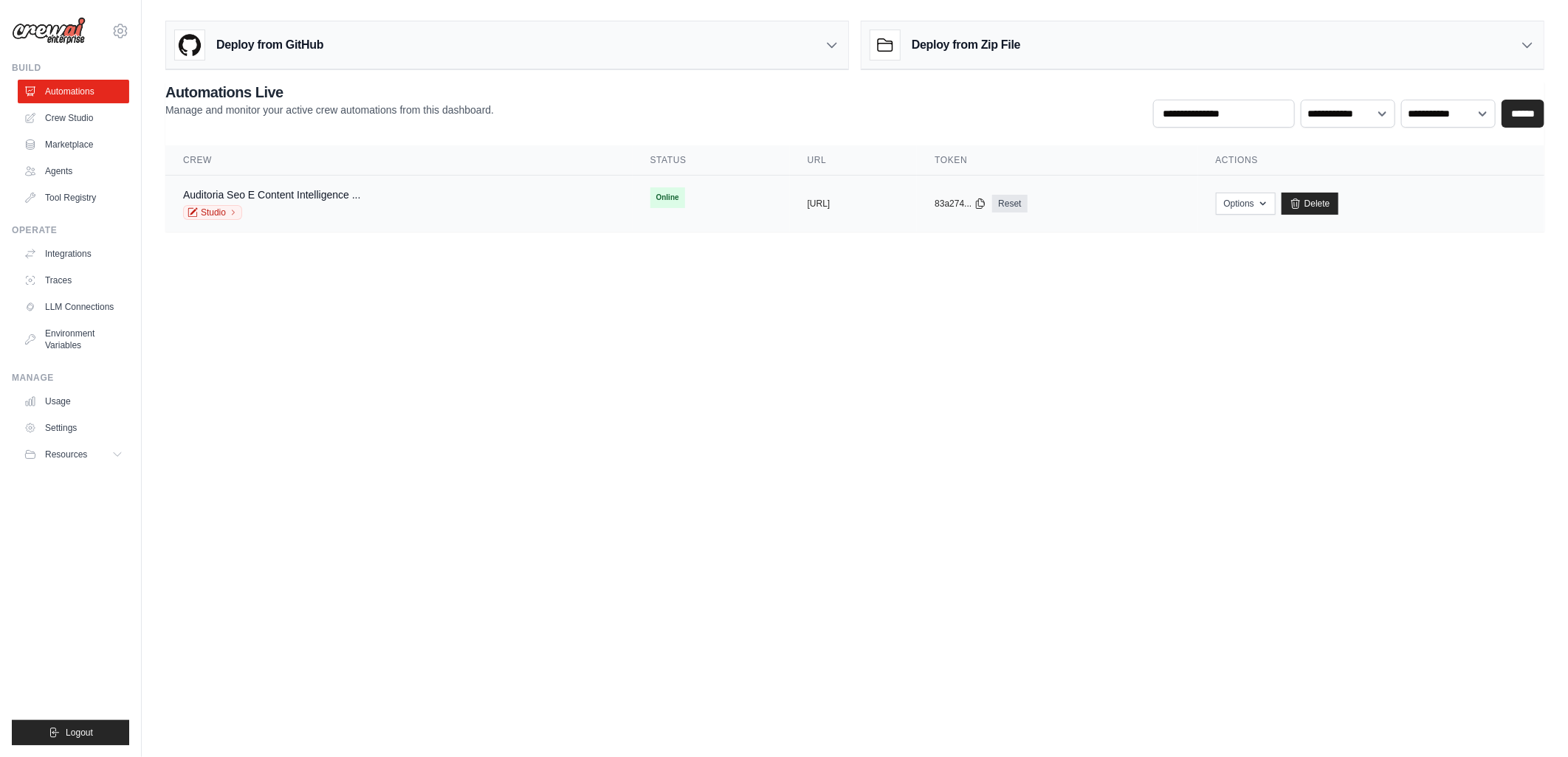
click at [650, 203] on span "Online" at bounding box center [668, 198] width 35 height 21
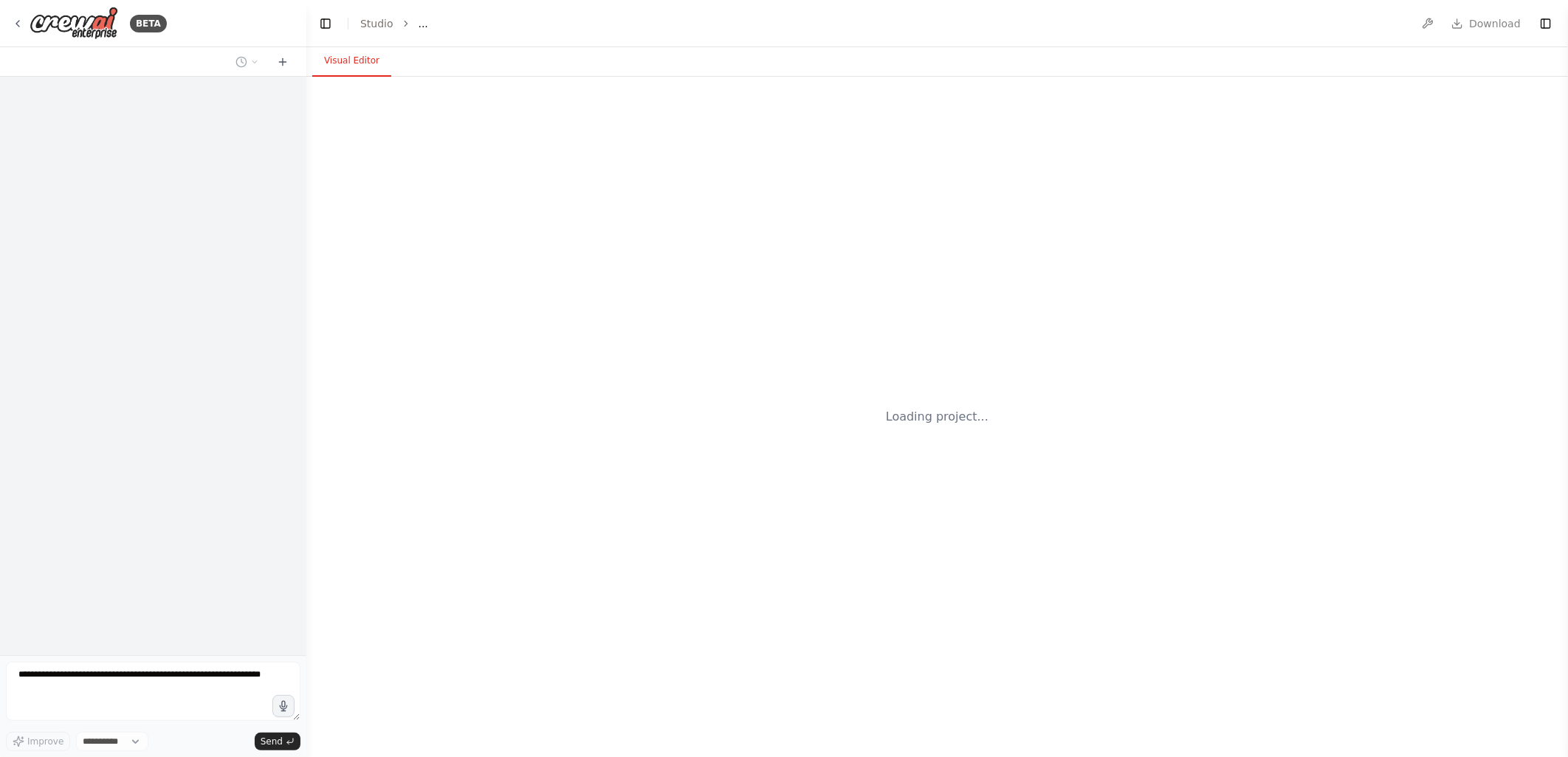
select select "****"
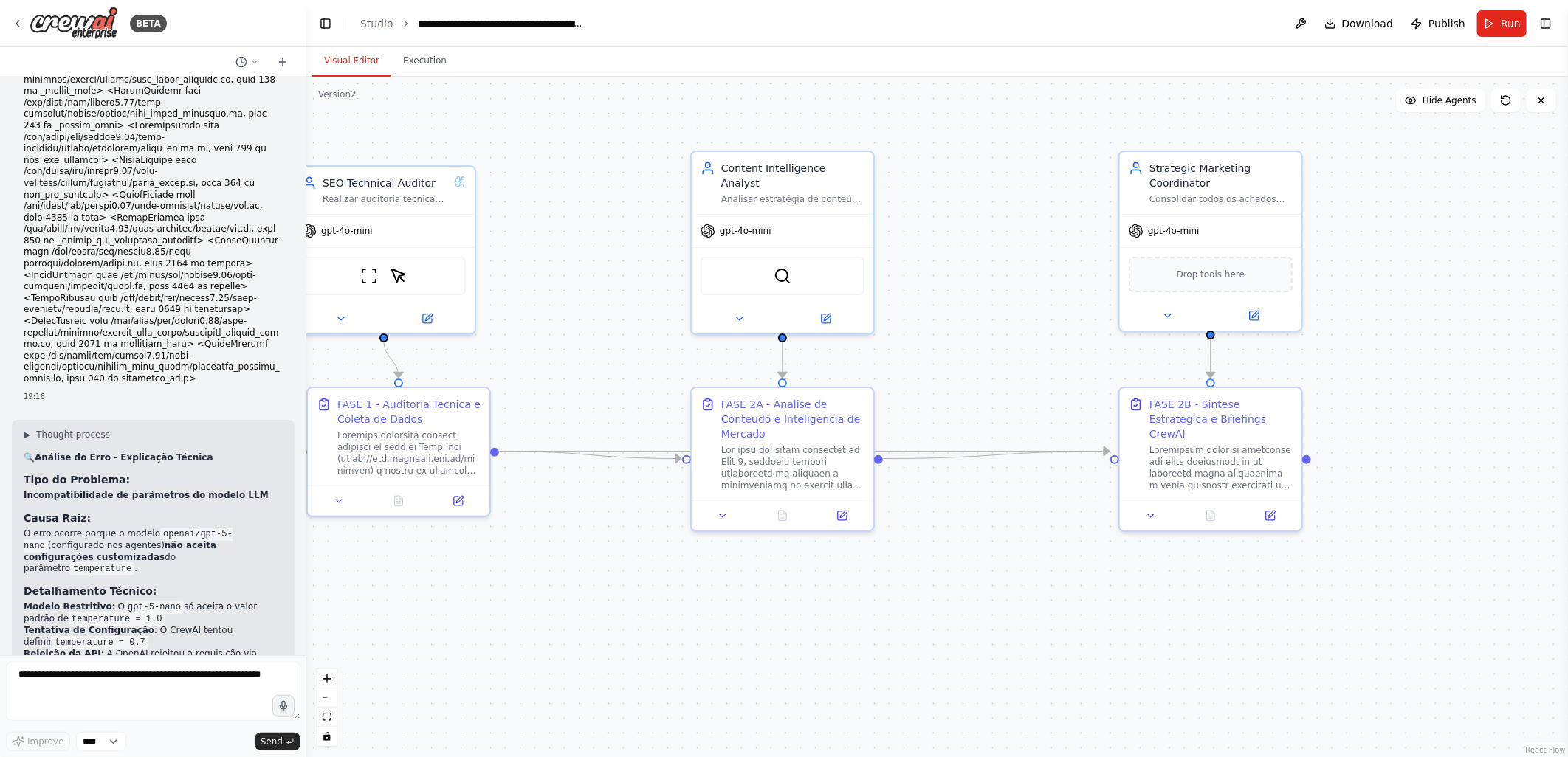
scroll to position [6899, 0]
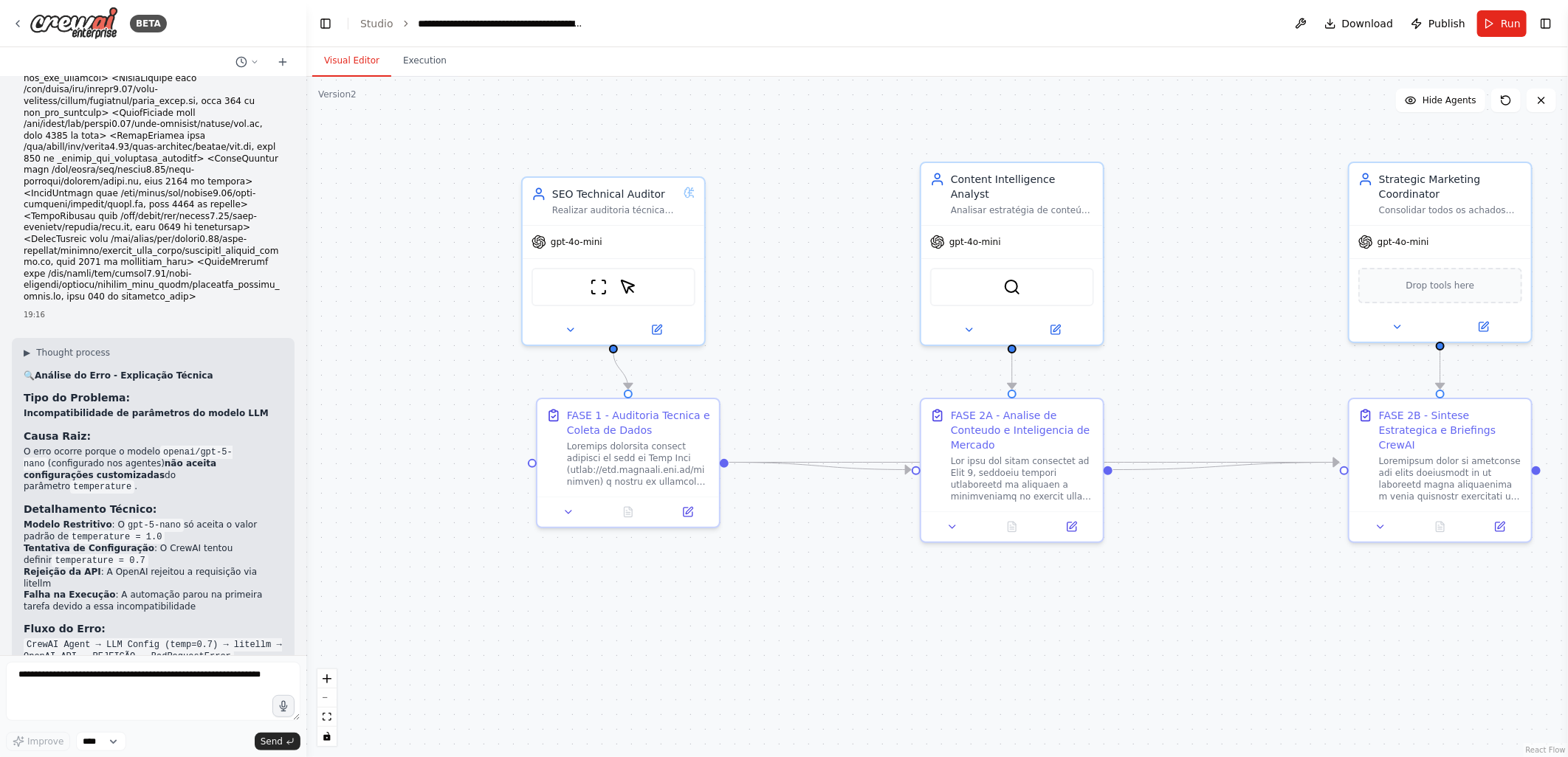
drag, startPoint x: 654, startPoint y: 331, endPoint x: 771, endPoint y: 338, distance: 117.2
click at [771, 338] on div ".deletable-edge-delete-btn { width: 20px; height: 20px; border: 0px solid #ffff…" at bounding box center [937, 416] width 1262 height 680
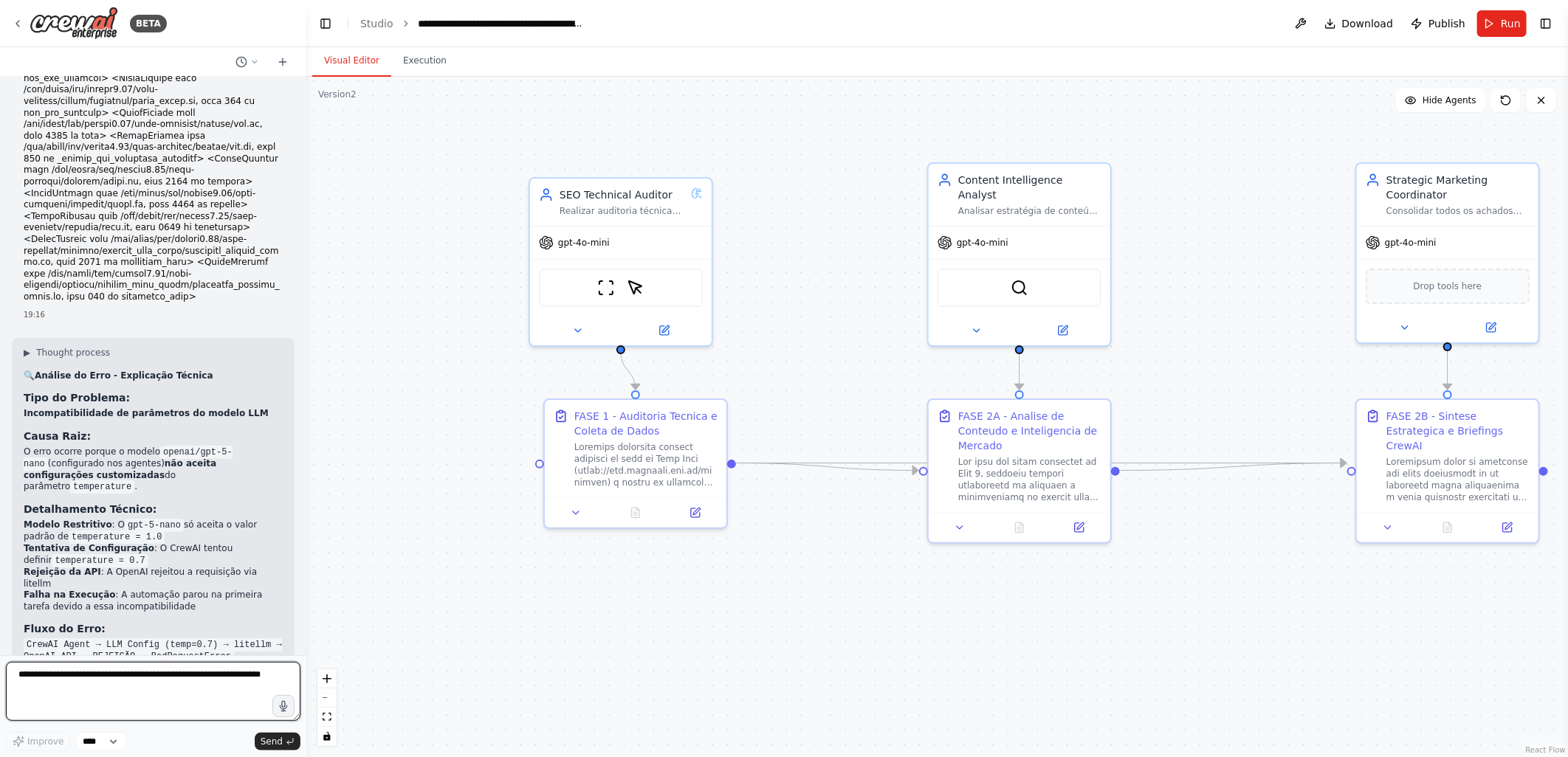
click at [90, 676] on textarea at bounding box center [153, 692] width 294 height 59
click at [578, 242] on span "gpt-4o-mini" at bounding box center [583, 240] width 52 height 12
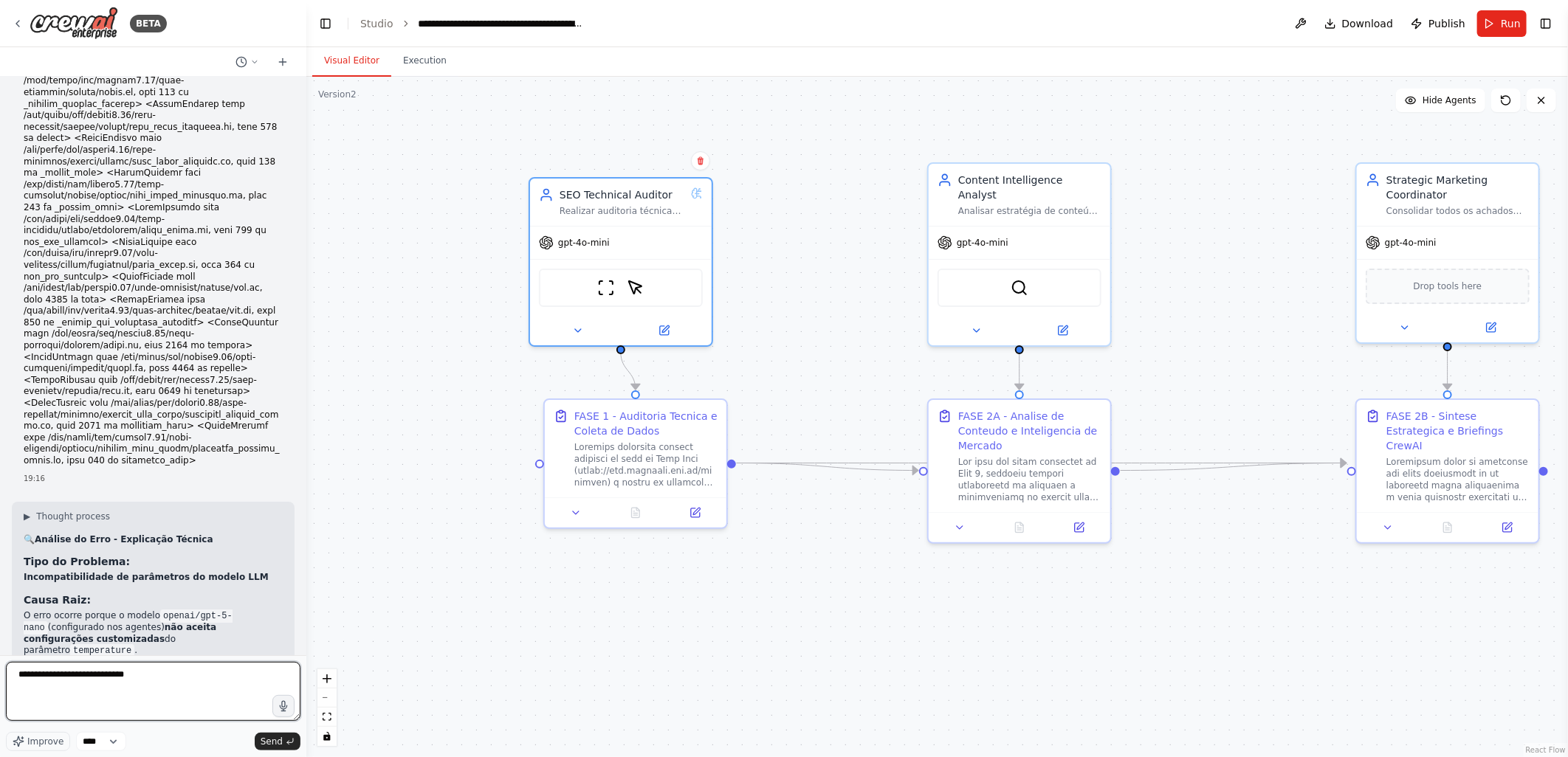
click at [143, 675] on textarea "**********" at bounding box center [153, 692] width 294 height 59
type textarea "**********"
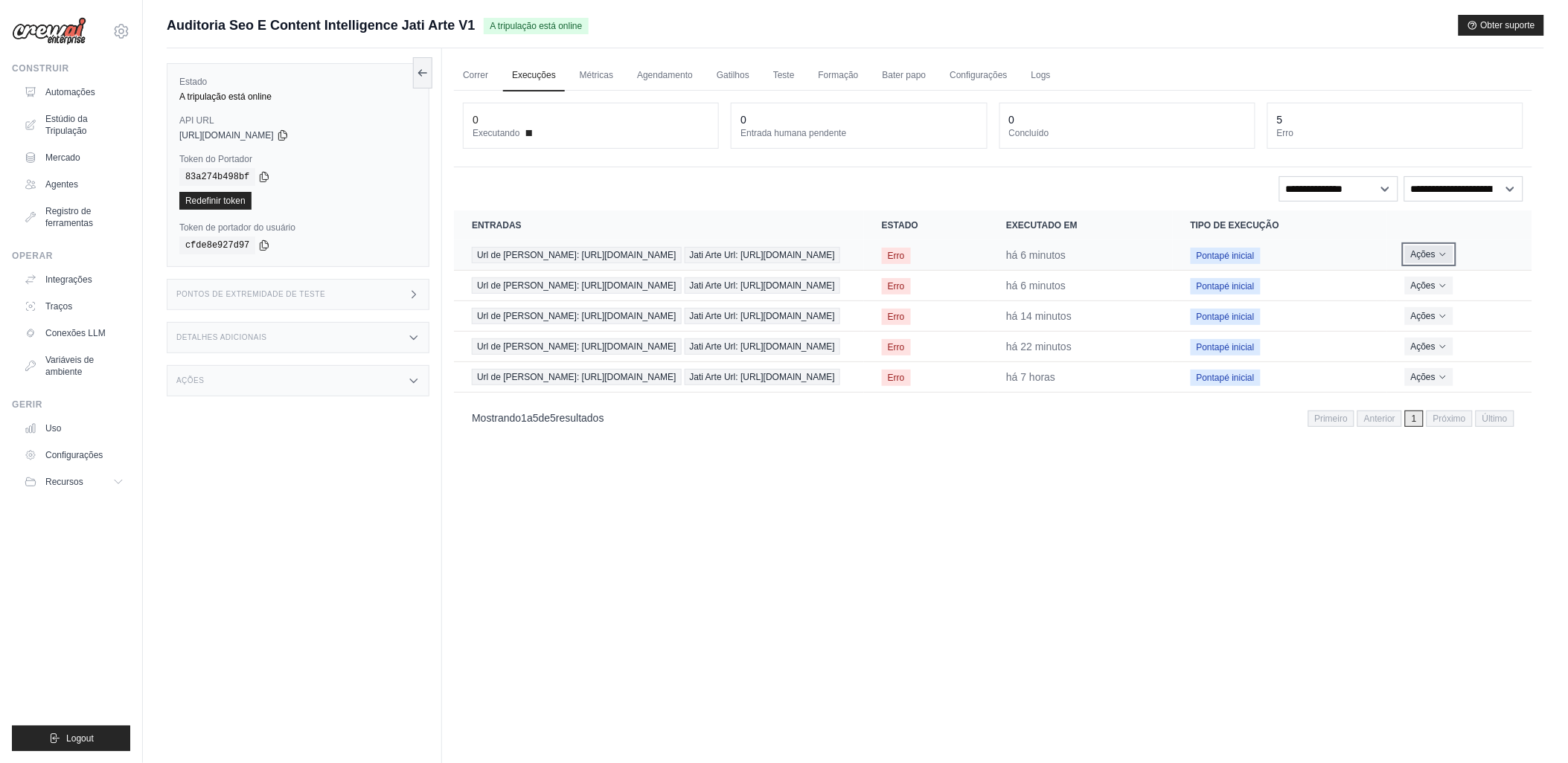
click at [1431, 248] on font "Ações" at bounding box center [1424, 254] width 25 height 12
click at [1452, 289] on link "Ver detalhes" at bounding box center [1467, 282] width 95 height 24
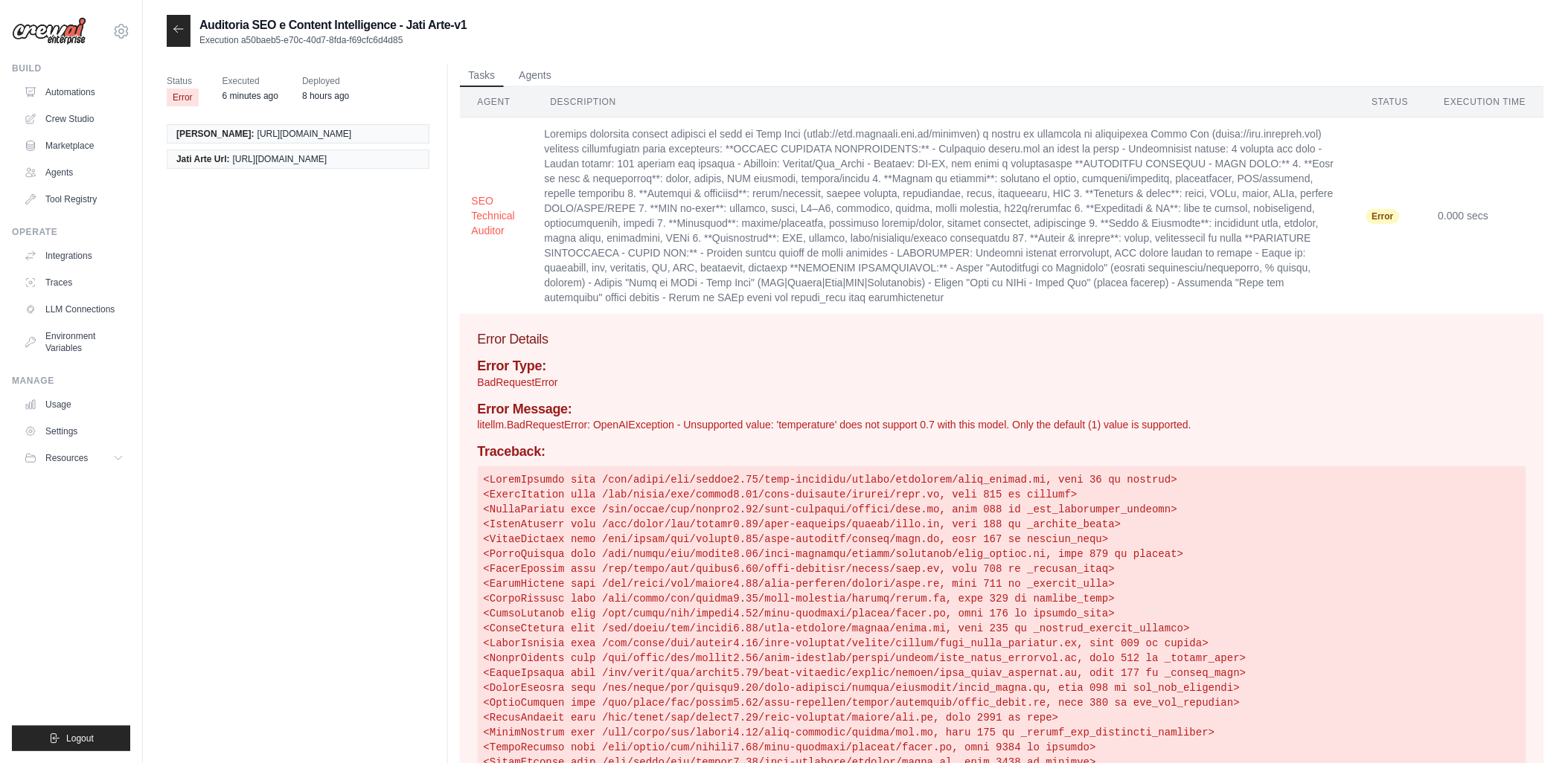
click at [492, 99] on th "Agent" at bounding box center [496, 102] width 73 height 31
click at [471, 75] on button "Tasks" at bounding box center [482, 75] width 45 height 22
click at [534, 70] on button "Agents" at bounding box center [534, 75] width 50 height 22
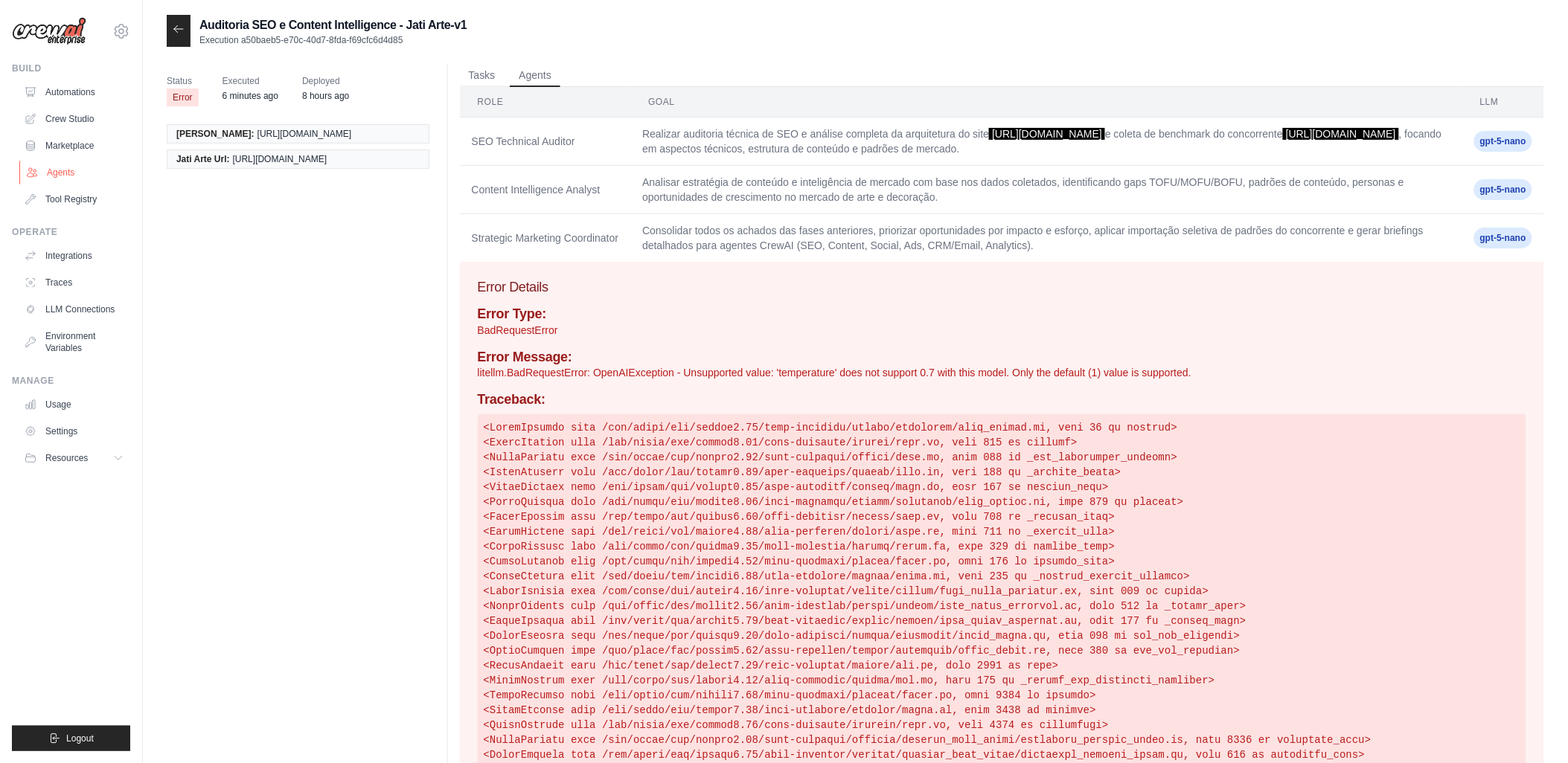
click at [60, 179] on link "Agents" at bounding box center [76, 172] width 113 height 24
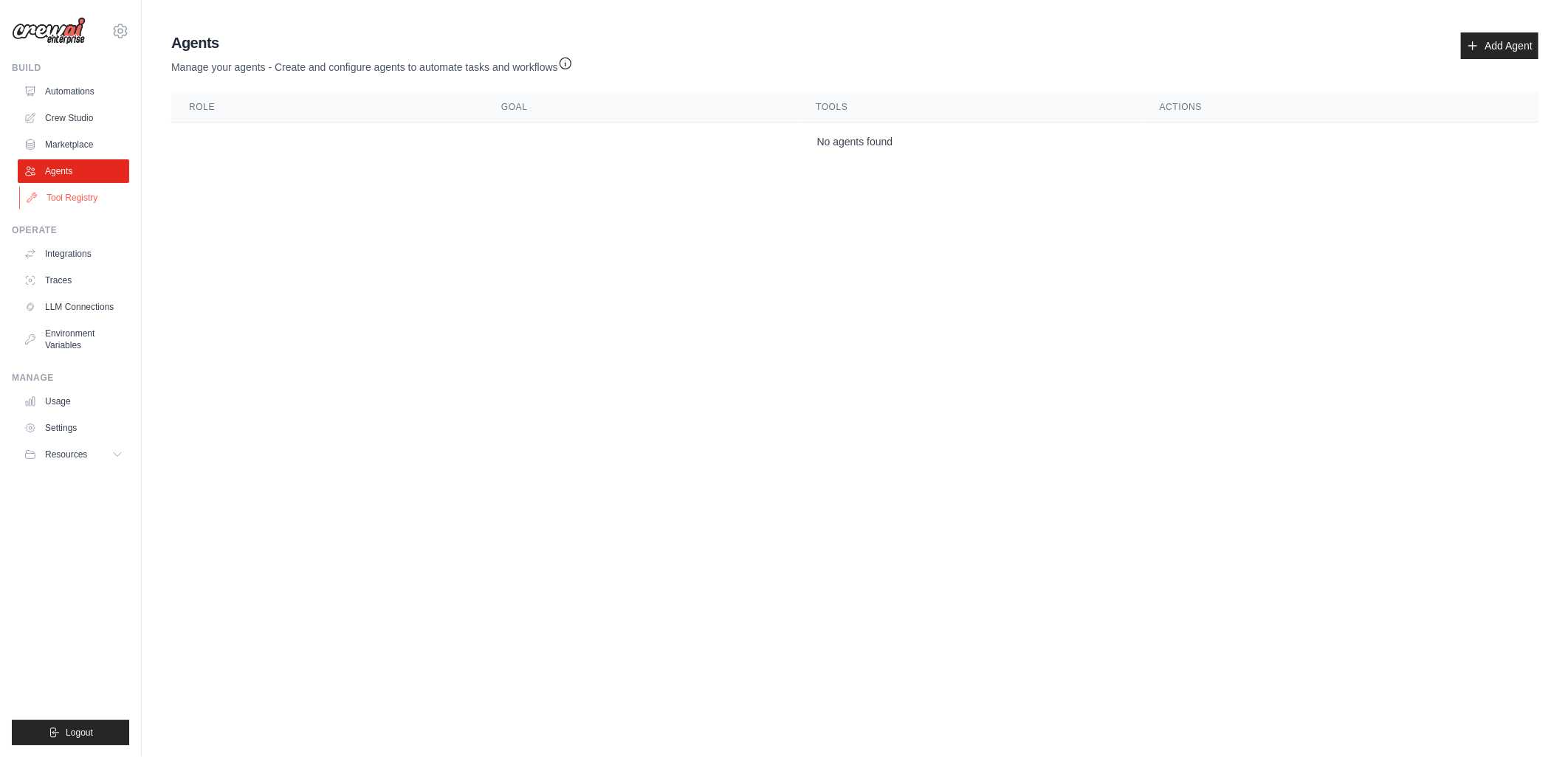
click at [60, 194] on link "Tool Registry" at bounding box center [75, 197] width 112 height 24
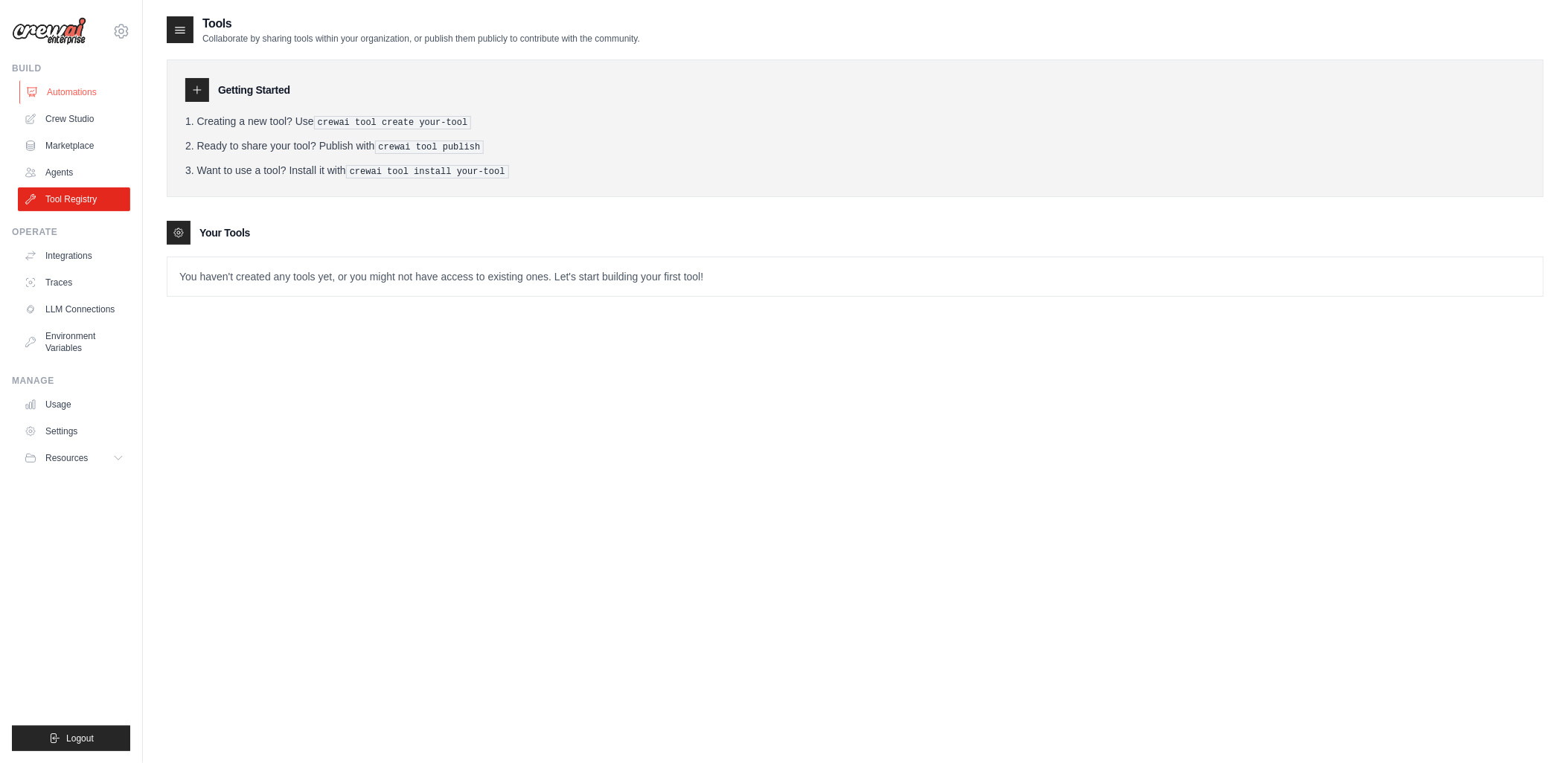
click at [65, 85] on link "Automations" at bounding box center [76, 92] width 113 height 24
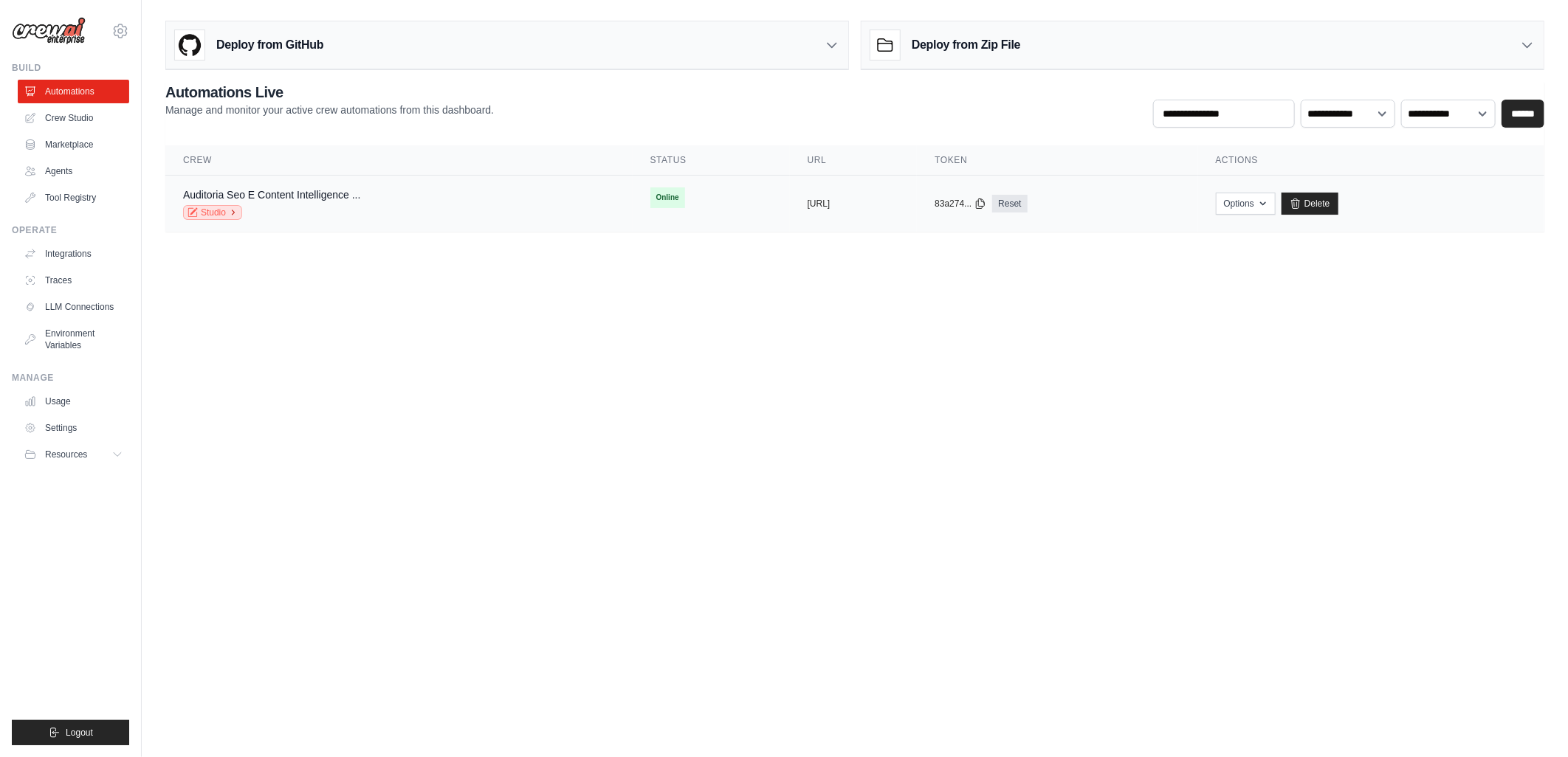
click at [215, 214] on link "Studio" at bounding box center [213, 212] width 59 height 15
click at [650, 199] on span "Online" at bounding box center [668, 198] width 35 height 21
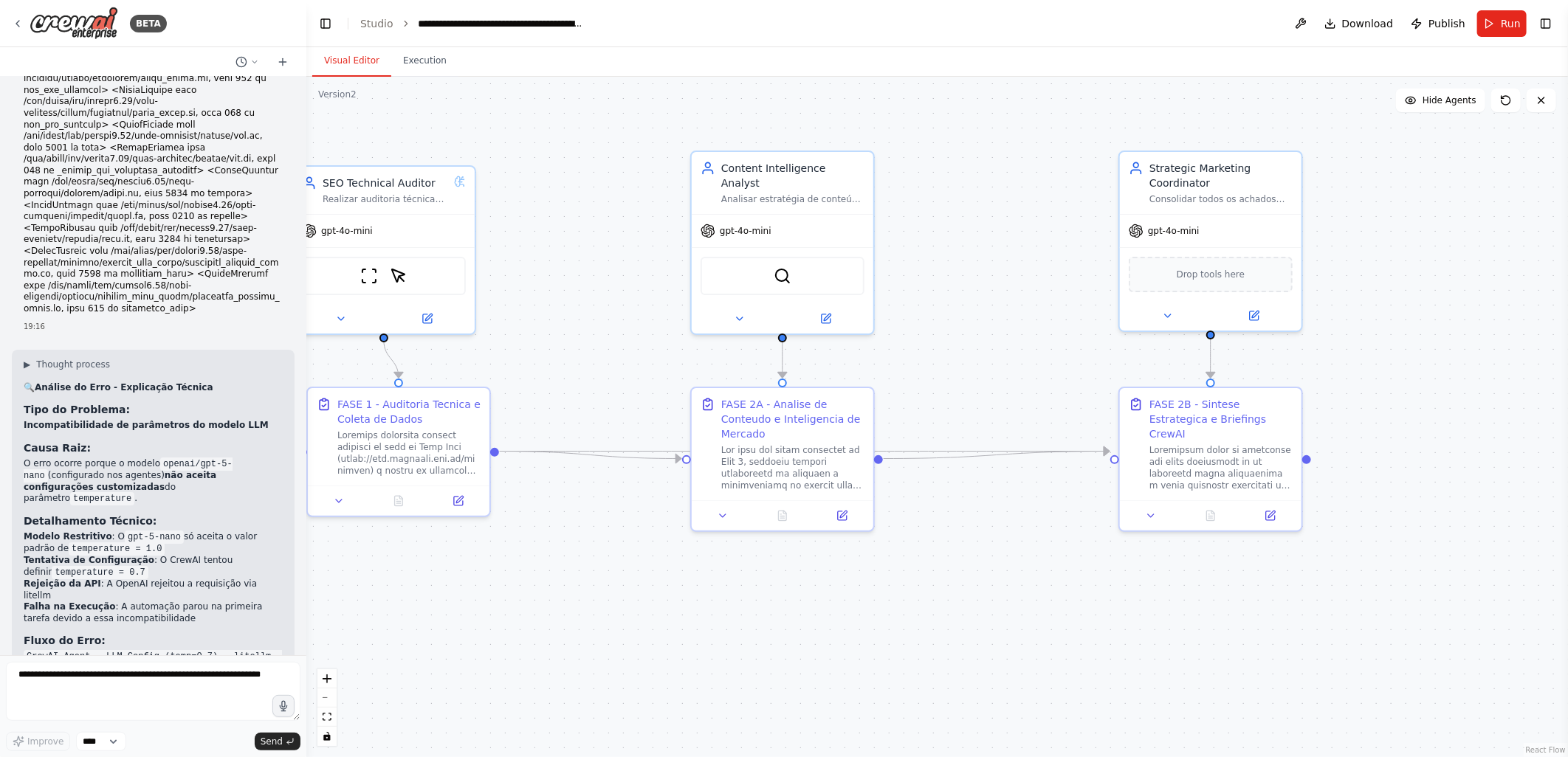
click at [6, 18] on div "BETA" at bounding box center [153, 24] width 306 height 47
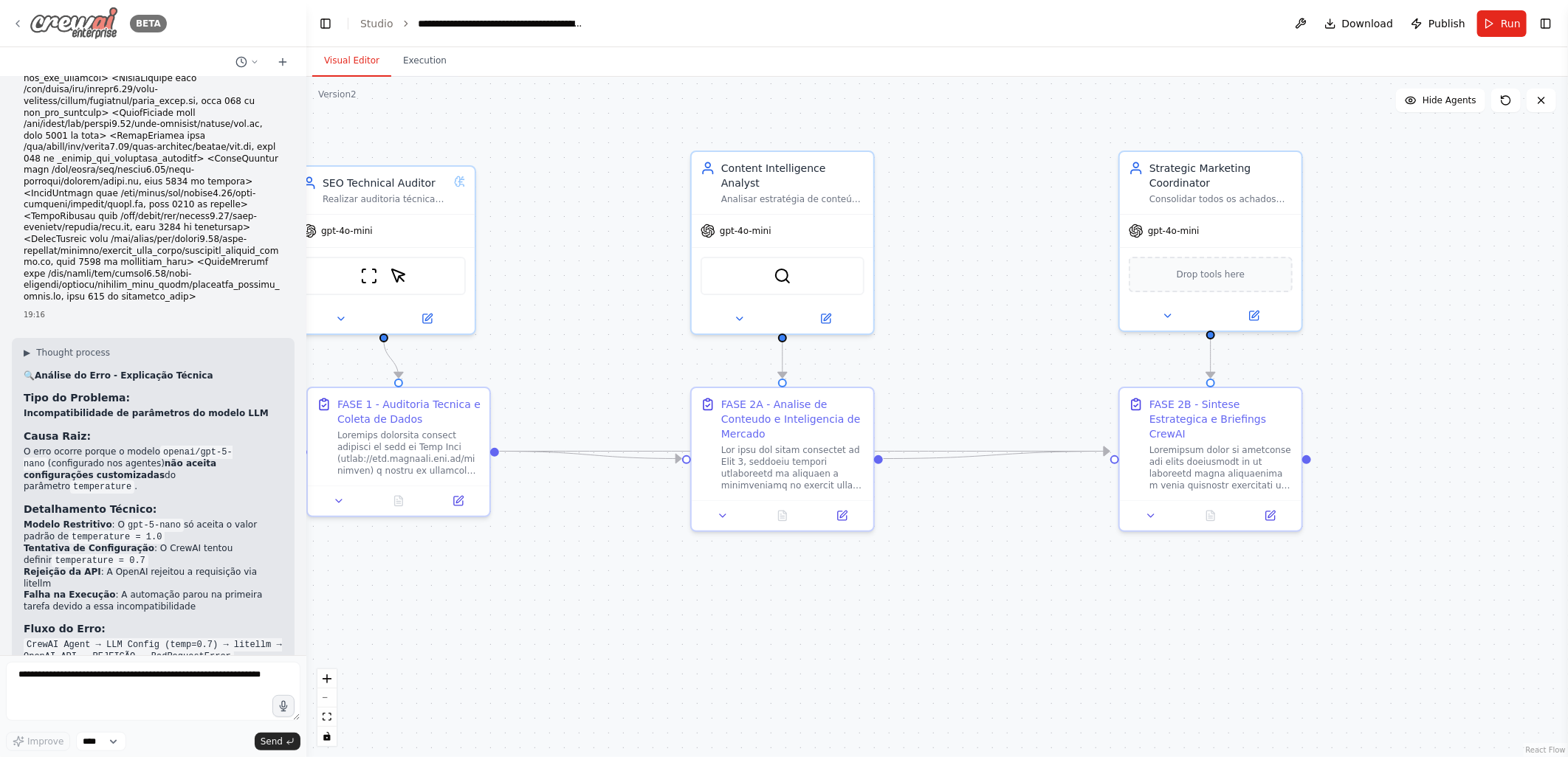
click at [12, 26] on icon at bounding box center [18, 24] width 12 height 12
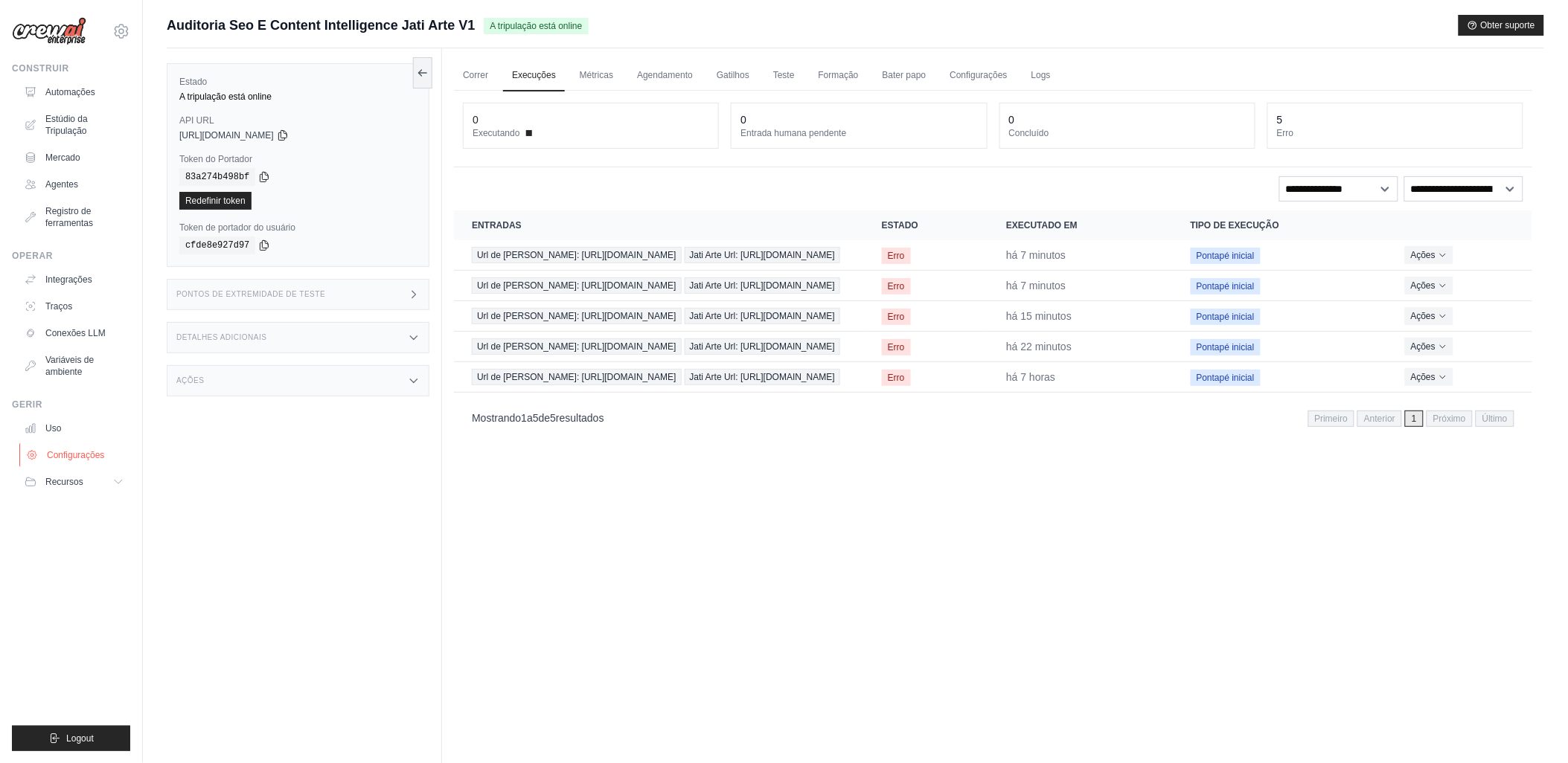
click at [62, 455] on font "Configurações" at bounding box center [75, 456] width 57 height 12
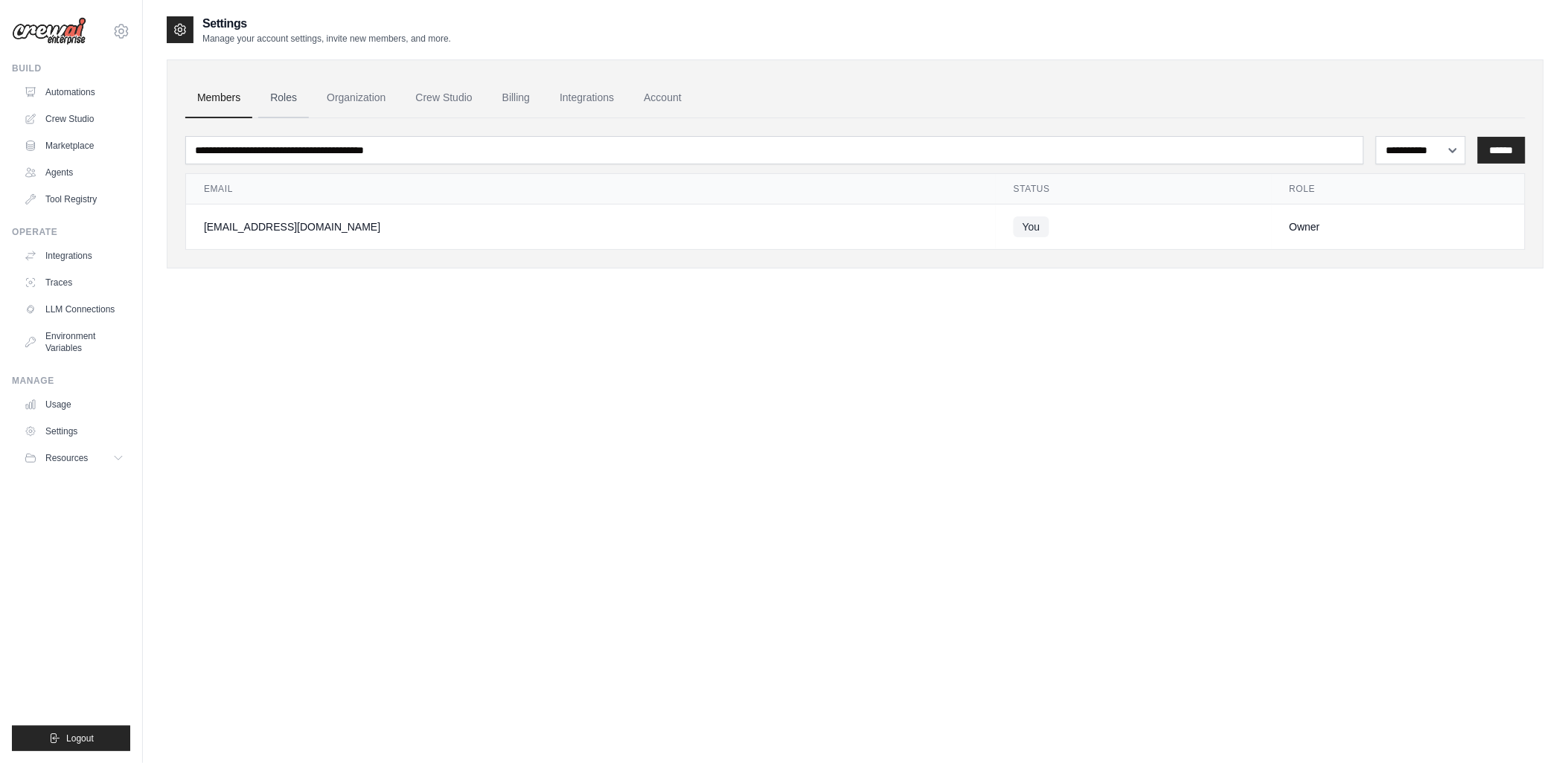
click at [281, 93] on link "Roles" at bounding box center [283, 99] width 50 height 40
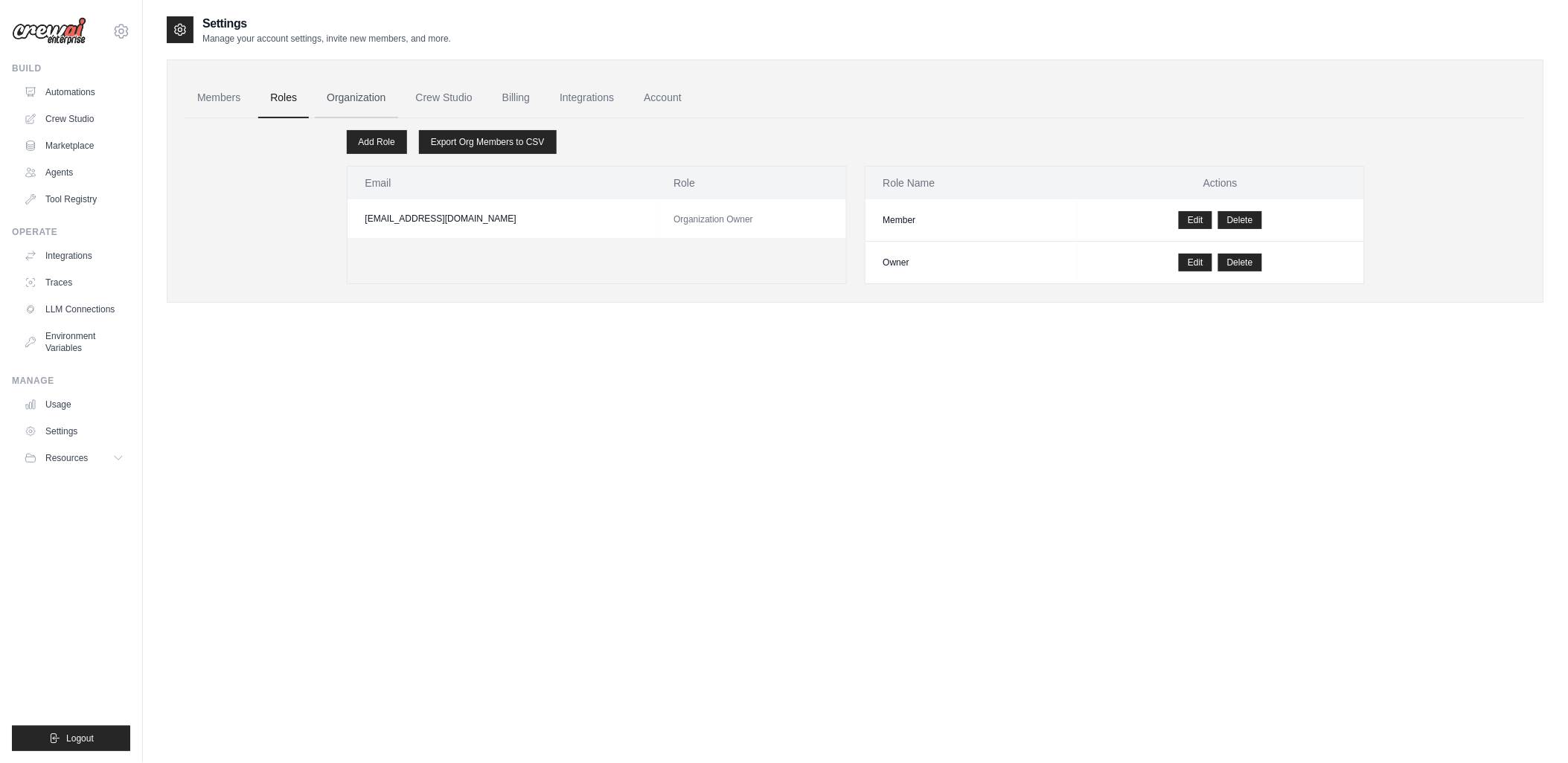
click at [347, 94] on link "Organization" at bounding box center [357, 99] width 83 height 40
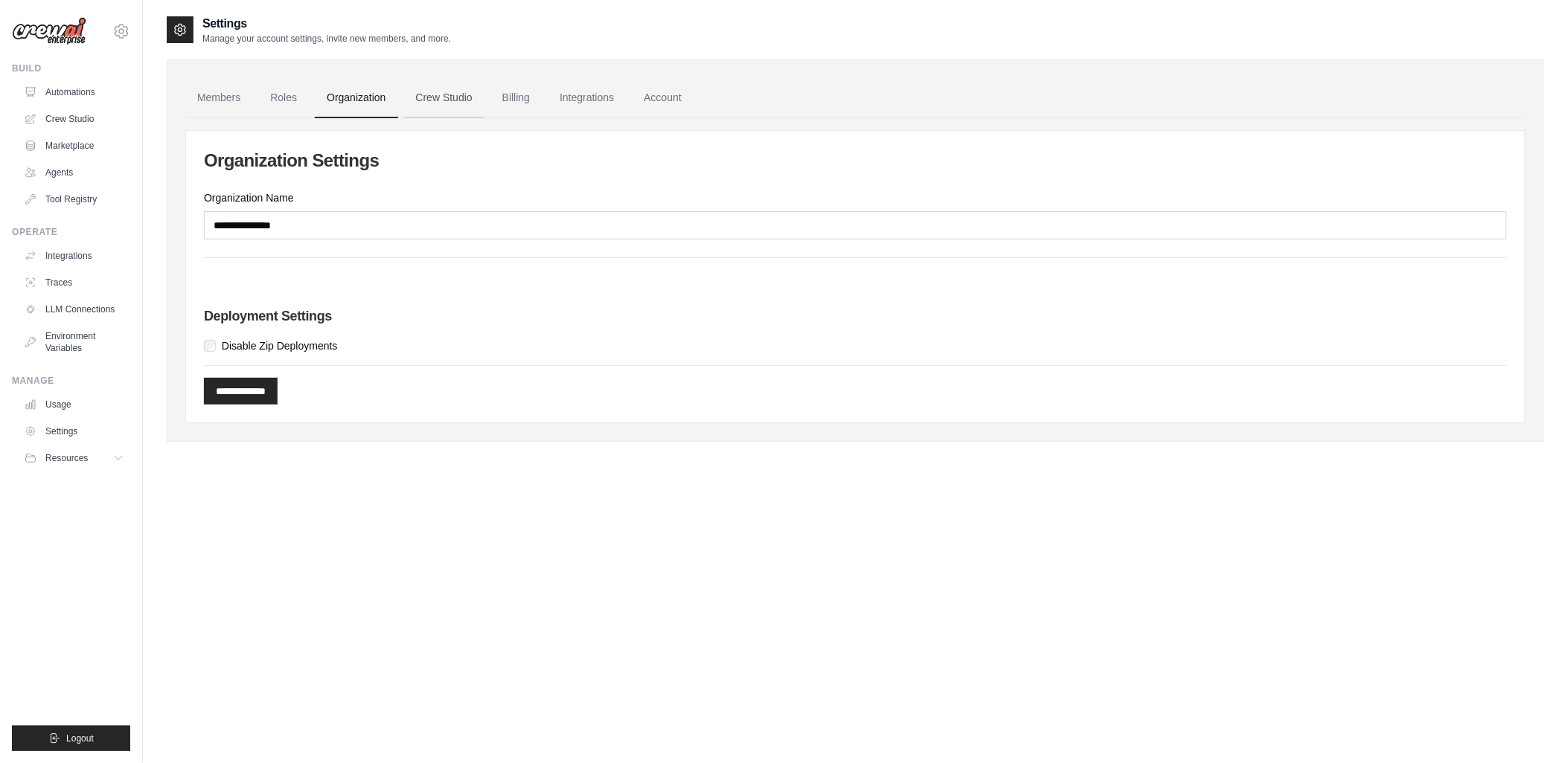
click at [440, 104] on link "Crew Studio" at bounding box center [444, 99] width 80 height 40
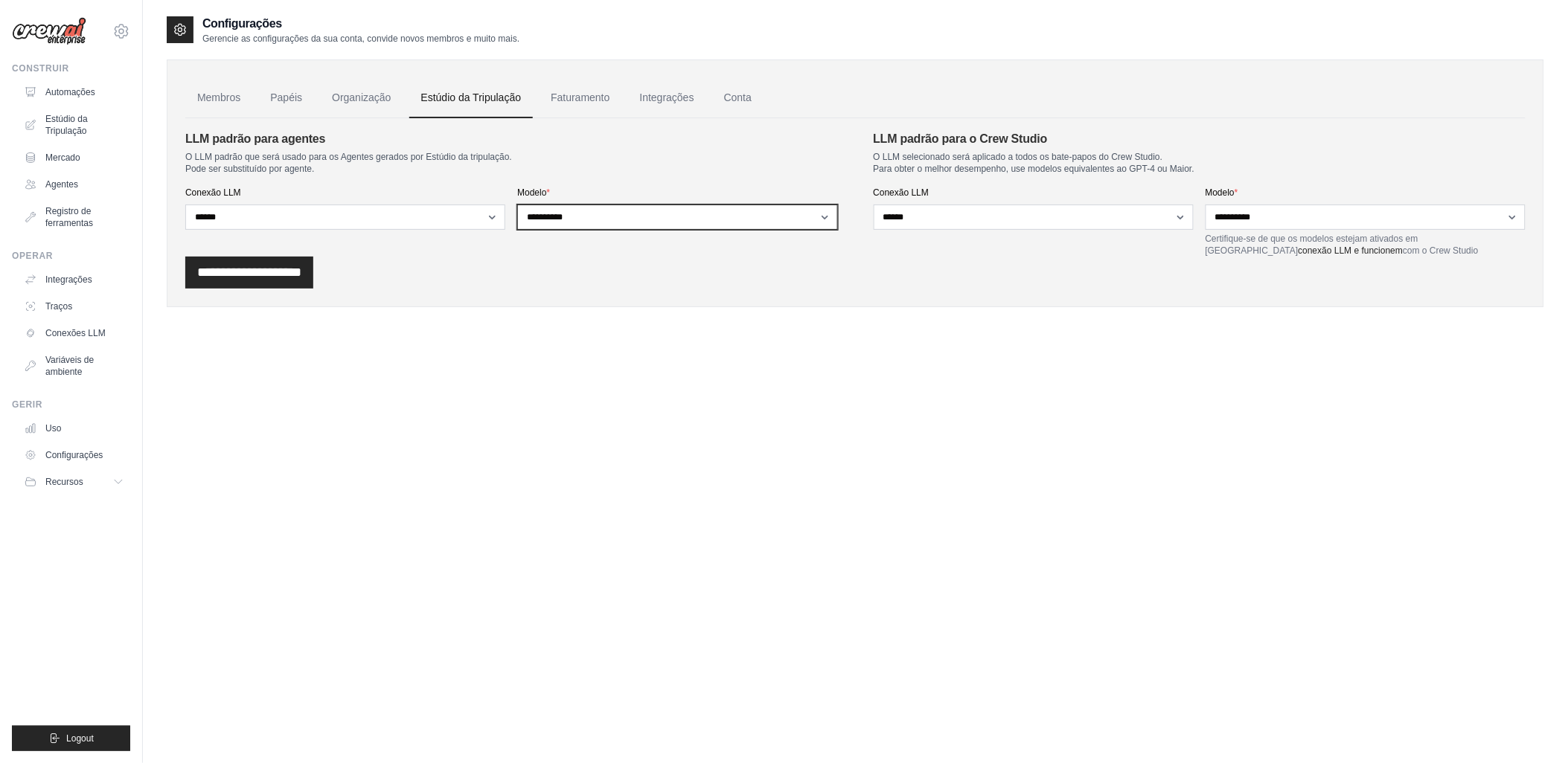
click at [634, 224] on select "**********" at bounding box center [678, 216] width 320 height 26
select select "**********"
click at [518, 204] on select "**********" at bounding box center [678, 216] width 320 height 26
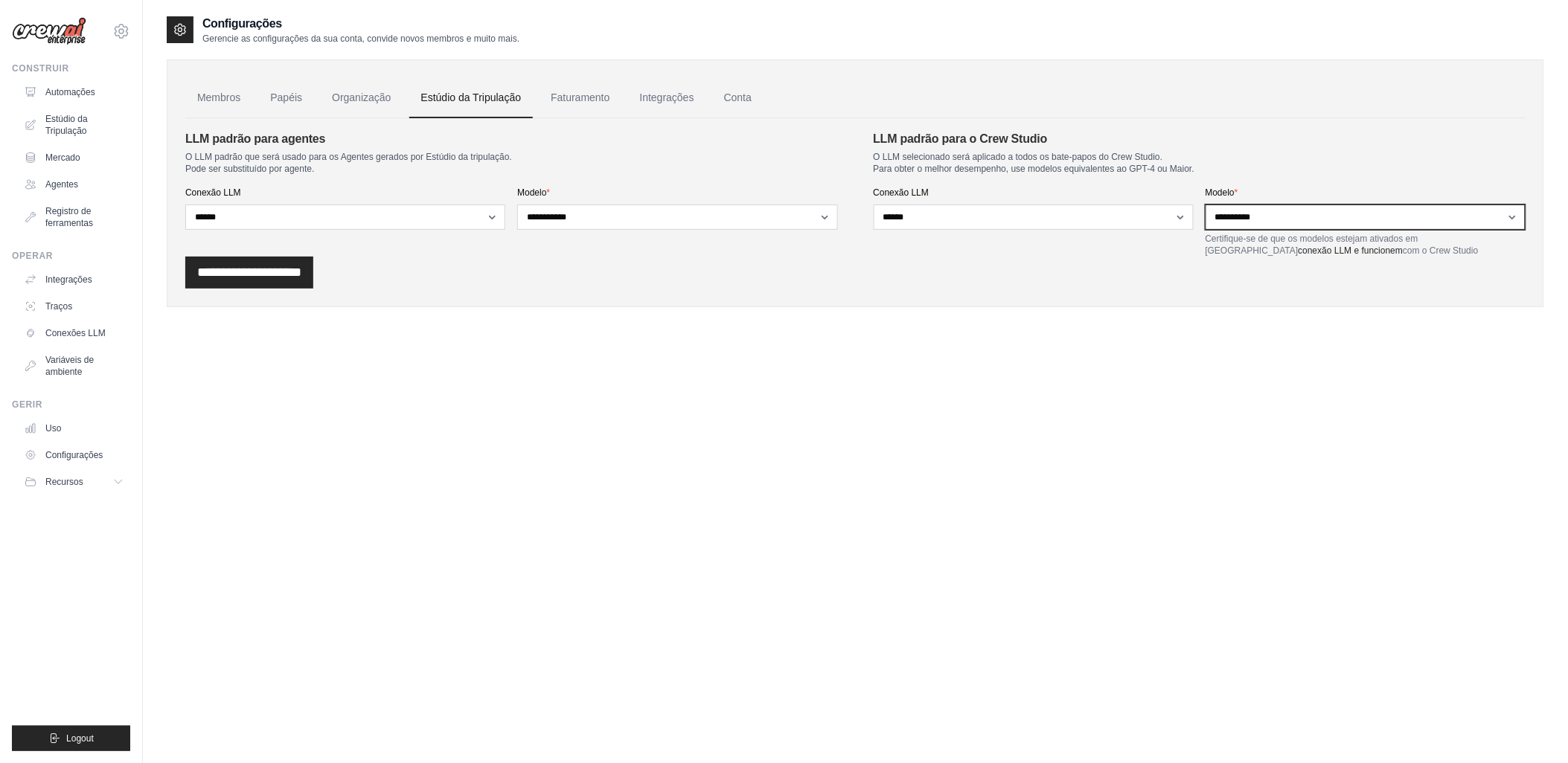
click at [1238, 219] on select "**********" at bounding box center [1366, 216] width 320 height 26
select select "**********"
click at [1206, 204] on select "**********" at bounding box center [1366, 216] width 320 height 26
click at [241, 273] on input "**********" at bounding box center [249, 273] width 128 height 32
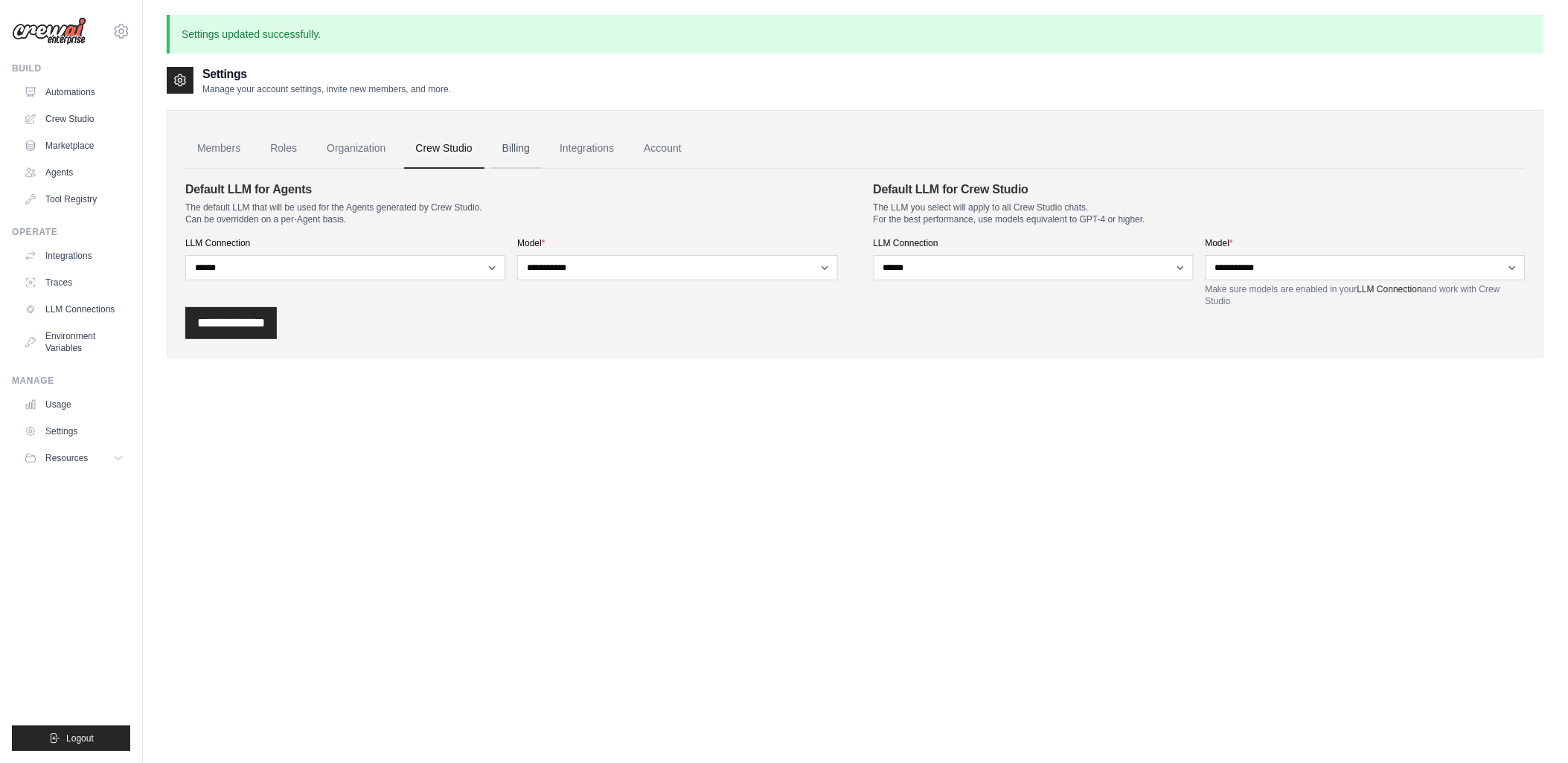
click at [519, 144] on link "Billing" at bounding box center [516, 149] width 51 height 40
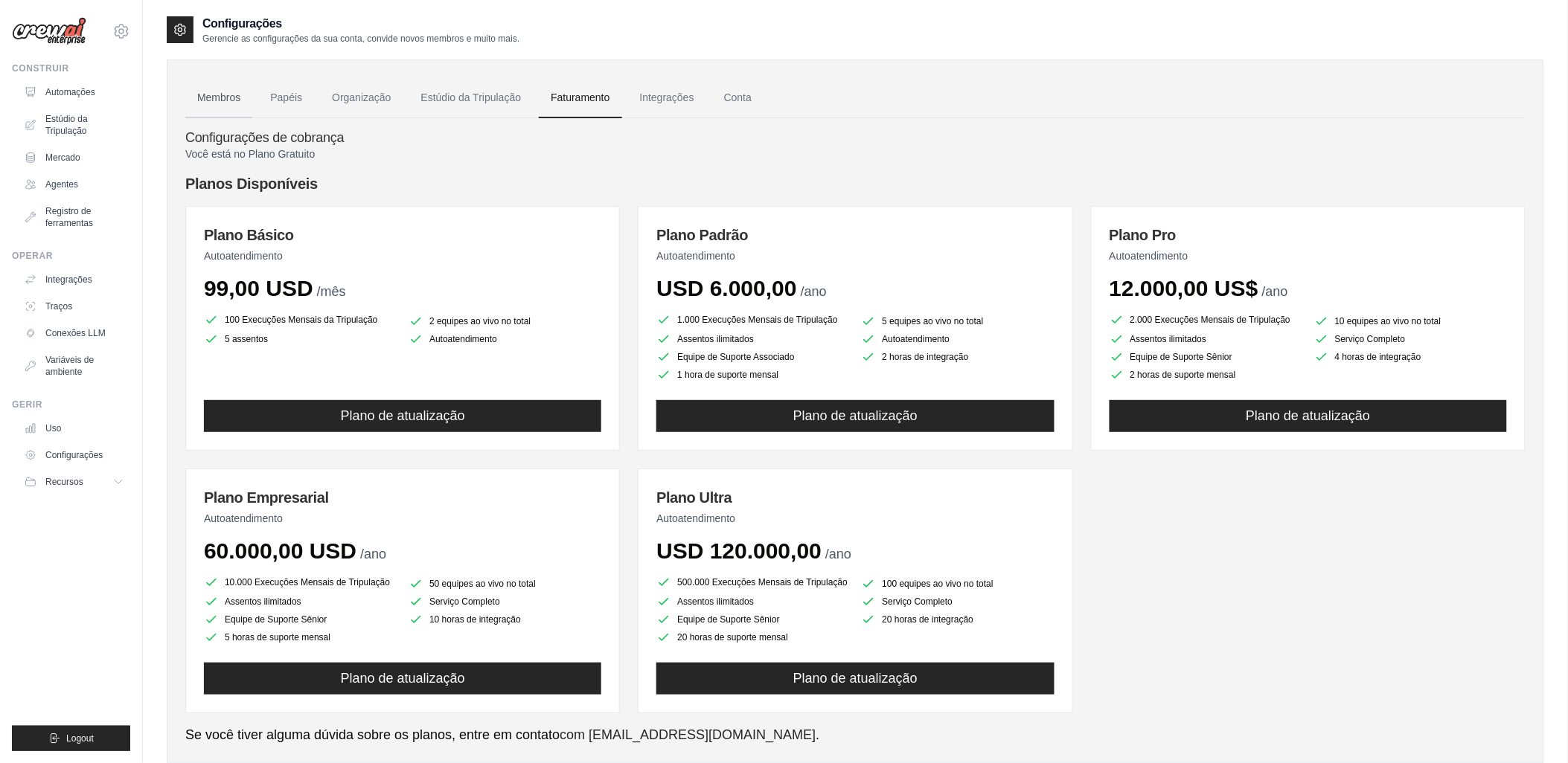
click at [211, 93] on link "Membros" at bounding box center [219, 99] width 67 height 40
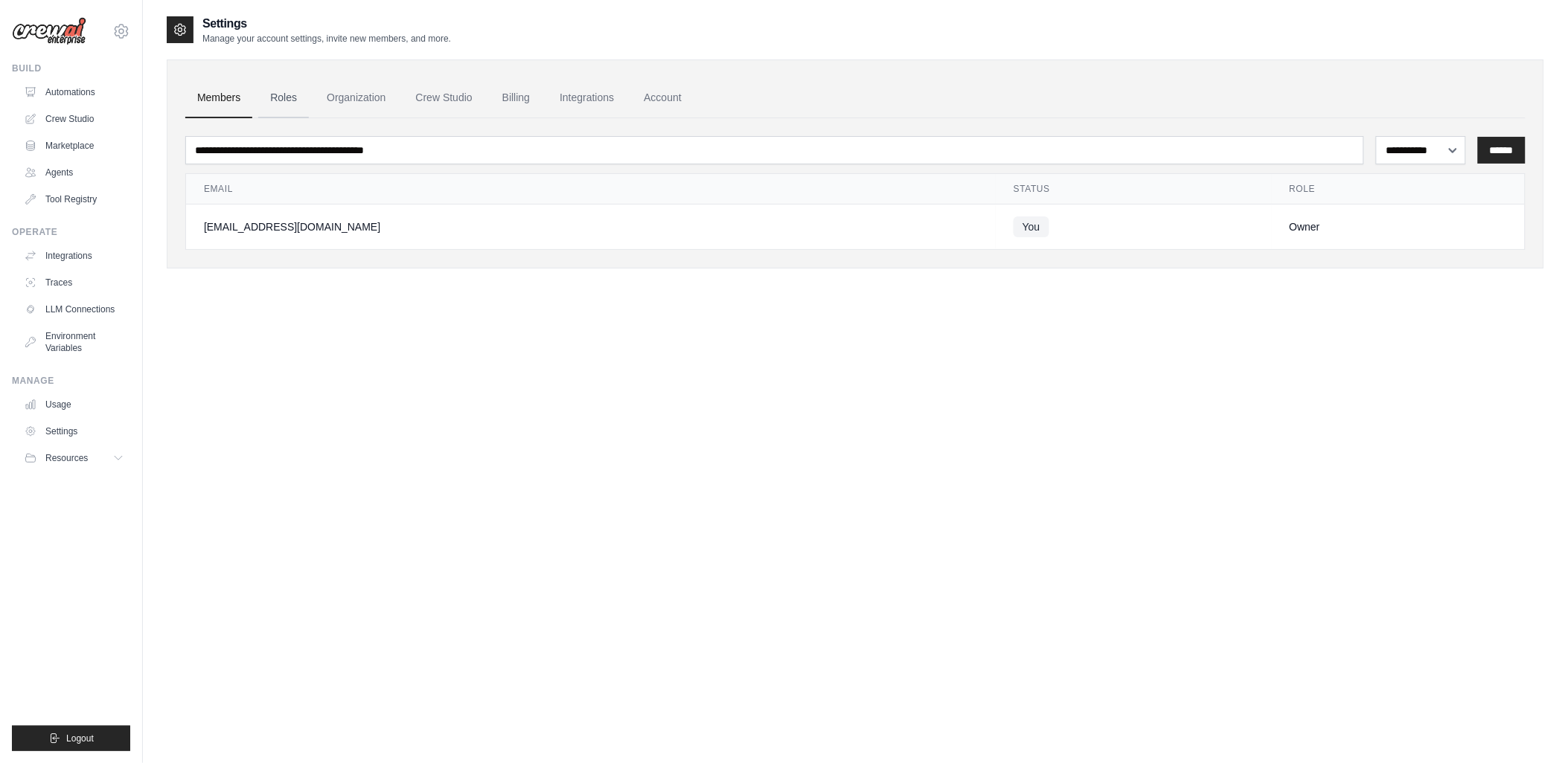
click at [277, 98] on link "Roles" at bounding box center [283, 99] width 50 height 40
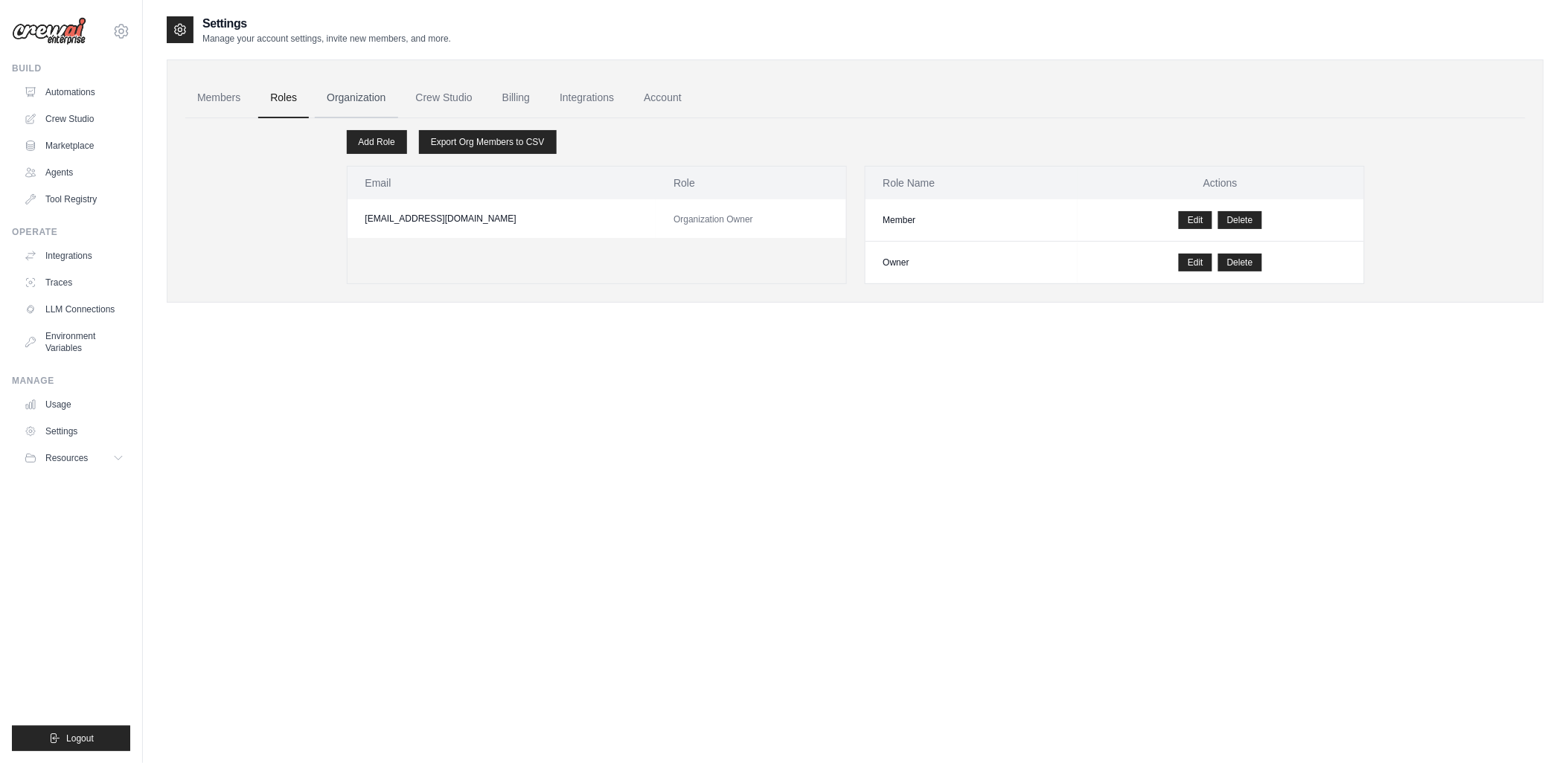
click at [342, 99] on link "Organization" at bounding box center [357, 99] width 83 height 40
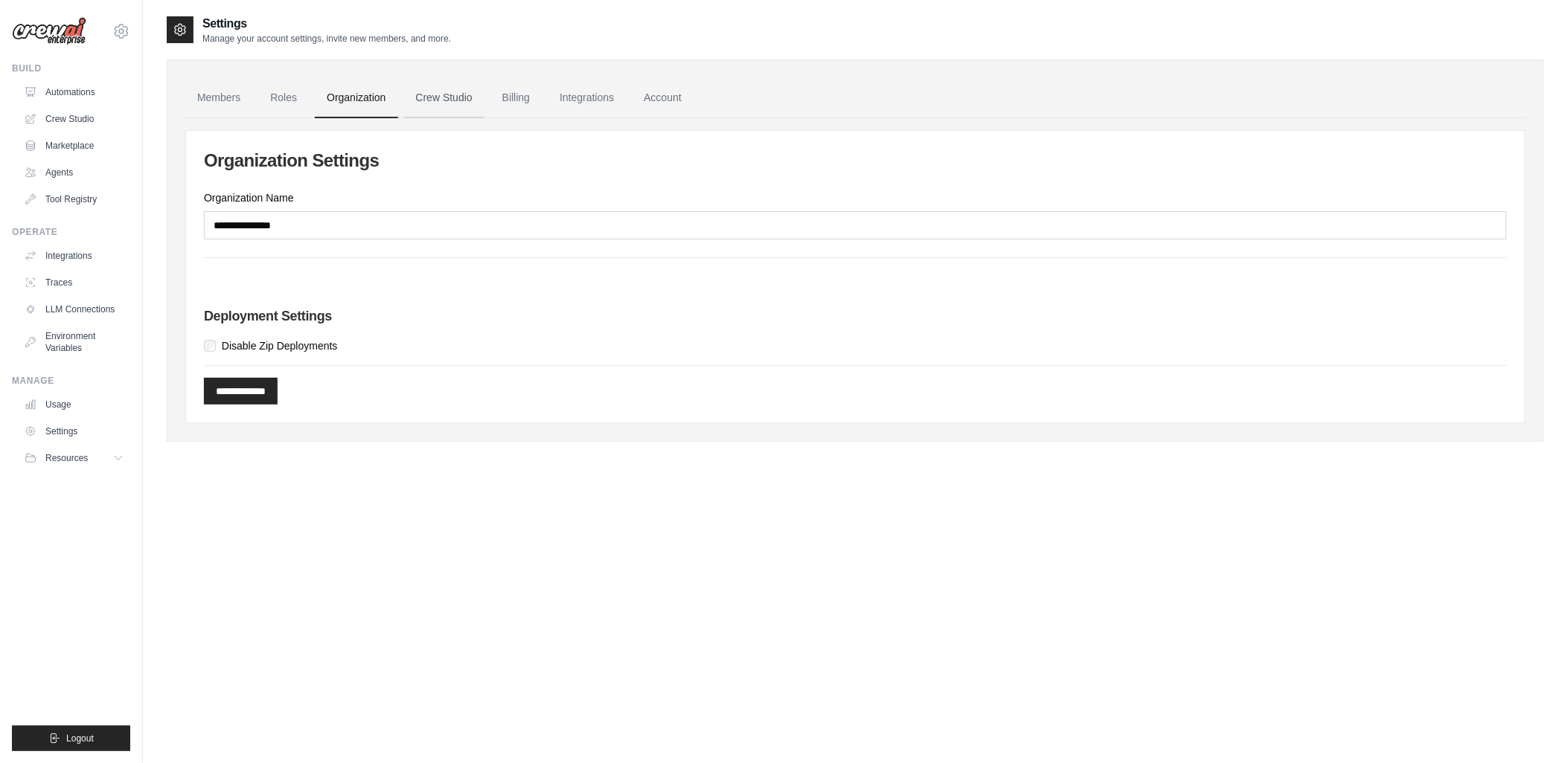
click at [436, 94] on link "Crew Studio" at bounding box center [444, 99] width 80 height 40
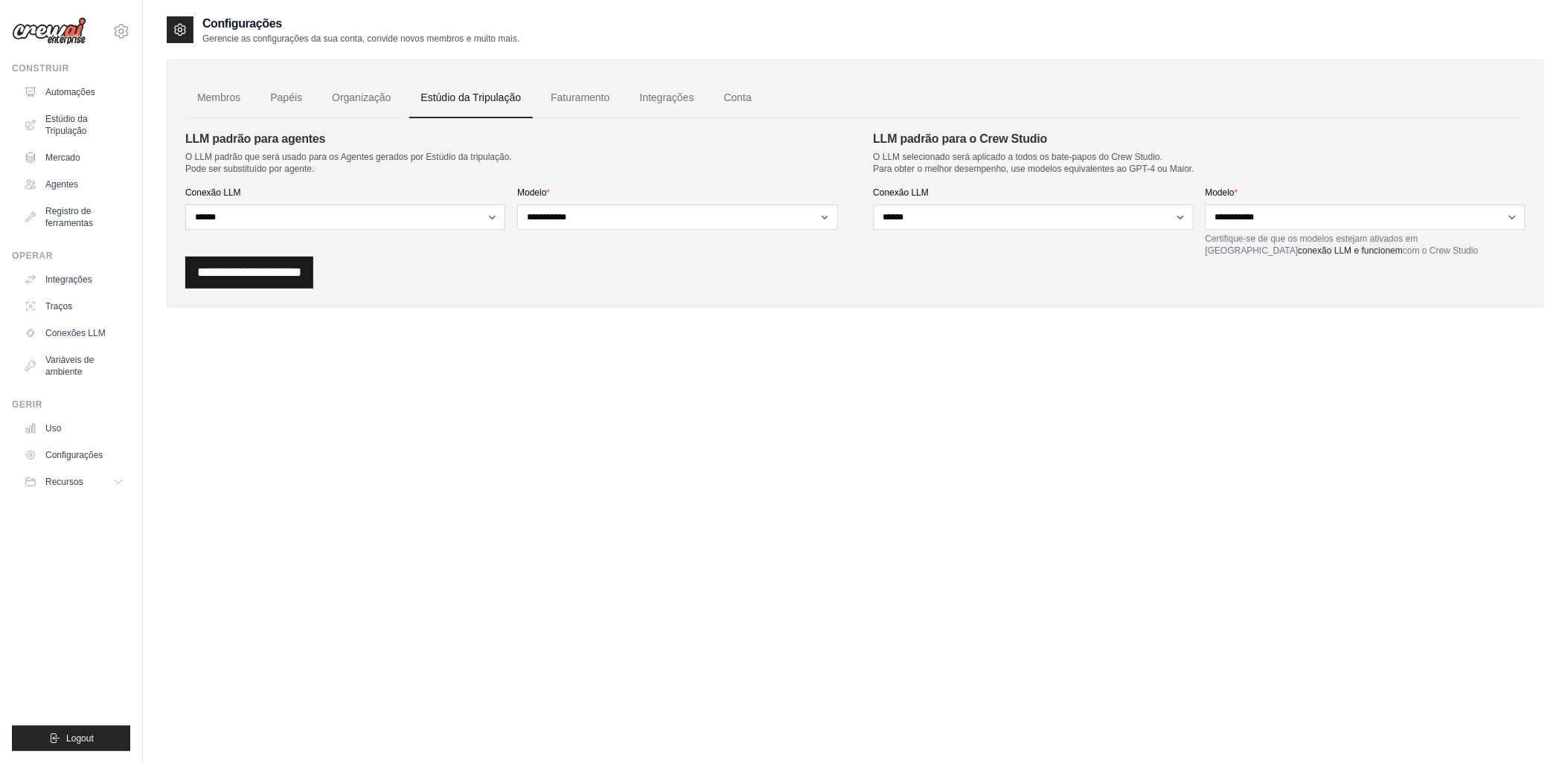
click at [255, 274] on input "**********" at bounding box center [249, 273] width 128 height 32
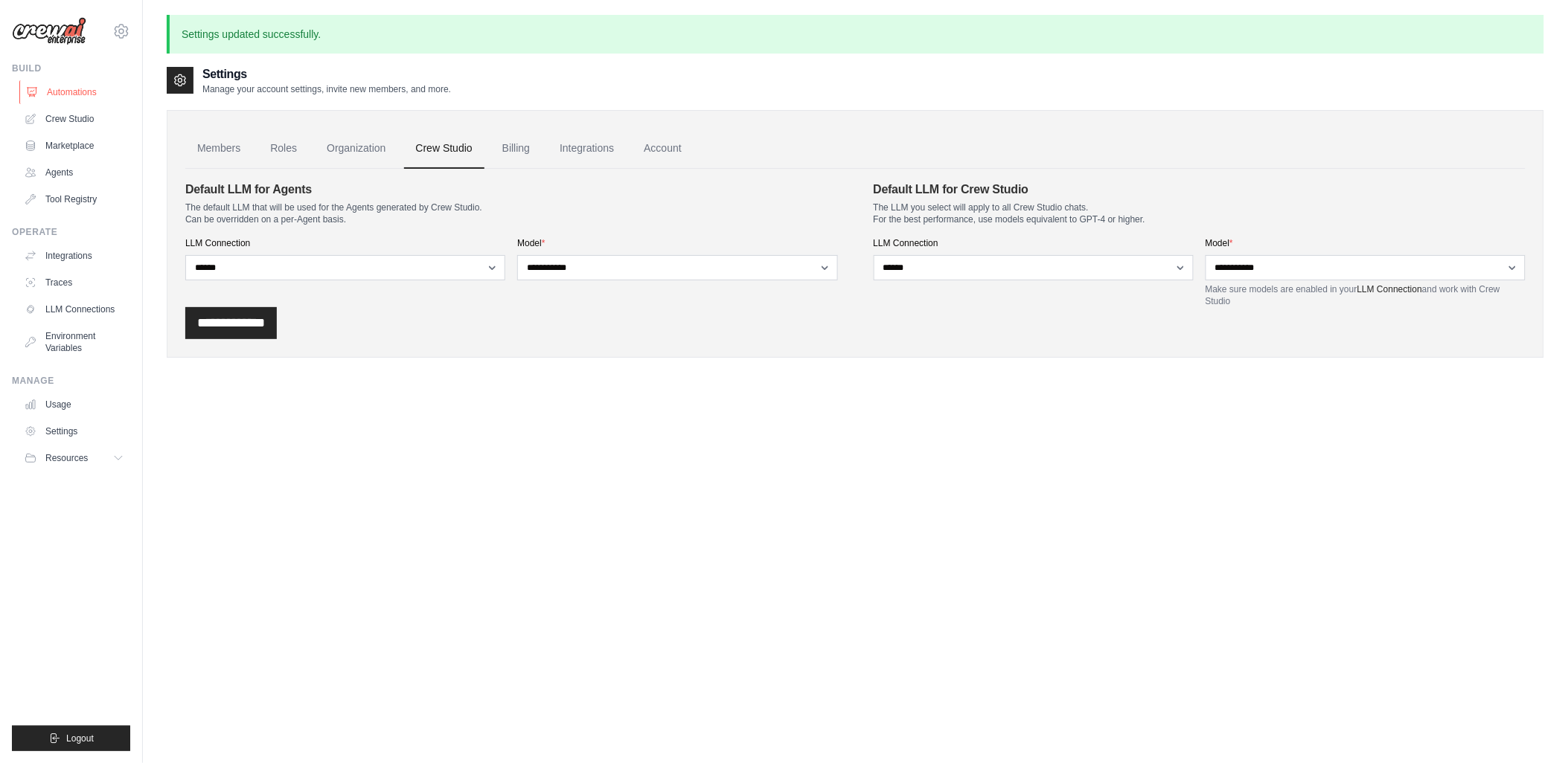
click at [77, 93] on link "Automations" at bounding box center [76, 92] width 113 height 24
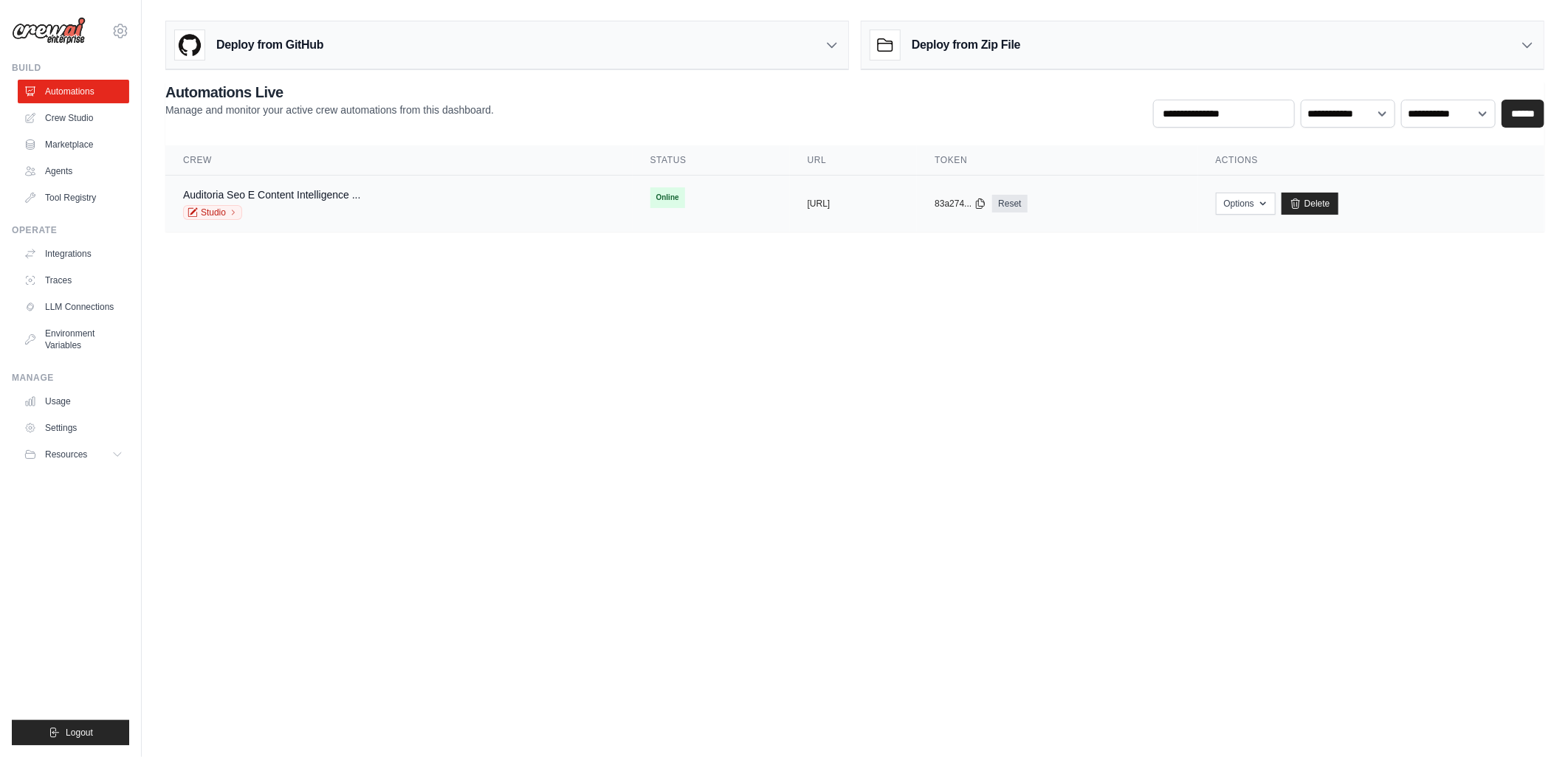
click at [650, 196] on span "Online" at bounding box center [668, 198] width 35 height 21
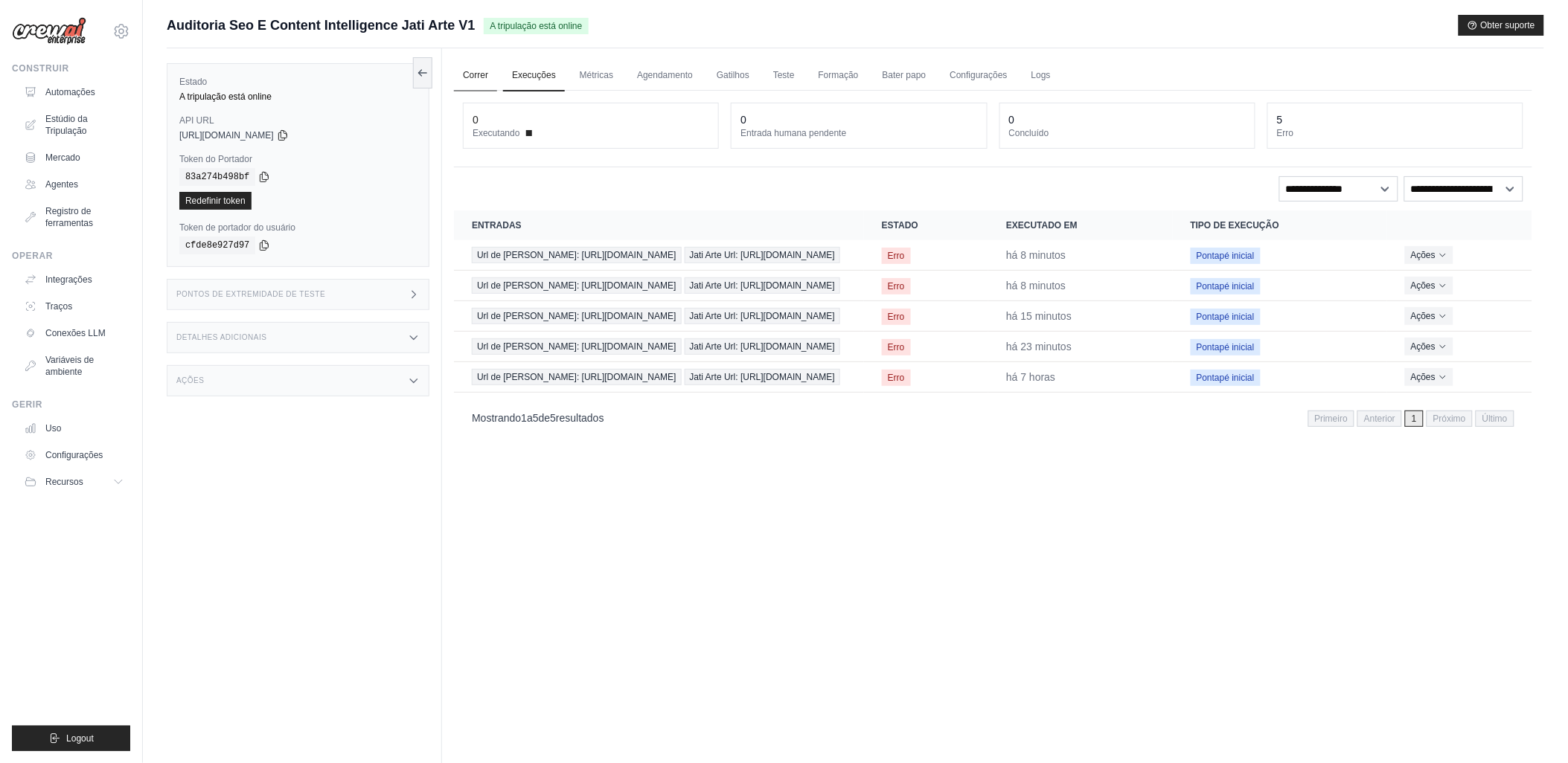
click at [470, 70] on link "Correr" at bounding box center [475, 76] width 43 height 32
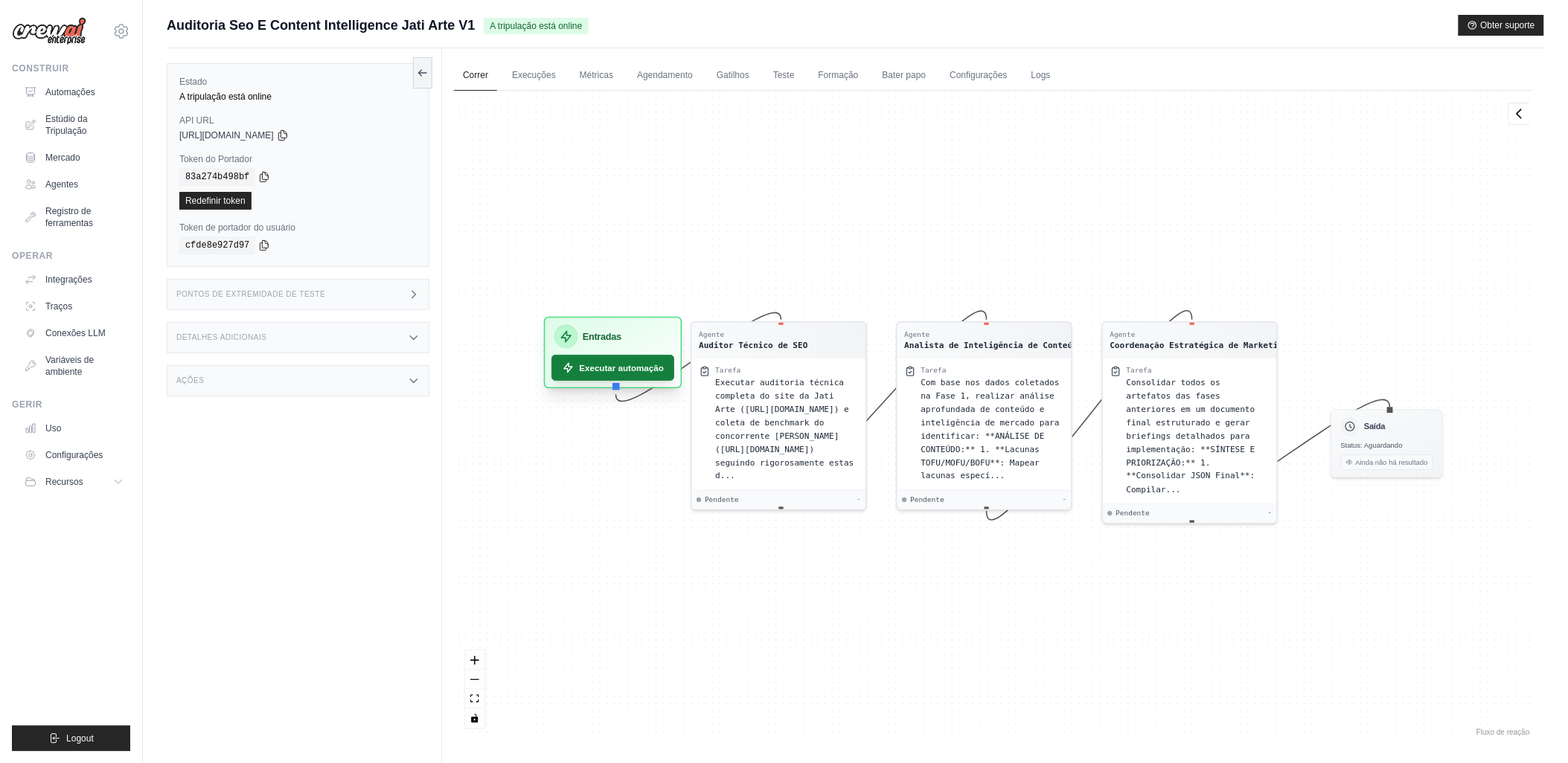
click at [601, 369] on font "Executar automação" at bounding box center [622, 368] width 85 height 12
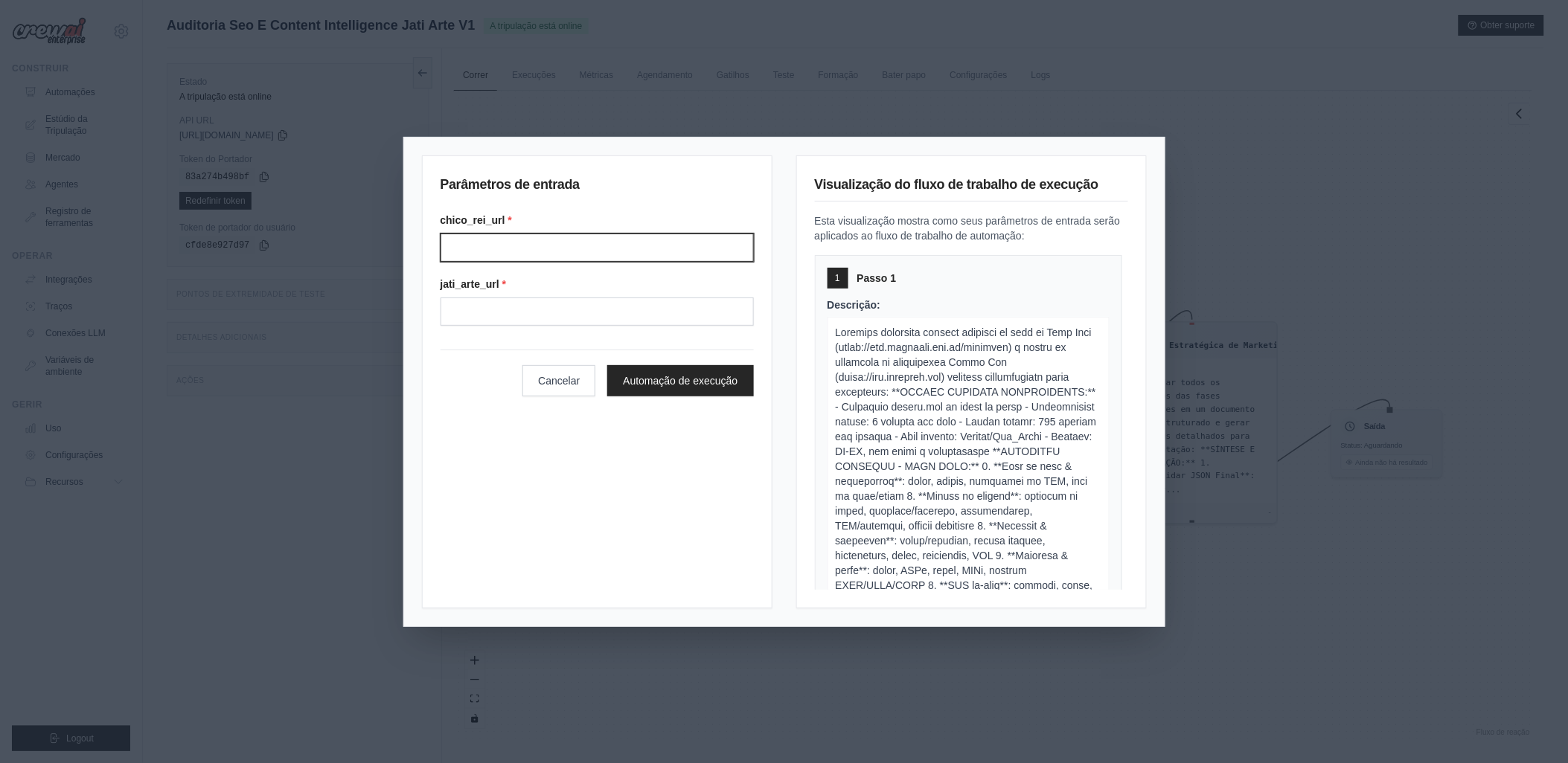
click at [575, 252] on input "Chico rei url" at bounding box center [597, 247] width 313 height 28
type input "**********"
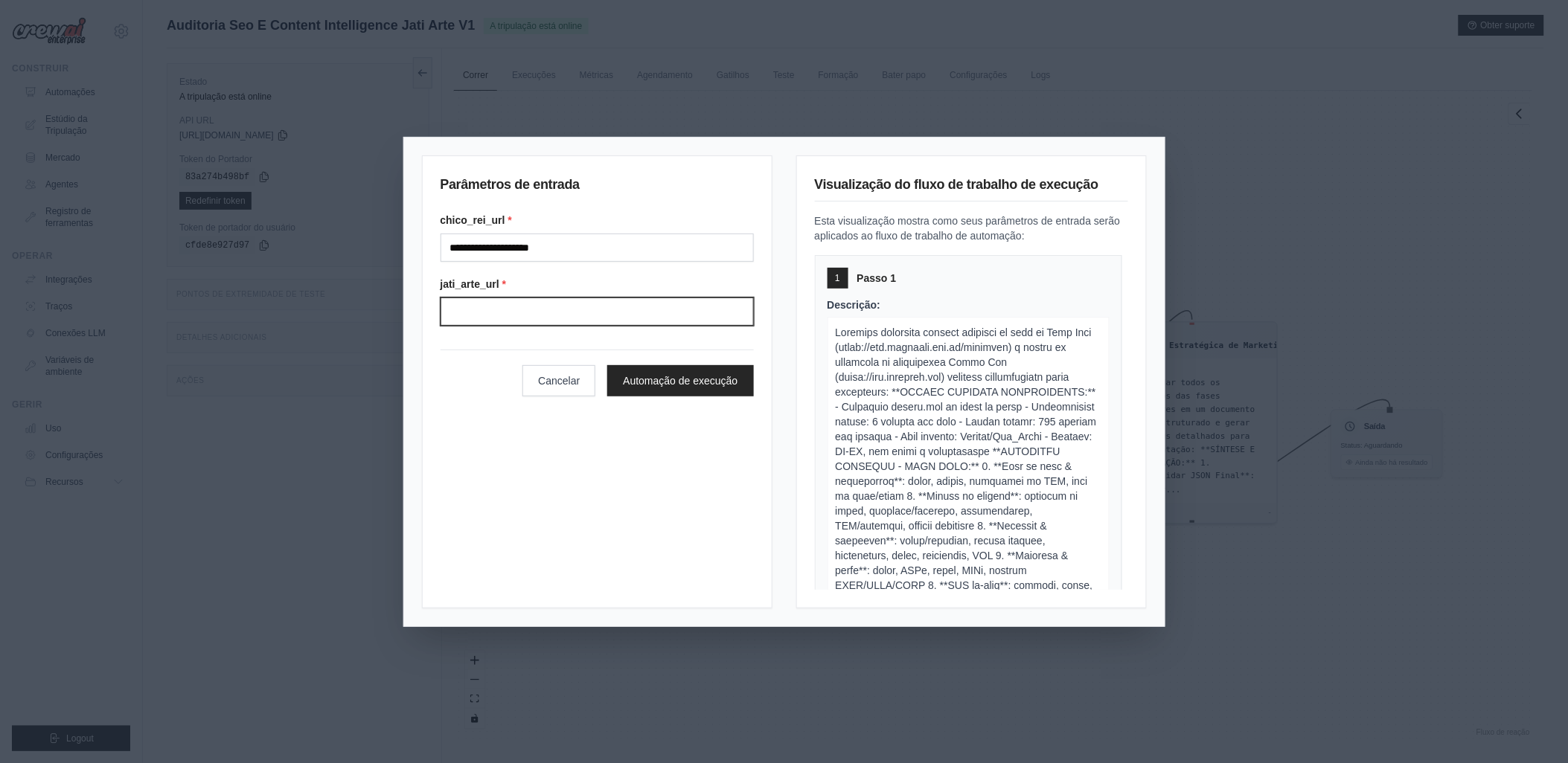
type input "**********"
click at [659, 380] on button "Automação de execução" at bounding box center [681, 380] width 146 height 32
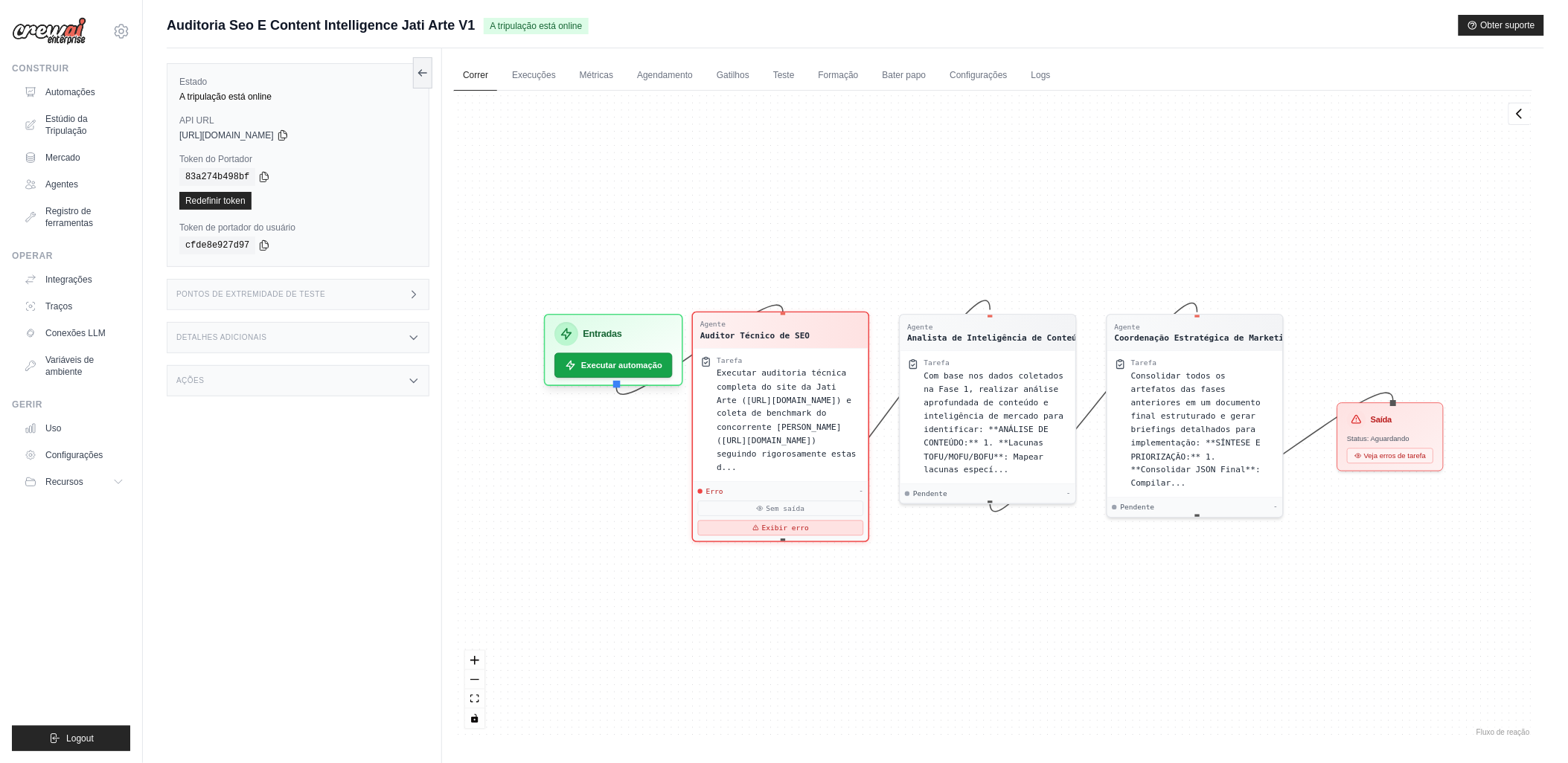
click at [758, 525] on icon at bounding box center [756, 527] width 5 height 4
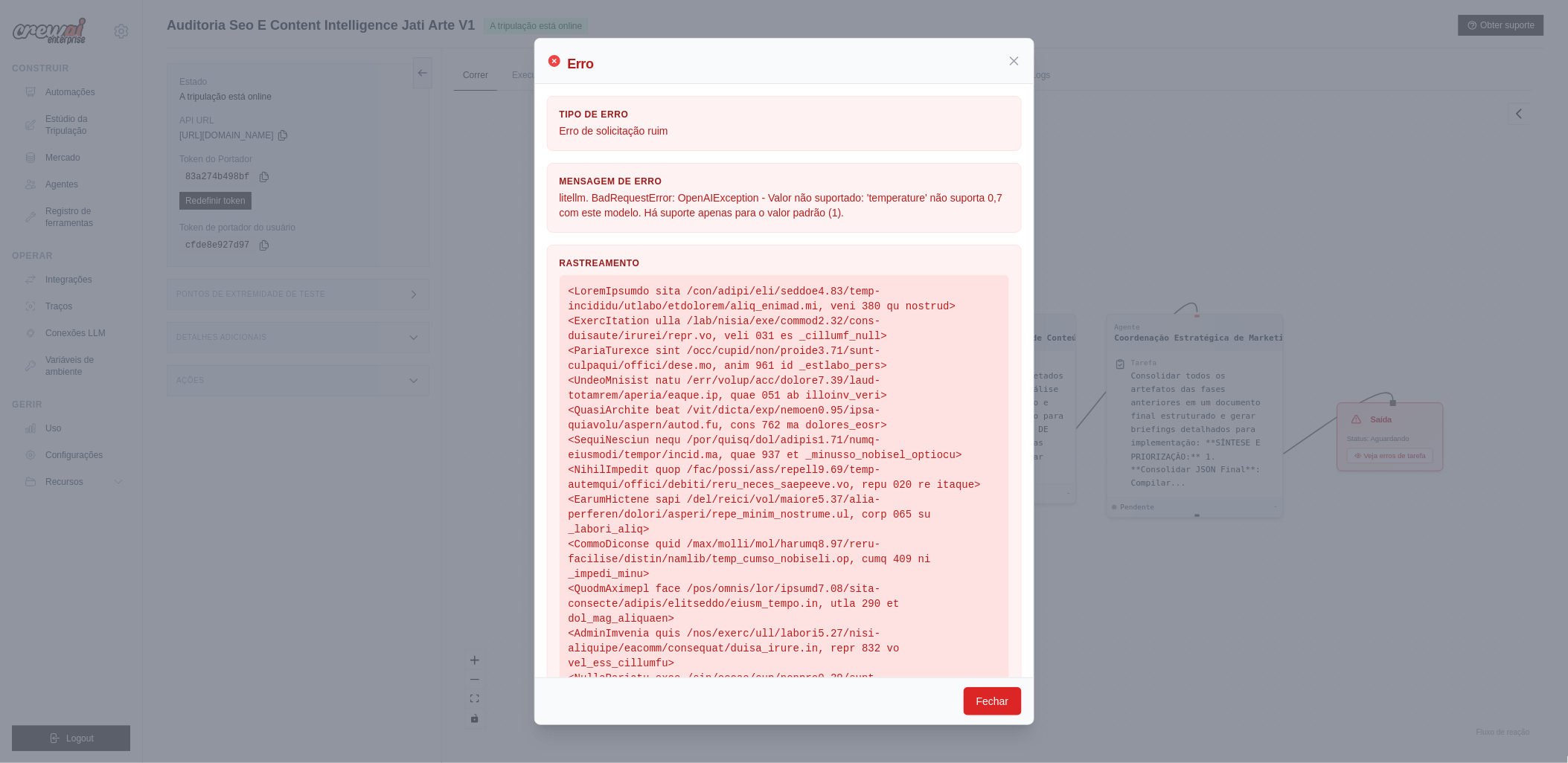
scroll to position [205, 0]
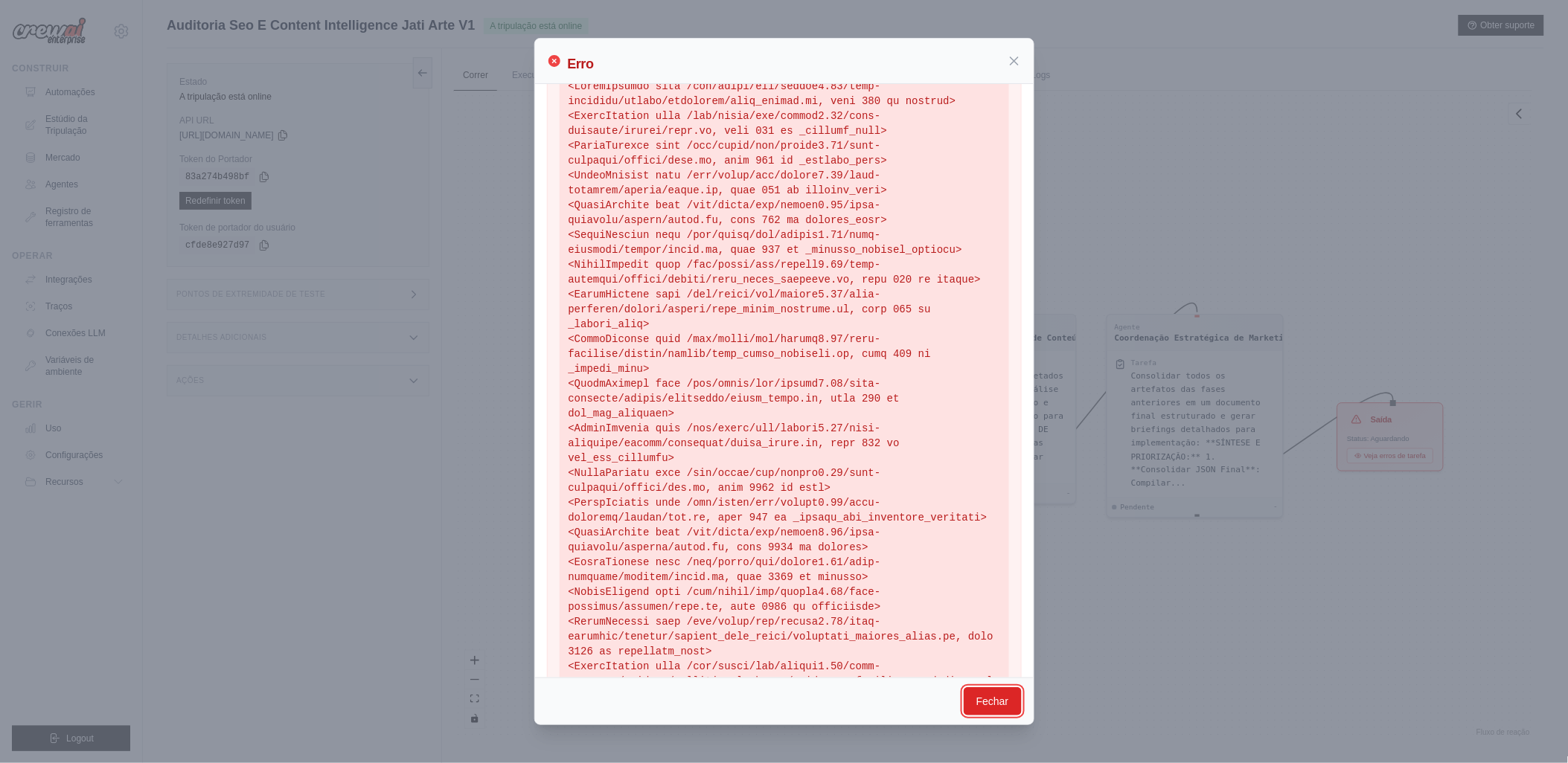
drag, startPoint x: 1008, startPoint y: 696, endPoint x: 991, endPoint y: 681, distance: 22.7
click at [1007, 697] on button "Fechar" at bounding box center [993, 701] width 58 height 28
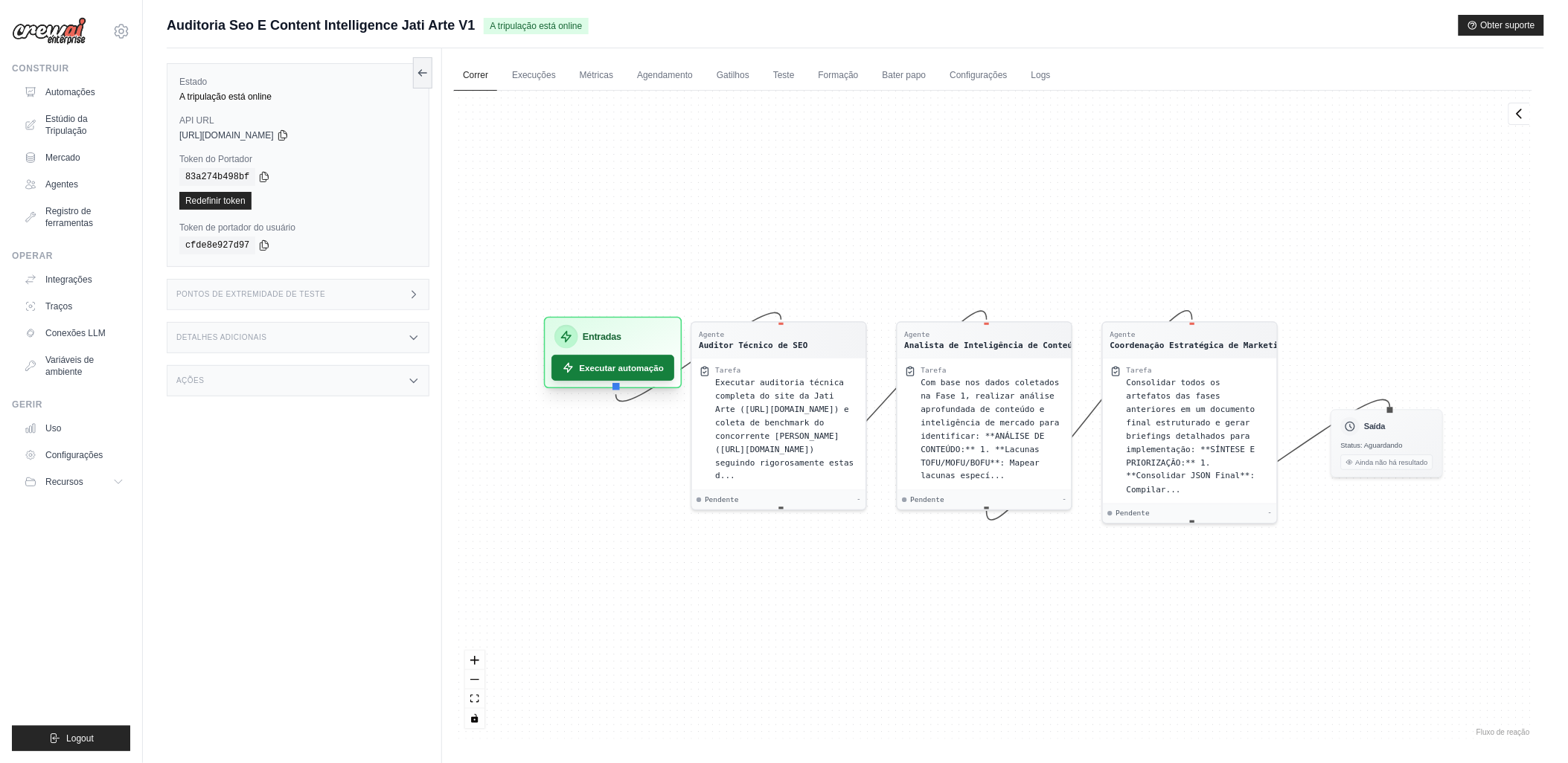
click at [604, 369] on font "Executar automação" at bounding box center [622, 368] width 85 height 12
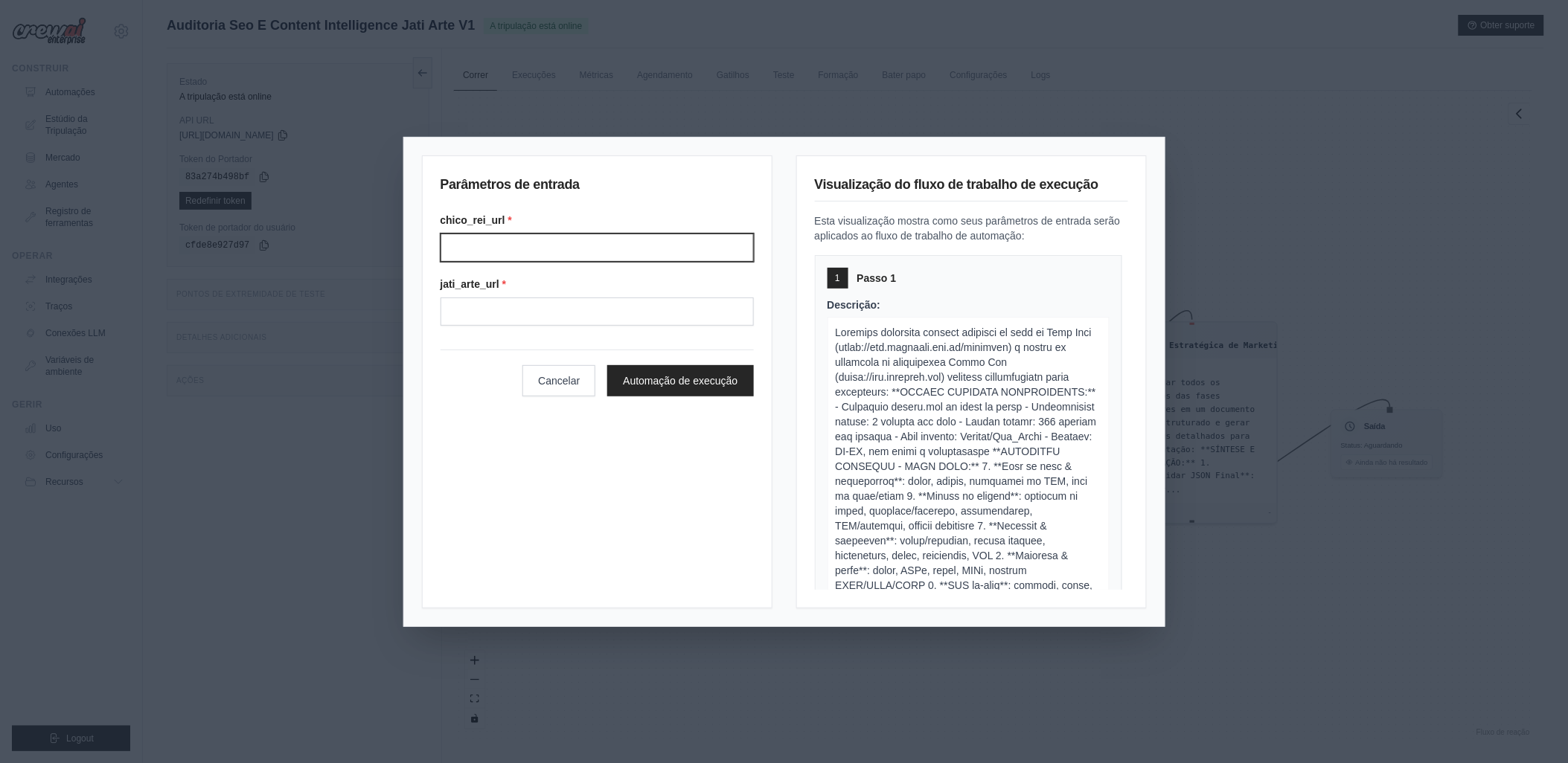
click at [475, 246] on input "Chico rei url" at bounding box center [597, 247] width 313 height 28
type input "**********"
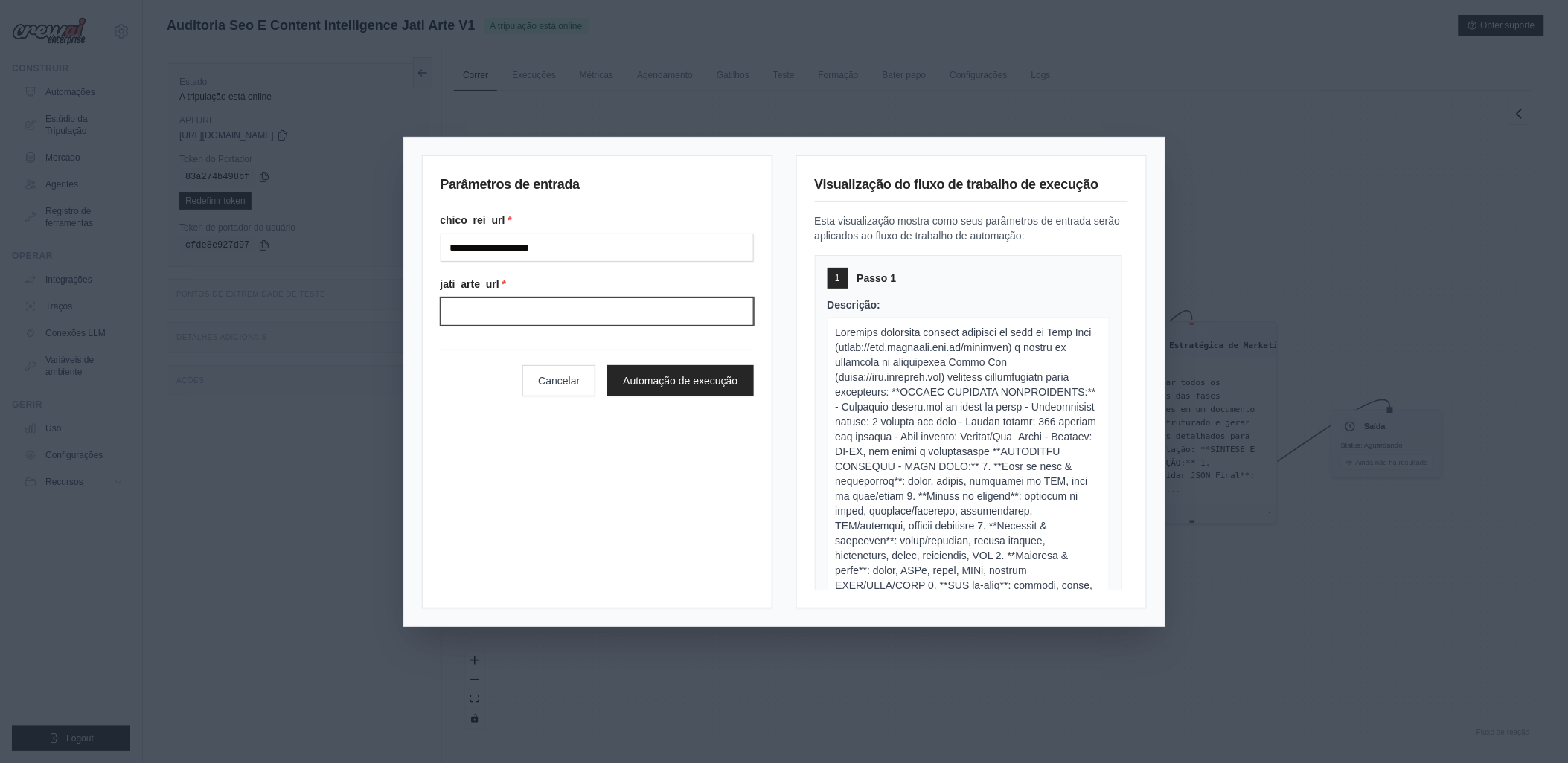
type input "**********"
click at [666, 370] on button "Automação de execução" at bounding box center [681, 380] width 146 height 32
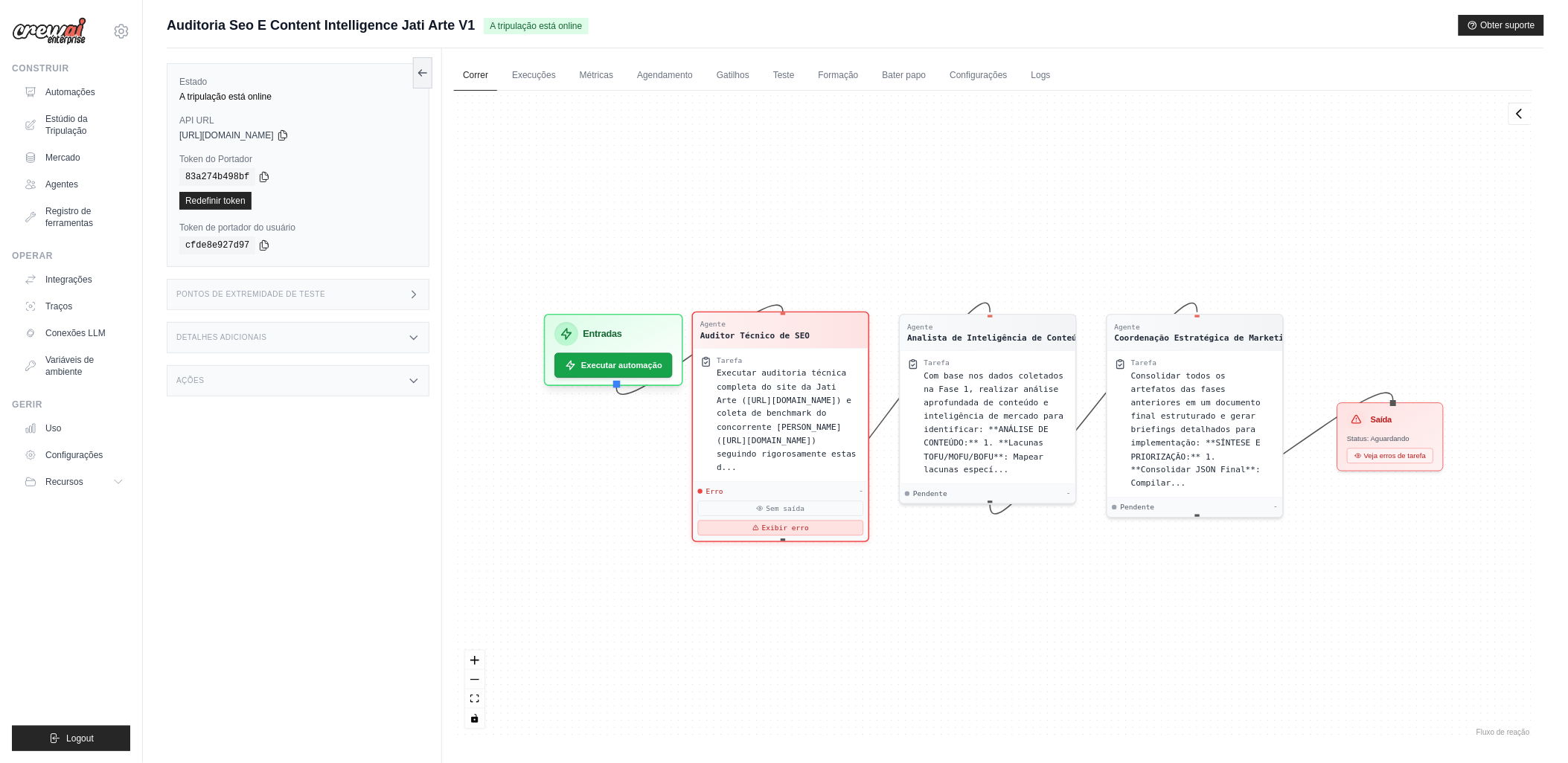
click at [760, 525] on icon at bounding box center [756, 528] width 7 height 7
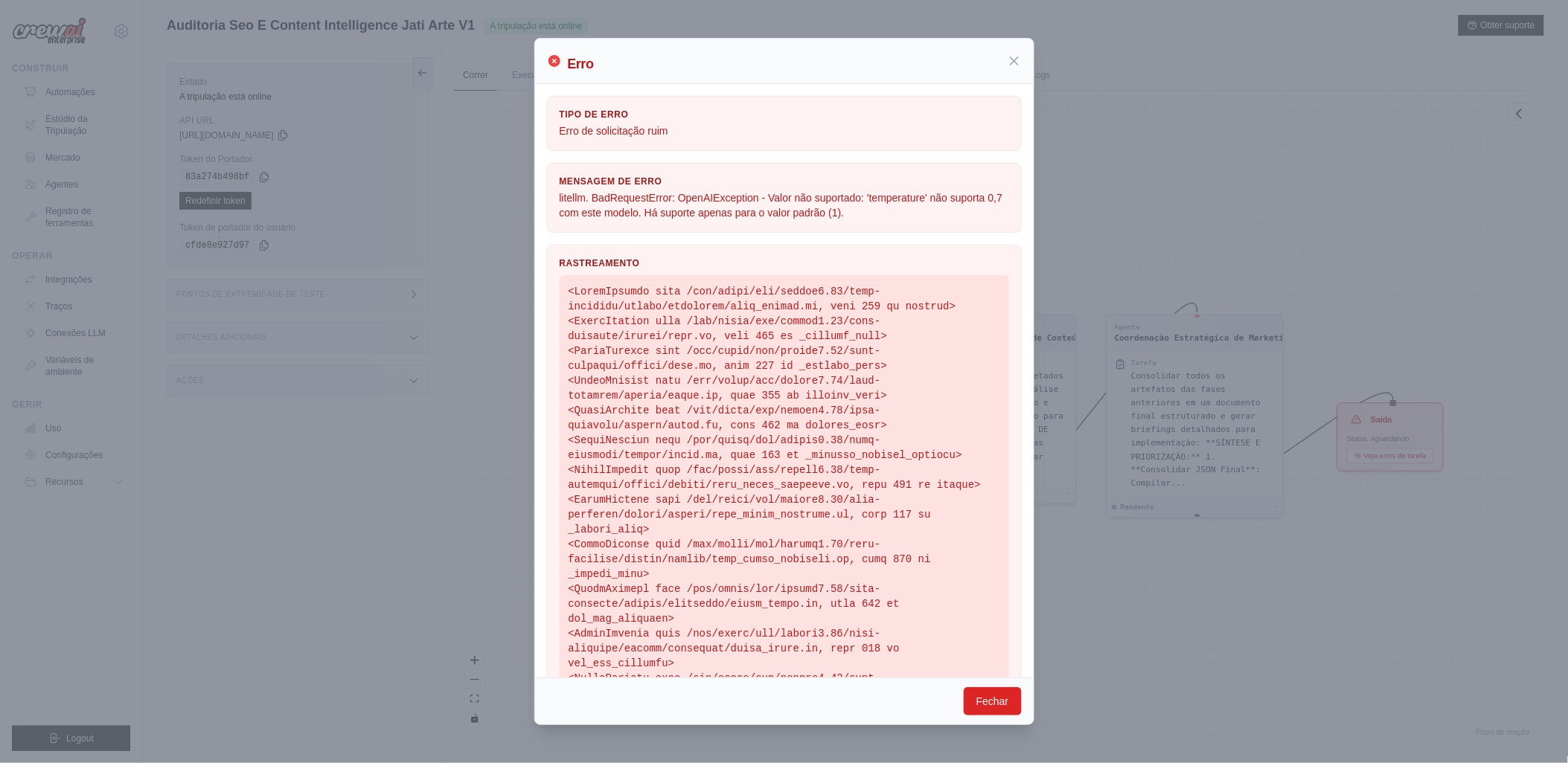
scroll to position [205, 0]
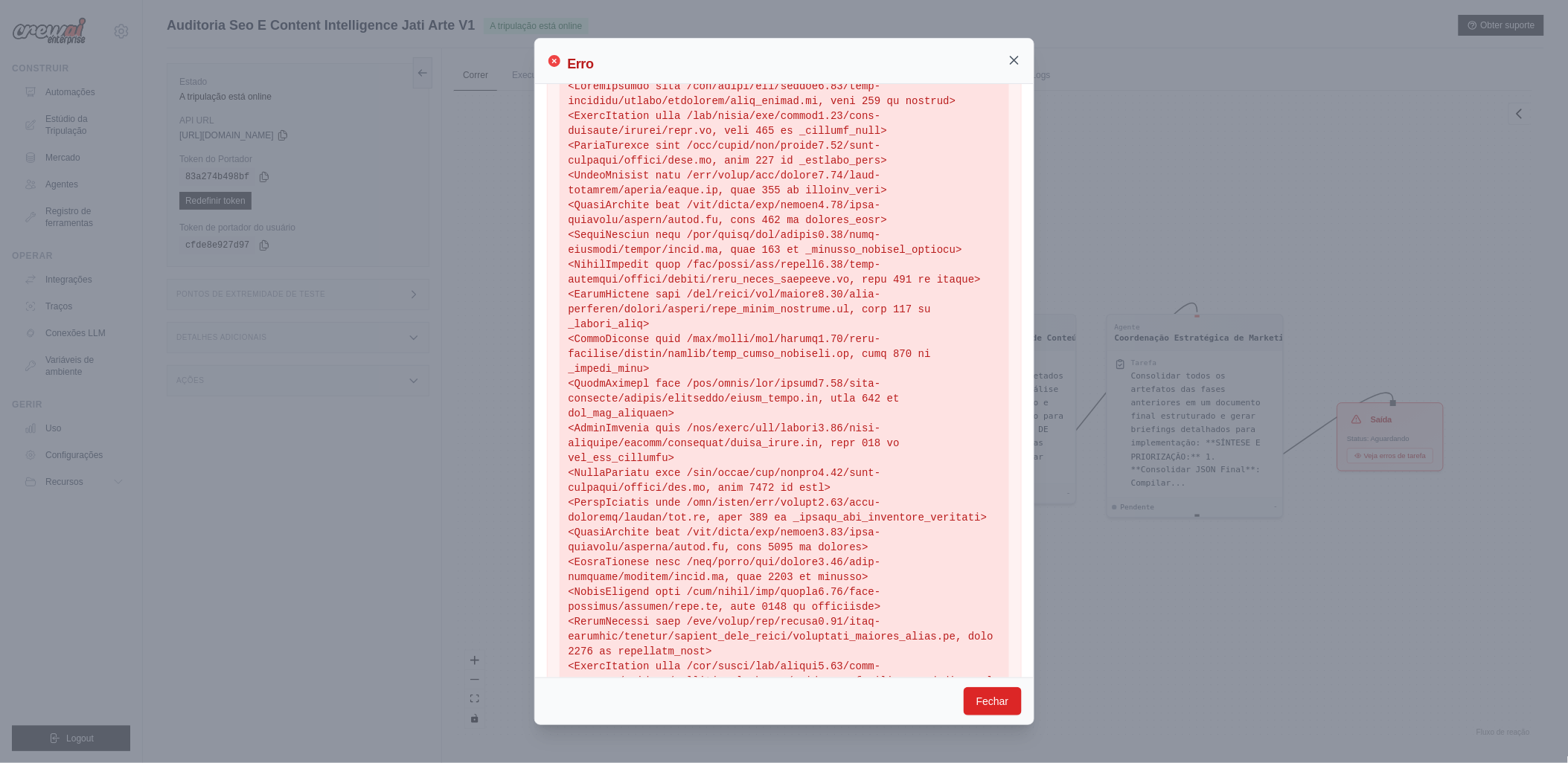
click at [1011, 64] on icon at bounding box center [1014, 60] width 7 height 7
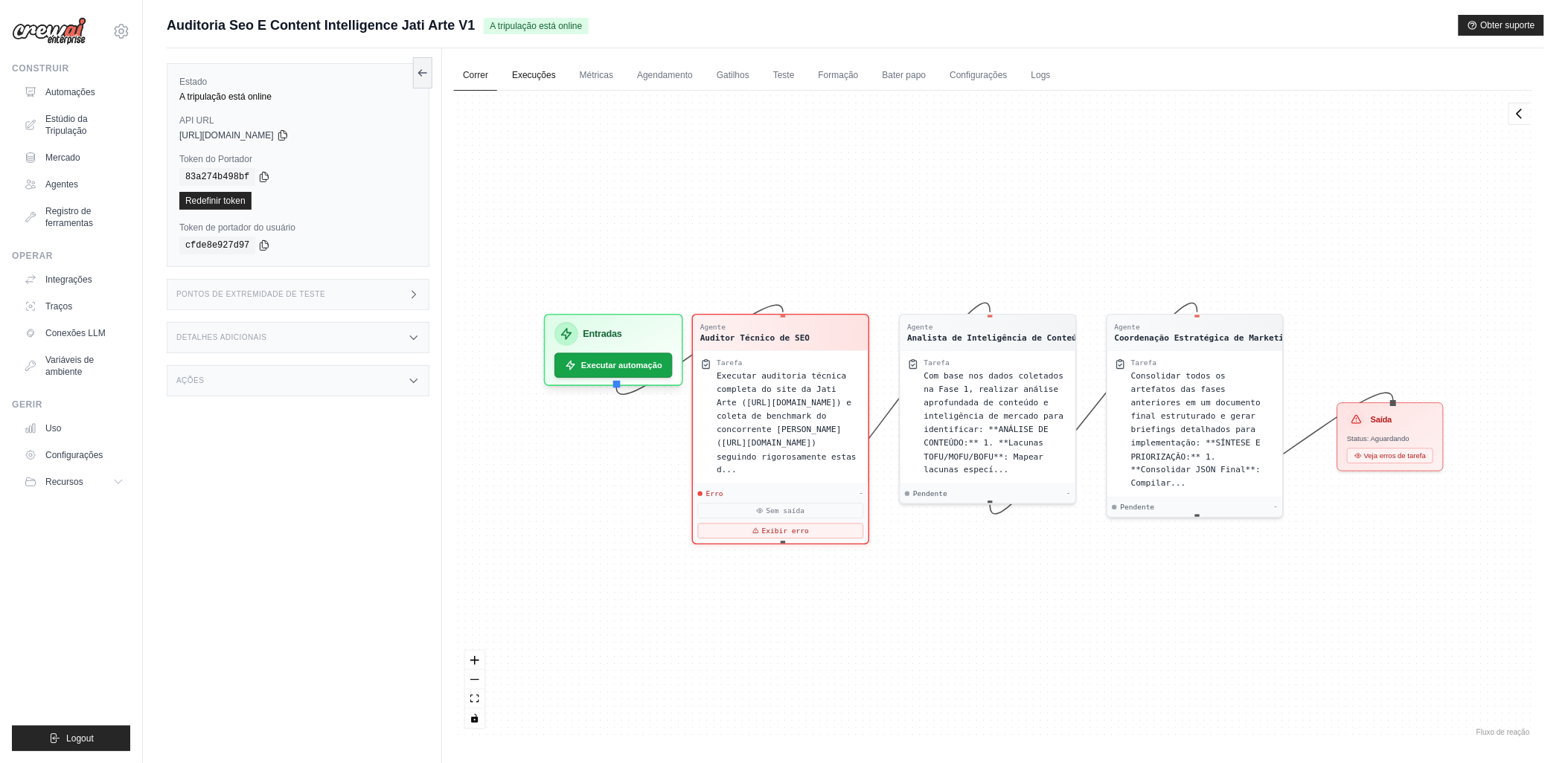
click at [532, 84] on link "Execuções" at bounding box center [534, 76] width 62 height 32
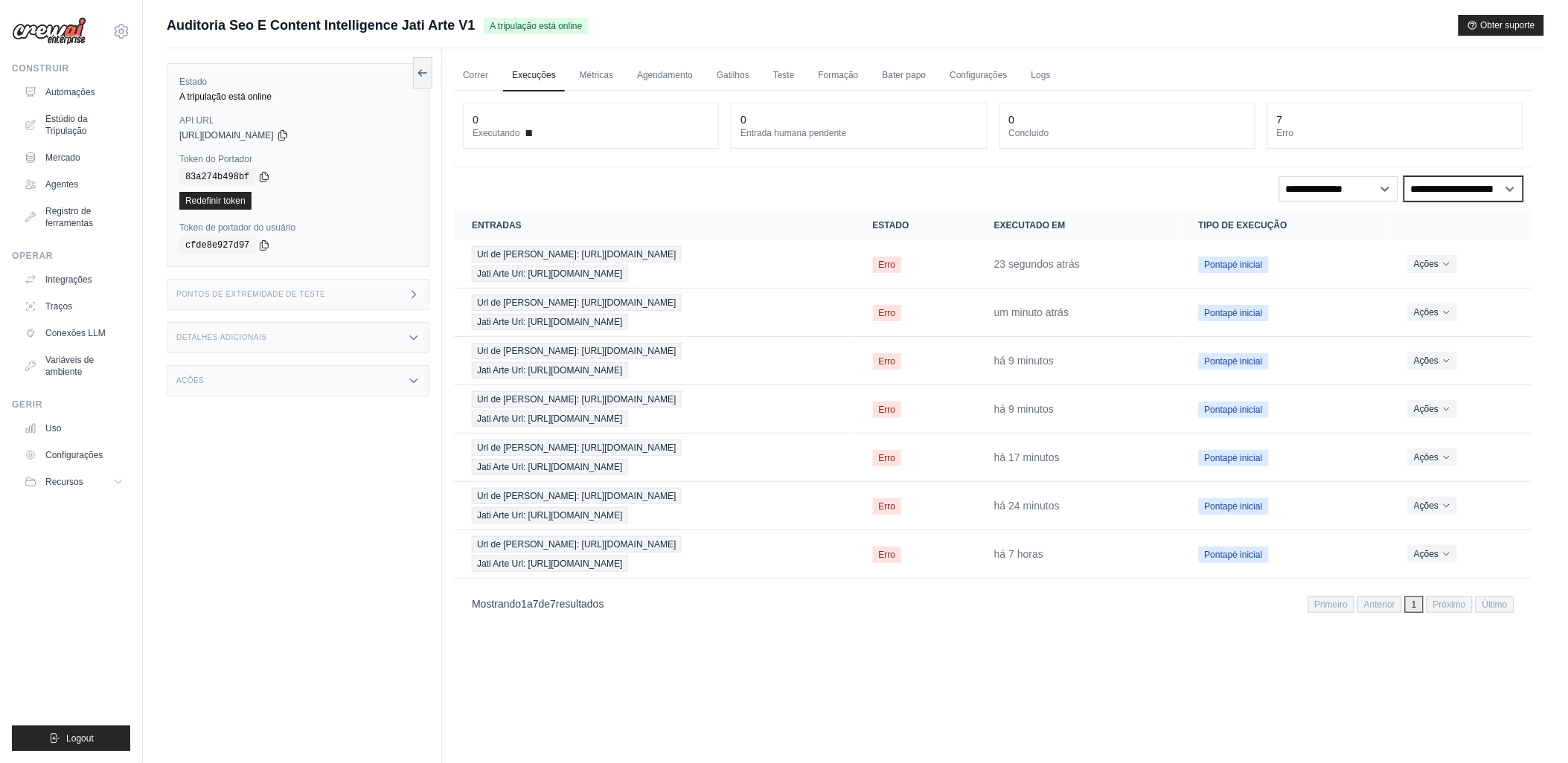
click at [1448, 189] on select "**********" at bounding box center [1463, 188] width 119 height 26
click at [1355, 189] on select "**********" at bounding box center [1338, 188] width 119 height 26
click at [592, 70] on link "Métricas" at bounding box center [596, 76] width 51 height 32
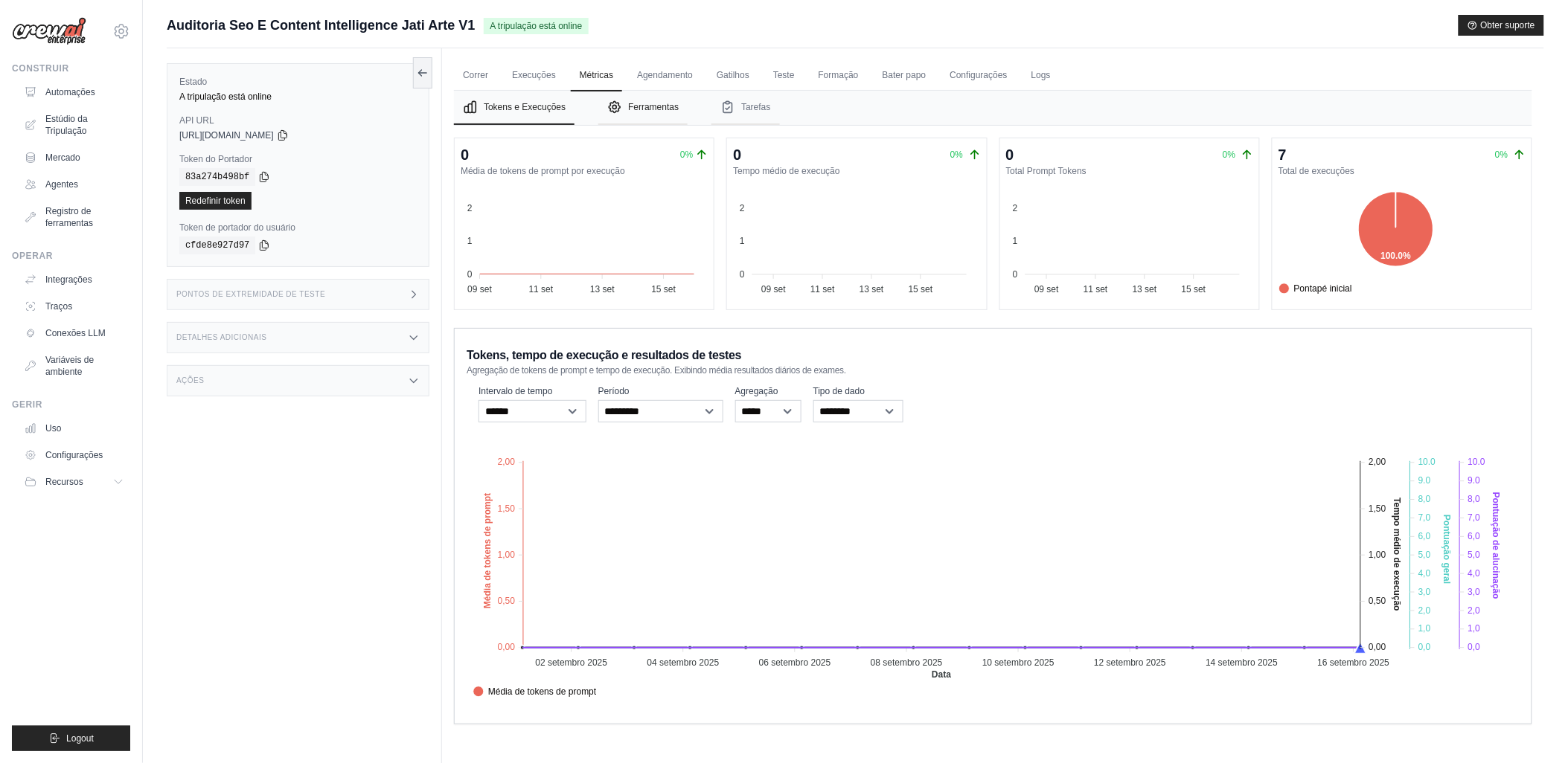
click at [643, 106] on font "Ferramentas" at bounding box center [653, 107] width 50 height 12
